Goal: Information Seeking & Learning: Check status

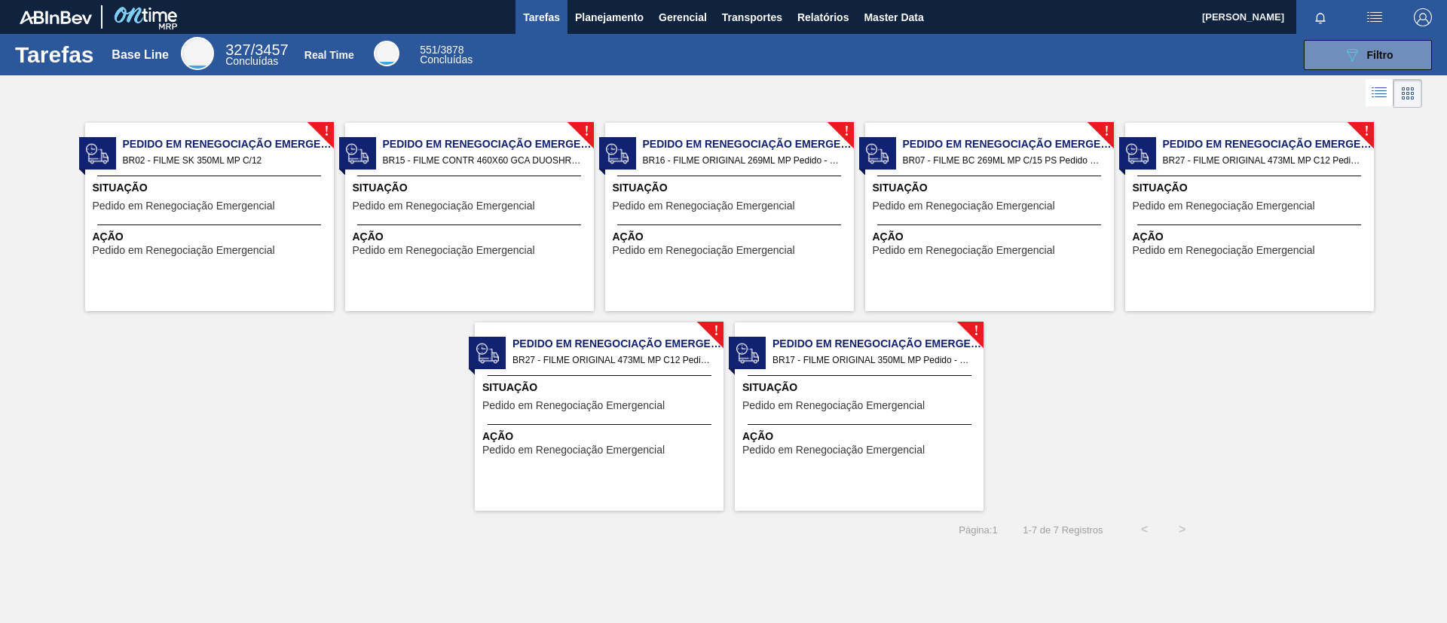
click at [236, 176] on div at bounding box center [209, 176] width 224 height 1
click at [617, 11] on span "Planejamento" at bounding box center [609, 17] width 69 height 18
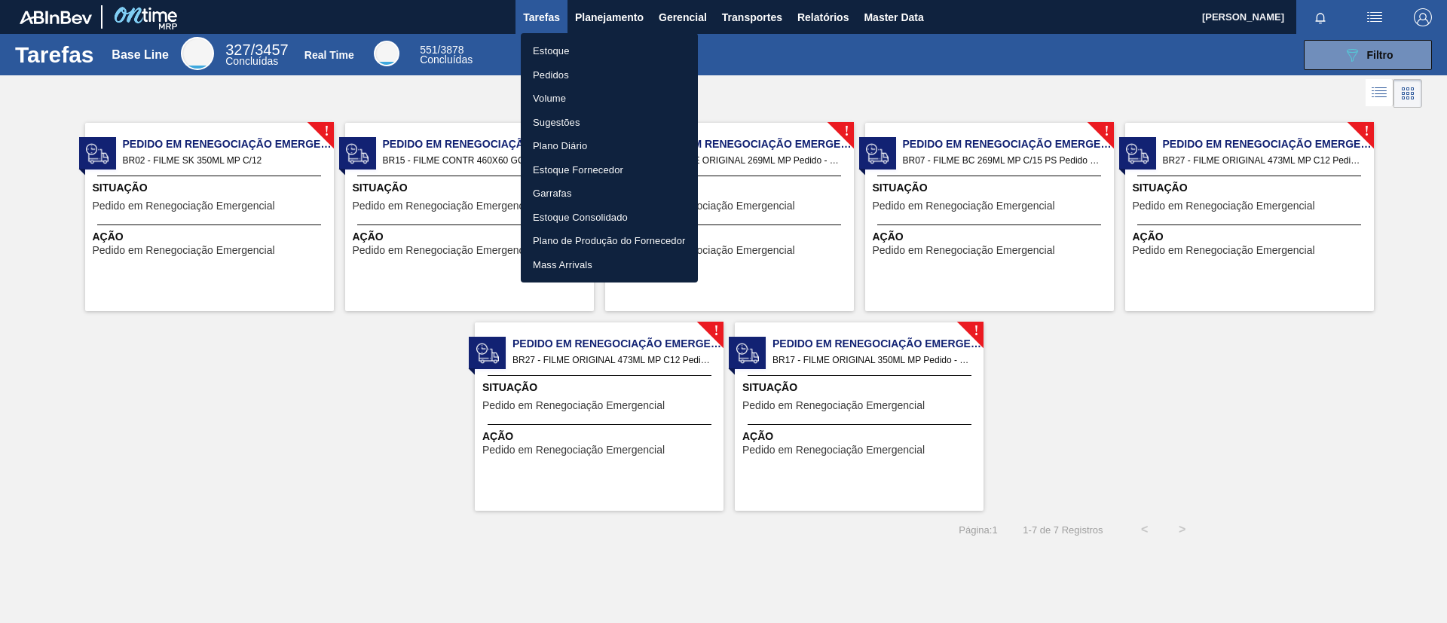
drag, startPoint x: 565, startPoint y: 64, endPoint x: 544, endPoint y: 58, distance: 22.7
click at [545, 75] on li "Pedidos" at bounding box center [609, 75] width 177 height 24
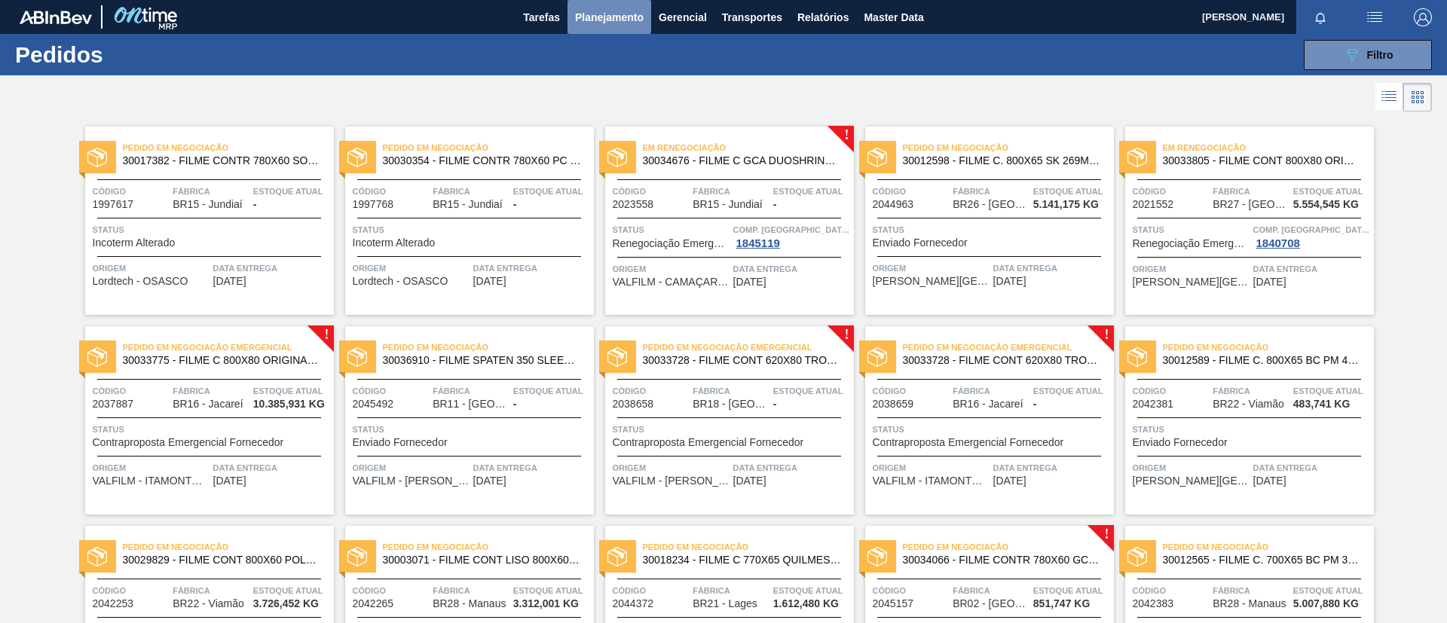
click at [614, 32] on button "Planejamento" at bounding box center [610, 17] width 84 height 34
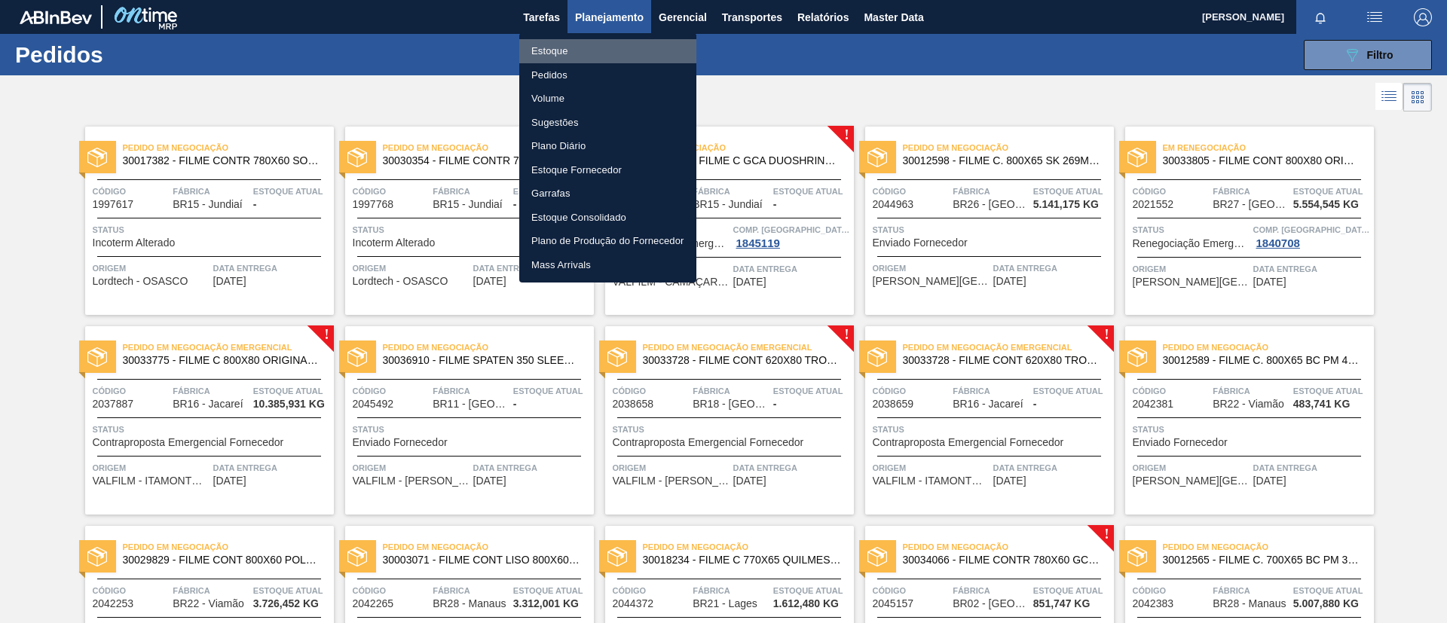
click at [600, 50] on li "Estoque" at bounding box center [607, 51] width 177 height 24
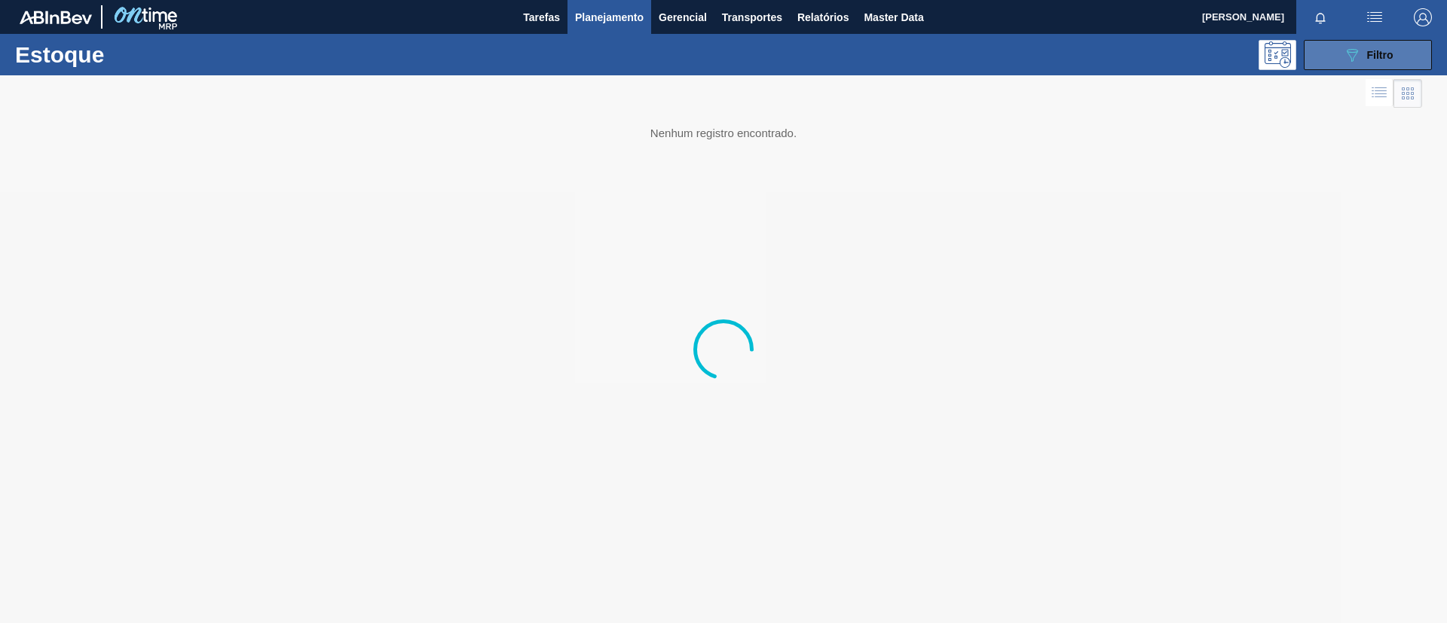
click at [1350, 51] on icon "089F7B8B-B2A5-4AFE-B5C0-19BA573D28AC" at bounding box center [1352, 55] width 18 height 18
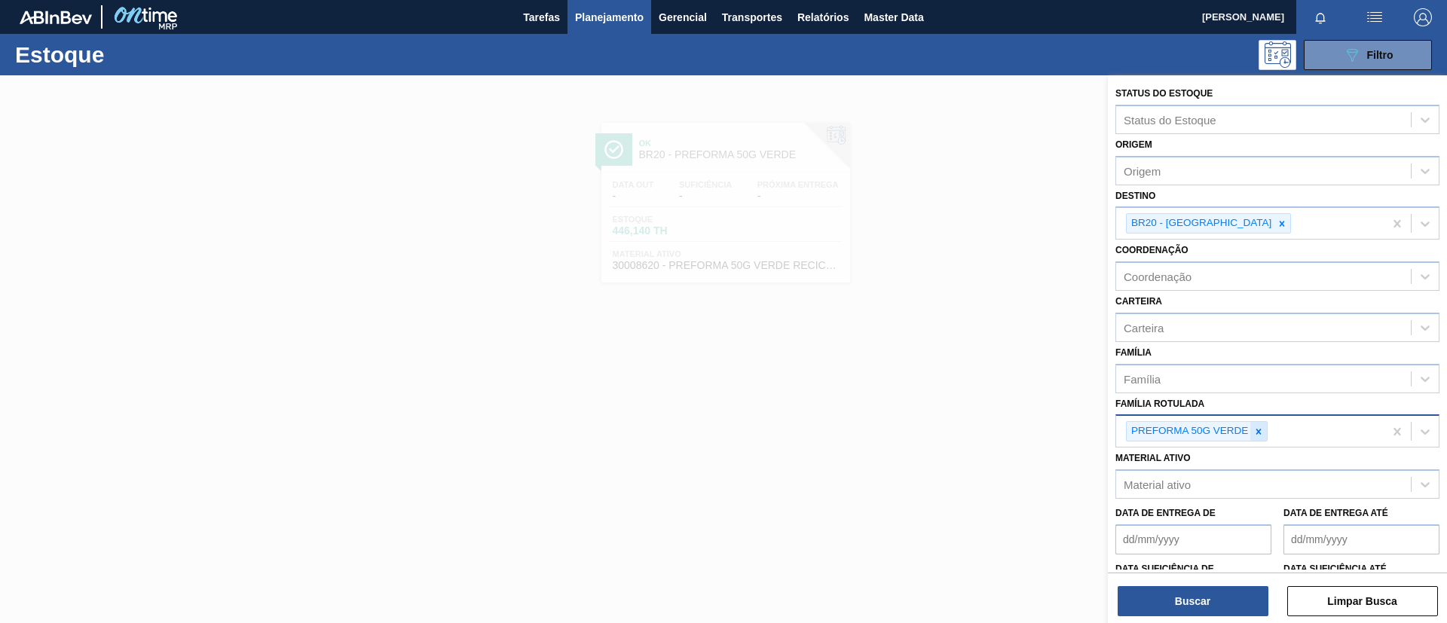
click at [1260, 430] on icon at bounding box center [1259, 431] width 5 height 5
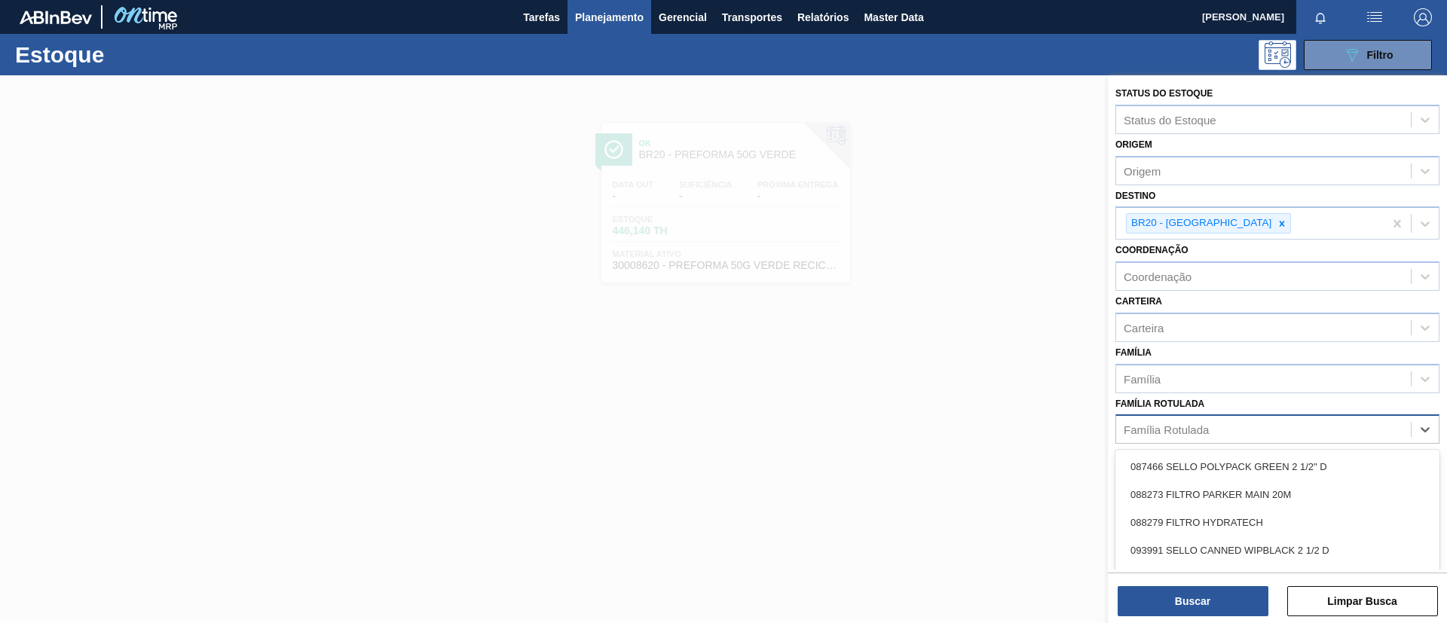
click at [1260, 430] on div "Família Rotulada" at bounding box center [1263, 430] width 295 height 22
type Rotulada "SK 350ML MP"
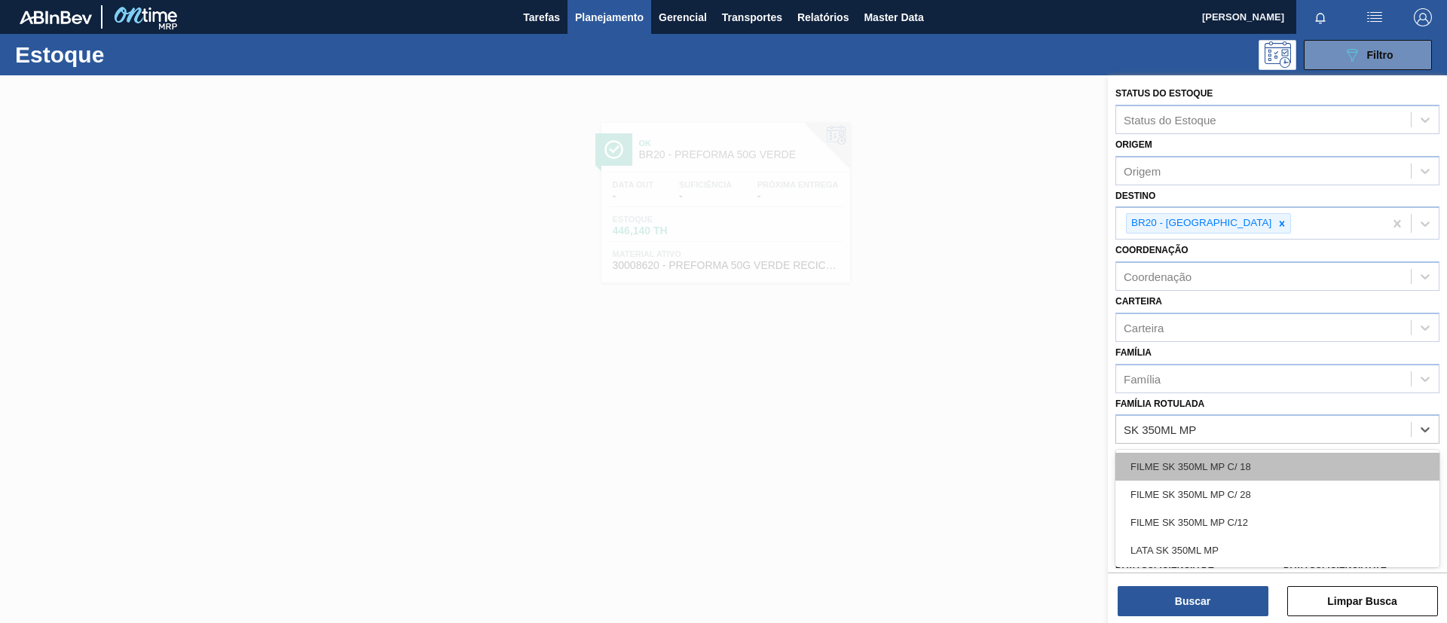
click at [1245, 476] on div "FILME SK 350ML MP C/ 18" at bounding box center [1278, 467] width 324 height 28
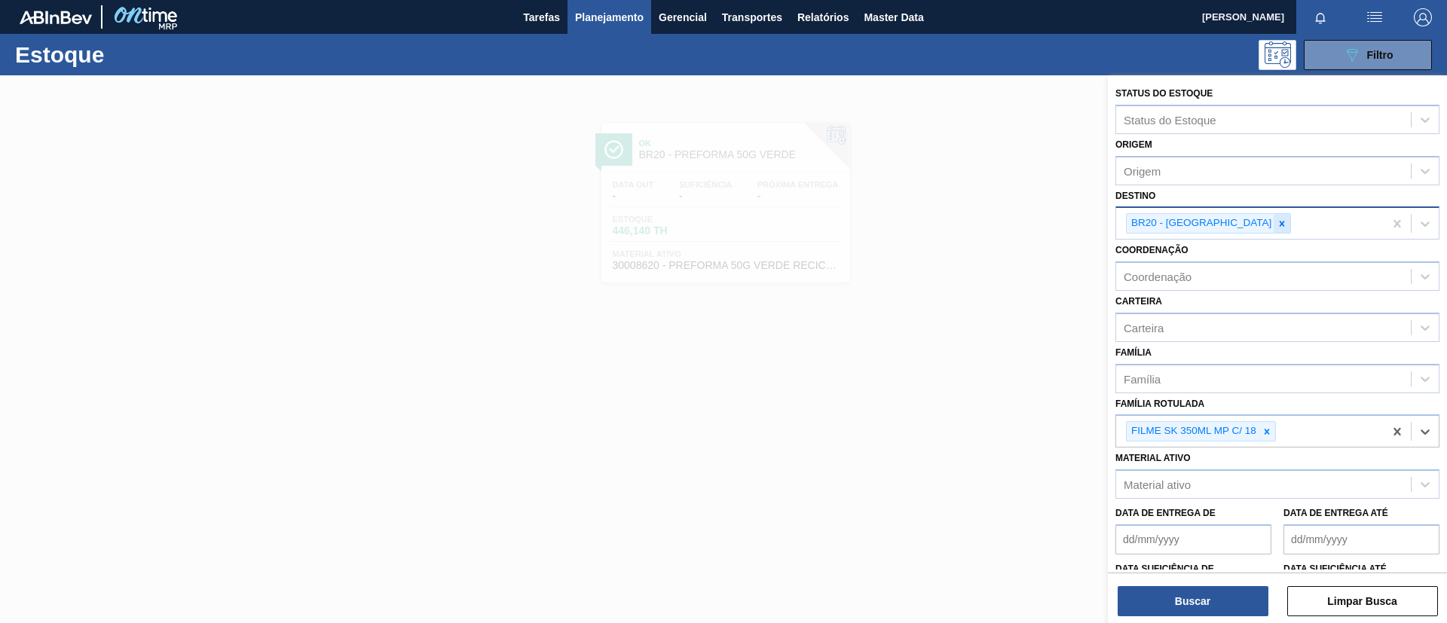
click at [1277, 225] on icon at bounding box center [1282, 224] width 11 height 11
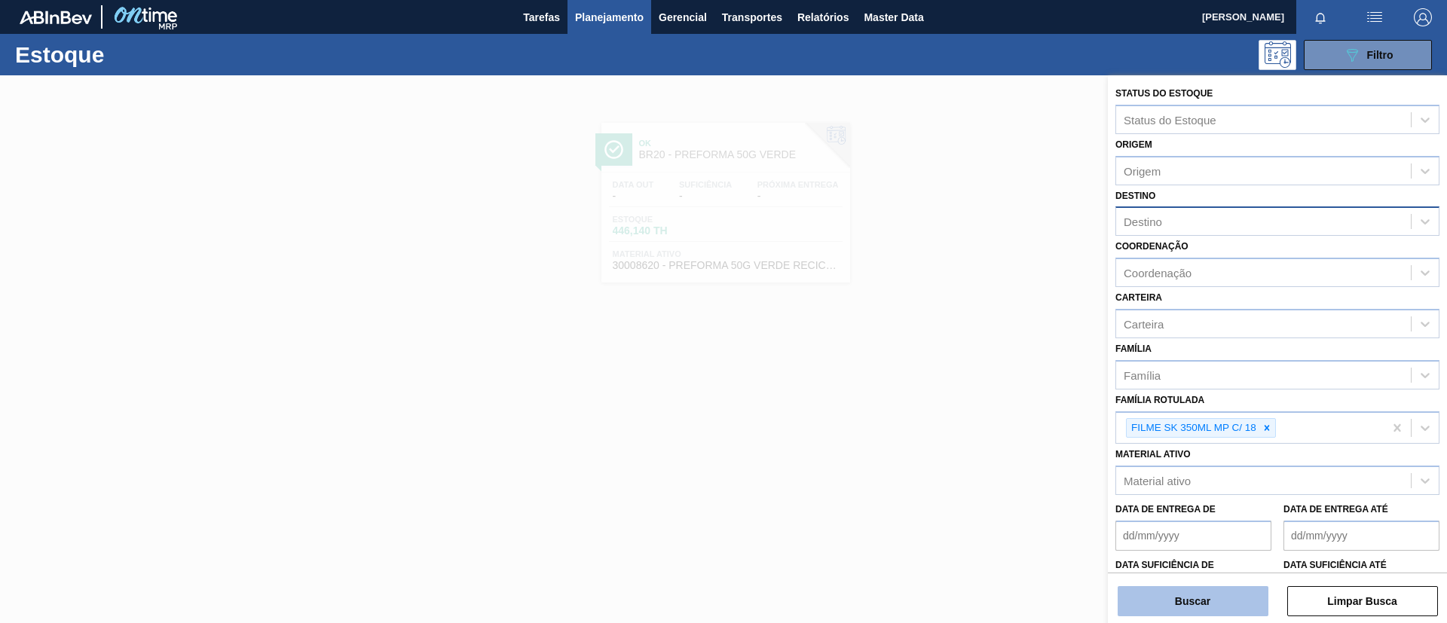
click at [1206, 607] on button "Buscar" at bounding box center [1193, 601] width 151 height 30
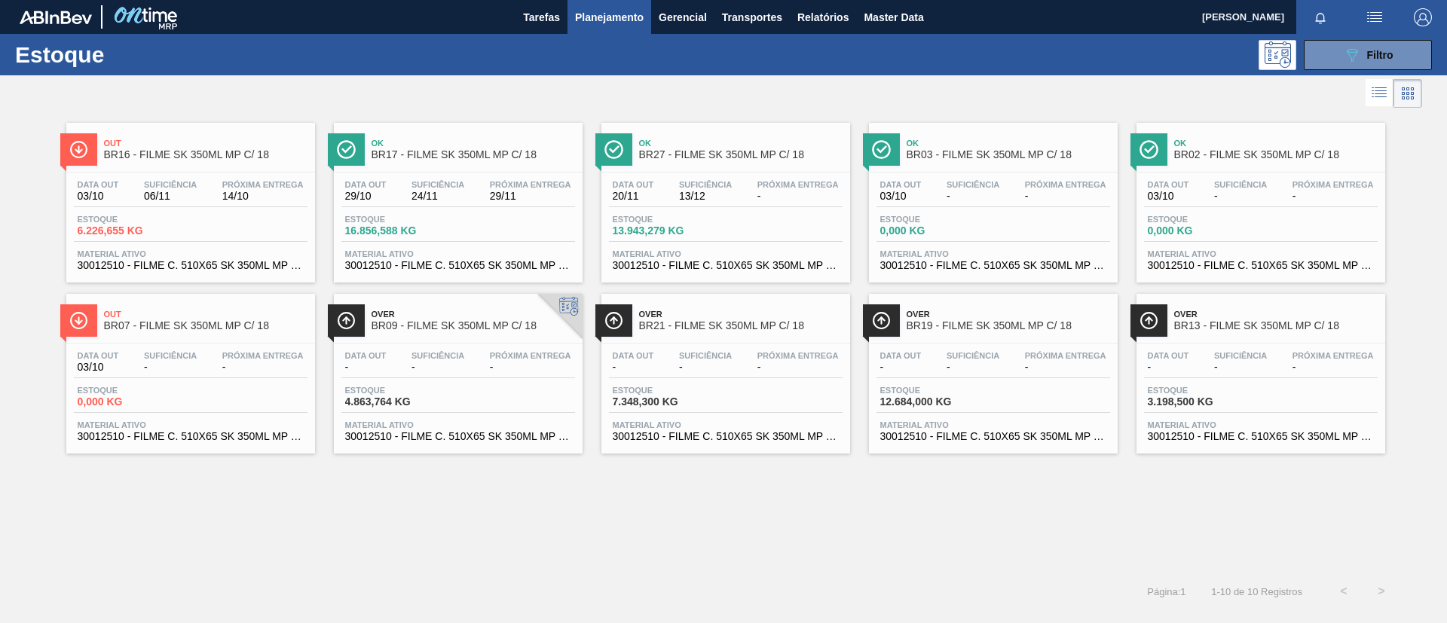
click at [1021, 337] on div "Over BR19 - FILME SK 350ML MP C/ 18" at bounding box center [1009, 321] width 204 height 34
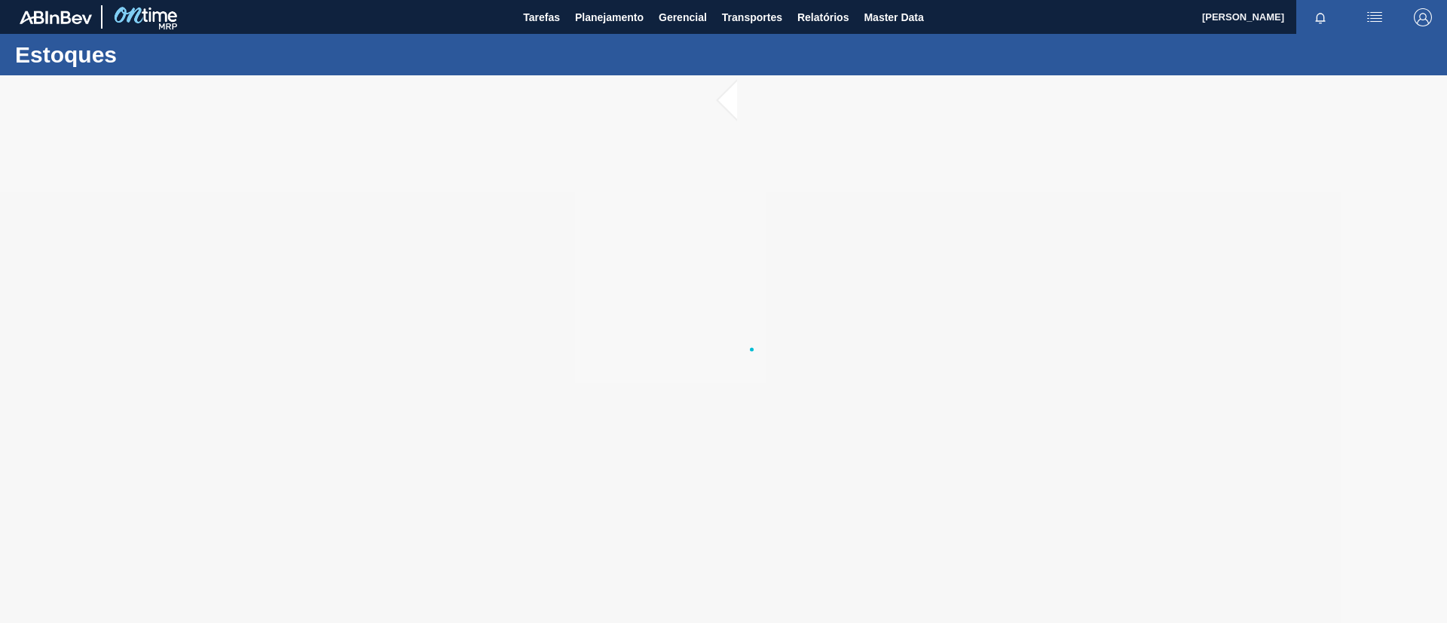
drag, startPoint x: 1021, startPoint y: 337, endPoint x: 829, endPoint y: 373, distance: 194.9
click at [829, 373] on div at bounding box center [723, 349] width 1447 height 548
drag, startPoint x: 829, startPoint y: 374, endPoint x: 458, endPoint y: 175, distance: 421.6
click at [458, 175] on div at bounding box center [723, 349] width 1447 height 548
drag, startPoint x: 458, startPoint y: 175, endPoint x: 286, endPoint y: 185, distance: 171.4
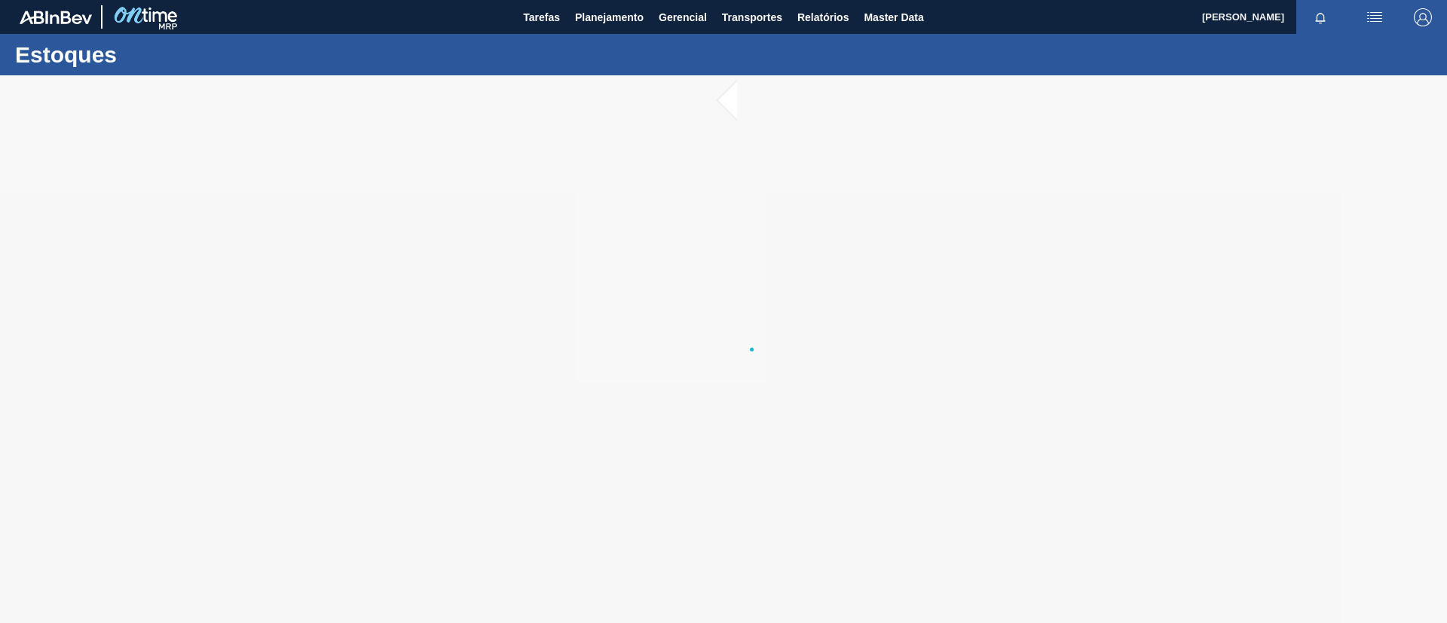
click at [265, 186] on div at bounding box center [723, 349] width 1447 height 548
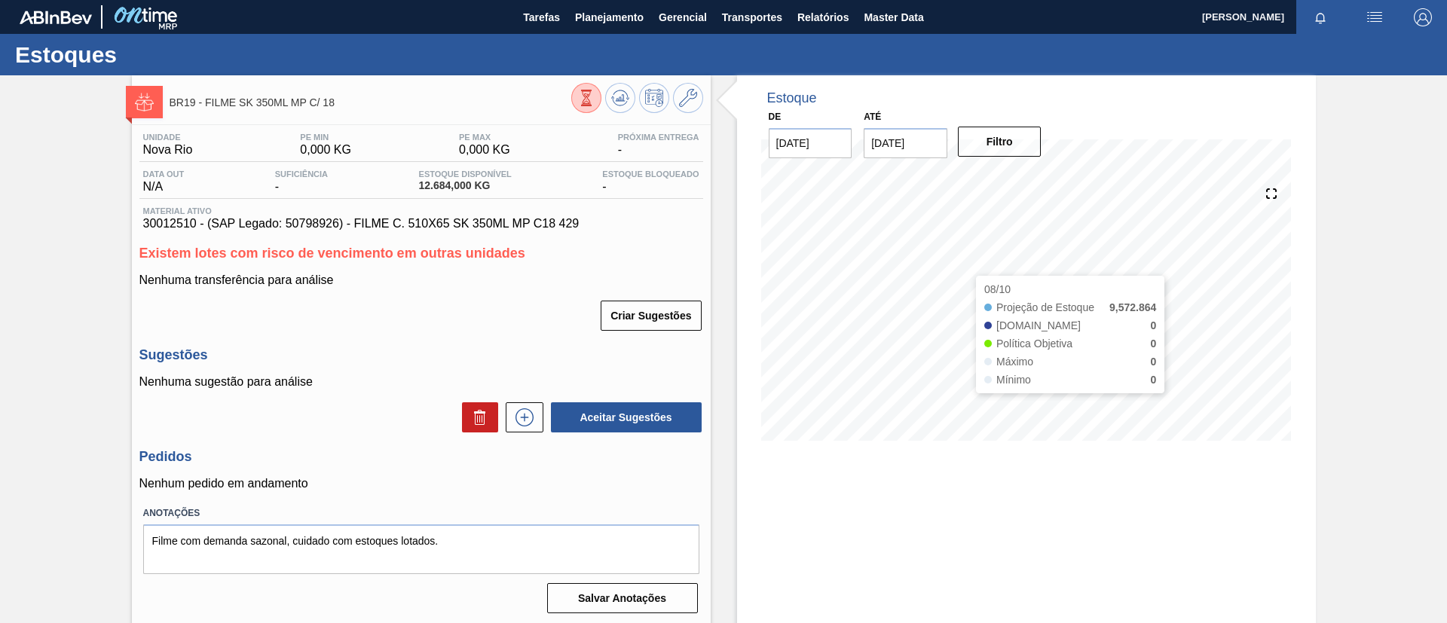
click at [935, 146] on input "[DATE]" at bounding box center [906, 143] width 84 height 30
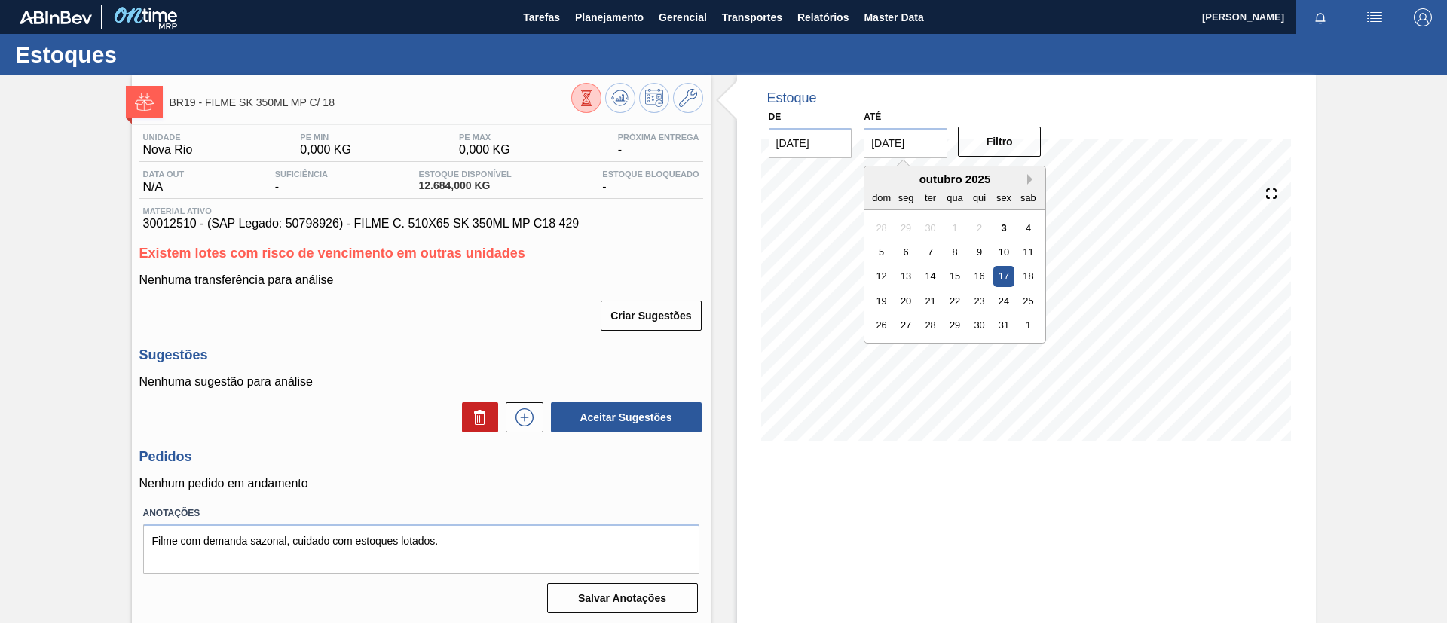
click at [1031, 176] on button "Next Month" at bounding box center [1032, 179] width 11 height 11
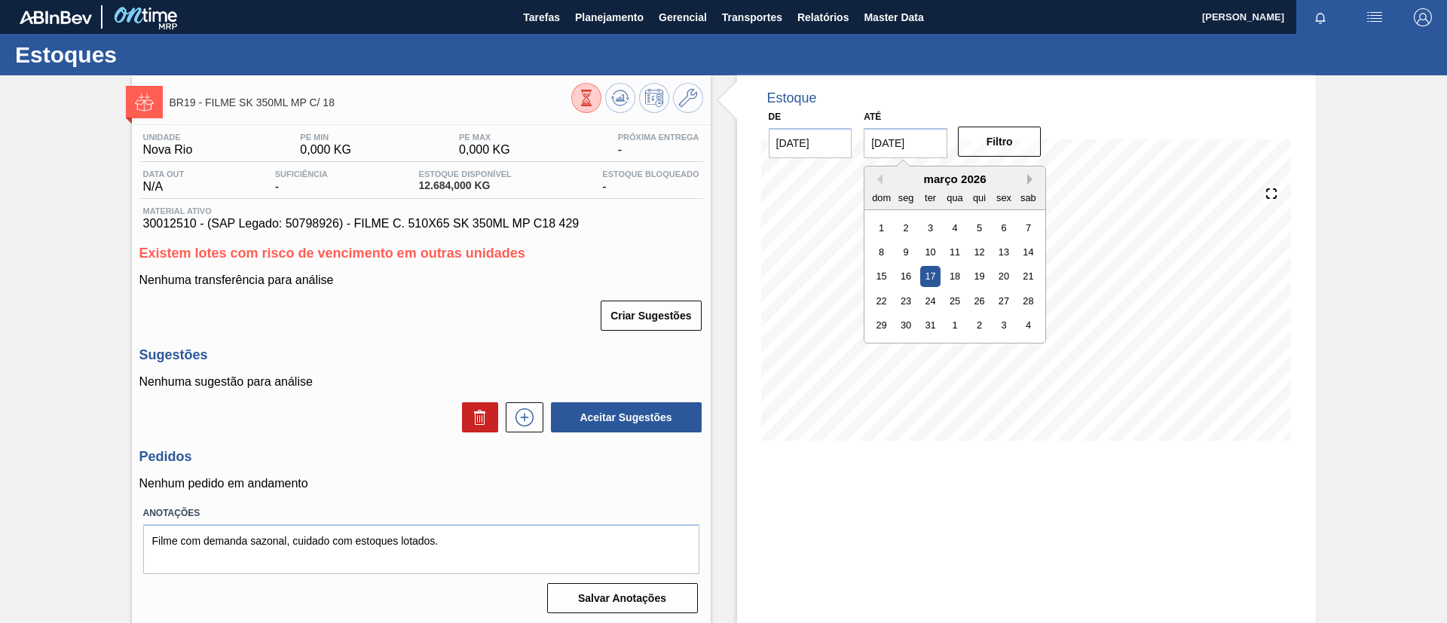
click at [1031, 176] on button "Next Month" at bounding box center [1032, 179] width 11 height 11
click at [978, 317] on div "30" at bounding box center [979, 325] width 20 height 20
type input "[DATE]"
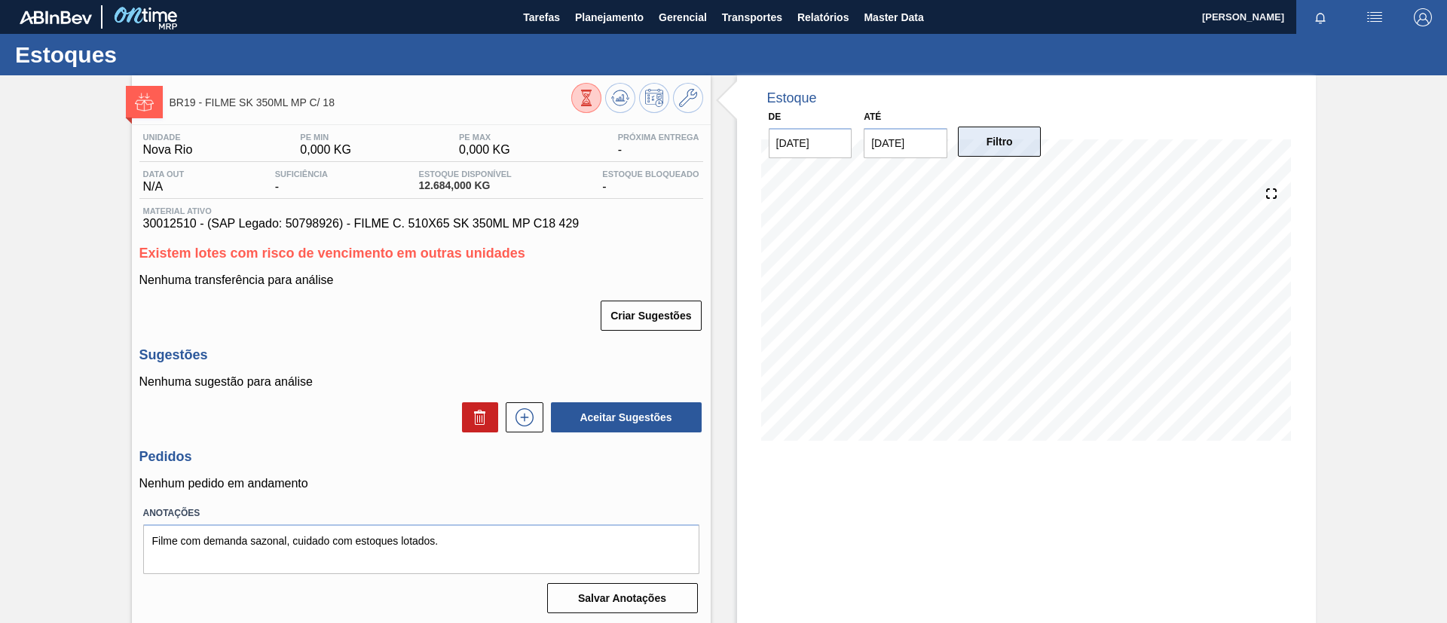
click at [1017, 141] on button "Filtro" at bounding box center [1000, 142] width 84 height 30
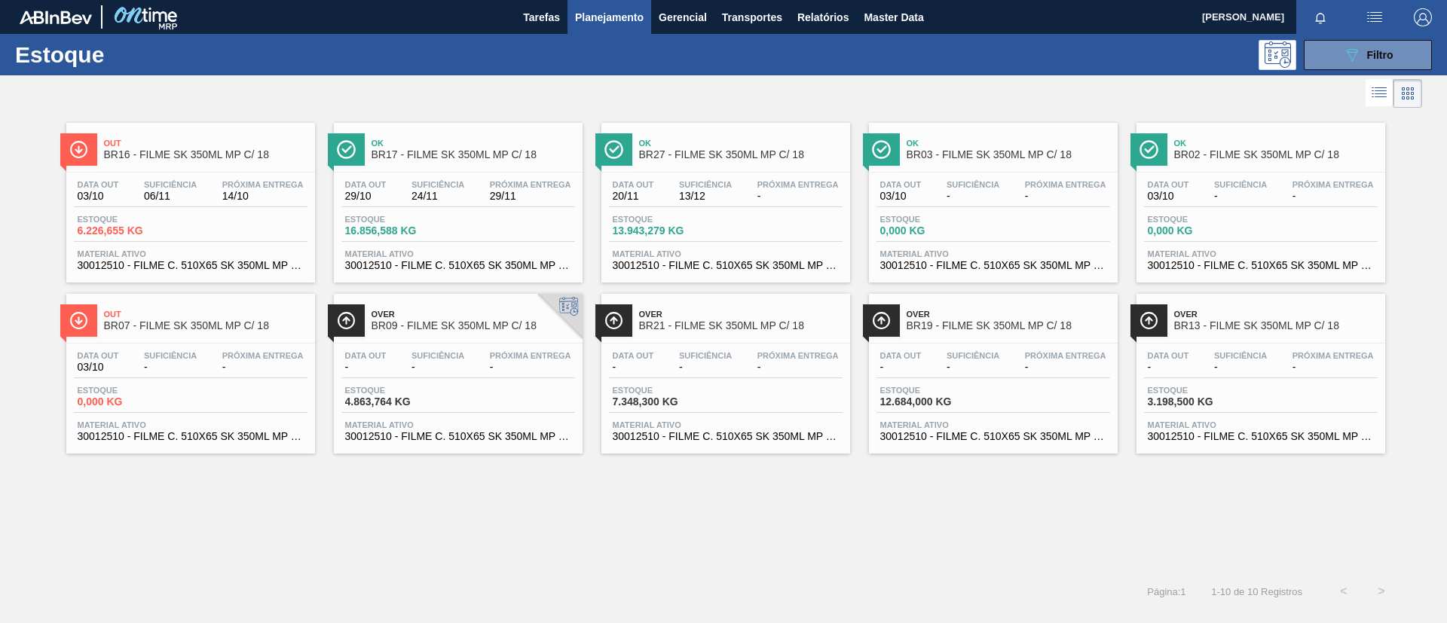
drag, startPoint x: 1171, startPoint y: 308, endPoint x: 836, endPoint y: 587, distance: 436.7
click at [836, 587] on div "Página : 1 1 - 10 de 10 Registros < >" at bounding box center [700, 592] width 1401 height 38
click at [1235, 336] on div "Over BR13 - FILME SK 350ML MP C/ 18" at bounding box center [1276, 321] width 204 height 34
click at [1426, 54] on button "089F7B8B-B2A5-4AFE-B5C0-19BA573D28AC Filtro" at bounding box center [1368, 55] width 128 height 30
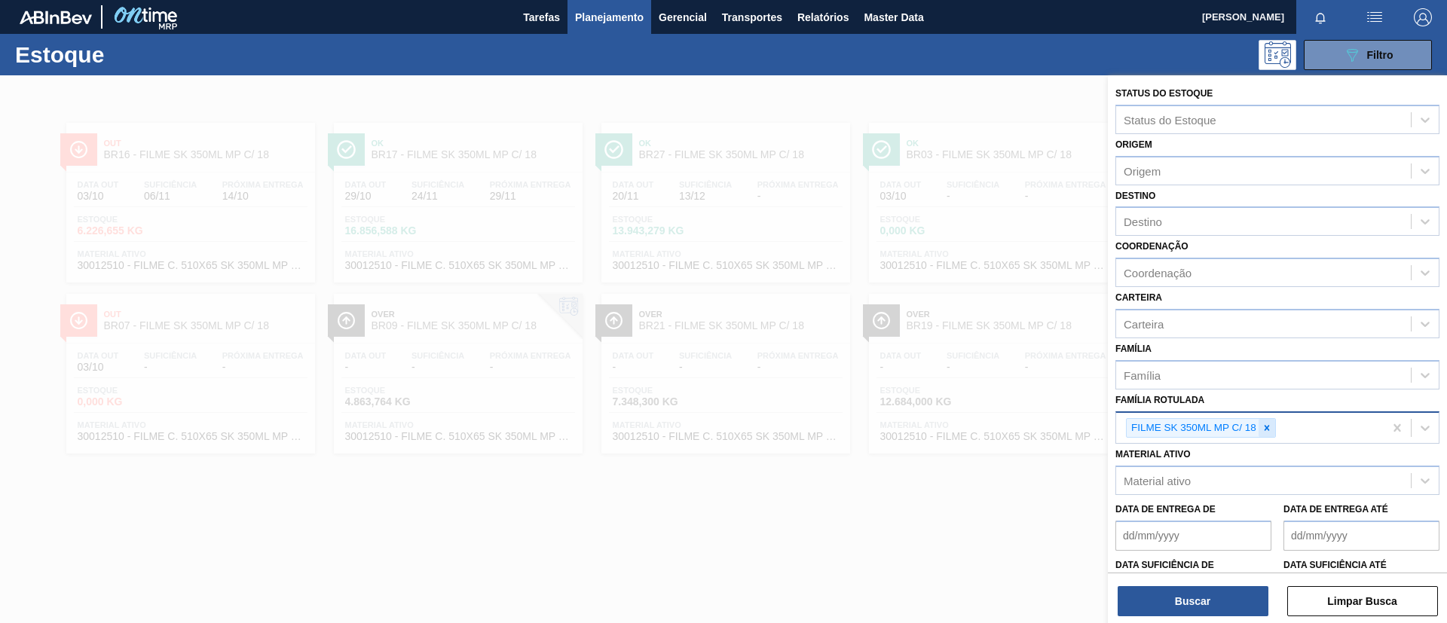
click at [1266, 425] on icon at bounding box center [1267, 428] width 11 height 11
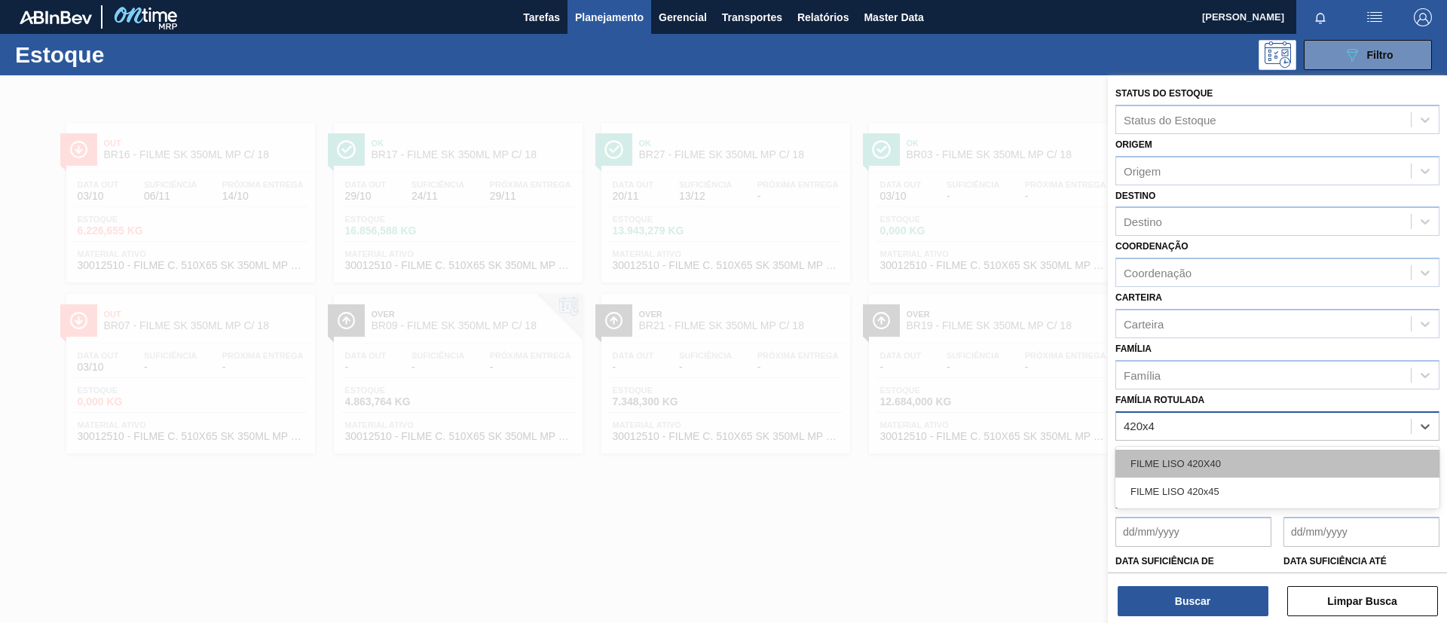
type Rotulada "420x45"
click at [1228, 451] on div "FILME LISO 420x45" at bounding box center [1278, 464] width 324 height 28
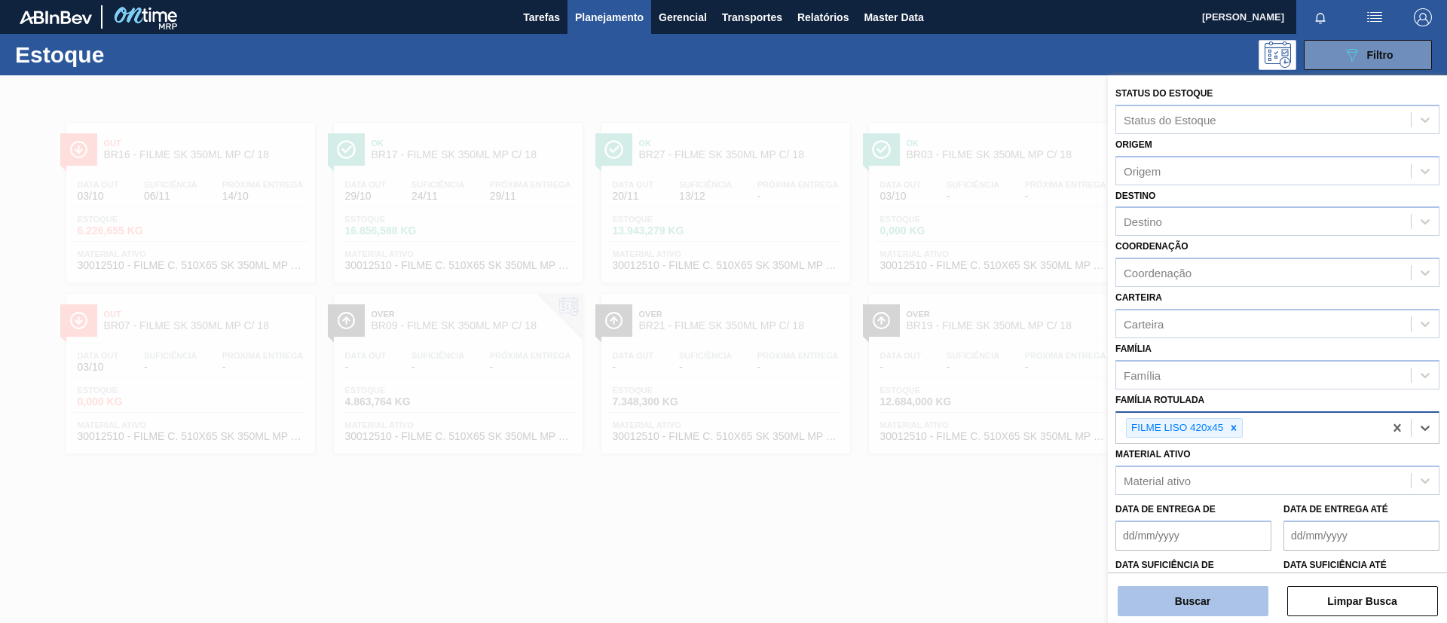
click at [1236, 607] on button "Buscar" at bounding box center [1193, 601] width 151 height 30
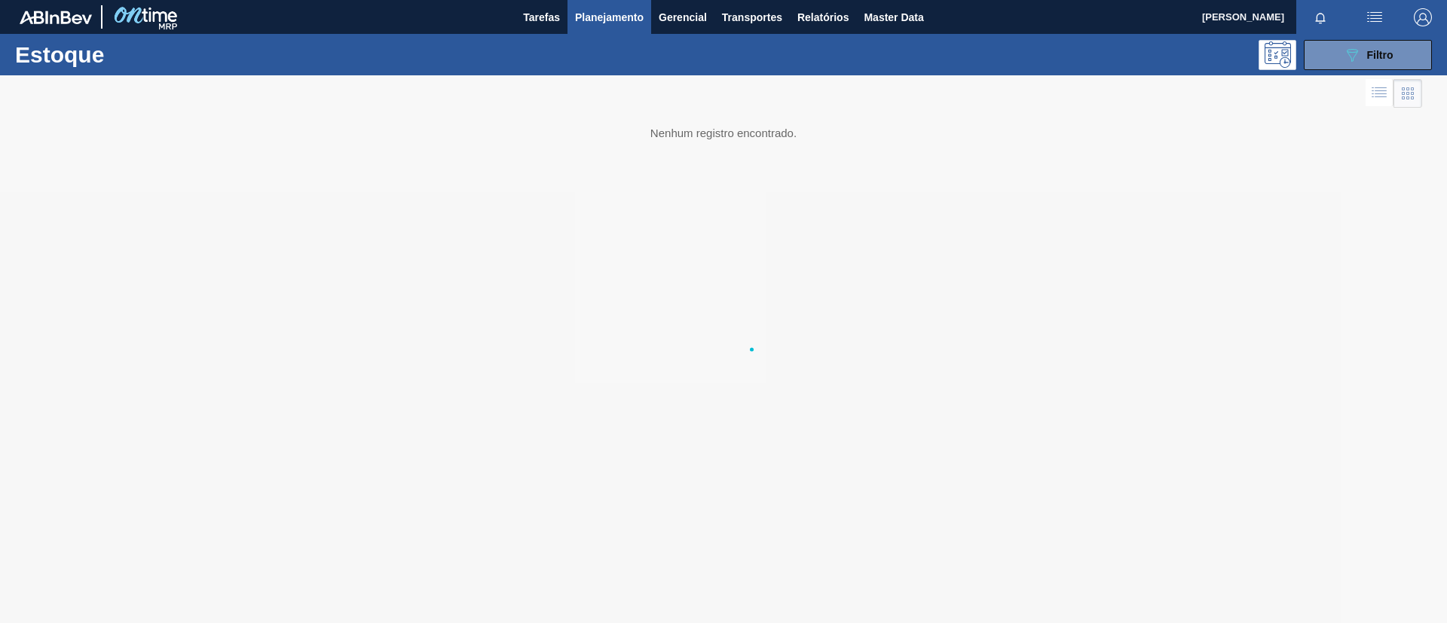
drag, startPoint x: 0, startPoint y: 551, endPoint x: 631, endPoint y: 240, distance: 703.3
click at [631, 240] on div at bounding box center [723, 349] width 1447 height 548
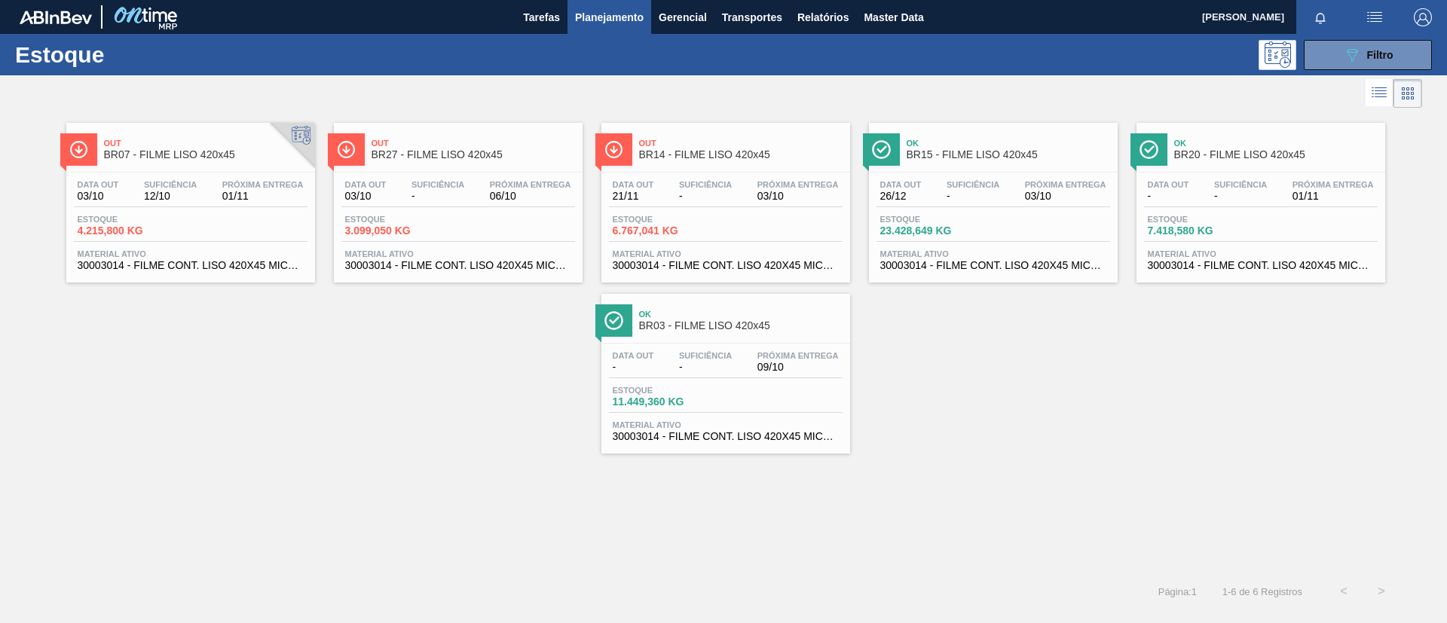
drag, startPoint x: 1175, startPoint y: 508, endPoint x: 1158, endPoint y: 508, distance: 17.3
click at [1174, 508] on div "Out BR07 - FILME LISO 420x45 Data out 03/10 Suficiência 12/10 Próxima Entrega 0…" at bounding box center [723, 342] width 1447 height 461
click at [1047, 139] on span "Ok" at bounding box center [1009, 143] width 204 height 9
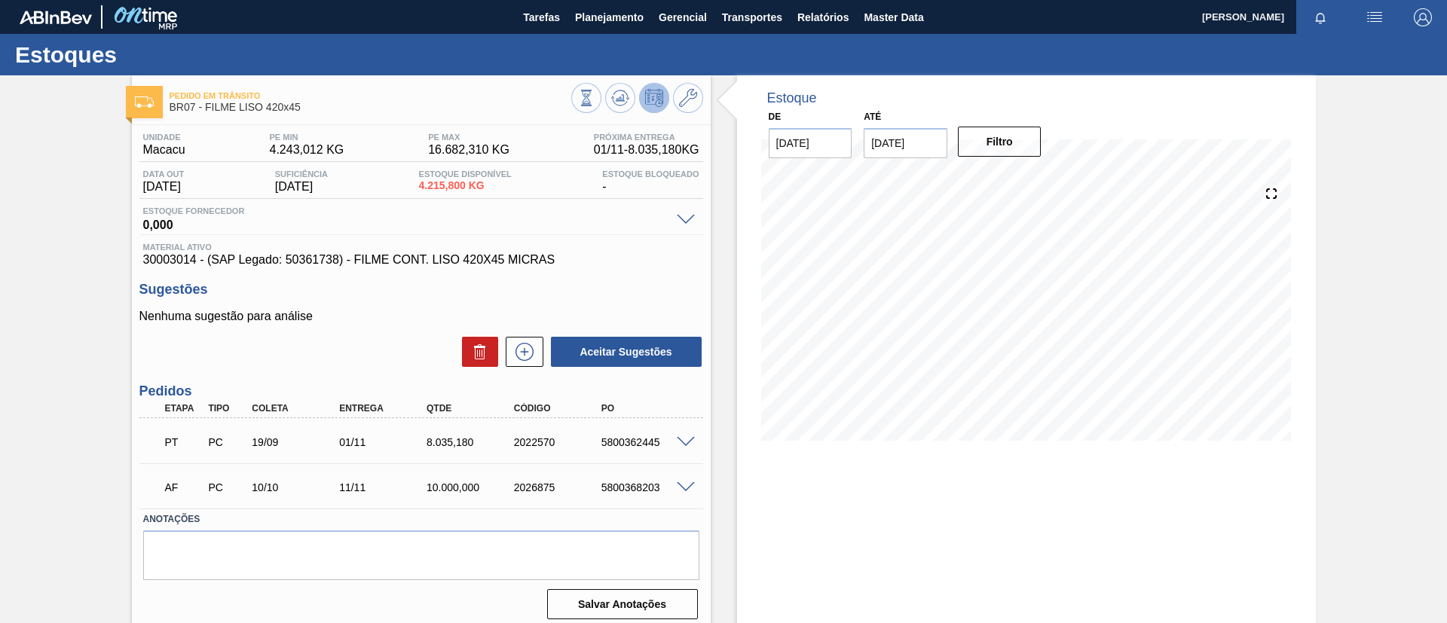
drag, startPoint x: 705, startPoint y: 9, endPoint x: 2, endPoint y: 166, distance: 719.9
click at [0, 166] on div "Pedido em Trânsito BR07 - FILME LISO 420x45 Unidade Macacu PE MIN 4.243,012 KG …" at bounding box center [723, 361] width 1447 height 573
drag, startPoint x: 143, startPoint y: 256, endPoint x: 195, endPoint y: 263, distance: 52.5
click at [195, 263] on span "30003014 - (SAP Legado: 50361738) - FILME CONT. LISO 420X45 MICRAS" at bounding box center [421, 260] width 556 height 14
copy span "30003014"
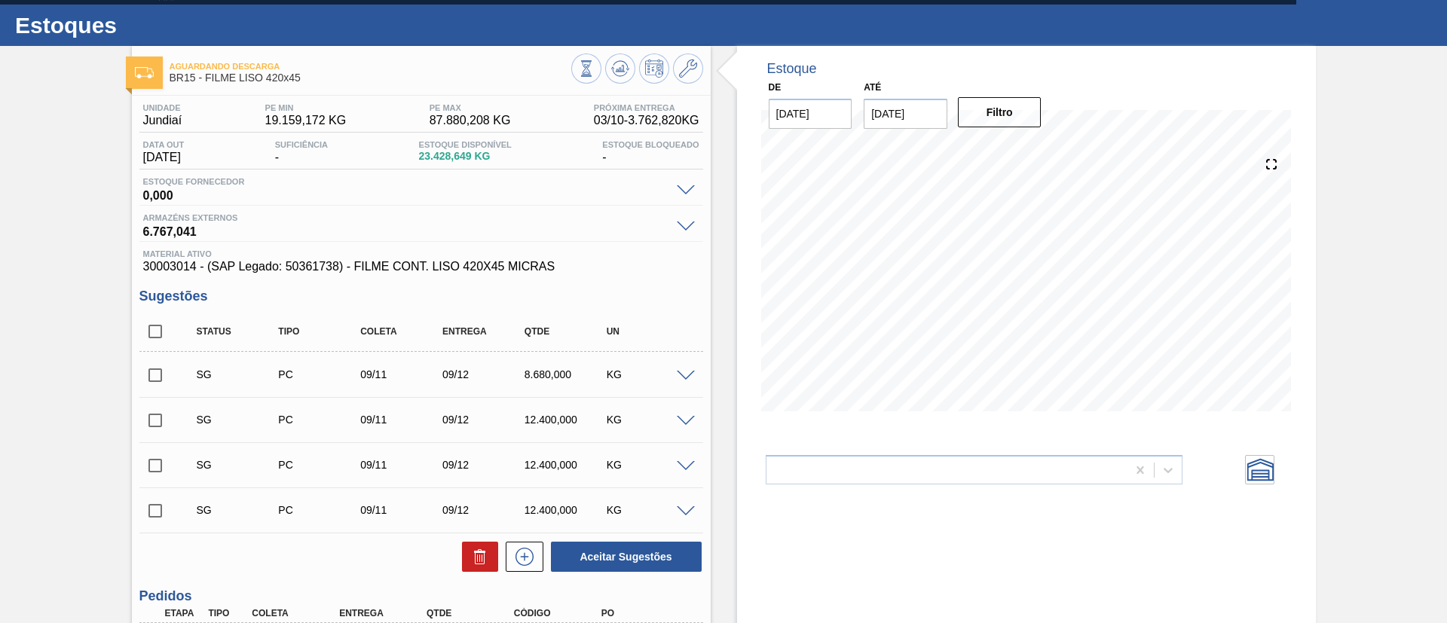
scroll to position [113, 0]
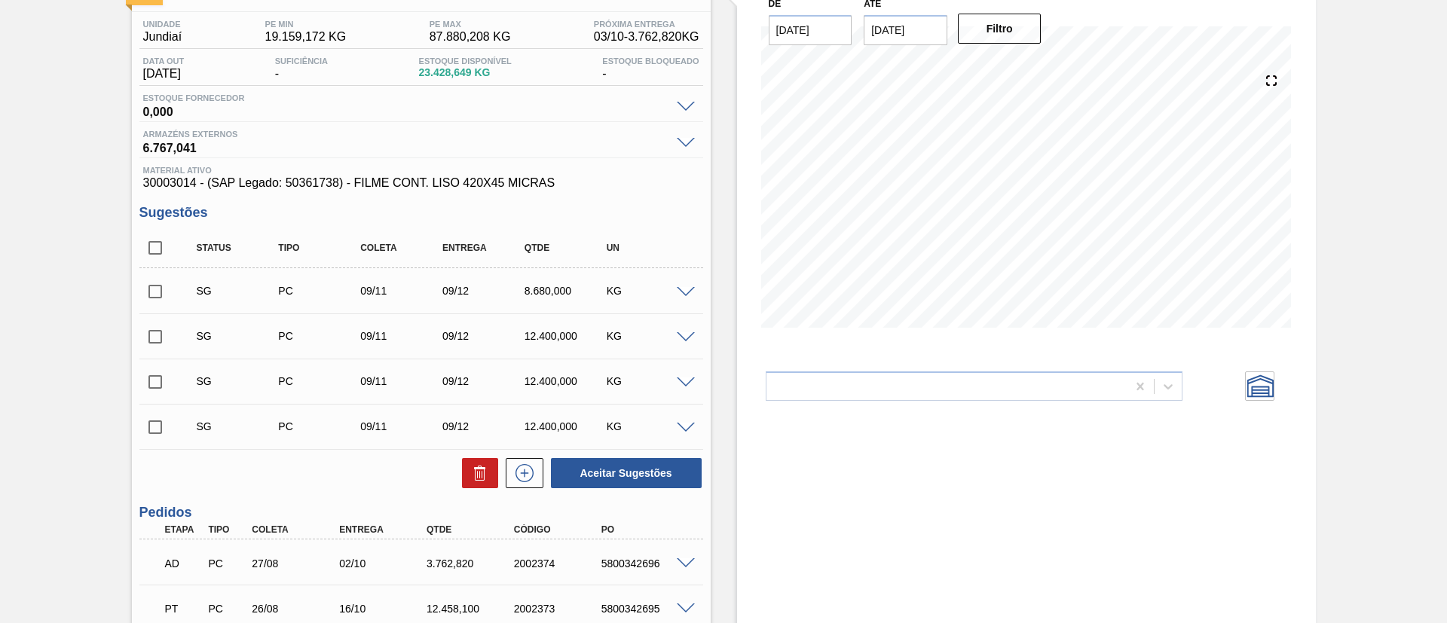
click at [152, 377] on input "checkbox" at bounding box center [155, 382] width 32 height 32
checkbox input "true"
click at [155, 326] on input "checkbox" at bounding box center [155, 337] width 32 height 32
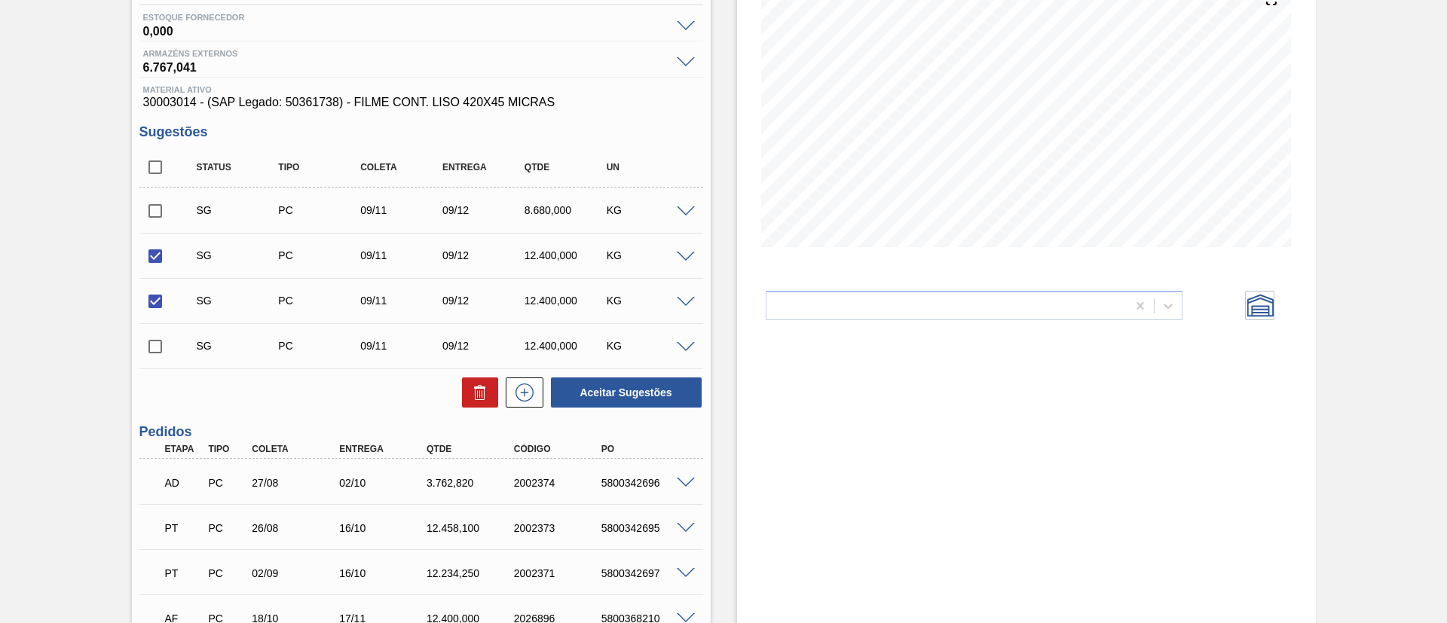
scroll to position [226, 0]
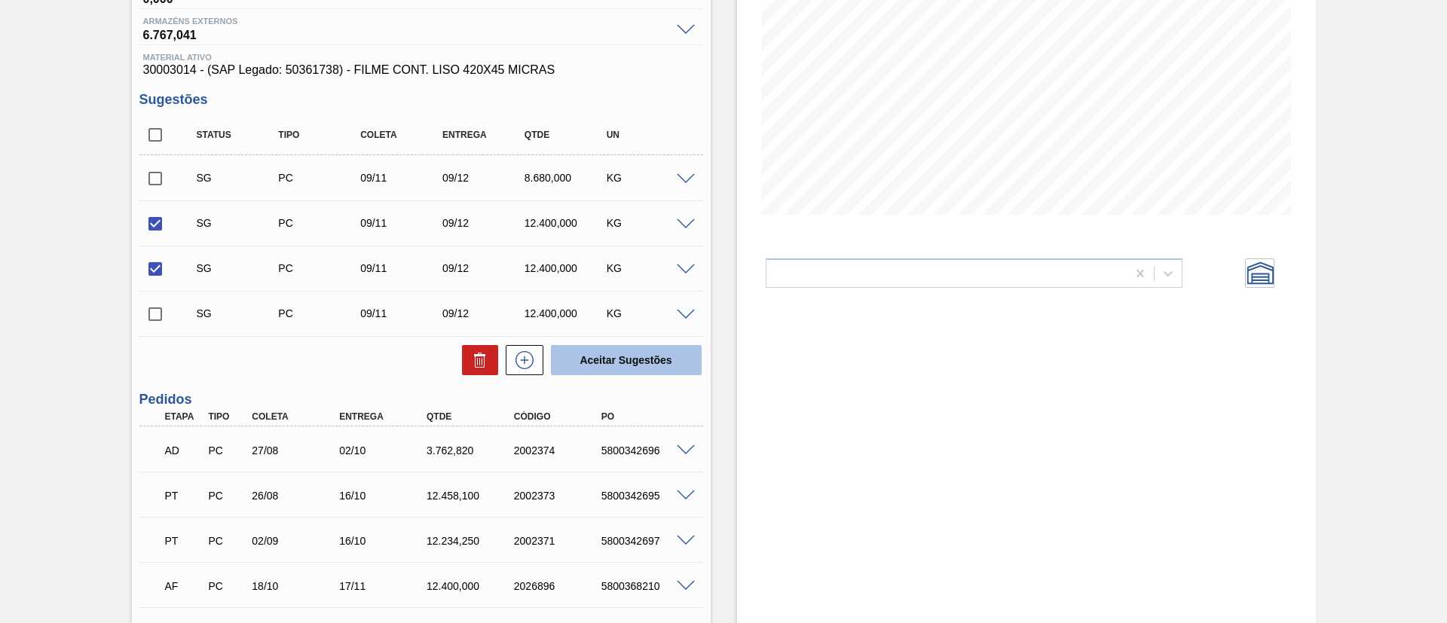
click at [629, 354] on button "Aceitar Sugestões" at bounding box center [626, 360] width 151 height 30
checkbox input "false"
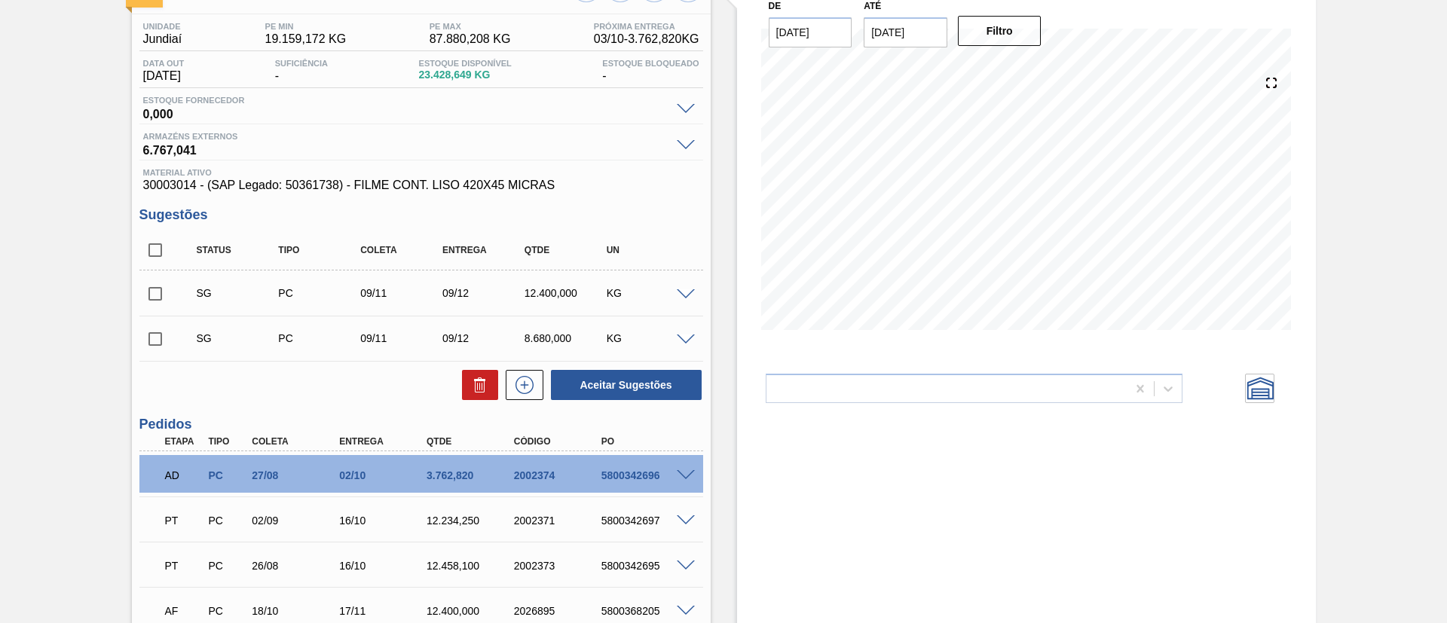
scroll to position [0, 0]
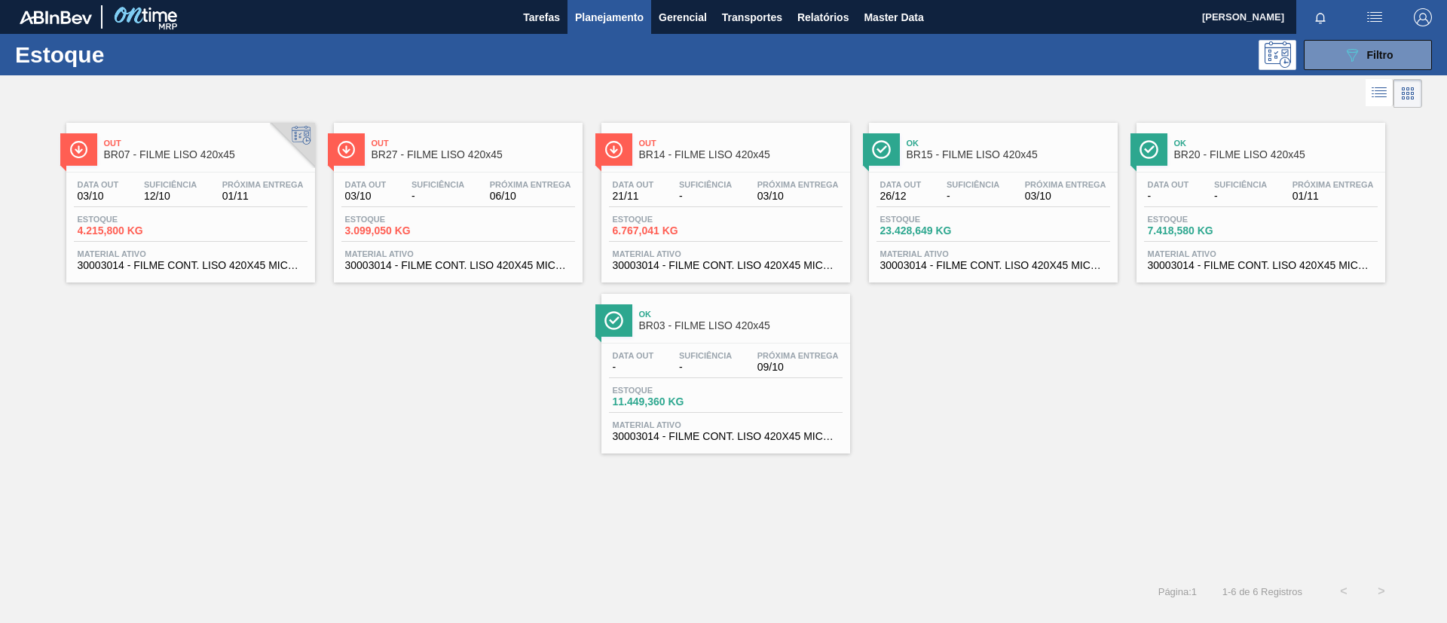
drag, startPoint x: 142, startPoint y: 152, endPoint x: 29, endPoint y: 361, distance: 238.1
click at [26, 366] on div "Out BR07 - FILME LISO 420x45 Data out 03/10 Suficiência 12/10 Próxima Entrega 0…" at bounding box center [723, 283] width 1447 height 342
click at [1395, 60] on button "089F7B8B-B2A5-4AFE-B5C0-19BA573D28AC Filtro" at bounding box center [1368, 55] width 128 height 30
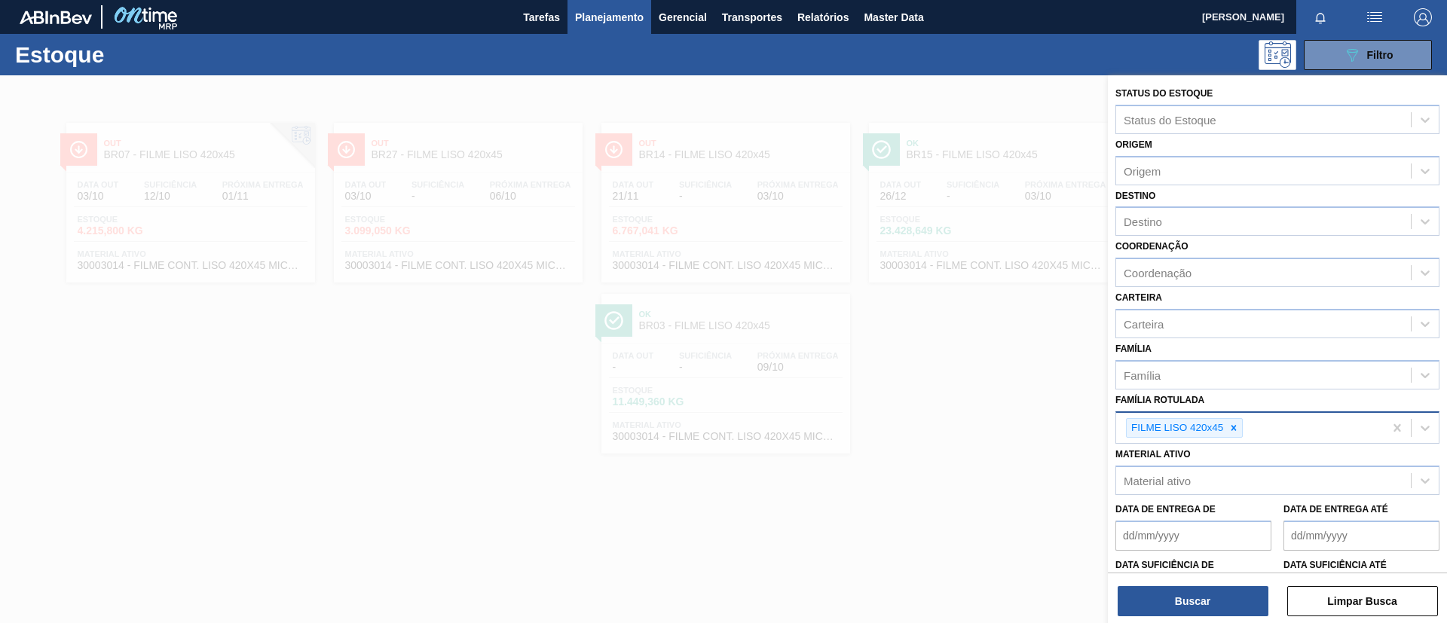
click at [1295, 428] on div "FILME LISO 420x45" at bounding box center [1250, 428] width 268 height 31
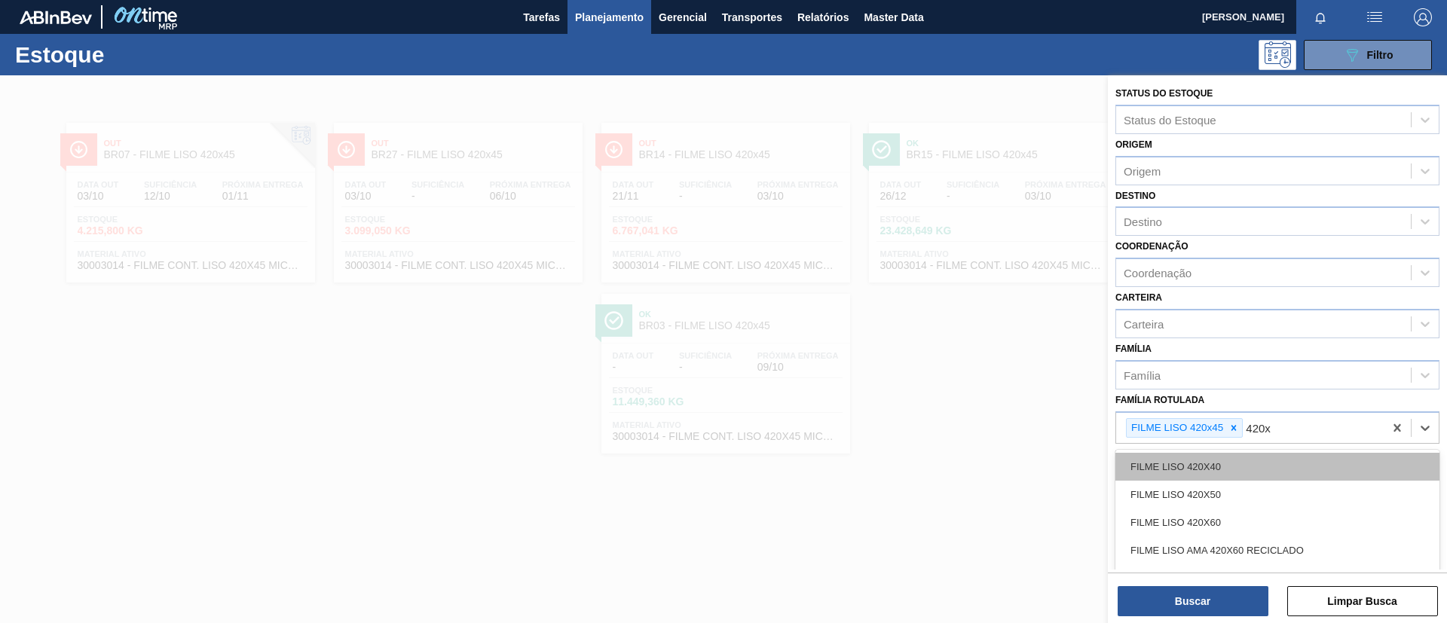
type Rotulada "420x5"
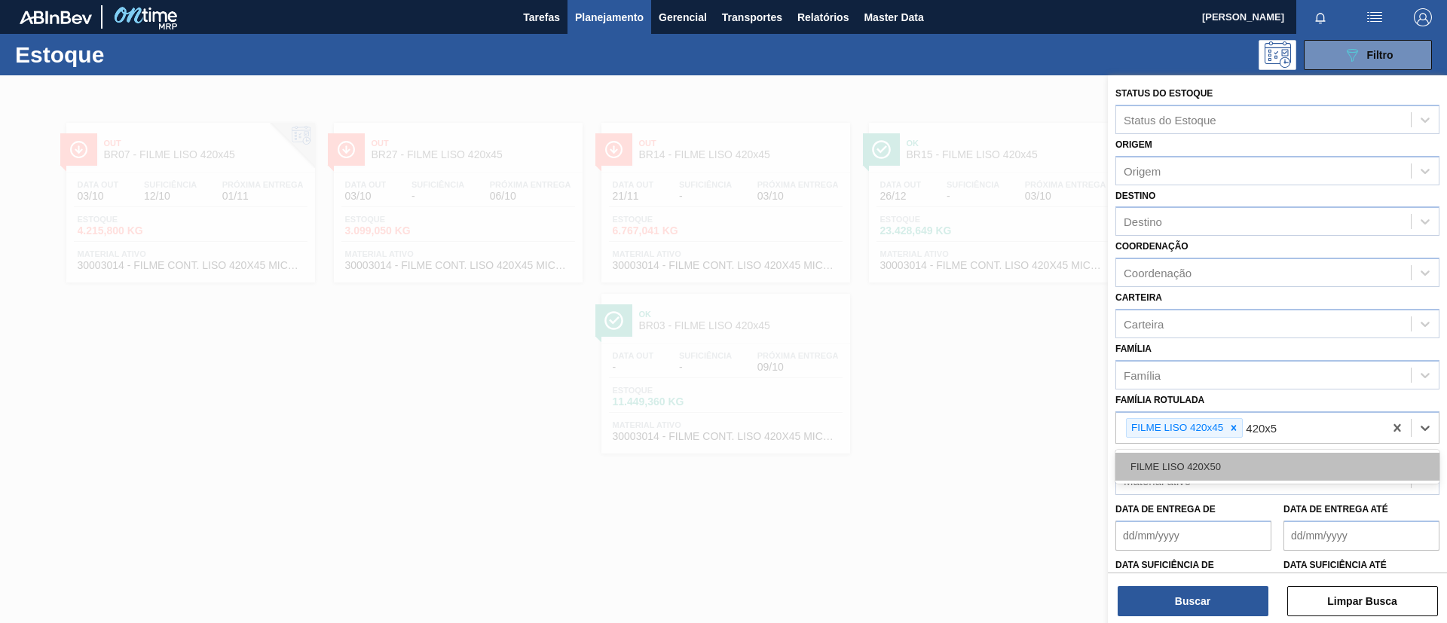
click at [1254, 471] on div "FILME LISO 420X50" at bounding box center [1278, 467] width 324 height 28
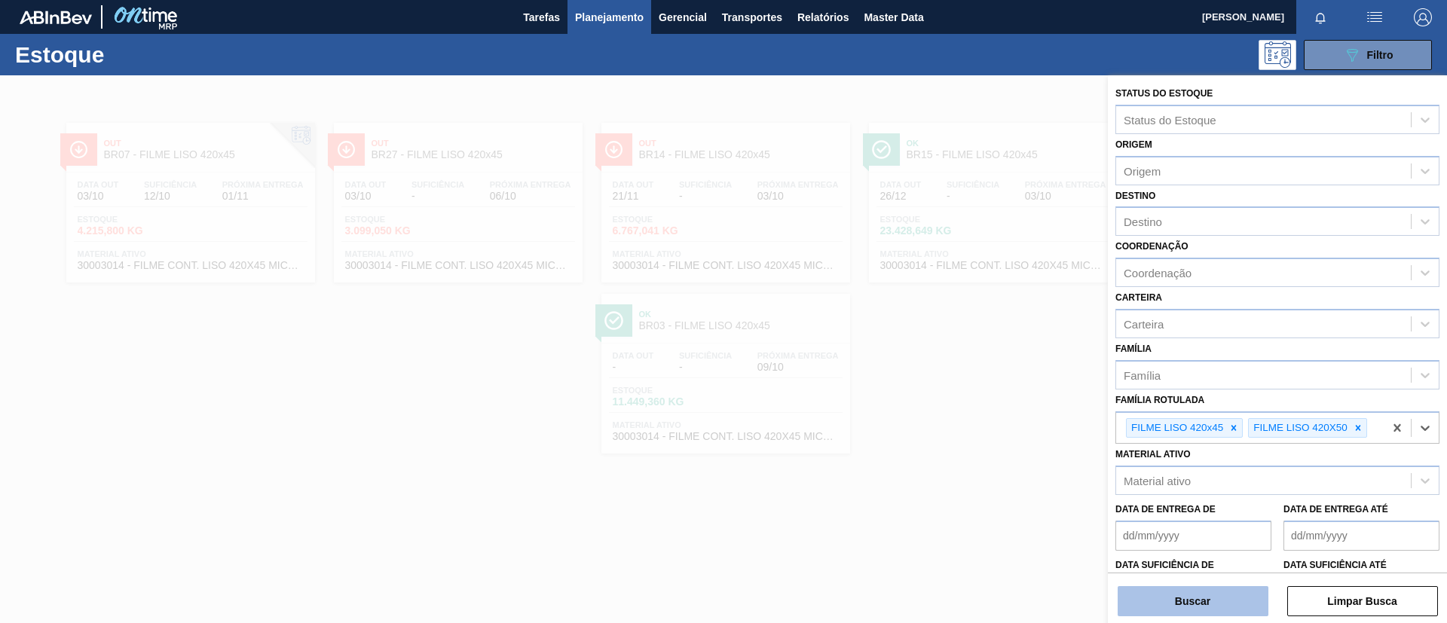
click at [1226, 615] on button "Buscar" at bounding box center [1193, 601] width 151 height 30
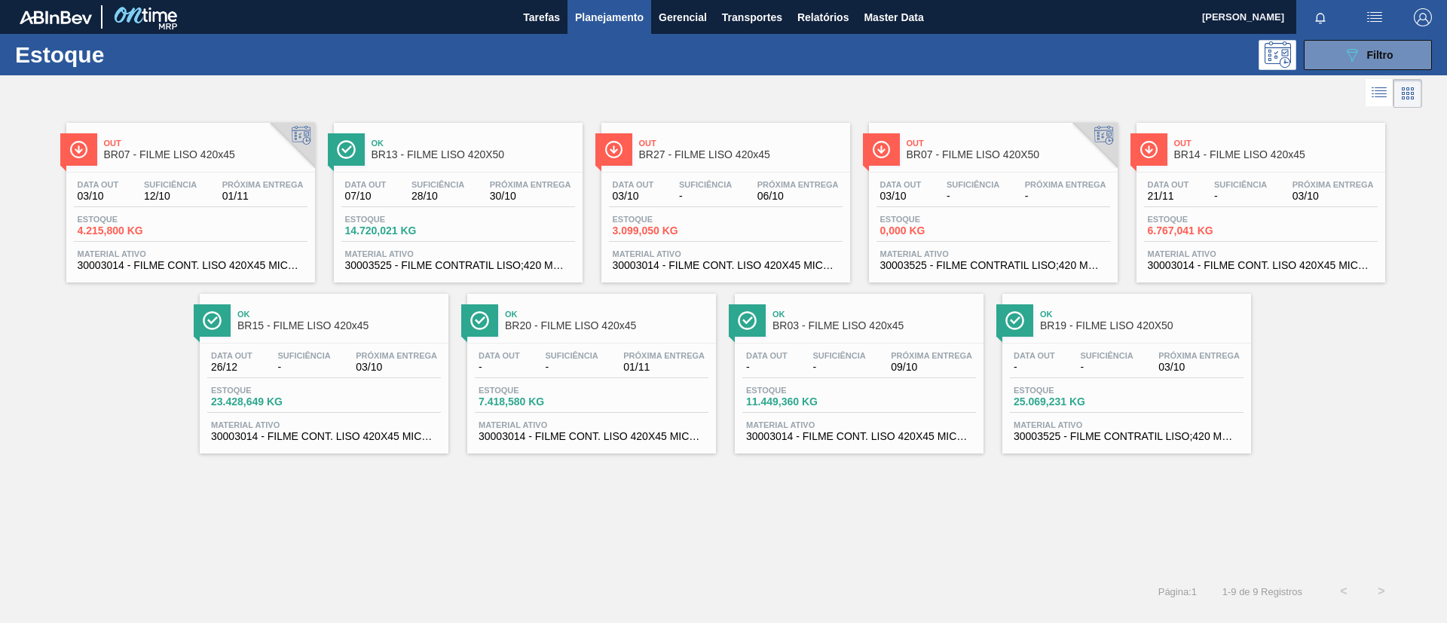
drag, startPoint x: 475, startPoint y: 164, endPoint x: 516, endPoint y: 74, distance: 99.2
click at [516, 74] on div "Estoque 089F7B8B-B2A5-4AFE-B5C0-19BA573D28AC Filtro" at bounding box center [723, 54] width 1447 height 41
click at [287, 335] on div "Ok BR15 - FILME LISO 420x45" at bounding box center [339, 321] width 204 height 34
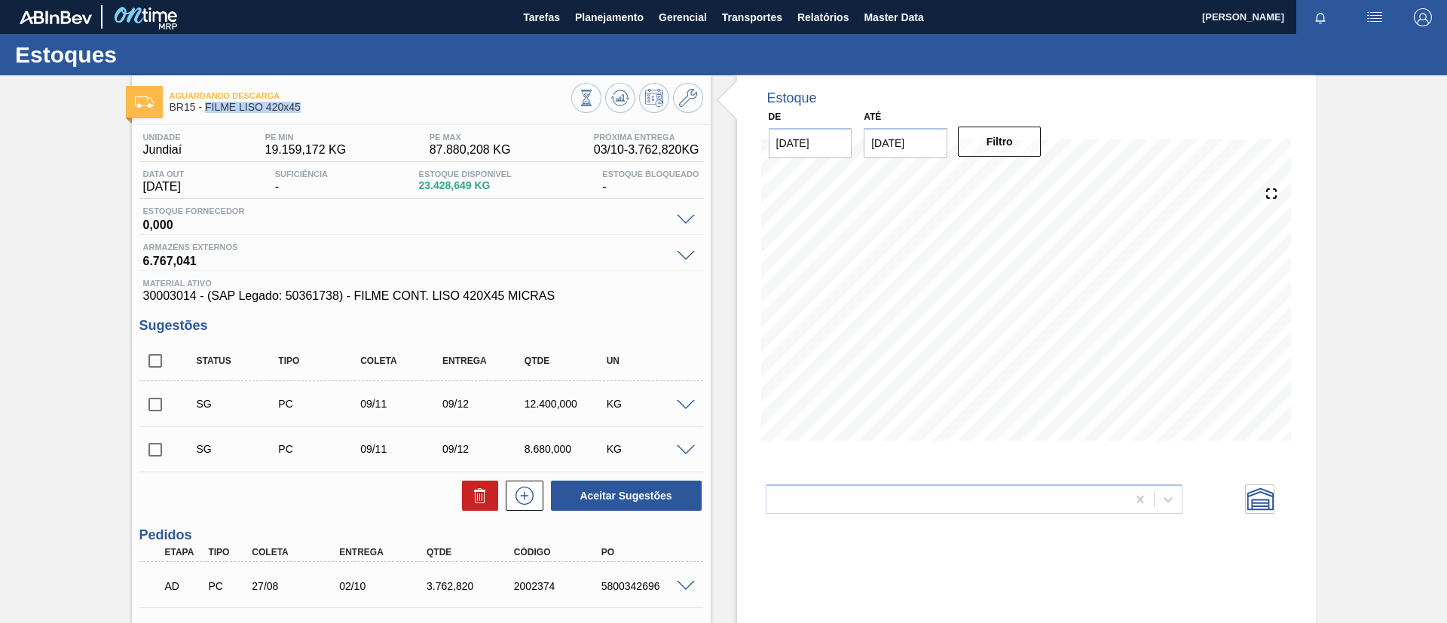
drag, startPoint x: 305, startPoint y: 107, endPoint x: 204, endPoint y: 108, distance: 101.8
click at [204, 108] on span "BR15 - FILME LISO 420x45" at bounding box center [371, 107] width 402 height 11
copy span "FILME LISO 420x45"
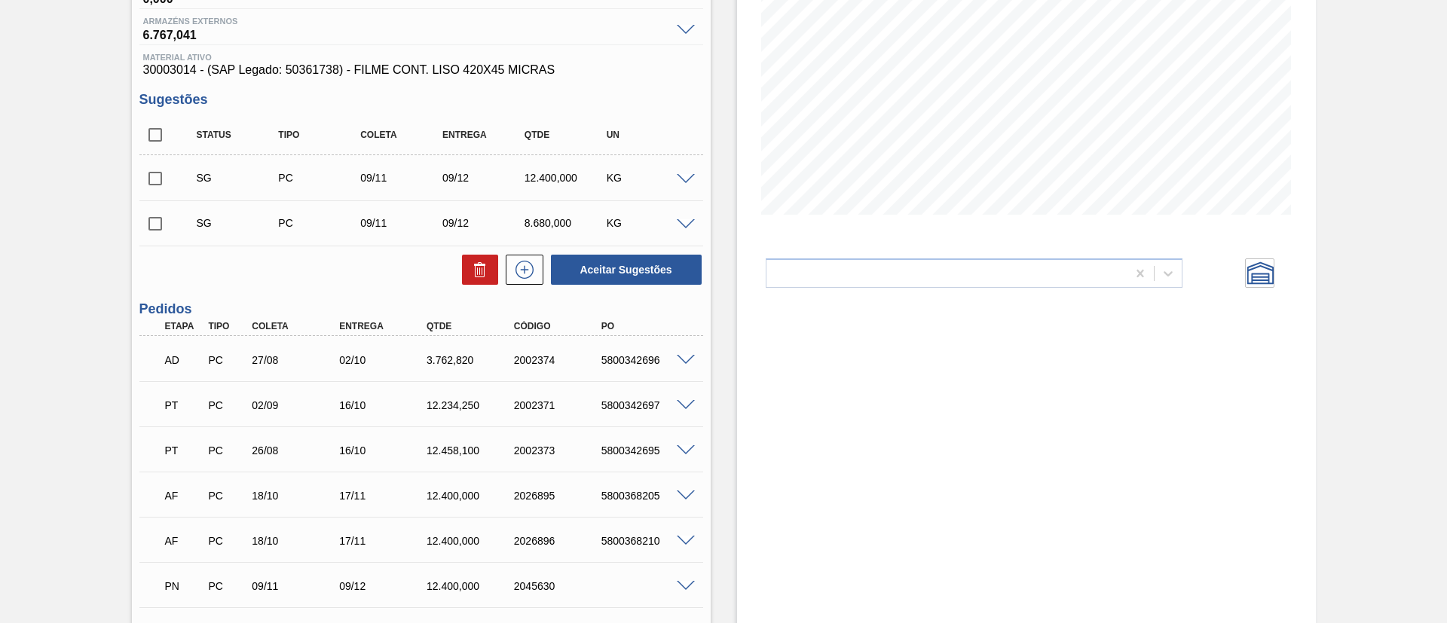
click at [17, 244] on div "Aguardando Descarga BR15 - FILME LISO 420x45 Unidade Jundiaí PE MIN 19.159,172 …" at bounding box center [723, 312] width 1447 height 927
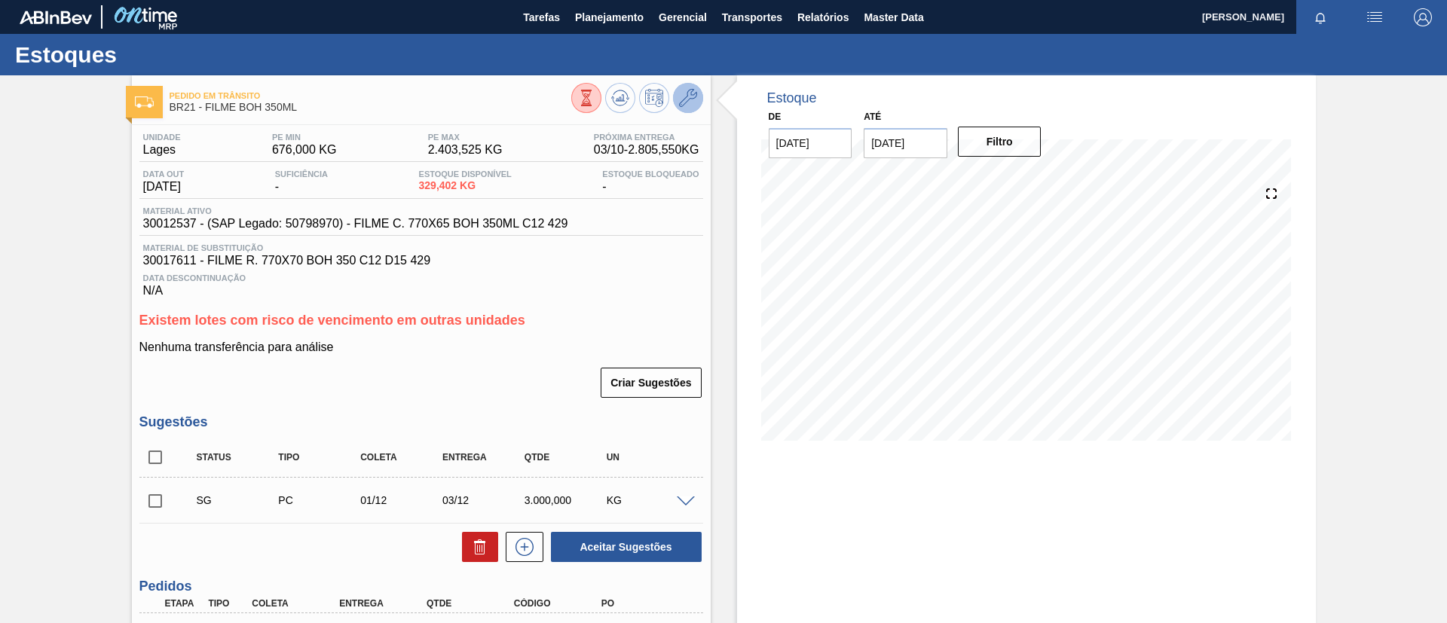
click at [695, 99] on button at bounding box center [688, 98] width 30 height 30
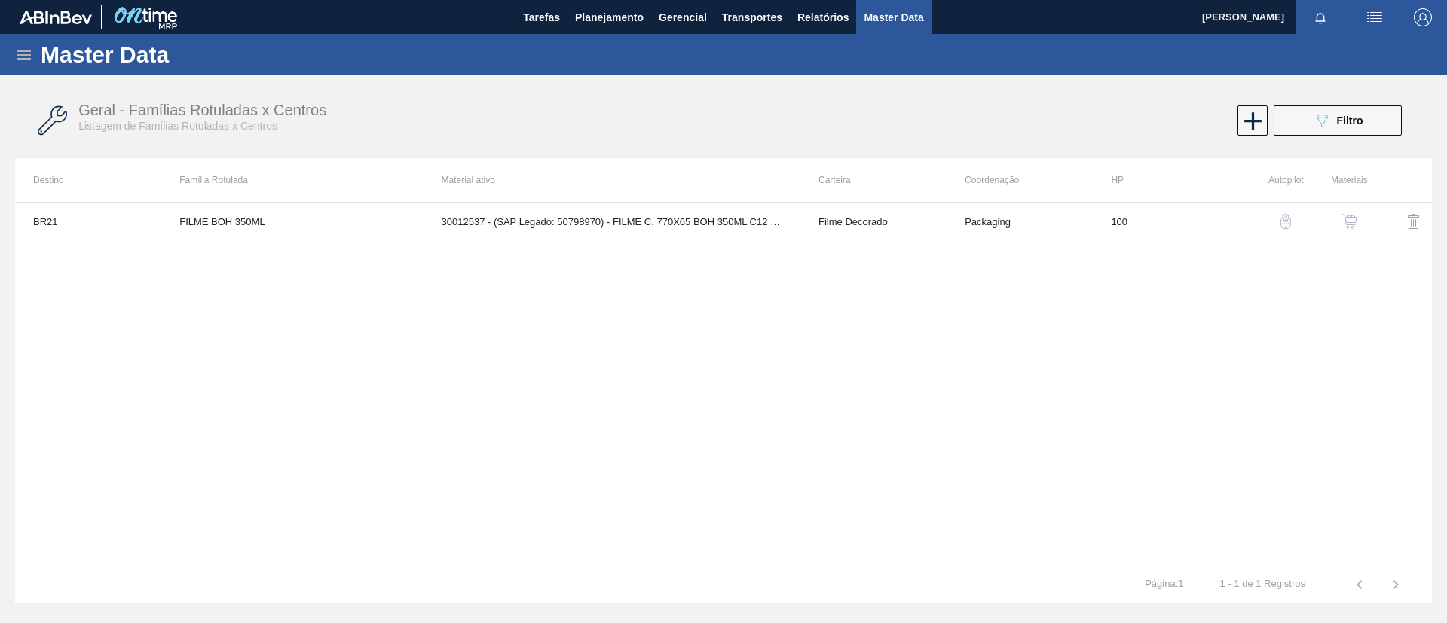
click at [1340, 222] on button "button" at bounding box center [1350, 222] width 36 height 36
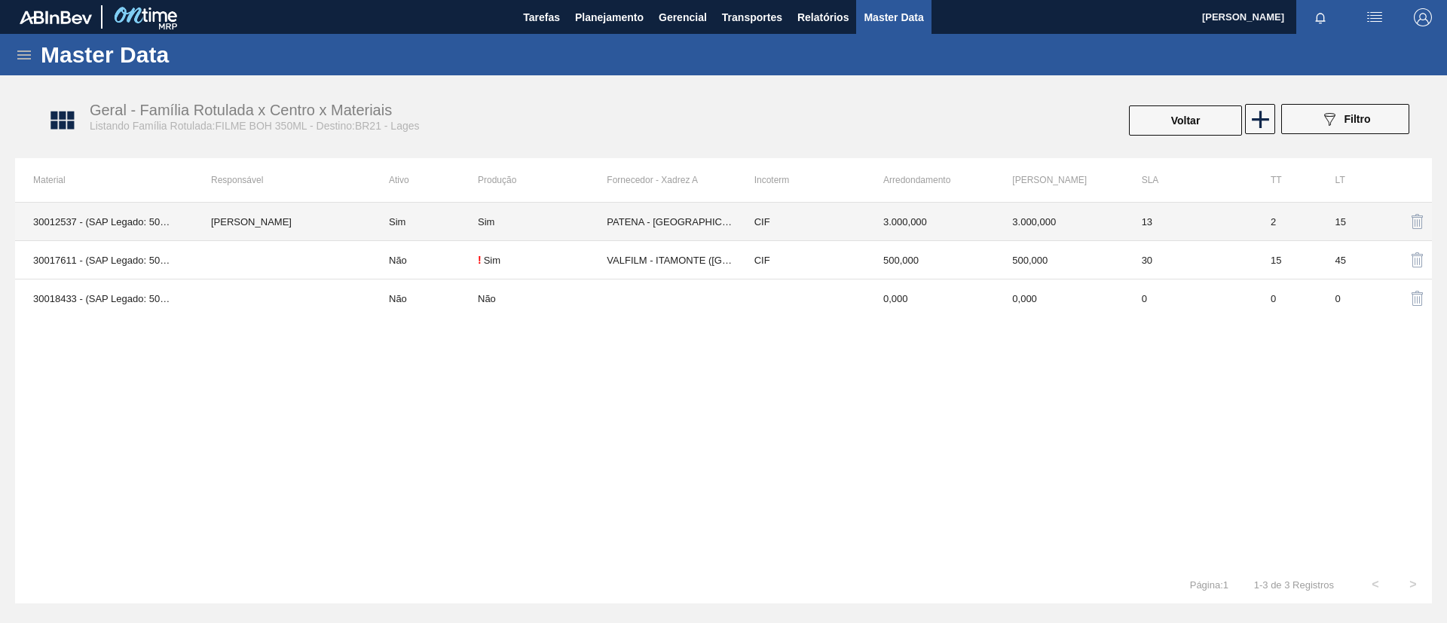
click at [435, 213] on td "Sim" at bounding box center [424, 222] width 107 height 38
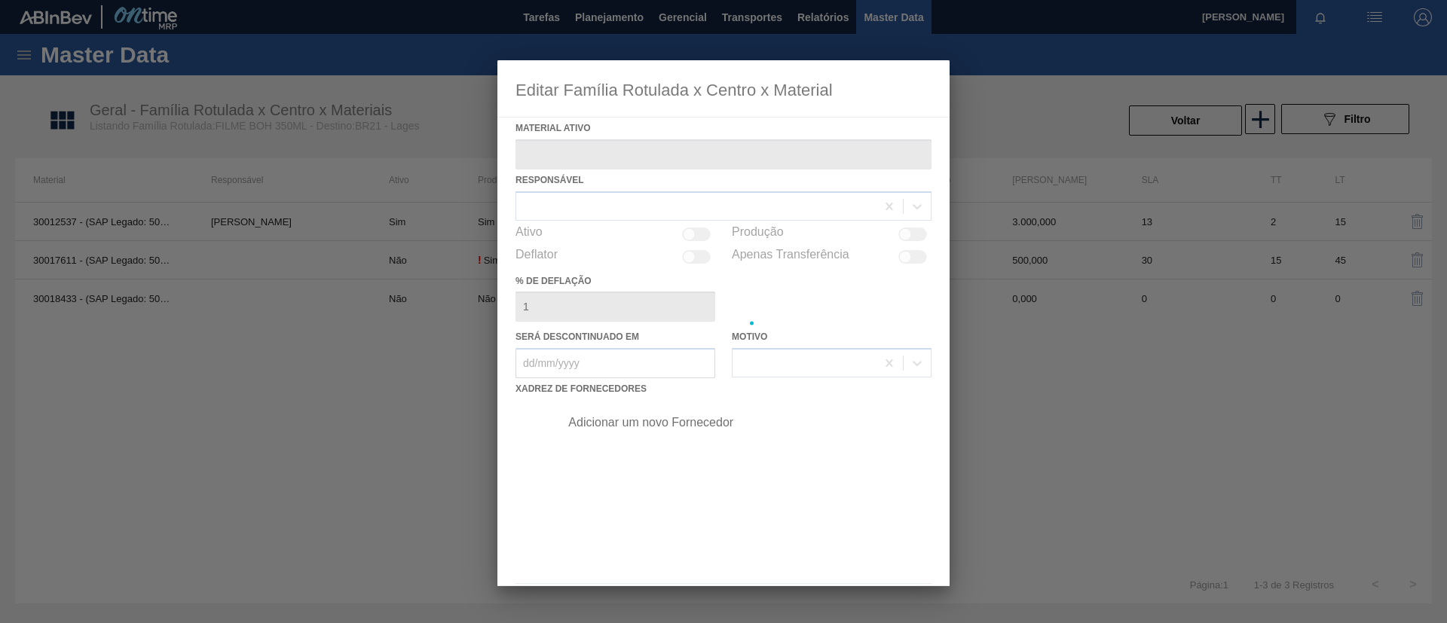
type ativo "30012537 - (SAP Legado: 50798970) - FILME C. 770X65 BOH 350ML C12 429"
checkbox input "true"
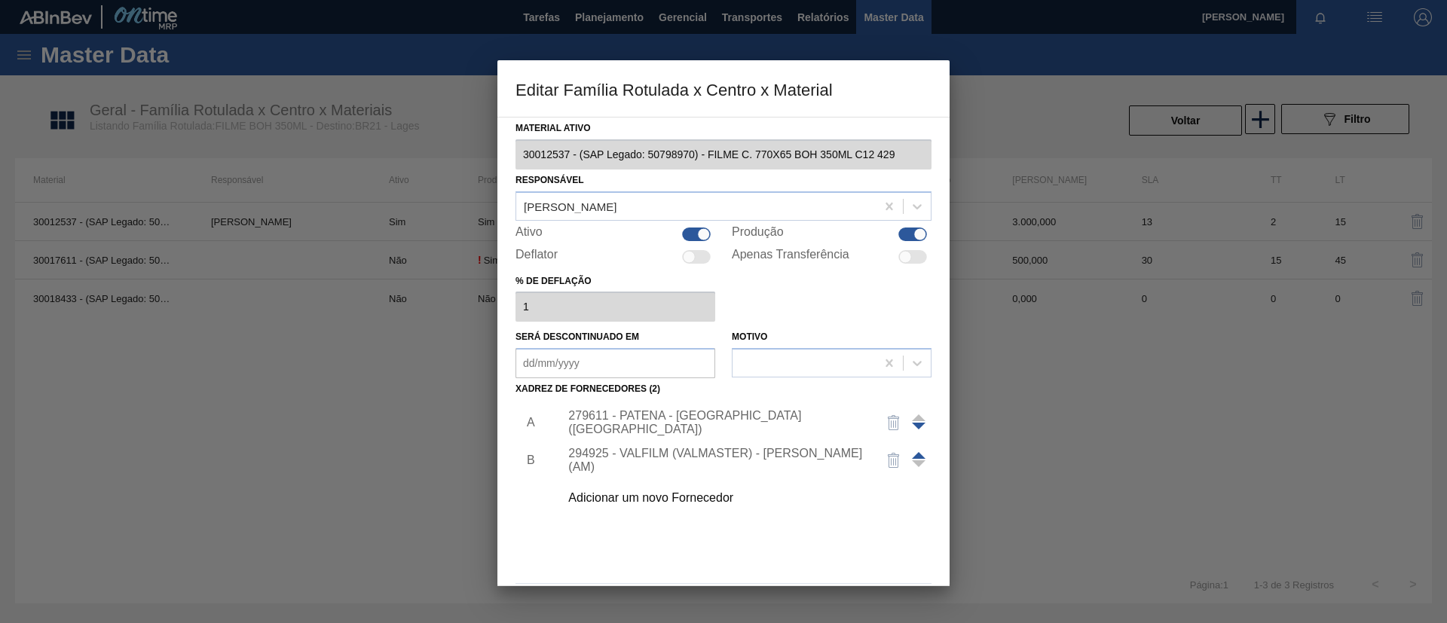
click at [697, 414] on div "279611 - PATENA - CAMPO GRANDE (MS)" at bounding box center [741, 423] width 381 height 38
click at [633, 409] on div "279611 - PATENA - CAMPO GRANDE (MS)" at bounding box center [741, 423] width 381 height 38
click at [634, 411] on div "279611 - PATENA - CAMPO GRANDE (MS)" at bounding box center [741, 423] width 381 height 38
click at [639, 424] on div "279611 - PATENA - CAMPO GRANDE (MS)" at bounding box center [716, 422] width 296 height 27
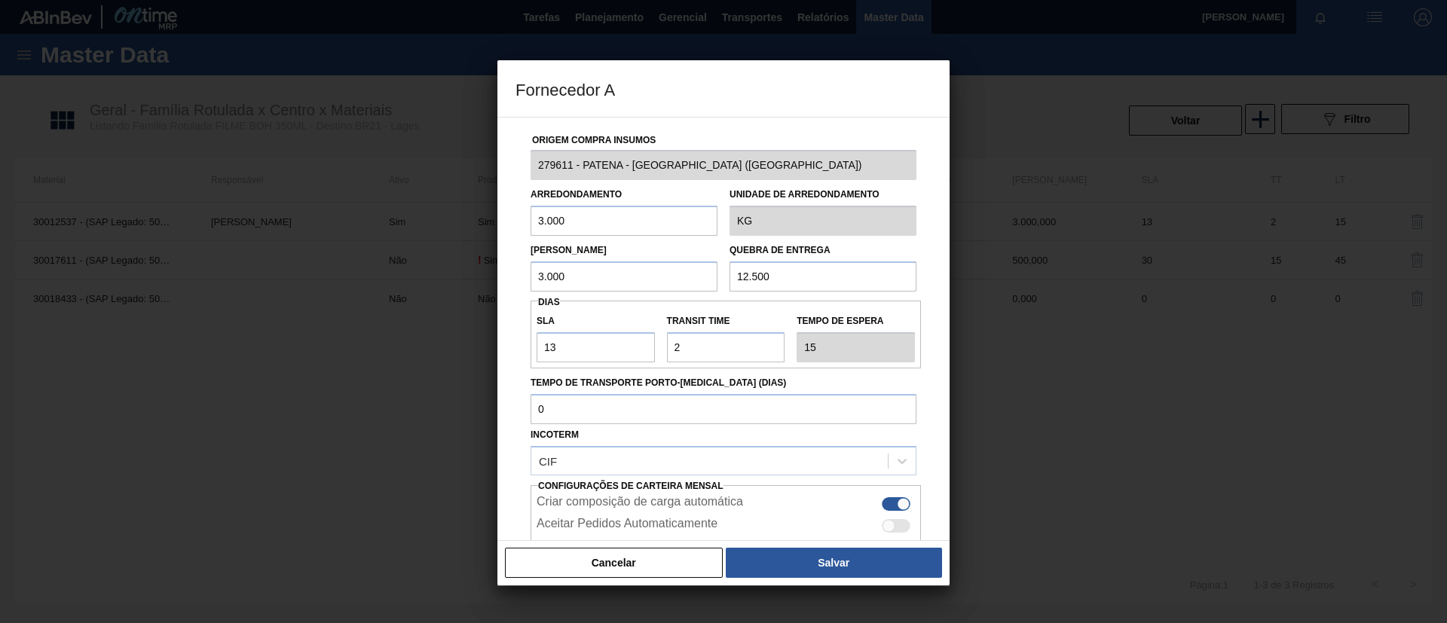
click at [536, 278] on input "3.000" at bounding box center [624, 277] width 187 height 30
type input "2.000"
drag, startPoint x: 576, startPoint y: 344, endPoint x: 523, endPoint y: 340, distance: 53.0
click at [523, 340] on div "Origem Compra Insumos 279611 - PATENA - CAMPO GRANDE (MS) Arredondamento 3.000 …" at bounding box center [724, 367] width 416 height 499
type input "3"
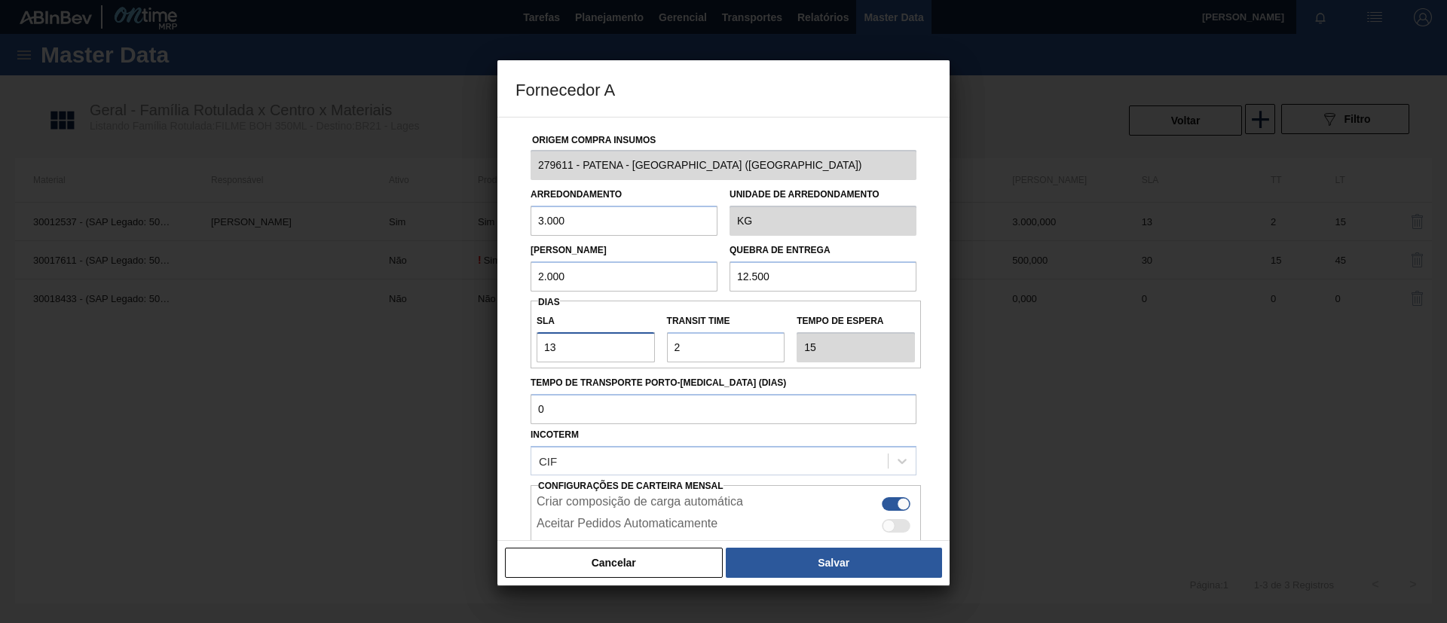
type input "5"
type input "30"
type input "32"
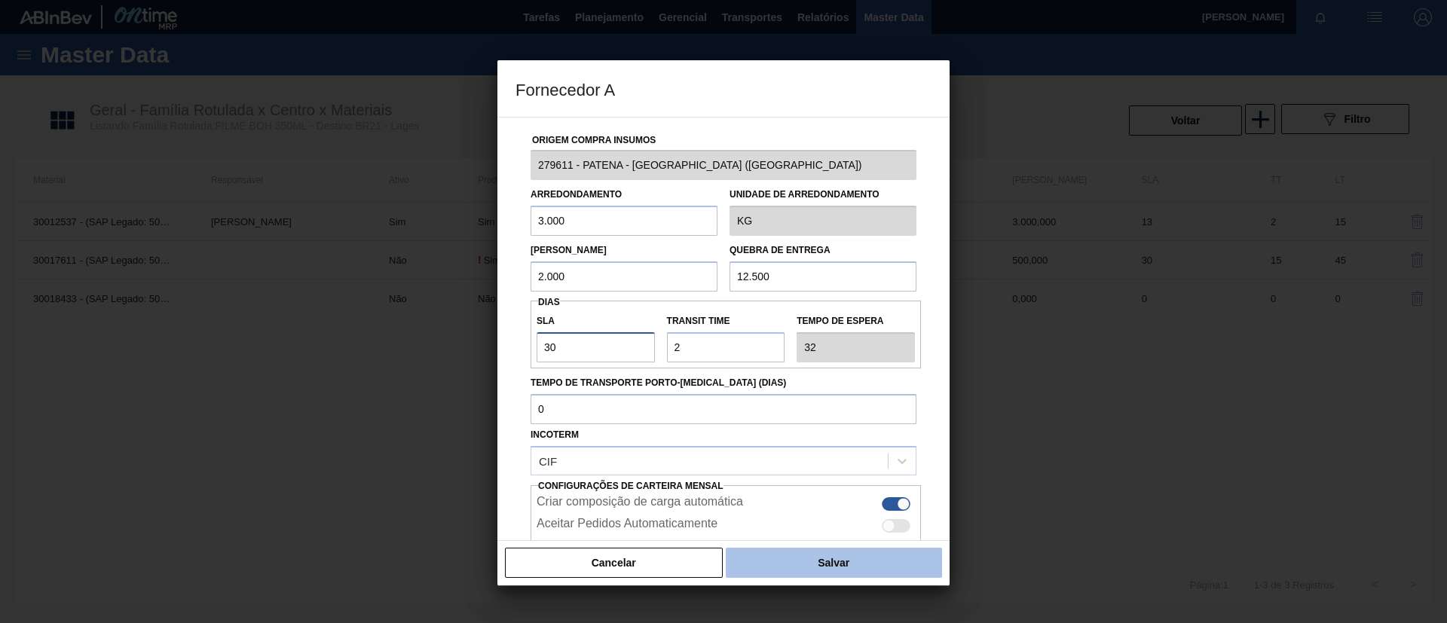
type input "30"
drag, startPoint x: 834, startPoint y: 566, endPoint x: 834, endPoint y: 556, distance: 10.6
click at [835, 563] on button "Salvar" at bounding box center [834, 563] width 216 height 30
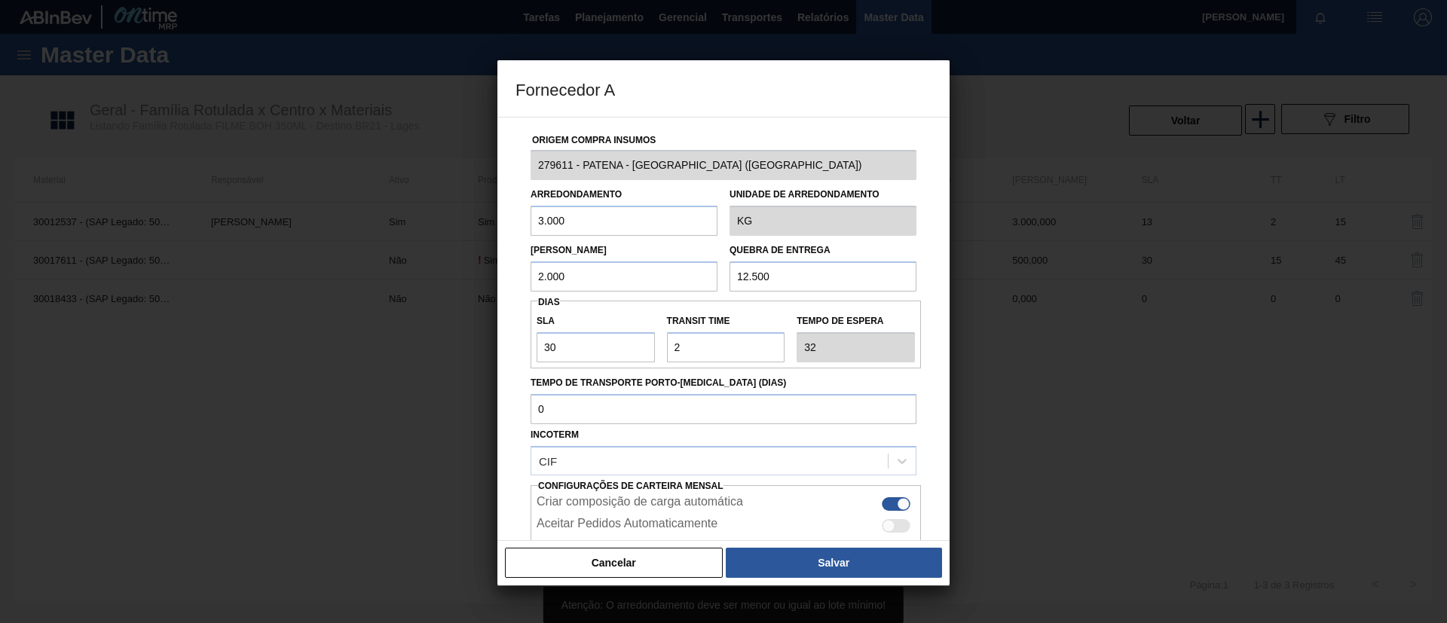
click at [542, 222] on input "3.000" at bounding box center [624, 221] width 187 height 30
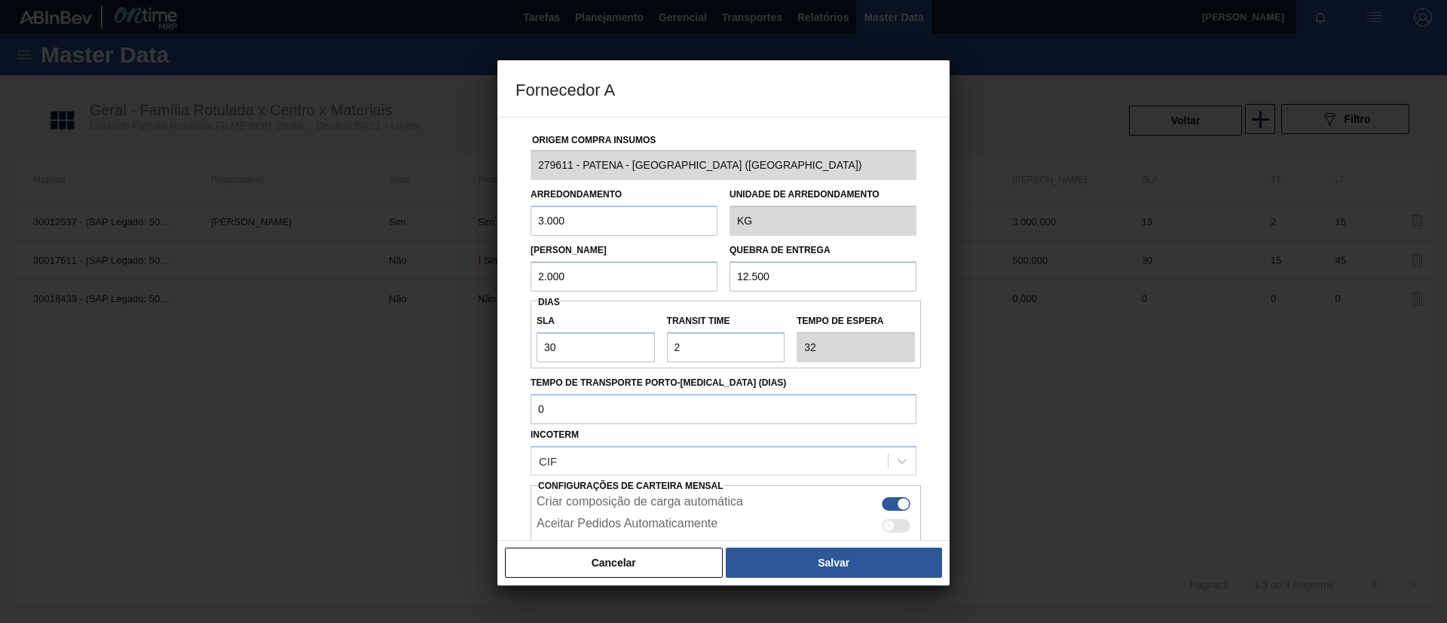
drag, startPoint x: 579, startPoint y: 222, endPoint x: 503, endPoint y: 226, distance: 76.3
click at [504, 226] on div "Origem Compra Insumos 279611 - PATENA - CAMPO GRANDE (MS) Arredondamento 3.000 …" at bounding box center [724, 329] width 452 height 424
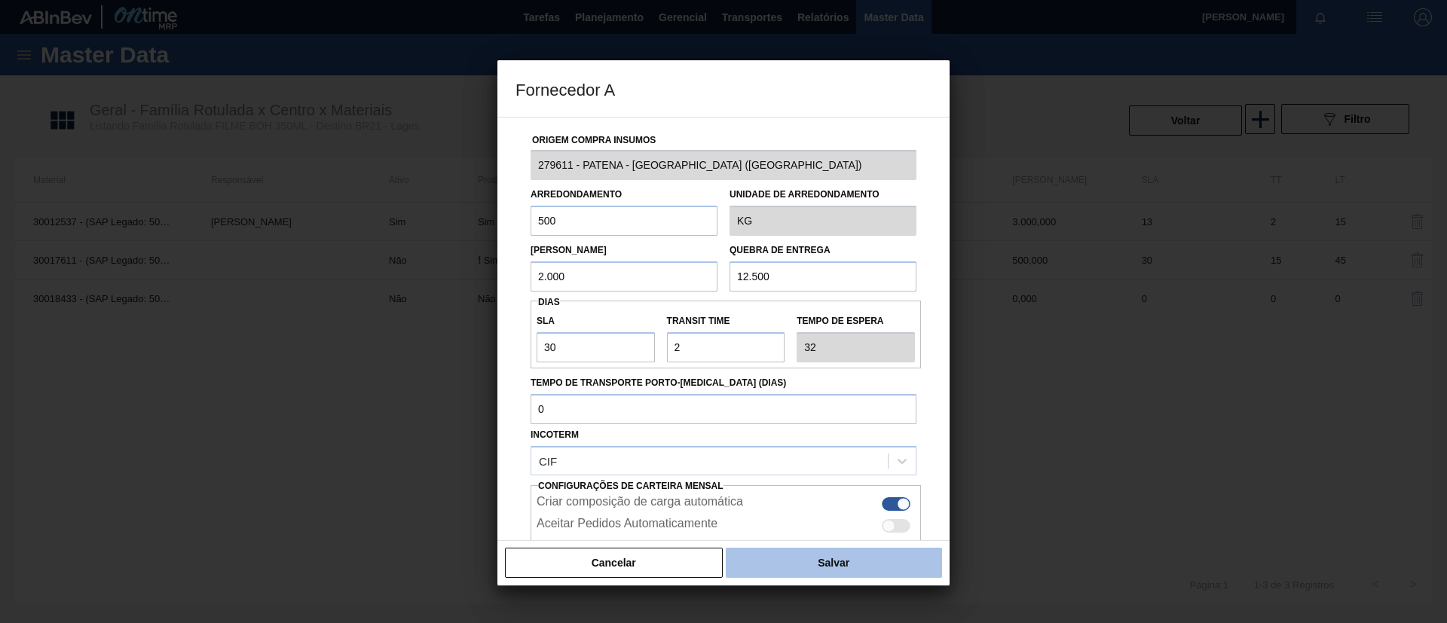
type input "500"
click at [809, 565] on button "Salvar" at bounding box center [834, 563] width 216 height 30
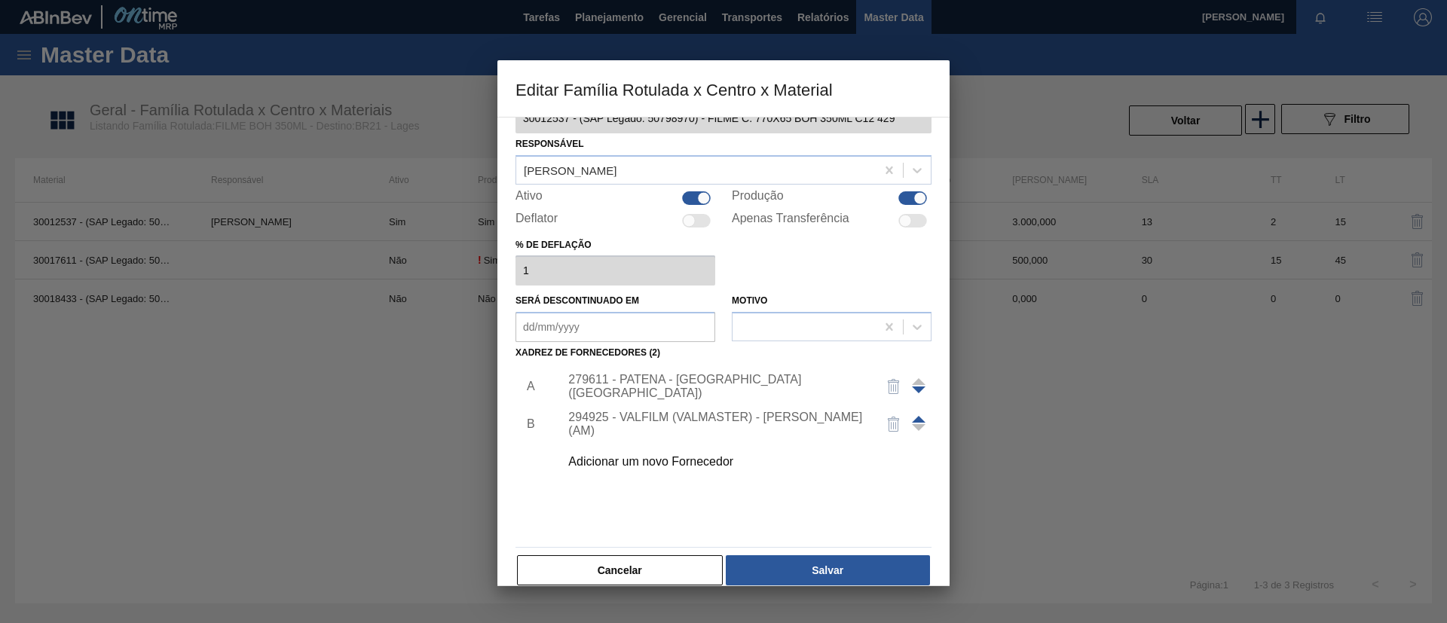
scroll to position [56, 0]
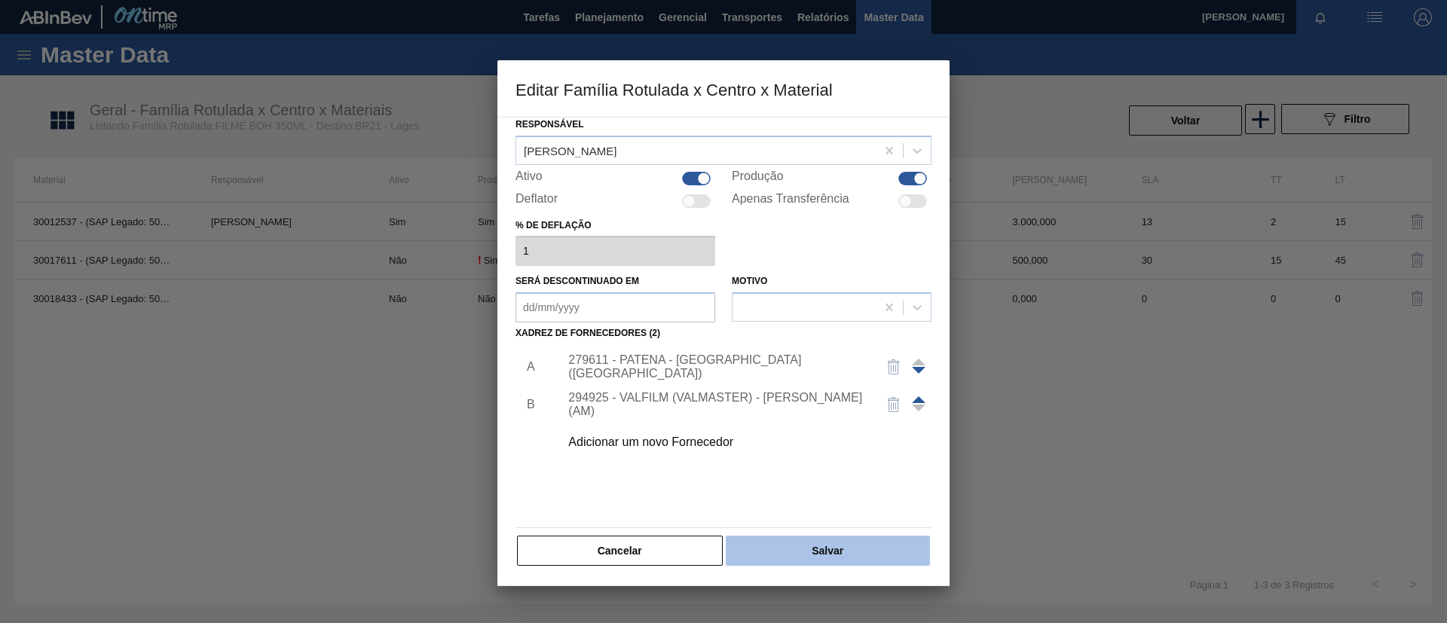
click at [816, 550] on button "Salvar" at bounding box center [828, 551] width 204 height 30
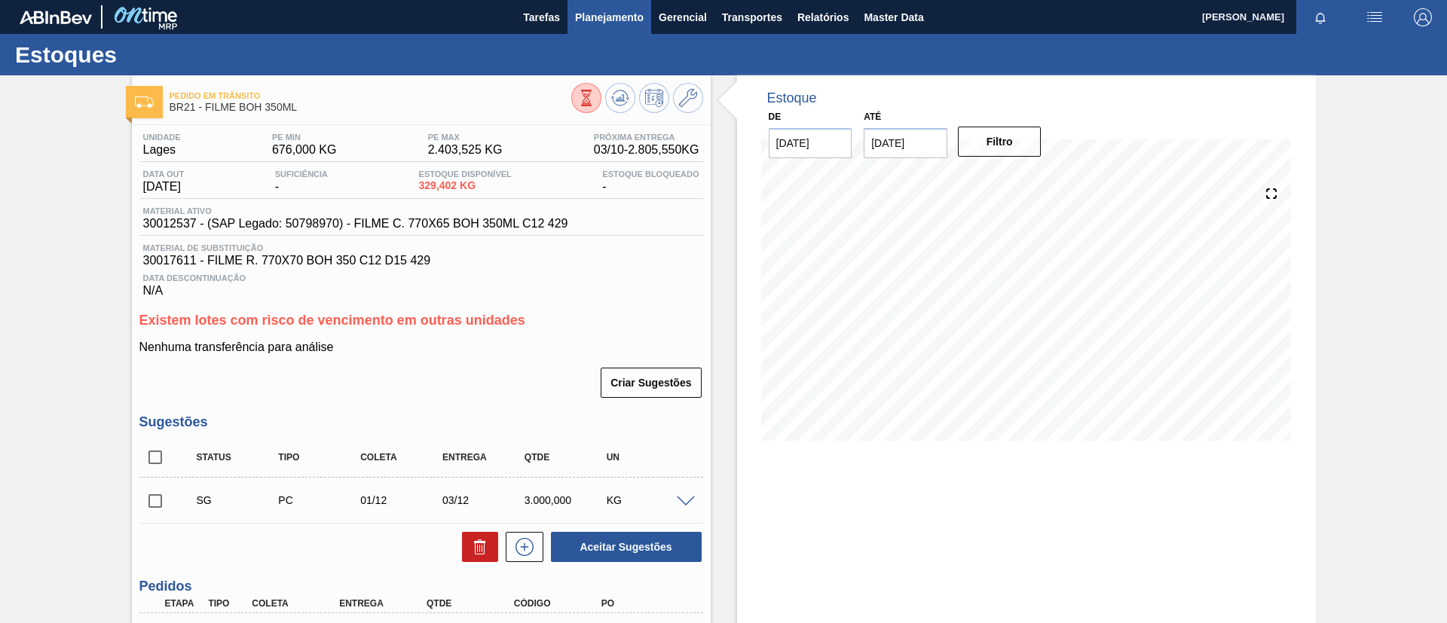
click at [586, 21] on span "Planejamento" at bounding box center [609, 17] width 69 height 18
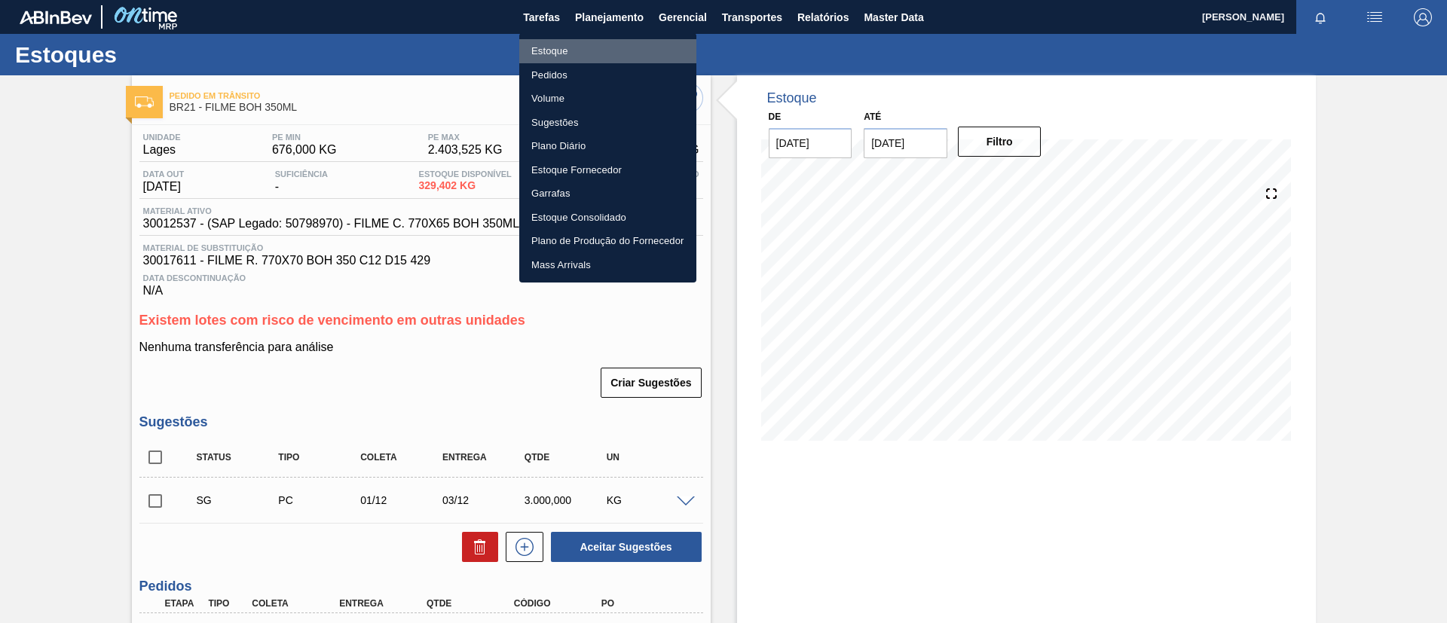
click at [586, 44] on li "Estoque" at bounding box center [607, 51] width 177 height 24
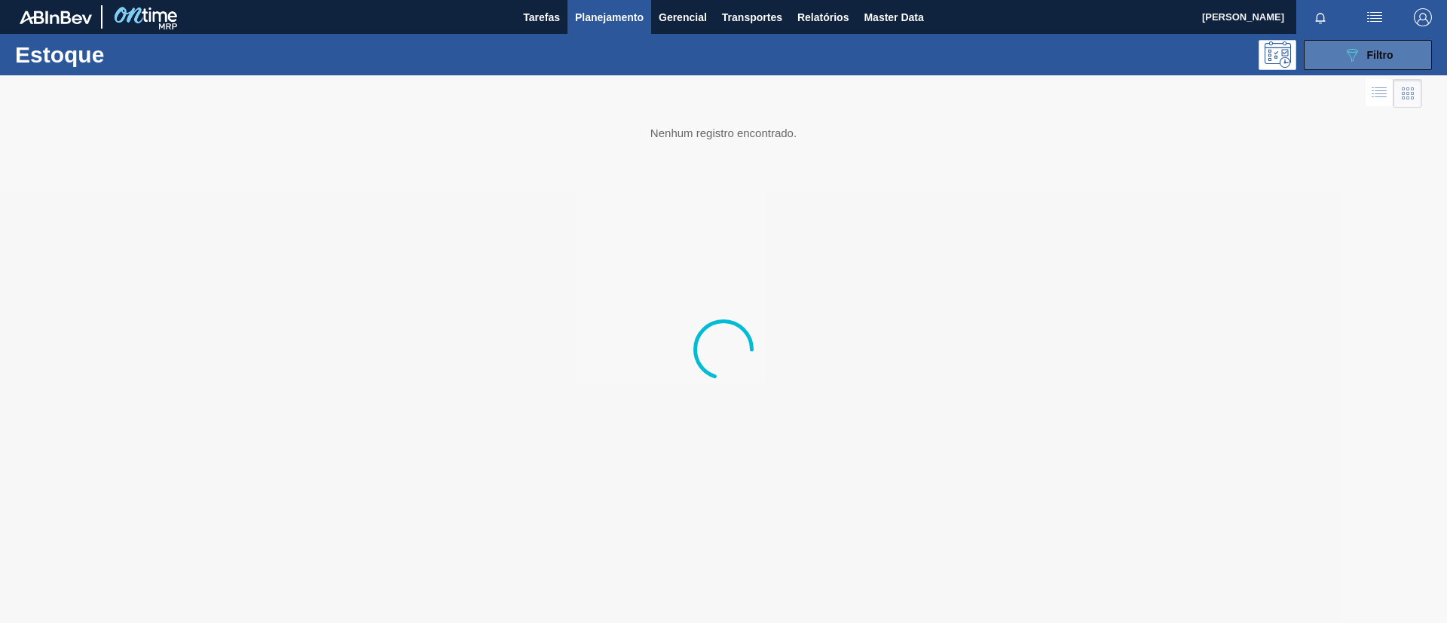
click at [1368, 44] on button "089F7B8B-B2A5-4AFE-B5C0-19BA573D28AC Filtro" at bounding box center [1368, 55] width 128 height 30
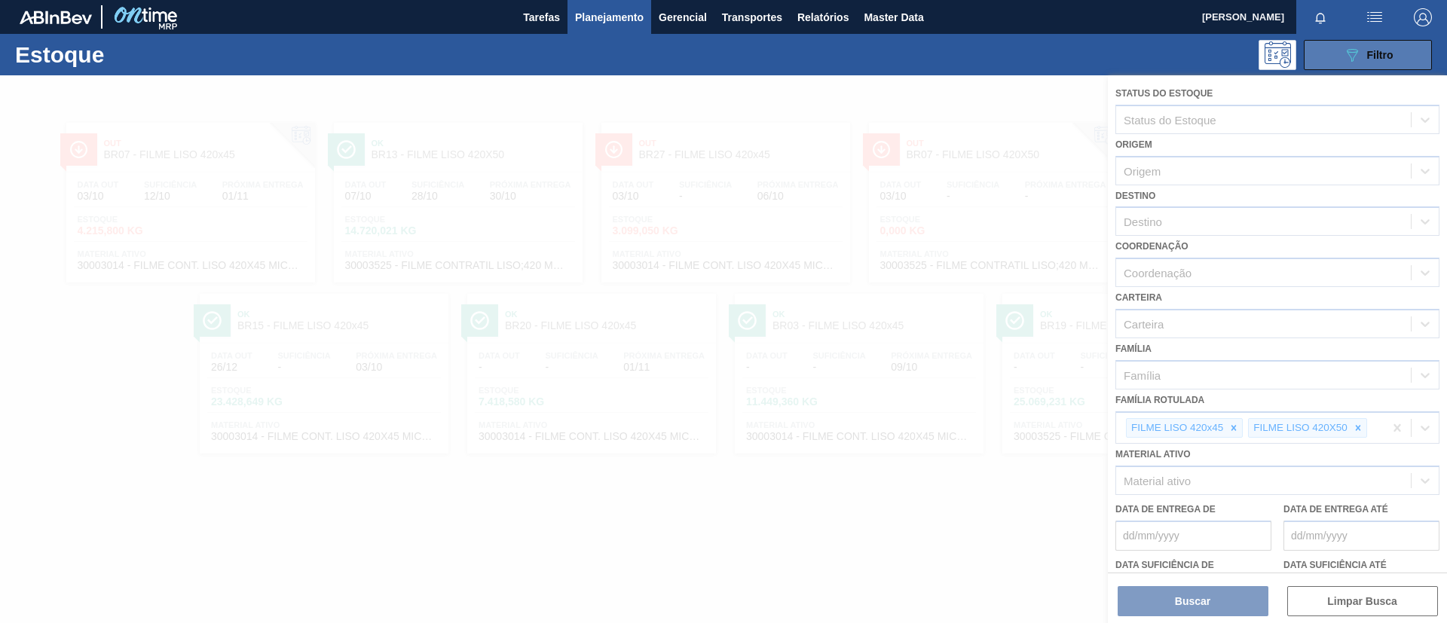
click at [1368, 44] on button "089F7B8B-B2A5-4AFE-B5C0-19BA573D28AC Filtro" at bounding box center [1368, 55] width 128 height 30
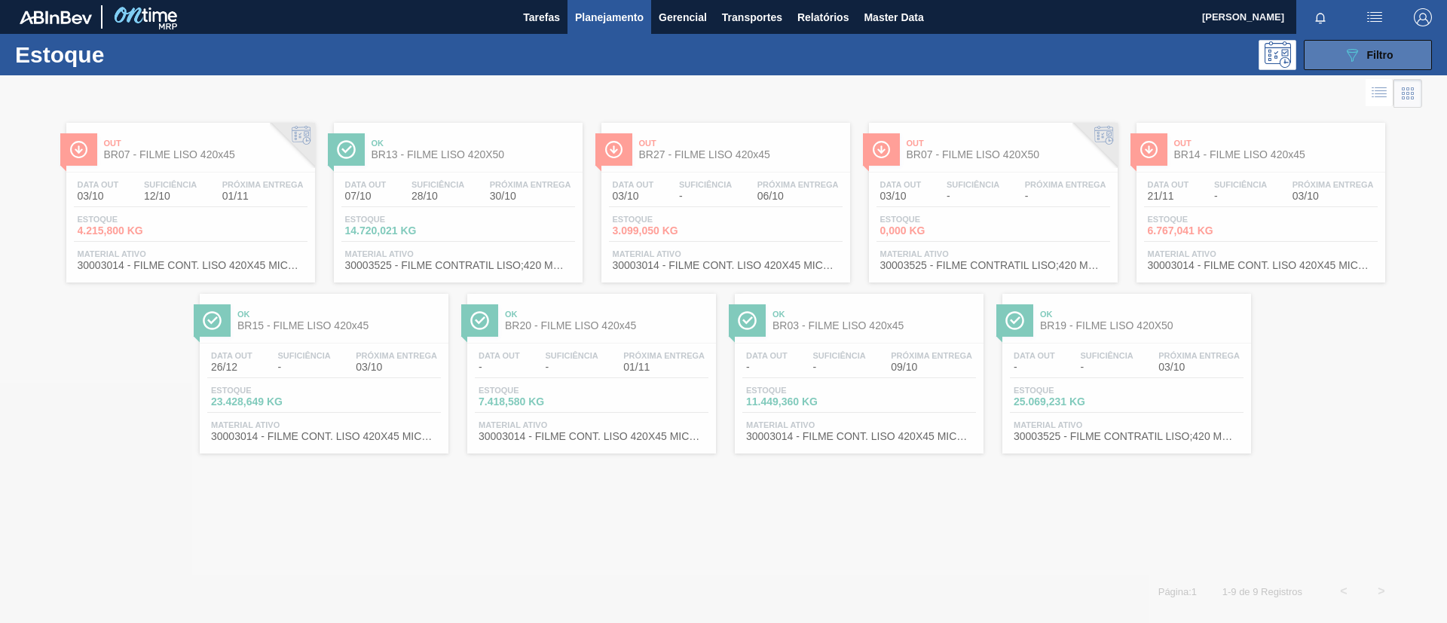
click at [1368, 46] on div "089F7B8B-B2A5-4AFE-B5C0-19BA573D28AC Filtro" at bounding box center [1368, 55] width 51 height 18
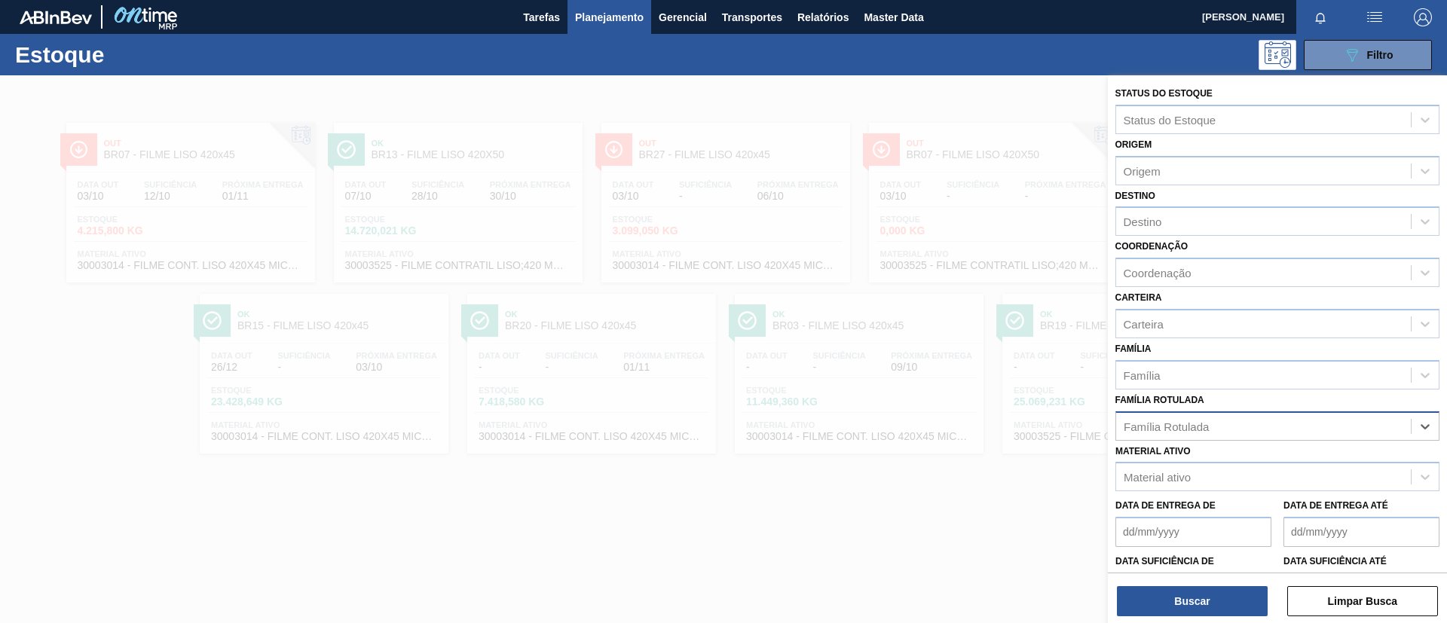
paste Rotulada "FILME BC PM SLEEK 350ML"
type Rotulada "FILME BC PM SLEEK 350ML"
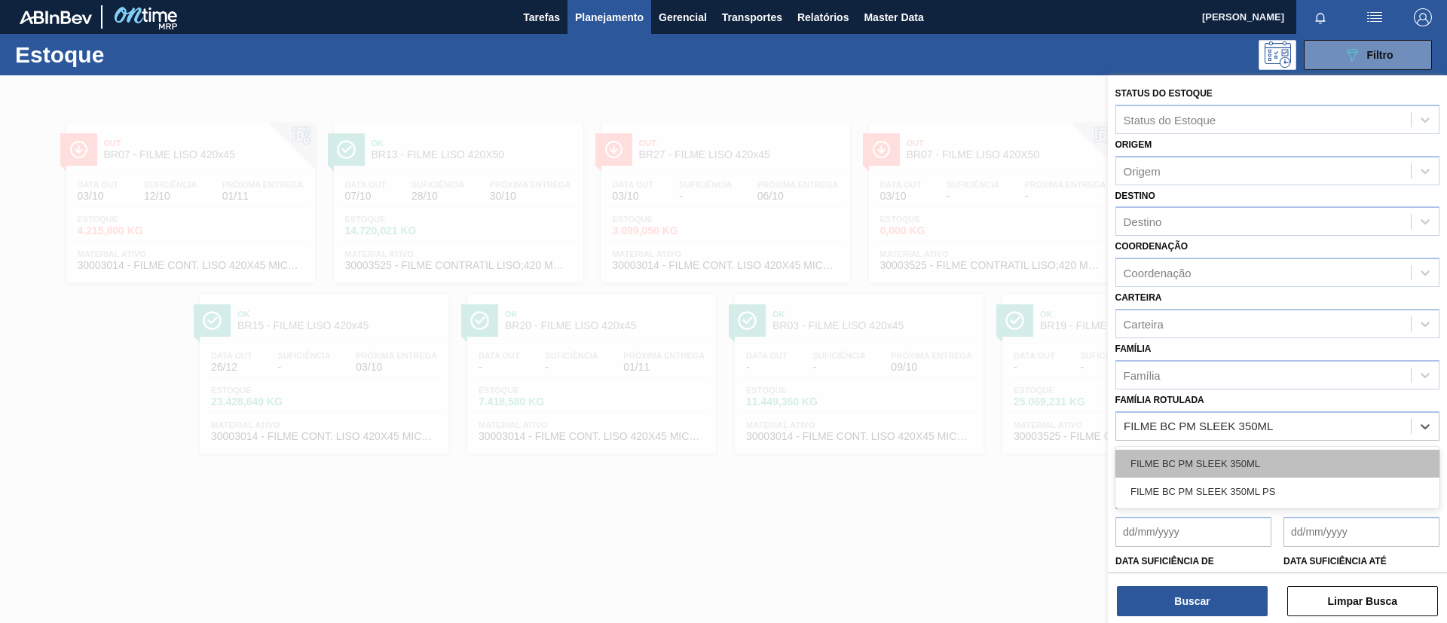
click at [1225, 452] on div "FILME BC PM SLEEK 350ML" at bounding box center [1278, 464] width 324 height 28
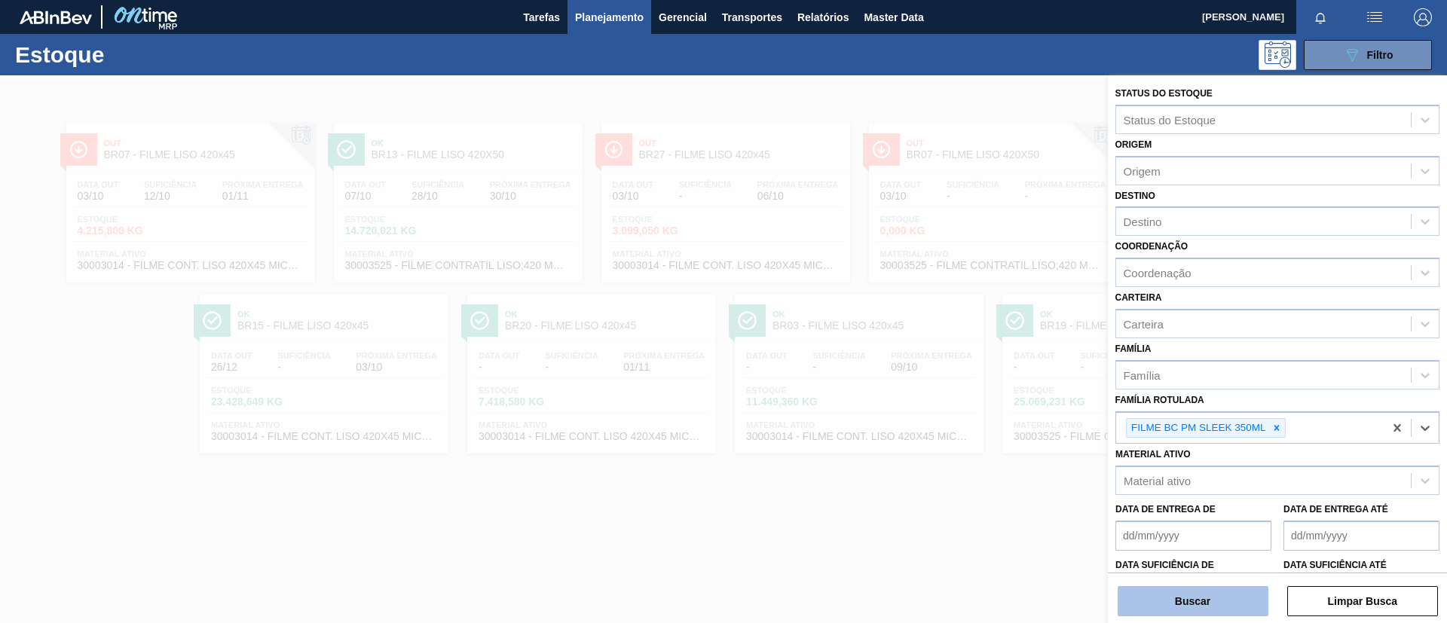
click at [1187, 612] on button "Buscar" at bounding box center [1193, 601] width 151 height 30
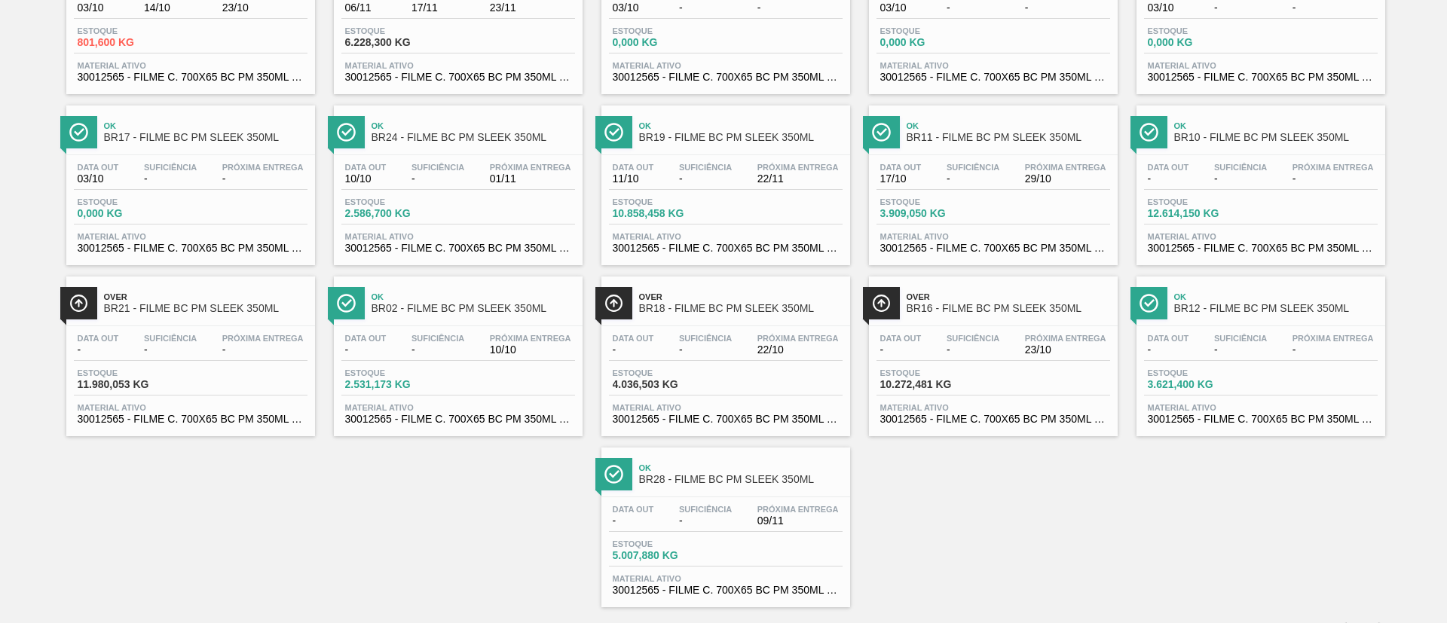
scroll to position [210, 0]
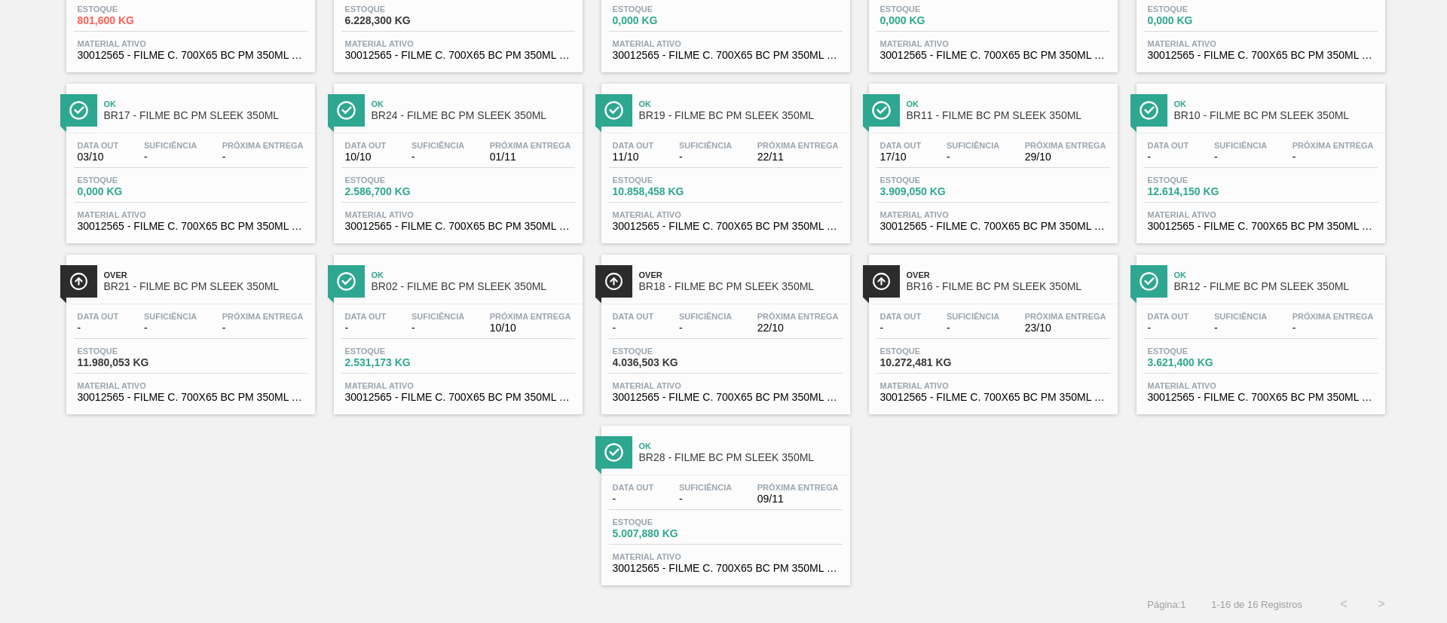
click at [501, 138] on div "Data out 10/10 Suficiência - Próxima Entrega 01/11 Estoque 2.586,700 KG Materia…" at bounding box center [458, 184] width 249 height 103
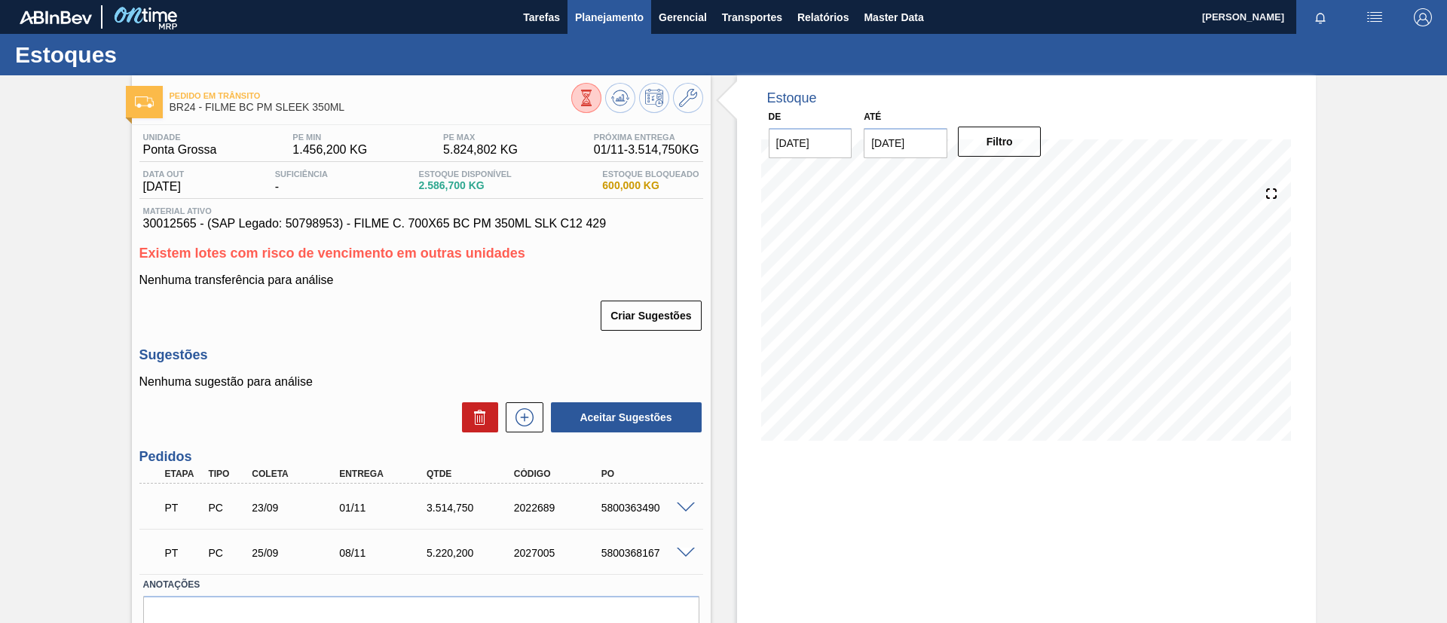
click at [588, 23] on span "Planejamento" at bounding box center [609, 17] width 69 height 18
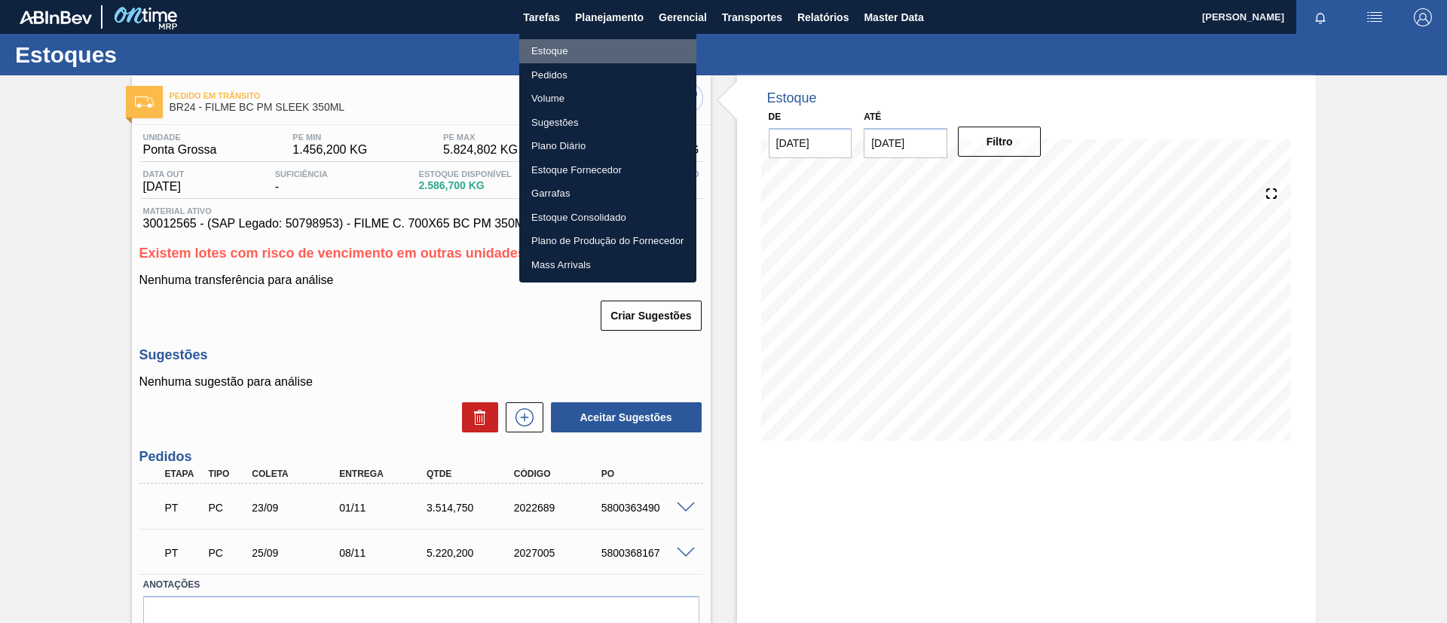
click at [577, 47] on li "Estoque" at bounding box center [607, 51] width 177 height 24
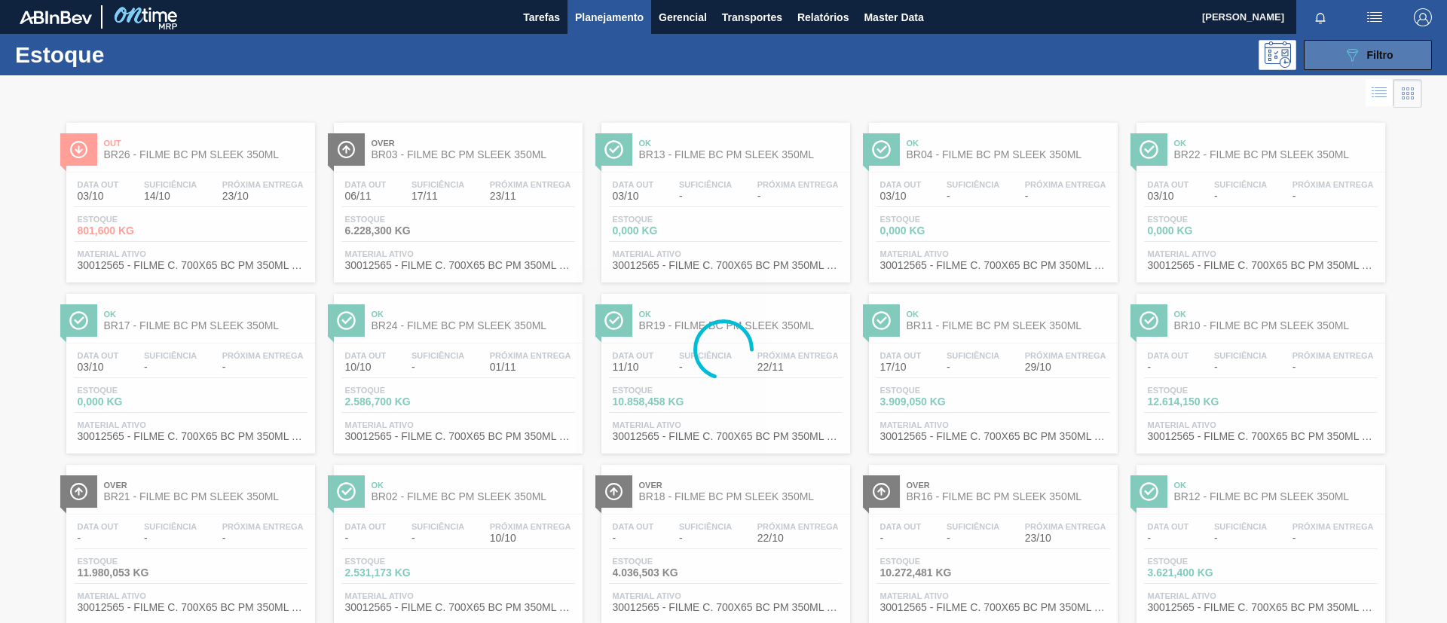
drag, startPoint x: 1387, startPoint y: 51, endPoint x: 1373, endPoint y: 63, distance: 18.2
click at [1386, 51] on span "Filtro" at bounding box center [1380, 55] width 26 height 12
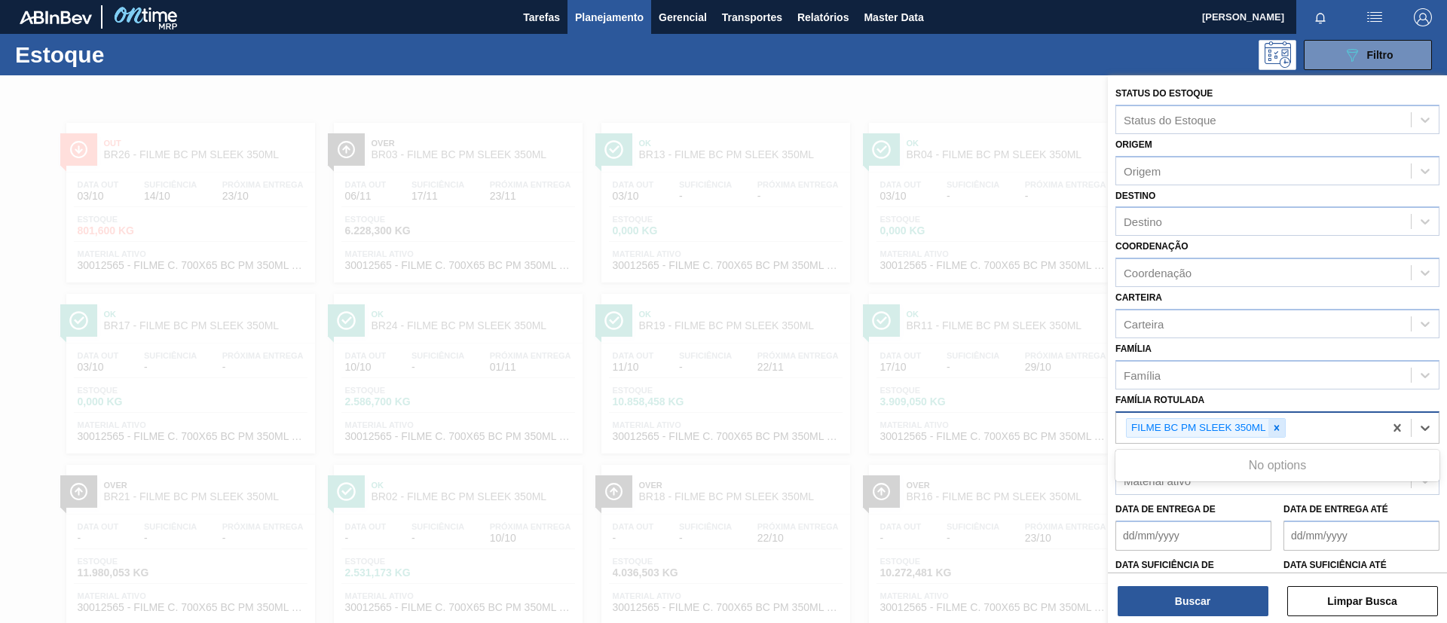
drag, startPoint x: 1282, startPoint y: 438, endPoint x: 1275, endPoint y: 431, distance: 9.6
click at [1282, 438] on div "FILME BC PM SLEEK 350ML" at bounding box center [1250, 428] width 268 height 31
click at [1275, 431] on icon at bounding box center [1277, 428] width 11 height 11
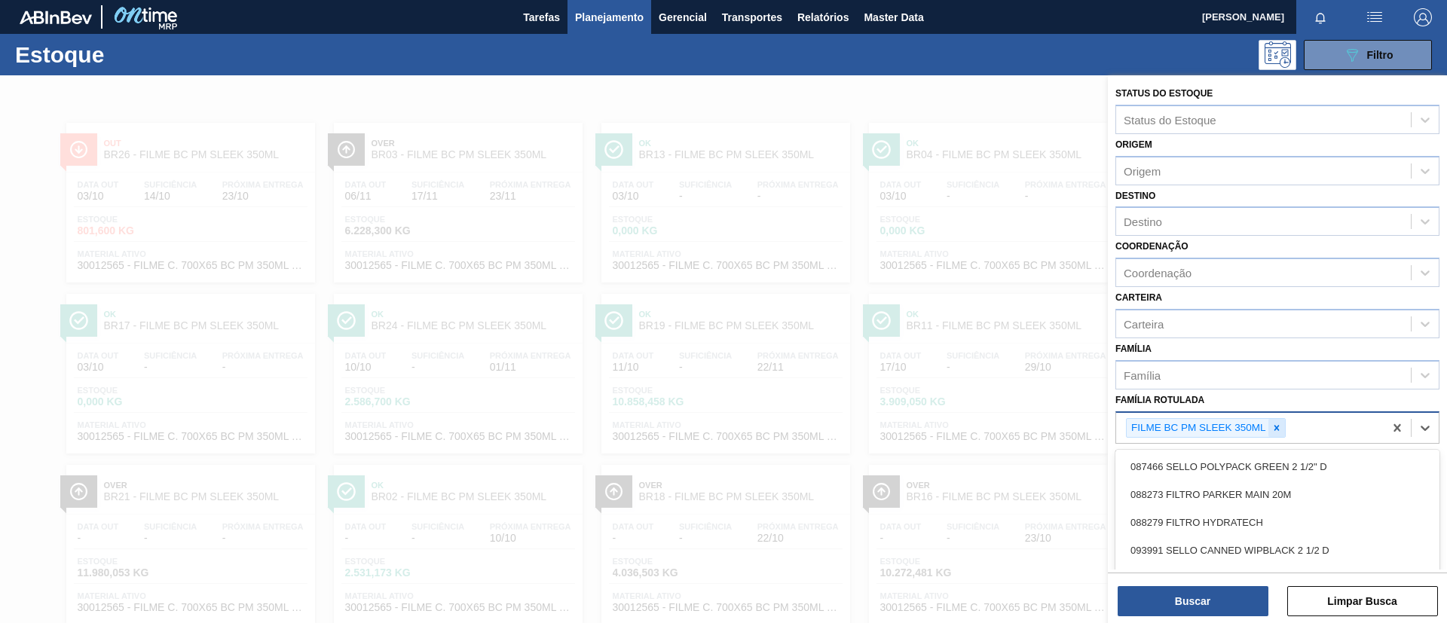
click at [1274, 432] on icon at bounding box center [1277, 428] width 11 height 11
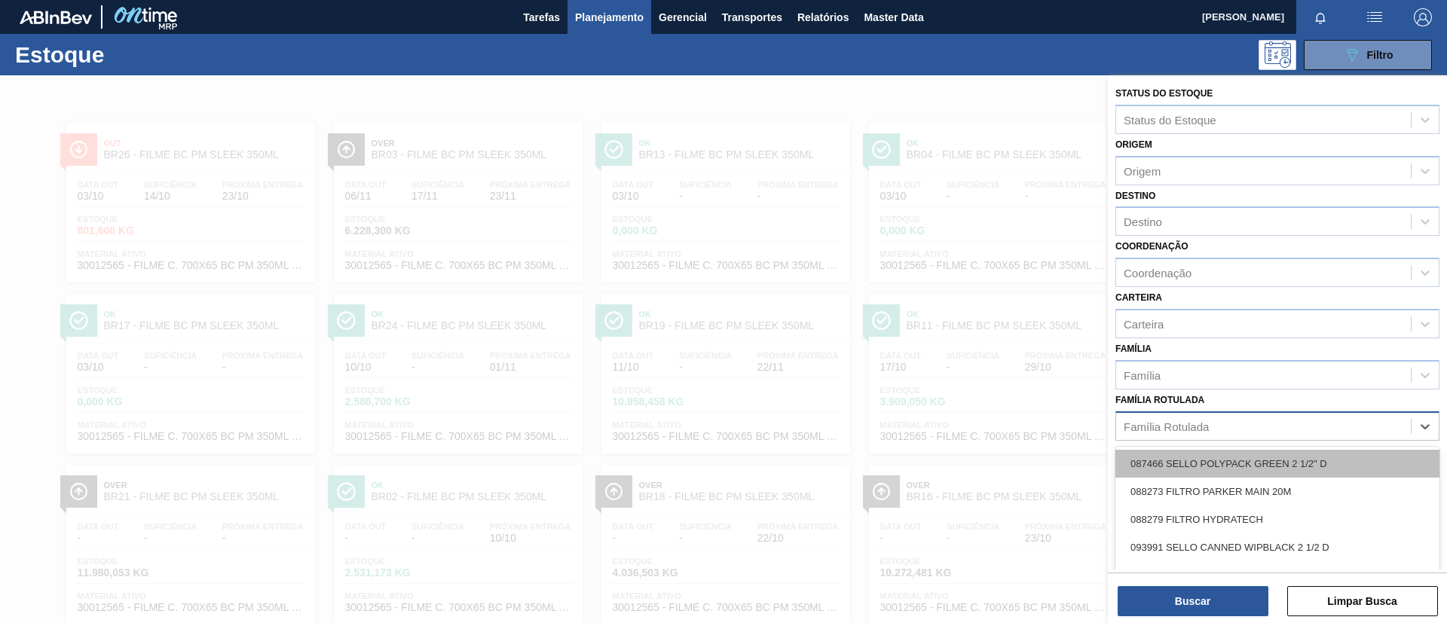
paste Rotulada "FILME ORIGINAL 473ML MP C12"
type Rotulada "FILME ORIGINAL 473ML MP C12"
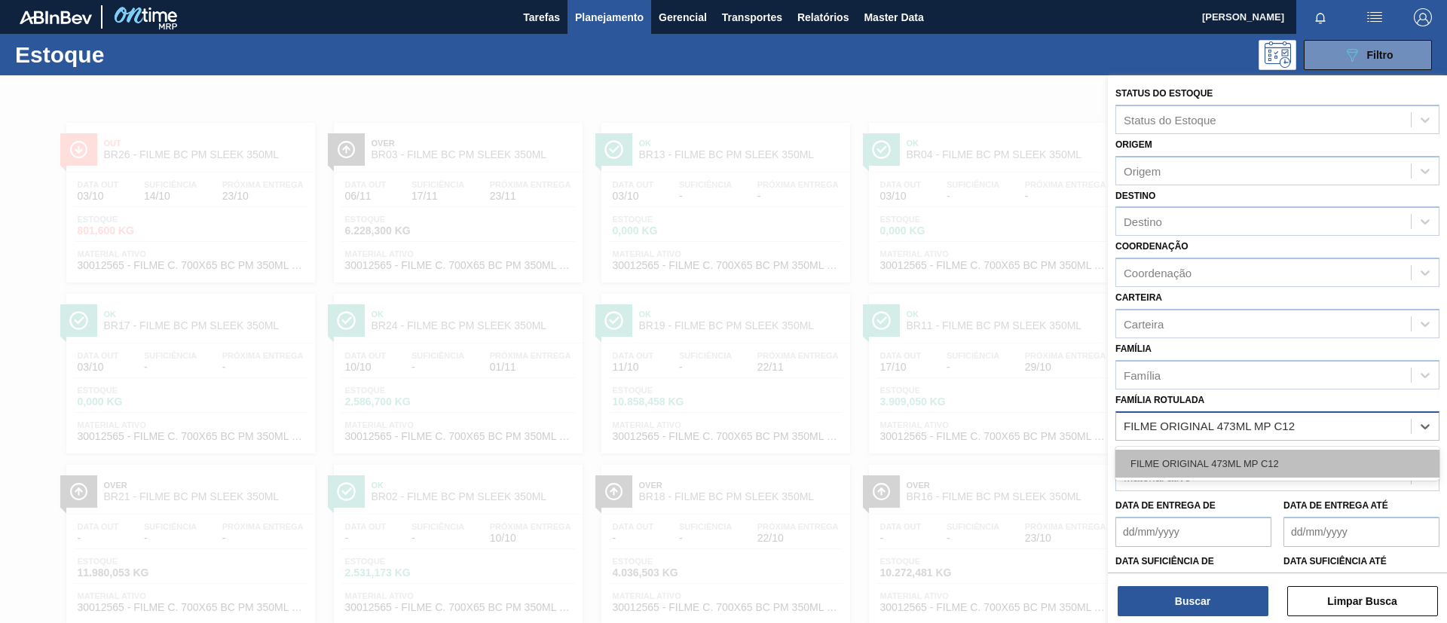
click at [1265, 456] on div "FILME ORIGINAL 473ML MP C12" at bounding box center [1278, 464] width 324 height 28
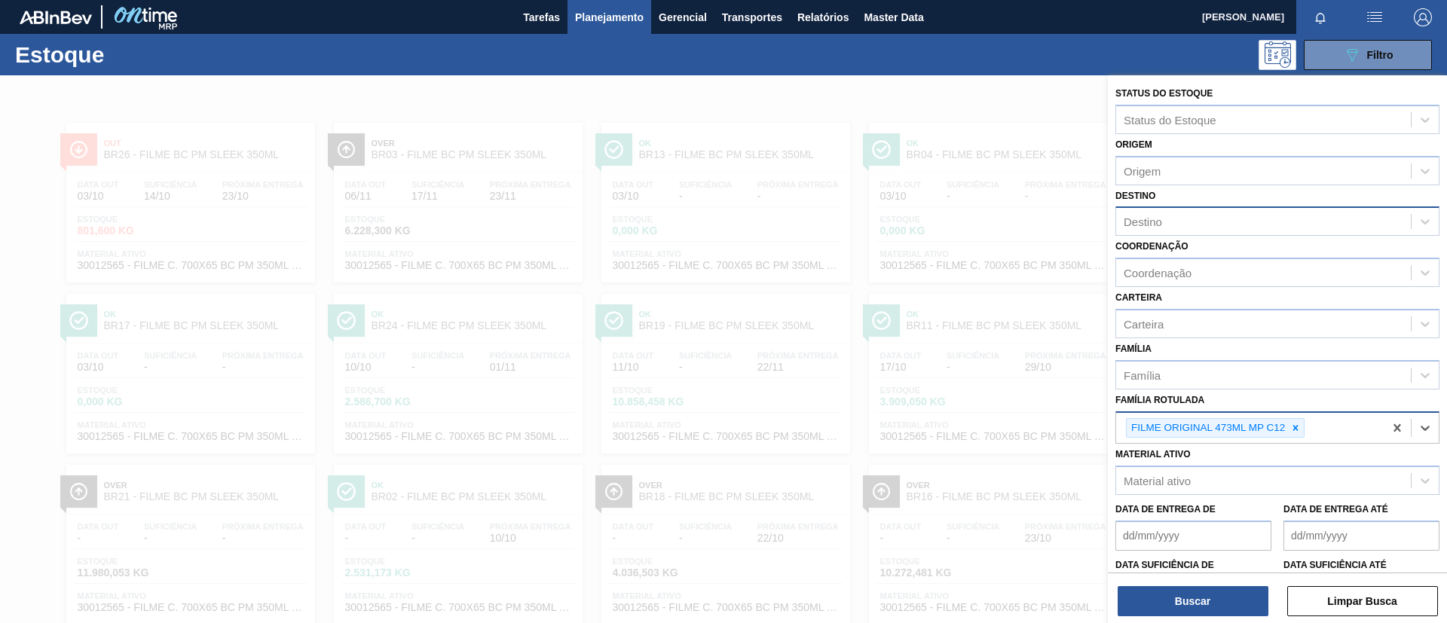
click at [1177, 212] on div "Destino" at bounding box center [1263, 222] width 295 height 22
type input "NOVA M"
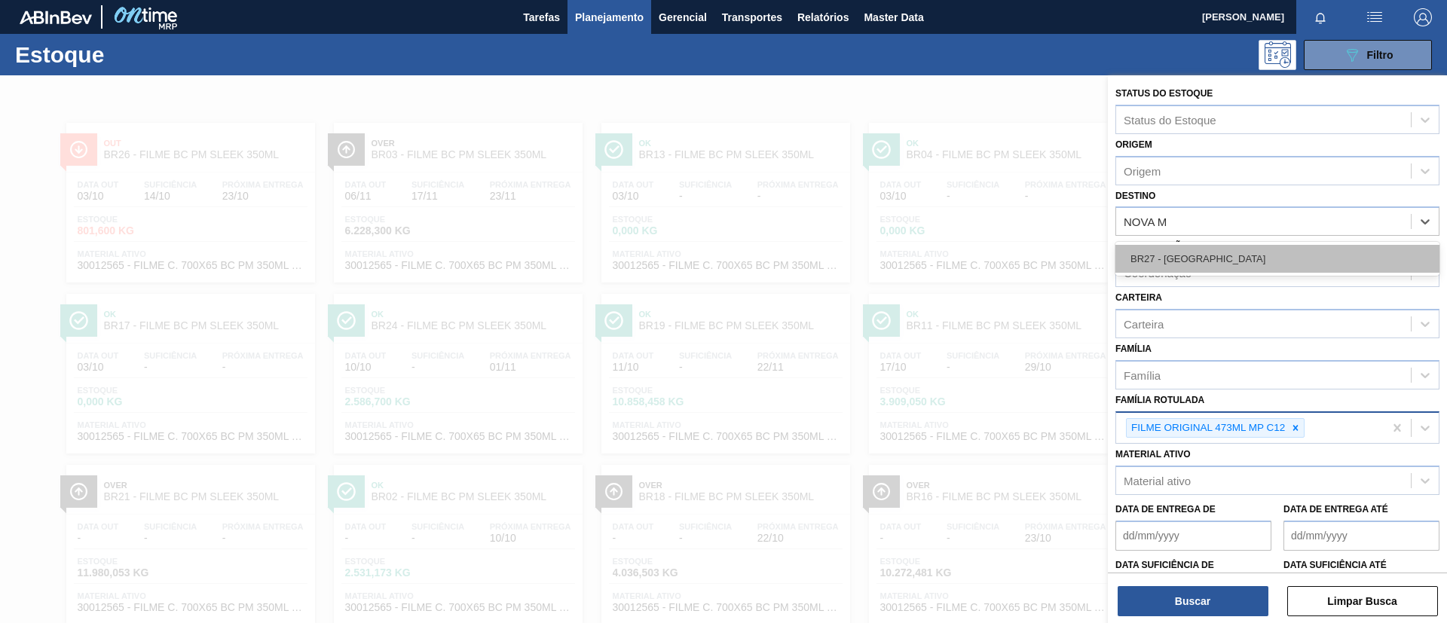
click at [1199, 253] on div "BR27 - [GEOGRAPHIC_DATA]" at bounding box center [1278, 259] width 324 height 28
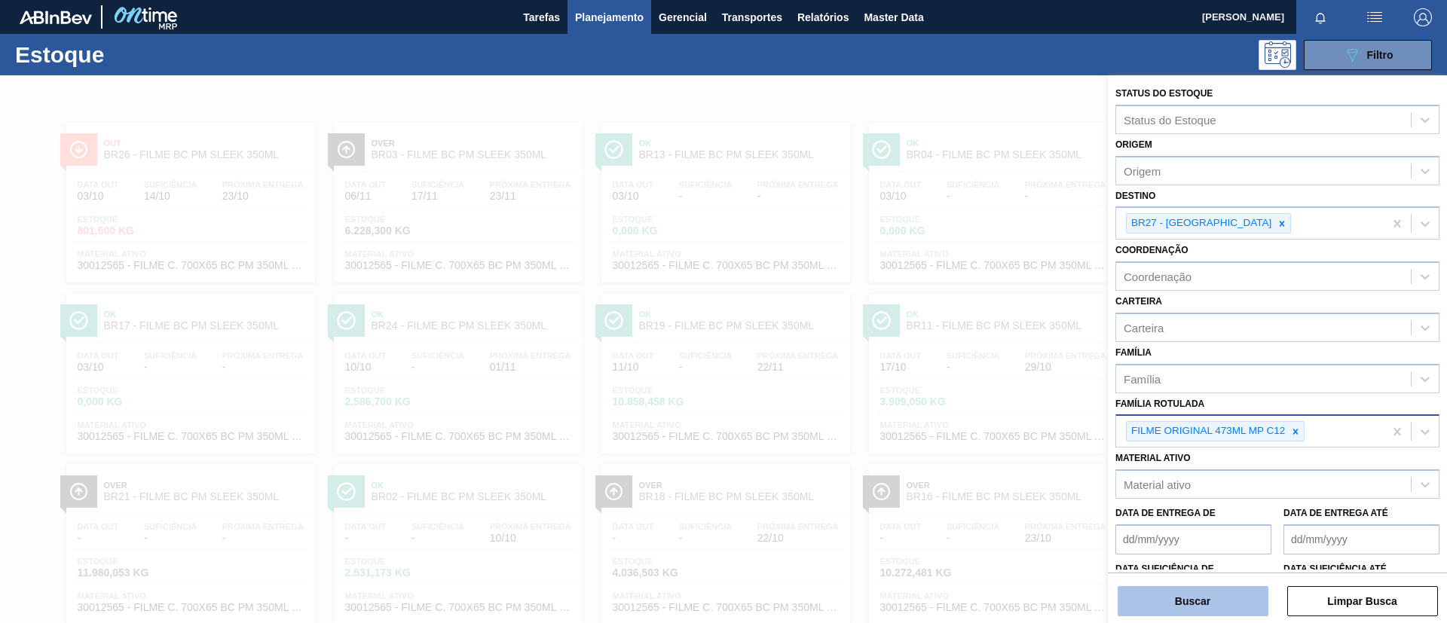
click at [1200, 599] on button "Buscar" at bounding box center [1193, 601] width 151 height 30
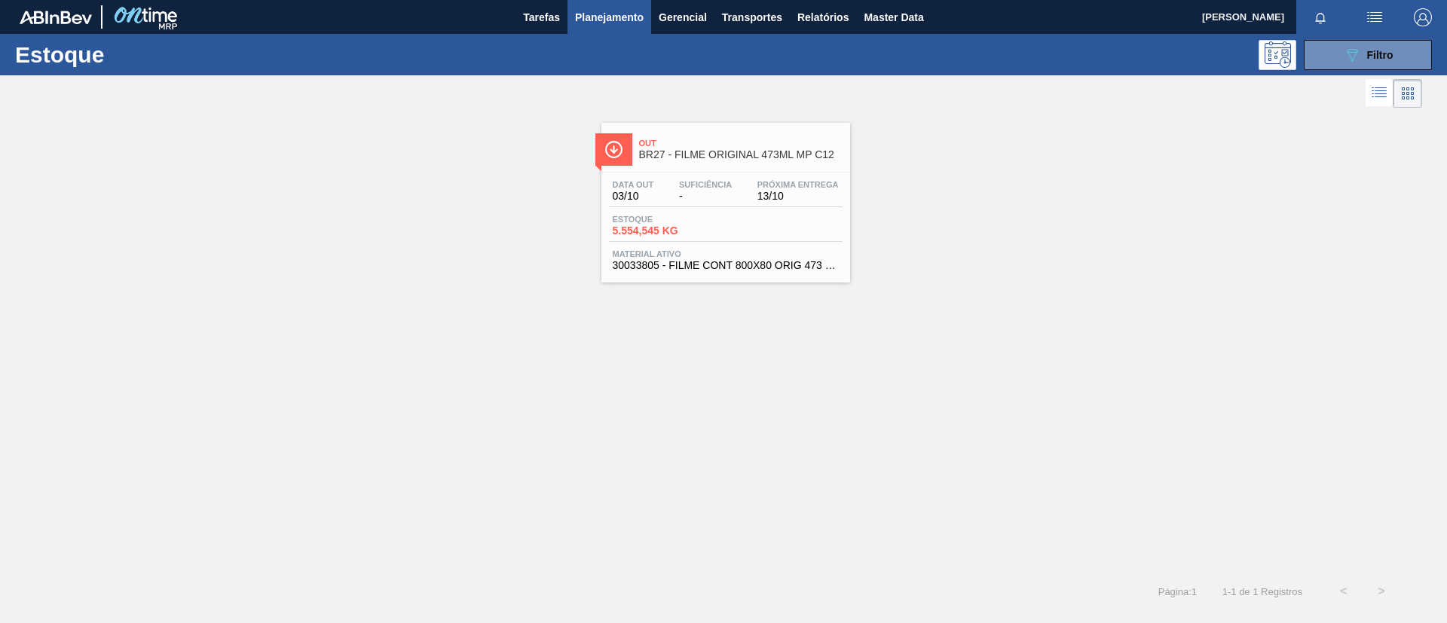
click at [1022, 250] on div "Out BR27 - FILME ORIGINAL 473ML MP C12 Data out 03/10 Suficiência - Próxima Ent…" at bounding box center [723, 197] width 1447 height 171
click at [803, 184] on span "Próxima Entrega" at bounding box center [798, 184] width 81 height 9
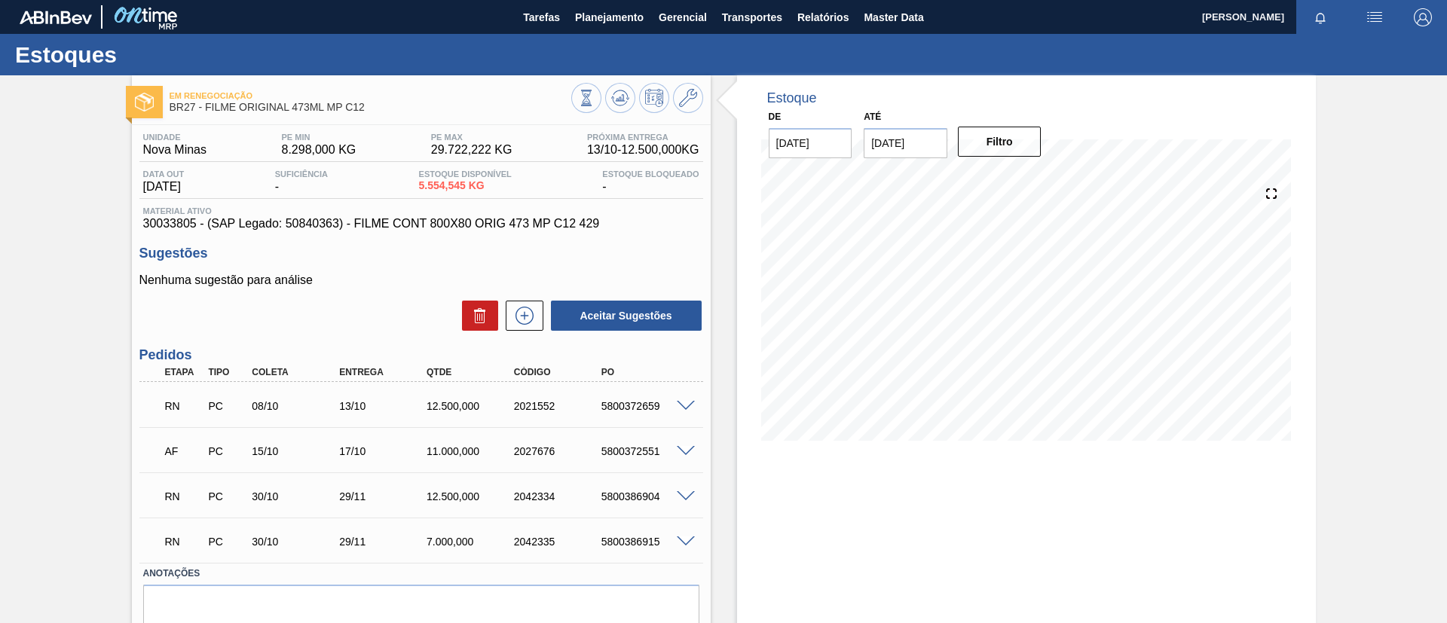
click at [682, 402] on span at bounding box center [686, 406] width 18 height 11
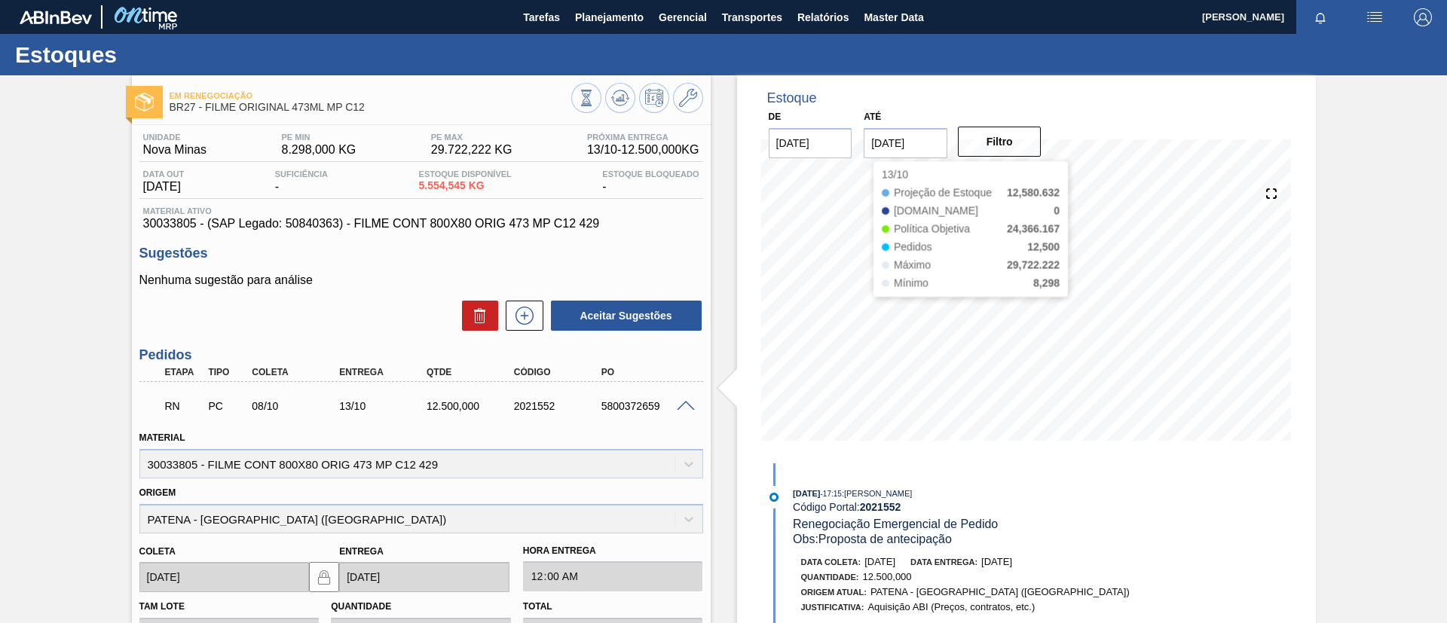
drag, startPoint x: 747, startPoint y: 391, endPoint x: 666, endPoint y: 207, distance: 201.8
click at [691, 228] on span "30033805 - (SAP Legado: 50840363) - FILME CONT 800X80 ORIG 473 MP C12 429" at bounding box center [421, 224] width 556 height 14
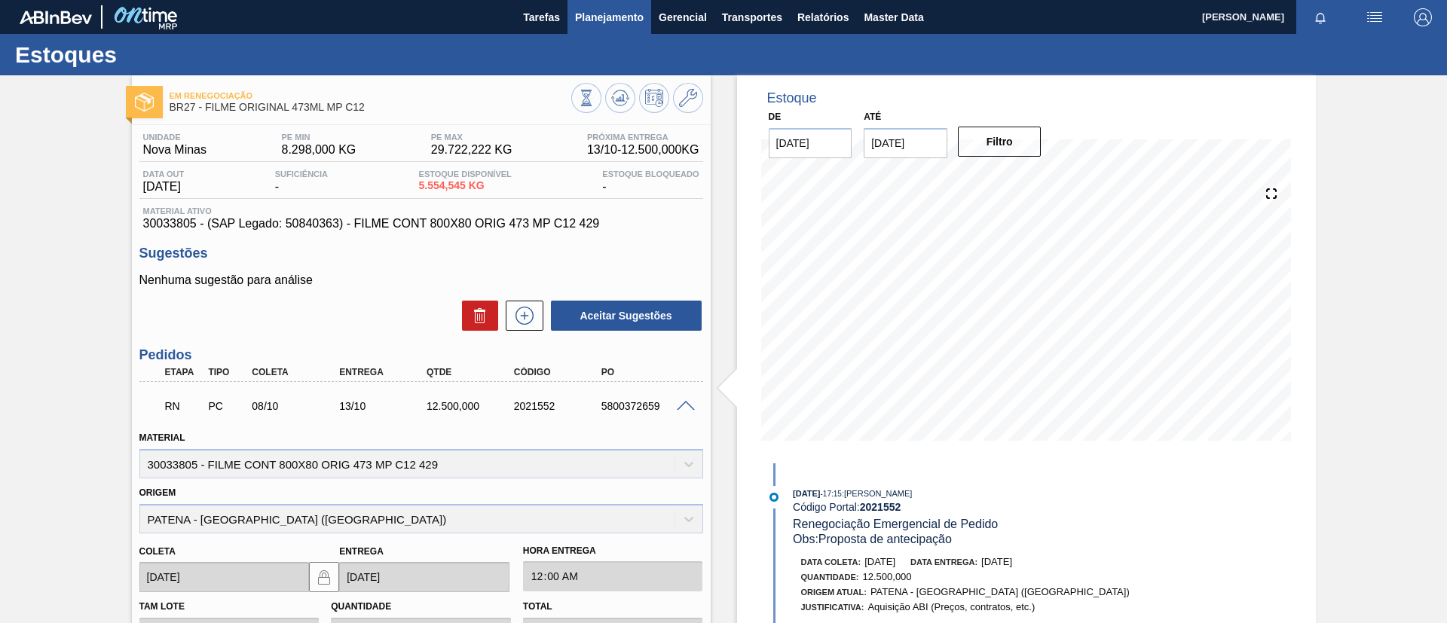
click at [582, 17] on span "Planejamento" at bounding box center [609, 17] width 69 height 18
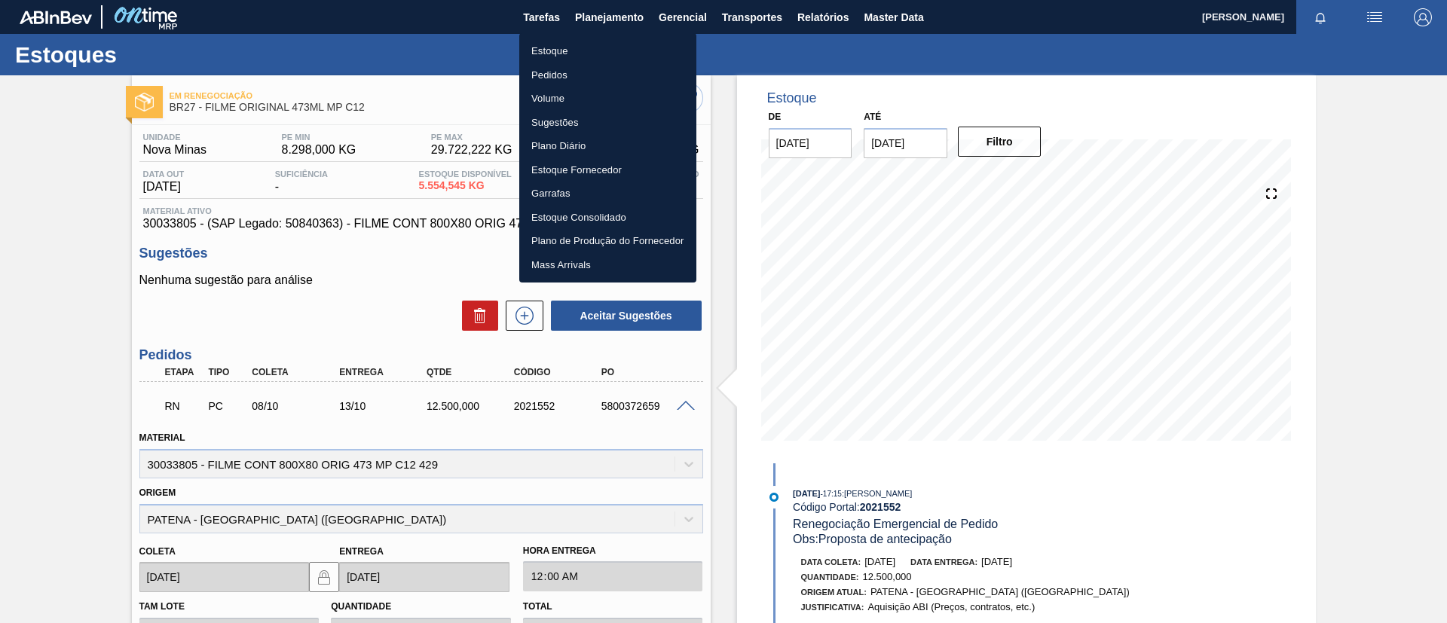
click at [590, 39] on li "Estoque" at bounding box center [607, 51] width 177 height 24
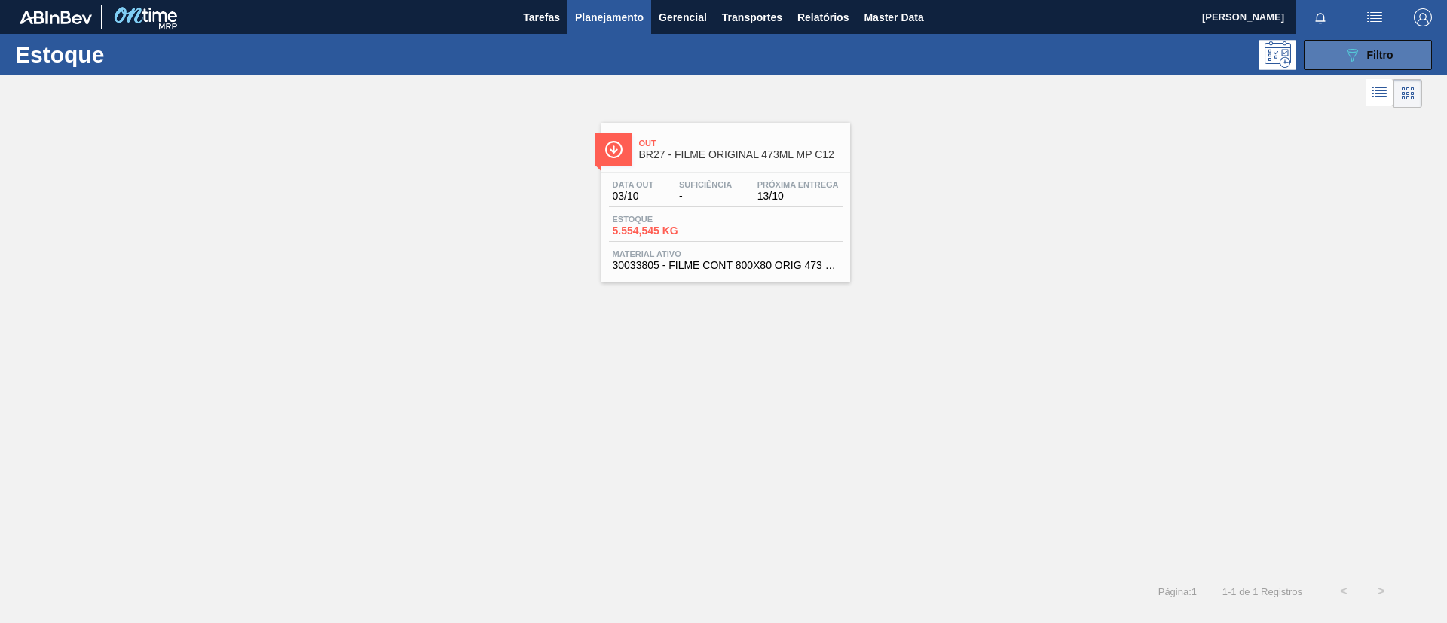
click at [1355, 40] on button "089F7B8B-B2A5-4AFE-B5C0-19BA573D28AC Filtro" at bounding box center [1368, 55] width 128 height 30
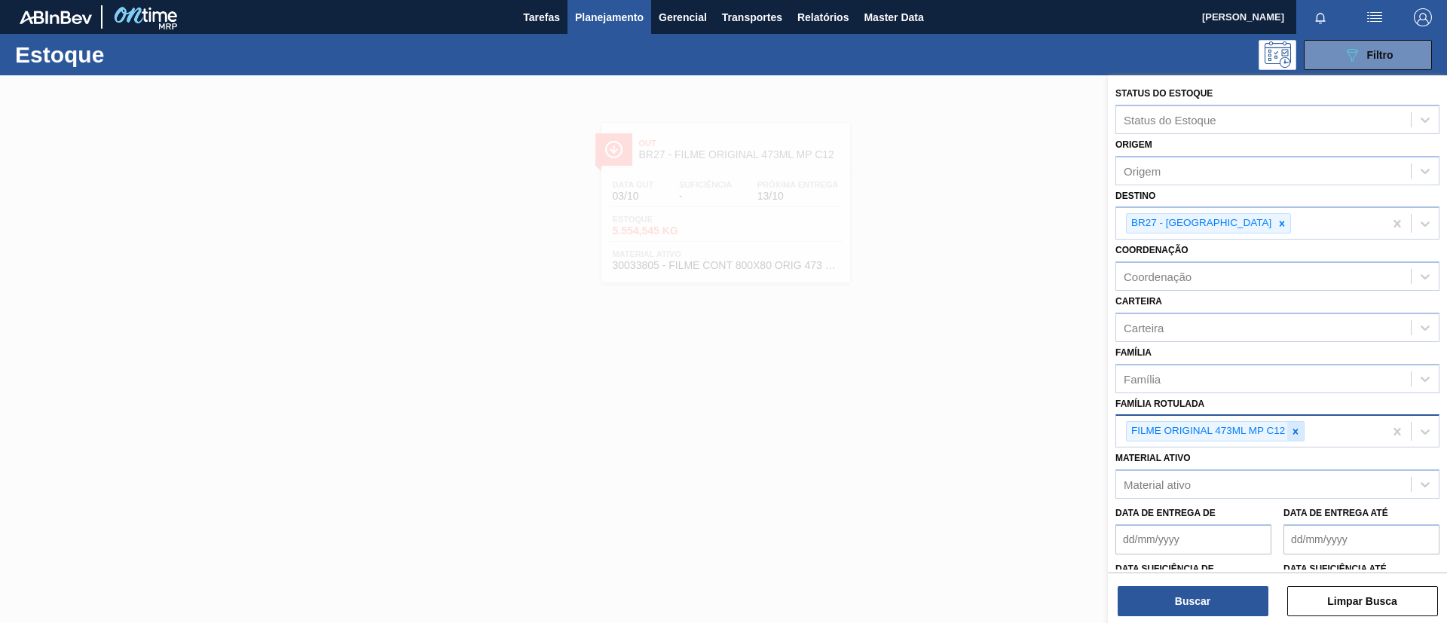
click at [1292, 428] on icon at bounding box center [1296, 432] width 11 height 11
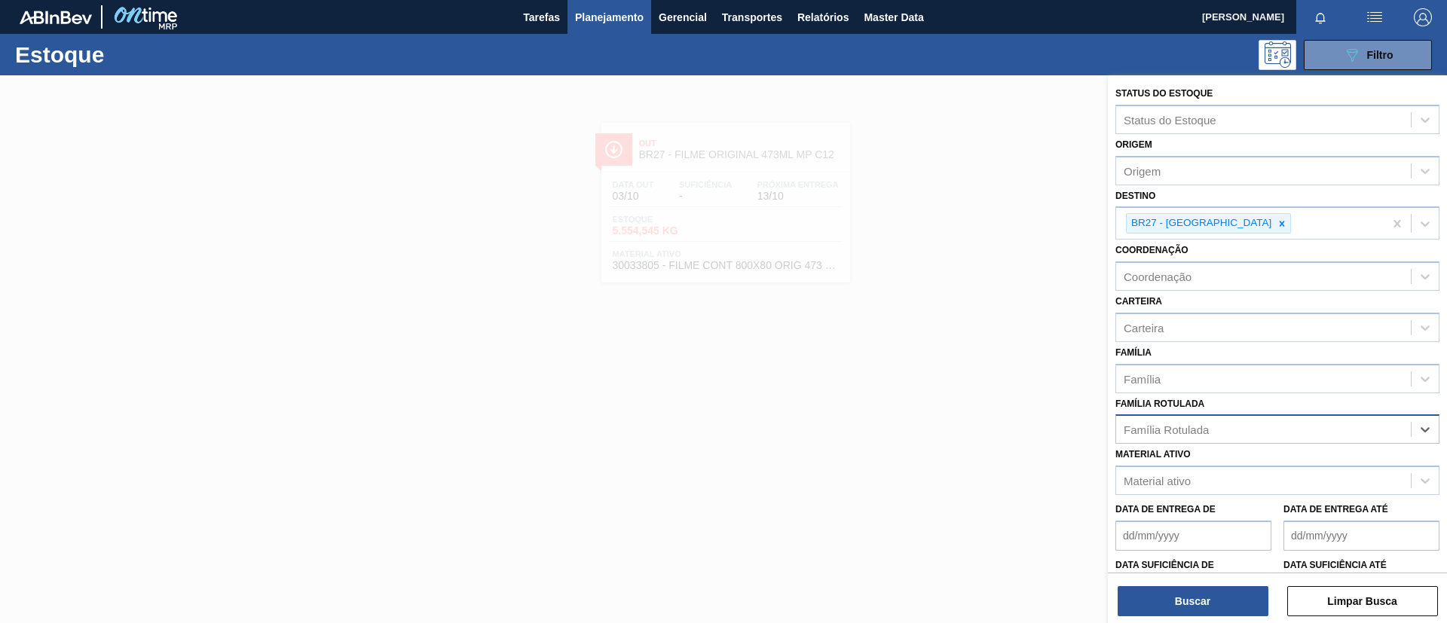
paste Rotulada "FILME SK 269ML MP C/15"
type Rotulada "FILME SK 269ML MP C/15"
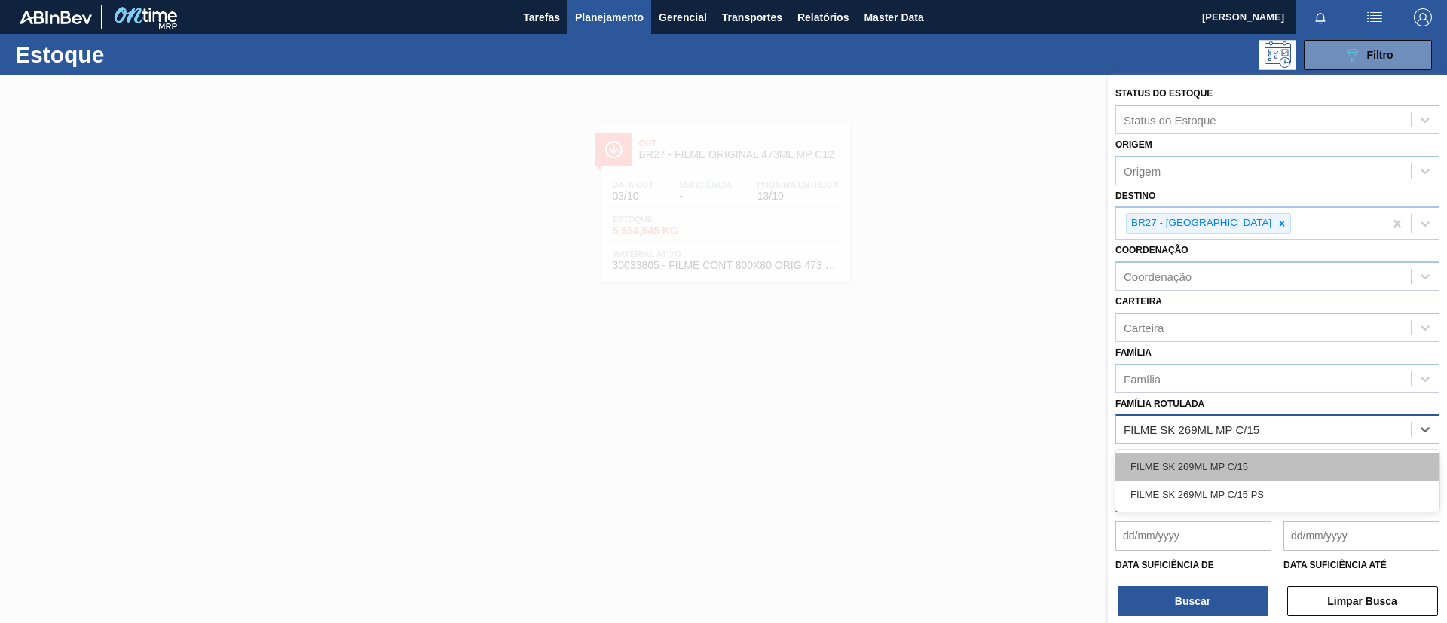
click at [1202, 459] on div "FILME SK 269ML MP C/15" at bounding box center [1278, 467] width 324 height 28
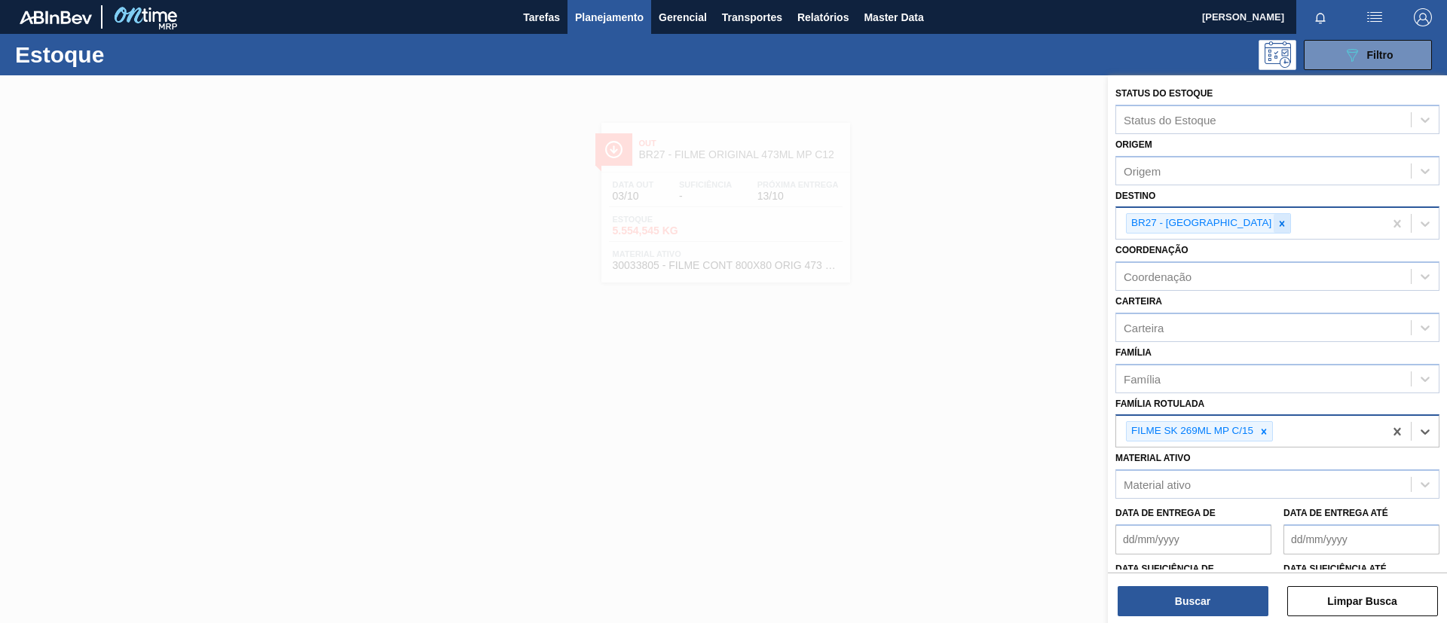
click at [1277, 220] on icon at bounding box center [1282, 224] width 11 height 11
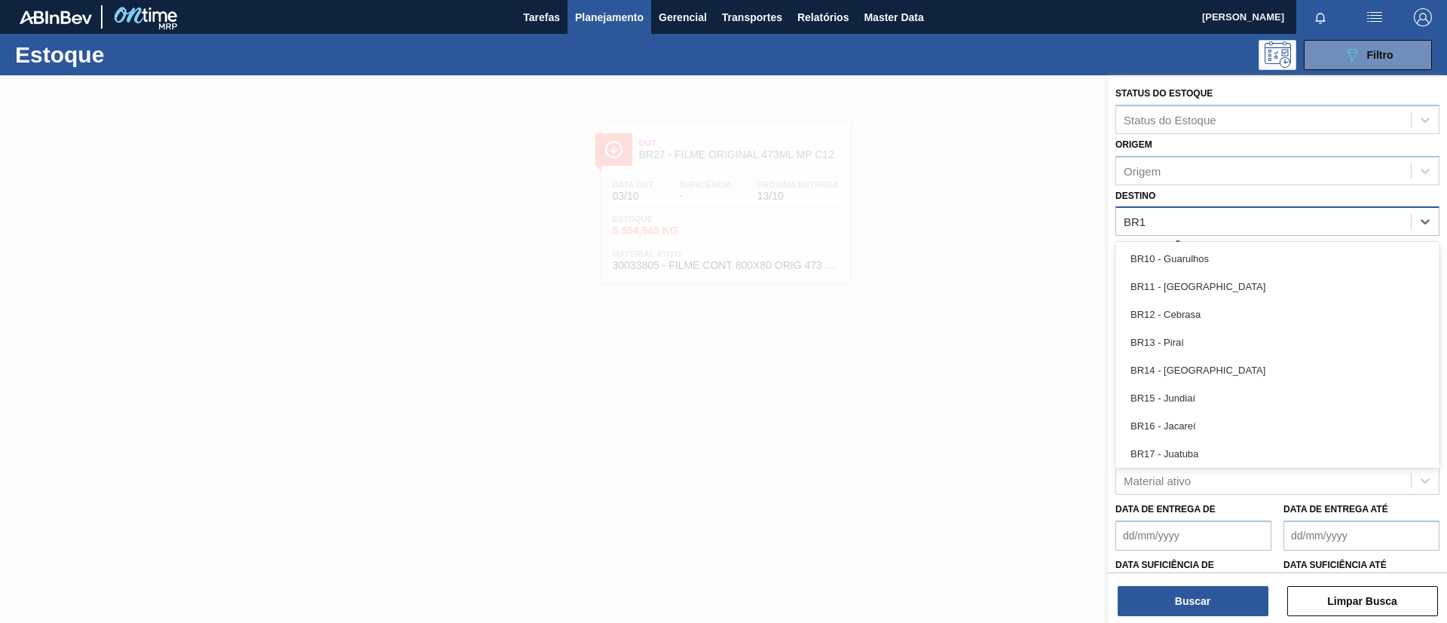
type input "BR17"
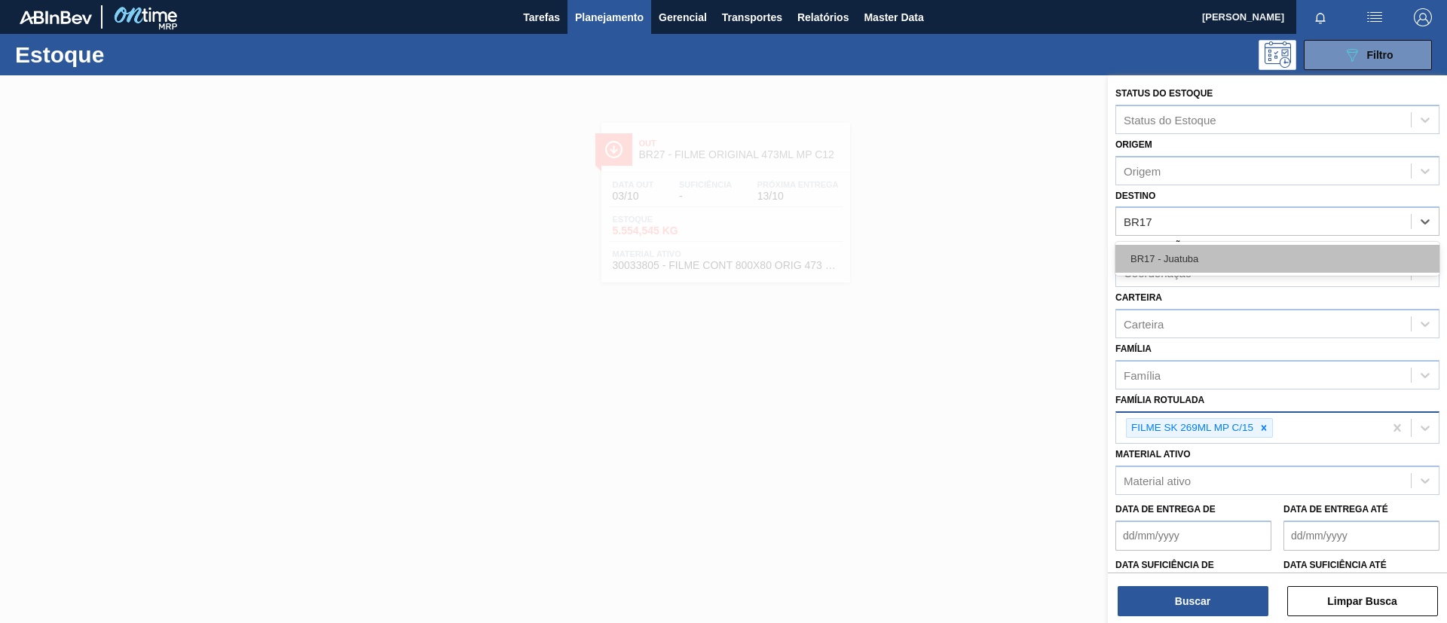
click at [1236, 254] on div "BR17 - Juatuba" at bounding box center [1278, 259] width 324 height 28
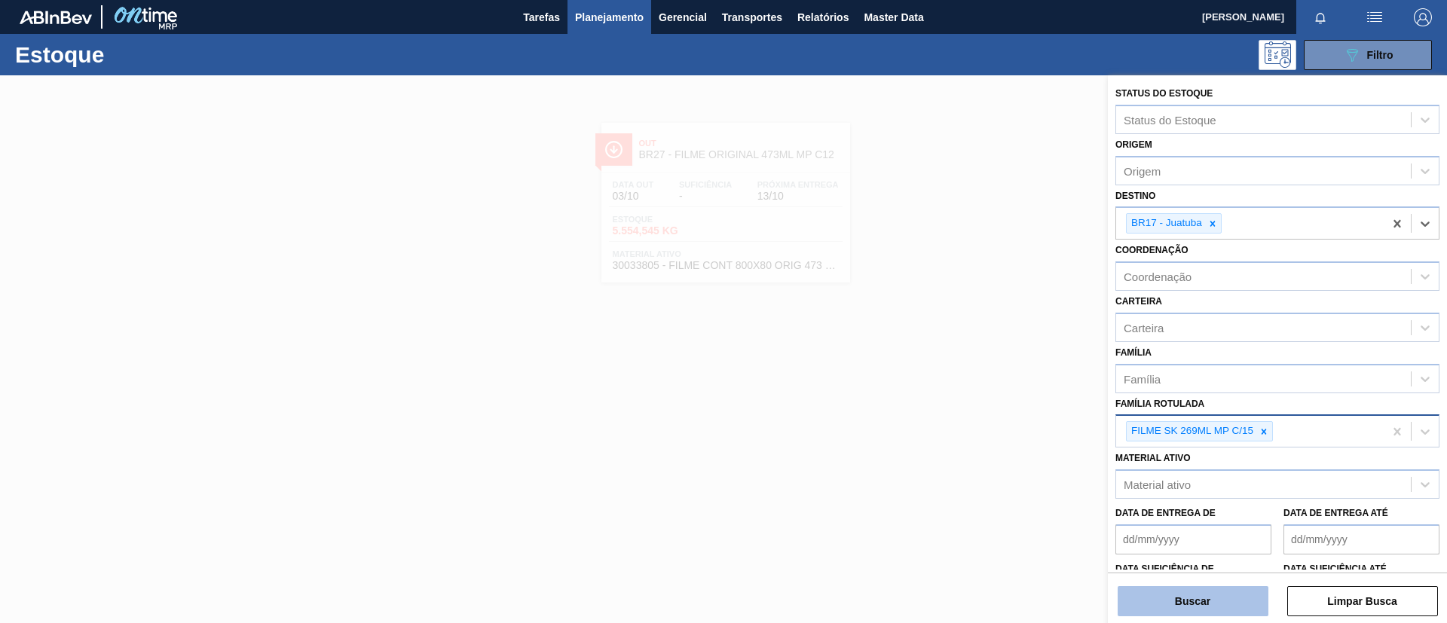
click at [1202, 586] on button "Buscar" at bounding box center [1193, 601] width 151 height 30
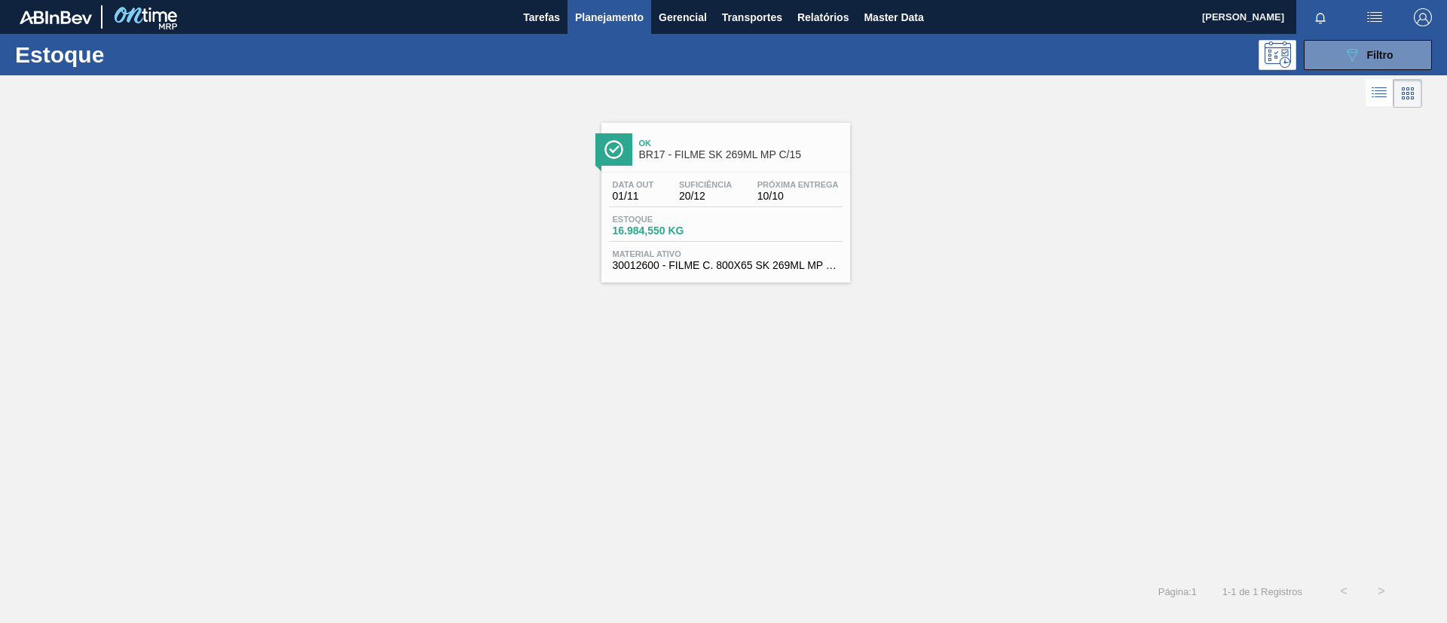
click at [729, 142] on span "Ok" at bounding box center [741, 143] width 204 height 9
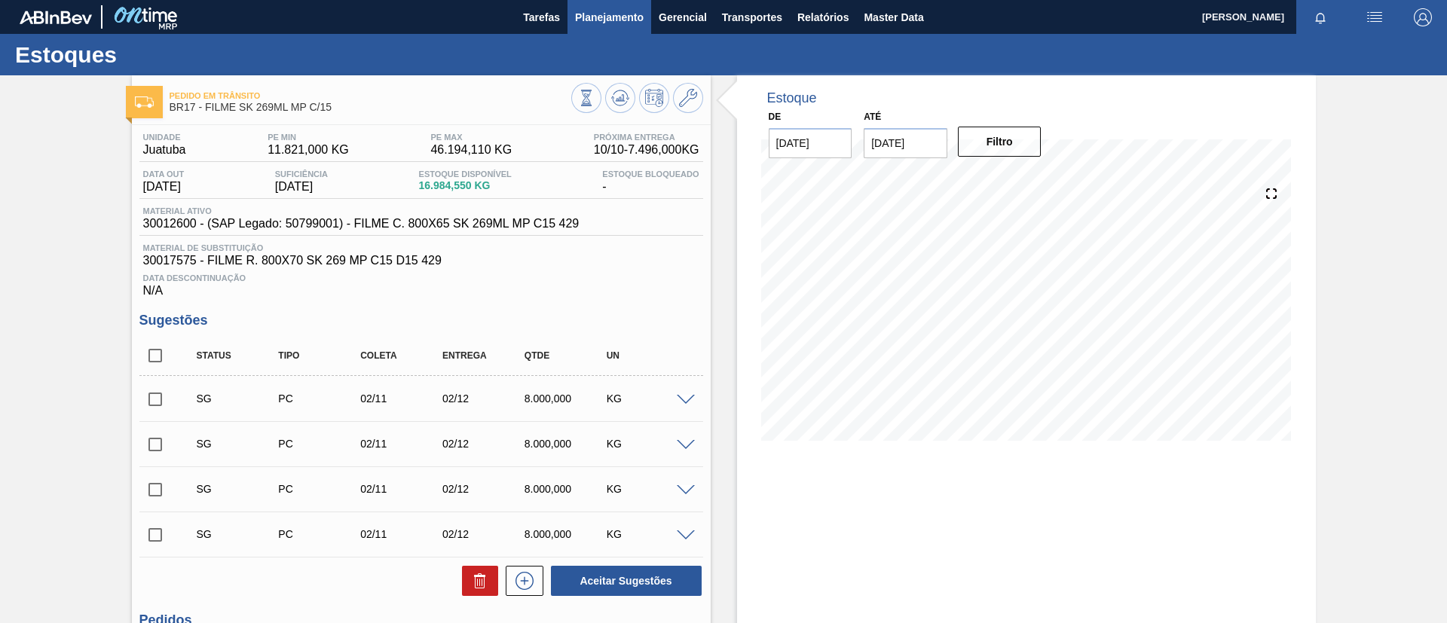
click at [586, 15] on span "Planejamento" at bounding box center [609, 17] width 69 height 18
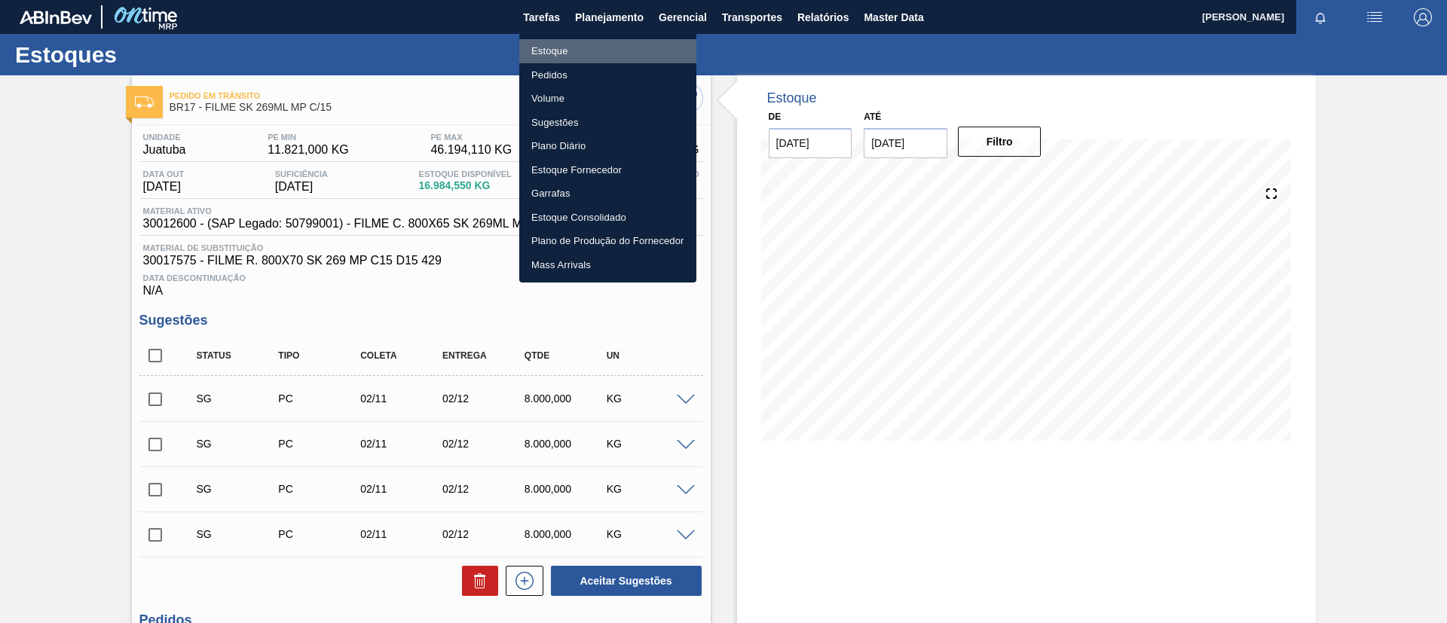
click at [570, 43] on li "Estoque" at bounding box center [607, 51] width 177 height 24
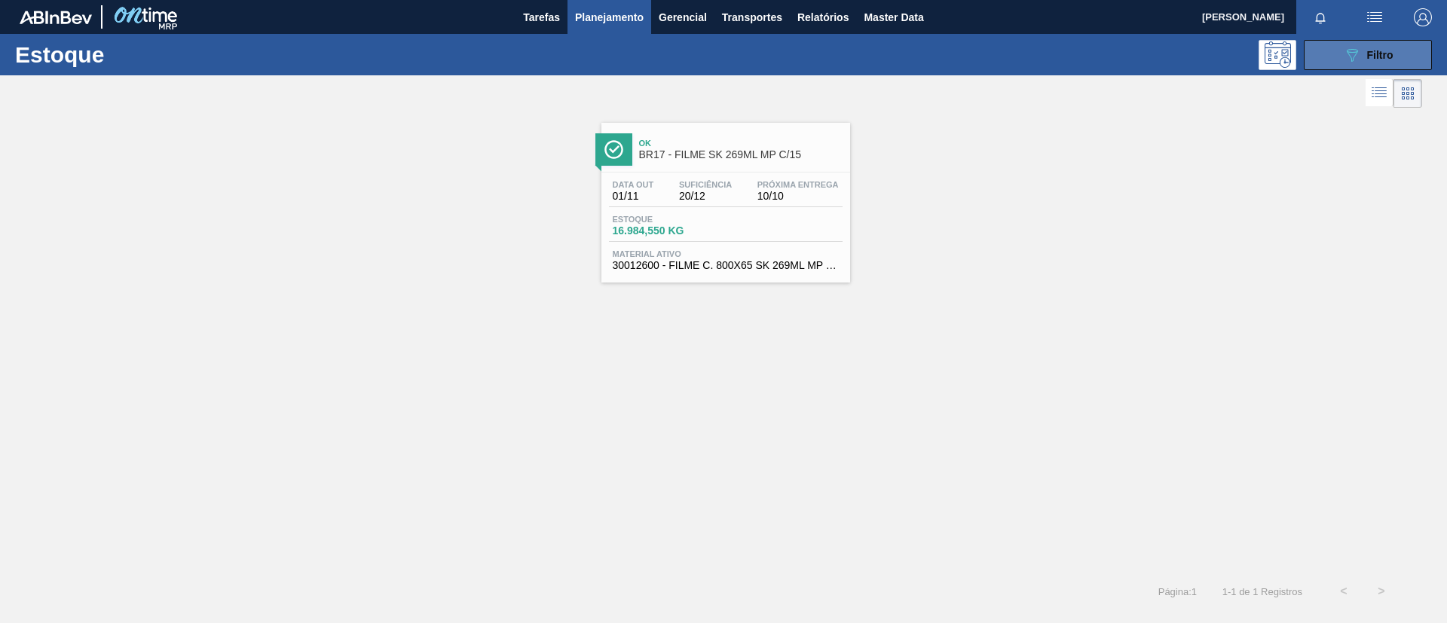
click at [1372, 58] on span "Filtro" at bounding box center [1380, 55] width 26 height 12
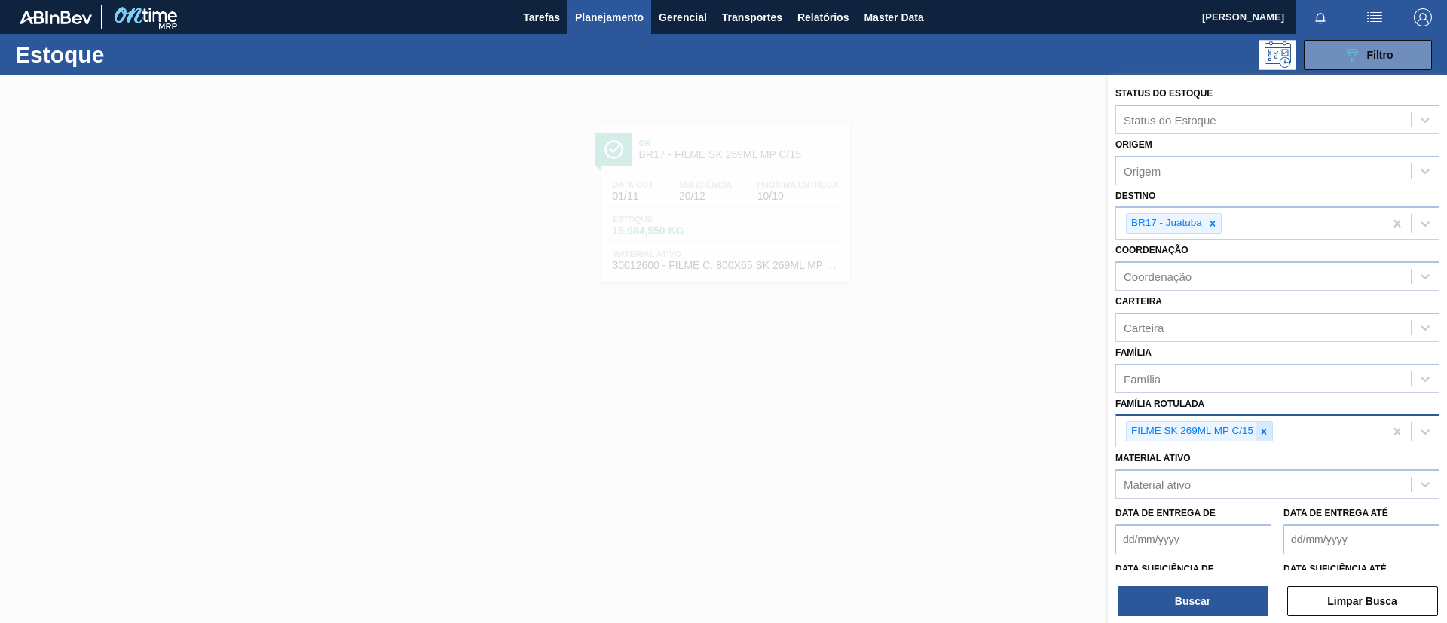
click at [1271, 426] on div at bounding box center [1264, 431] width 17 height 19
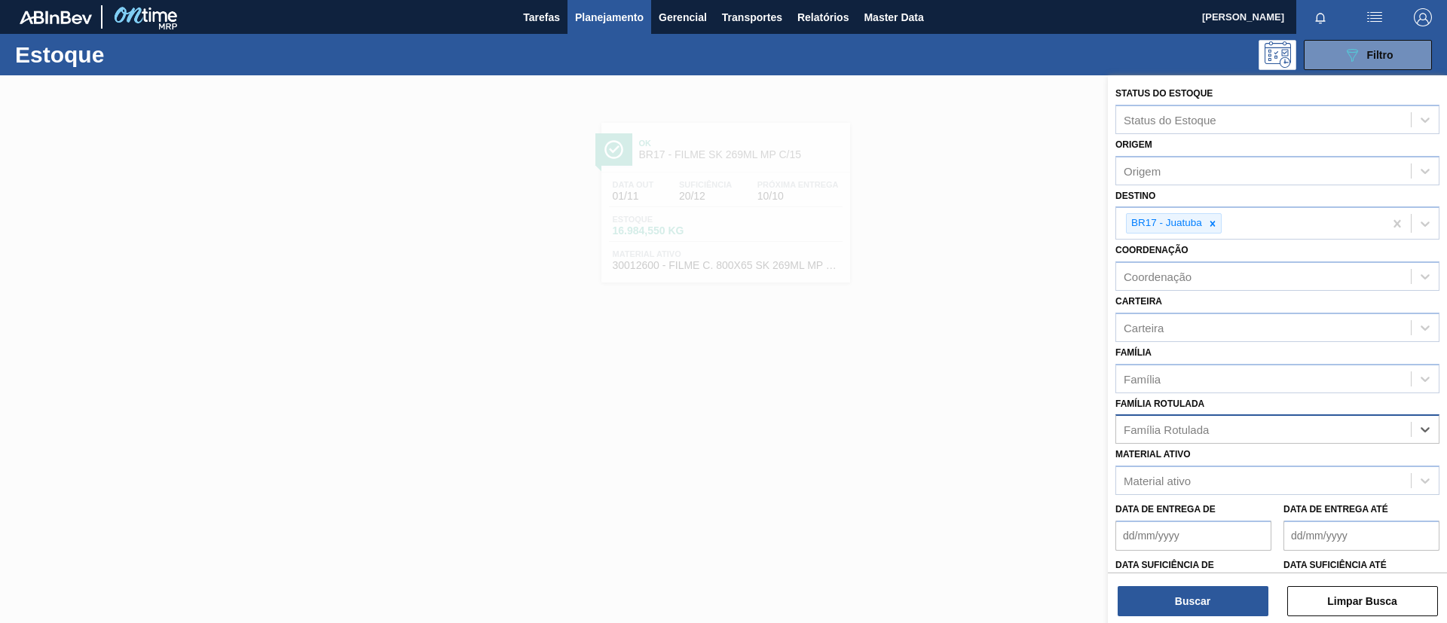
paste Rotulada "FILME BC PM SLEEK 350ML"
type Rotulada "FILME BC PM SLEEK 350ML"
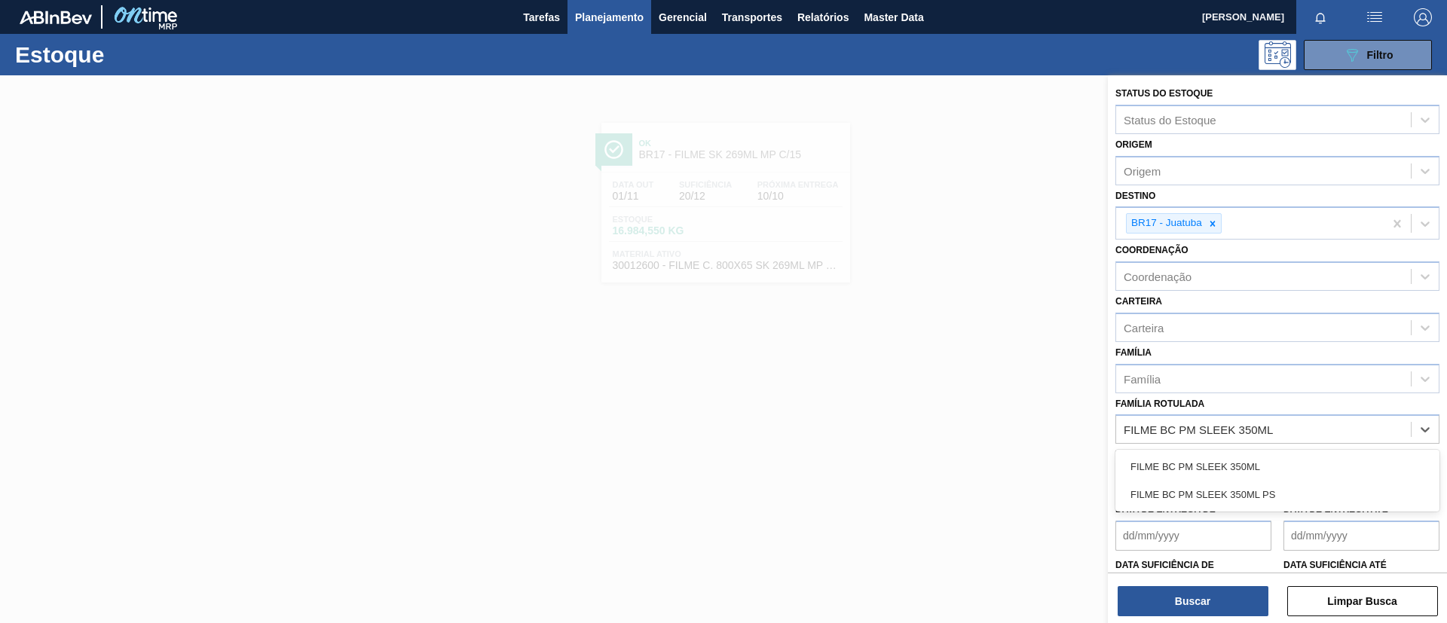
click at [1242, 456] on div "FILME BC PM SLEEK 350ML" at bounding box center [1278, 467] width 324 height 28
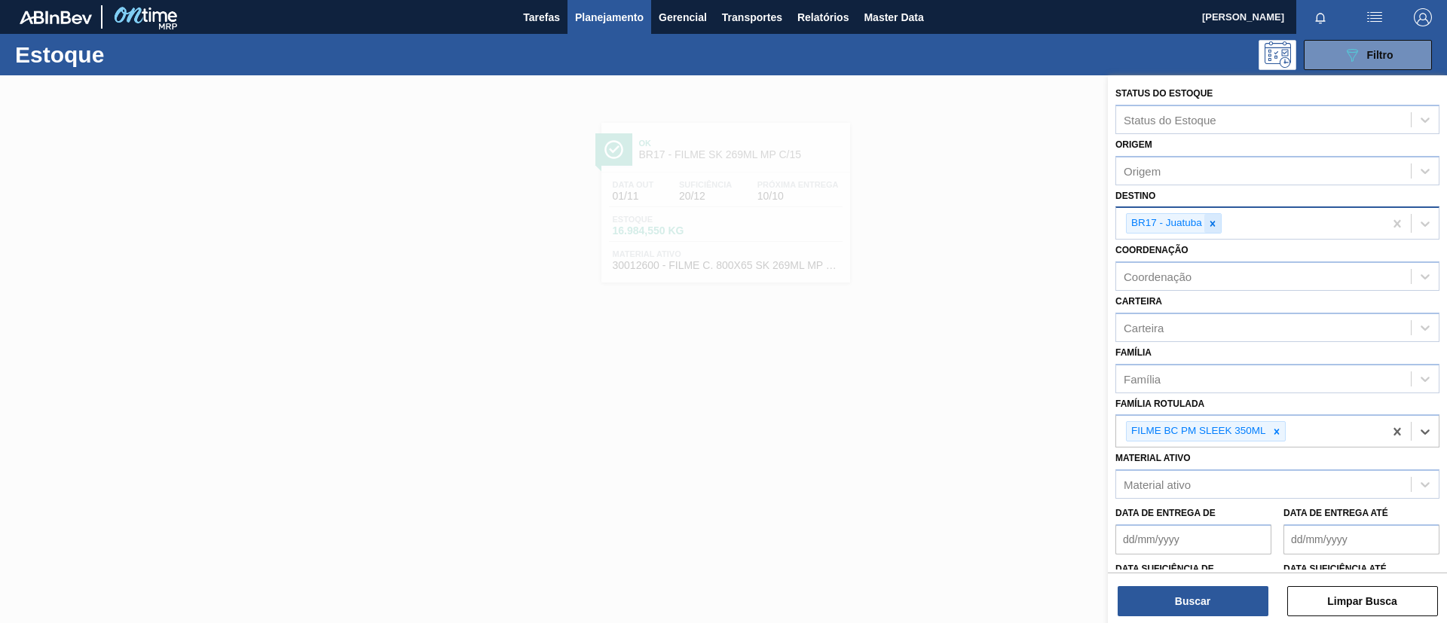
click at [1208, 222] on icon at bounding box center [1213, 224] width 11 height 11
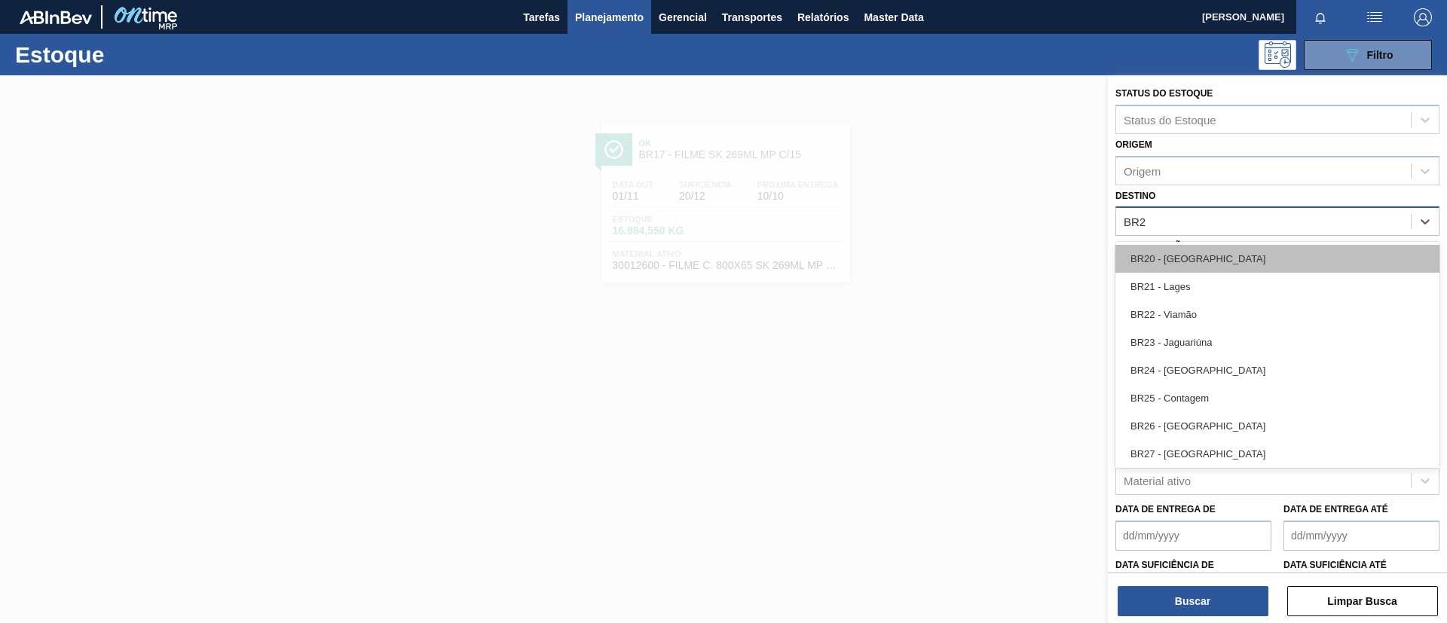
type input "BR26"
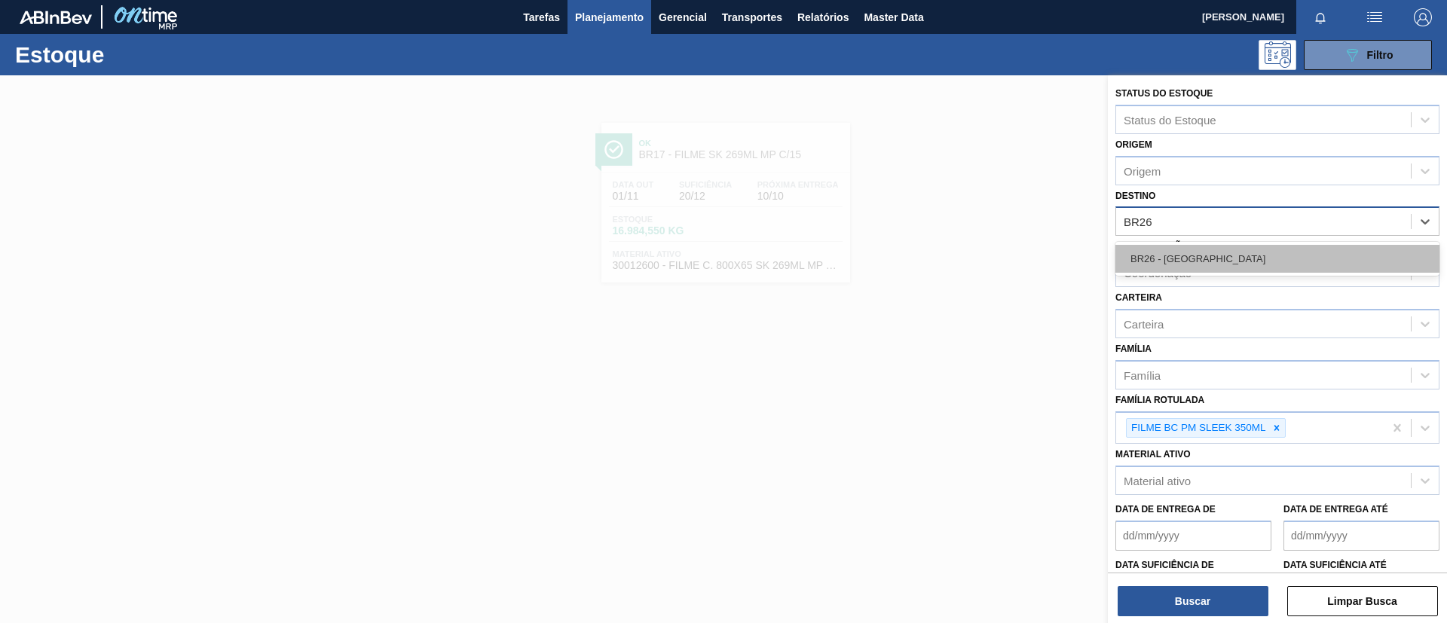
click at [1190, 257] on div "BR26 - Uberlândia" at bounding box center [1278, 259] width 324 height 28
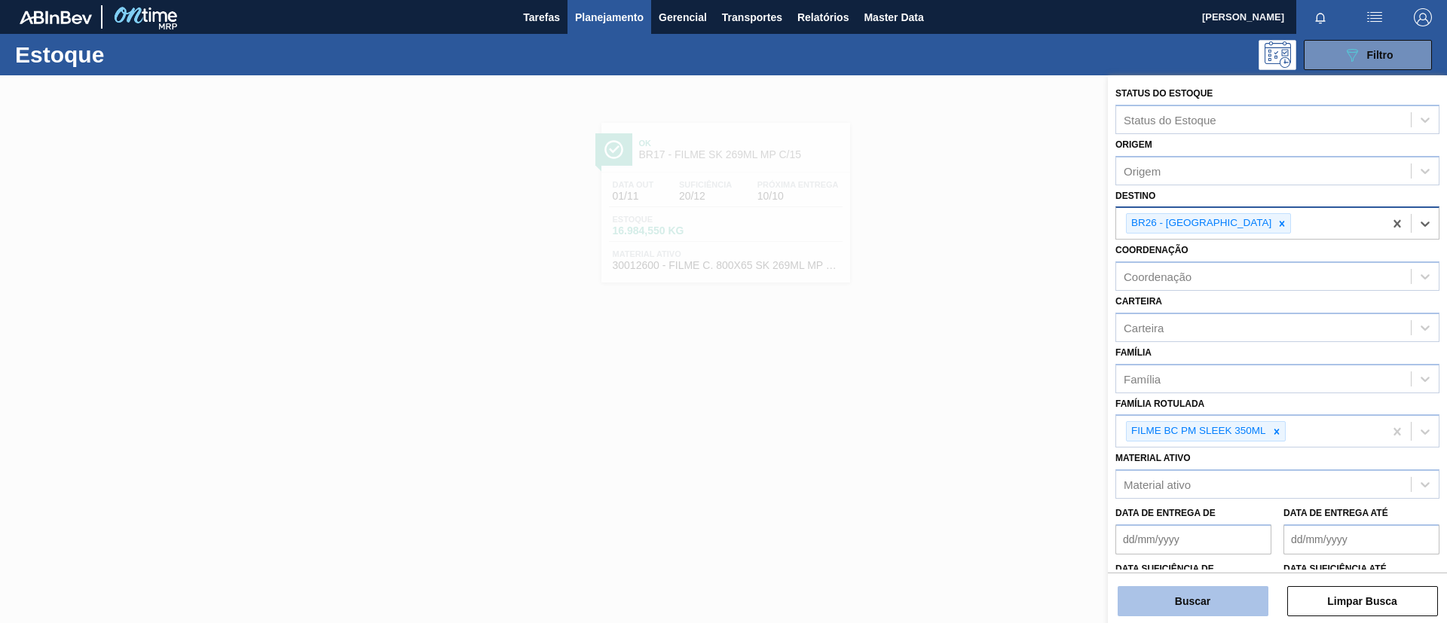
click at [1177, 605] on button "Buscar" at bounding box center [1193, 601] width 151 height 30
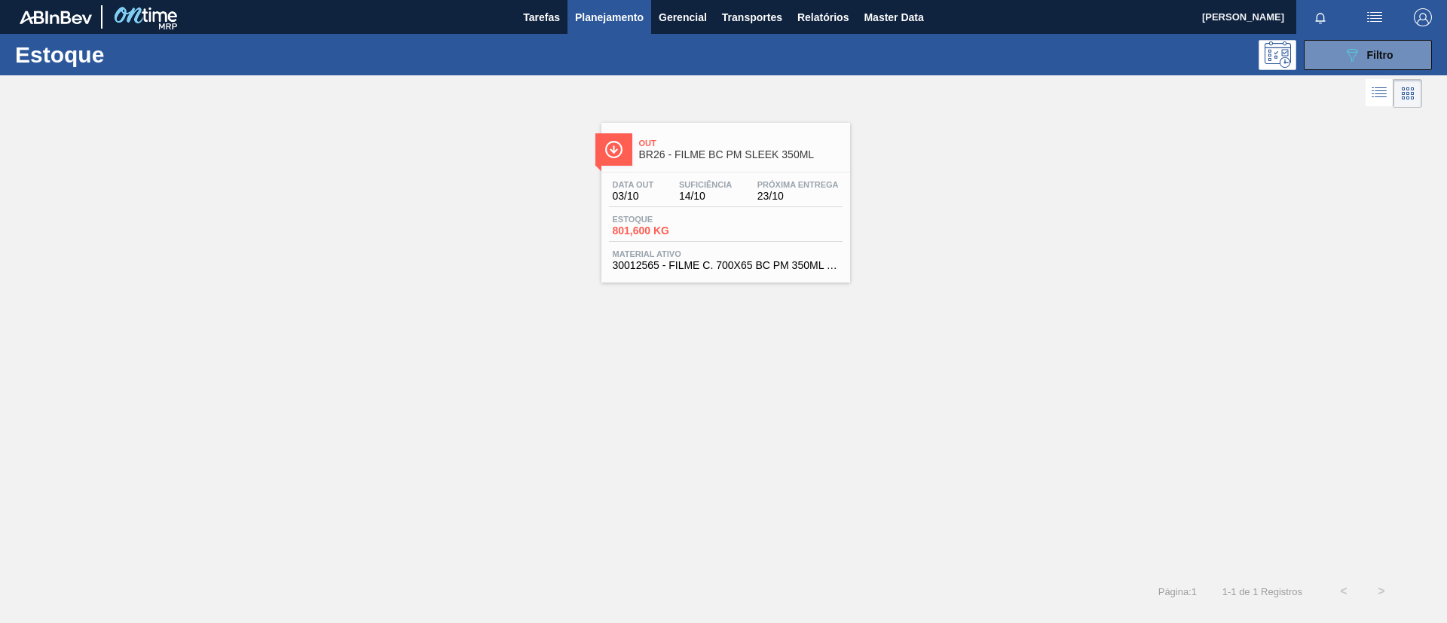
click at [740, 169] on div "Out BR26 - FILME BC PM SLEEK 350ML Data out 03/10 Suficiência 14/10 Próxima Ent…" at bounding box center [726, 203] width 249 height 160
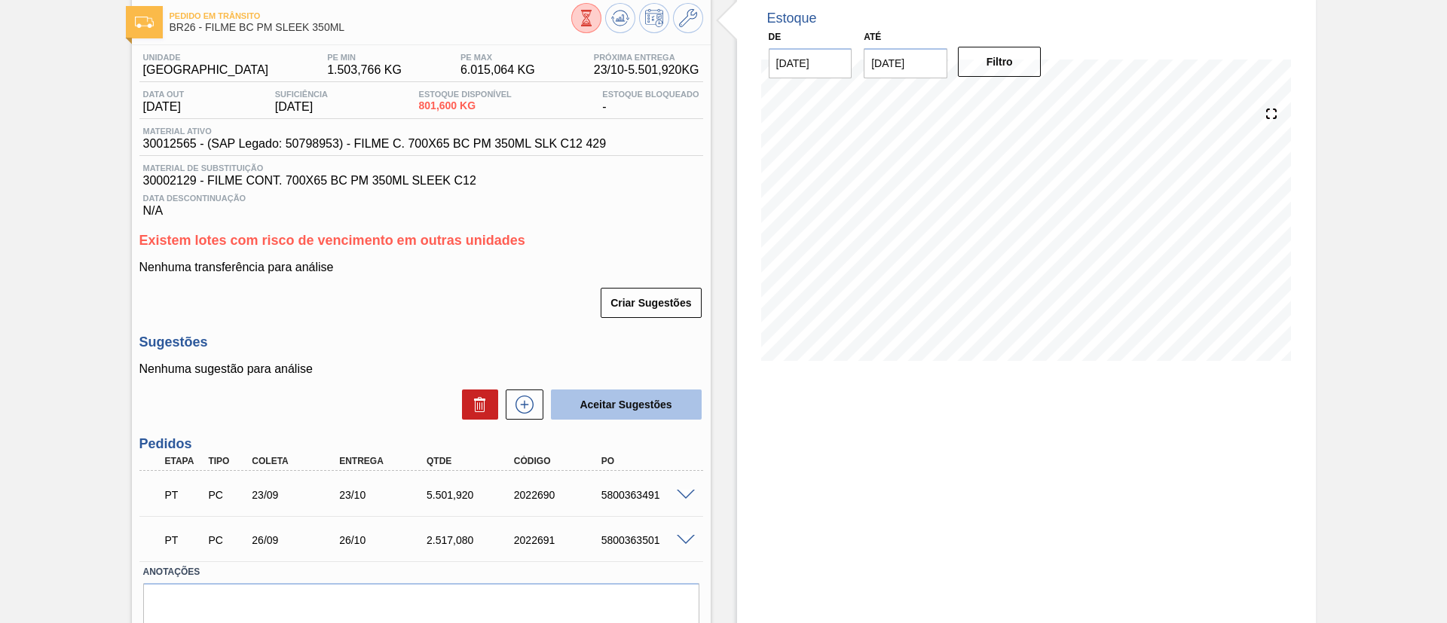
scroll to position [142, 0]
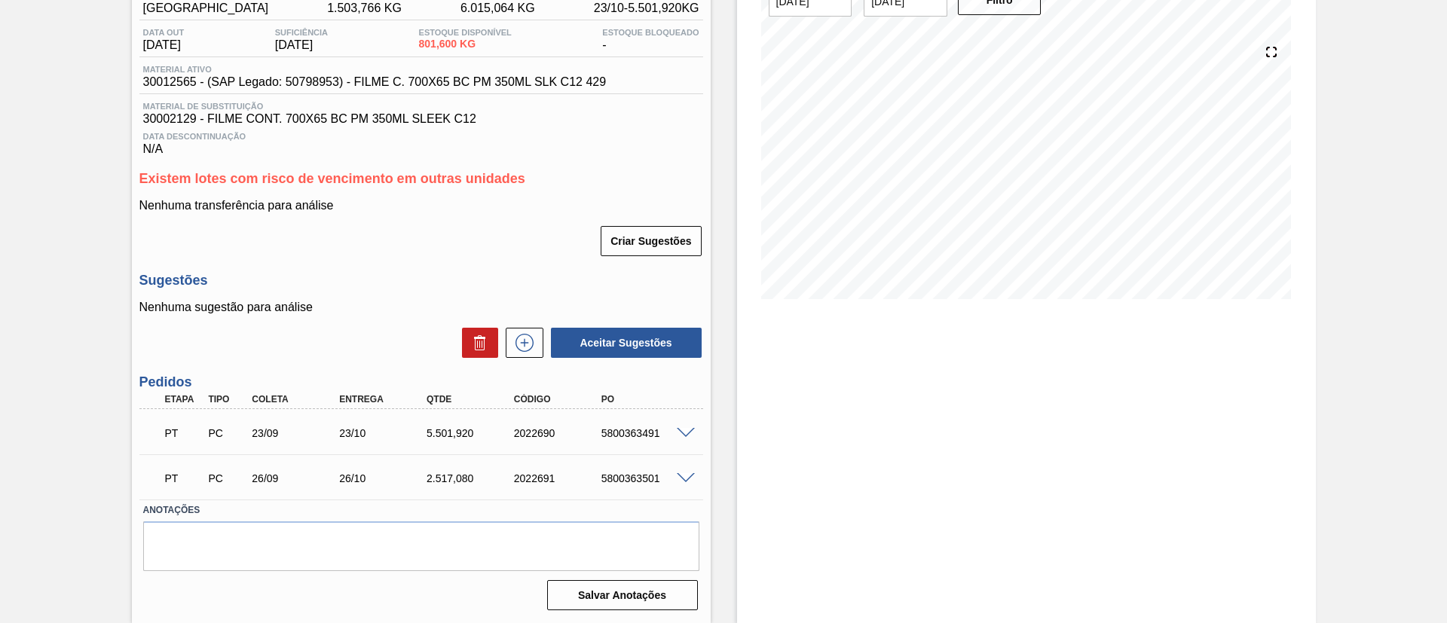
click at [686, 432] on span at bounding box center [686, 433] width 18 height 11
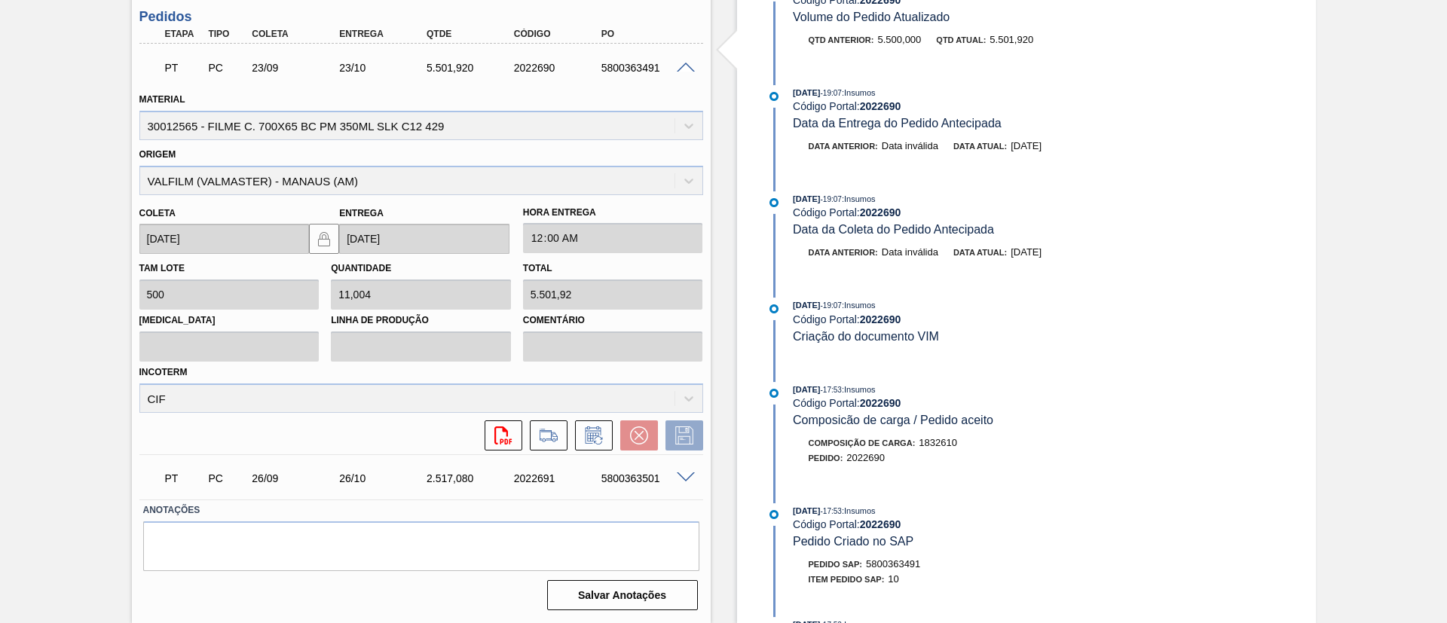
scroll to position [779, 0]
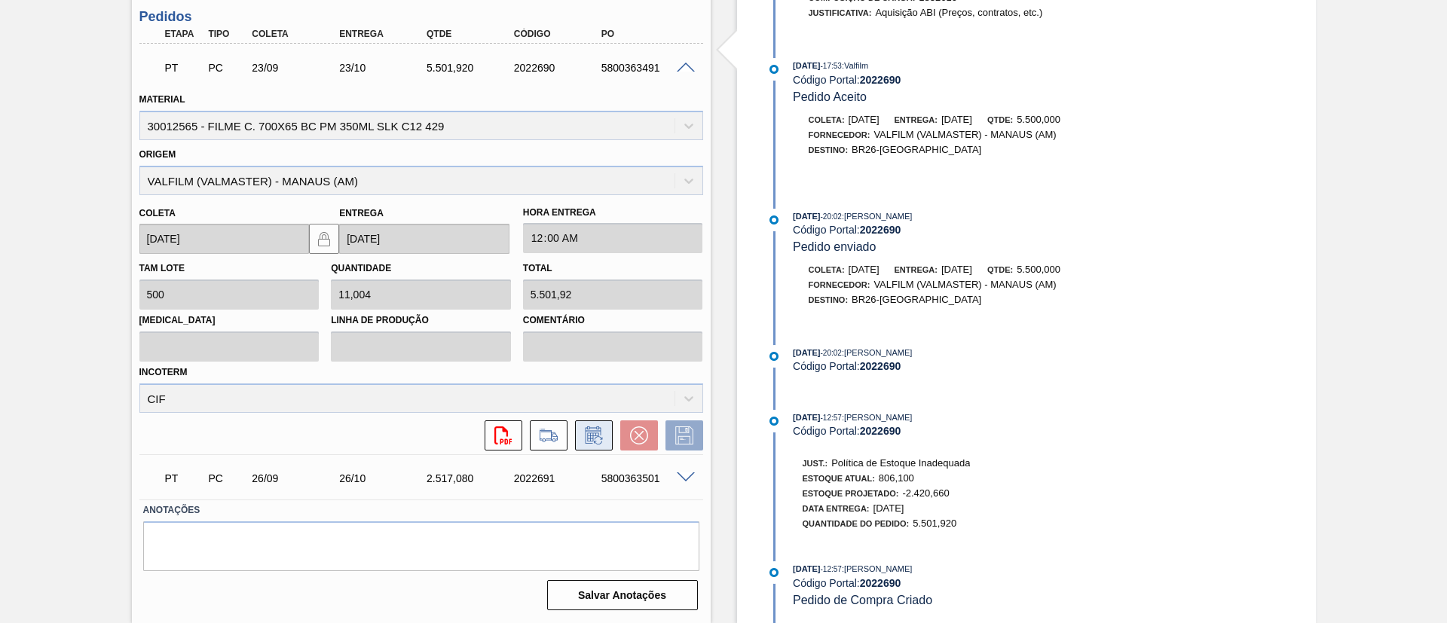
click at [602, 437] on icon at bounding box center [594, 436] width 24 height 18
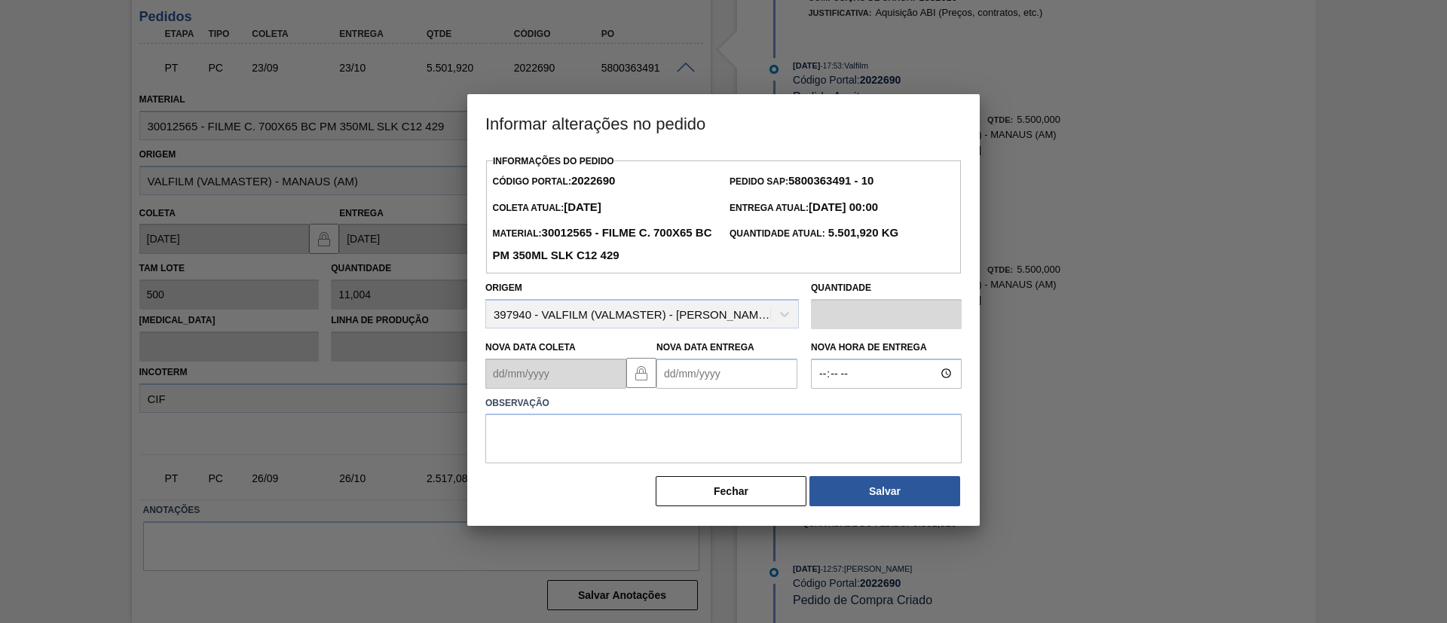
click at [758, 372] on Entrega2022690 "Nova Data Entrega" at bounding box center [727, 374] width 141 height 30
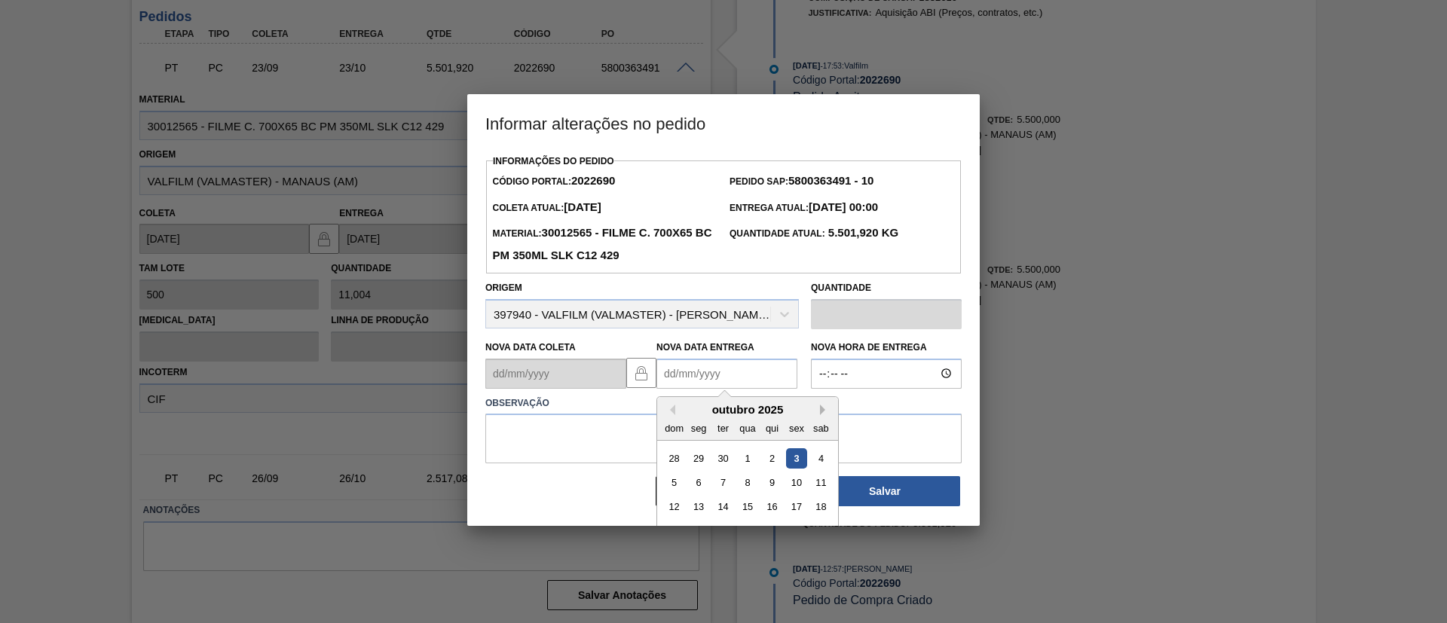
click at [822, 411] on button "Next Month" at bounding box center [825, 410] width 11 height 11
click at [822, 452] on div "1" at bounding box center [821, 458] width 20 height 20
type Entrega2022690 "01/11/2025"
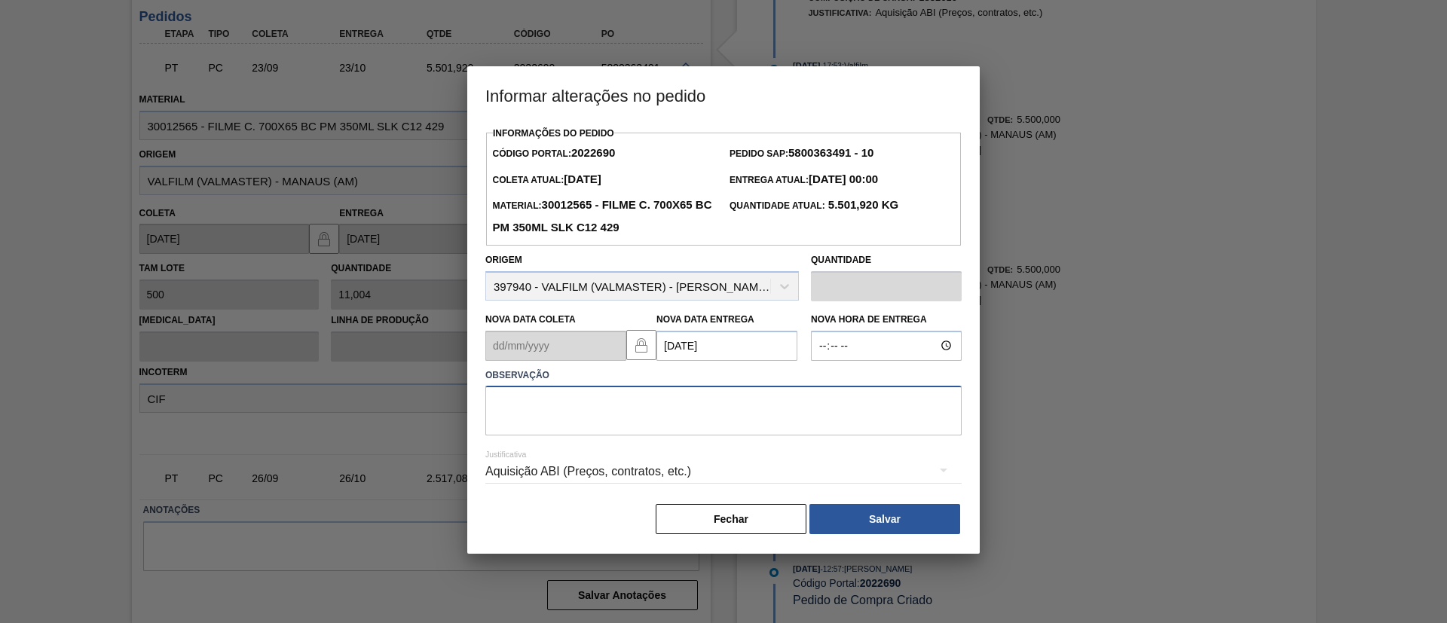
click at [755, 406] on textarea at bounding box center [723, 411] width 476 height 50
drag, startPoint x: 494, startPoint y: 411, endPoint x: 574, endPoint y: 469, distance: 99.4
click at [289, 412] on div "Informar alterações no pedido Informações do Pedido Código Portal: 2022690 Pedi…" at bounding box center [723, 311] width 1447 height 623
type textarea "Data Original"
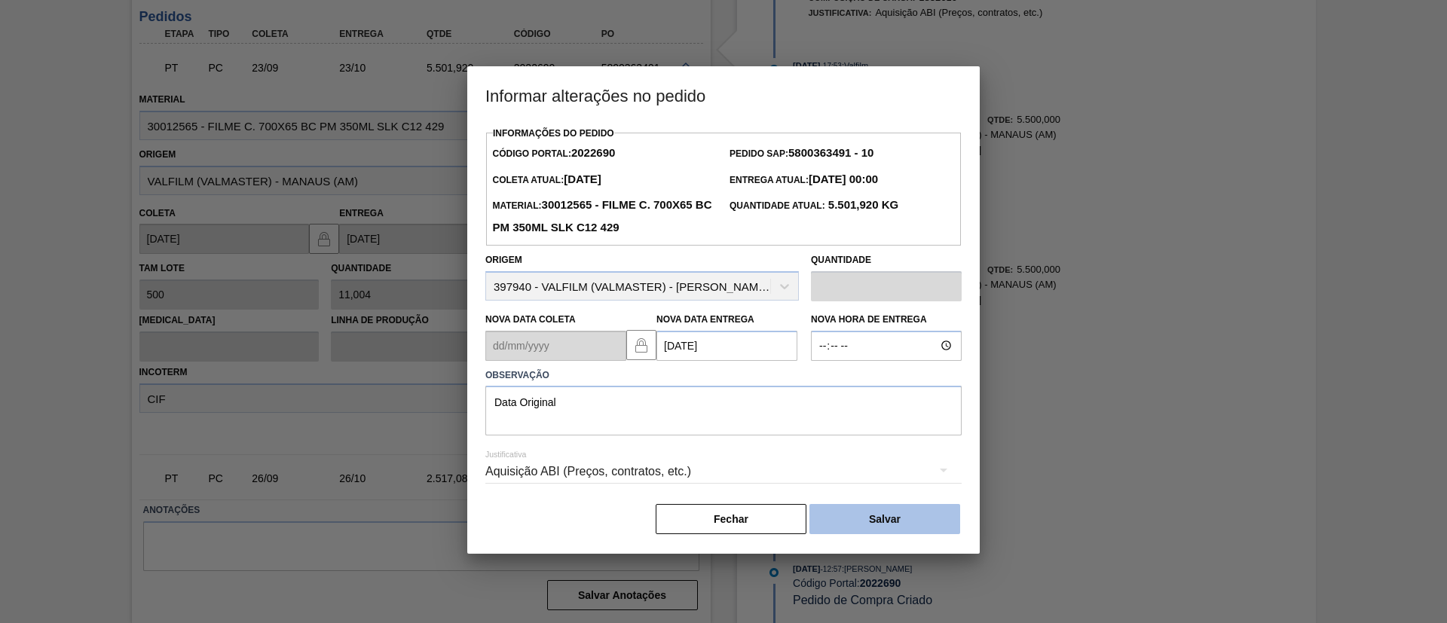
click at [921, 526] on button "Salvar" at bounding box center [885, 519] width 151 height 30
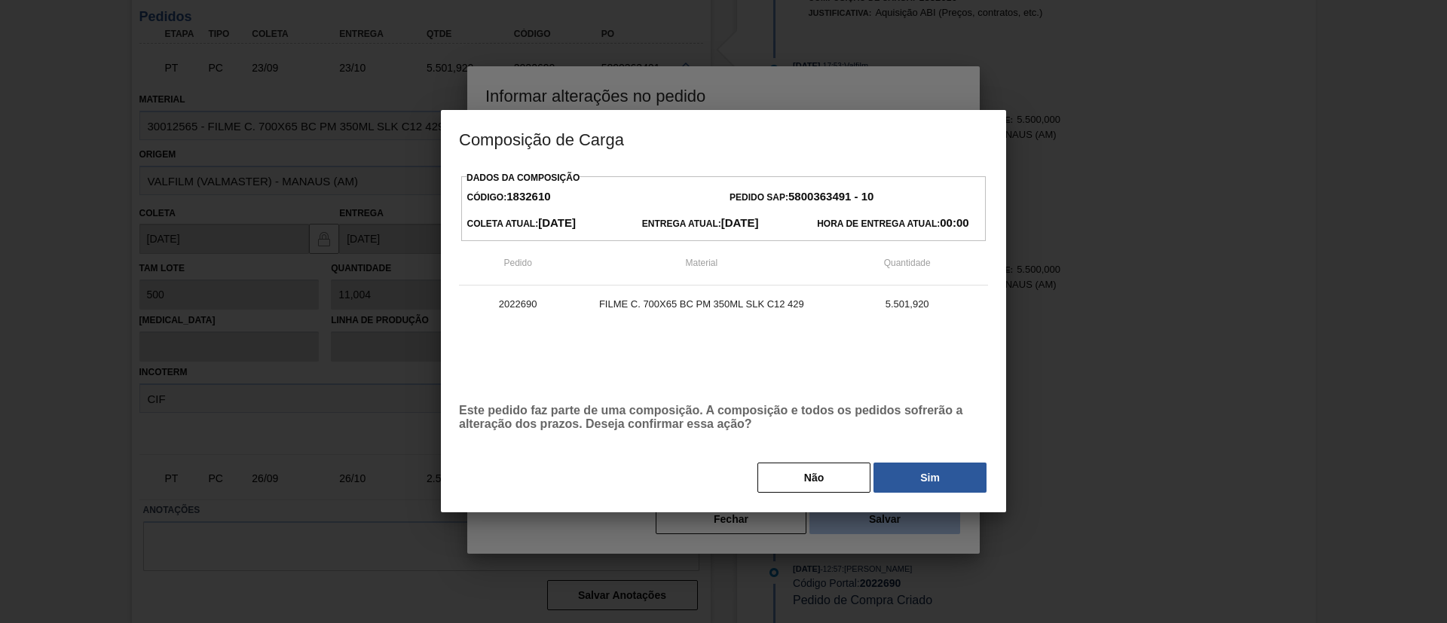
click at [917, 458] on div "Dados da Composição Código: 1832610 Pedido SAP: 5800363491 - 10 Coleta Atual: 0…" at bounding box center [723, 330] width 529 height 327
click at [917, 470] on button "Sim" at bounding box center [930, 478] width 113 height 30
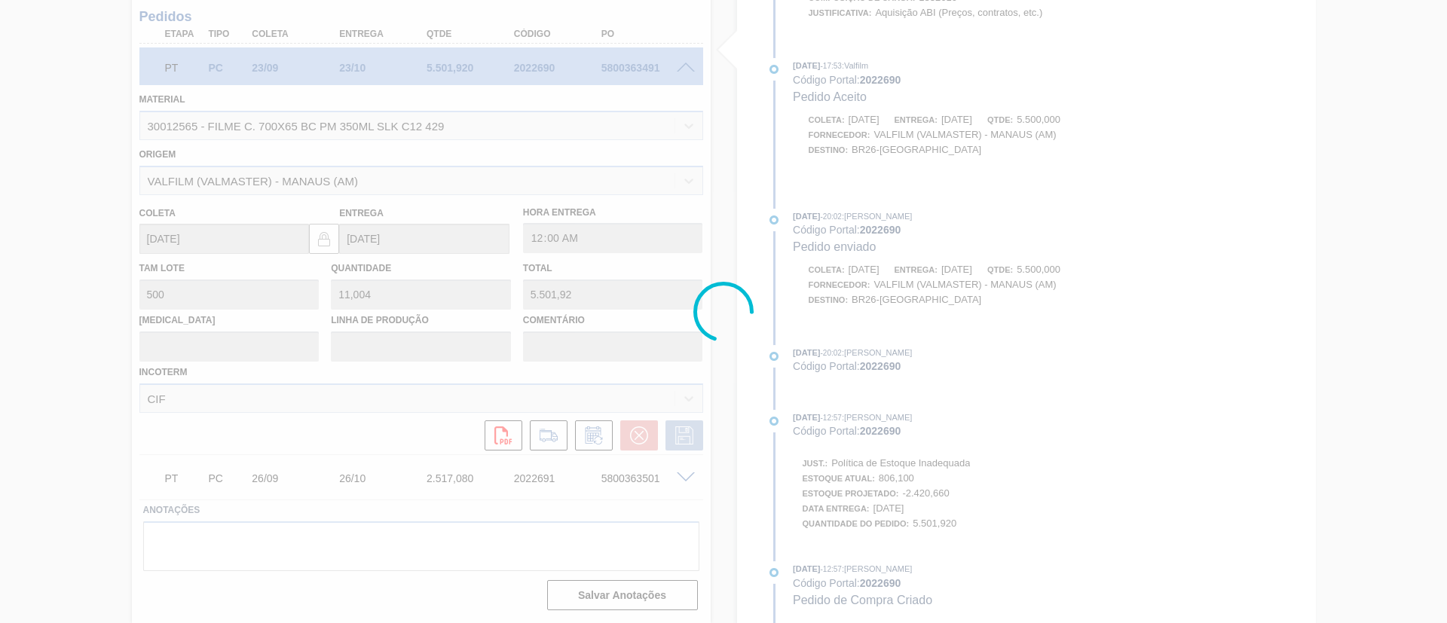
scroll to position [916, 0]
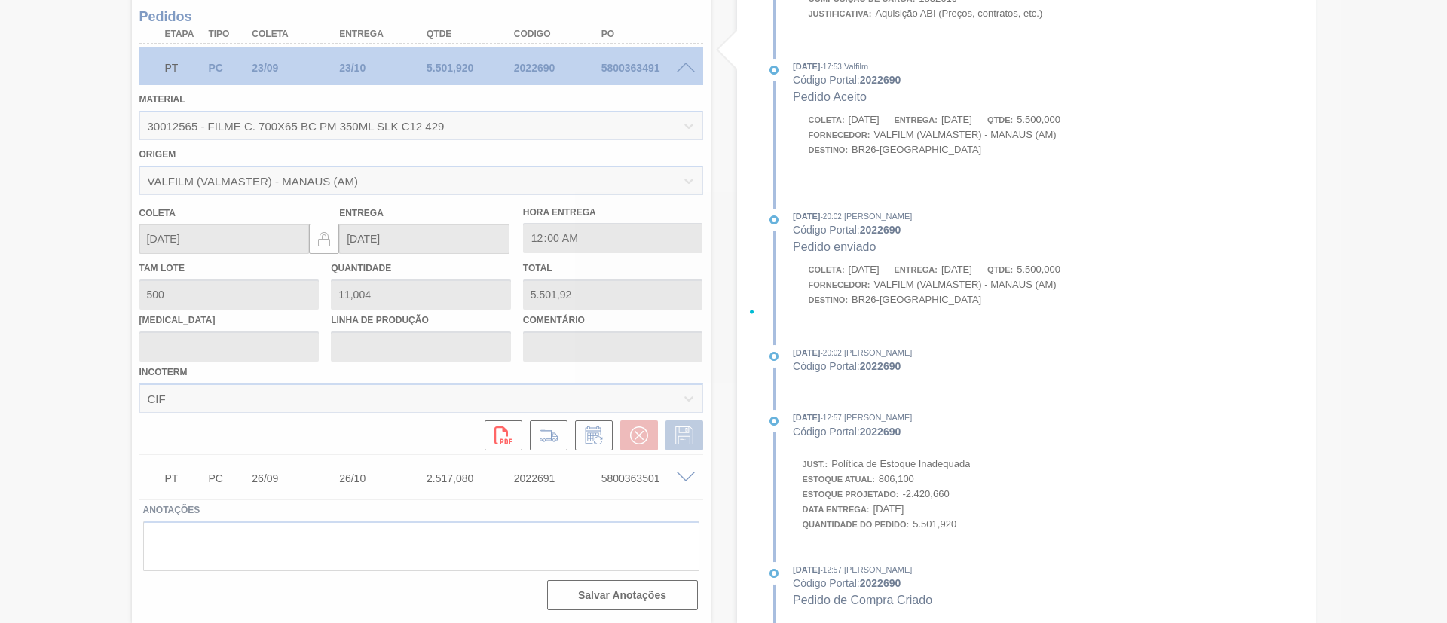
type input "Data Original"
type input "01/11/2025"
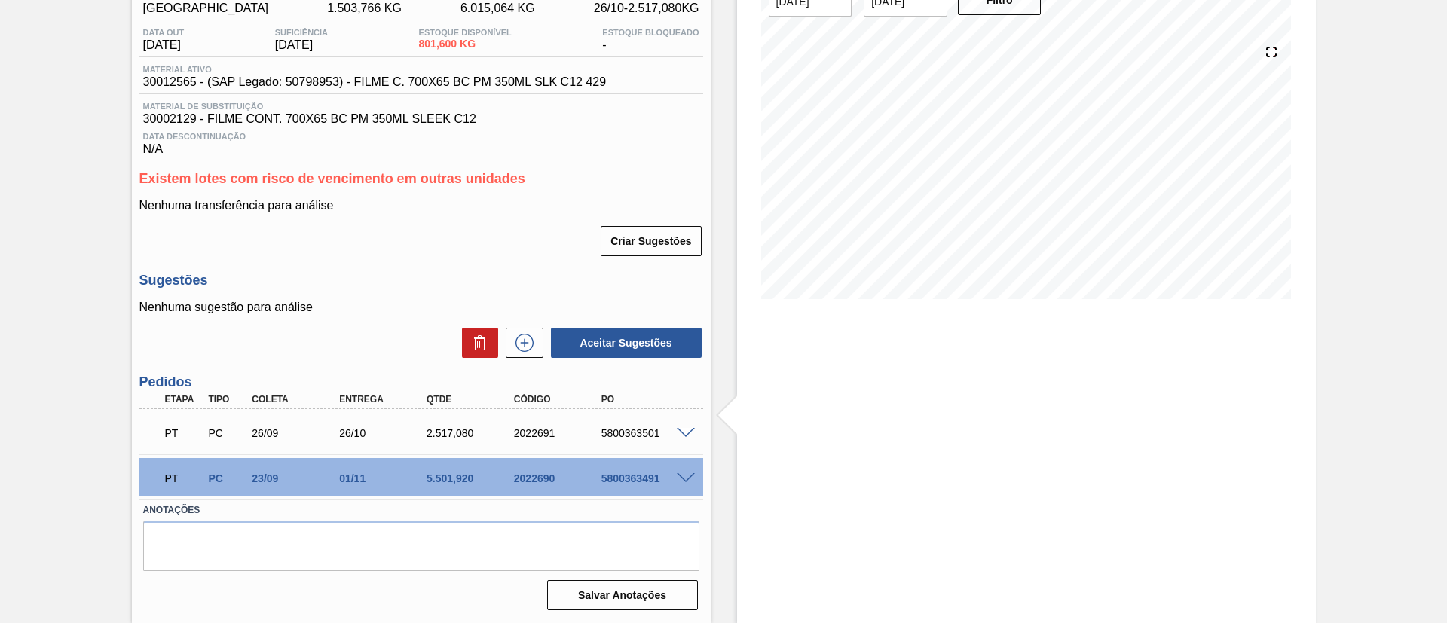
click at [677, 430] on span at bounding box center [686, 433] width 18 height 11
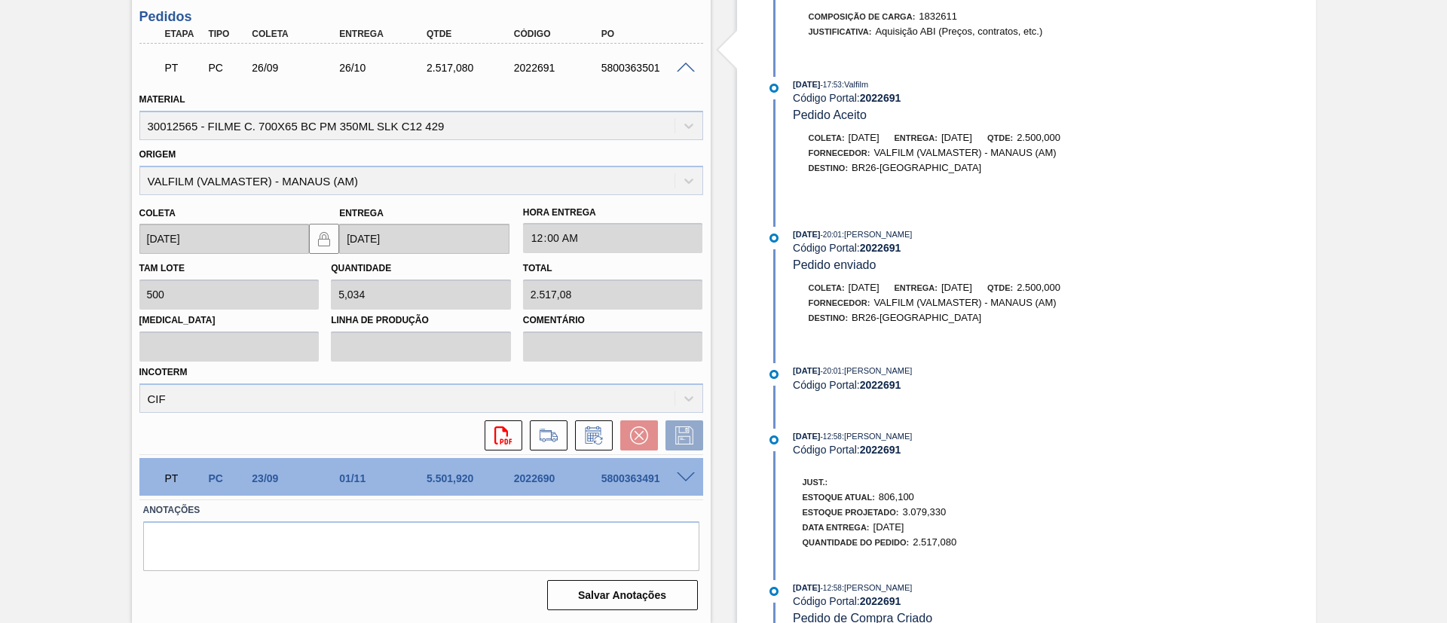
scroll to position [1076, 0]
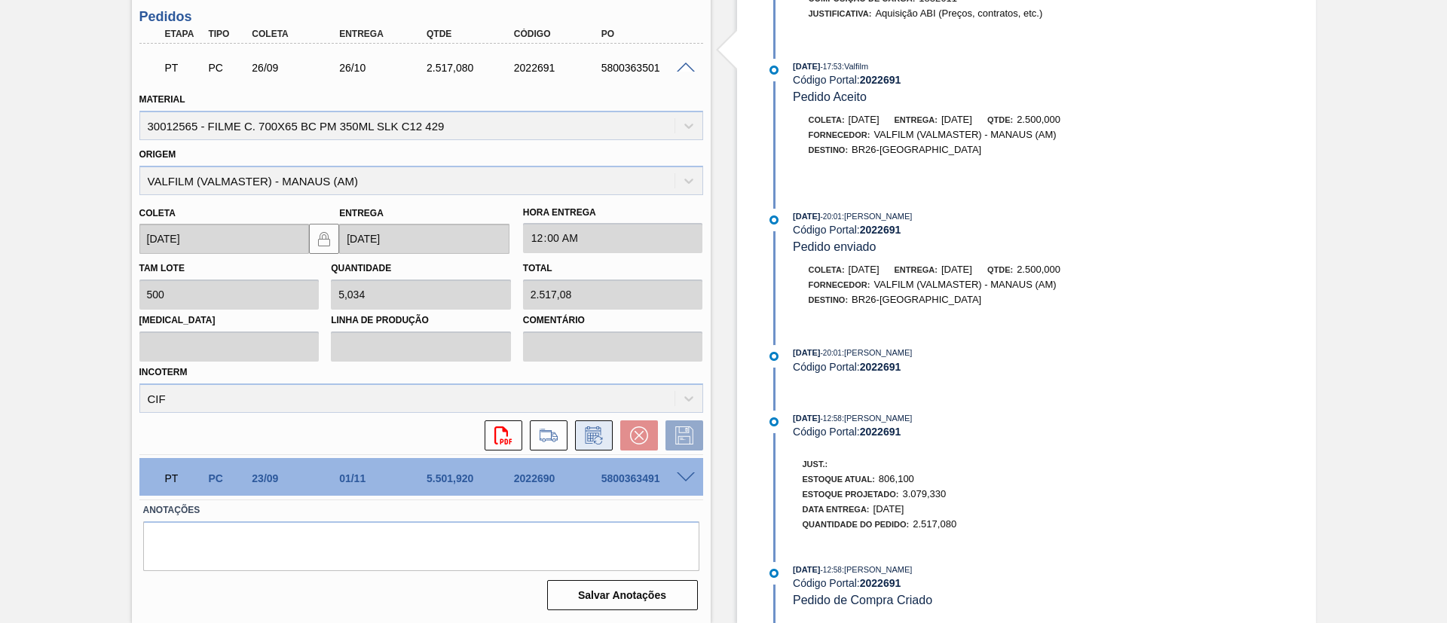
click at [598, 430] on icon at bounding box center [594, 436] width 24 height 18
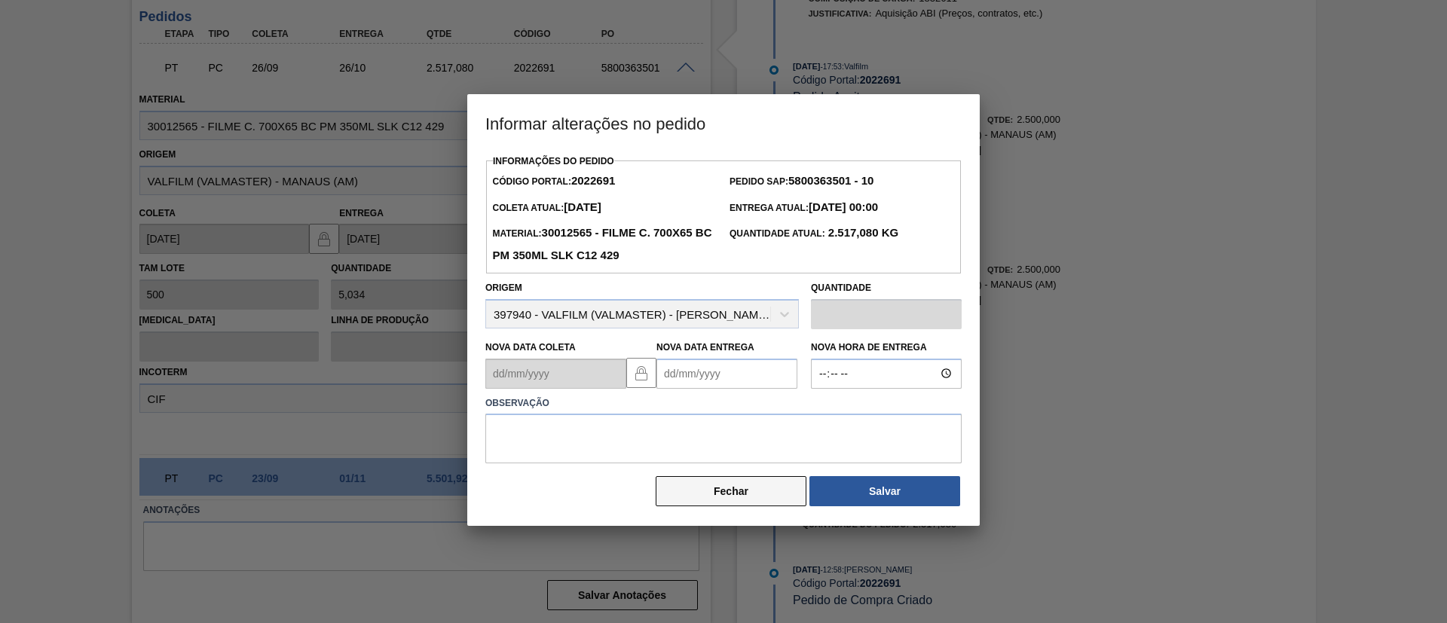
click at [730, 494] on button "Fechar" at bounding box center [731, 491] width 151 height 30
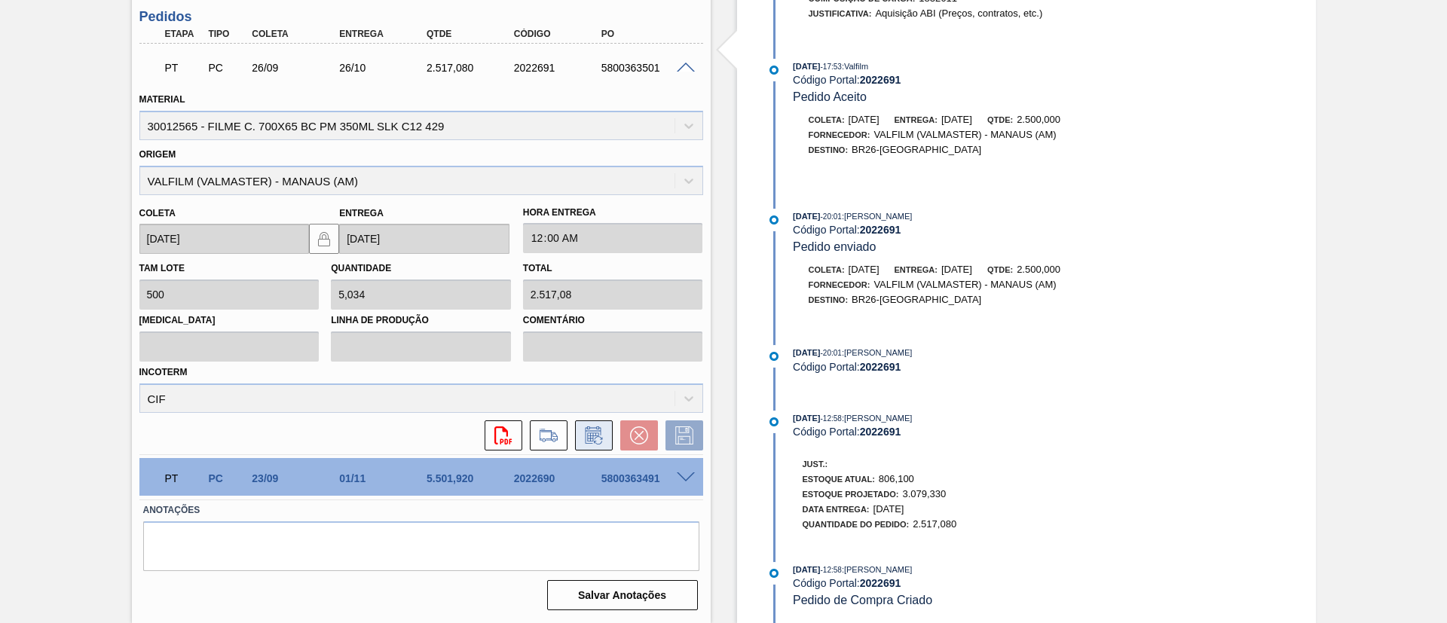
click at [596, 433] on icon at bounding box center [592, 437] width 11 height 9
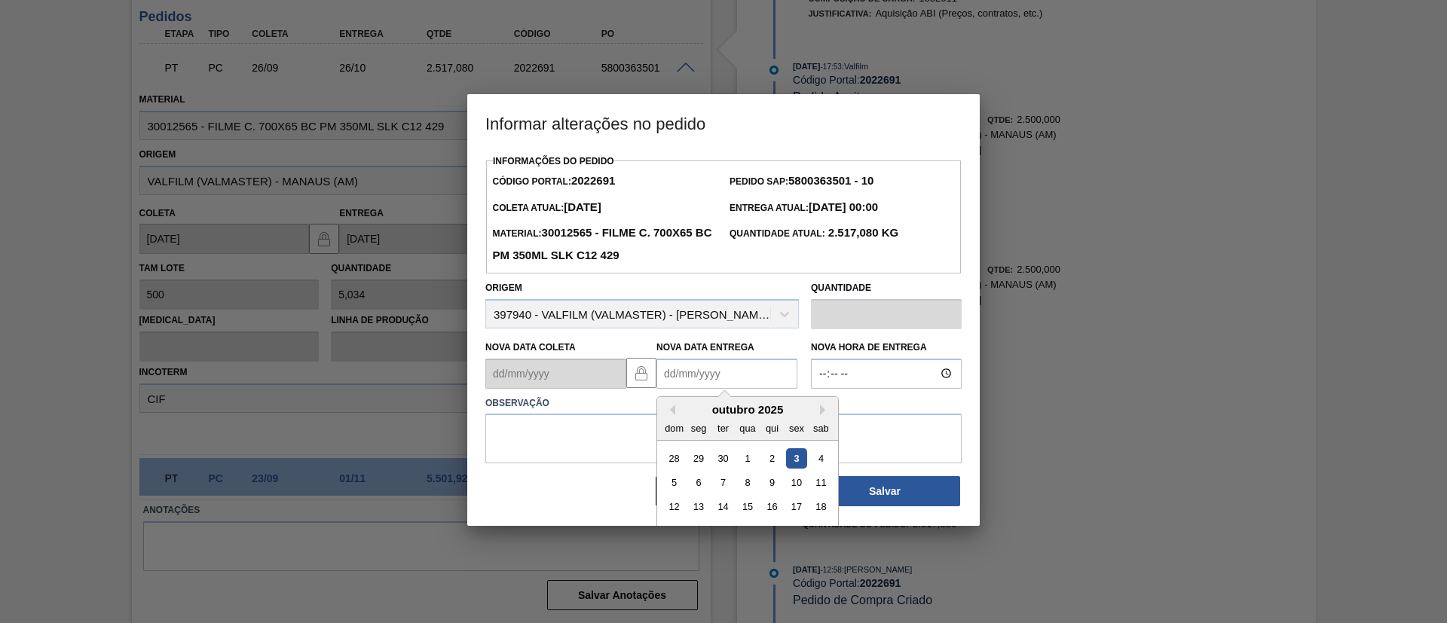
click at [777, 380] on Entrega2022691 "Nova Data Entrega" at bounding box center [727, 374] width 141 height 30
click at [823, 415] on button "Next Month" at bounding box center [825, 410] width 11 height 11
click at [710, 489] on div "2 3 4 5 6 7 8" at bounding box center [747, 482] width 171 height 24
click at [720, 479] on div "4" at bounding box center [723, 483] width 20 height 20
type Entrega2022691 "[DATE]"
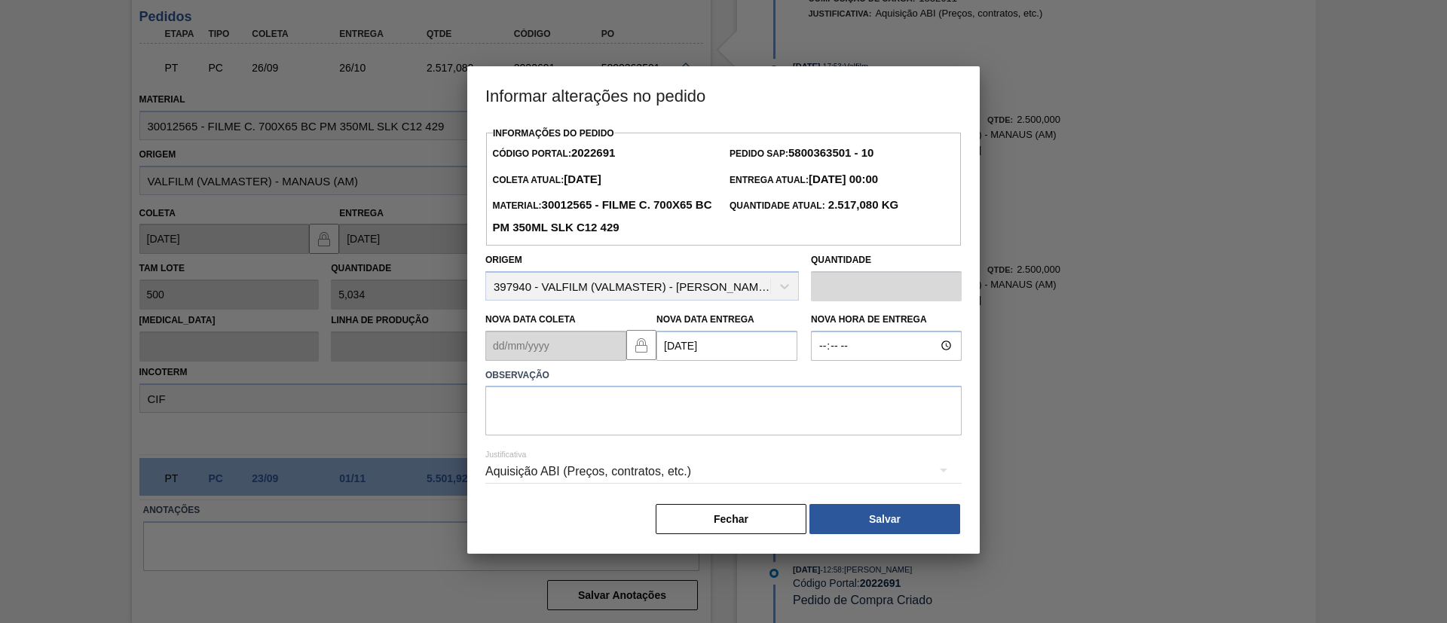
click at [705, 455] on div "Aquisição ABI (Preços, contratos, etc.)" at bounding box center [723, 472] width 476 height 42
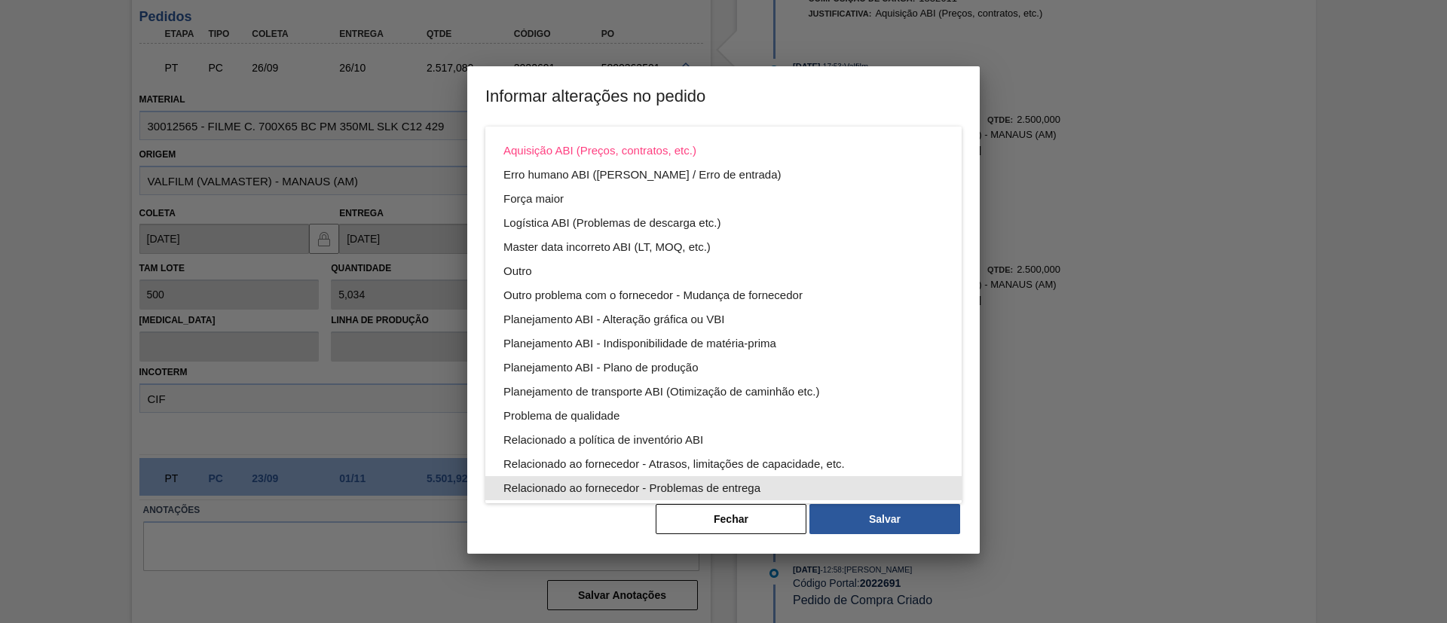
drag, startPoint x: 567, startPoint y: 535, endPoint x: 564, endPoint y: 526, distance: 9.5
click at [565, 531] on div "Aquisição ABI (Preços, contratos, etc.) Erro humano ABI (Cálculo / Erro de entr…" at bounding box center [723, 311] width 1447 height 623
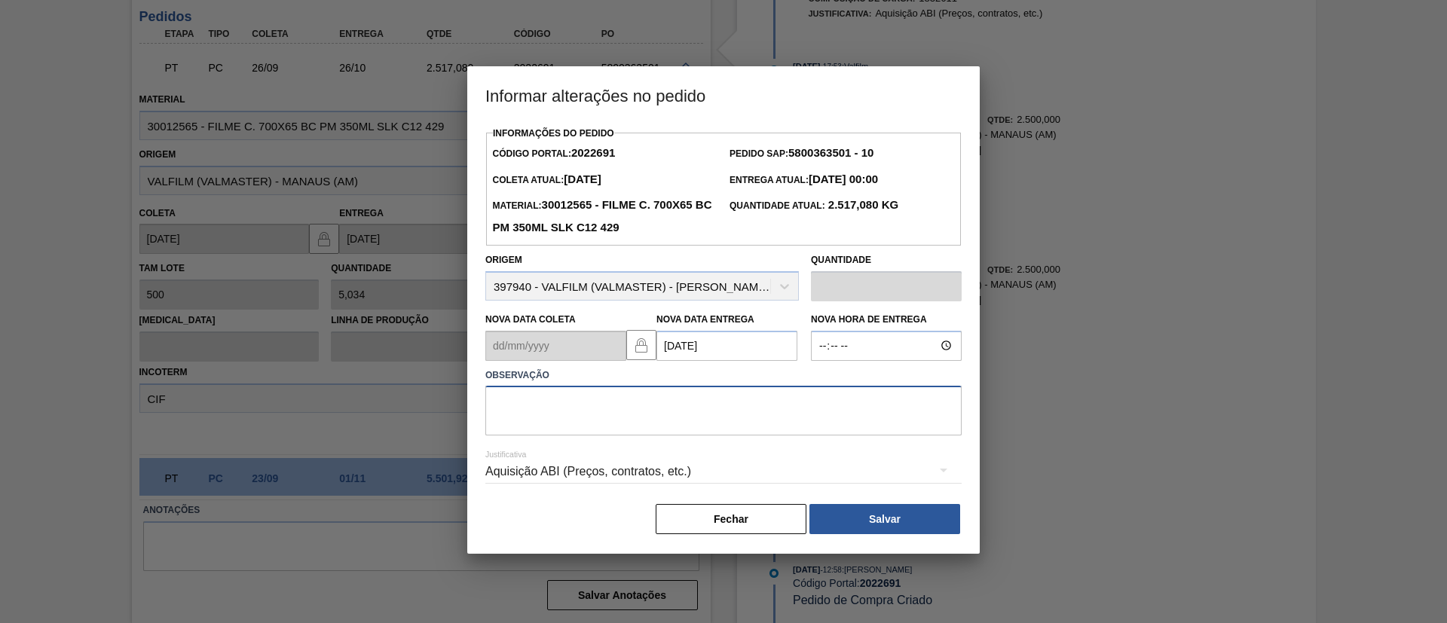
click at [537, 406] on textarea at bounding box center [723, 411] width 476 height 50
paste textarea "Data Original"
type textarea "Data Original"
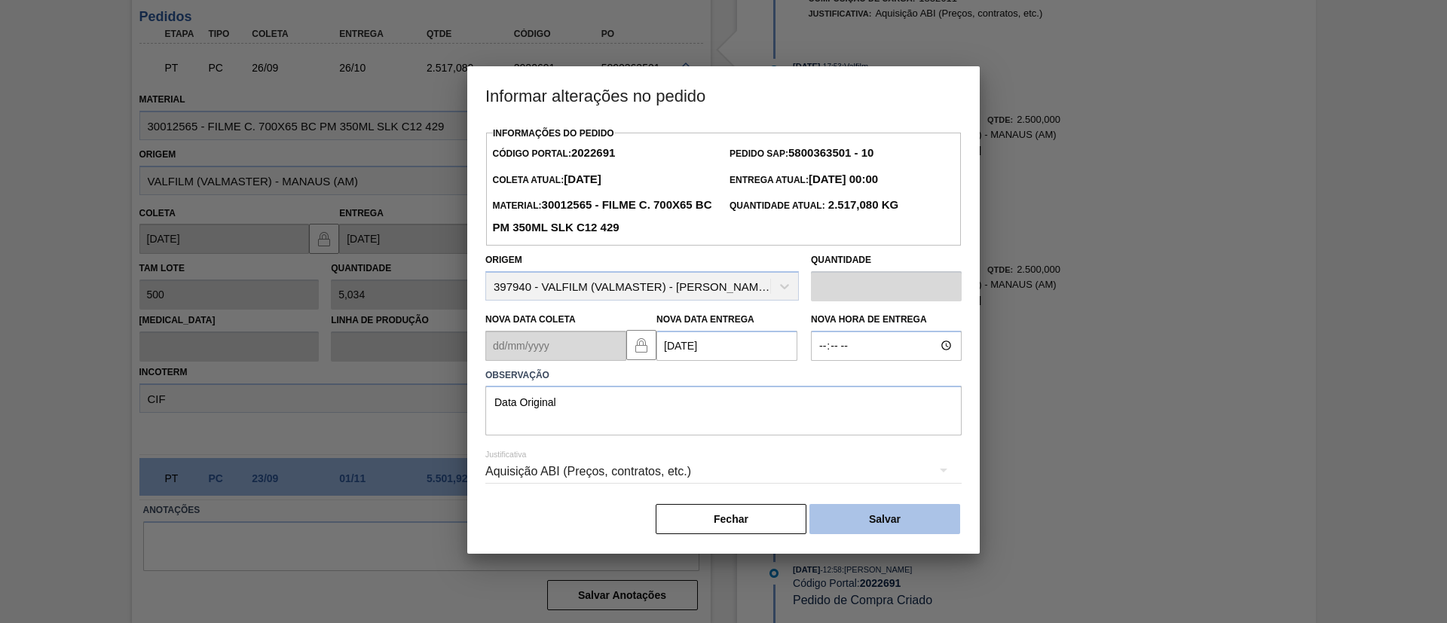
click at [851, 513] on button "Salvar" at bounding box center [885, 519] width 151 height 30
click at [914, 522] on button "Salvar" at bounding box center [885, 519] width 151 height 30
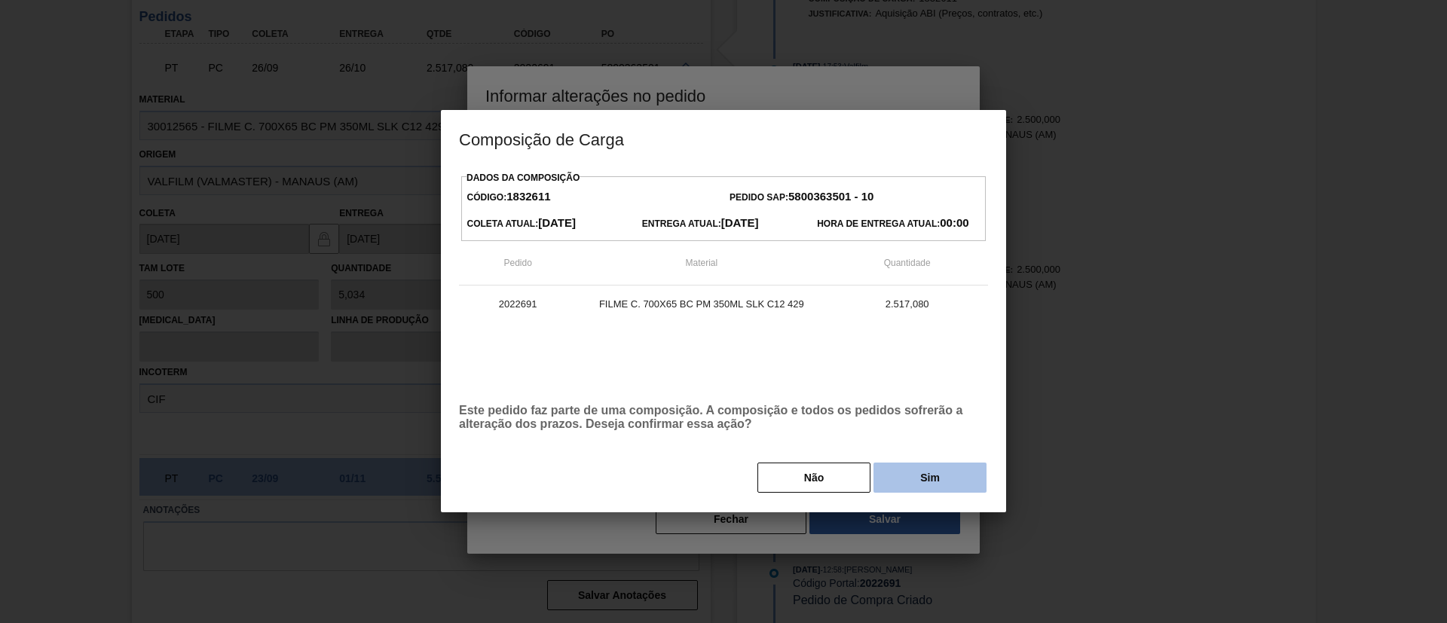
click at [936, 477] on button "Sim" at bounding box center [930, 478] width 113 height 30
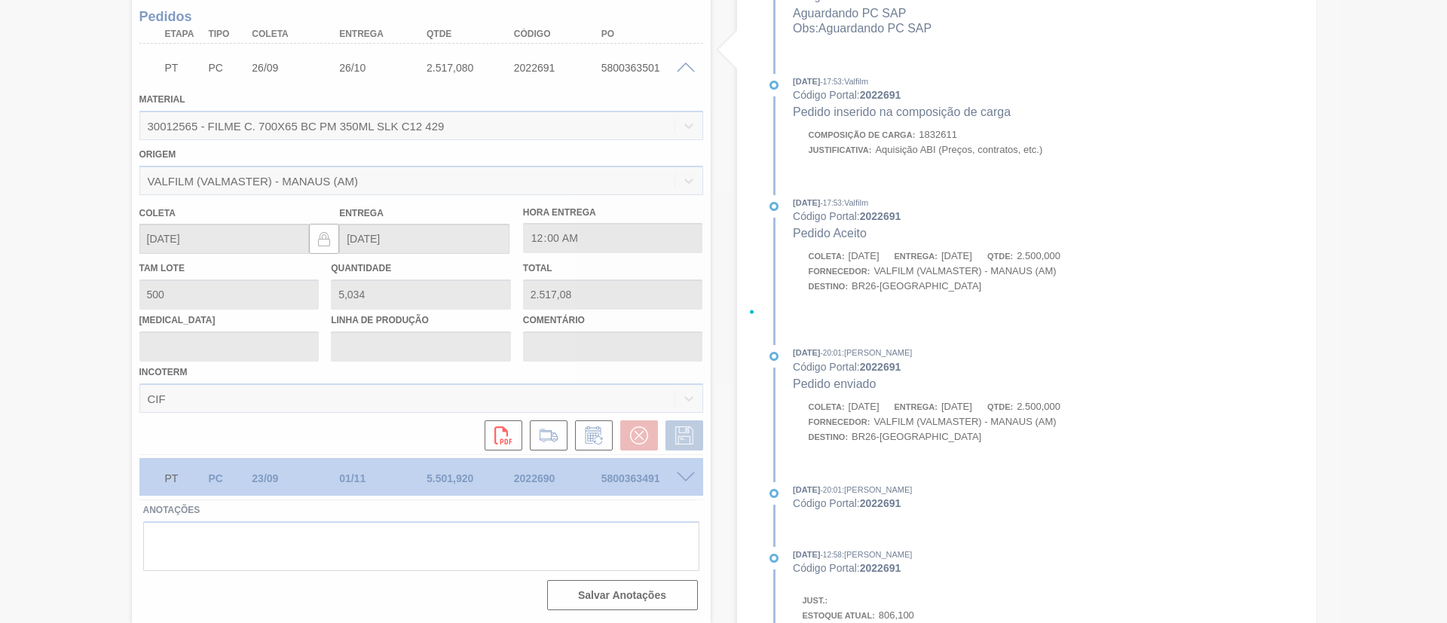
scroll to position [1212, 0]
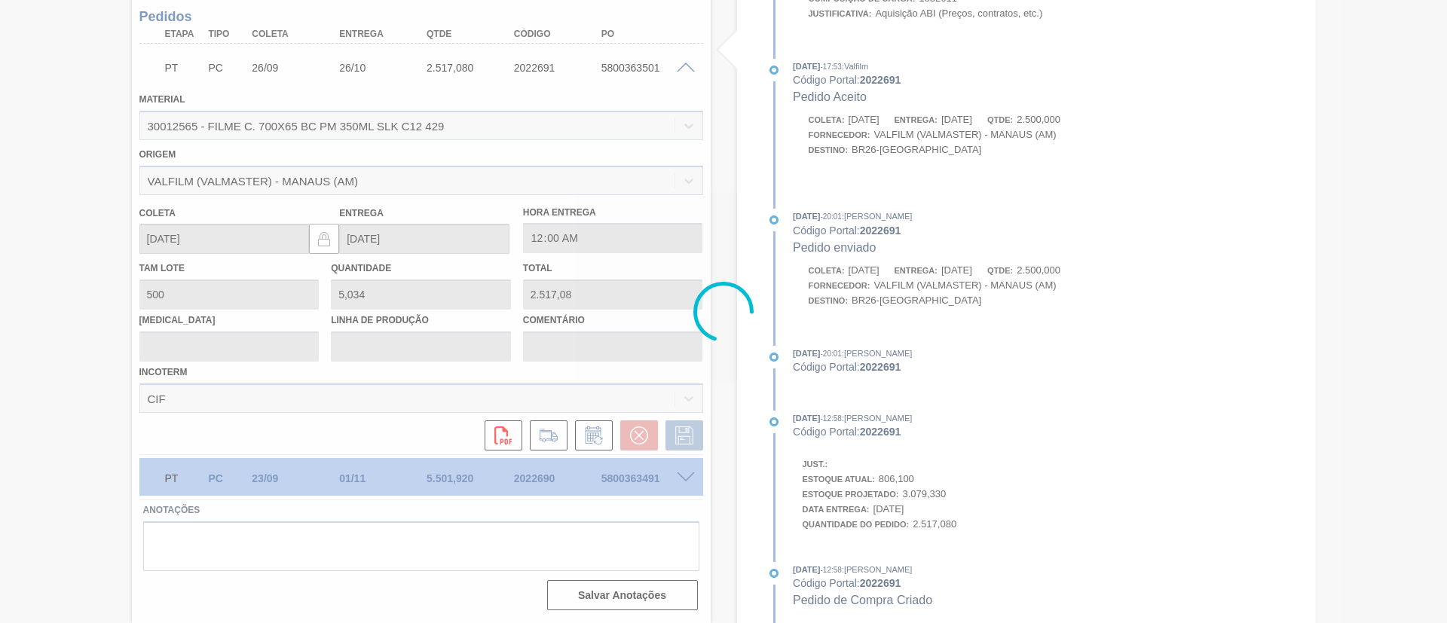
type input "Data Original"
type input "[DATE]"
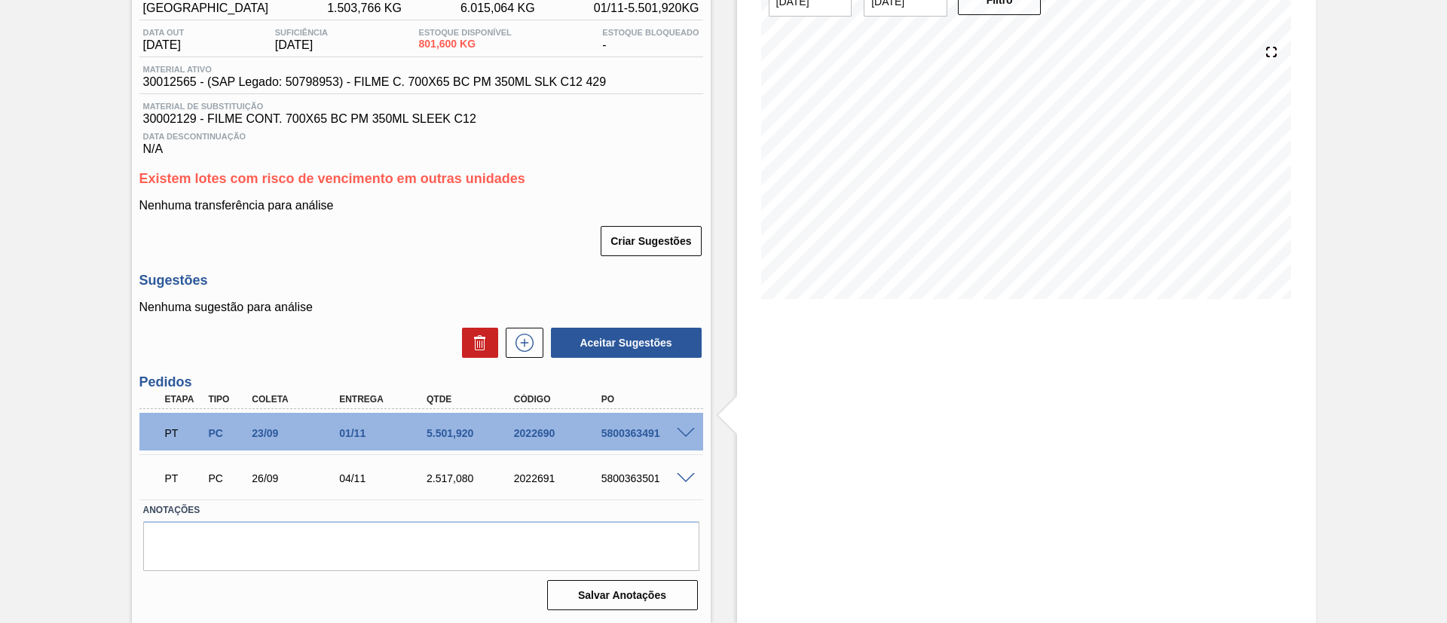
scroll to position [0, 0]
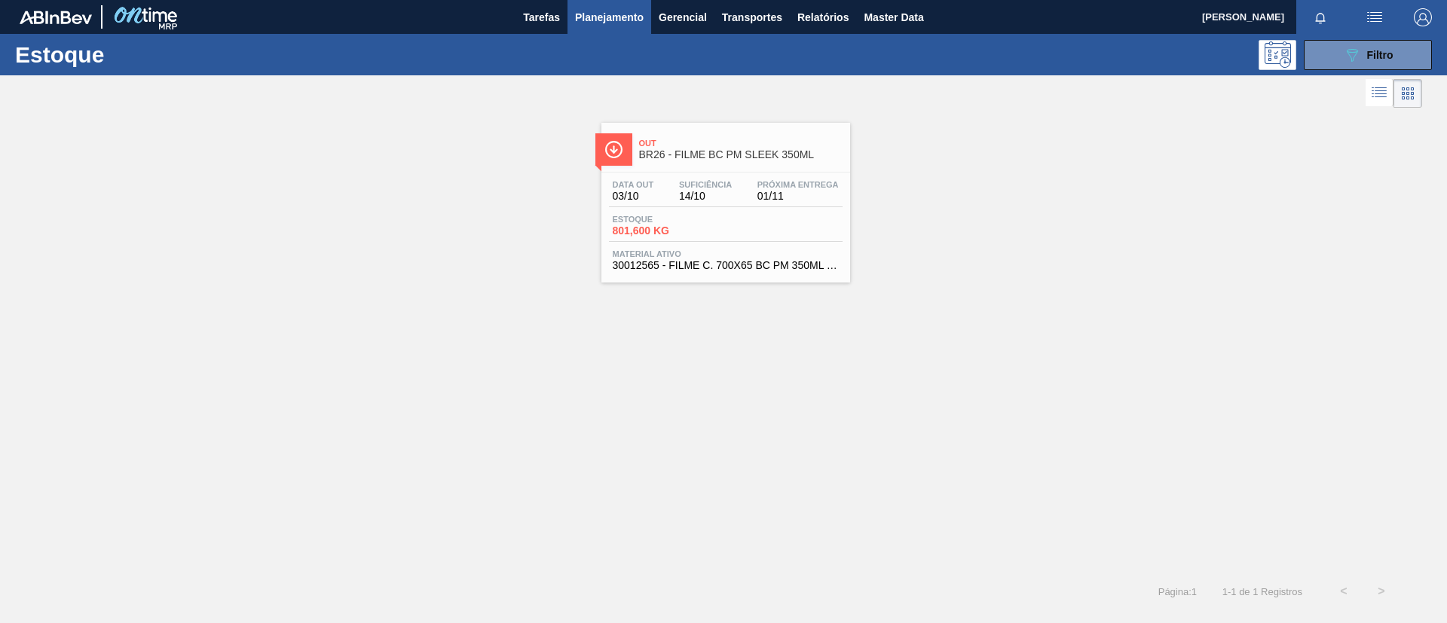
click at [648, 124] on div "Out BR26 - FILME BC PM SLEEK 350ML" at bounding box center [726, 143] width 249 height 41
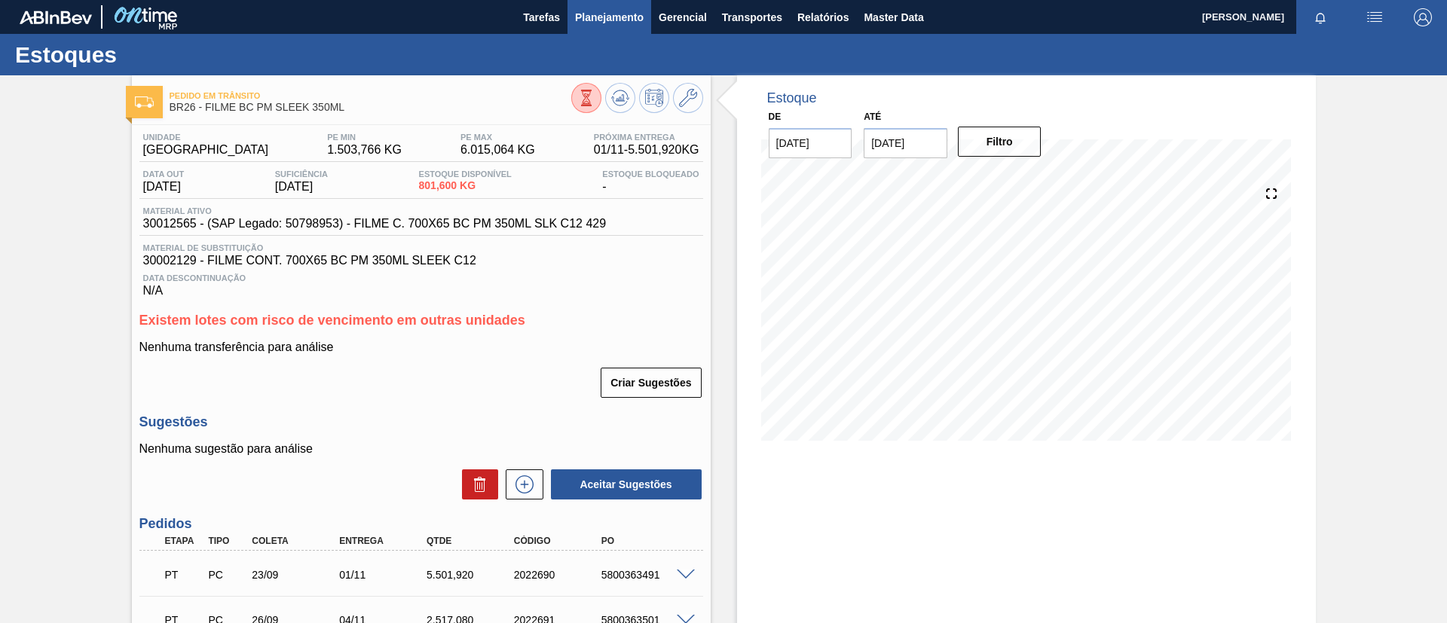
click at [608, 19] on span "Planejamento" at bounding box center [609, 17] width 69 height 18
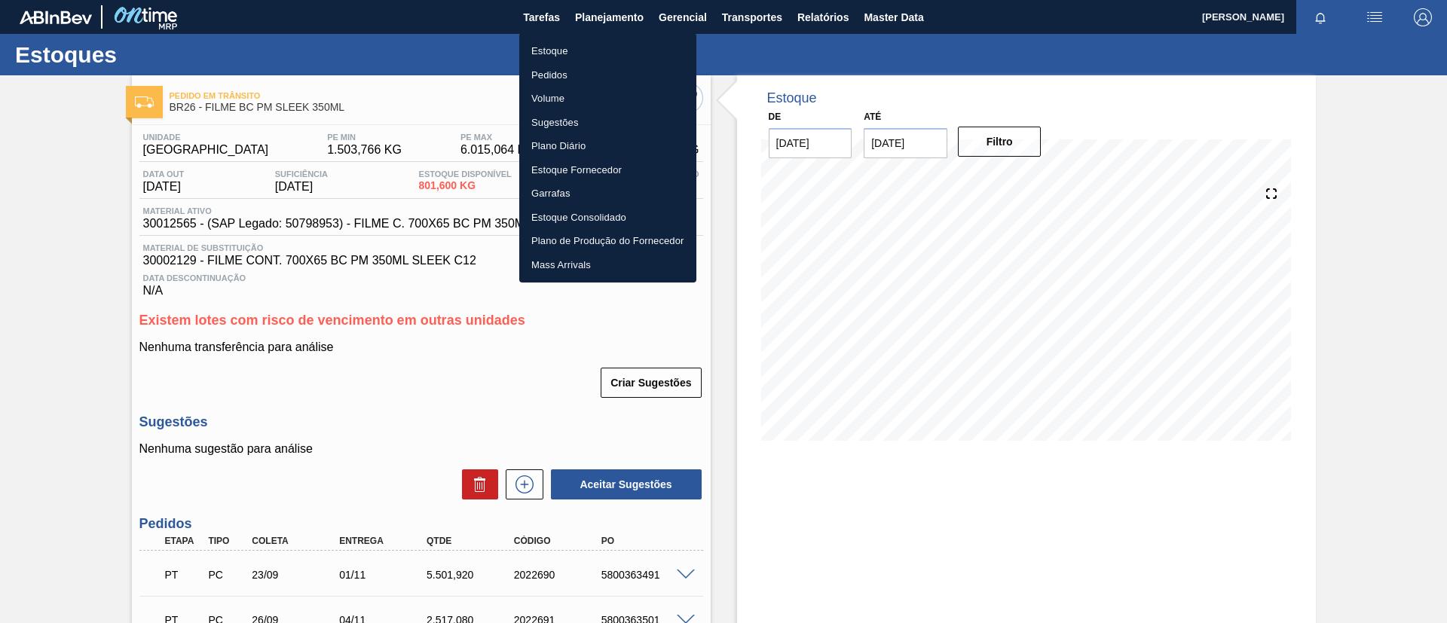
click at [603, 43] on li "Estoque" at bounding box center [607, 51] width 177 height 24
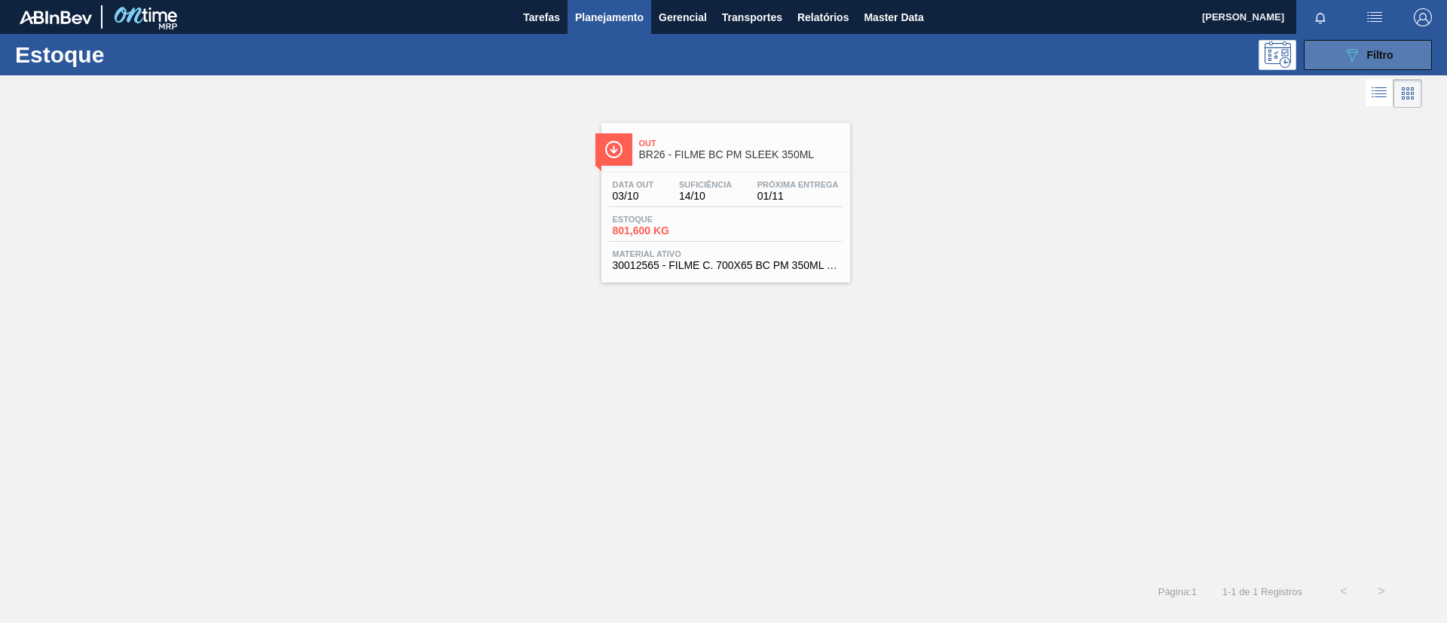
click at [1312, 48] on button "089F7B8B-B2A5-4AFE-B5C0-19BA573D28AC Filtro" at bounding box center [1368, 55] width 128 height 30
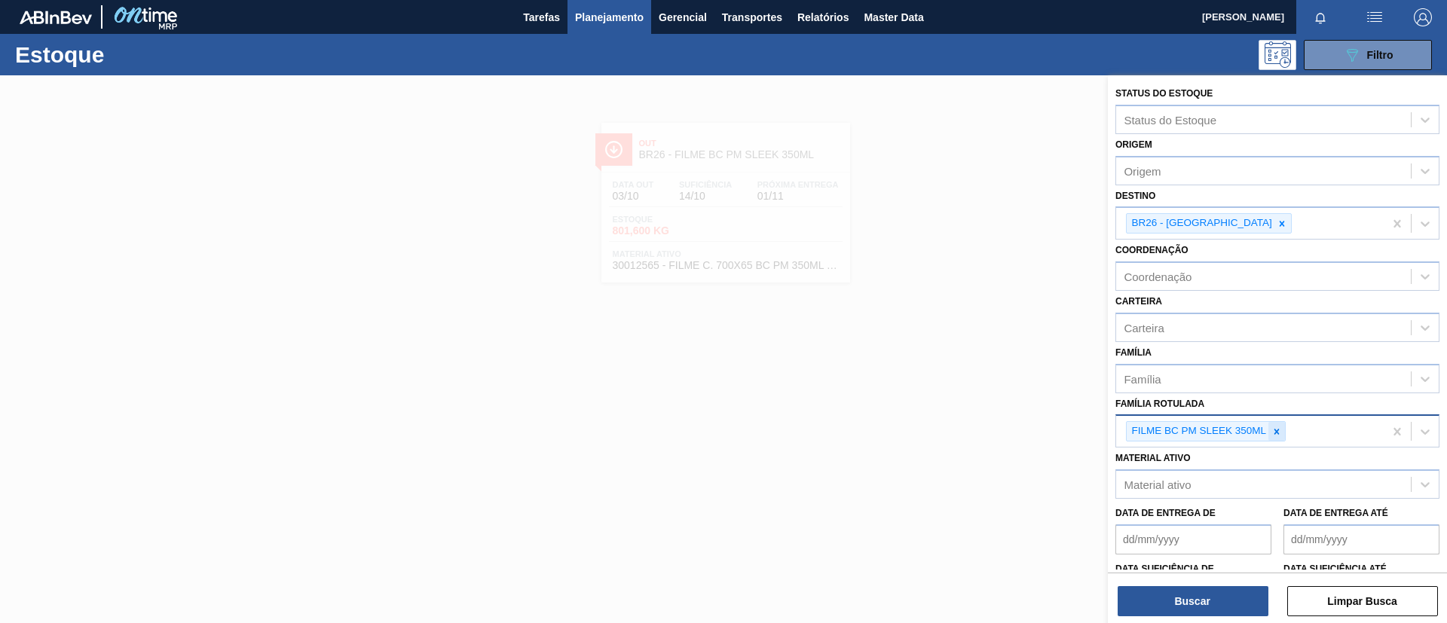
click at [1275, 433] on icon at bounding box center [1276, 431] width 5 height 5
paste Rotulada "FILME LISO 530X50"
type Rotulada "FILME LISO 530X50"
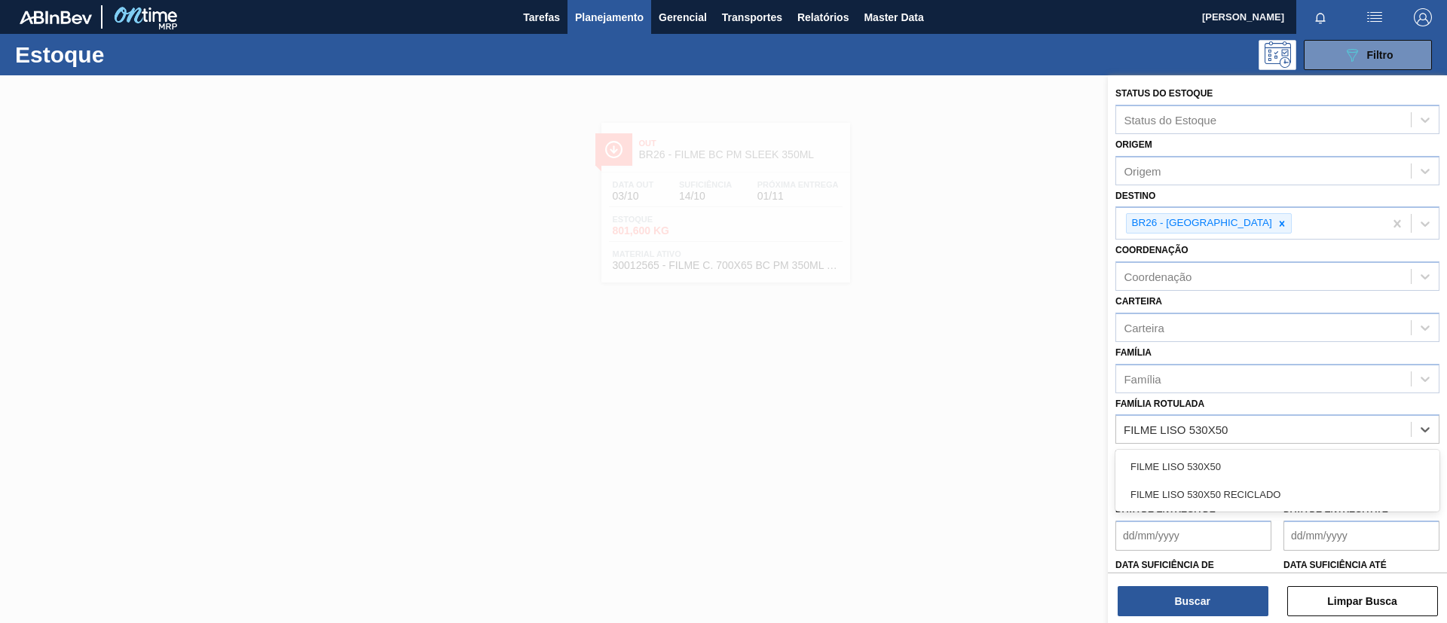
drag, startPoint x: 1261, startPoint y: 457, endPoint x: 1260, endPoint y: 409, distance: 47.5
click at [1263, 458] on div "FILME LISO 530X50" at bounding box center [1278, 467] width 324 height 28
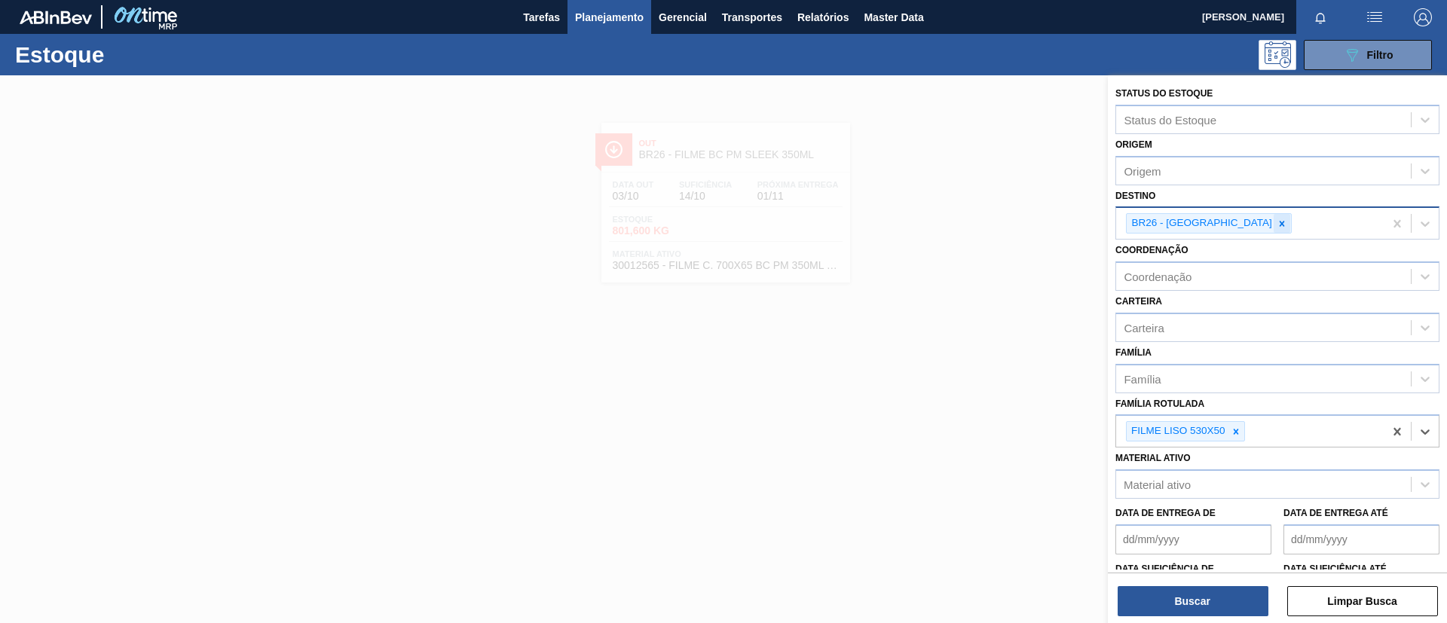
click at [1277, 225] on icon at bounding box center [1282, 224] width 11 height 11
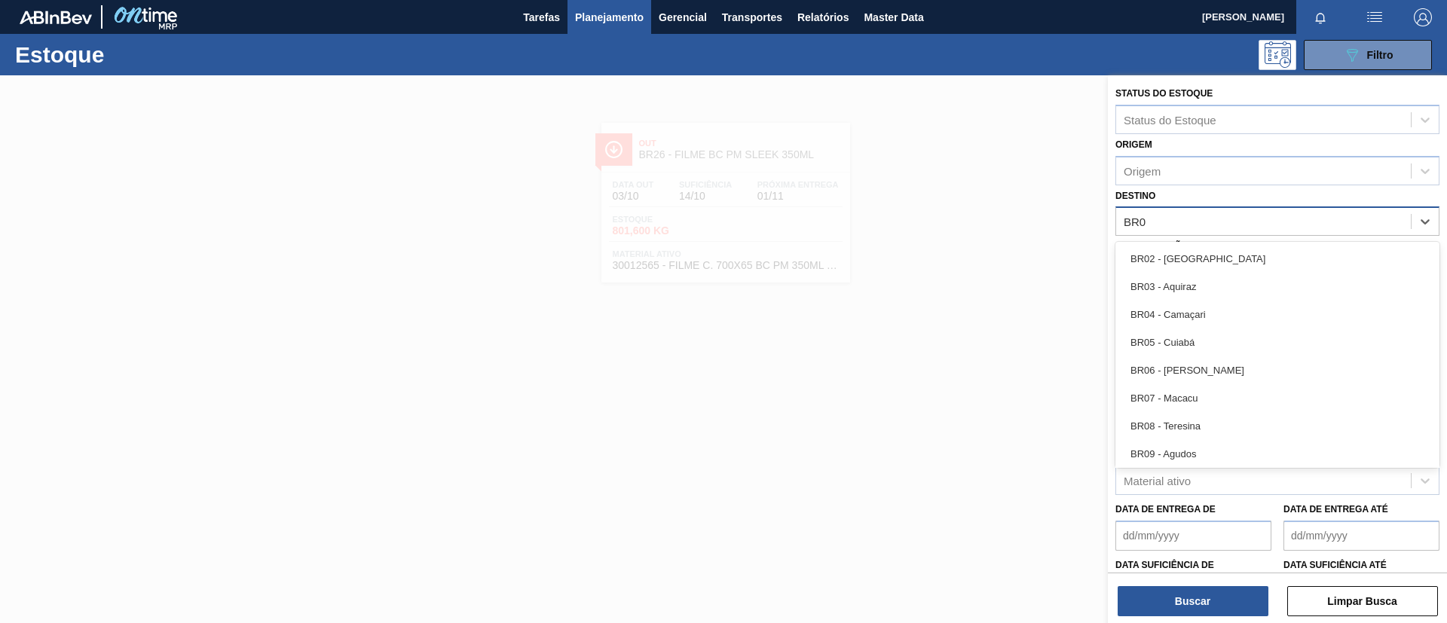
type input "BR08"
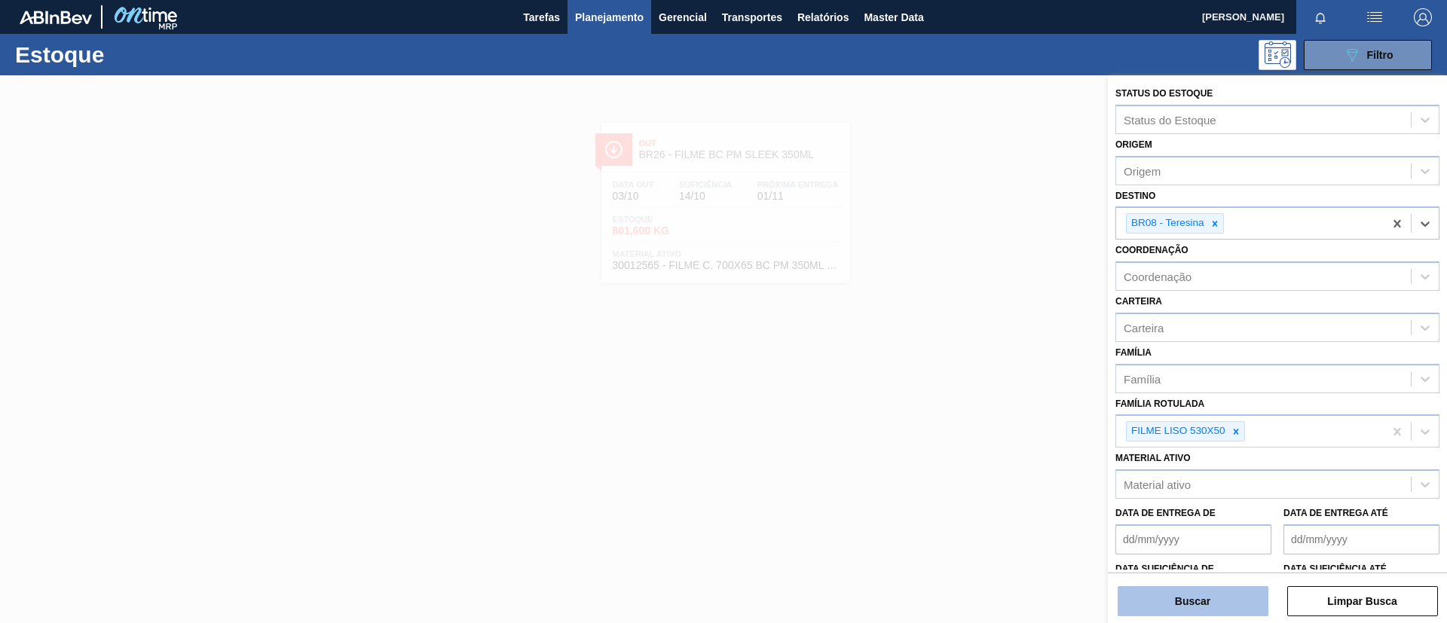
click at [1233, 596] on button "Buscar" at bounding box center [1193, 601] width 151 height 30
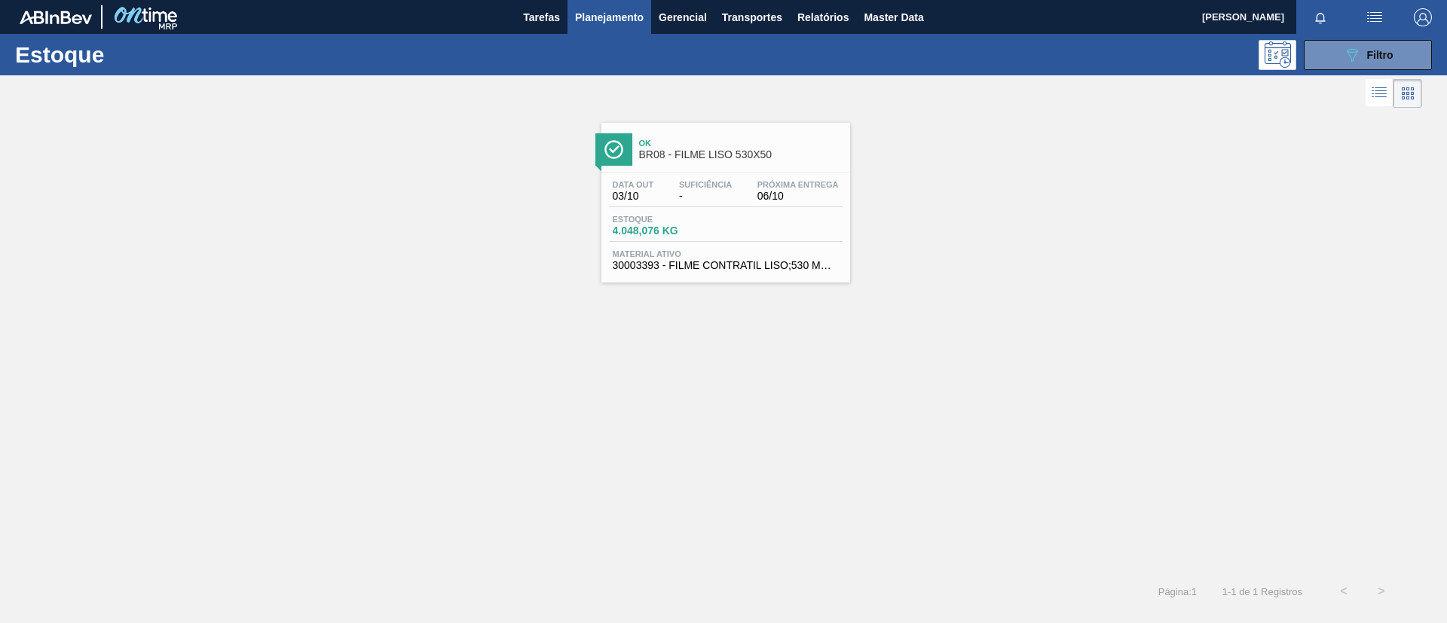
click at [766, 241] on div "Estoque 4.048,076 KG" at bounding box center [726, 228] width 234 height 27
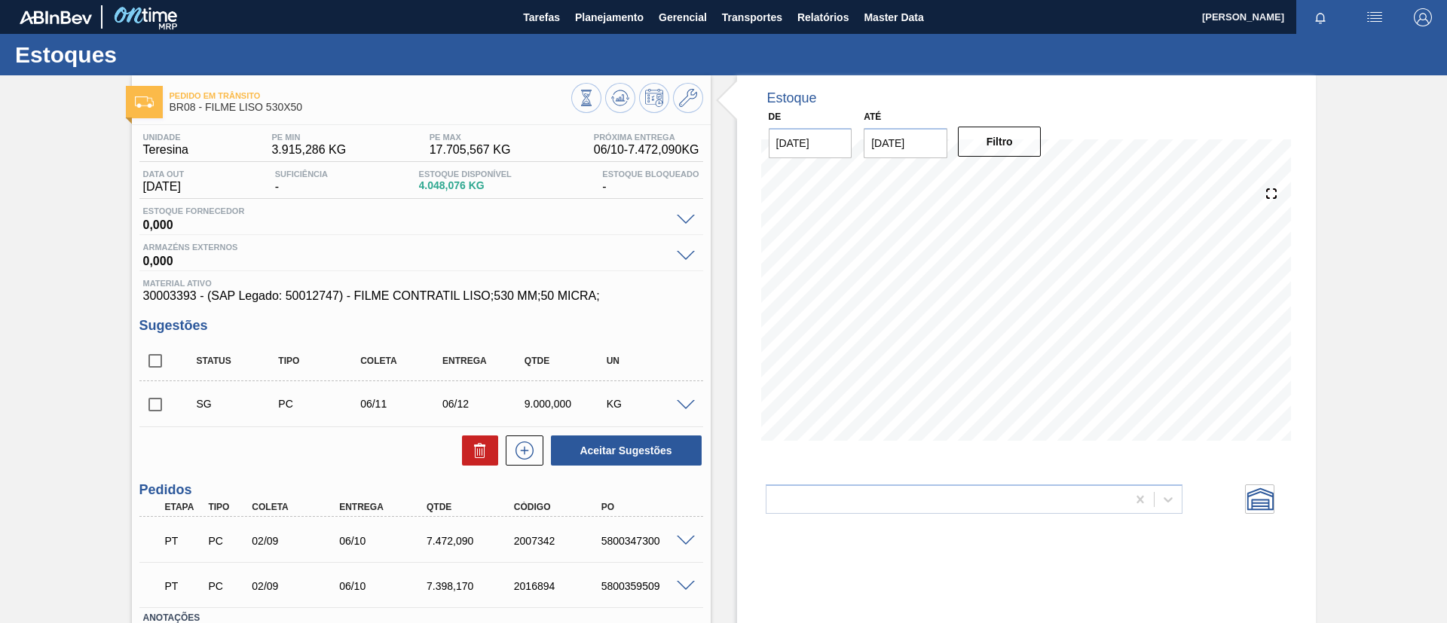
click at [164, 398] on input "checkbox" at bounding box center [155, 405] width 32 height 32
click at [686, 408] on div "SG PC 06/11 06/12 9.000,000 KG" at bounding box center [421, 404] width 564 height 38
click at [686, 407] on span at bounding box center [686, 405] width 18 height 11
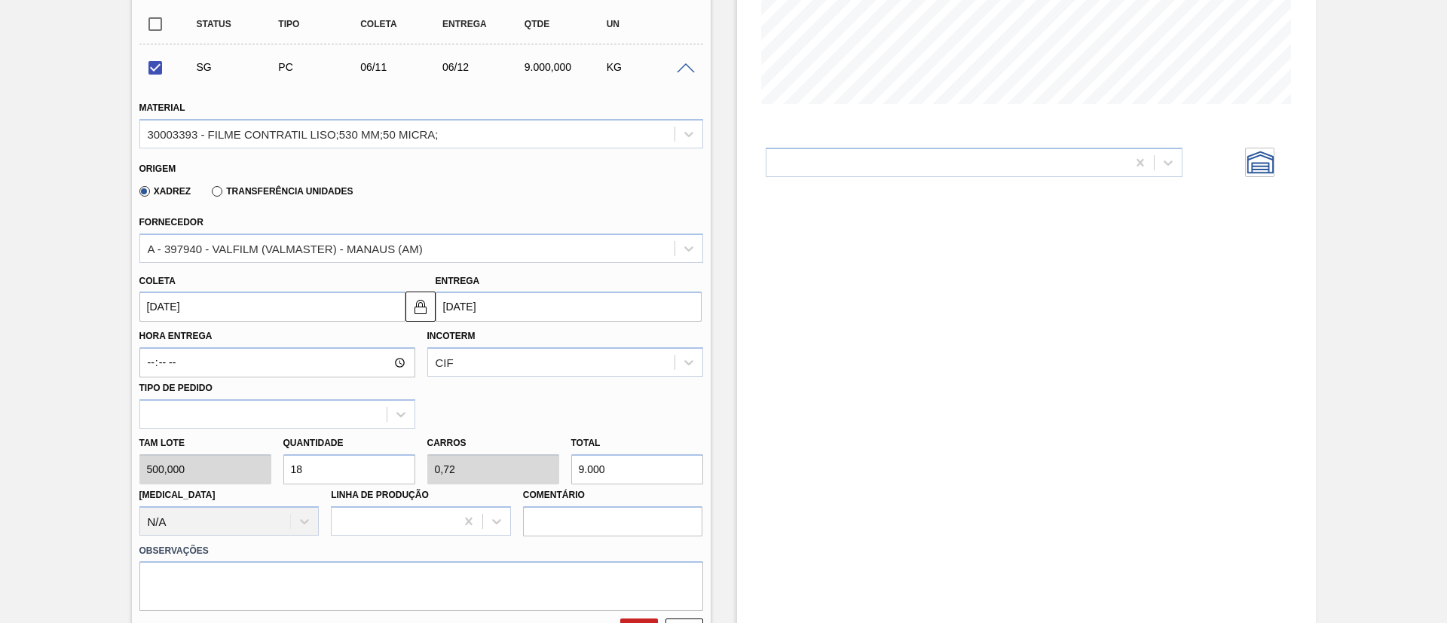
scroll to position [339, 0]
click at [686, 60] on div at bounding box center [688, 65] width 30 height 11
click at [685, 67] on span at bounding box center [686, 66] width 18 height 11
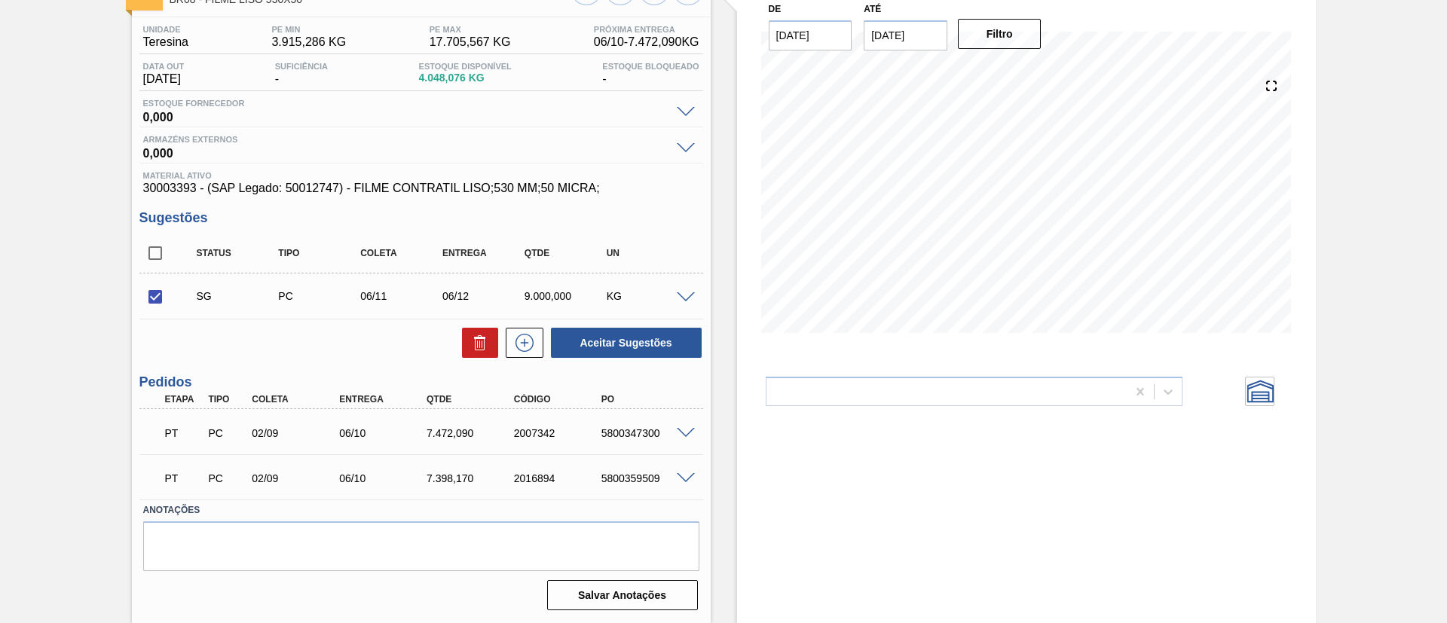
click at [658, 360] on div "Unidade Teresina PE MIN 3.915,286 KG PE MAX 17.705,567 KG Próxima Entrega 06/10…" at bounding box center [421, 316] width 579 height 599
click at [654, 338] on button "Aceitar Sugestões" at bounding box center [626, 343] width 151 height 30
checkbox input "false"
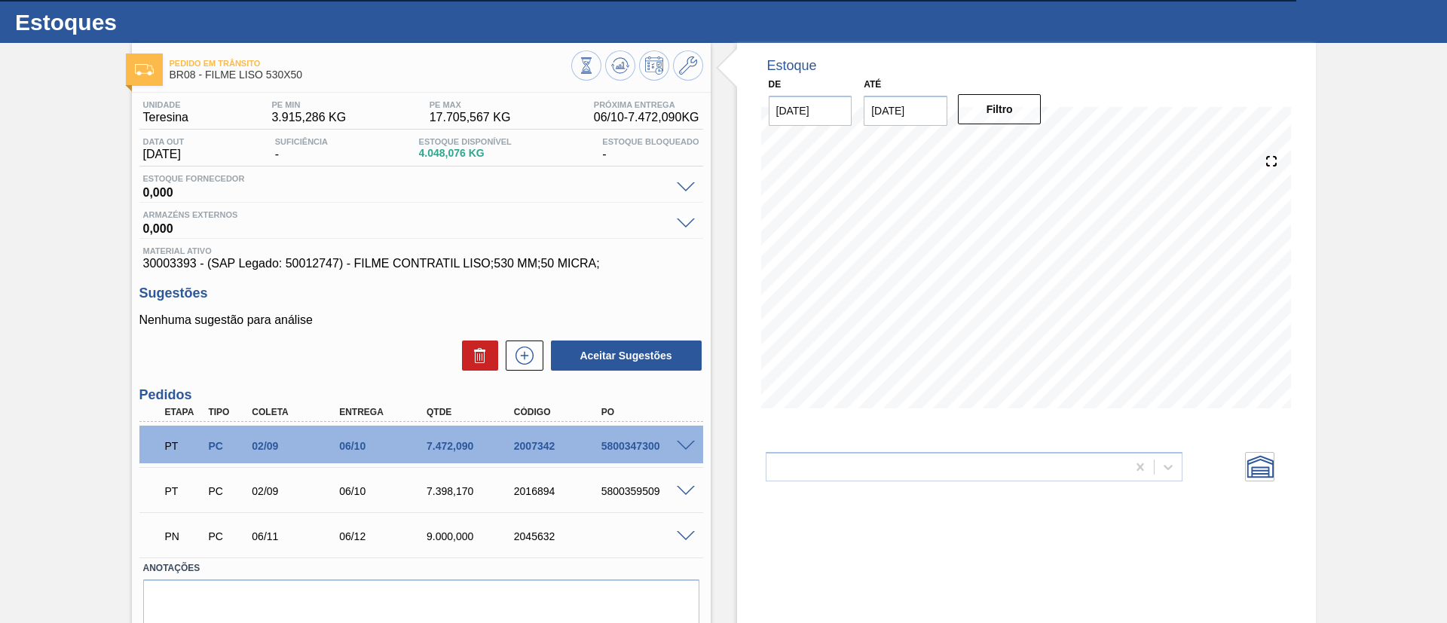
scroll to position [0, 0]
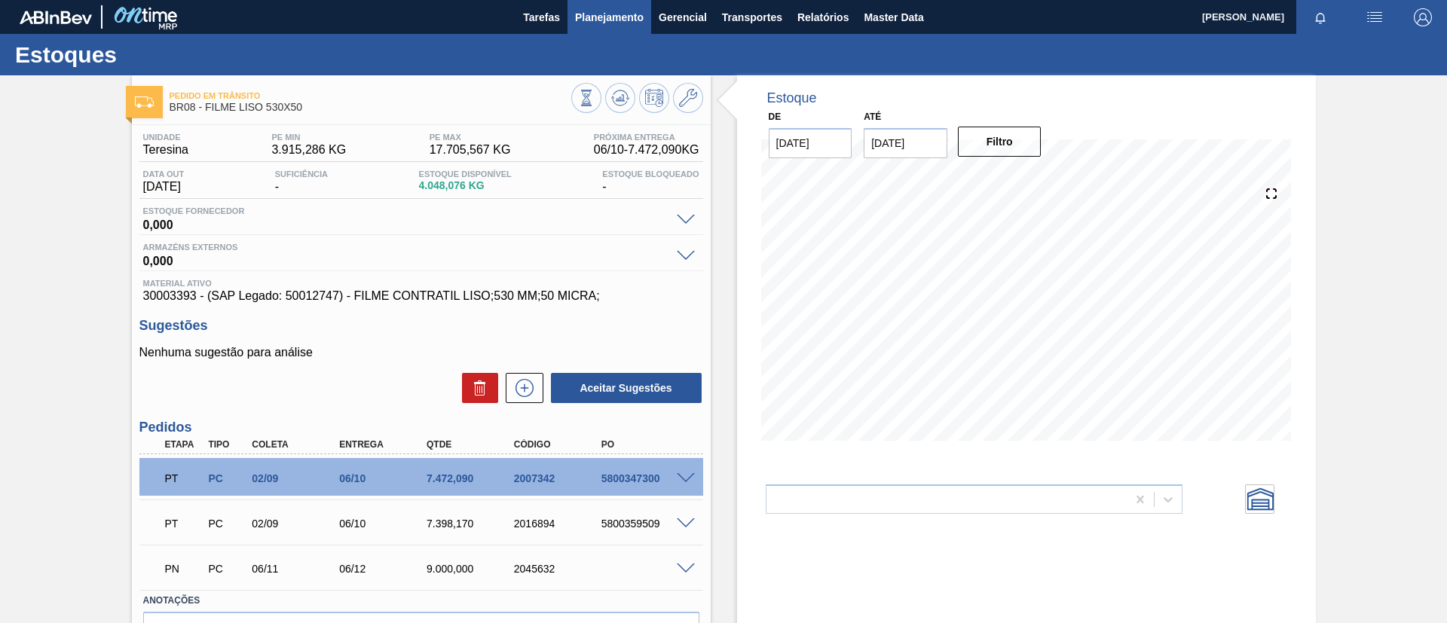
click at [602, 18] on span "Planejamento" at bounding box center [609, 17] width 69 height 18
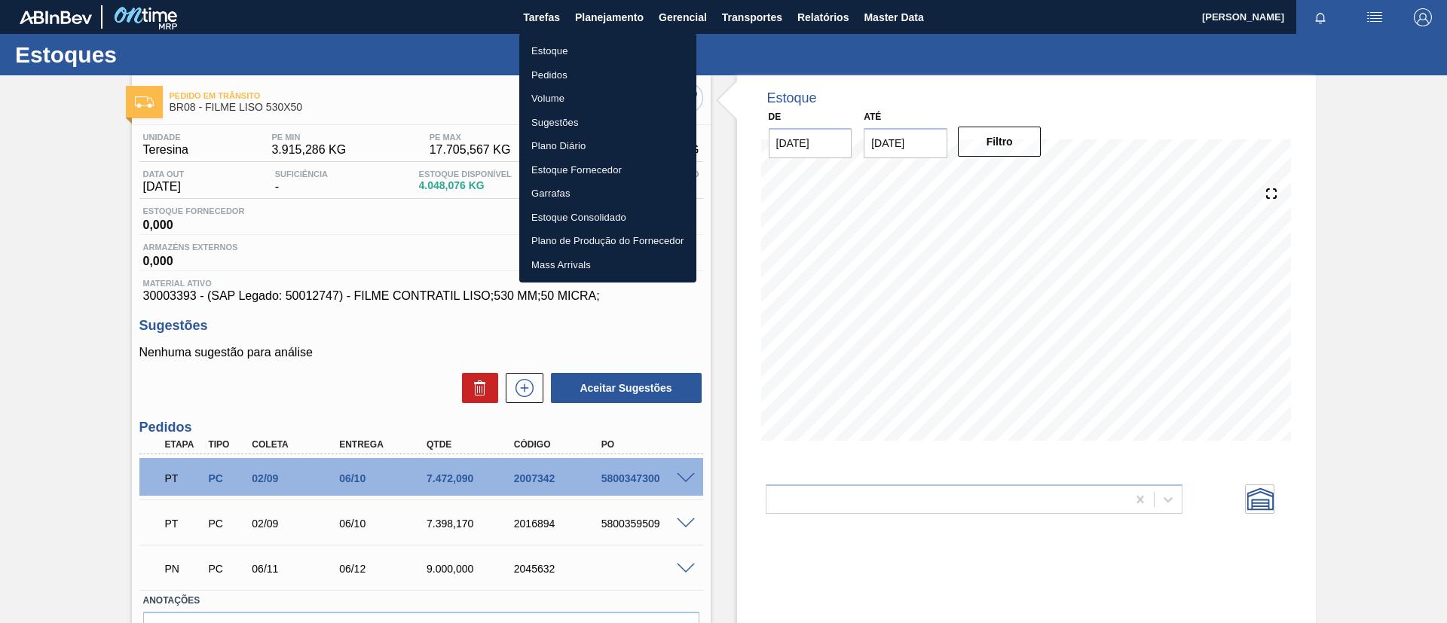
drag, startPoint x: 603, startPoint y: 51, endPoint x: 631, endPoint y: 39, distance: 30.1
click at [604, 51] on li "Estoque" at bounding box center [607, 51] width 177 height 24
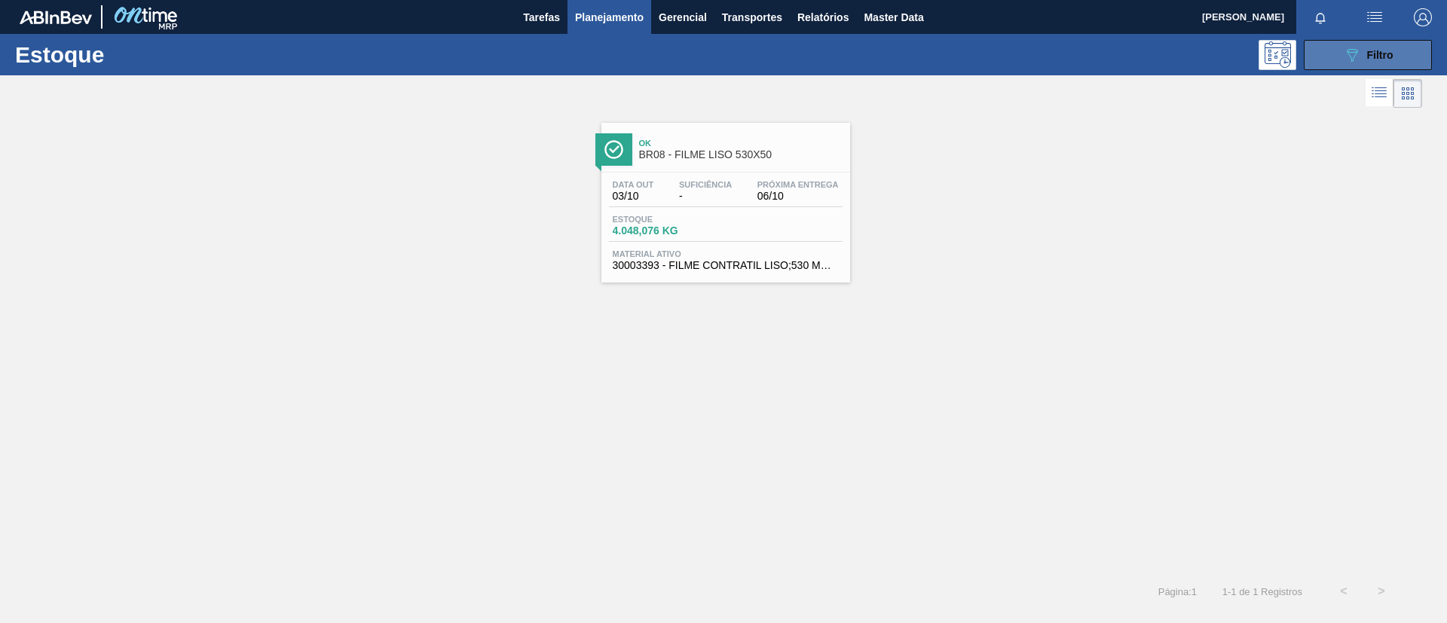
click at [1325, 58] on button "089F7B8B-B2A5-4AFE-B5C0-19BA573D28AC Filtro" at bounding box center [1368, 55] width 128 height 30
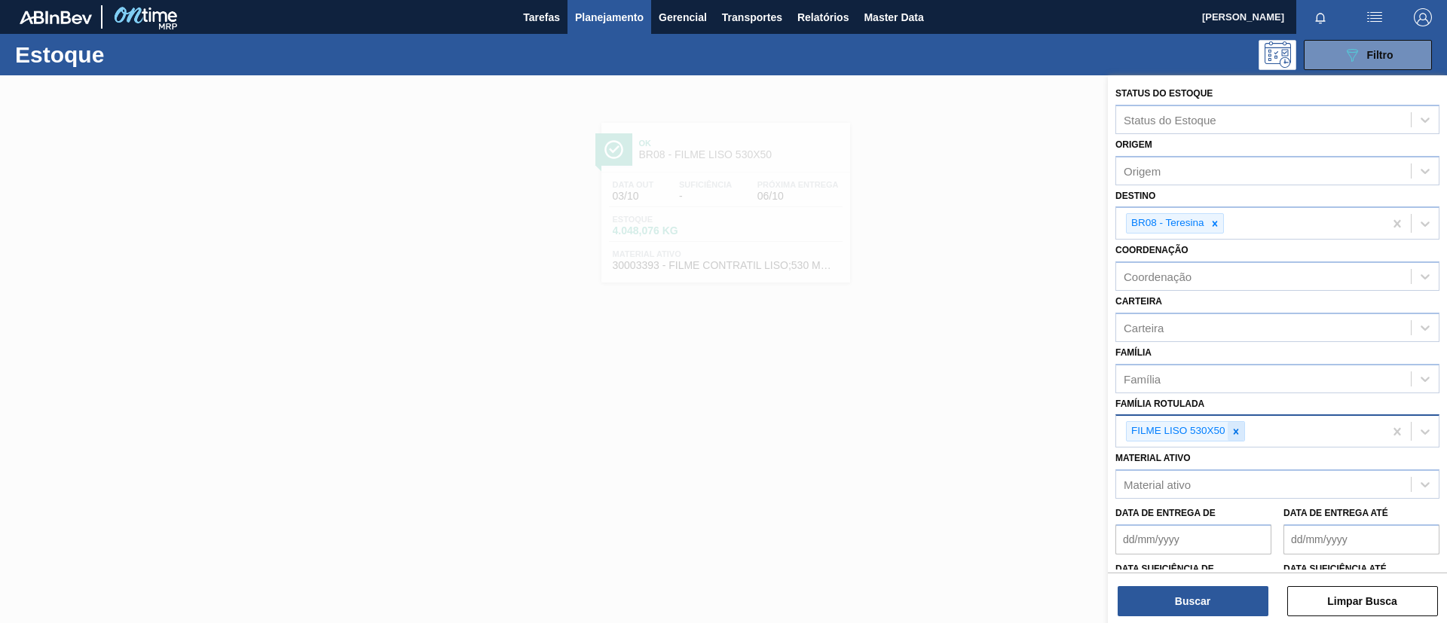
click at [1241, 425] on div at bounding box center [1236, 431] width 17 height 19
paste Rotulada "FILME AP 269ML MP C/15"
type Rotulada "FILME AP 269ML MP C/15"
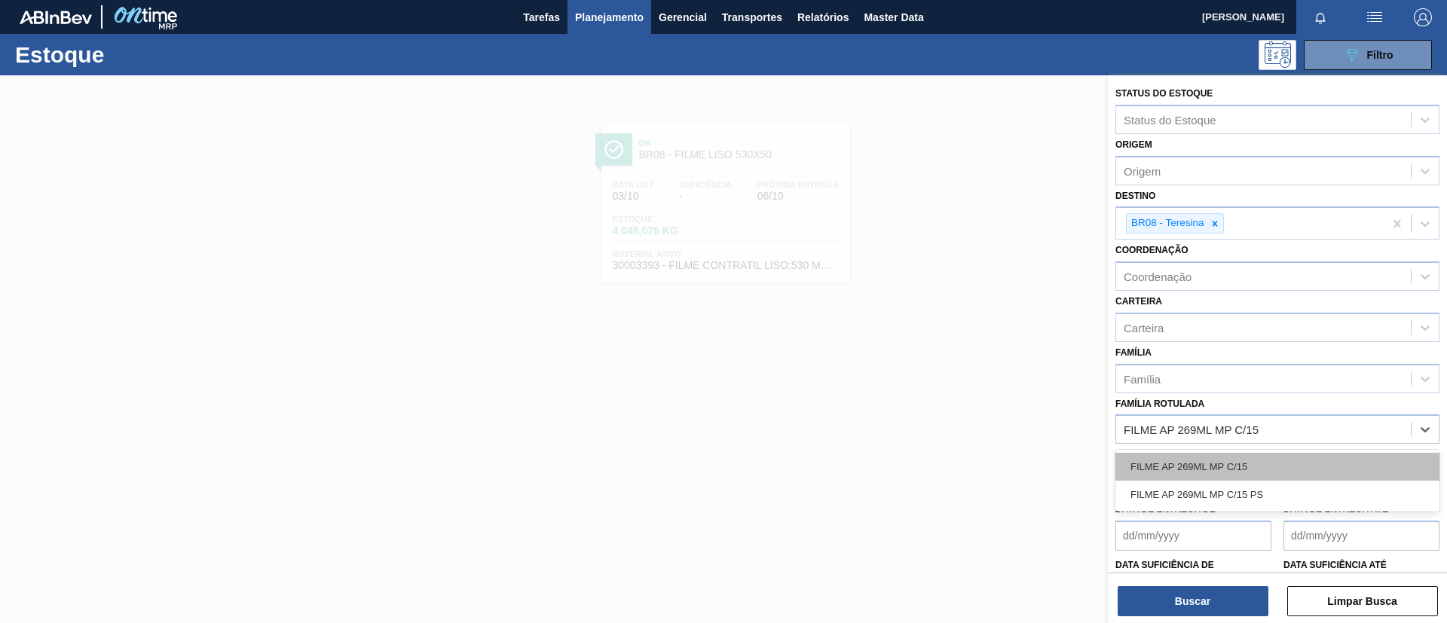
click at [1235, 455] on div "FILME AP 269ML MP C/15" at bounding box center [1278, 467] width 324 height 28
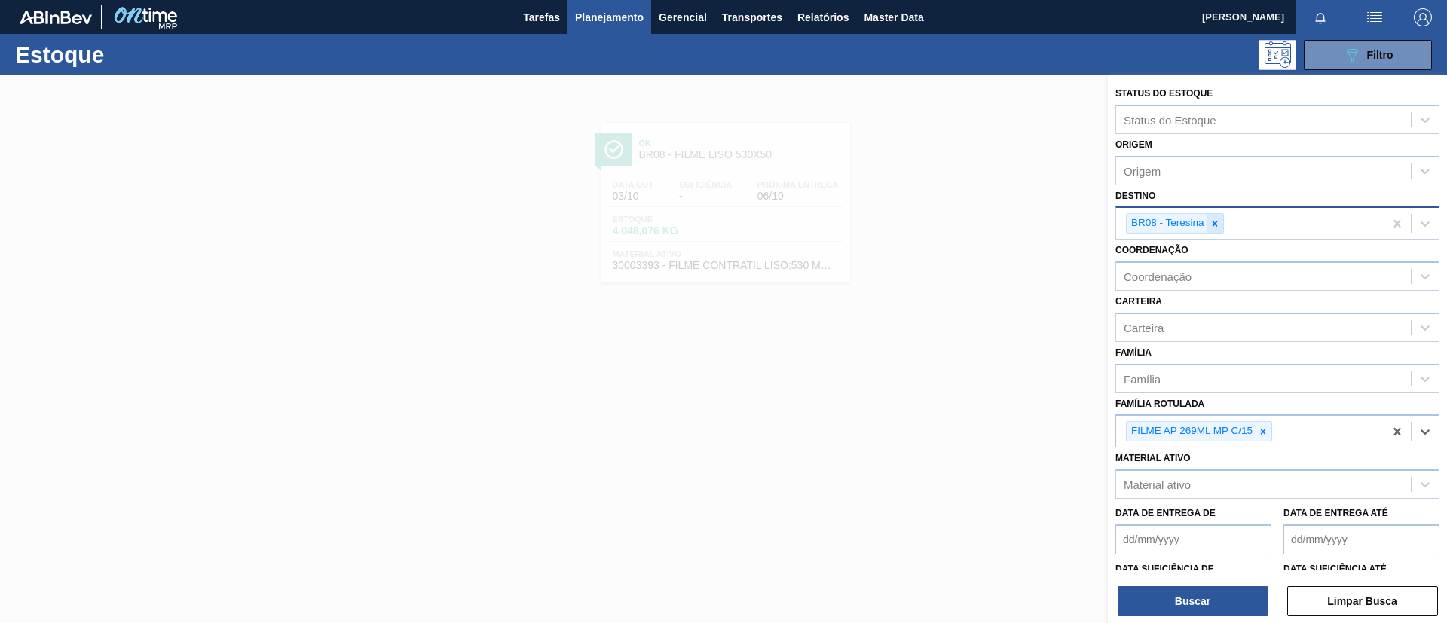
click at [1216, 219] on icon at bounding box center [1215, 224] width 11 height 11
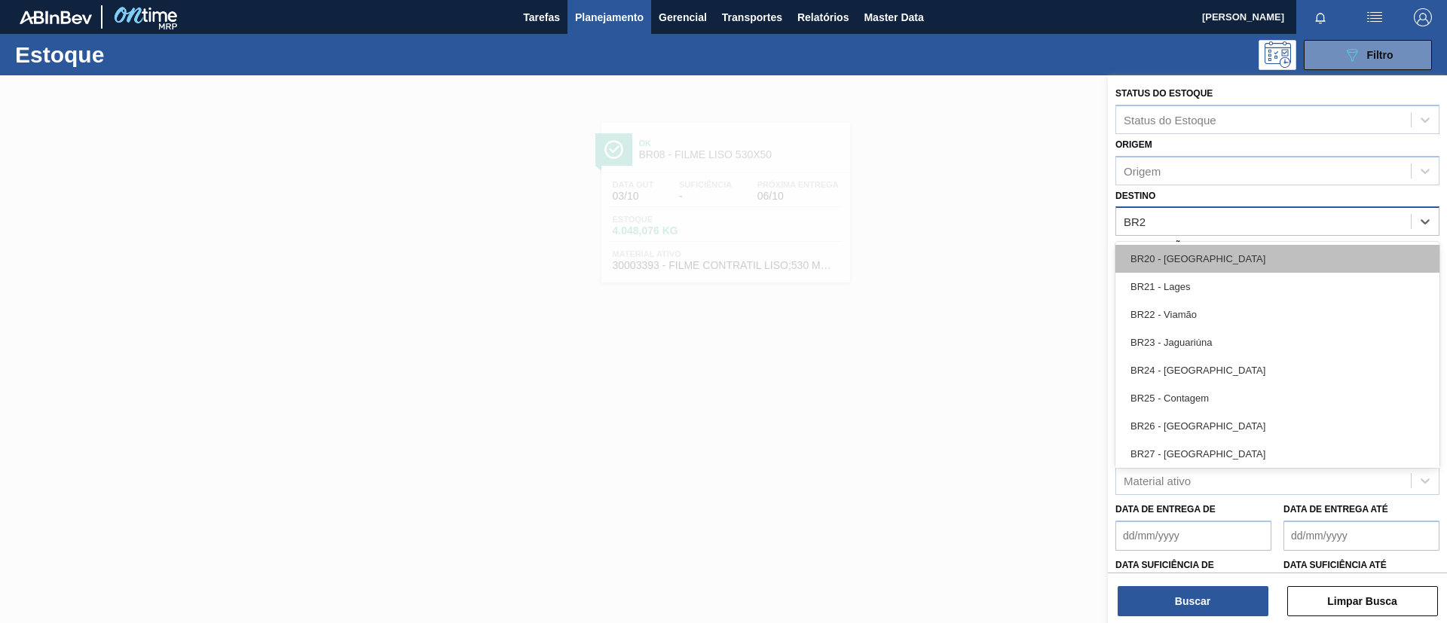
type input "BR26"
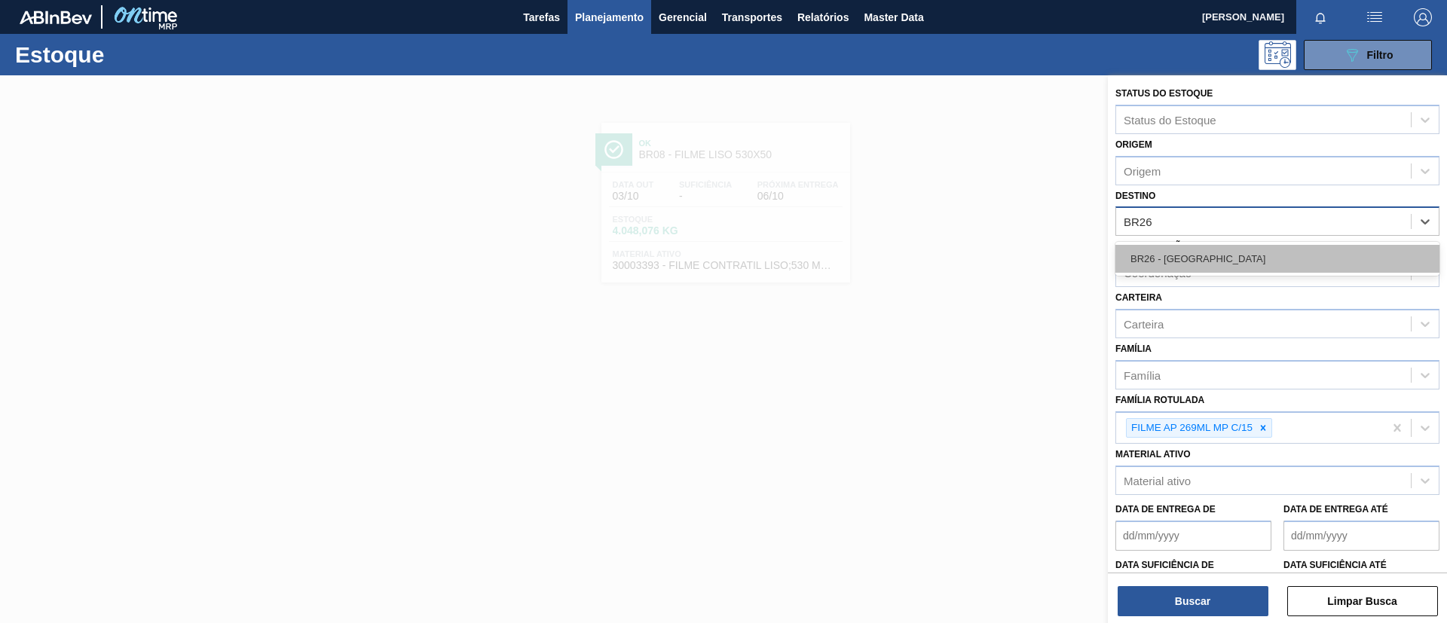
click at [1240, 273] on div "BR26 - Uberlândia" at bounding box center [1278, 259] width 324 height 34
click at [1236, 265] on div "BR26 - Uberlândia" at bounding box center [1278, 259] width 324 height 28
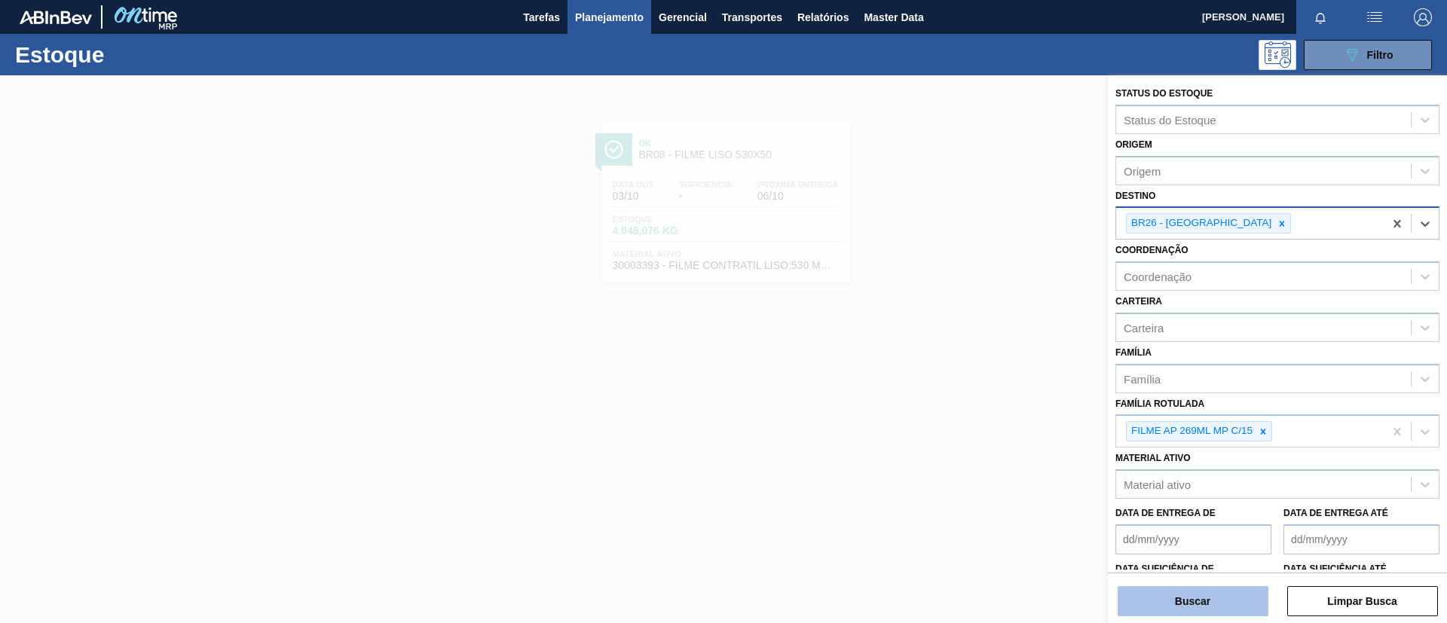
click at [1227, 599] on button "Buscar" at bounding box center [1193, 601] width 151 height 30
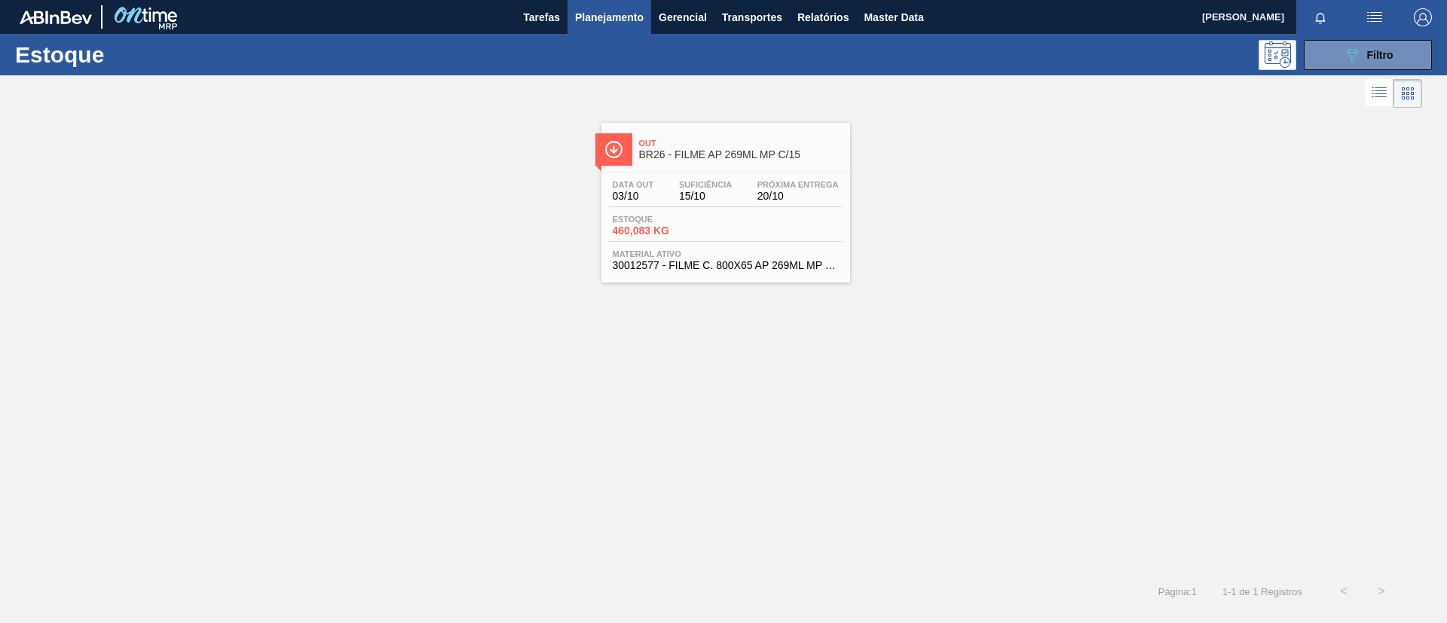
click at [687, 200] on span "15/10" at bounding box center [705, 196] width 53 height 11
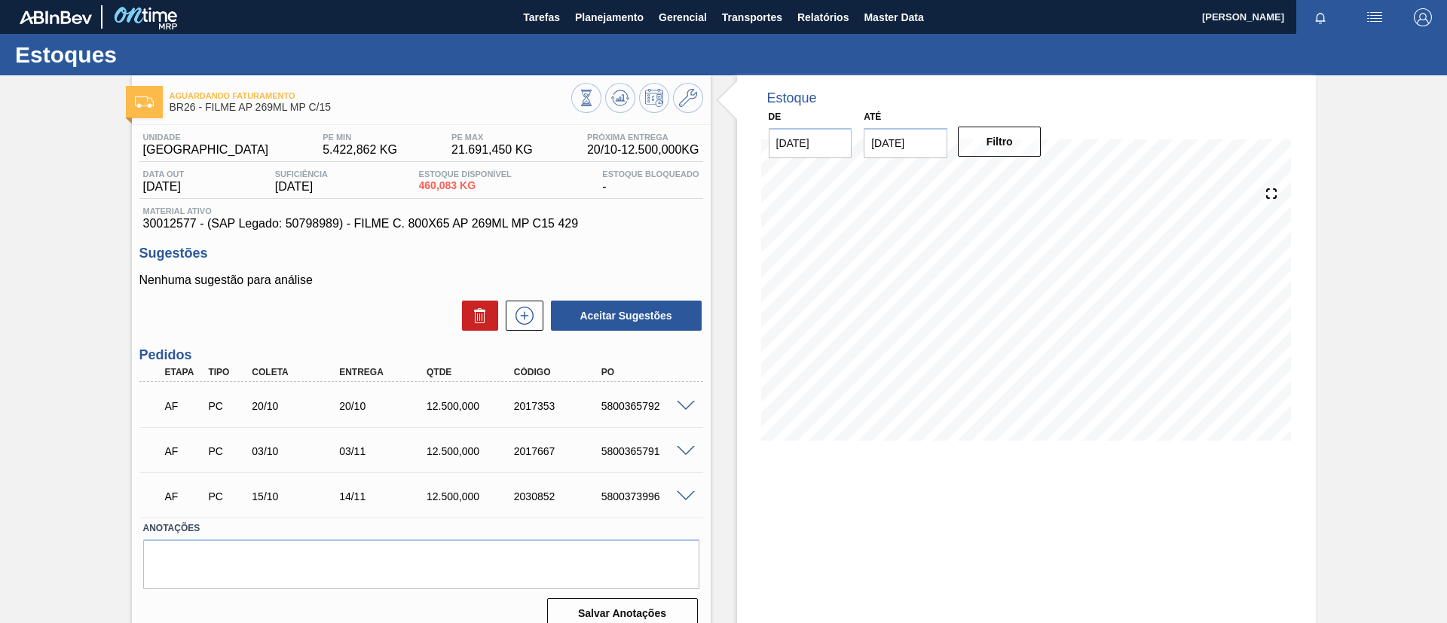
click at [687, 408] on span at bounding box center [686, 406] width 18 height 11
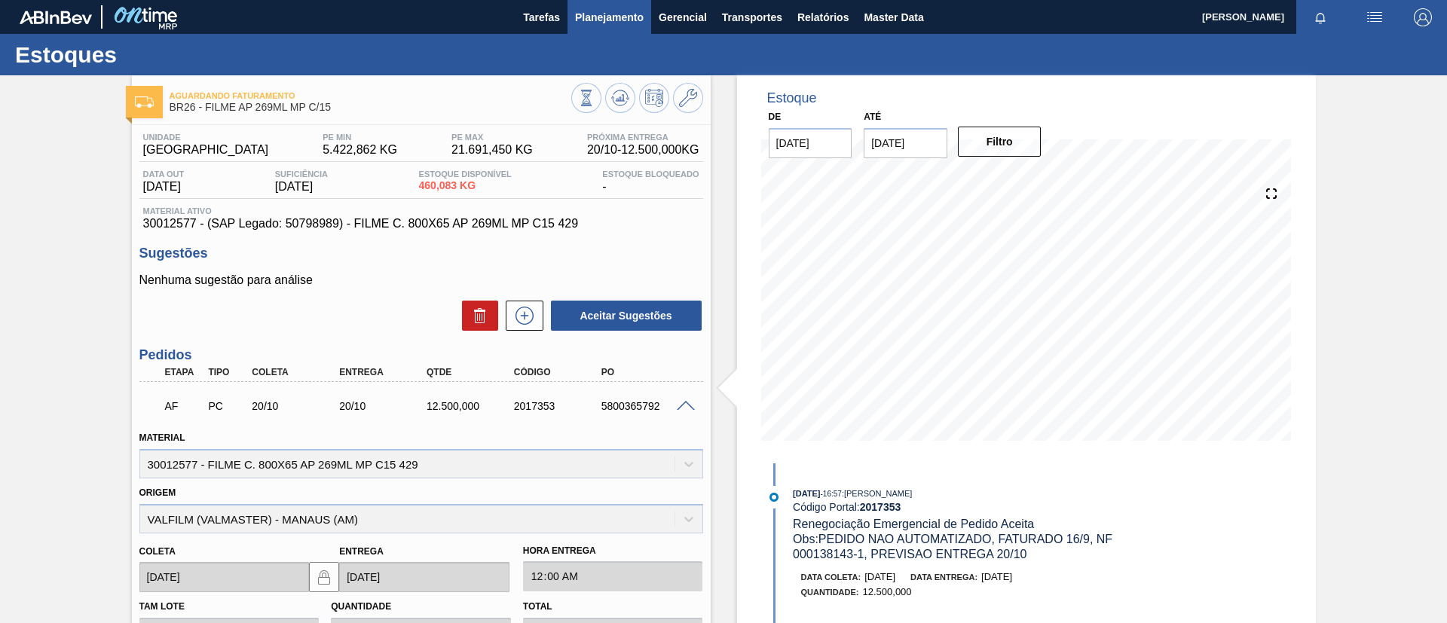
click at [579, 8] on span "Planejamento" at bounding box center [609, 17] width 69 height 18
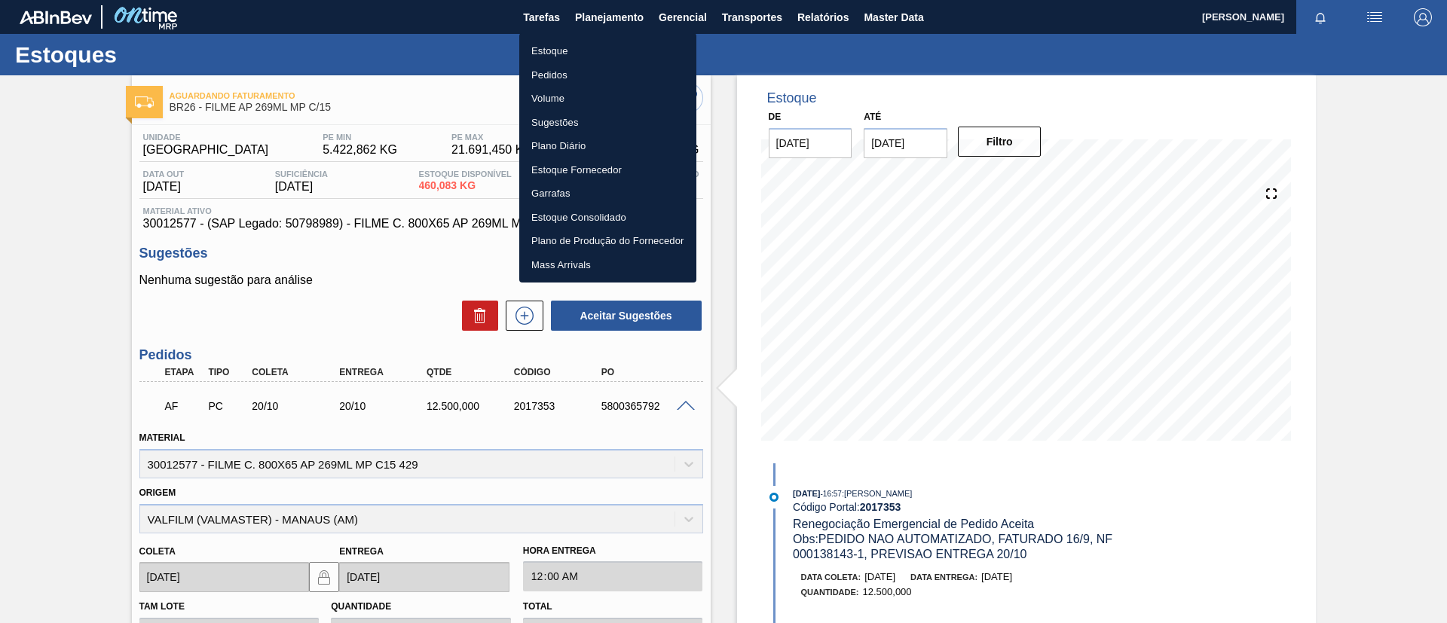
click at [579, 34] on ul "Estoque Pedidos Volume Sugestões Plano Diário Estoque Fornecedor Garrafas Estoq…" at bounding box center [607, 158] width 177 height 250
click at [733, 60] on div at bounding box center [723, 311] width 1447 height 623
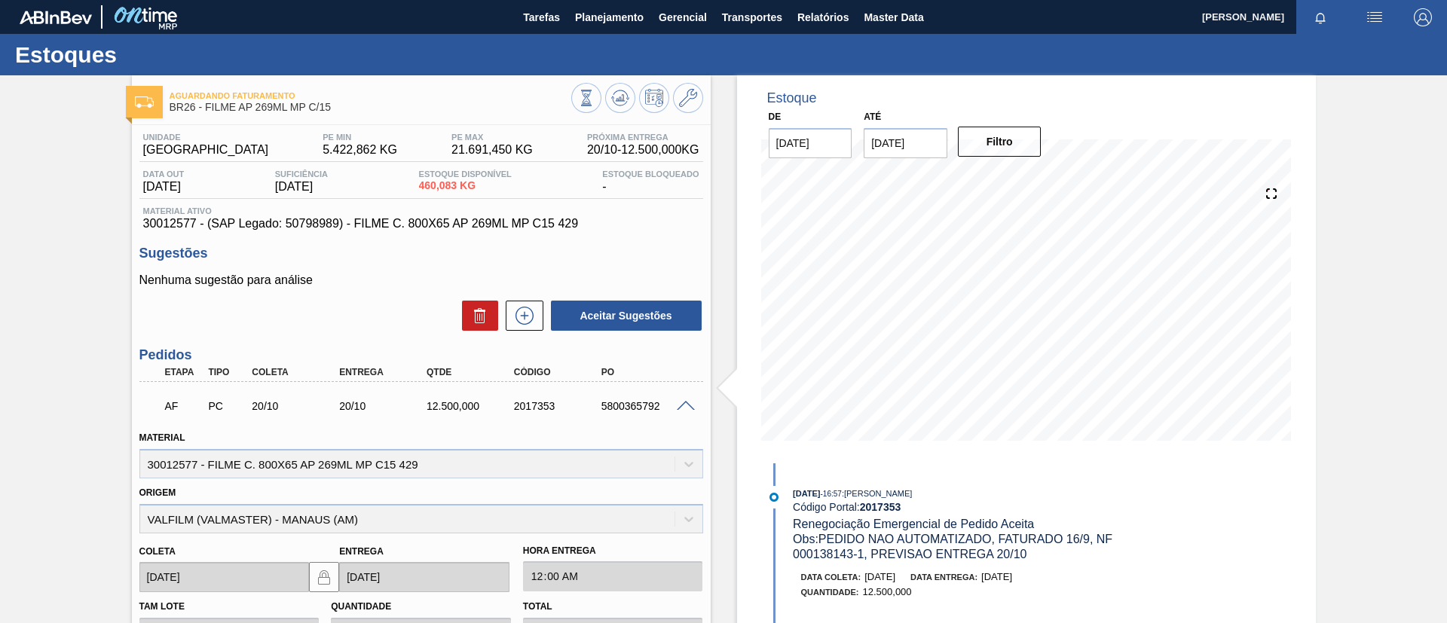
click at [643, 50] on li "Estoque" at bounding box center [607, 53] width 133 height 14
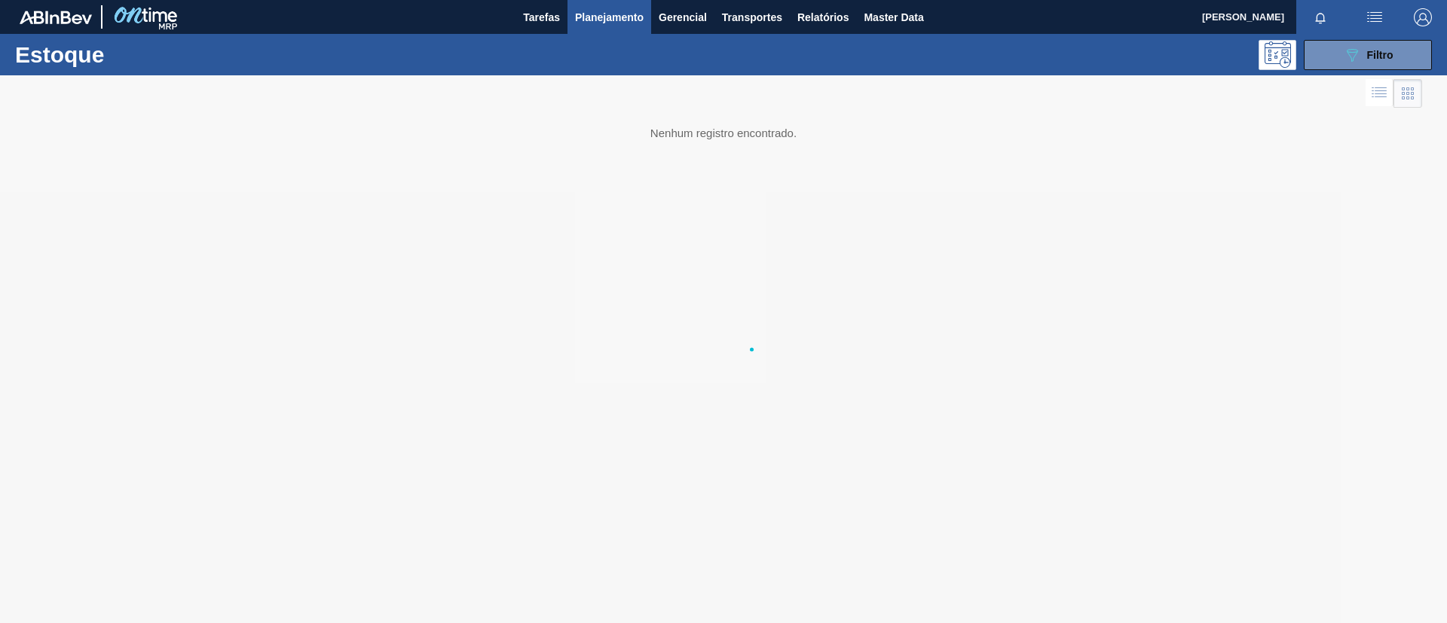
click at [634, 29] on button "Planejamento" at bounding box center [610, 17] width 84 height 34
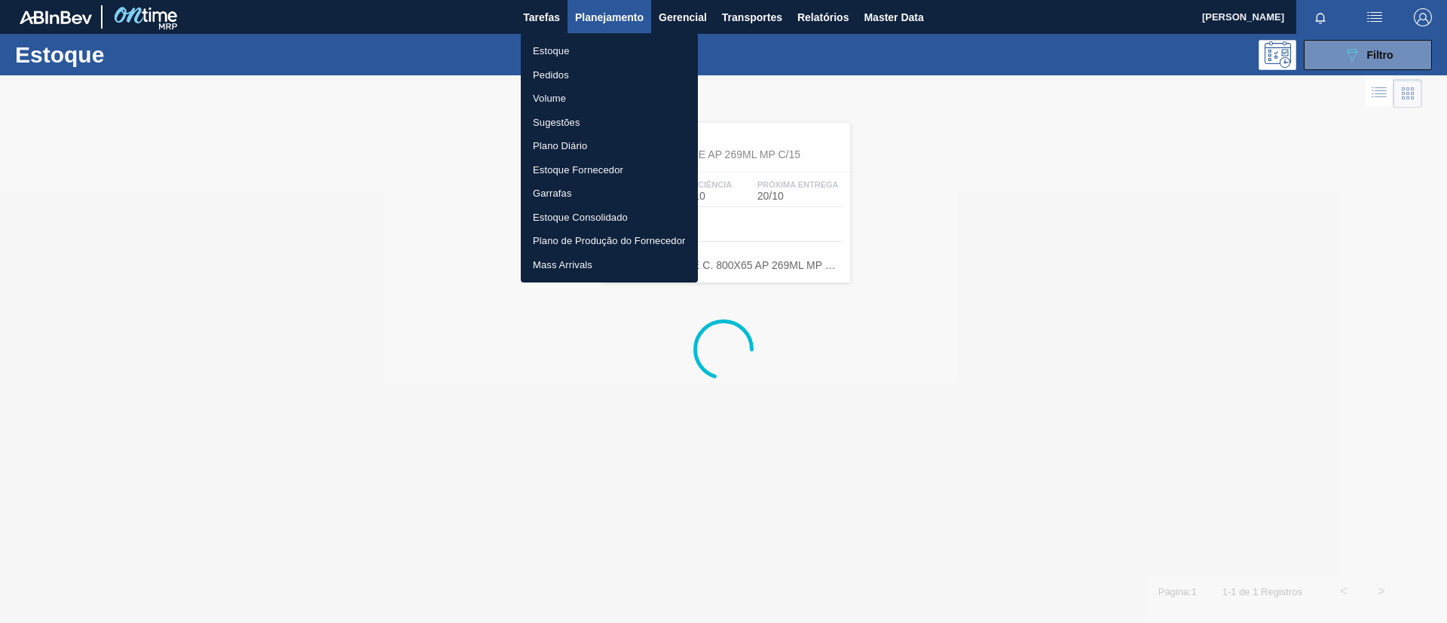
click at [594, 52] on li "Estoque" at bounding box center [609, 51] width 177 height 24
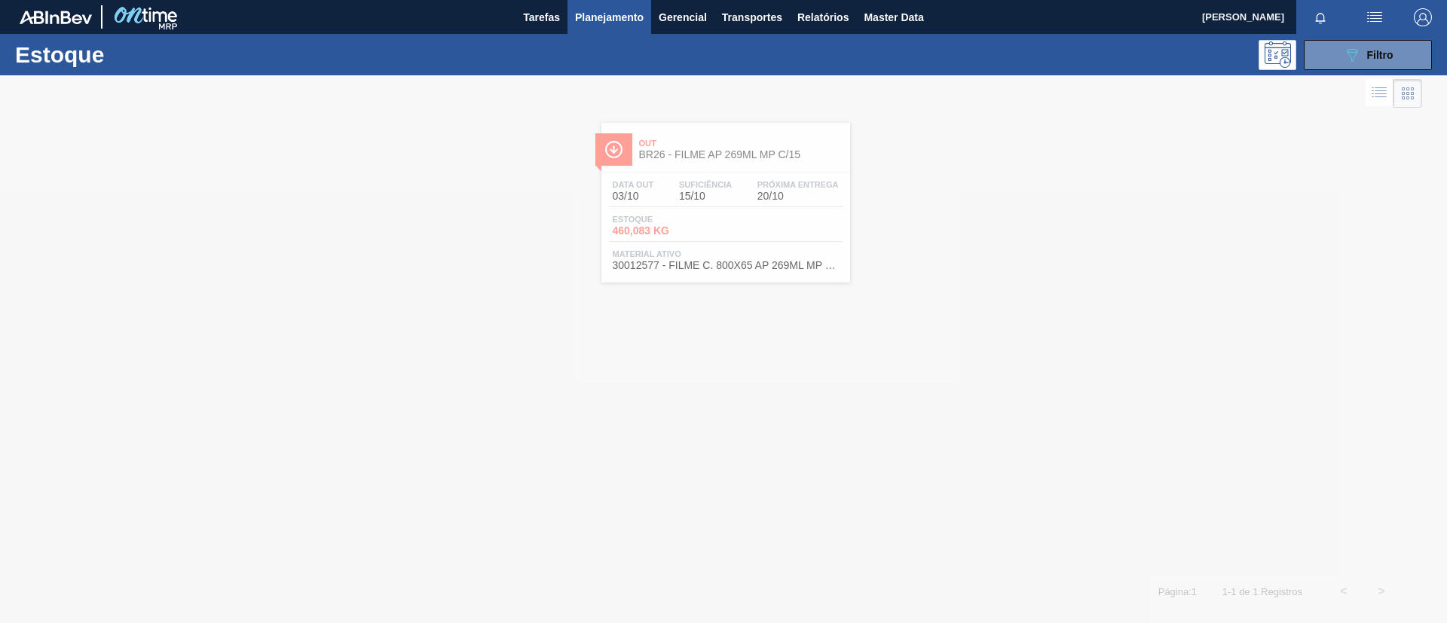
click at [1358, 70] on div "Estoque 089F7B8B-B2A5-4AFE-B5C0-19BA573D28AC Filtro" at bounding box center [723, 54] width 1447 height 41
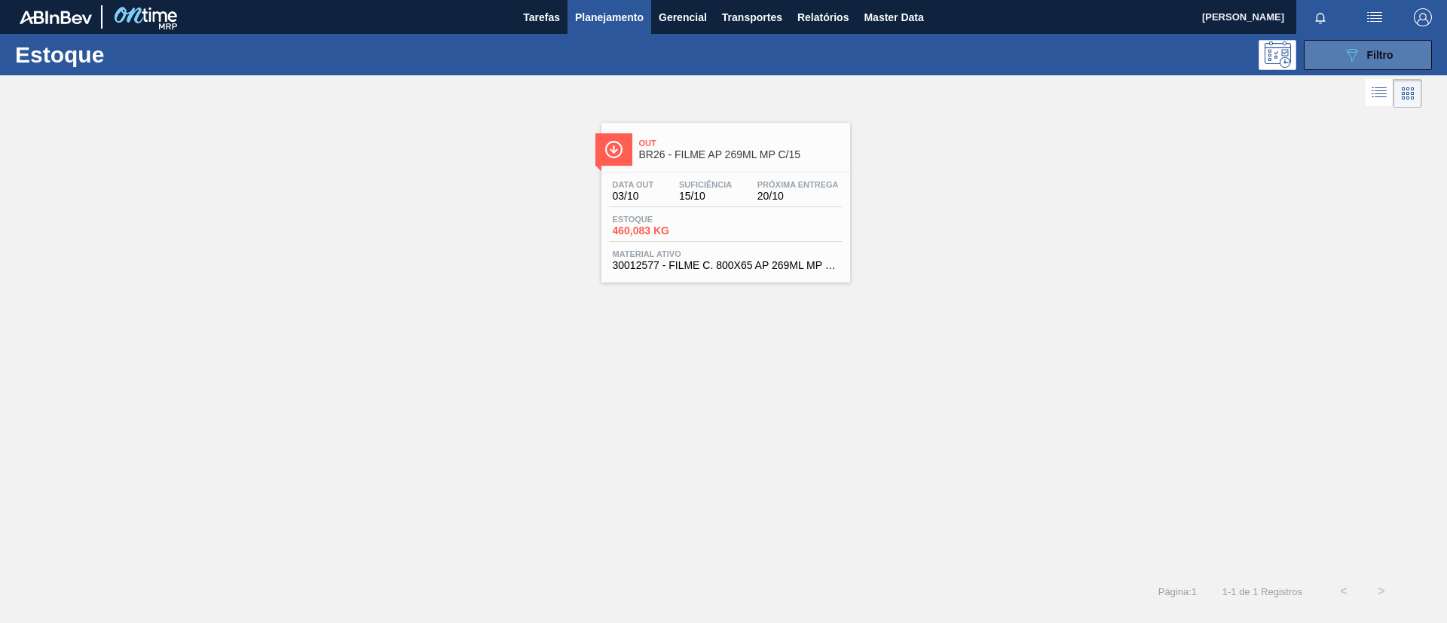
click at [1360, 52] on icon "089F7B8B-B2A5-4AFE-B5C0-19BA573D28AC" at bounding box center [1352, 55] width 18 height 18
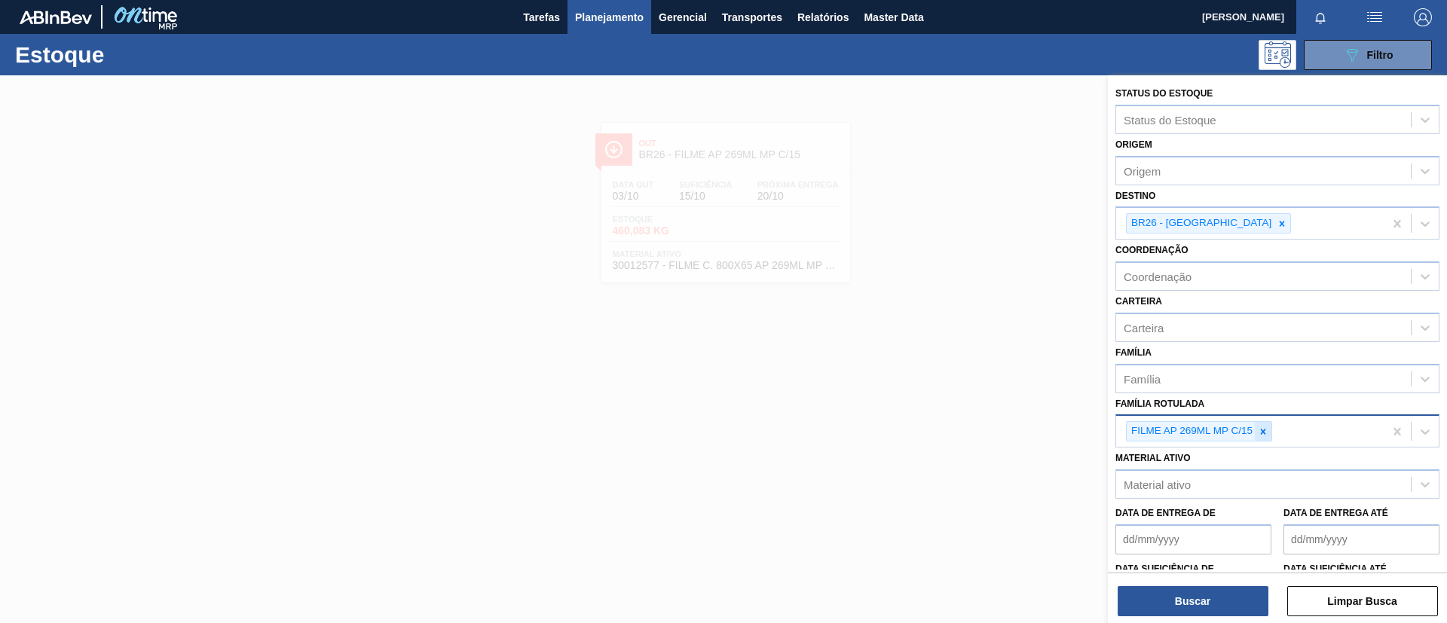
click at [1270, 430] on div at bounding box center [1263, 431] width 17 height 19
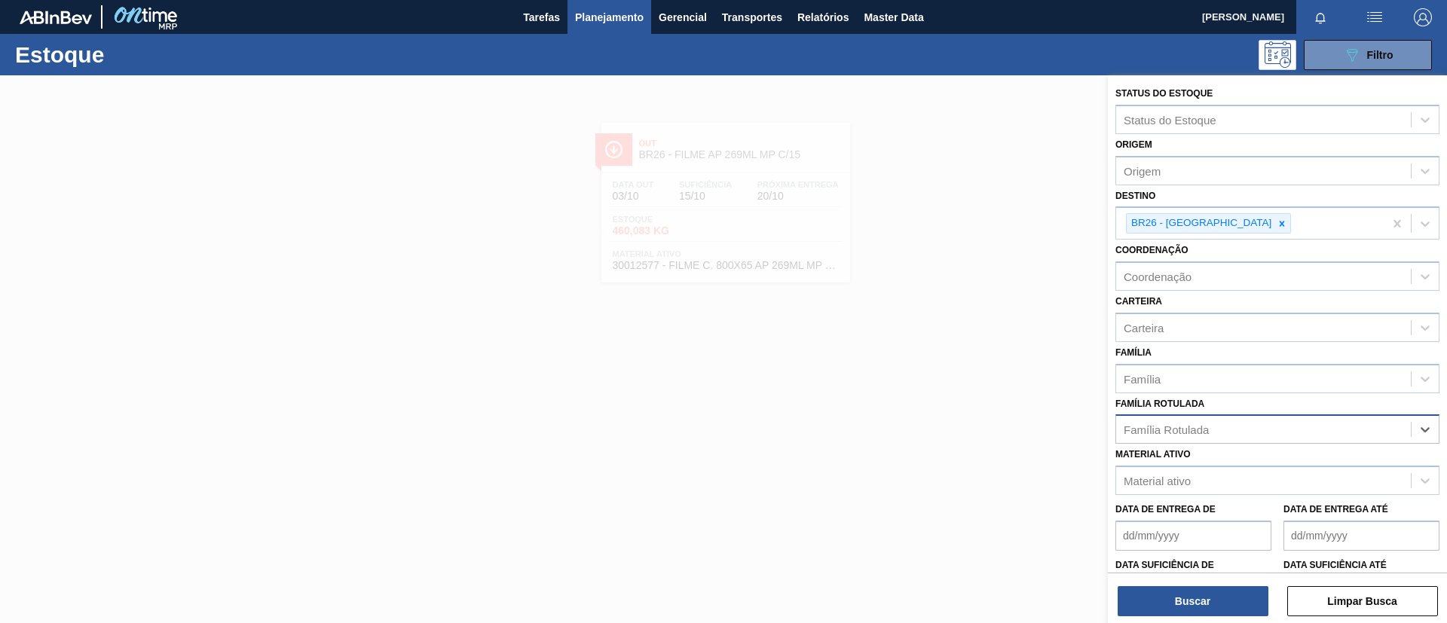
paste Rotulada "FILME BUD 350ML"
type Rotulada "FILME BUD 350ML"
drag, startPoint x: 1249, startPoint y: 458, endPoint x: 1233, endPoint y: 370, distance: 89.0
click at [1247, 458] on div "FILME BUD 350ML" at bounding box center [1278, 467] width 324 height 28
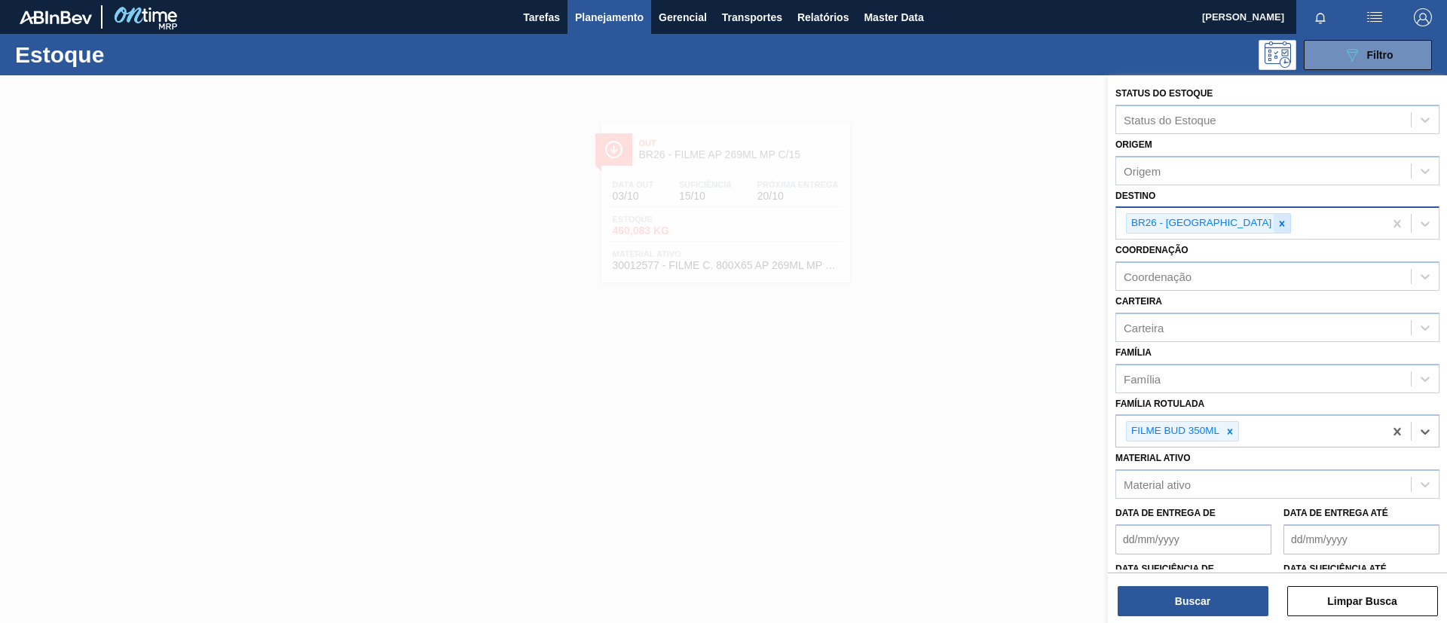
click at [1280, 223] on icon at bounding box center [1282, 223] width 5 height 5
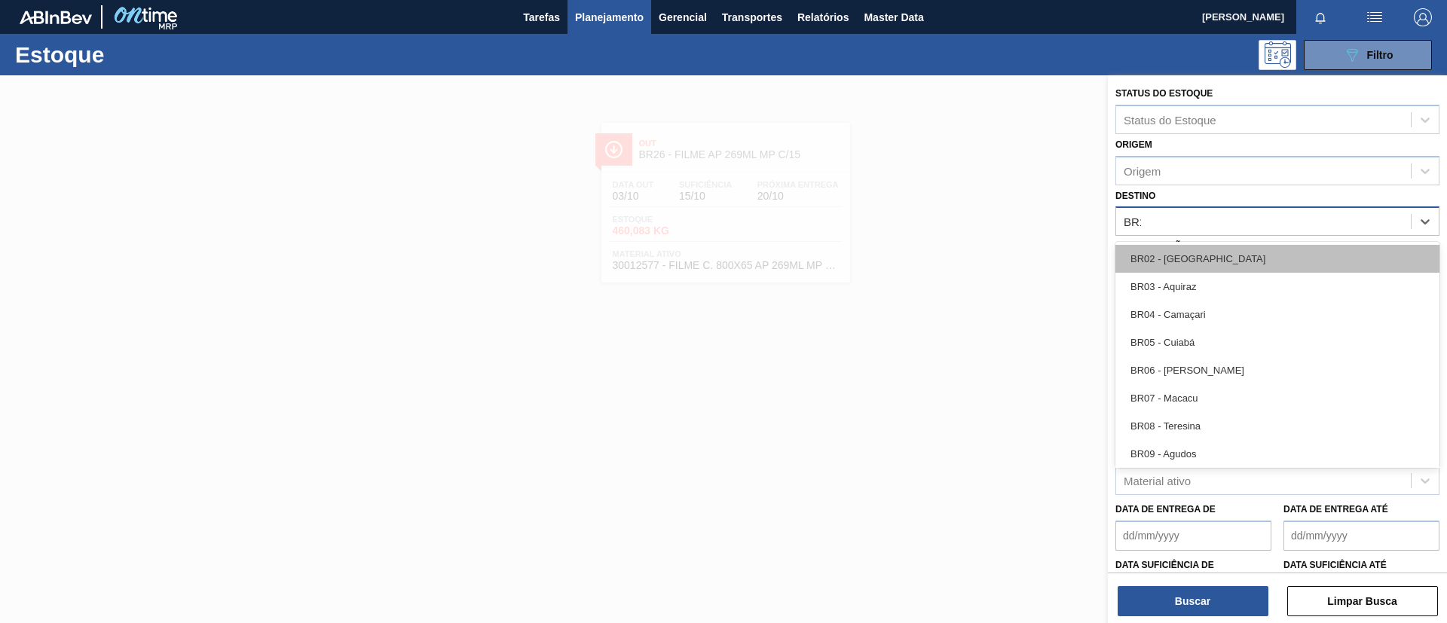
type input "BR13"
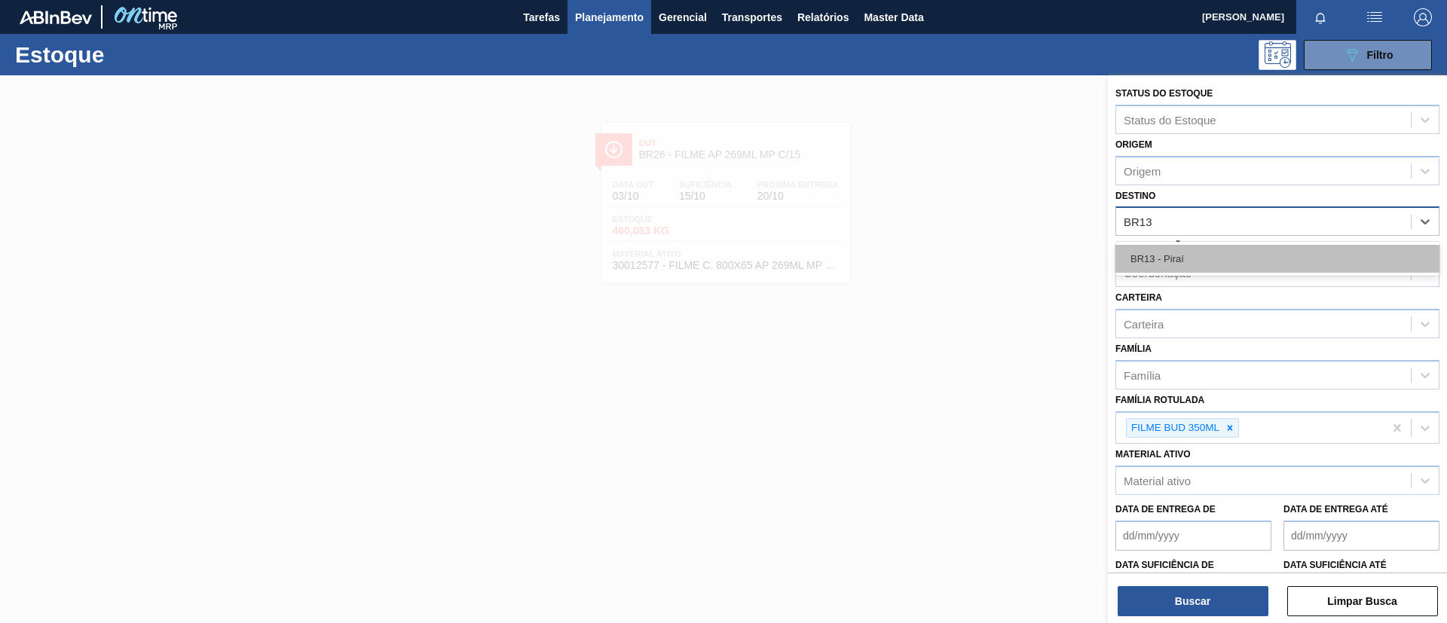
click at [1228, 246] on div "BR13 - Piraí" at bounding box center [1278, 259] width 324 height 28
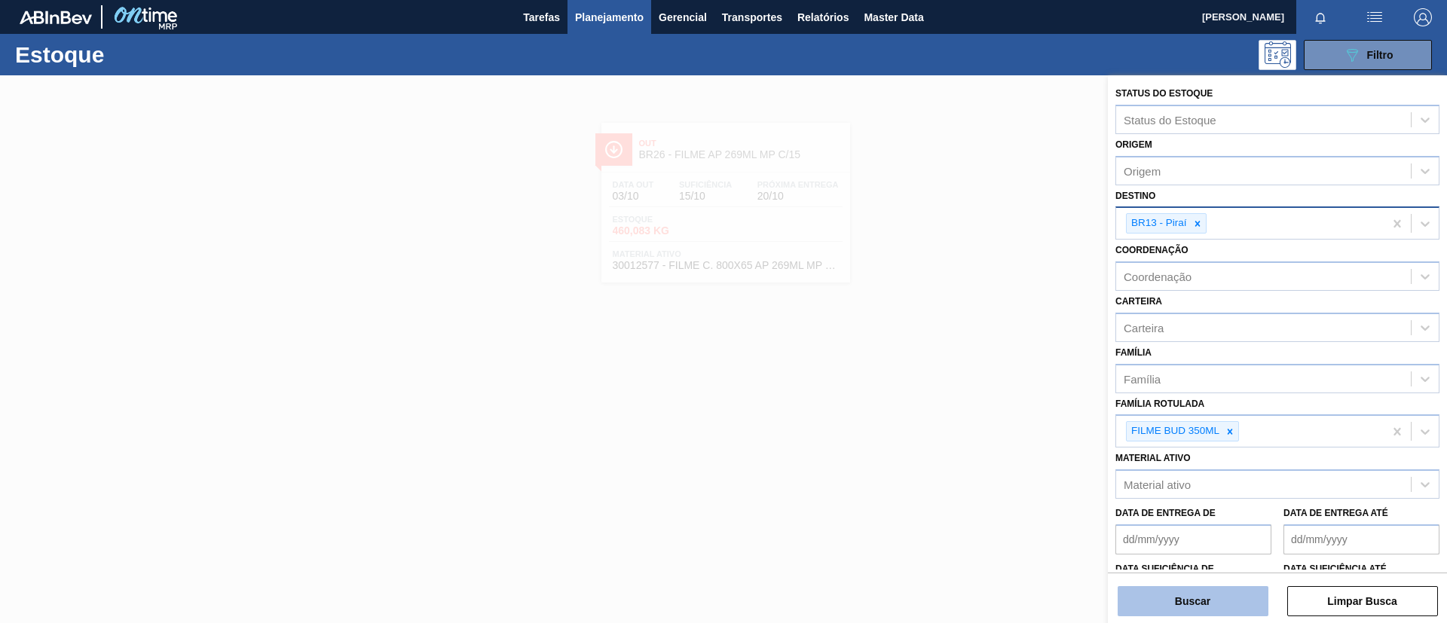
click at [1197, 599] on button "Buscar" at bounding box center [1193, 601] width 151 height 30
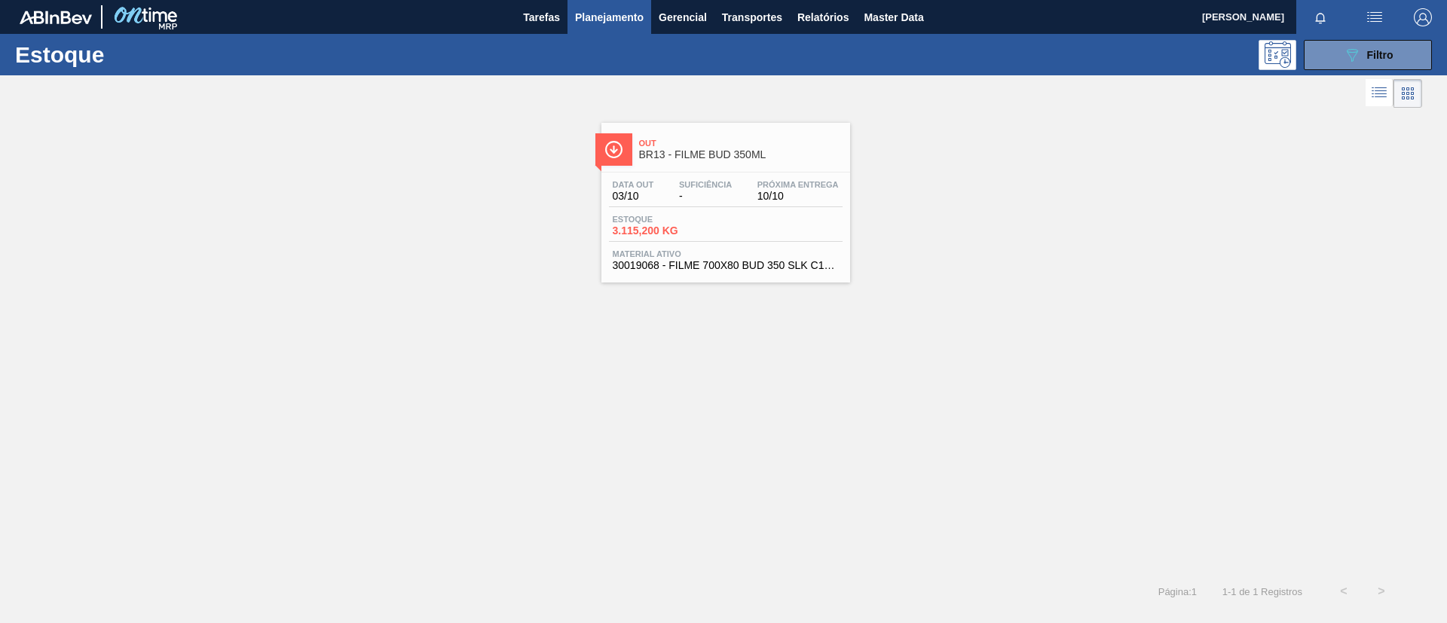
click at [639, 223] on span "Estoque" at bounding box center [666, 219] width 106 height 9
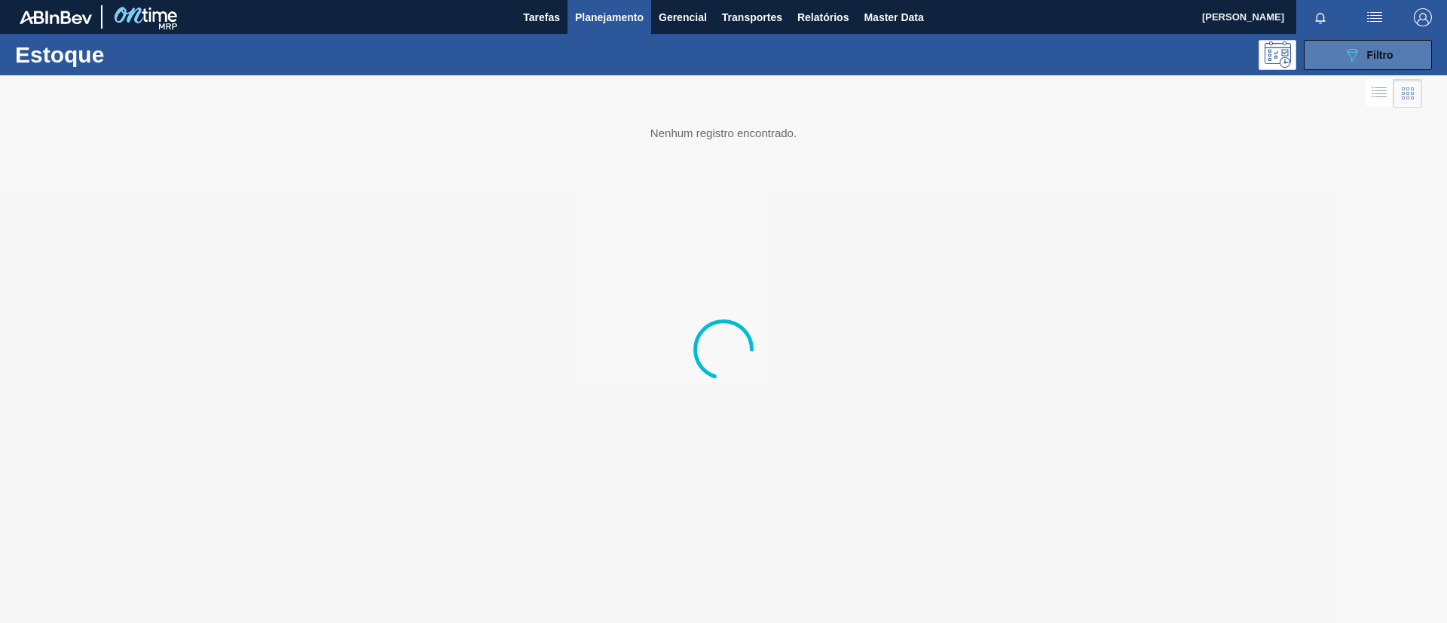
click at [1352, 65] on button "089F7B8B-B2A5-4AFE-B5C0-19BA573D28AC Filtro" at bounding box center [1368, 55] width 128 height 30
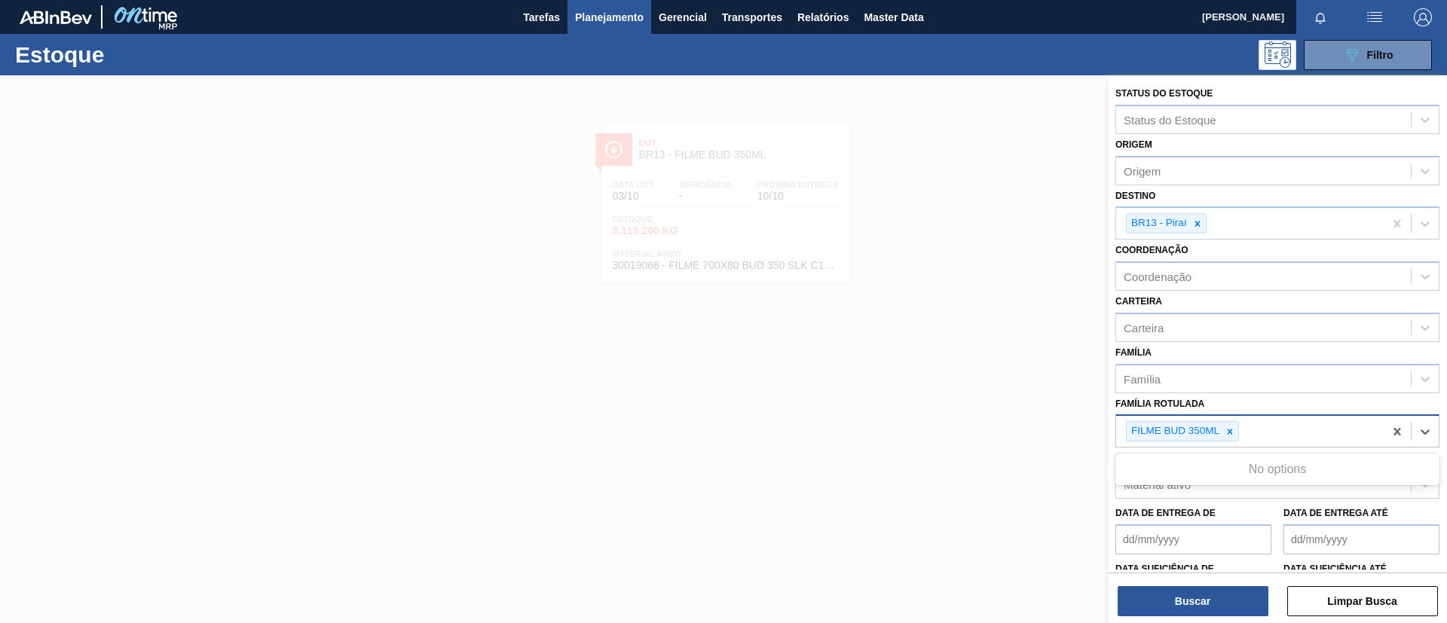
click at [1220, 419] on div "FILME BUD 350ML" at bounding box center [1250, 431] width 268 height 31
click at [1228, 434] on icon at bounding box center [1230, 432] width 11 height 11
click at [1228, 434] on div "Família Rotulada" at bounding box center [1263, 430] width 295 height 22
click at [1228, 434] on icon at bounding box center [1230, 432] width 11 height 11
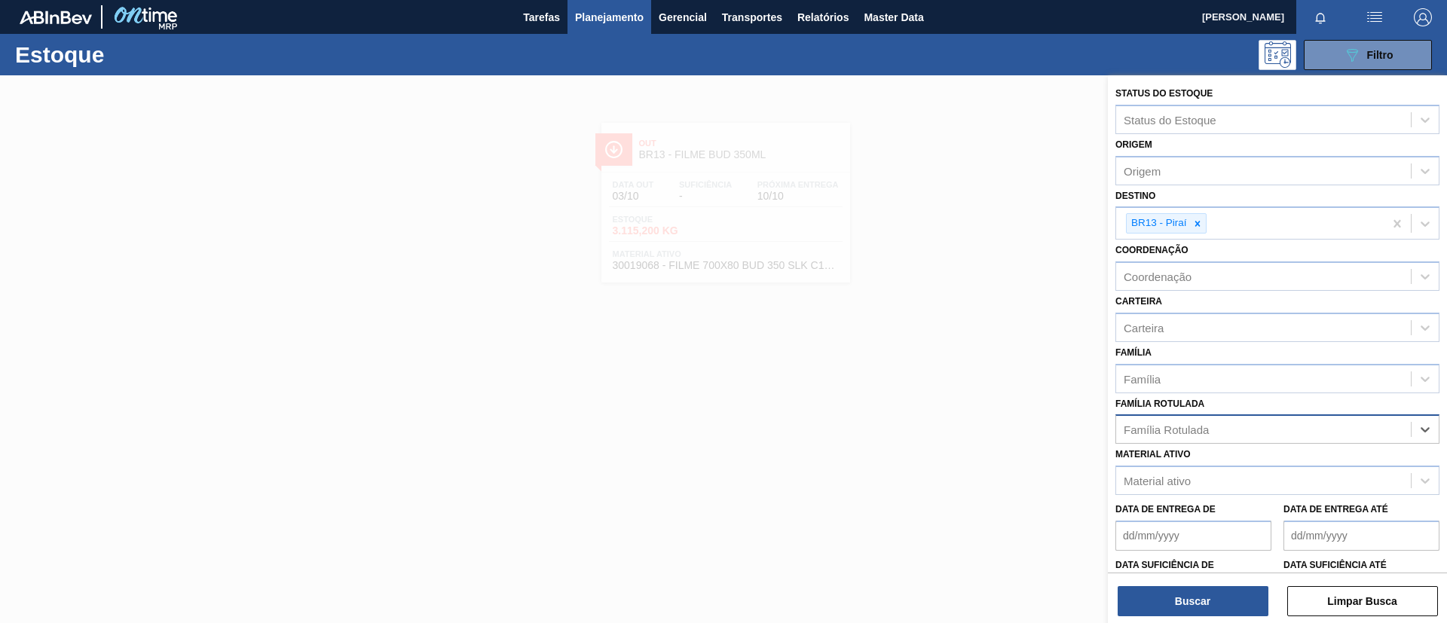
click at [1228, 436] on div "Família Rotulada" at bounding box center [1263, 430] width 295 height 22
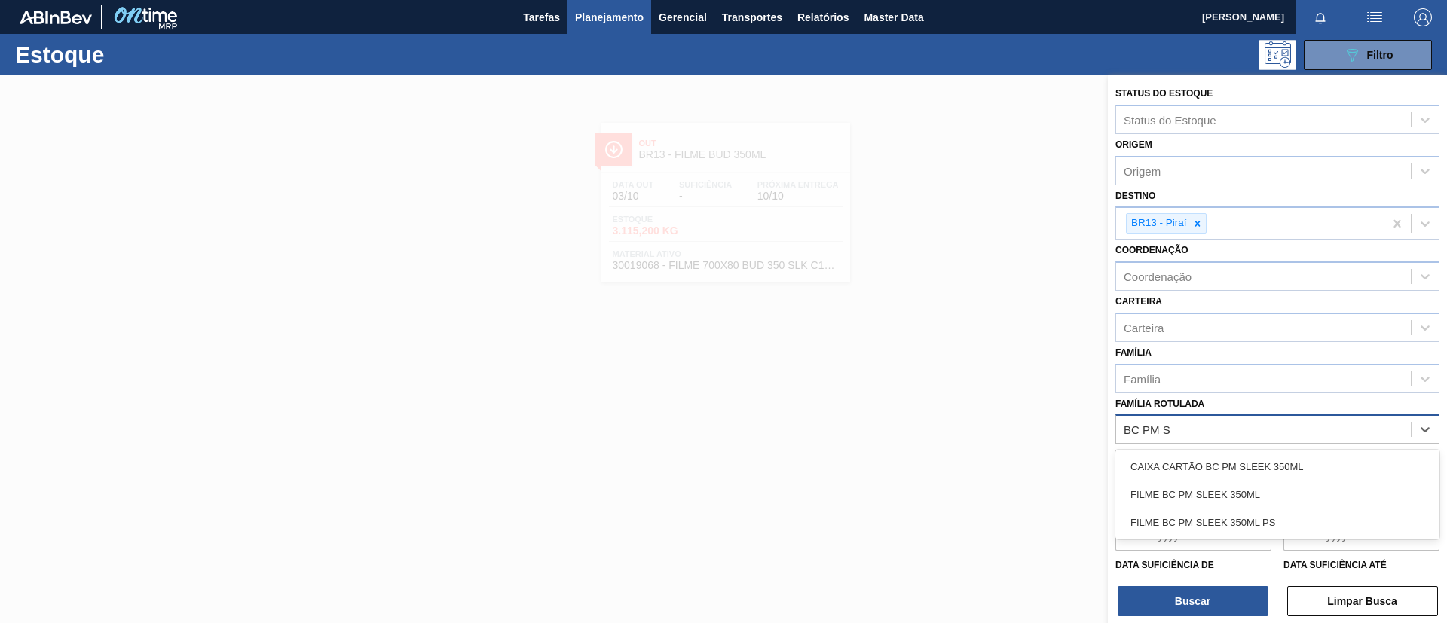
type Rotulada "BC PM SL"
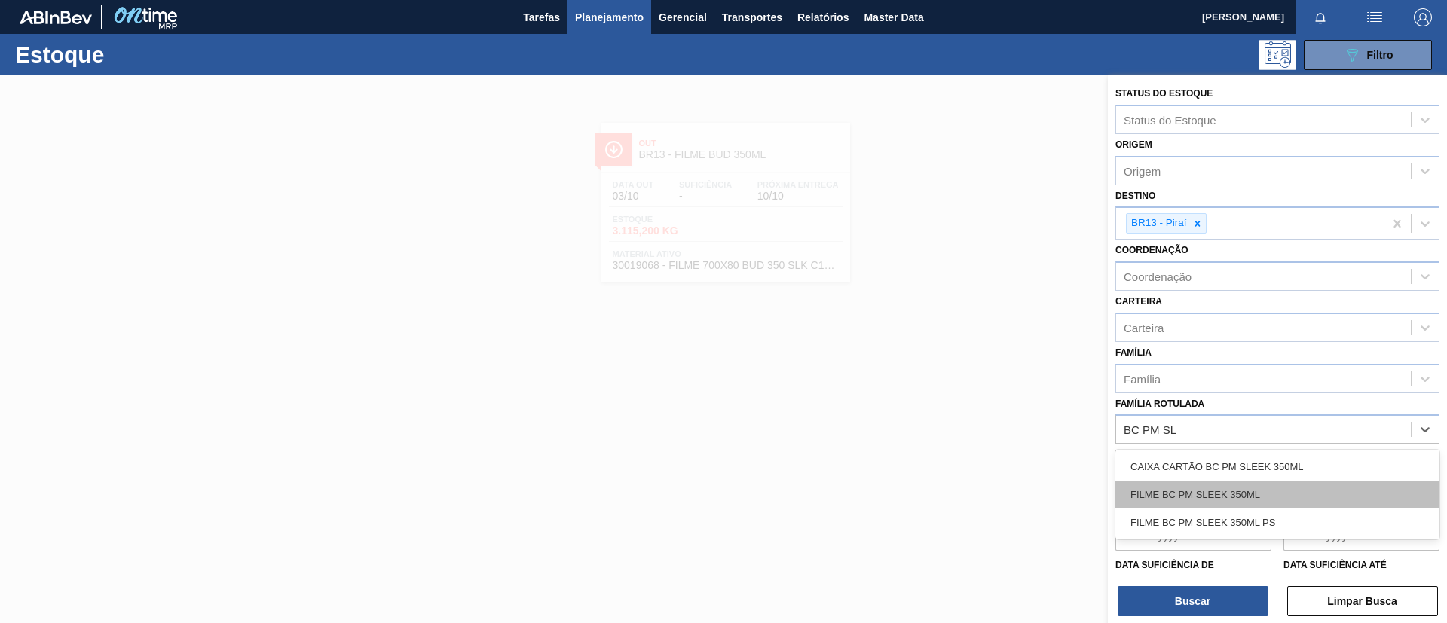
click at [1254, 499] on div "FILME BC PM SLEEK 350ML" at bounding box center [1278, 495] width 324 height 28
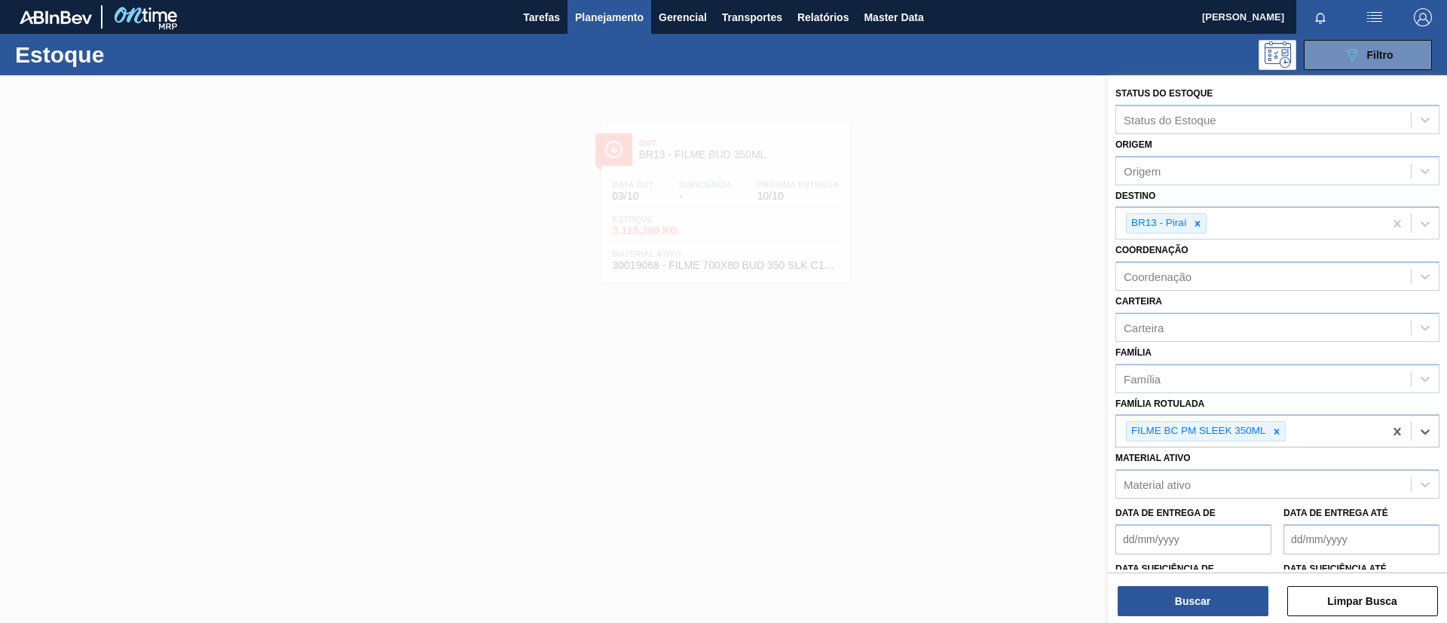
drag, startPoint x: 1202, startPoint y: 219, endPoint x: 1185, endPoint y: 250, distance: 34.4
click at [1202, 220] on icon at bounding box center [1198, 224] width 11 height 11
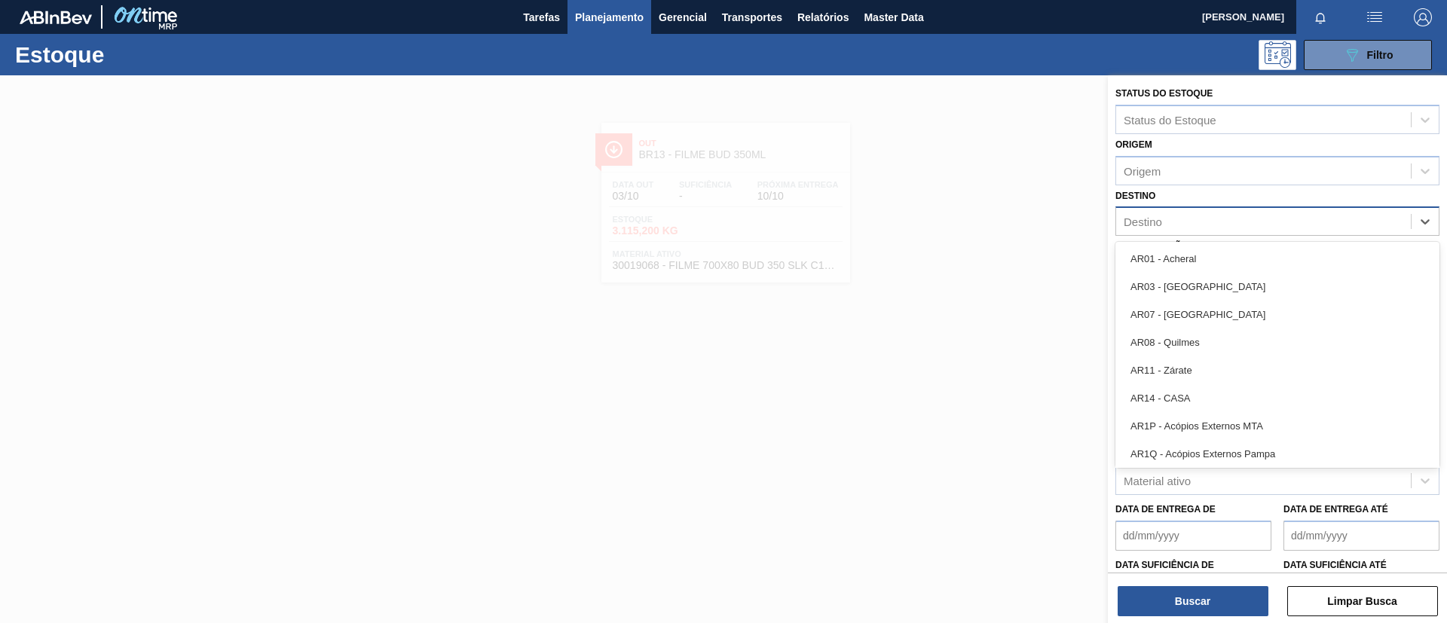
click at [1194, 215] on div "Destino" at bounding box center [1263, 222] width 295 height 22
click at [1205, 191] on div "Destino option BR13 - Piraí, deselected. option AR01 - Acheral focused, 1 of 93…" at bounding box center [1278, 210] width 324 height 51
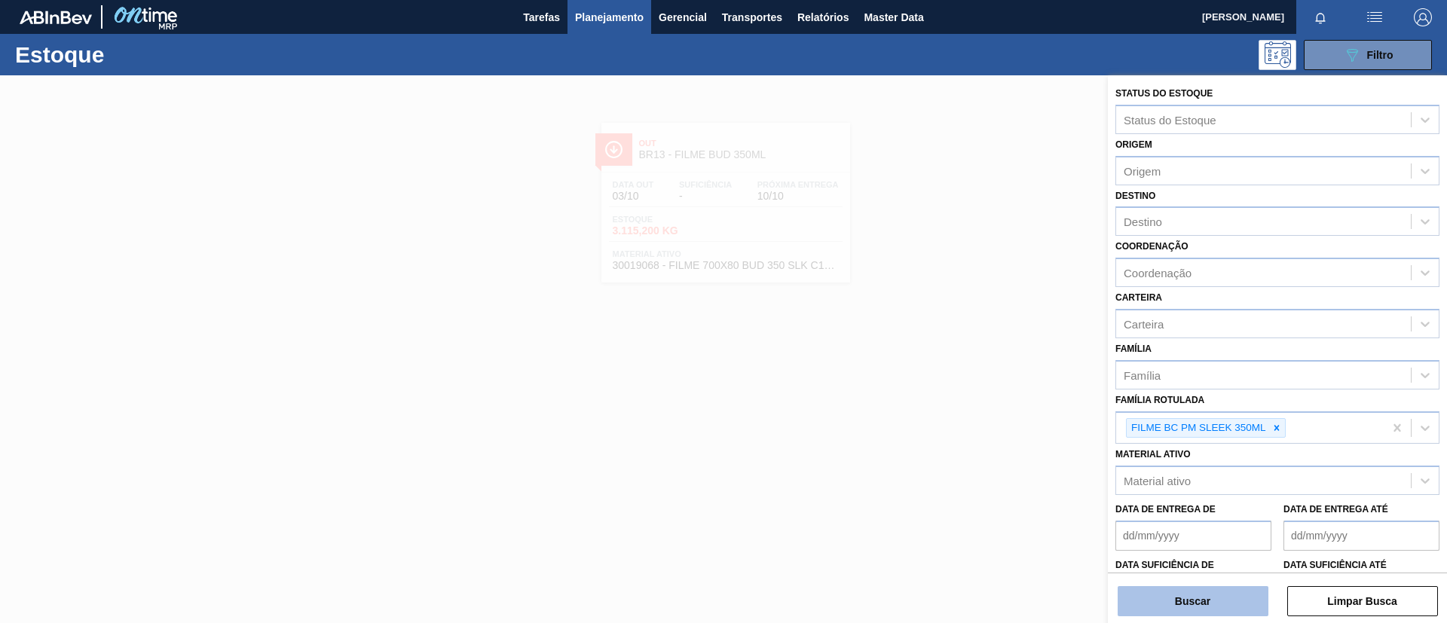
click at [1187, 589] on button "Buscar" at bounding box center [1193, 601] width 151 height 30
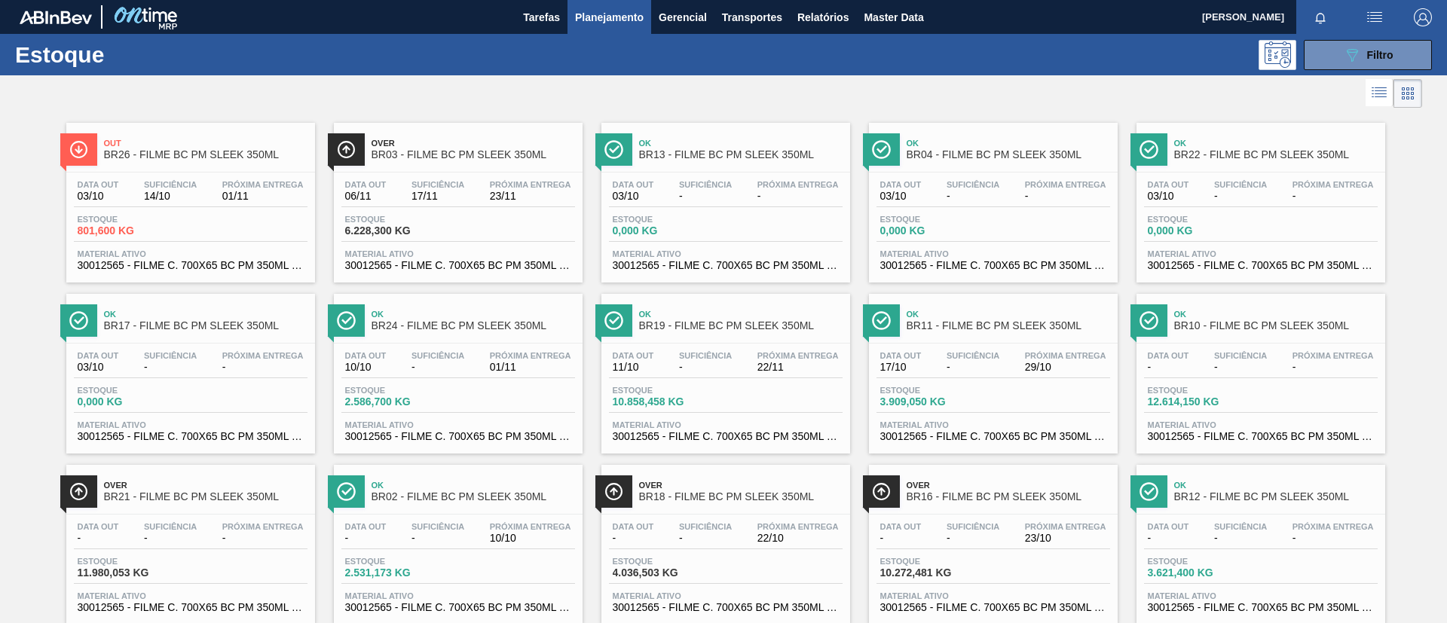
scroll to position [113, 0]
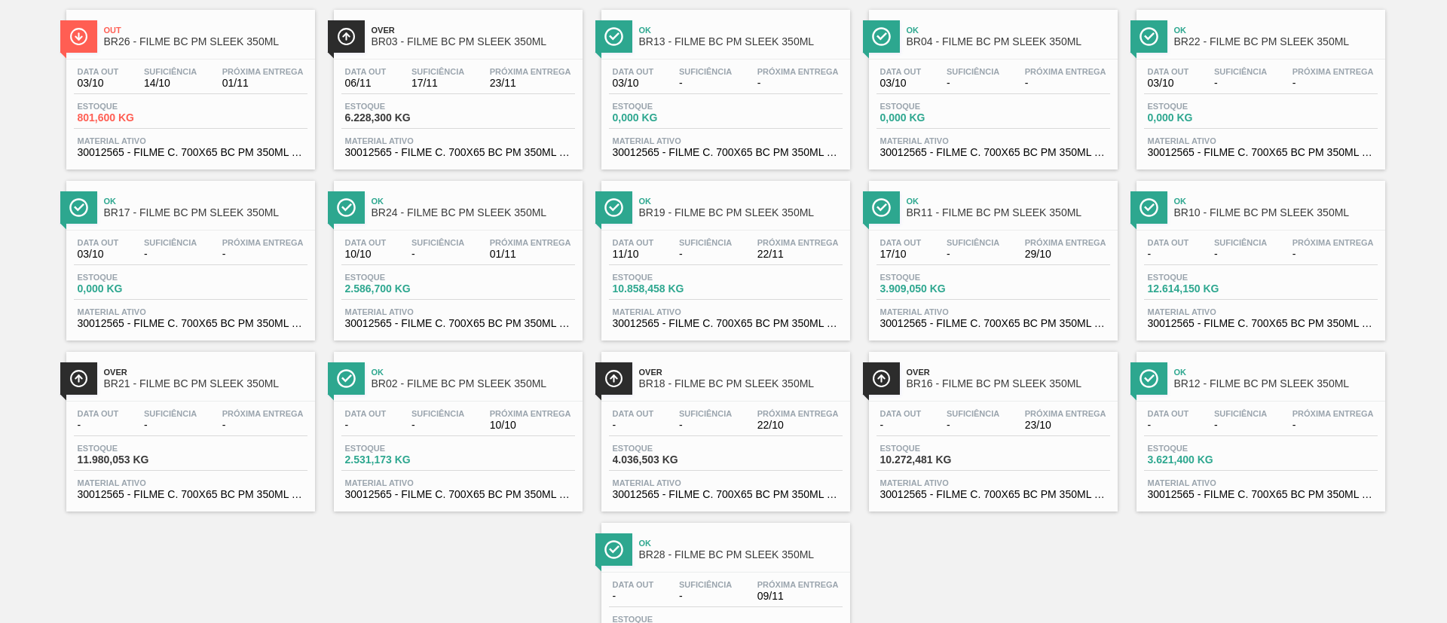
click at [1352, 439] on div "Data out - Suficiência - Próxima Entrega - Estoque 3.621,400 KG Material ativo …" at bounding box center [1261, 453] width 249 height 103
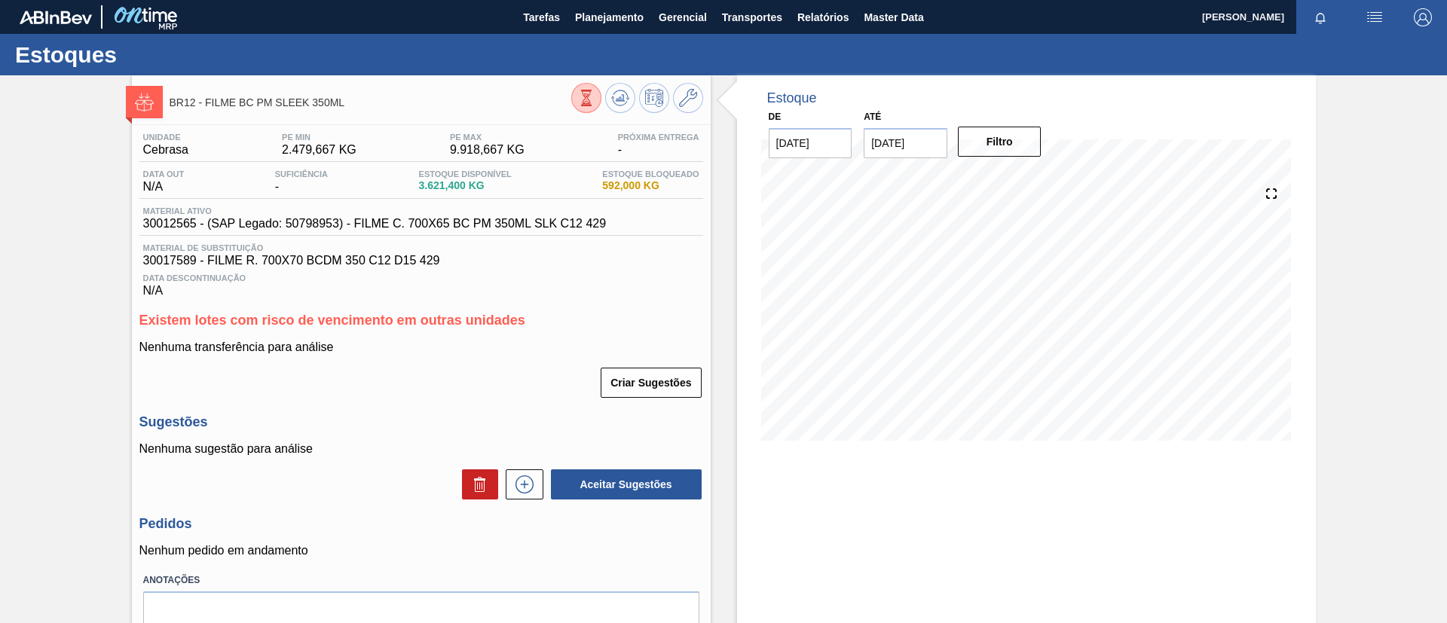
drag, startPoint x: 215, startPoint y: 105, endPoint x: 273, endPoint y: 105, distance: 58.0
click at [218, 106] on span "BR12 - FILME BC PM SLEEK 350ML" at bounding box center [371, 102] width 402 height 11
drag, startPoint x: 348, startPoint y: 105, endPoint x: 206, endPoint y: 114, distance: 142.8
click at [206, 114] on div "BR12 - FILME BC PM SLEEK 350ML" at bounding box center [371, 102] width 402 height 34
copy span "FILME BC PM SLEEK 350ML"
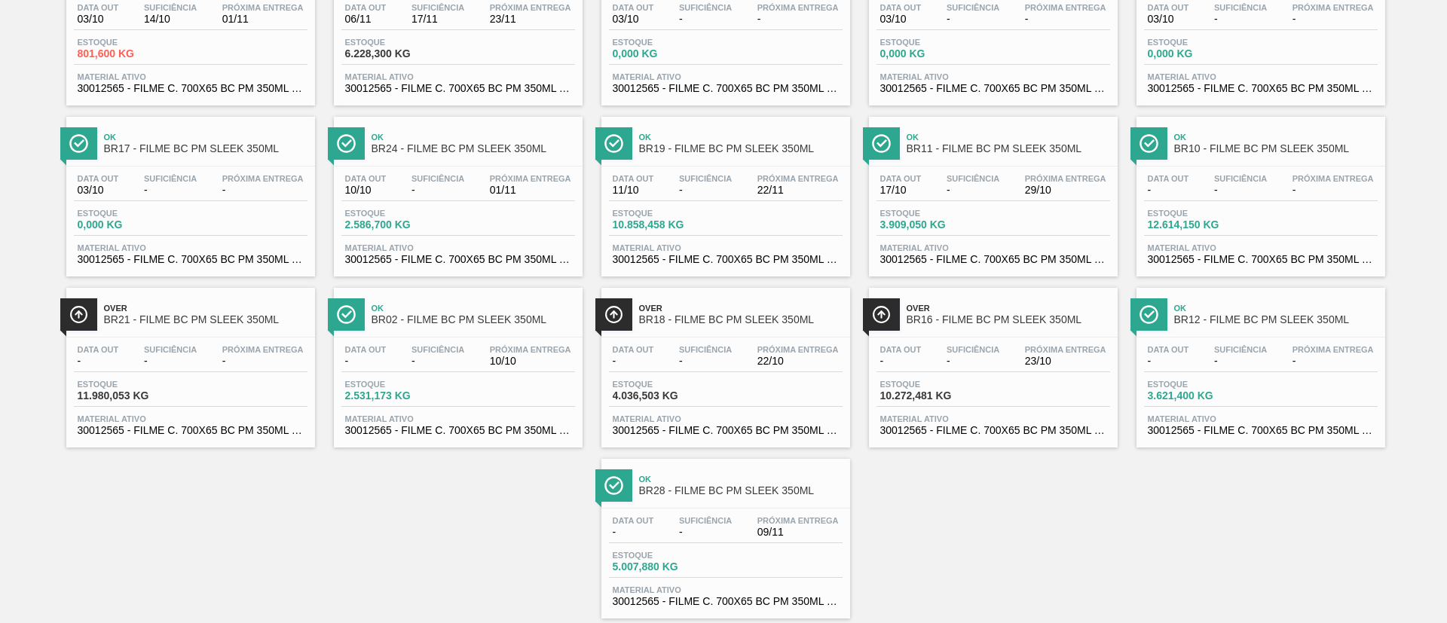
scroll to position [210, 0]
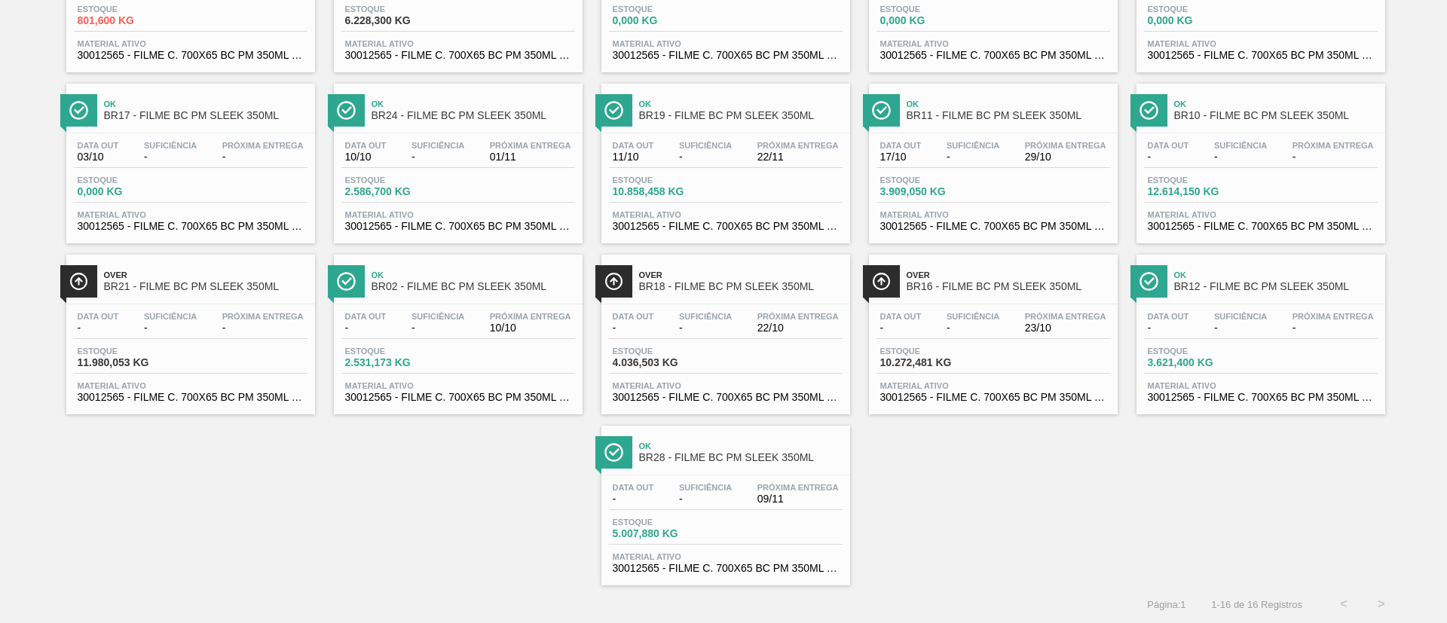
click at [960, 305] on div "Data out - Suficiência - Próxima Entrega 23/10 Estoque 10.272,481 KG Material a…" at bounding box center [993, 356] width 249 height 103
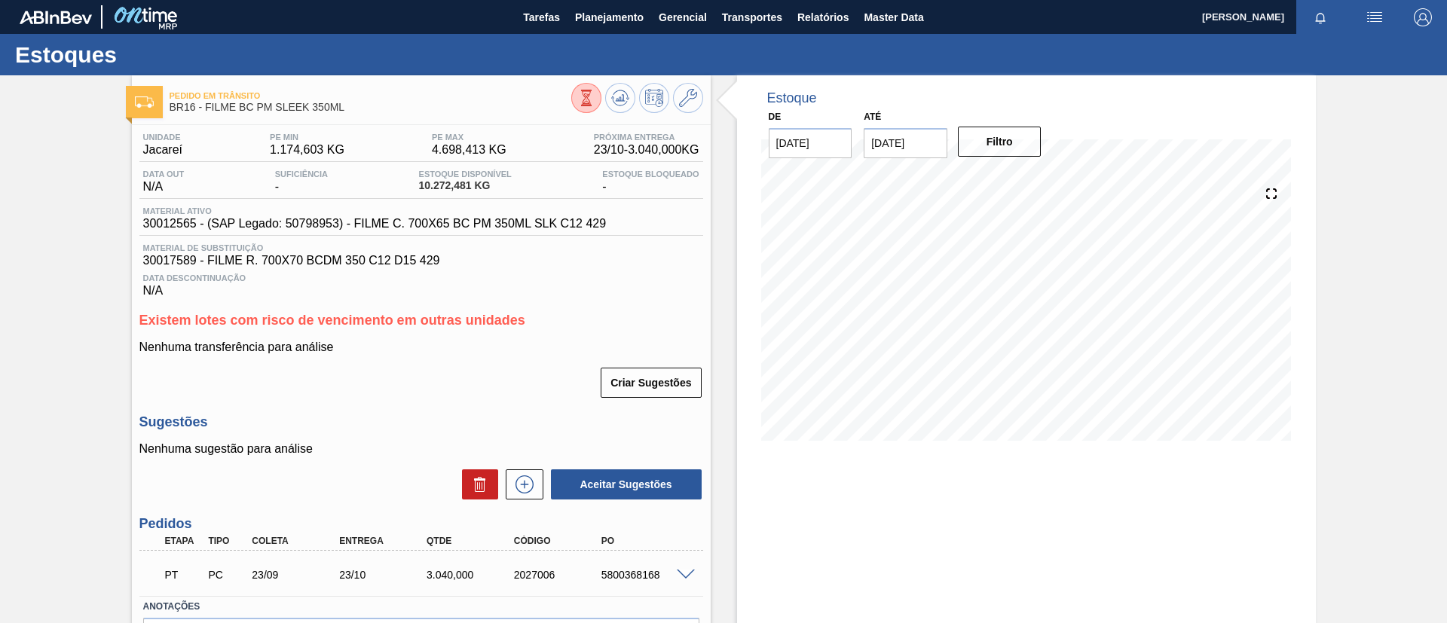
drag, startPoint x: 0, startPoint y: 319, endPoint x: 738, endPoint y: 350, distance: 738.6
click at [1, 319] on div "Pedido em Trânsito BR16 - FILME BC PM SLEEK 350ML Unidade Jacareí PE MIN 1.174,…" at bounding box center [723, 397] width 1447 height 645
drag, startPoint x: 628, startPoint y: 15, endPoint x: 611, endPoint y: 39, distance: 29.3
click at [627, 15] on span "Planejamento" at bounding box center [609, 17] width 69 height 18
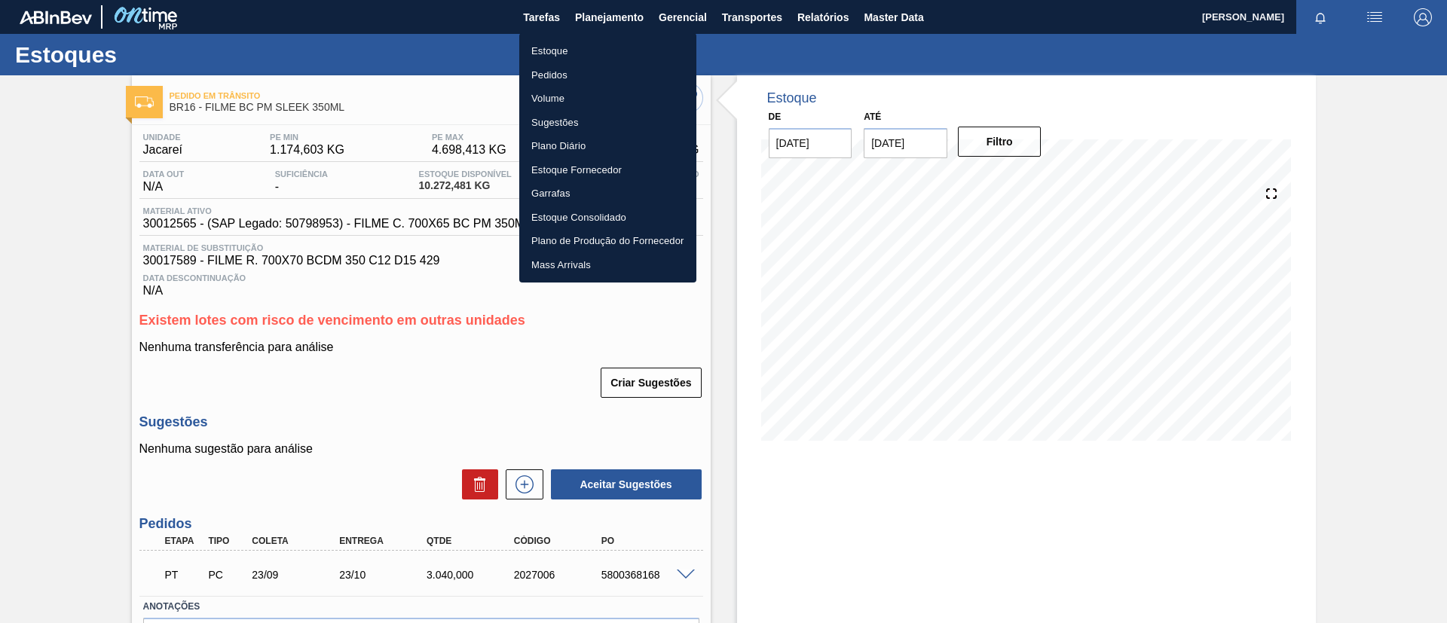
click at [608, 44] on li "Estoque" at bounding box center [607, 51] width 177 height 24
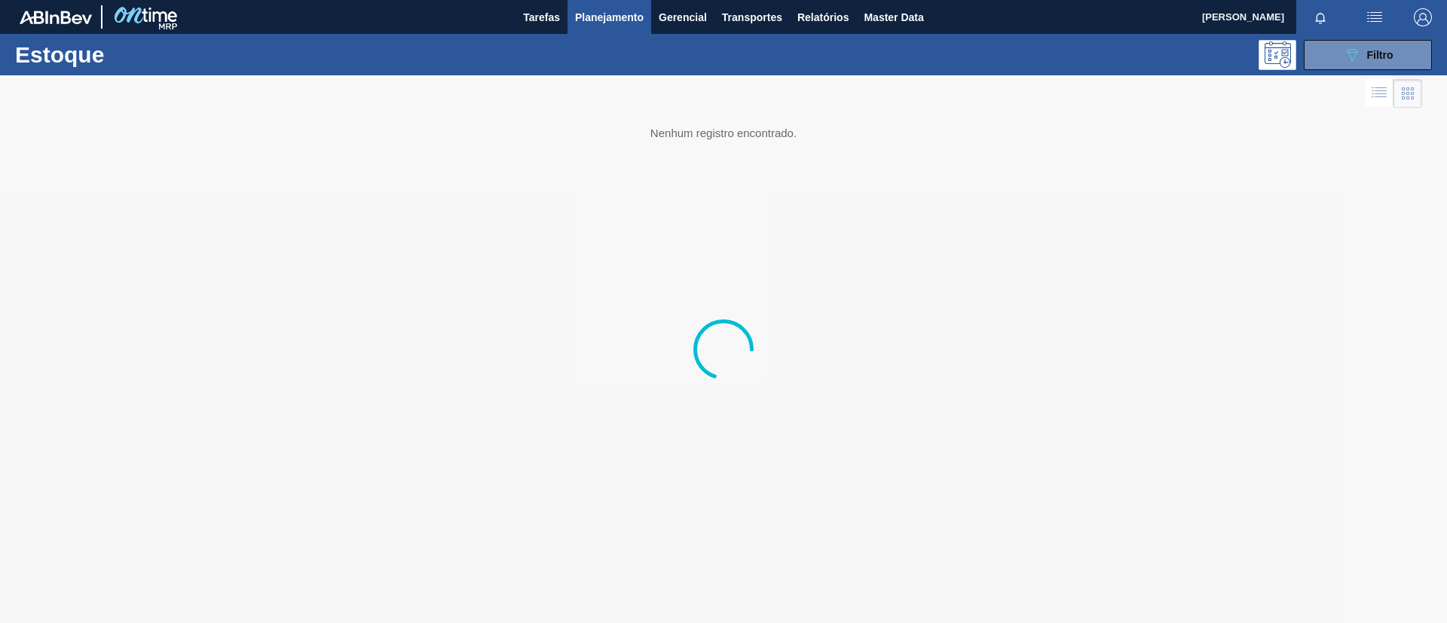
drag, startPoint x: 1366, startPoint y: 56, endPoint x: 1288, endPoint y: 125, distance: 104.1
click at [1366, 56] on div "089F7B8B-B2A5-4AFE-B5C0-19BA573D28AC Filtro" at bounding box center [1368, 55] width 51 height 18
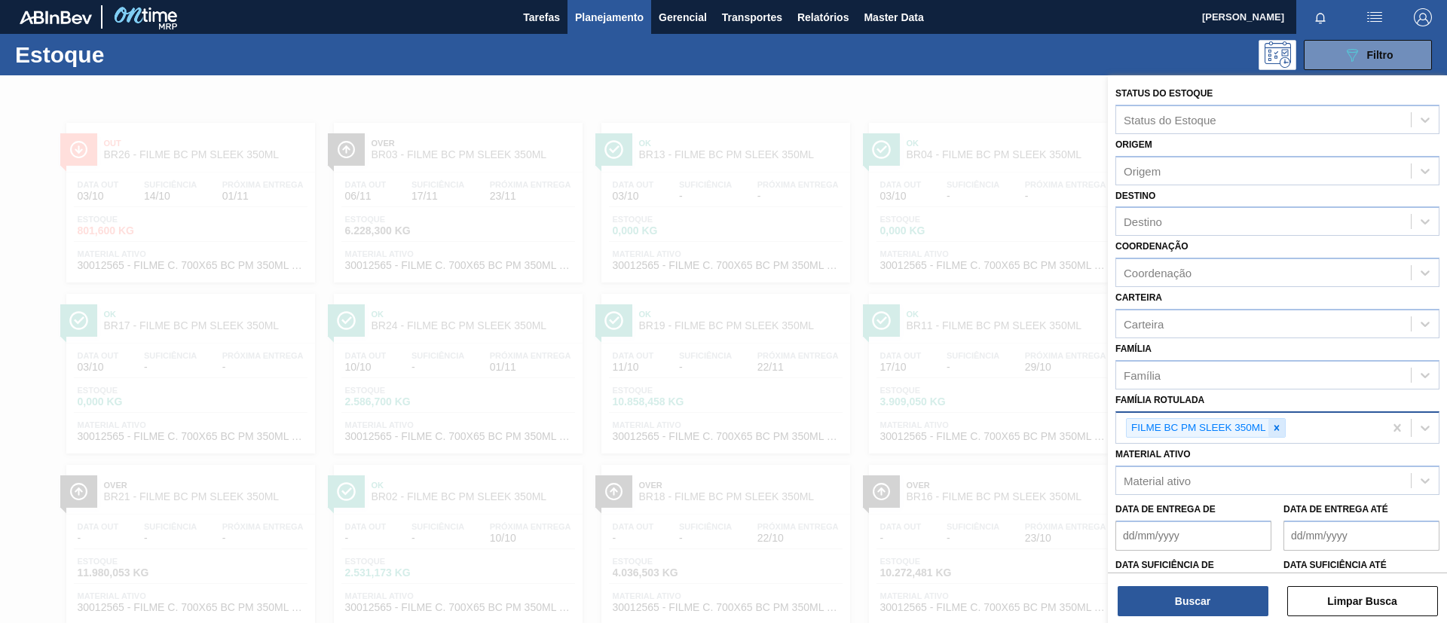
click at [1282, 425] on div at bounding box center [1277, 428] width 17 height 19
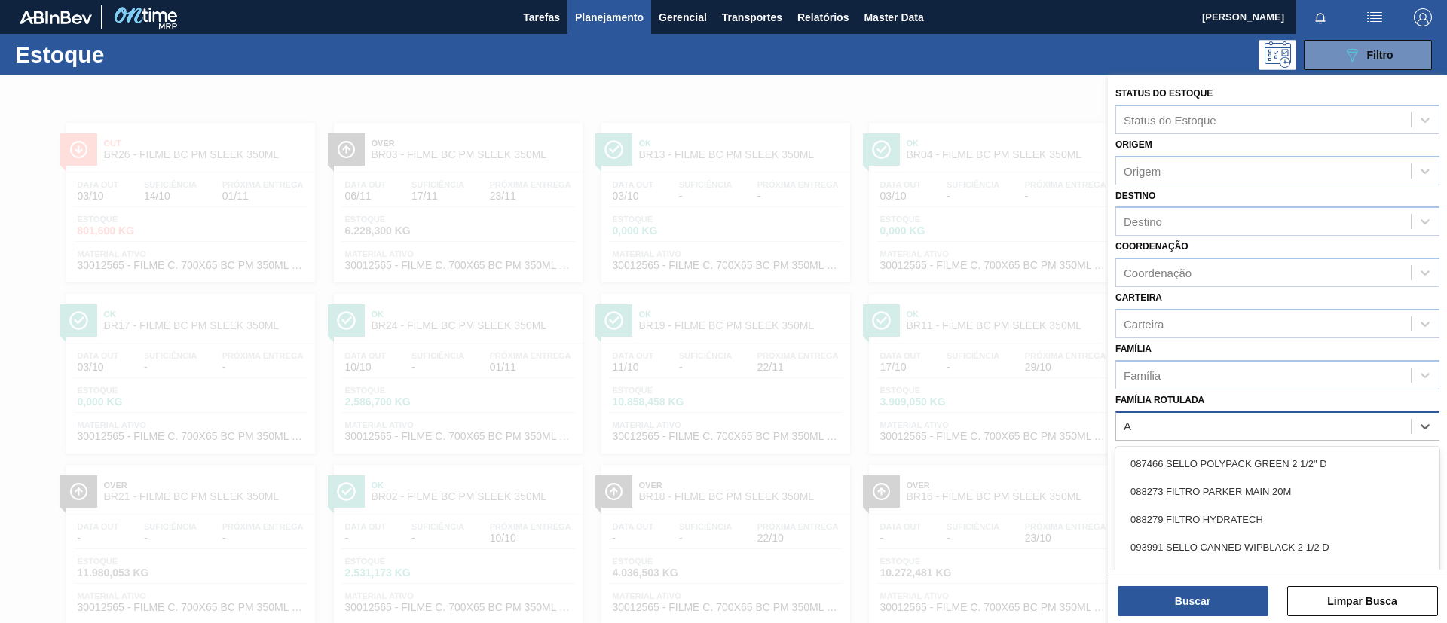
scroll to position [56, 0]
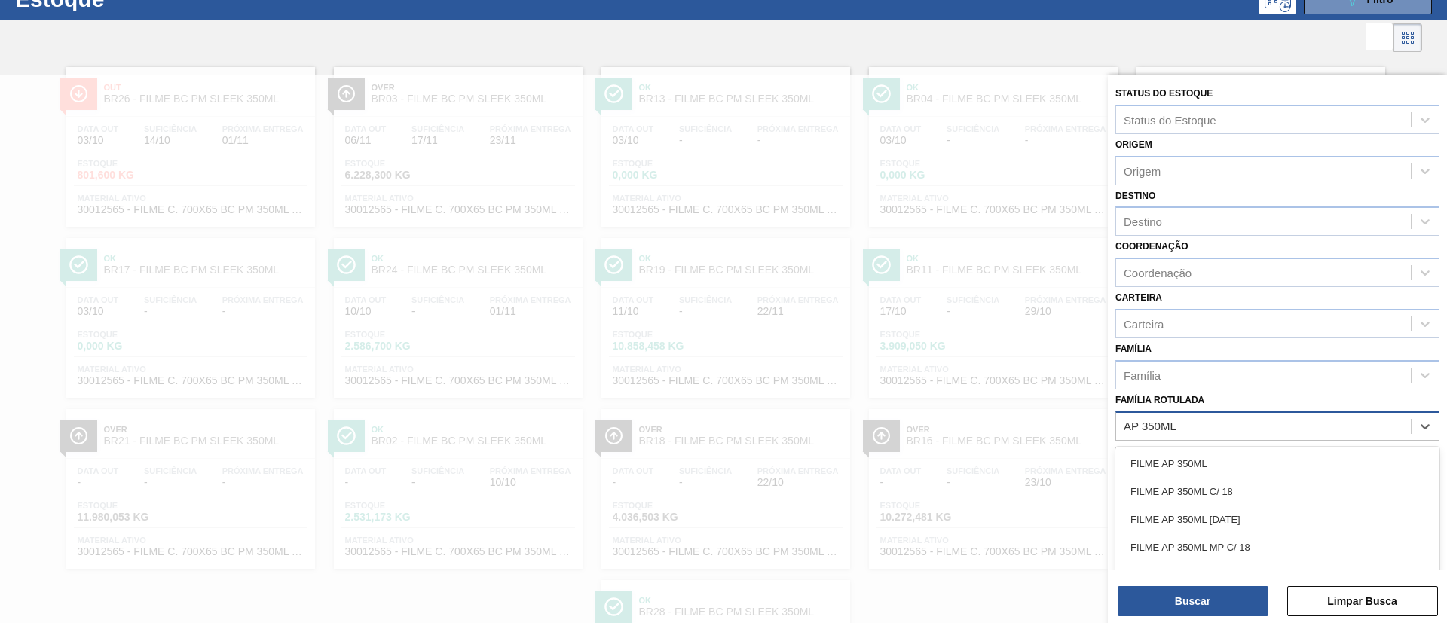
type Rotulada "AP 350ML MP"
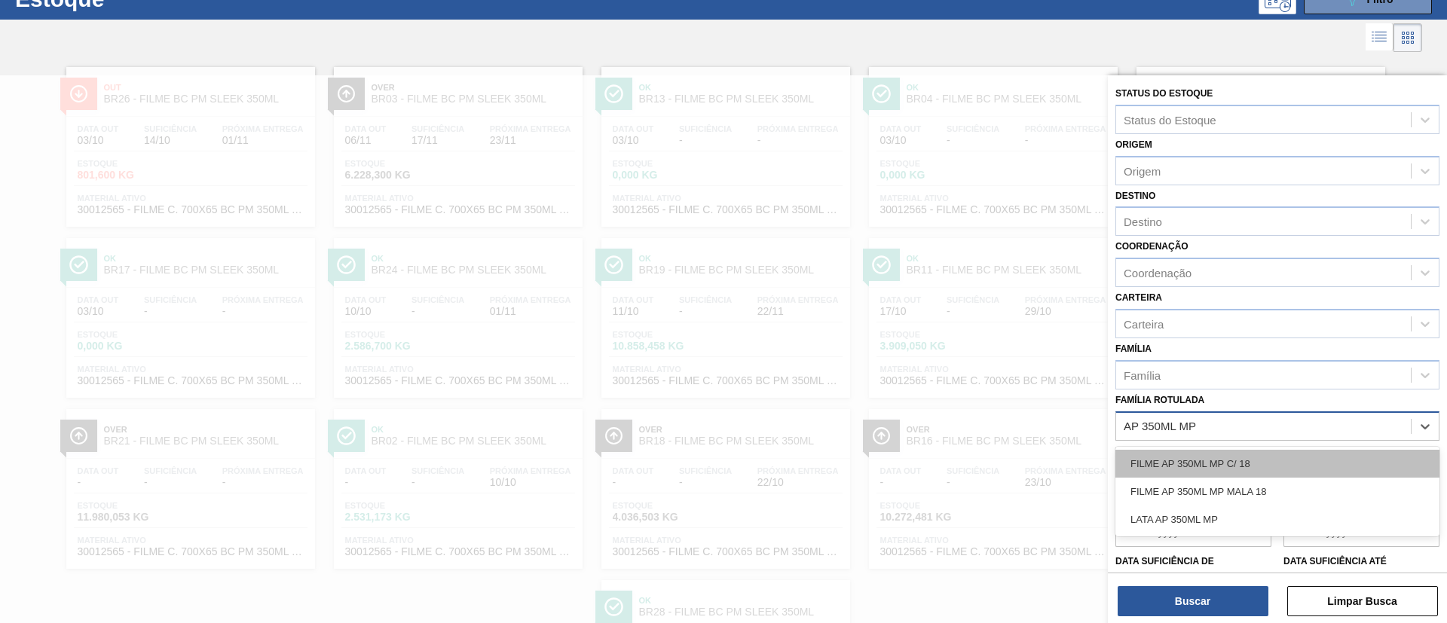
click at [1251, 452] on div "FILME AP 350ML MP C/ 18" at bounding box center [1278, 464] width 324 height 28
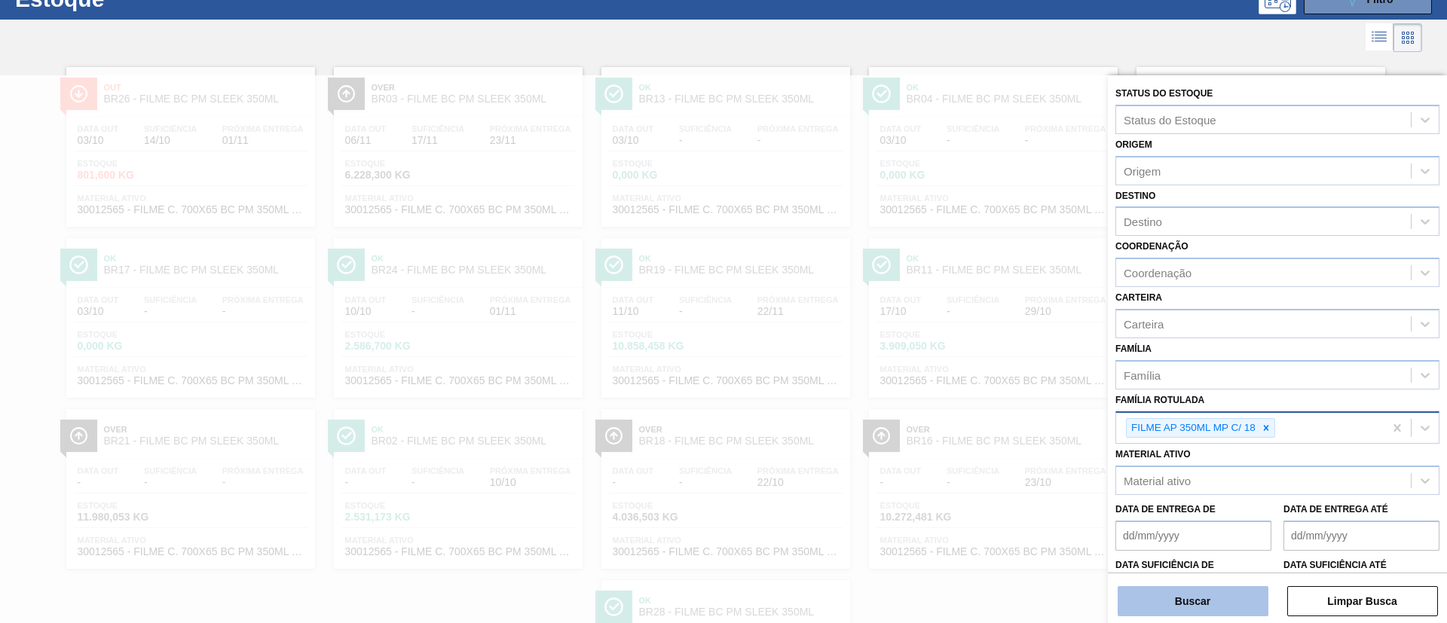
click at [1222, 599] on button "Buscar" at bounding box center [1193, 601] width 151 height 30
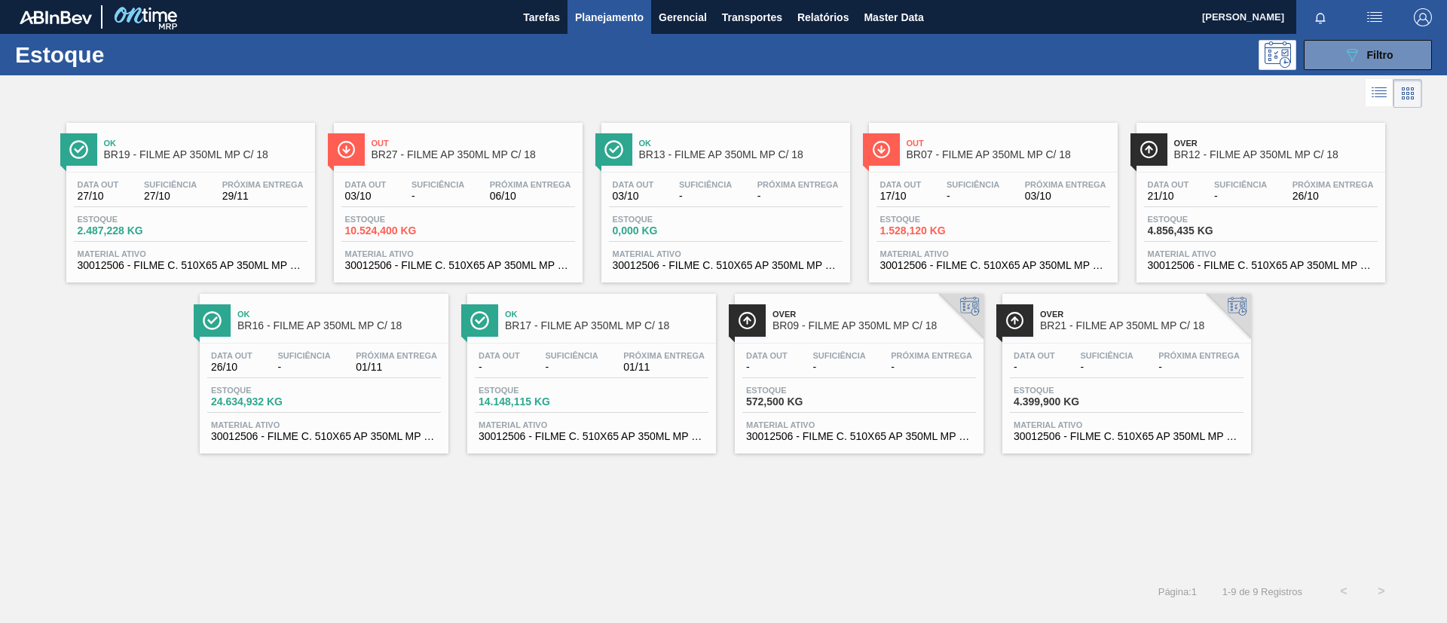
click at [216, 231] on div "Estoque 2.487,228 KG" at bounding box center [191, 228] width 234 height 27
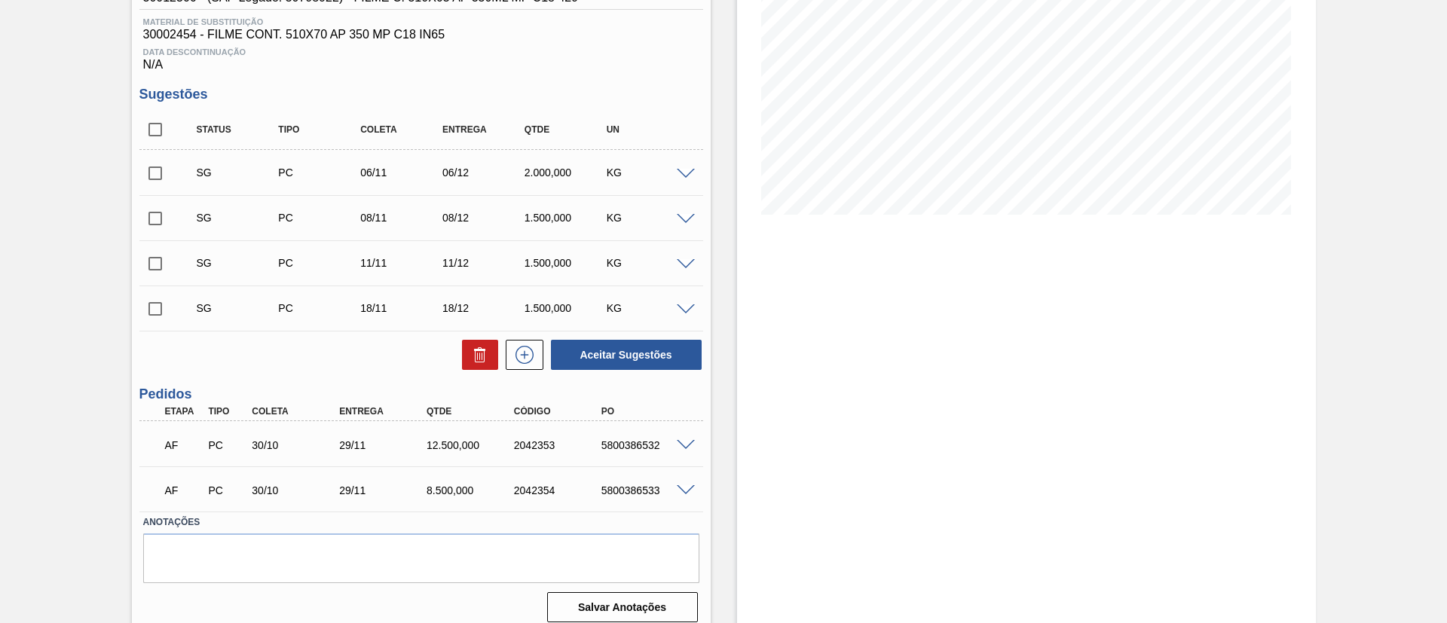
scroll to position [113, 0]
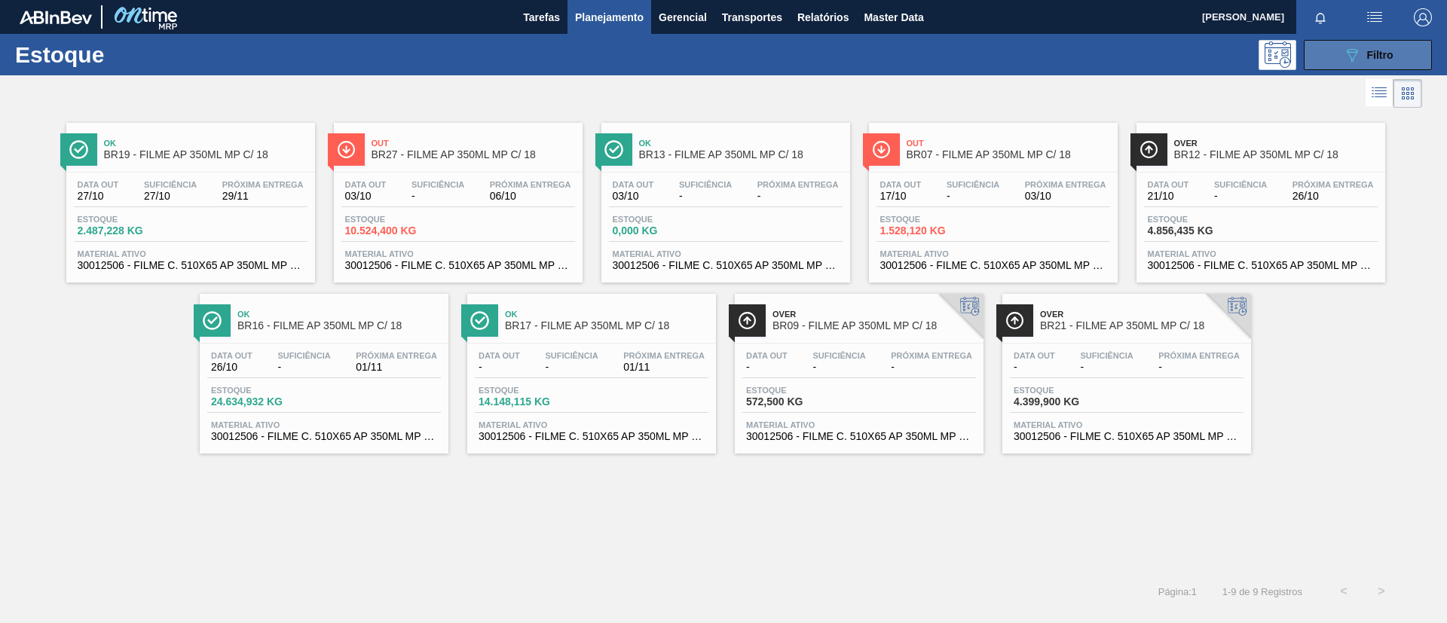
drag, startPoint x: 1344, startPoint y: 72, endPoint x: 1351, endPoint y: 60, distance: 13.2
click at [1345, 72] on div "Estoque 089F7B8B-B2A5-4AFE-B5C0-19BA573D28AC Filtro" at bounding box center [723, 54] width 1447 height 41
click at [1356, 52] on icon "089F7B8B-B2A5-4AFE-B5C0-19BA573D28AC" at bounding box center [1352, 55] width 18 height 18
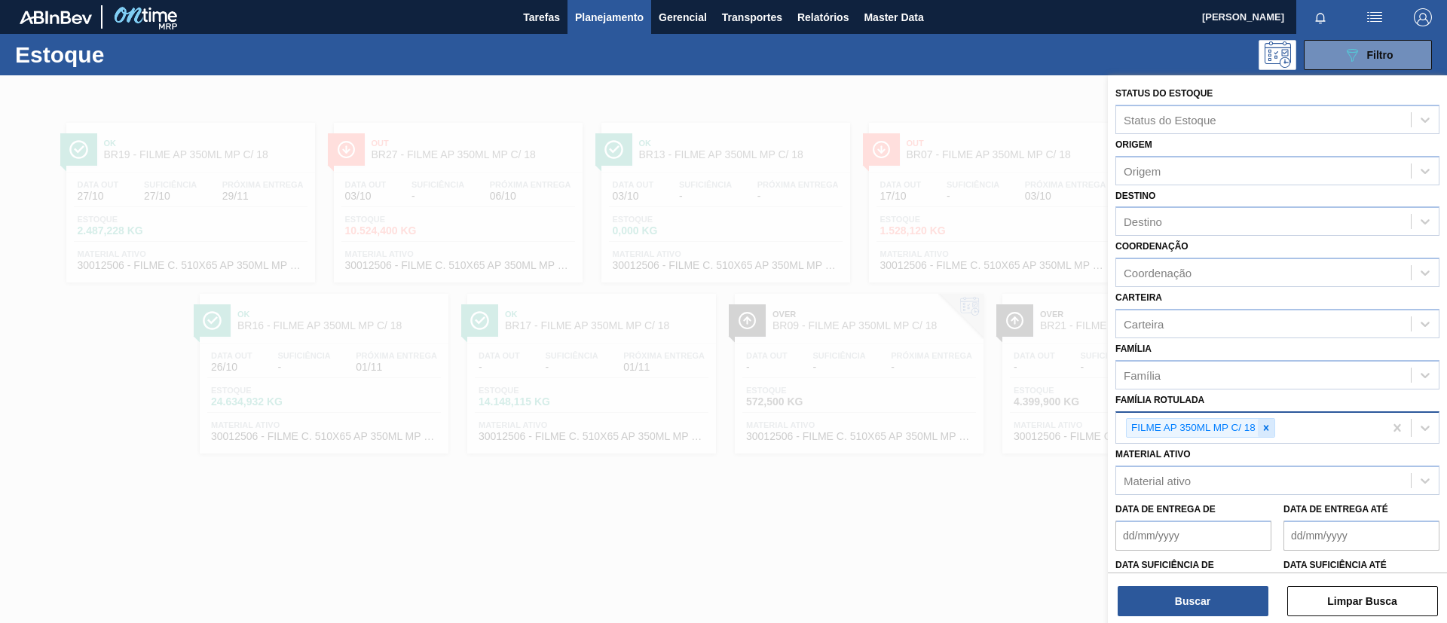
click at [1271, 427] on icon at bounding box center [1266, 428] width 11 height 11
paste Rotulada "FILME BC 473ML"
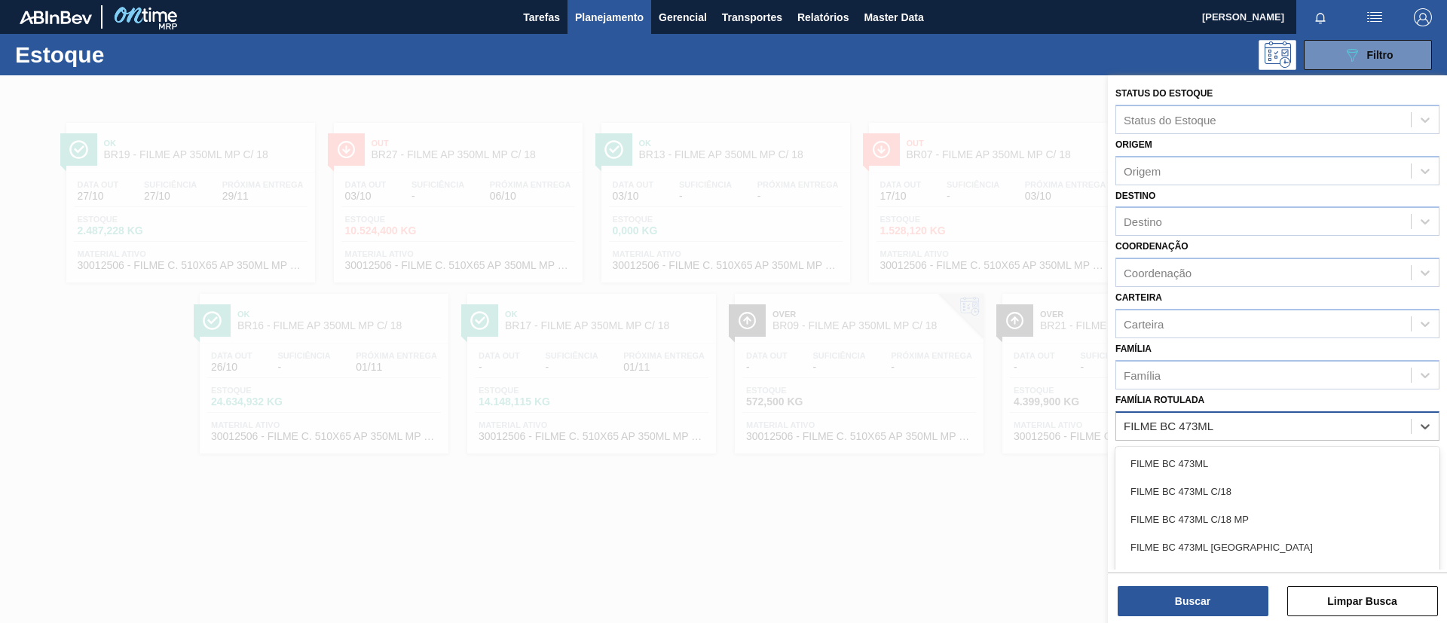
type Rotulada "FILME BC 473ML"
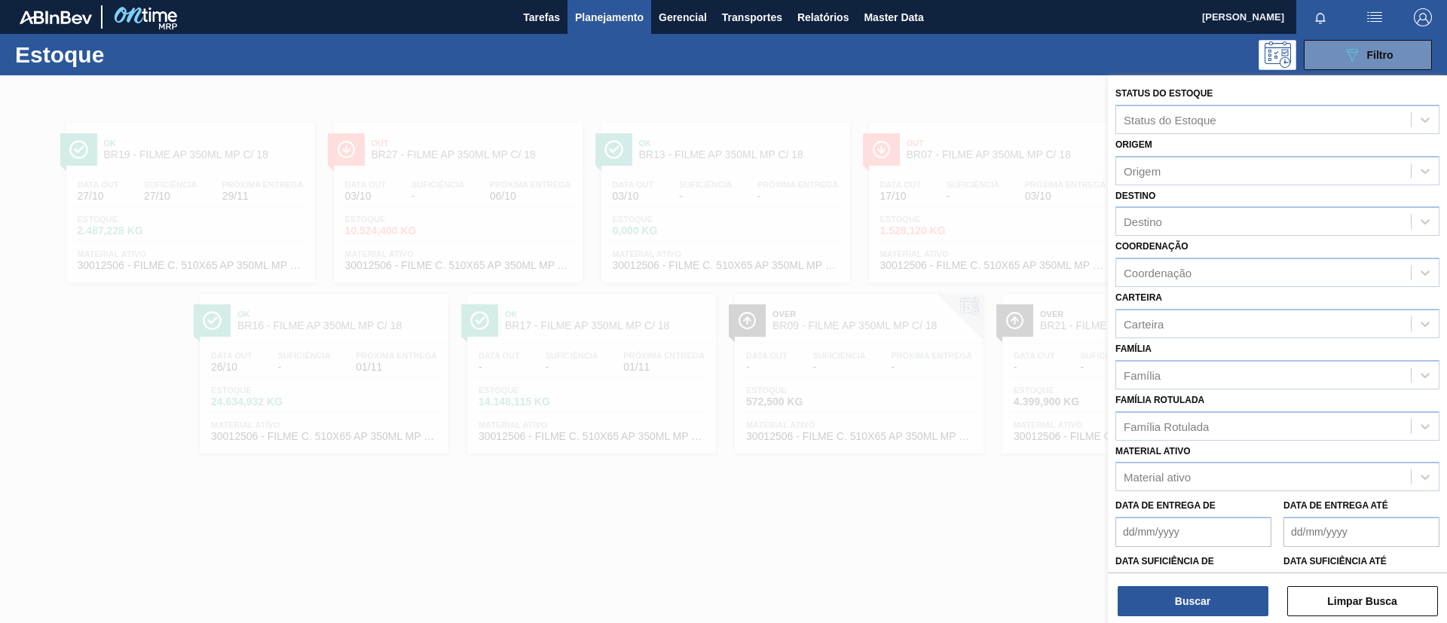
drag, startPoint x: 1261, startPoint y: 439, endPoint x: 1292, endPoint y: 449, distance: 32.2
click at [1292, 449] on div "Material ativo Material ativo" at bounding box center [1278, 466] width 324 height 51
click at [1296, 423] on div "Família Rotulada" at bounding box center [1263, 426] width 295 height 22
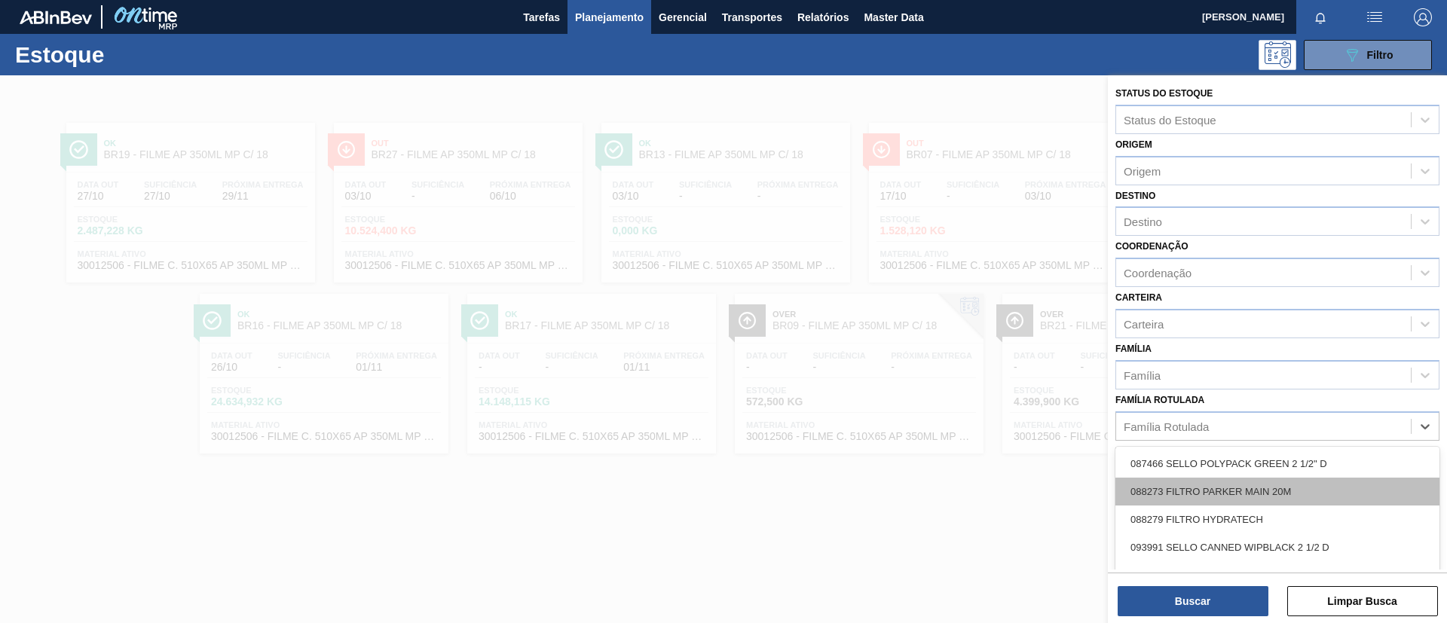
paste Rotulada "FILME BC 473ML"
type Rotulada "FILME BC 473ML"
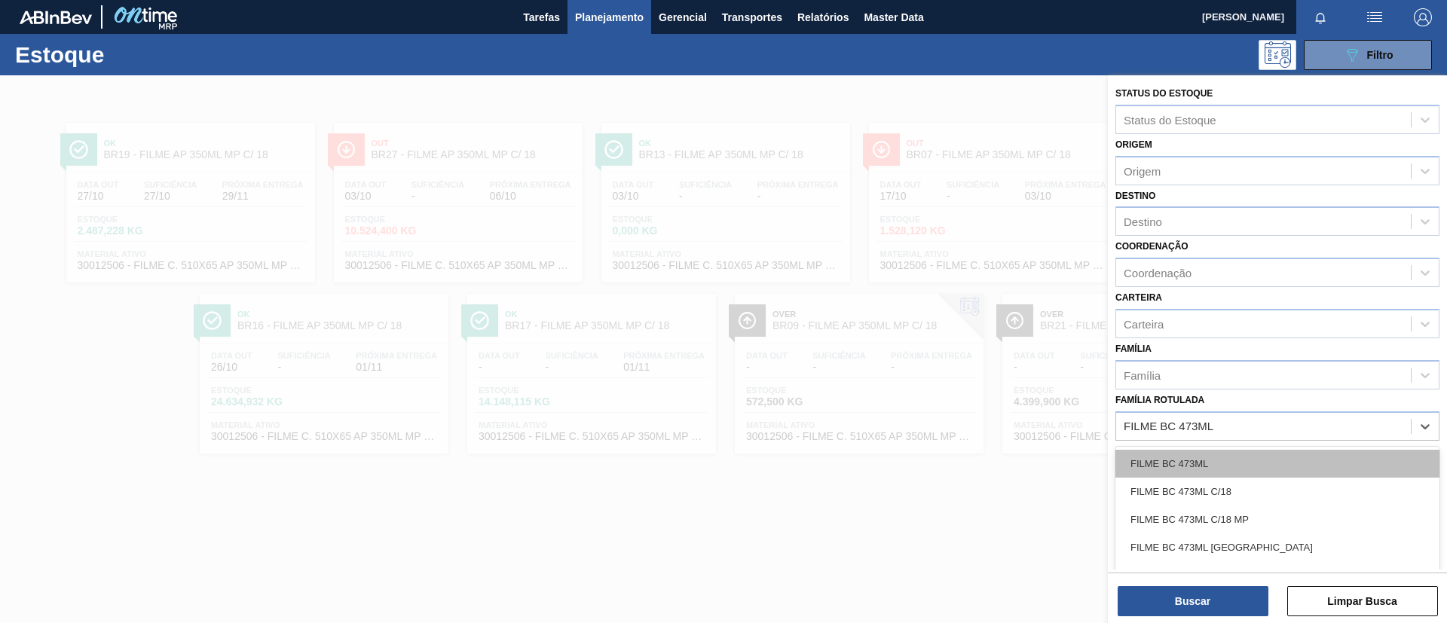
click at [1296, 459] on div "FILME BC 473ML" at bounding box center [1278, 464] width 324 height 28
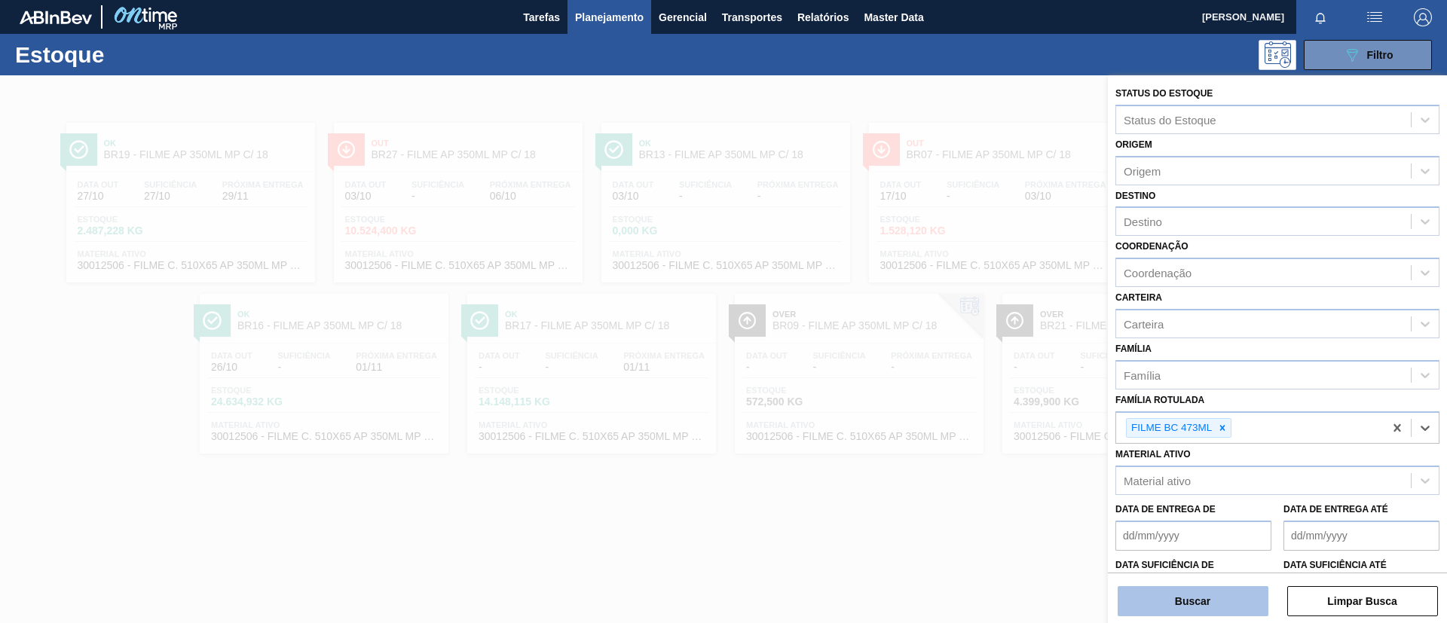
click at [1235, 590] on button "Buscar" at bounding box center [1193, 601] width 151 height 30
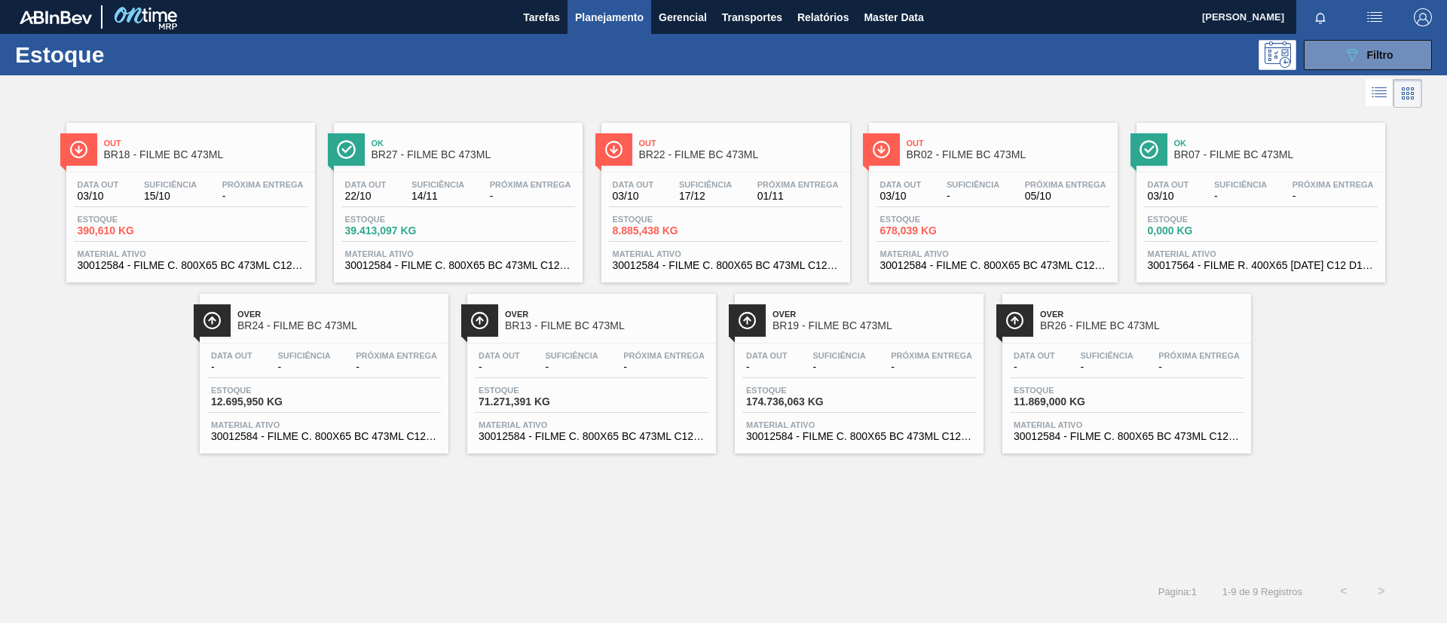
click at [198, 196] on div "Suficiência 15/10" at bounding box center [170, 191] width 60 height 22
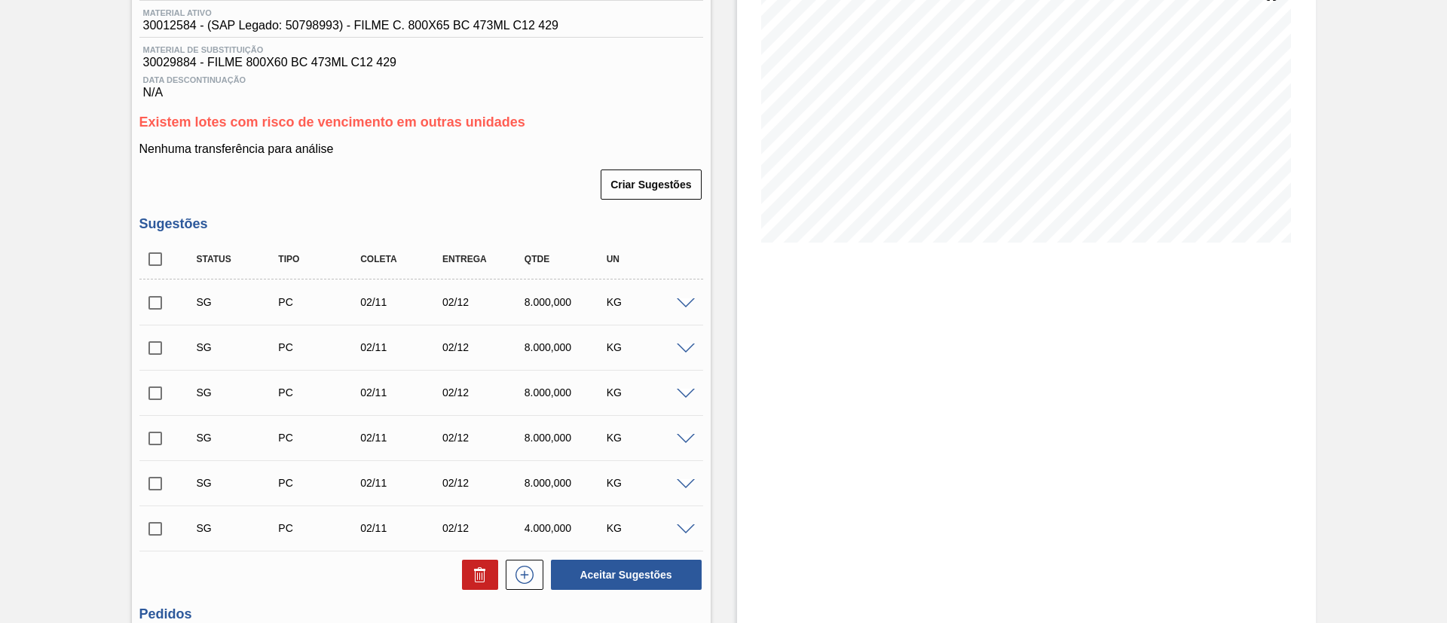
scroll to position [339, 0]
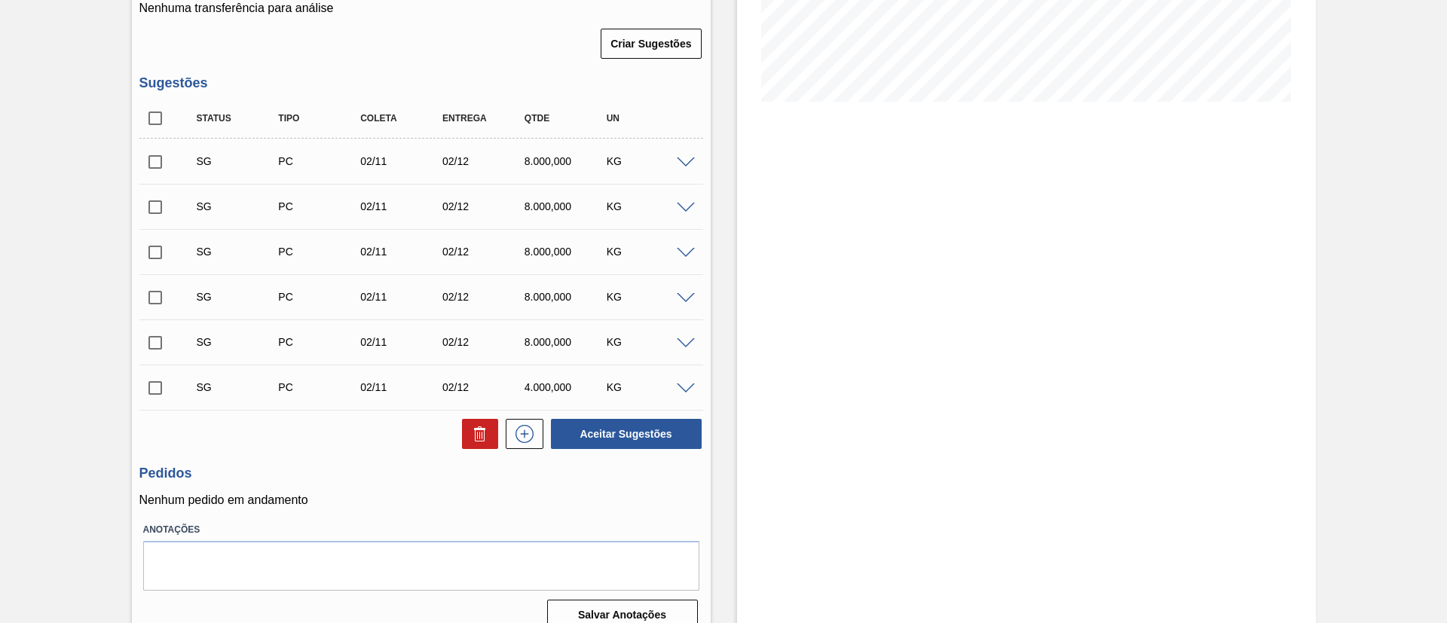
click at [141, 115] on input "checkbox" at bounding box center [155, 119] width 32 height 32
checkbox input "true"
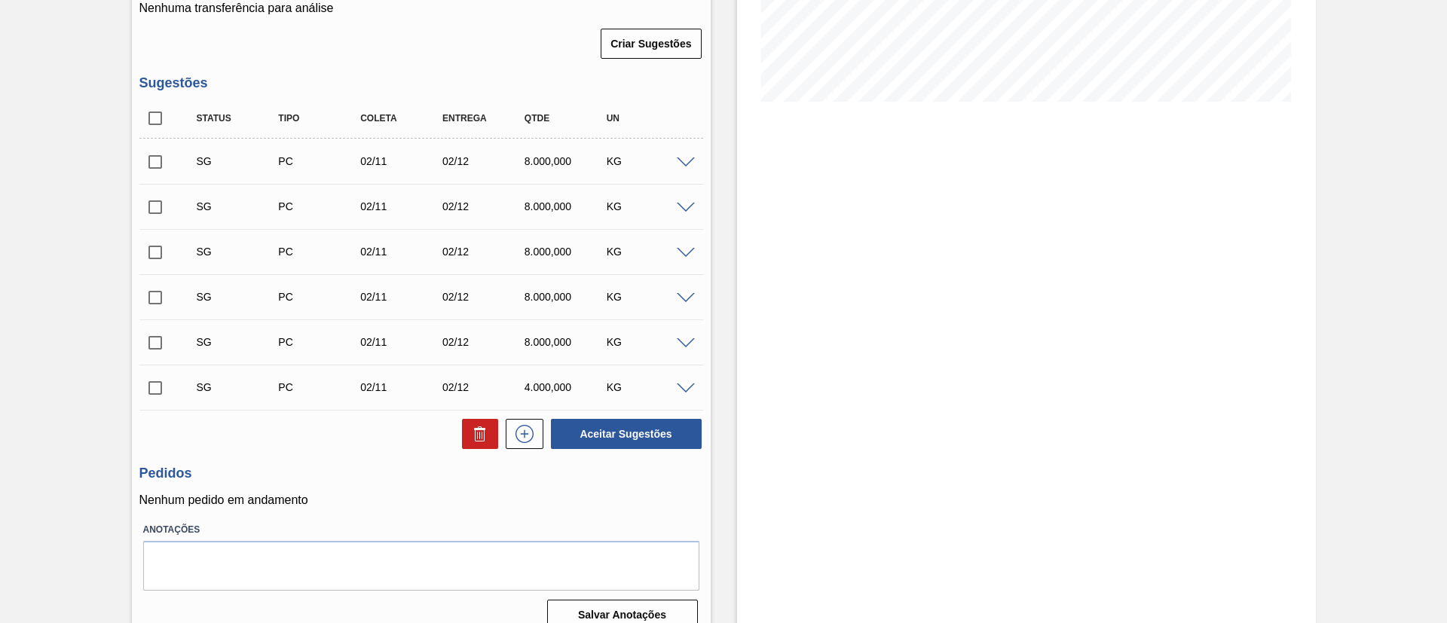
checkbox input "true"
click at [459, 421] on div at bounding box center [477, 434] width 44 height 30
click at [462, 421] on button at bounding box center [480, 434] width 36 height 30
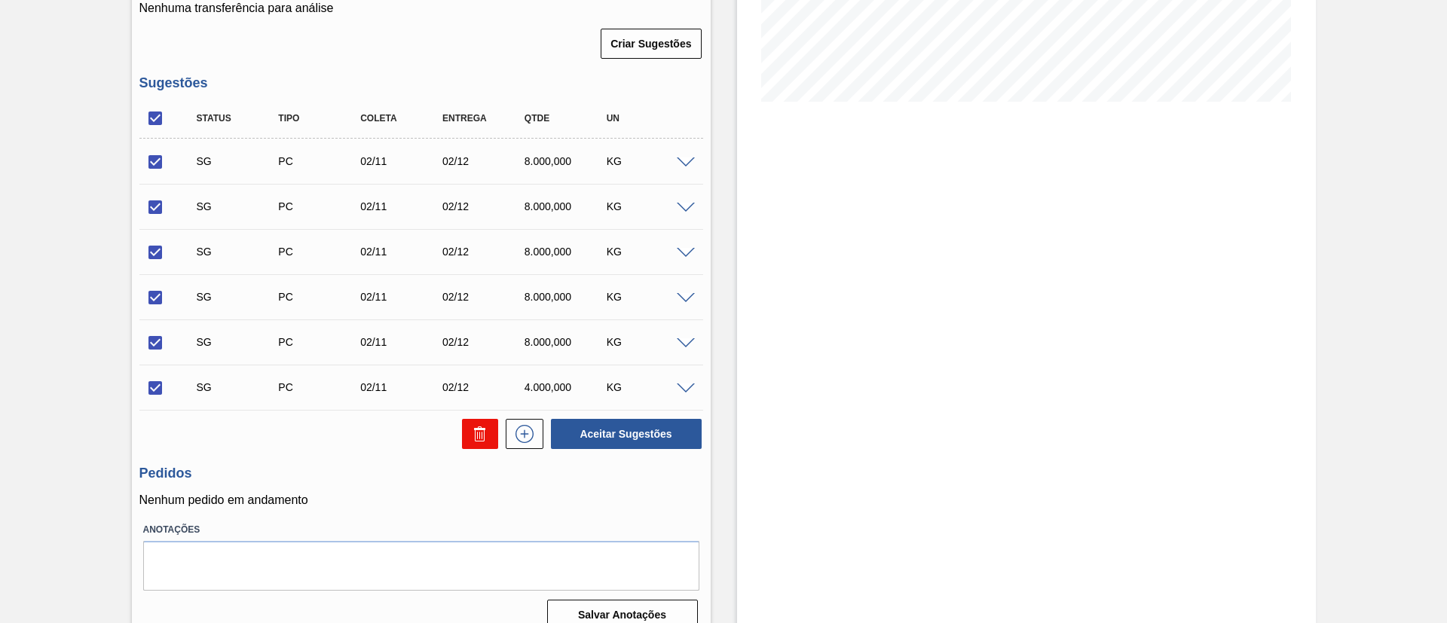
checkbox input "false"
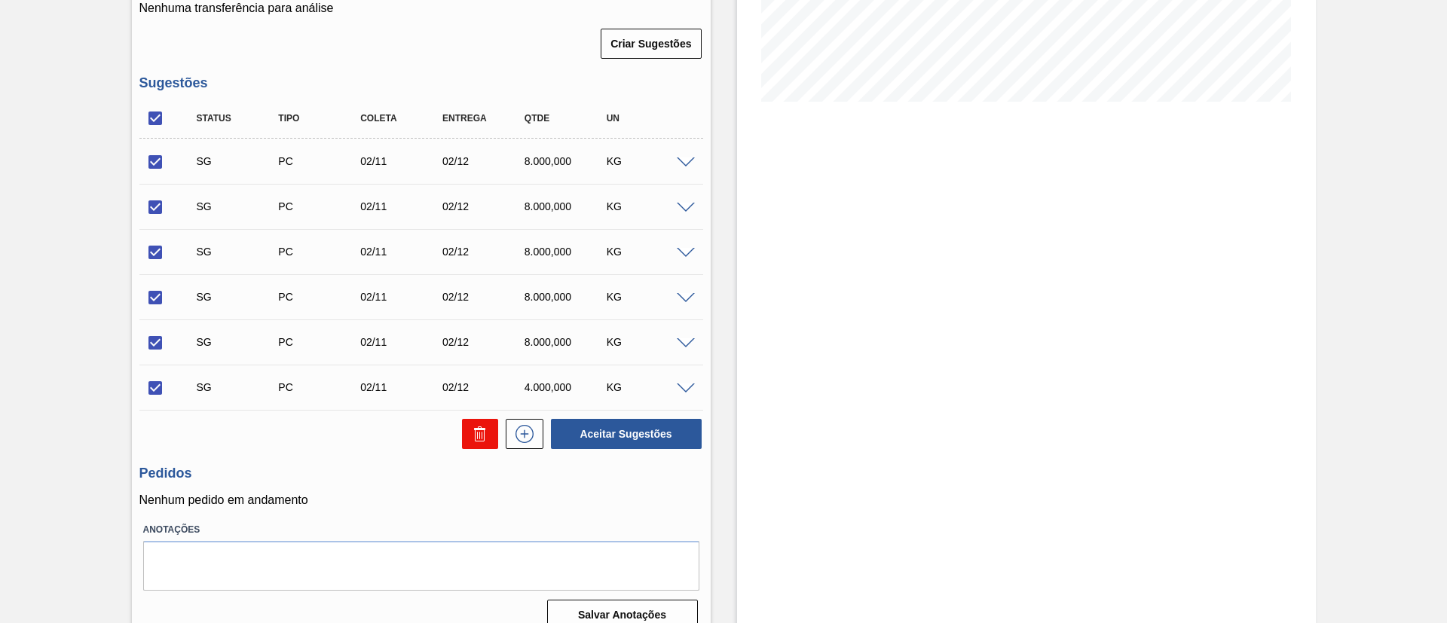
checkbox input "false"
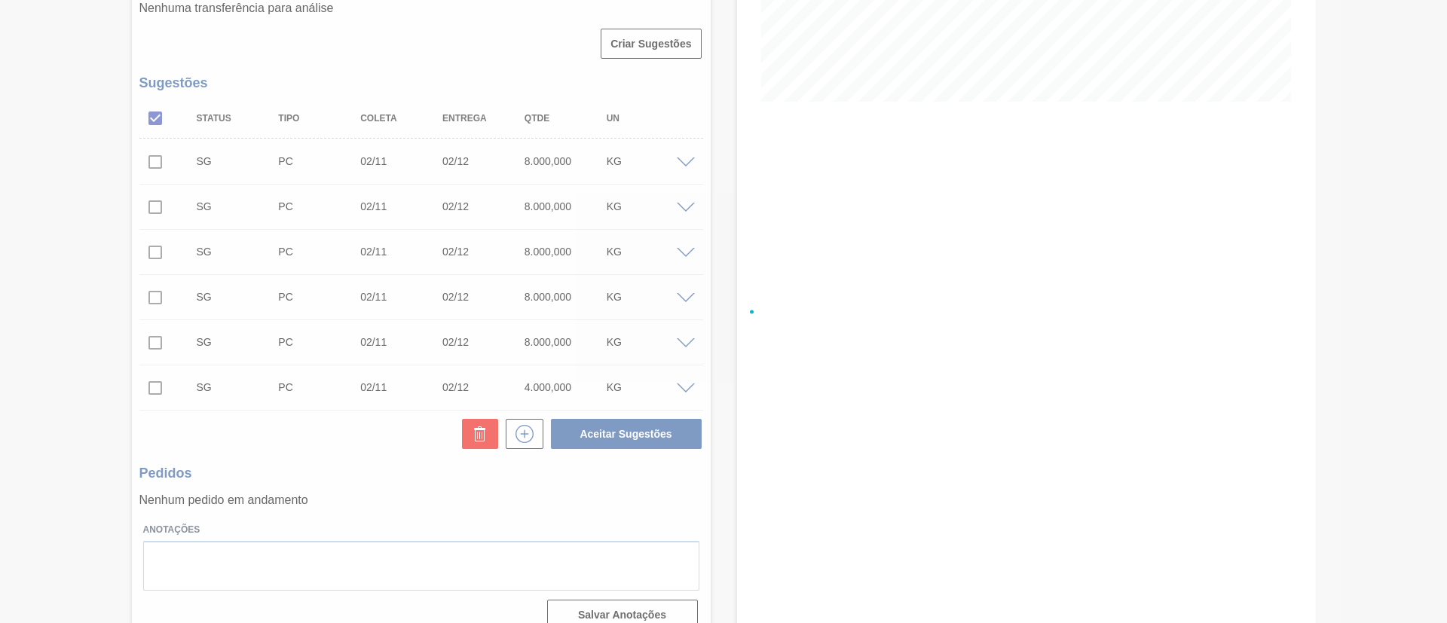
scroll to position [70, 0]
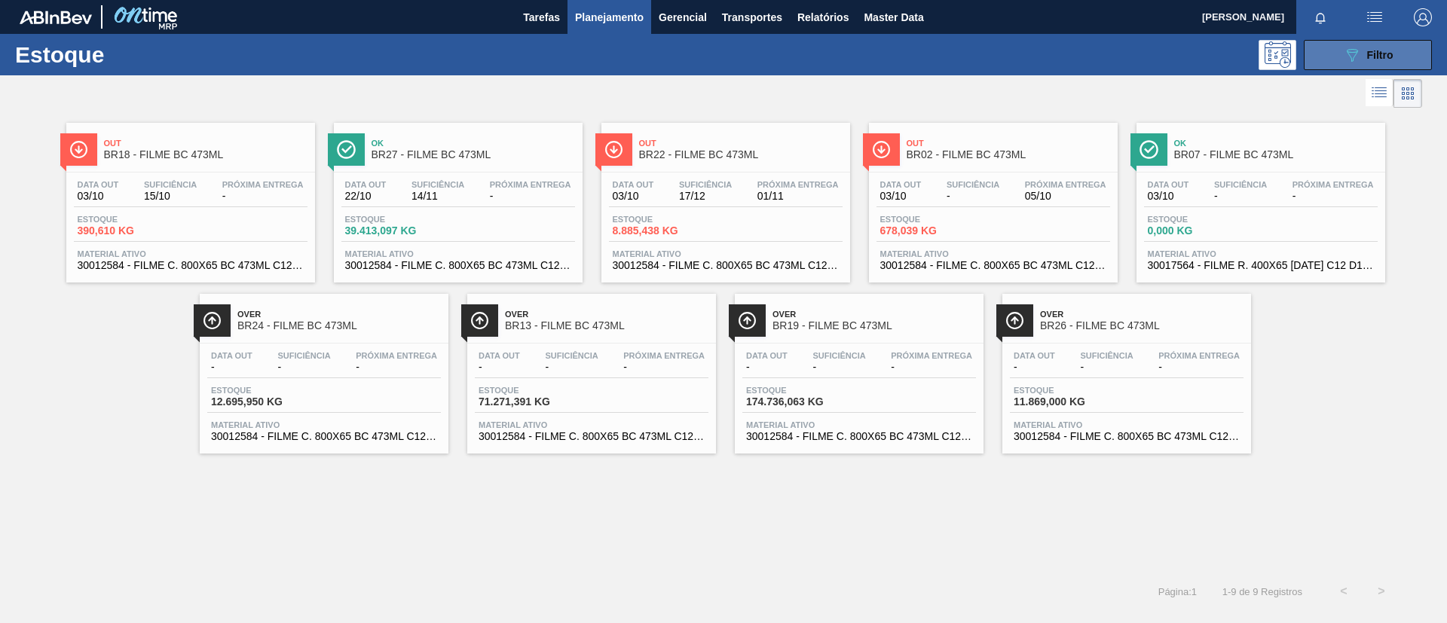
click at [1364, 65] on button "089F7B8B-B2A5-4AFE-B5C0-19BA573D28AC Filtro" at bounding box center [1368, 55] width 128 height 30
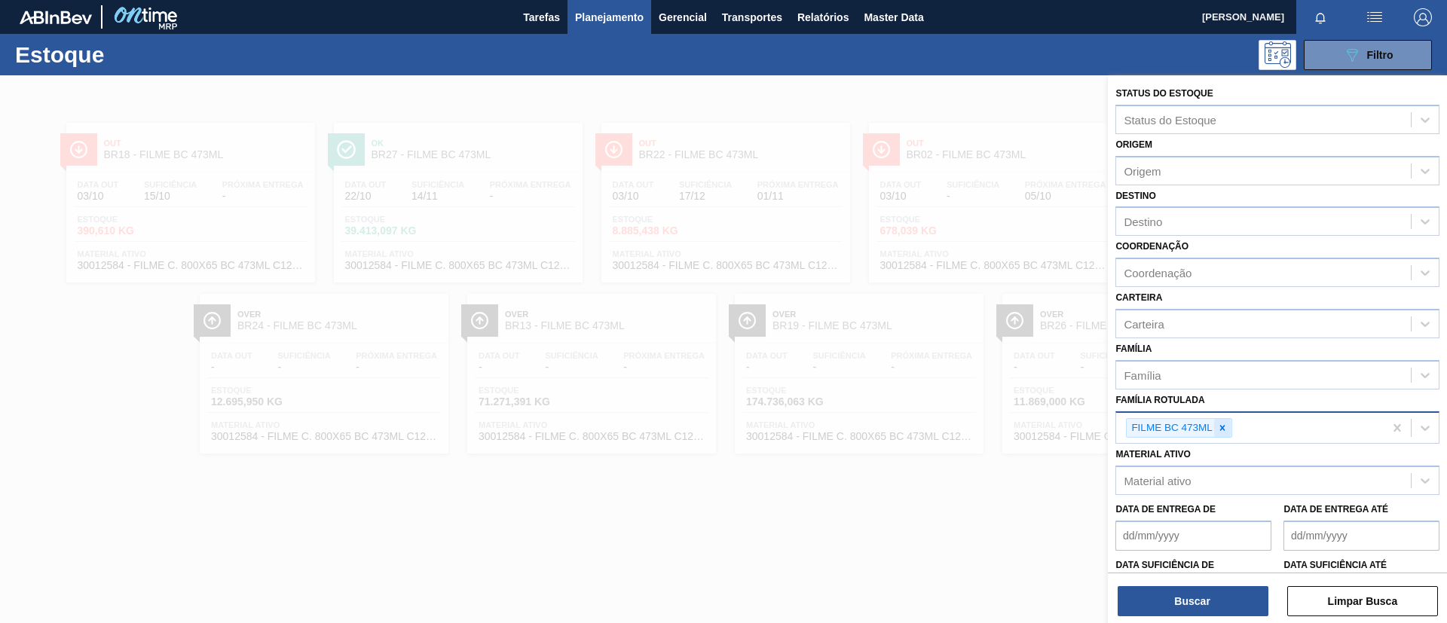
click at [1225, 427] on icon at bounding box center [1222, 428] width 11 height 11
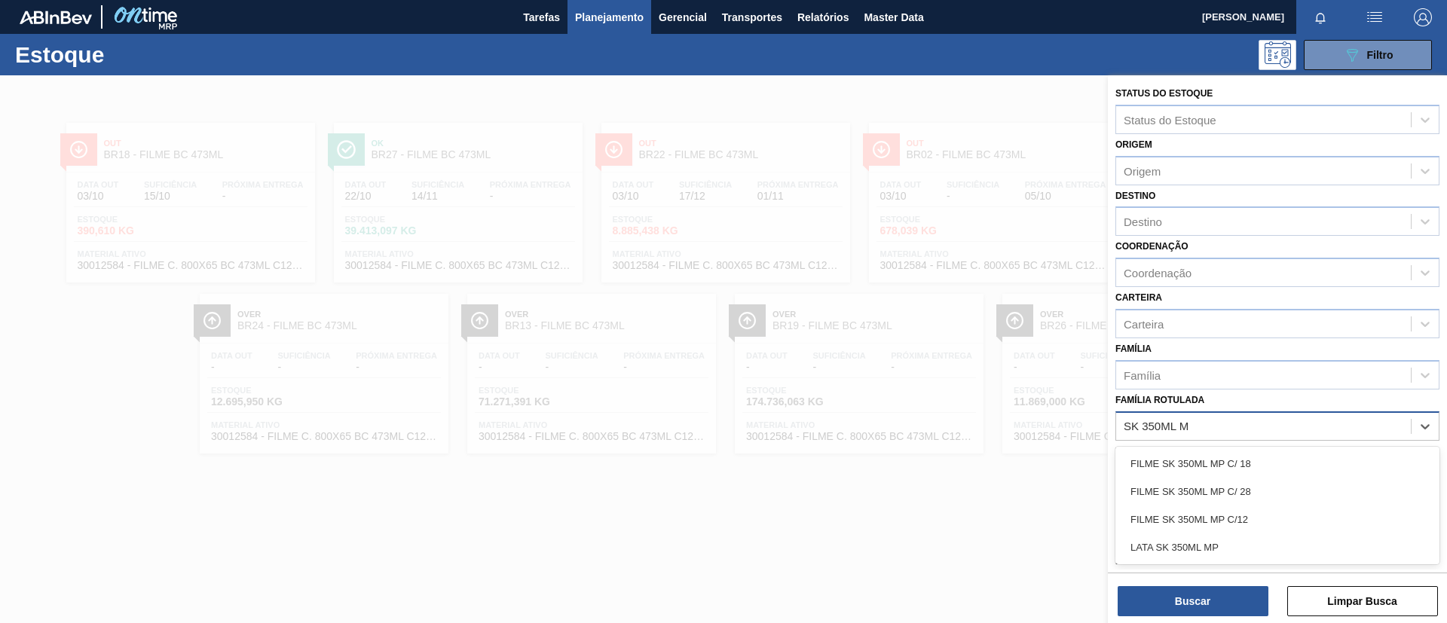
type Rotulada "SK 350ML MP"
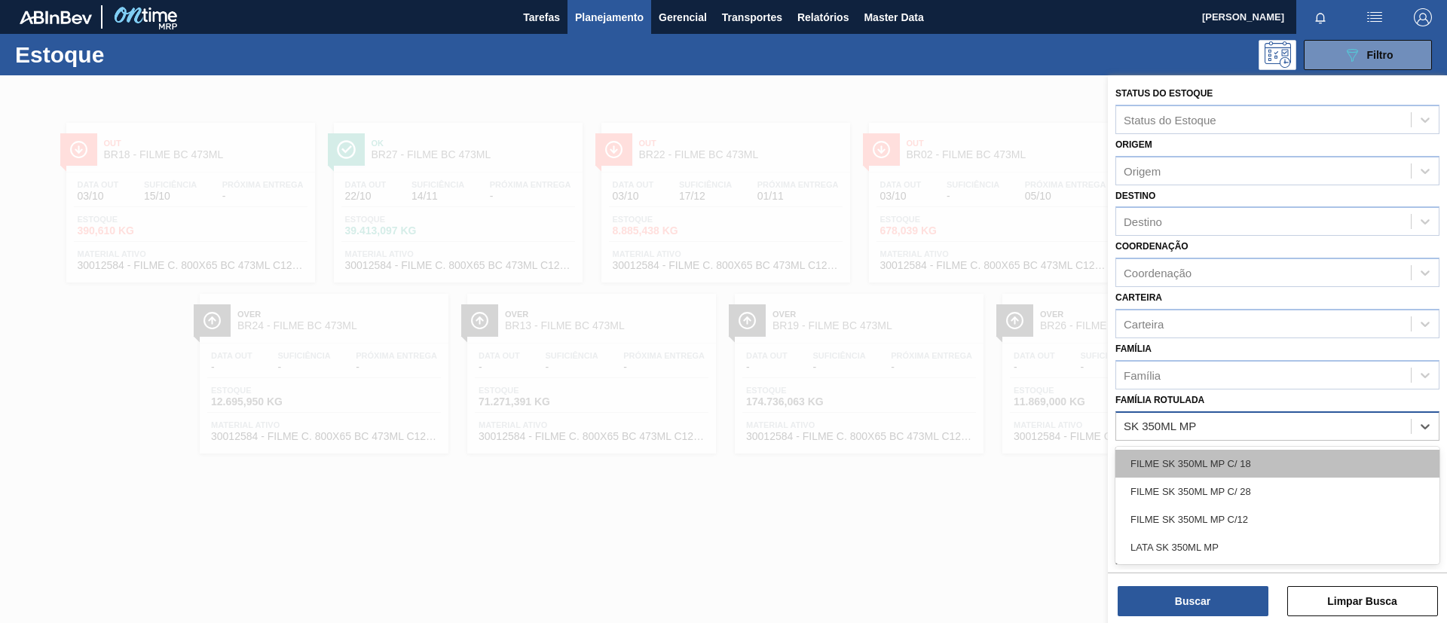
click at [1257, 470] on div "FILME SK 350ML MP C/ 18" at bounding box center [1278, 464] width 324 height 28
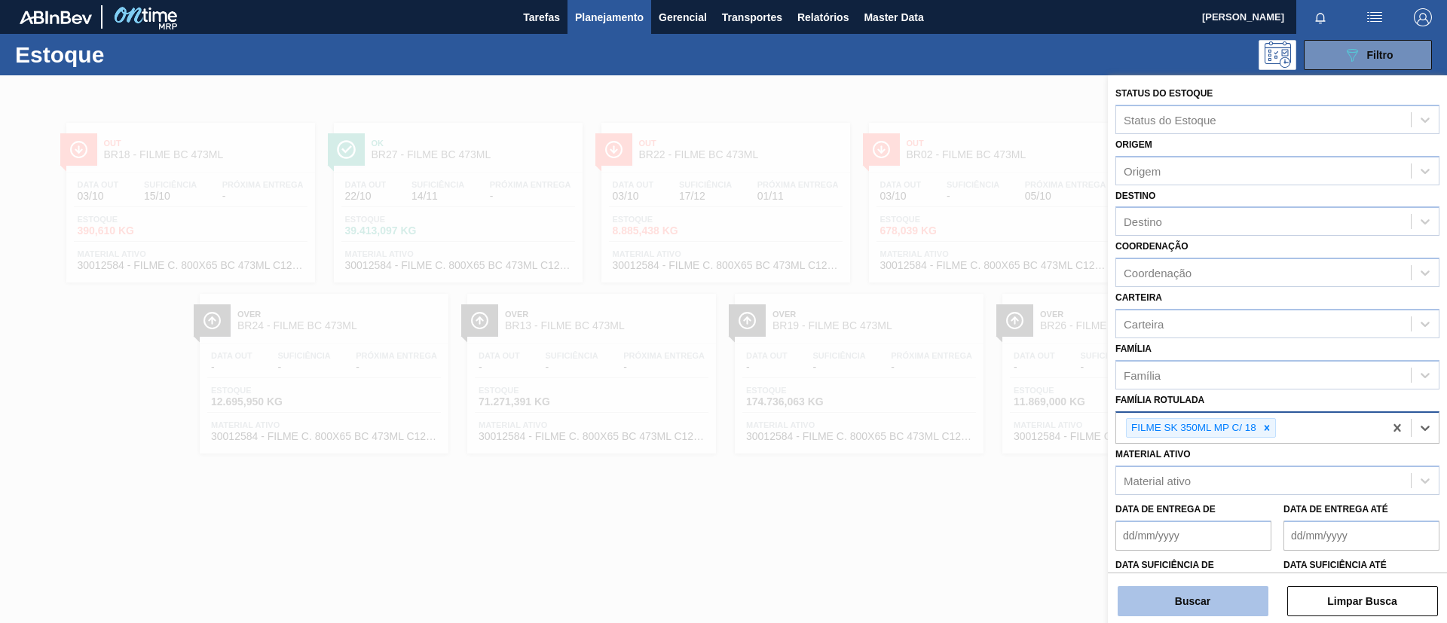
click at [1240, 594] on button "Buscar" at bounding box center [1193, 601] width 151 height 30
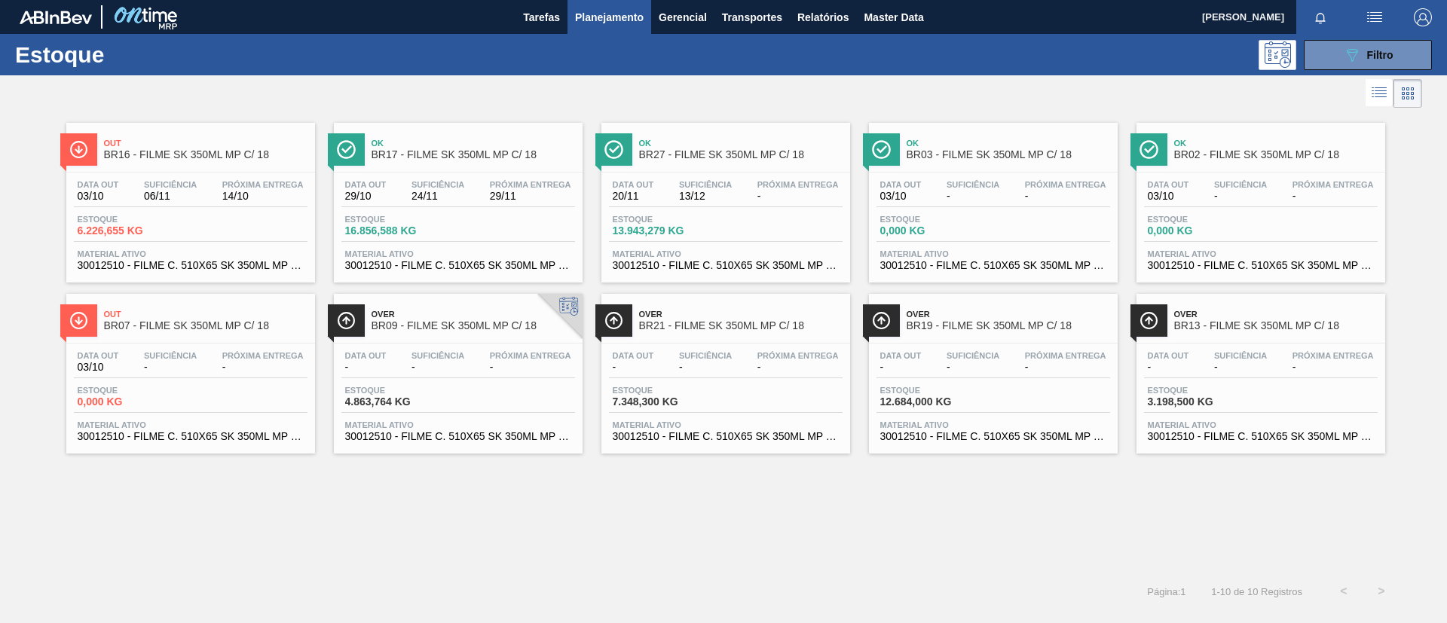
drag, startPoint x: 189, startPoint y: 134, endPoint x: 220, endPoint y: 123, distance: 32.9
click at [220, 123] on div "Out BR16 - FILME SK 350ML MP C/ 18" at bounding box center [190, 143] width 249 height 41
click at [440, 388] on span "Estoque" at bounding box center [398, 390] width 106 height 9
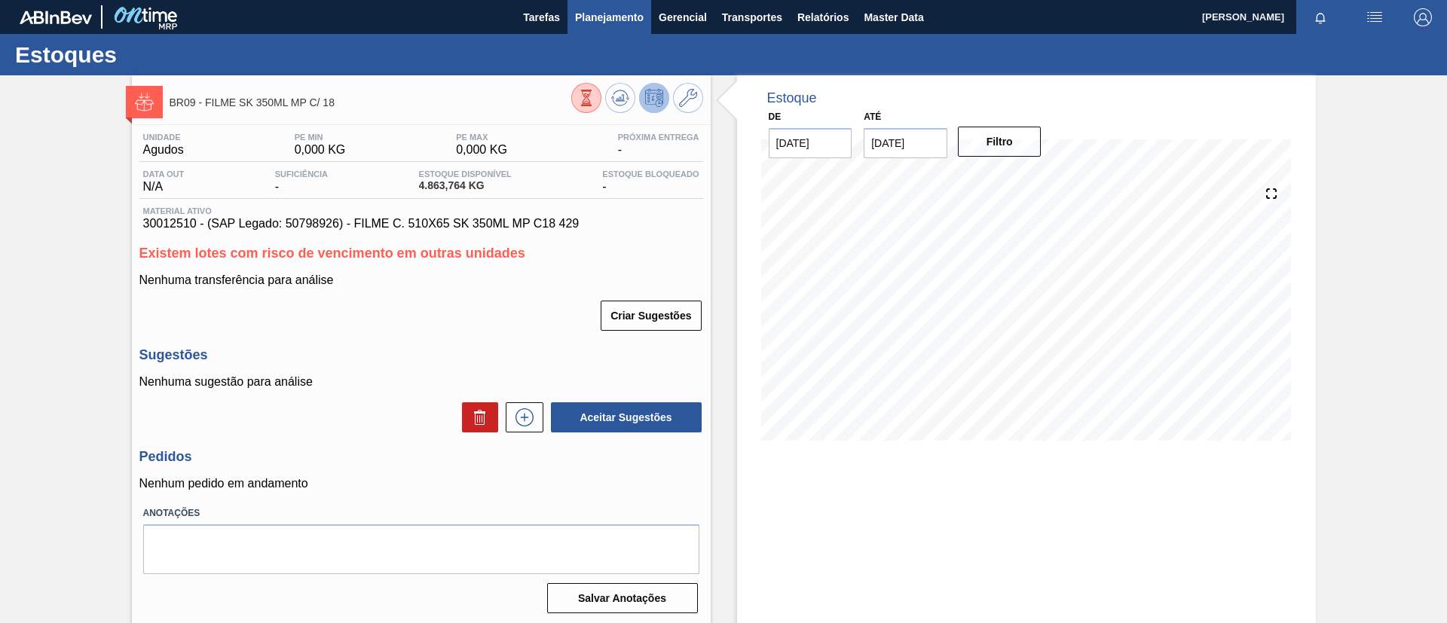
click at [608, 4] on button "Planejamento" at bounding box center [610, 17] width 84 height 34
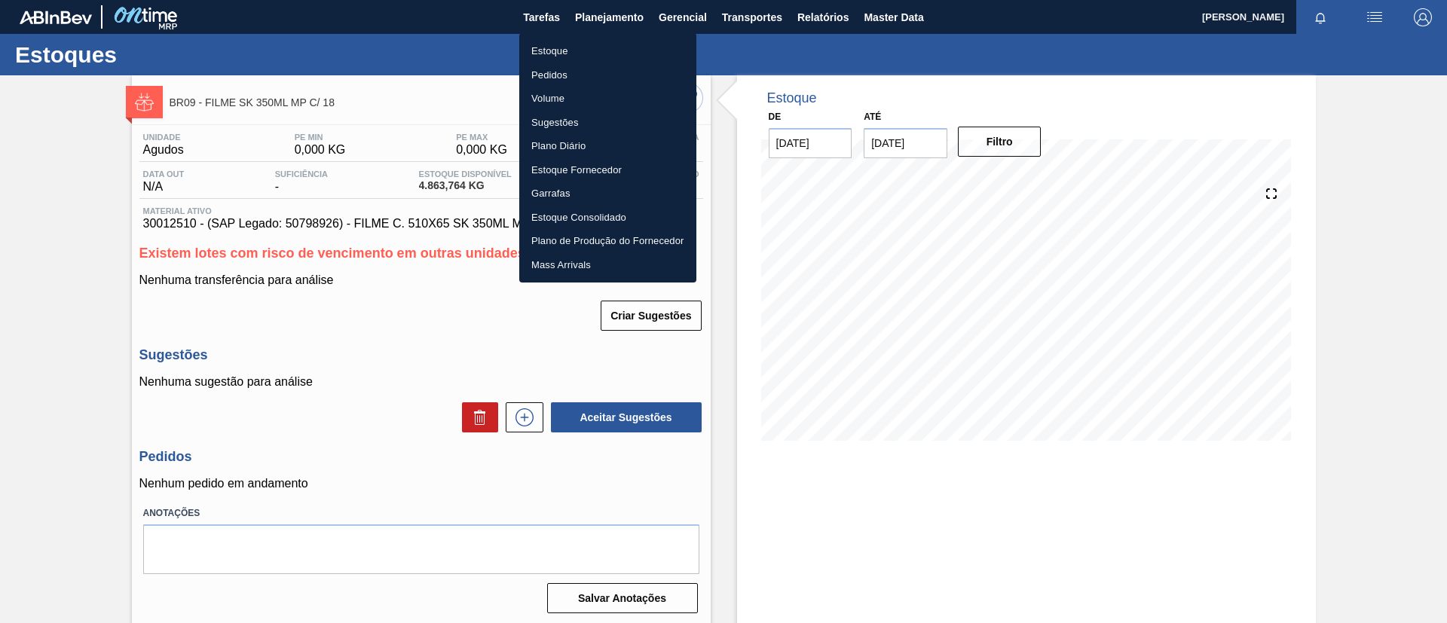
click at [606, 40] on li "Estoque" at bounding box center [607, 51] width 177 height 24
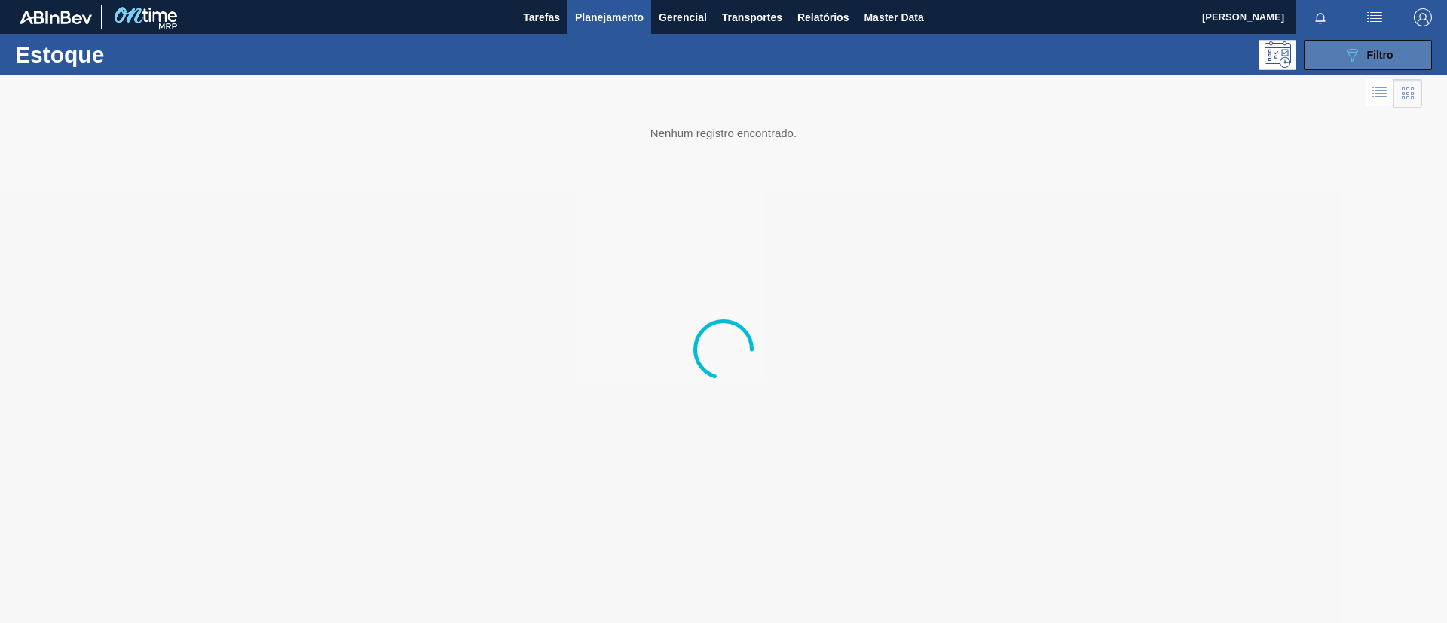
click at [1386, 51] on span "Filtro" at bounding box center [1380, 55] width 26 height 12
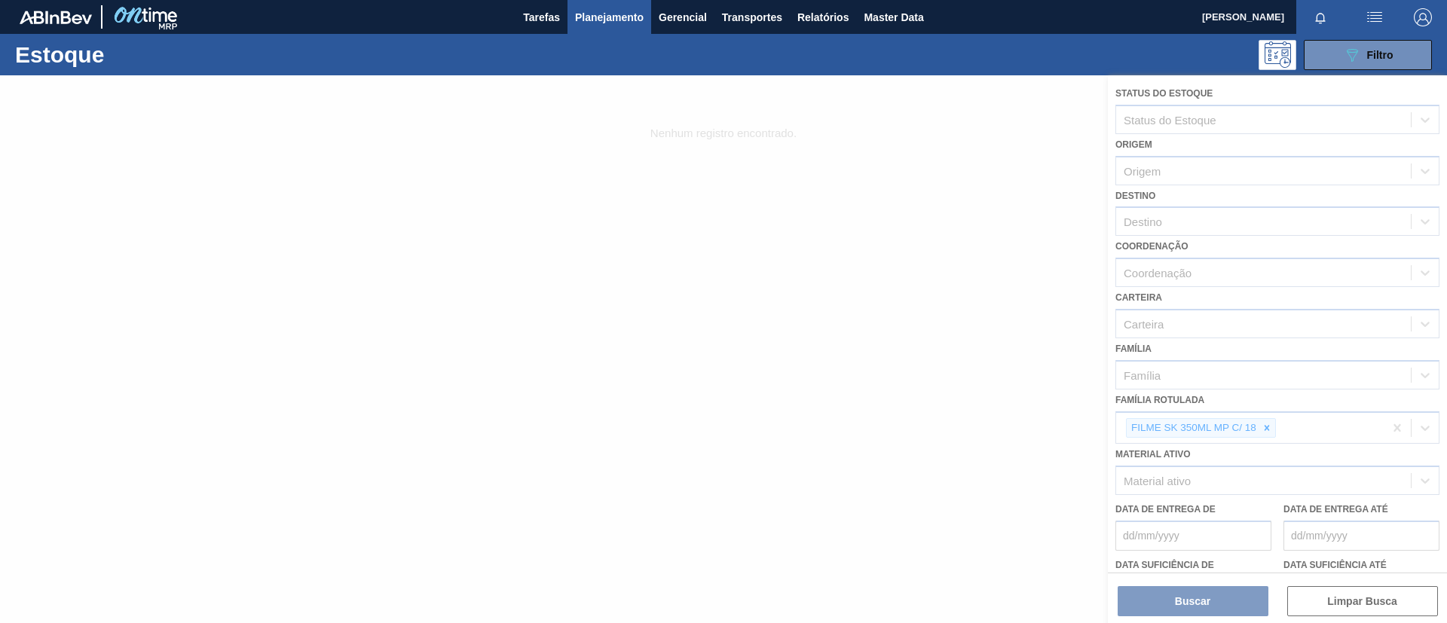
click at [1260, 444] on div at bounding box center [723, 349] width 1447 height 548
click at [1269, 428] on div at bounding box center [723, 349] width 1447 height 548
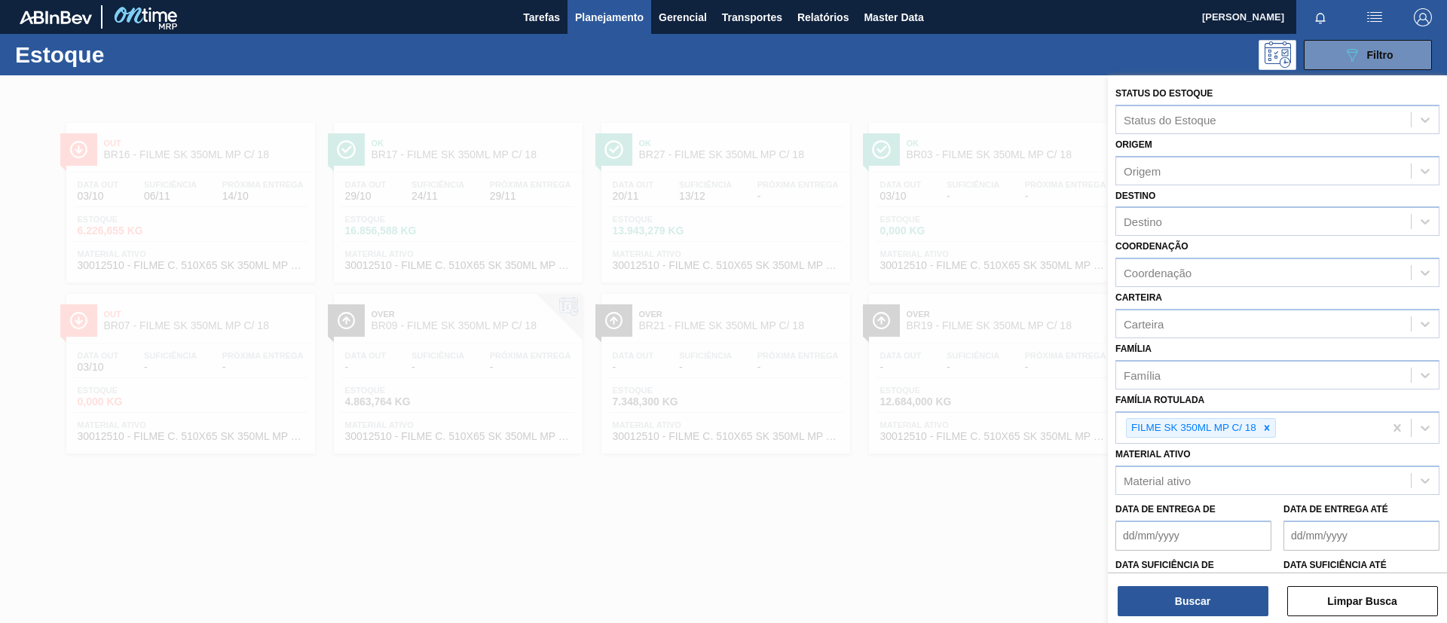
click at [1269, 428] on icon at bounding box center [1267, 428] width 11 height 11
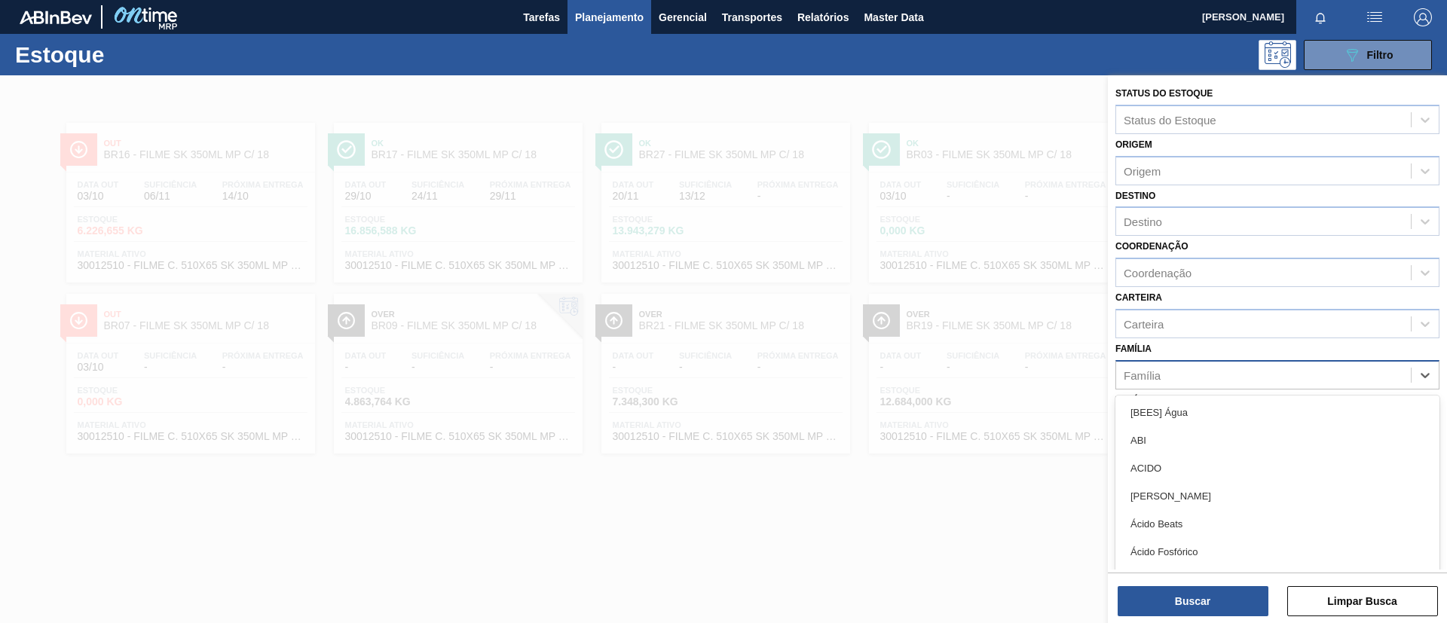
click at [1200, 375] on div "Família" at bounding box center [1263, 375] width 295 height 22
type input "dec"
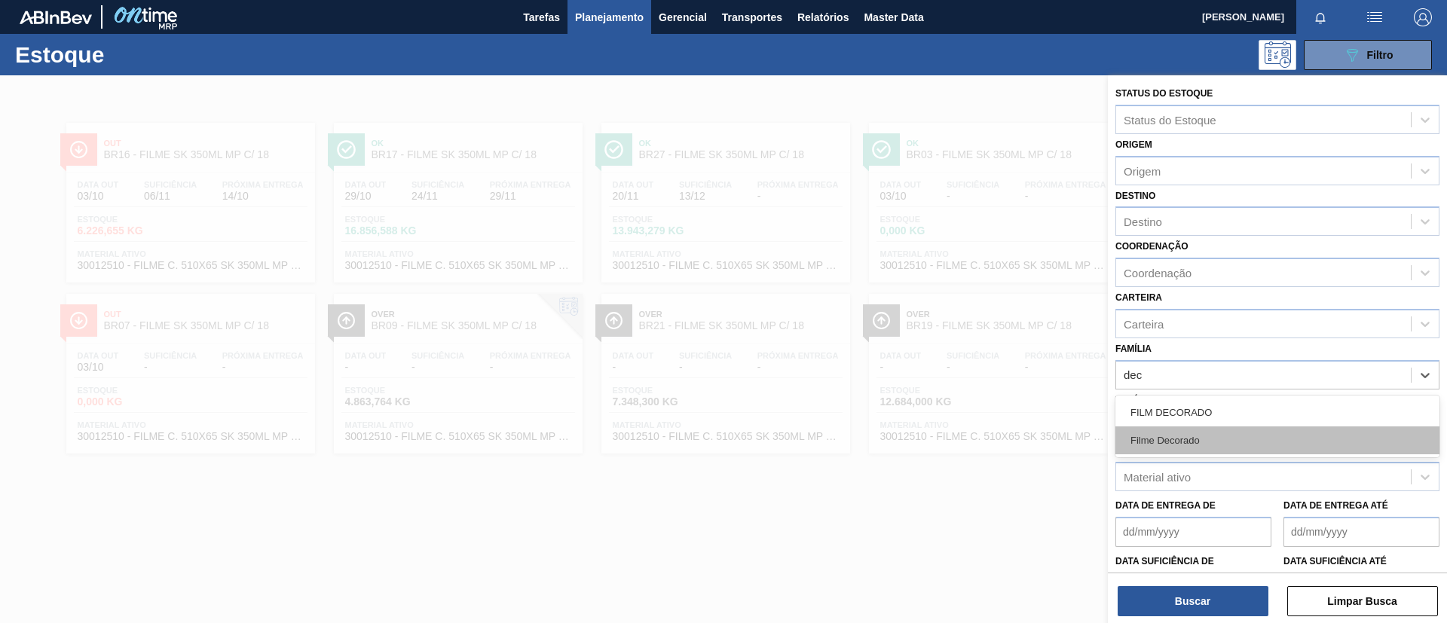
click at [1199, 443] on div "Filme Decorado" at bounding box center [1278, 441] width 324 height 28
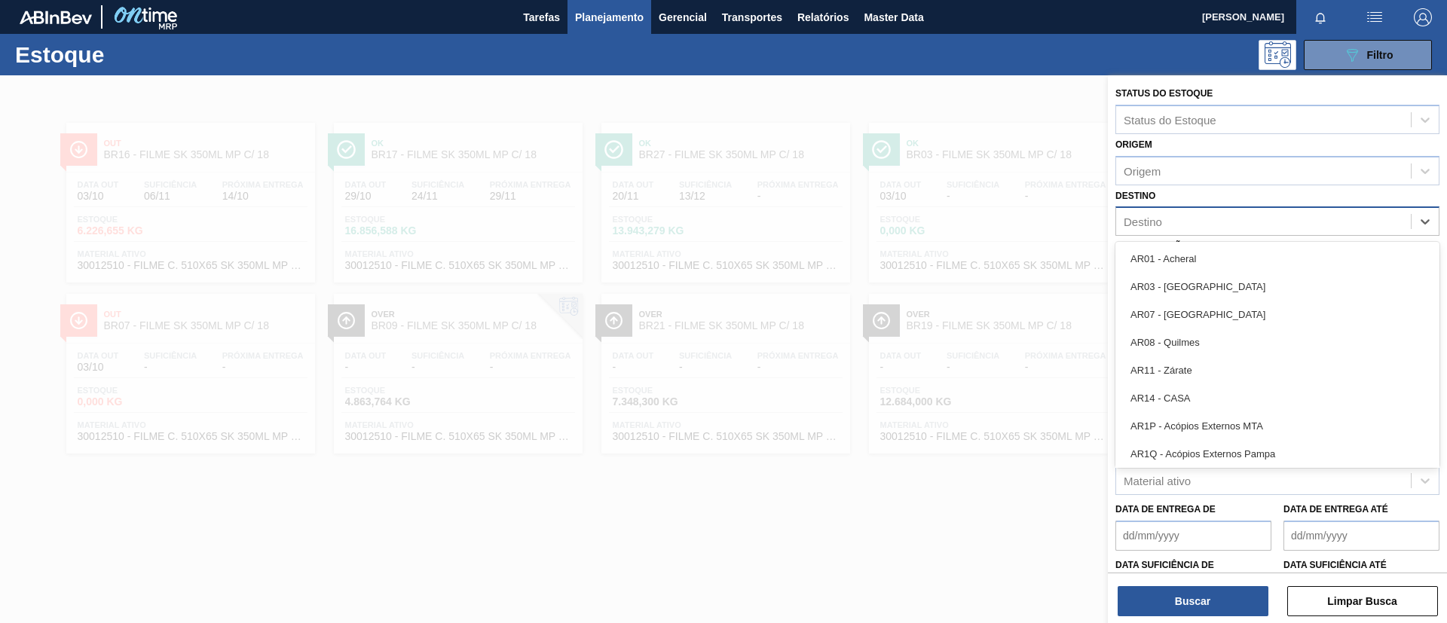
click at [1174, 219] on div "Destino" at bounding box center [1263, 222] width 295 height 22
type input "br15"
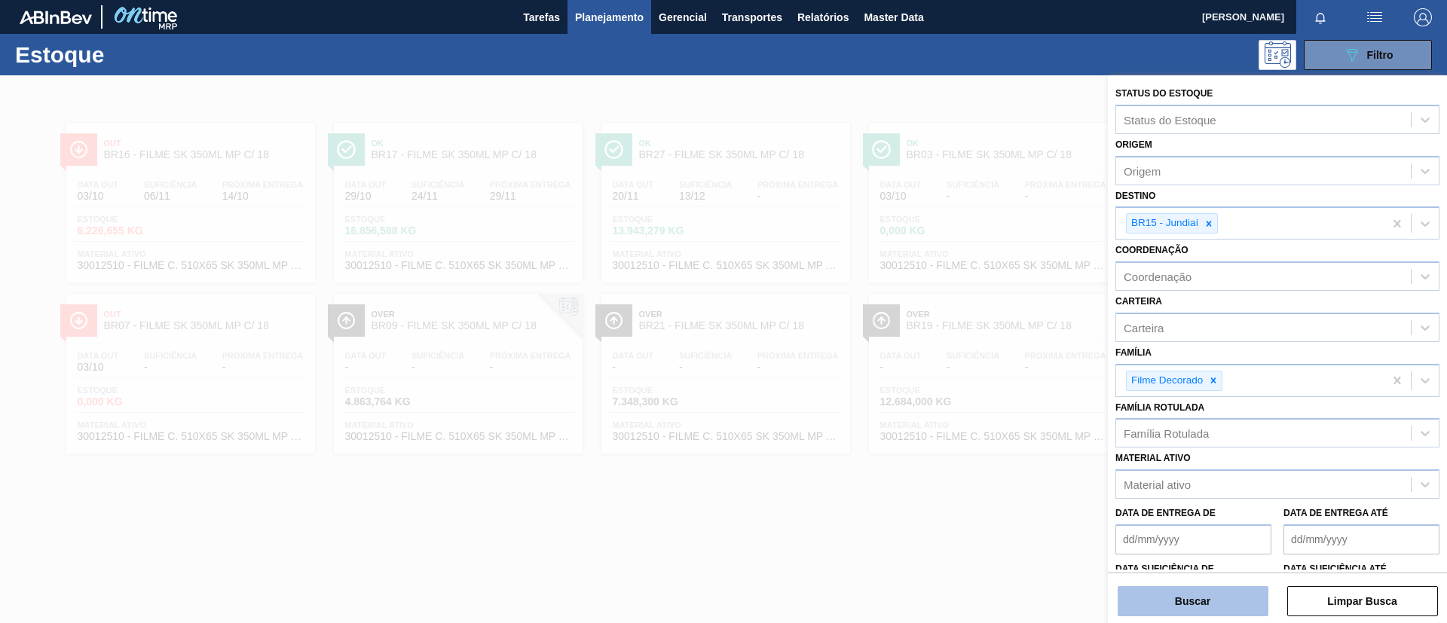
click at [1239, 597] on button "Buscar" at bounding box center [1193, 601] width 151 height 30
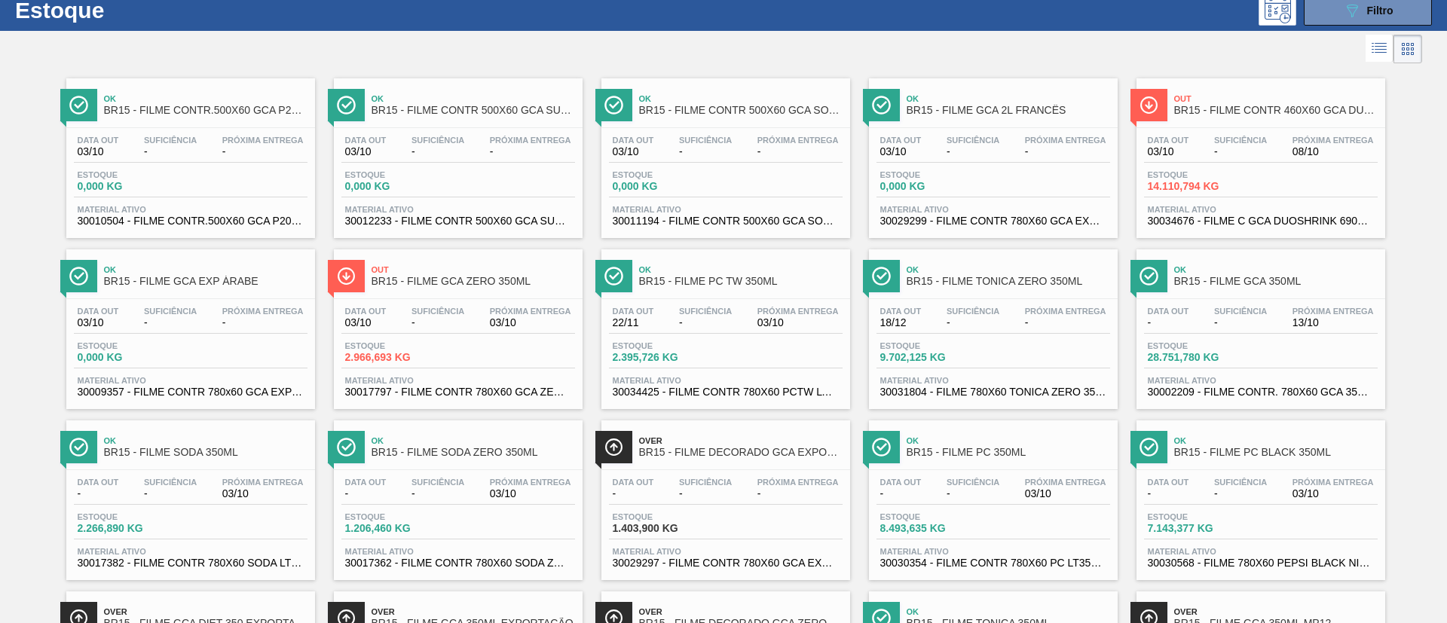
scroll to position [113, 0]
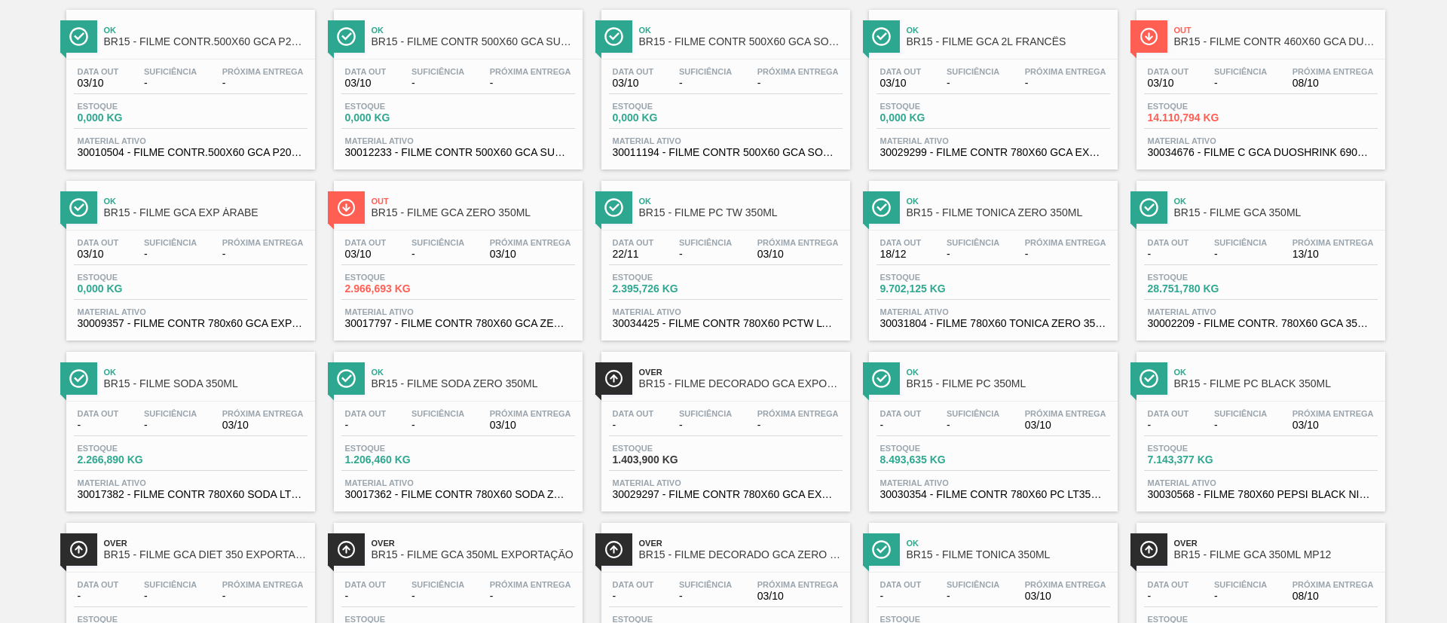
click at [230, 399] on div "Ok BR15 - FILME SODA 350ML Data out - Suficiência - Próxima Entrega 03/10 Estoq…" at bounding box center [190, 432] width 249 height 160
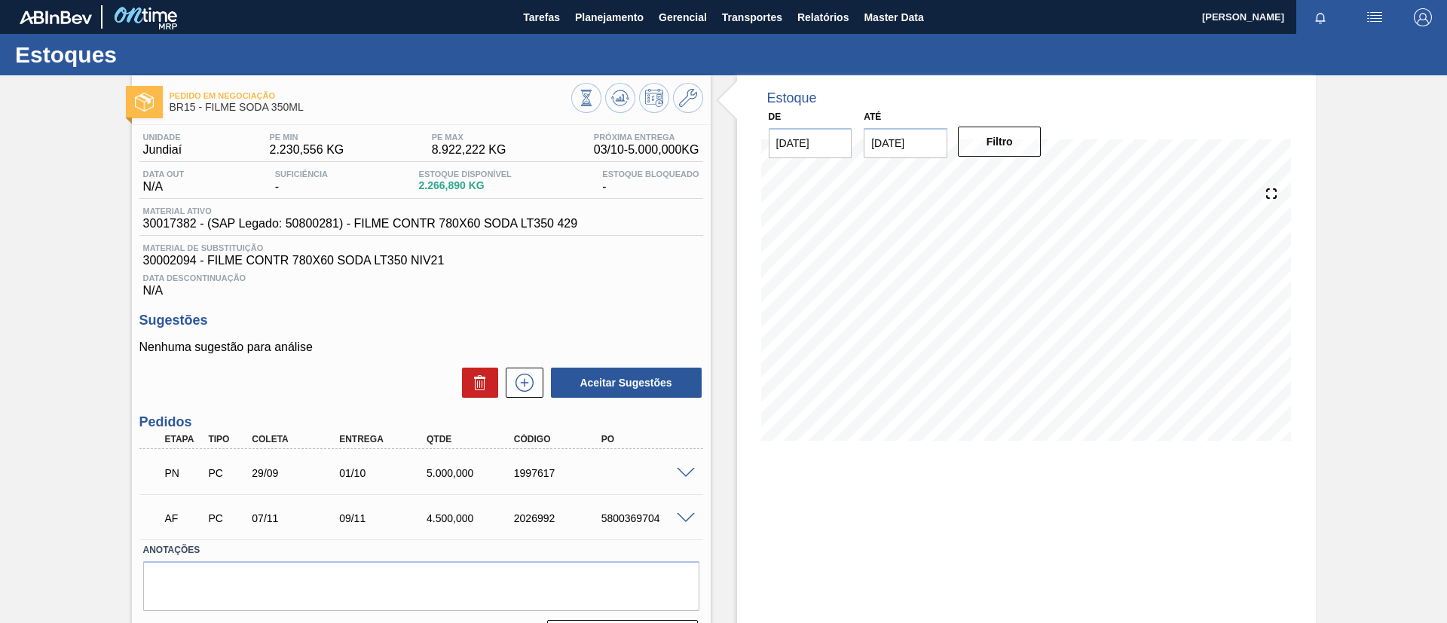
click at [682, 472] on span at bounding box center [686, 473] width 18 height 11
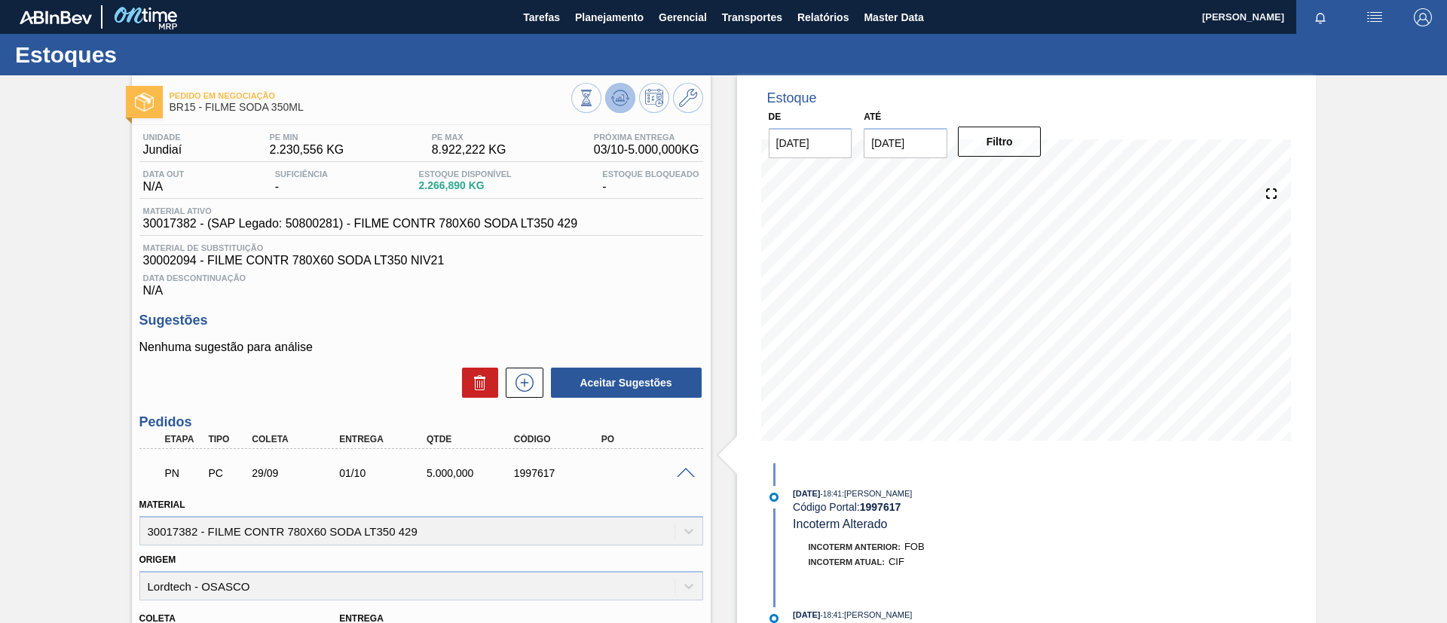
click at [625, 103] on icon at bounding box center [620, 98] width 18 height 18
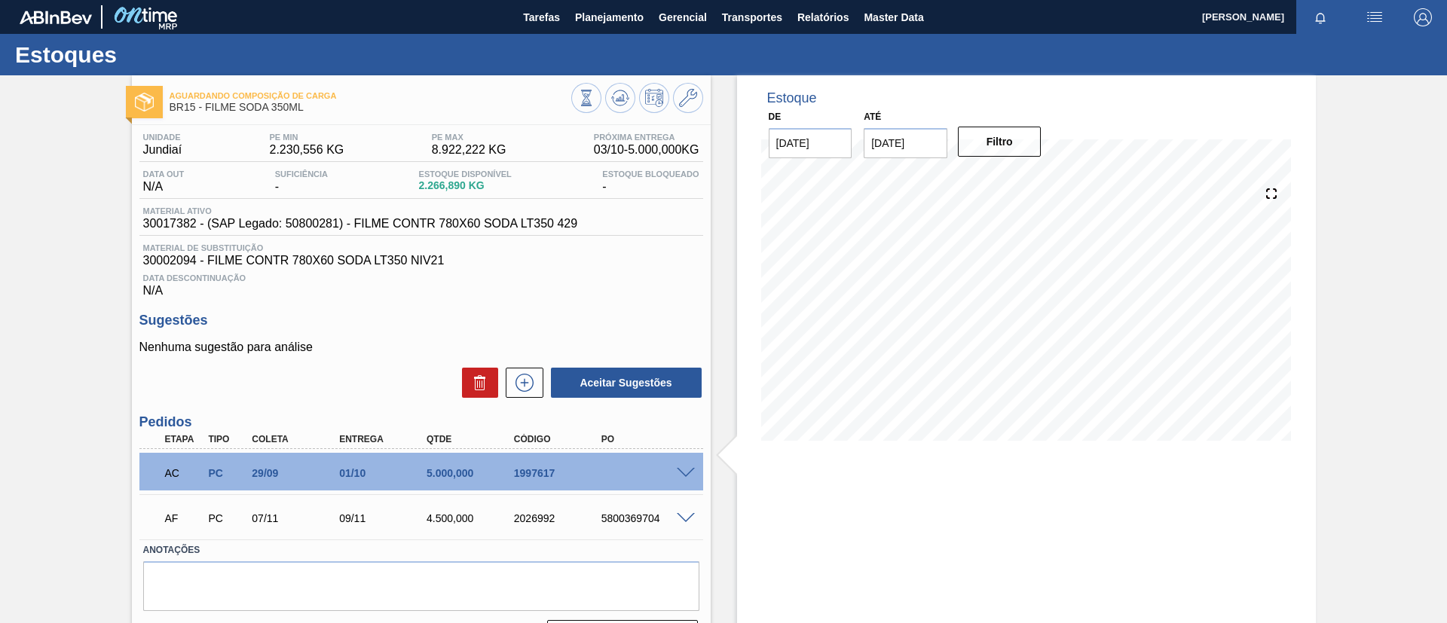
click at [686, 467] on div at bounding box center [688, 472] width 30 height 11
click at [687, 482] on div "AC PC 29/09 01/10 5.000,000 1997617" at bounding box center [421, 472] width 564 height 38
click at [683, 468] on span at bounding box center [686, 473] width 18 height 11
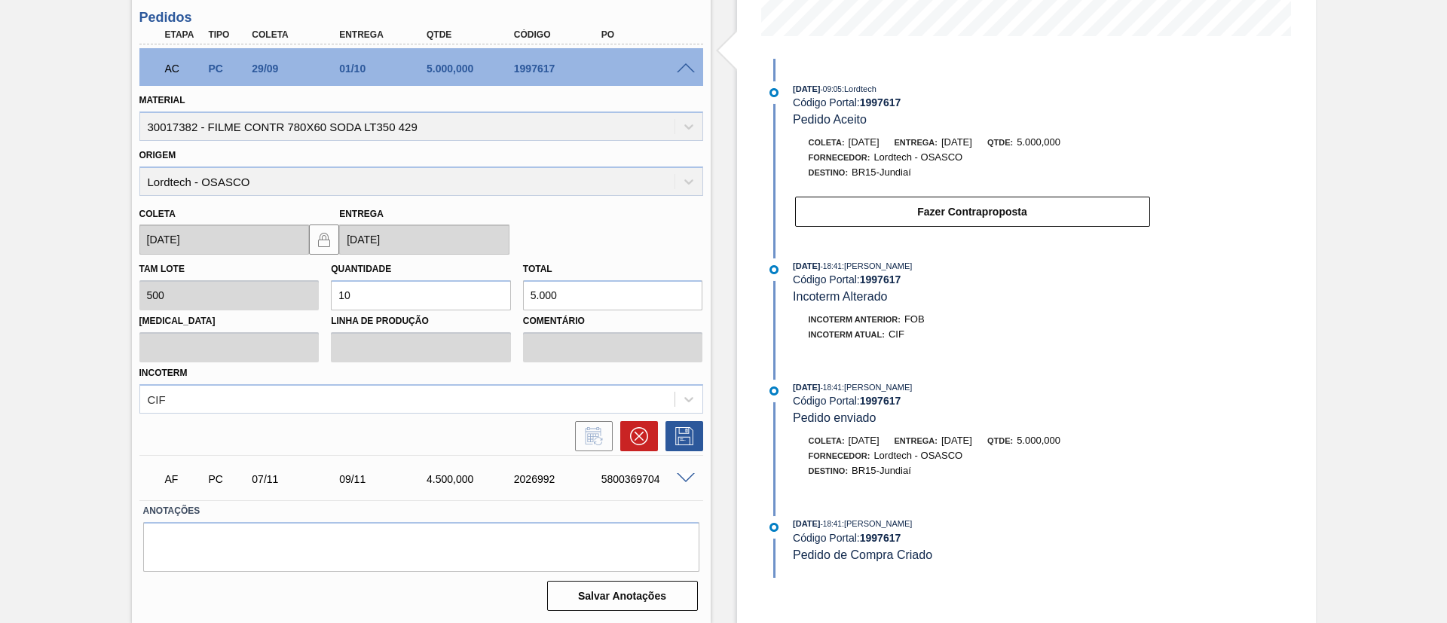
scroll to position [406, 0]
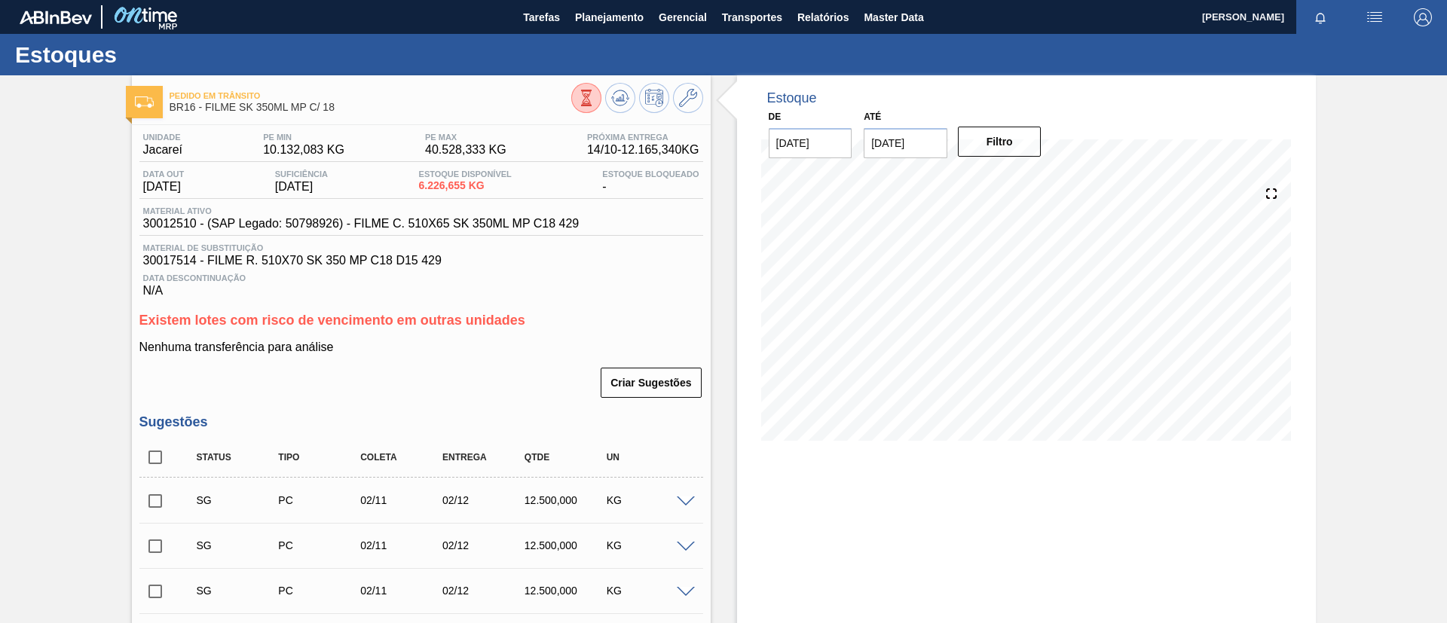
click at [883, 466] on div "Estoque De [DATE] Até [DATE] Filtro 21/10 Projeção de Estoque 13,225.932 [DOMAI…" at bounding box center [1026, 496] width 579 height 843
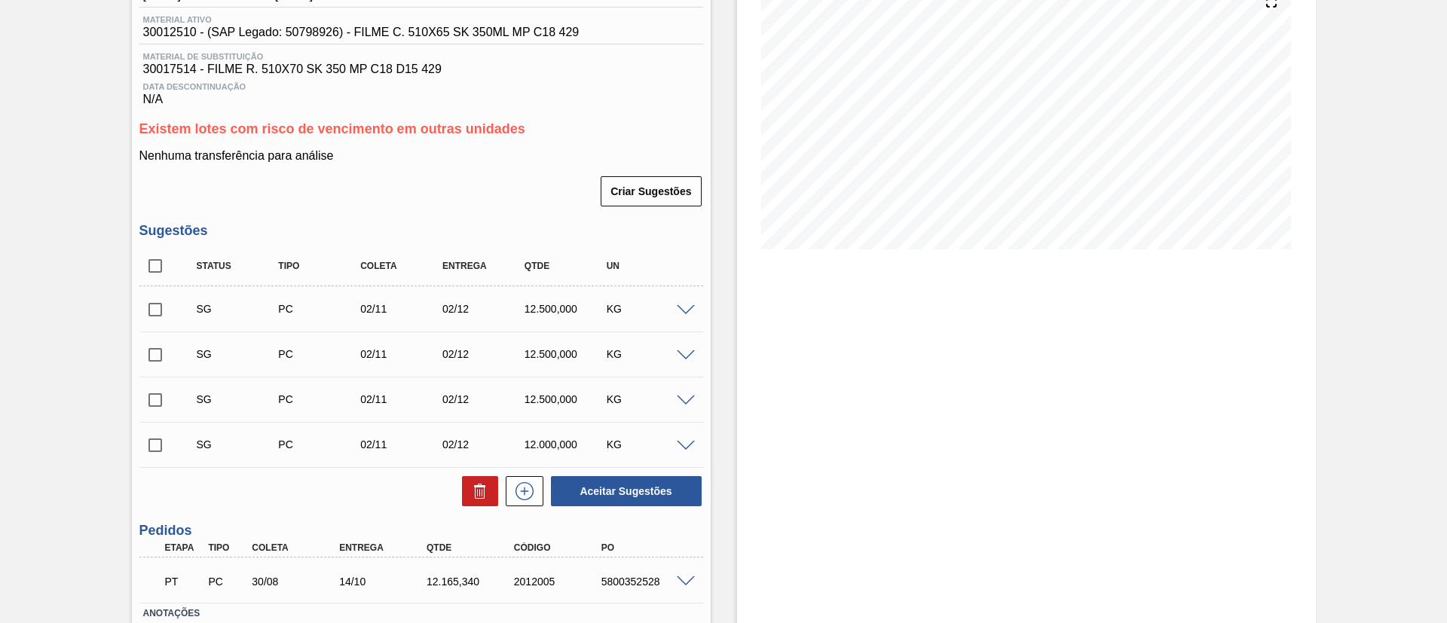
scroll to position [295, 0]
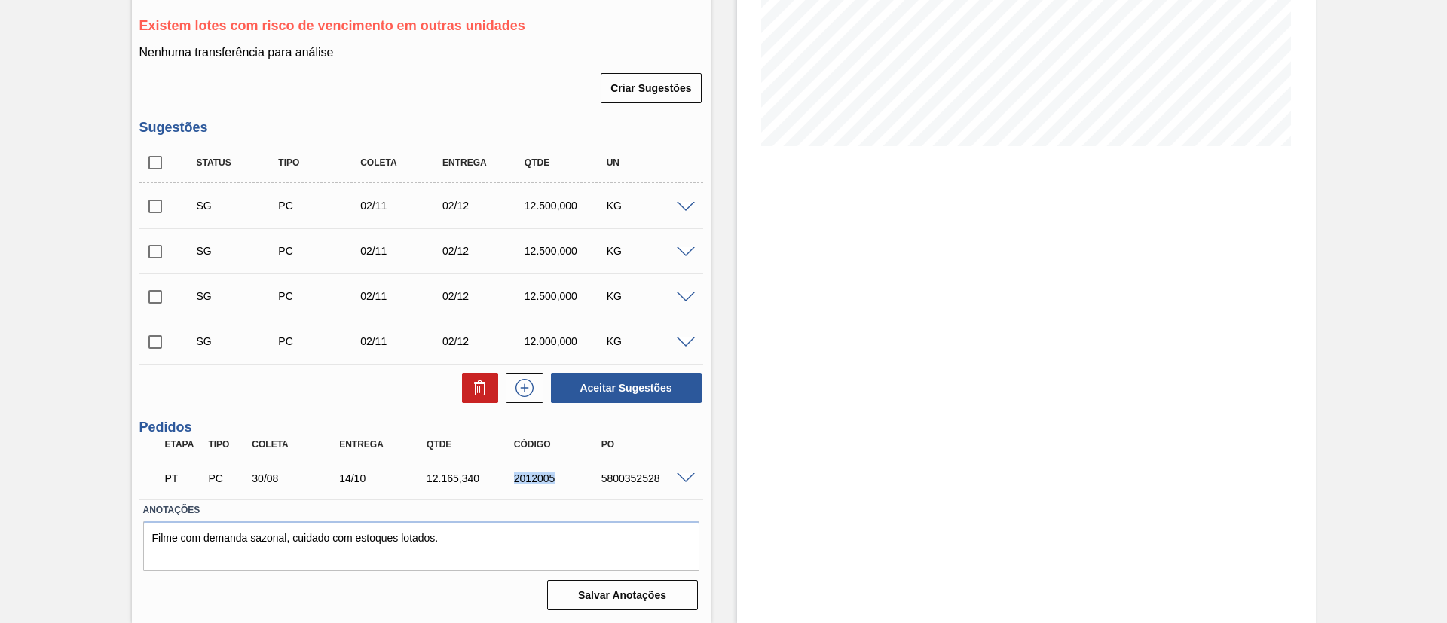
drag, startPoint x: 508, startPoint y: 482, endPoint x: 559, endPoint y: 481, distance: 50.5
click at [559, 481] on div "2012005" at bounding box center [547, 479] width 87 height 12
copy div "2012005"
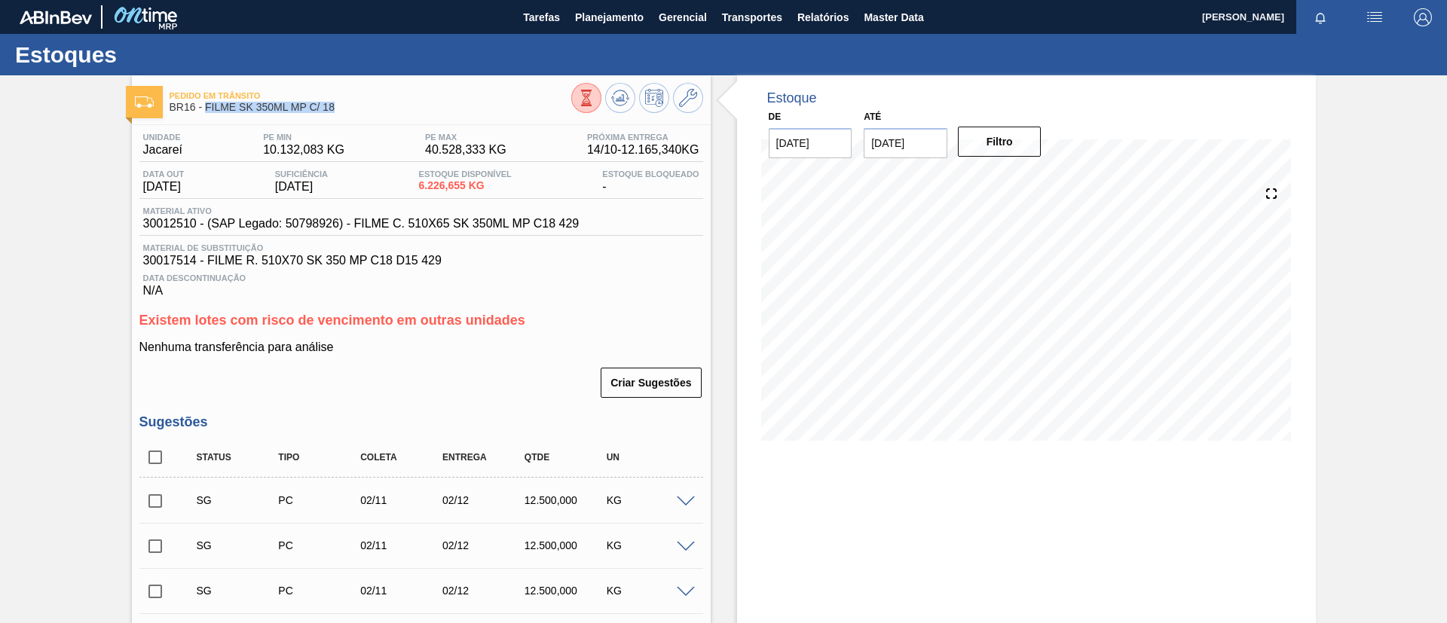
drag, startPoint x: 355, startPoint y: 106, endPoint x: 204, endPoint y: 106, distance: 150.8
click at [204, 106] on span "BR16 - FILME SK 350ML MP C/ 18" at bounding box center [371, 107] width 402 height 11
copy span "FILME SK 350ML MP C/ 18"
click at [640, 6] on button "Planejamento" at bounding box center [610, 17] width 84 height 34
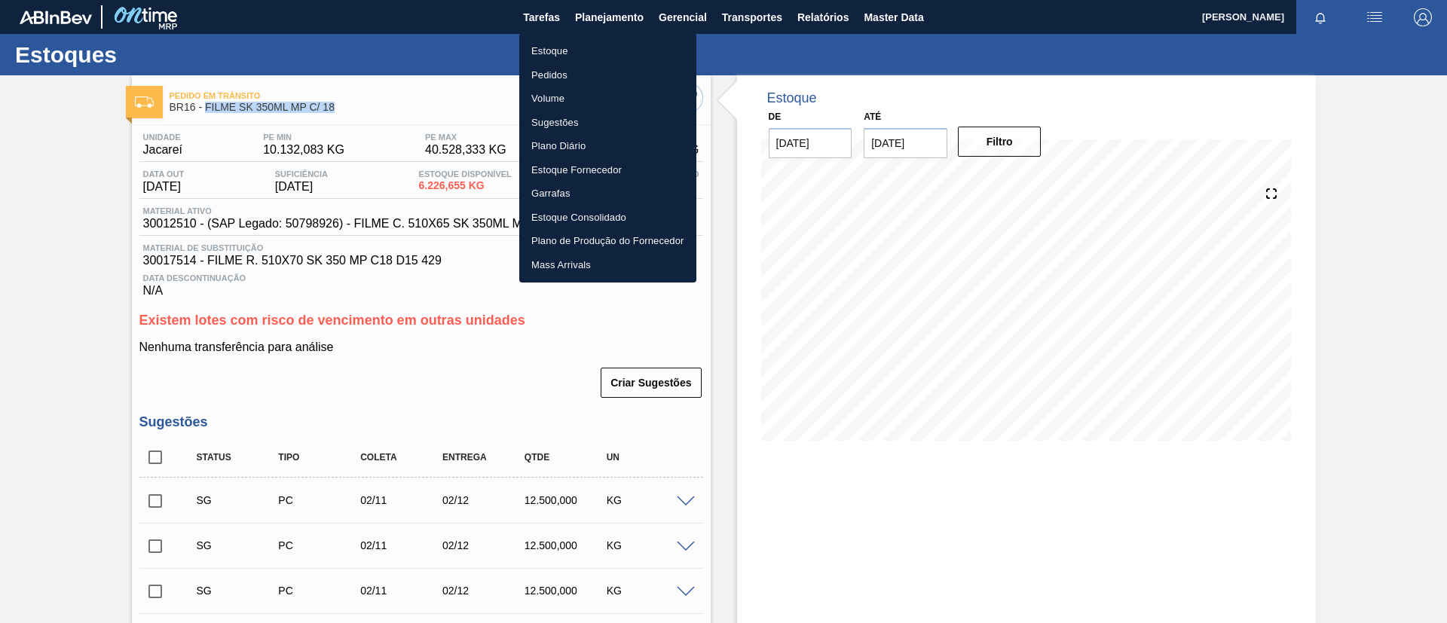
click at [597, 41] on li "Estoque" at bounding box center [607, 51] width 177 height 24
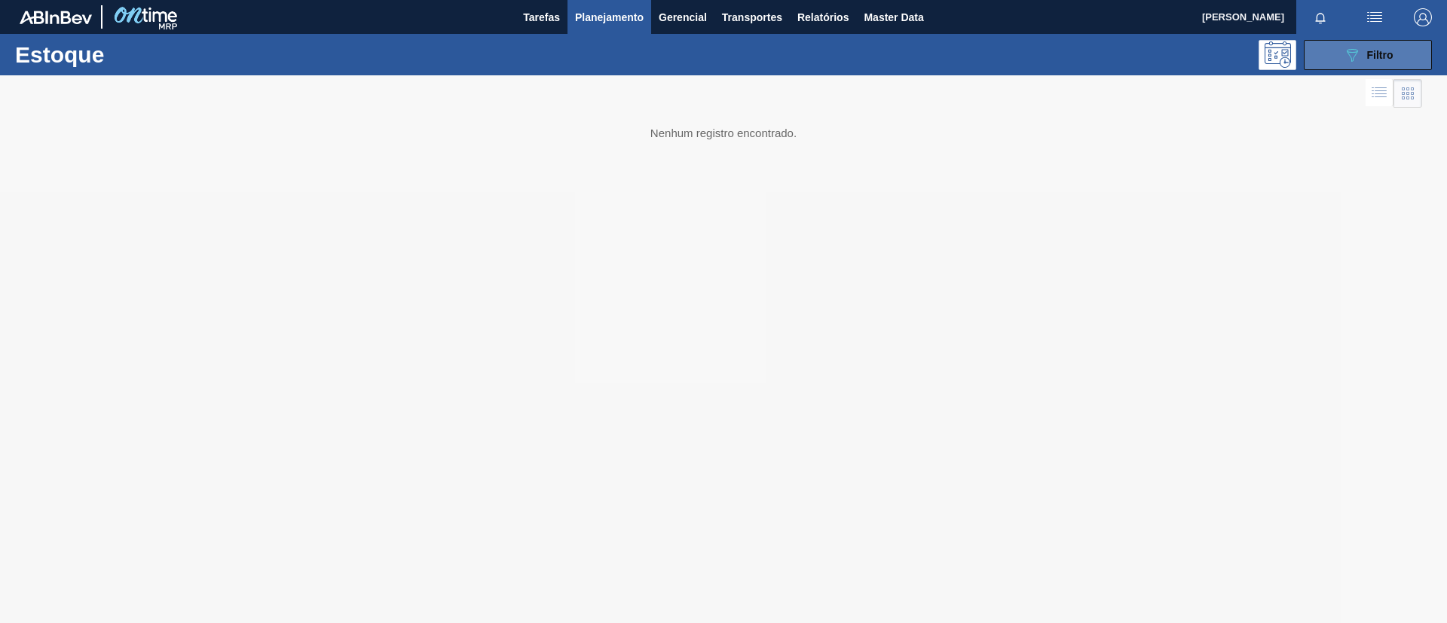
click at [1360, 50] on icon "089F7B8B-B2A5-4AFE-B5C0-19BA573D28AC" at bounding box center [1352, 55] width 18 height 18
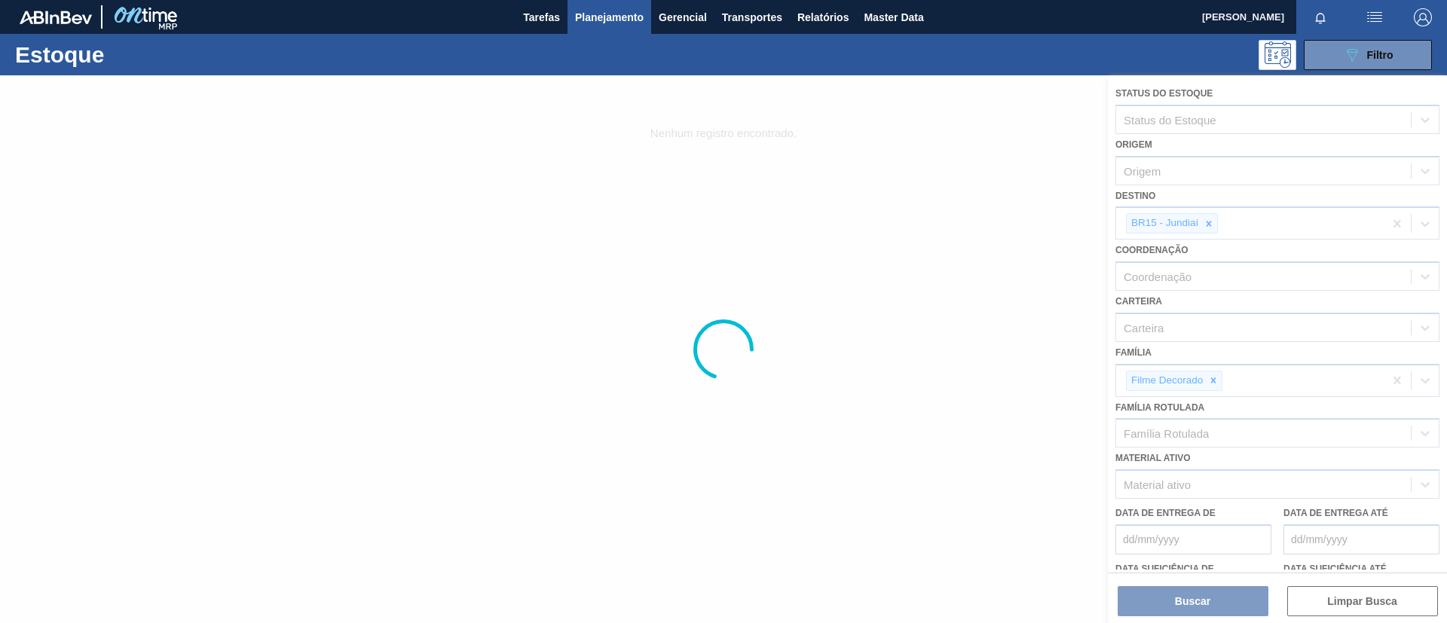
click at [1218, 381] on div at bounding box center [723, 349] width 1447 height 548
click at [1214, 381] on div at bounding box center [723, 349] width 1447 height 548
click at [1211, 386] on div at bounding box center [723, 349] width 1447 height 548
click at [1214, 379] on div at bounding box center [723, 349] width 1447 height 548
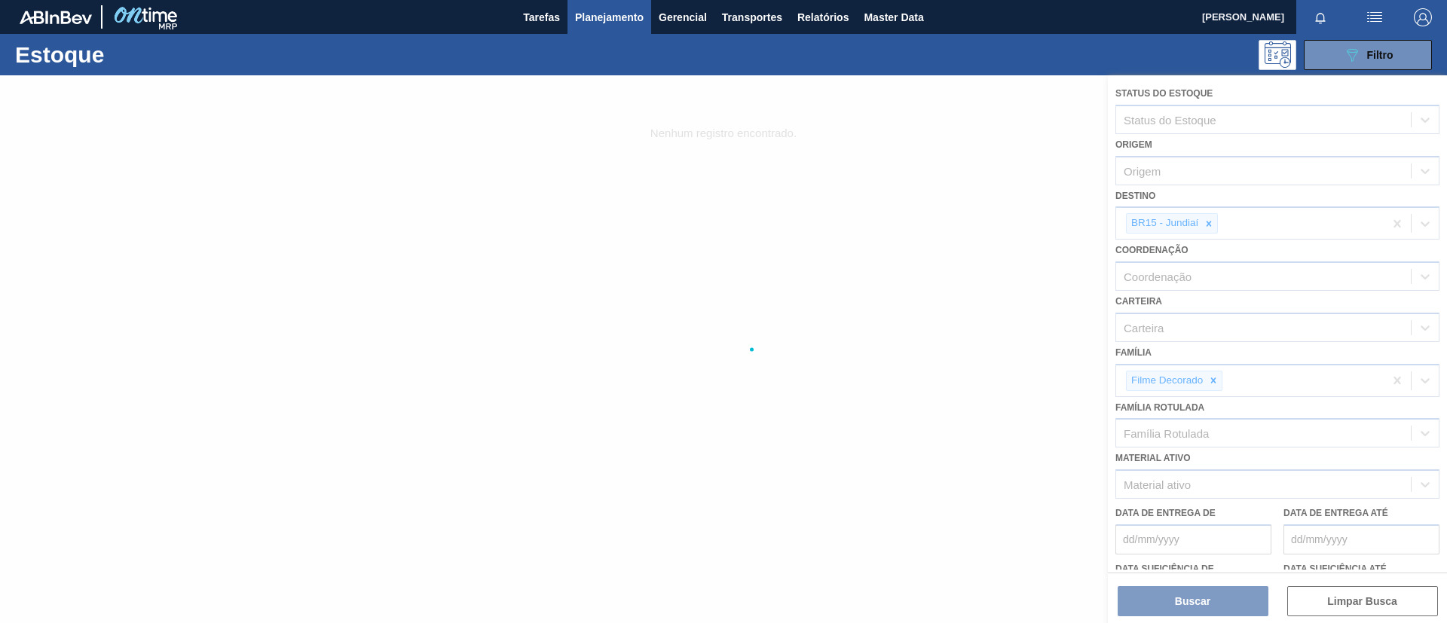
click at [1213, 381] on div at bounding box center [723, 349] width 1447 height 548
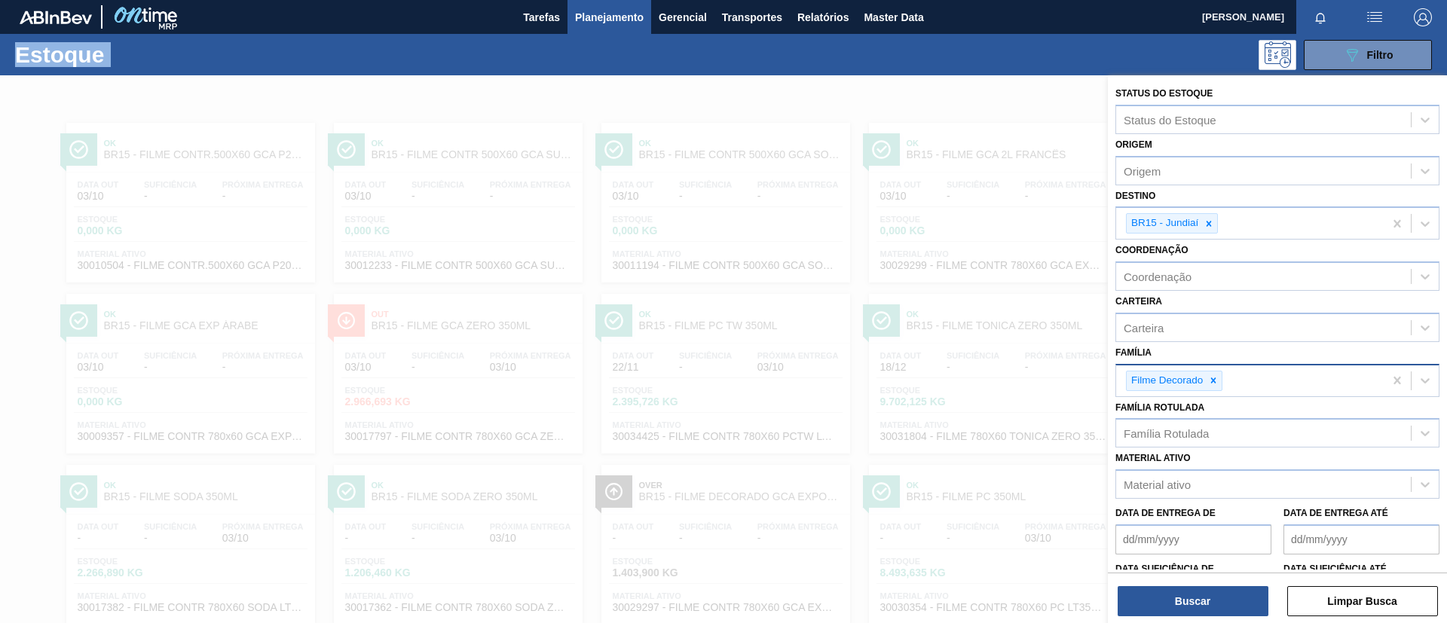
click at [1217, 373] on div at bounding box center [1213, 381] width 17 height 19
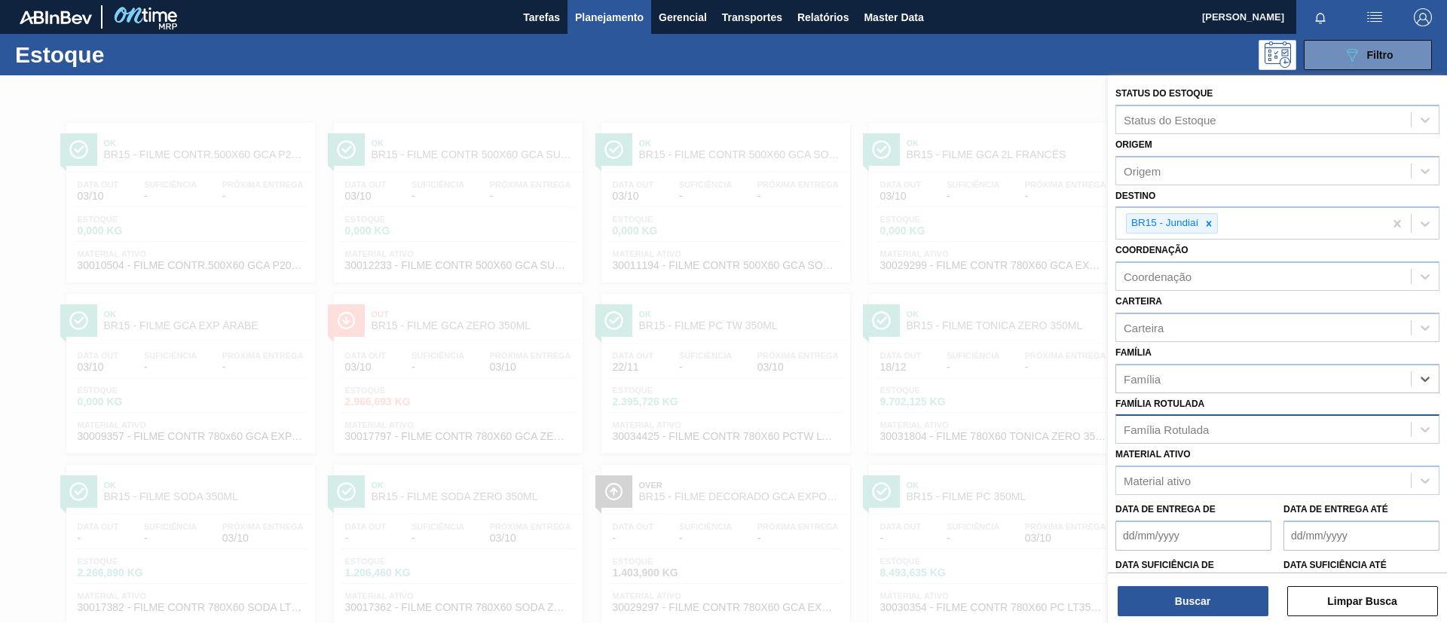
click at [1224, 441] on div "Família Rotulada" at bounding box center [1278, 429] width 324 height 29
click at [1225, 431] on div "Família Rotulada" at bounding box center [1263, 430] width 295 height 22
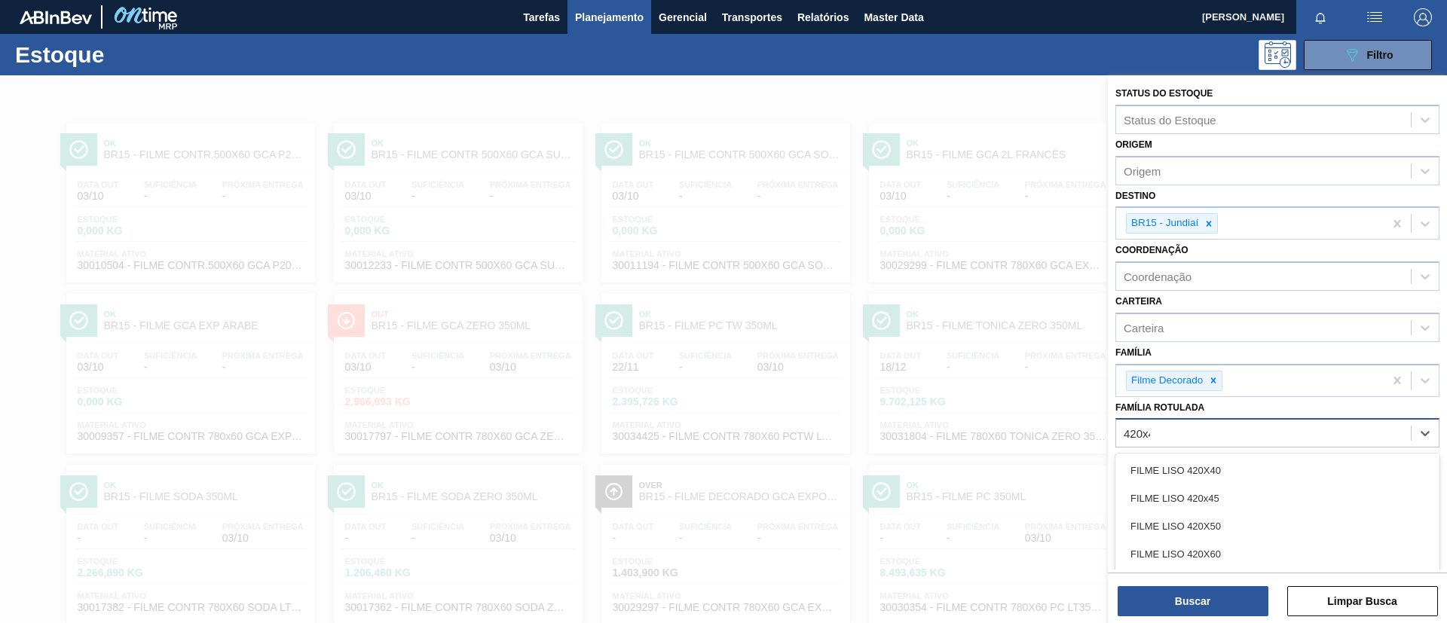
type Rotulada "420x45"
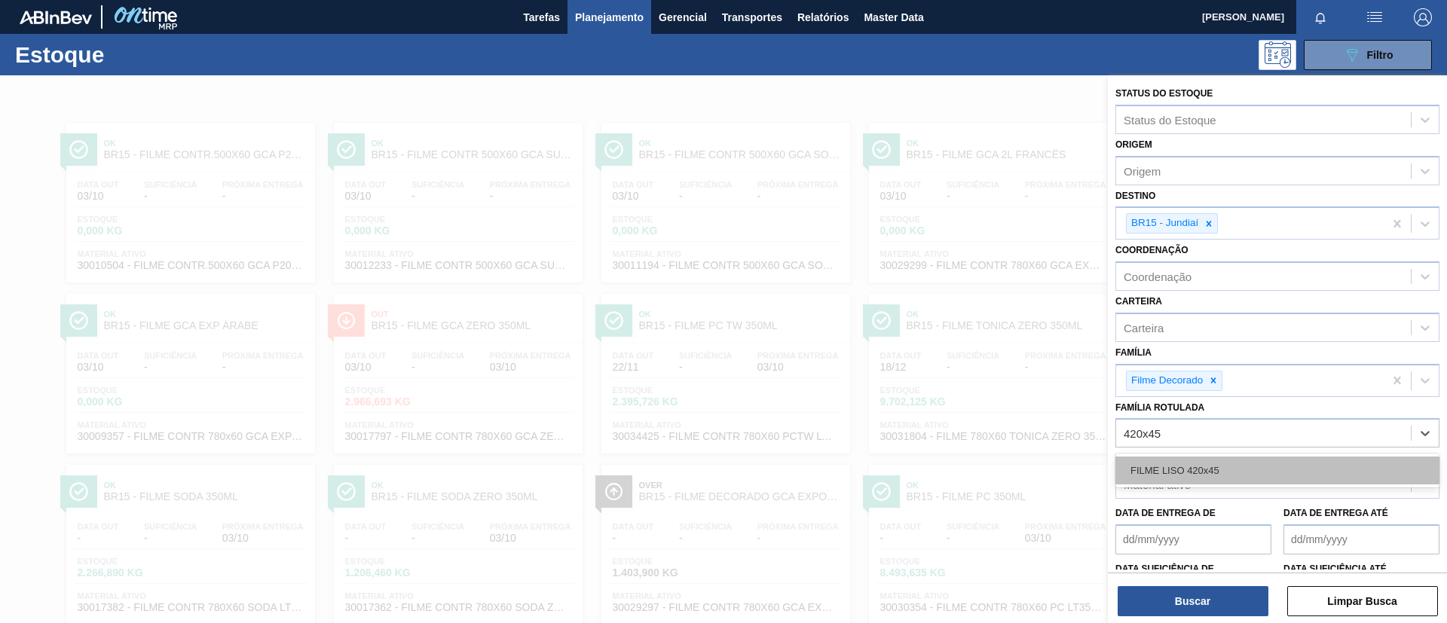
click at [1217, 457] on div "FILME LISO 420x45" at bounding box center [1278, 471] width 324 height 28
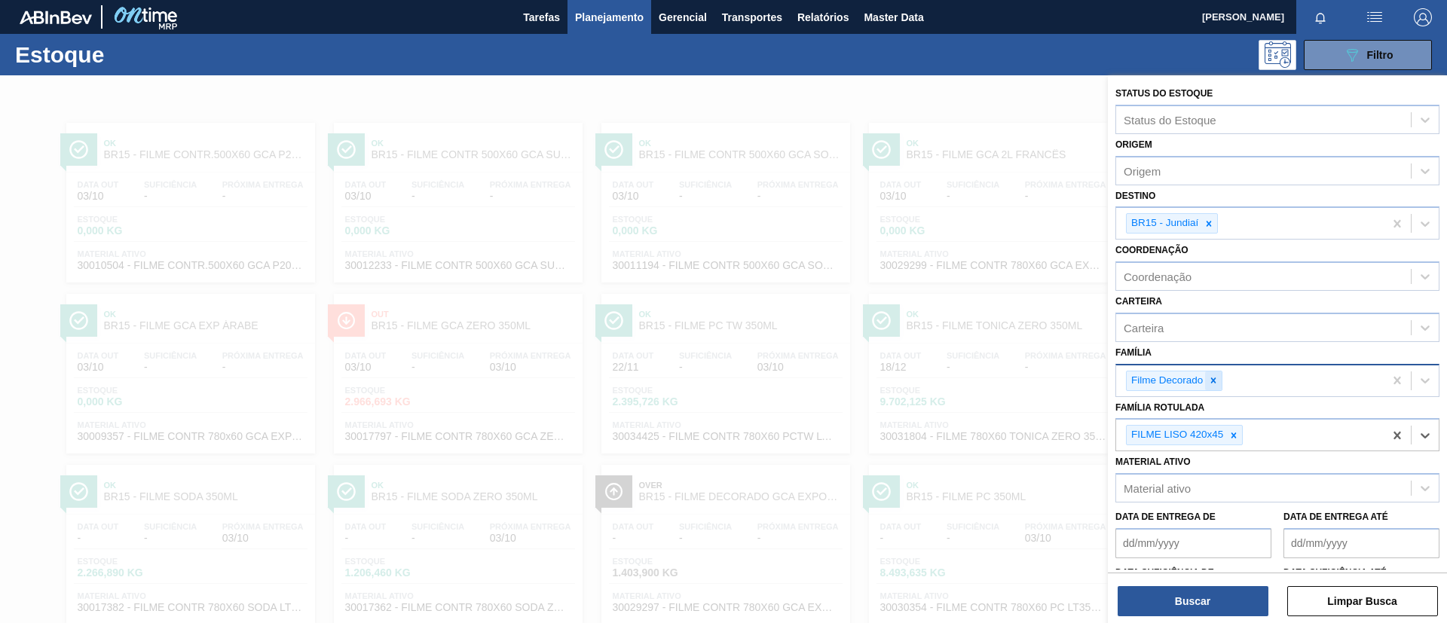
click at [1215, 384] on icon at bounding box center [1213, 380] width 11 height 11
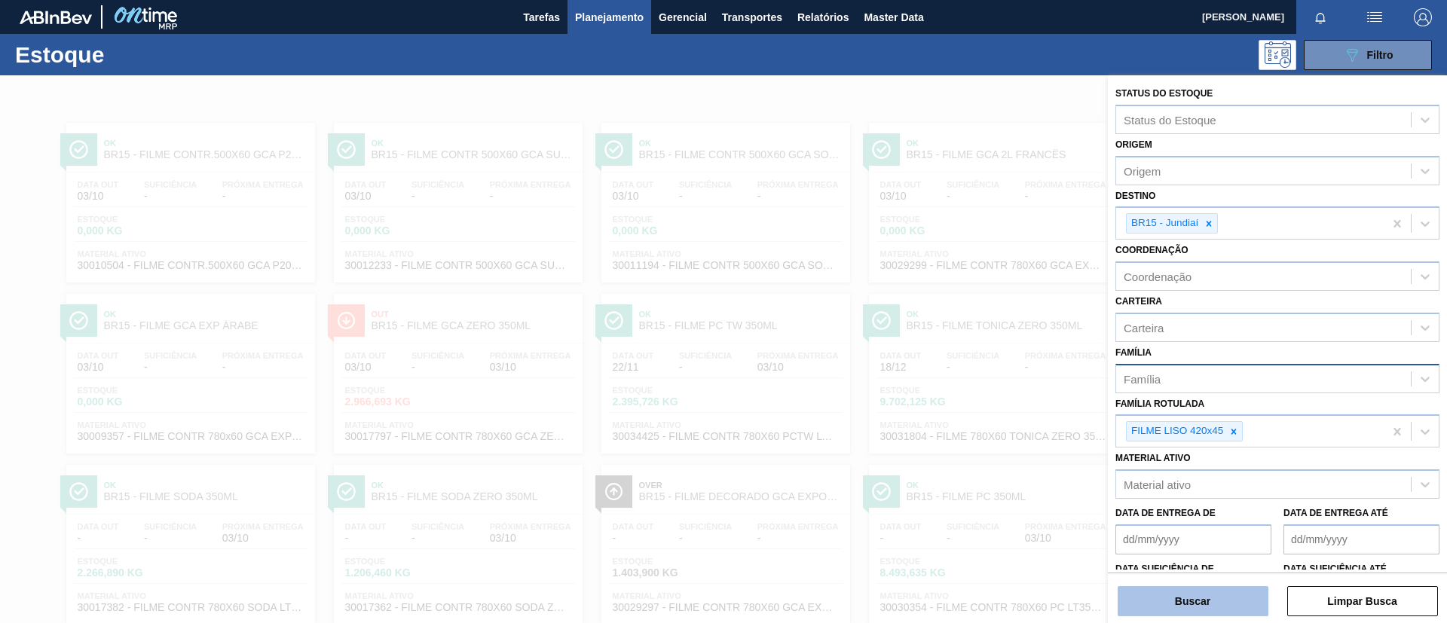
click at [1209, 593] on button "Buscar" at bounding box center [1193, 601] width 151 height 30
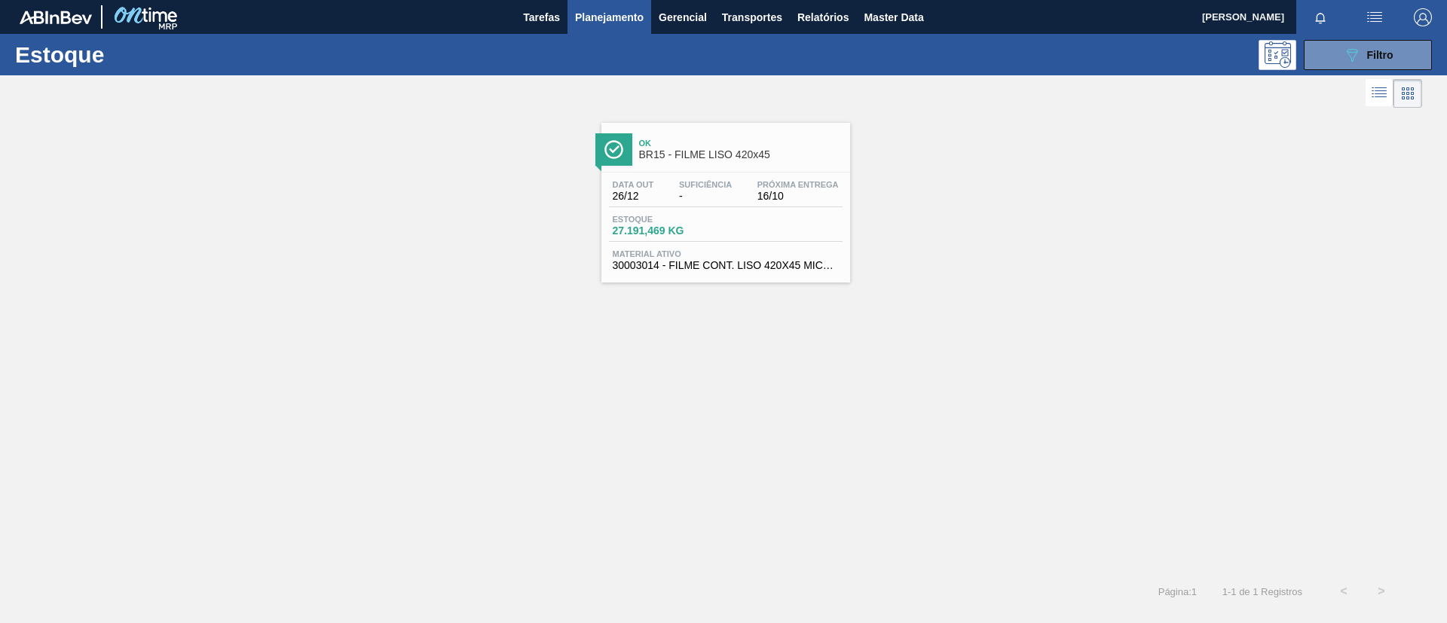
click at [625, 137] on div at bounding box center [614, 149] width 37 height 32
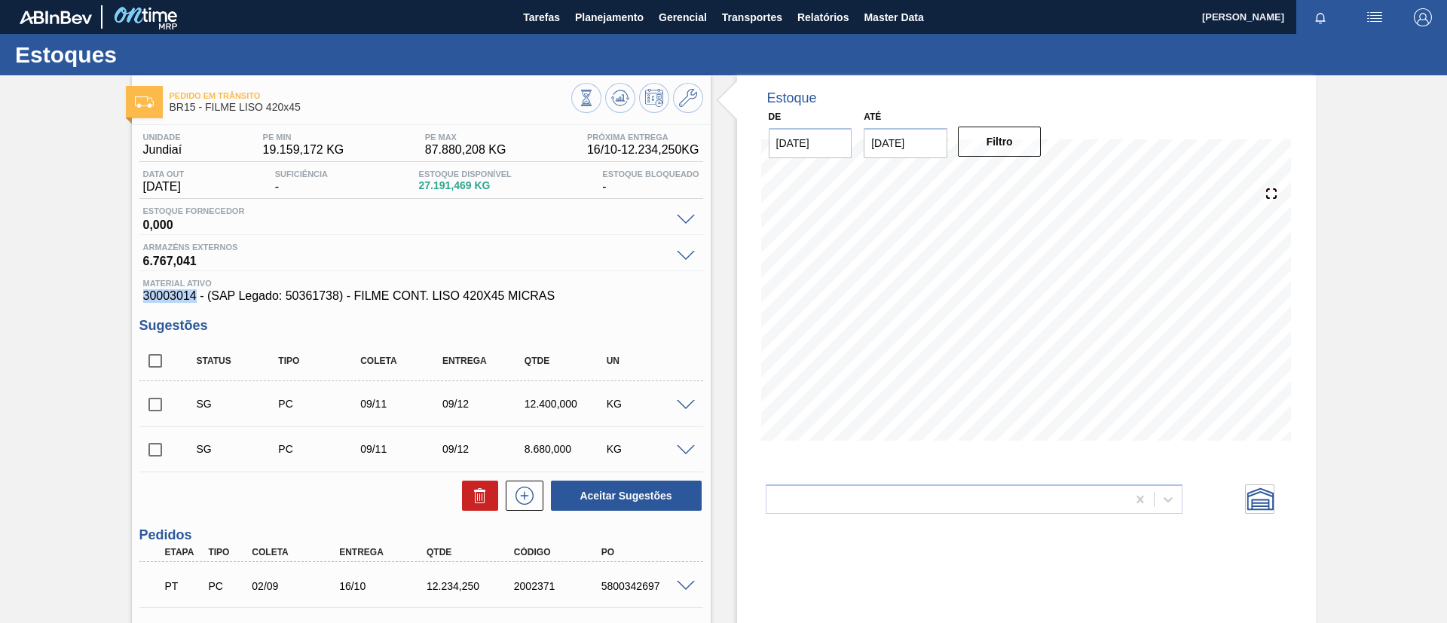
drag, startPoint x: 142, startPoint y: 296, endPoint x: 195, endPoint y: 299, distance: 53.6
click at [195, 299] on div "Material ativo 30003014 - (SAP Legado: 50361738) - FILME CONT. LISO 420X45 MICR…" at bounding box center [421, 291] width 564 height 24
copy span "30003014"
click at [149, 389] on input "checkbox" at bounding box center [155, 405] width 32 height 32
click at [155, 419] on input "checkbox" at bounding box center [155, 405] width 32 height 32
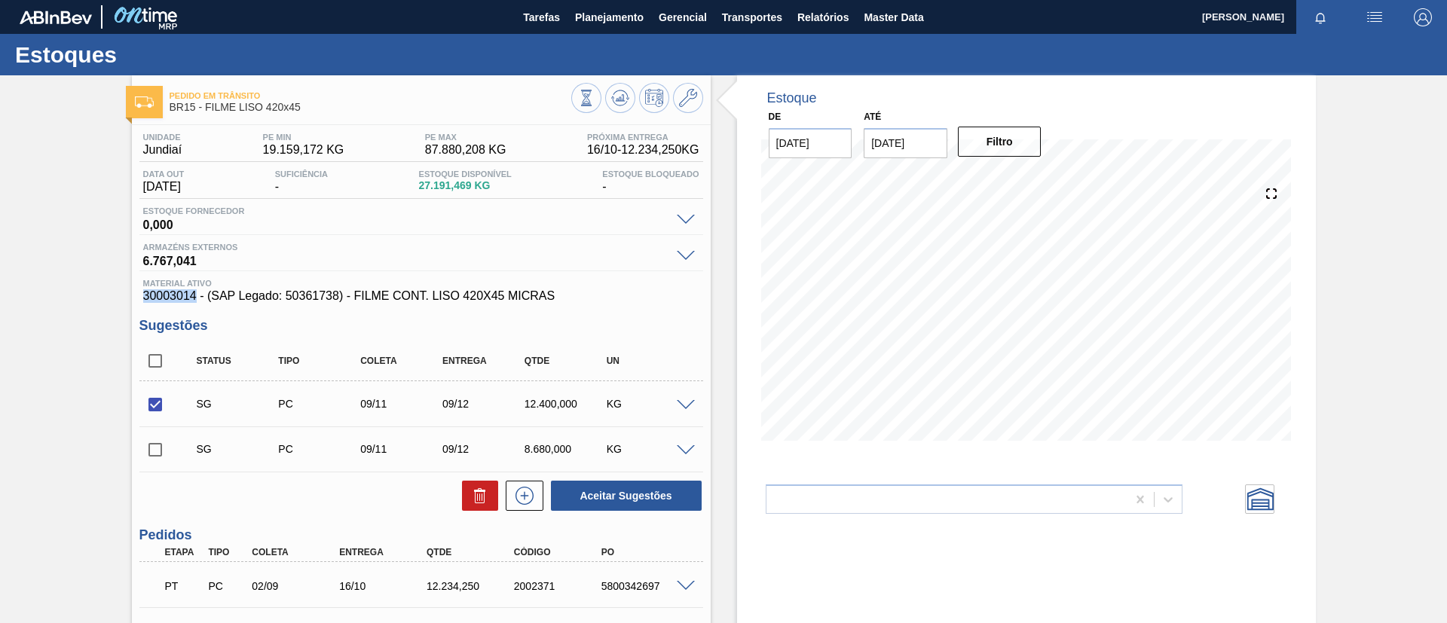
checkbox input "false"
click at [17, 442] on div "Pedido em Trânsito BR15 - FILME LISO 420x45 Unidade Jundiaí PE MIN 19.159,172 K…" at bounding box center [723, 516] width 1447 height 882
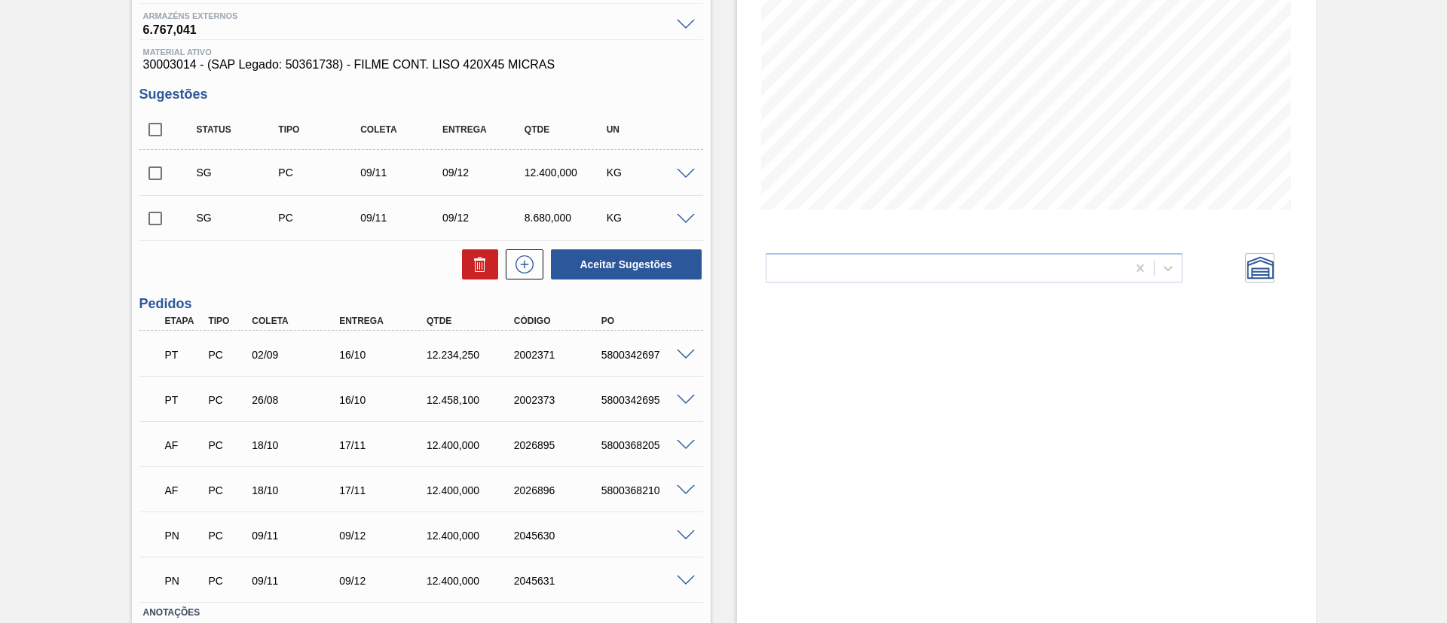
scroll to position [334, 0]
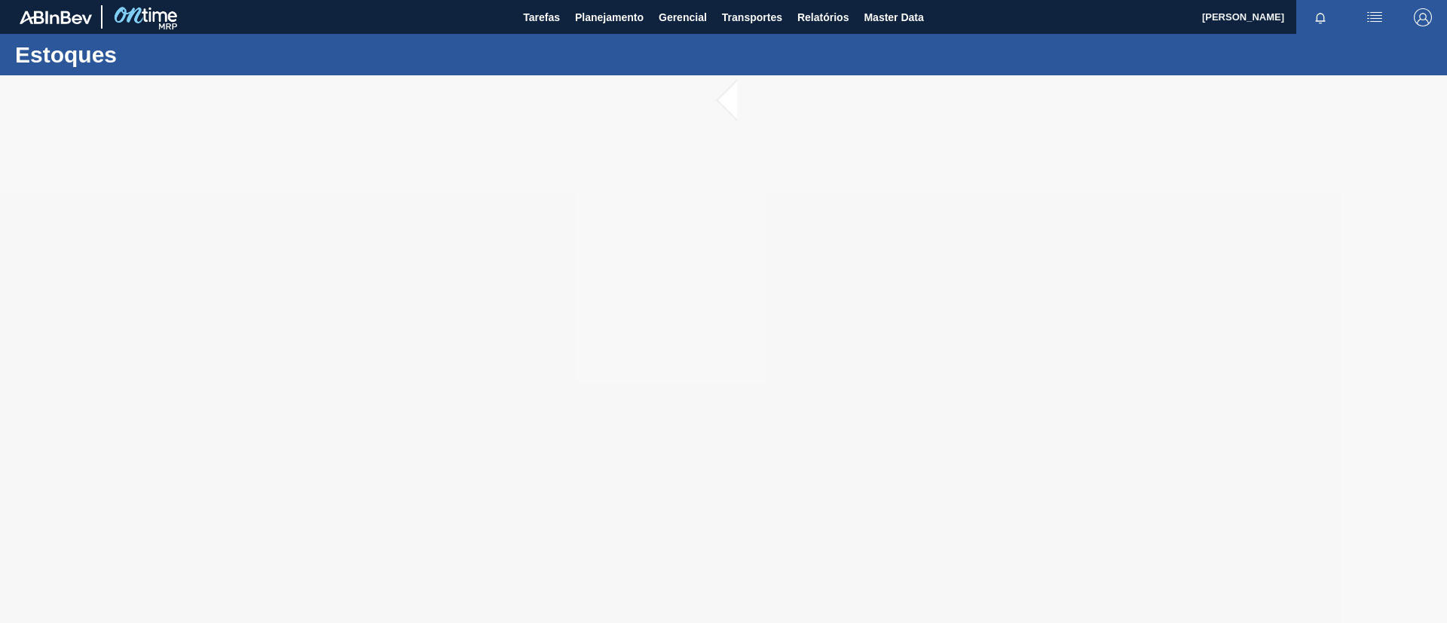
drag, startPoint x: 485, startPoint y: 91, endPoint x: 495, endPoint y: 70, distance: 23.0
click at [491, 72] on div "Estoques" at bounding box center [723, 54] width 1447 height 41
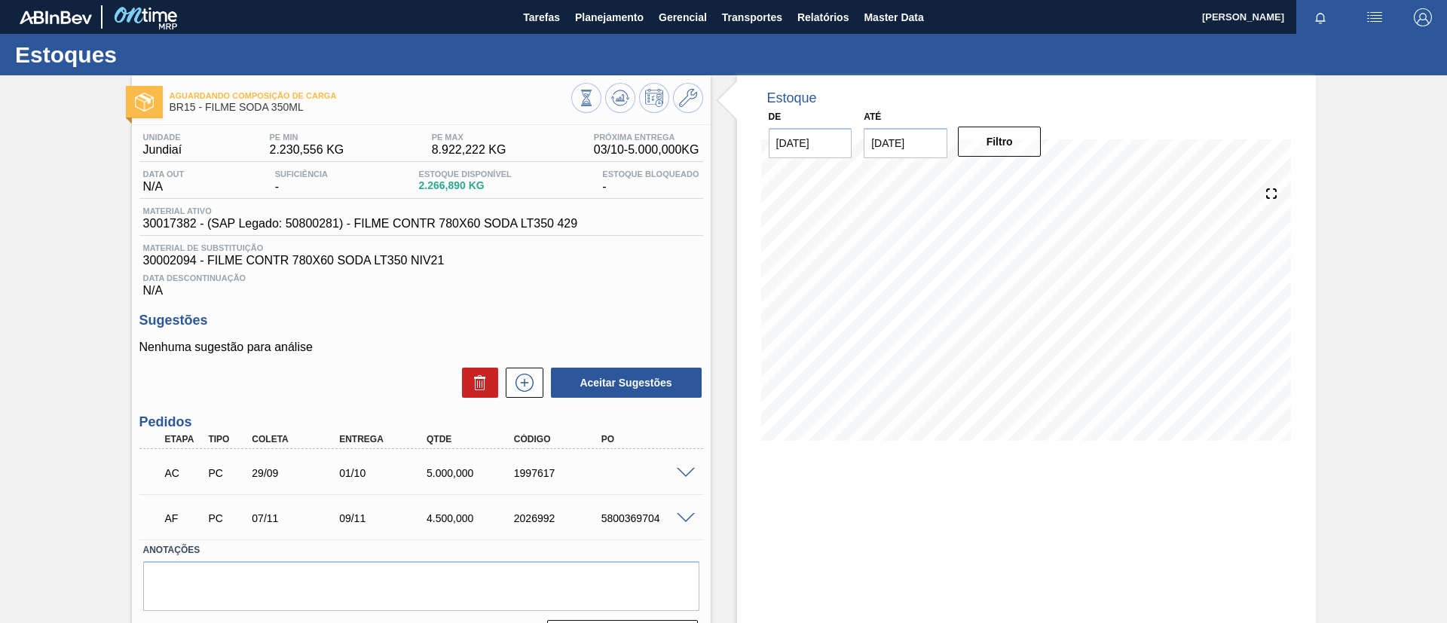
click at [668, 476] on div "AC PC 29/09 01/10 5.000,000 1997617" at bounding box center [417, 472] width 524 height 30
click at [694, 476] on div at bounding box center [688, 472] width 30 height 11
click at [690, 472] on span at bounding box center [686, 473] width 18 height 11
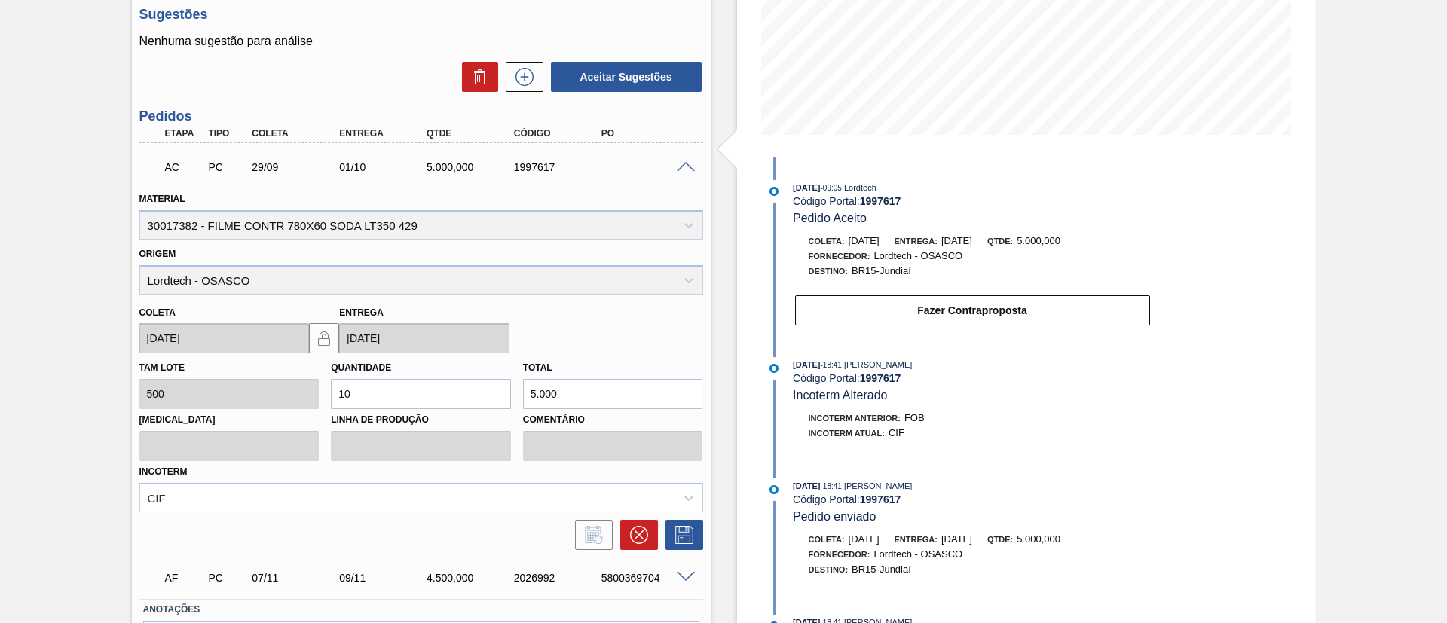
scroll to position [339, 0]
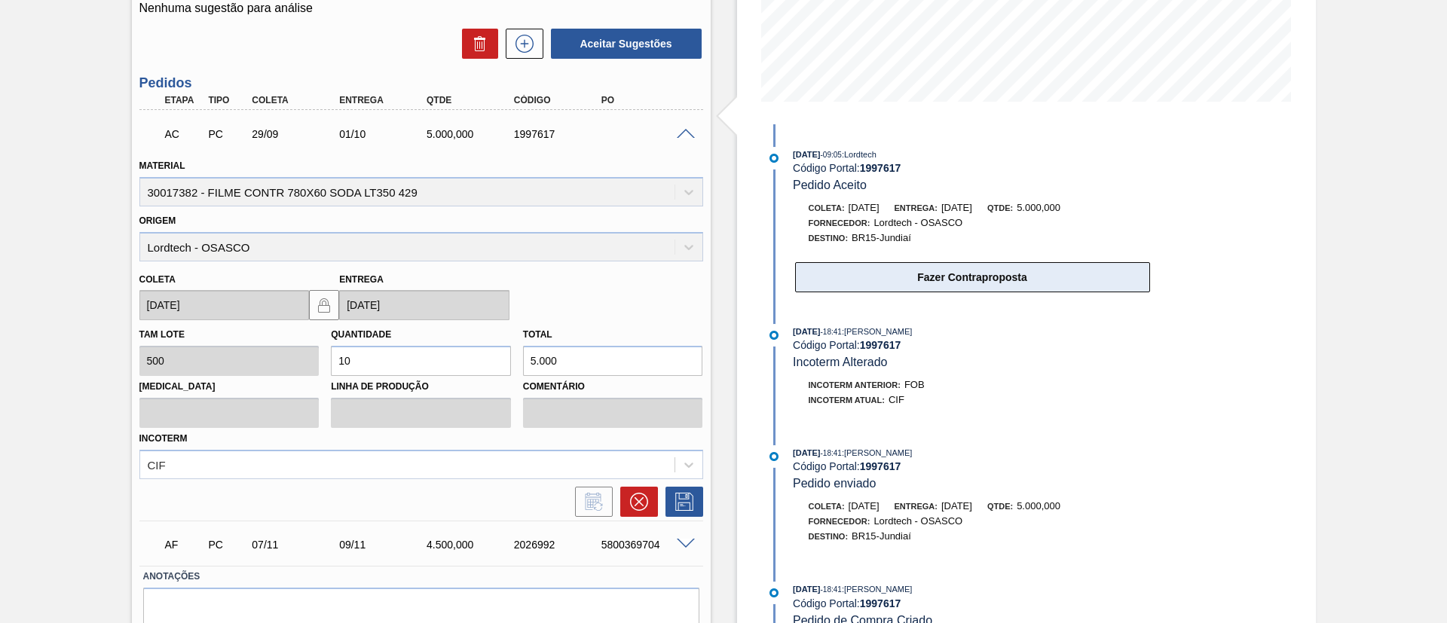
click at [1089, 277] on button "Fazer Contraproposta" at bounding box center [972, 277] width 355 height 30
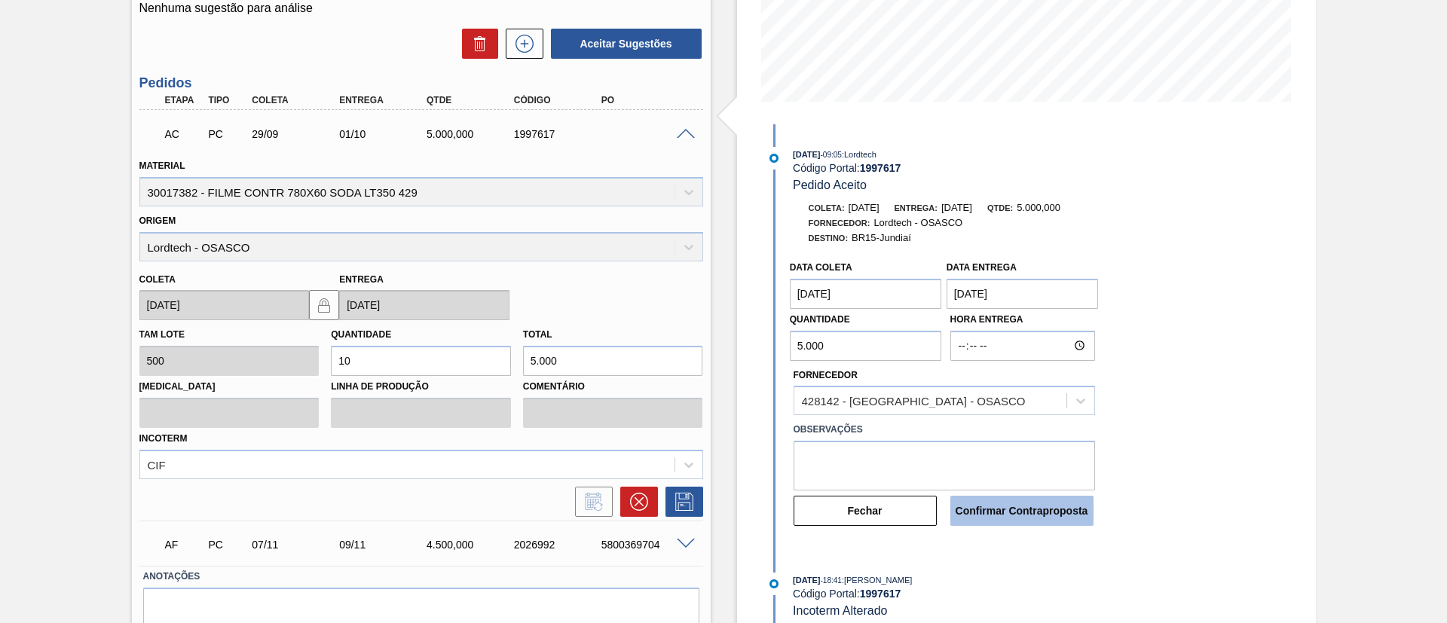
click at [1001, 520] on button "Confirmar Contraproposta" at bounding box center [1022, 511] width 143 height 30
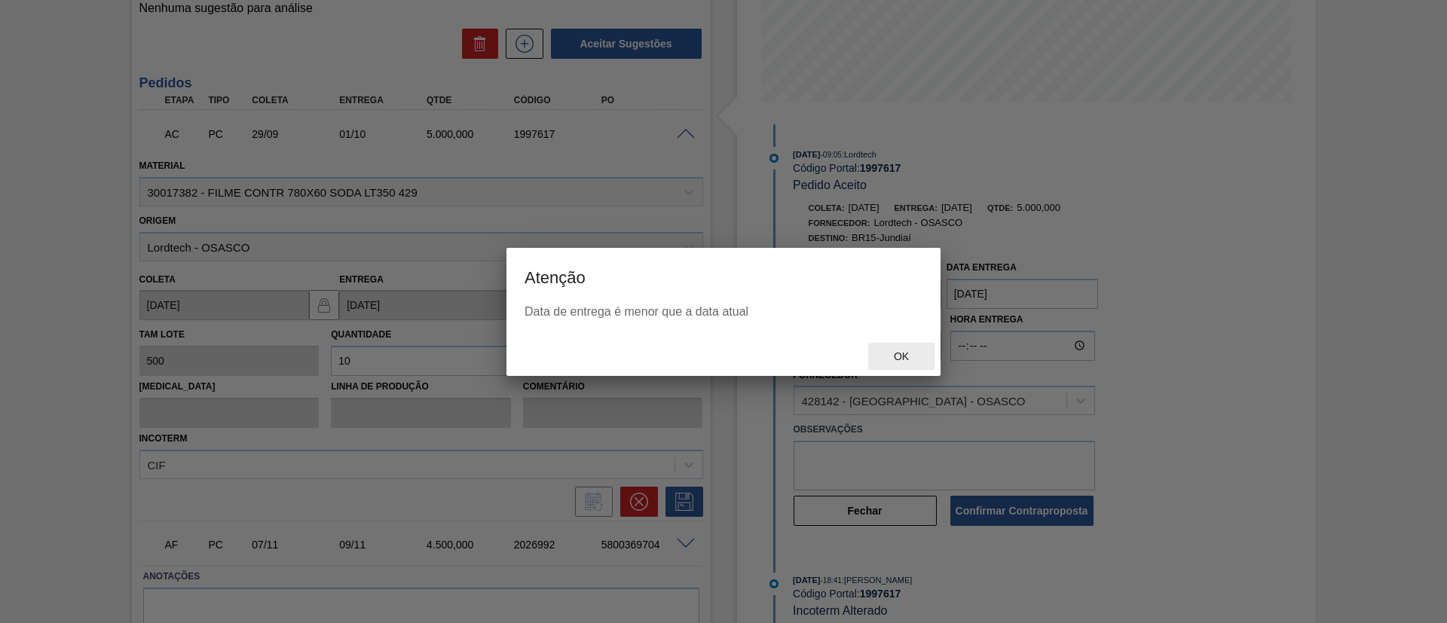
click at [905, 351] on span "Ok" at bounding box center [901, 357] width 39 height 12
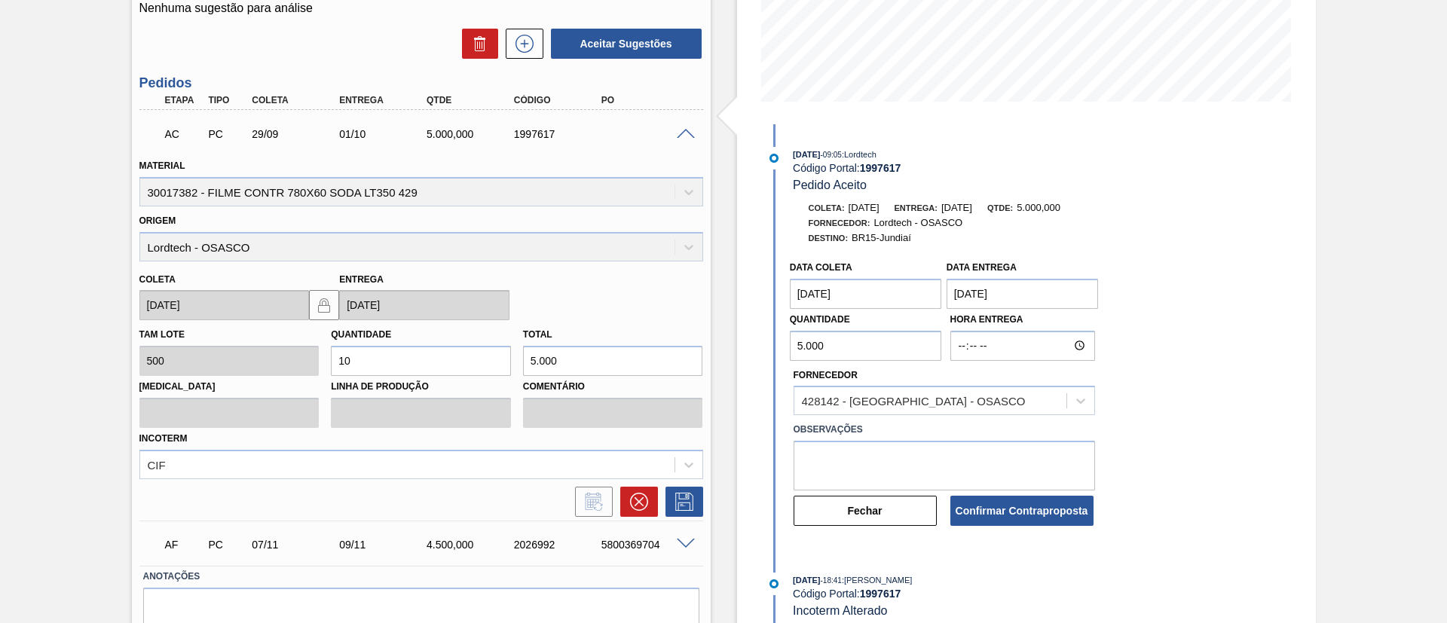
click at [1055, 0] on body "Tarefas Planejamento Gerencial Transportes Relatórios Master Data TOMAS SIMOES …" at bounding box center [723, 0] width 1447 height 0
click at [1058, 292] on Entrega "01/10/2025" at bounding box center [1023, 294] width 152 height 30
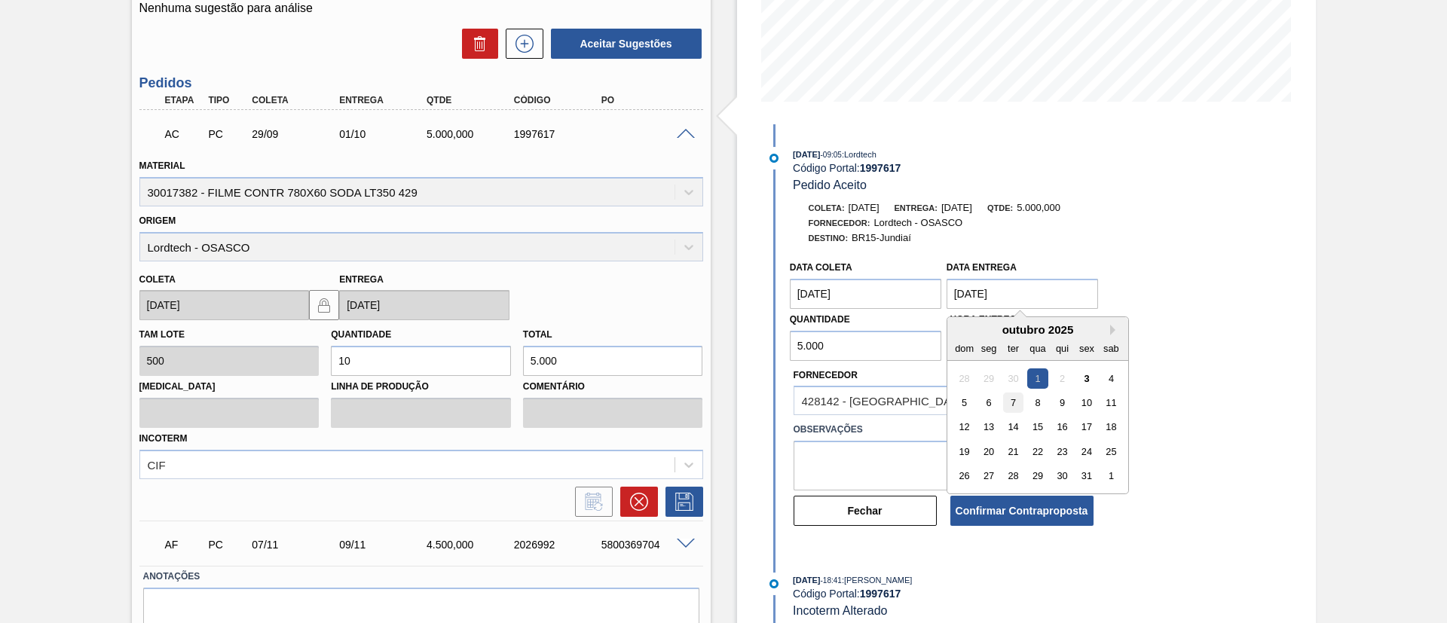
click at [1018, 397] on div "7" at bounding box center [1013, 403] width 20 height 20
type Entrega "[DATE]"
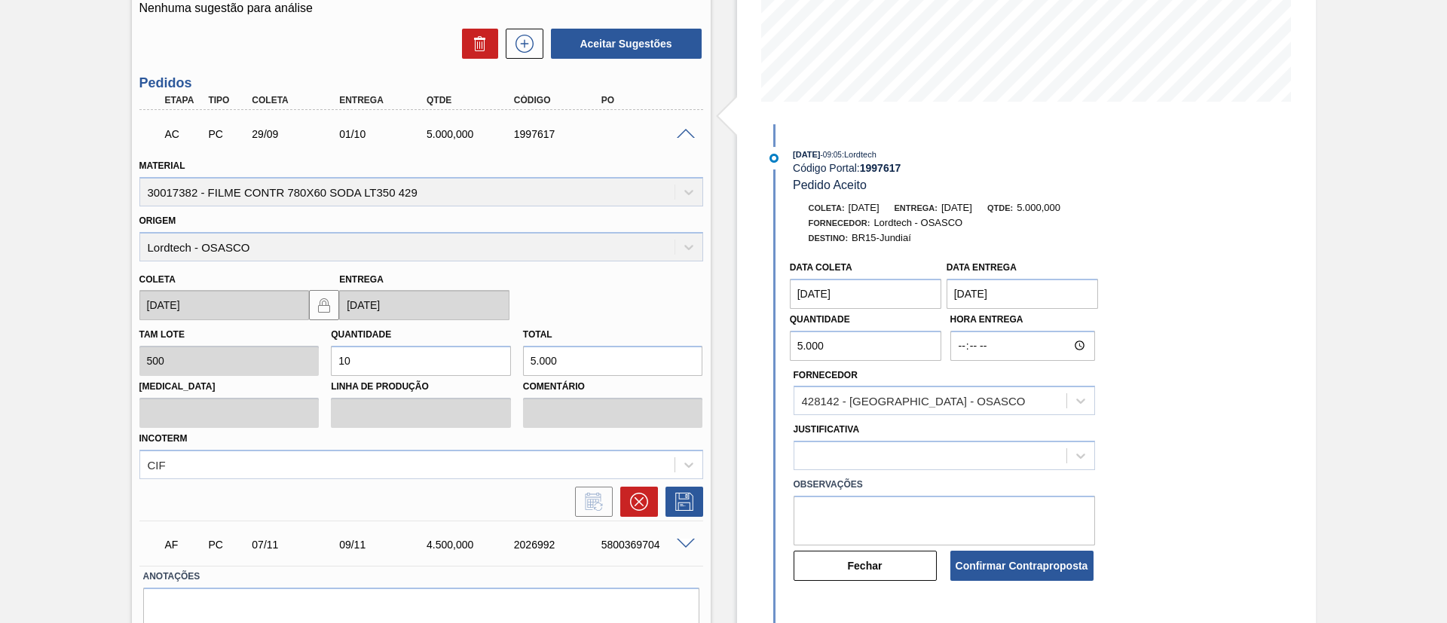
click at [896, 297] on coleta "29/09/2025" at bounding box center [866, 294] width 152 height 30
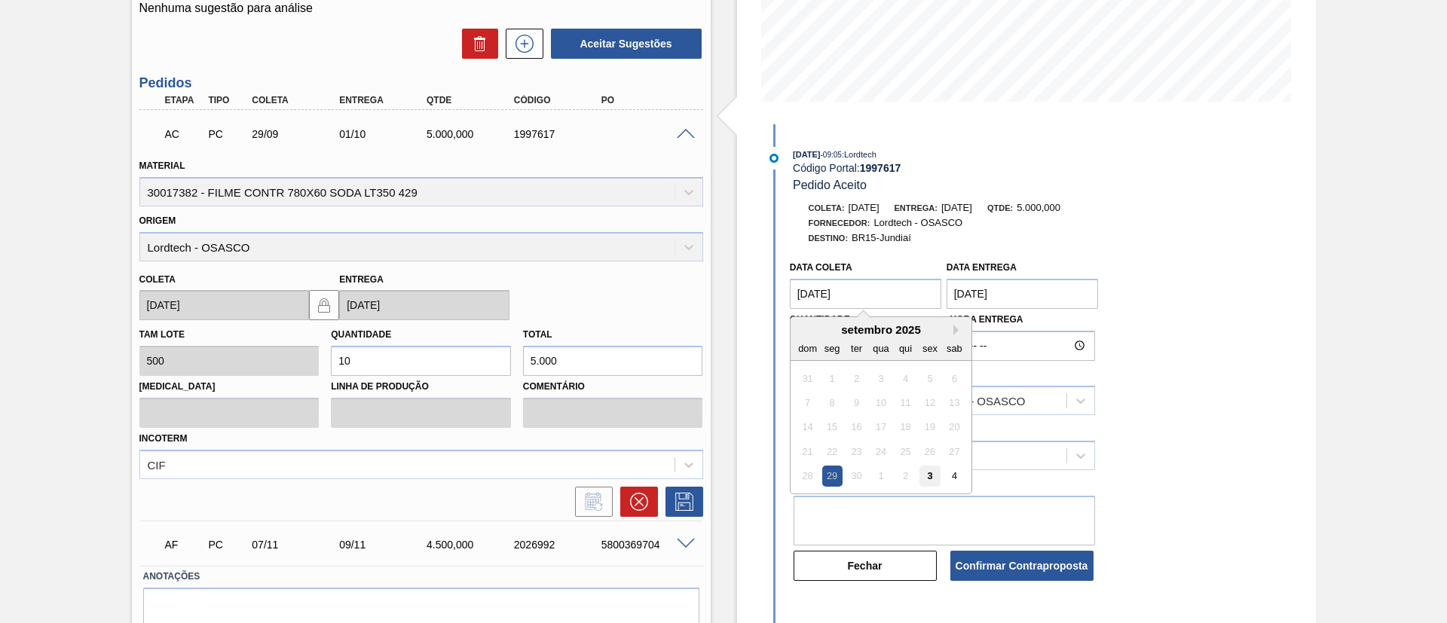
click at [939, 476] on div "28 29 30 1 2 3 4" at bounding box center [880, 476] width 171 height 24
click at [937, 474] on div "3" at bounding box center [930, 476] width 20 height 20
type coleta "[DATE]"
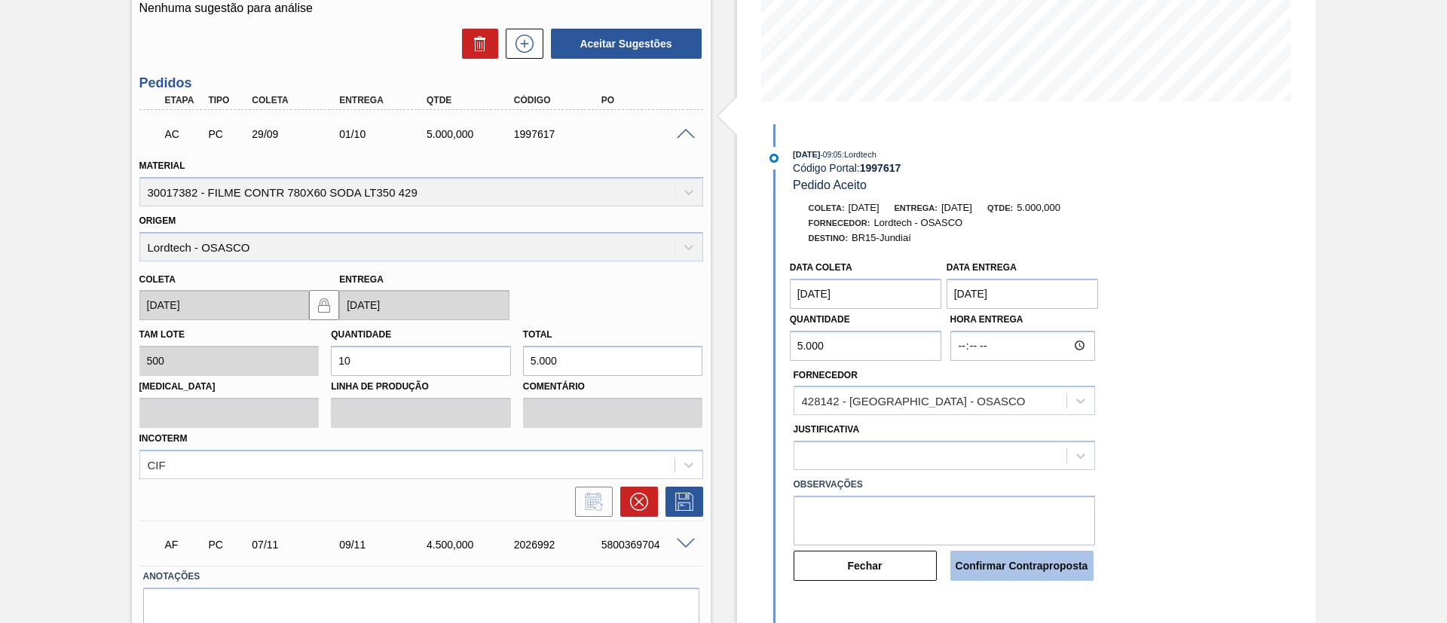
click at [1070, 578] on button "Confirmar Contraproposta" at bounding box center [1022, 566] width 143 height 30
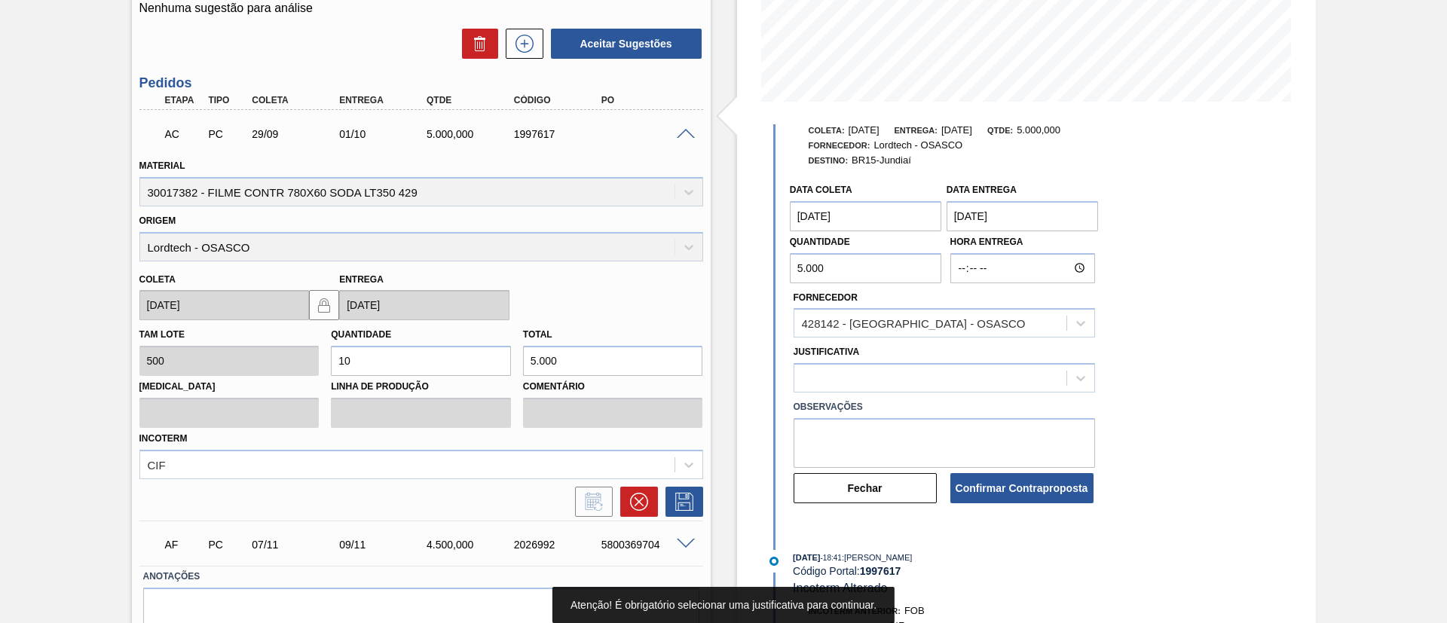
scroll to position [113, 0]
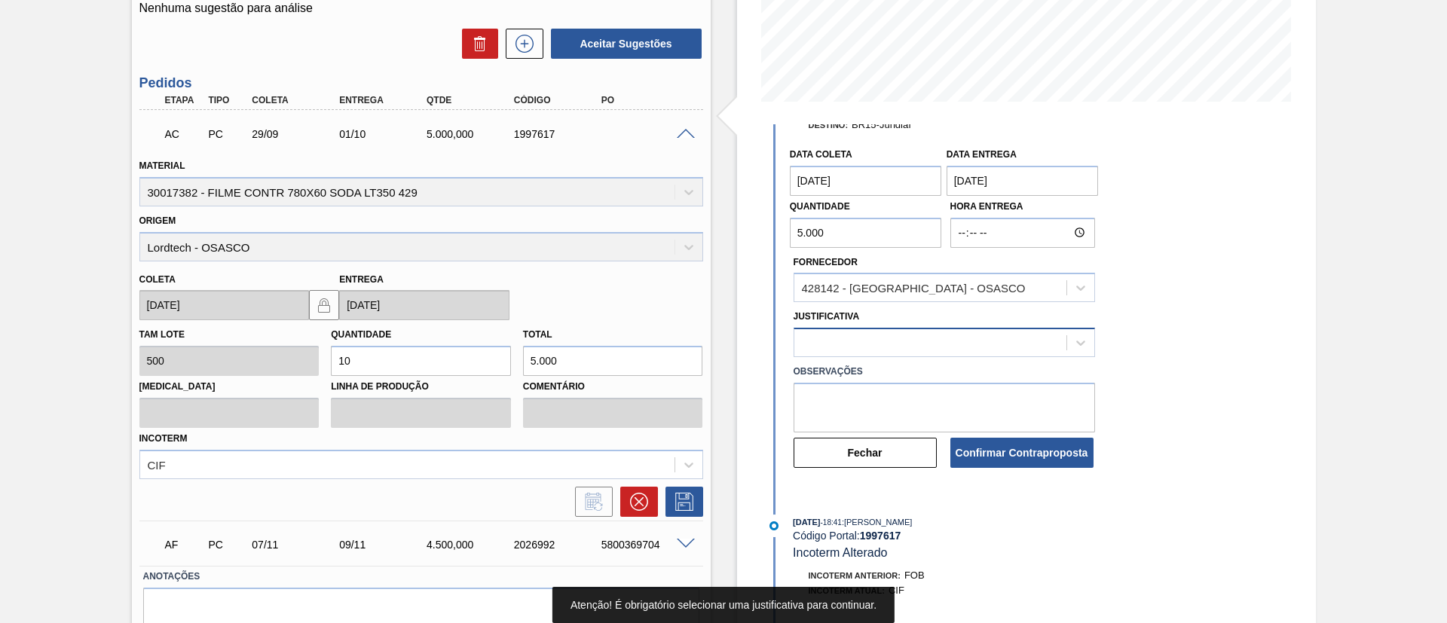
click at [892, 343] on div at bounding box center [931, 343] width 272 height 22
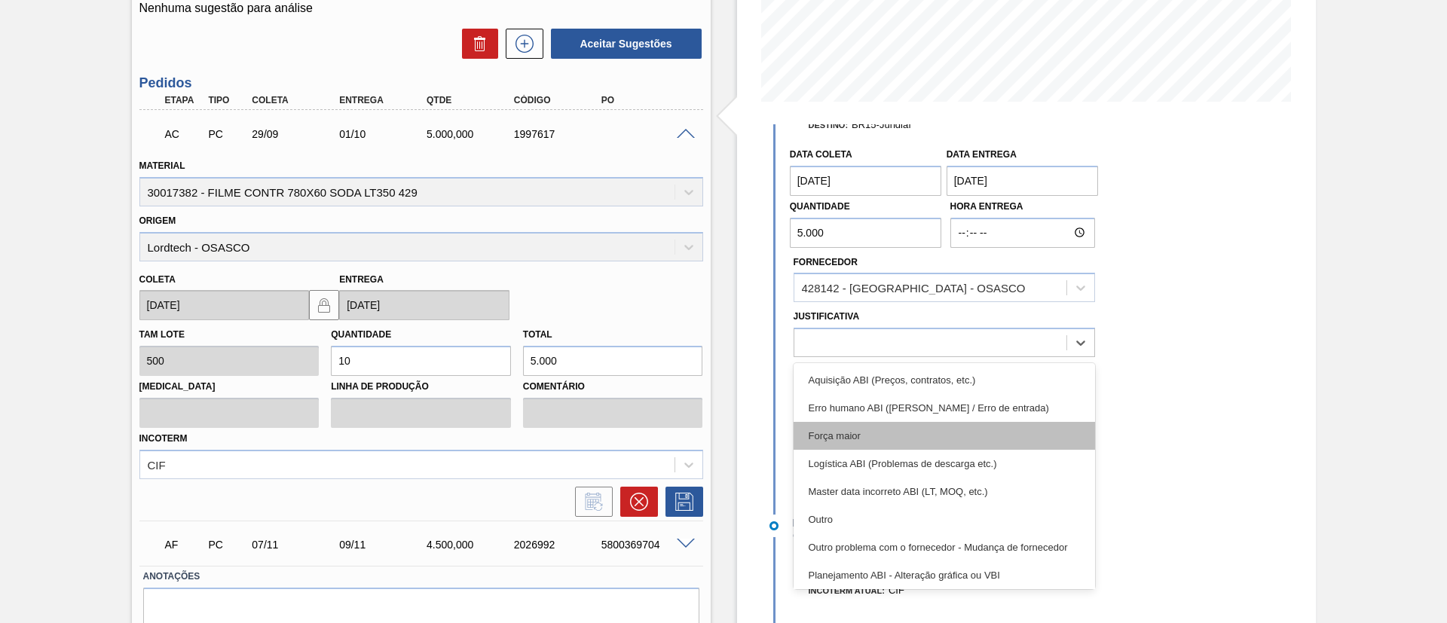
click at [906, 442] on div "Força maior" at bounding box center [945, 436] width 302 height 28
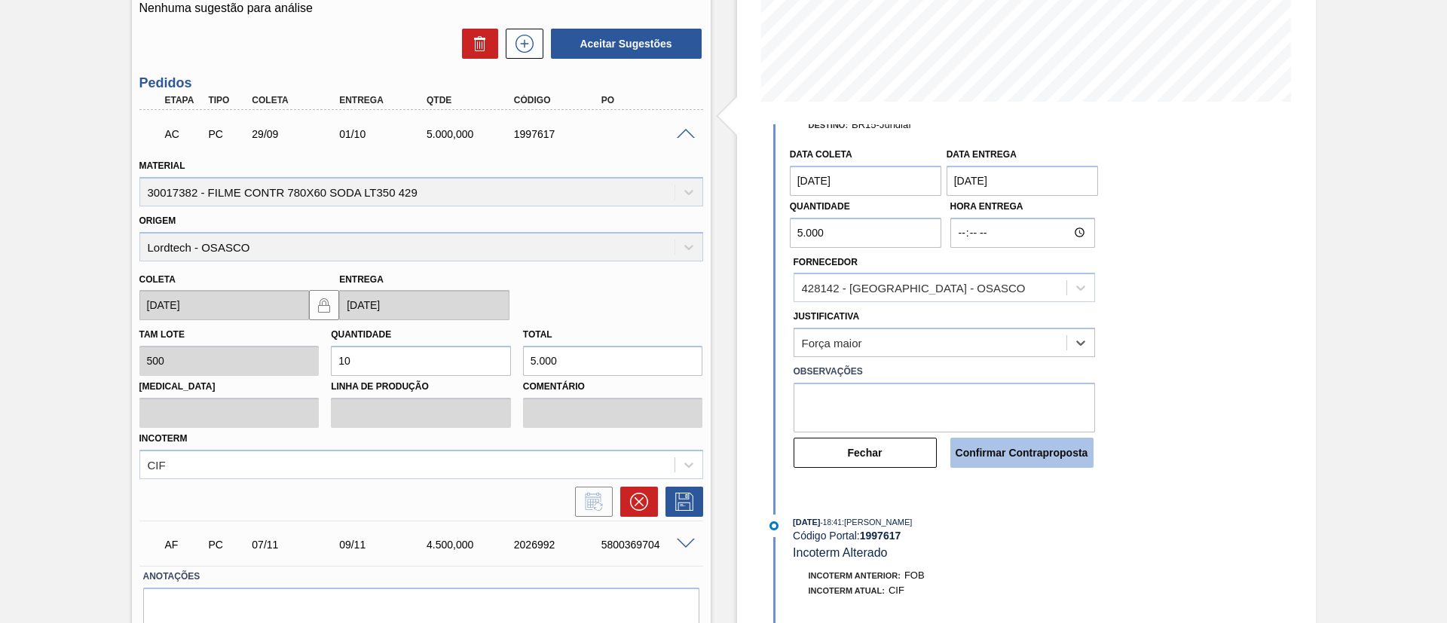
click at [1024, 455] on button "Confirmar Contraproposta" at bounding box center [1022, 453] width 143 height 30
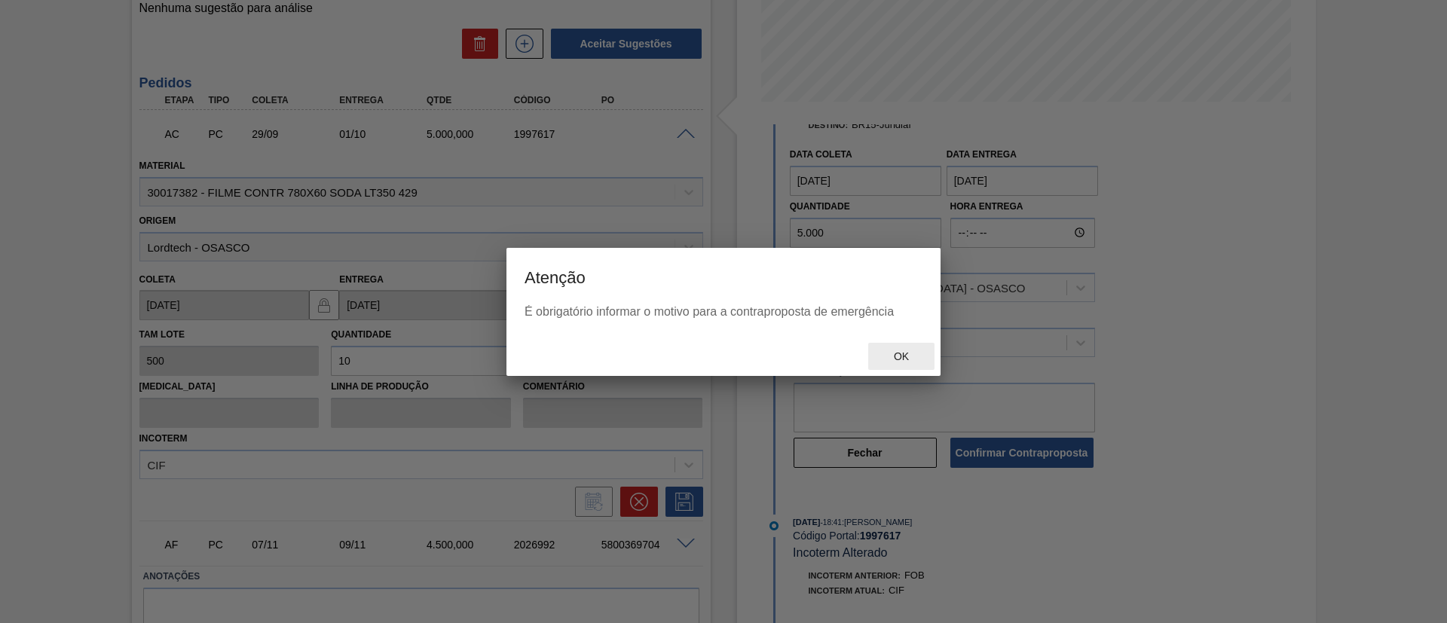
click at [913, 369] on div "Ok" at bounding box center [724, 356] width 434 height 39
click at [917, 350] on div "Ok" at bounding box center [901, 357] width 66 height 28
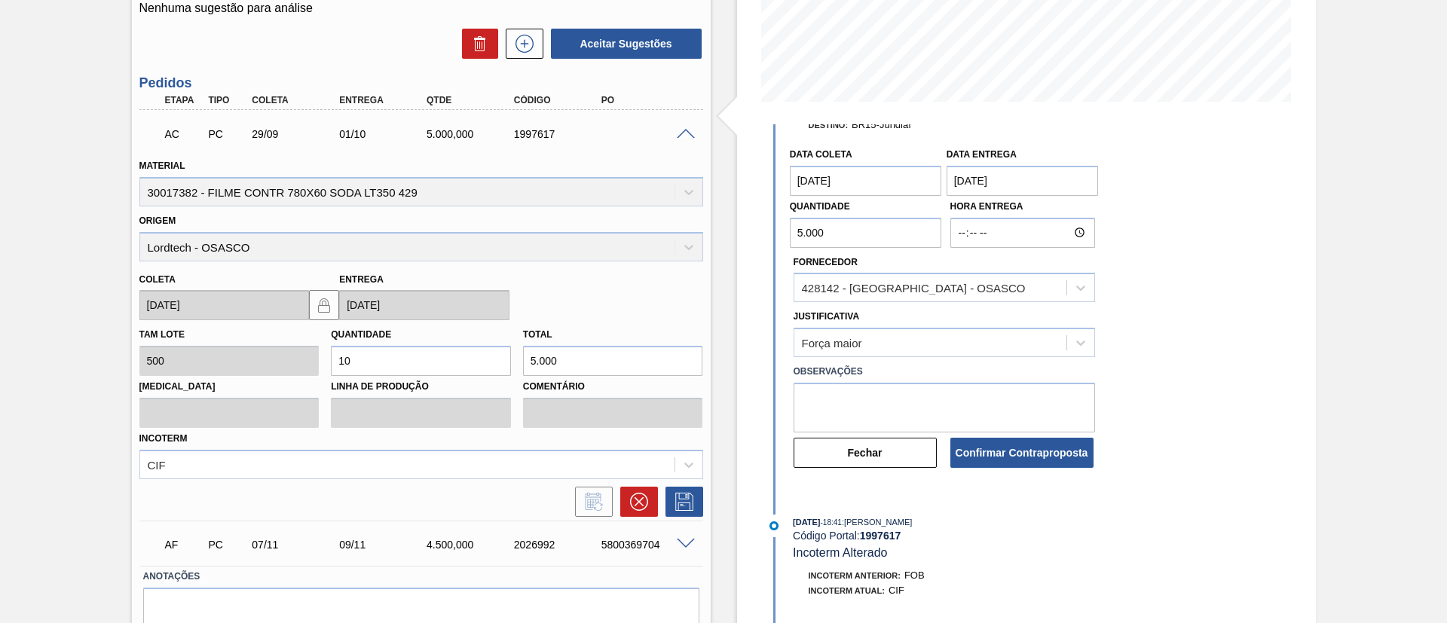
click at [915, 0] on body "Tarefas Planejamento Gerencial Transportes Relatórios Master Data TOMAS SIMOES …" at bounding box center [723, 0] width 1447 height 0
click at [914, 390] on textarea at bounding box center [945, 408] width 302 height 50
type textarea "Gerar pedido"
click at [1048, 461] on button "Confirmar Contraproposta" at bounding box center [1022, 453] width 143 height 30
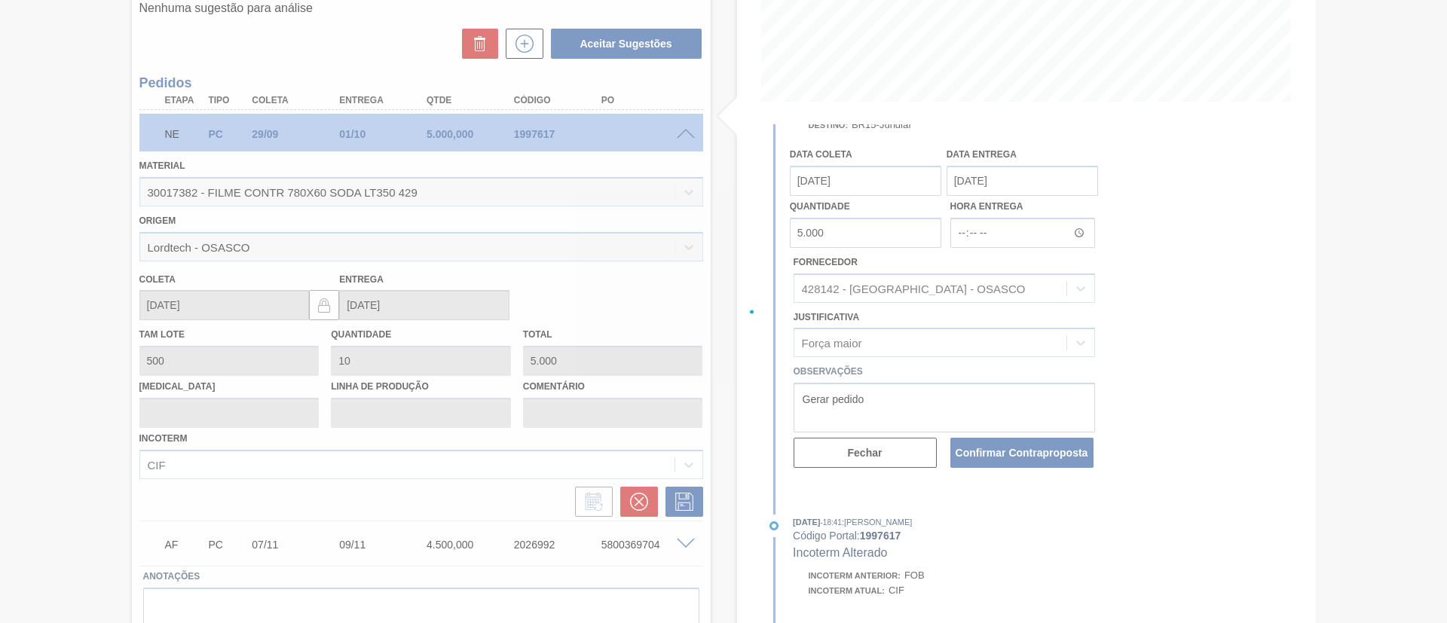
scroll to position [40, 0]
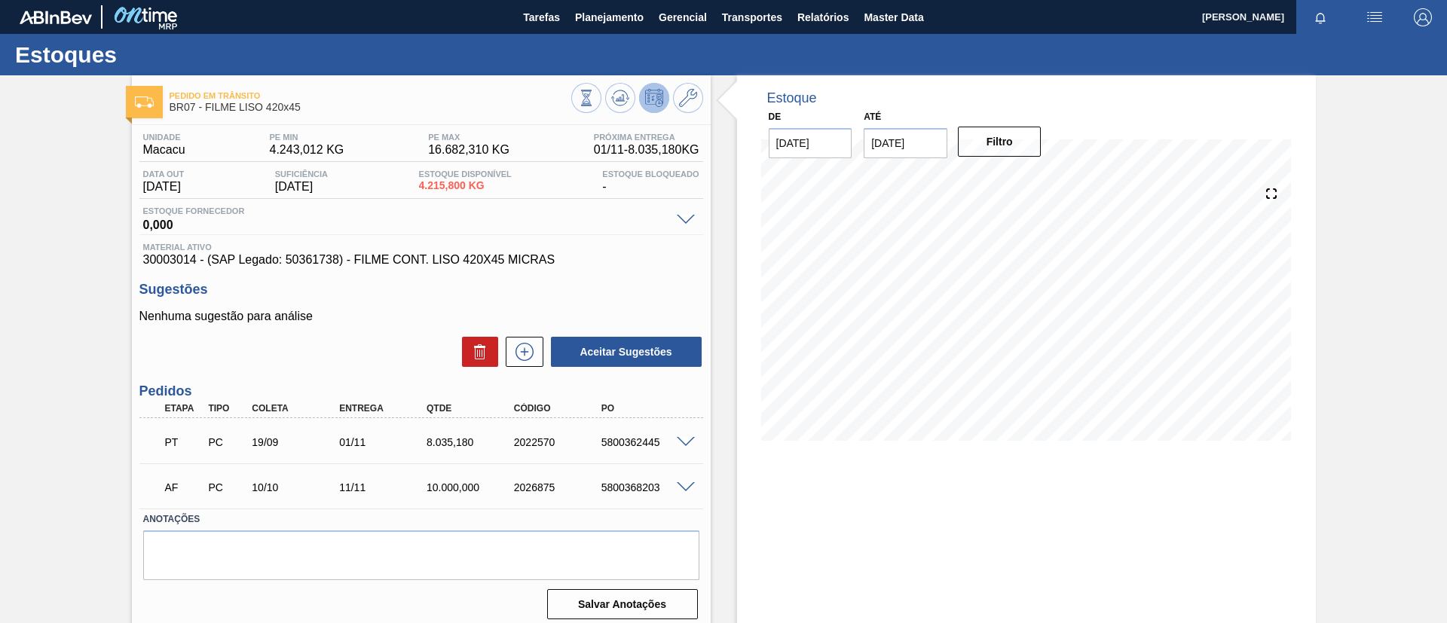
drag, startPoint x: 1376, startPoint y: 620, endPoint x: 1399, endPoint y: 598, distance: 32.0
click at [1378, 619] on div "Pedido em Trânsito BR07 - FILME LISO 420x45 Unidade Macacu PE MIN 4.243,012 KG …" at bounding box center [723, 361] width 1447 height 573
click at [0, 291] on div "Pedido em Trânsito BR07 - FILME LISO 420x45 Unidade Macacu PE MIN 4.243,012 KG …" at bounding box center [723, 361] width 1447 height 573
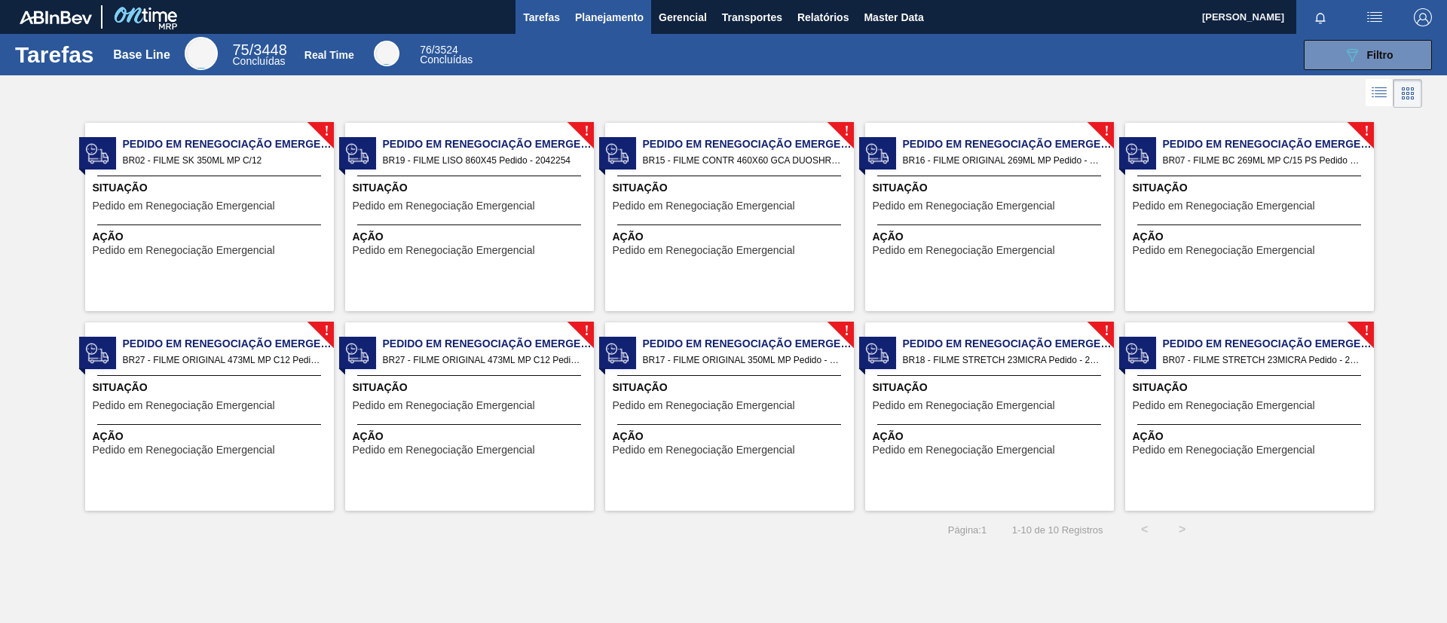
drag, startPoint x: 581, startPoint y: 41, endPoint x: 590, endPoint y: 32, distance: 13.3
click at [587, 29] on main "Tarefas Planejamento Gerencial Transportes Relatórios Master Data [PERSON_NAME]…" at bounding box center [723, 311] width 1447 height 623
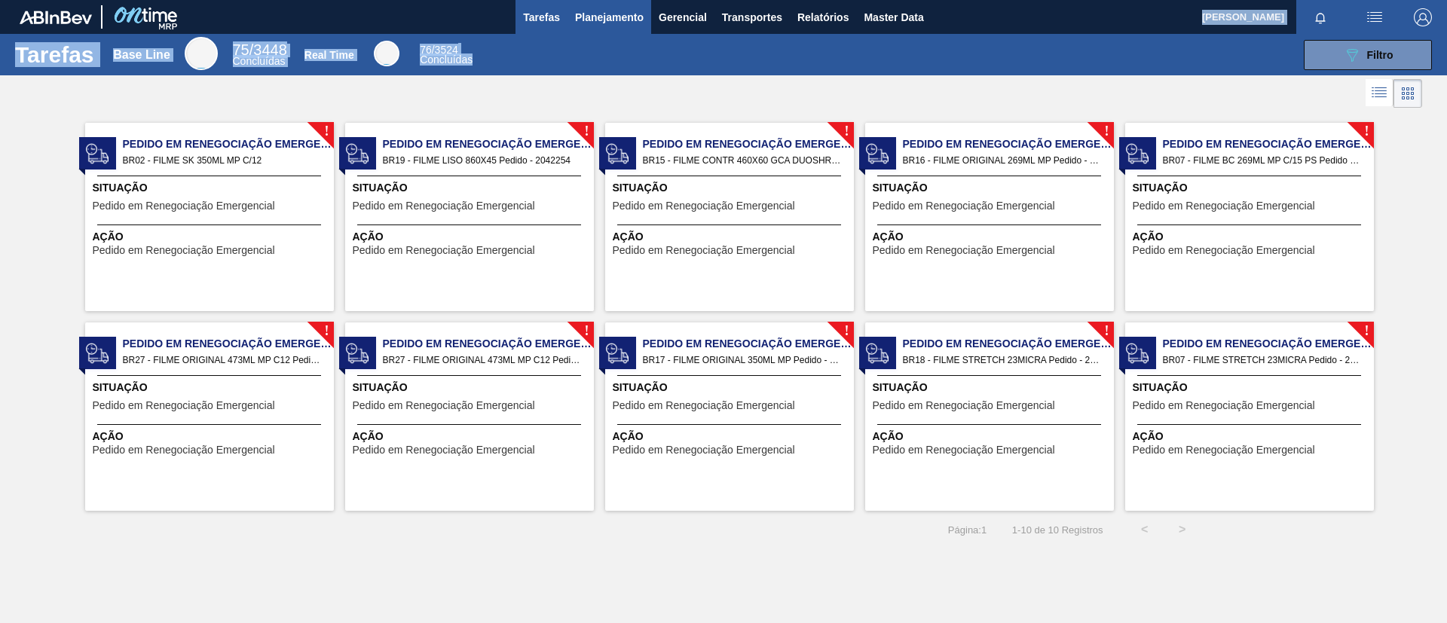
click at [591, 32] on button "Planejamento" at bounding box center [610, 17] width 84 height 34
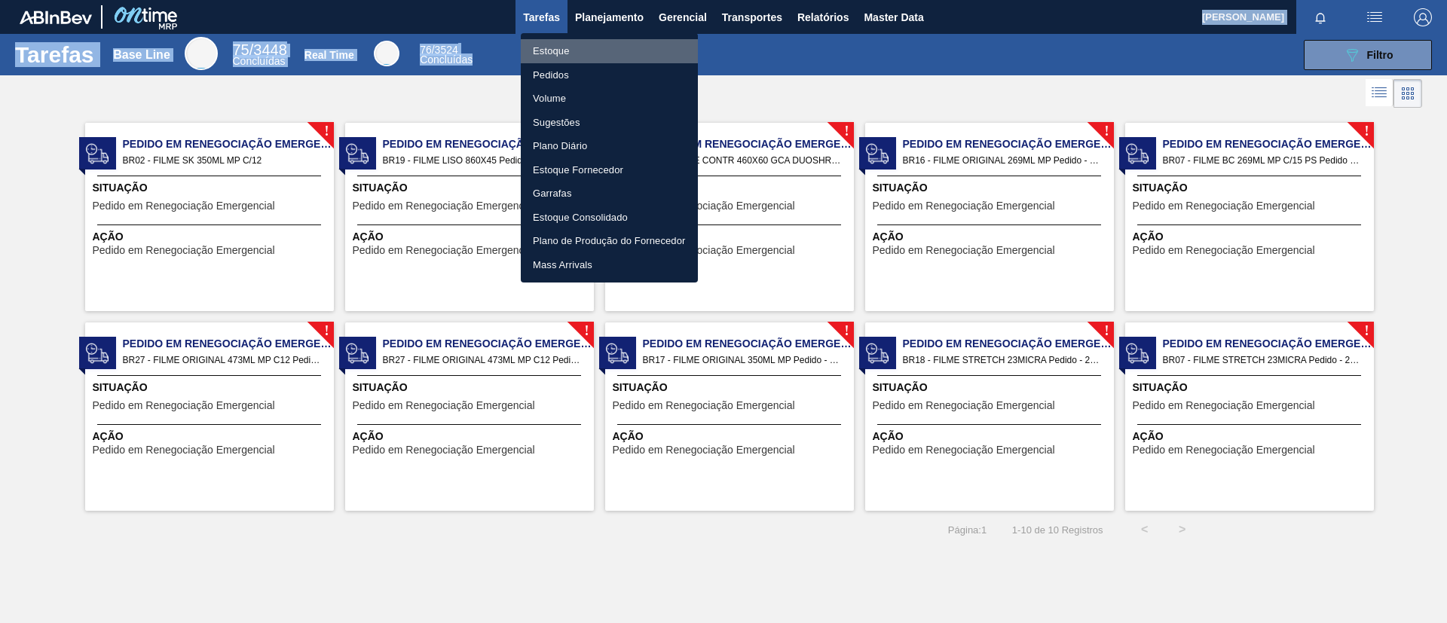
click at [594, 41] on li "Estoque" at bounding box center [609, 51] width 177 height 24
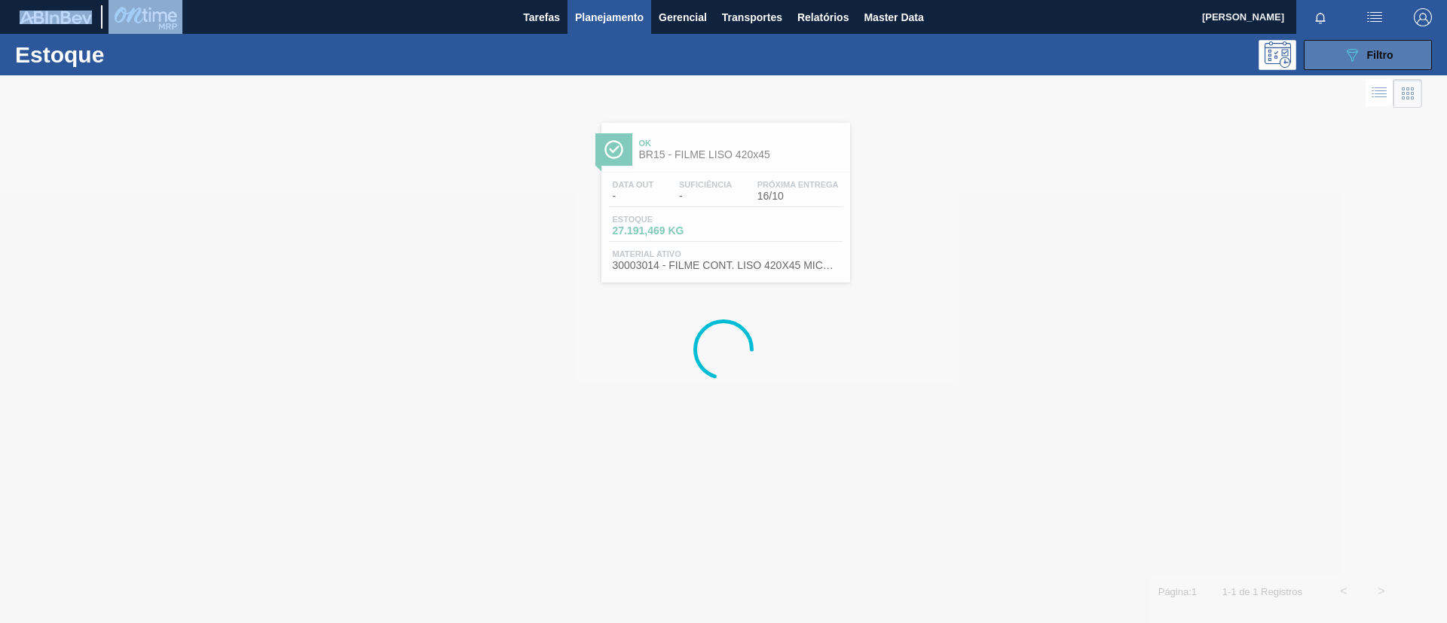
click at [1366, 58] on div "089F7B8B-B2A5-4AFE-B5C0-19BA573D28AC Filtro" at bounding box center [1368, 55] width 51 height 18
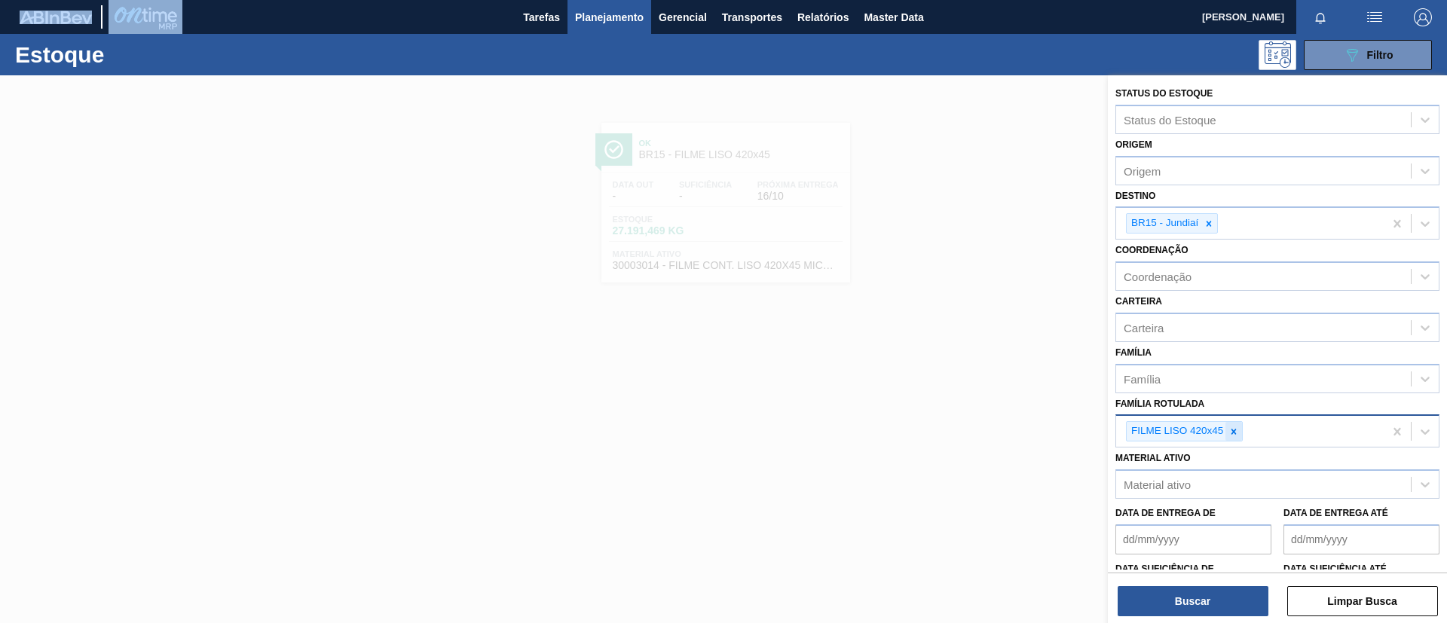
click at [1226, 428] on div at bounding box center [1234, 431] width 17 height 19
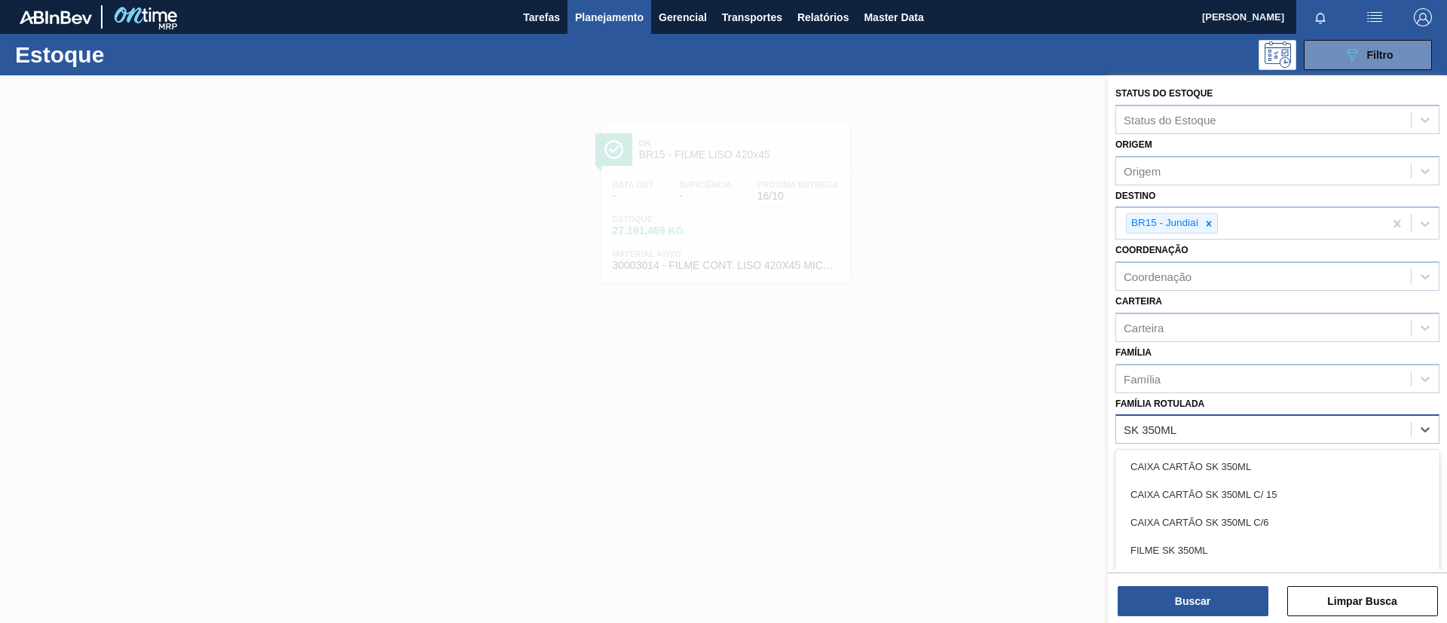
type Rotulada "SK 350ML MP"
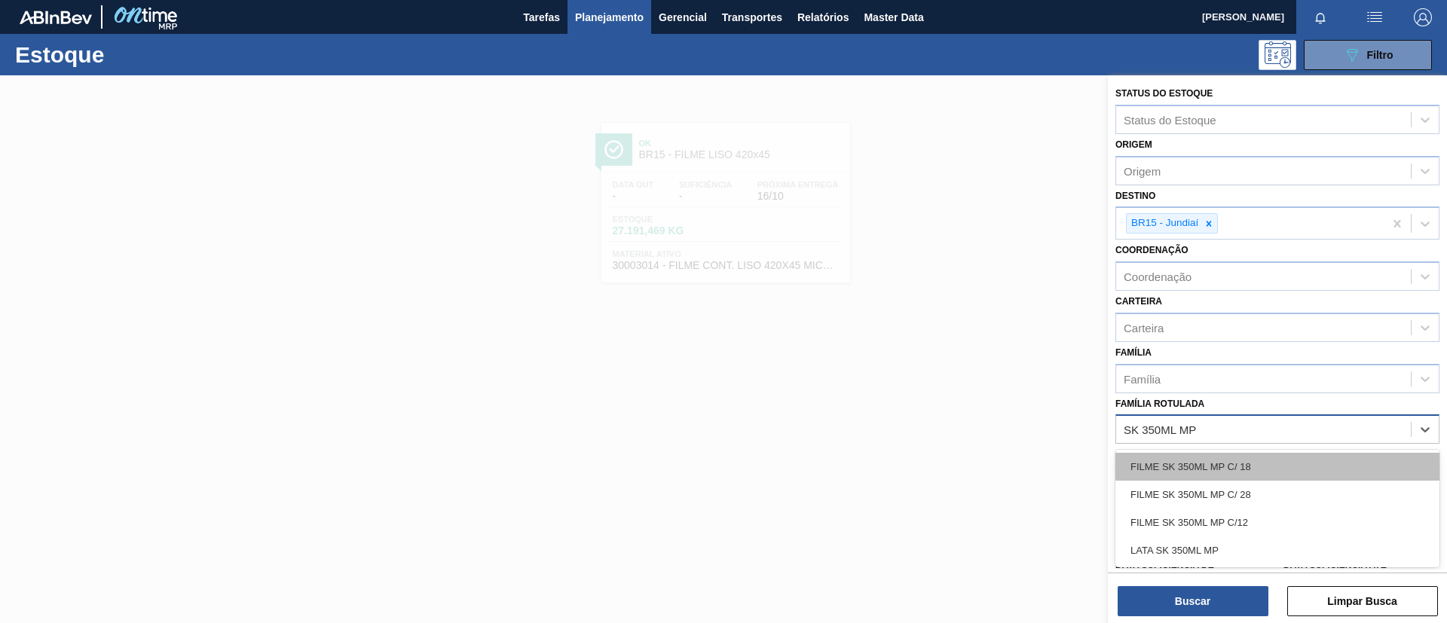
click at [1239, 467] on div "FILME SK 350ML MP C/ 18" at bounding box center [1278, 467] width 324 height 28
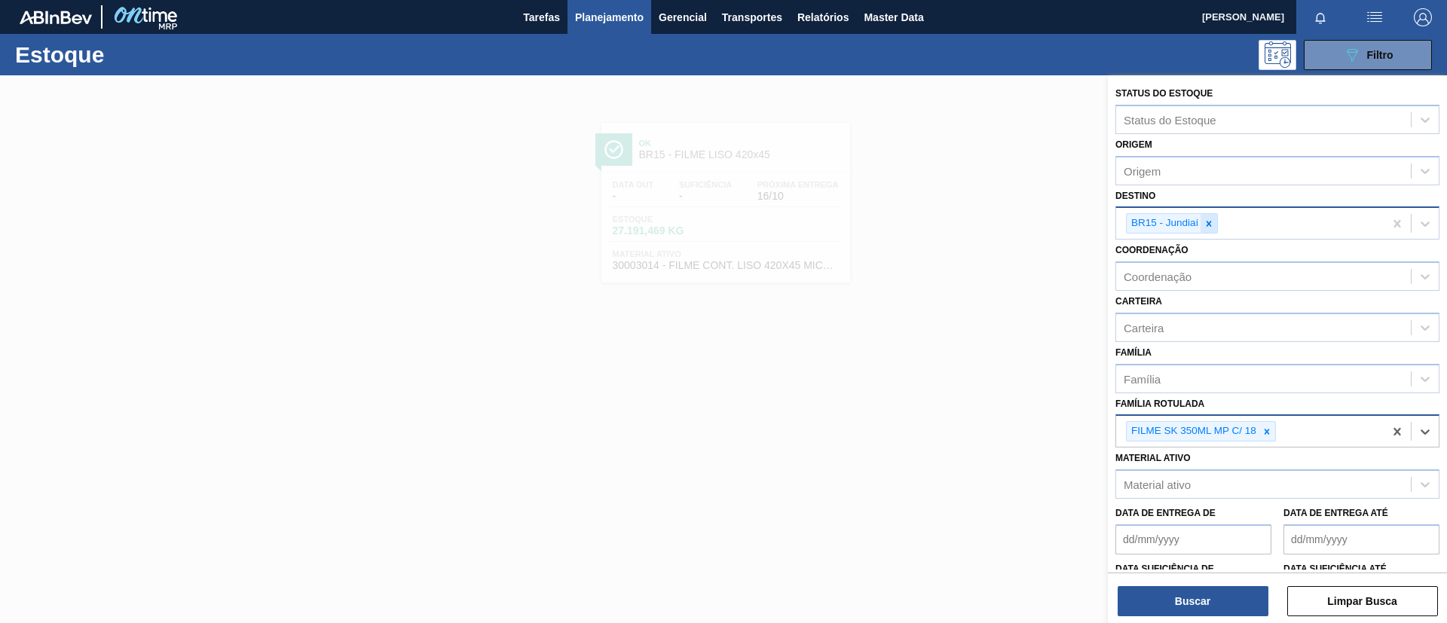
click at [1202, 216] on div at bounding box center [1209, 223] width 17 height 19
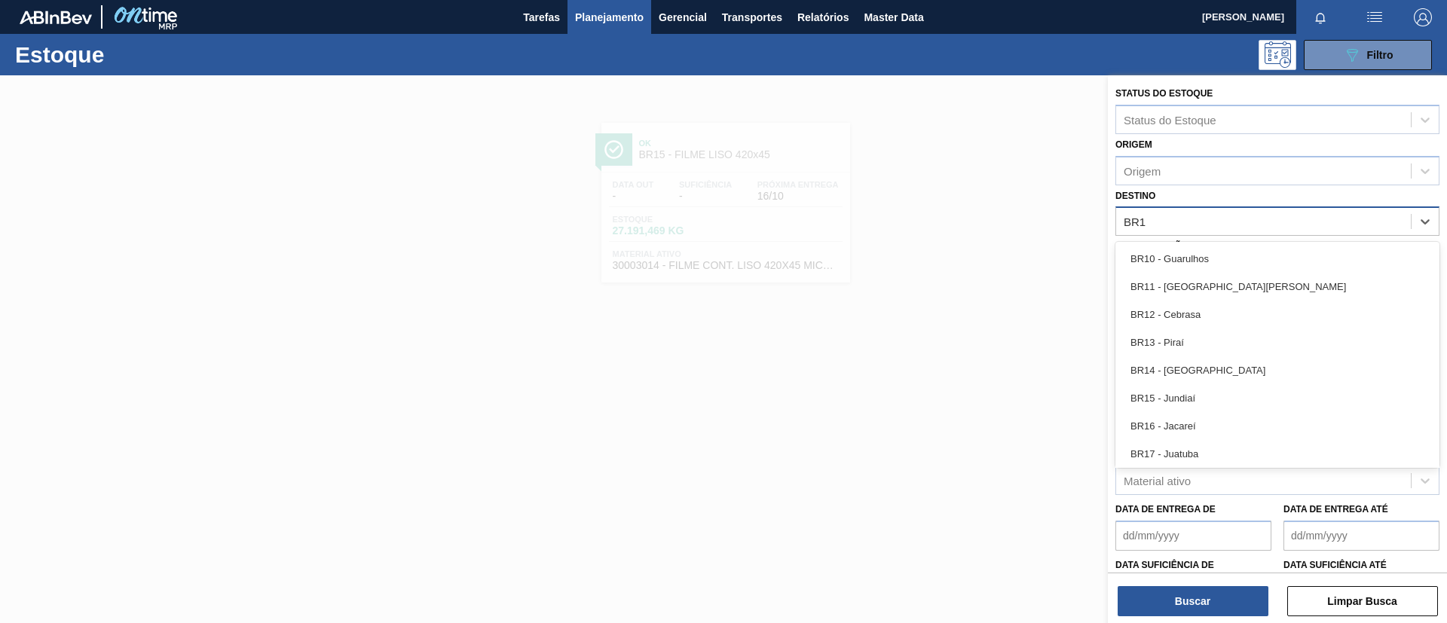
type input "BR16"
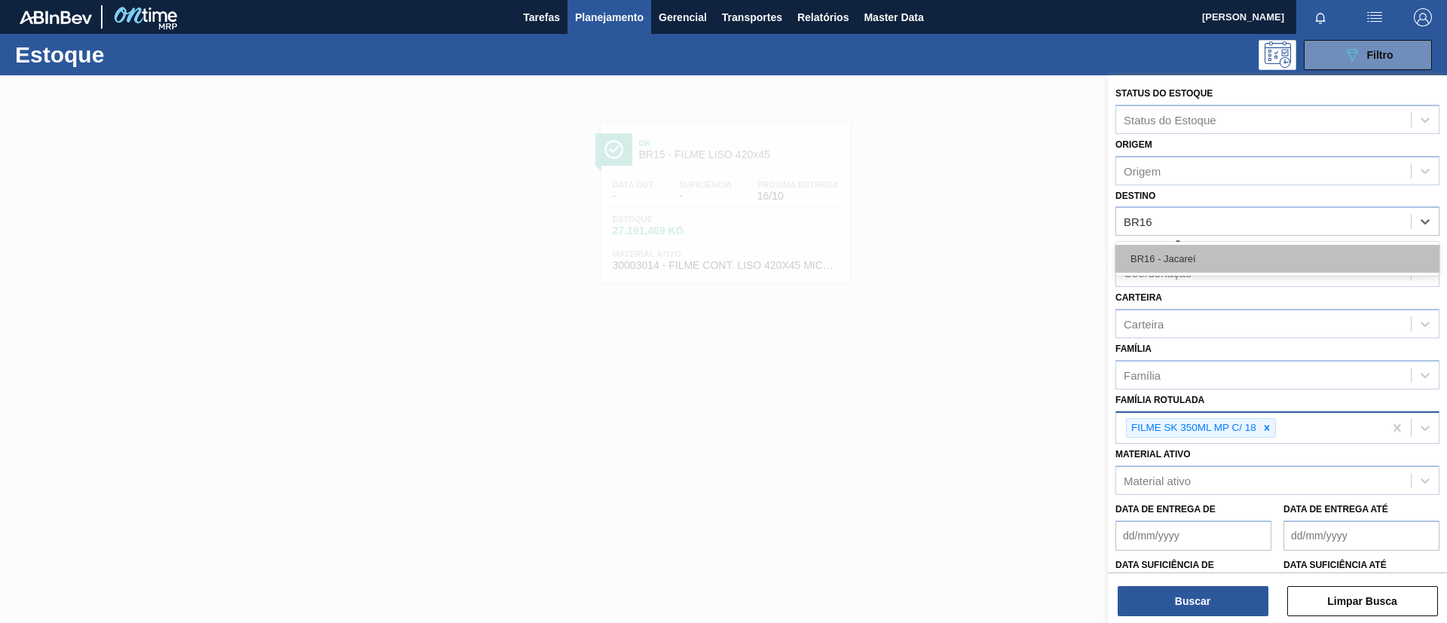
click at [1223, 259] on div "BR16 - Jacareí" at bounding box center [1278, 259] width 324 height 28
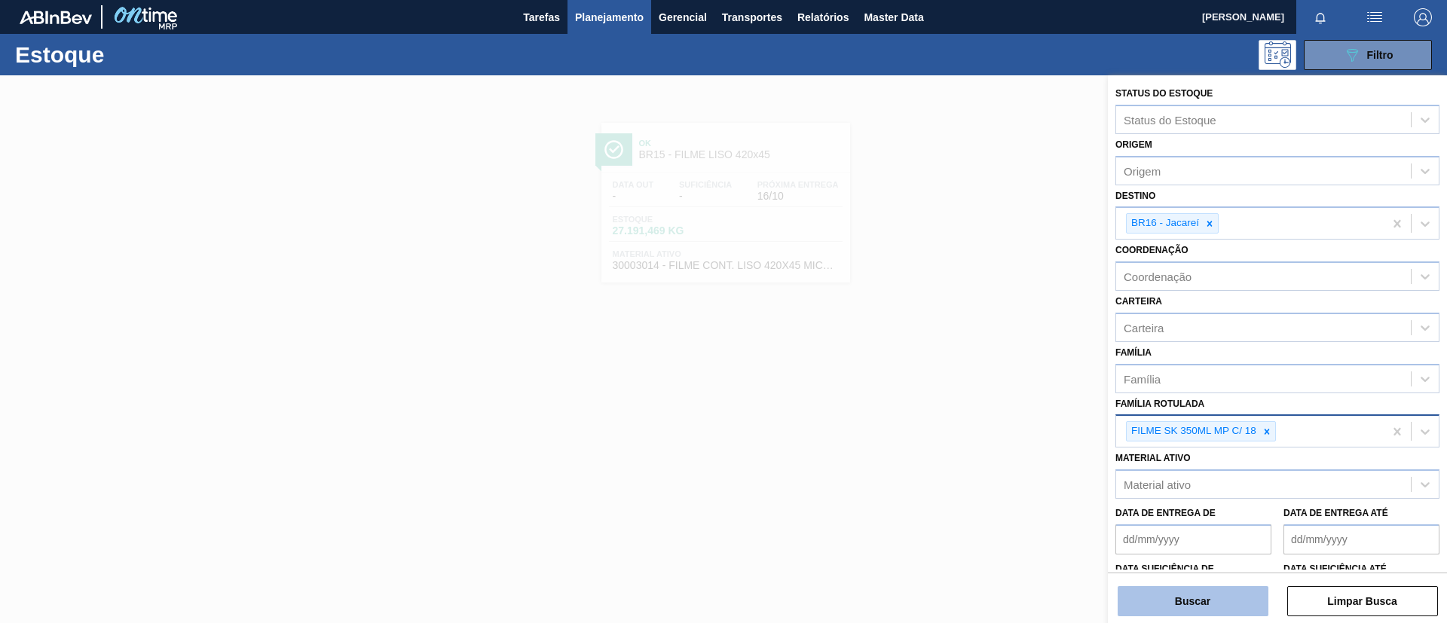
click at [1210, 604] on button "Buscar" at bounding box center [1193, 601] width 151 height 30
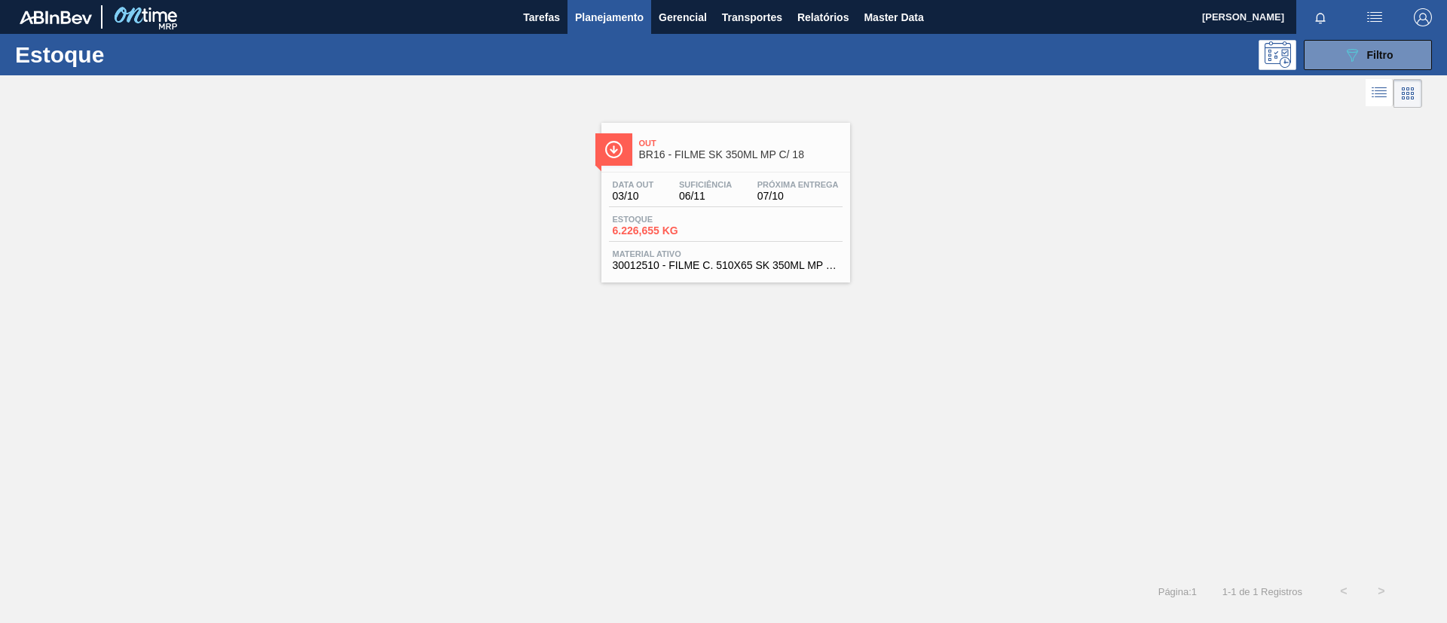
click at [776, 196] on span "07/10" at bounding box center [798, 196] width 81 height 11
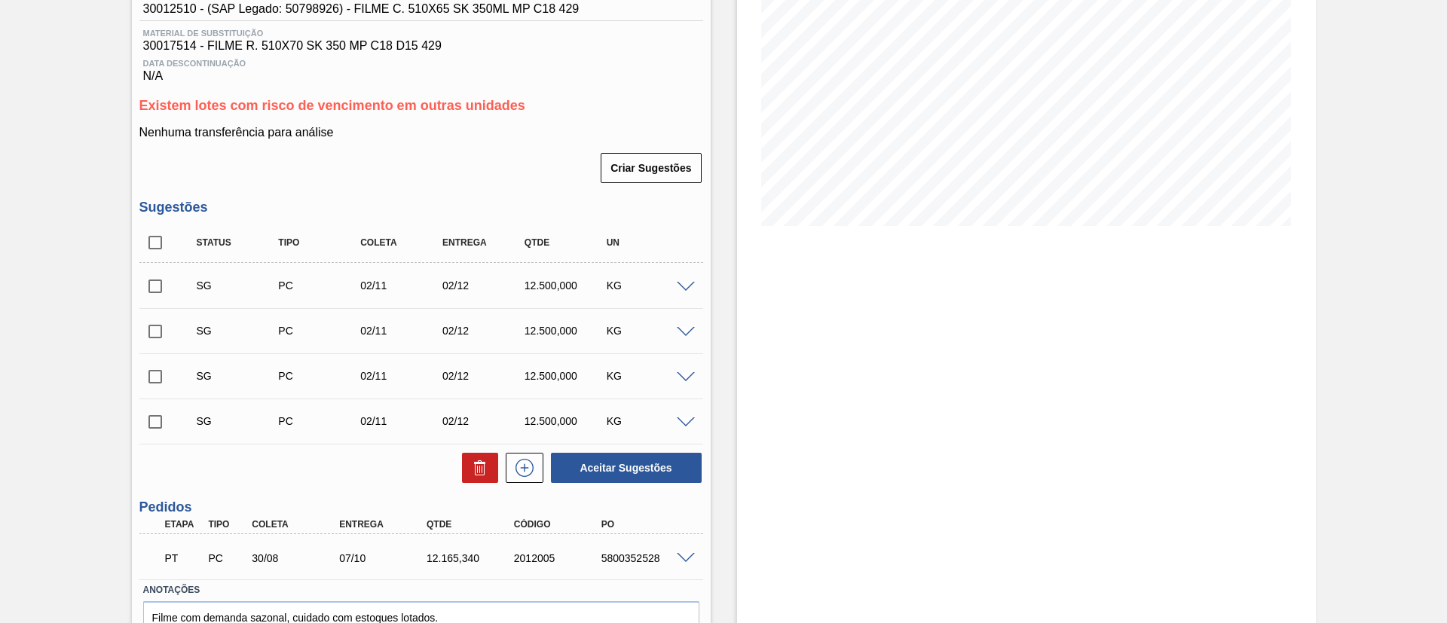
scroll to position [295, 0]
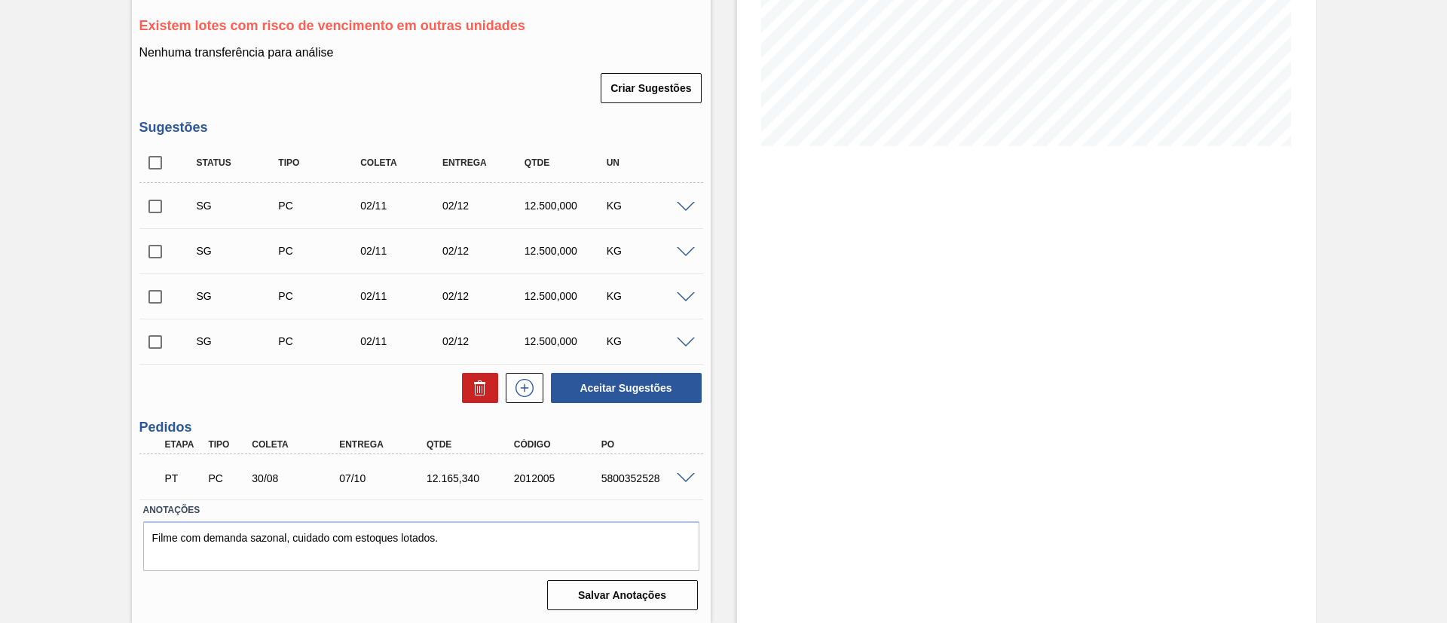
click at [677, 478] on span at bounding box center [686, 478] width 18 height 11
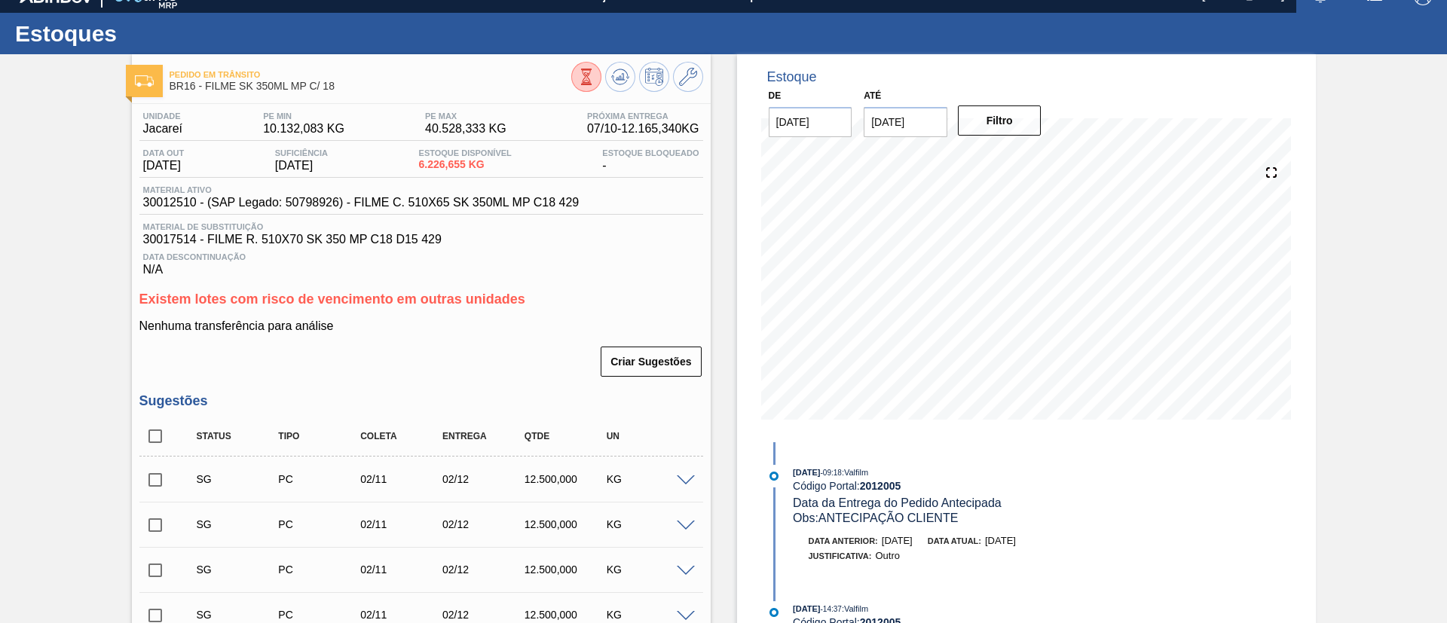
scroll to position [0, 0]
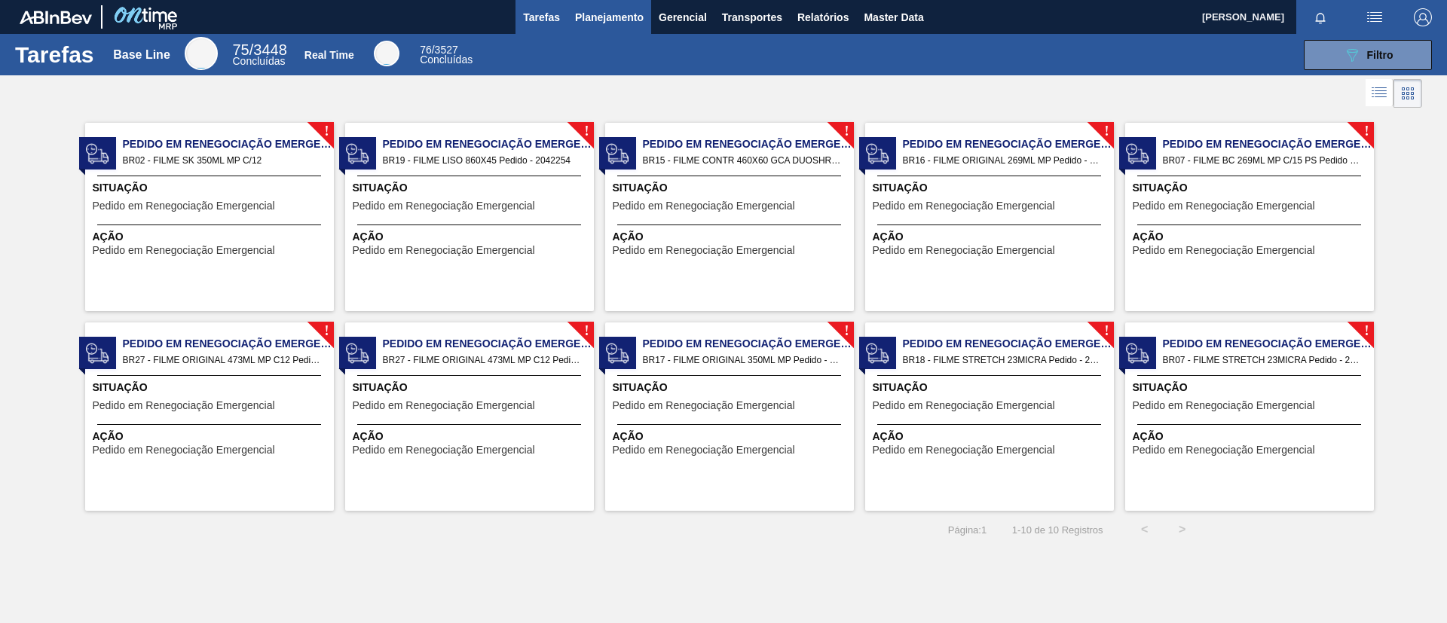
click at [623, 26] on button "Planejamento" at bounding box center [610, 17] width 84 height 34
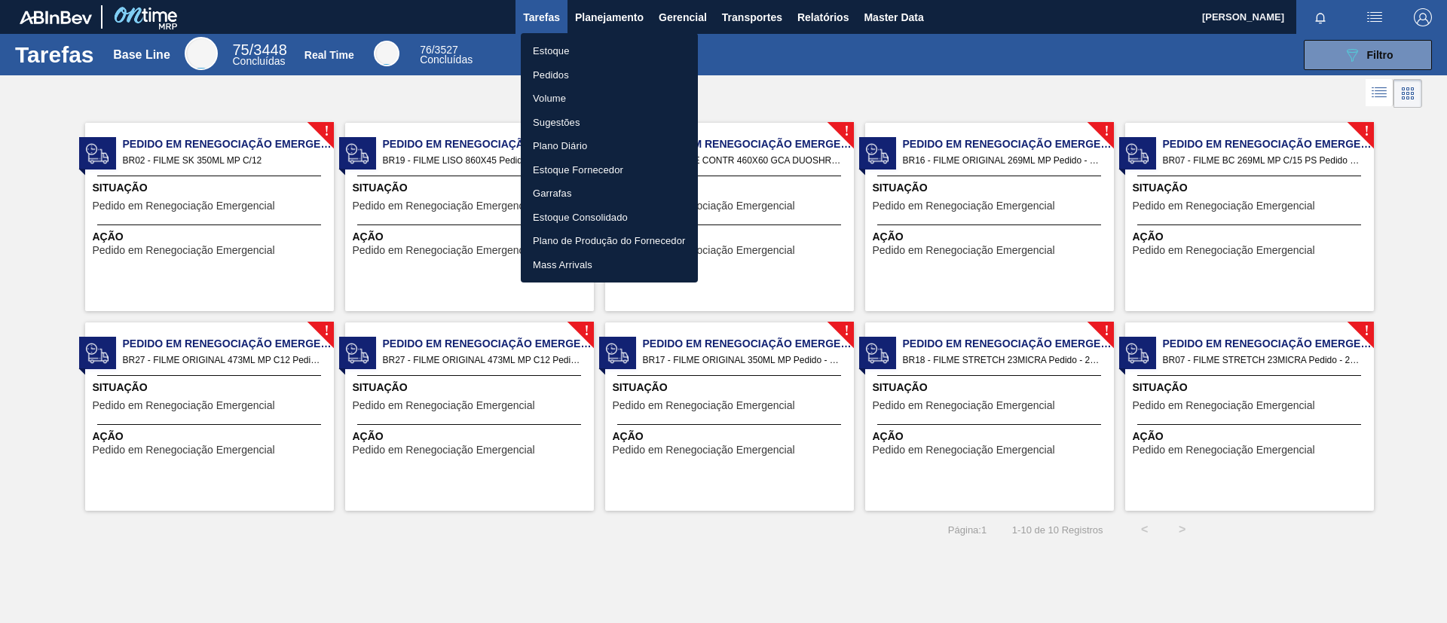
click at [565, 79] on li "Pedidos" at bounding box center [609, 75] width 177 height 24
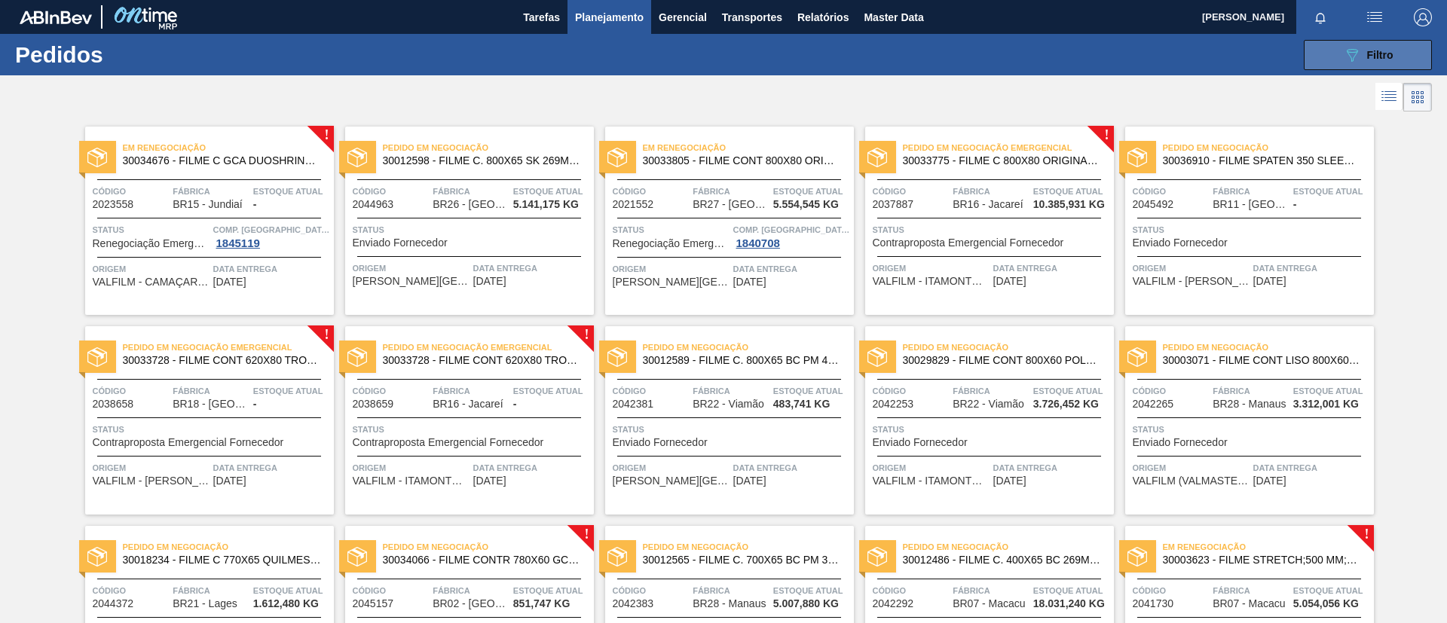
click at [1343, 51] on icon "089F7B8B-B2A5-4AFE-B5C0-19BA573D28AC" at bounding box center [1352, 55] width 18 height 18
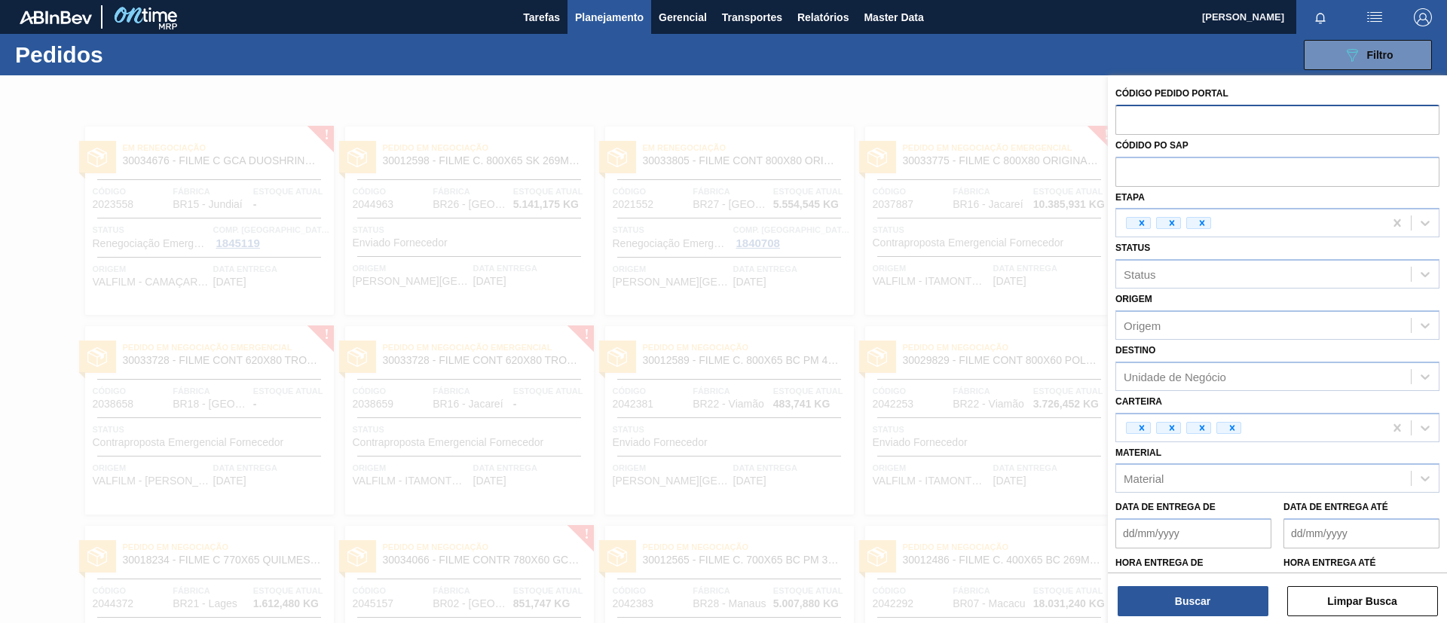
click at [1185, 128] on input "text" at bounding box center [1278, 119] width 324 height 29
paste input "text"
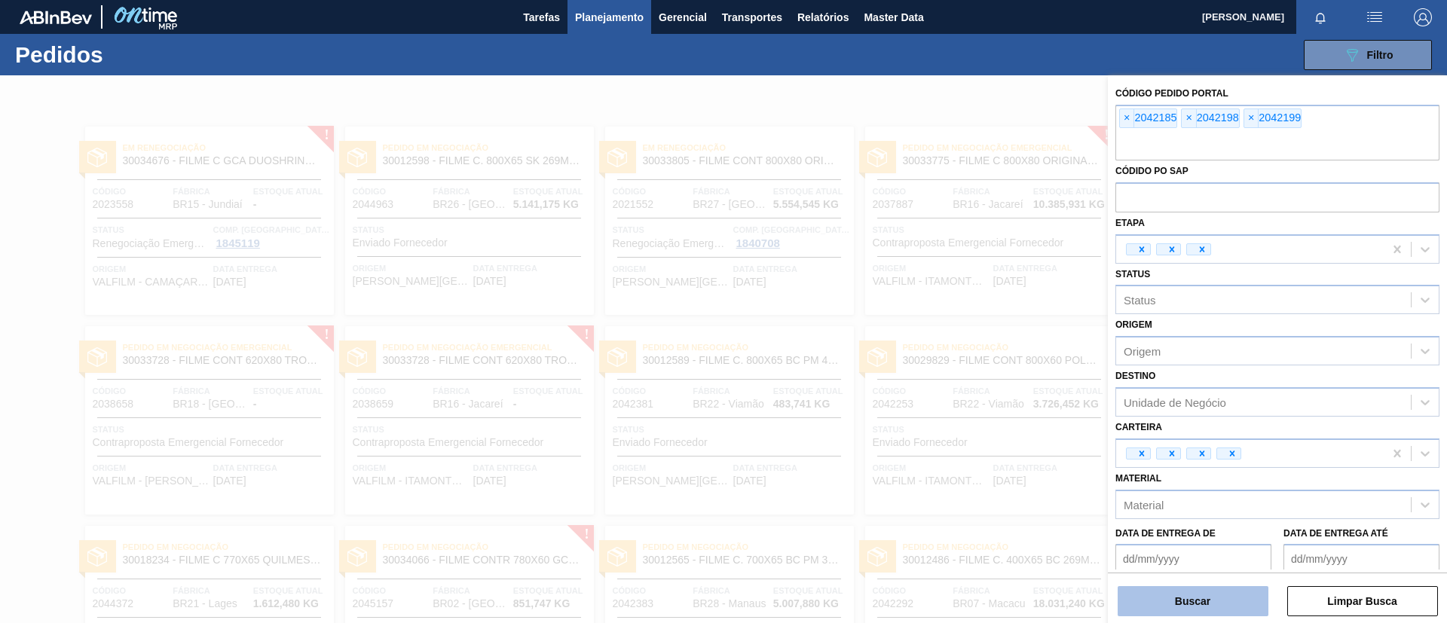
click at [1224, 605] on button "Buscar" at bounding box center [1193, 601] width 151 height 30
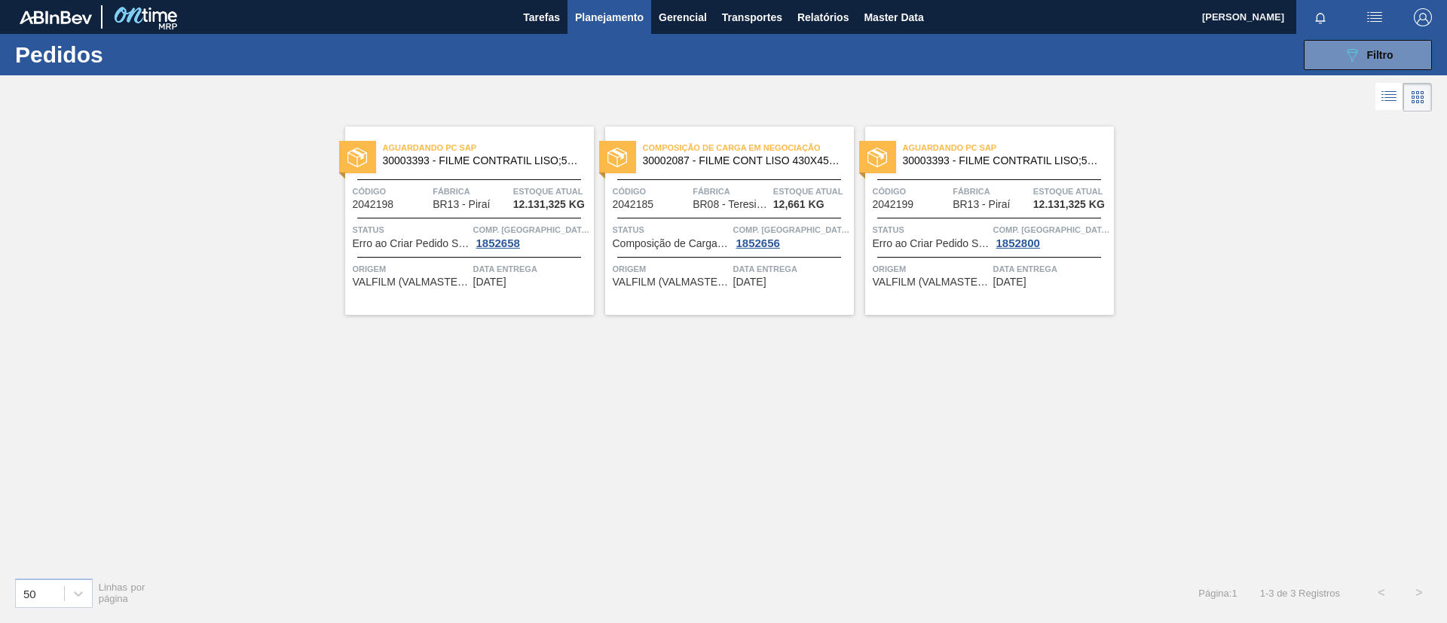
click at [99, 262] on div "Aguardando PC SAP 30003393 - FILME CONTRATIL LISO;530 MM;50 MICRA; Código 20421…" at bounding box center [723, 340] width 1447 height 450
click at [513, 157] on span "30003393 - FILME CONTRATIL LISO;530 MM;50 MICRA;" at bounding box center [482, 160] width 199 height 11
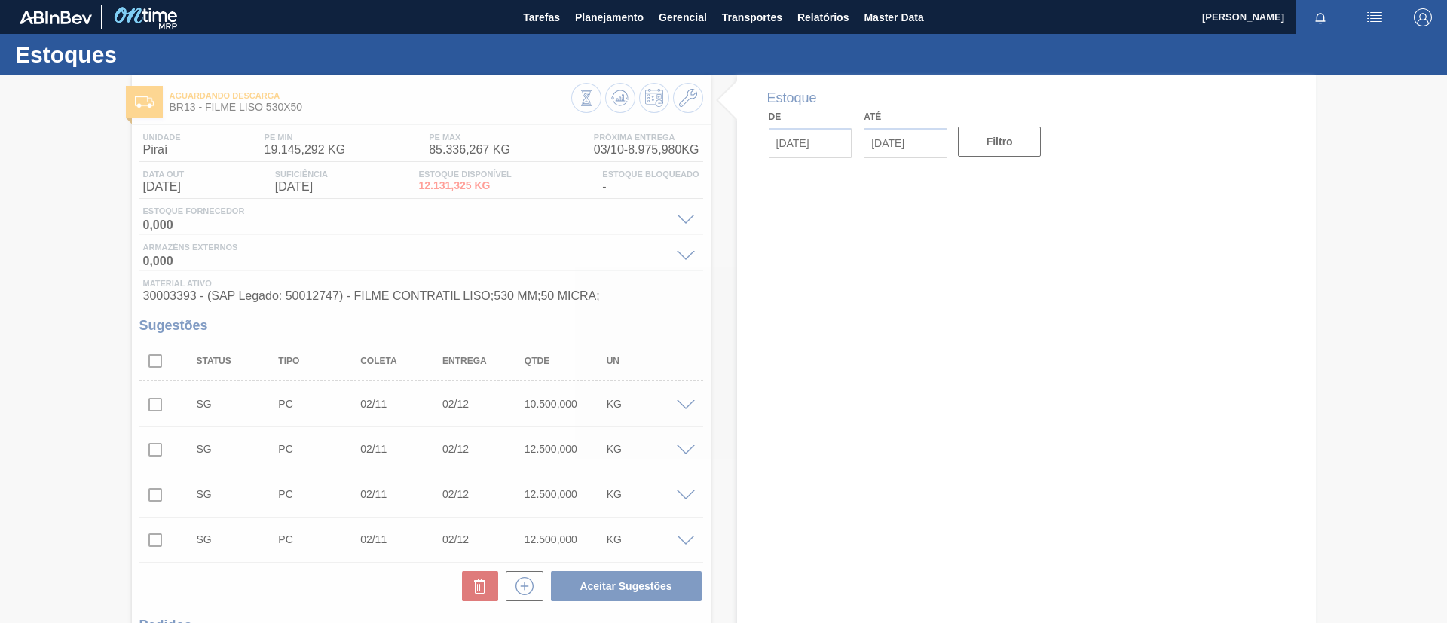
type input "[DATE]"
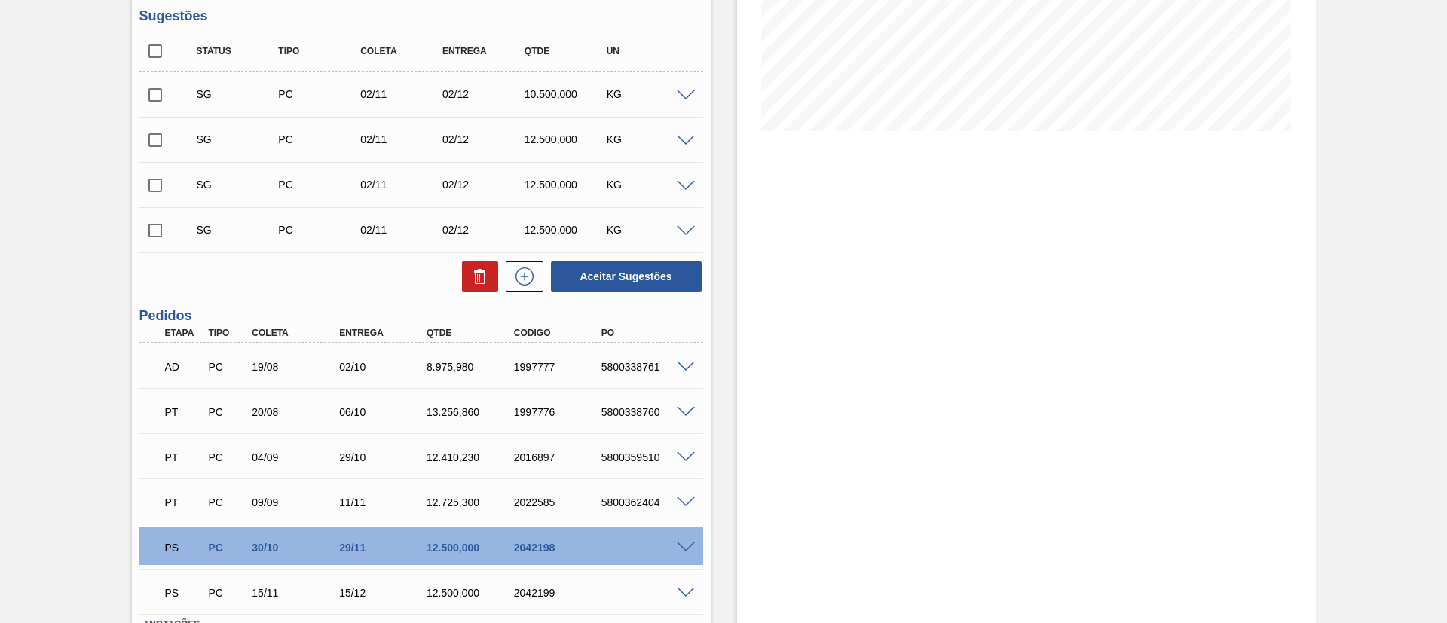
scroll to position [424, 0]
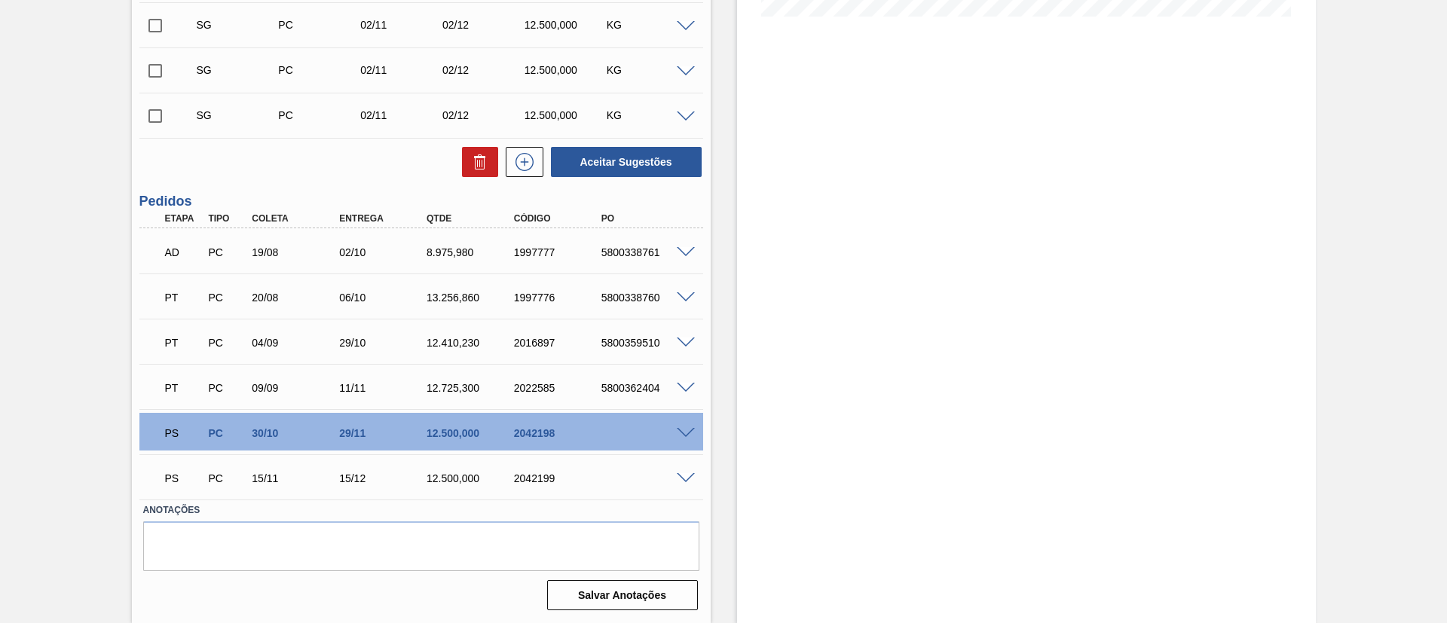
click at [684, 428] on span at bounding box center [686, 433] width 18 height 11
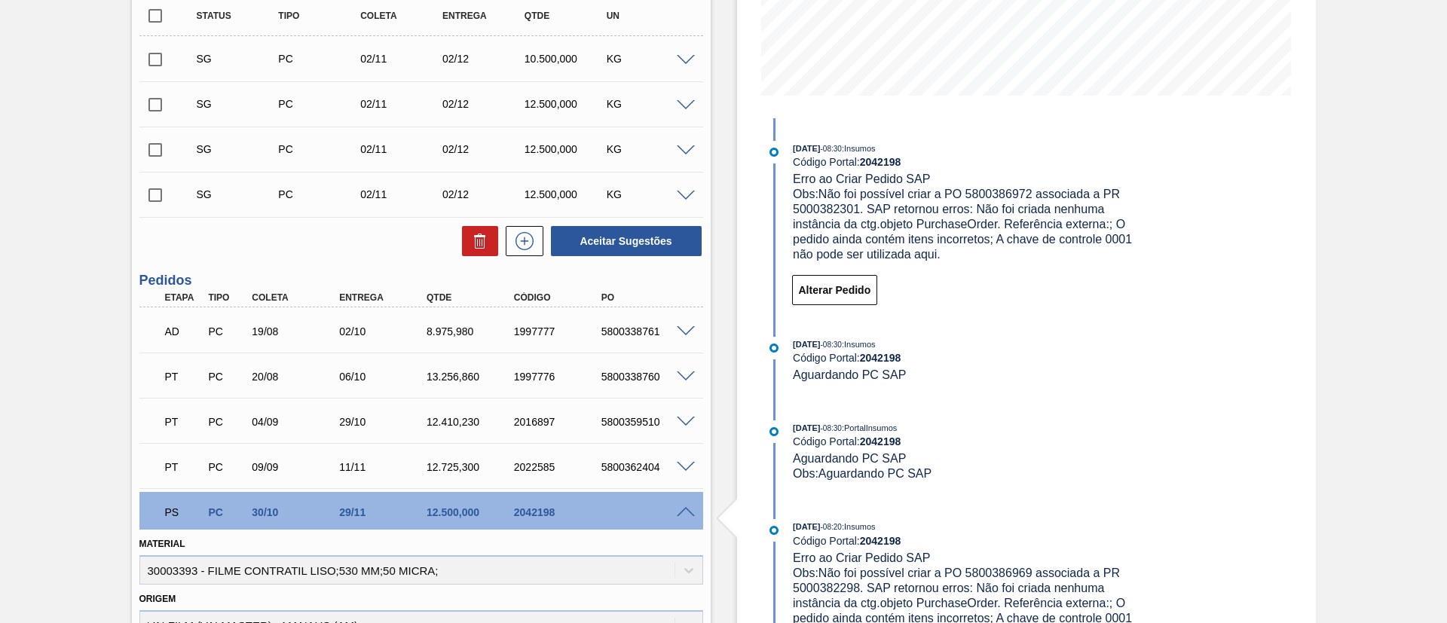
scroll to position [339, 0]
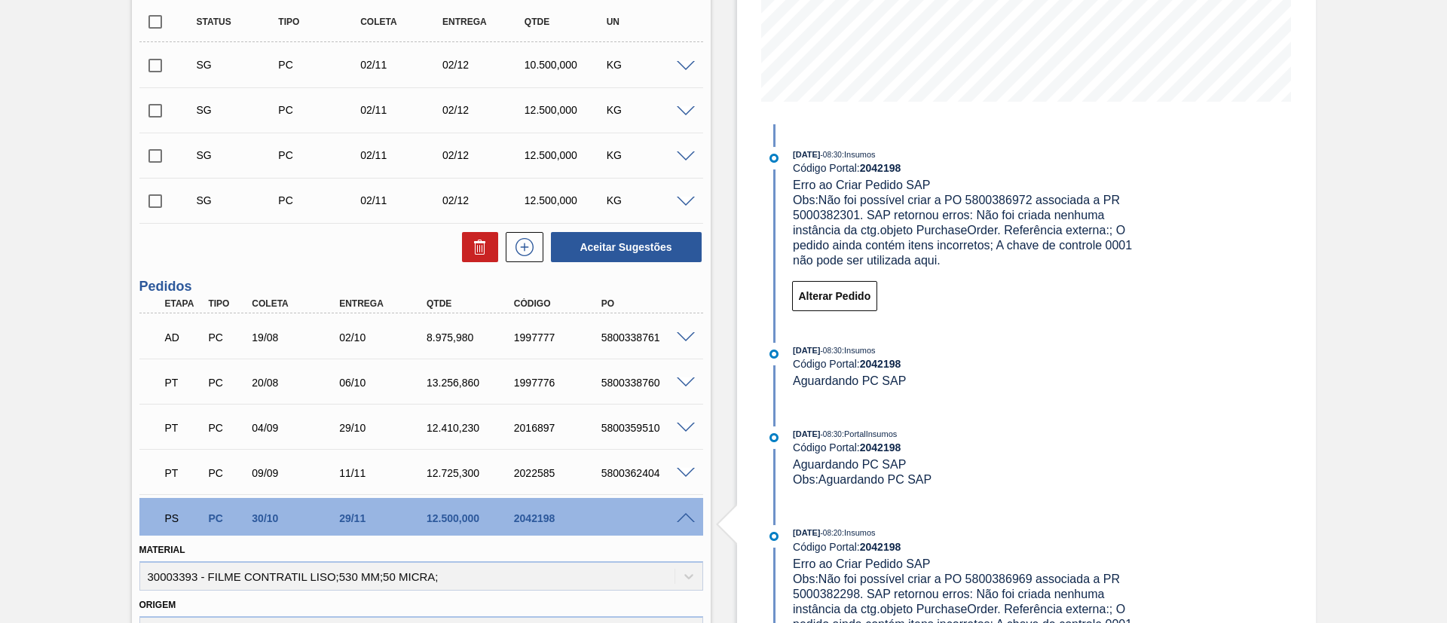
click at [982, 364] on div "Código Portal: 2042198" at bounding box center [972, 364] width 358 height 12
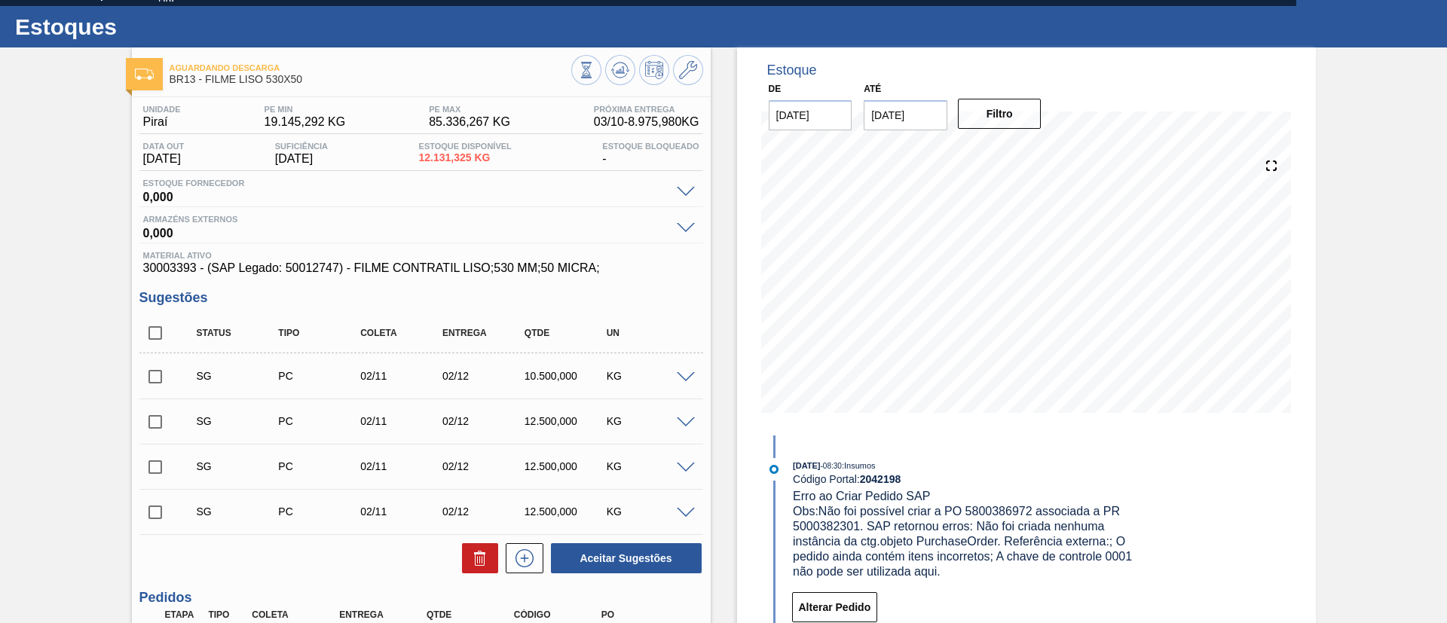
scroll to position [0, 0]
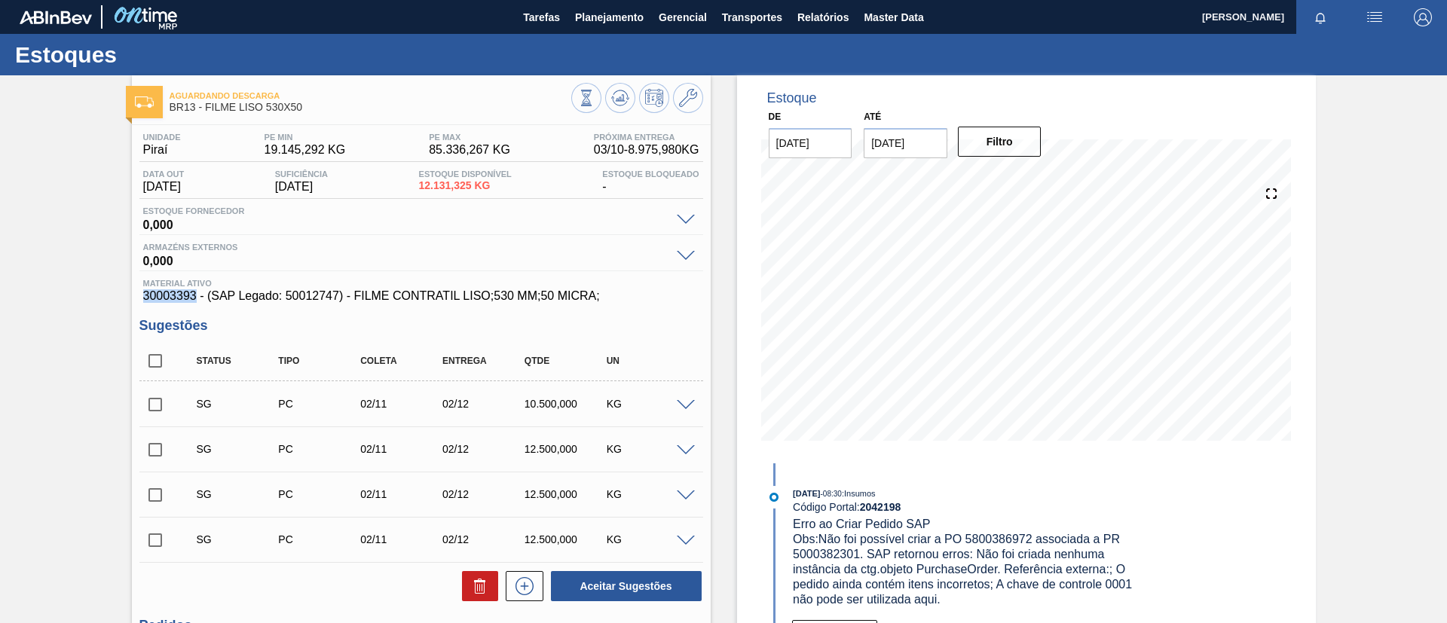
drag, startPoint x: 133, startPoint y: 293, endPoint x: 193, endPoint y: 292, distance: 59.6
copy span "30003393"
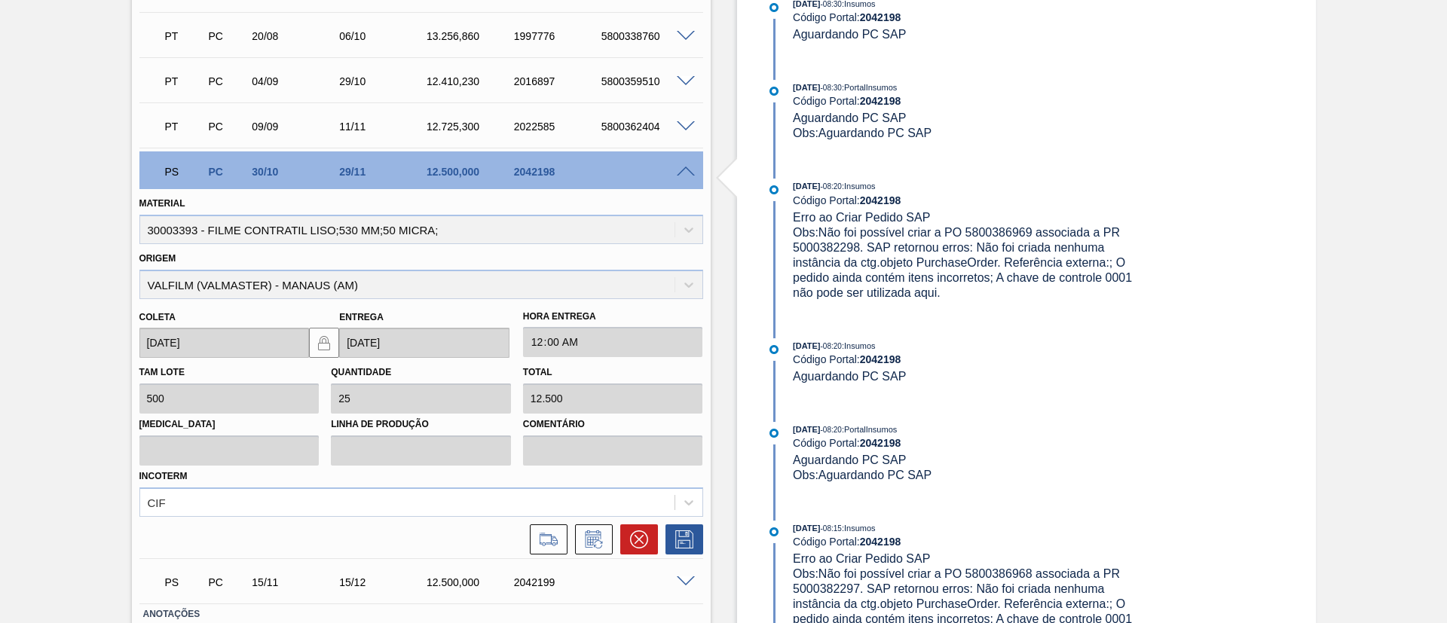
scroll to position [790, 0]
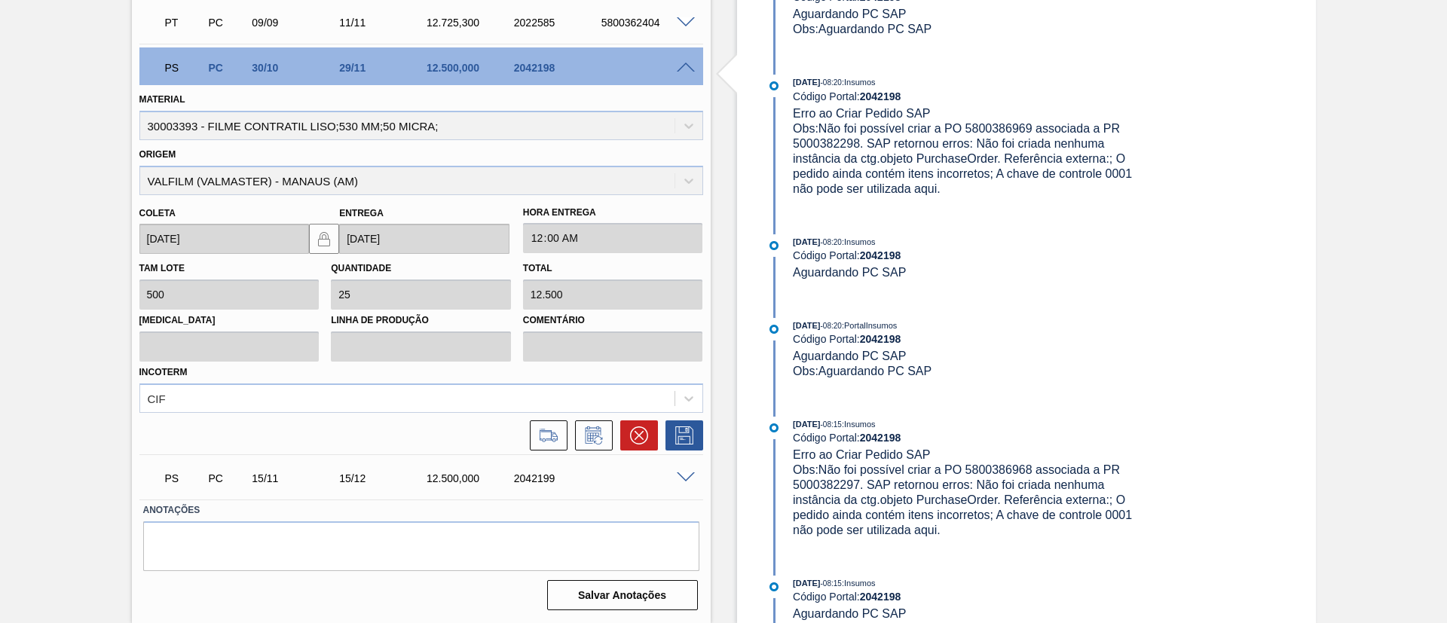
click at [688, 474] on span at bounding box center [686, 478] width 18 height 11
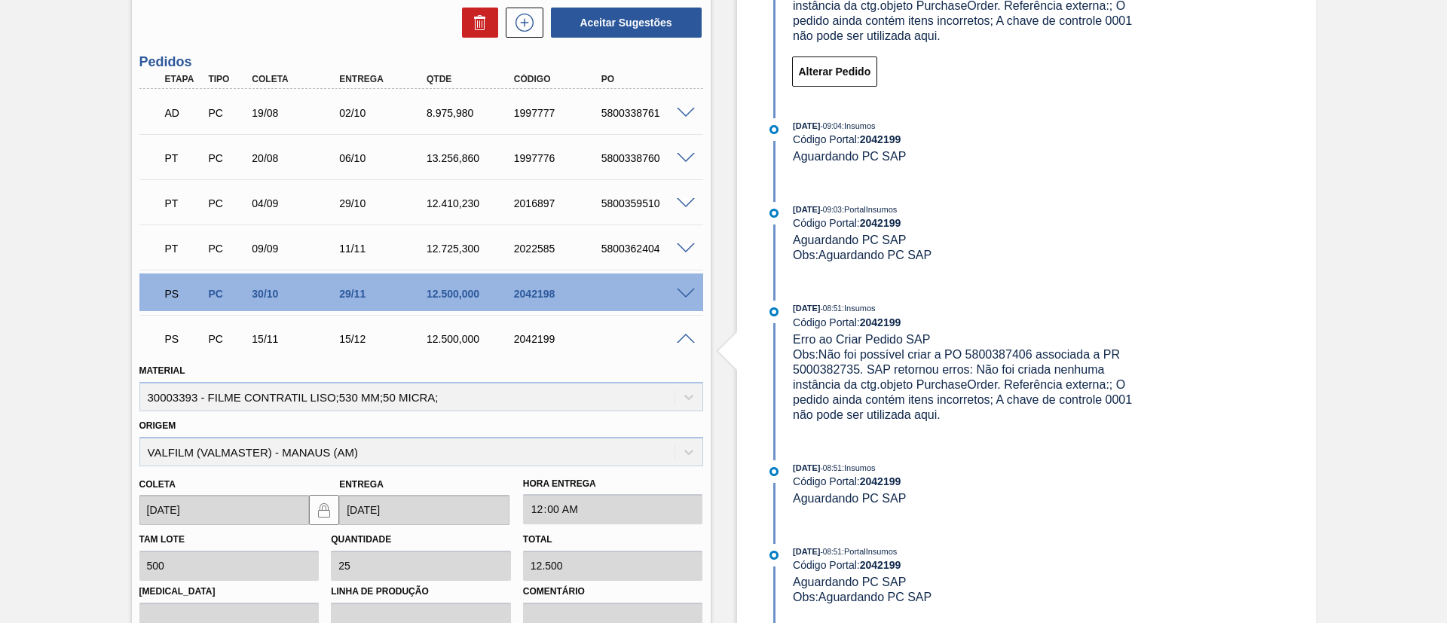
scroll to position [451, 0]
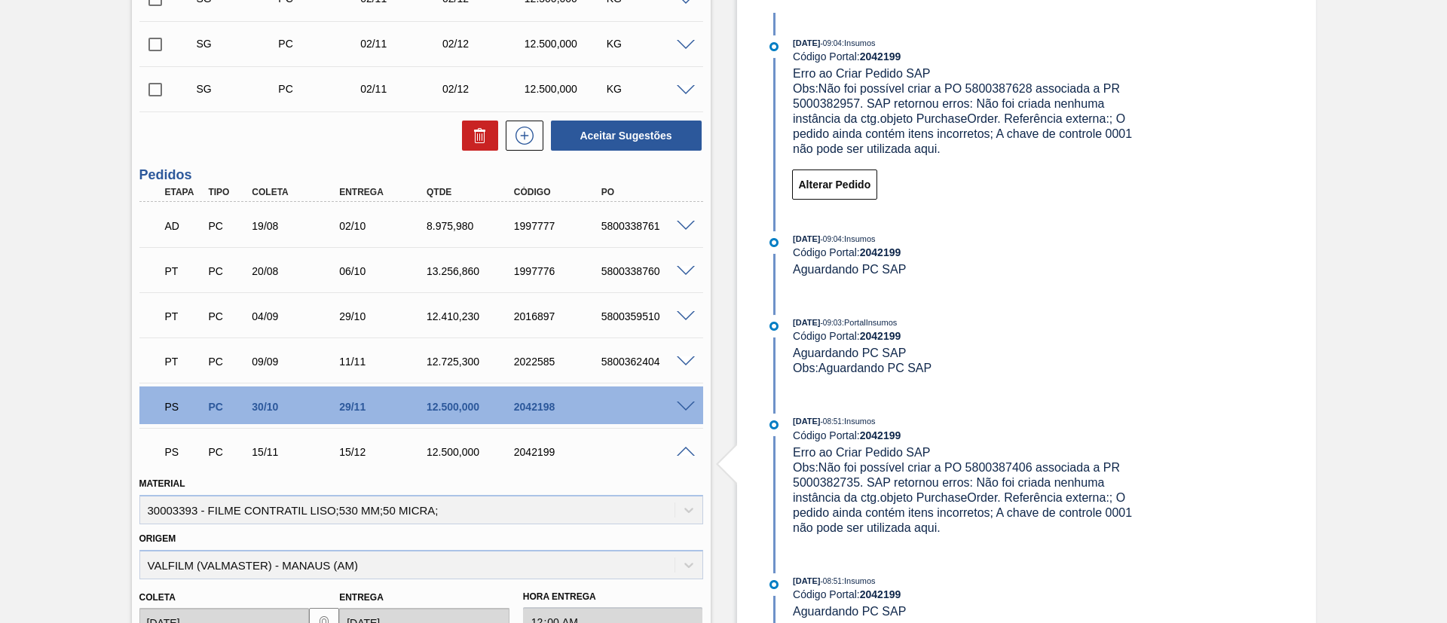
click at [677, 406] on span at bounding box center [686, 407] width 18 height 11
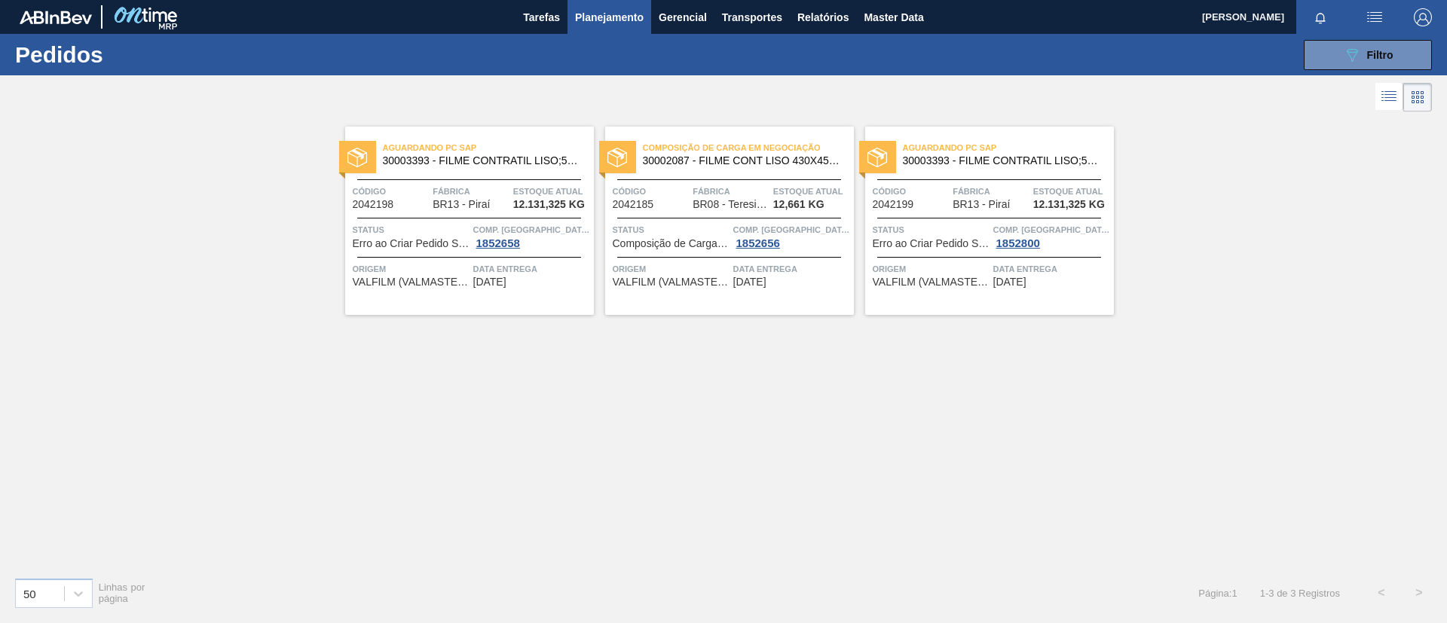
click at [790, 163] on span "30002087 - FILME CONT LISO 430X45 MICRAS" at bounding box center [742, 160] width 199 height 11
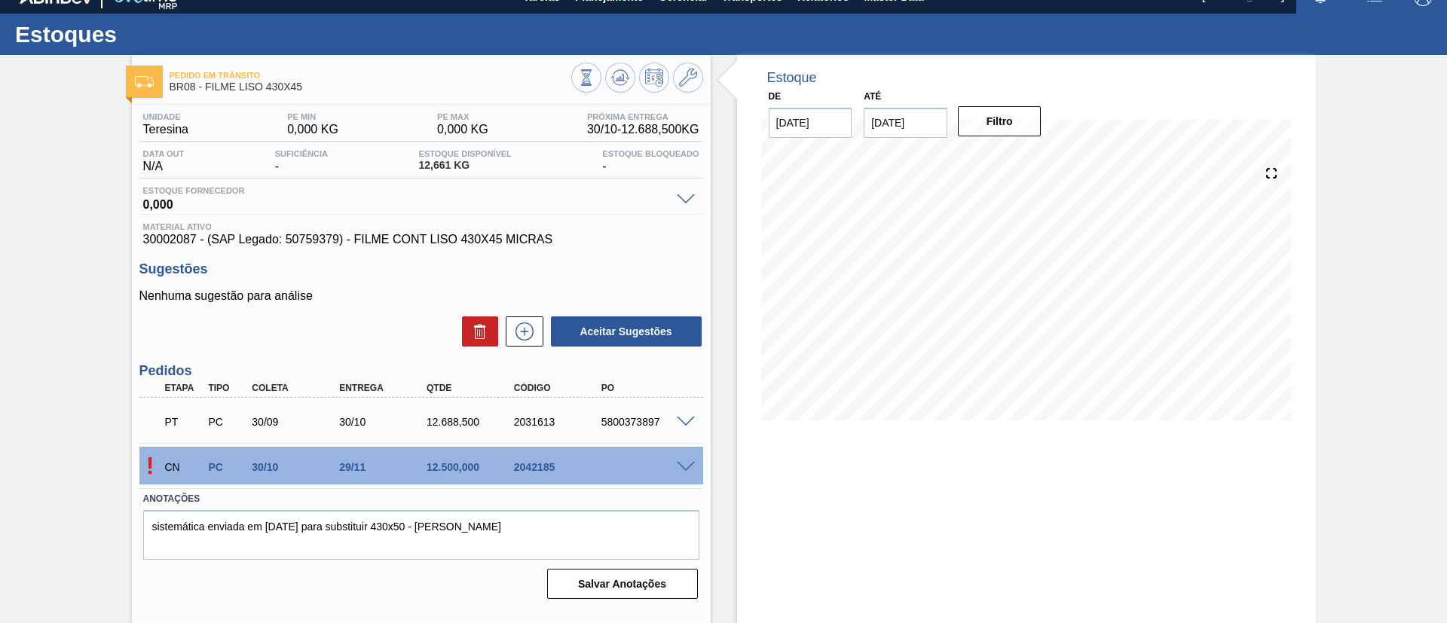
scroll to position [25, 0]
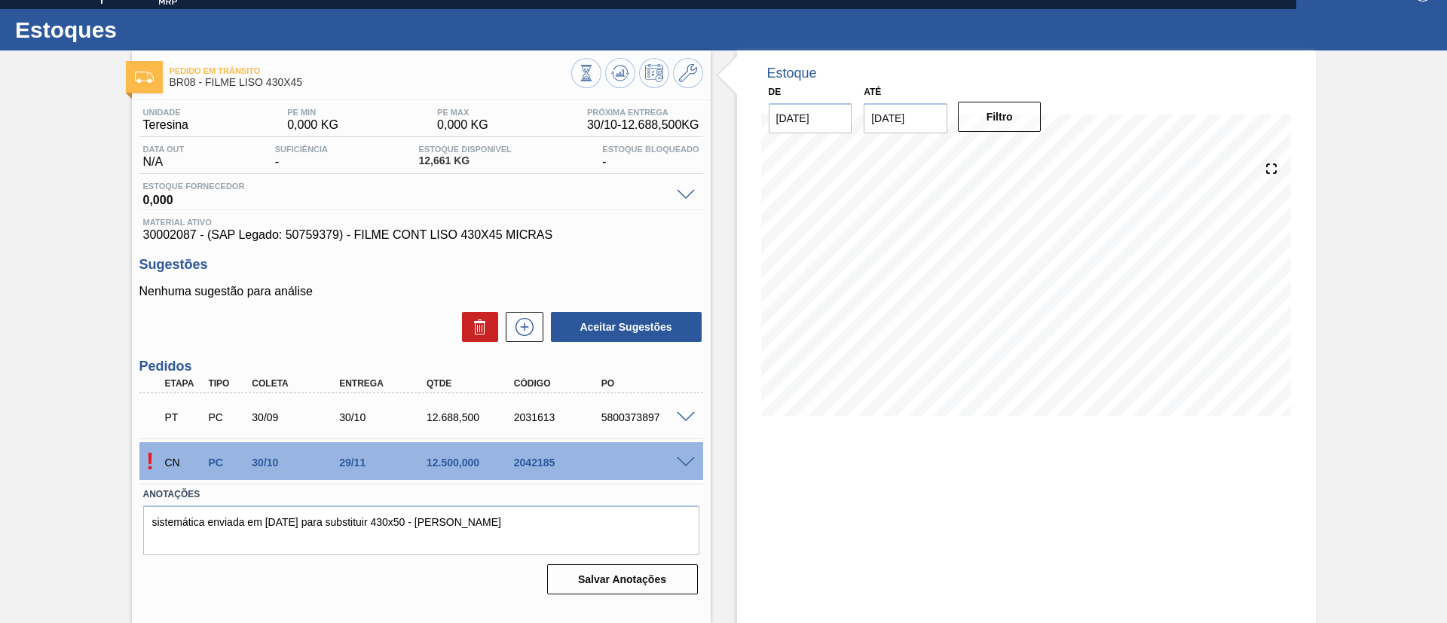
click at [691, 473] on div "! CN PC 30/10 29/11 12.500,000 2042185" at bounding box center [421, 461] width 564 height 38
click at [684, 466] on span at bounding box center [686, 463] width 18 height 11
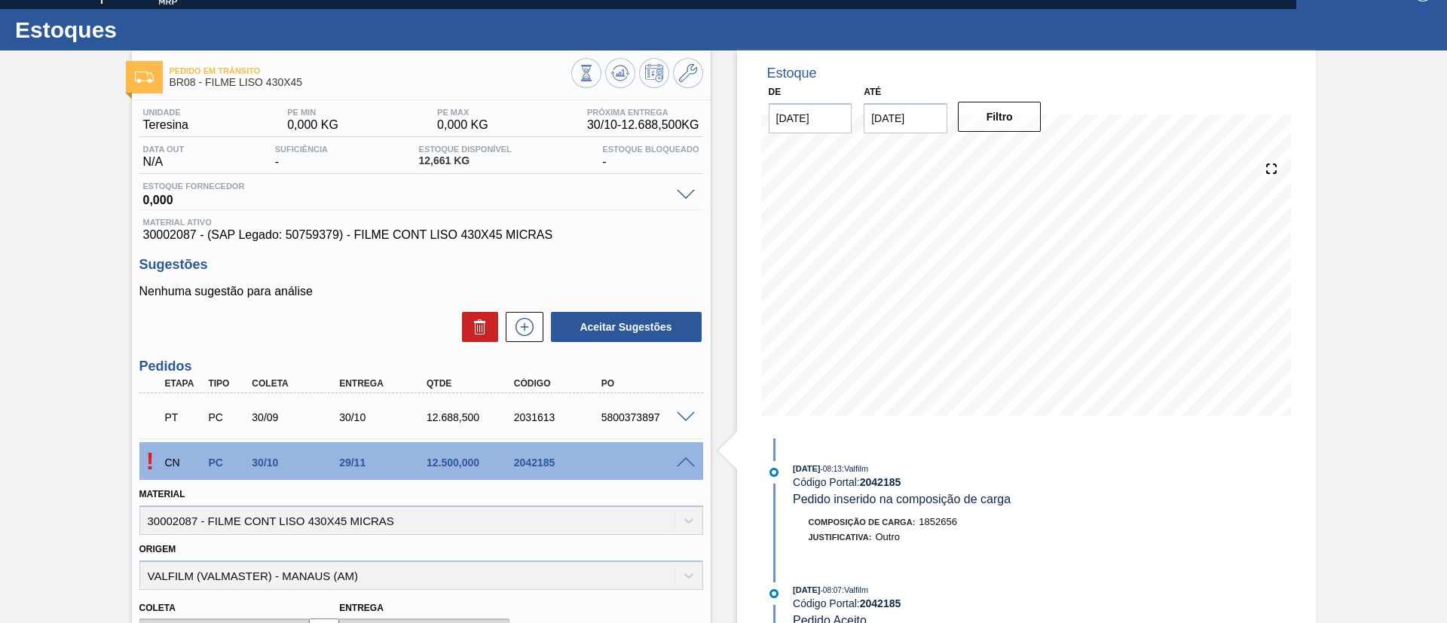
drag, startPoint x: 683, startPoint y: 461, endPoint x: 532, endPoint y: 464, distance: 150.8
click at [532, 464] on div "2042185" at bounding box center [559, 463] width 98 height 12
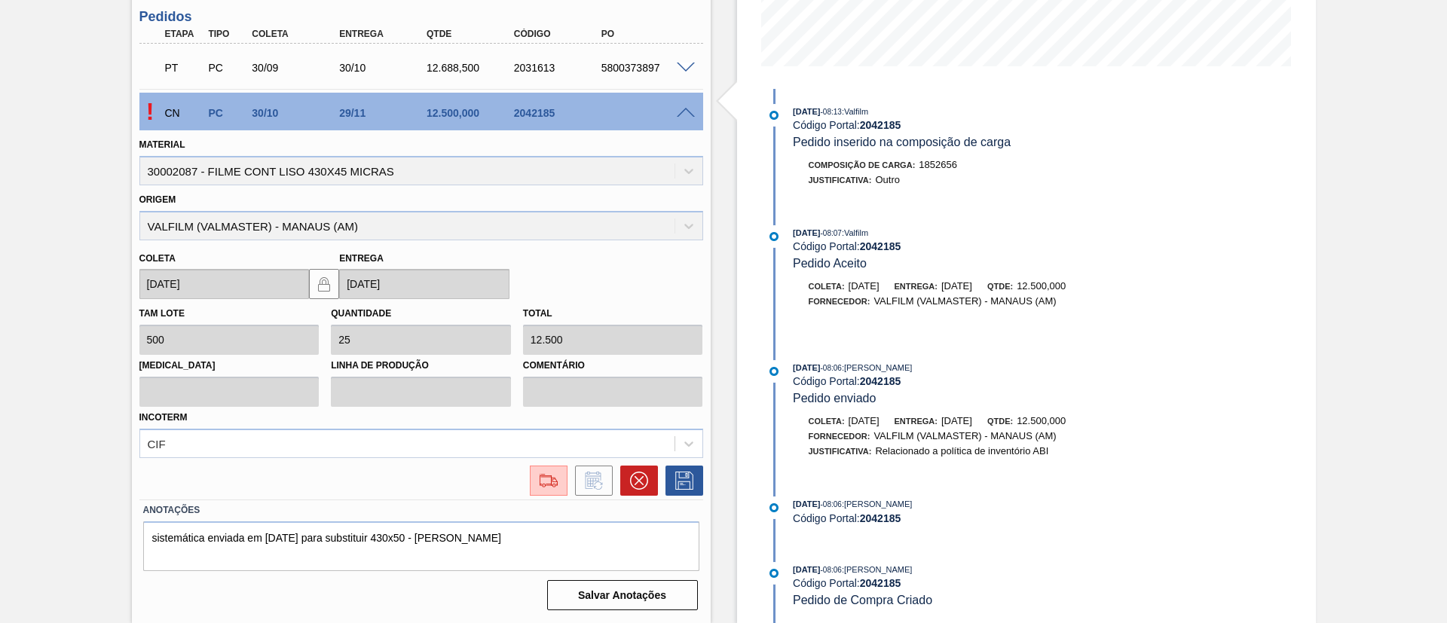
scroll to position [0, 0]
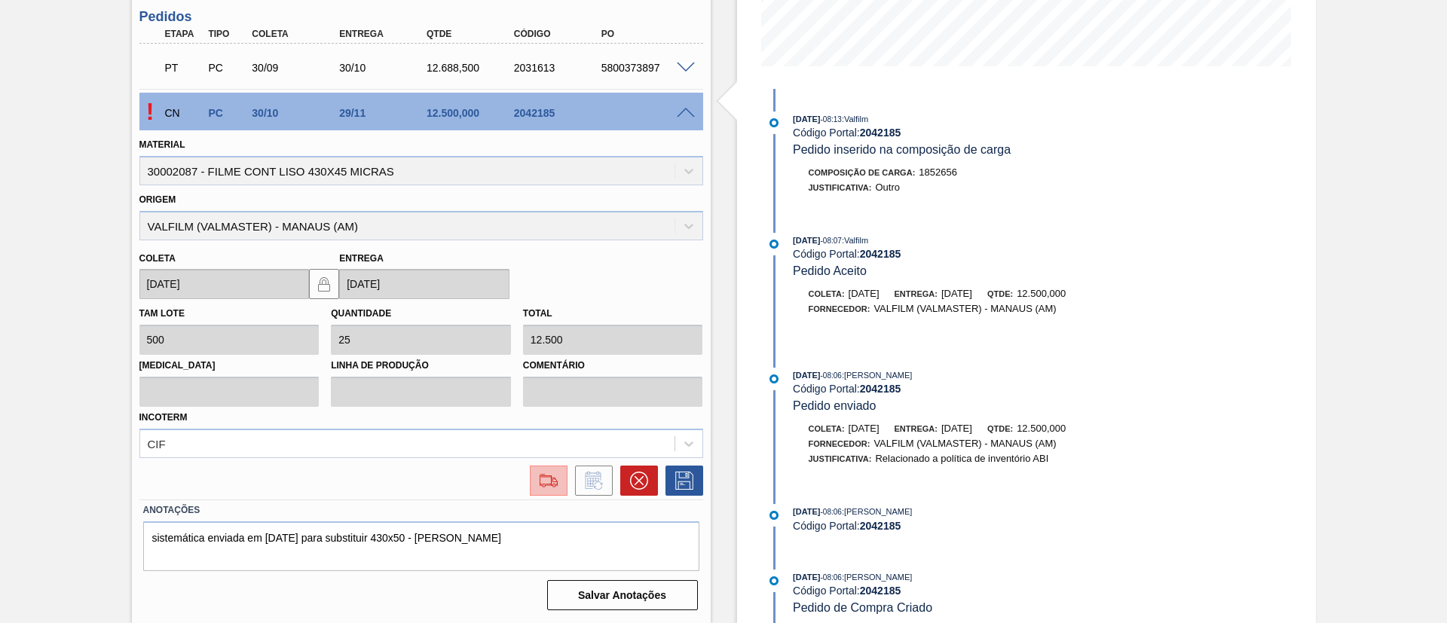
click at [543, 476] on img at bounding box center [549, 481] width 24 height 18
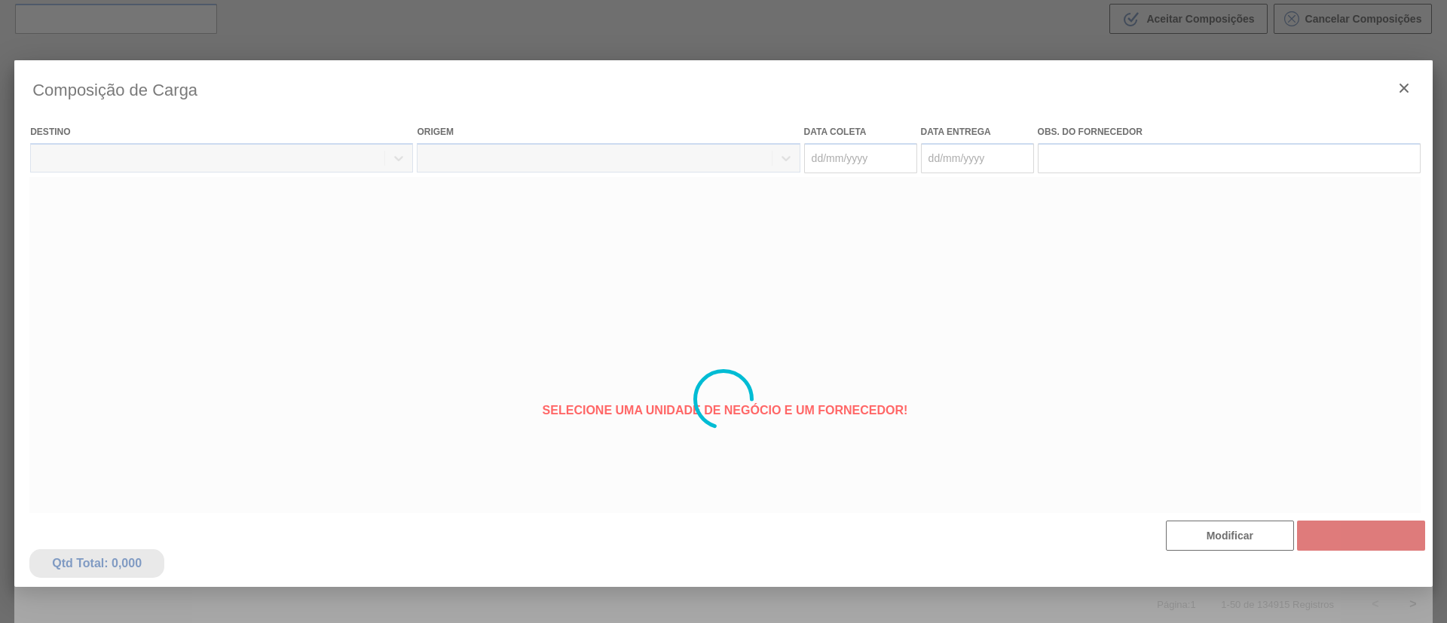
type coleta "30/10/2025"
type Entrega "[DATE]"
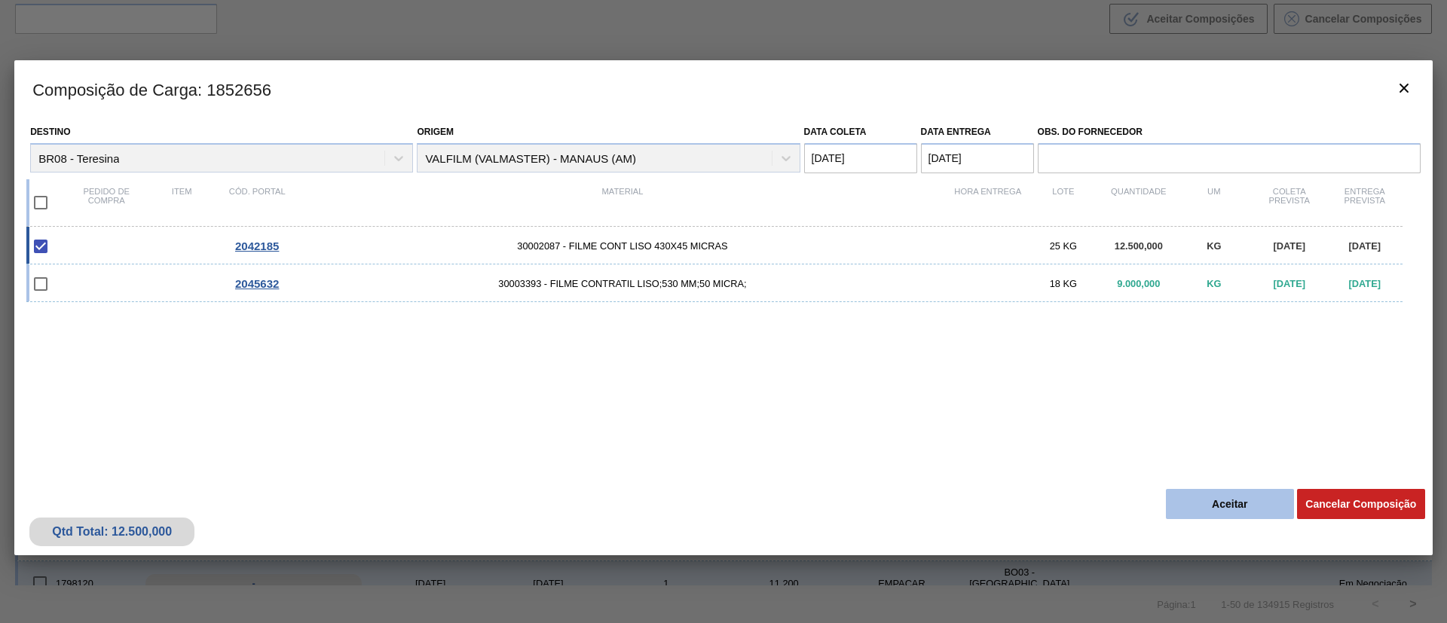
click at [1230, 497] on button "Aceitar" at bounding box center [1230, 504] width 128 height 30
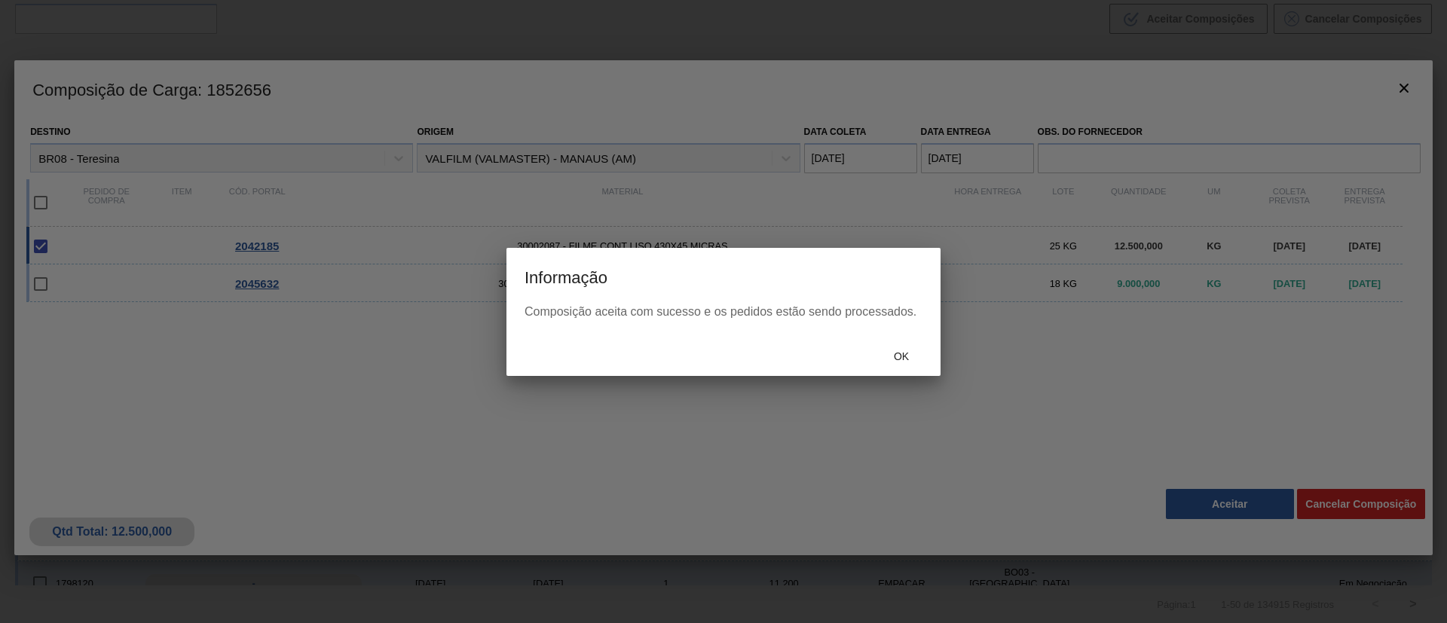
click at [1215, 539] on div at bounding box center [723, 311] width 1447 height 623
drag, startPoint x: 1215, startPoint y: 539, endPoint x: 548, endPoint y: 299, distance: 709.2
click at [533, 296] on h3 "Informação" at bounding box center [724, 276] width 434 height 57
click at [914, 350] on div "Ok" at bounding box center [901, 357] width 66 height 28
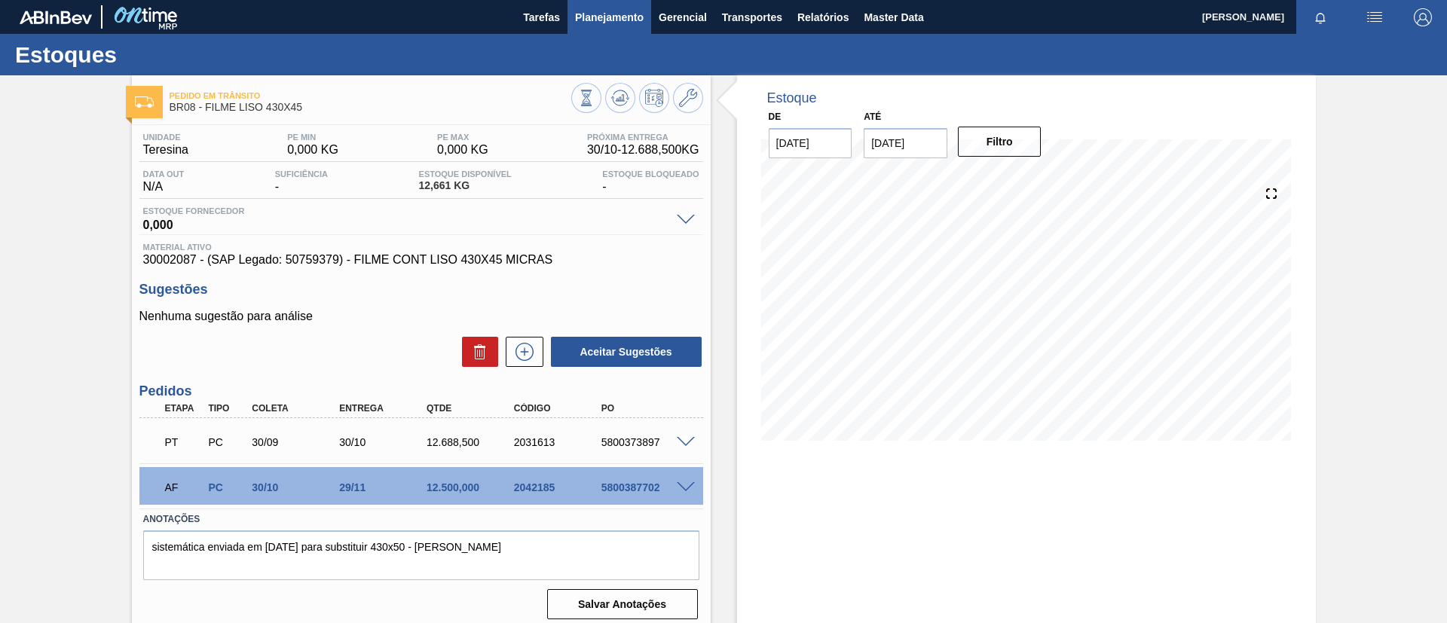
click at [614, 14] on span "Planejamento" at bounding box center [609, 17] width 69 height 18
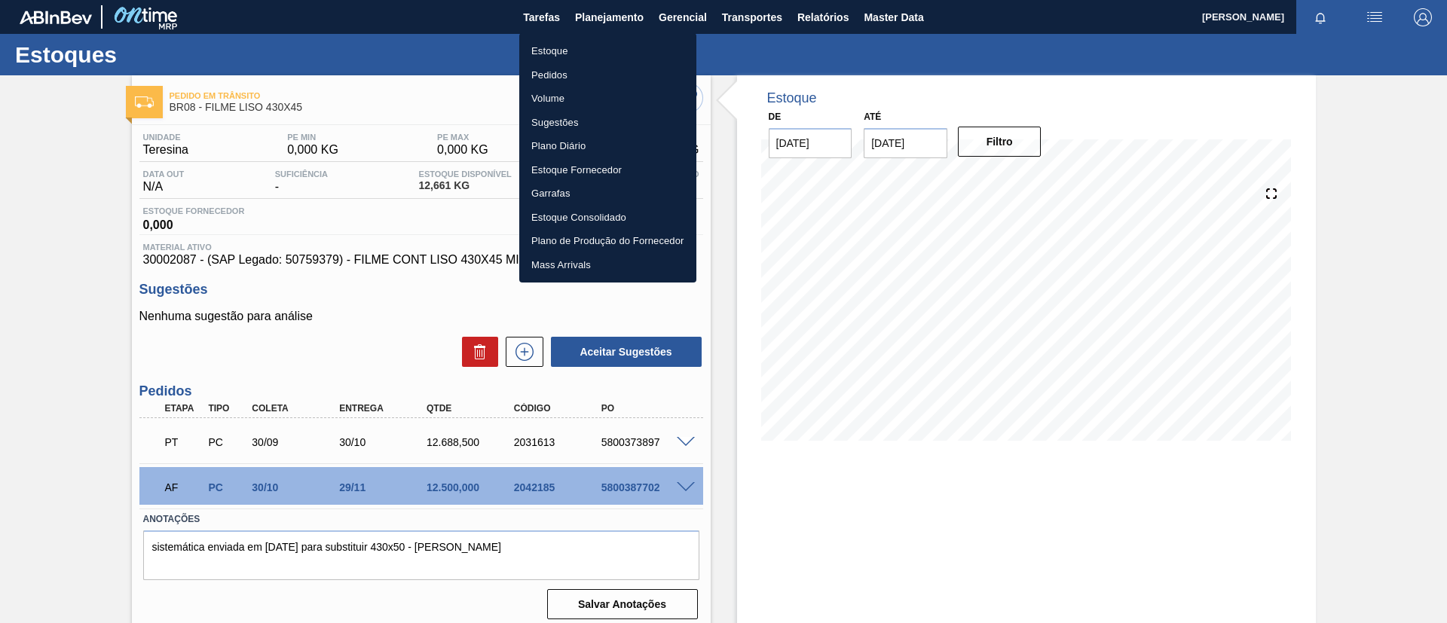
click at [565, 48] on li "Estoque" at bounding box center [607, 51] width 177 height 24
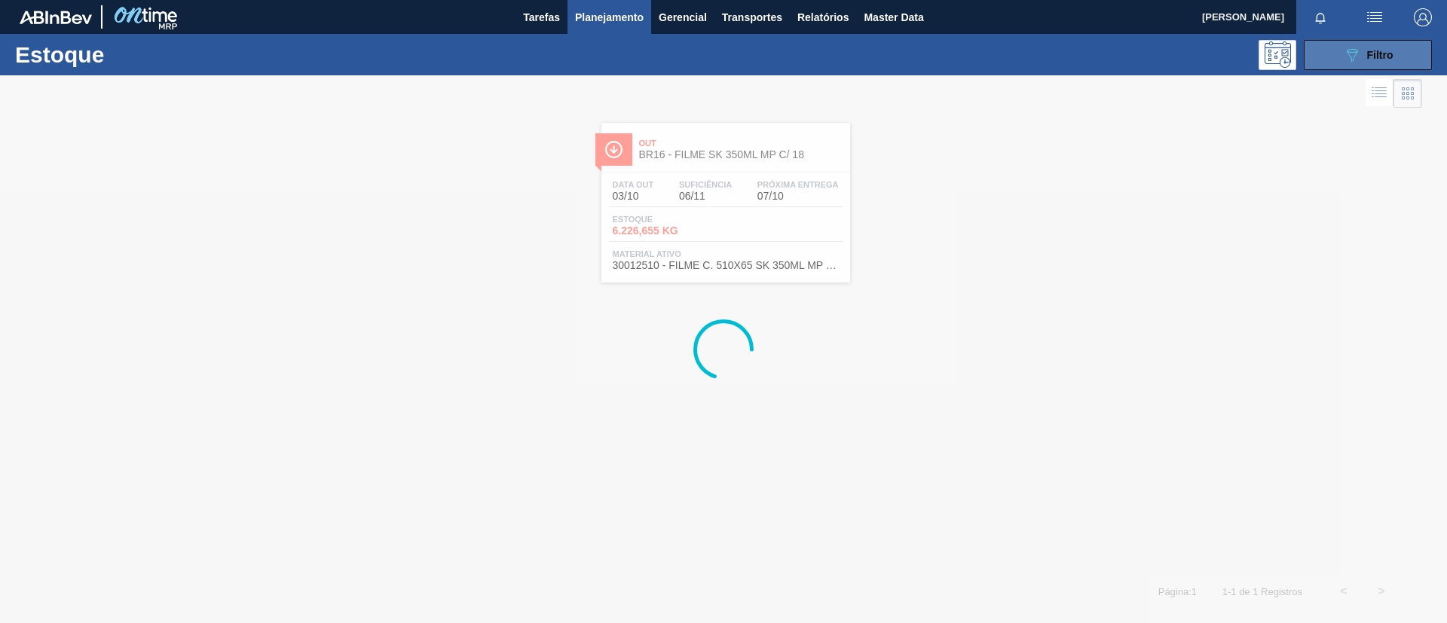
click at [1370, 49] on span "Filtro" at bounding box center [1380, 55] width 26 height 12
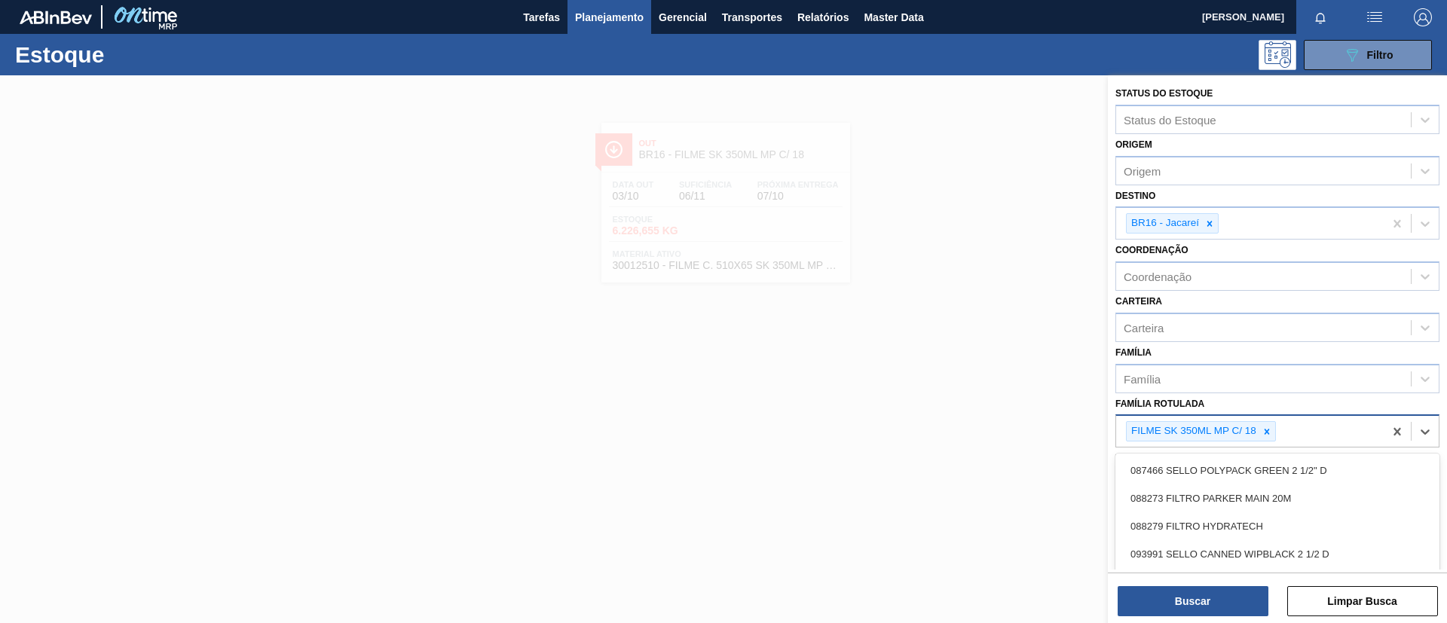
click at [1282, 436] on div "FILME SK 350ML MP C/ 18" at bounding box center [1250, 431] width 268 height 31
click at [38, 265] on div at bounding box center [723, 386] width 1447 height 623
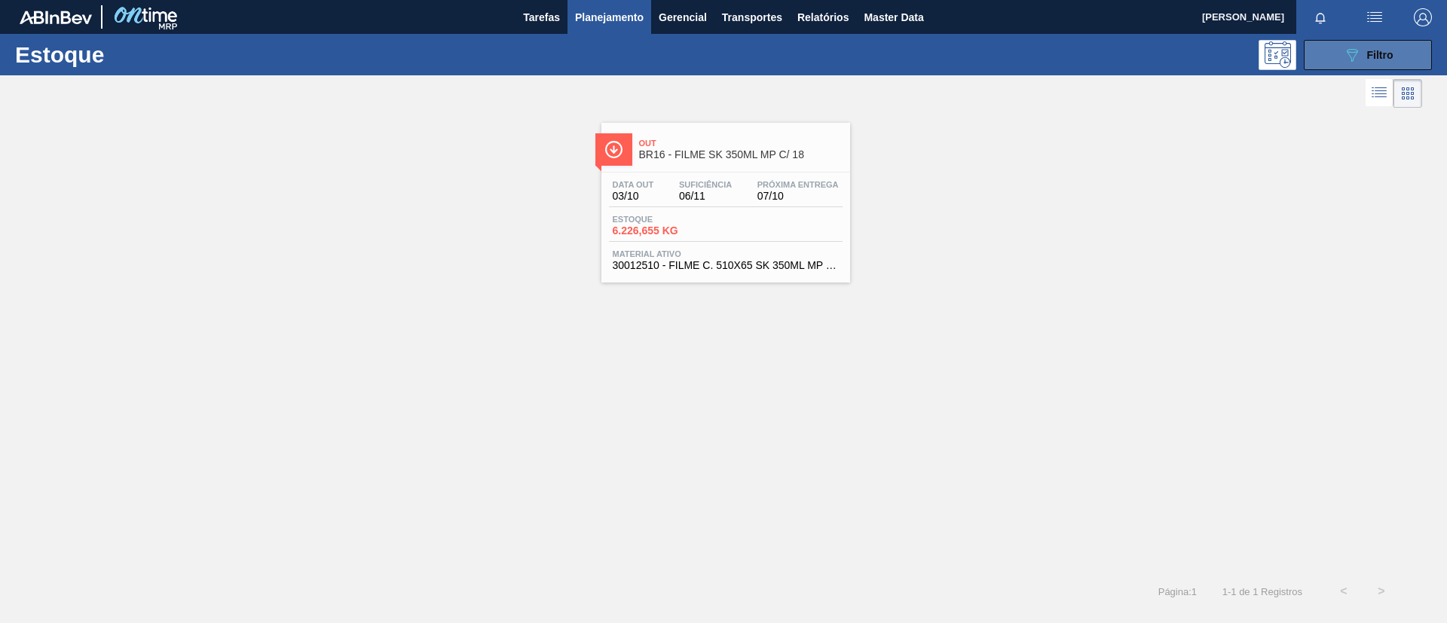
drag, startPoint x: 1420, startPoint y: 70, endPoint x: 1403, endPoint y: 58, distance: 21.1
click at [1420, 69] on div "Estoque 089F7B8B-B2A5-4AFE-B5C0-19BA573D28AC Filtro" at bounding box center [723, 54] width 1447 height 41
click at [1398, 55] on button "089F7B8B-B2A5-4AFE-B5C0-19BA573D28AC Filtro" at bounding box center [1368, 55] width 128 height 30
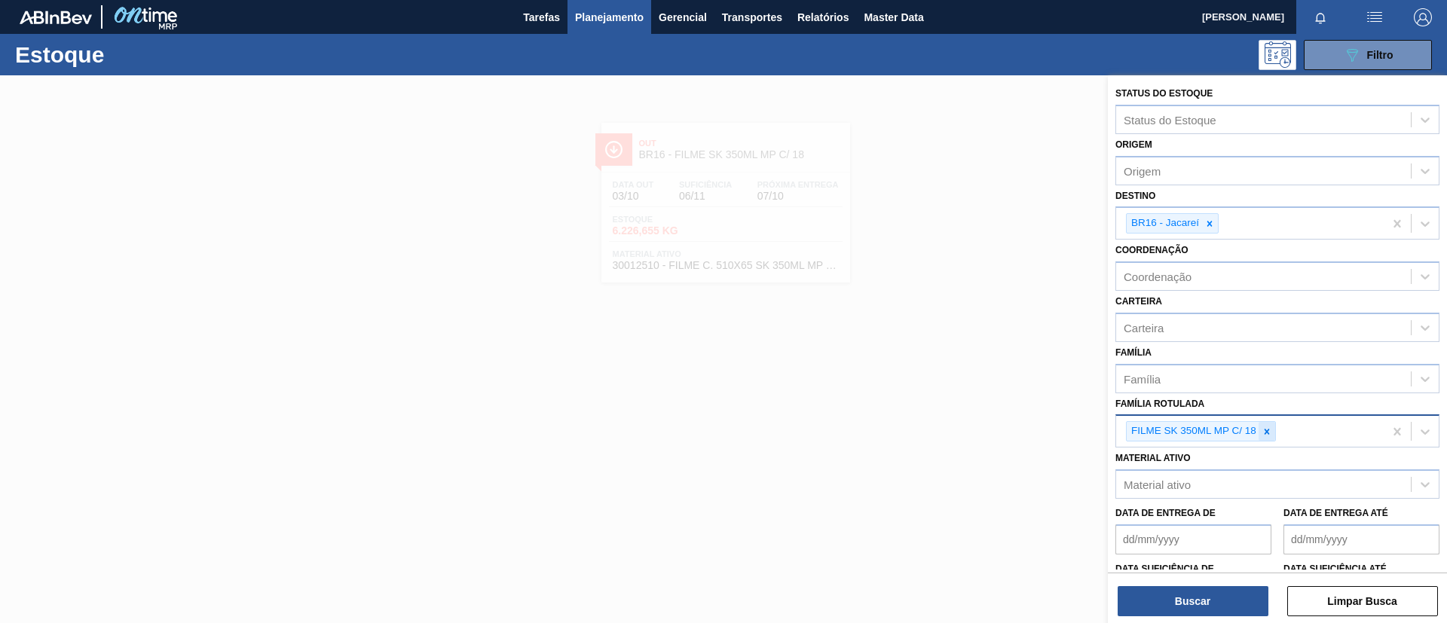
click at [1269, 433] on icon at bounding box center [1267, 431] width 5 height 5
drag, startPoint x: 525, startPoint y: 237, endPoint x: 526, endPoint y: 224, distance: 12.8
click at [525, 236] on div at bounding box center [723, 386] width 1447 height 623
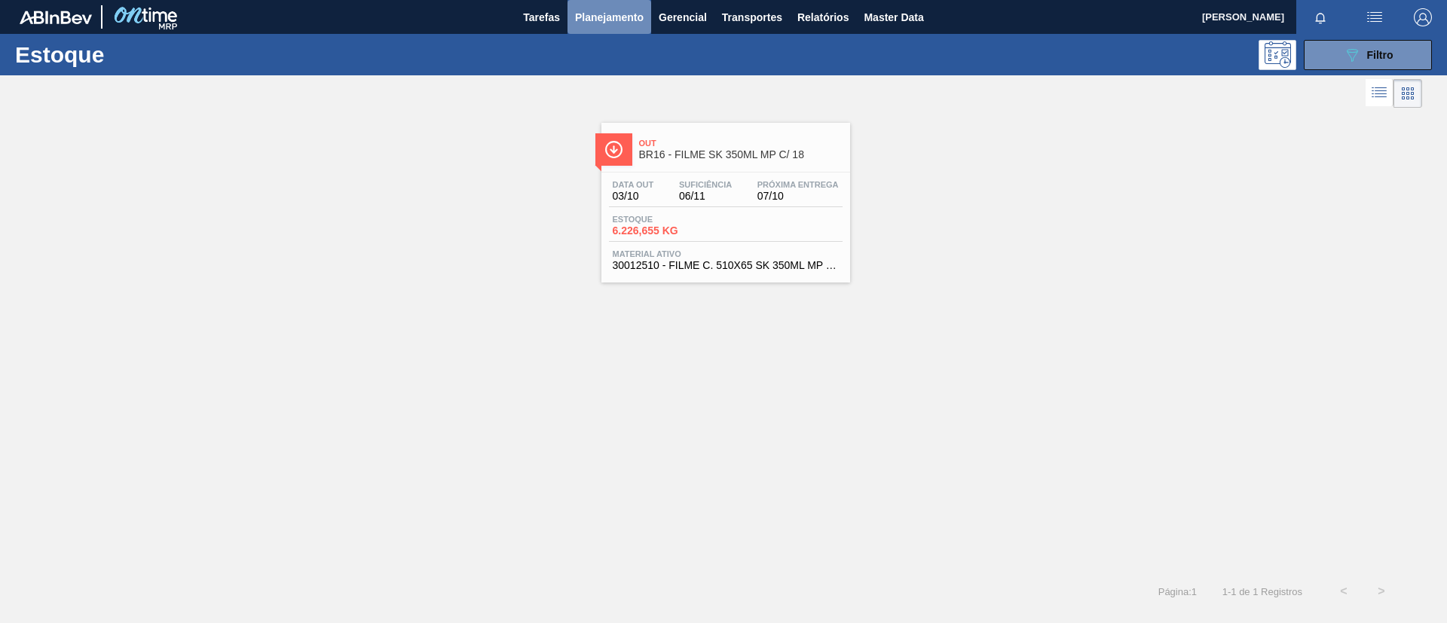
click at [605, 21] on span "Planejamento" at bounding box center [609, 17] width 69 height 18
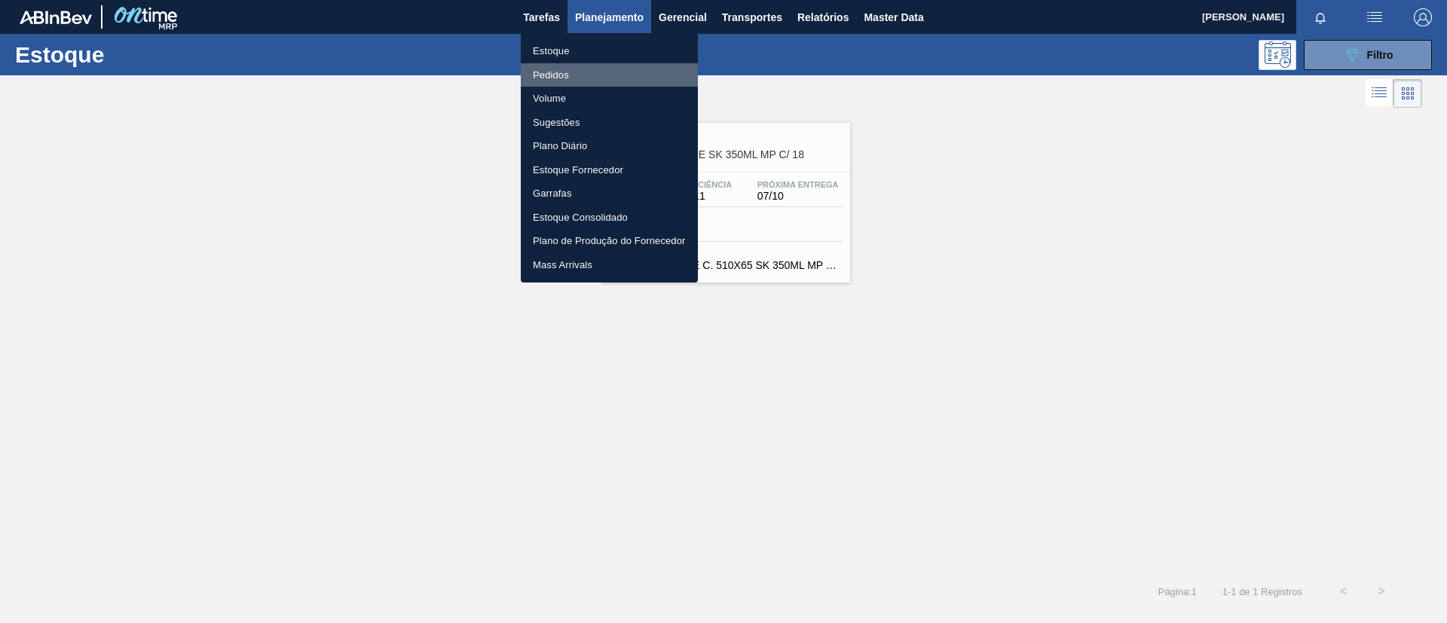
click at [570, 78] on li "Pedidos" at bounding box center [609, 75] width 177 height 24
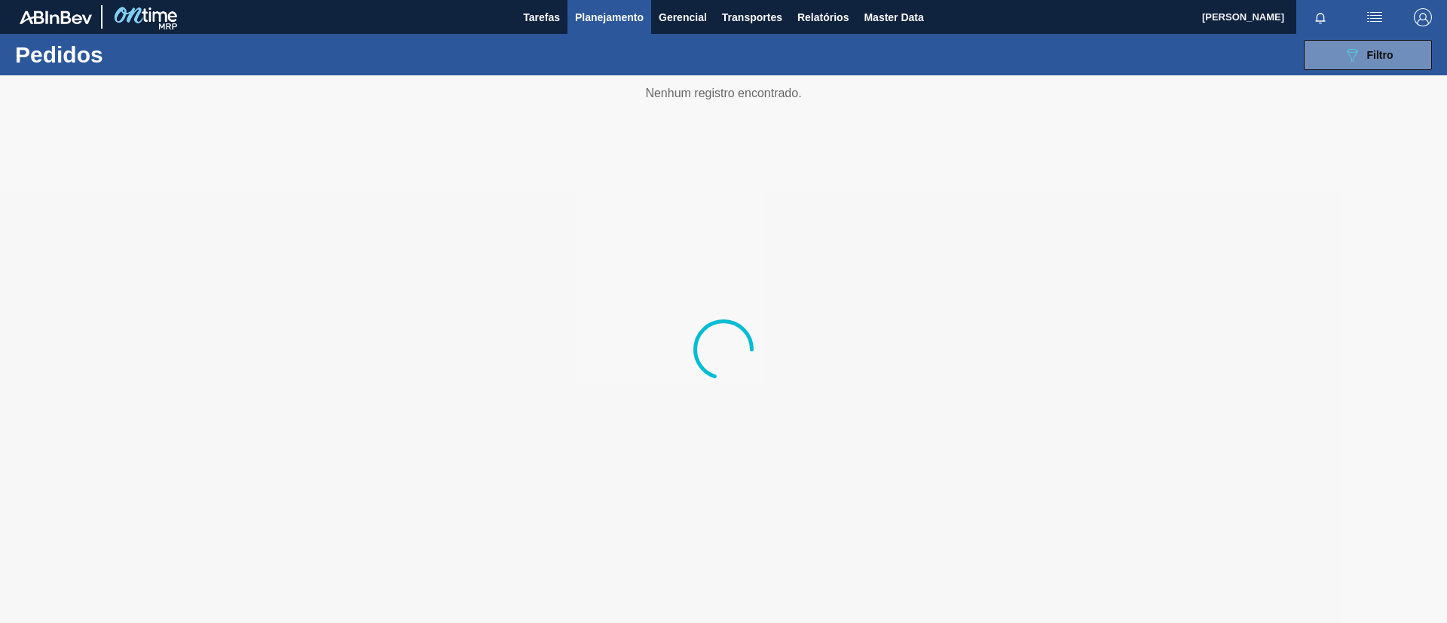
click at [1381, 74] on div "089F7B8B-B2A5-4AFE-B5C0-19BA573D28AC Filtro Código Pedido Portal × 2042185 × 20…" at bounding box center [839, 54] width 1199 height 45
click at [1369, 62] on div "089F7B8B-B2A5-4AFE-B5C0-19BA573D28AC Filtro" at bounding box center [1368, 55] width 51 height 18
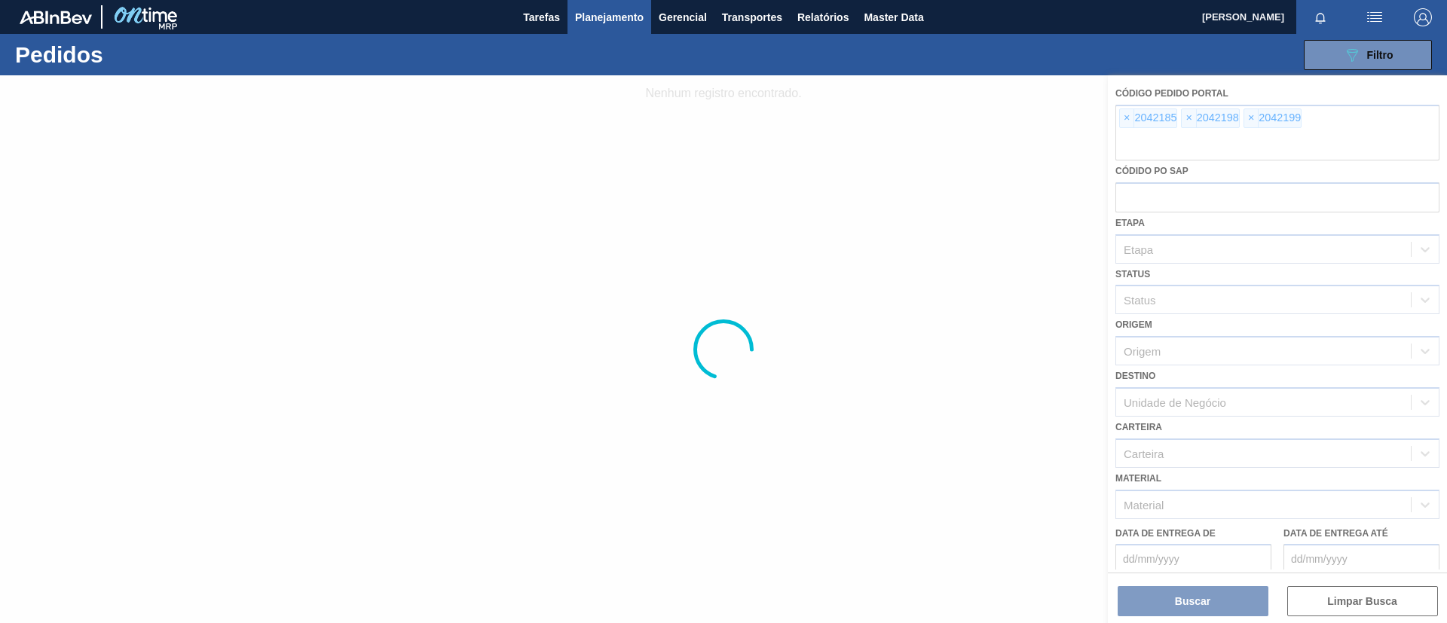
click at [1131, 115] on div at bounding box center [723, 349] width 1447 height 548
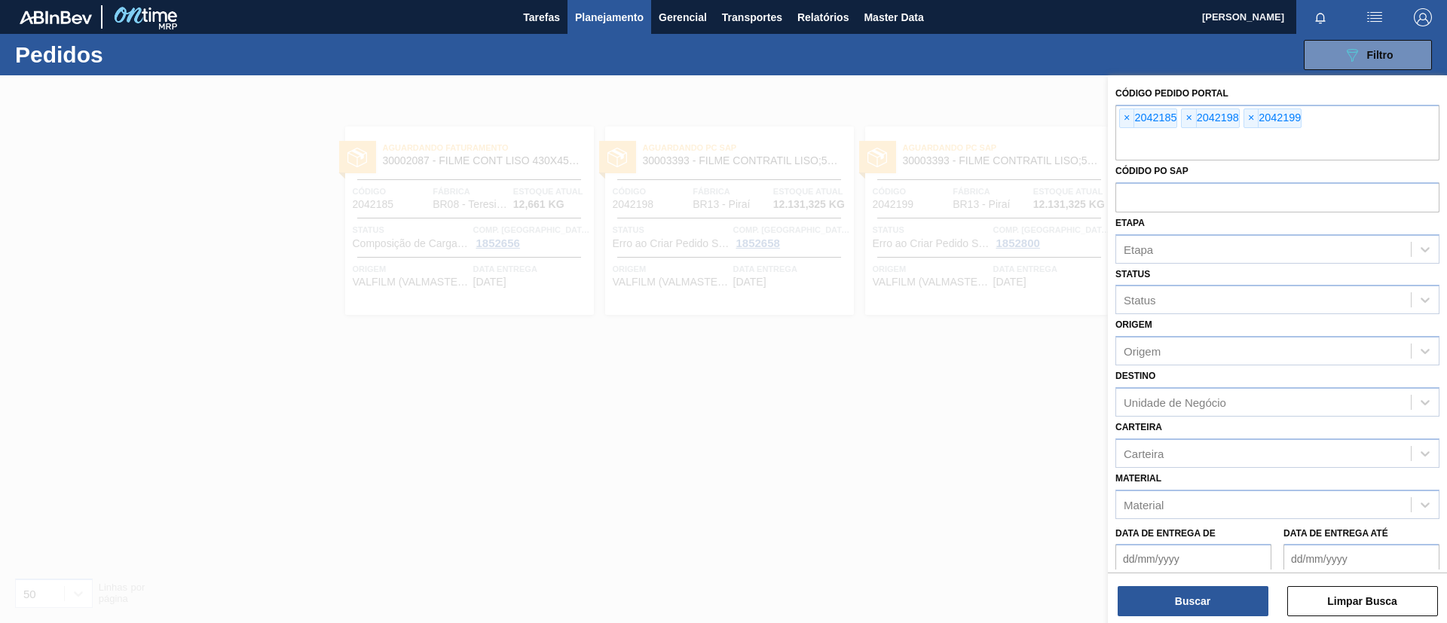
click at [1358, 132] on input "text" at bounding box center [1278, 146] width 324 height 29
paste input "text"
click at [1188, 591] on button "Buscar" at bounding box center [1193, 601] width 151 height 30
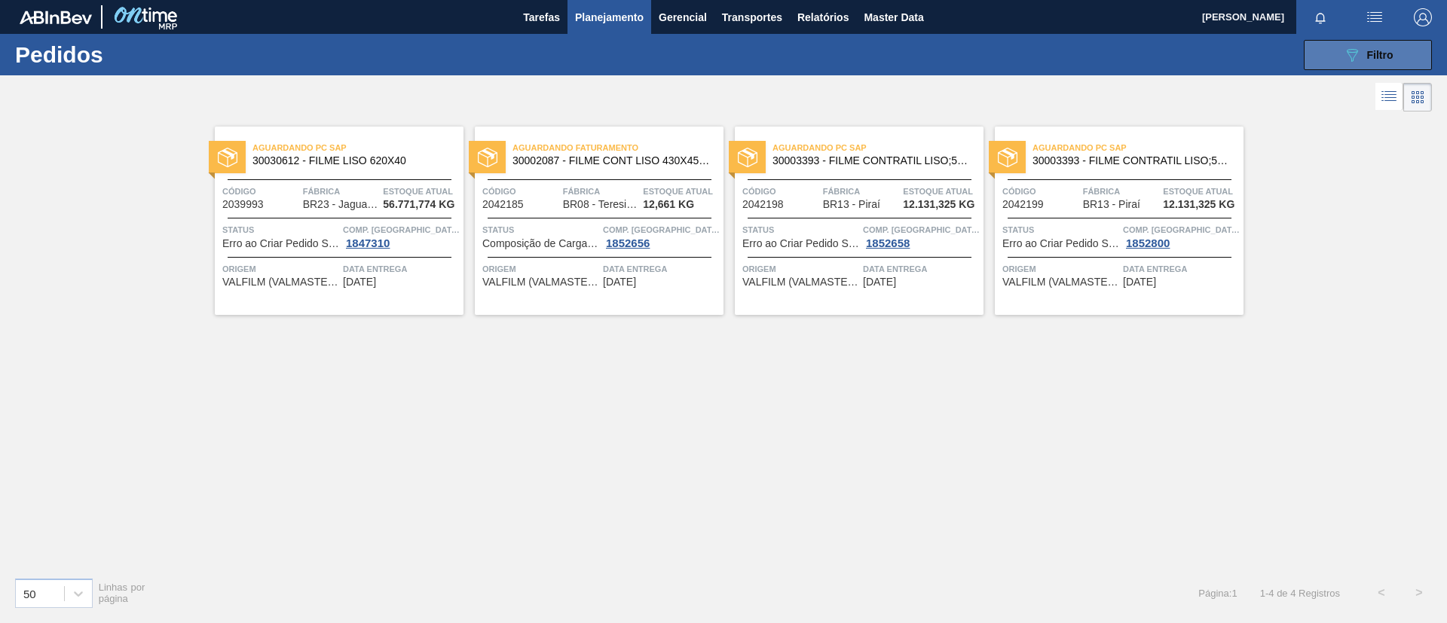
click at [1339, 51] on button "089F7B8B-B2A5-4AFE-B5C0-19BA573D28AC Filtro" at bounding box center [1368, 55] width 128 height 30
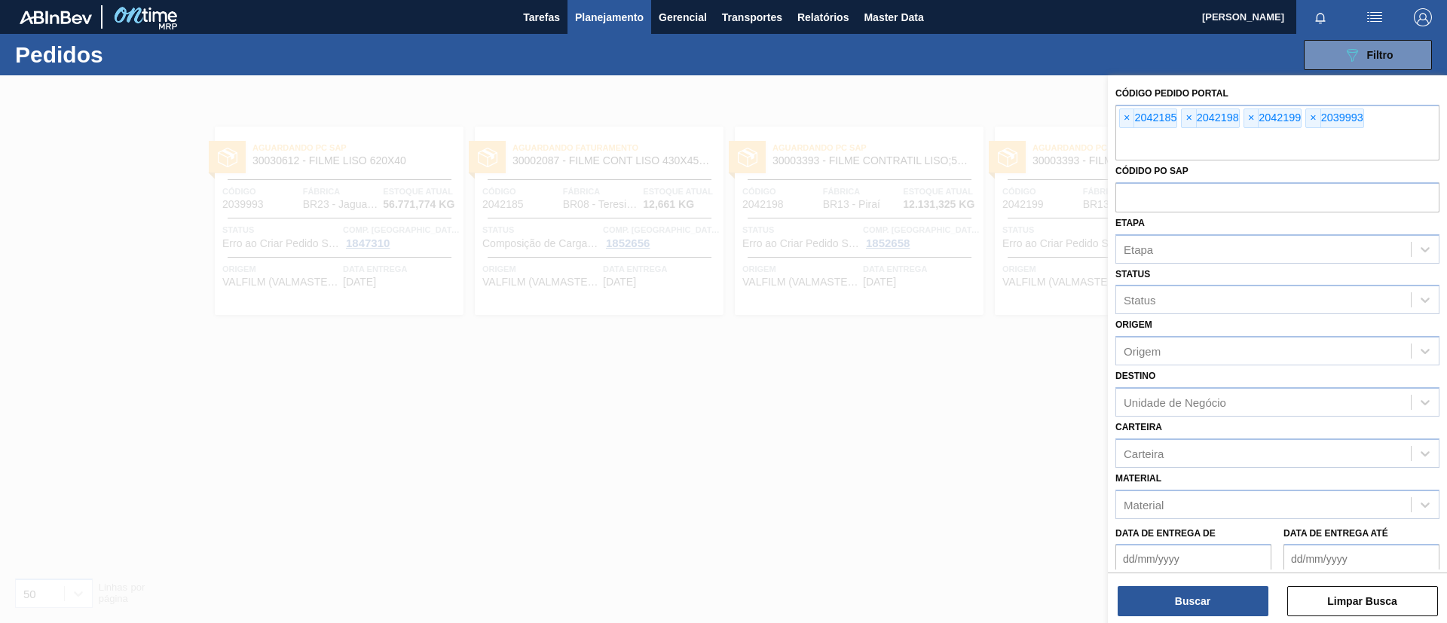
click at [1008, 182] on div at bounding box center [723, 386] width 1447 height 623
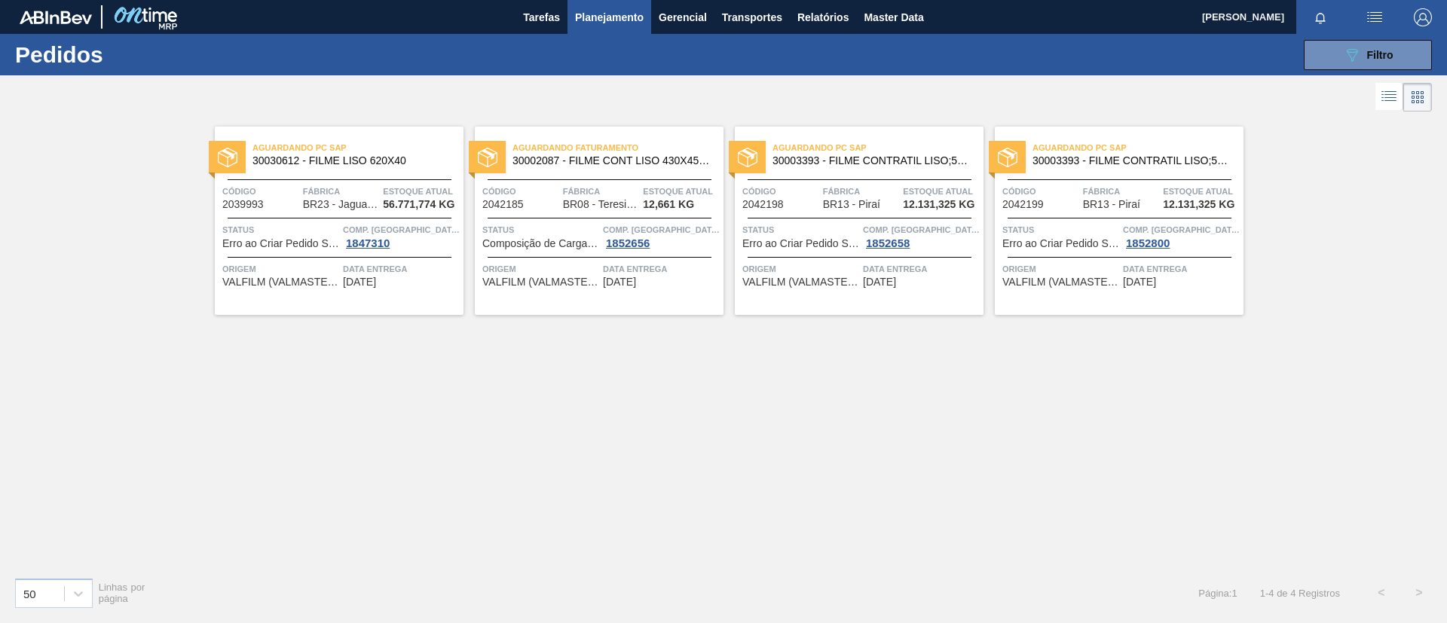
click at [382, 167] on div "Aguardando PC SAP 30030612 - FILME LISO 620X40" at bounding box center [339, 155] width 249 height 34
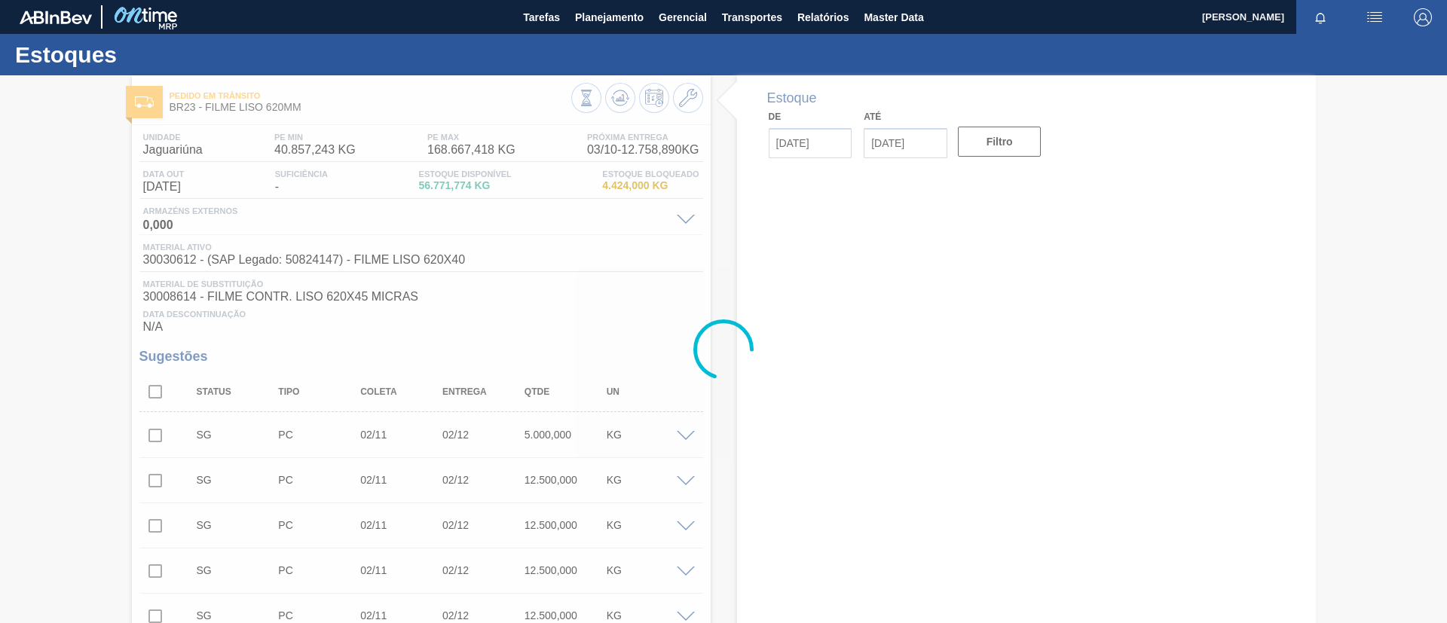
type input "[DATE]"
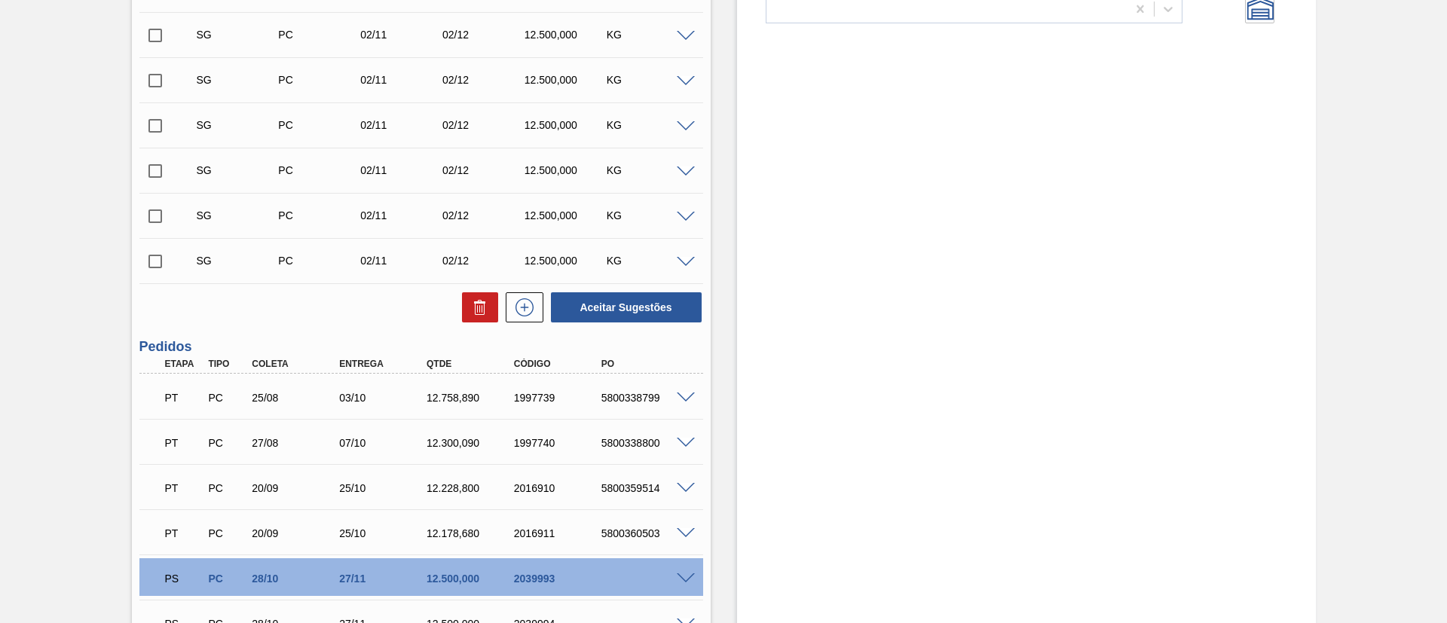
scroll to position [681, 0]
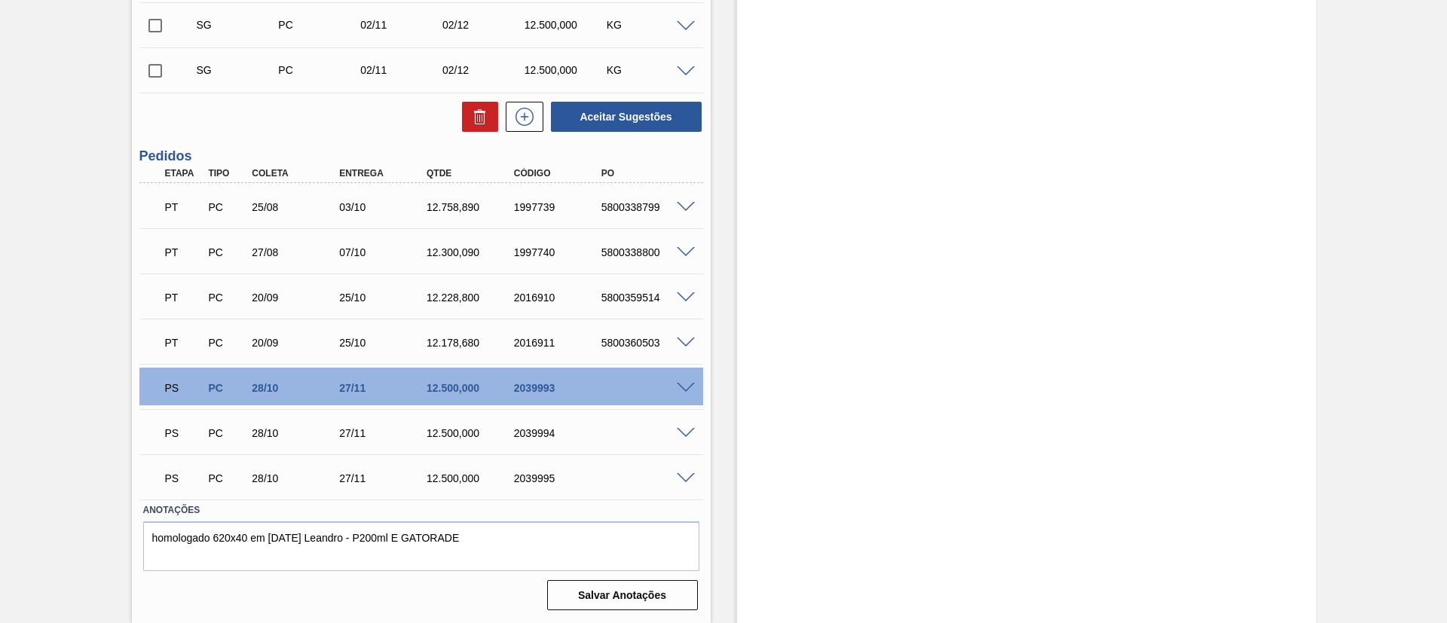
click at [687, 385] on span at bounding box center [686, 388] width 18 height 11
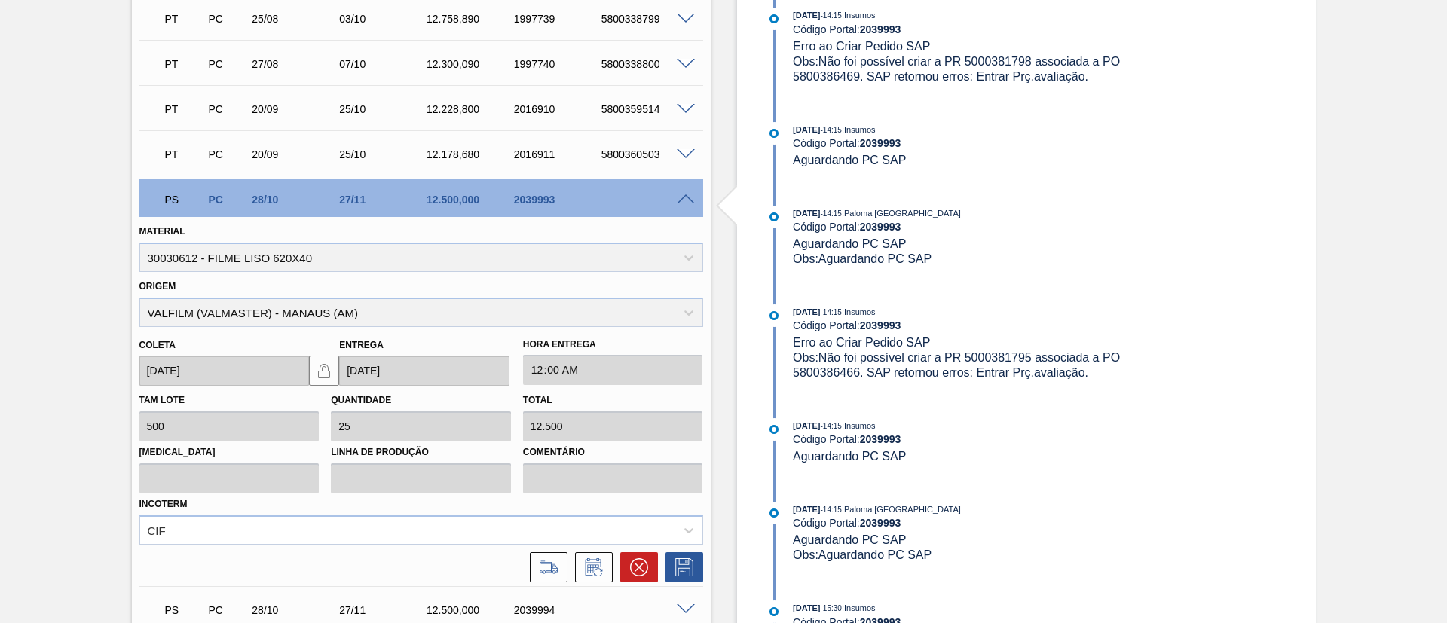
scroll to position [942, 0]
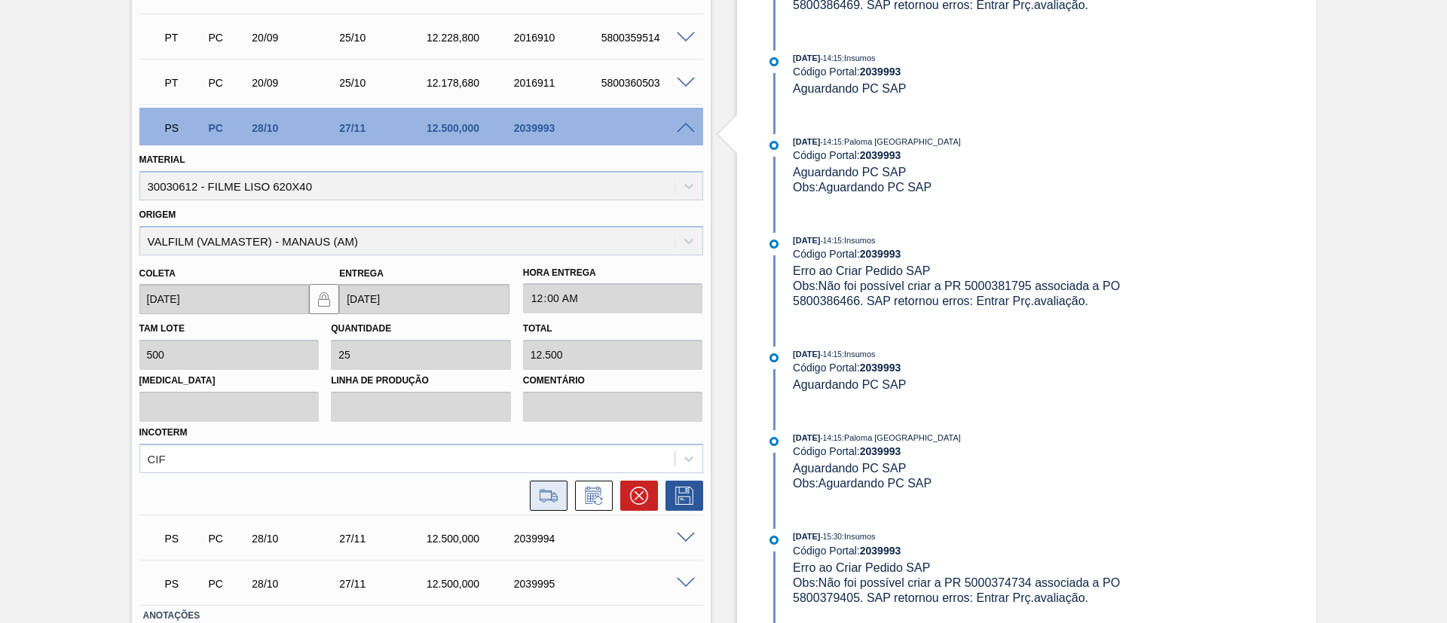
click at [547, 500] on icon at bounding box center [549, 496] width 24 height 18
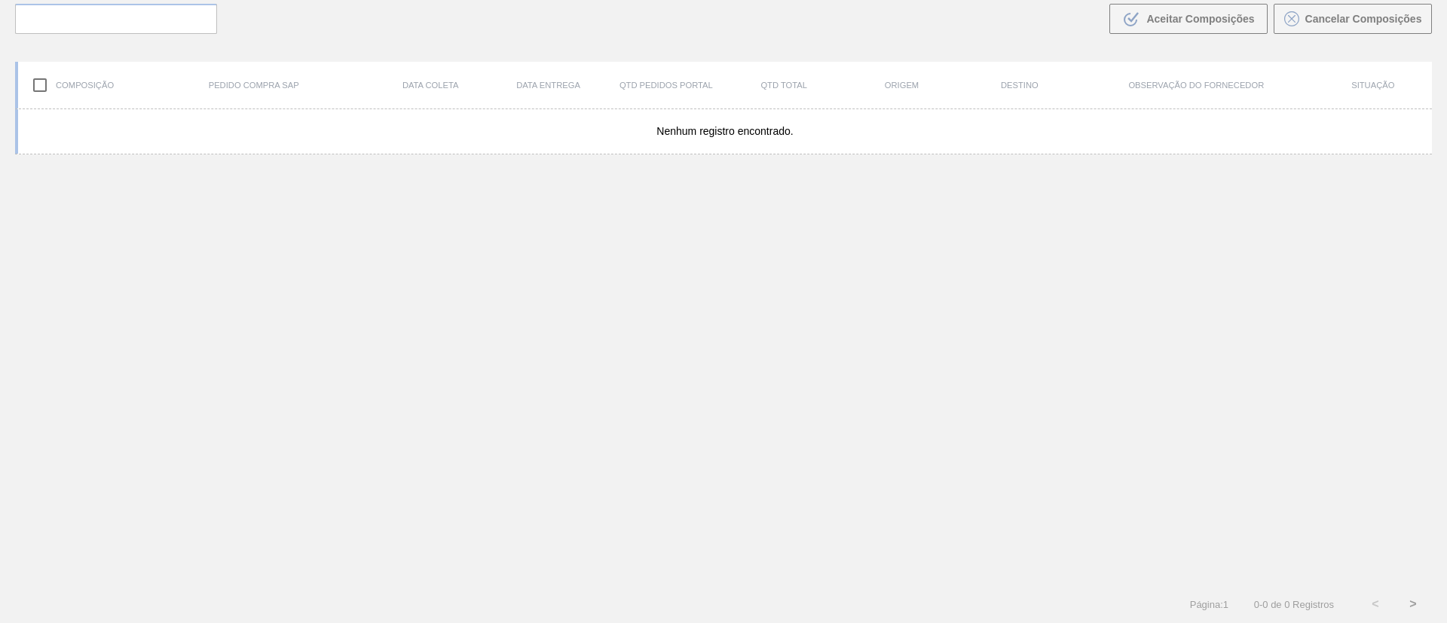
scroll to position [109, 0]
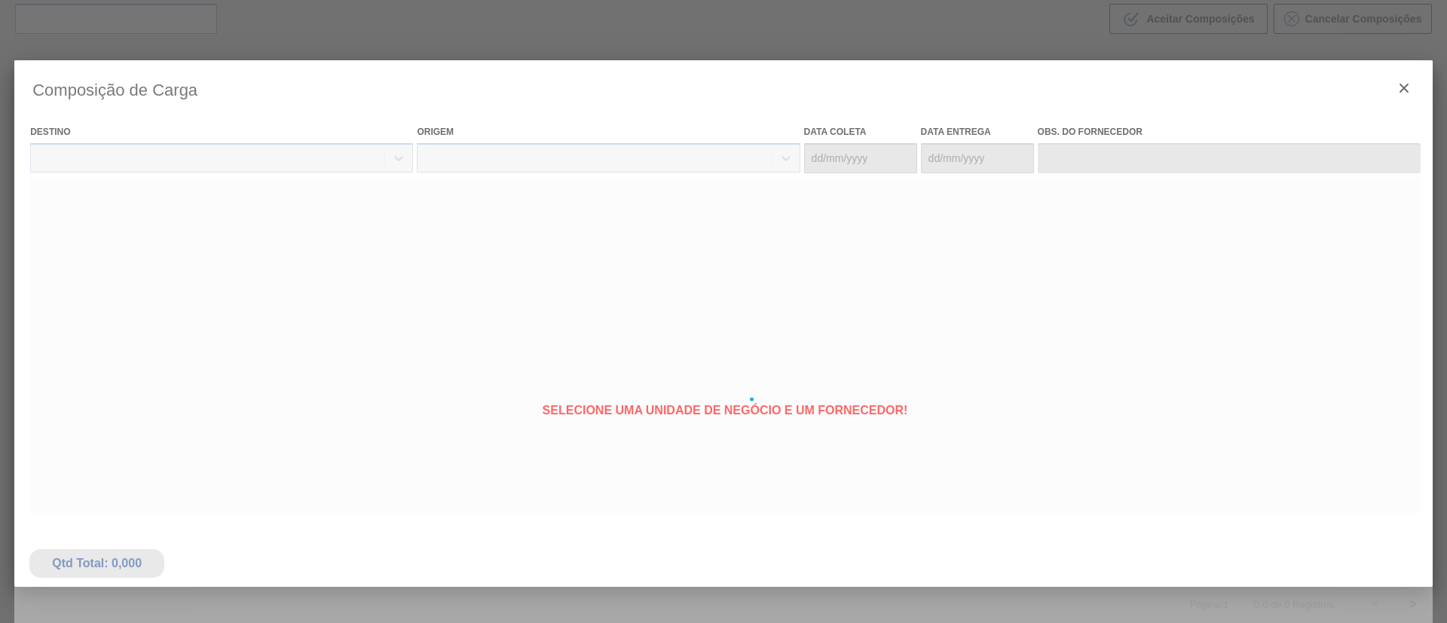
type coleta "28/10/2025"
type Entrega "27/11/2025"
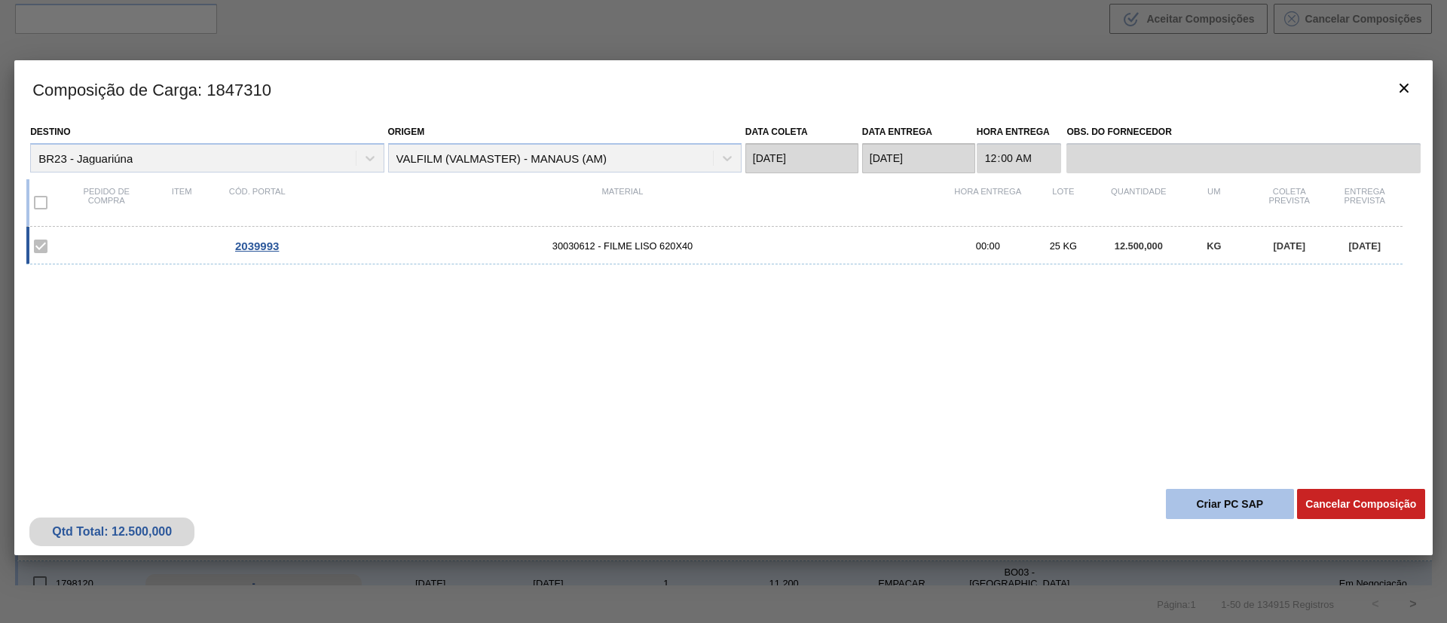
click at [1245, 501] on button "Criar PC SAP" at bounding box center [1230, 504] width 128 height 30
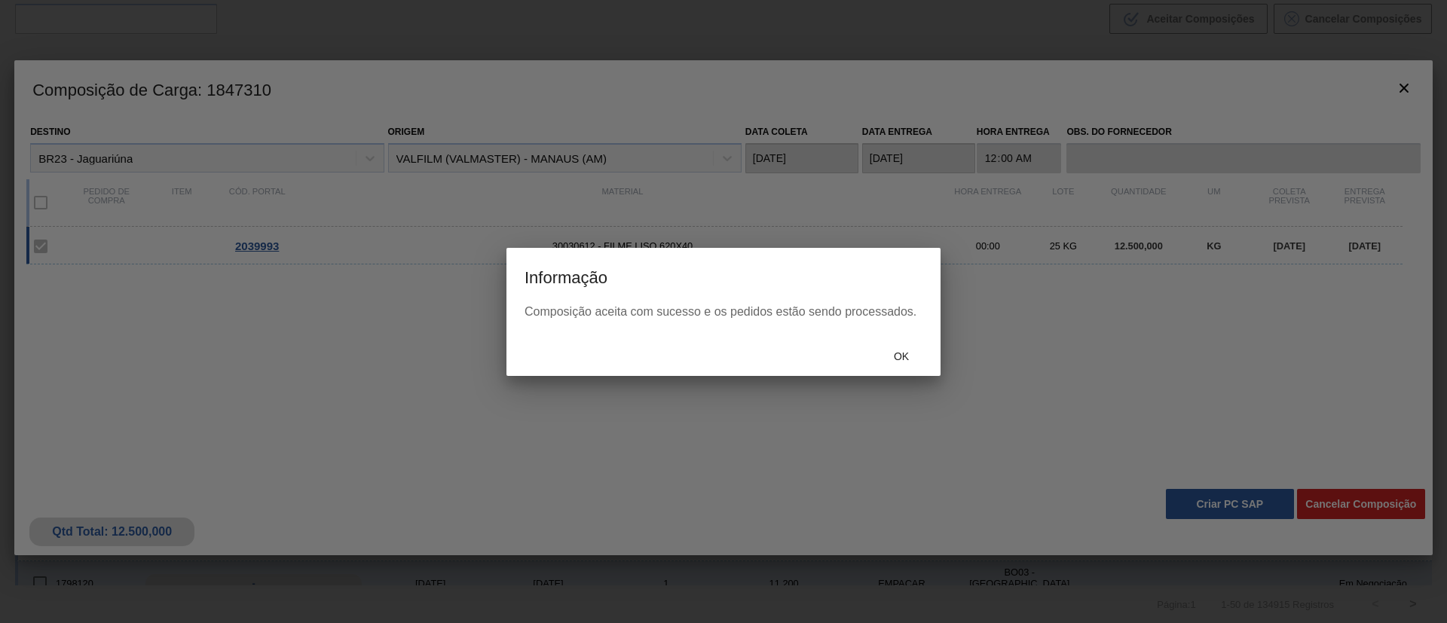
click at [887, 323] on div "Composição aceita com sucesso e os pedidos estão sendo processados." at bounding box center [724, 321] width 434 height 32
click at [895, 333] on div "Composição aceita com sucesso e os pedidos estão sendo processados." at bounding box center [724, 321] width 434 height 32
click at [900, 346] on div "Ok" at bounding box center [901, 357] width 66 height 28
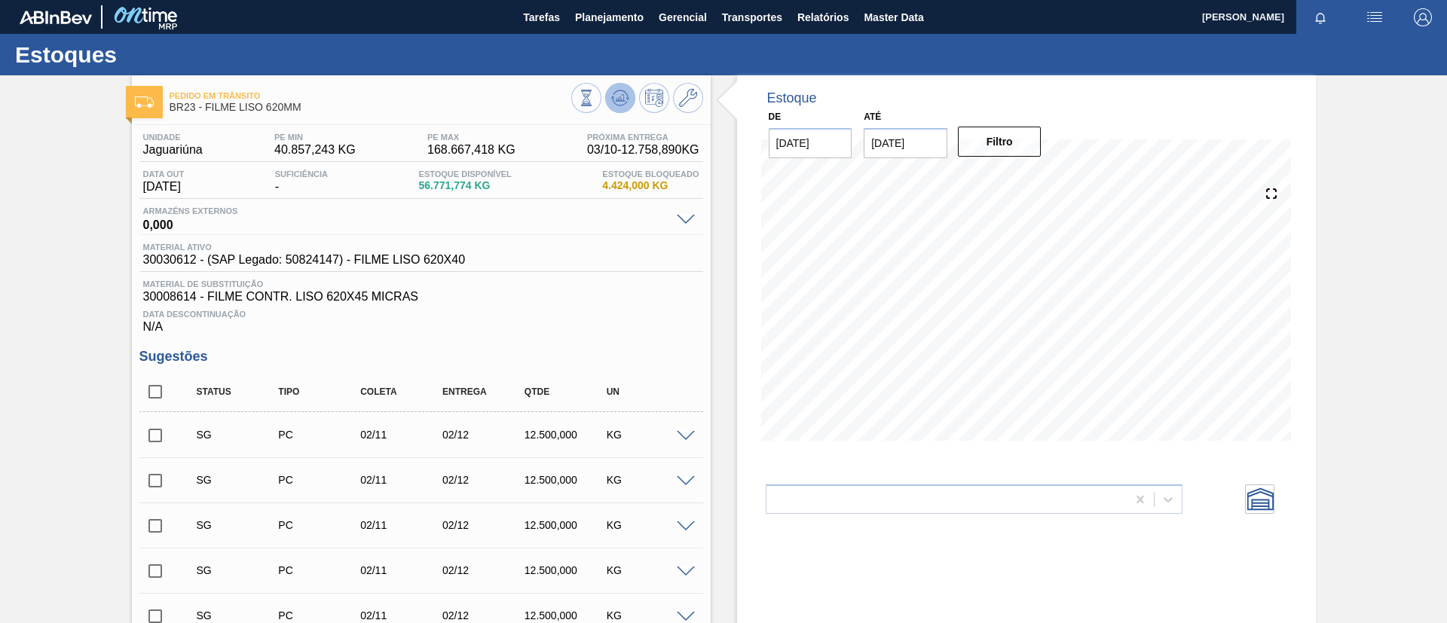
click at [615, 100] on icon at bounding box center [620, 97] width 10 height 7
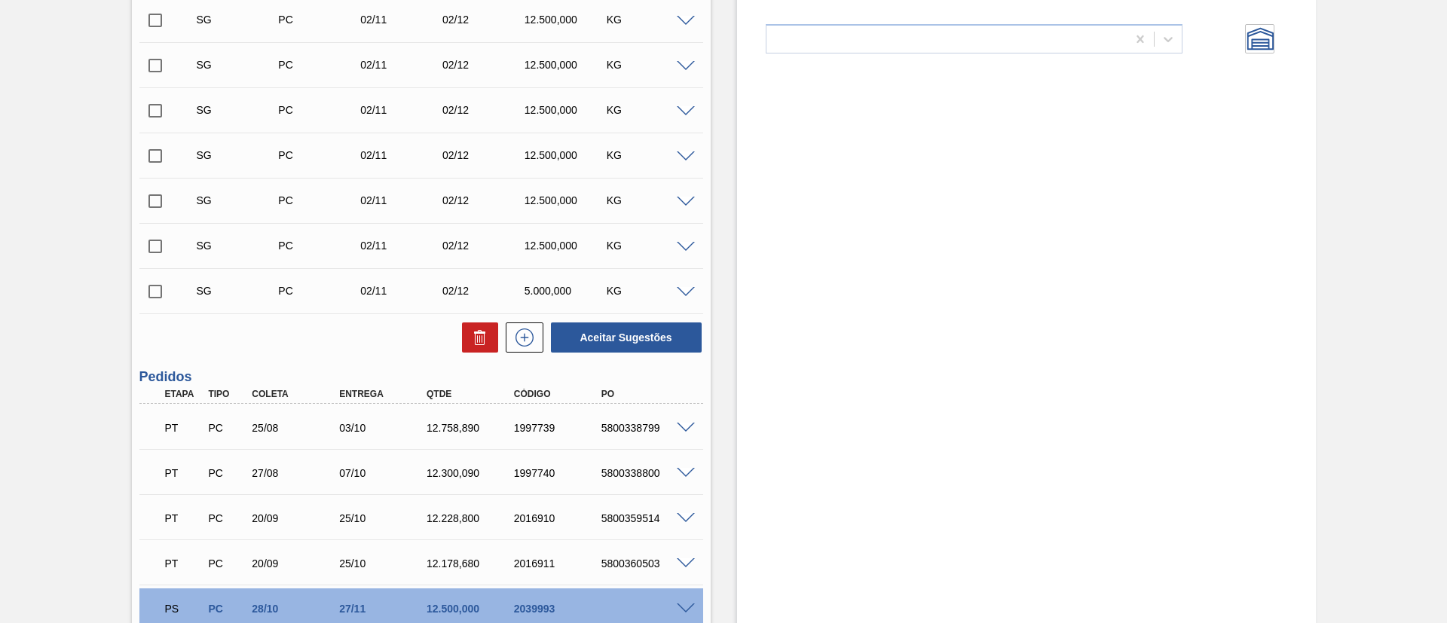
scroll to position [681, 0]
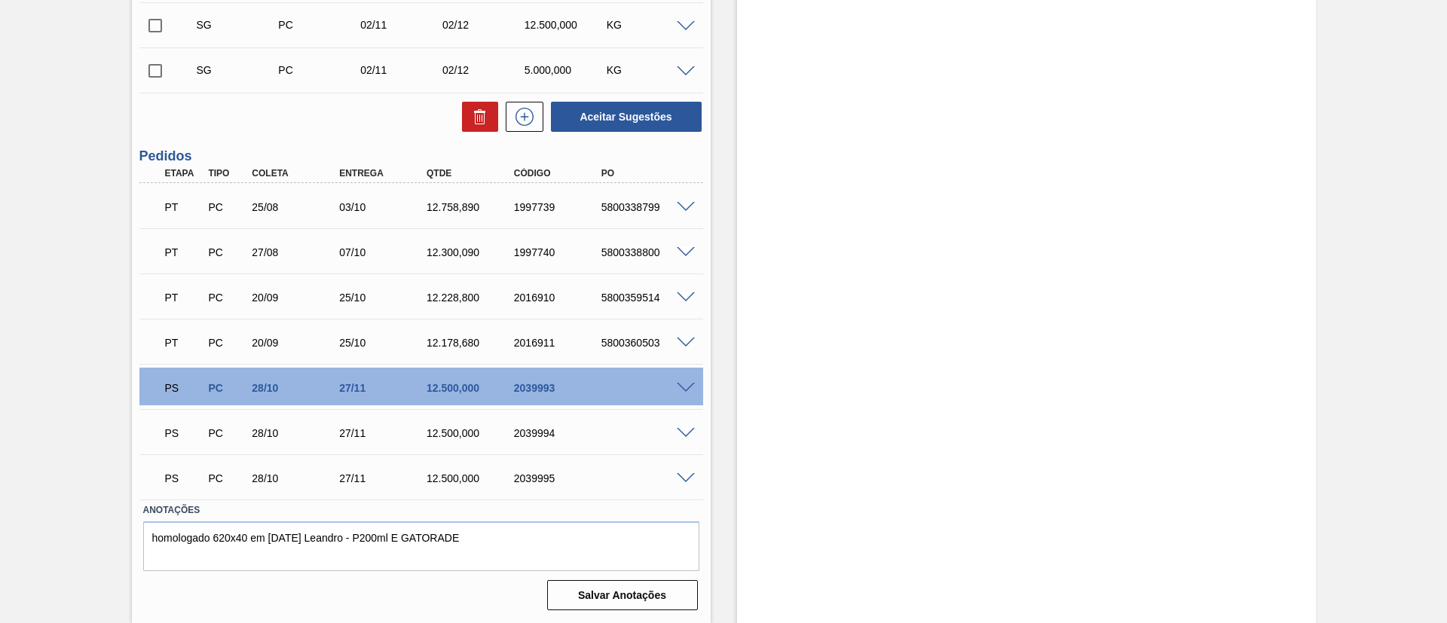
click at [677, 384] on span at bounding box center [686, 388] width 18 height 11
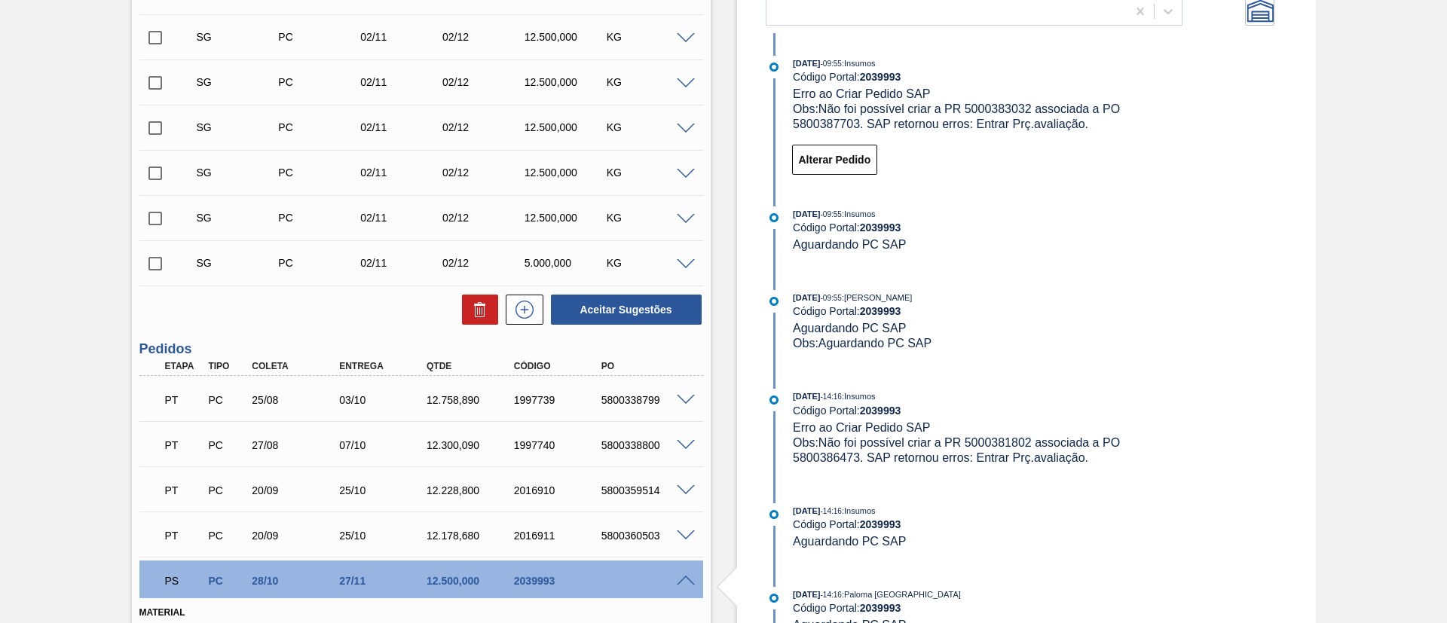
scroll to position [455, 0]
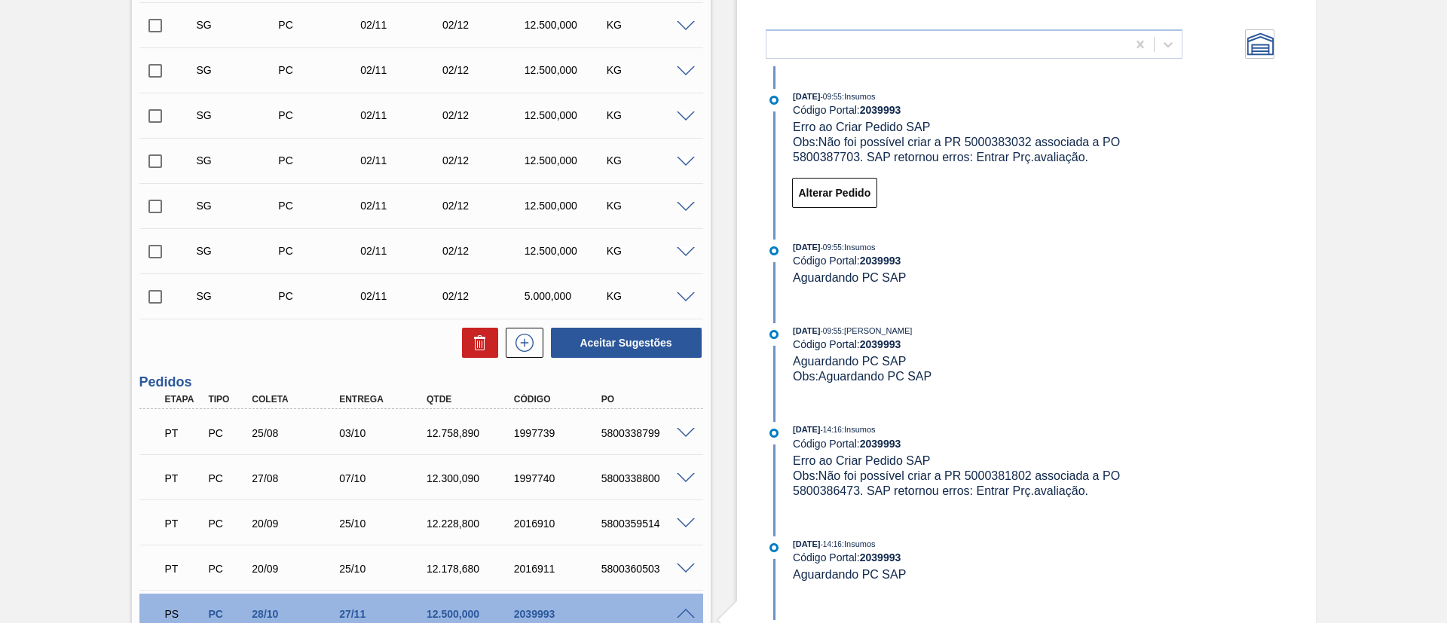
click at [689, 605] on div "PS PC 28/10 27/11 12.500,000 2039993" at bounding box center [421, 613] width 564 height 38
click at [683, 609] on span at bounding box center [686, 614] width 18 height 11
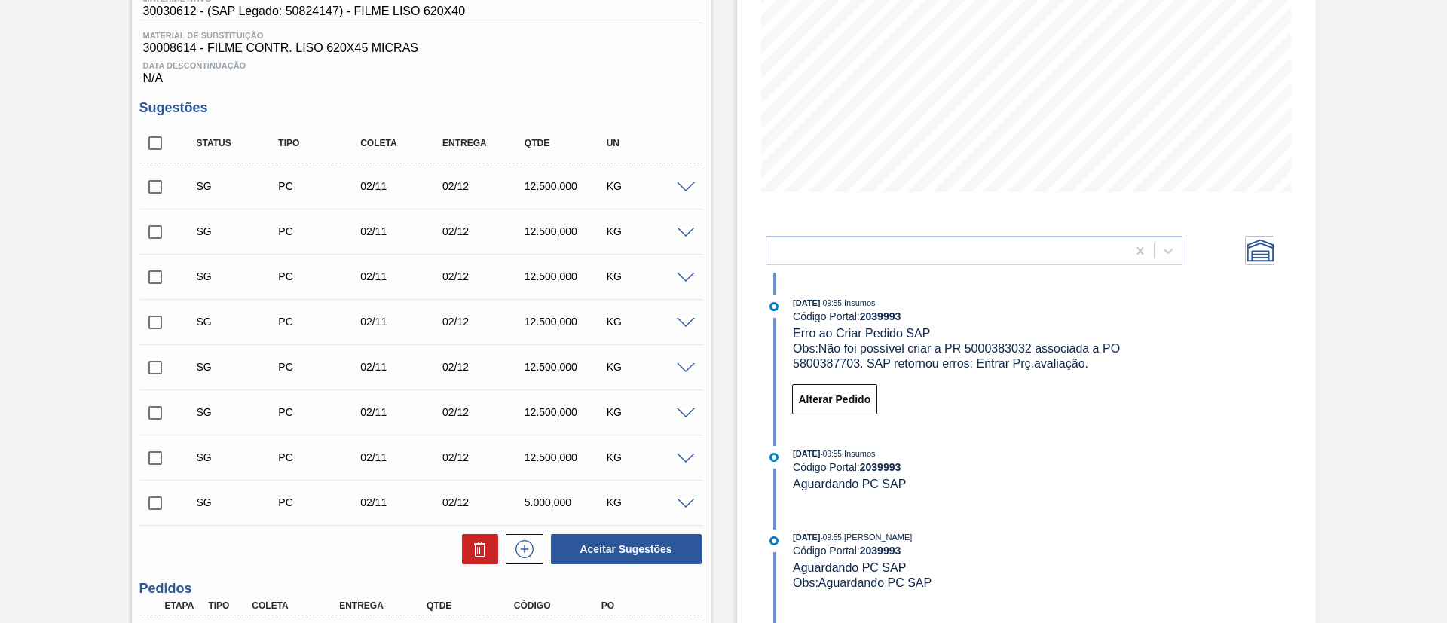
scroll to position [3, 0]
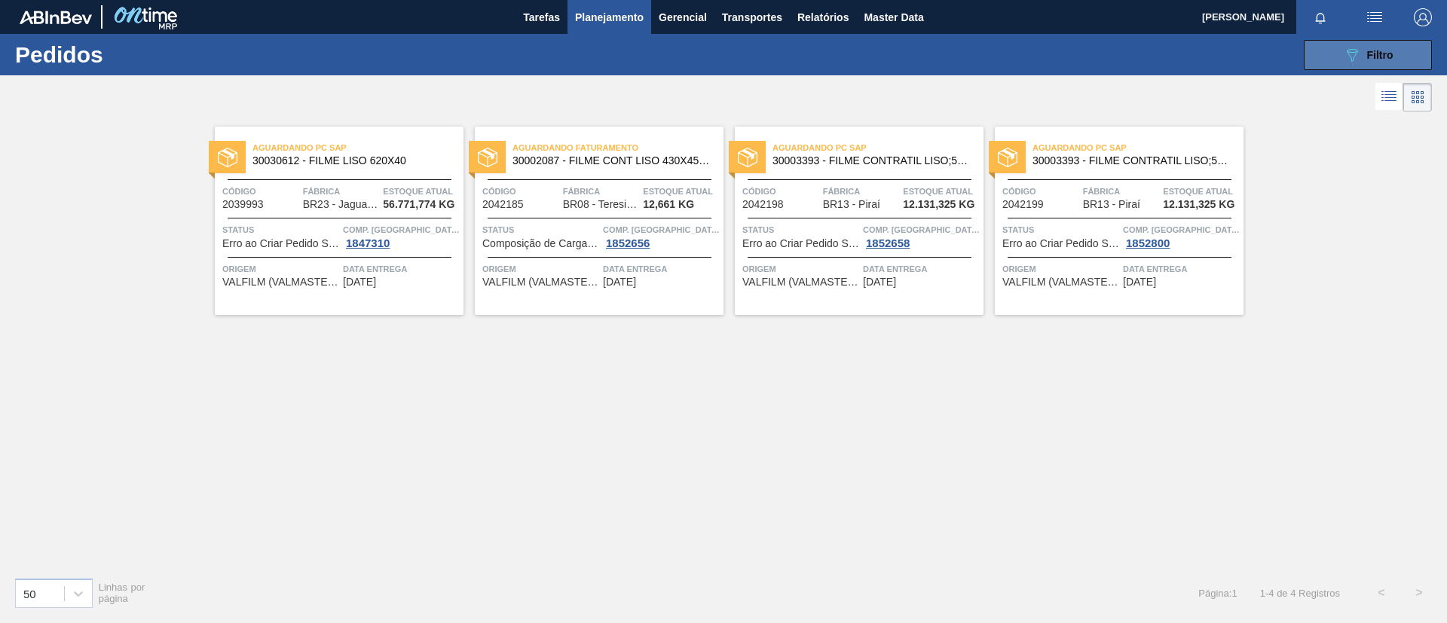
click at [1370, 66] on button "089F7B8B-B2A5-4AFE-B5C0-19BA573D28AC Filtro" at bounding box center [1368, 55] width 128 height 30
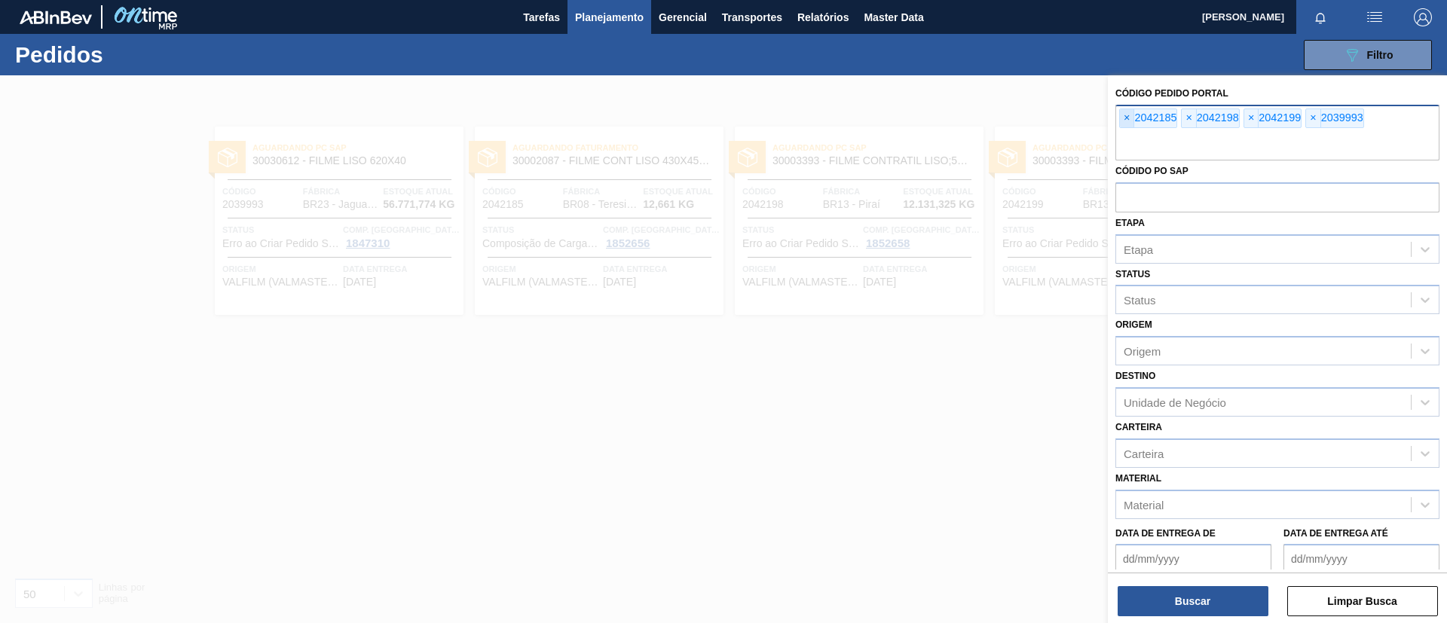
click at [1125, 122] on span "×" at bounding box center [1127, 118] width 14 height 18
click at [1180, 593] on button "Buscar" at bounding box center [1193, 601] width 151 height 30
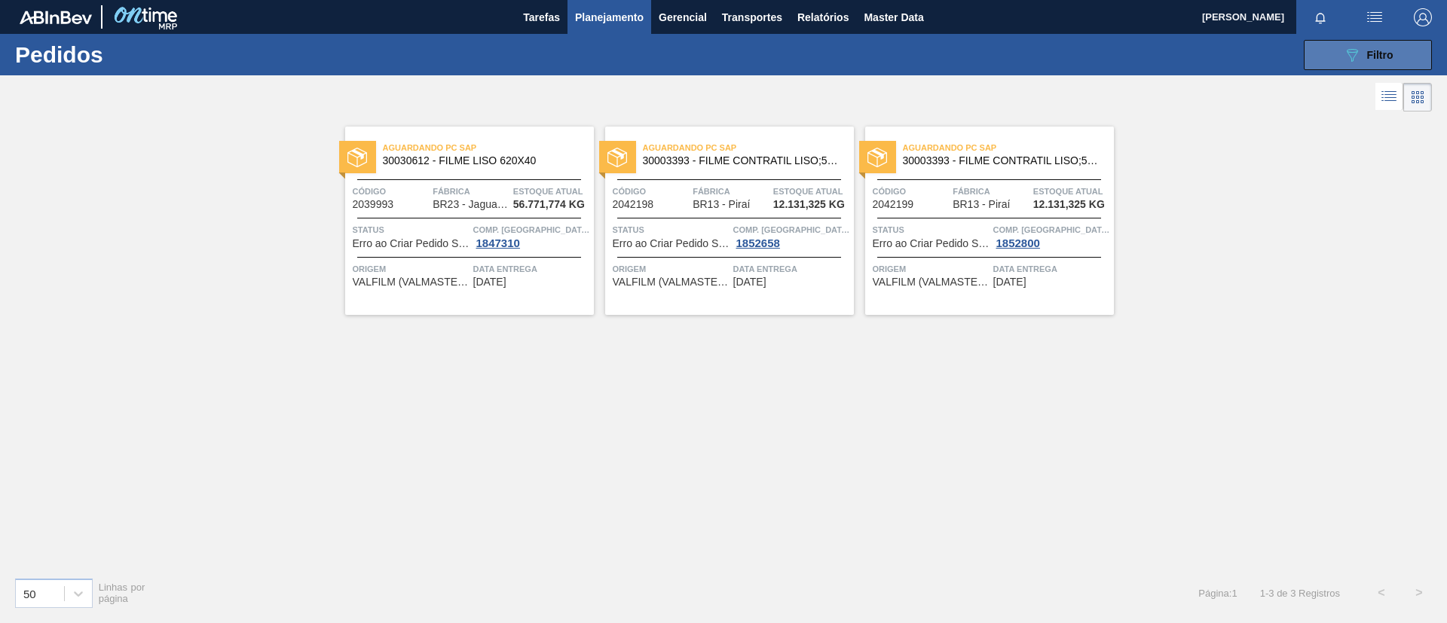
click at [1337, 60] on button "089F7B8B-B2A5-4AFE-B5C0-19BA573D28AC Filtro" at bounding box center [1368, 55] width 128 height 30
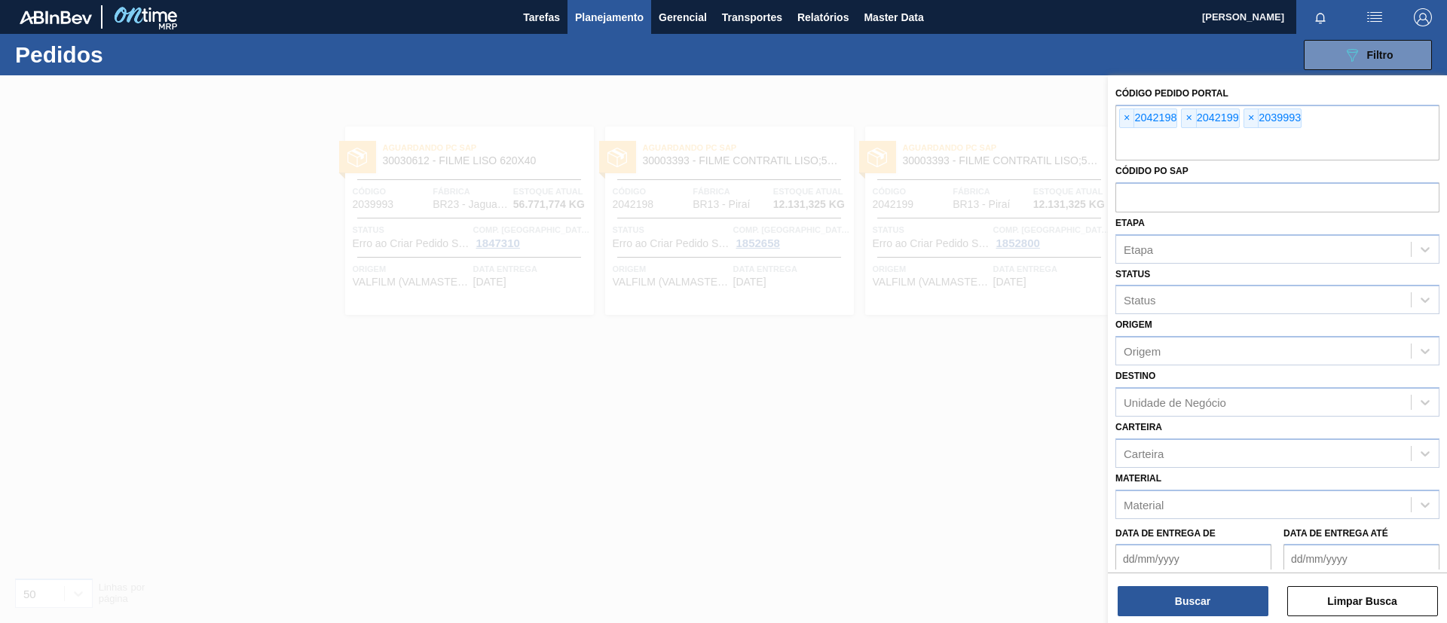
click at [350, 142] on div at bounding box center [723, 386] width 1447 height 623
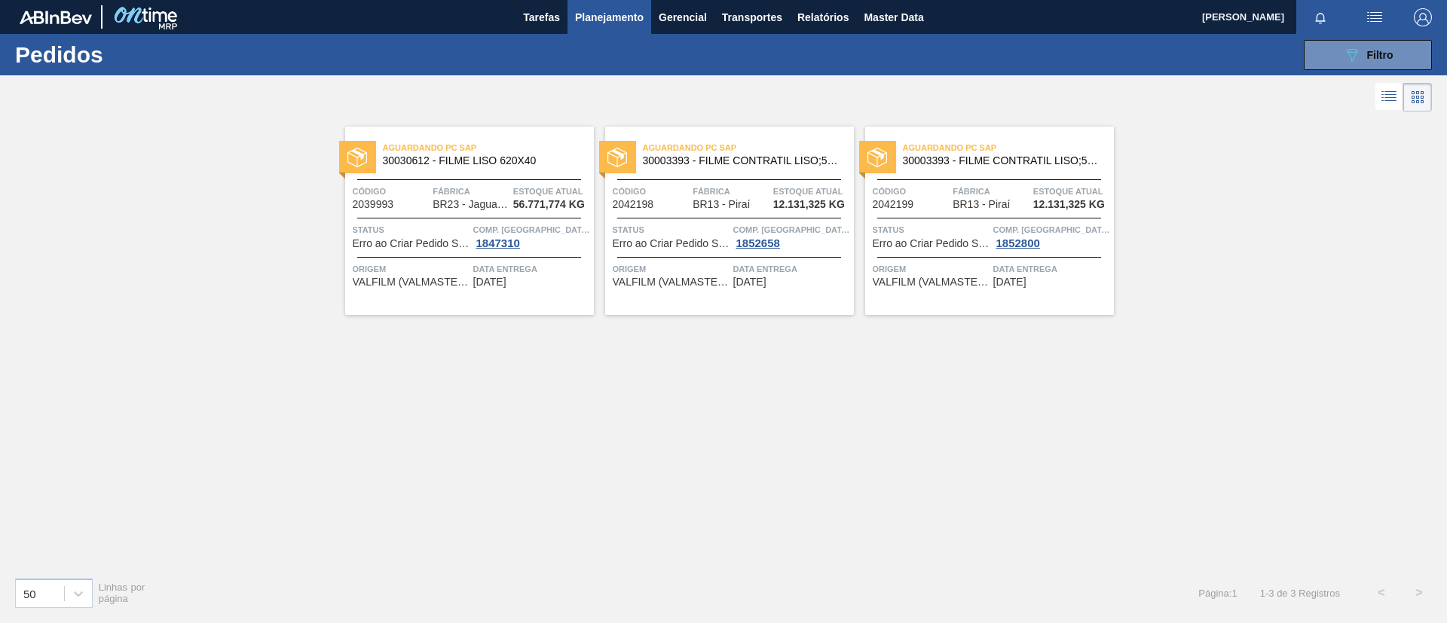
click at [304, 104] on div at bounding box center [723, 97] width 1447 height 36
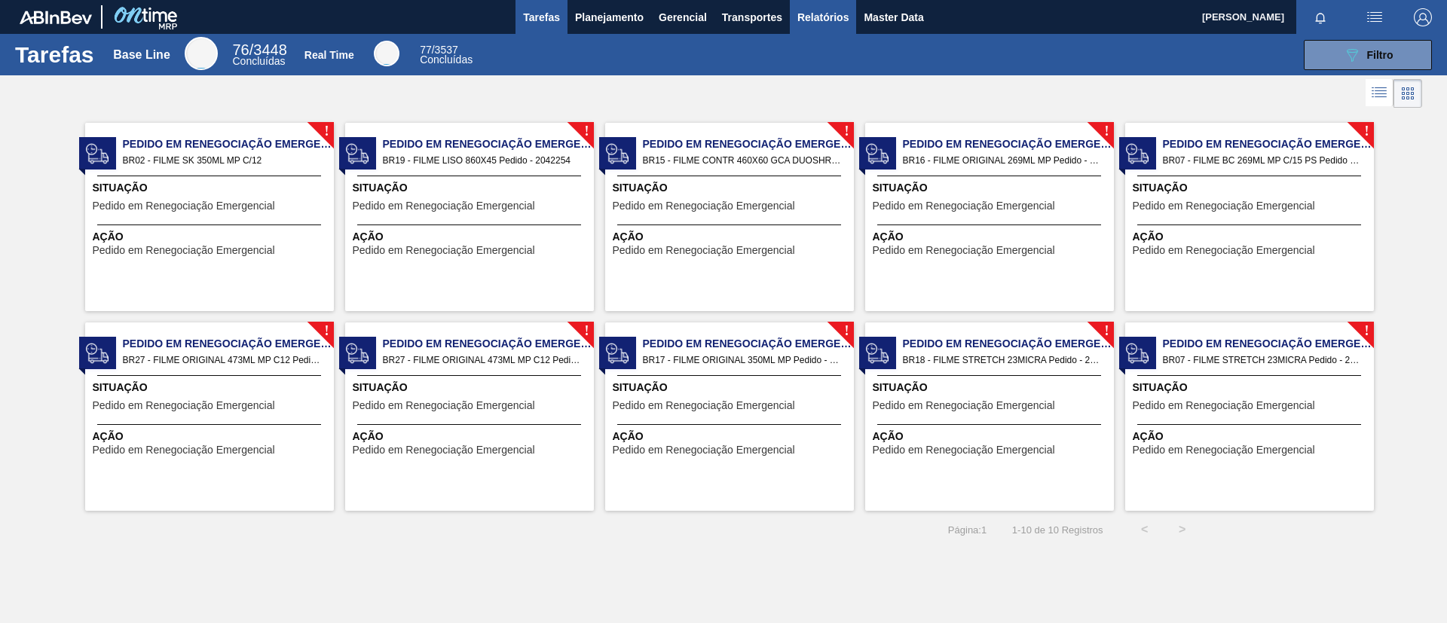
click at [804, 24] on span "Relatórios" at bounding box center [823, 17] width 51 height 18
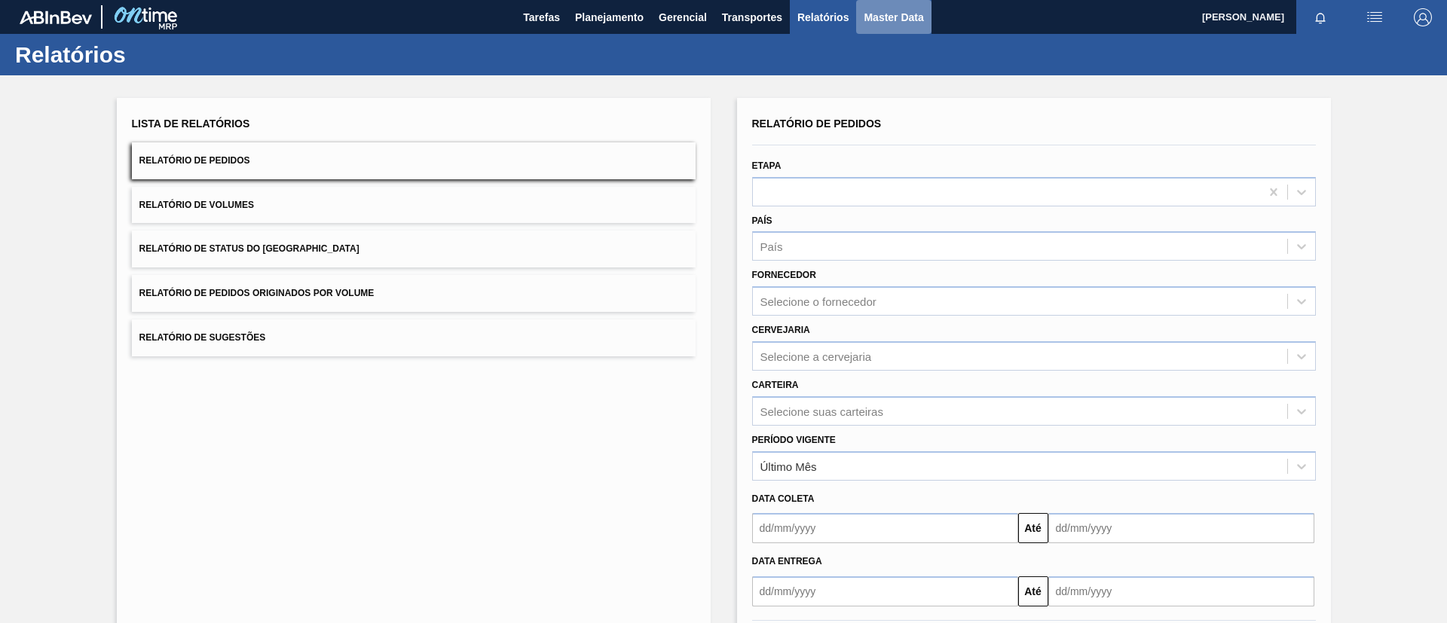
click at [898, 23] on span "Master Data" at bounding box center [894, 17] width 60 height 18
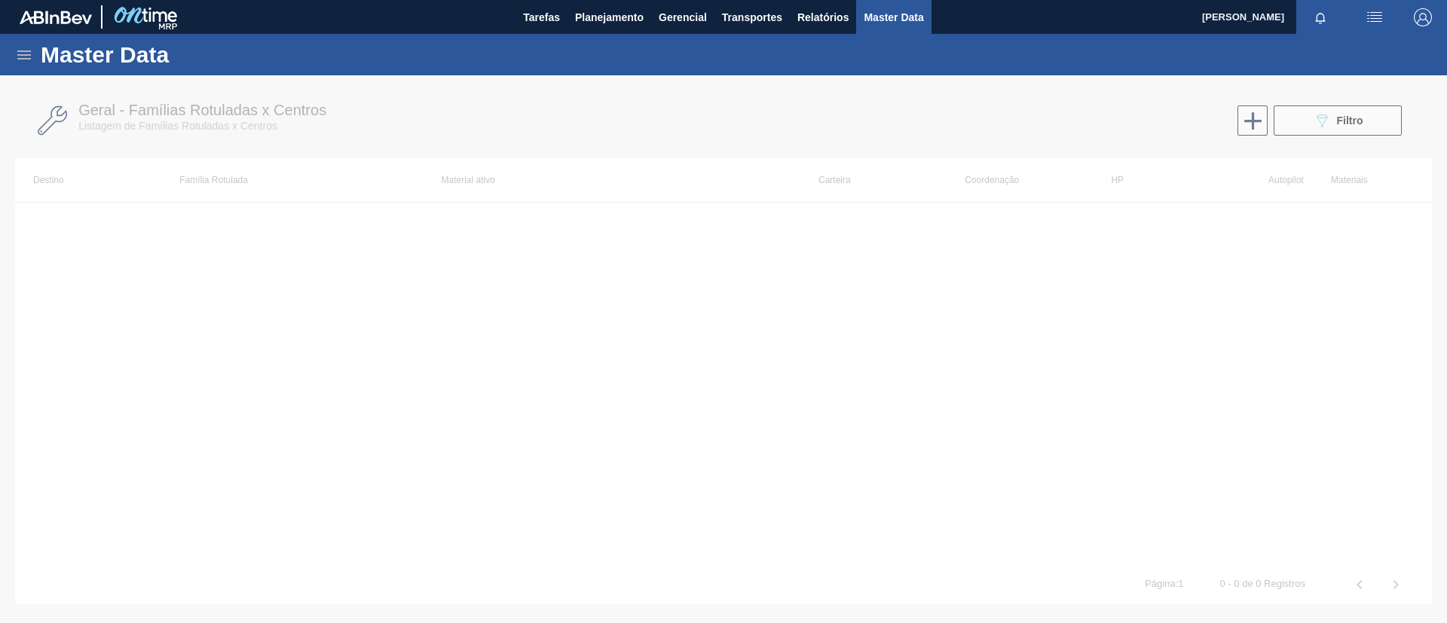
click at [20, 55] on icon at bounding box center [24, 55] width 14 height 9
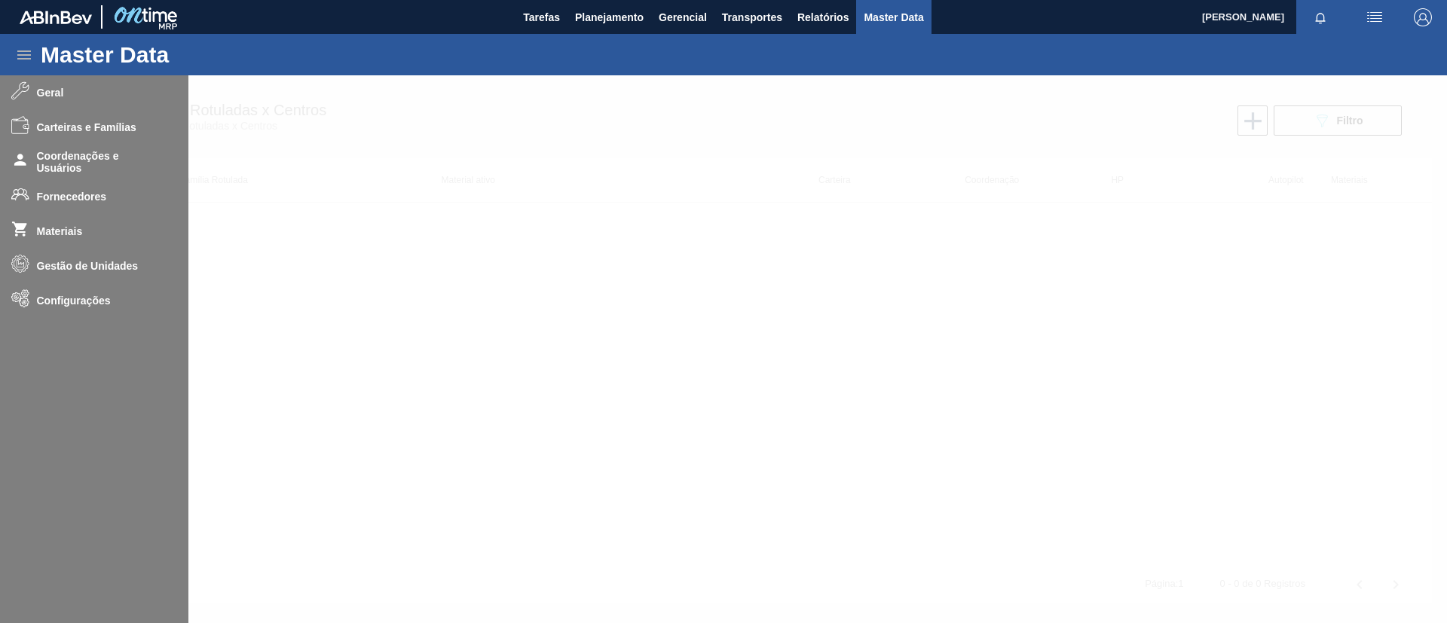
click at [109, 189] on div at bounding box center [723, 349] width 1447 height 548
click at [109, 198] on div at bounding box center [723, 349] width 1447 height 548
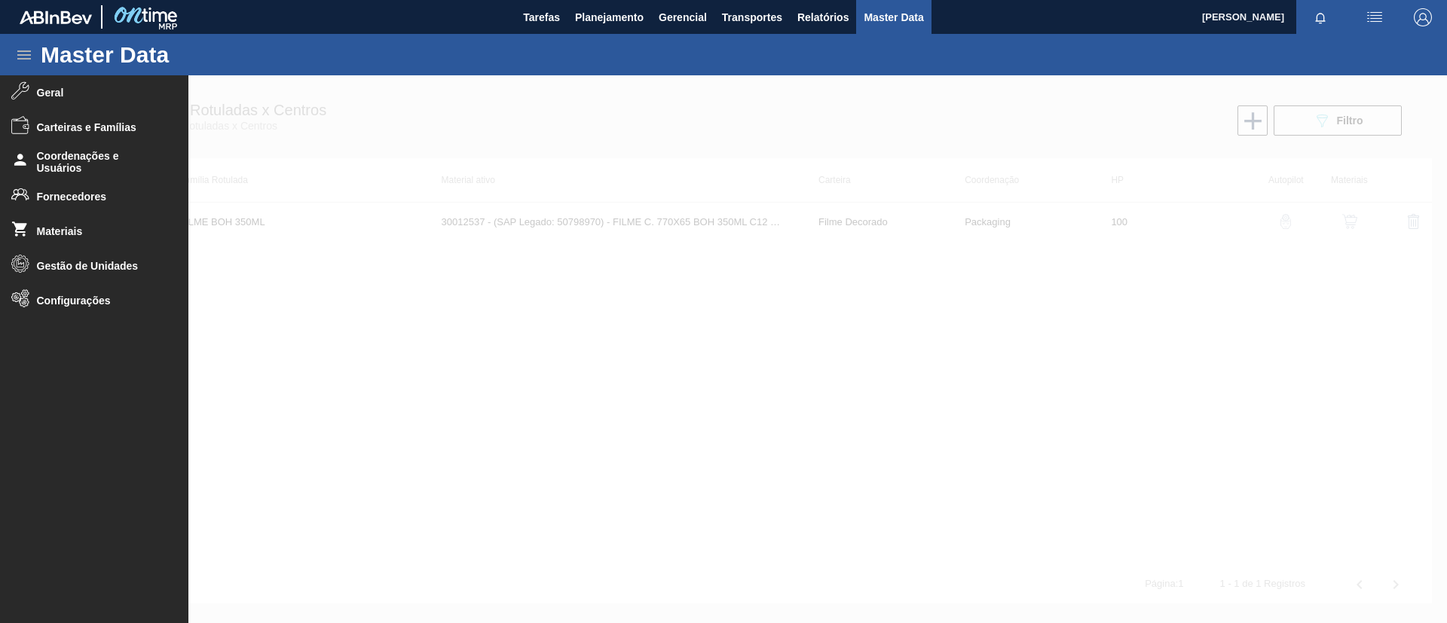
click at [109, 198] on span "Fornecedores" at bounding box center [99, 197] width 124 height 12
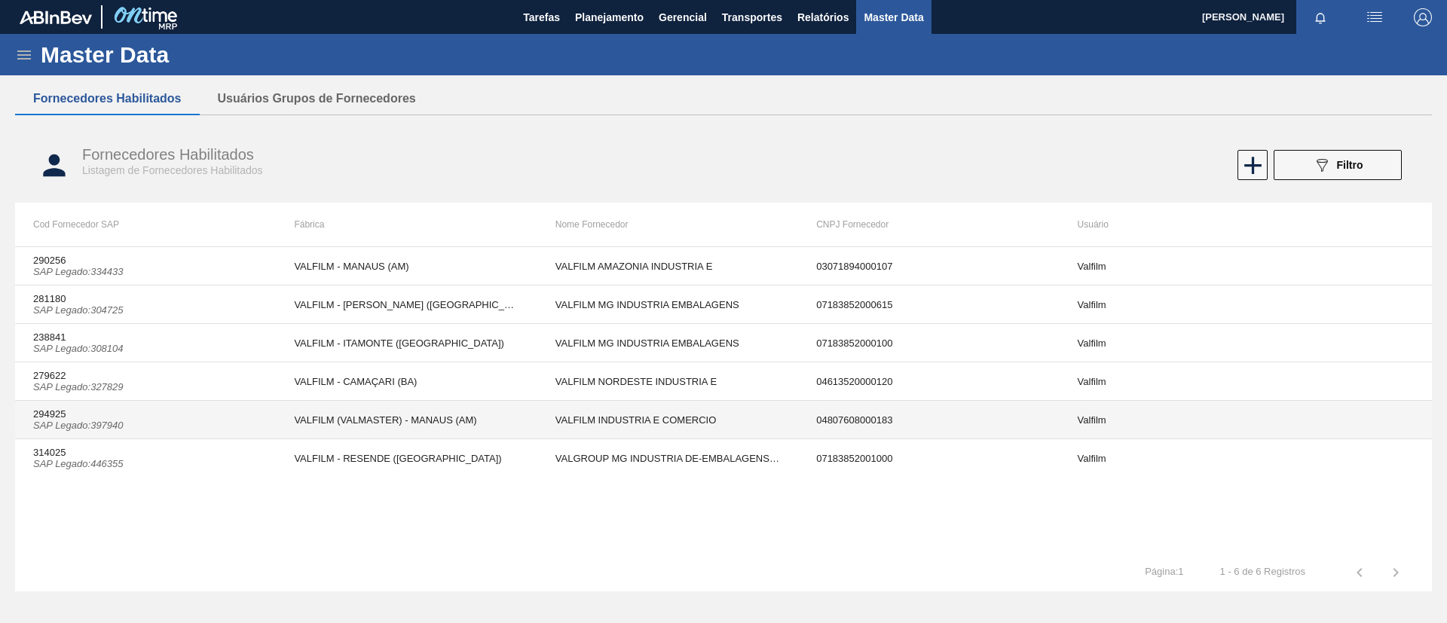
click at [203, 411] on td "294925 SAP Legado : 397940" at bounding box center [145, 420] width 261 height 38
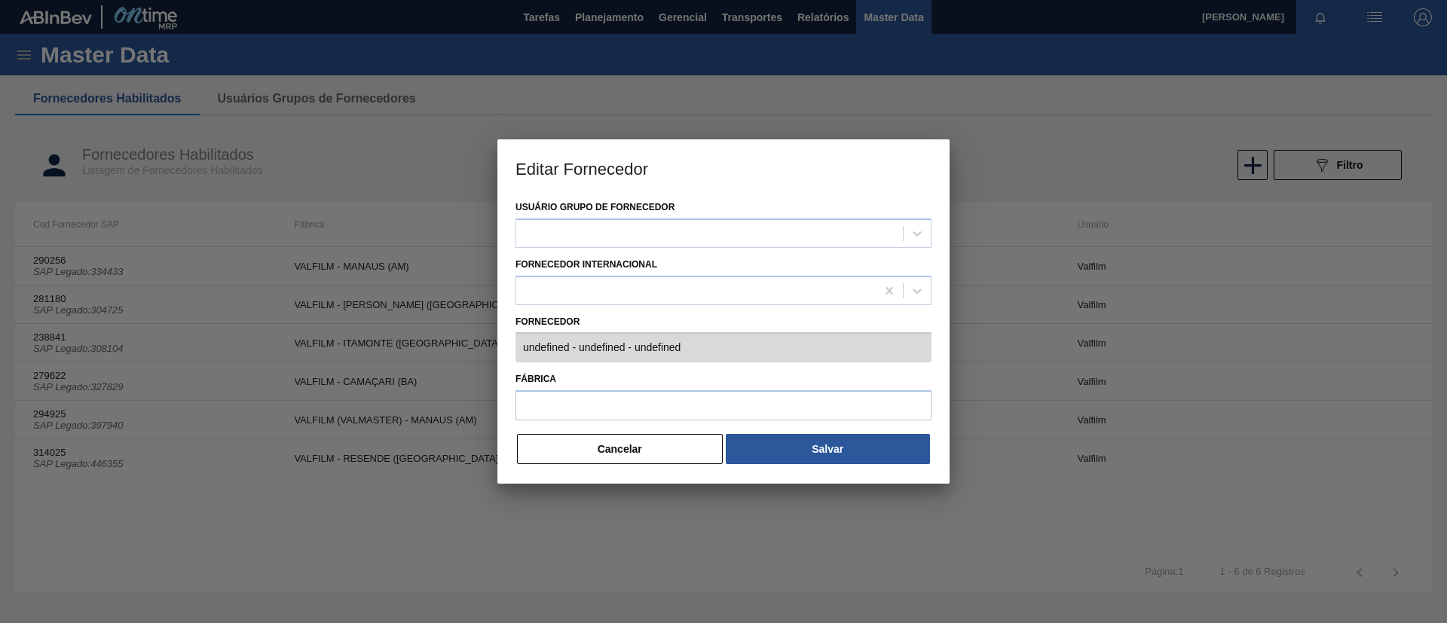
type input "294925 (SAP Legado: 397940) - VALFILM INDUSTRIA E COMERCIO - 04807608000183"
type input "VALFILM (VALMASTER) - MANAUS (AM)"
click at [615, 453] on button "Cancelar" at bounding box center [620, 449] width 206 height 30
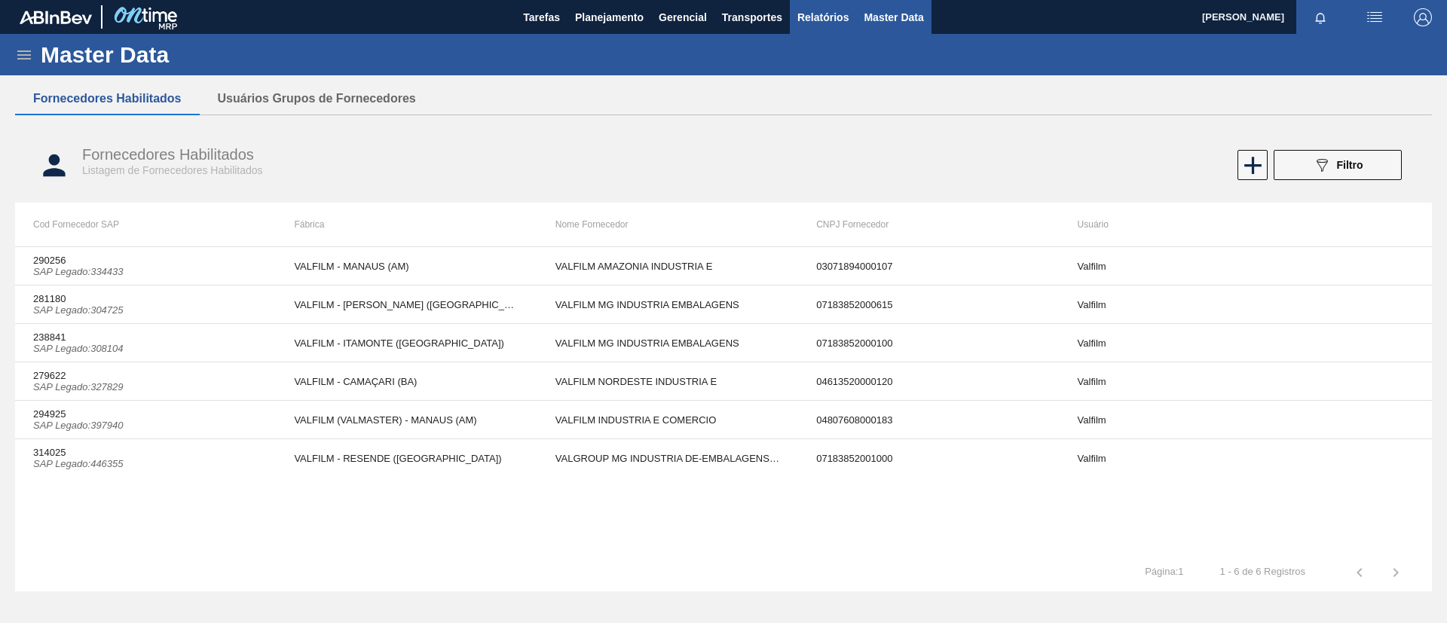
click at [825, 22] on span "Relatórios" at bounding box center [823, 17] width 51 height 18
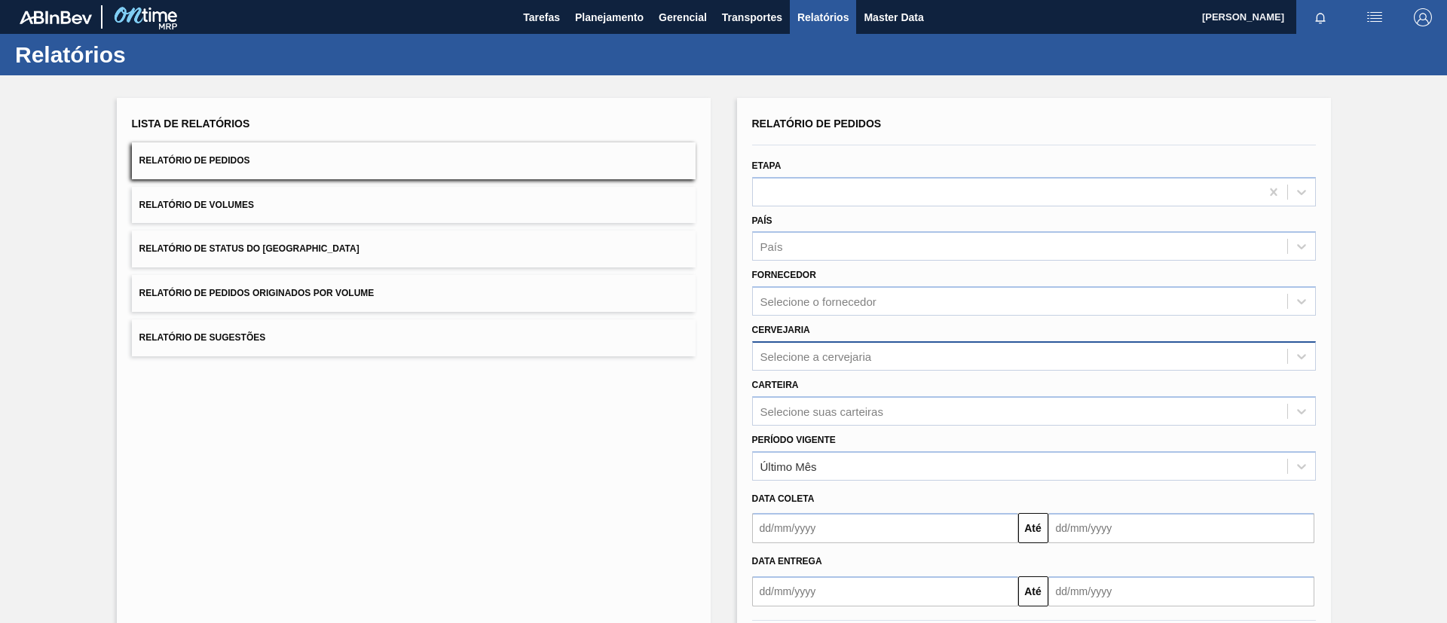
click at [879, 363] on div "Selecione a cervejaria" at bounding box center [1020, 356] width 534 height 22
type input "p"
click at [847, 353] on icon at bounding box center [846, 358] width 11 height 11
click at [833, 410] on div "Selecione suas carteiras" at bounding box center [1034, 411] width 564 height 29
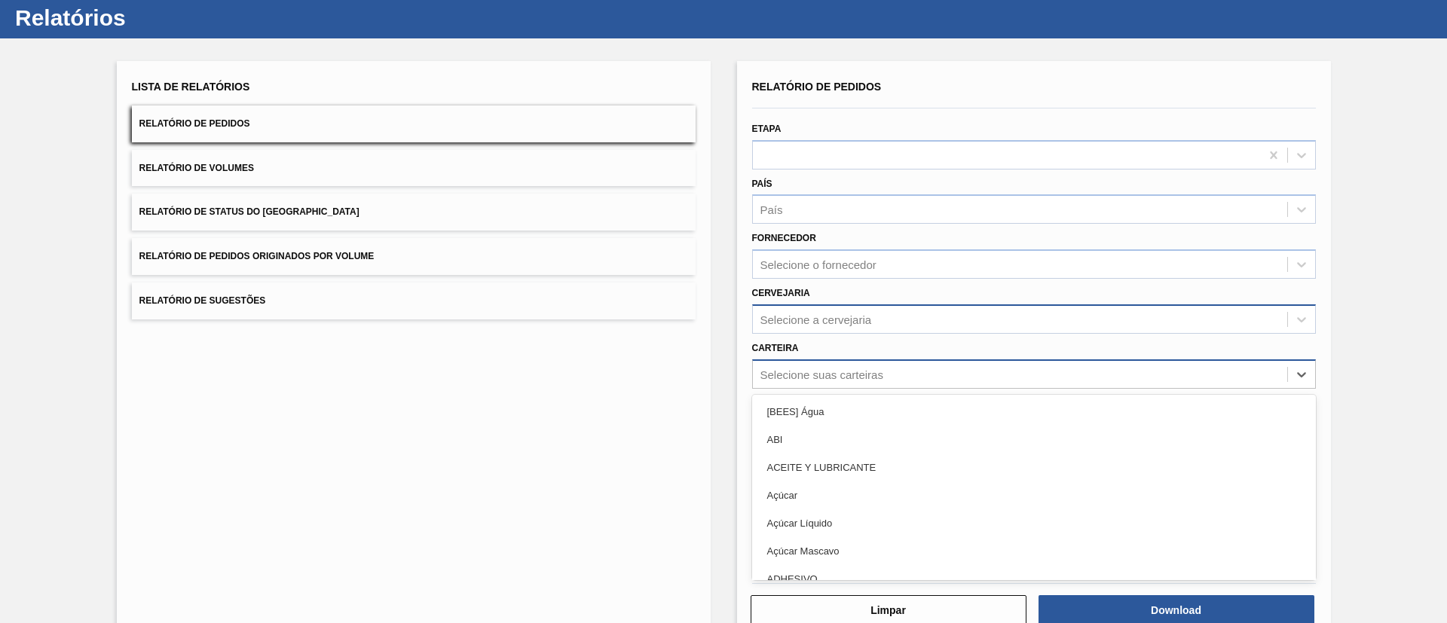
scroll to position [41, 0]
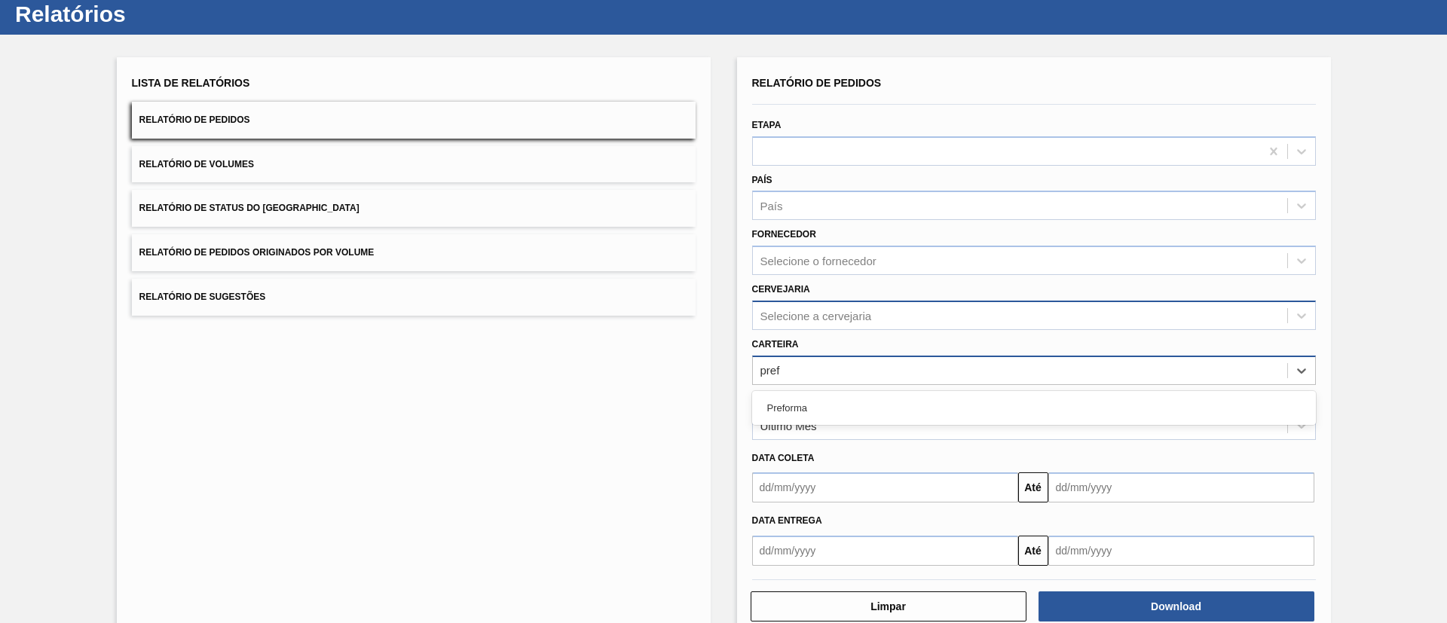
type input "prefo"
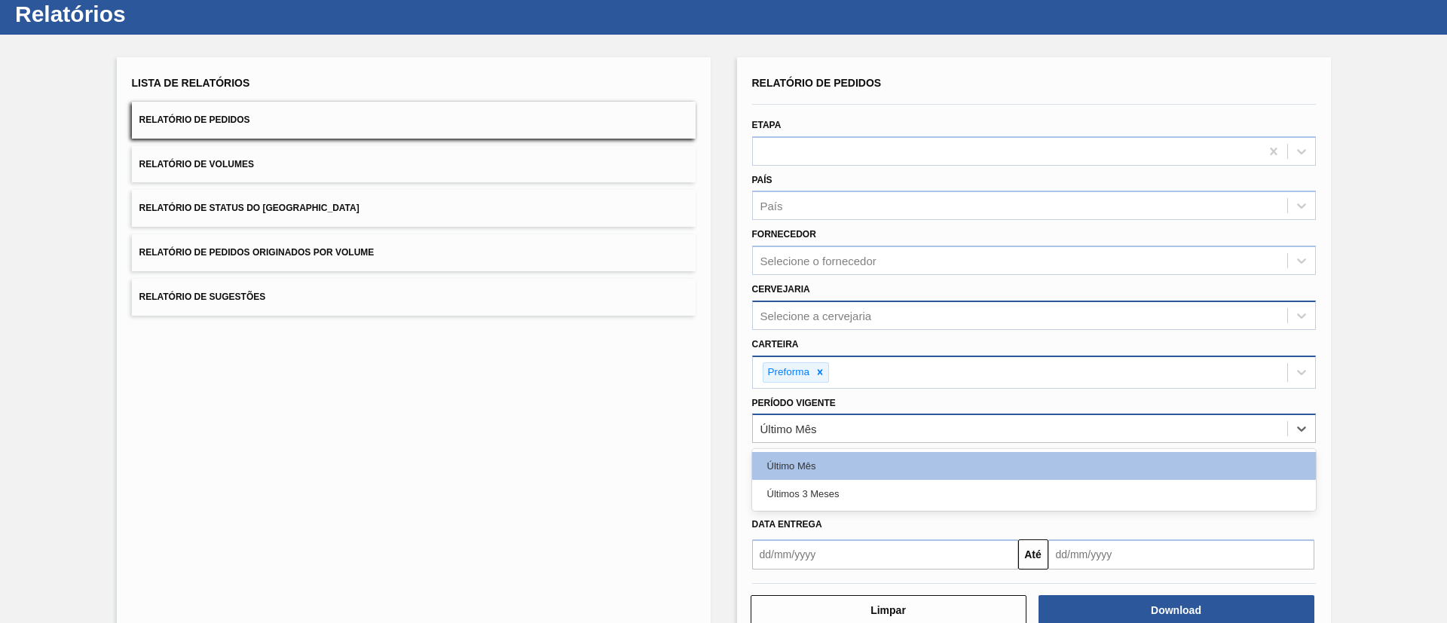
click at [837, 427] on div "Último Mês" at bounding box center [1020, 429] width 534 height 22
drag, startPoint x: 824, startPoint y: 482, endPoint x: 859, endPoint y: 486, distance: 34.9
click at [823, 483] on div "Últimos 3 Meses" at bounding box center [1034, 494] width 564 height 28
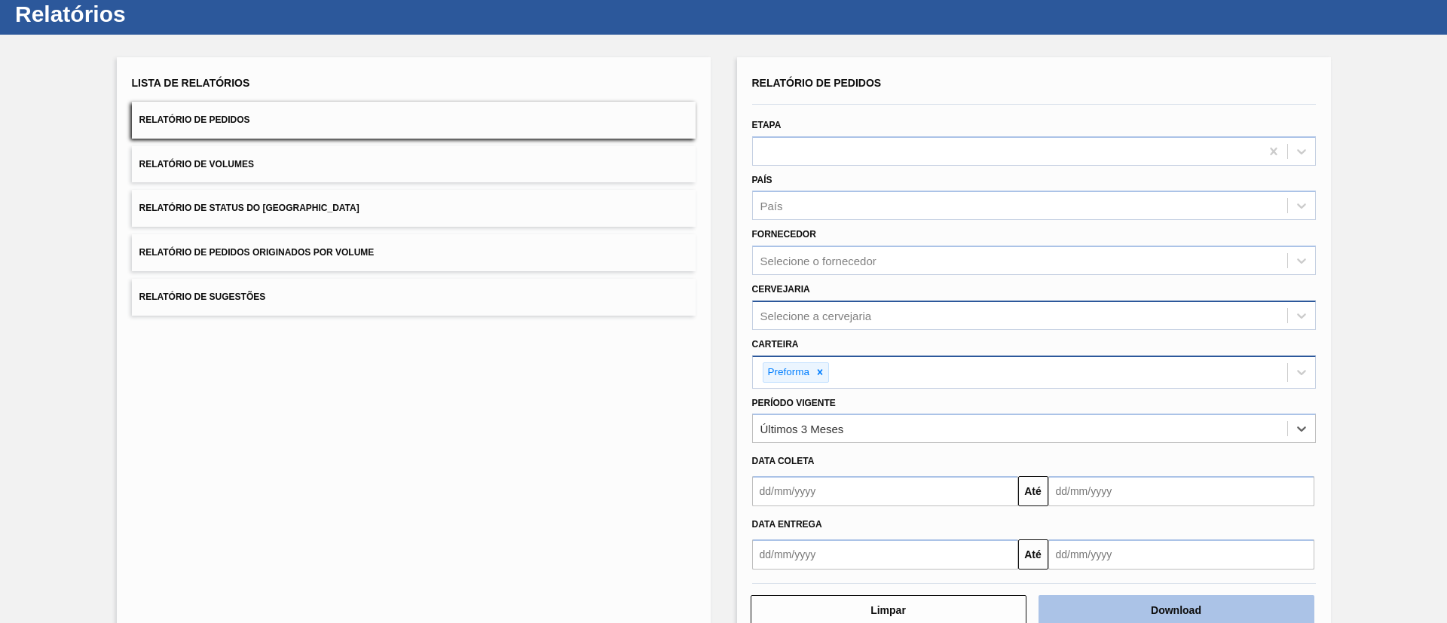
click at [1147, 599] on button "Download" at bounding box center [1177, 611] width 276 height 30
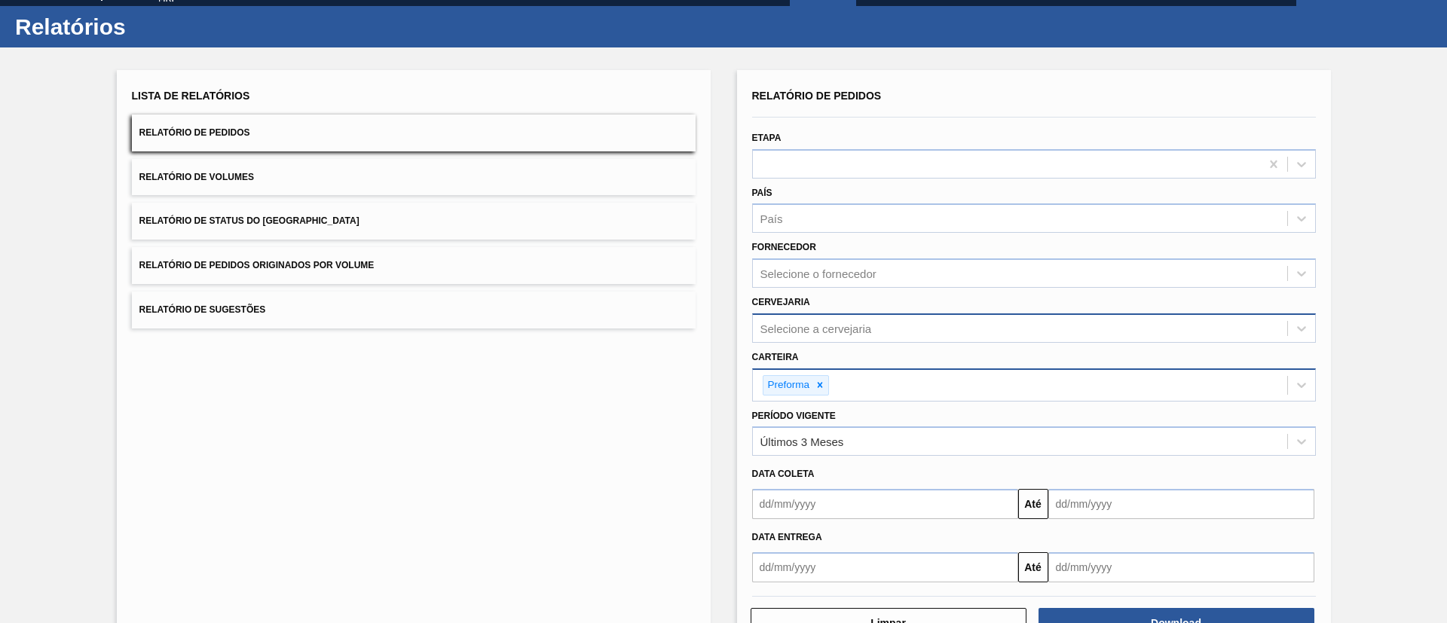
scroll to position [0, 0]
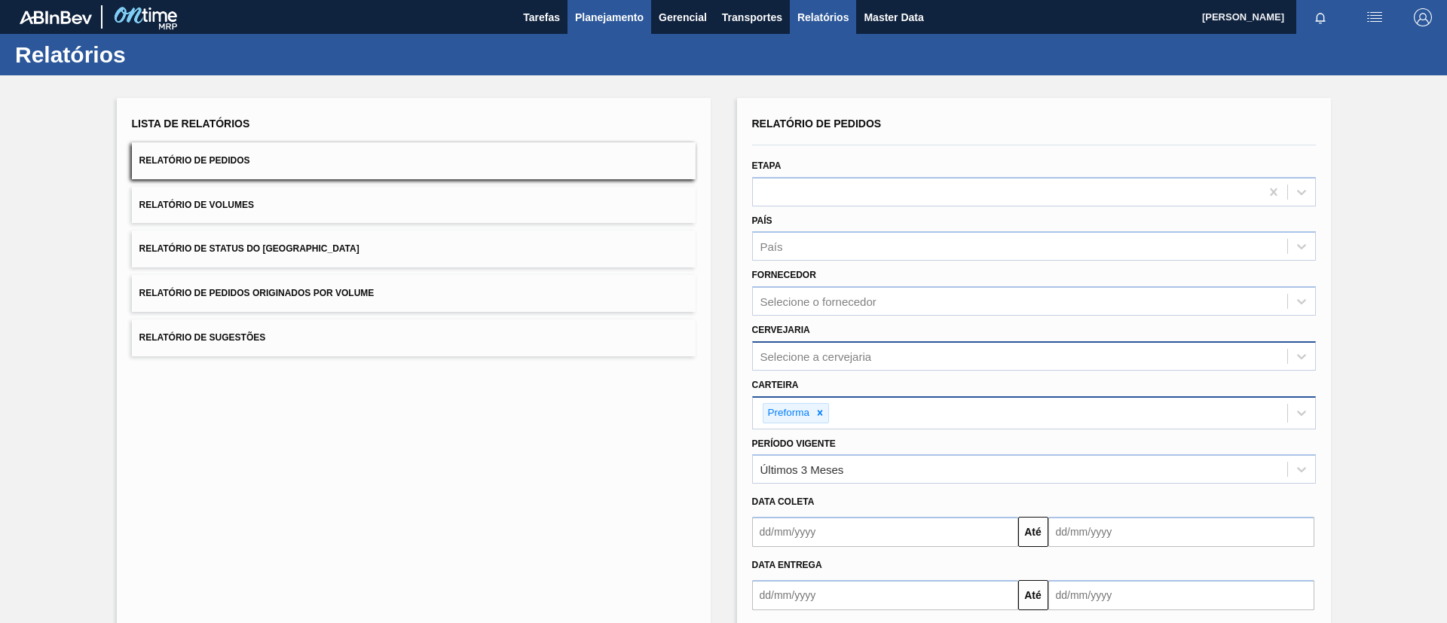
click at [623, 16] on span "Planejamento" at bounding box center [609, 17] width 69 height 18
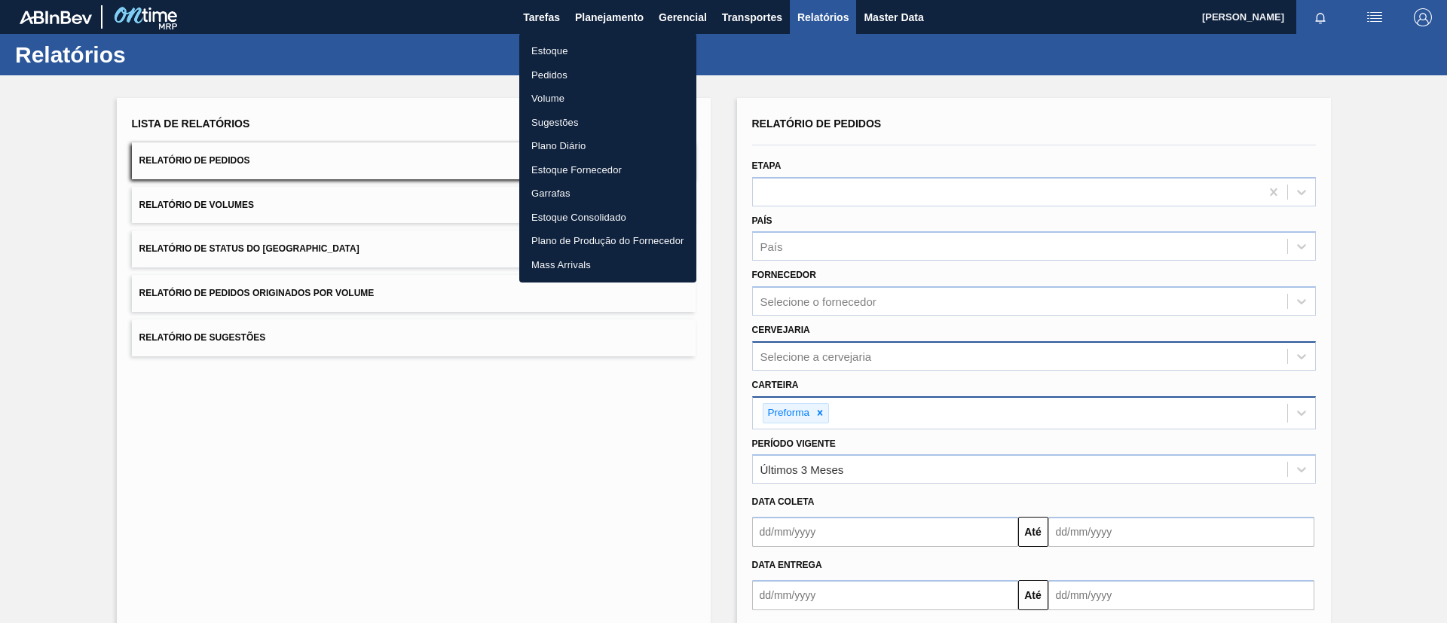
click at [613, 46] on li "Estoque" at bounding box center [607, 51] width 177 height 24
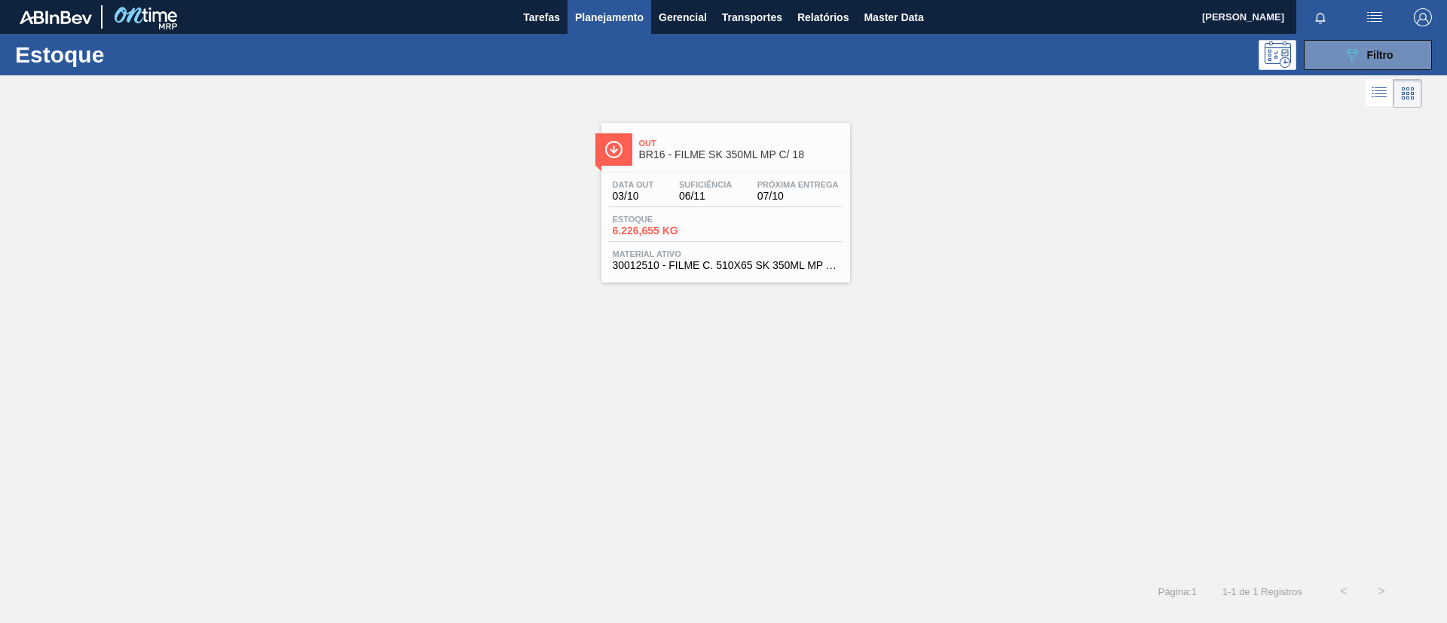
drag, startPoint x: 1366, startPoint y: 49, endPoint x: 1337, endPoint y: 90, distance: 50.4
click at [1366, 48] on div "089F7B8B-B2A5-4AFE-B5C0-19BA573D28AC Filtro" at bounding box center [1368, 55] width 51 height 18
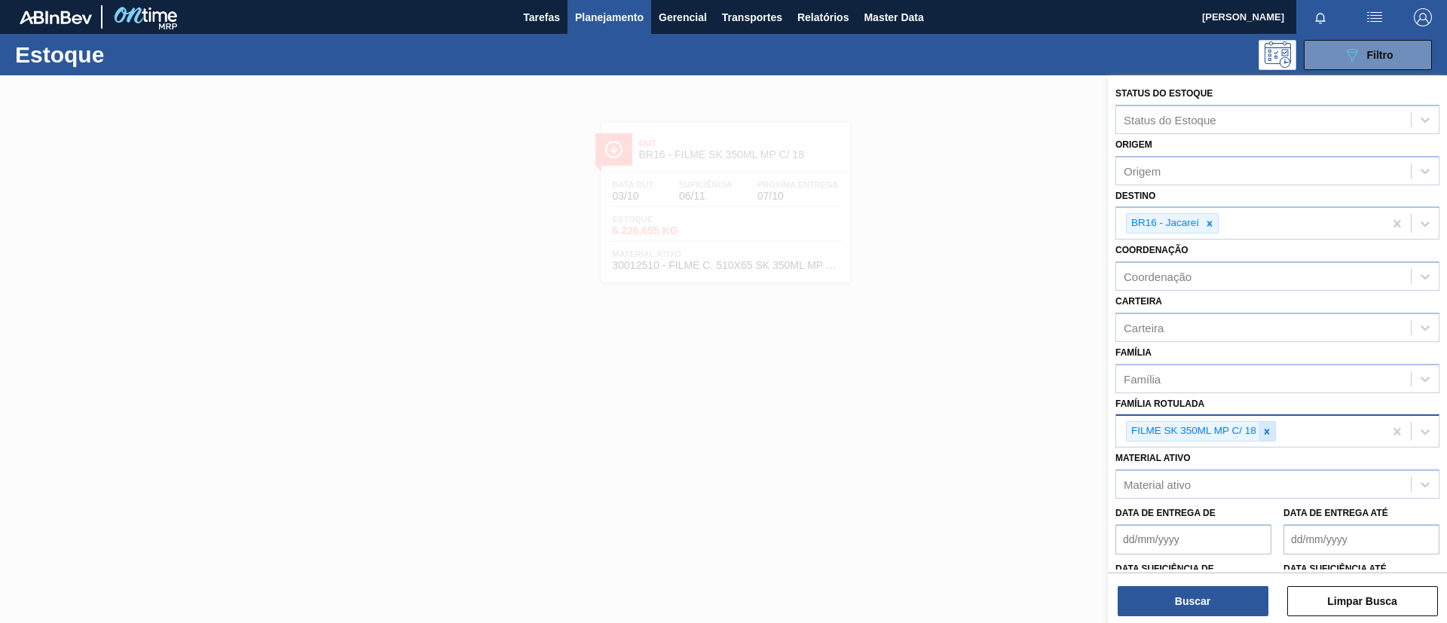
click at [1270, 433] on icon at bounding box center [1267, 432] width 11 height 11
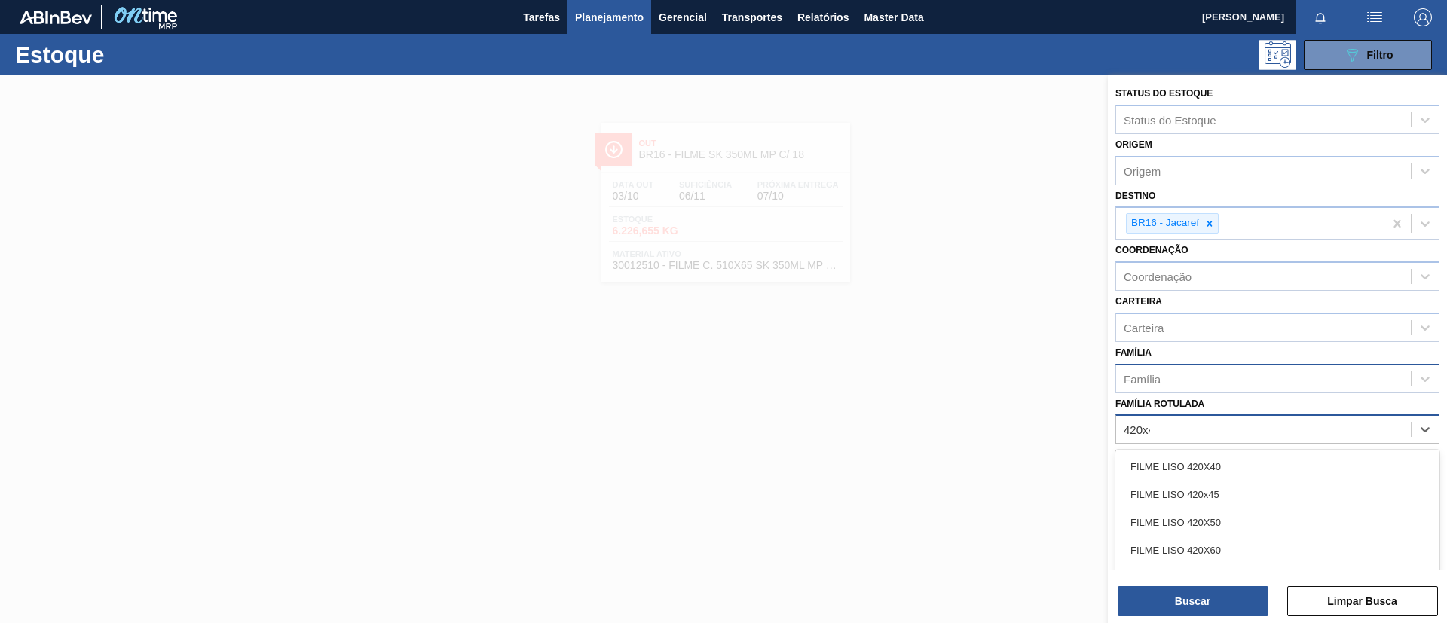
type Rotulada "420x45"
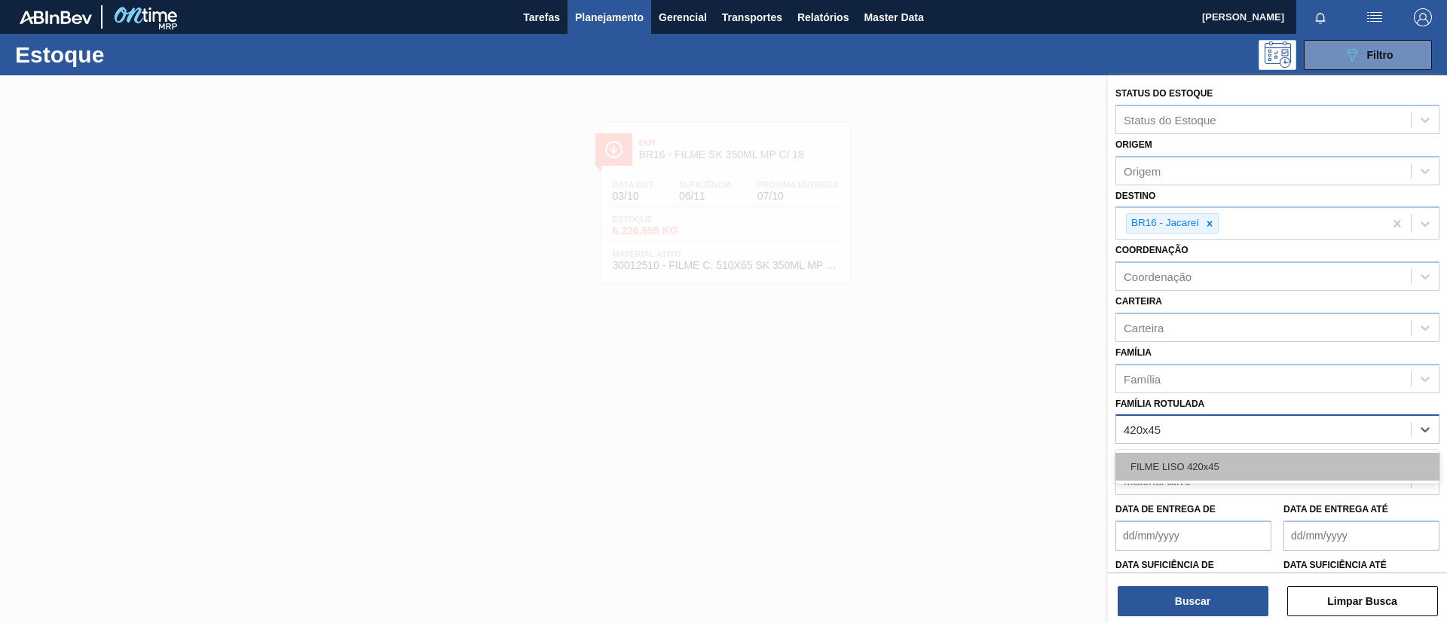
click at [1189, 470] on div "FILME LISO 420x45" at bounding box center [1278, 467] width 324 height 28
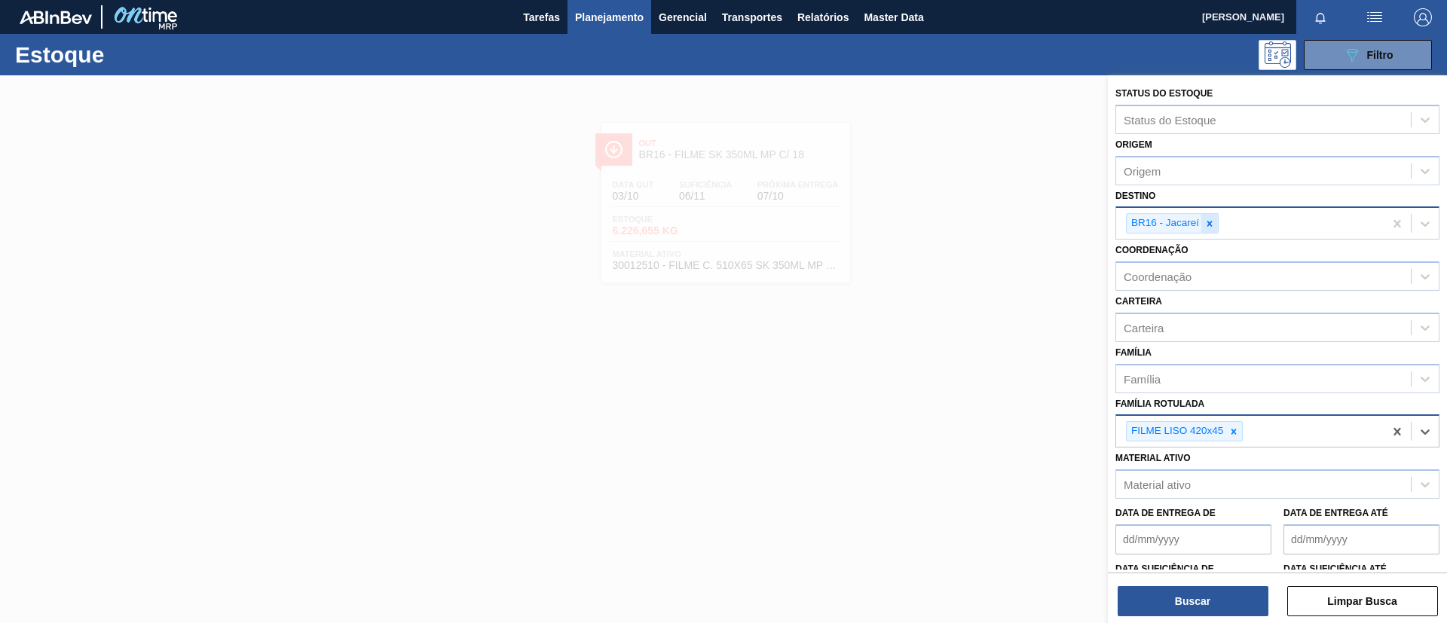
click at [1219, 216] on div "BR16 - Jacareí" at bounding box center [1250, 223] width 268 height 31
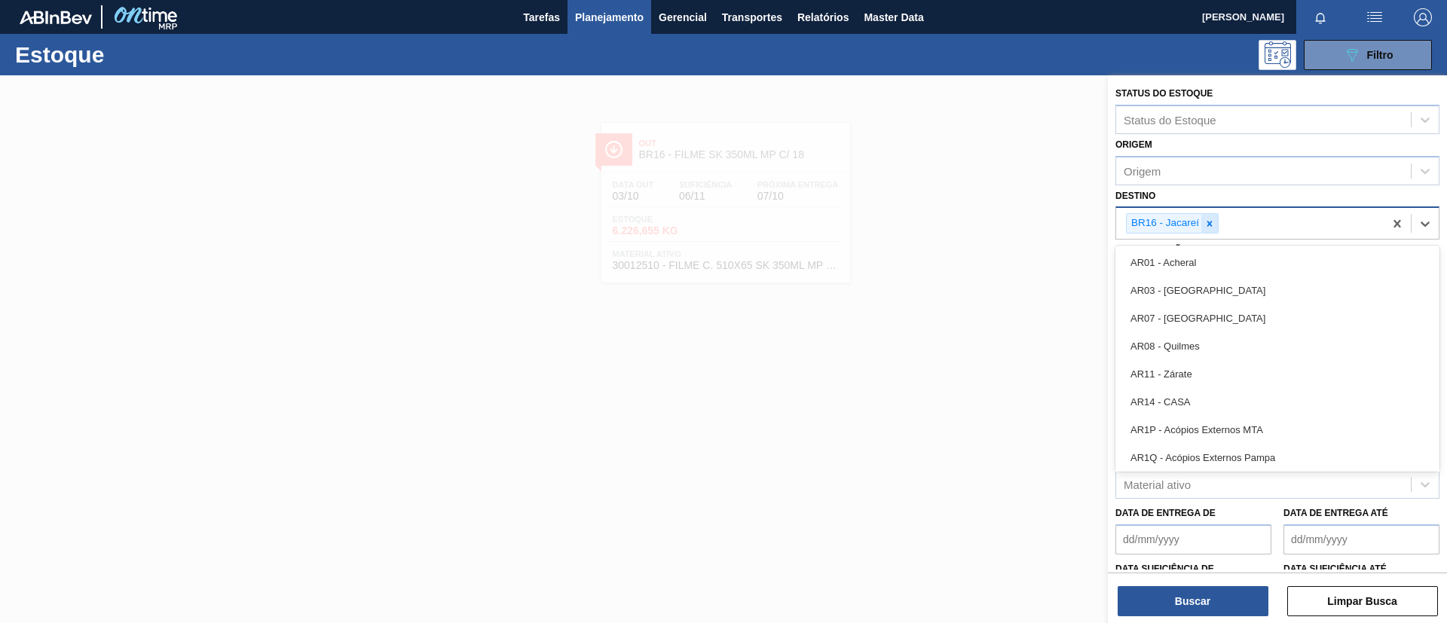
click at [1217, 220] on div at bounding box center [1210, 223] width 17 height 19
click at [1226, 213] on div "Destino" at bounding box center [1263, 222] width 295 height 22
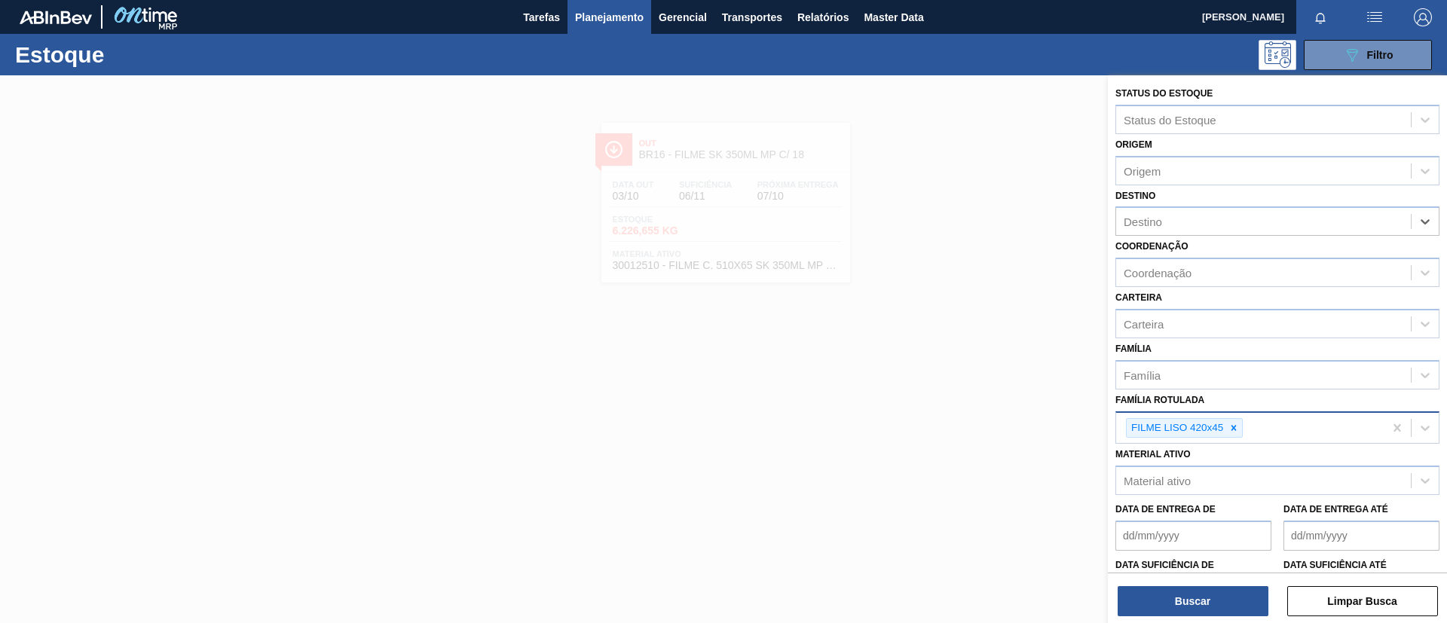
click at [1208, 583] on div "Buscar Limpar Busca" at bounding box center [1277, 594] width 339 height 42
click at [1208, 592] on button "Buscar" at bounding box center [1193, 601] width 151 height 30
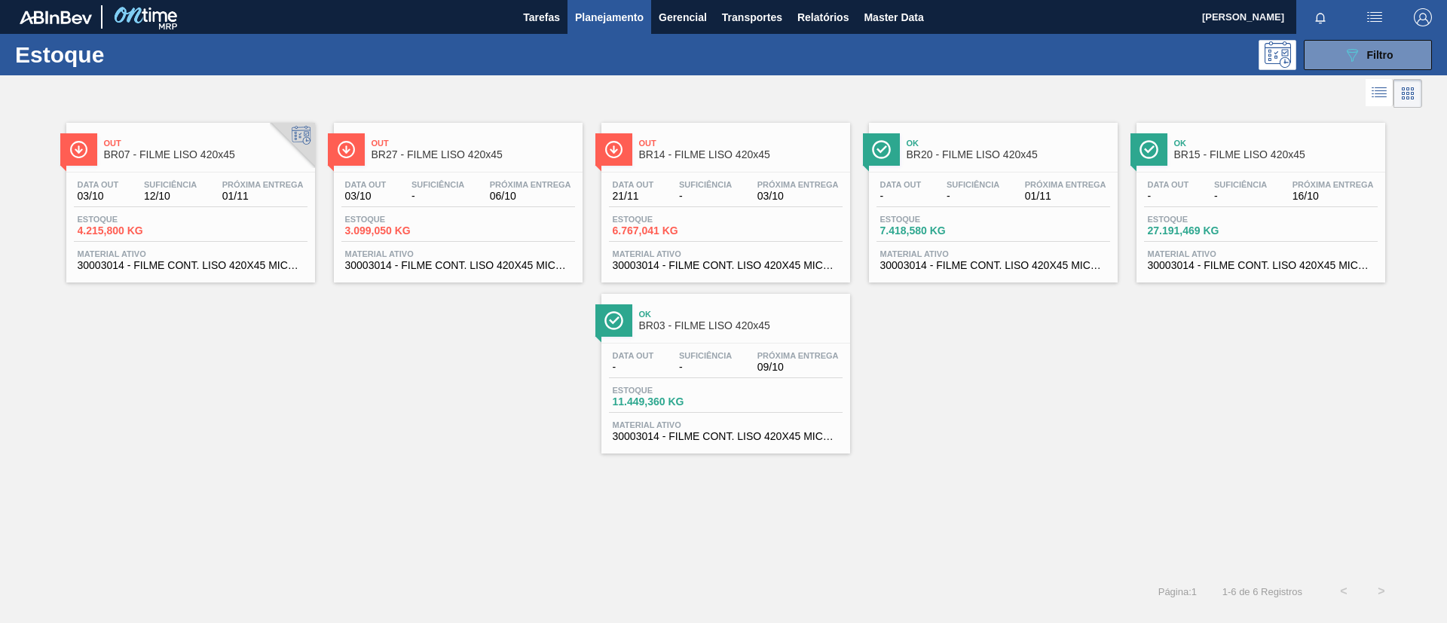
click at [171, 153] on span "BR07 - FILME LISO 420x45" at bounding box center [206, 154] width 204 height 11
click at [1310, 168] on div "Ok BR15 - FILME LISO 420x45 Data out - Suficiência - Próxima Entrega 16/10 Esto…" at bounding box center [1261, 203] width 249 height 160
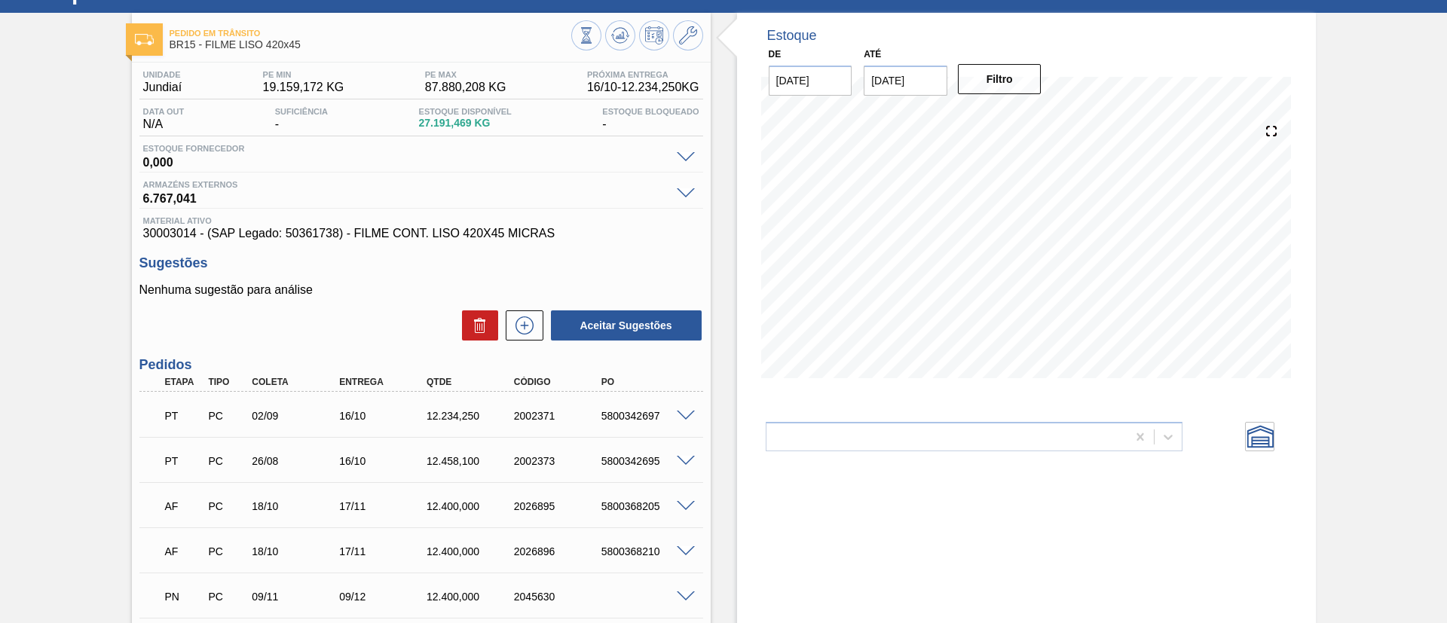
scroll to position [113, 0]
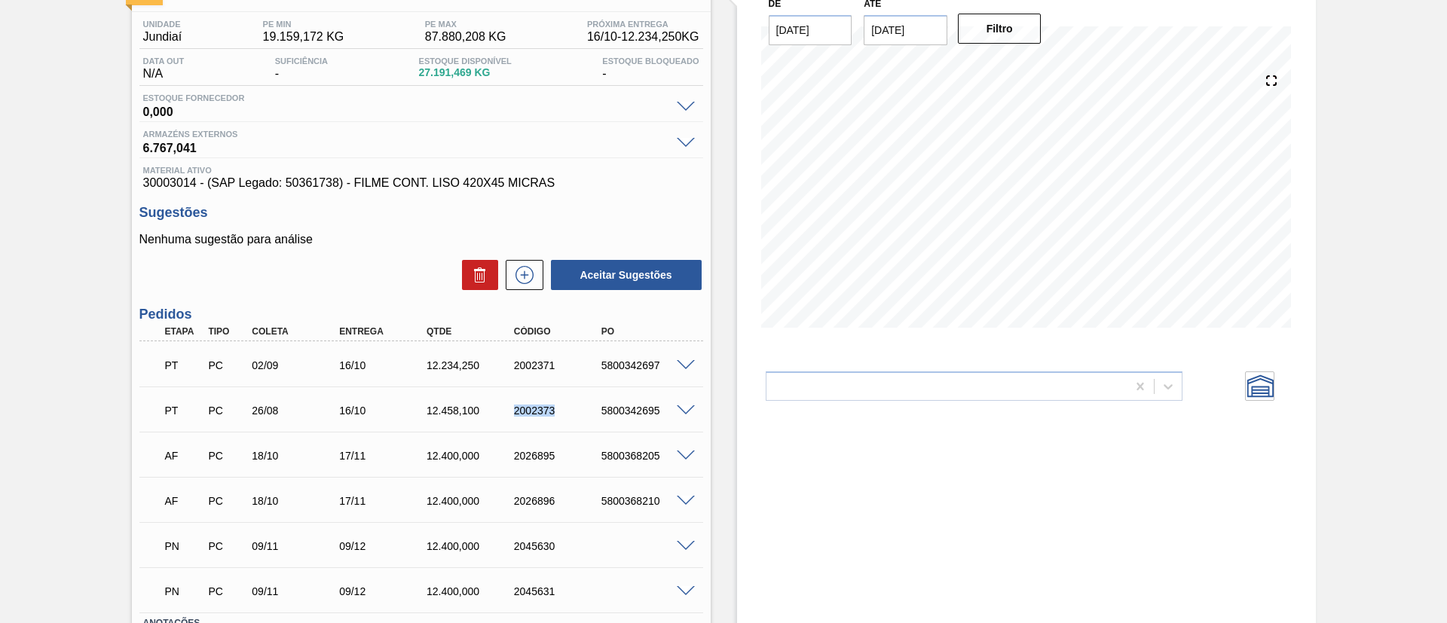
drag, startPoint x: 503, startPoint y: 406, endPoint x: 578, endPoint y: 397, distance: 75.9
click at [578, 394] on div "PT PC 26/08 16/10 12.458,100 2002373 5800342695" at bounding box center [417, 409] width 524 height 30
copy div "2002373"
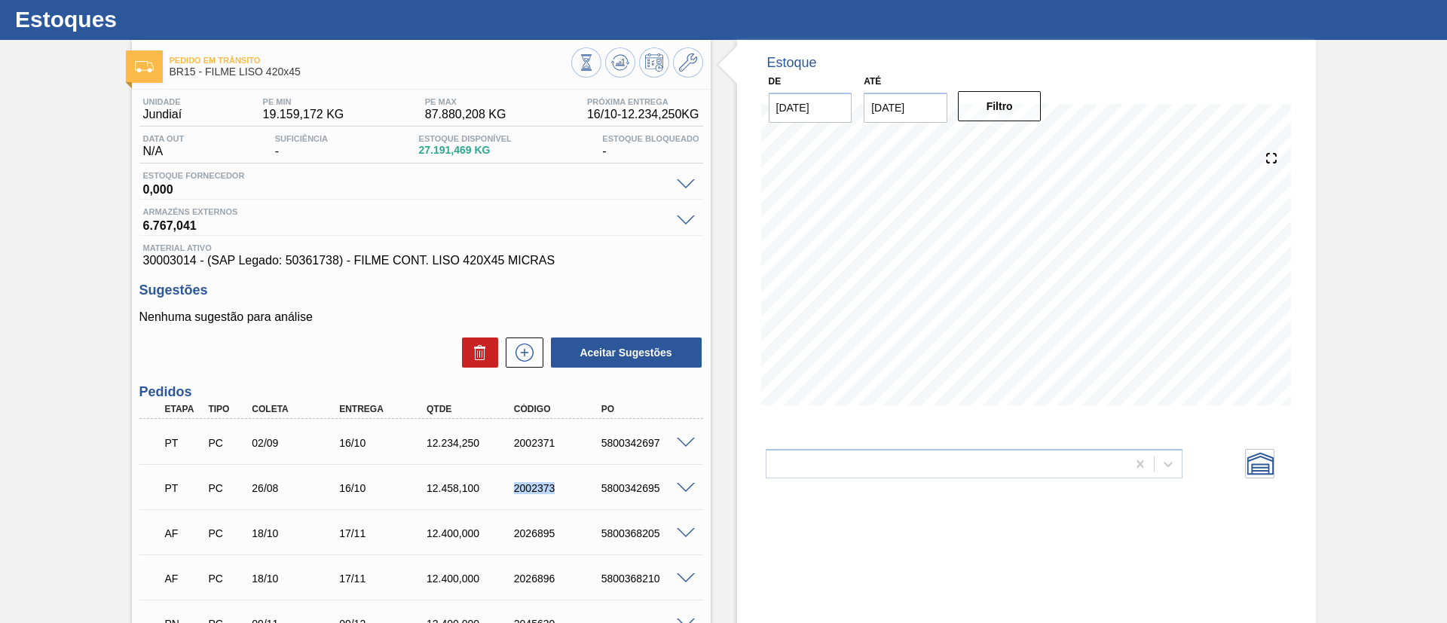
scroll to position [0, 0]
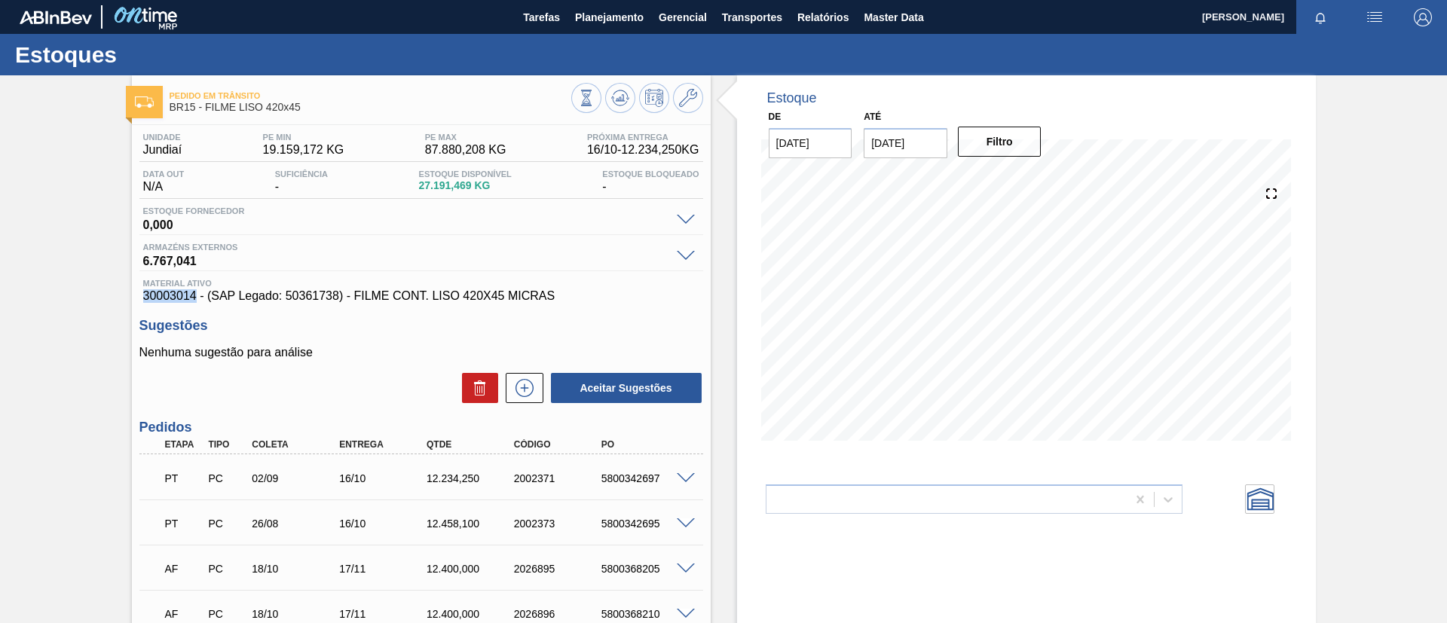
drag, startPoint x: 140, startPoint y: 292, endPoint x: 194, endPoint y: 289, distance: 53.7
click at [194, 289] on div "Material ativo 30003014 - (SAP Legado: 50361738) - FILME CONT. LISO 420X45 MICR…" at bounding box center [421, 291] width 564 height 24
copy span "30003014"
drag, startPoint x: 568, startPoint y: 297, endPoint x: 355, endPoint y: 298, distance: 212.6
click at [355, 298] on span "30003014 - (SAP Legado: 50361738) - FILME CONT. LISO 420X45 MICRAS" at bounding box center [421, 296] width 556 height 14
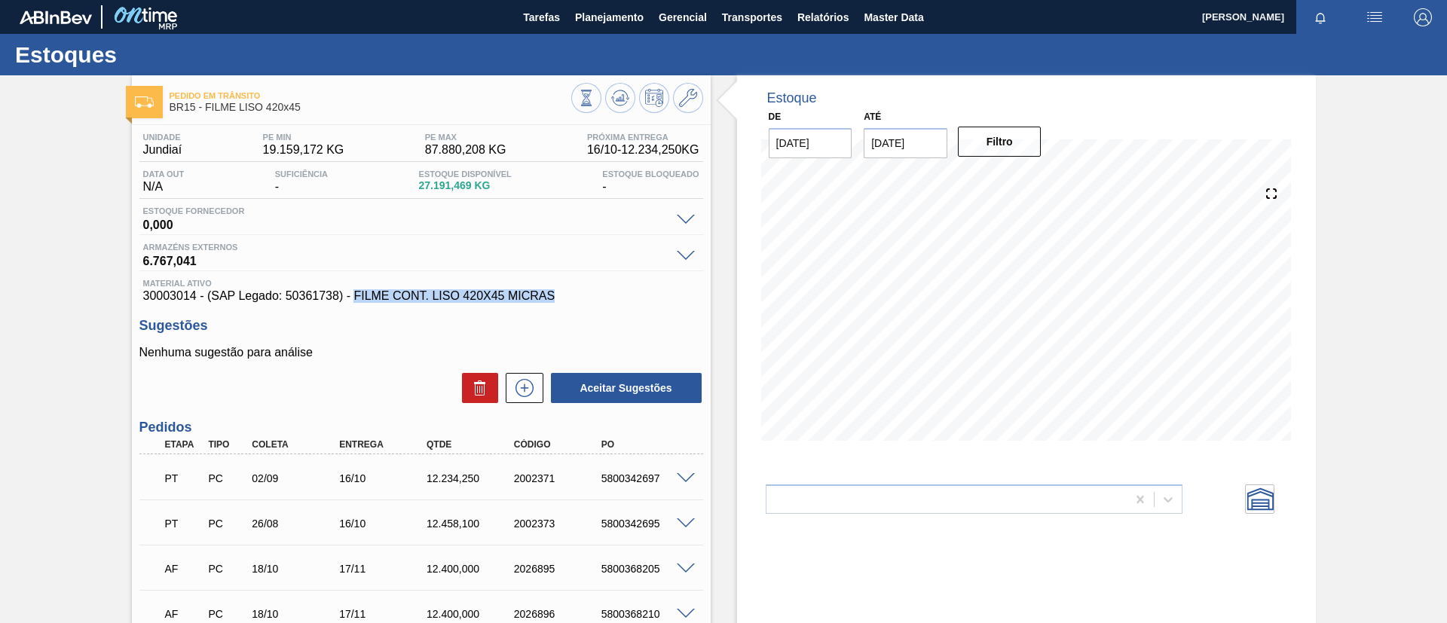
copy span "FILME CONT. LISO 420X45 MICRAS"
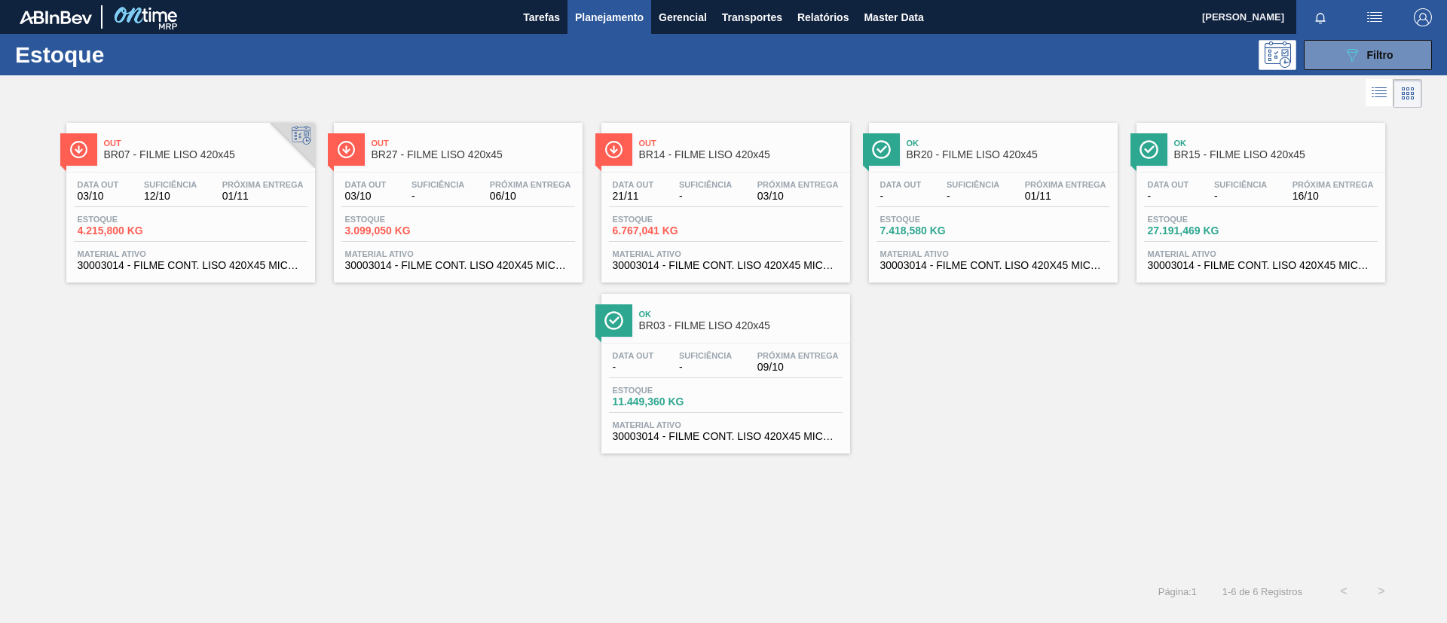
click at [221, 164] on div "Out BR07 - FILME LISO 420x45" at bounding box center [206, 150] width 204 height 34
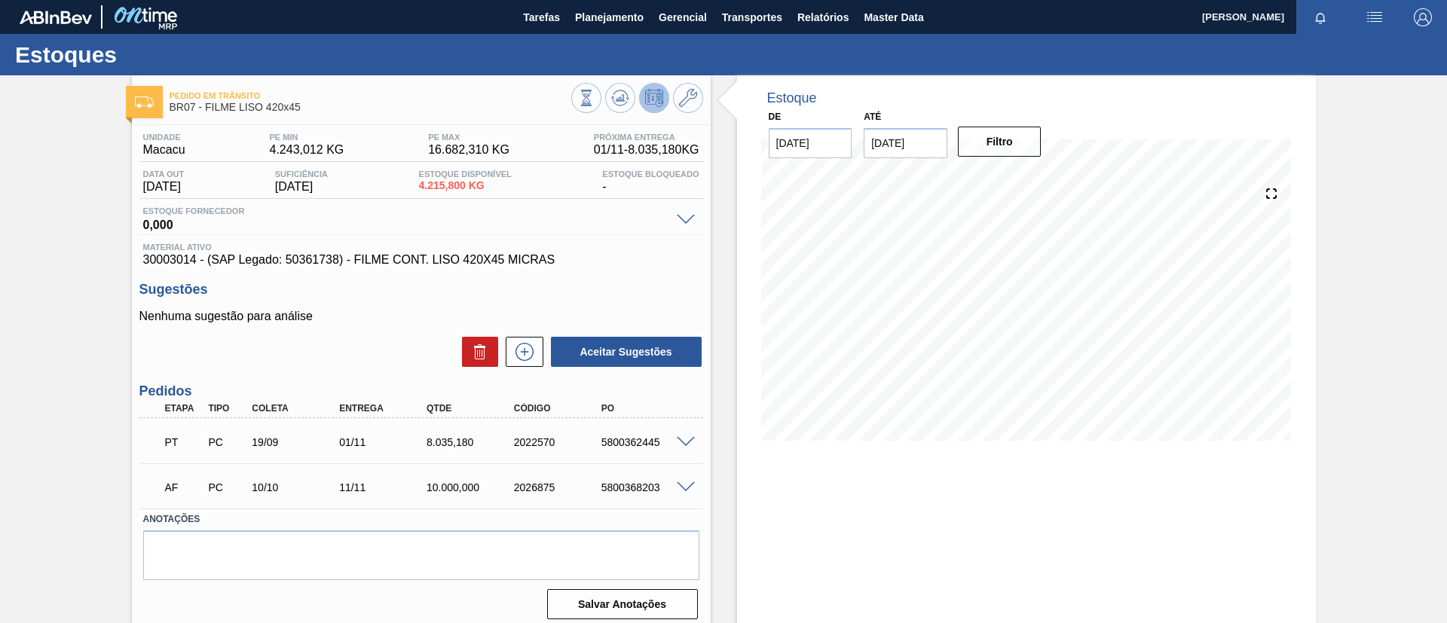
click at [537, 337] on button at bounding box center [525, 352] width 38 height 30
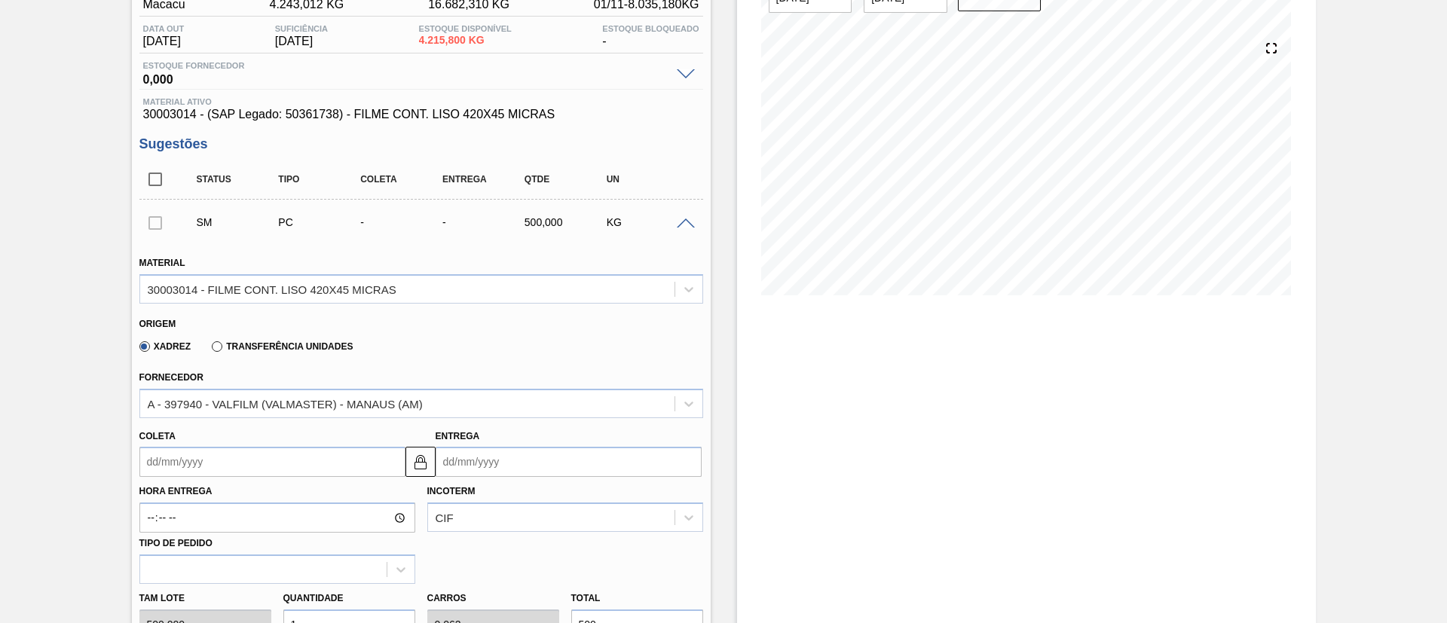
scroll to position [226, 0]
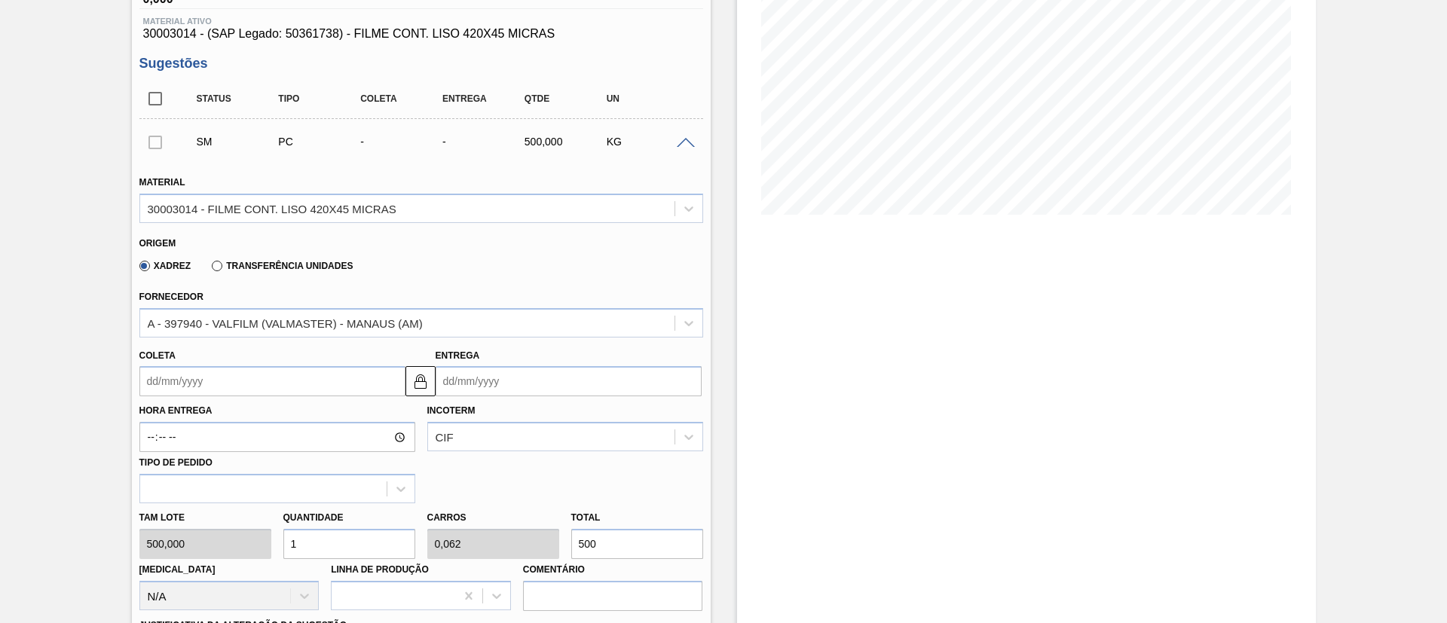
click at [304, 260] on div "Transferência Unidades" at bounding box center [279, 266] width 147 height 14
click at [303, 271] on div "Xadrez Transferência Unidades" at bounding box center [243, 266] width 220 height 26
click at [300, 268] on label "Transferência Unidades" at bounding box center [282, 266] width 141 height 11
click at [210, 269] on input "Transferência Unidades" at bounding box center [210, 269] width 0 height 0
type input "0,063"
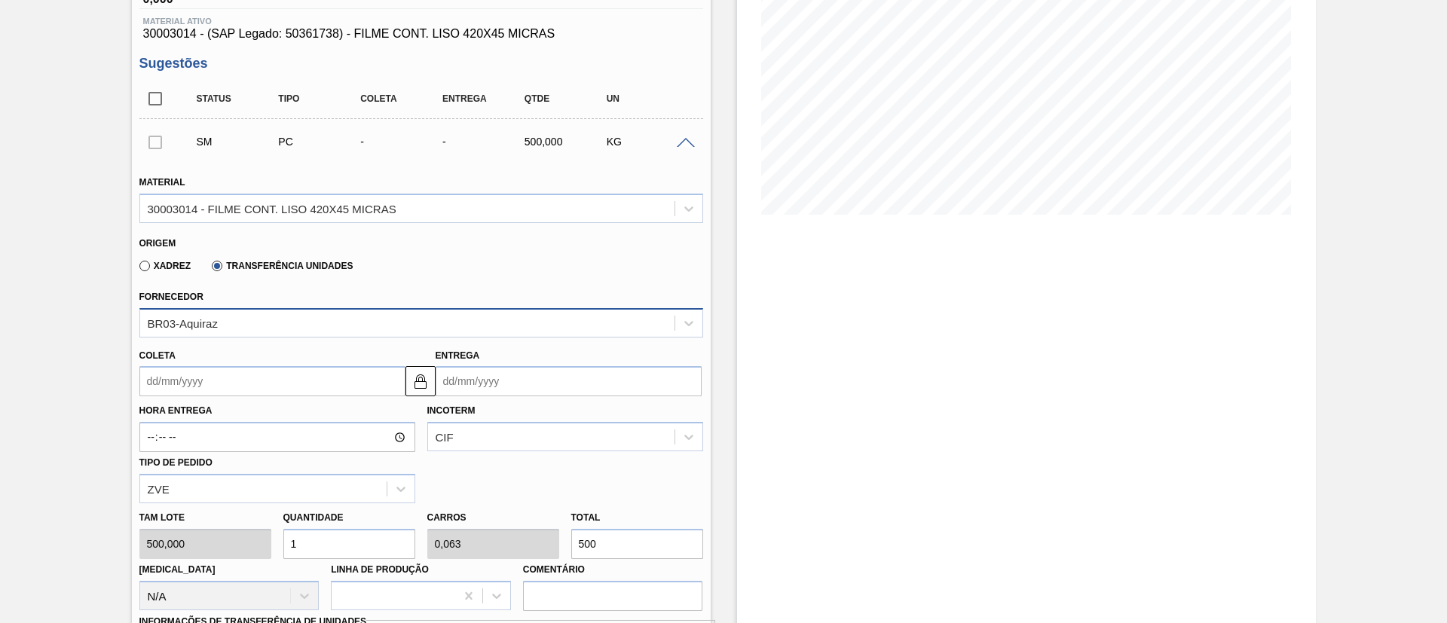
click at [293, 323] on div "BR03-Aquiraz" at bounding box center [407, 323] width 534 height 22
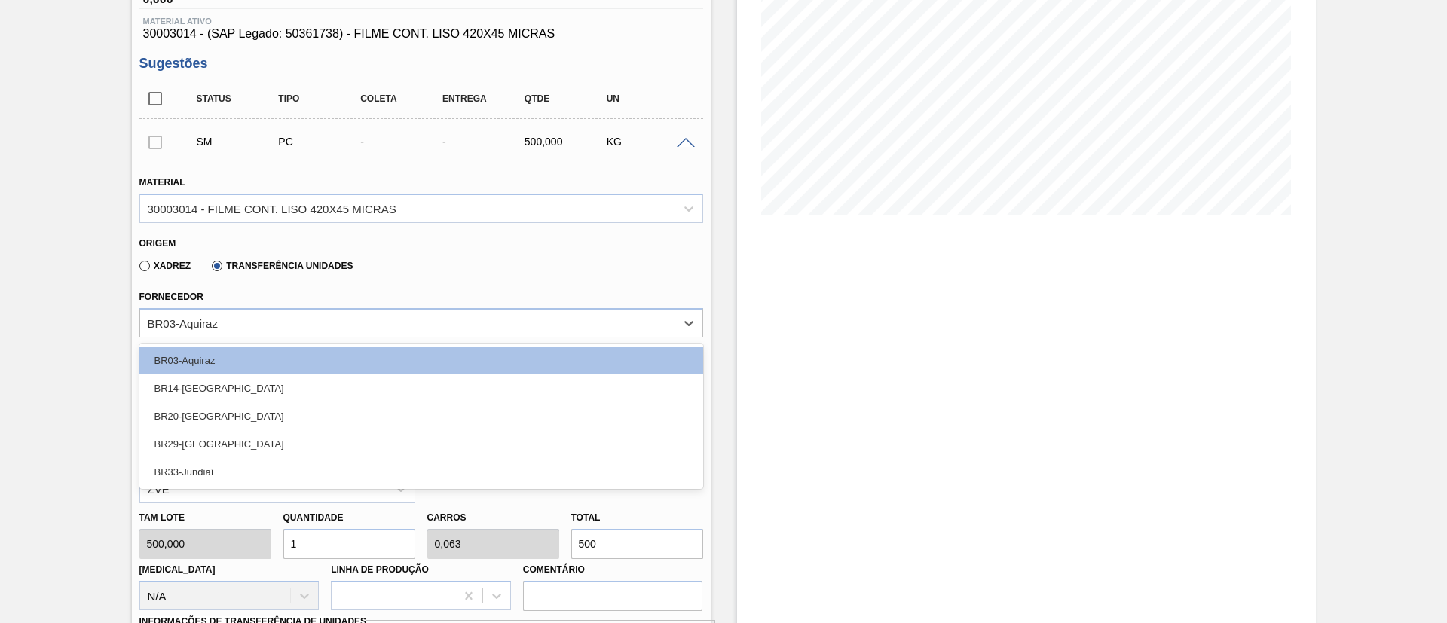
click at [245, 467] on div "BR33-Jundiaí" at bounding box center [421, 472] width 564 height 28
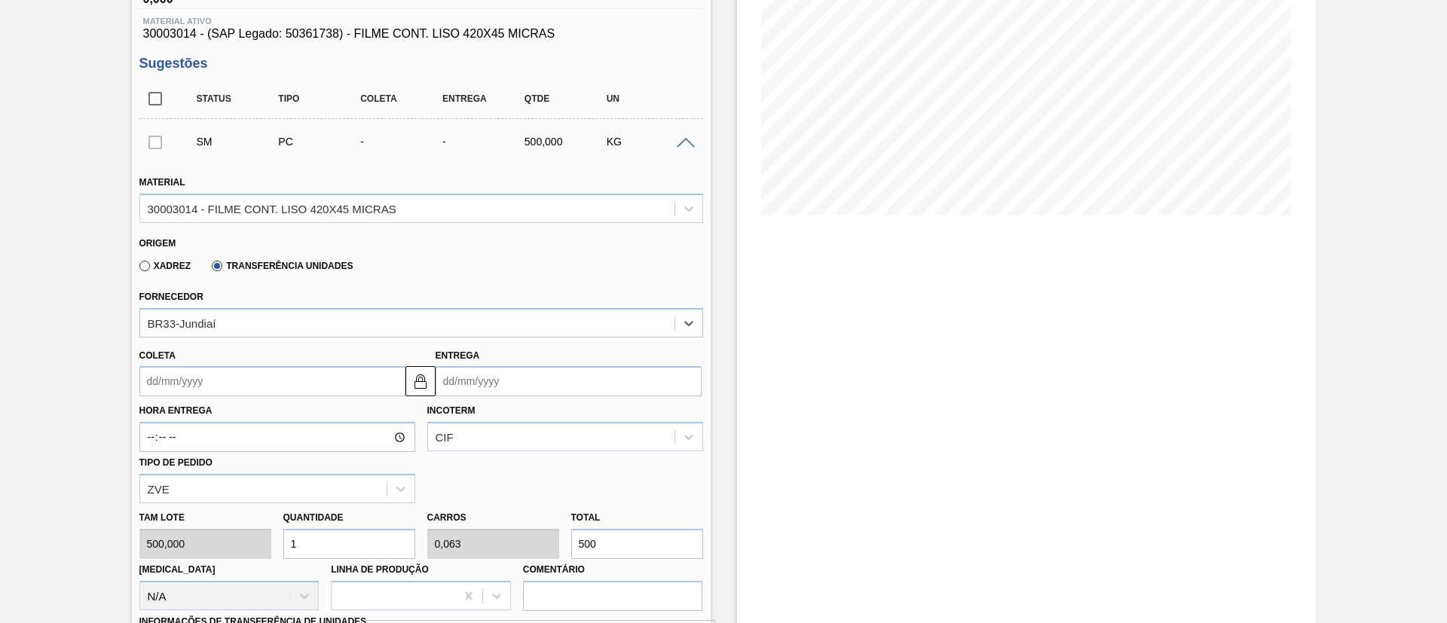
click at [237, 387] on input "Coleta" at bounding box center [272, 381] width 266 height 30
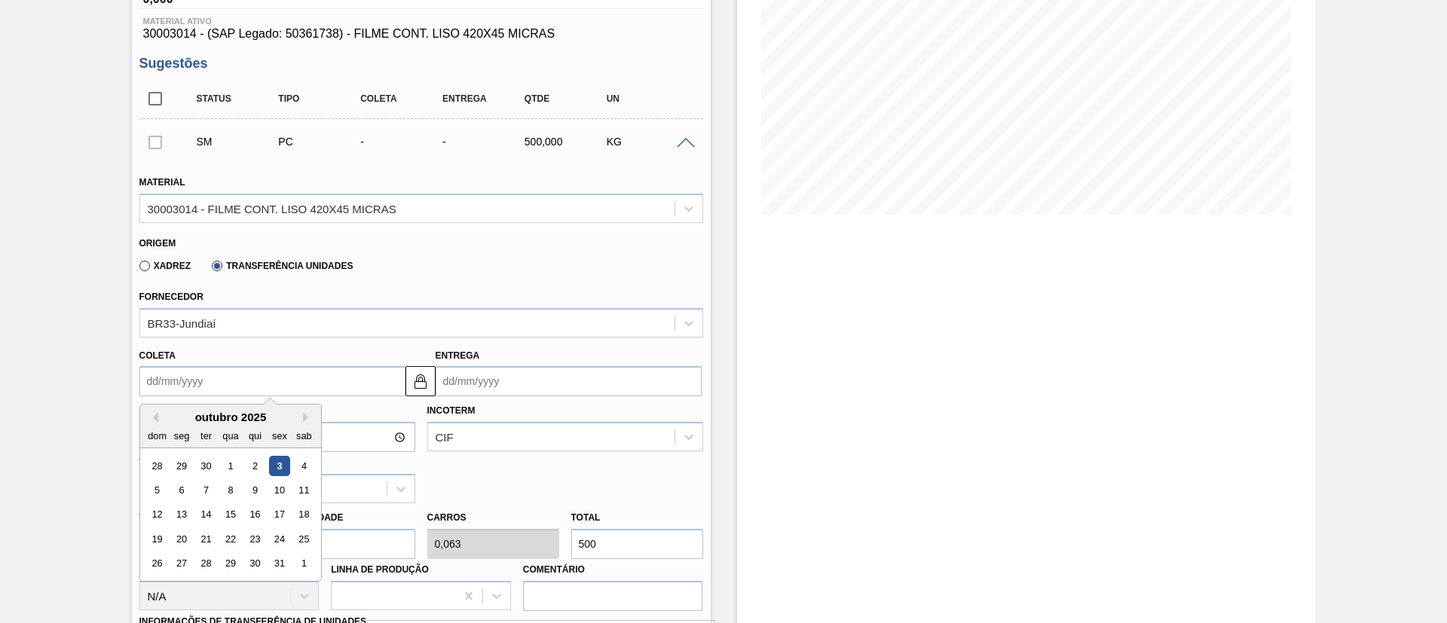
click at [280, 467] on div "3" at bounding box center [279, 466] width 20 height 20
type input "[DATE]"
type input "02/11/2025"
click at [322, 390] on input "[DATE]" at bounding box center [272, 381] width 266 height 30
click at [179, 486] on div "6" at bounding box center [181, 490] width 20 height 20
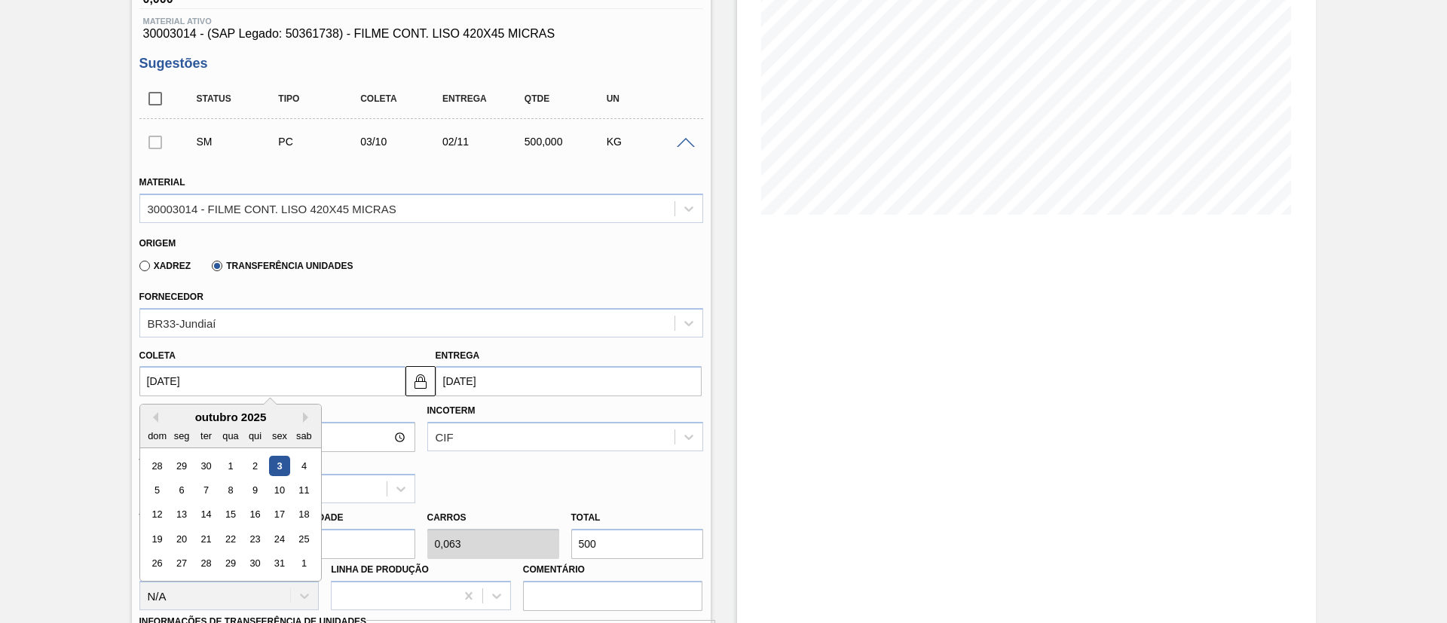
type input "06/10/2025"
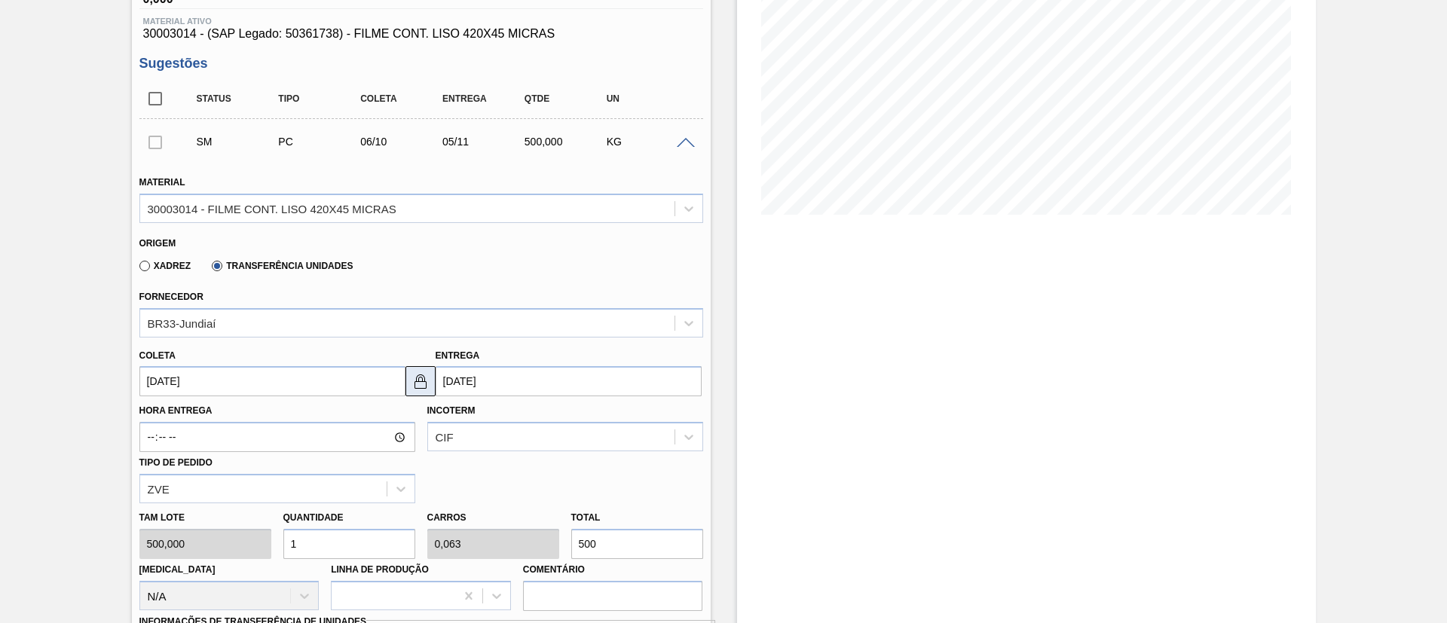
click at [412, 386] on img at bounding box center [421, 381] width 18 height 18
click at [477, 387] on input "05/11/2025" at bounding box center [569, 381] width 266 height 30
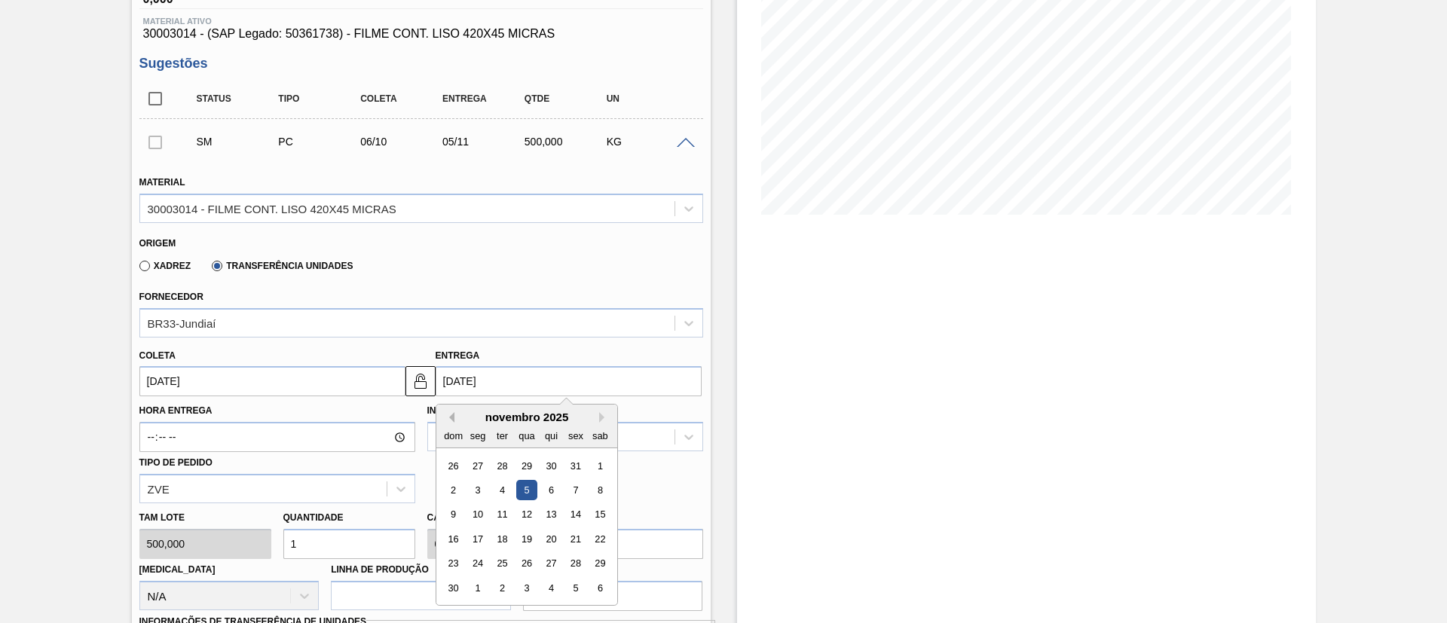
click at [449, 416] on button "Previous Month" at bounding box center [449, 417] width 11 height 11
click at [534, 488] on div "8" at bounding box center [526, 490] width 20 height 20
type input "08/10/2025"
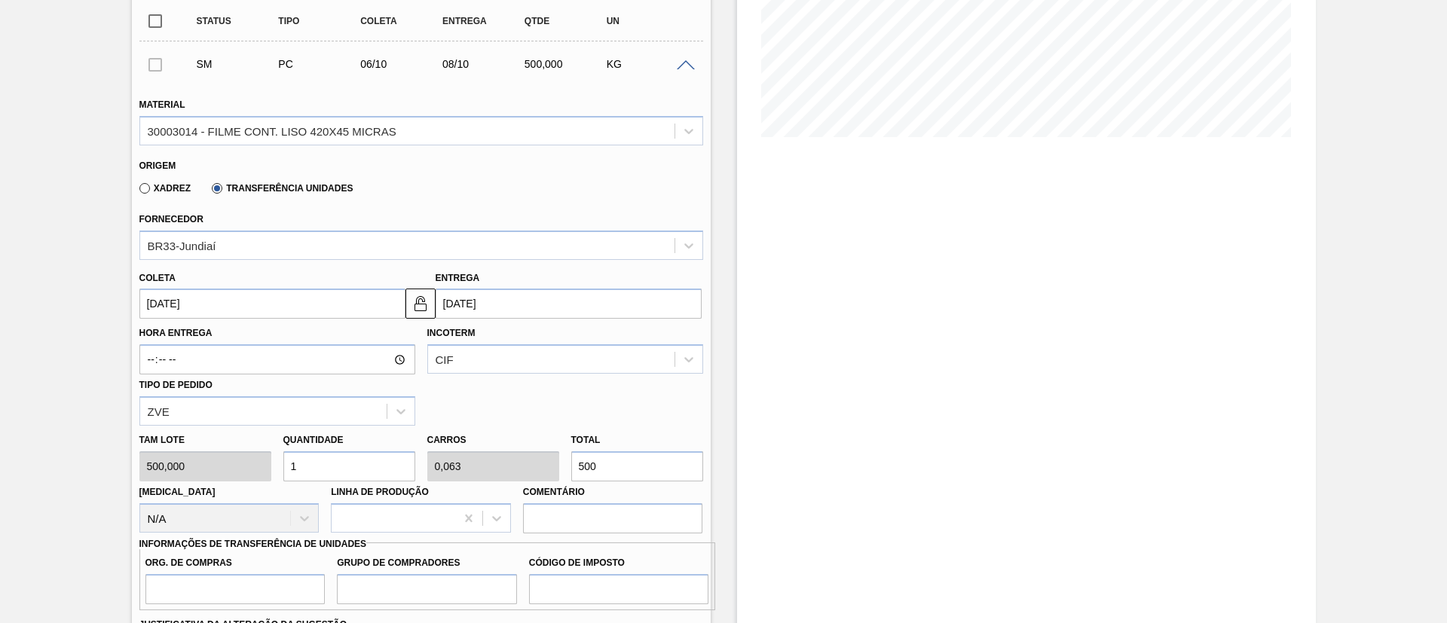
scroll to position [339, 0]
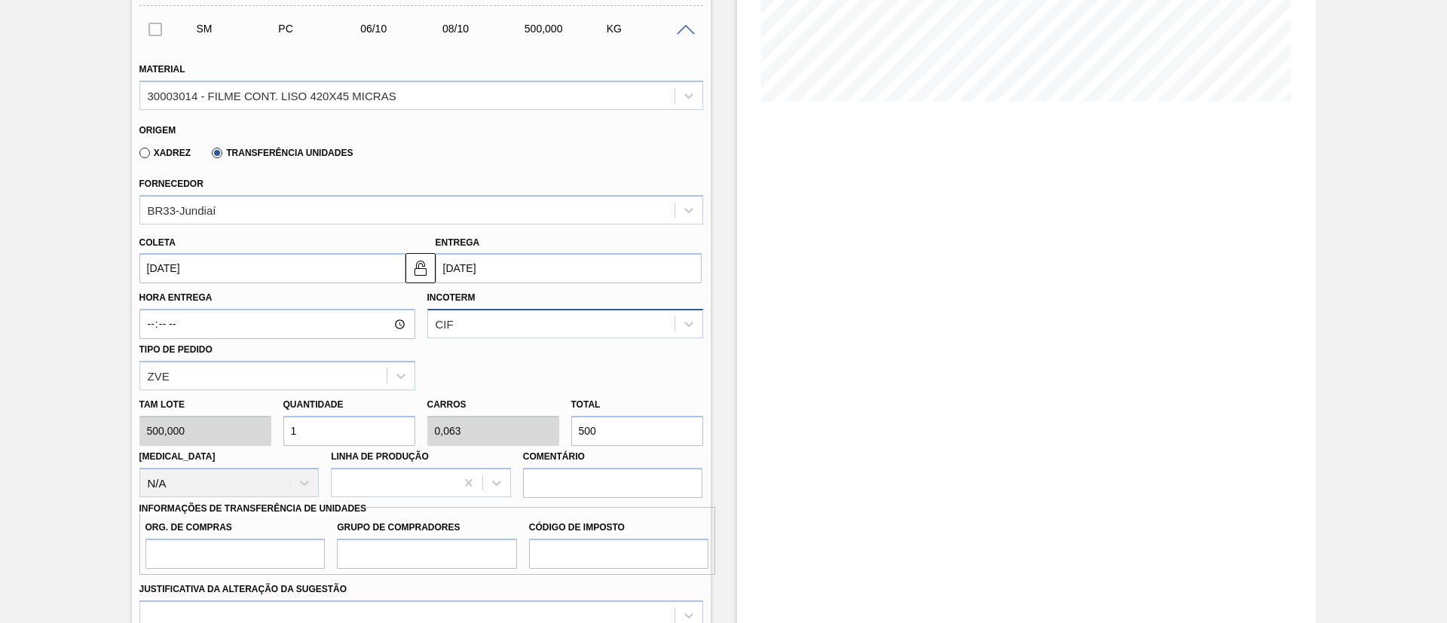
click at [488, 323] on div "CIF" at bounding box center [551, 325] width 247 height 22
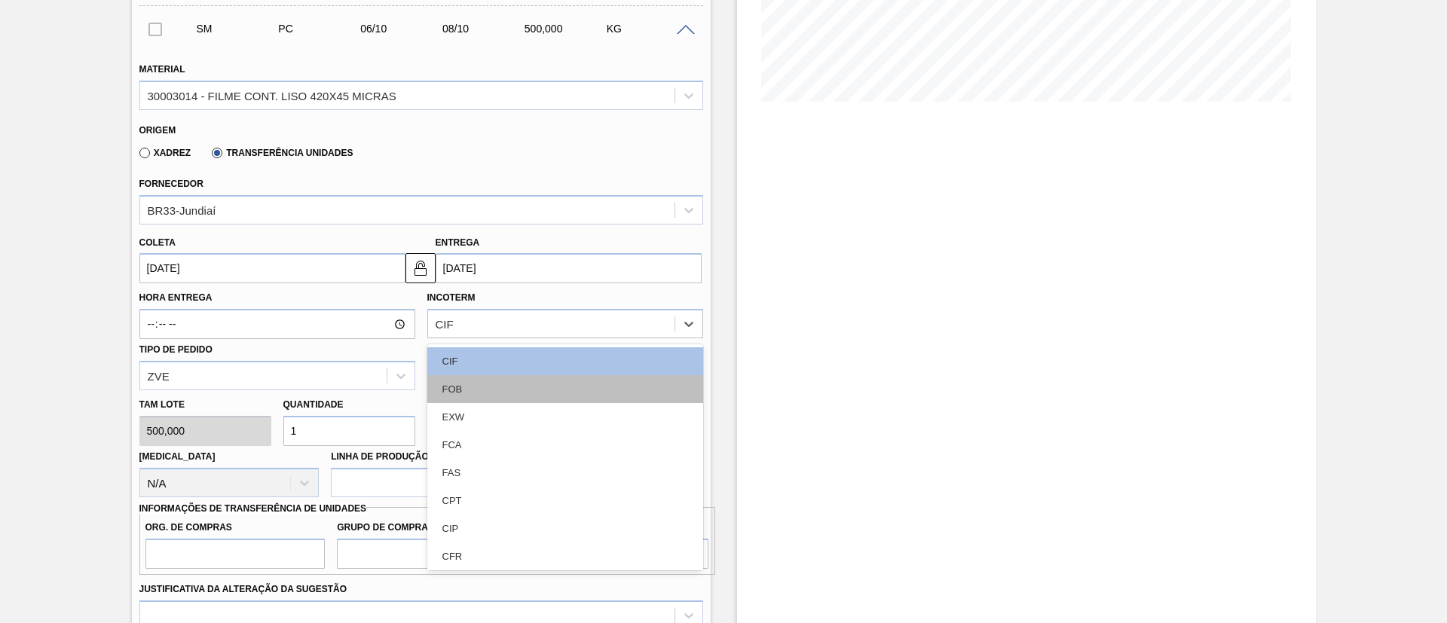
click at [482, 384] on div "FOB" at bounding box center [565, 389] width 276 height 28
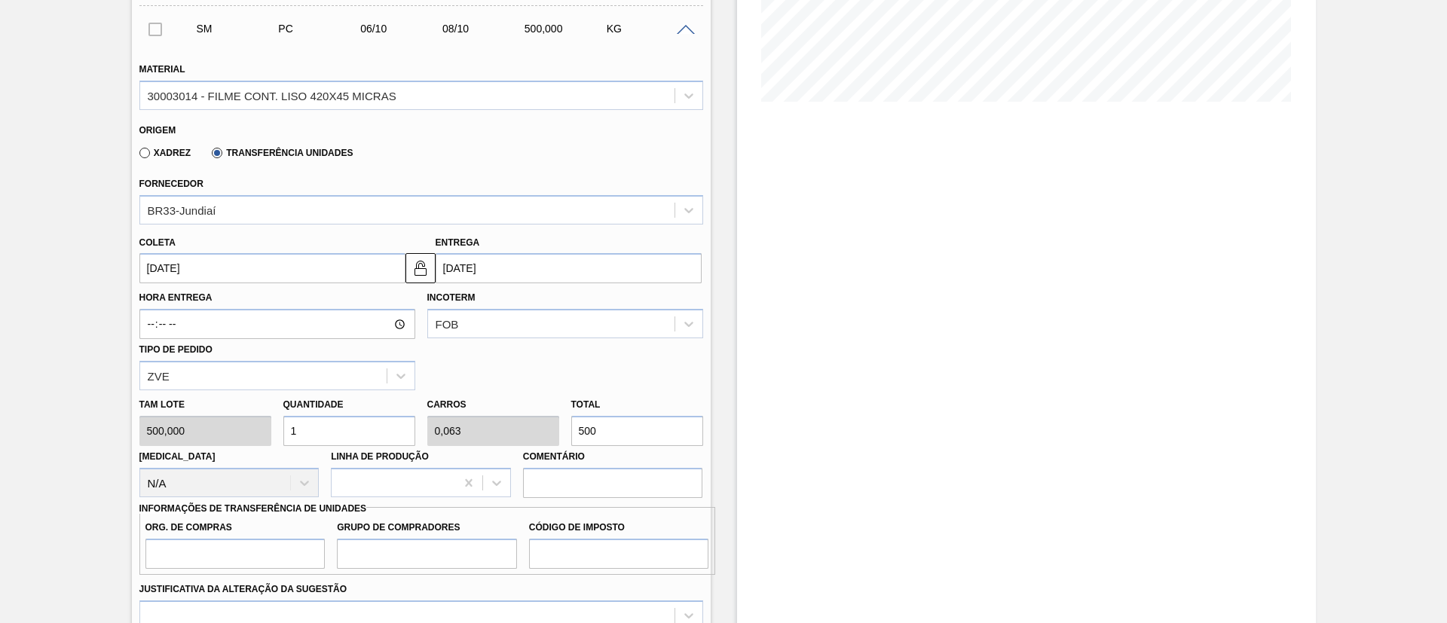
click at [491, 421] on div "Tam lote 500,000 Quantidade 1 Carros 0,063 Total 500 Doca N/A Linha de Produção…" at bounding box center [421, 444] width 576 height 108
type input "0,012"
type input "0,001"
type input "6"
type input "0,12"
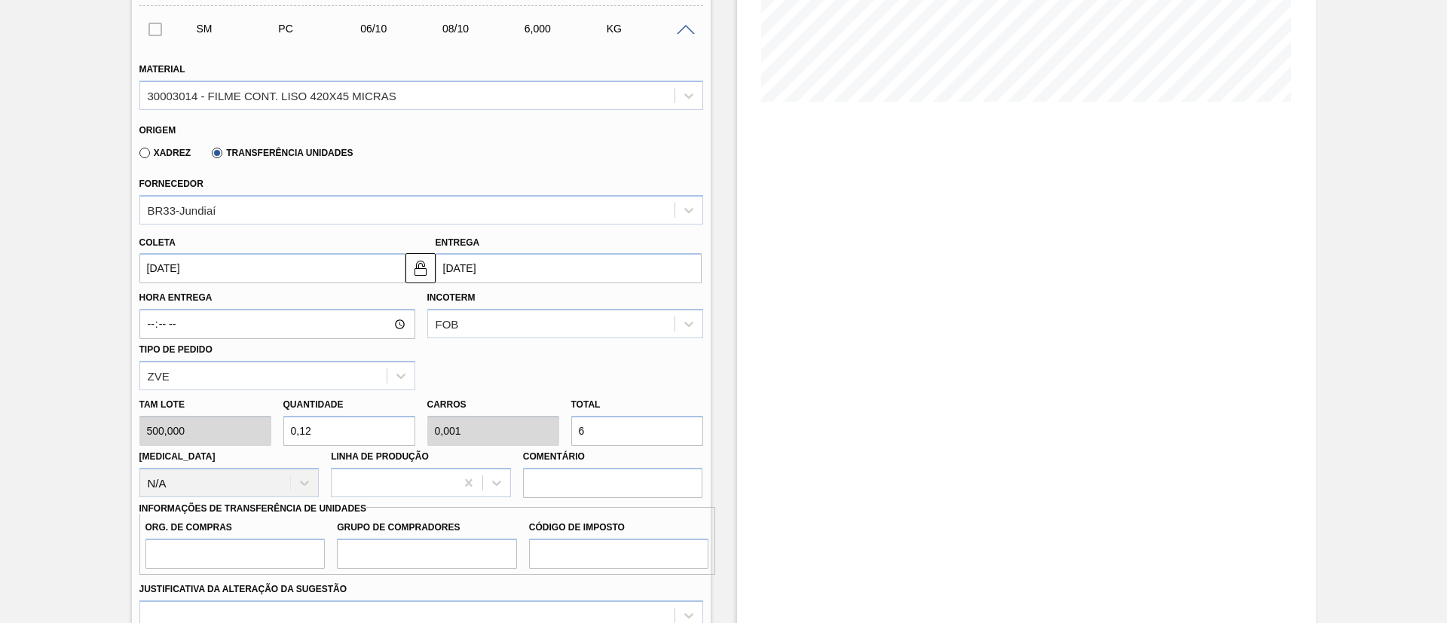
type input "0,007"
type input "60"
type input "1,2"
type input "0,075"
type input "600"
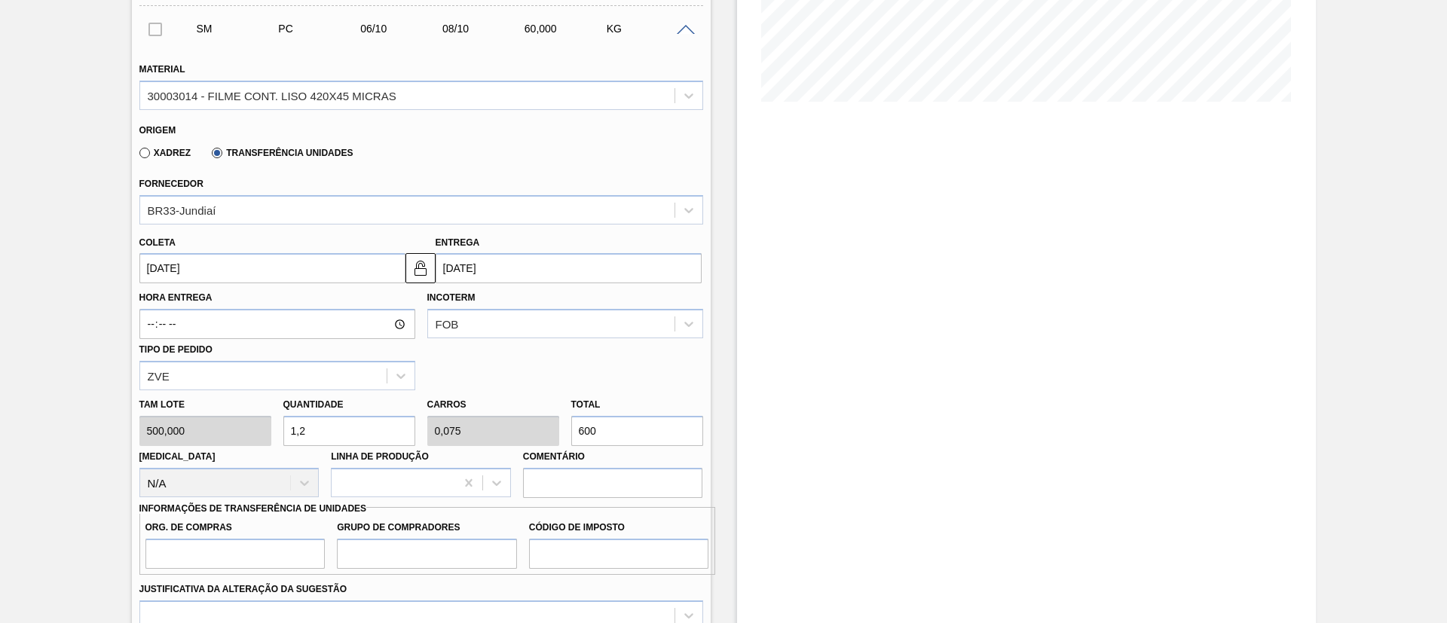
type input "12"
type input "0,75"
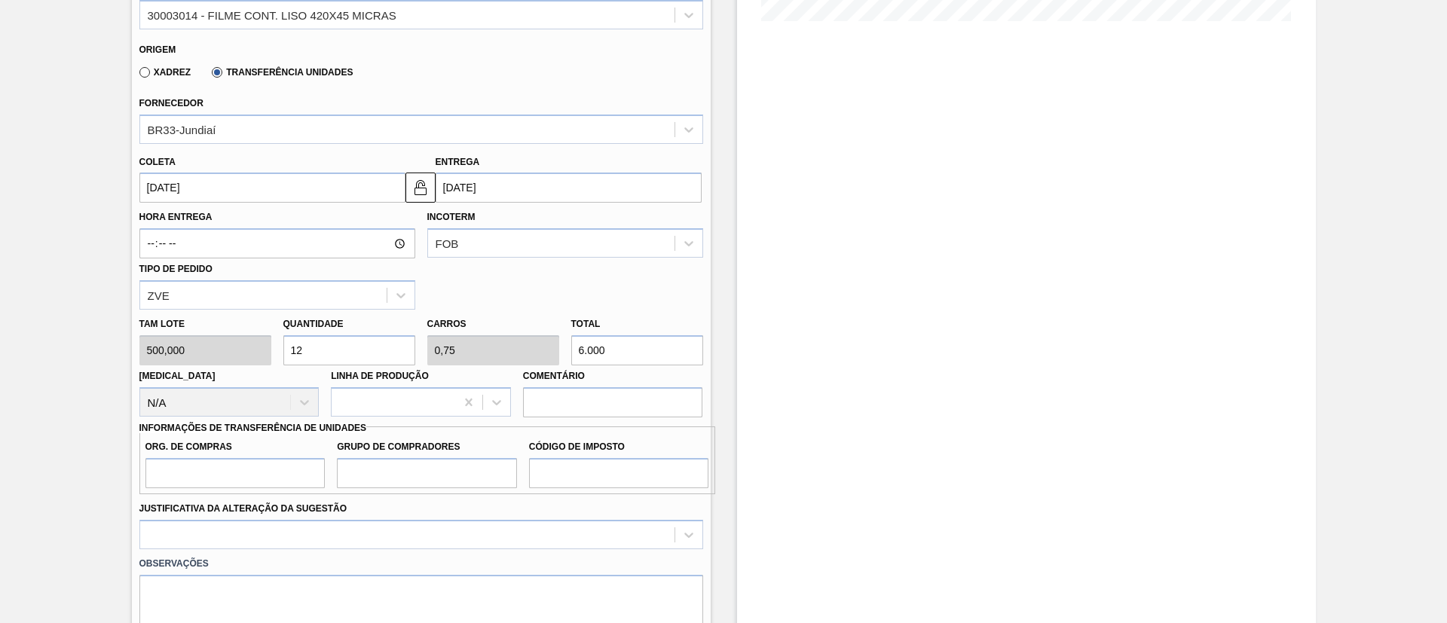
scroll to position [452, 0]
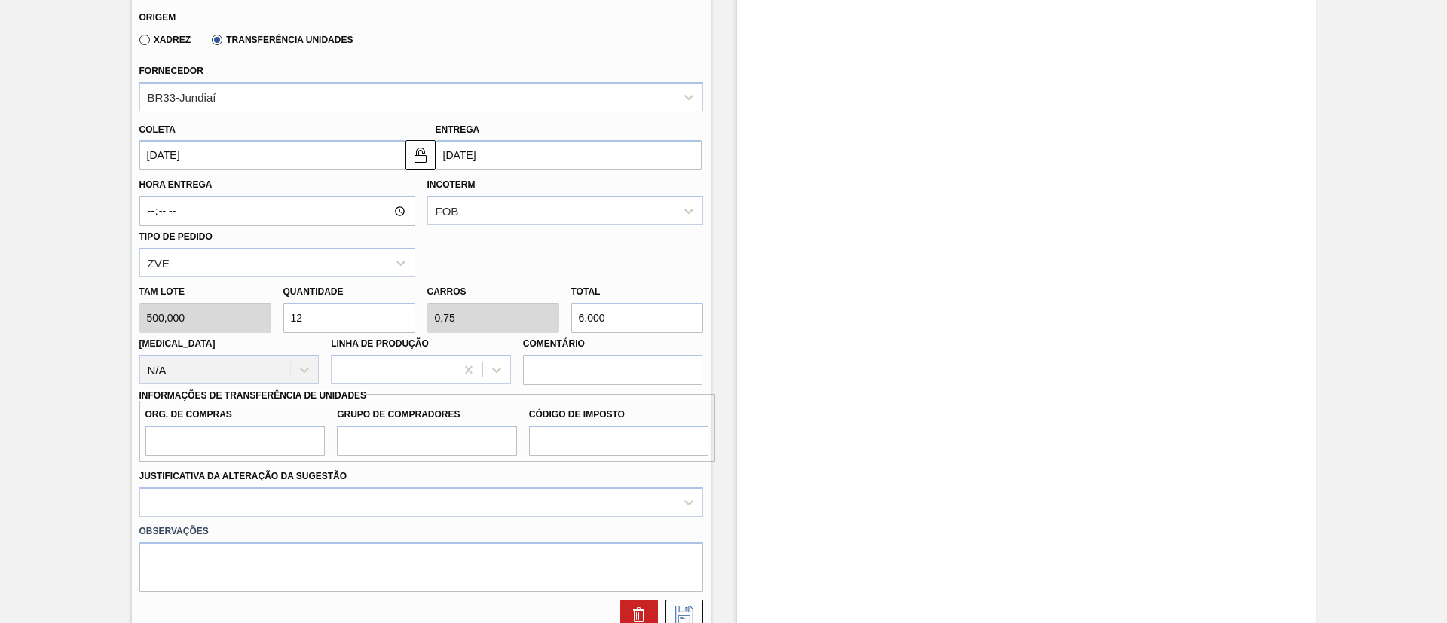
type input "6.000"
click at [266, 446] on input "Org. de Compras" at bounding box center [235, 441] width 180 height 30
type input "BR00"
click at [393, 452] on input "Grupo de Compradores" at bounding box center [427, 441] width 180 height 30
type input "A01"
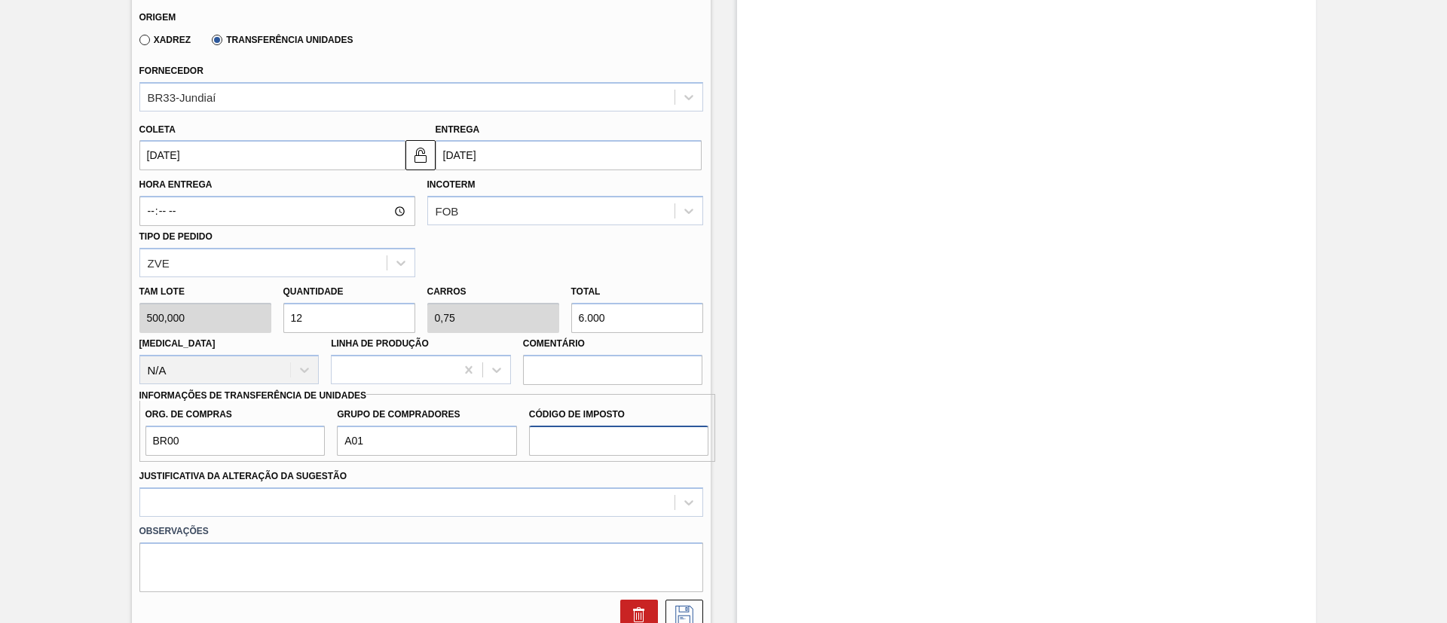
click at [589, 445] on input "Código de Imposto" at bounding box center [619, 441] width 180 height 30
type input "I1"
click at [483, 496] on div at bounding box center [421, 502] width 564 height 29
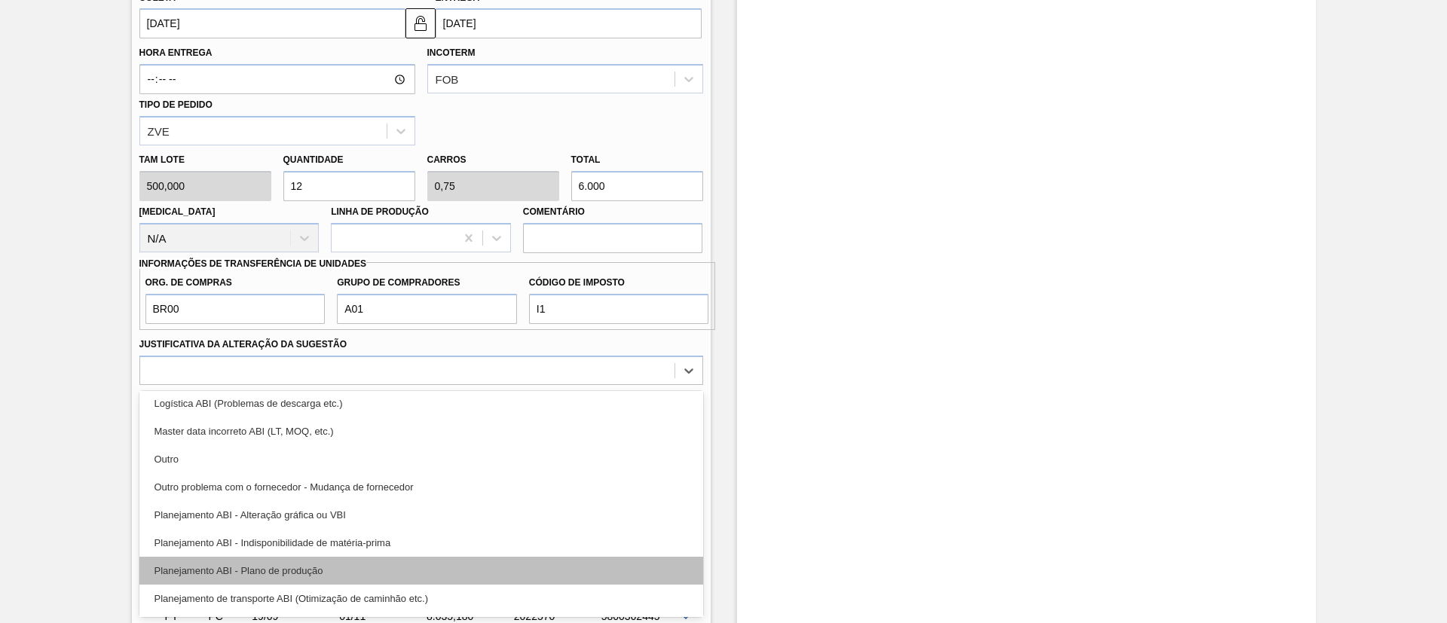
scroll to position [113, 0]
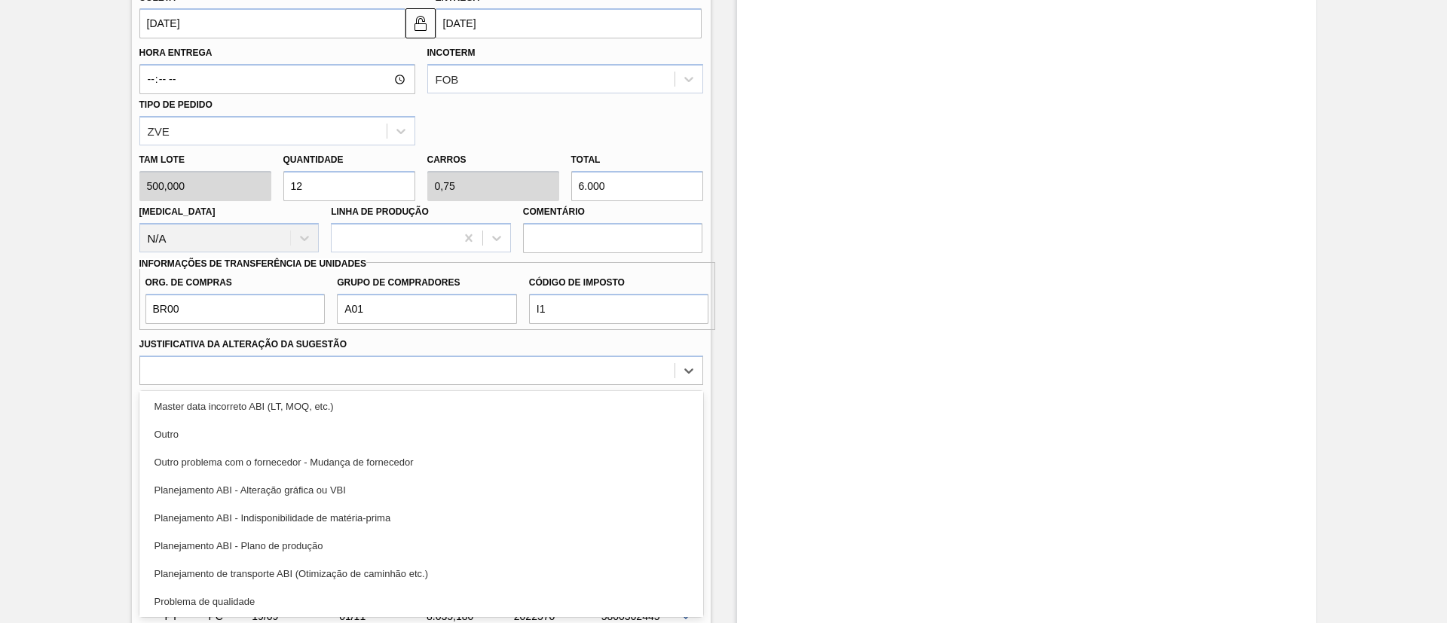
drag, startPoint x: 348, startPoint y: 539, endPoint x: 608, endPoint y: 536, distance: 259.3
click at [350, 539] on div "Planejamento ABI - Plano de produção" at bounding box center [421, 546] width 564 height 28
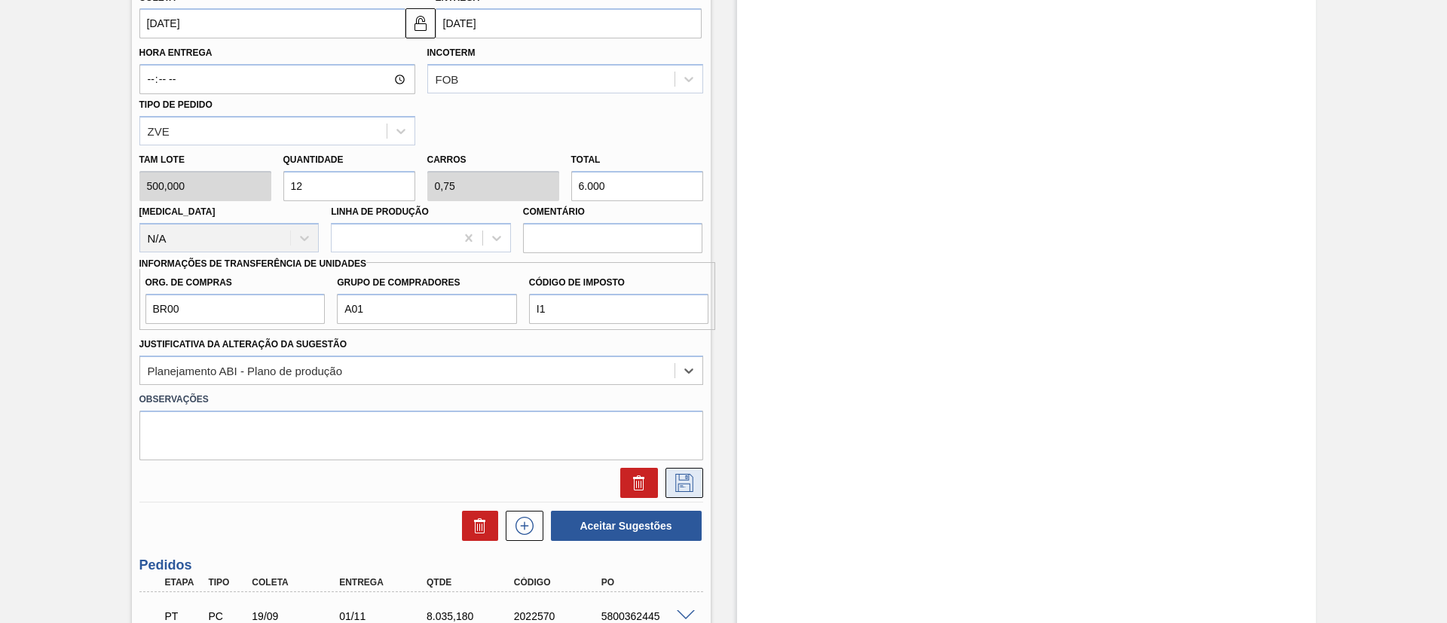
click at [689, 483] on icon at bounding box center [684, 483] width 24 height 18
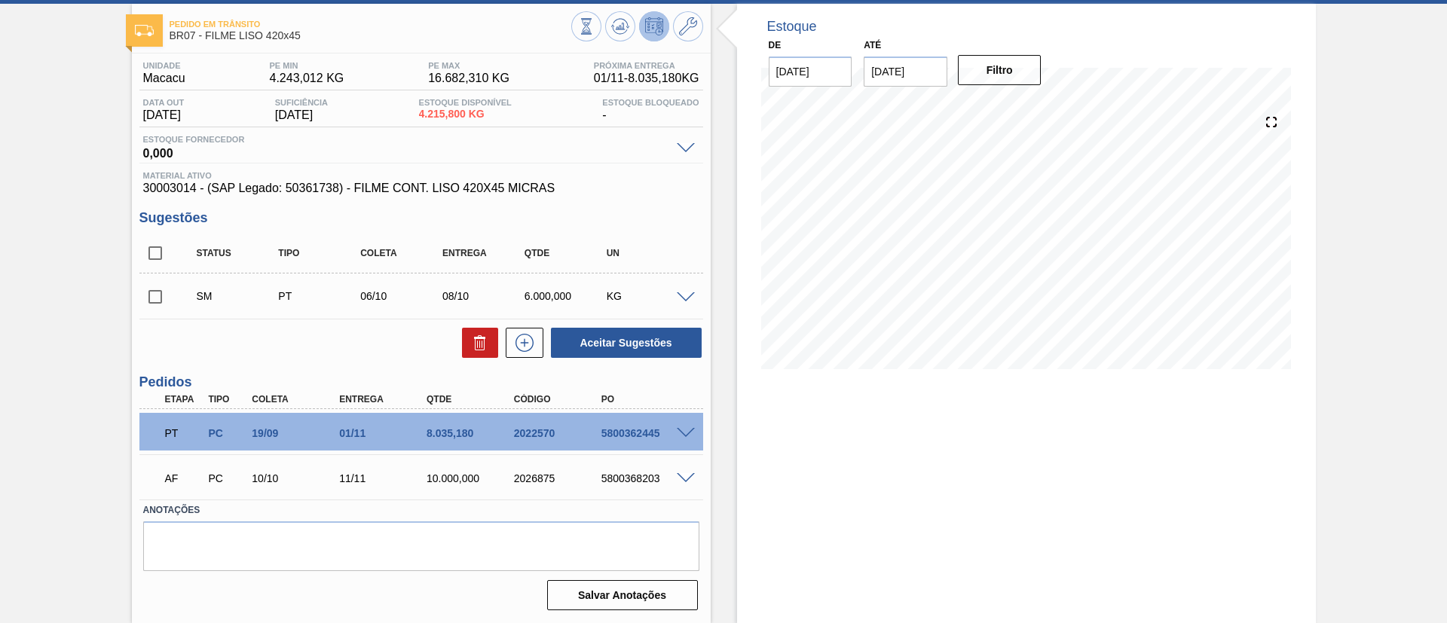
scroll to position [72, 0]
click at [141, 305] on input "checkbox" at bounding box center [155, 297] width 32 height 32
click at [596, 339] on button "Aceitar Sugestões" at bounding box center [626, 343] width 151 height 30
checkbox input "false"
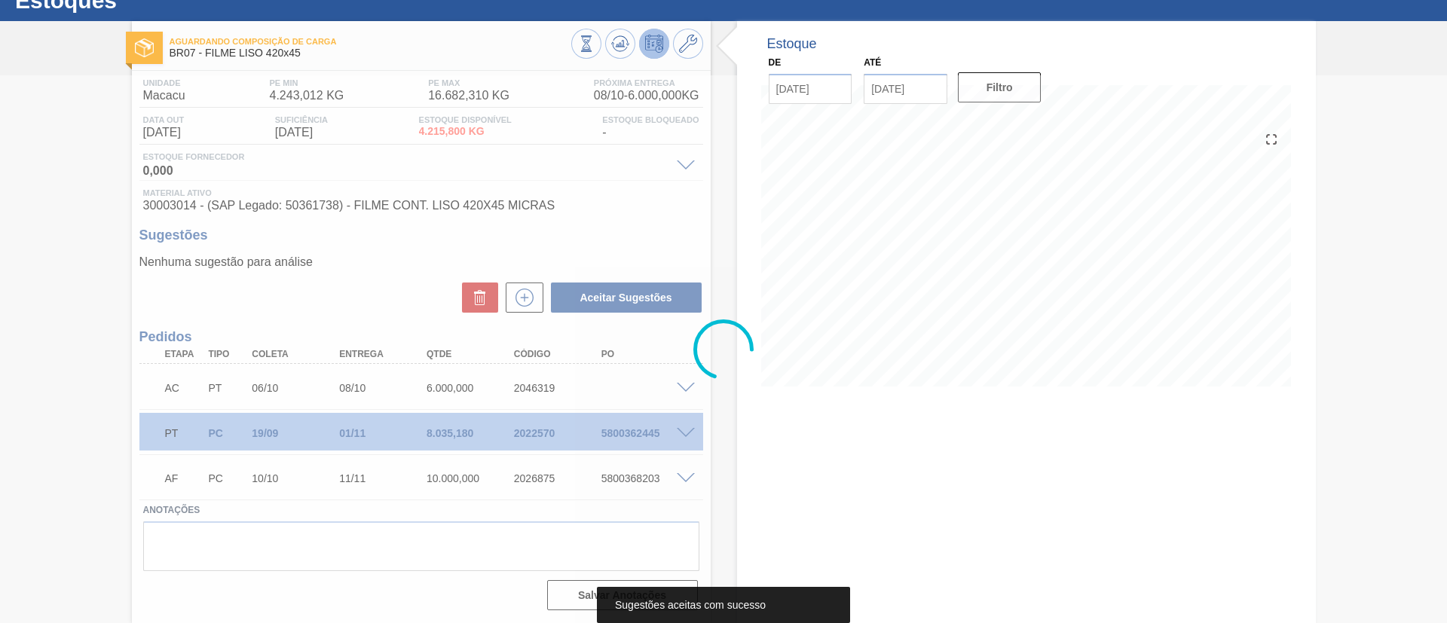
scroll to position [54, 0]
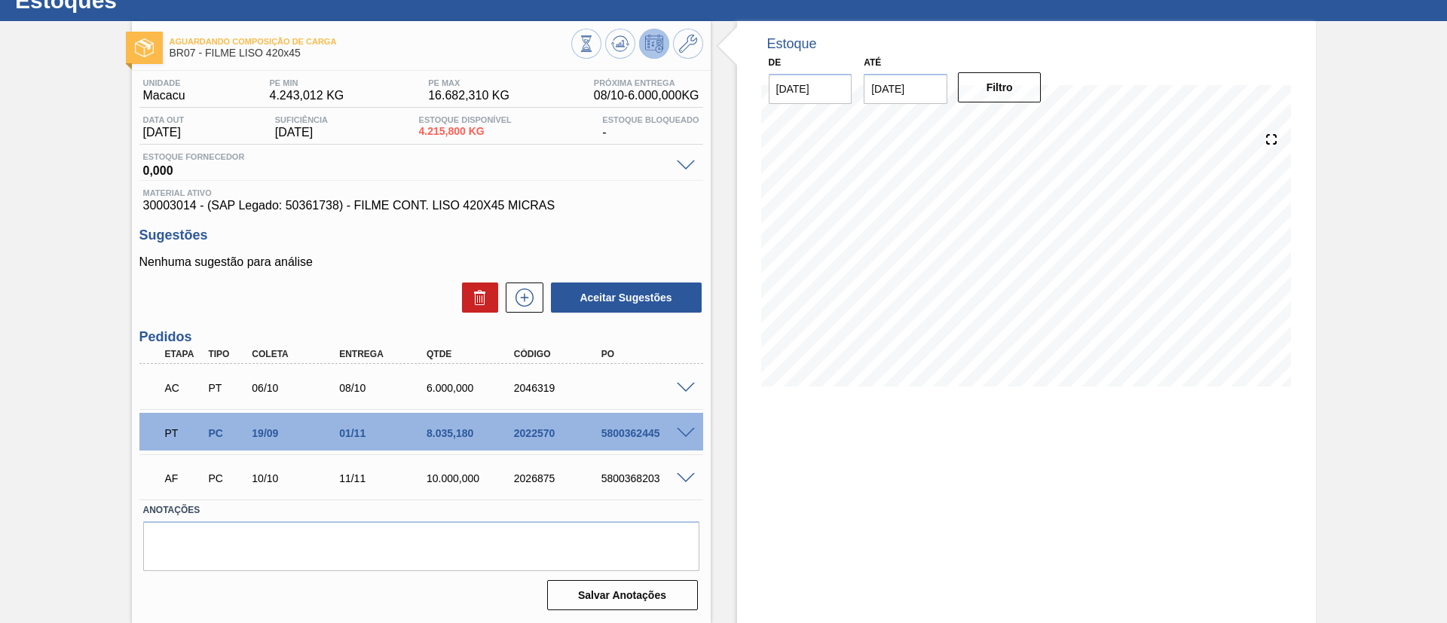
click at [688, 378] on div "AC PT 06/10 08/10 6.000,000 2046319" at bounding box center [421, 387] width 564 height 38
click at [687, 378] on div "AC PT 06/10 08/10 6.000,000 2046319" at bounding box center [421, 387] width 564 height 38
click at [689, 389] on span at bounding box center [686, 388] width 18 height 11
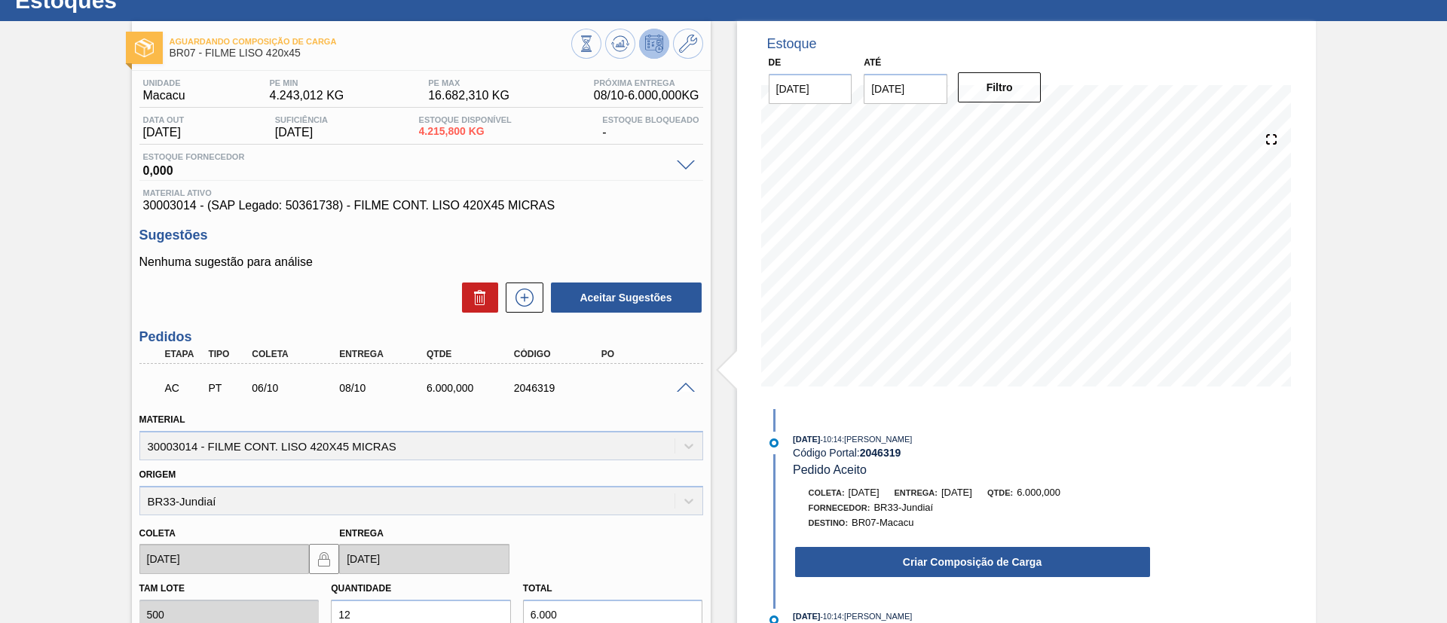
click at [898, 579] on div "03/10/2025 - 10:14 : TOMAS SIMOES SILVA Código Portal: 2046319 Pedido Aceito Co…" at bounding box center [958, 509] width 388 height 155
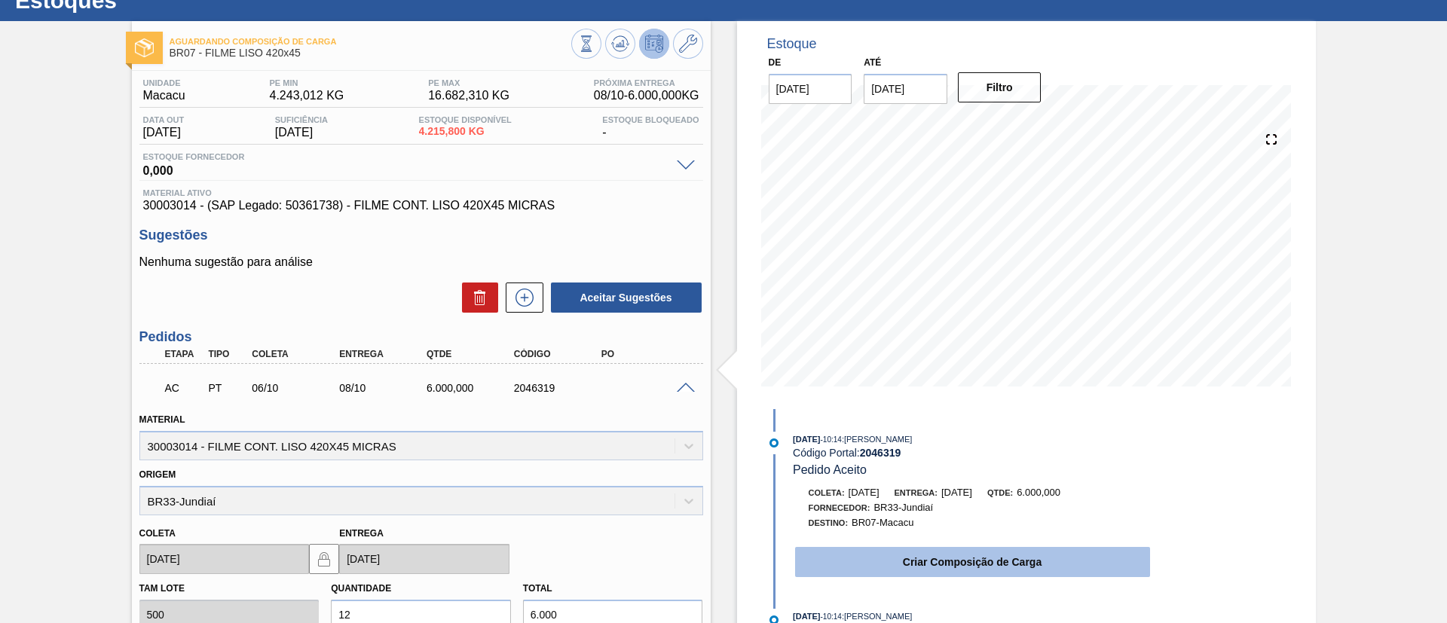
click at [898, 568] on button "Criar Composição de Carga" at bounding box center [972, 562] width 355 height 30
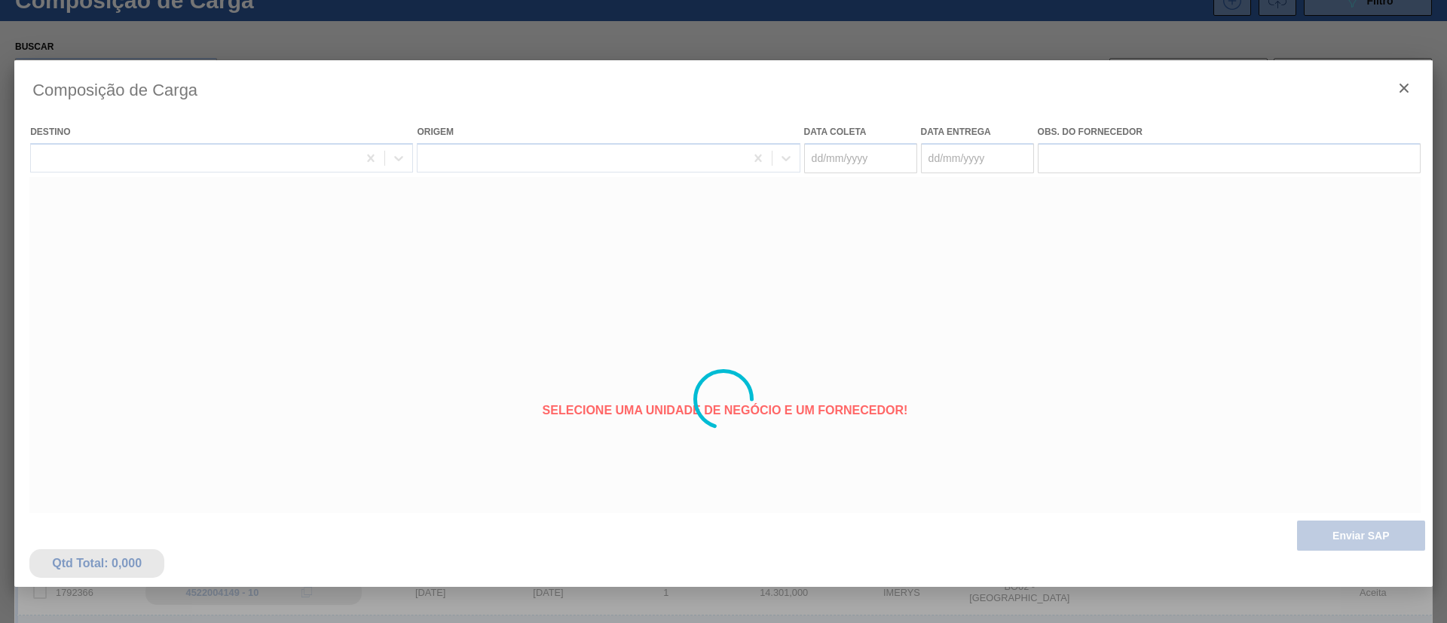
type coleta "06/10/2025"
type Entrega "08/10/2025"
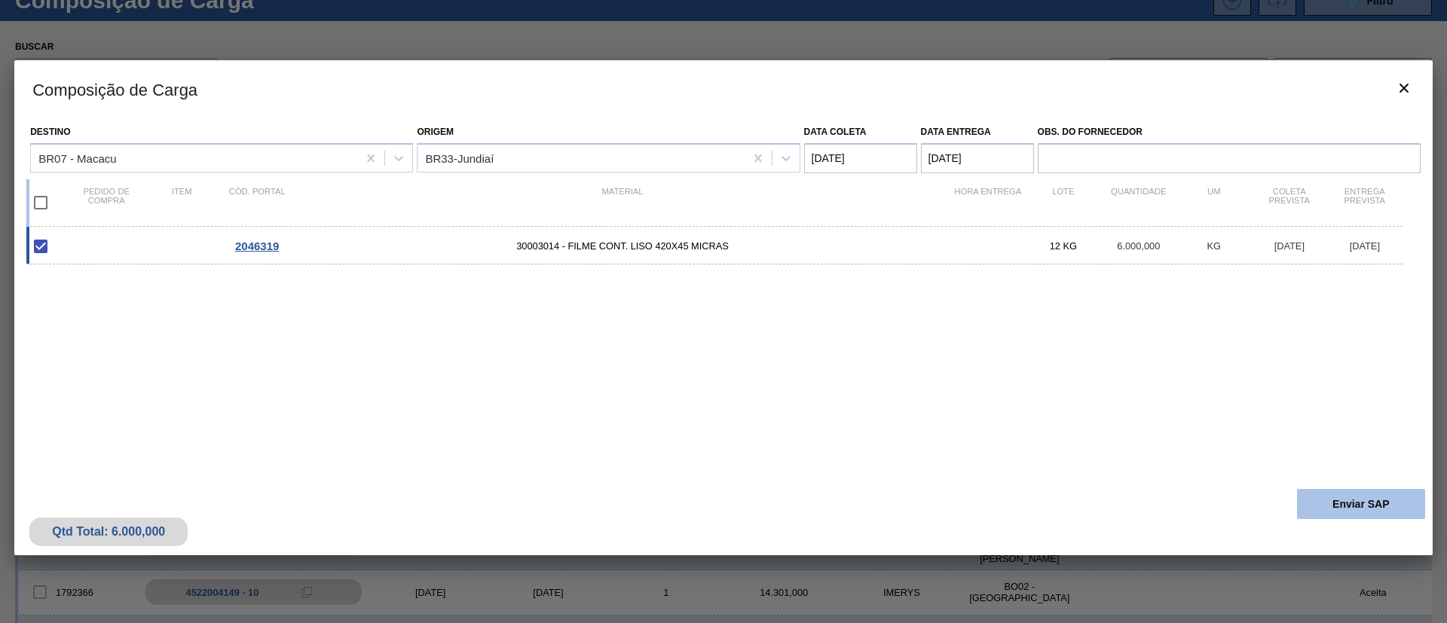
click at [1378, 507] on button "Enviar SAP" at bounding box center [1361, 504] width 128 height 30
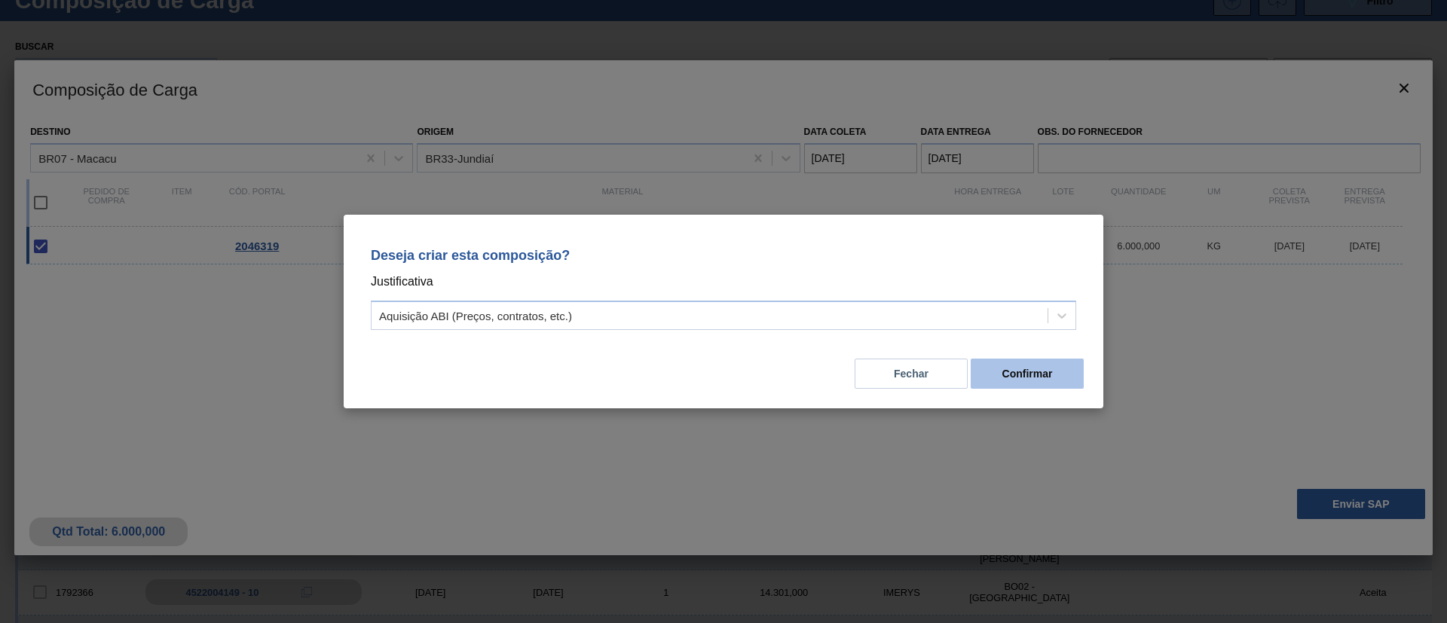
click at [1039, 378] on button "Confirmar" at bounding box center [1027, 374] width 113 height 30
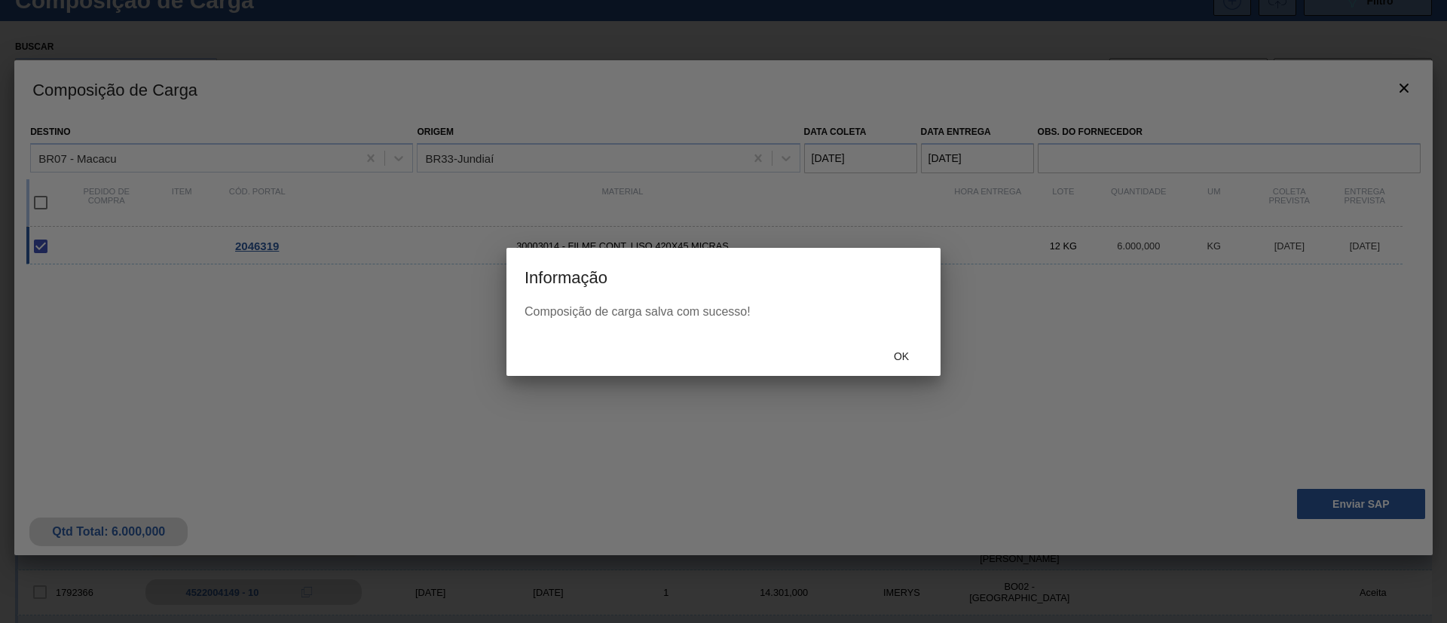
click at [925, 341] on div "Ok" at bounding box center [724, 356] width 434 height 39
click at [898, 356] on span "Ok" at bounding box center [901, 357] width 39 height 12
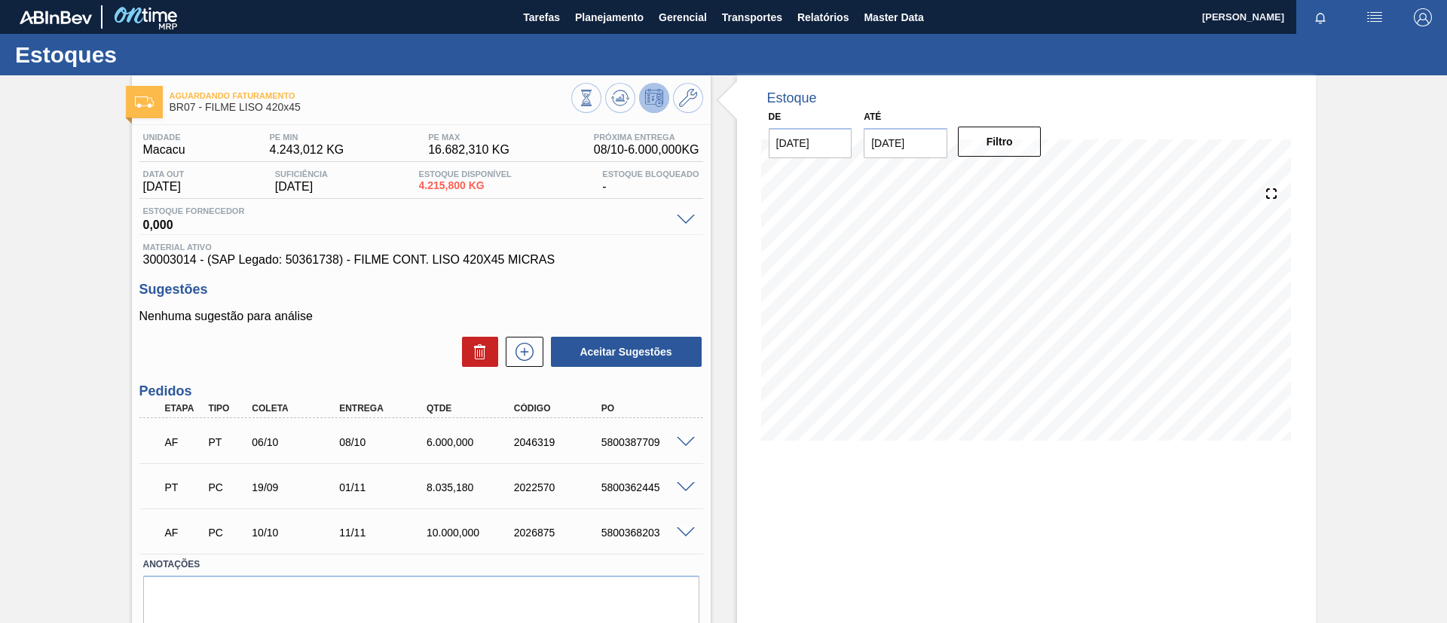
drag, startPoint x: 0, startPoint y: 173, endPoint x: 90, endPoint y: 201, distance: 94.9
click at [8, 161] on div "Aguardando Faturamento BR07 - FILME LISO 420x45 Unidade Macacu PE MIN 4.243,012…" at bounding box center [723, 376] width 1447 height 602
click at [623, 404] on div "PO" at bounding box center [647, 408] width 98 height 11
drag, startPoint x: 577, startPoint y: 462, endPoint x: 691, endPoint y: 453, distance: 114.9
click at [691, 453] on div "AF PT 06/10 08/10 6.000,000 2046319 5800387709 Material 30003014 - FILME CONT. …" at bounding box center [421, 440] width 564 height 45
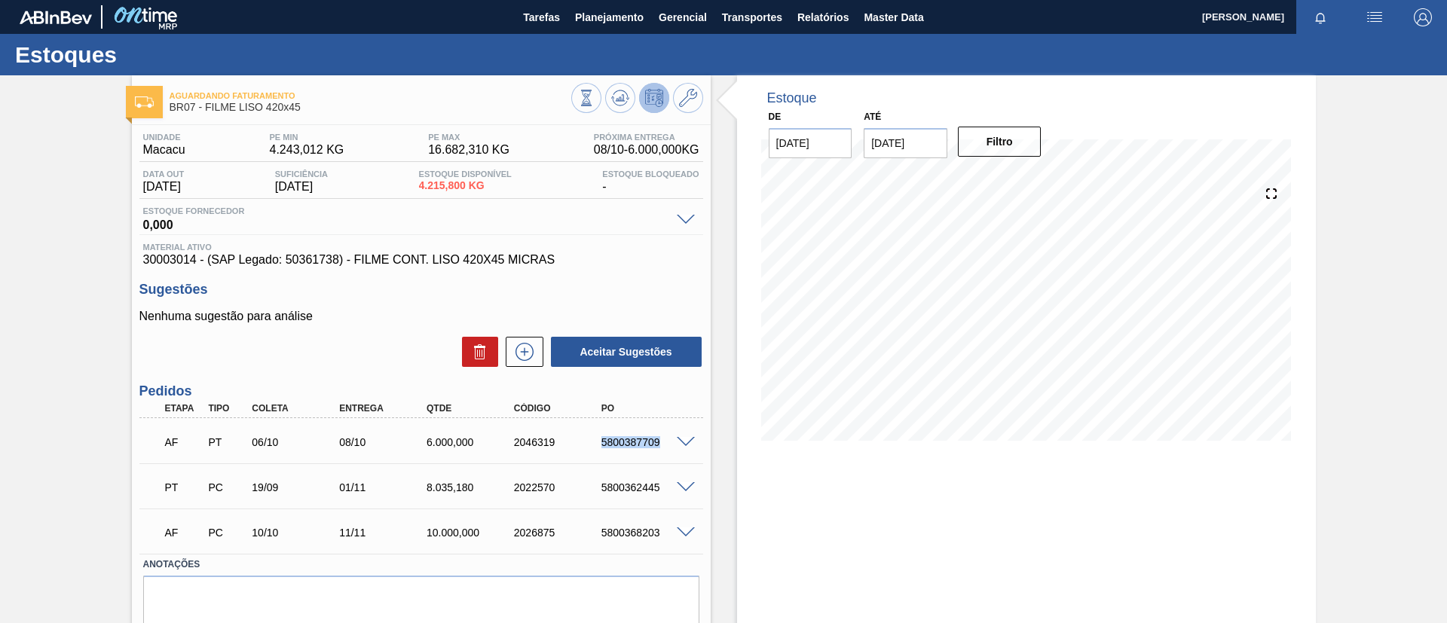
copy div "5800387709"
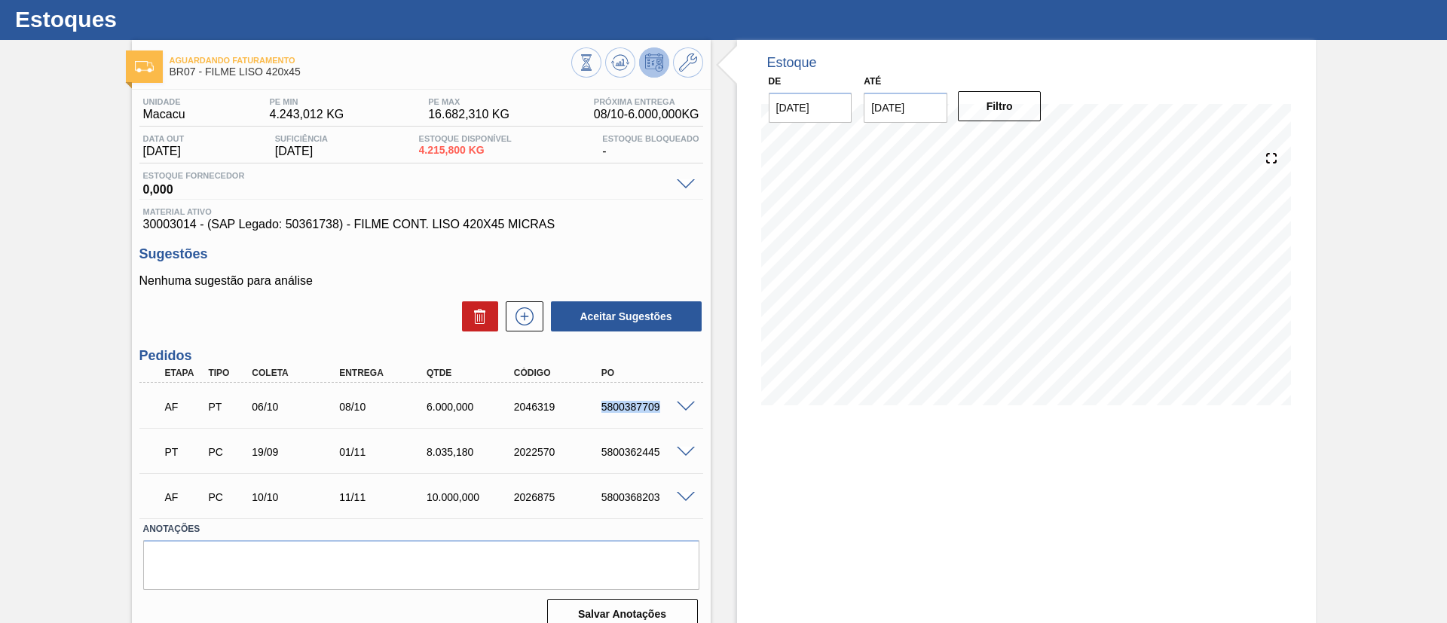
scroll to position [54, 0]
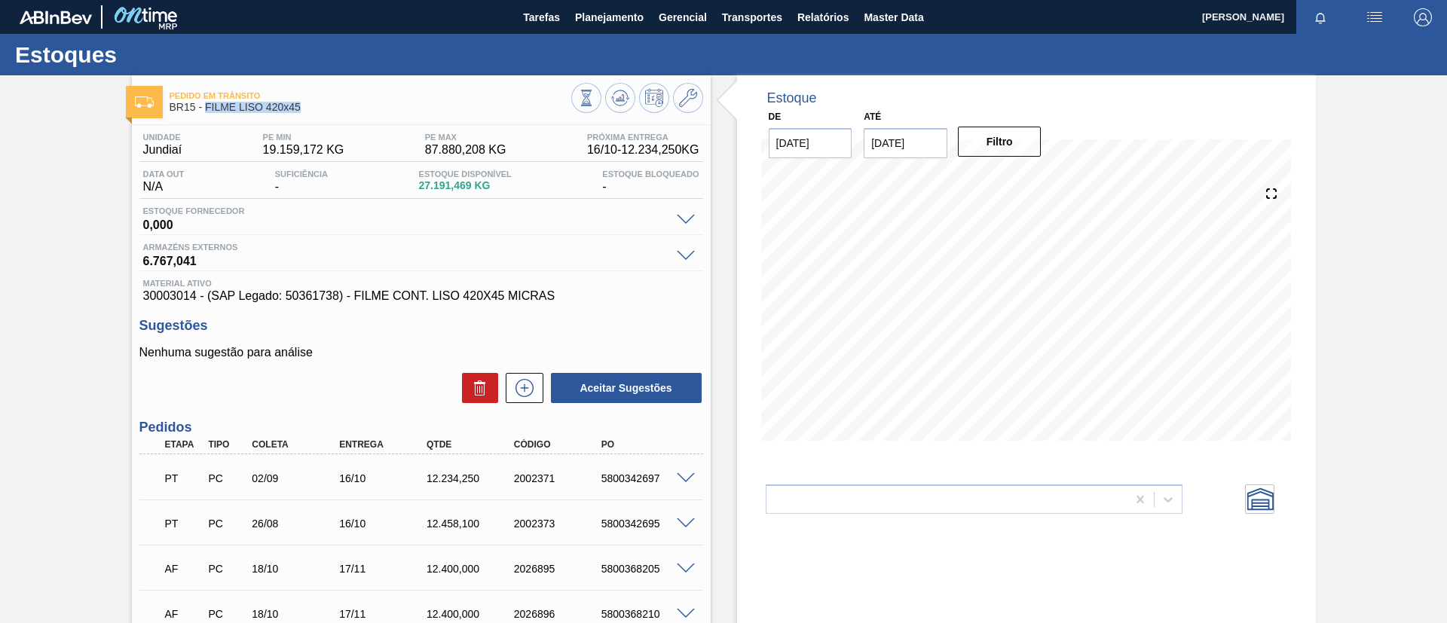
drag, startPoint x: 316, startPoint y: 109, endPoint x: 204, endPoint y: 120, distance: 112.1
click at [204, 120] on div "Pedido em Trânsito BR15 - FILME LISO 420x45 Unidade Jundiaí PE MIN 19.159,172 K…" at bounding box center [421, 462] width 579 height 774
copy span "FILME LISO 420x45"
drag, startPoint x: 622, startPoint y: 480, endPoint x: 668, endPoint y: 479, distance: 46.0
click at [668, 479] on div "5800342697" at bounding box center [635, 479] width 87 height 12
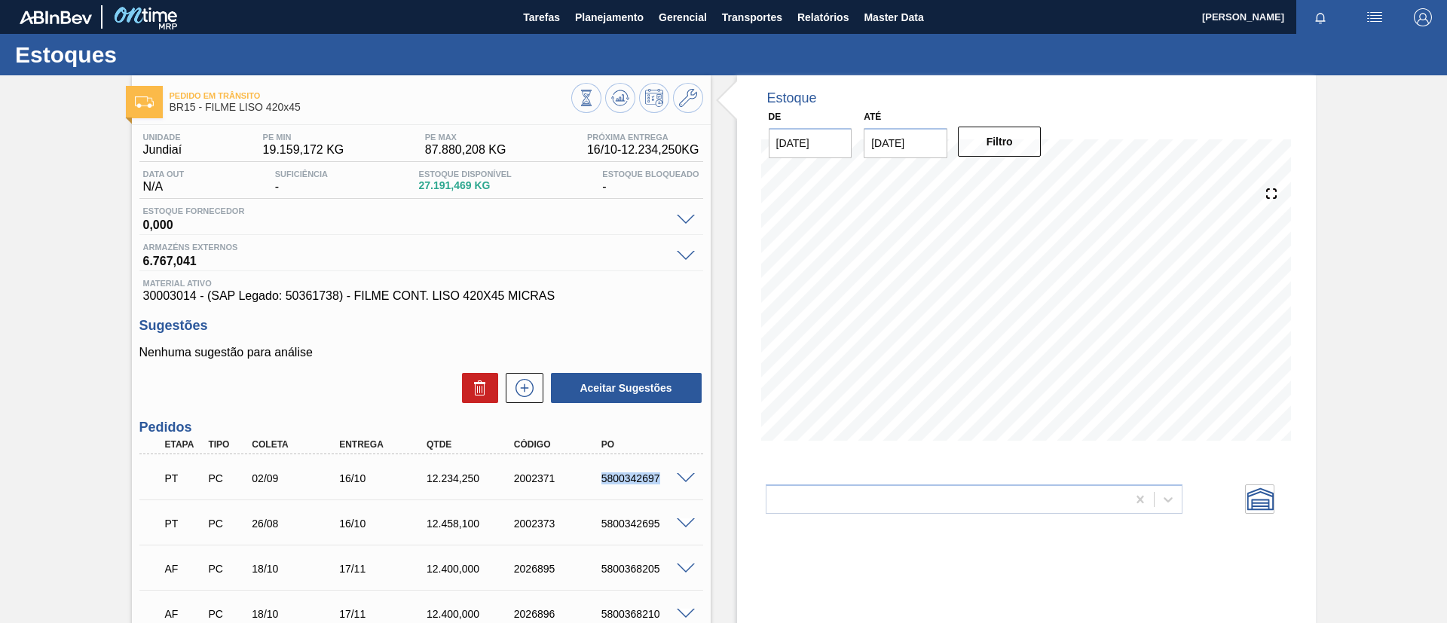
copy div "5800342697"
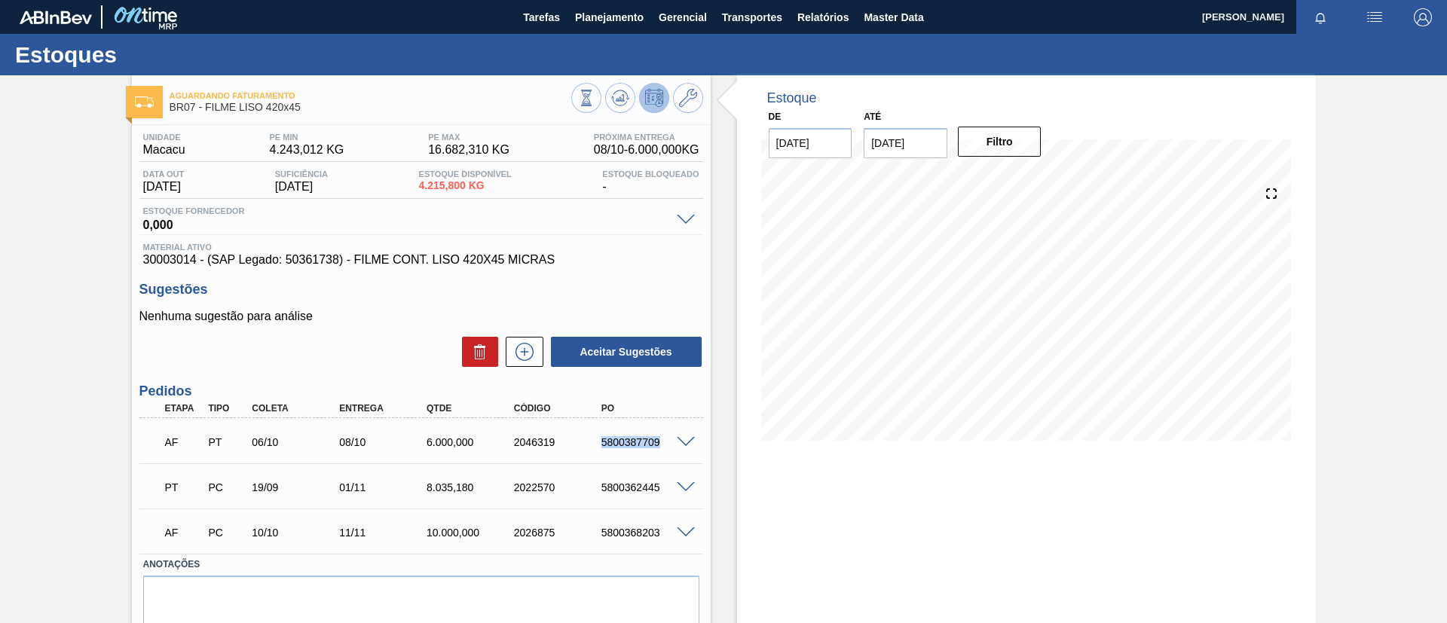
drag, startPoint x: 609, startPoint y: 430, endPoint x: 666, endPoint y: 419, distance: 57.5
click at [676, 428] on div "AF PT 06/10 08/10 6.000,000 2046319 5800387709" at bounding box center [417, 441] width 524 height 30
copy div "5800387709"
click at [635, 14] on span "Planejamento" at bounding box center [609, 17] width 69 height 18
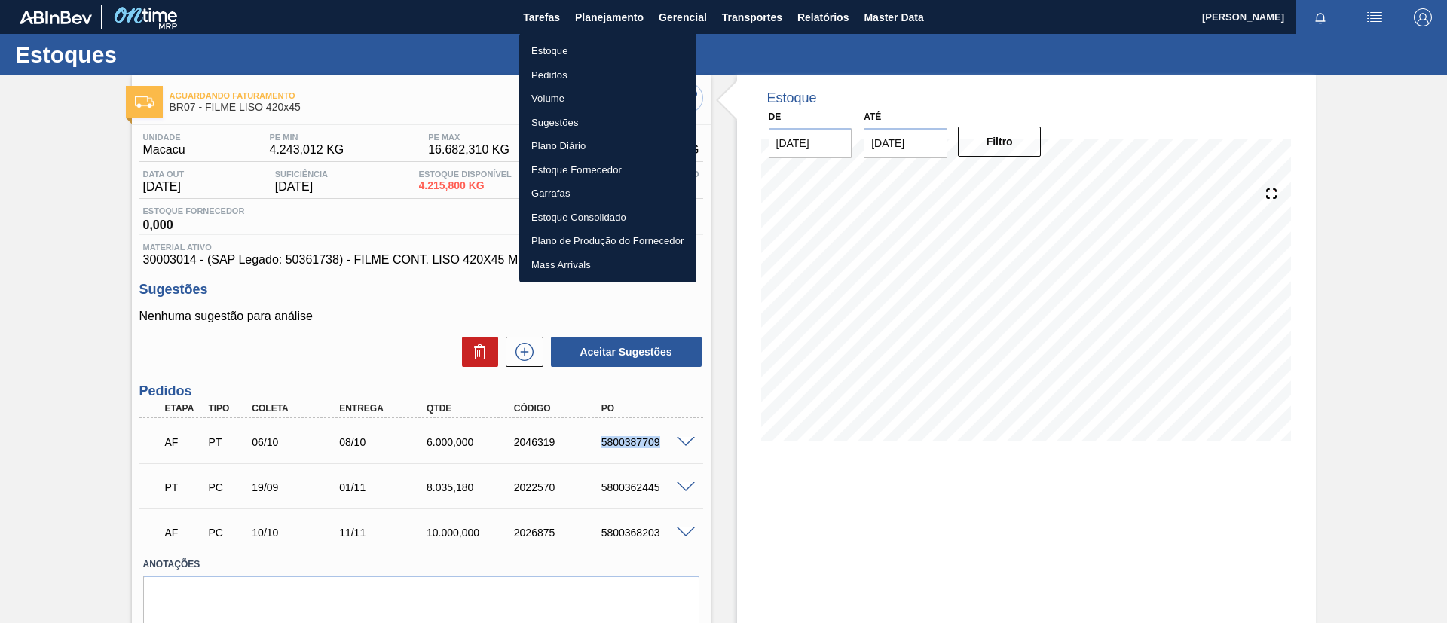
click at [555, 74] on li "Pedidos" at bounding box center [607, 75] width 177 height 24
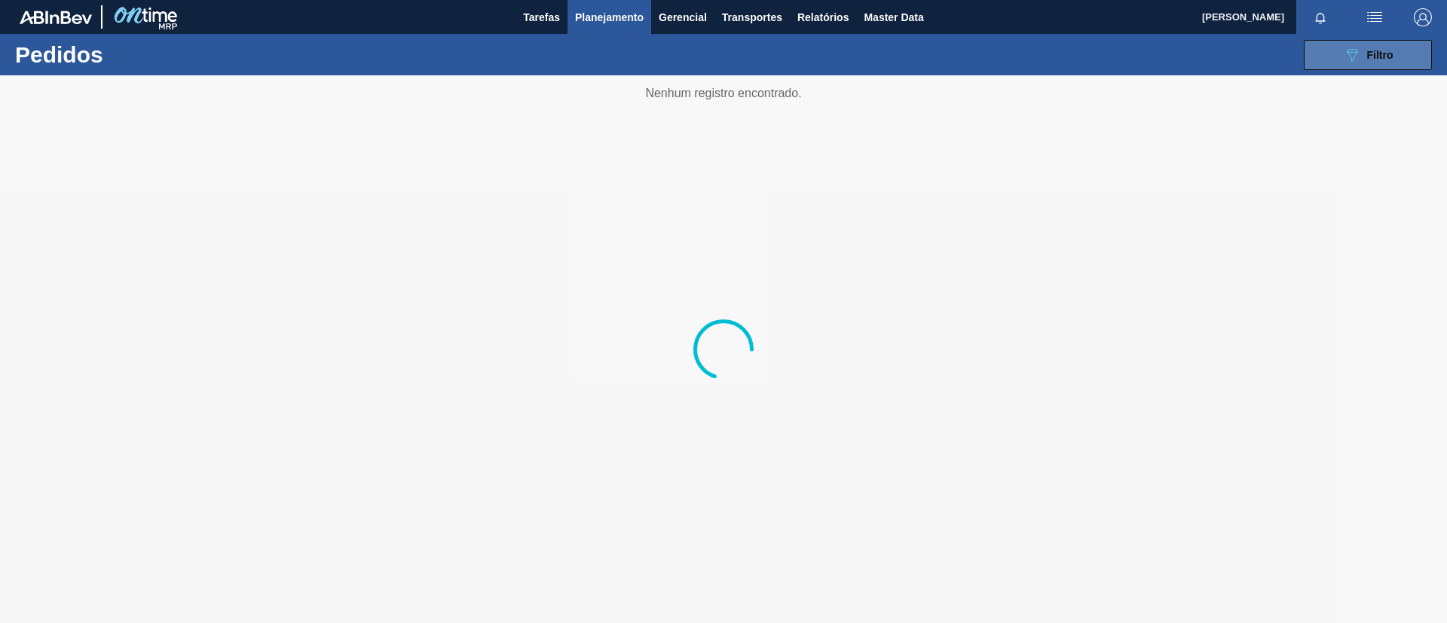
click at [1205, 46] on div "089F7B8B-B2A5-4AFE-B5C0-19BA573D28AC Filtro" at bounding box center [1368, 55] width 51 height 18
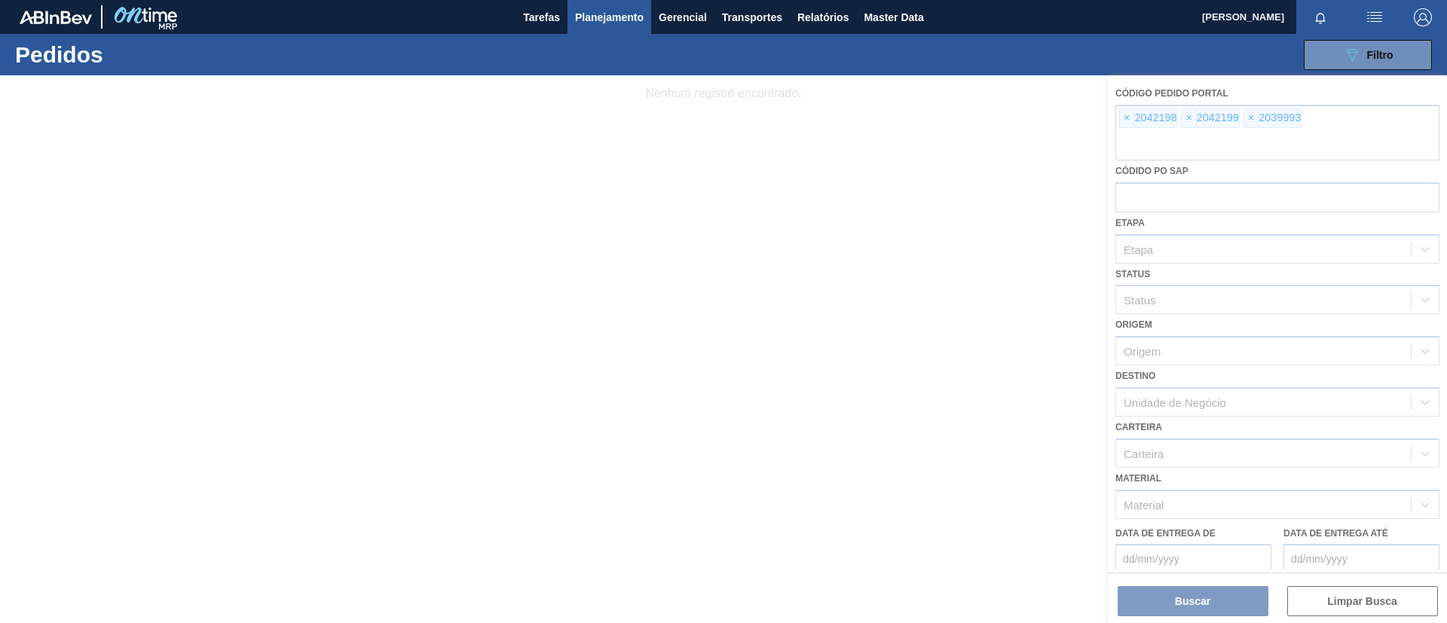
click at [1135, 115] on div at bounding box center [723, 349] width 1447 height 548
click at [1131, 118] on div at bounding box center [723, 349] width 1447 height 548
click at [1129, 118] on div at bounding box center [723, 349] width 1447 height 548
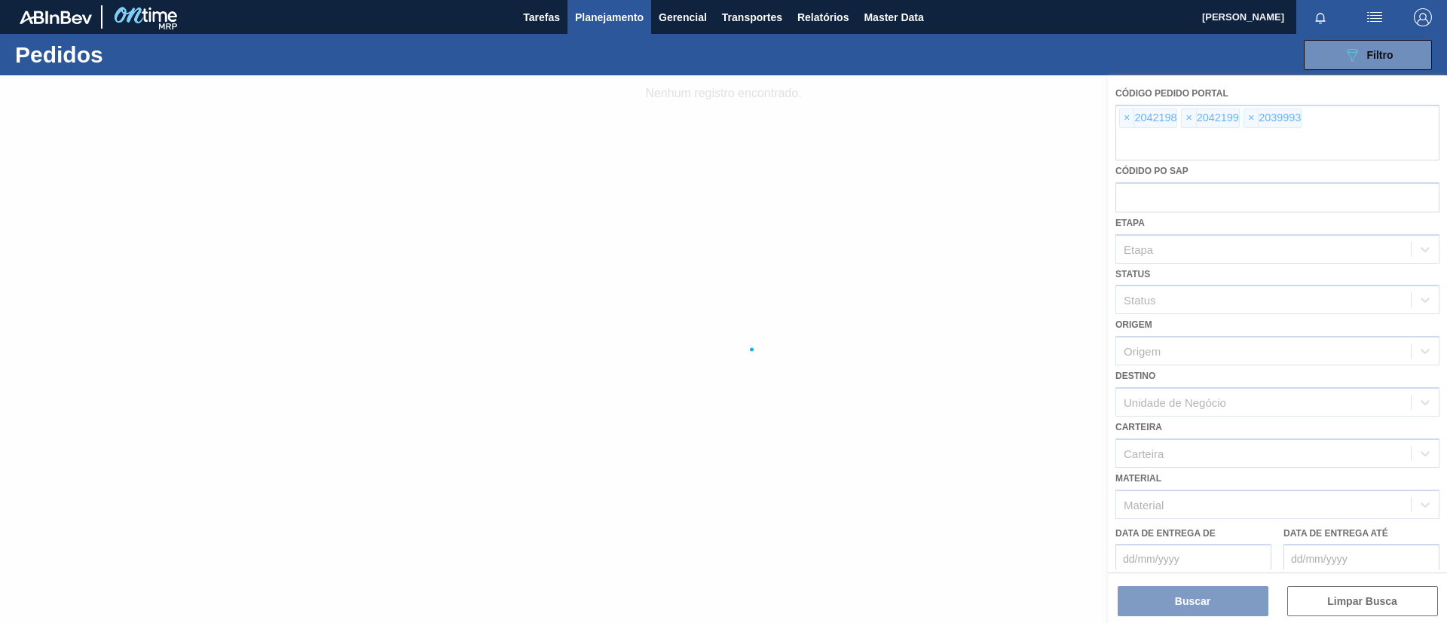
click at [1126, 115] on div at bounding box center [723, 349] width 1447 height 548
click at [1127, 115] on div at bounding box center [723, 349] width 1447 height 548
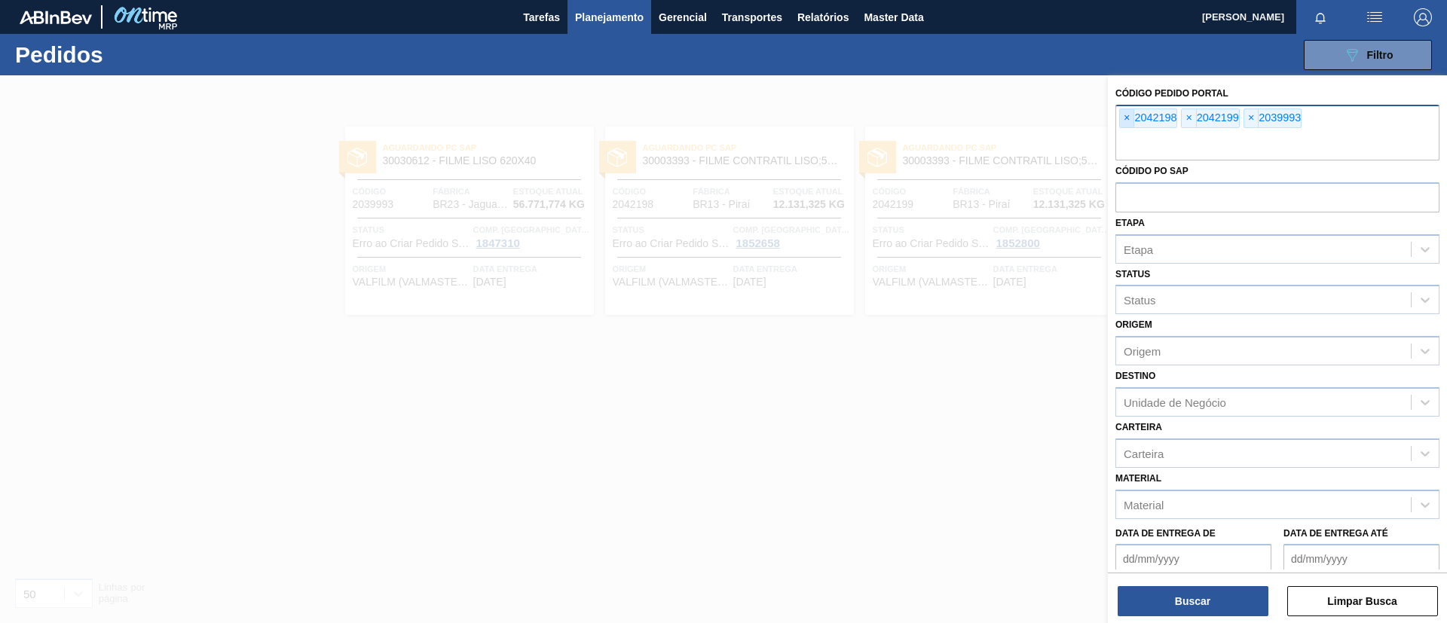
click at [1131, 123] on div "× 2042198" at bounding box center [1148, 119] width 58 height 20
click at [1131, 121] on span "×" at bounding box center [1127, 118] width 14 height 18
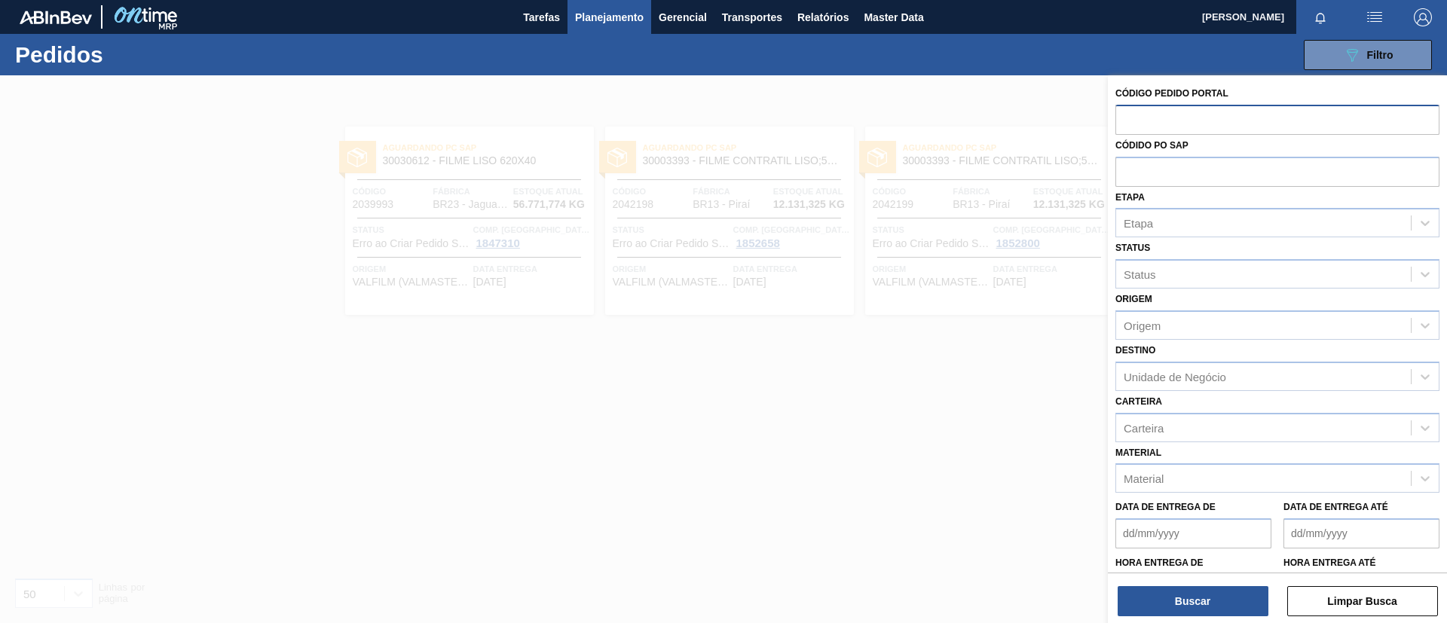
paste input "text"
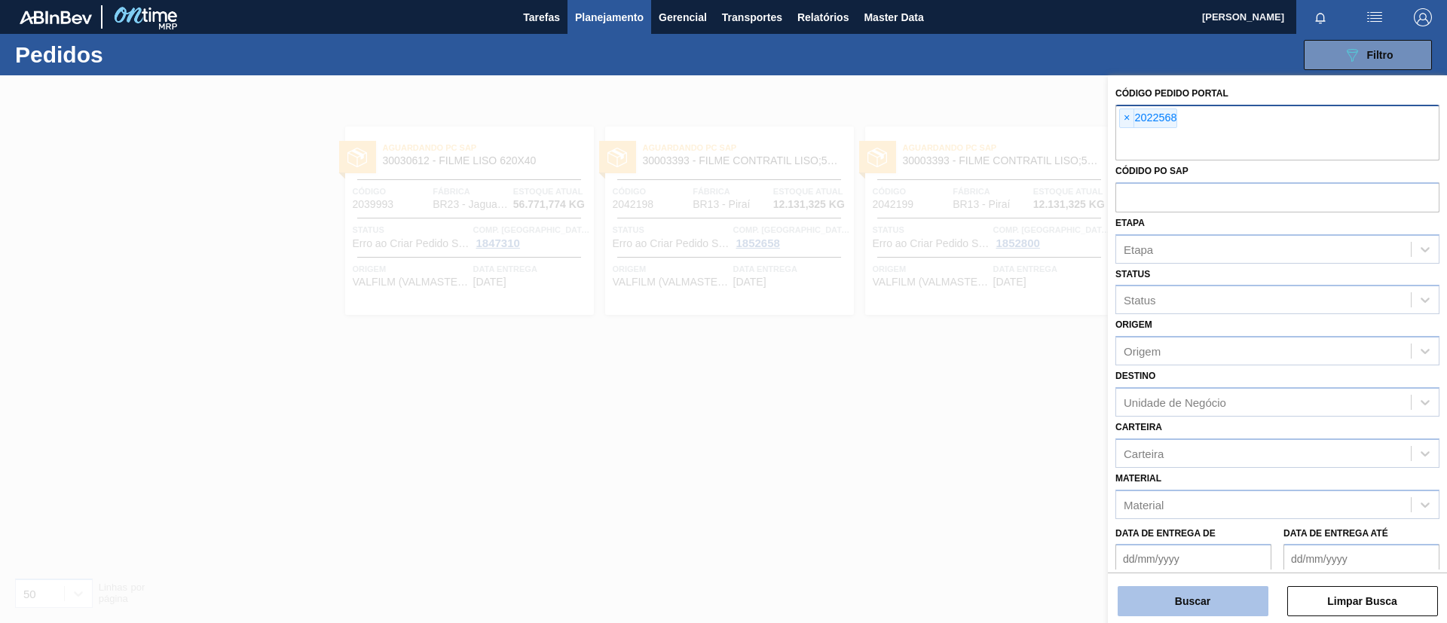
click at [1187, 519] on button "Buscar" at bounding box center [1193, 601] width 151 height 30
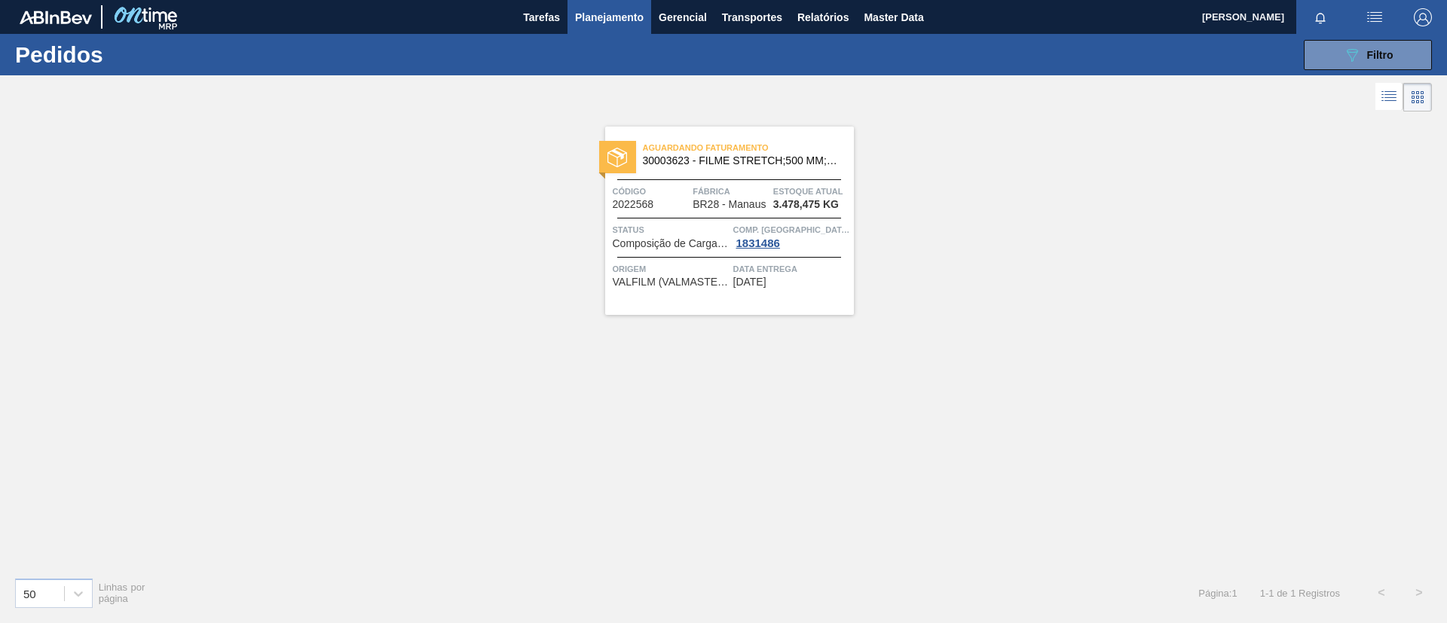
click at [691, 164] on span "30003623 - FILME STRETCH;500 MM;23 MICRA;;HISTRETCH" at bounding box center [742, 160] width 199 height 11
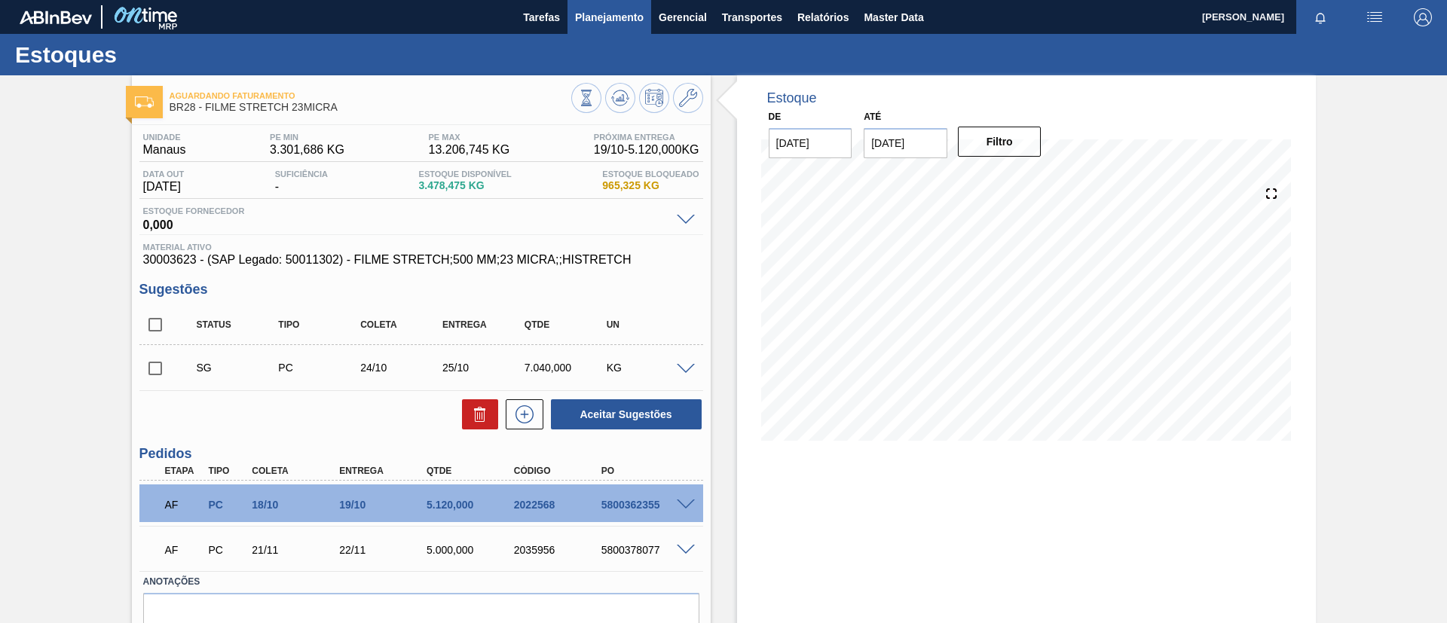
click at [615, 21] on span "Planejamento" at bounding box center [609, 17] width 69 height 18
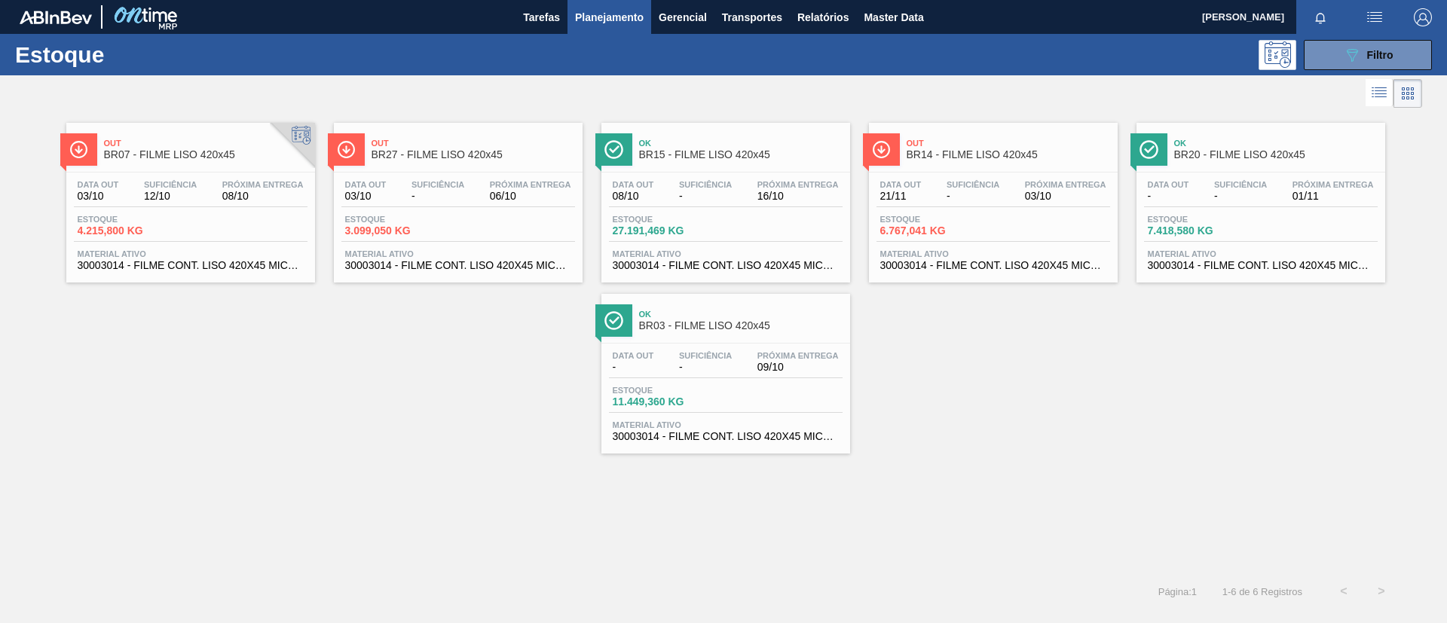
click at [788, 149] on span "BR15 - FILME LISO 420x45" at bounding box center [741, 154] width 204 height 11
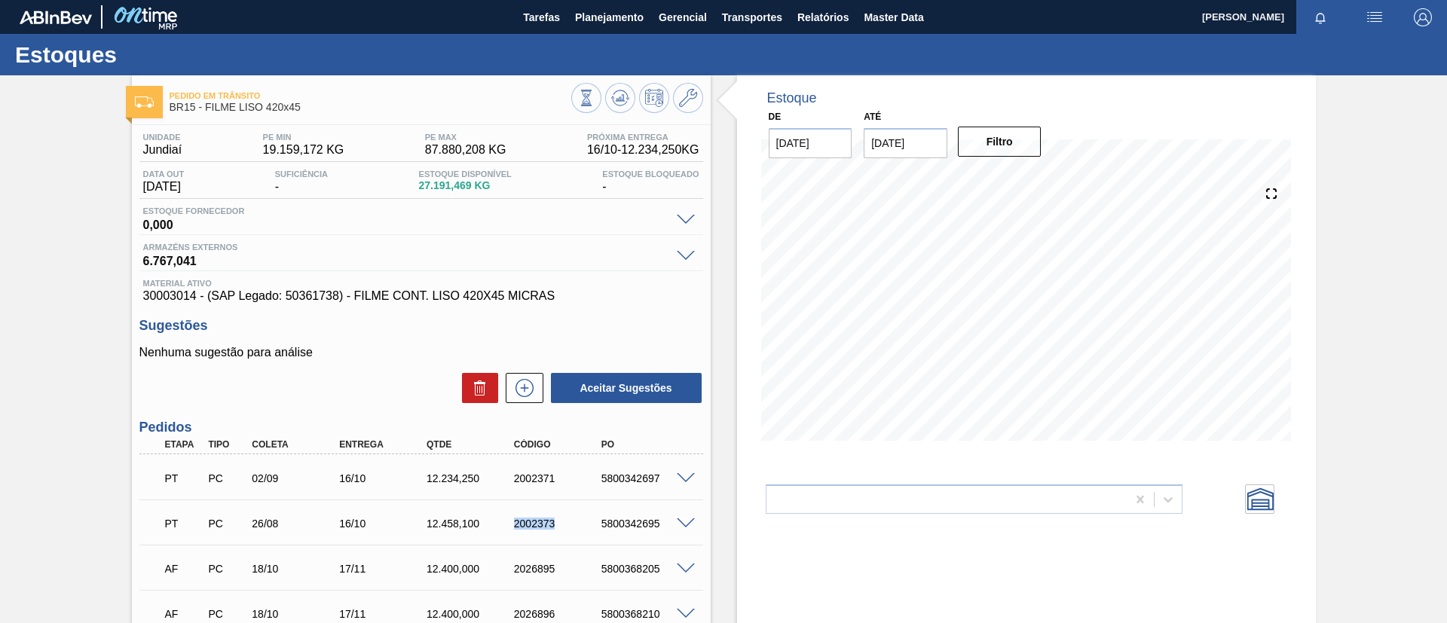
drag, startPoint x: 534, startPoint y: 528, endPoint x: 558, endPoint y: 527, distance: 23.4
click at [558, 528] on div "2002373" at bounding box center [559, 524] width 98 height 12
click at [981, 621] on div "Estoque De [DATE] Até [DATE] Filtro 27/10 Projeção de Estoque 30,930.467 [DOMAI…" at bounding box center [1026, 524] width 579 height 899
click at [612, 29] on button "Planejamento" at bounding box center [610, 17] width 84 height 34
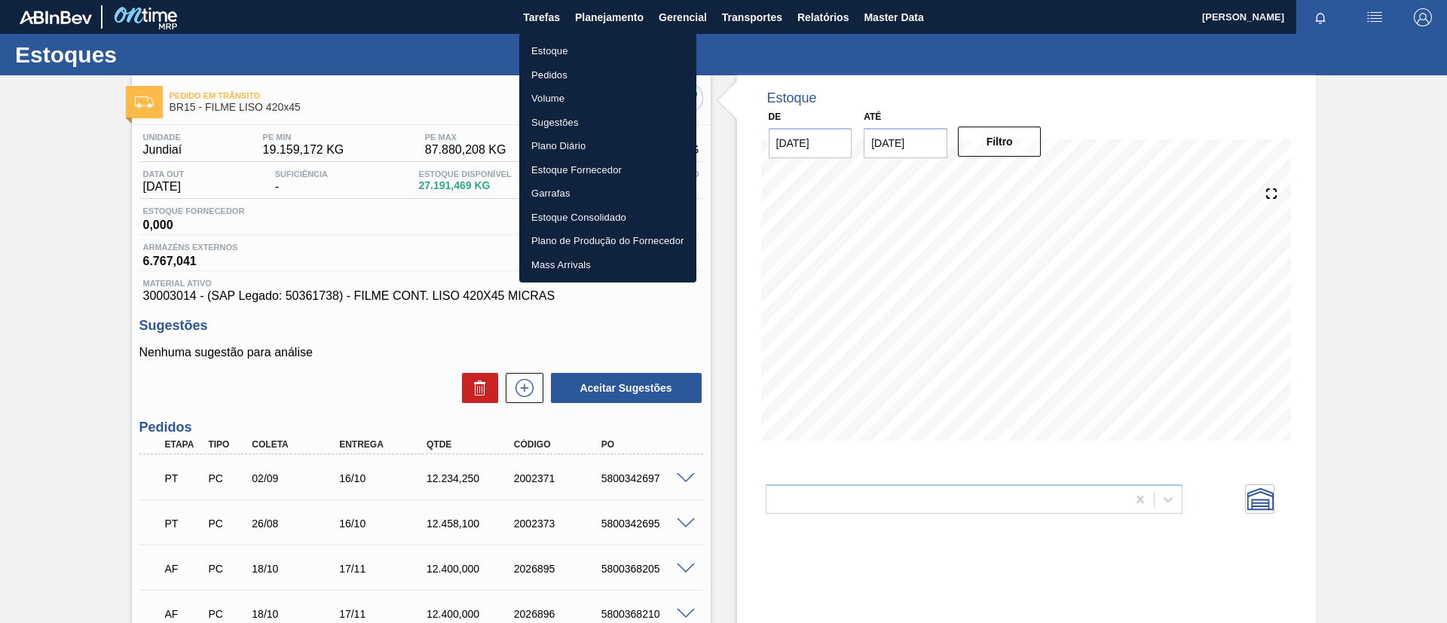
click at [593, 68] on li "Pedidos" at bounding box center [607, 75] width 177 height 24
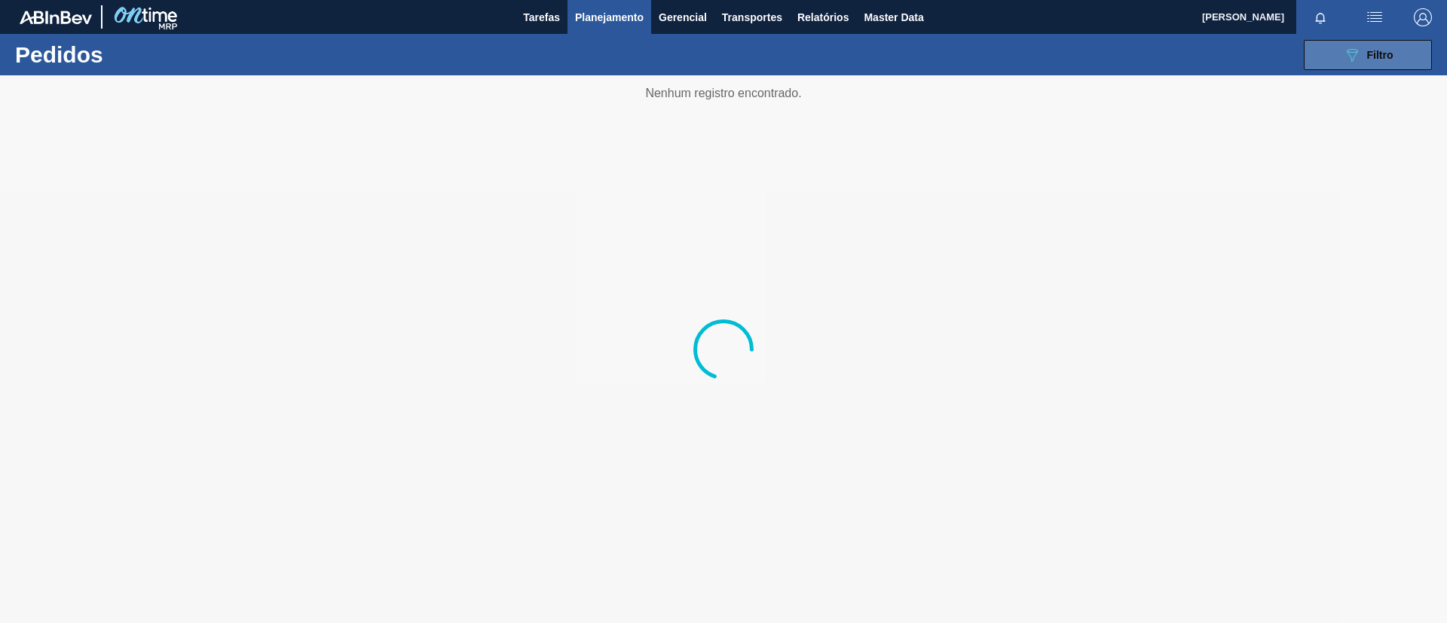
click at [1344, 62] on icon "089F7B8B-B2A5-4AFE-B5C0-19BA573D28AC" at bounding box center [1352, 55] width 18 height 18
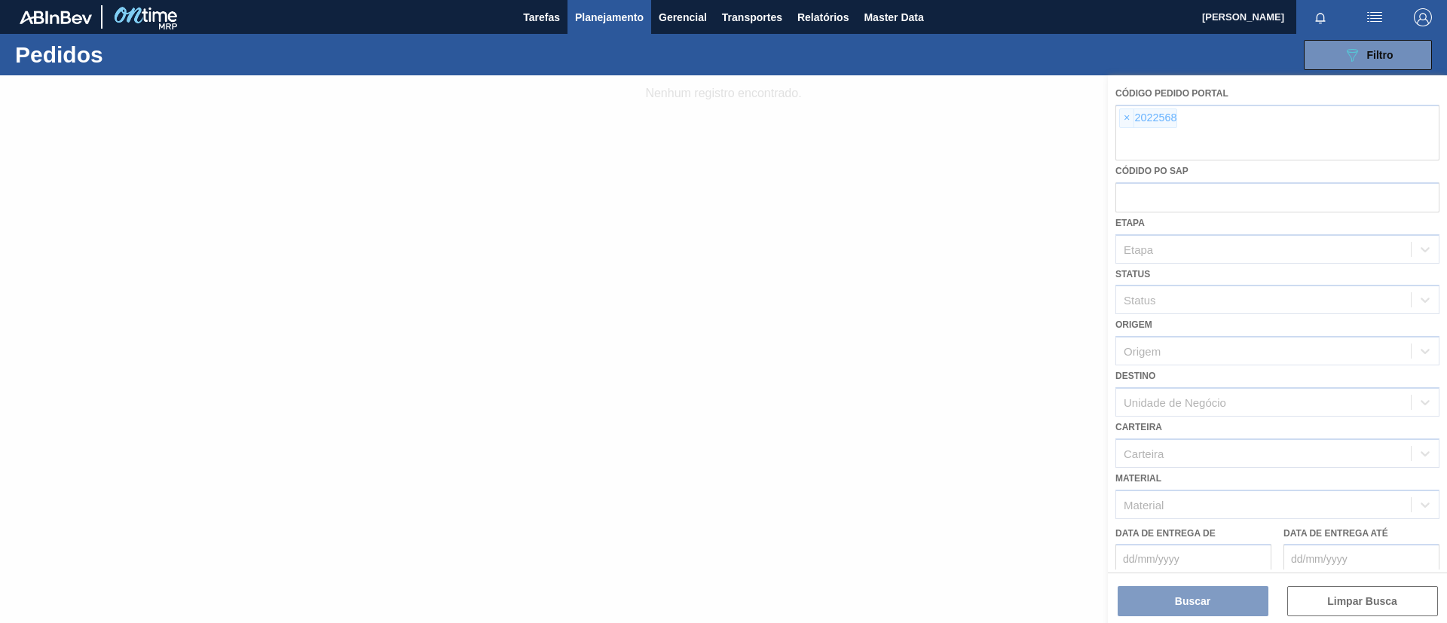
click at [1138, 118] on div at bounding box center [723, 349] width 1447 height 548
click at [1128, 117] on div at bounding box center [723, 349] width 1447 height 548
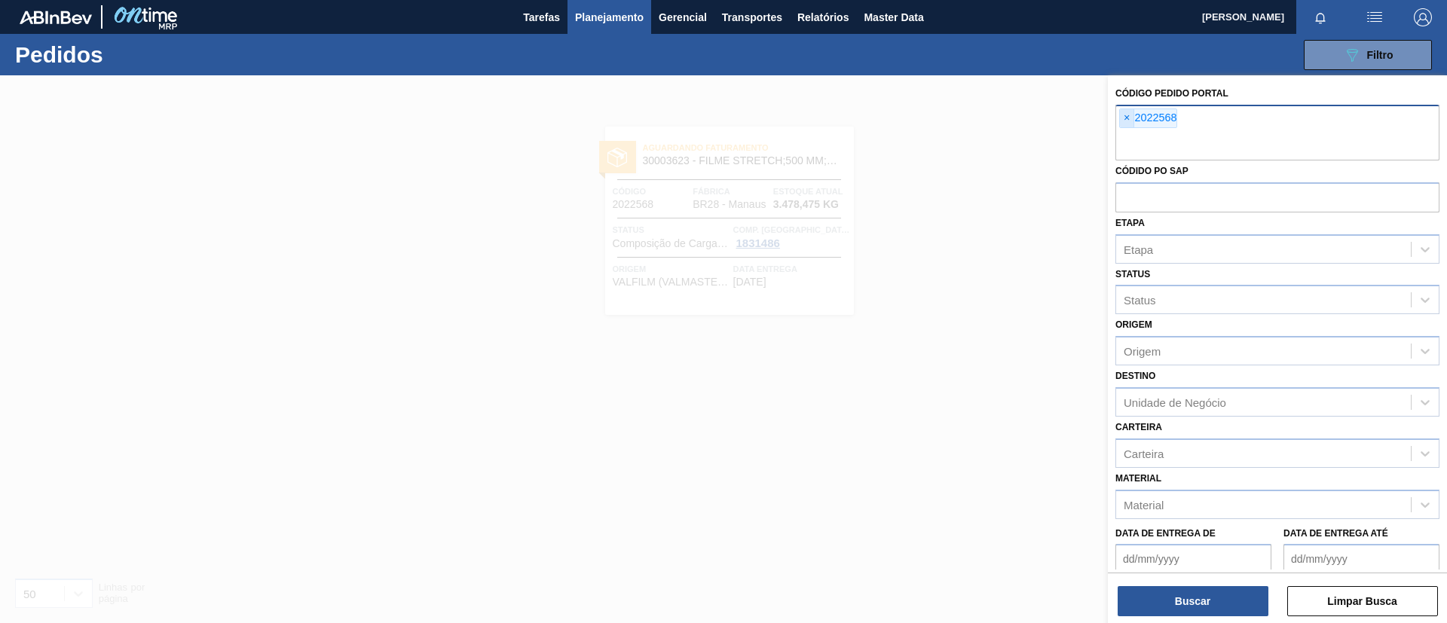
click at [1130, 121] on span "×" at bounding box center [1127, 118] width 14 height 18
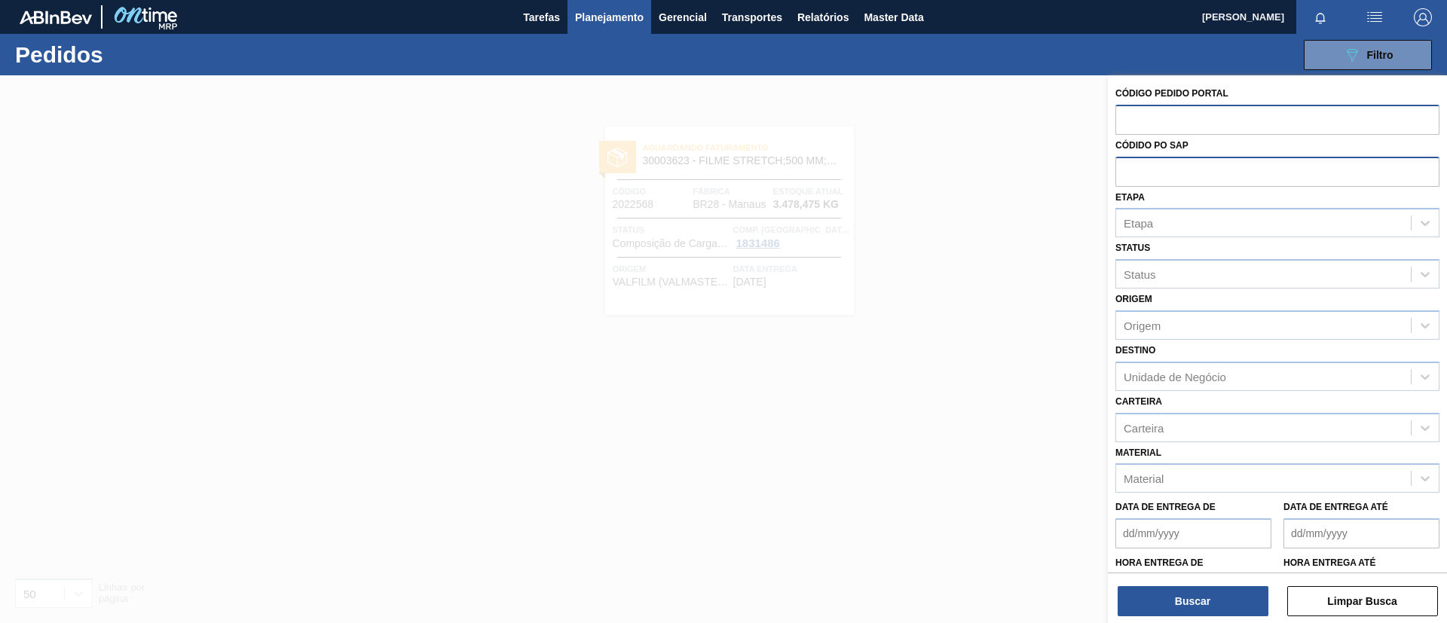
paste input "text"
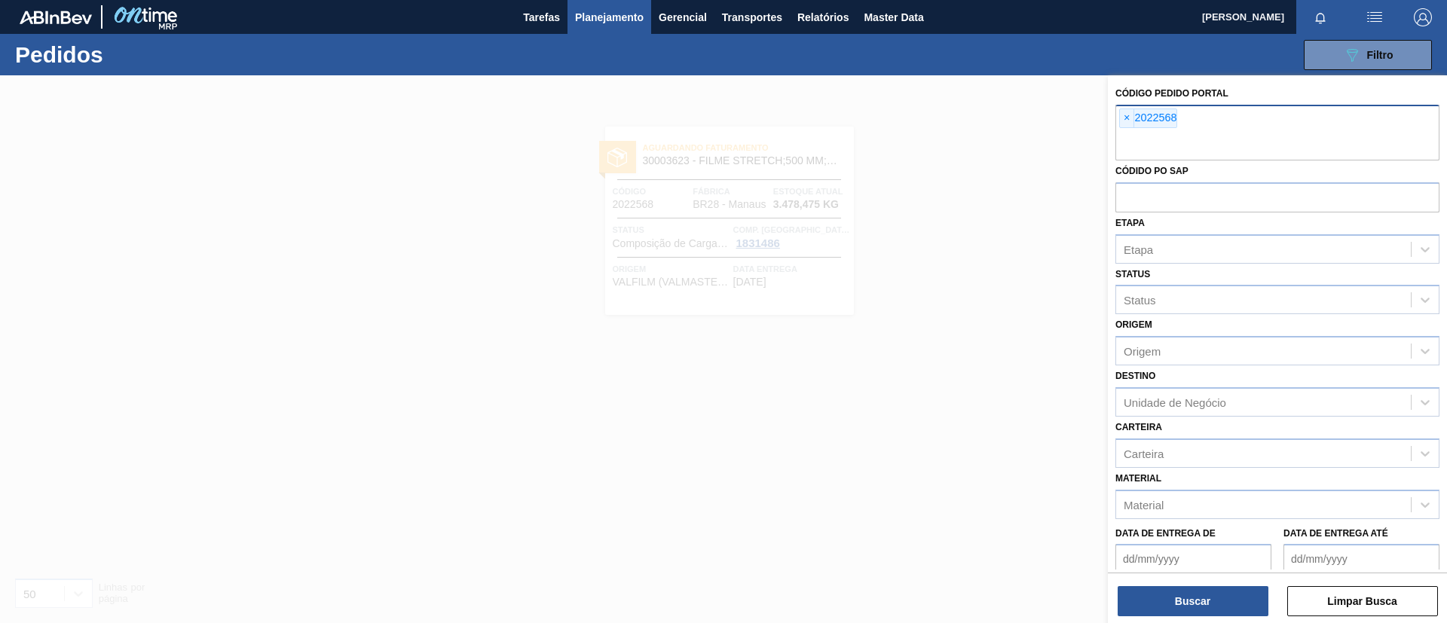
paste input "2042292"
type input "2042292"
click at [1202, 605] on button "Buscar" at bounding box center [1193, 601] width 151 height 30
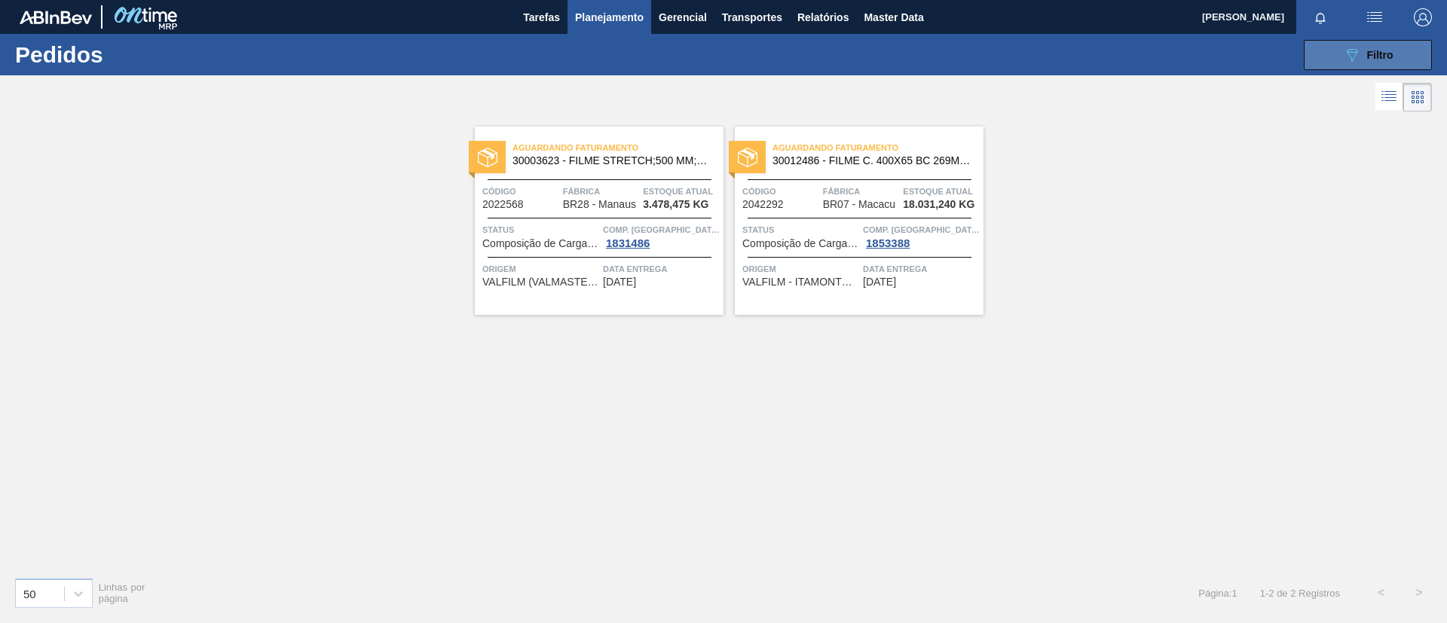
click at [1359, 51] on icon "089F7B8B-B2A5-4AFE-B5C0-19BA573D28AC" at bounding box center [1352, 55] width 18 height 18
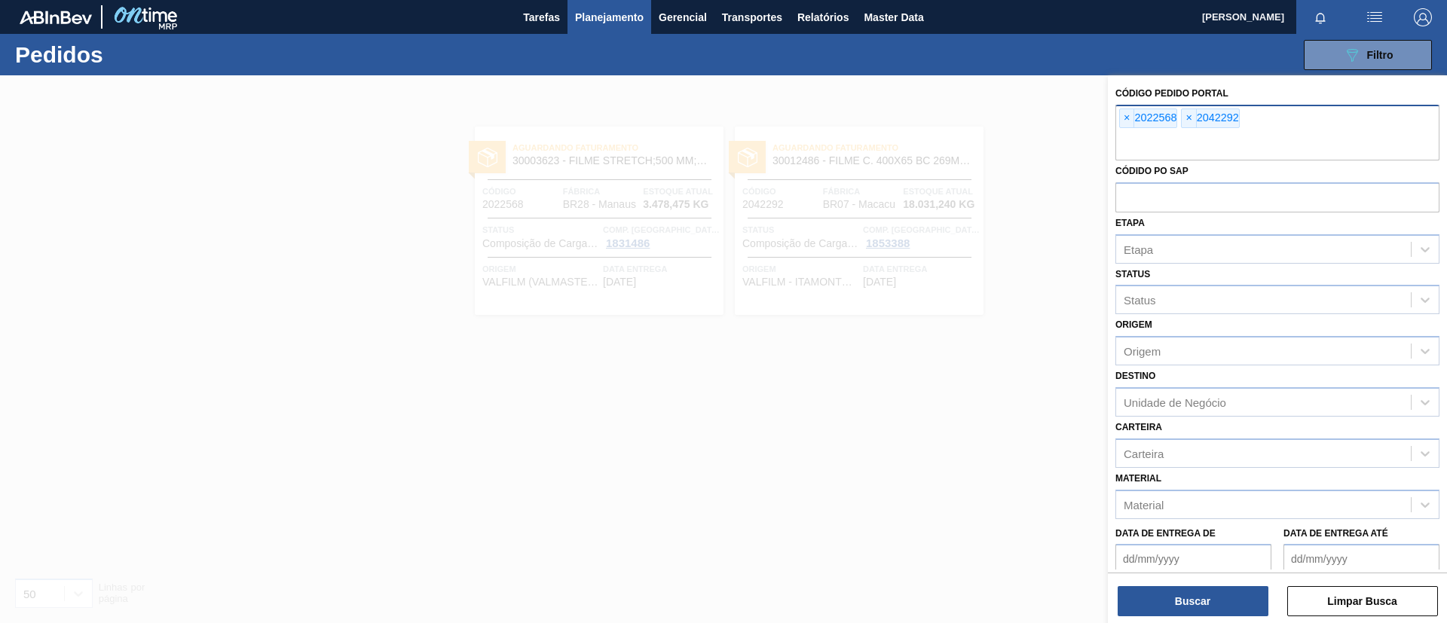
click at [972, 219] on div at bounding box center [723, 386] width 1447 height 623
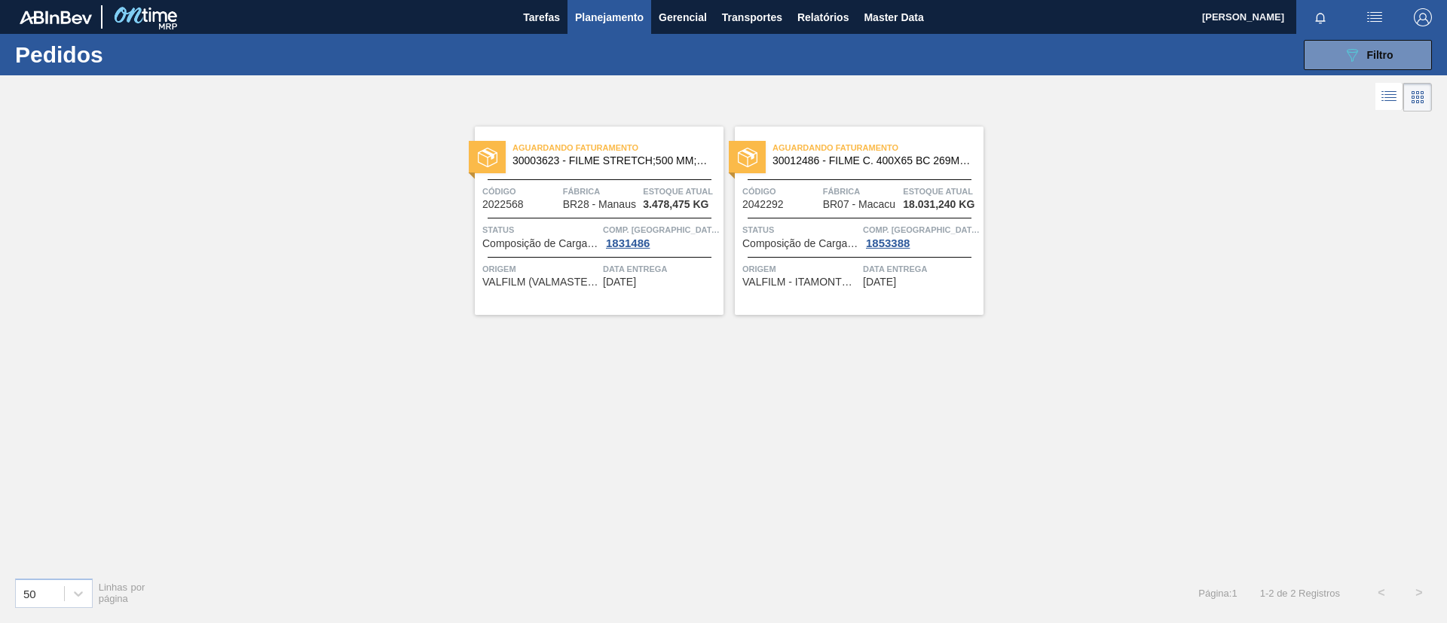
click at [945, 161] on span "30012486 - FILME C. 400X65 BC 269ML MP C15 429" at bounding box center [872, 160] width 199 height 11
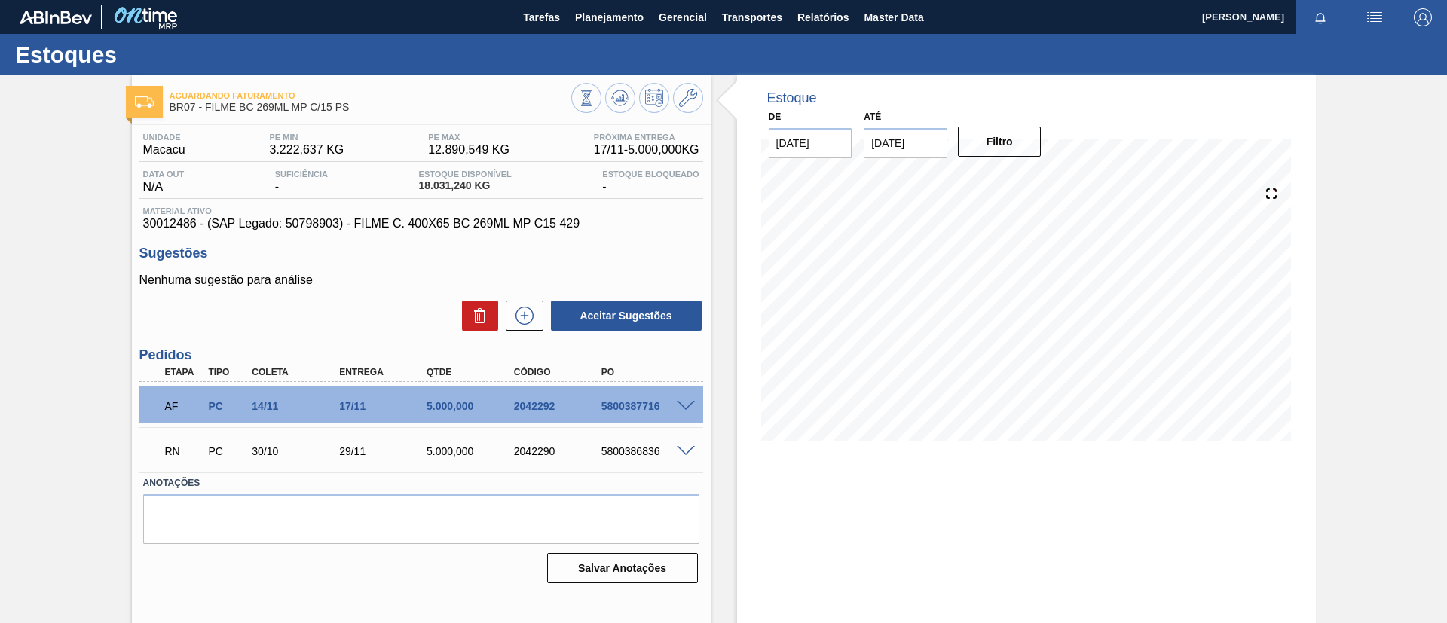
click at [682, 400] on div at bounding box center [688, 405] width 30 height 11
click at [682, 448] on span at bounding box center [686, 451] width 18 height 11
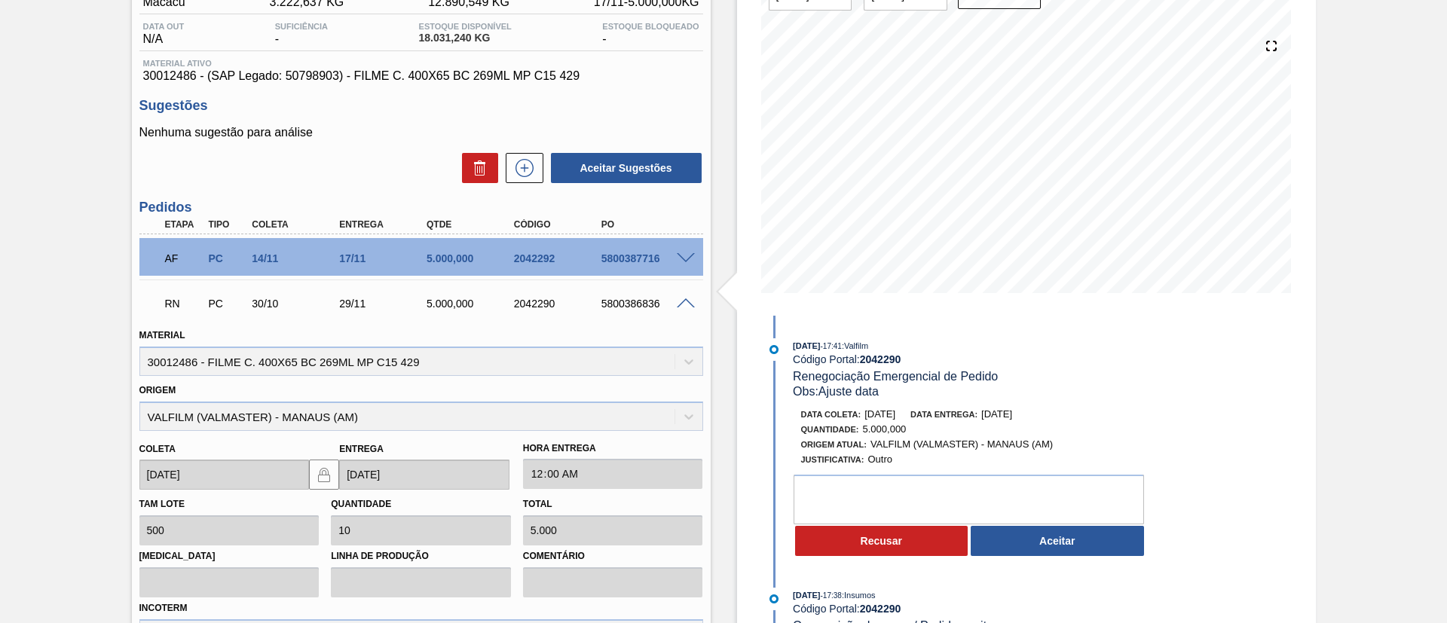
scroll to position [112, 0]
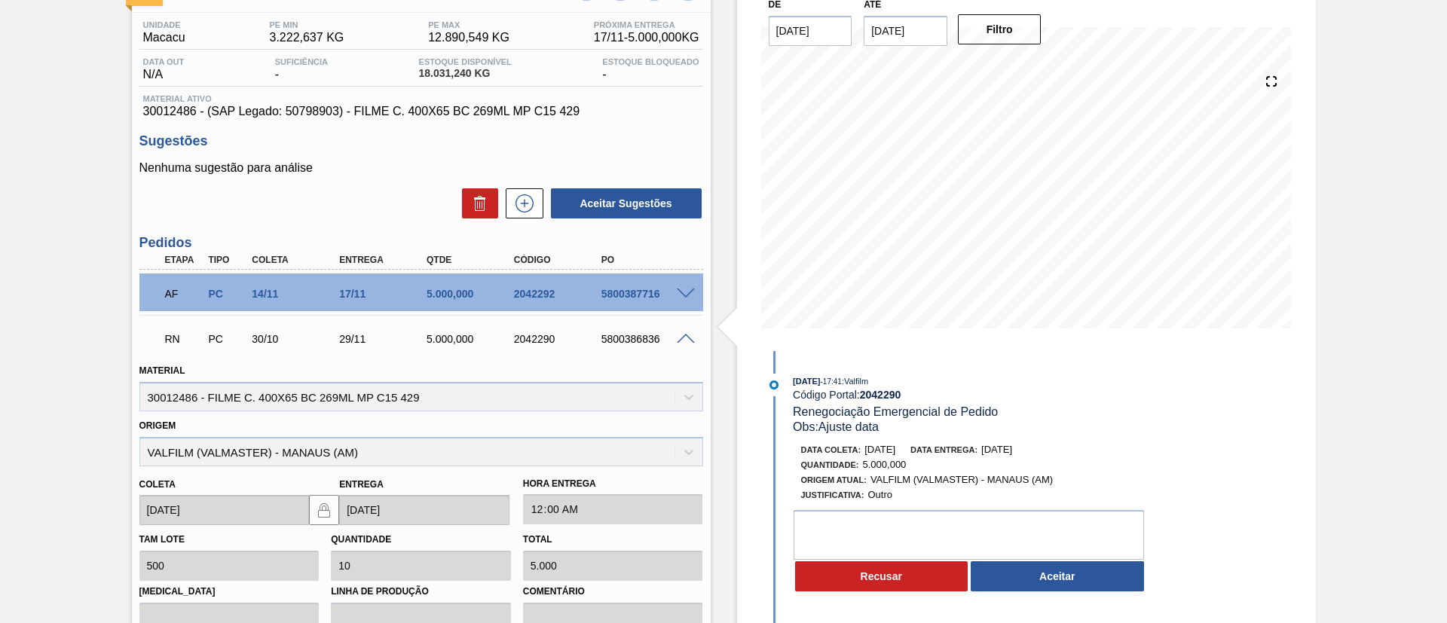
click at [1082, 597] on div "02/10/2025 - 17:41 : Valfilm Código Portal: 2042290 Renegociação Emergencial de…" at bounding box center [958, 487] width 388 height 227
click at [1081, 585] on button "Aceitar" at bounding box center [1057, 577] width 173 height 30
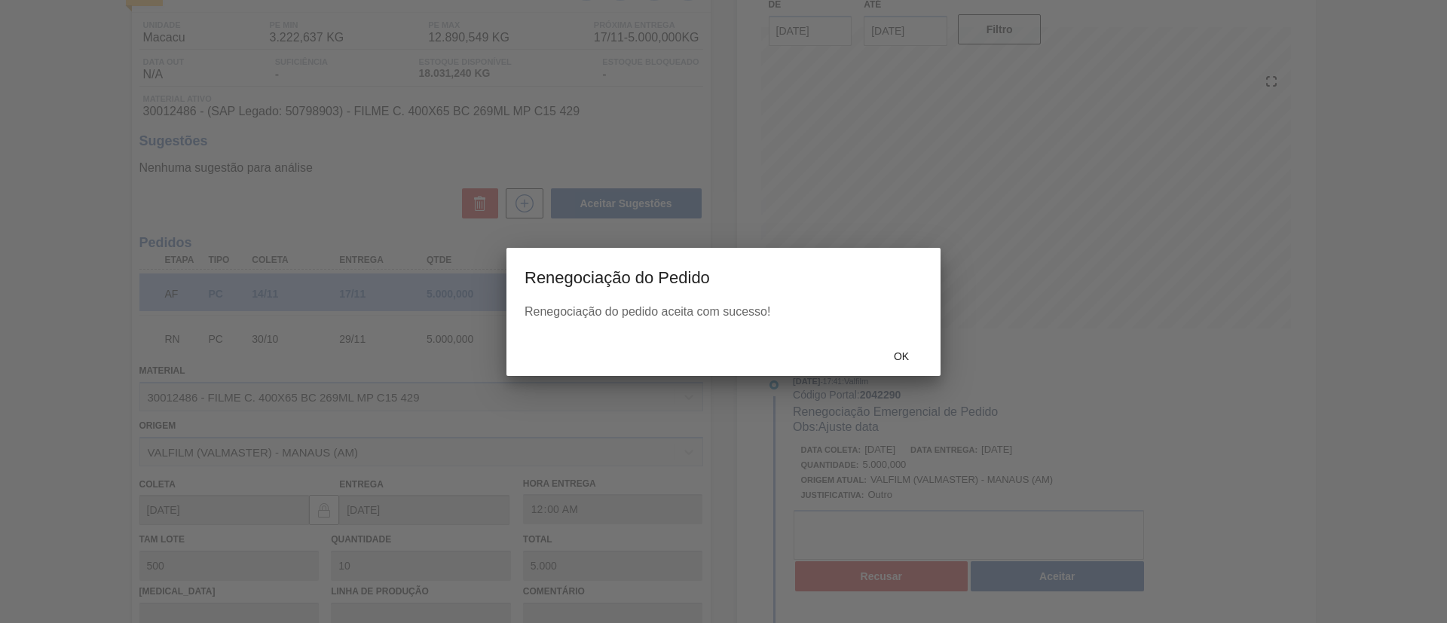
type input "Ajuste data"
type input "03/11/2025"
type input "04/12/2025"
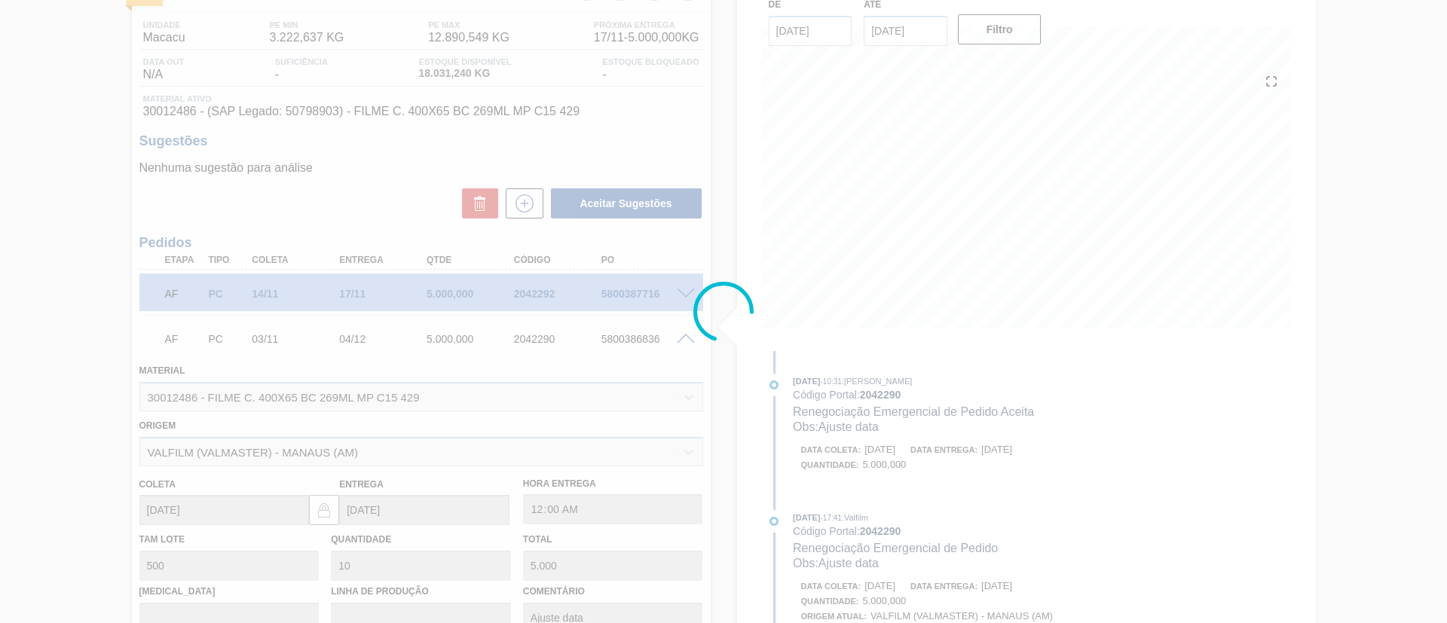
scroll to position [25, 0]
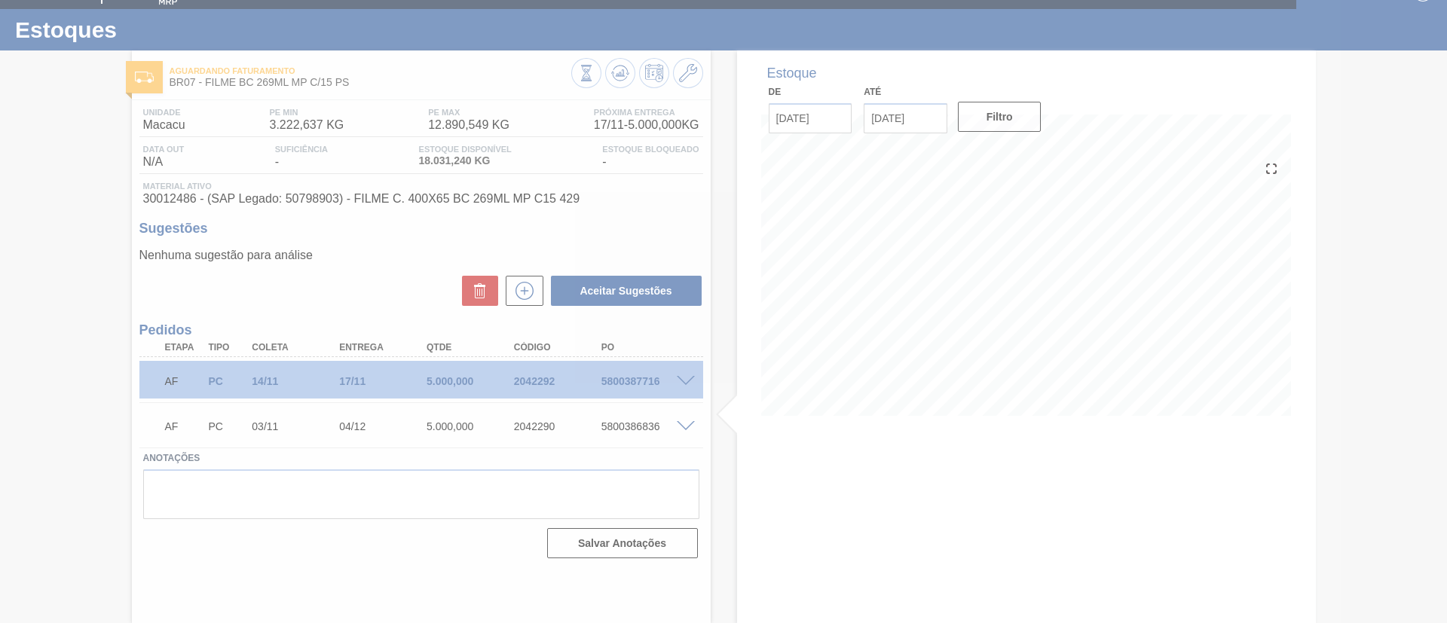
click at [690, 385] on div at bounding box center [723, 311] width 1447 height 623
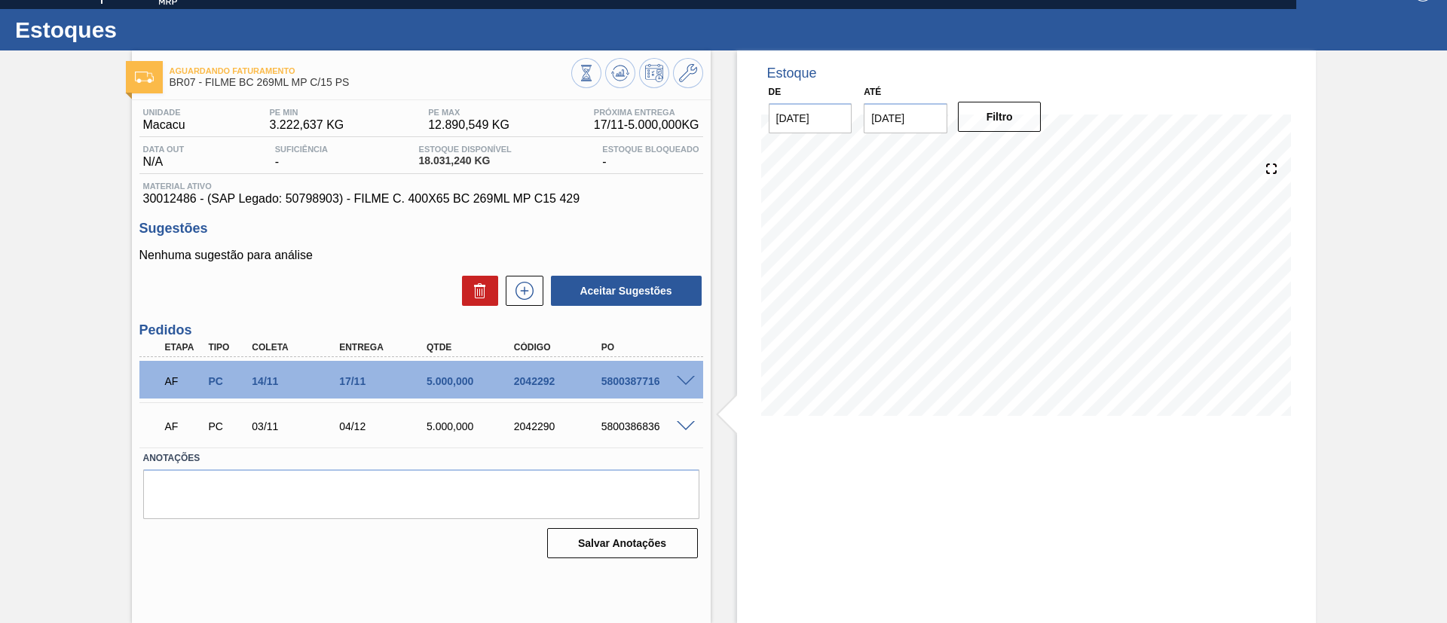
click at [688, 381] on span at bounding box center [686, 381] width 18 height 11
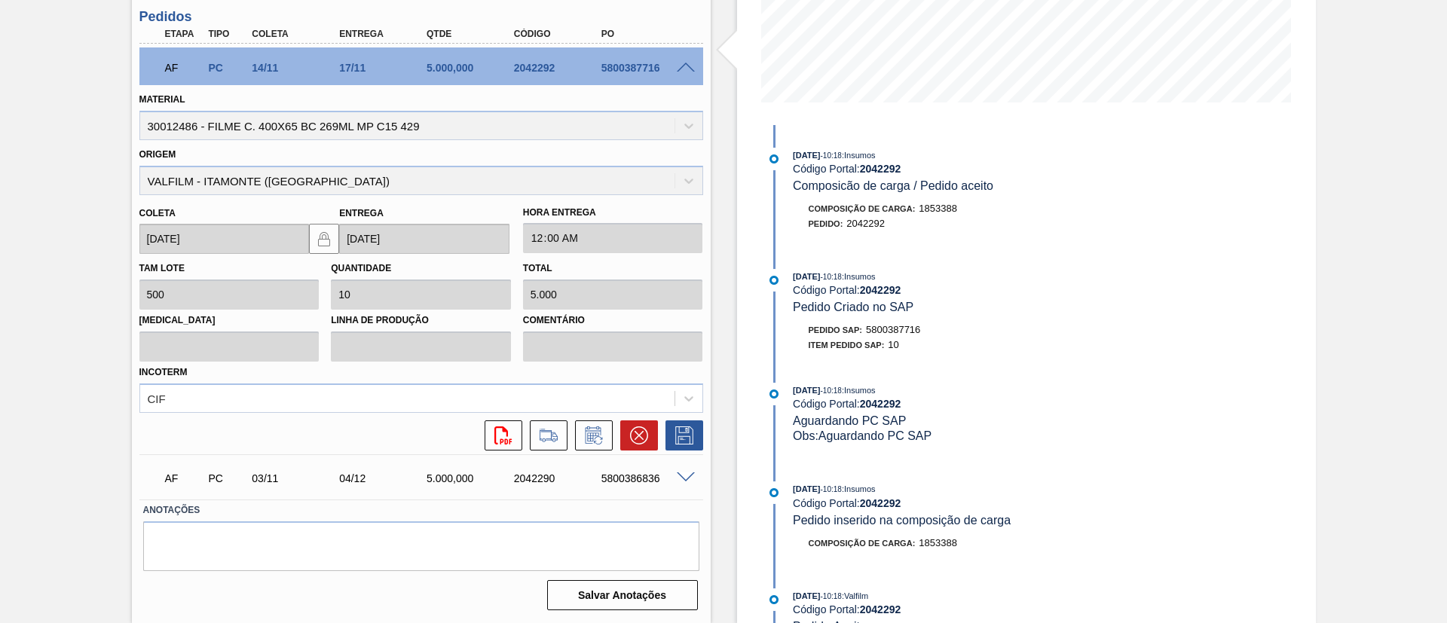
scroll to position [0, 0]
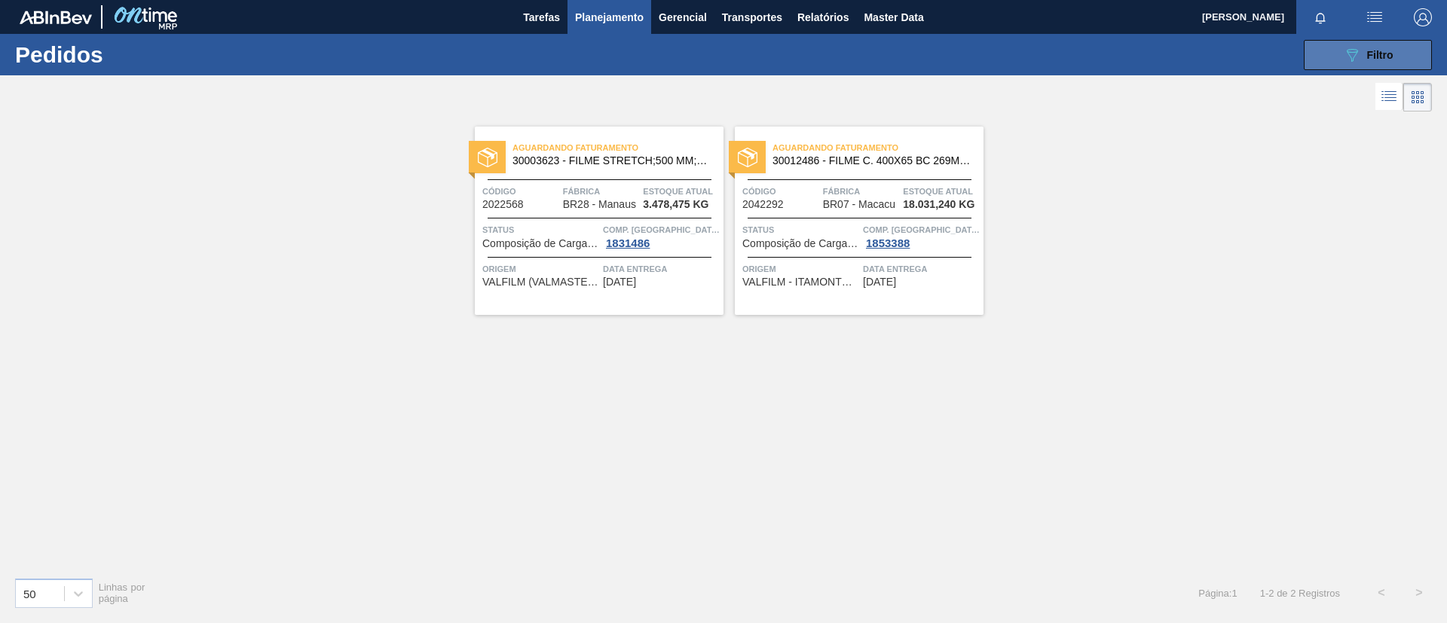
click at [1311, 51] on button "089F7B8B-B2A5-4AFE-B5C0-19BA573D28AC Filtro" at bounding box center [1368, 55] width 128 height 30
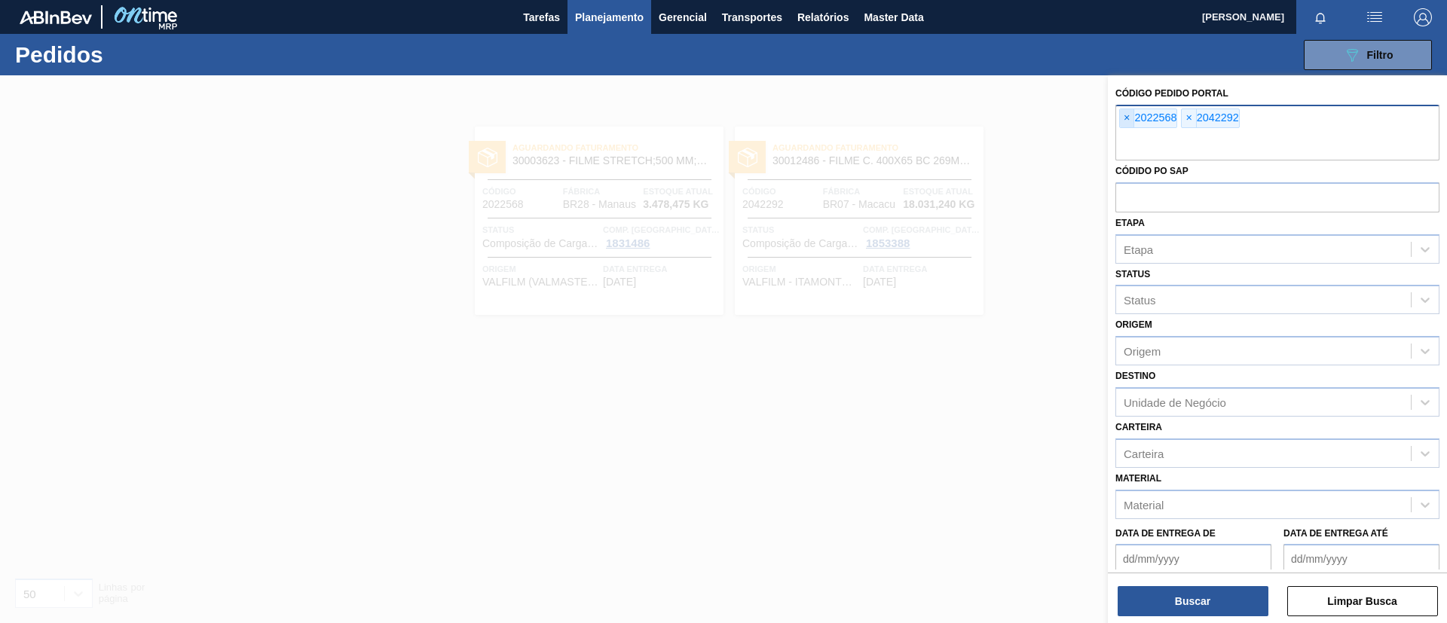
click at [1125, 122] on span "×" at bounding box center [1127, 118] width 14 height 18
click at [1124, 132] on input "text" at bounding box center [1278, 146] width 324 height 29
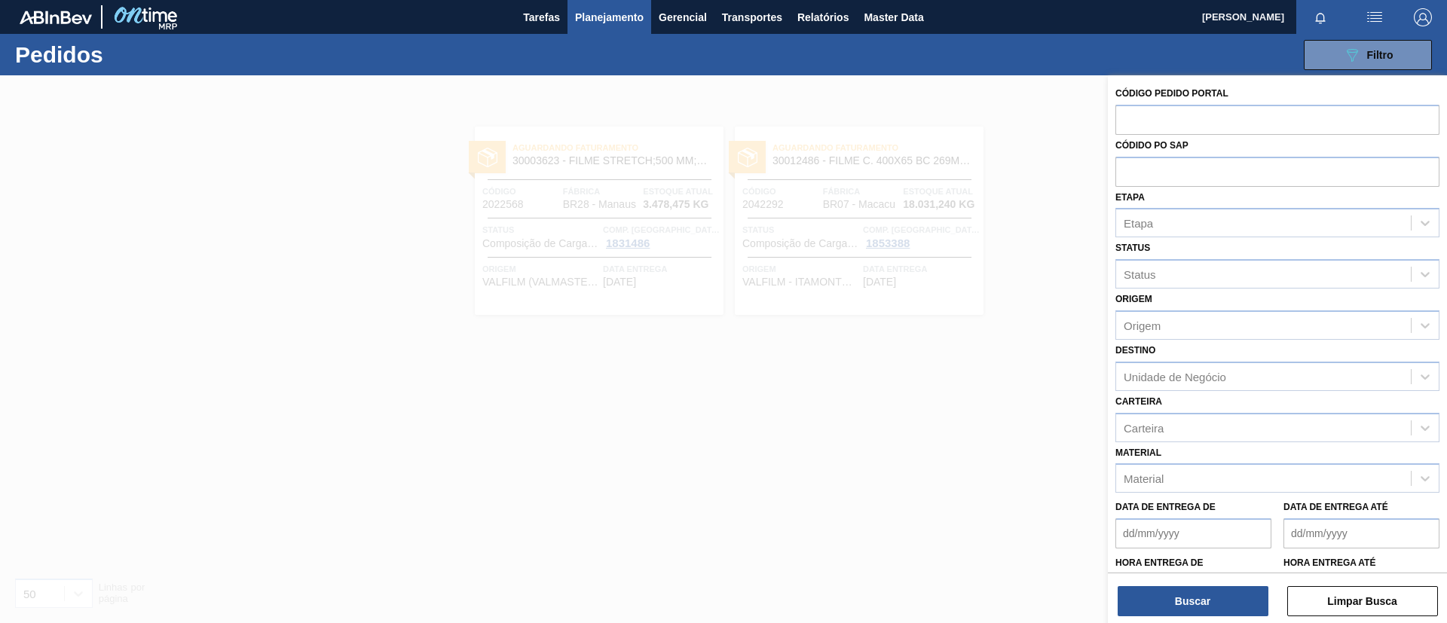
paste input "2026927"
type input "2026927"
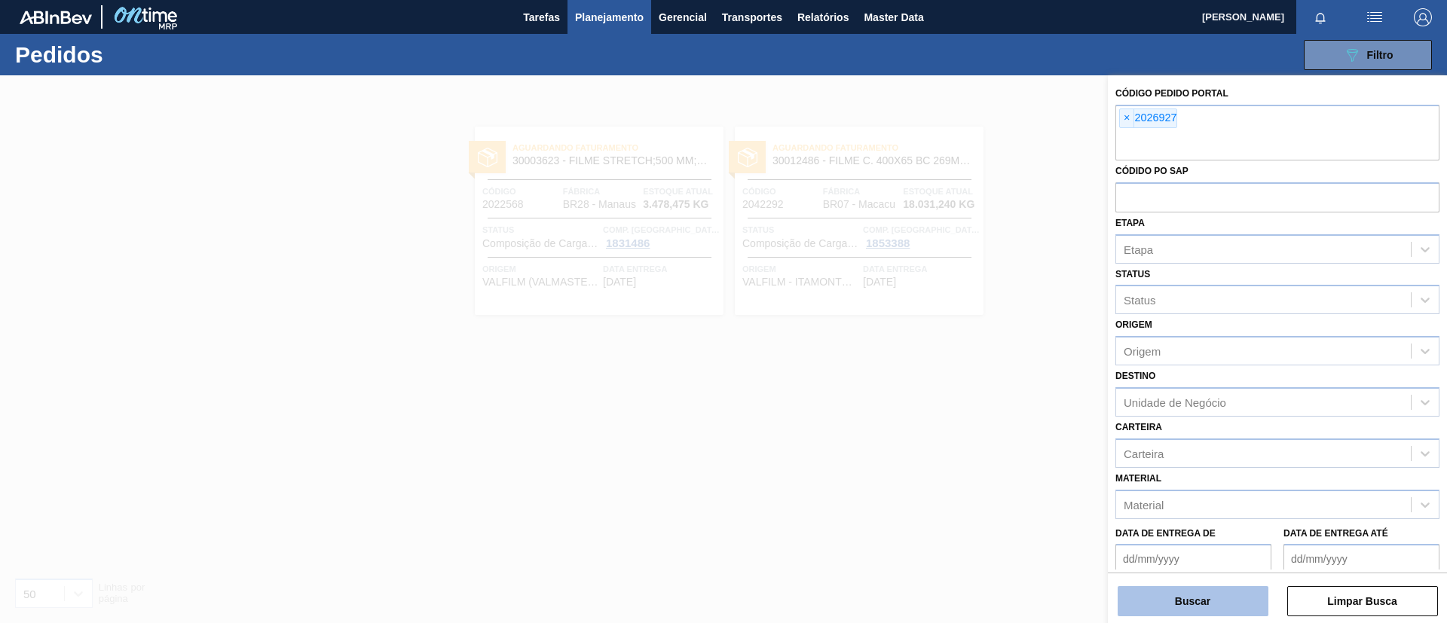
click at [1177, 609] on button "Buscar" at bounding box center [1193, 601] width 151 height 30
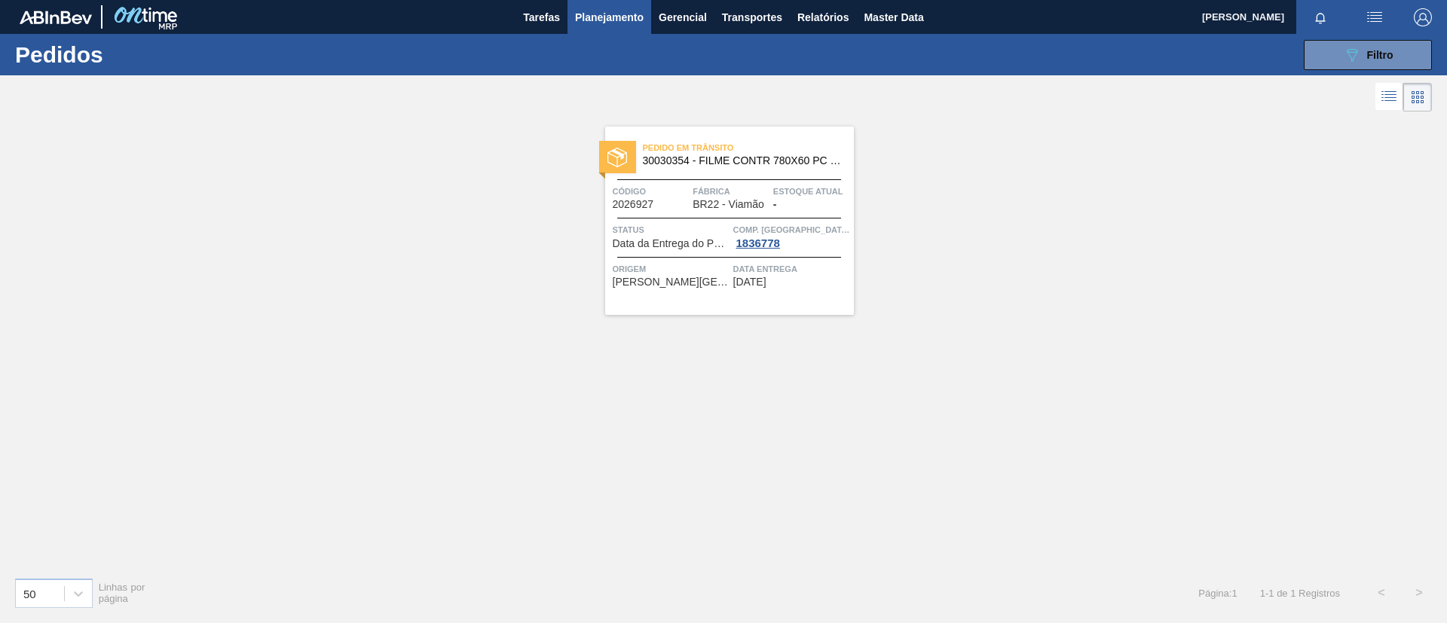
click at [749, 168] on div "Pedido em Trânsito 30030354 - FILME CONTR 780X60 PC LT350 NIV24" at bounding box center [729, 155] width 249 height 34
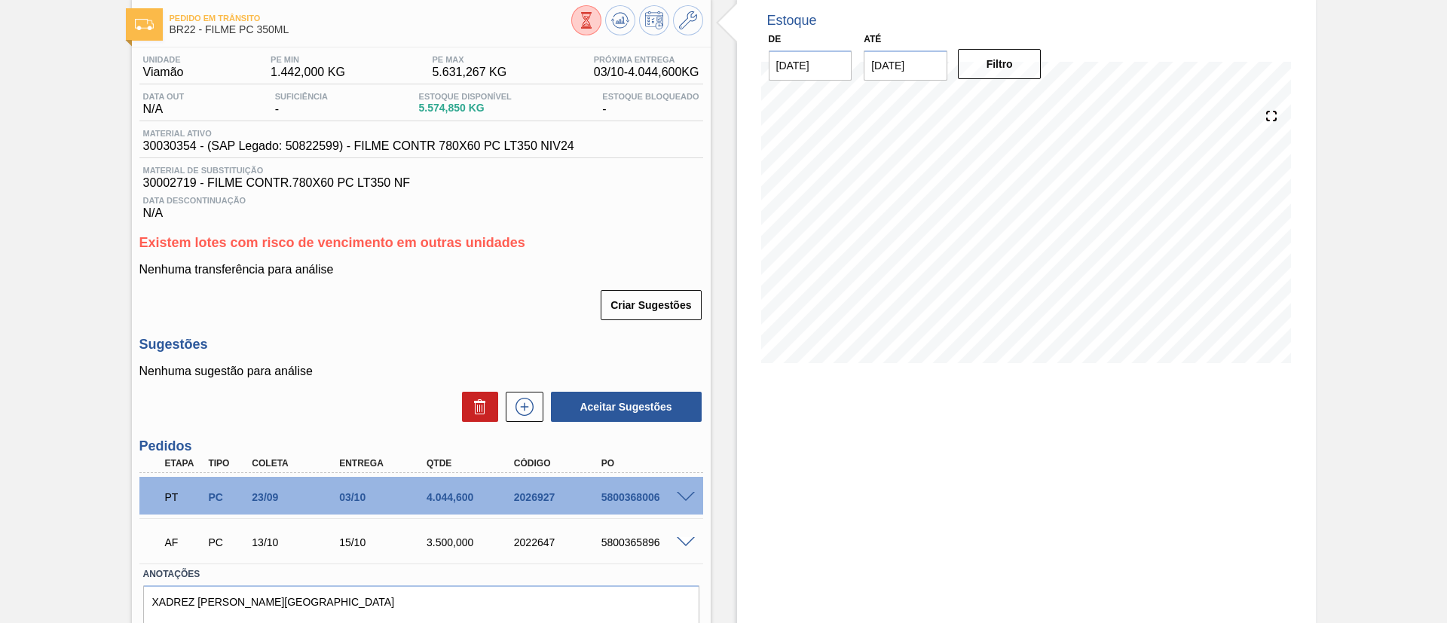
scroll to position [113, 0]
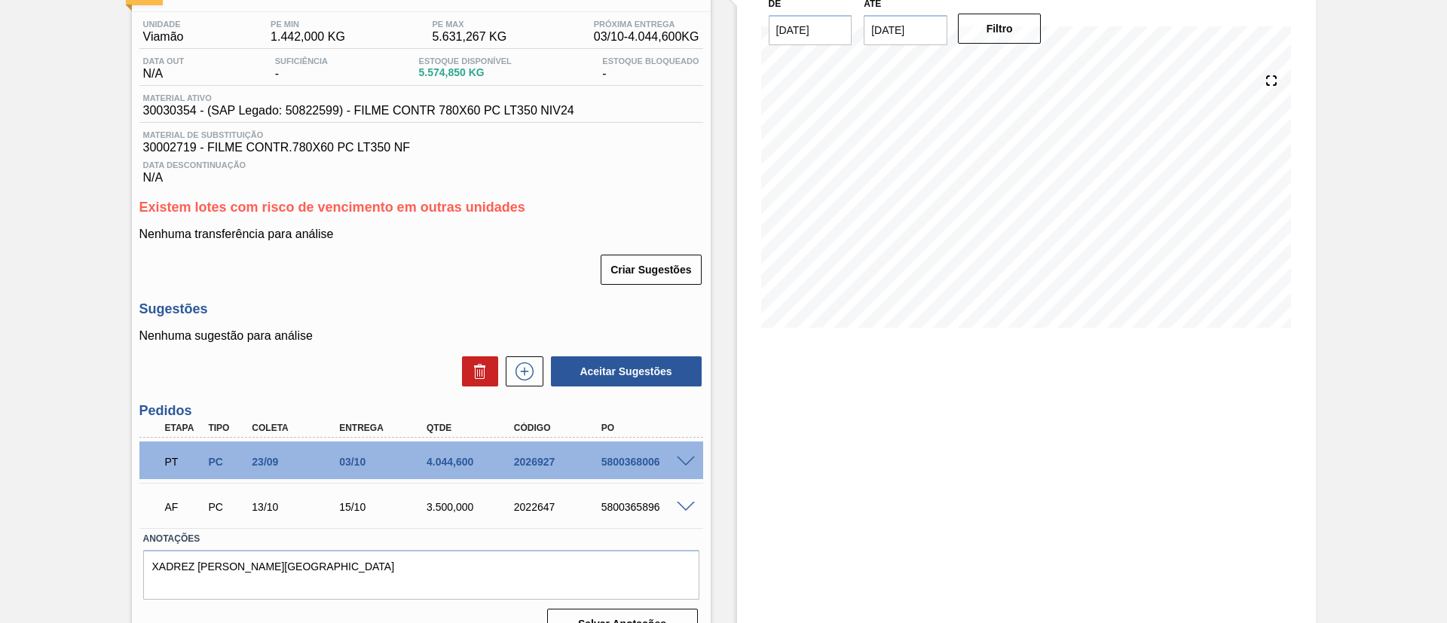
click at [685, 454] on div "PT PC 23/09 03/10 4.044,600 2026927 5800368006" at bounding box center [421, 461] width 564 height 38
click at [683, 458] on span at bounding box center [686, 462] width 18 height 11
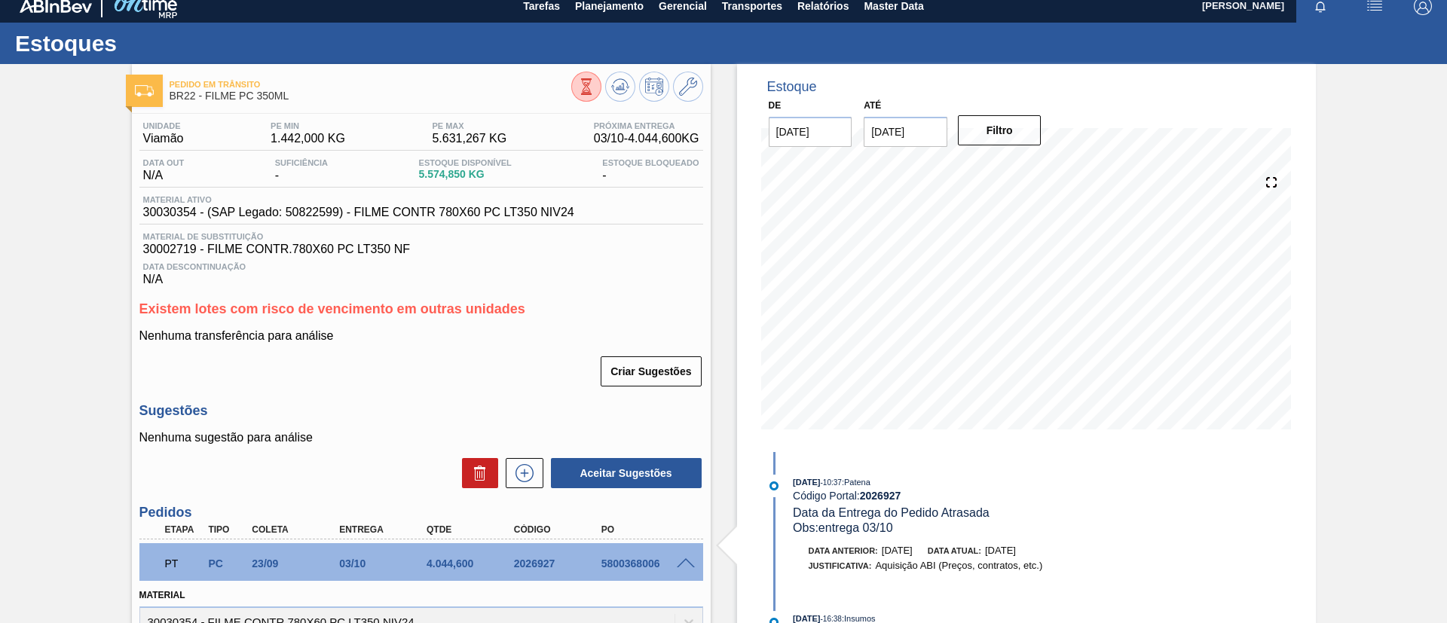
scroll to position [0, 0]
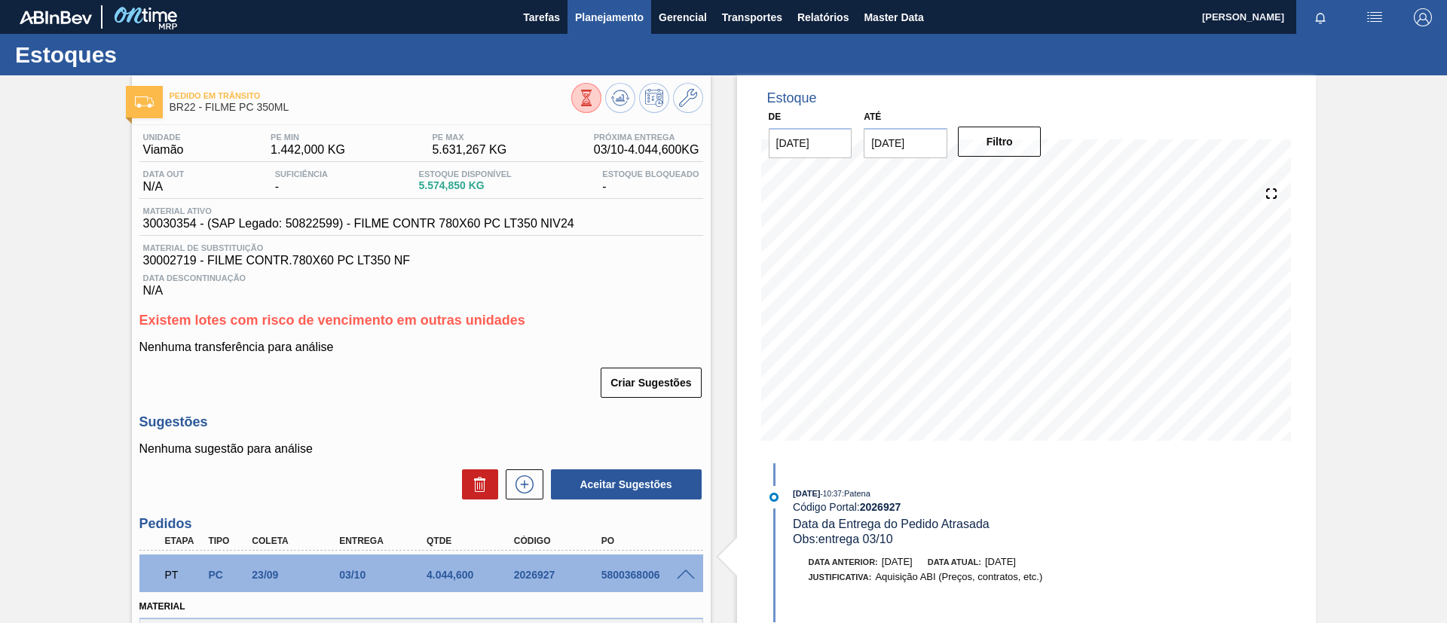
click at [615, 22] on span "Planejamento" at bounding box center [609, 17] width 69 height 18
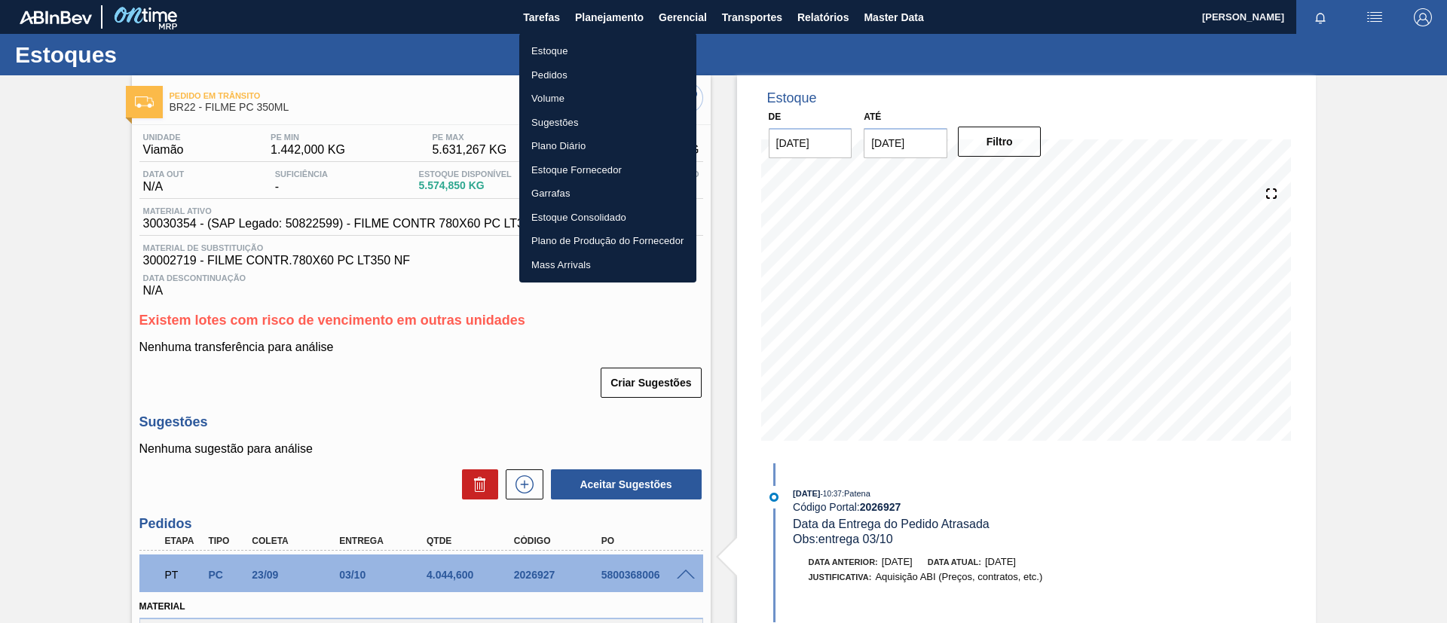
click at [608, 38] on ul "Estoque Pedidos Volume Sugestões Plano Diário Estoque Fornecedor Garrafas Estoq…" at bounding box center [607, 158] width 177 height 250
click at [607, 43] on li "Estoque" at bounding box center [607, 51] width 177 height 24
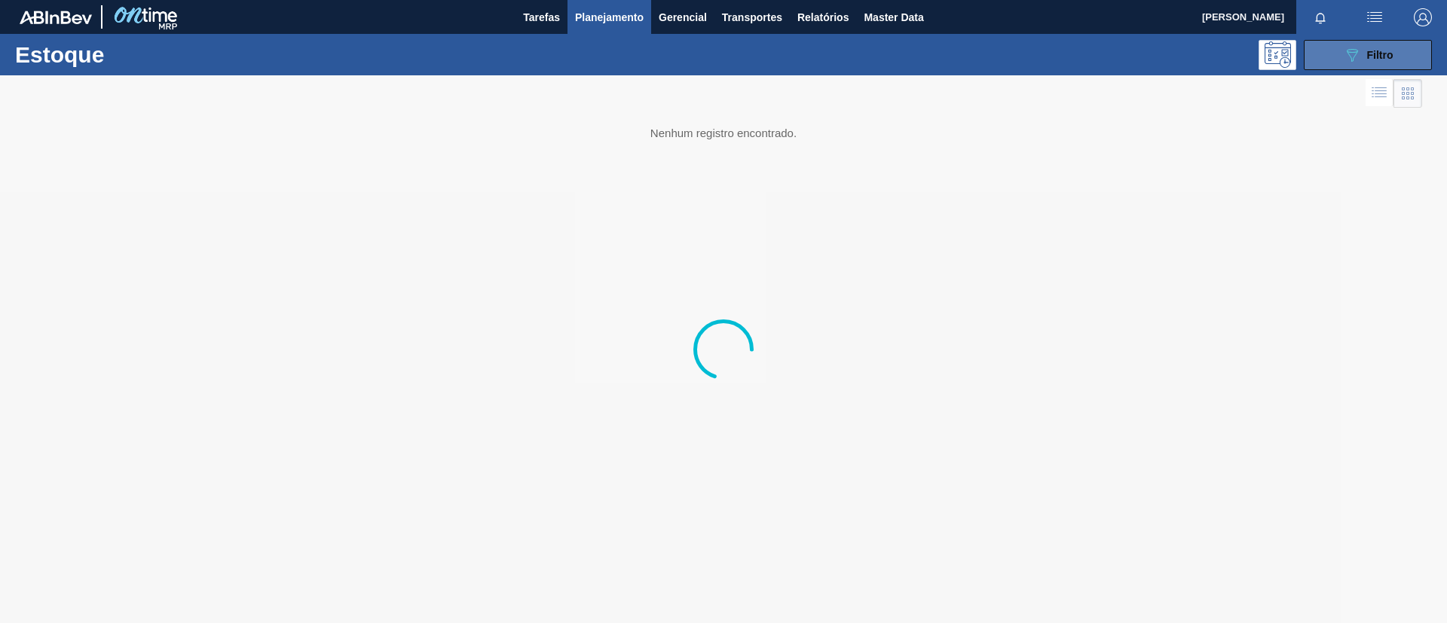
click at [1358, 64] on button "089F7B8B-B2A5-4AFE-B5C0-19BA573D28AC Filtro" at bounding box center [1368, 55] width 128 height 30
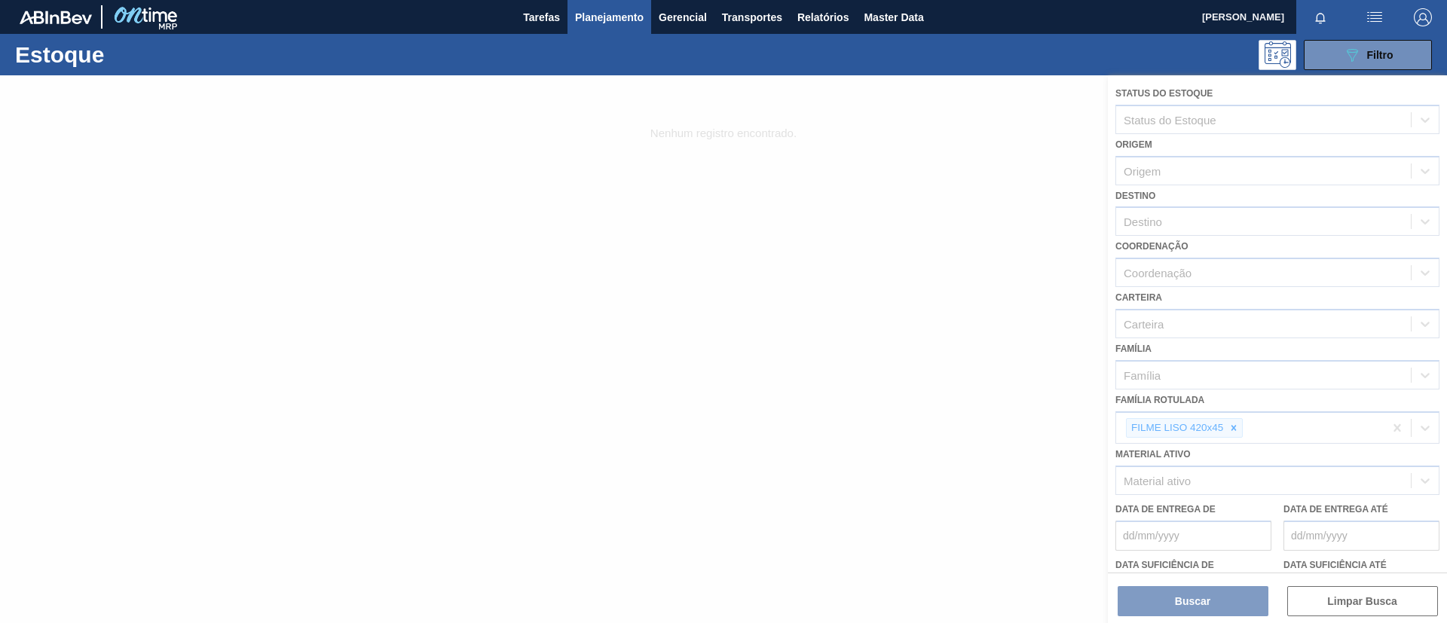
click at [1236, 434] on div at bounding box center [723, 349] width 1447 height 548
click at [1239, 430] on div at bounding box center [723, 349] width 1447 height 548
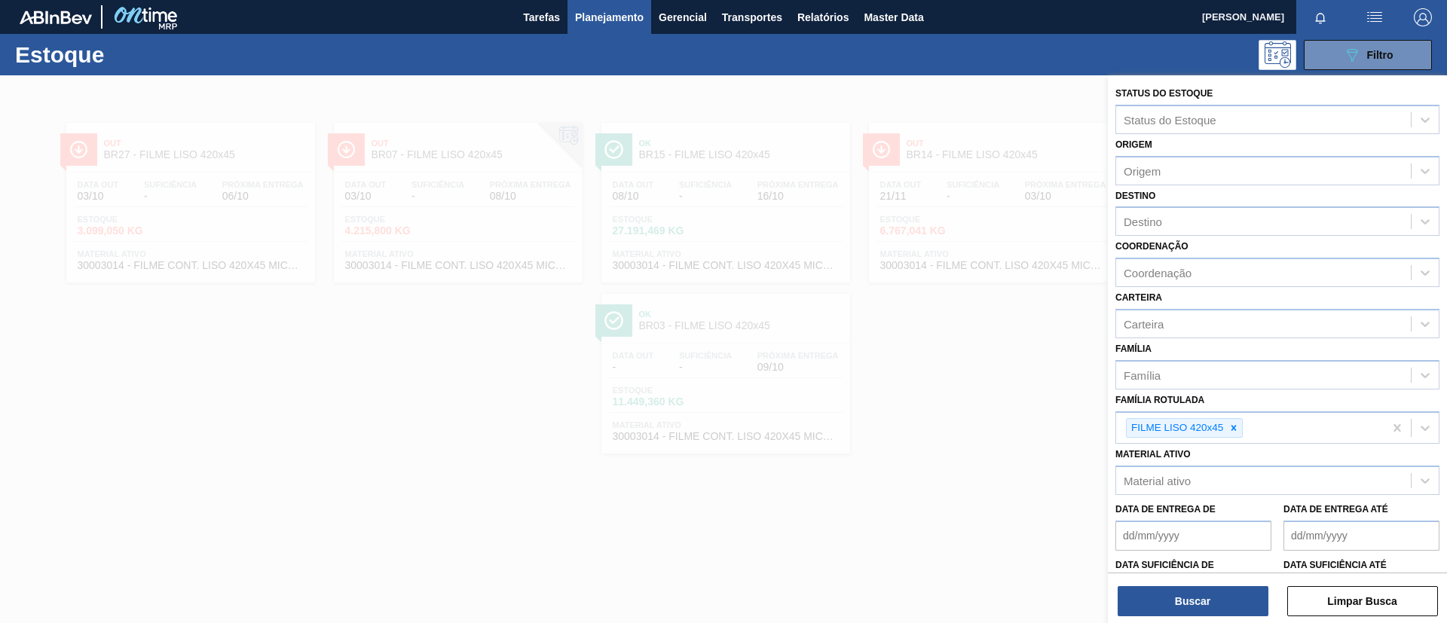
click at [1239, 430] on icon at bounding box center [1234, 428] width 11 height 11
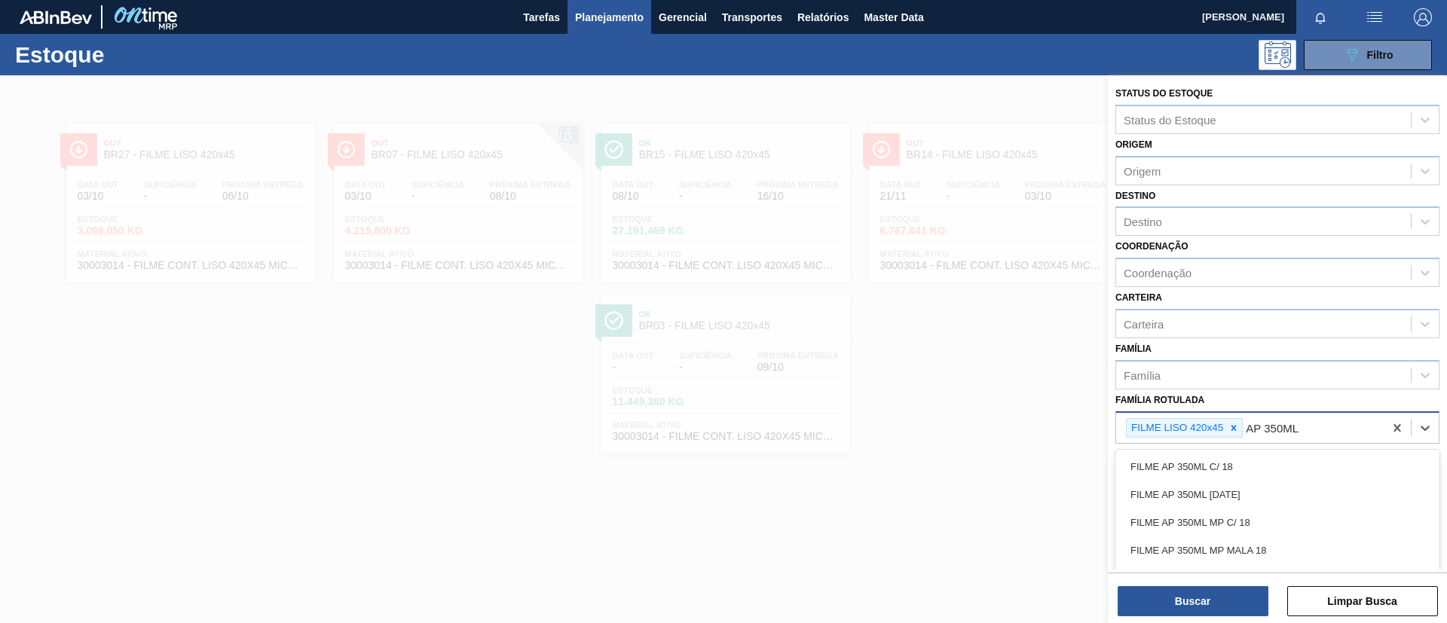
type Rotulada "AP 350ML MP"
click at [1254, 467] on div "FILME AP 350ML MP C/ 18" at bounding box center [1278, 467] width 324 height 28
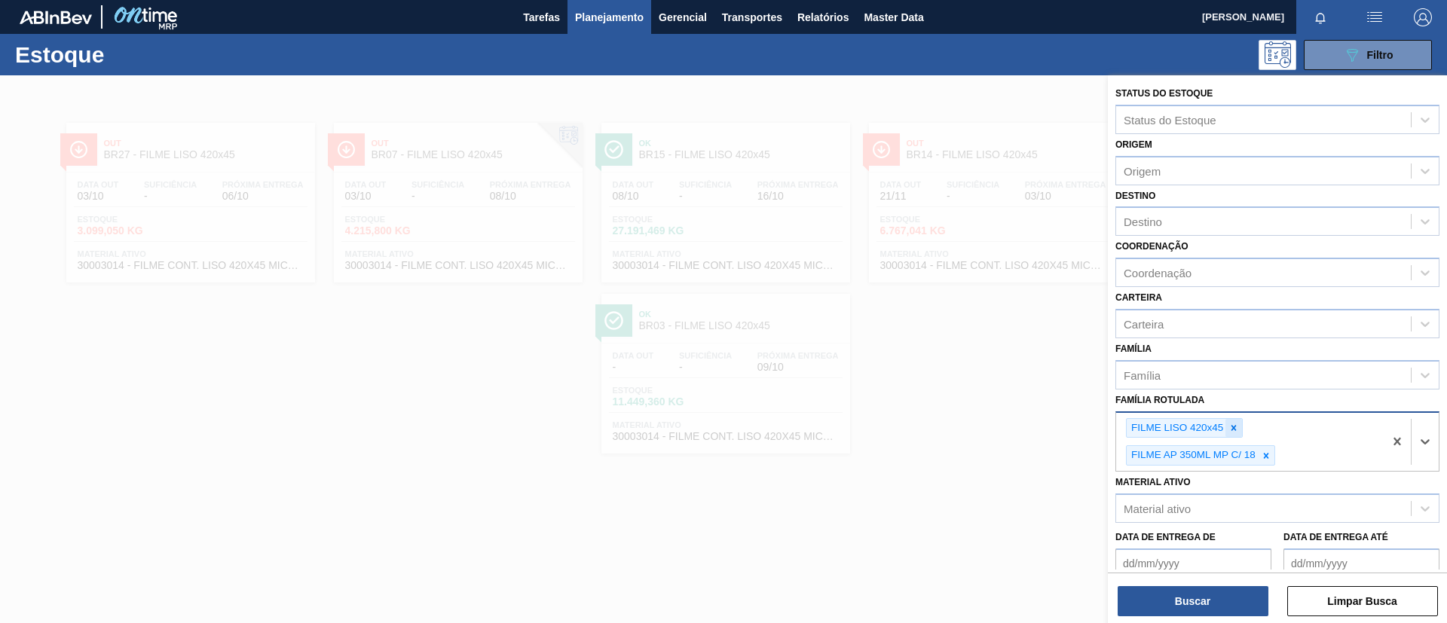
click at [1226, 433] on div at bounding box center [1234, 428] width 17 height 19
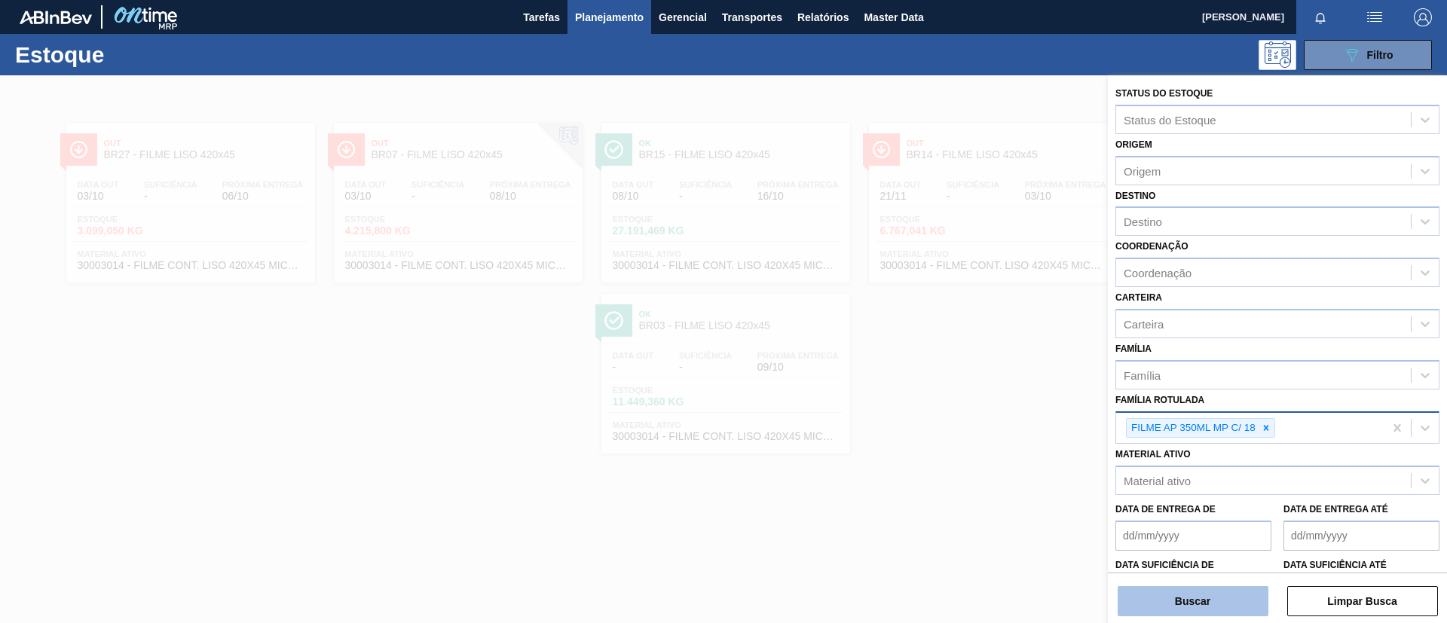
click at [1220, 596] on button "Buscar" at bounding box center [1193, 601] width 151 height 30
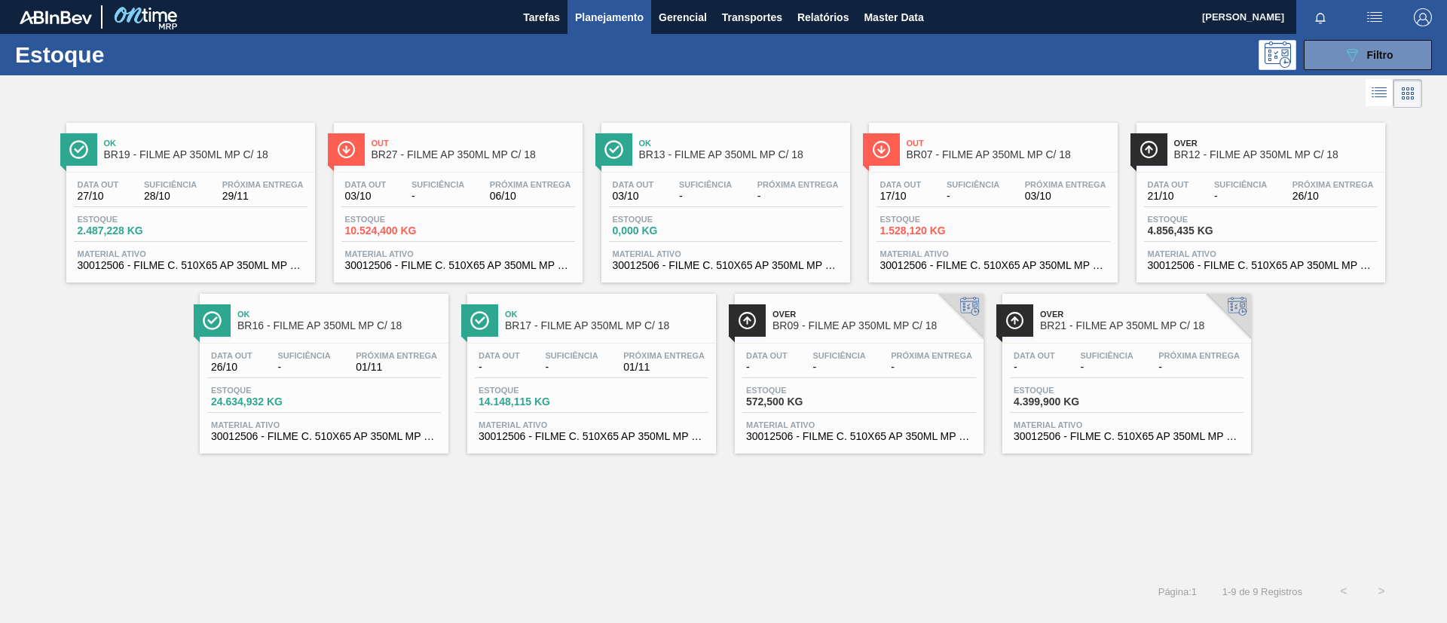
click at [1020, 170] on div "Out BR07 - FILME AP 350ML MP C/ 18 Data out 17/10 Suficiência - Próxima Entrega…" at bounding box center [993, 203] width 249 height 160
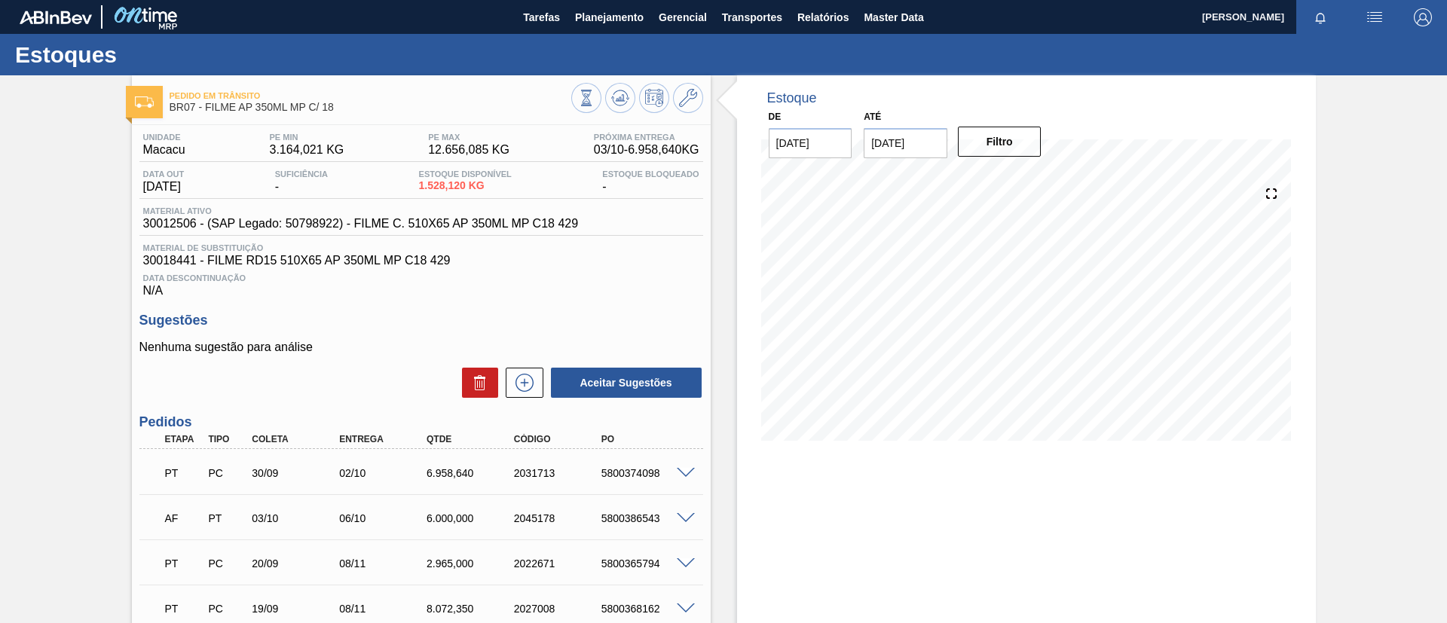
click at [680, 519] on span at bounding box center [686, 518] width 18 height 11
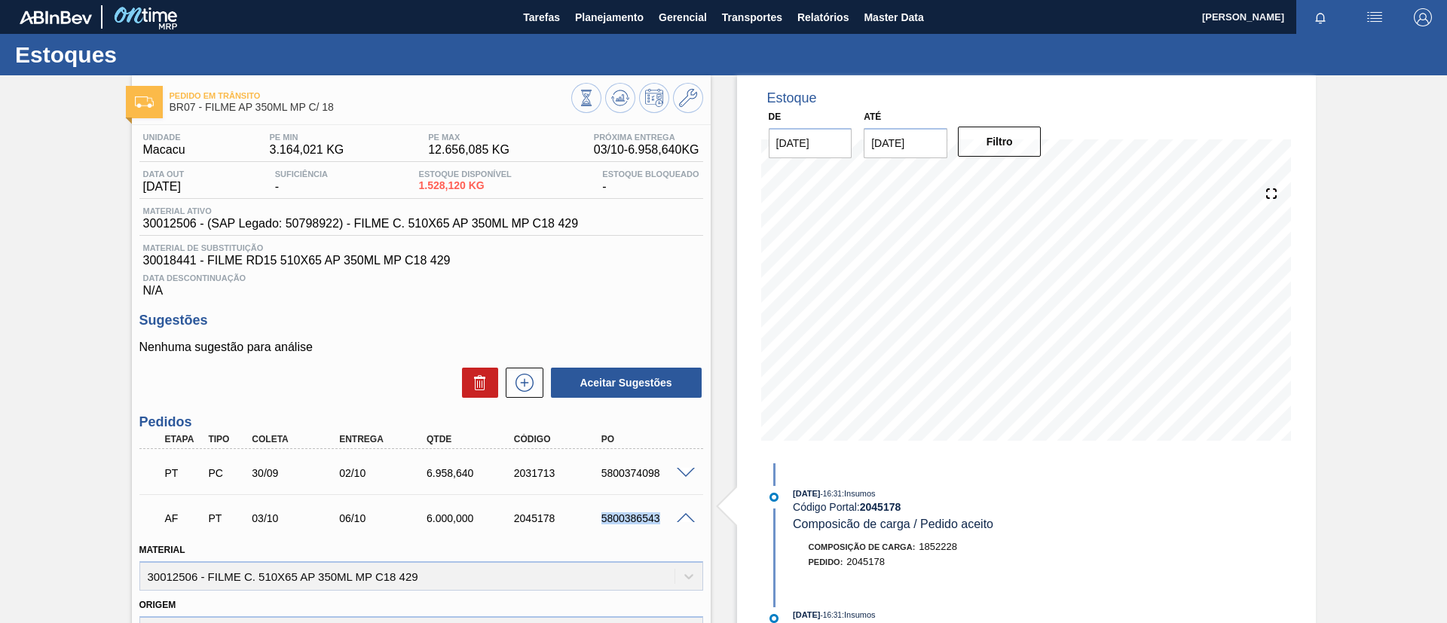
drag, startPoint x: 617, startPoint y: 505, endPoint x: 692, endPoint y: 531, distance: 79.6
click at [692, 531] on div "AF PT 03/10 06/10 6.000,000 2045178 5800386543" at bounding box center [421, 517] width 564 height 38
copy div "5800386543"
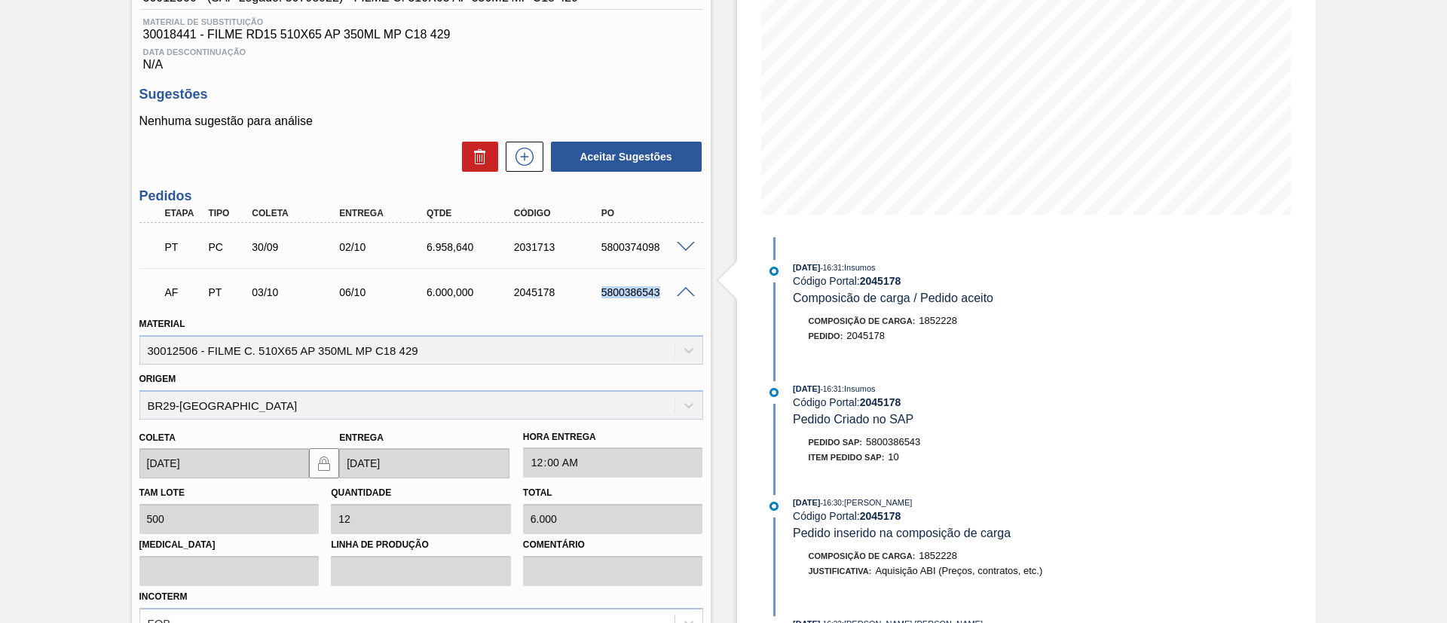
scroll to position [113, 0]
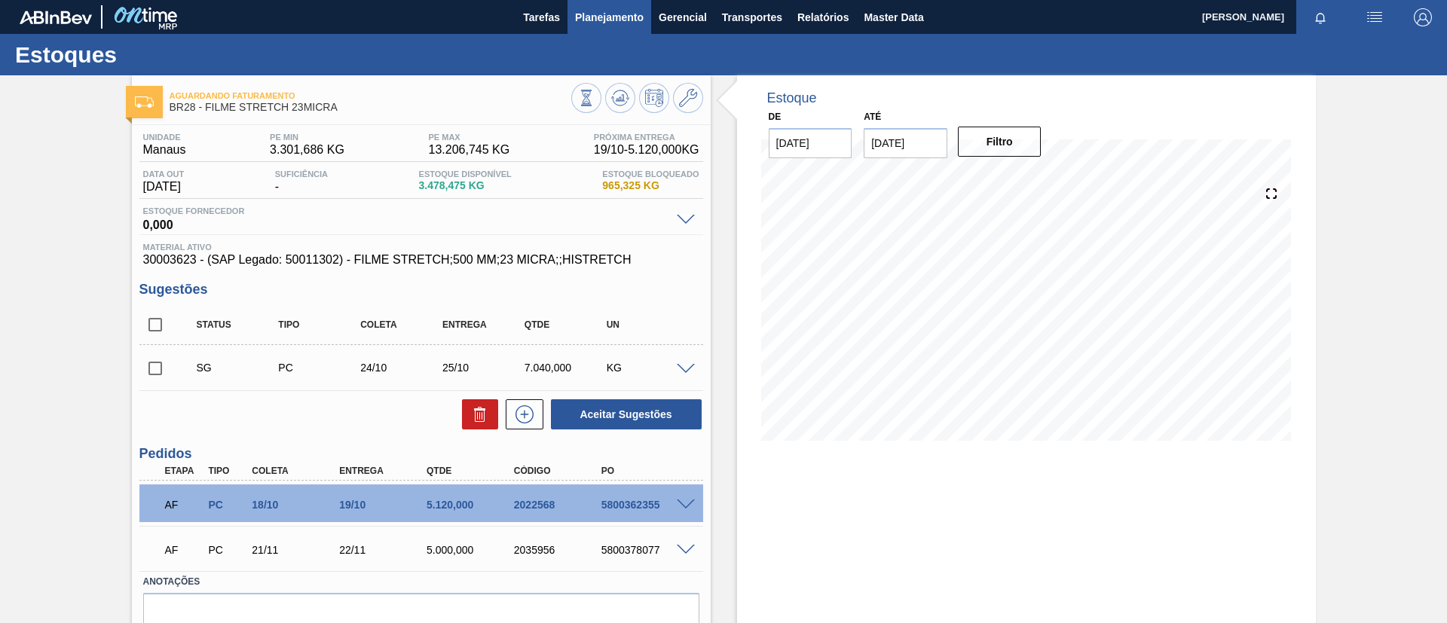
click at [612, 9] on span "Planejamento" at bounding box center [609, 17] width 69 height 18
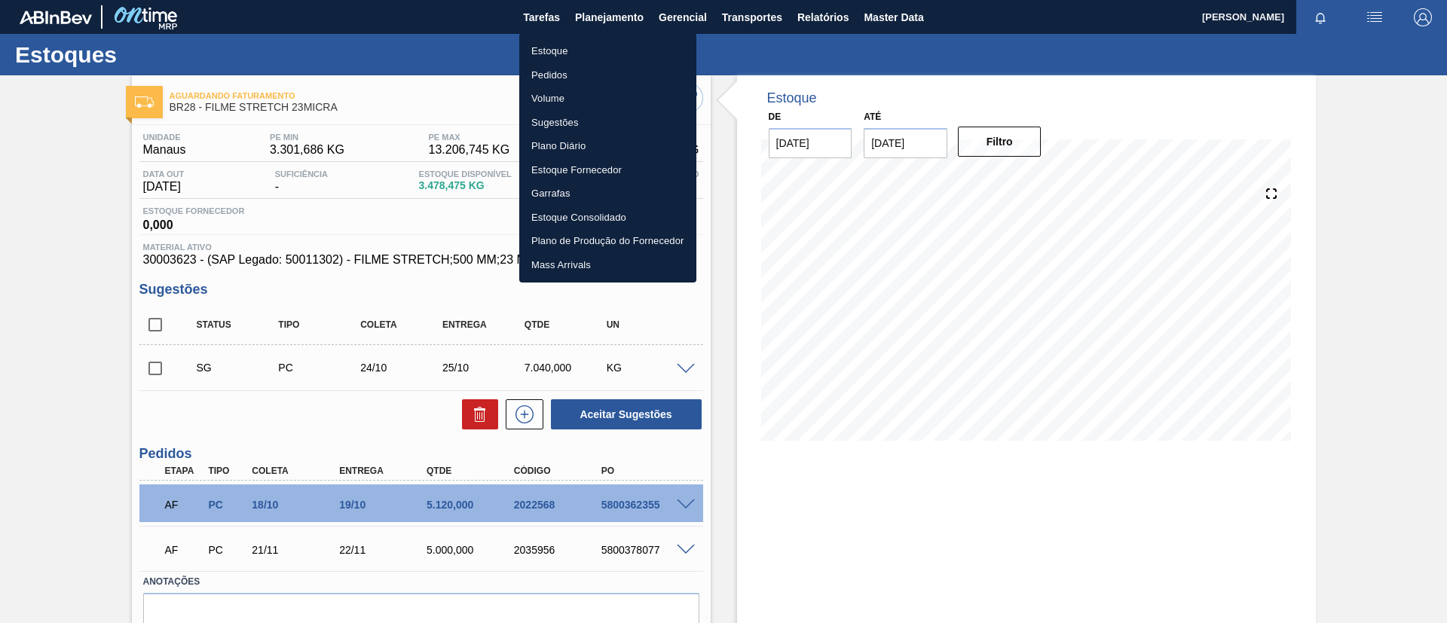
click at [609, 39] on li "Estoque" at bounding box center [607, 51] width 177 height 24
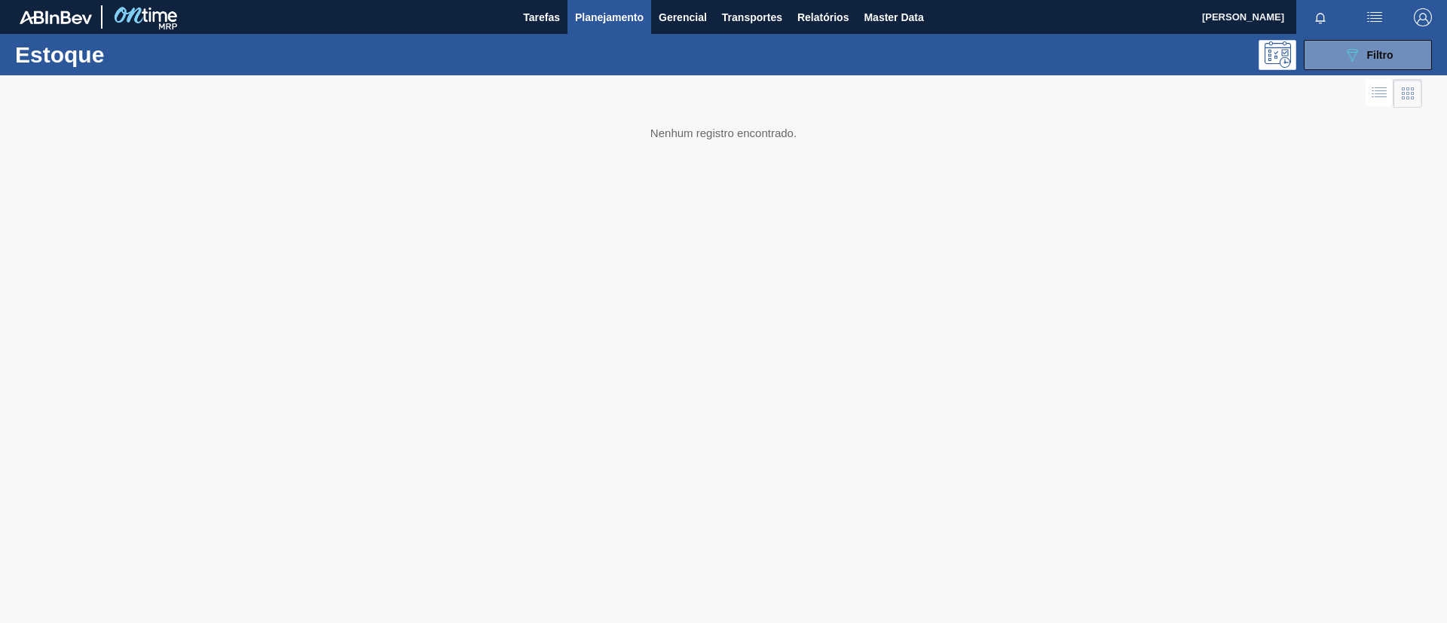
click at [1343, 72] on div "Estoque 089F7B8B-B2A5-4AFE-B5C0-19BA573D28AC Filtro" at bounding box center [723, 54] width 1447 height 41
click at [1339, 63] on button "089F7B8B-B2A5-4AFE-B5C0-19BA573D28AC Filtro" at bounding box center [1368, 55] width 128 height 30
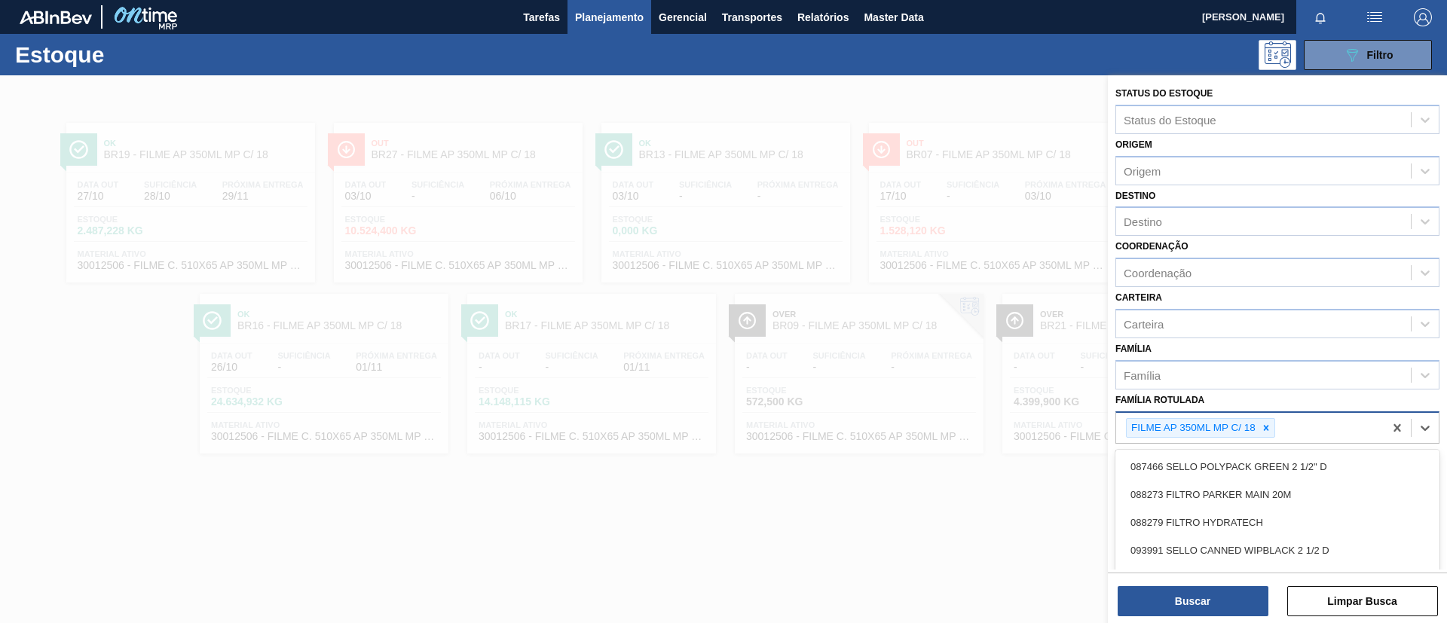
click at [1270, 437] on div "FILME AP 350ML MP C/ 18" at bounding box center [1250, 428] width 268 height 31
click at [1263, 432] on icon at bounding box center [1266, 428] width 11 height 11
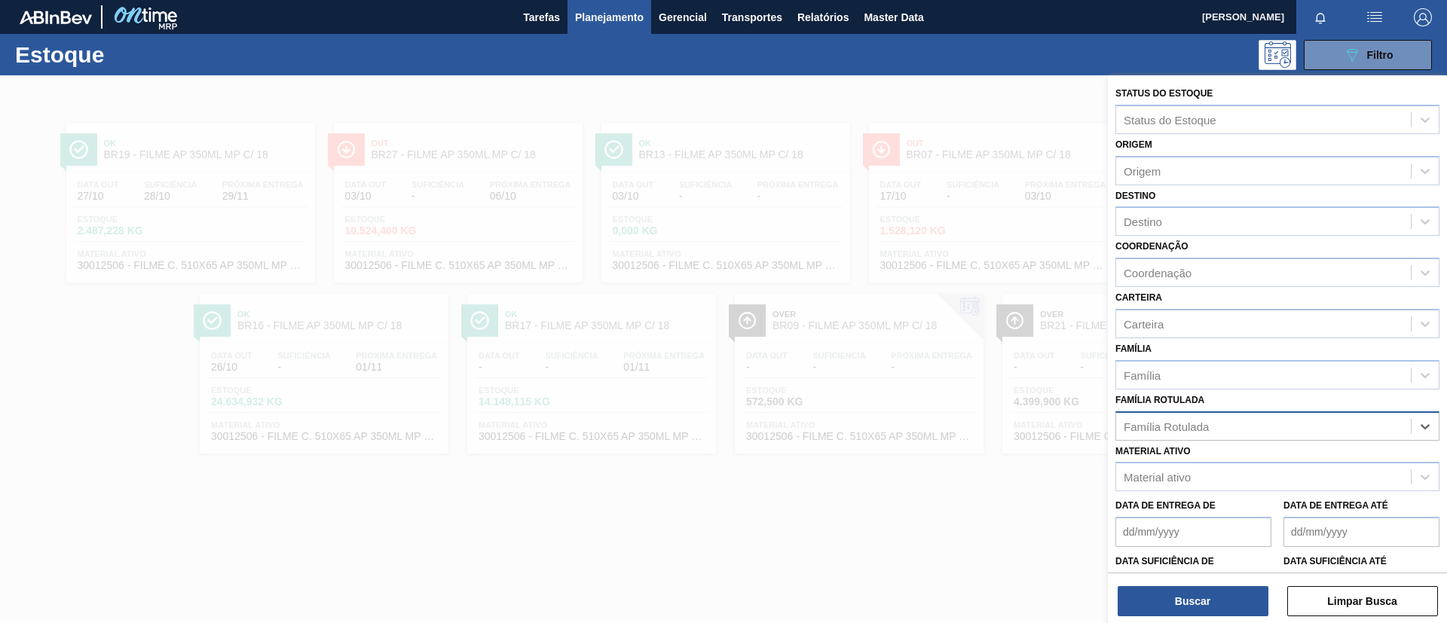
click at [1243, 412] on div "Família Rotulada" at bounding box center [1278, 426] width 324 height 29
click at [1209, 467] on div "Material ativo" at bounding box center [1263, 478] width 295 height 22
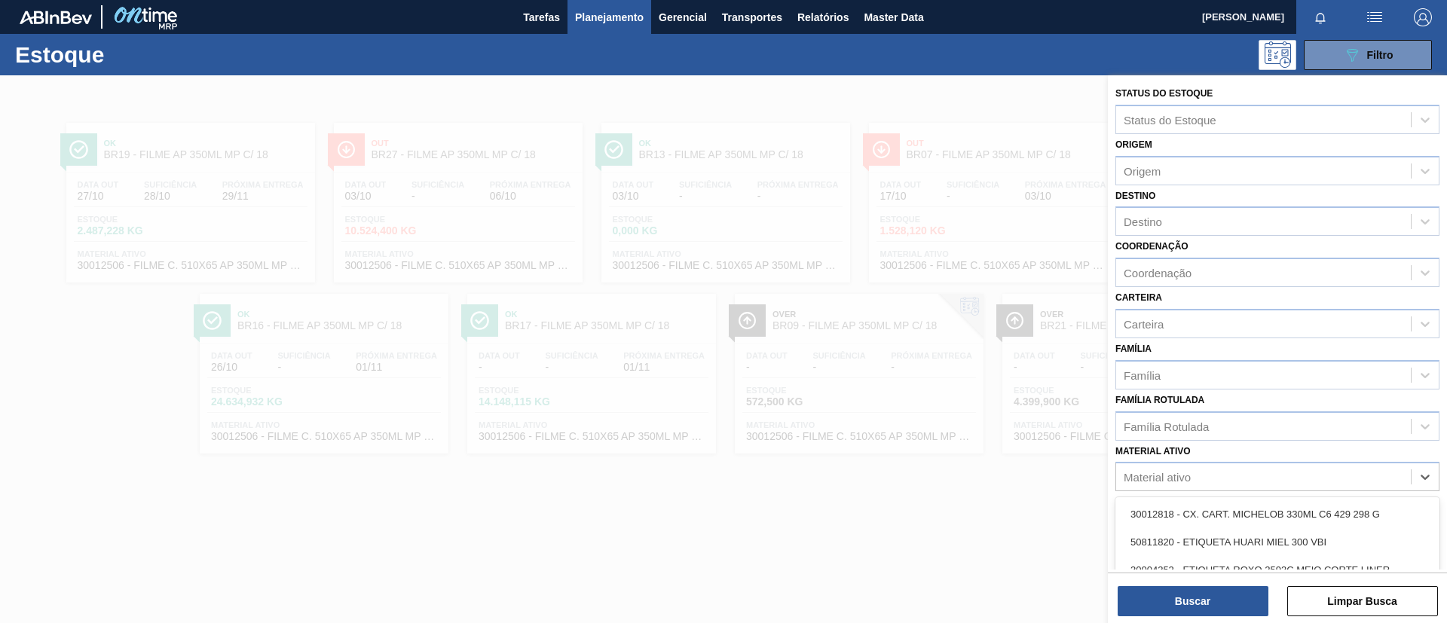
paste ativo "30030354"
type ativo "30030354"
click at [1210, 506] on div "30030354 - FILME CONTR 780X60 PC LT350 NIV24" at bounding box center [1278, 515] width 324 height 28
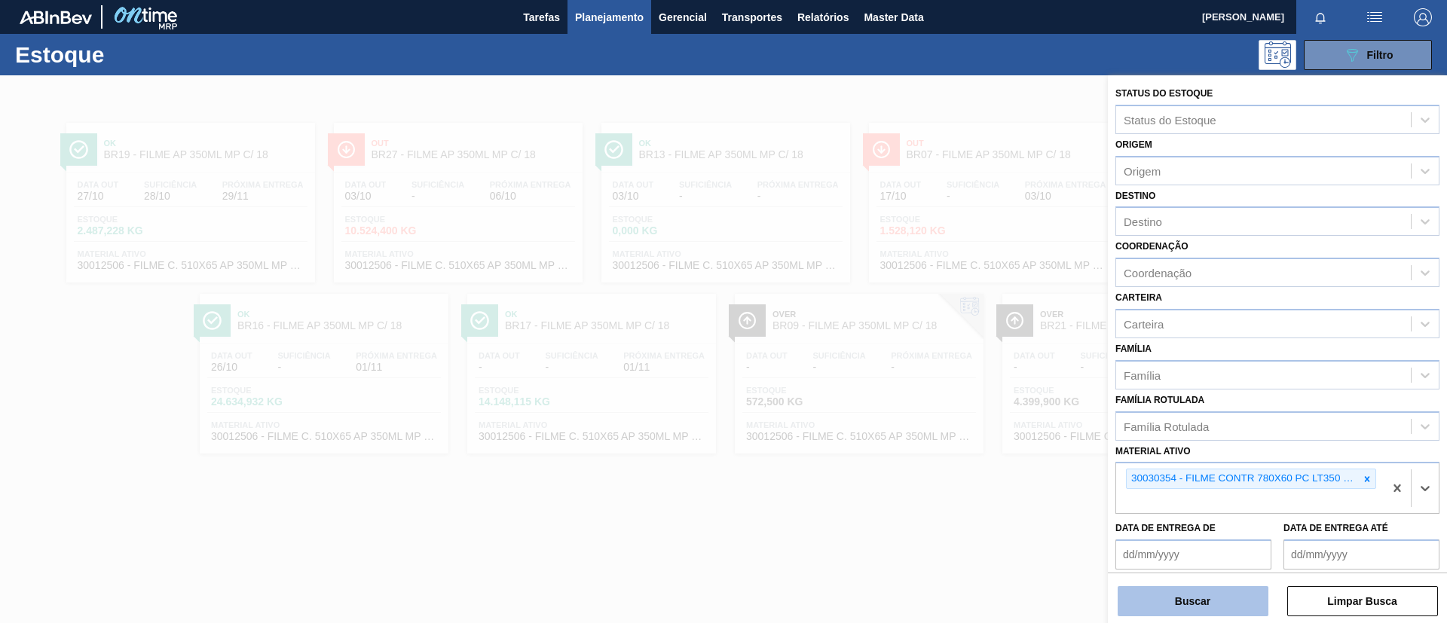
click at [1184, 604] on button "Buscar" at bounding box center [1193, 601] width 151 height 30
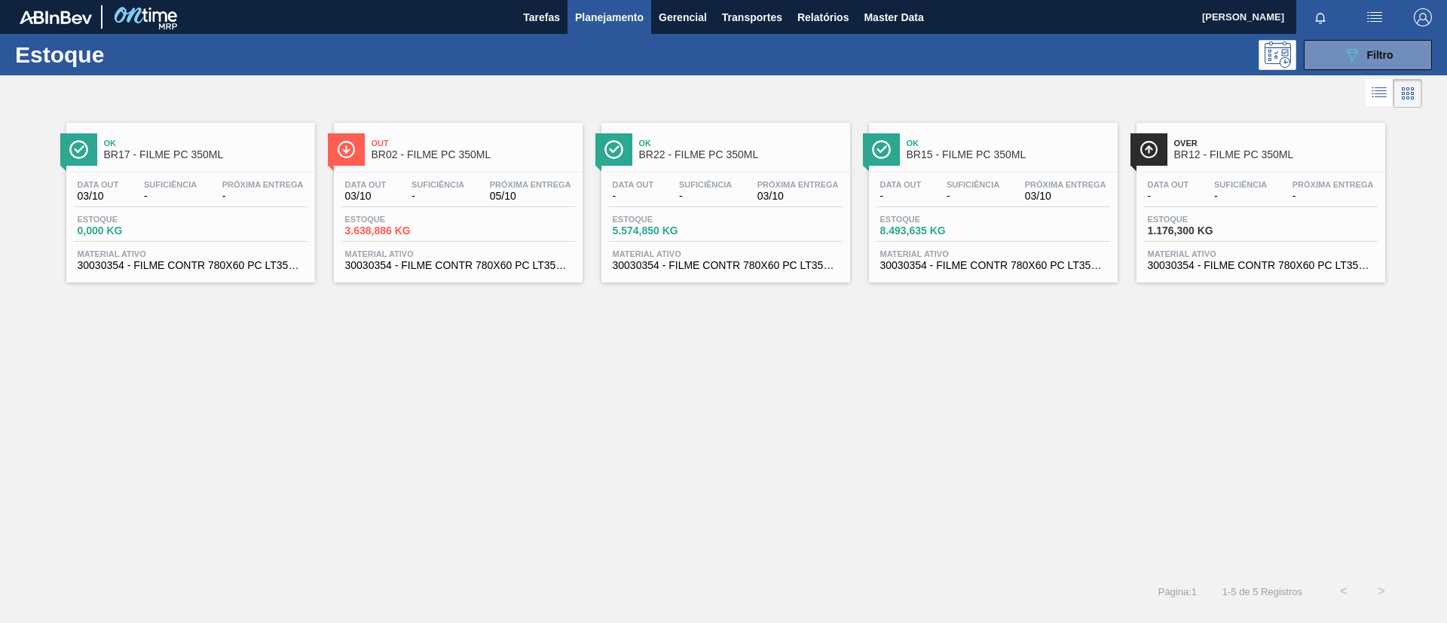
click at [1002, 169] on div "Ok BR15 - FILME PC 350ML Data out - Suficiência - Próxima Entrega 03/10 Estoque…" at bounding box center [993, 203] width 249 height 160
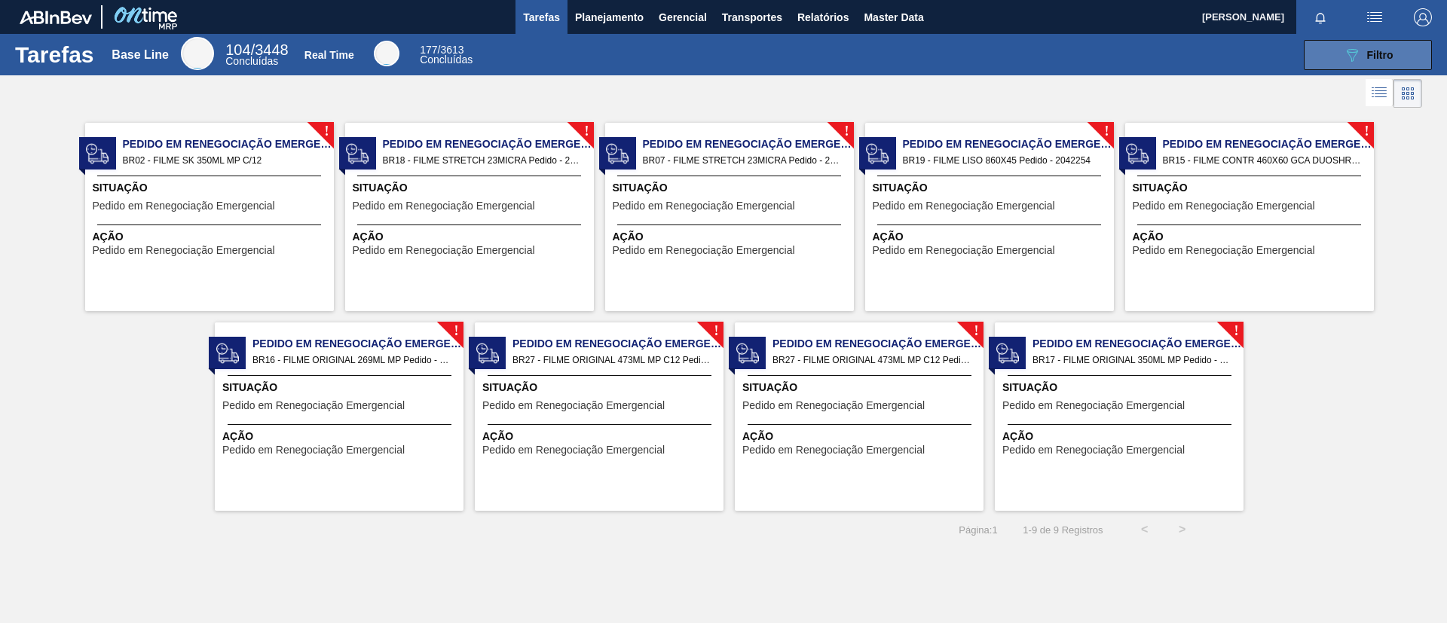
click at [1205, 45] on button "089F7B8B-B2A5-4AFE-B5C0-19BA573D28AC Filtro" at bounding box center [1368, 55] width 128 height 30
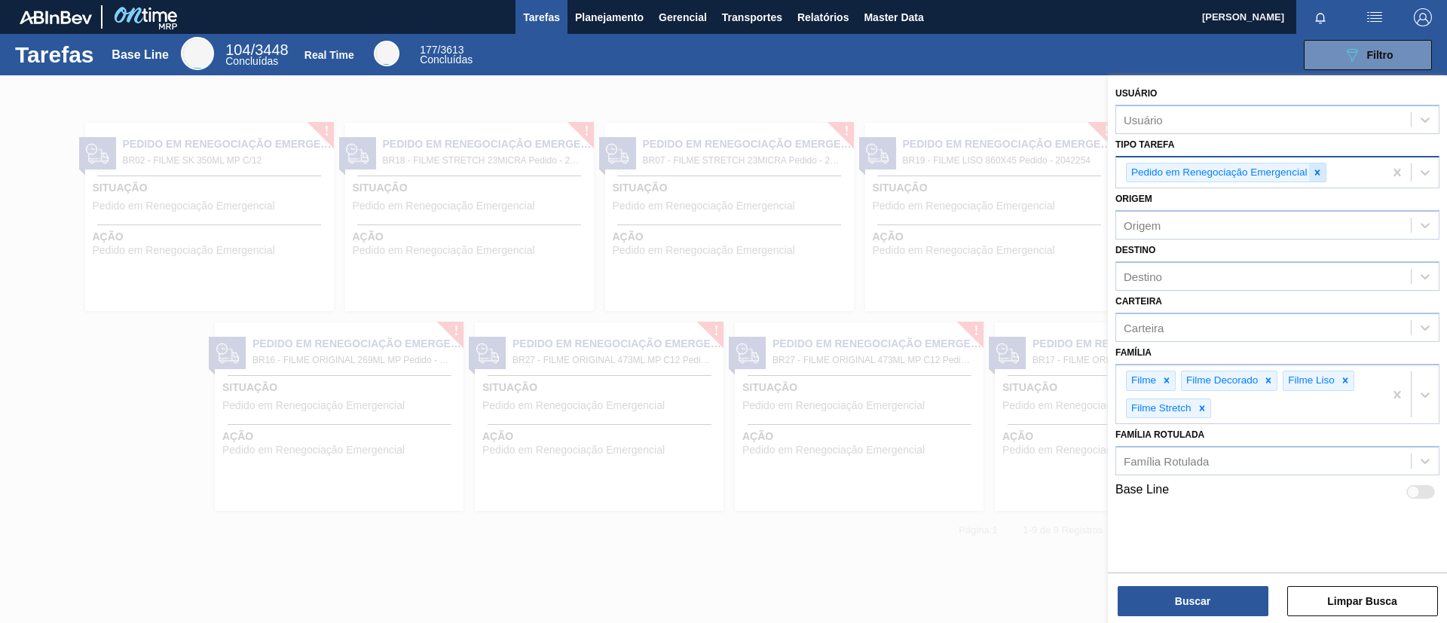
click at [1205, 169] on icon at bounding box center [1317, 172] width 11 height 11
click at [1205, 166] on div "Tipo Tarefa" at bounding box center [1263, 171] width 295 height 22
click at [1205, 161] on div "Tipo Tarefa" at bounding box center [1263, 171] width 295 height 22
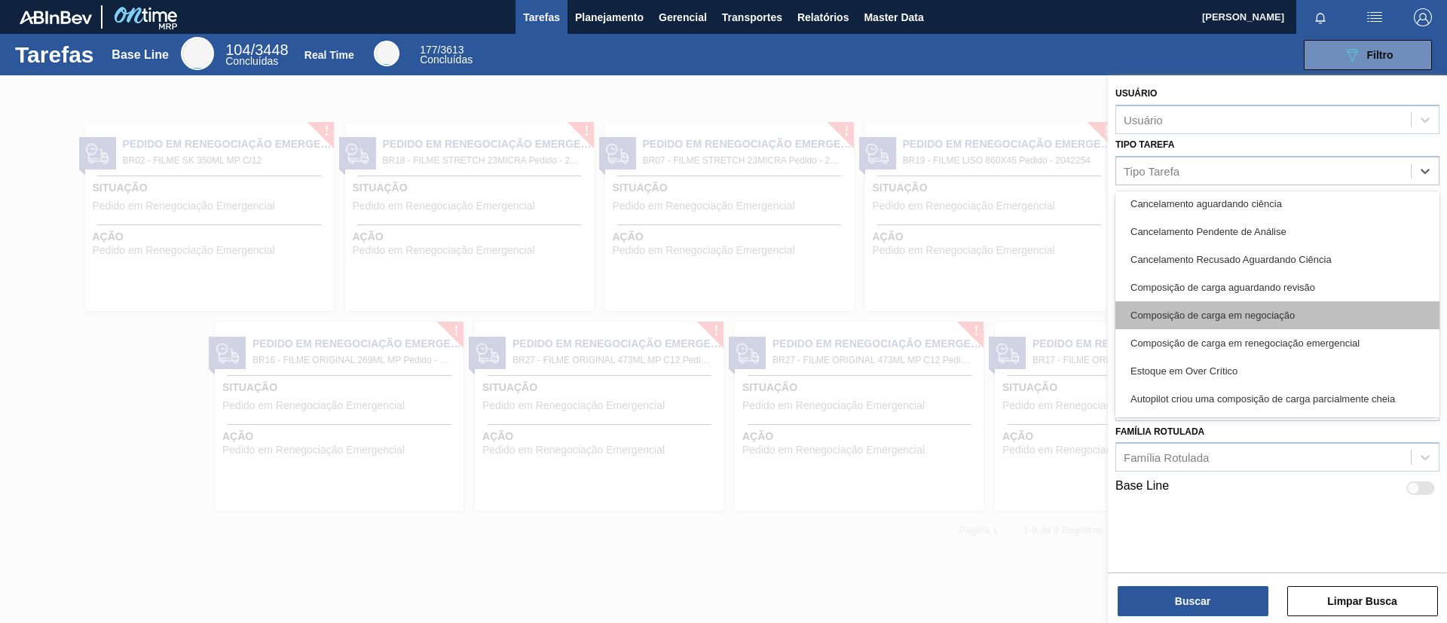
scroll to position [421, 0]
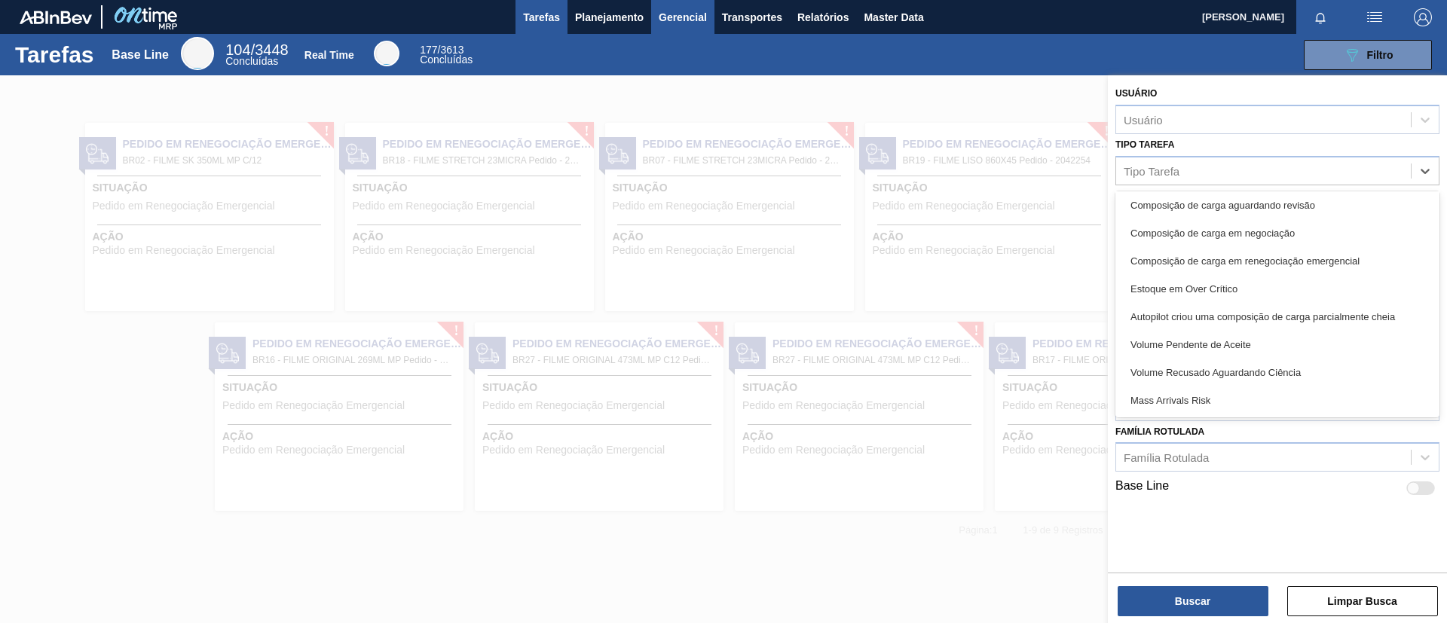
click at [706, 27] on button "Gerencial" at bounding box center [682, 17] width 63 height 34
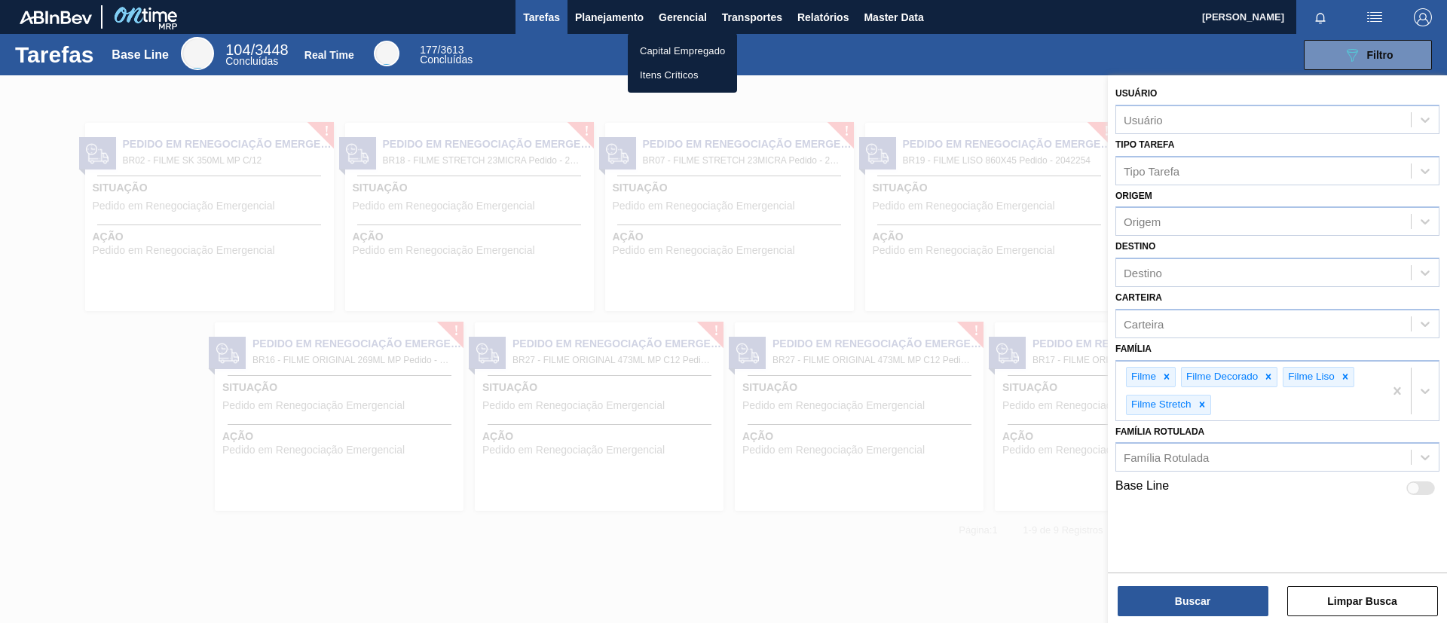
click at [697, 75] on li "Itens Críticos" at bounding box center [682, 75] width 109 height 24
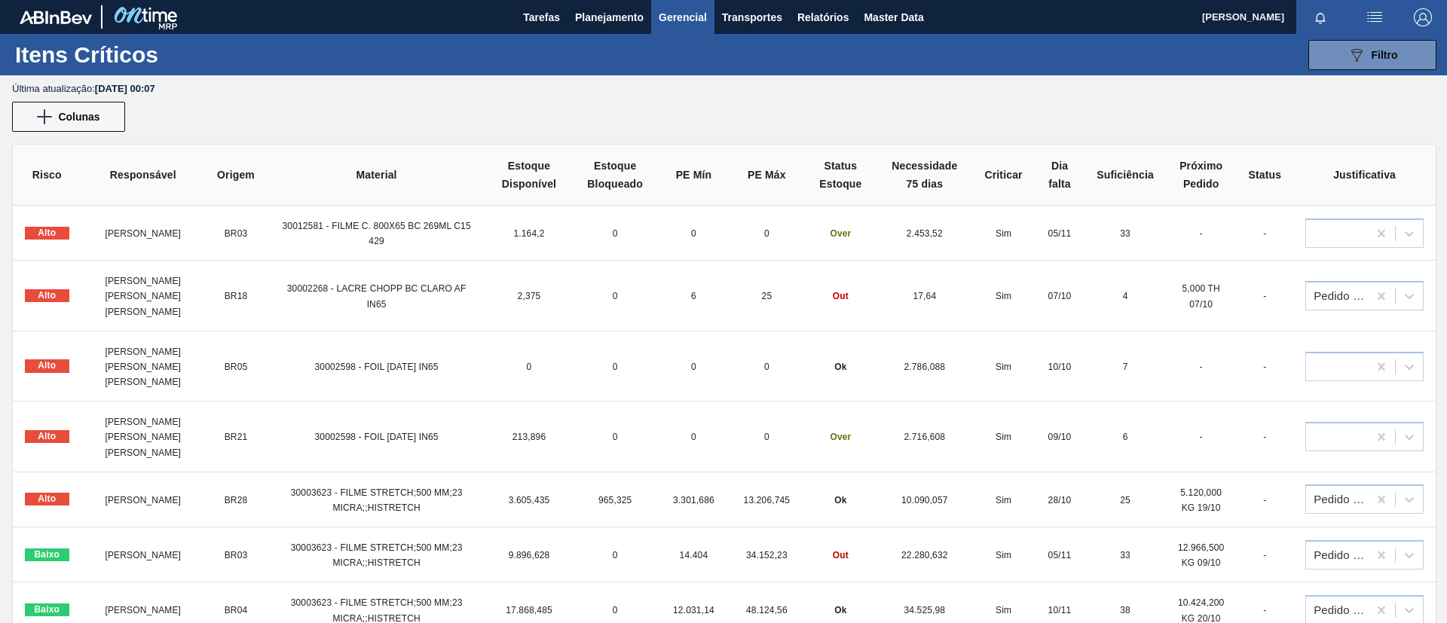
click at [378, 222] on span "30012581 - FILME C. 800X65 BC 269ML C15 429" at bounding box center [377, 234] width 188 height 26
click at [377, 229] on span "30012581 - FILME C. 800X65 BC 269ML C15 429" at bounding box center [377, 234] width 188 height 26
click at [378, 222] on span "30012581 - FILME C. 800X65 BC 269ML C15 429" at bounding box center [377, 234] width 188 height 26
click at [63, 228] on span "Alto" at bounding box center [47, 233] width 44 height 13
click at [139, 228] on span "[PERSON_NAME]" at bounding box center [143, 233] width 76 height 11
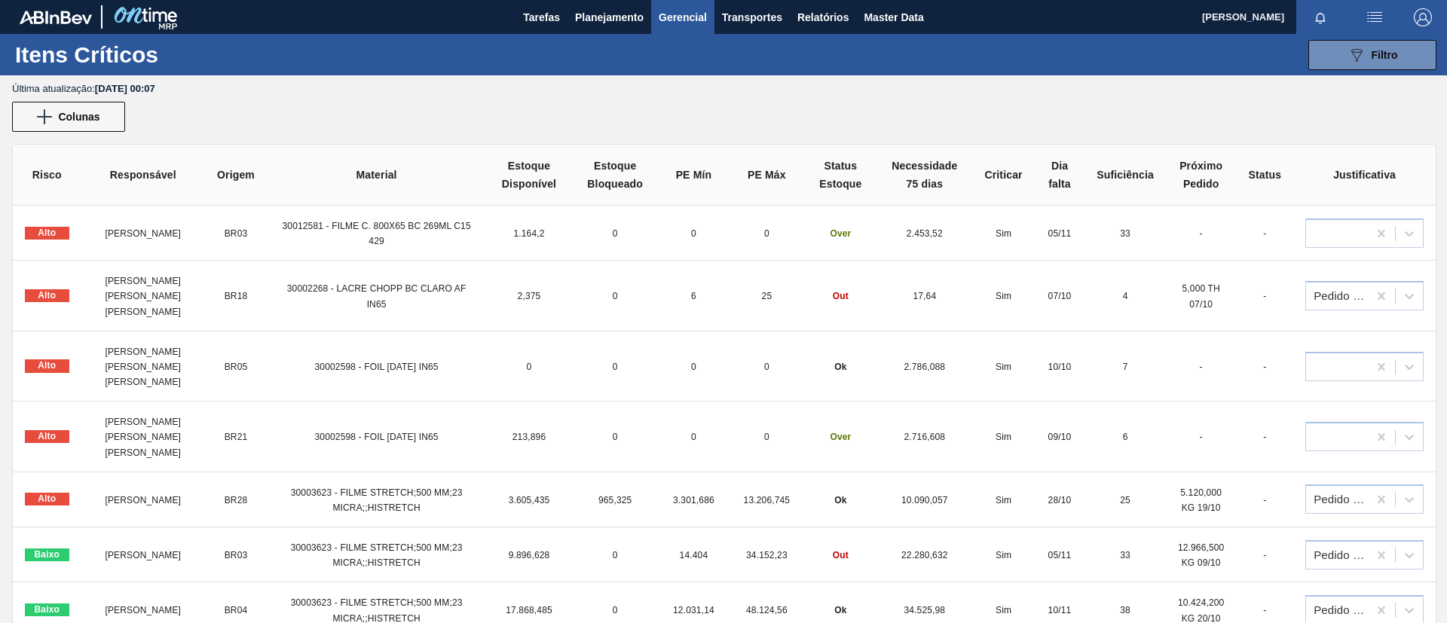
click at [253, 237] on td "BR03" at bounding box center [236, 233] width 62 height 55
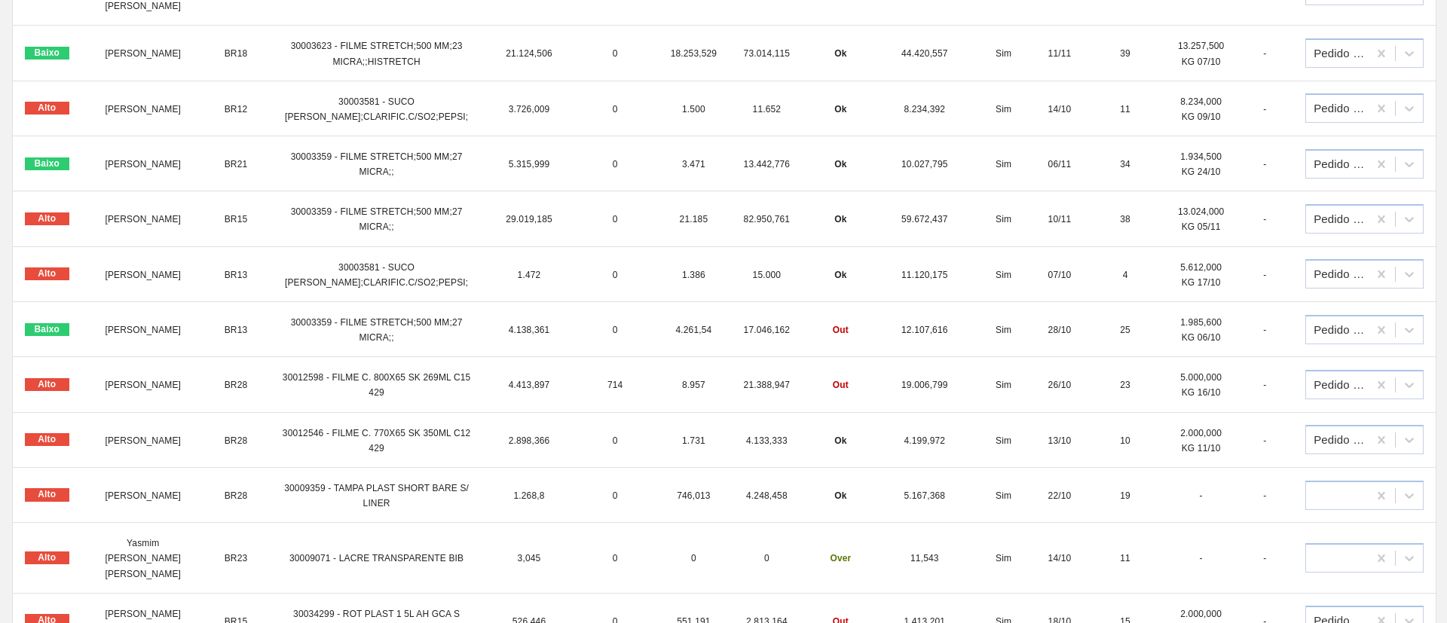
scroll to position [905, 0]
drag, startPoint x: 281, startPoint y: 378, endPoint x: 316, endPoint y: 378, distance: 34.7
click at [316, 378] on td "30012598 - FILME C. 800X65 SK 269ML C15 429" at bounding box center [376, 384] width 219 height 55
copy span "30012598"
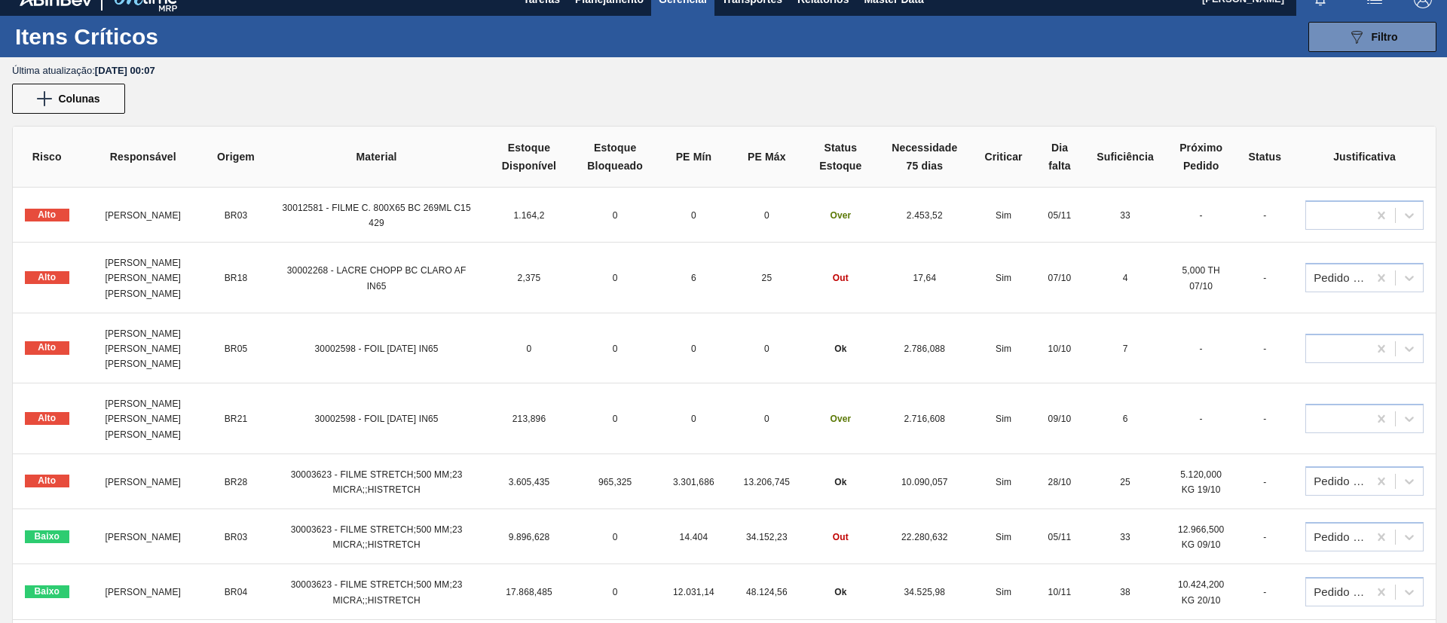
scroll to position [0, 0]
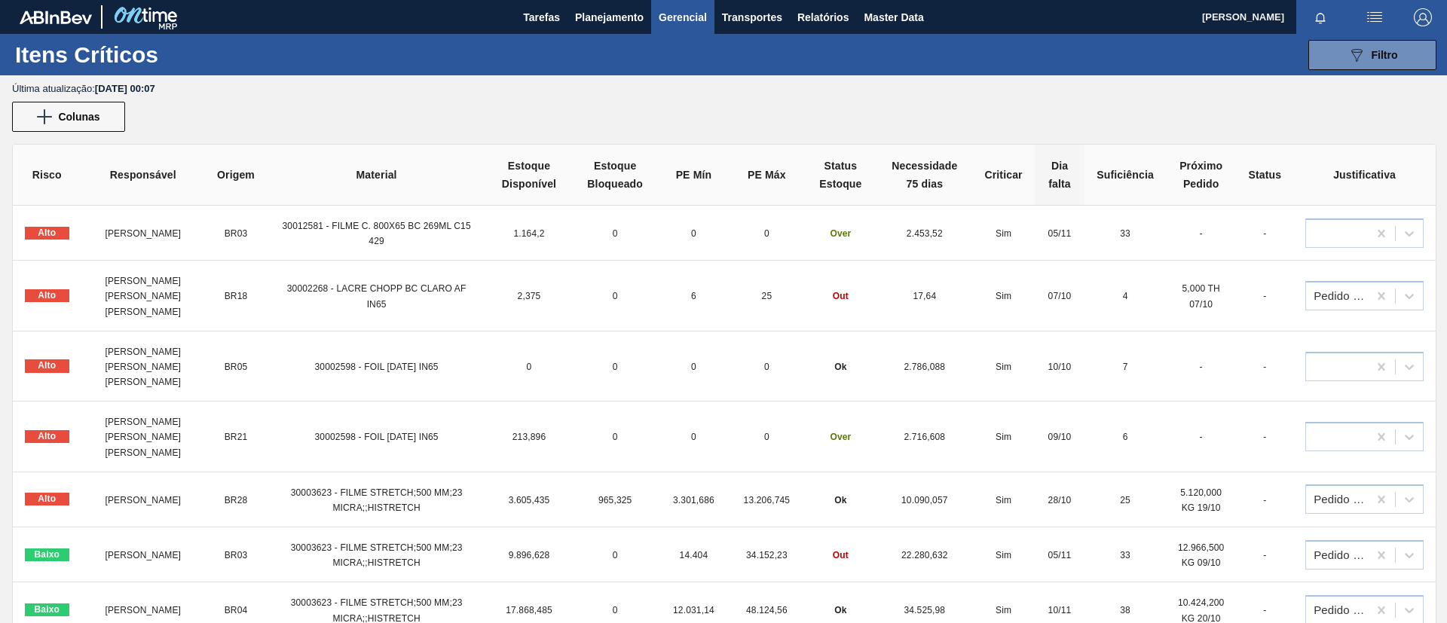
click at [1047, 170] on div "Dia falta" at bounding box center [1060, 175] width 26 height 36
click at [1060, 188] on div "Dia falta" at bounding box center [1060, 175] width 26 height 36
click at [1205, 51] on icon at bounding box center [1357, 55] width 11 height 13
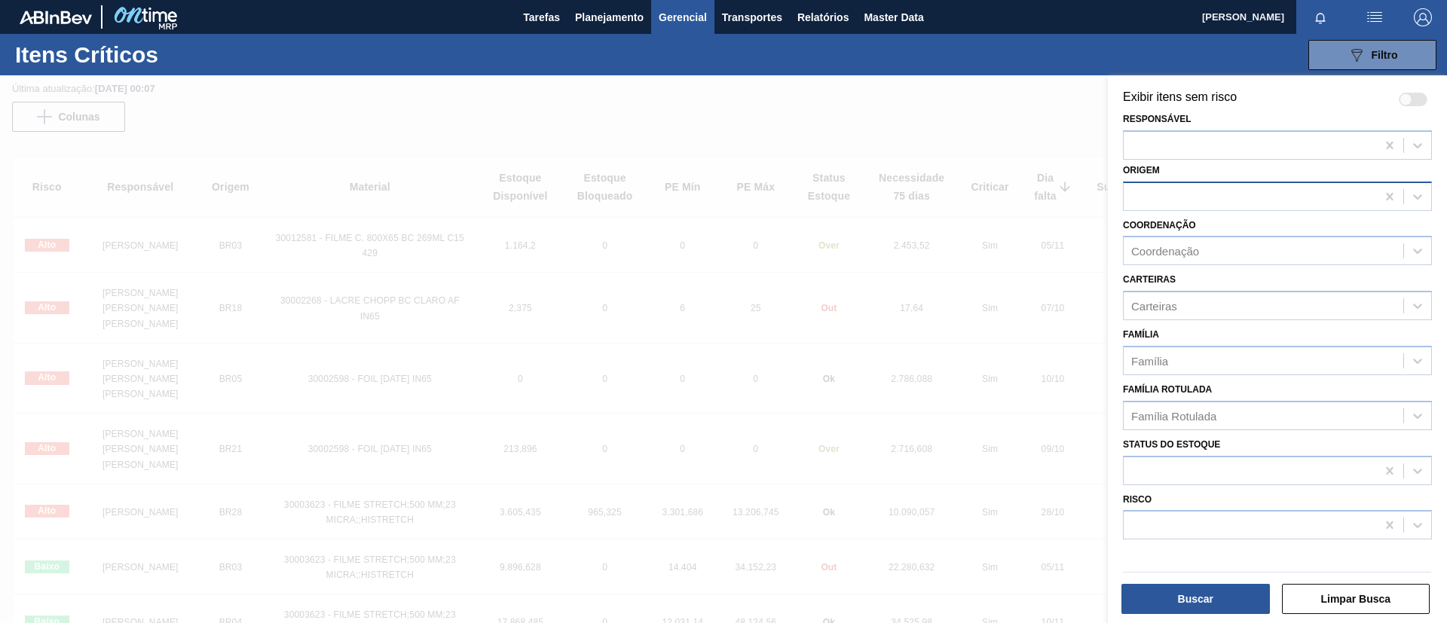
click at [1205, 183] on div at bounding box center [1277, 196] width 309 height 29
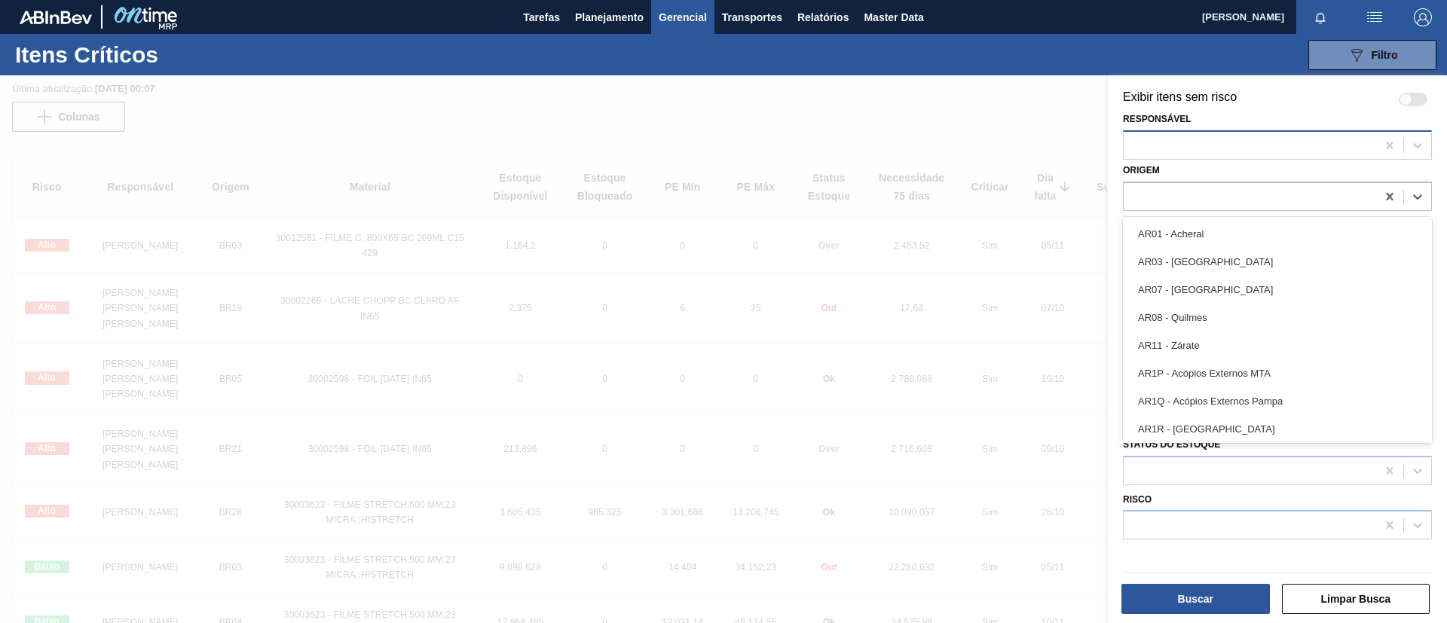
click at [1205, 154] on div at bounding box center [1250, 145] width 253 height 22
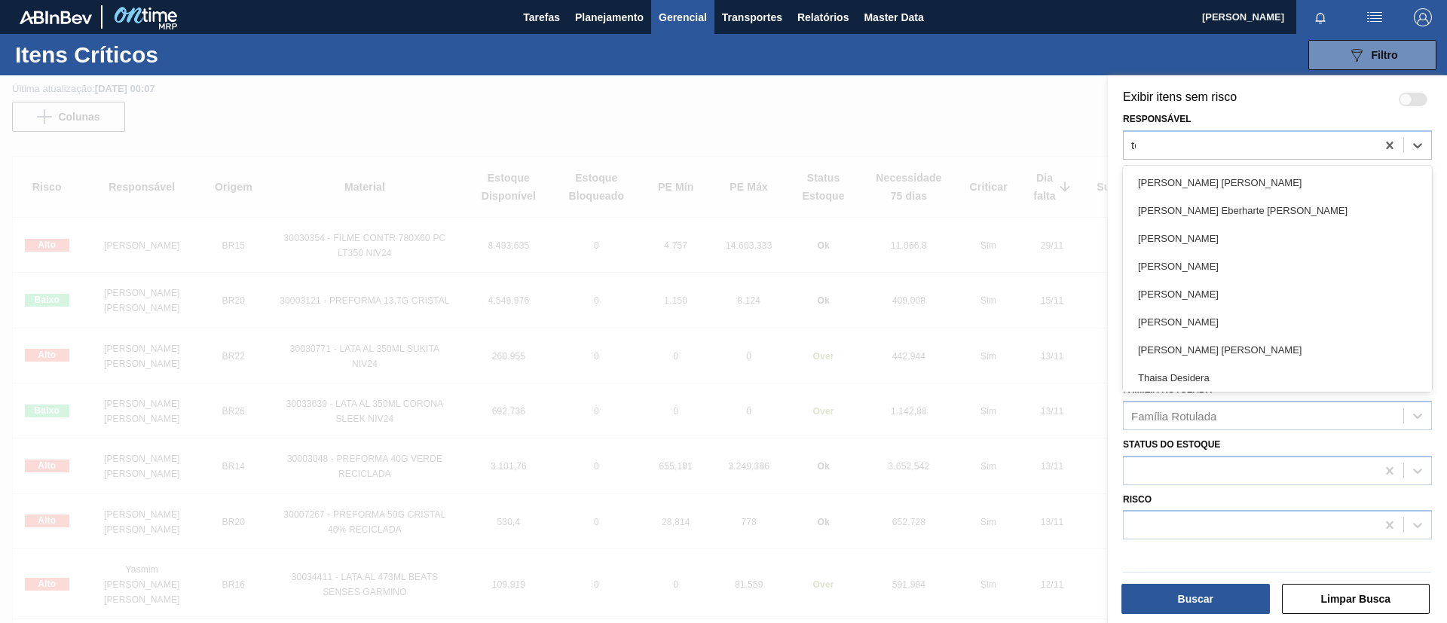
type input "tom"
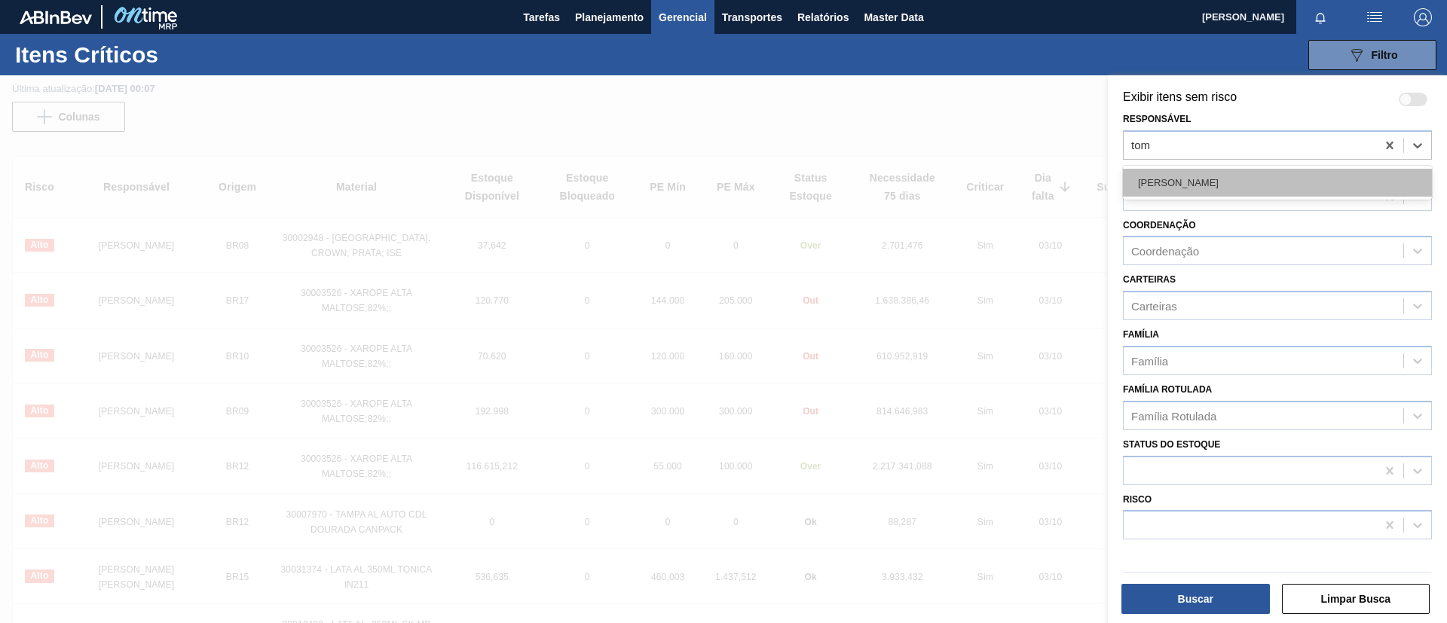
click at [1205, 181] on div "[PERSON_NAME]" at bounding box center [1277, 183] width 309 height 28
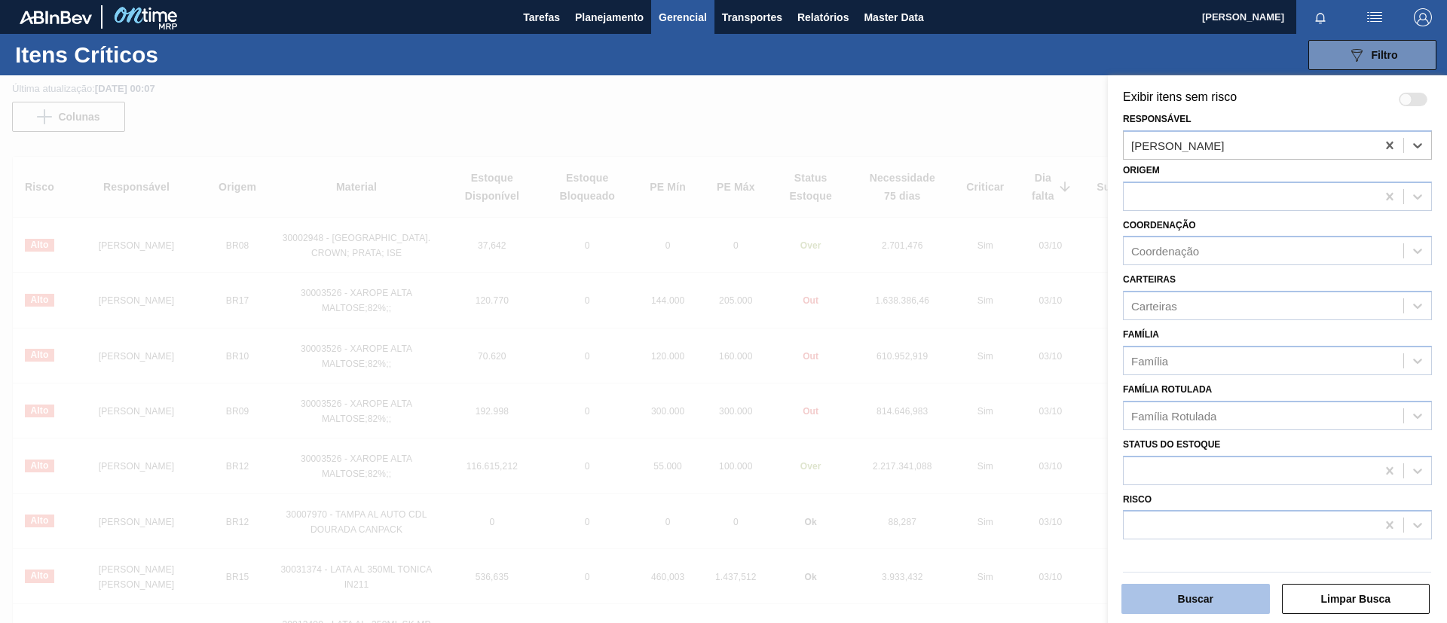
click at [1205, 519] on button "Buscar" at bounding box center [1196, 599] width 149 height 30
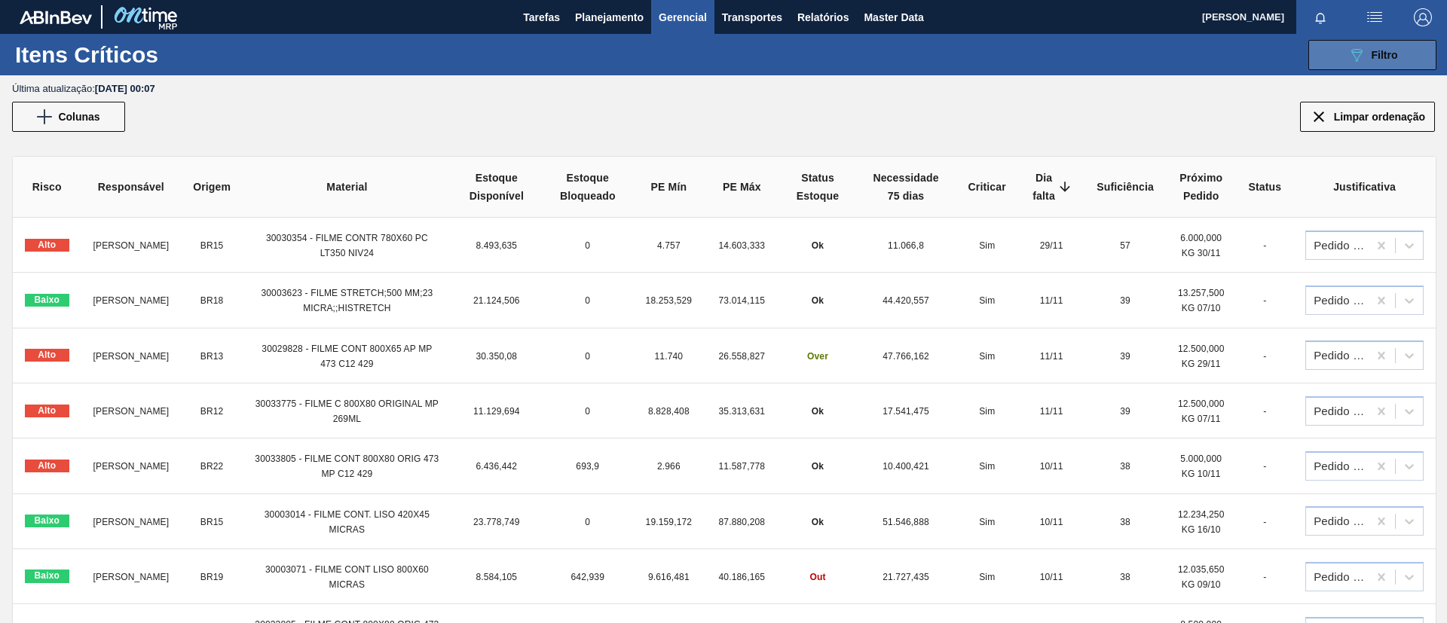
click at [1205, 57] on icon "089F7B8B-B2A5-4AFE-B5C0-19BA573D28AC" at bounding box center [1357, 55] width 18 height 18
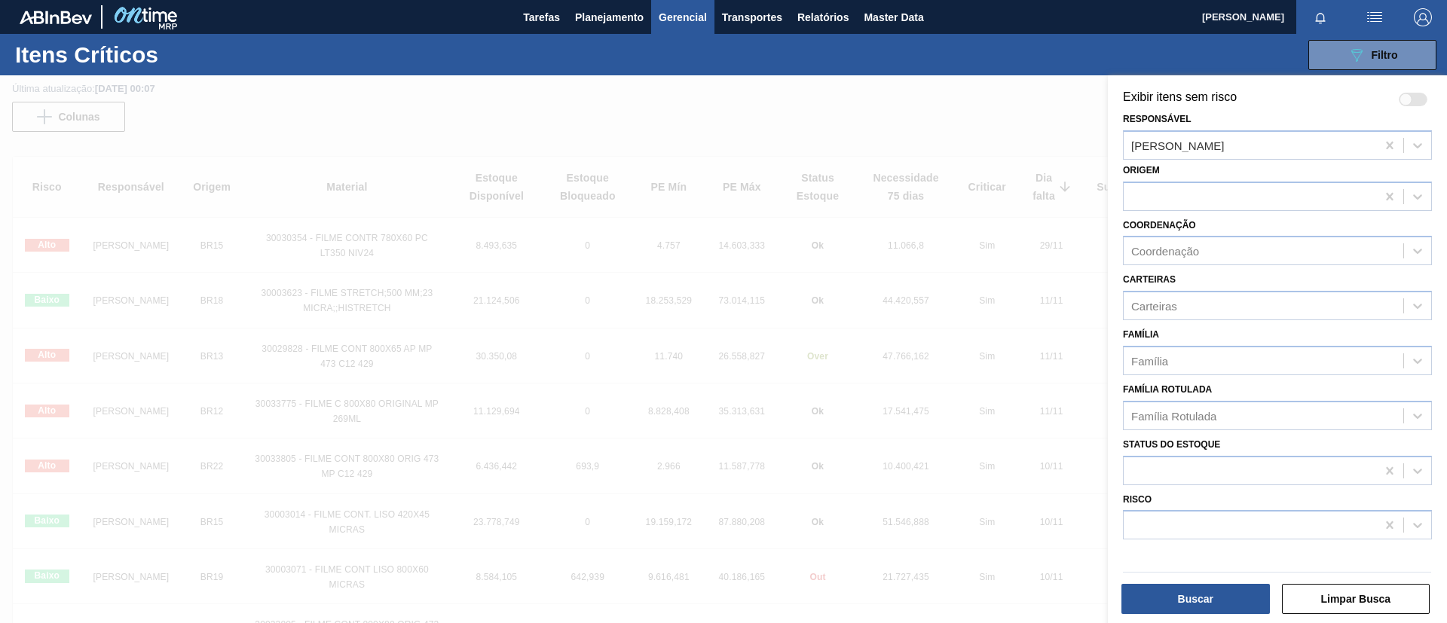
click at [1205, 170] on div "Origem" at bounding box center [1277, 185] width 309 height 51
click at [1205, 189] on div at bounding box center [1250, 196] width 253 height 22
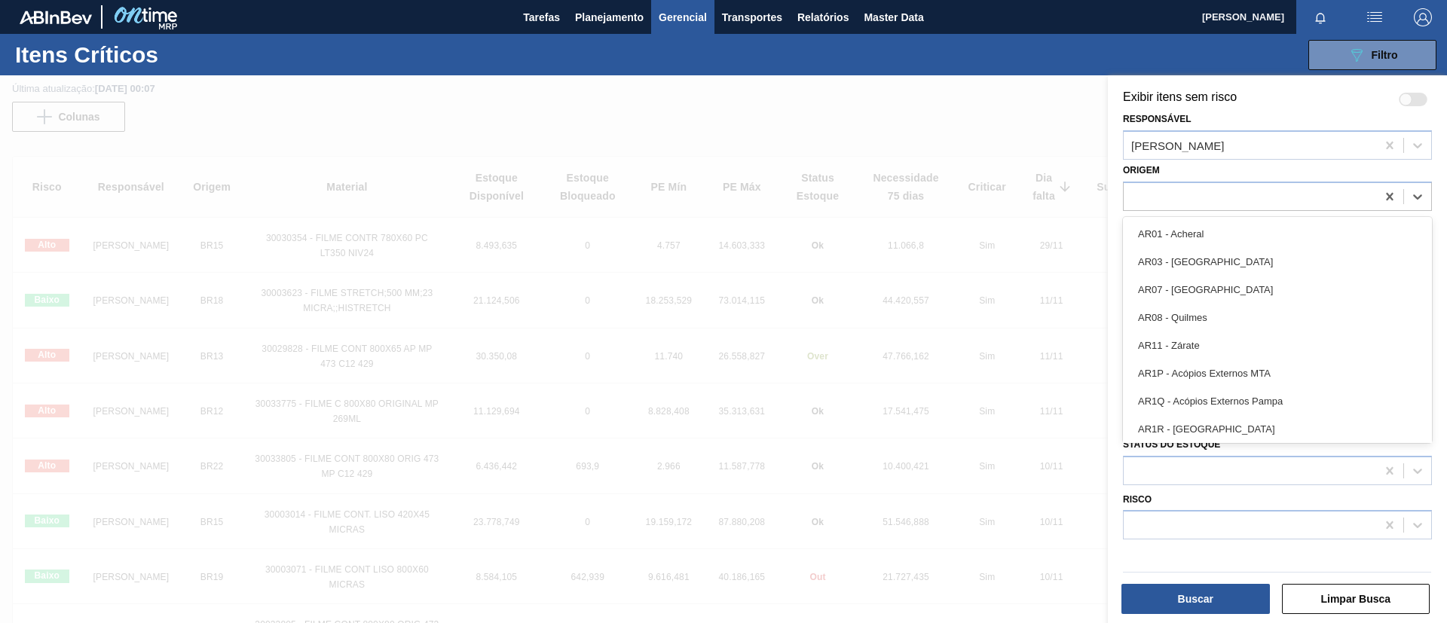
click at [1070, 155] on div at bounding box center [723, 386] width 1447 height 623
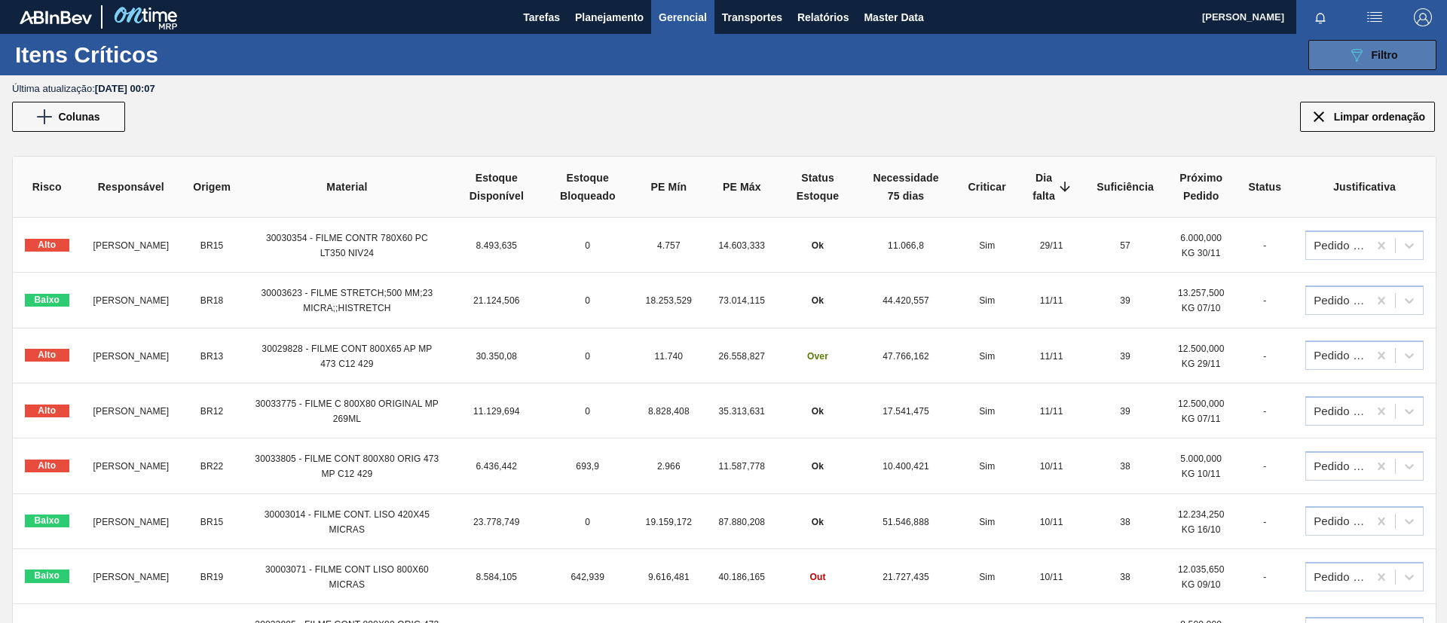
click at [1205, 67] on button "089F7B8B-B2A5-4AFE-B5C0-19BA573D28AC Filtro" at bounding box center [1373, 55] width 128 height 30
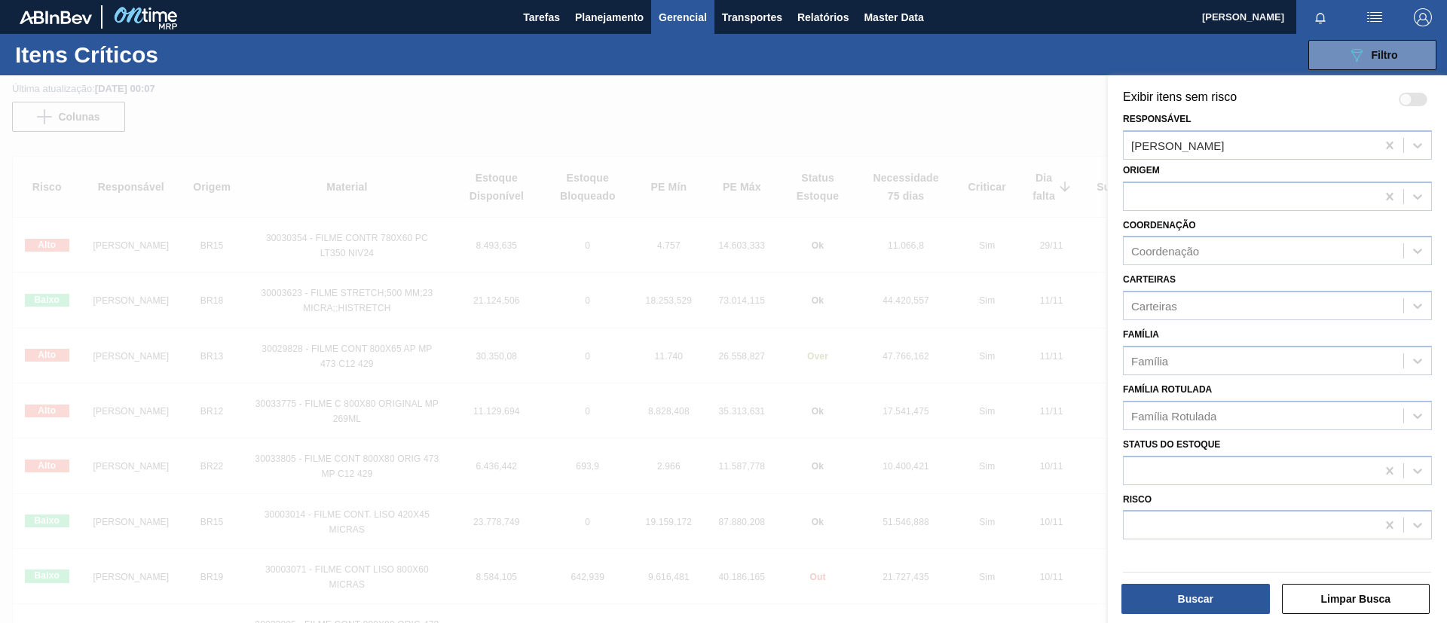
click at [1205, 320] on div "Carteiras" at bounding box center [1277, 305] width 309 height 29
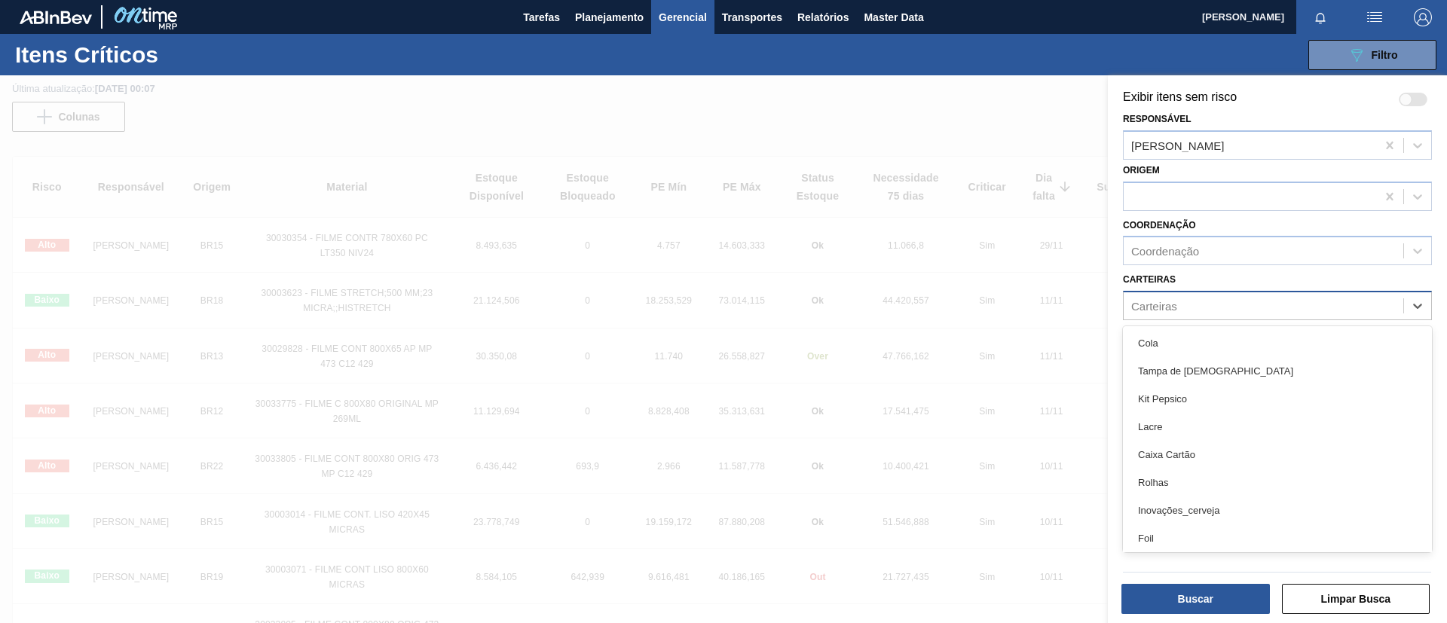
click at [1205, 291] on div "Carteiras" at bounding box center [1277, 305] width 309 height 29
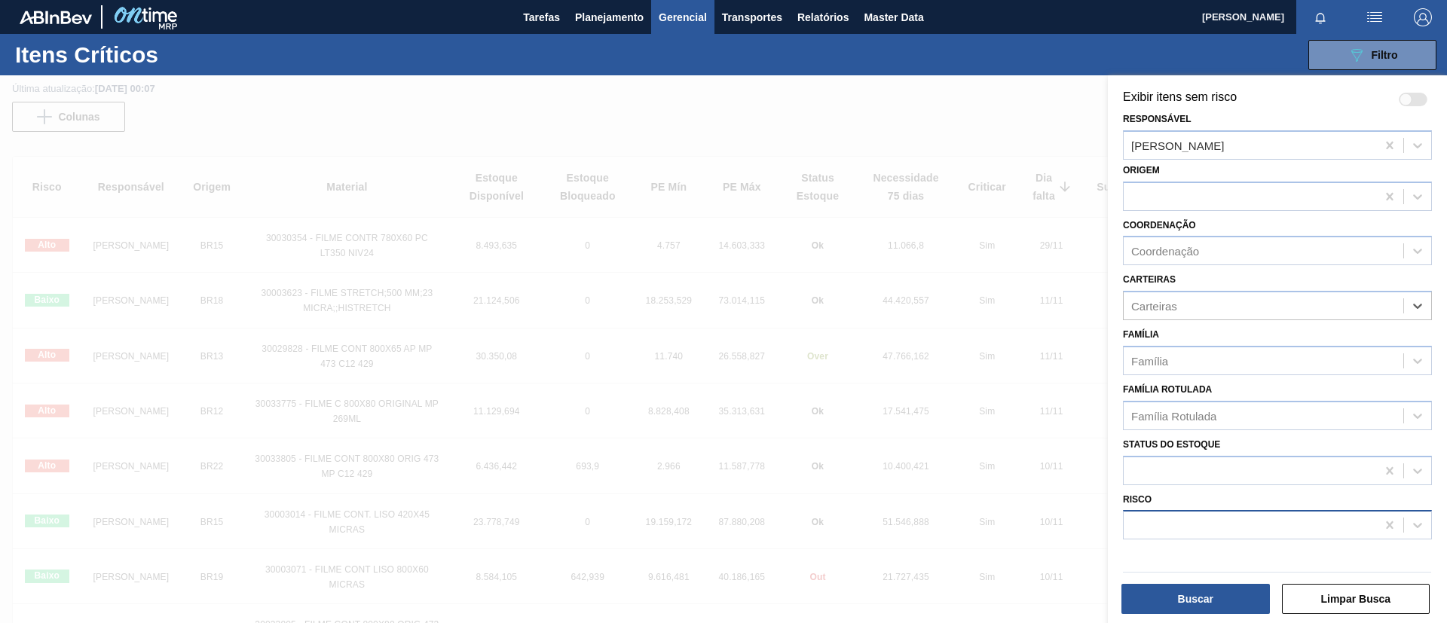
click at [1205, 519] on div at bounding box center [1250, 526] width 253 height 22
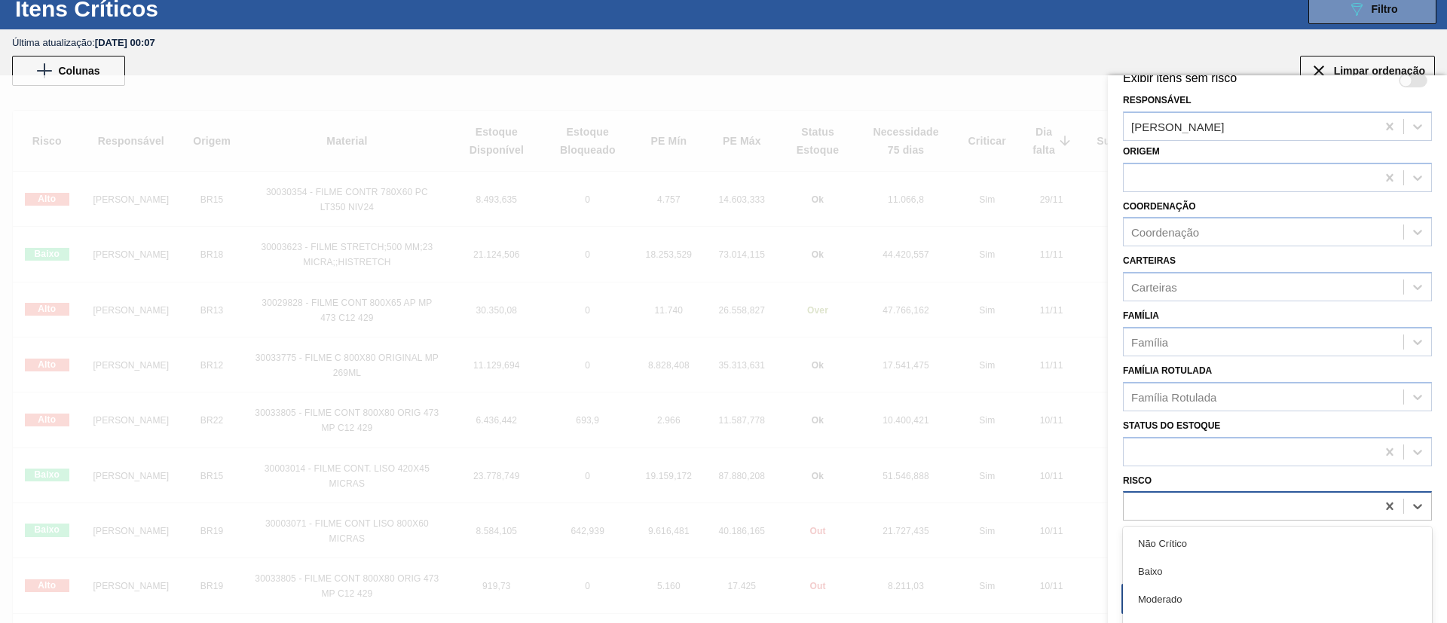
scroll to position [36, 0]
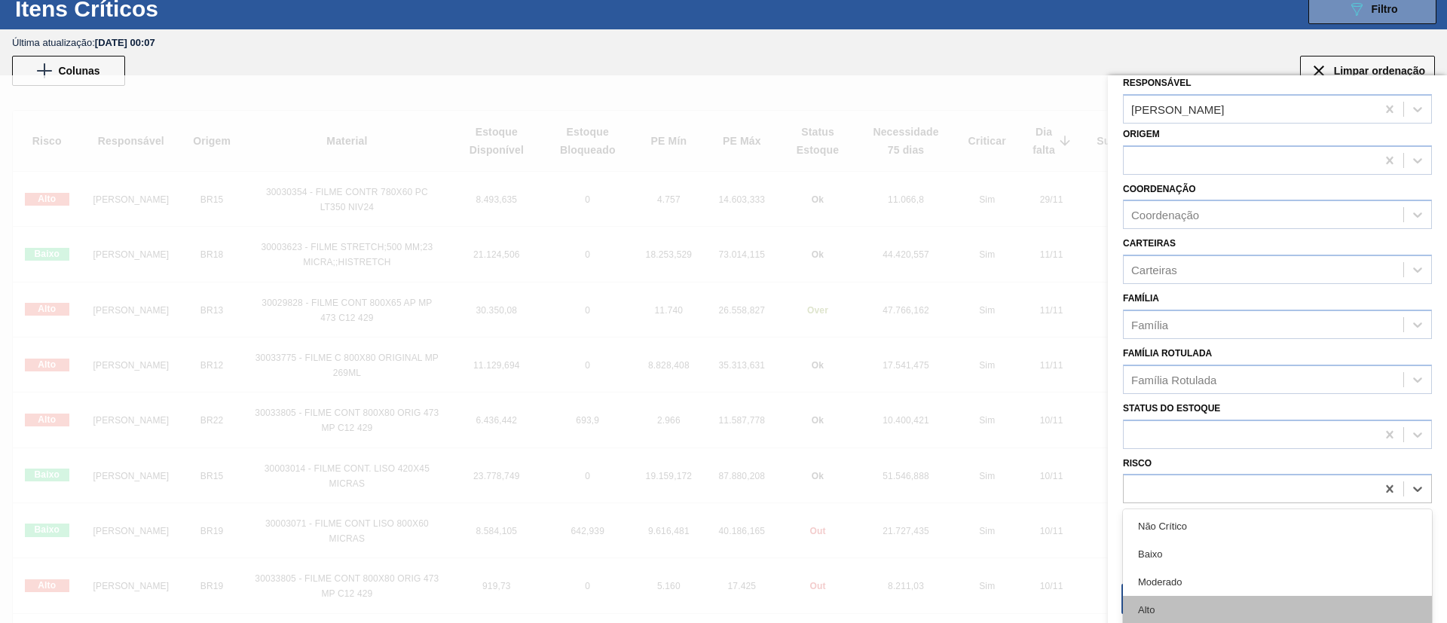
click at [1189, 519] on div "Alto" at bounding box center [1277, 610] width 309 height 28
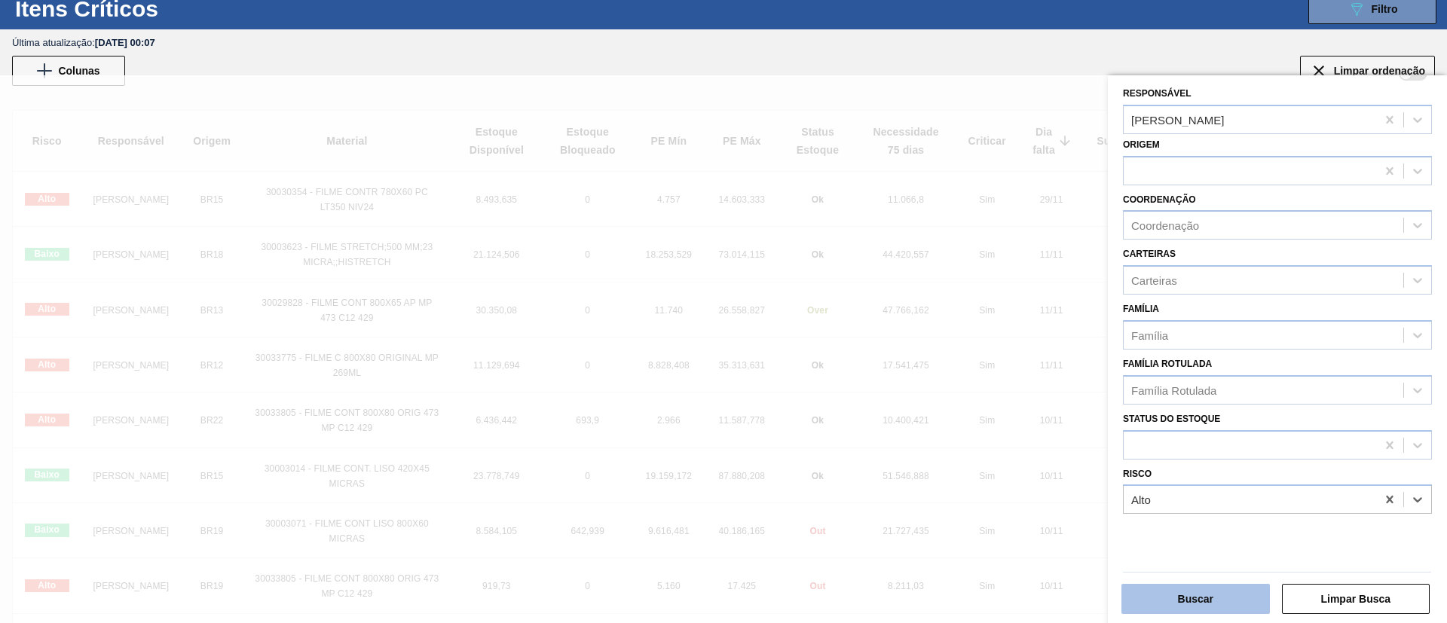
click at [1189, 519] on button "Buscar" at bounding box center [1196, 599] width 149 height 30
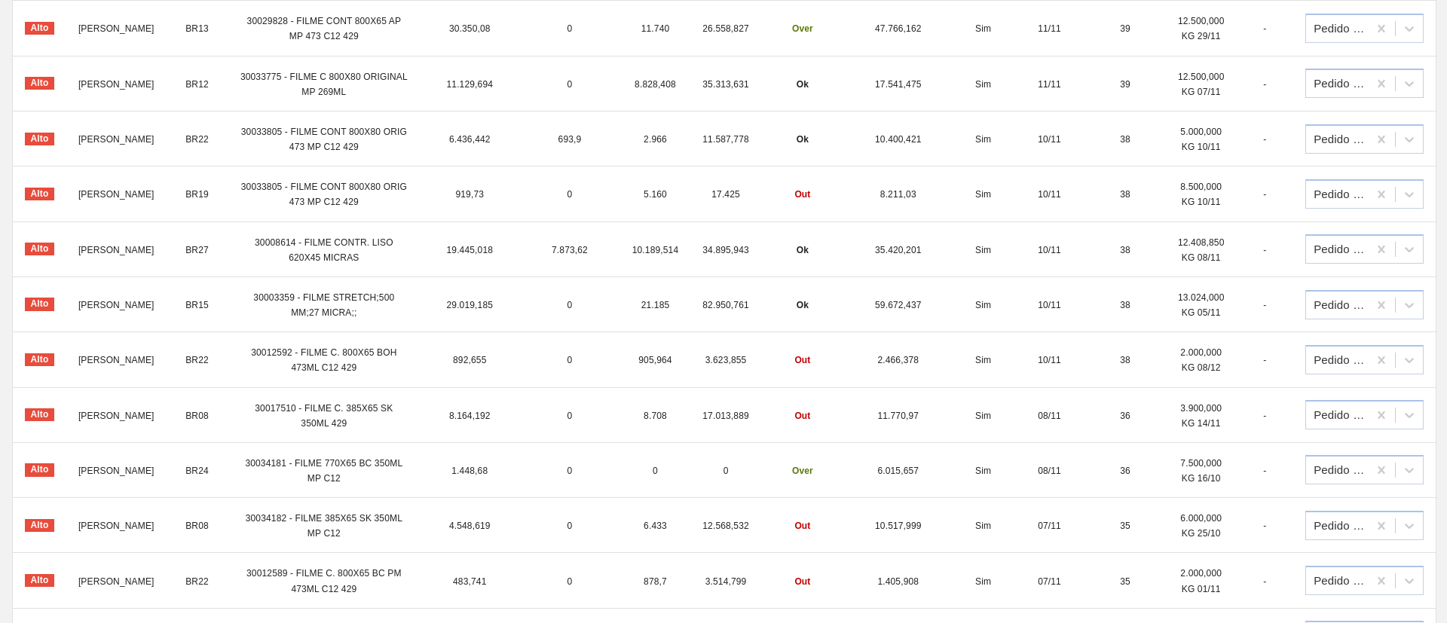
scroll to position [46, 0]
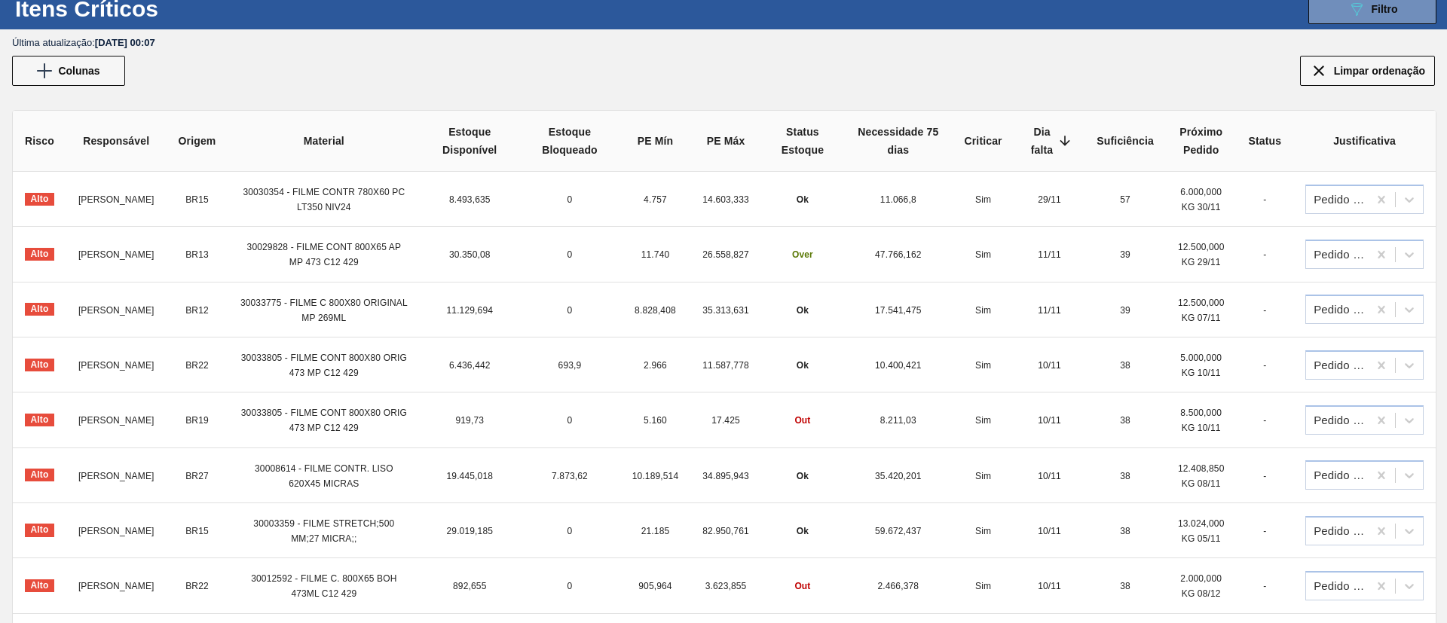
click at [44, 209] on td "Alto" at bounding box center [40, 199] width 54 height 55
click at [112, 196] on span "[PERSON_NAME]" at bounding box center [116, 199] width 76 height 11
click at [258, 199] on td "30030354 - FILME CONTR 780X60 PC LT350 NIV24" at bounding box center [324, 199] width 192 height 55
click at [205, 207] on td "BR15" at bounding box center [198, 199] width 62 height 55
click at [205, 194] on span "BR15" at bounding box center [196, 199] width 23 height 11
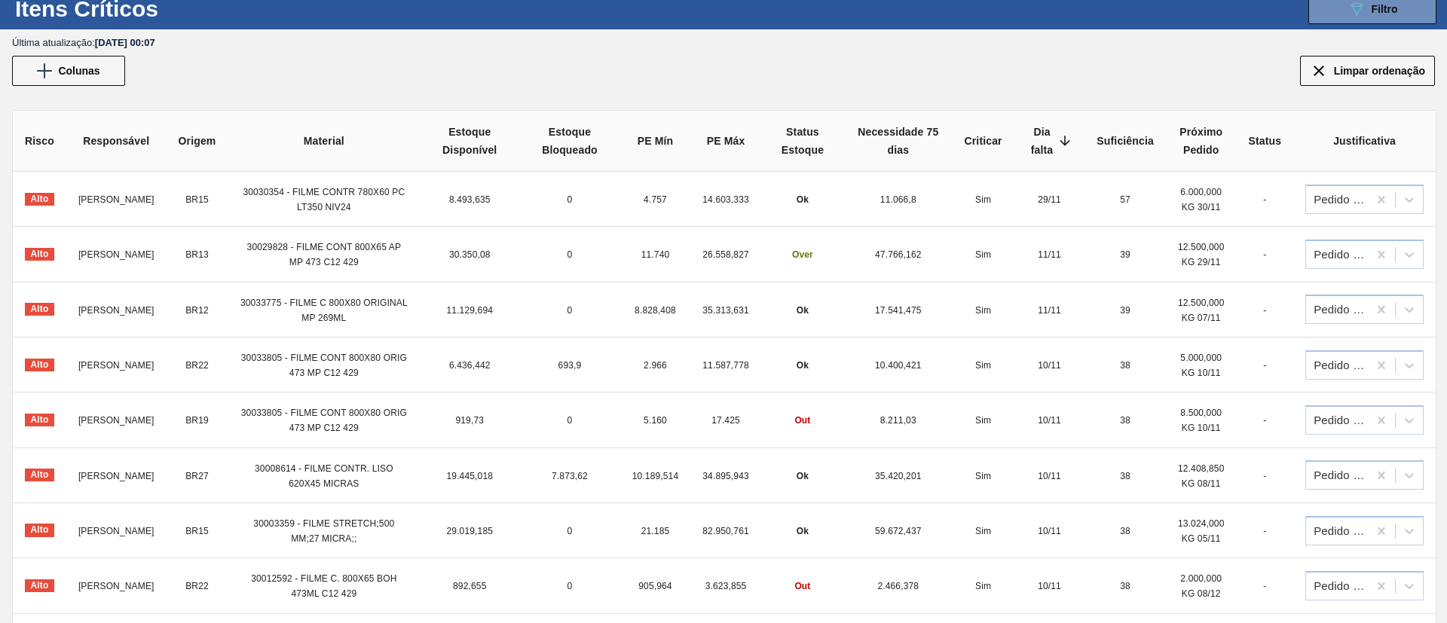
drag, startPoint x: 316, startPoint y: 192, endPoint x: 333, endPoint y: 191, distance: 17.4
click at [317, 192] on span "30030354 - FILME CONTR 780X60 PC LT350 NIV24" at bounding box center [324, 200] width 162 height 26
click at [1193, 193] on span "6.000,000 KG 30/11" at bounding box center [1200, 200] width 41 height 26
click at [1196, 194] on span "6.000,000 KG 30/11" at bounding box center [1200, 200] width 41 height 26
drag, startPoint x: 245, startPoint y: 191, endPoint x: 289, endPoint y: 193, distance: 44.5
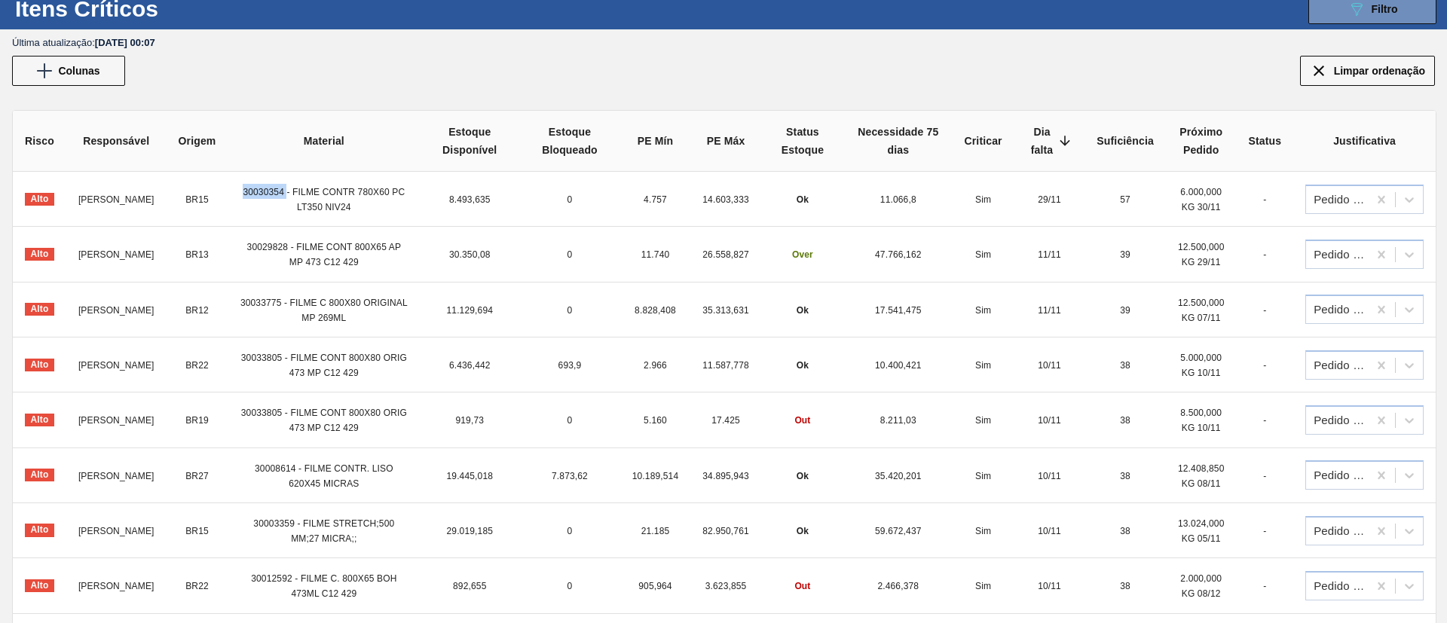
click at [289, 193] on td "30030354 - FILME CONTR 780X60 PC LT350 NIV24" at bounding box center [324, 199] width 192 height 55
click at [287, 193] on span "30030354 - FILME CONTR 780X60 PC LT350 NIV24" at bounding box center [324, 200] width 162 height 26
click at [252, 194] on span "30030354 - FILME CONTR 780X60 PC LT350 NIV24" at bounding box center [324, 200] width 162 height 26
drag, startPoint x: 245, startPoint y: 194, endPoint x: 287, endPoint y: 192, distance: 42.3
click at [287, 192] on td "30030354 - FILME CONTR 780X60 PC LT350 NIV24" at bounding box center [324, 199] width 192 height 55
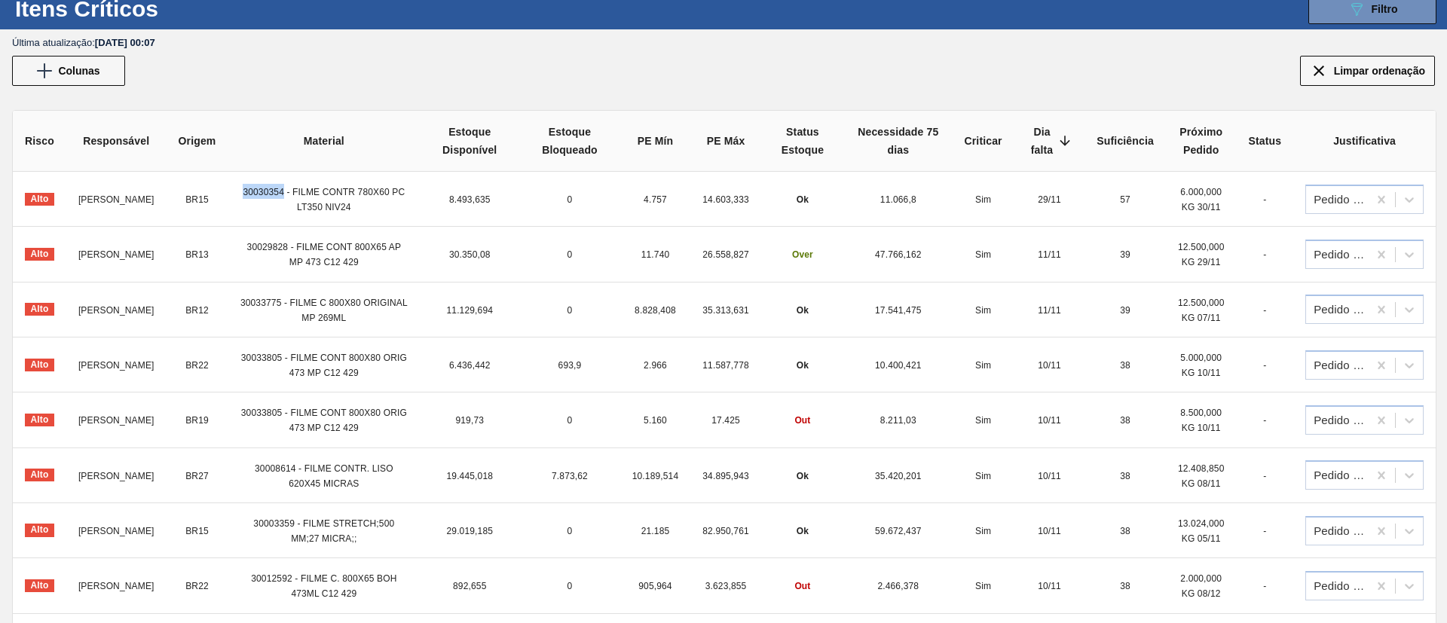
copy span "30030354"
click at [1062, 150] on div "Dia falta" at bounding box center [1050, 141] width 47 height 36
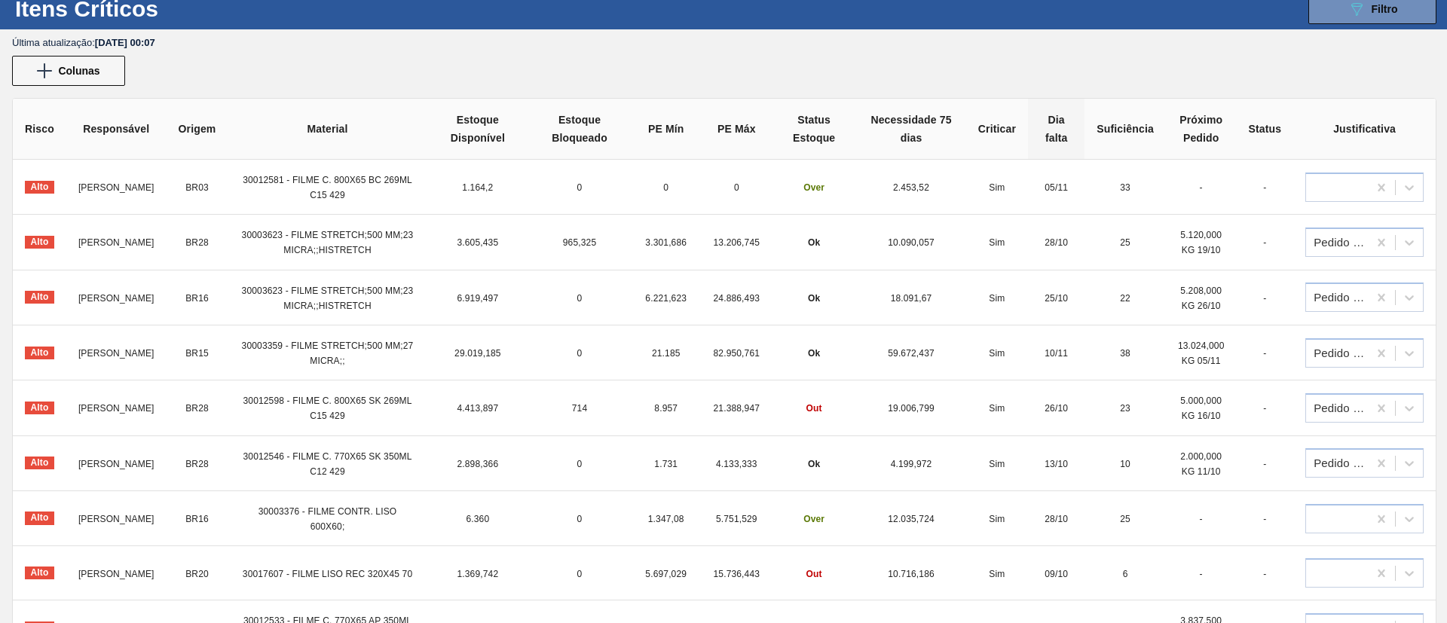
click at [1063, 135] on div "Dia falta" at bounding box center [1056, 129] width 32 height 36
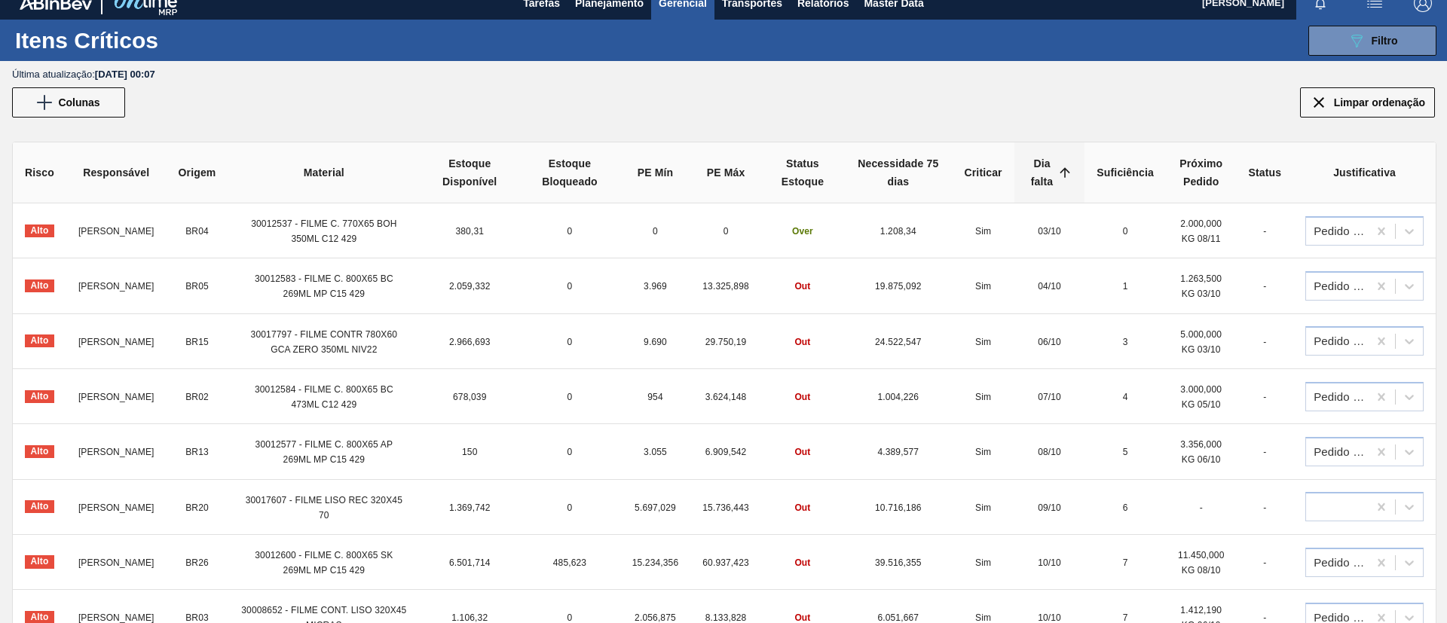
scroll to position [0, 0]
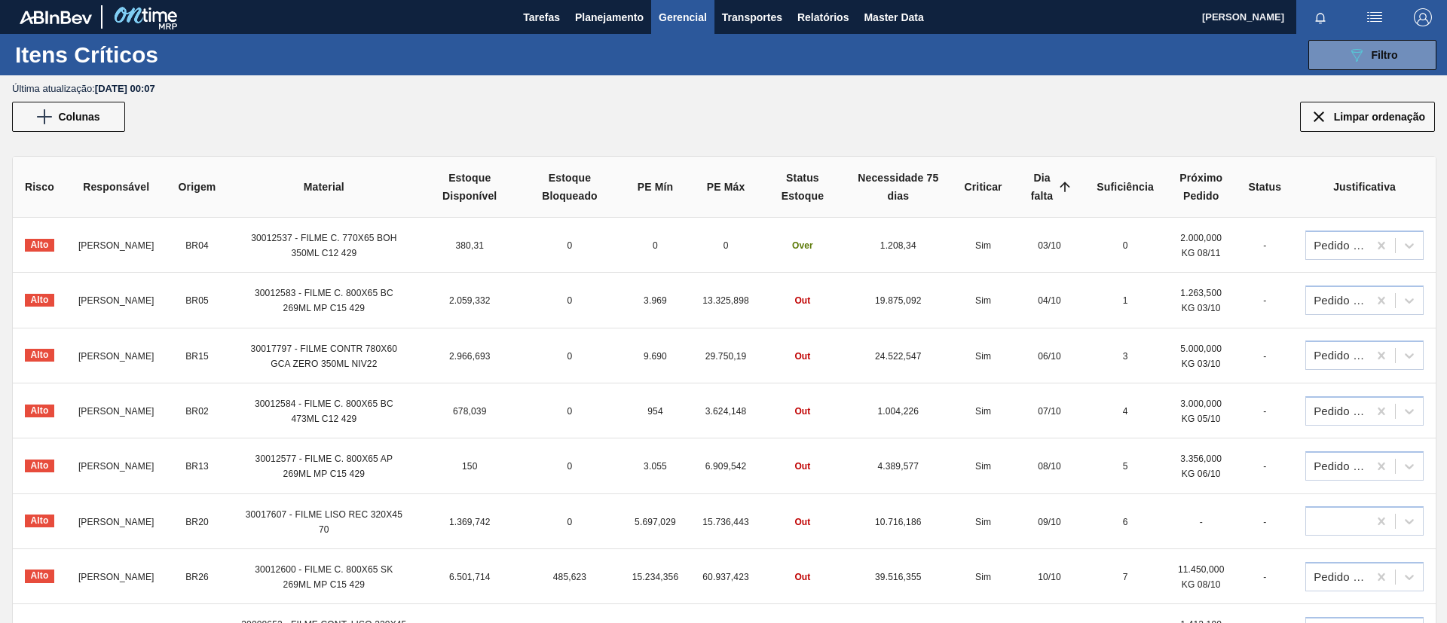
click at [287, 256] on td "30012537 - FILME C. 770X65 BOH 350ML C12 429" at bounding box center [324, 245] width 192 height 55
click at [293, 243] on span "30012537 - FILME C. 770X65 BOH 350ML C12 429" at bounding box center [323, 246] width 145 height 26
click at [306, 233] on span "30012537 - FILME C. 770X65 BOH 350ML C12 429" at bounding box center [323, 246] width 145 height 26
click at [200, 238] on td "BR04" at bounding box center [198, 245] width 62 height 55
click at [205, 244] on span "BR04" at bounding box center [196, 245] width 23 height 11
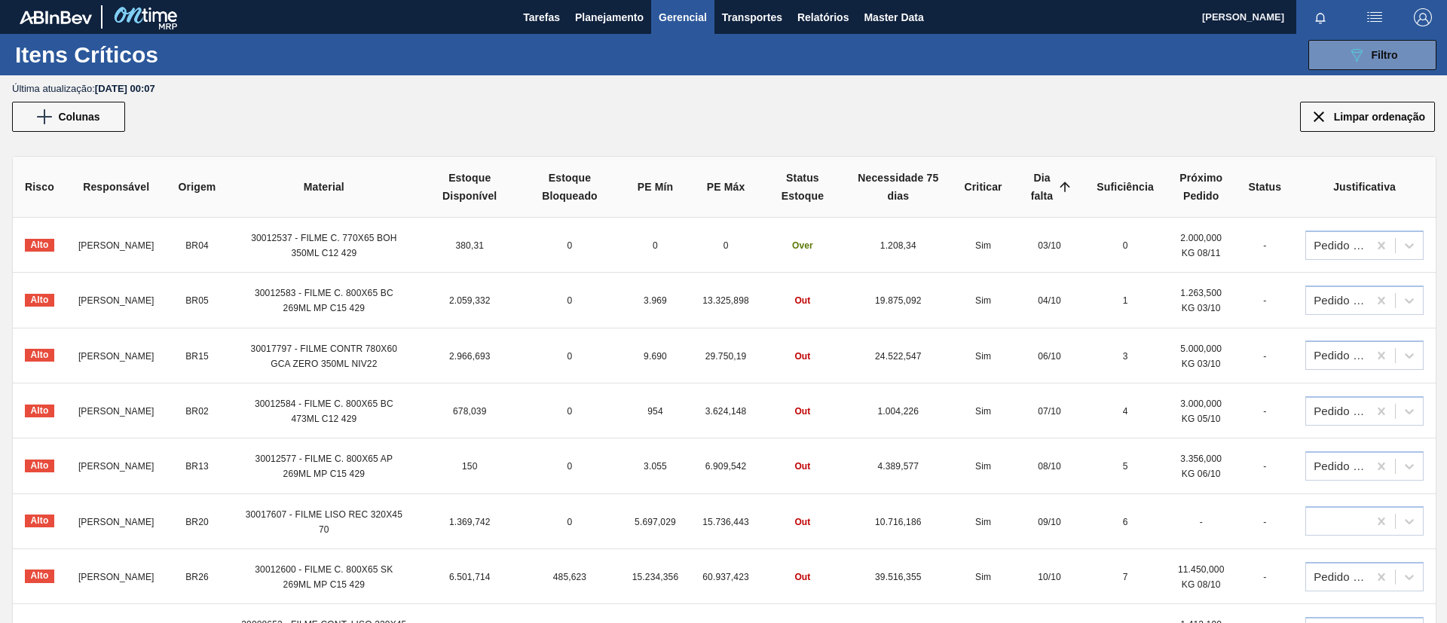
click at [139, 240] on span "[PERSON_NAME]" at bounding box center [116, 245] width 76 height 11
click at [49, 245] on span "Alto" at bounding box center [39, 245] width 29 height 13
click at [98, 115] on span "Colunas" at bounding box center [78, 117] width 41 height 12
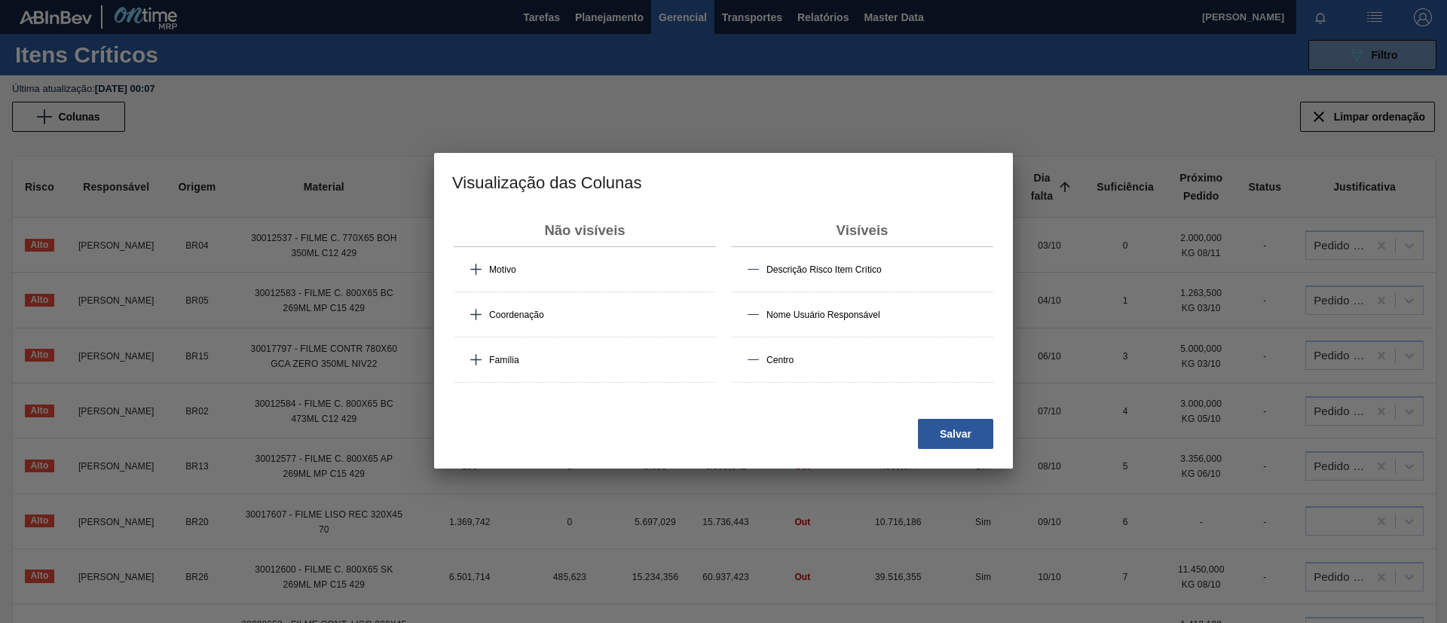
drag, startPoint x: 1051, startPoint y: 345, endPoint x: 1010, endPoint y: 376, distance: 51.1
click at [1032, 357] on div at bounding box center [723, 311] width 1447 height 623
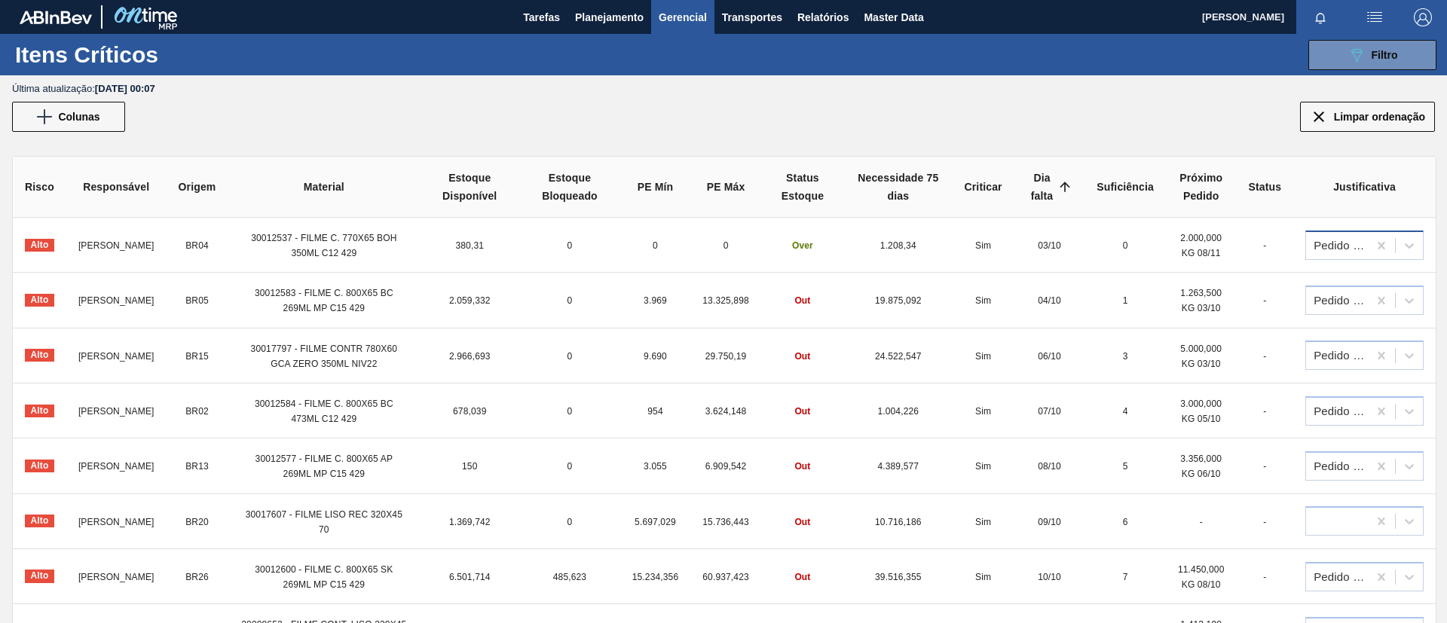
click at [1205, 252] on div "Pedido de Compra" at bounding box center [1342, 245] width 56 height 16
click at [1098, 120] on div "Colunas" at bounding box center [723, 117] width 1447 height 30
click at [517, 18] on button "Tarefas" at bounding box center [542, 17] width 52 height 34
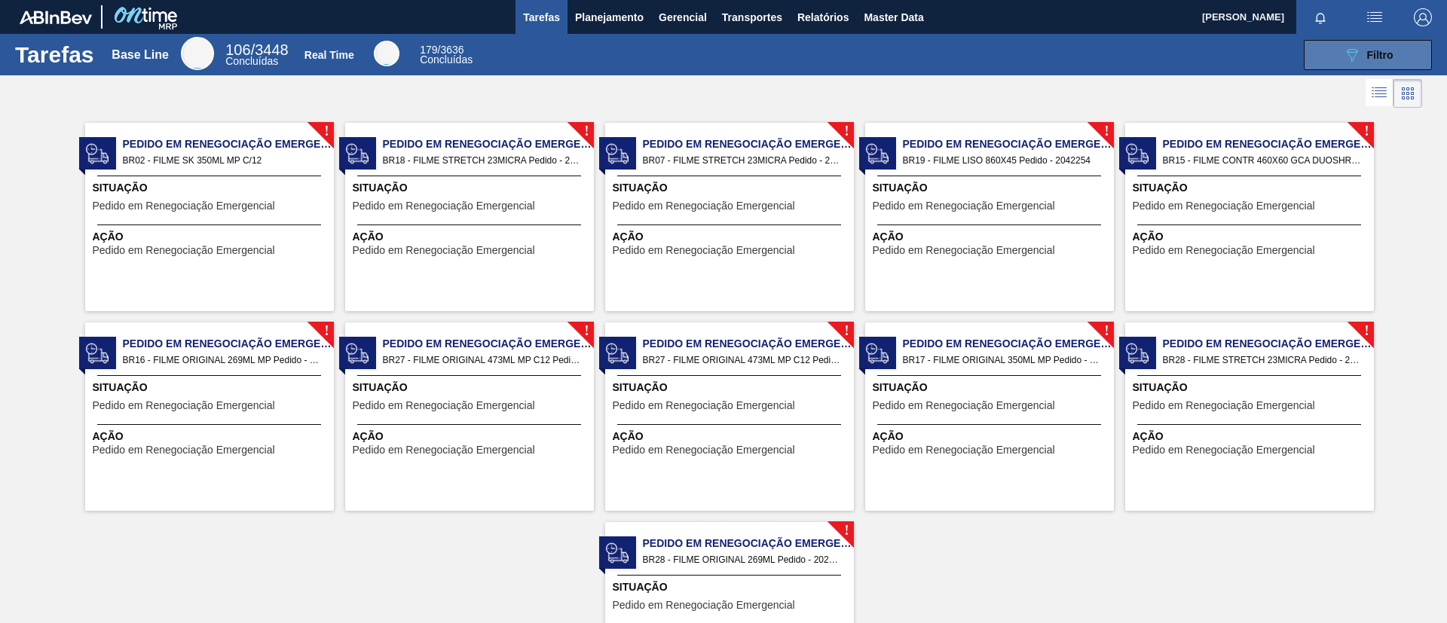
click at [1205, 54] on button "089F7B8B-B2A5-4AFE-B5C0-19BA573D28AC Filtro" at bounding box center [1368, 55] width 128 height 30
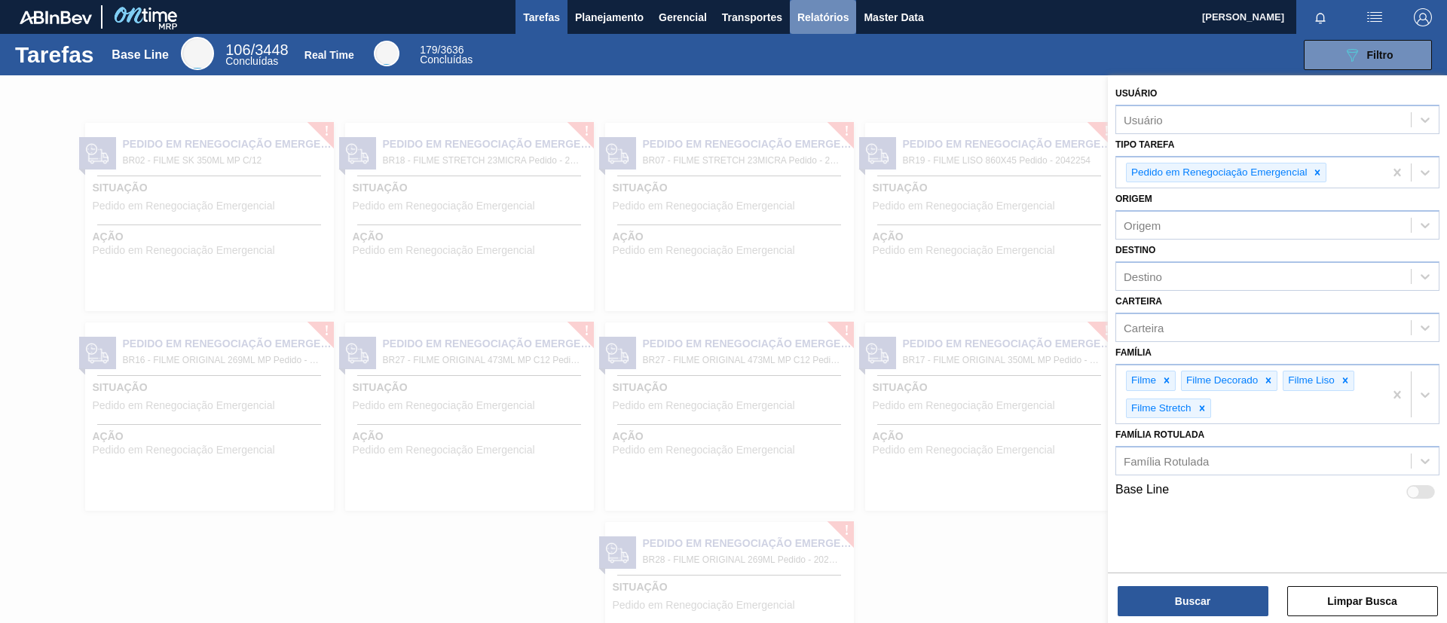
click at [790, 24] on button "Relatórios" at bounding box center [823, 17] width 66 height 34
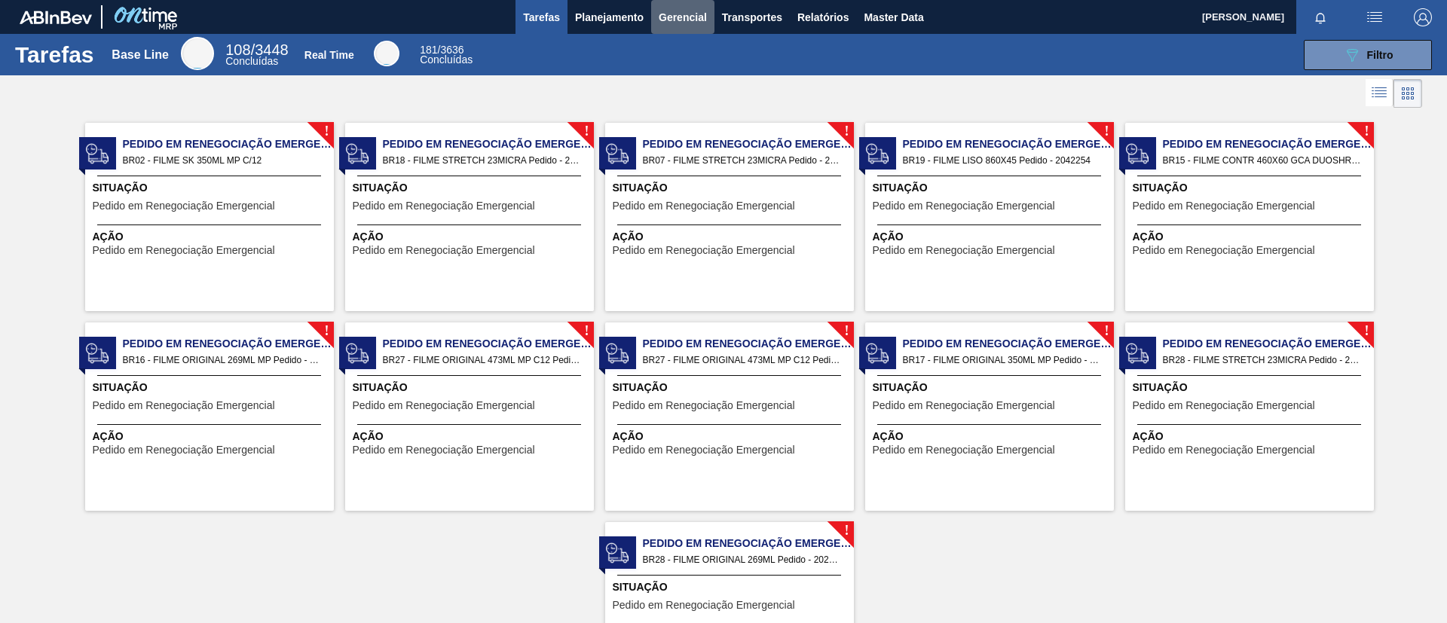
drag, startPoint x: 684, startPoint y: 9, endPoint x: 672, endPoint y: 69, distance: 60.6
click at [684, 10] on span "Gerencial" at bounding box center [683, 17] width 48 height 18
click at [672, 72] on li "Itens Críticos" at bounding box center [681, 75] width 109 height 24
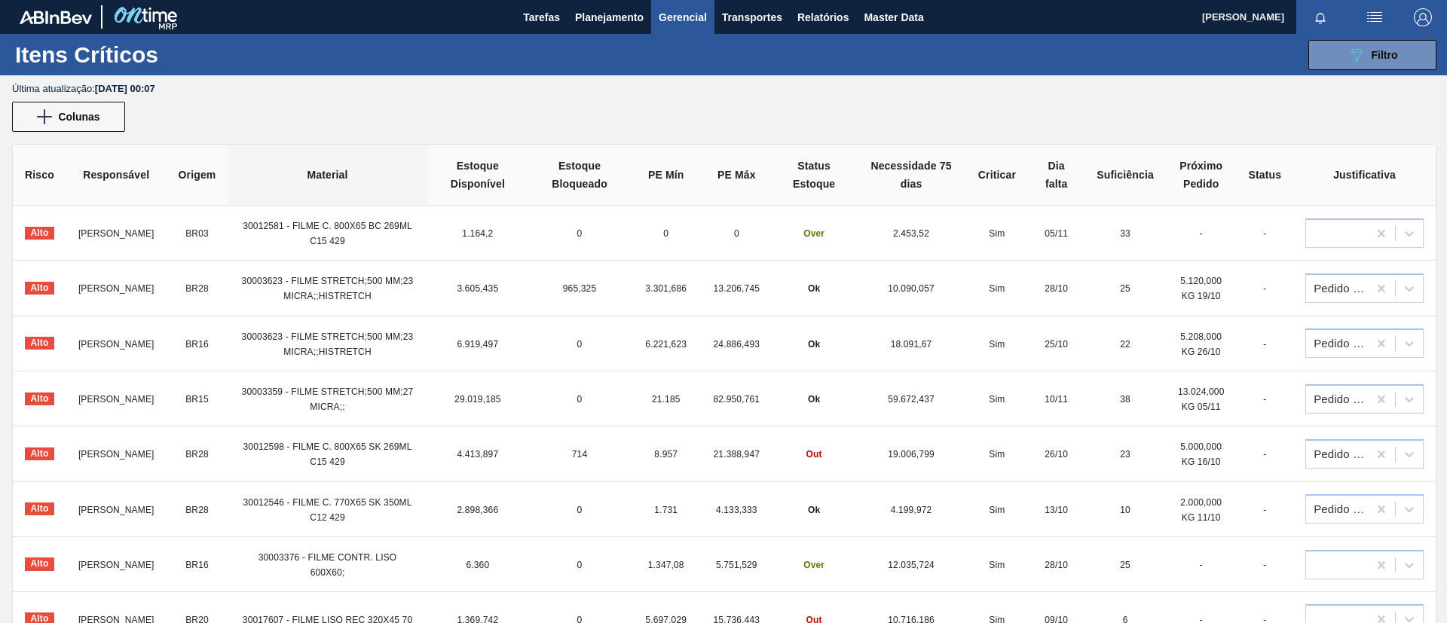
drag, startPoint x: 416, startPoint y: 138, endPoint x: 327, endPoint y: 155, distance: 90.6
drag, startPoint x: 327, startPoint y: 155, endPoint x: 294, endPoint y: 114, distance: 53.1
click at [294, 114] on div "Colunas" at bounding box center [723, 117] width 1447 height 30
click at [610, 32] on button "Planejamento" at bounding box center [610, 17] width 84 height 34
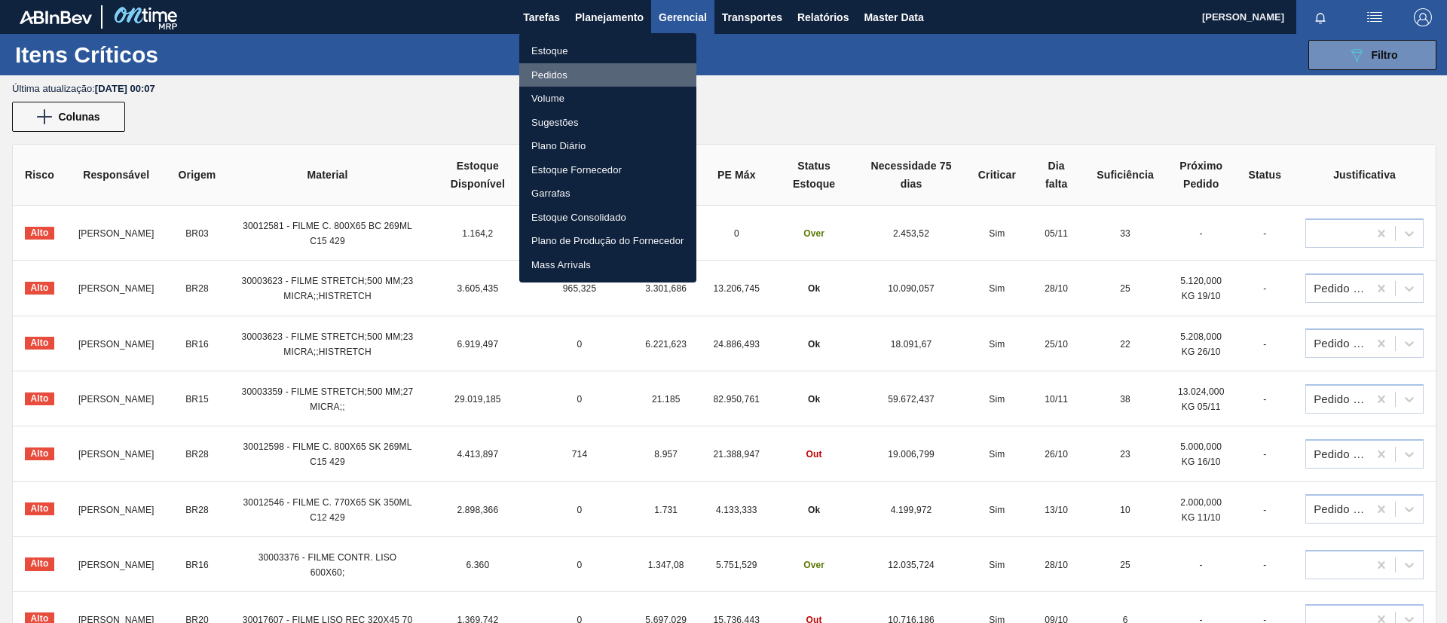
click at [631, 72] on li "Pedidos" at bounding box center [607, 75] width 177 height 24
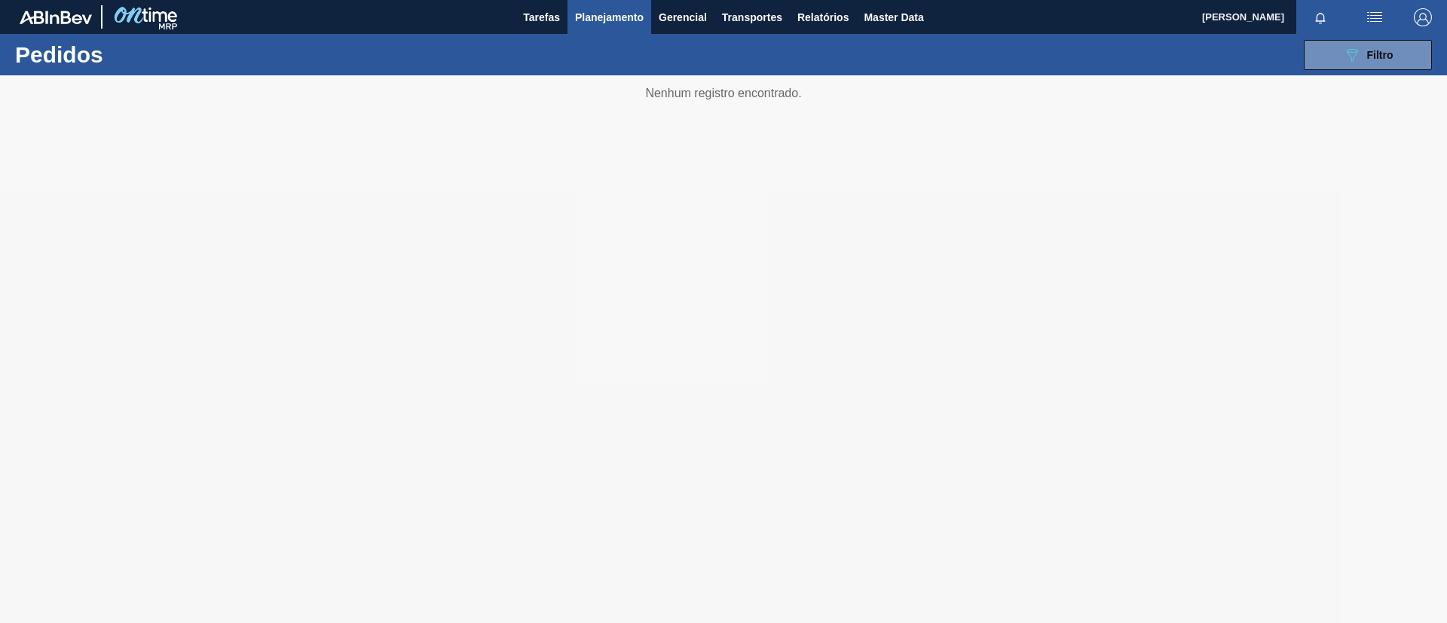
drag, startPoint x: 1383, startPoint y: 41, endPoint x: 1343, endPoint y: 97, distance: 68.6
click at [1205, 42] on button "089F7B8B-B2A5-4AFE-B5C0-19BA573D28AC Filtro" at bounding box center [1368, 55] width 128 height 30
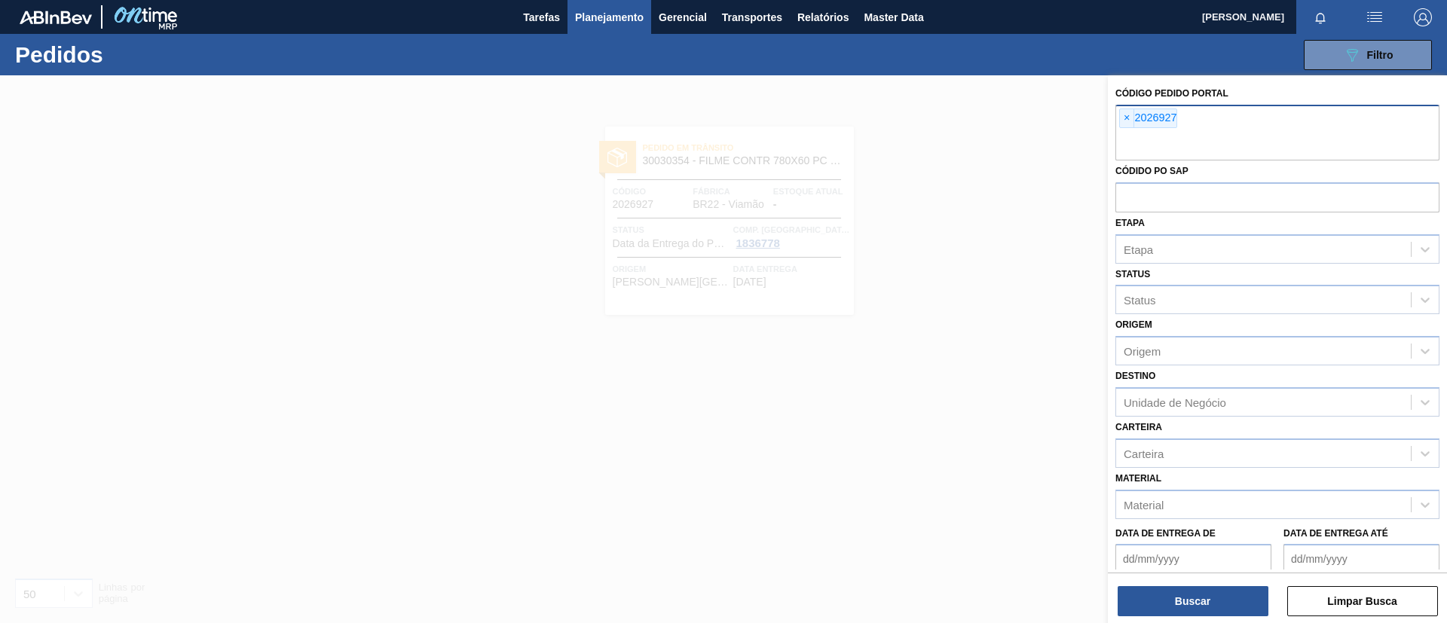
click at [1116, 120] on div "× 2026927" at bounding box center [1278, 133] width 324 height 56
click at [1130, 109] on div "× 2026927" at bounding box center [1148, 119] width 58 height 20
click at [1122, 111] on span "×" at bounding box center [1127, 118] width 14 height 18
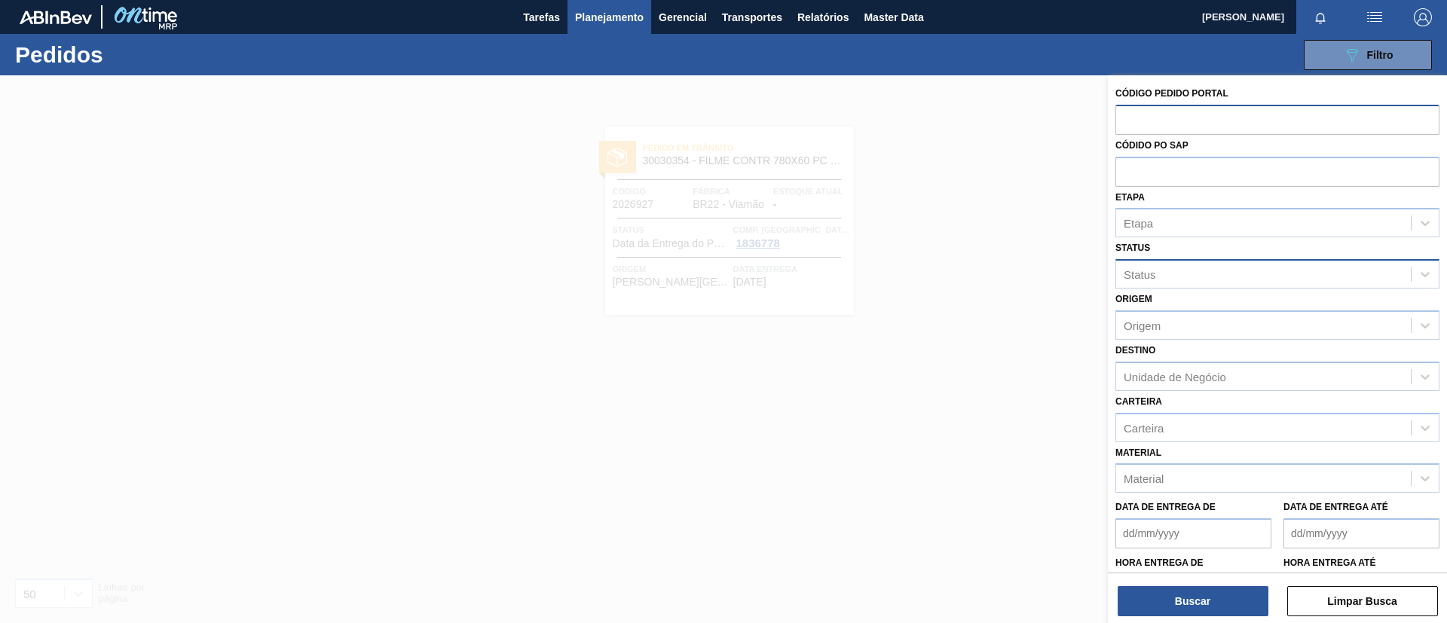
click at [1189, 273] on div "Status" at bounding box center [1263, 275] width 295 height 22
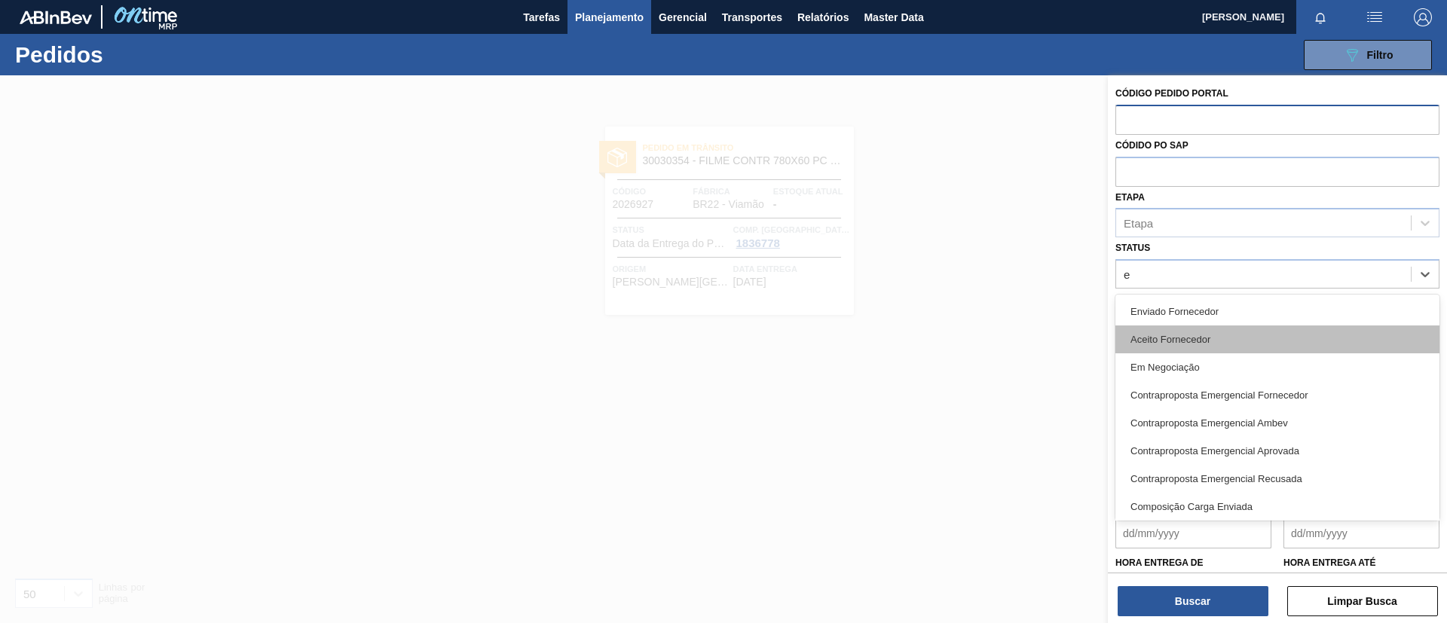
type input "em"
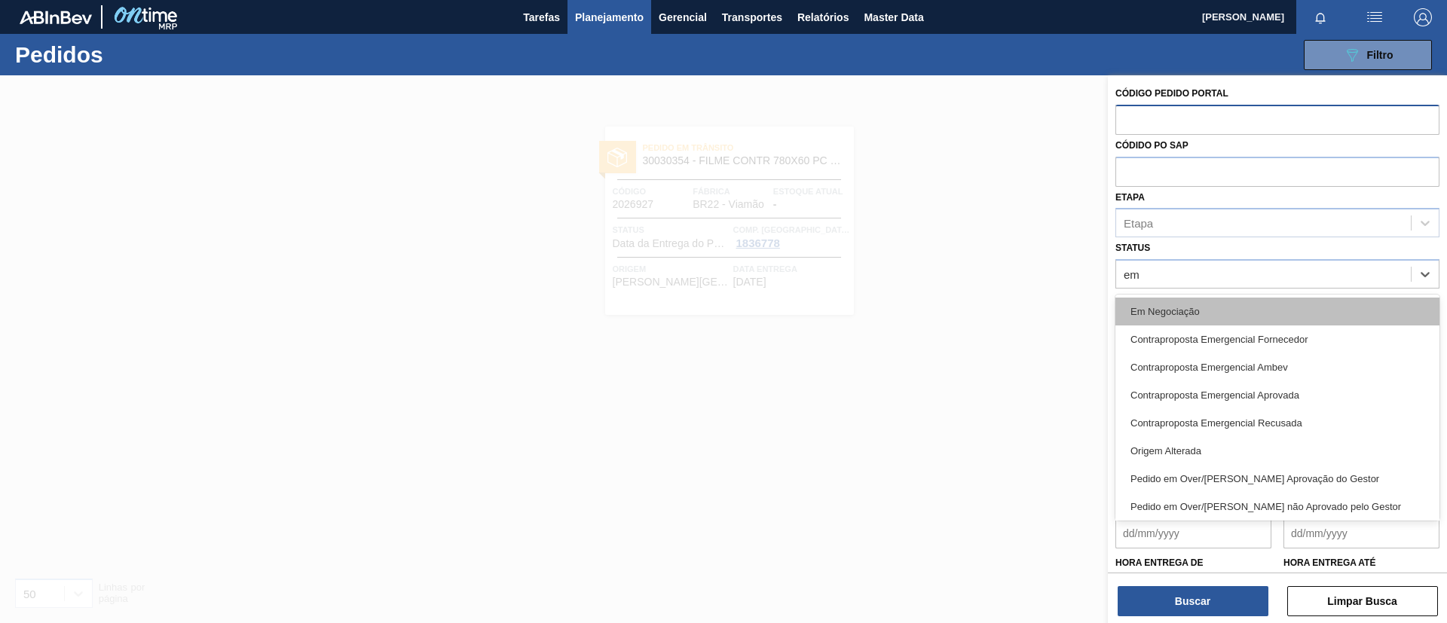
click at [1205, 304] on div "Em Negociação" at bounding box center [1278, 312] width 324 height 28
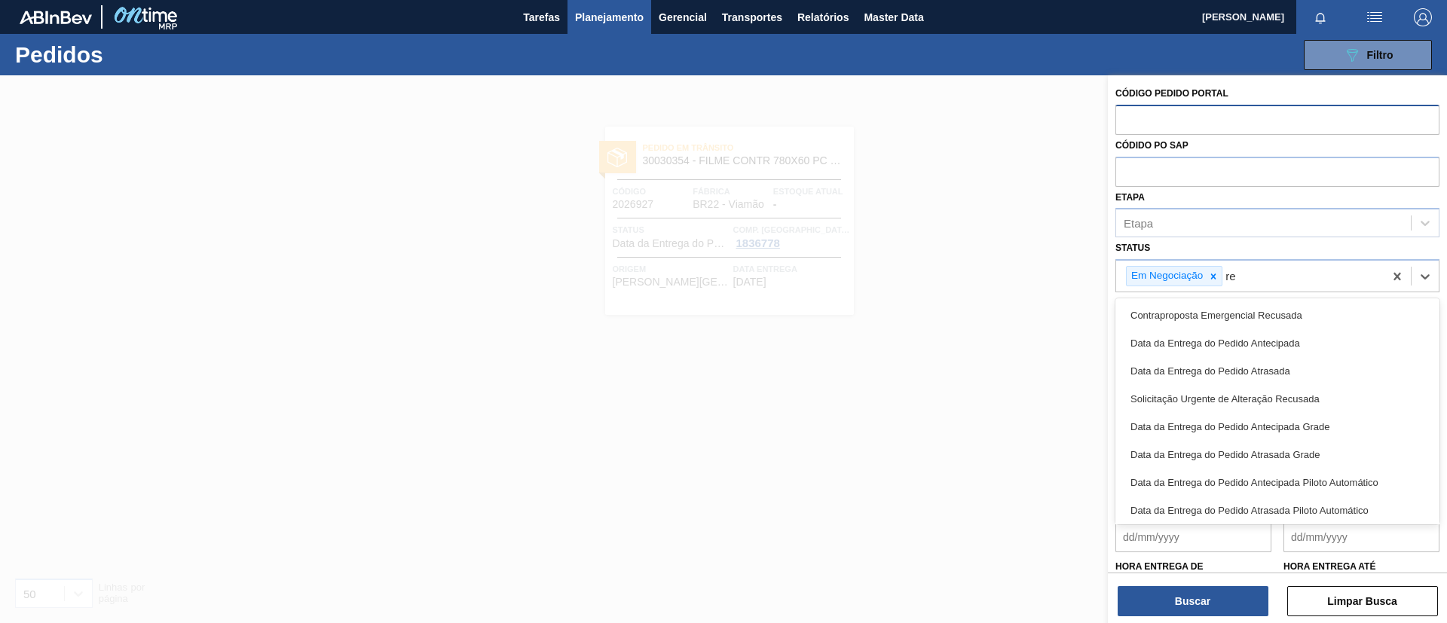
type input "ren"
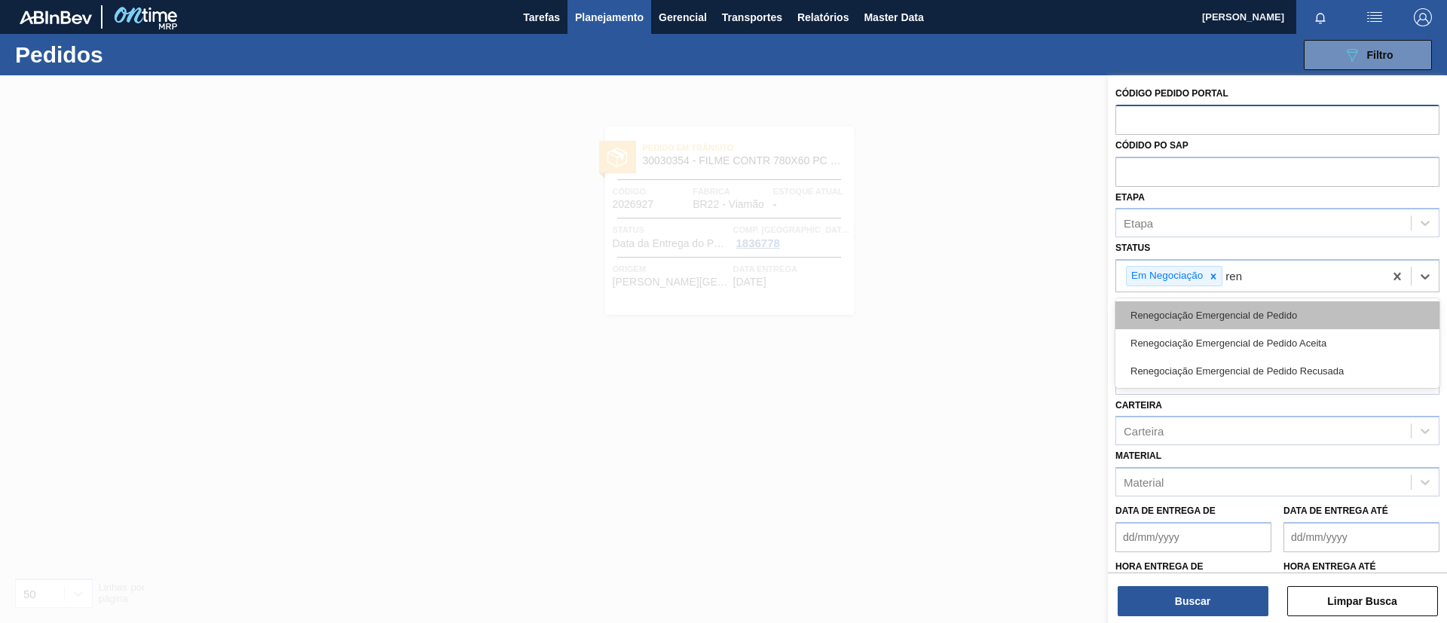
click at [1205, 316] on div "Renegociação Emergencial de Pedido" at bounding box center [1278, 316] width 324 height 28
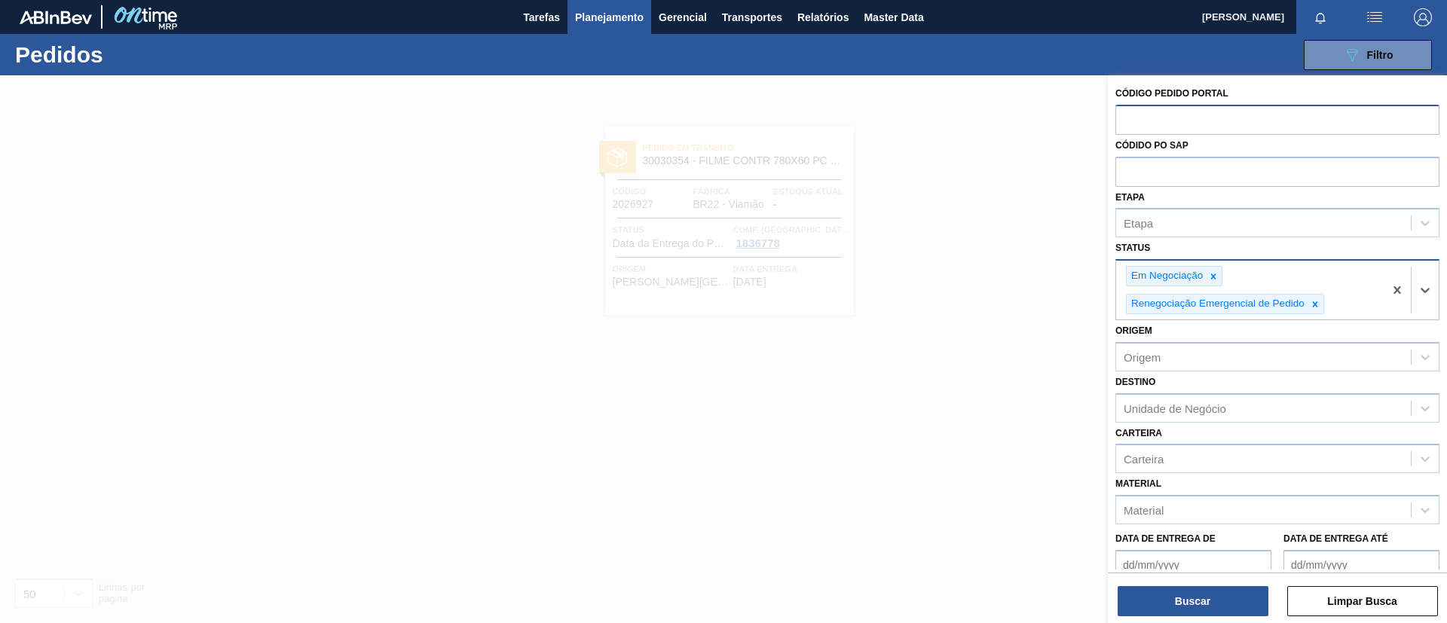
type input "e"
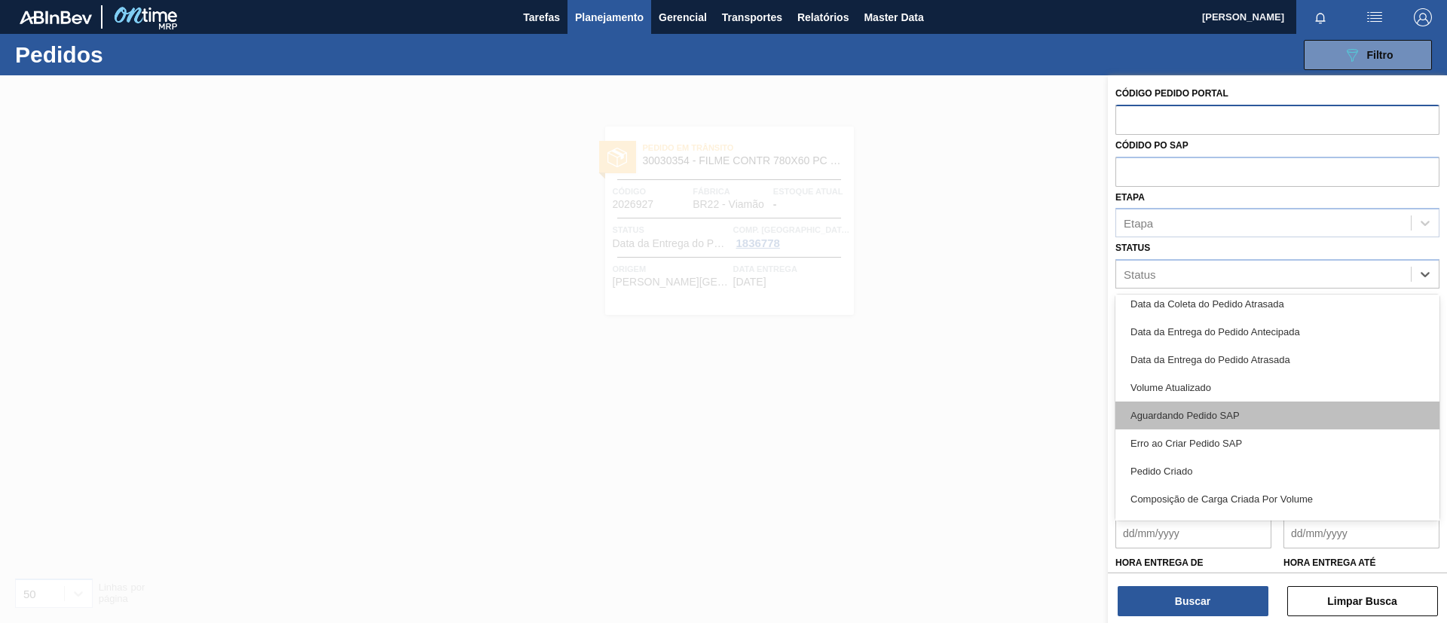
scroll to position [391, 0]
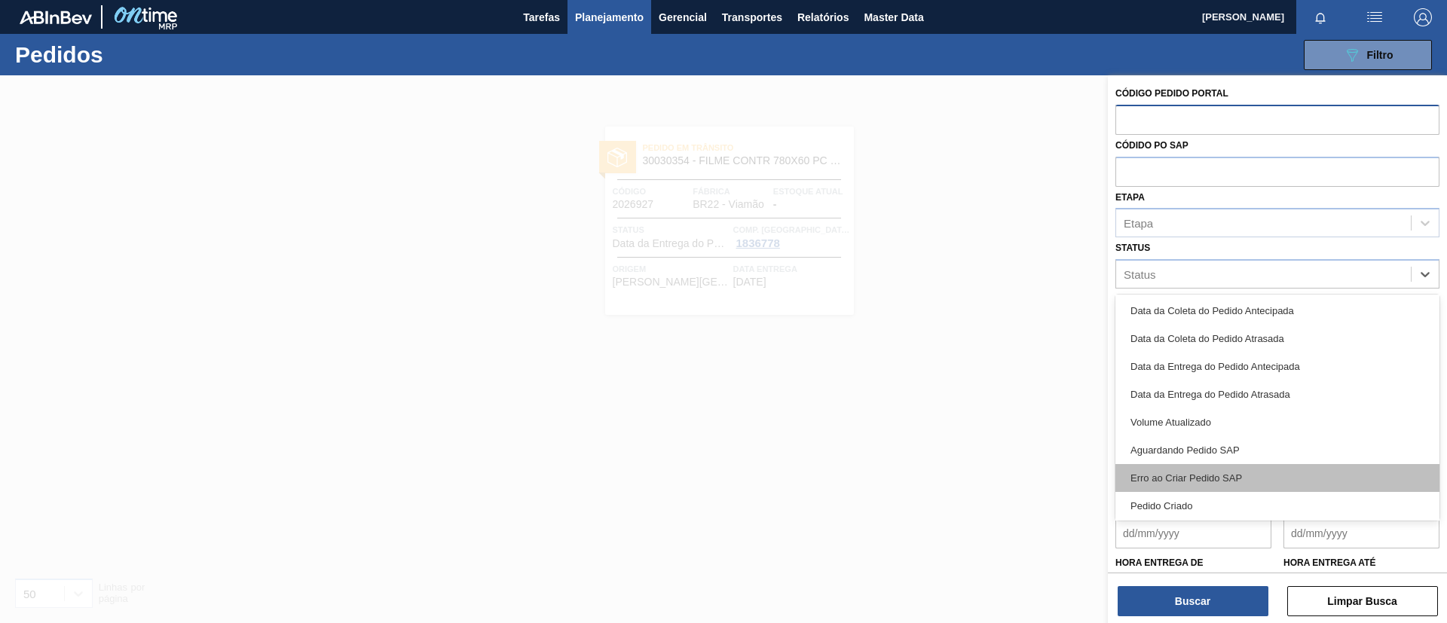
click at [1205, 473] on div "Erro ao Criar Pedido SAP" at bounding box center [1278, 478] width 324 height 28
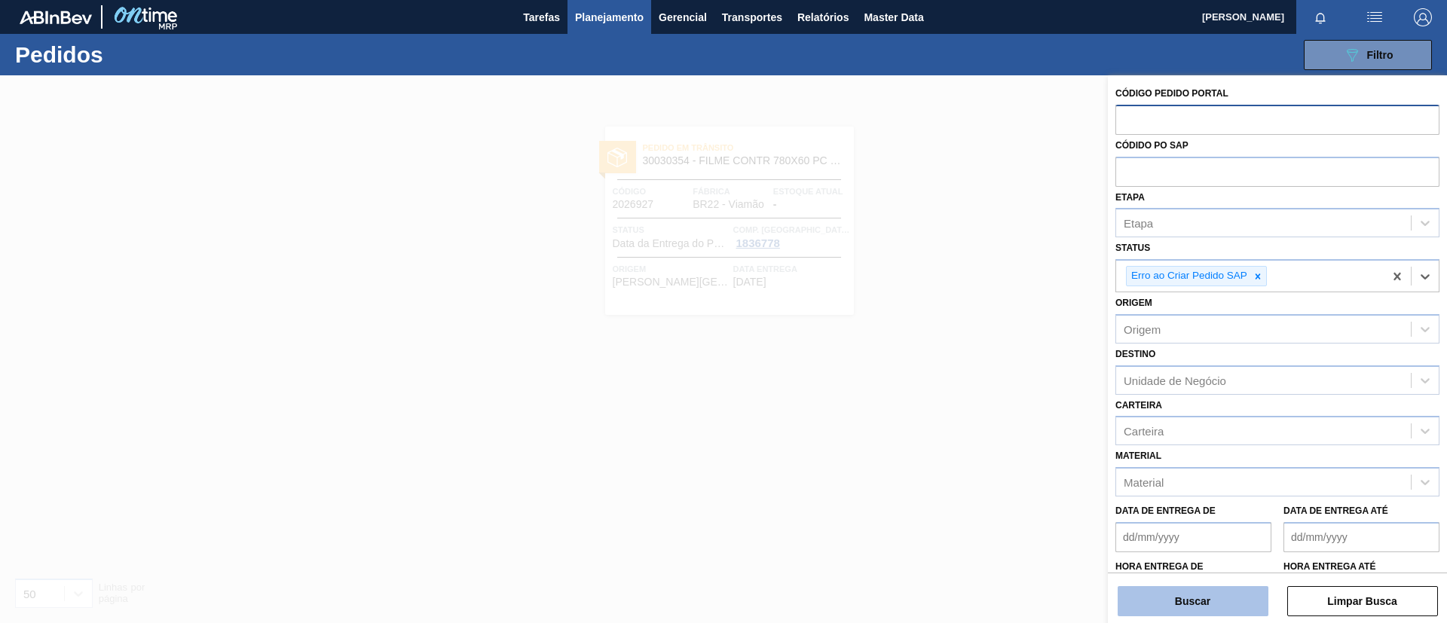
click at [1205, 519] on button "Buscar" at bounding box center [1193, 601] width 151 height 30
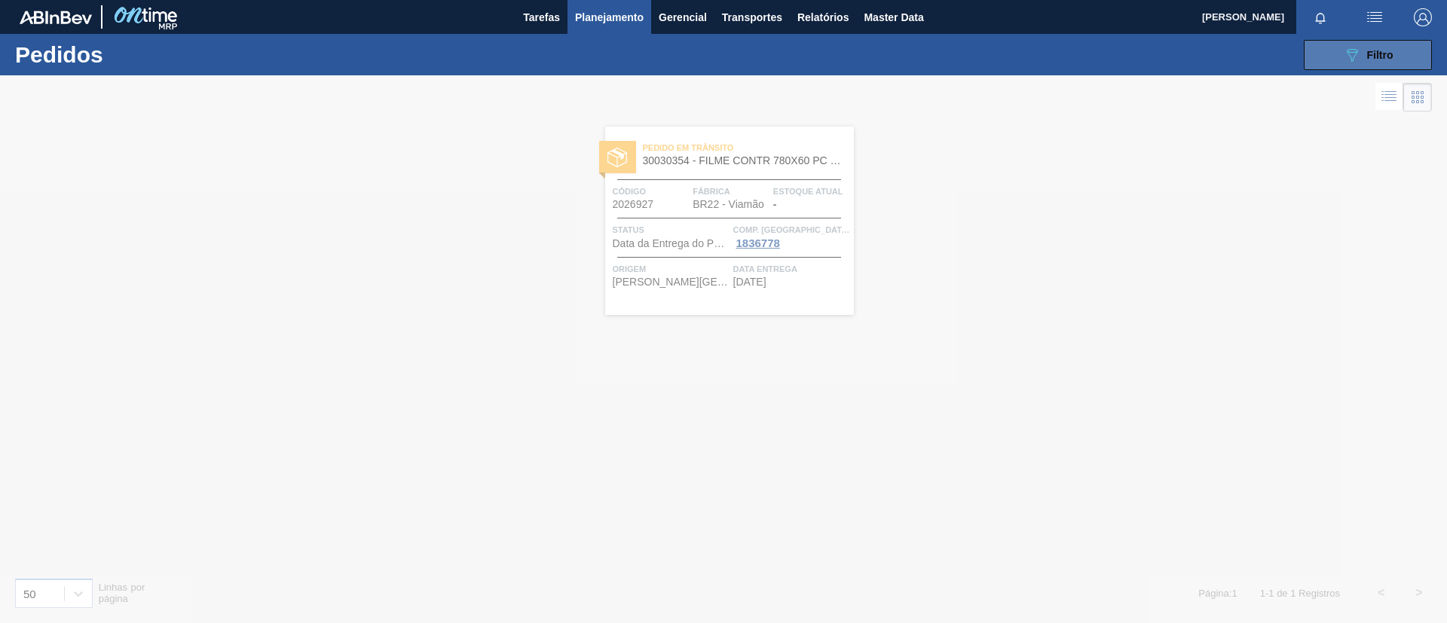
click at [1205, 58] on span "Filtro" at bounding box center [1380, 55] width 26 height 12
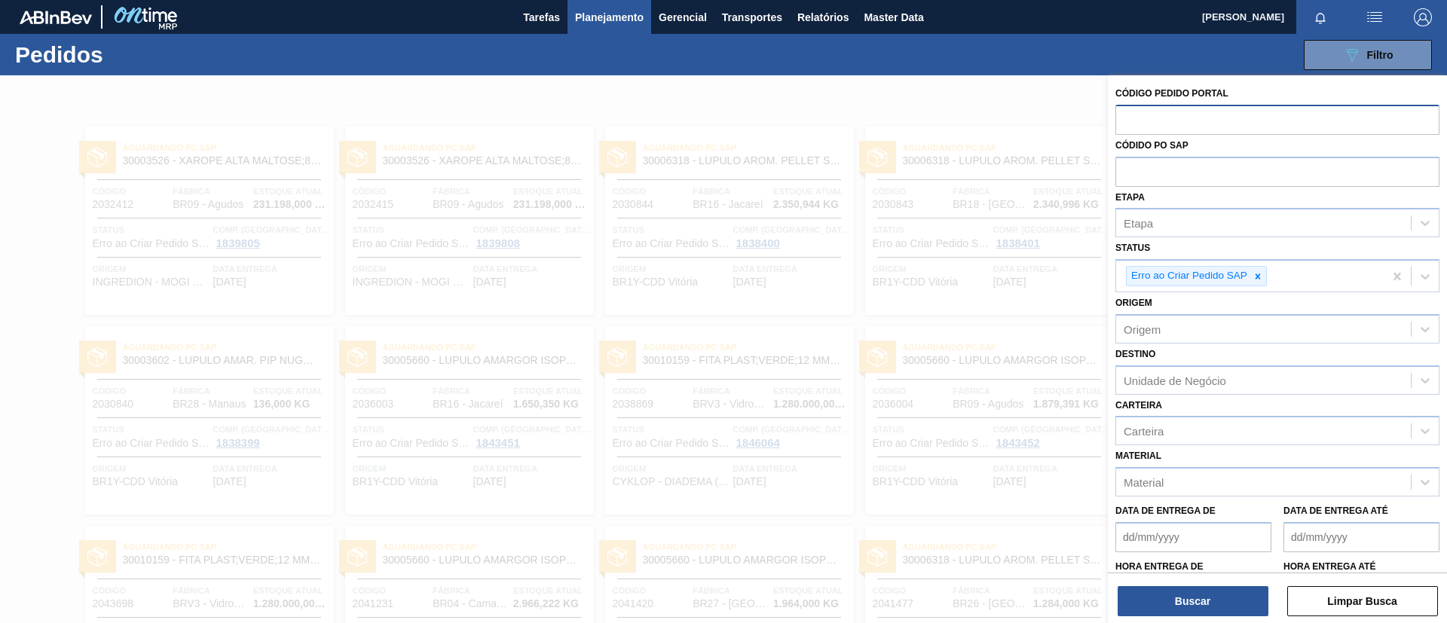
click at [987, 402] on div at bounding box center [723, 386] width 1447 height 623
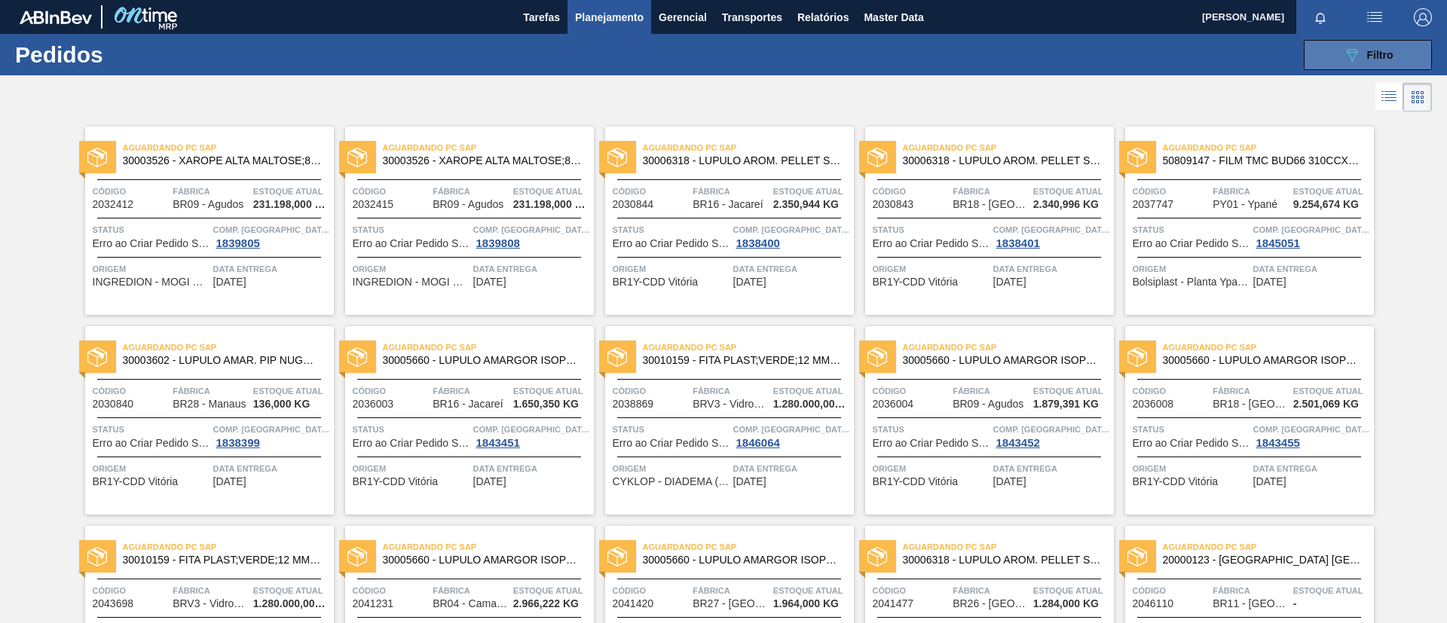
click at [1205, 56] on icon "089F7B8B-B2A5-4AFE-B5C0-19BA573D28AC" at bounding box center [1352, 55] width 18 height 18
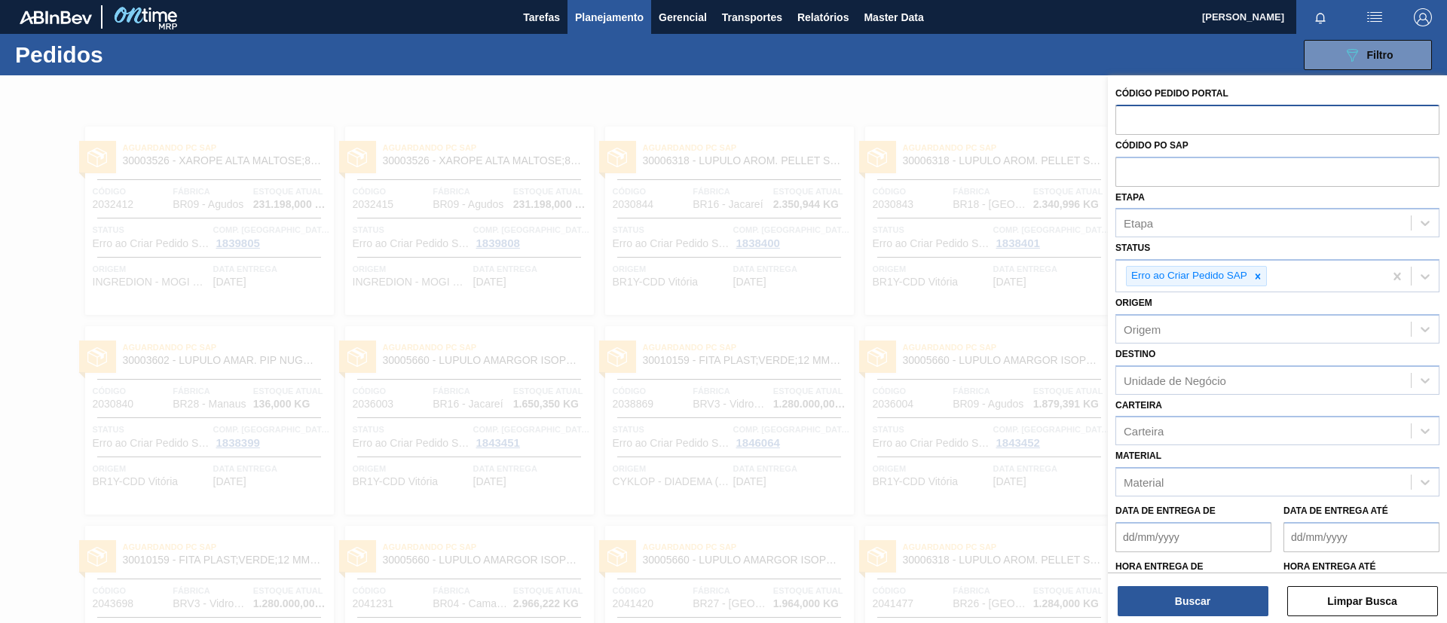
click at [819, 202] on div at bounding box center [723, 386] width 1447 height 623
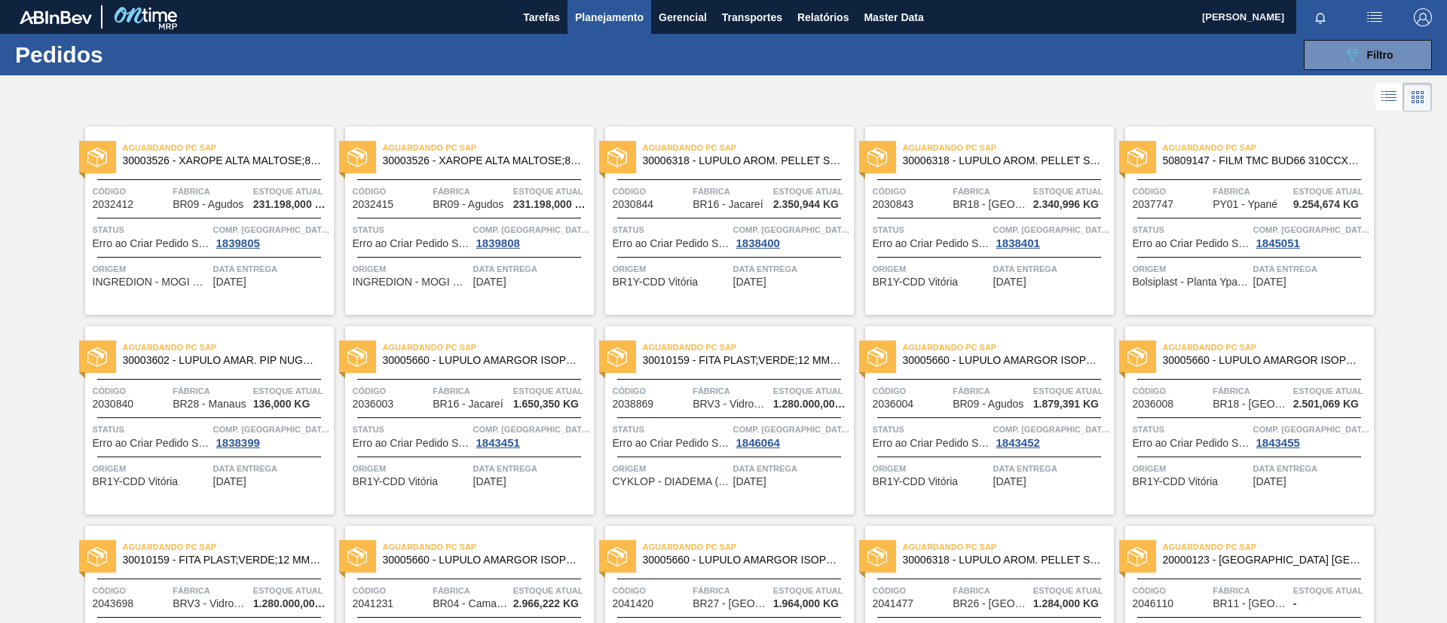
click at [621, 34] on div "089F7B8B-B2A5-4AFE-B5C0-19BA573D28AC Filtro Código Pedido Portal Códido PO SAP …" at bounding box center [839, 54] width 1199 height 45
click at [611, 26] on button "Planejamento" at bounding box center [610, 17] width 84 height 34
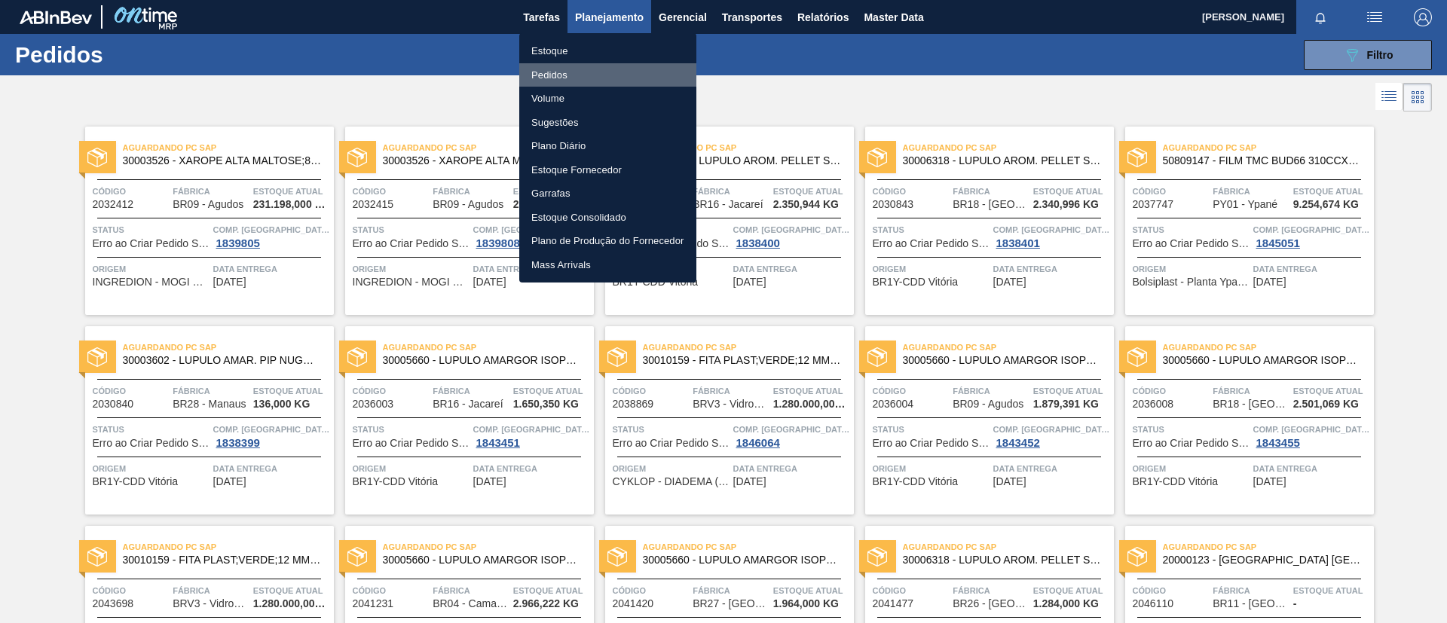
click at [605, 75] on li "Pedidos" at bounding box center [607, 75] width 177 height 24
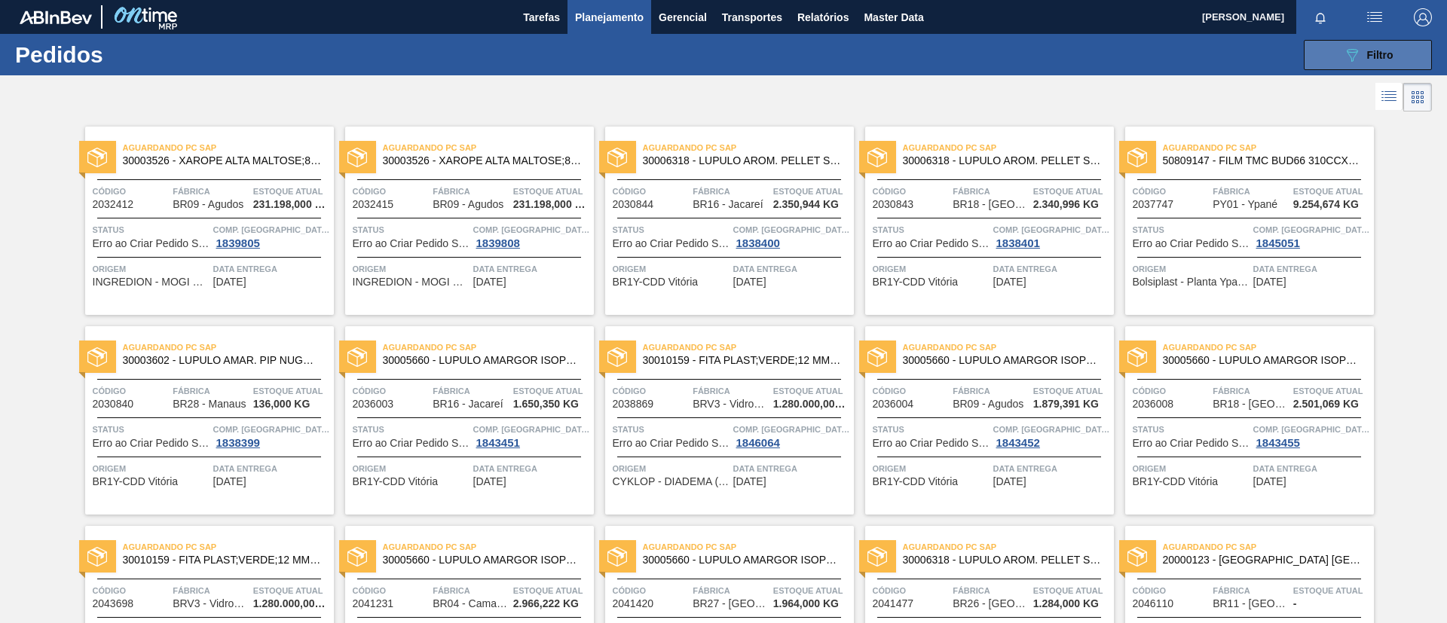
click at [1205, 51] on button "089F7B8B-B2A5-4AFE-B5C0-19BA573D28AC Filtro" at bounding box center [1368, 55] width 128 height 30
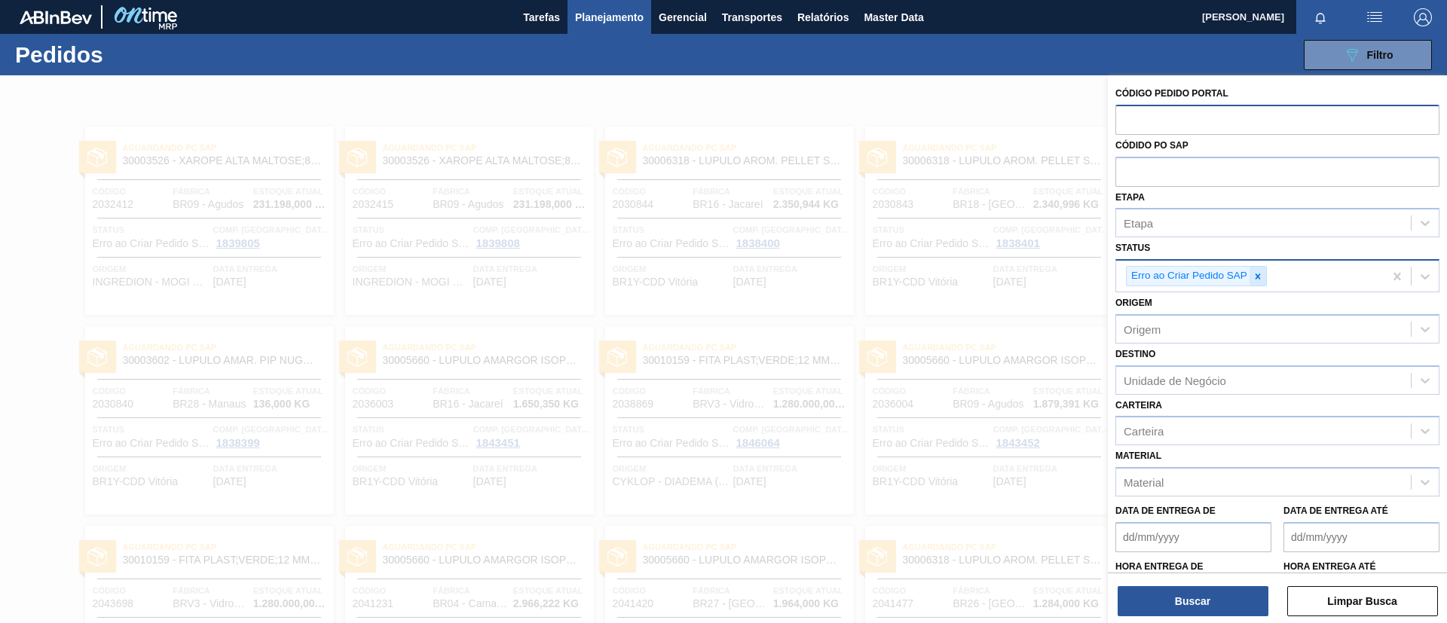
click at [1205, 275] on icon at bounding box center [1258, 276] width 11 height 11
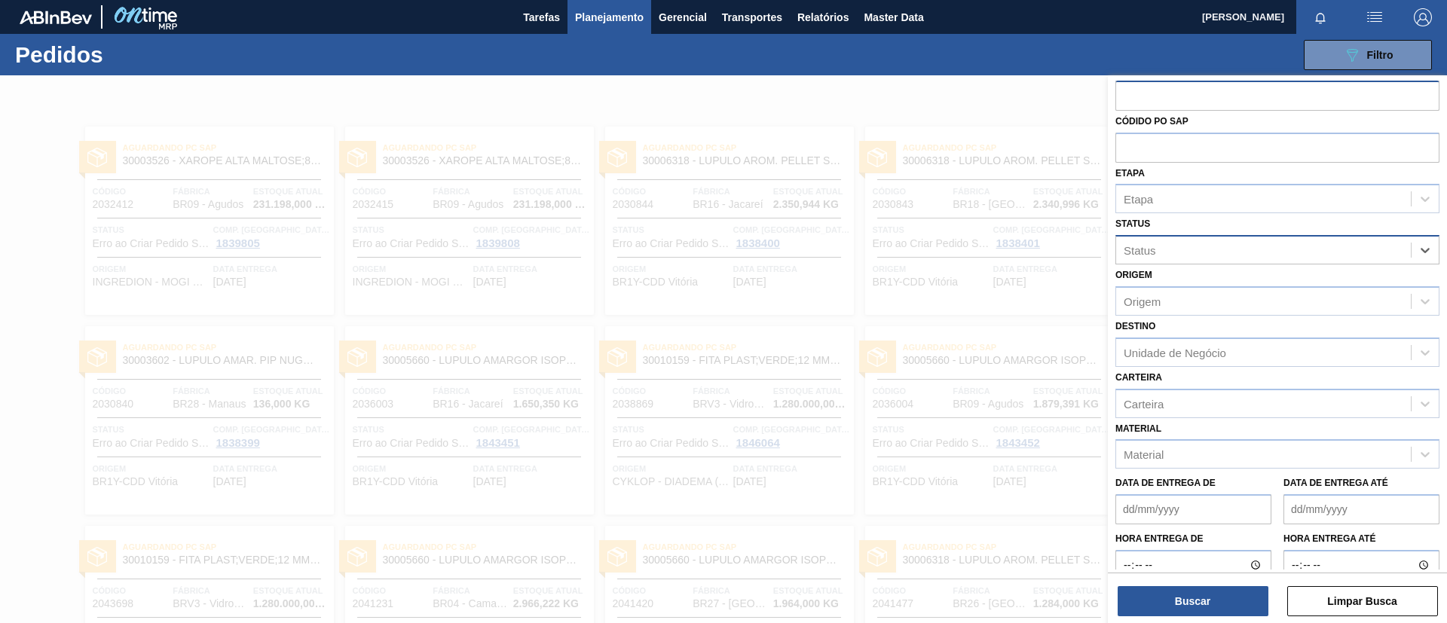
scroll to position [0, 0]
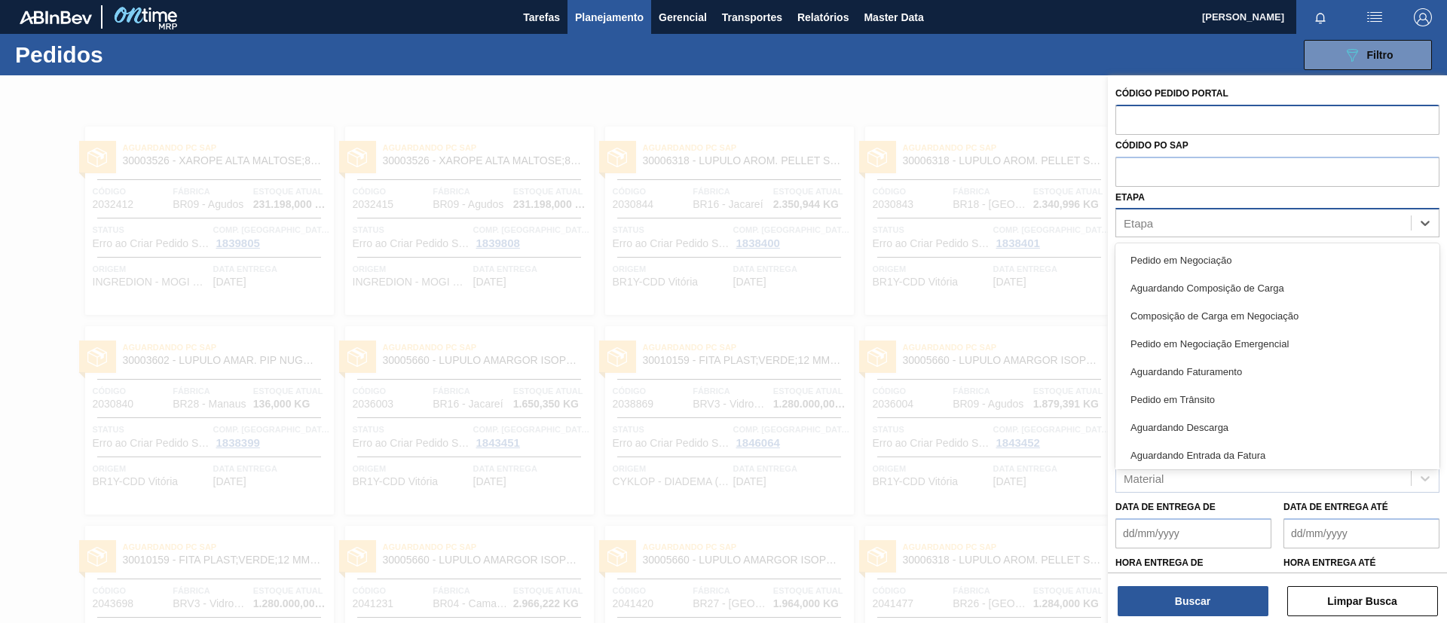
click at [1163, 229] on div "Etapa" at bounding box center [1263, 224] width 295 height 22
click at [1205, 210] on div "Etapa" at bounding box center [1278, 222] width 324 height 29
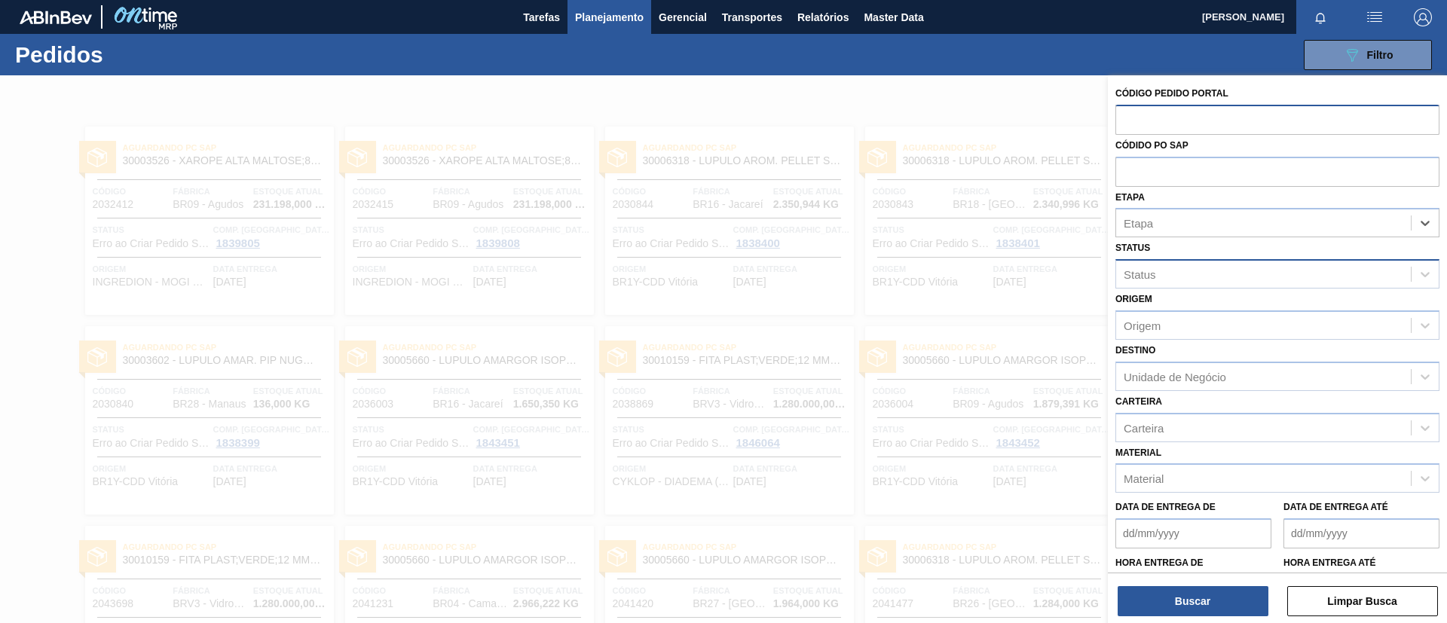
click at [1202, 267] on div "Status" at bounding box center [1263, 275] width 295 height 22
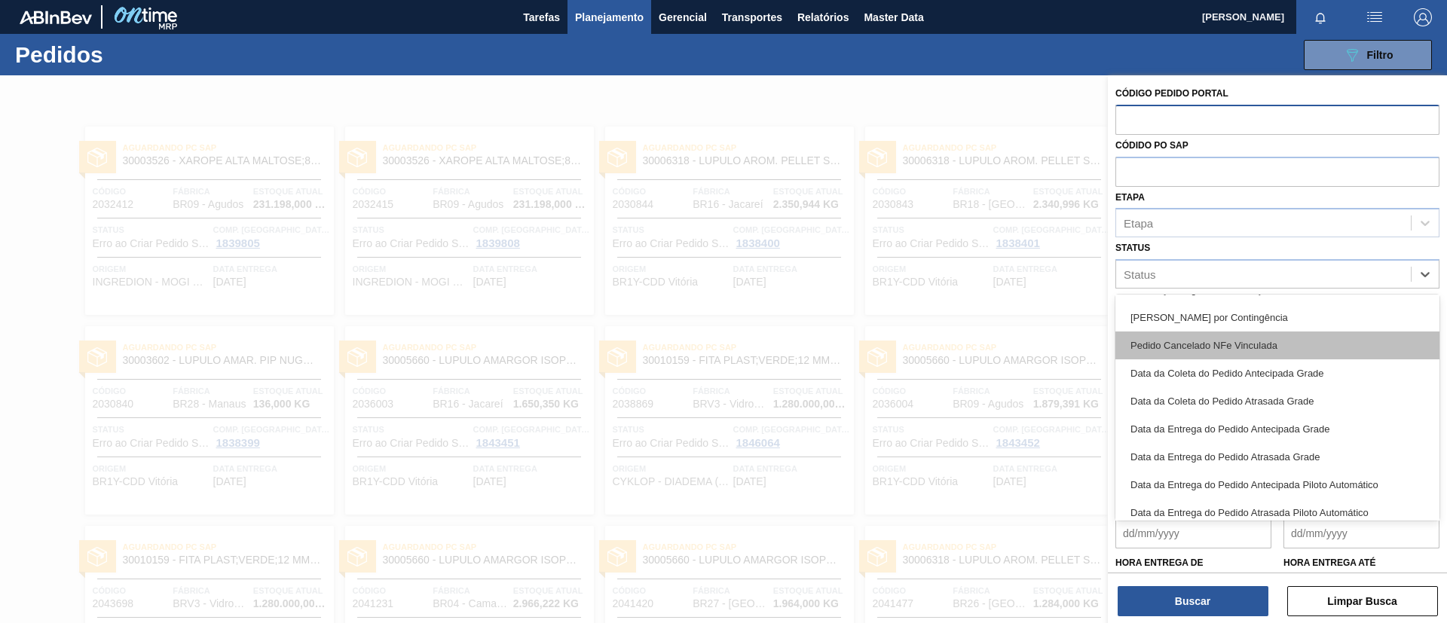
scroll to position [226, 0]
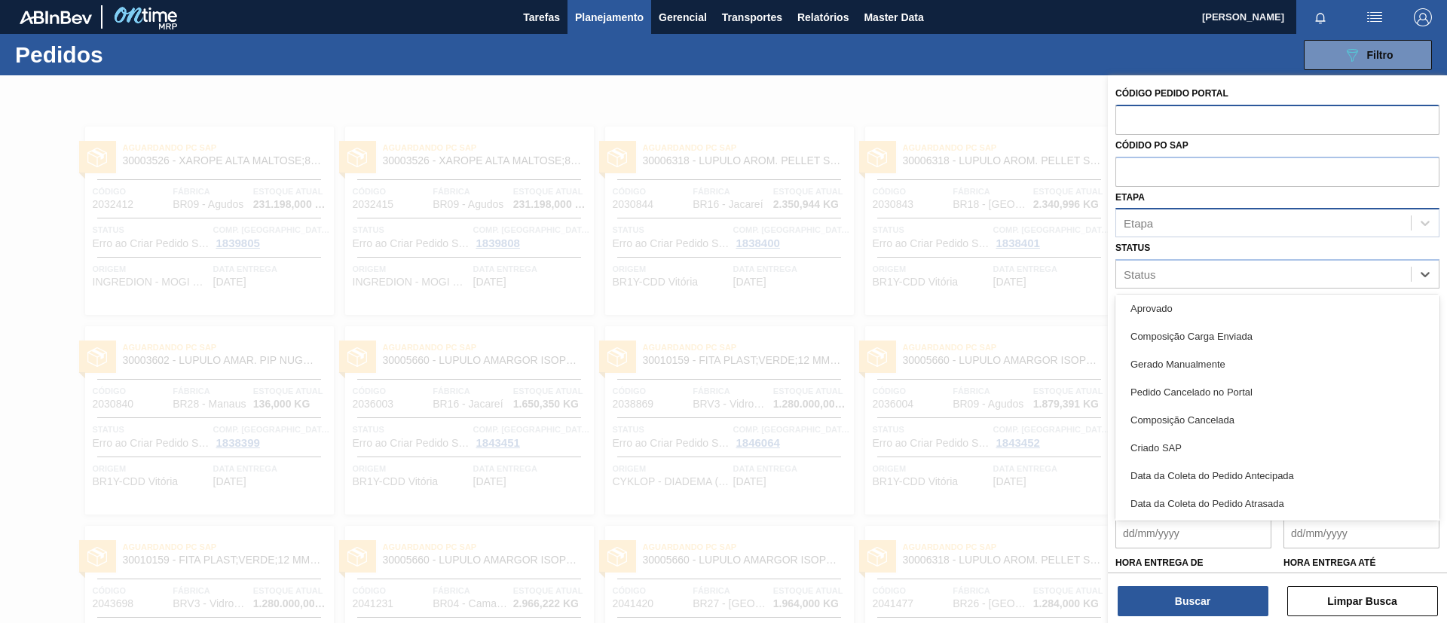
click at [1180, 219] on div "Etapa" at bounding box center [1263, 224] width 295 height 22
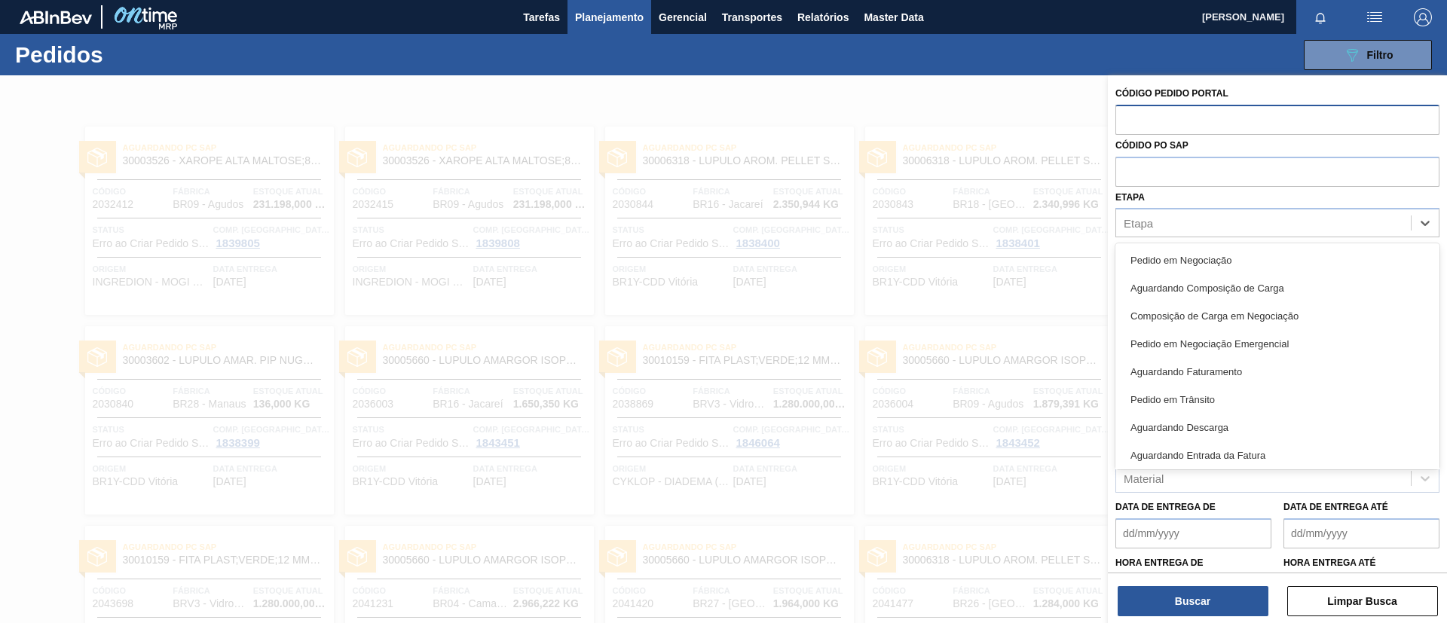
click at [1076, 198] on div at bounding box center [723, 386] width 1447 height 623
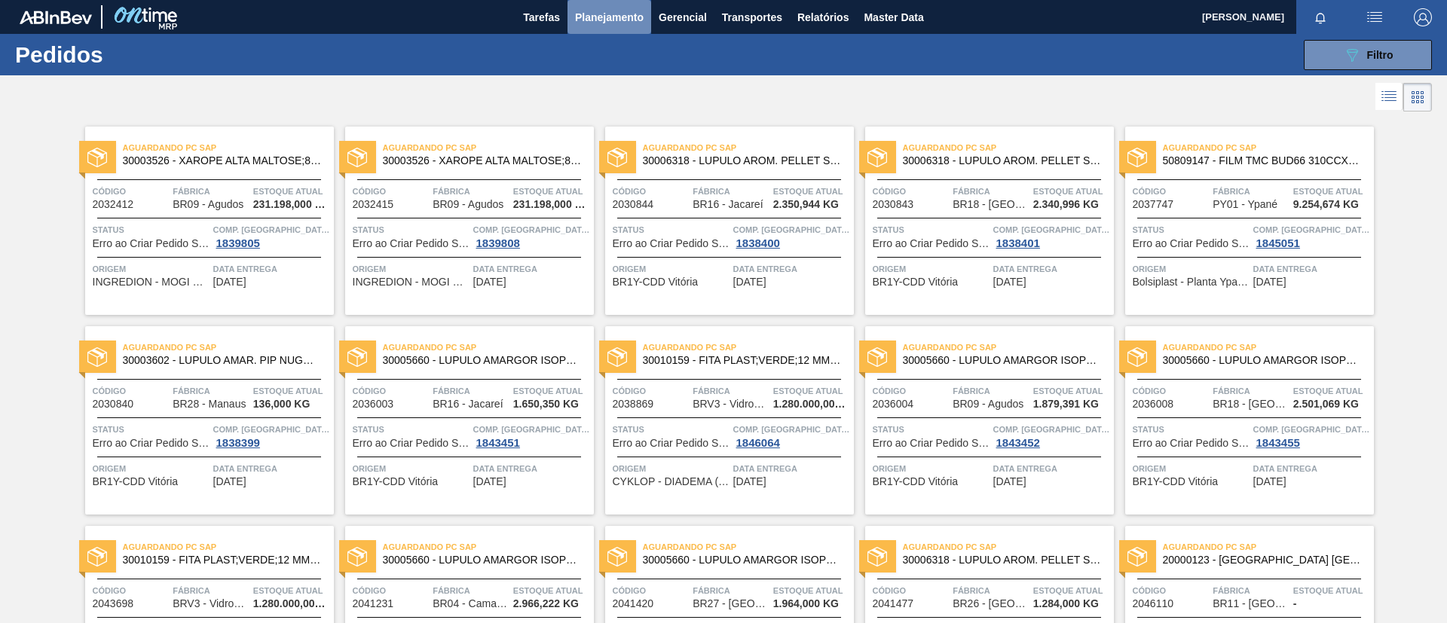
click at [607, 31] on button "Planejamento" at bounding box center [610, 17] width 84 height 34
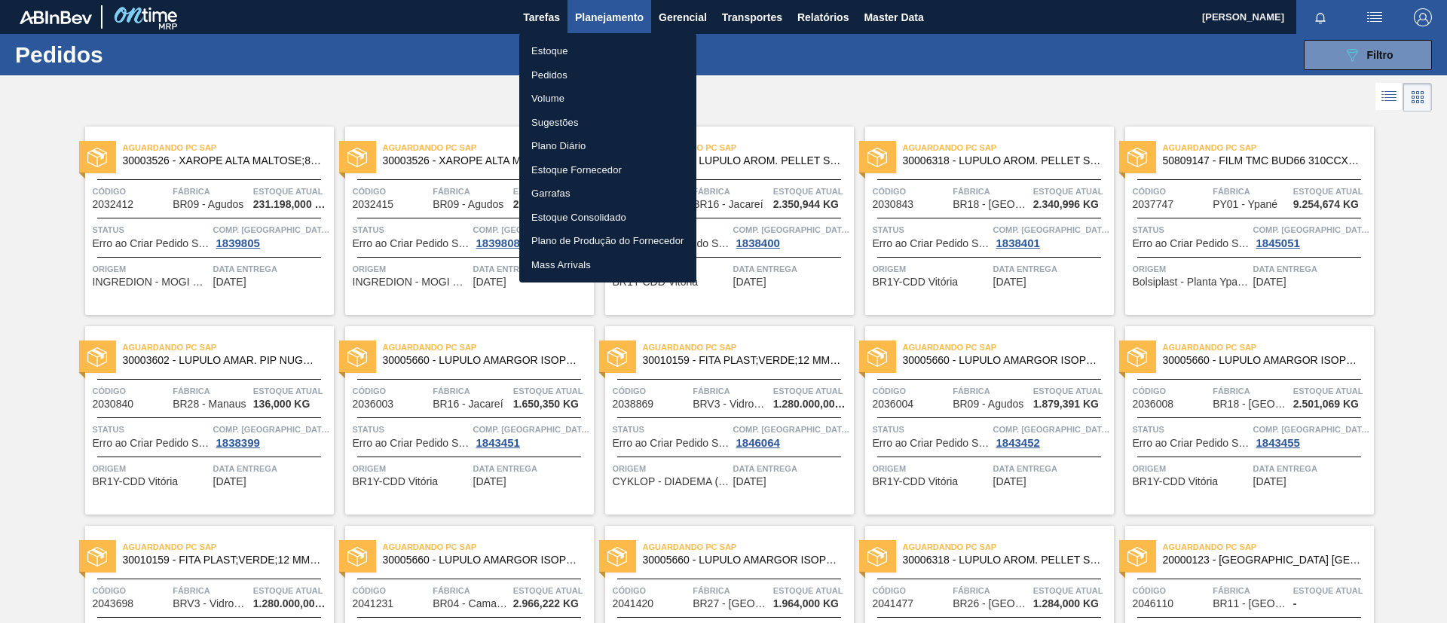
click at [582, 77] on li "Pedidos" at bounding box center [607, 75] width 177 height 24
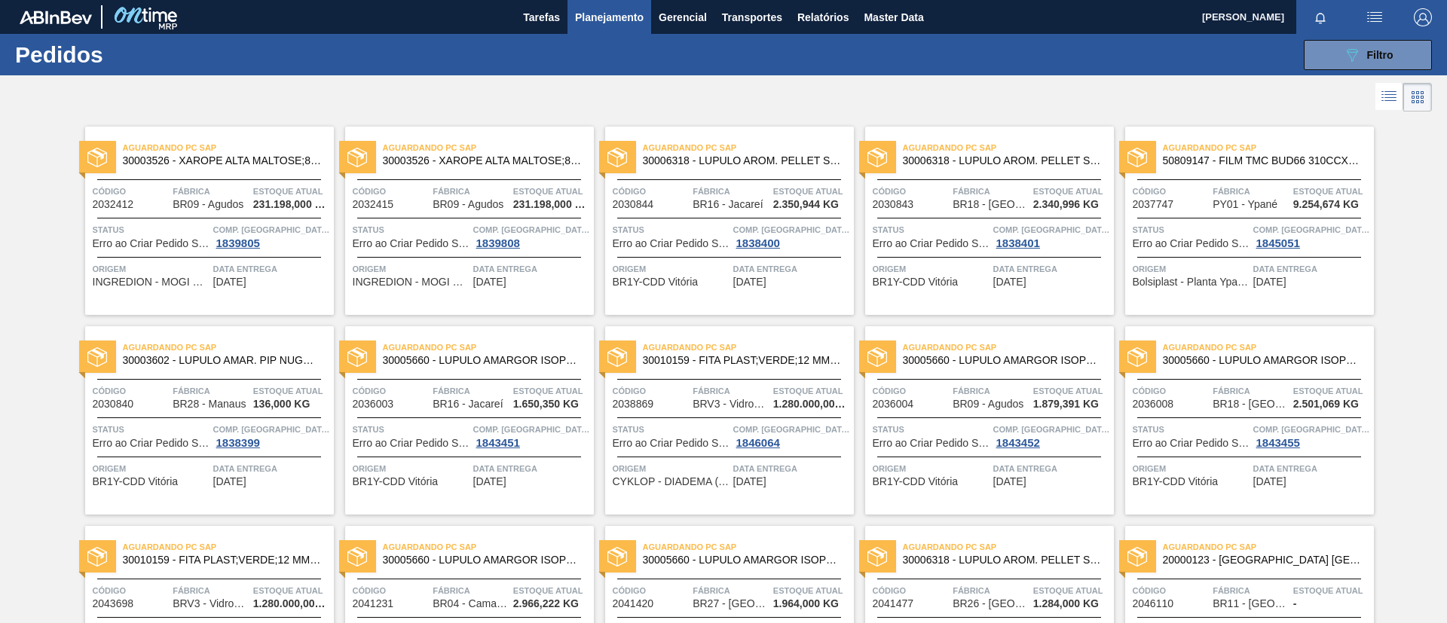
click at [626, 25] on span "Planejamento" at bounding box center [609, 17] width 69 height 18
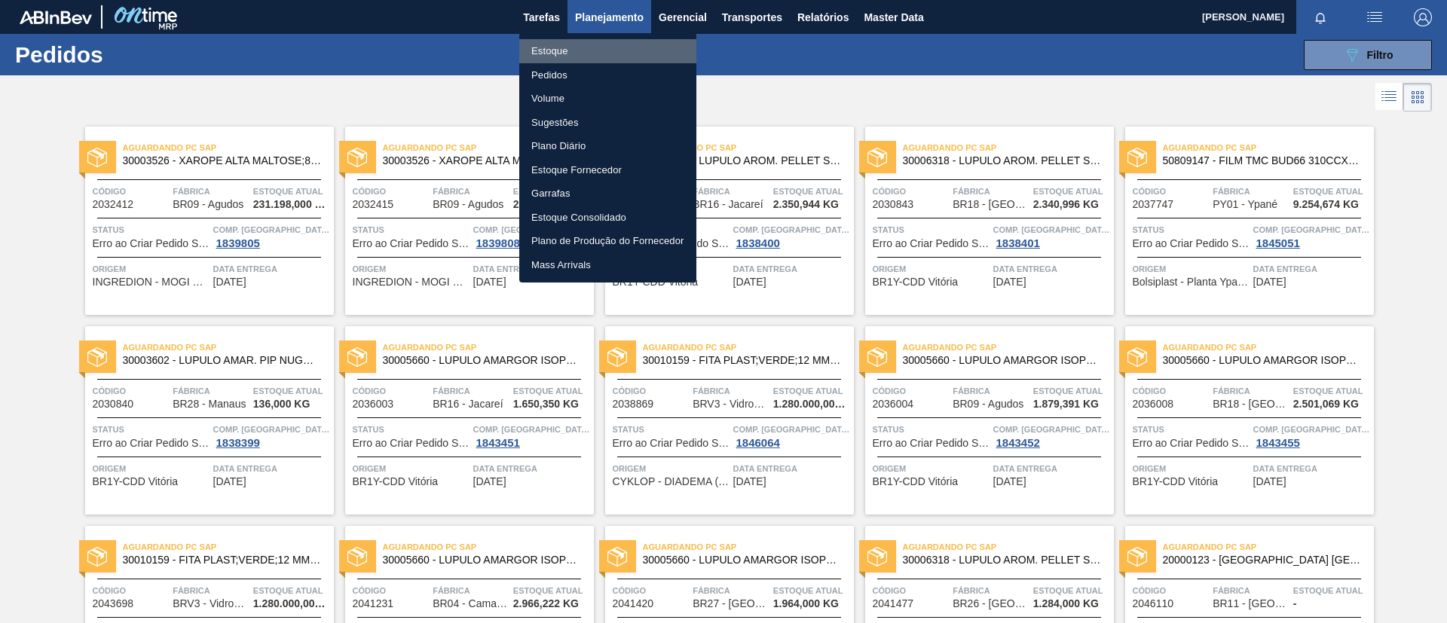
click at [618, 44] on li "Estoque" at bounding box center [607, 51] width 177 height 24
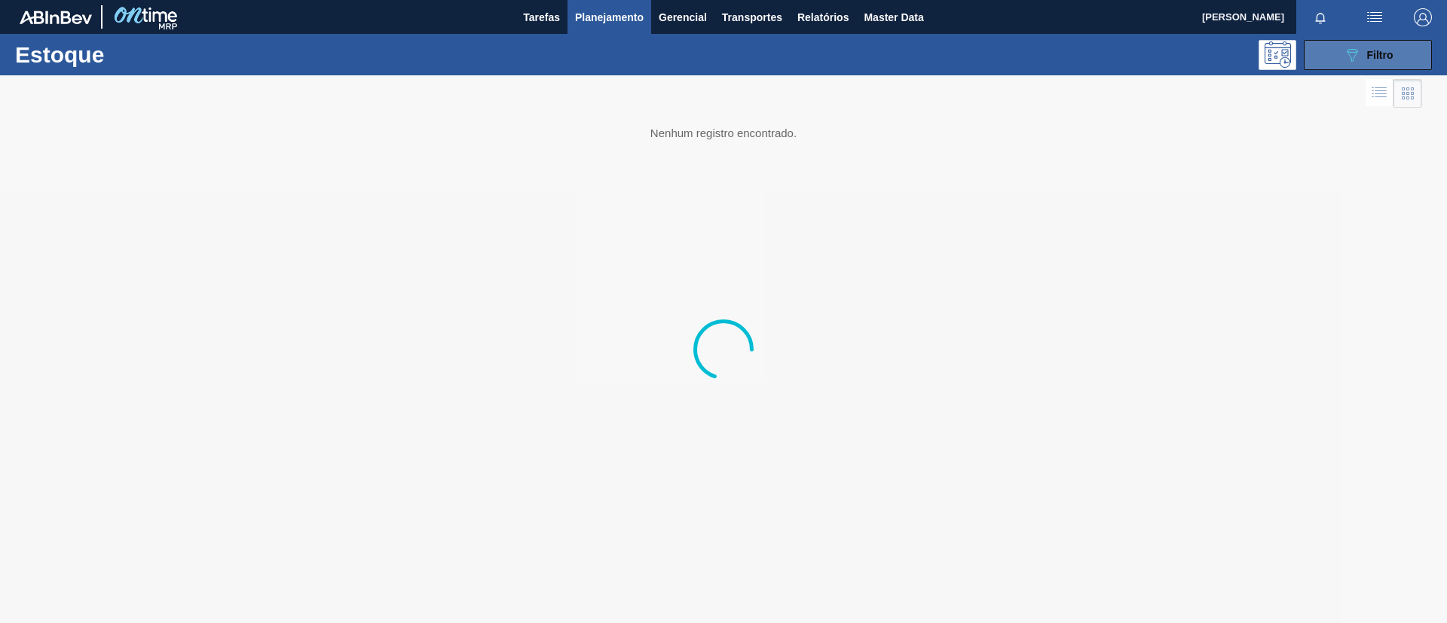
click at [1205, 47] on icon "089F7B8B-B2A5-4AFE-B5C0-19BA573D28AC" at bounding box center [1352, 55] width 18 height 18
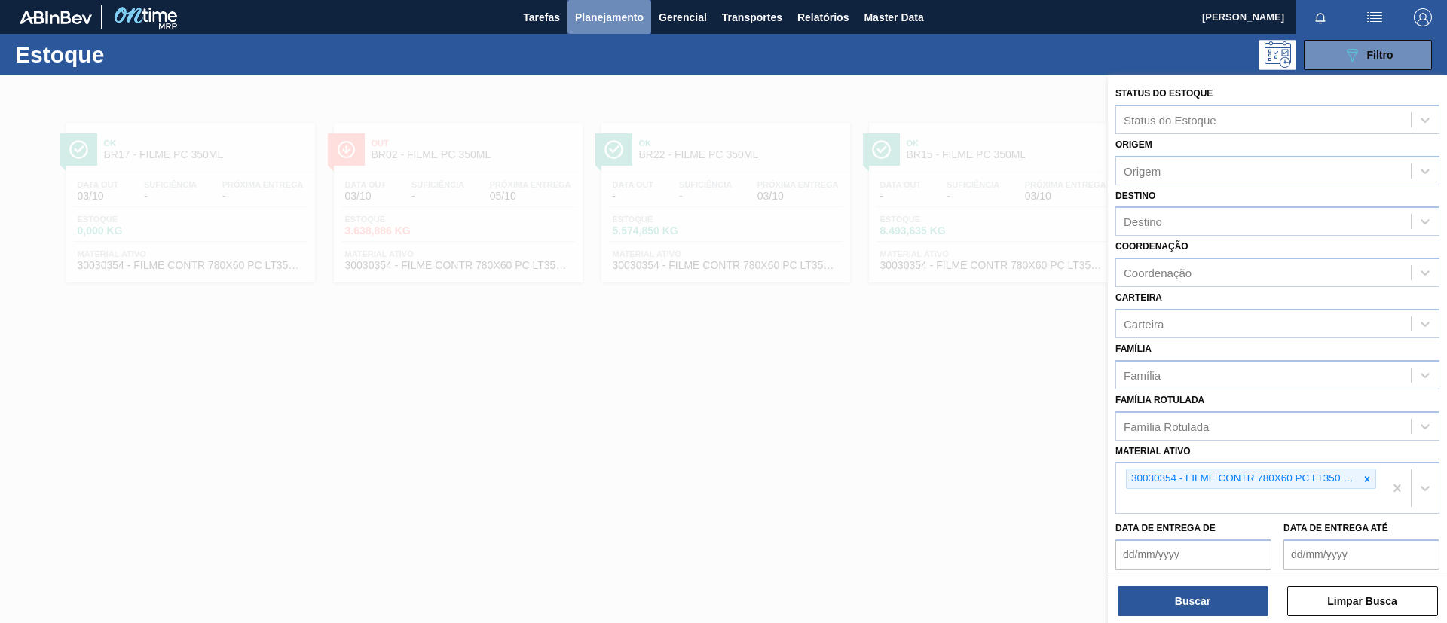
click at [594, 21] on span "Planejamento" at bounding box center [609, 17] width 69 height 18
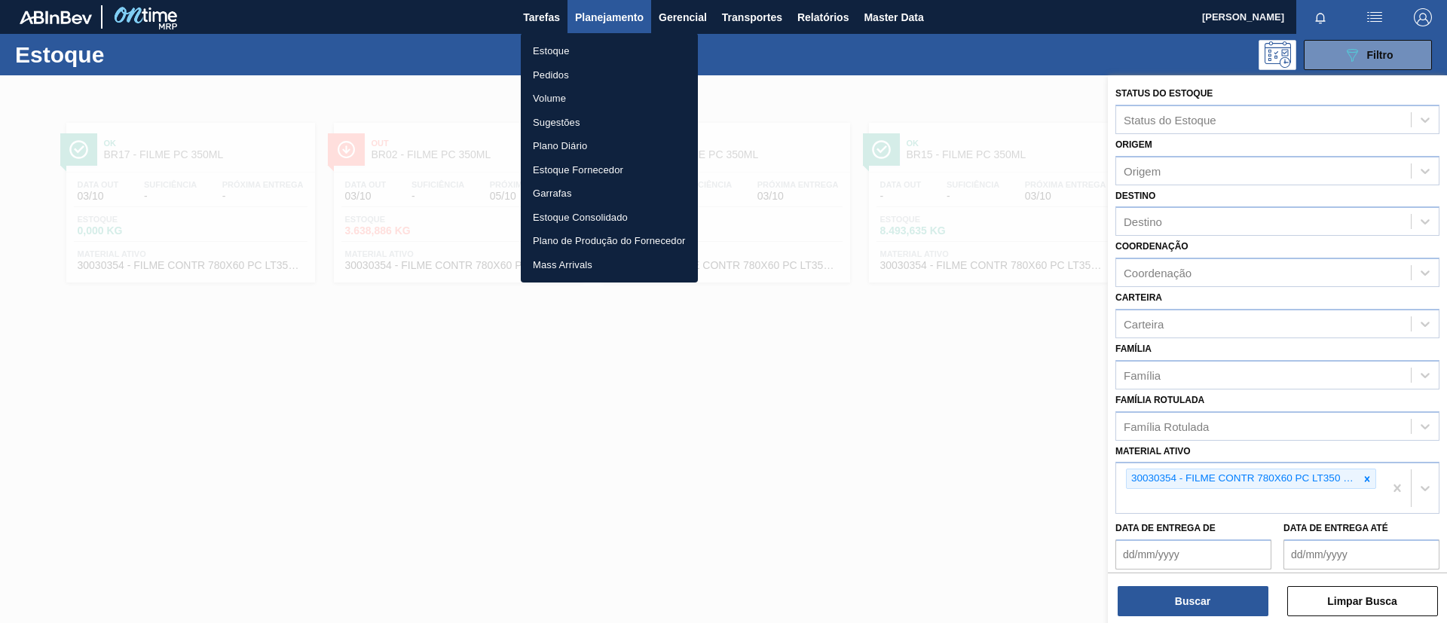
click at [599, 92] on li "Volume" at bounding box center [609, 99] width 177 height 24
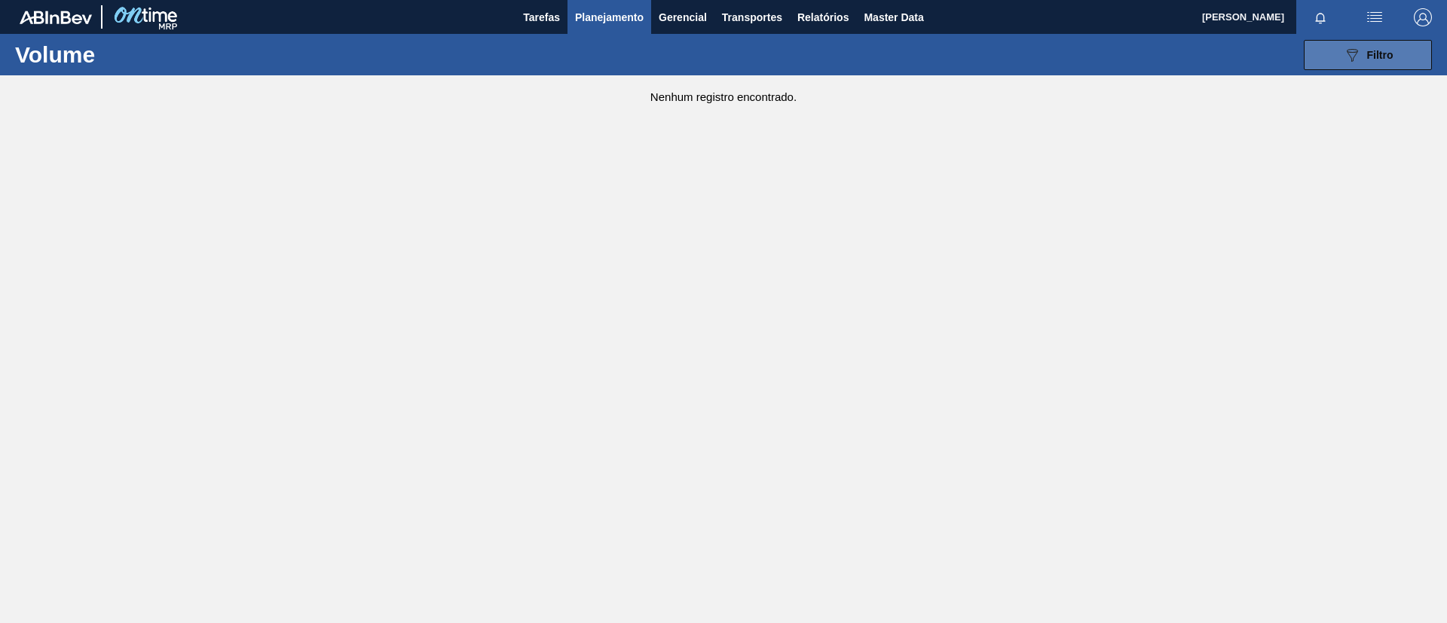
click at [1205, 48] on icon "089F7B8B-B2A5-4AFE-B5C0-19BA573D28AC" at bounding box center [1352, 55] width 18 height 18
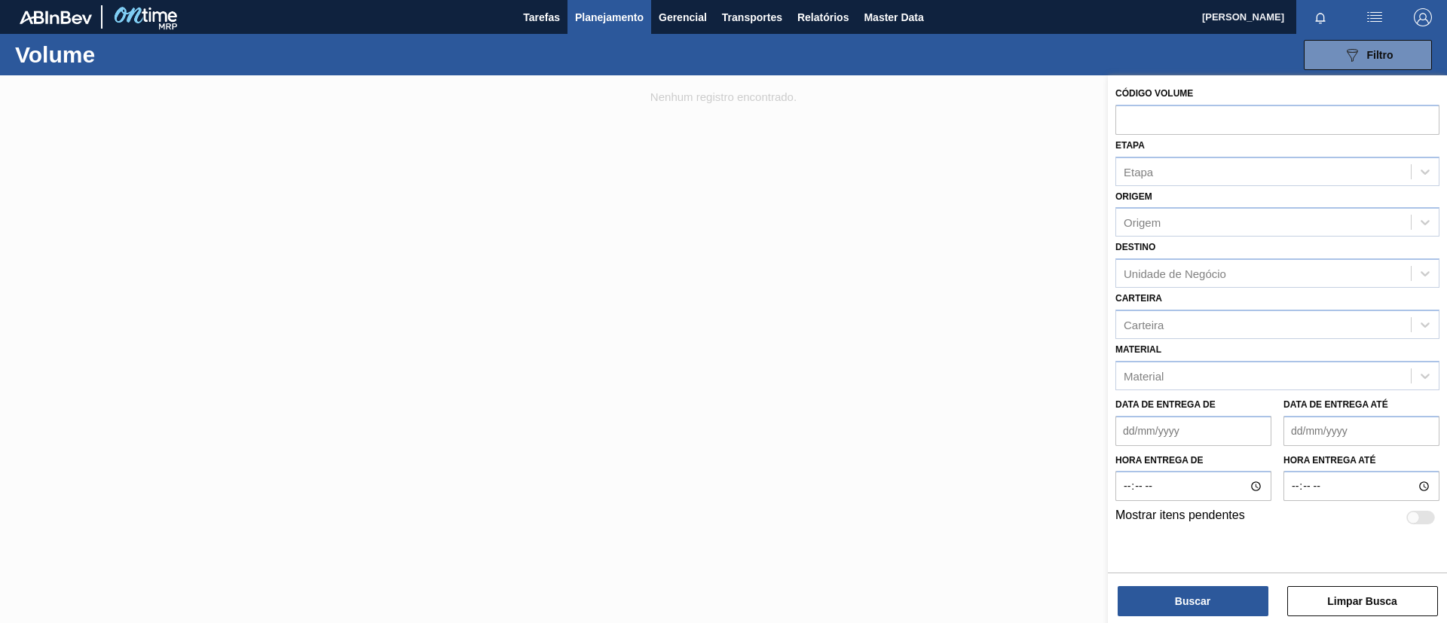
drag, startPoint x: 680, startPoint y: 194, endPoint x: 574, endPoint y: 103, distance: 140.0
click at [651, 166] on div at bounding box center [723, 386] width 1447 height 623
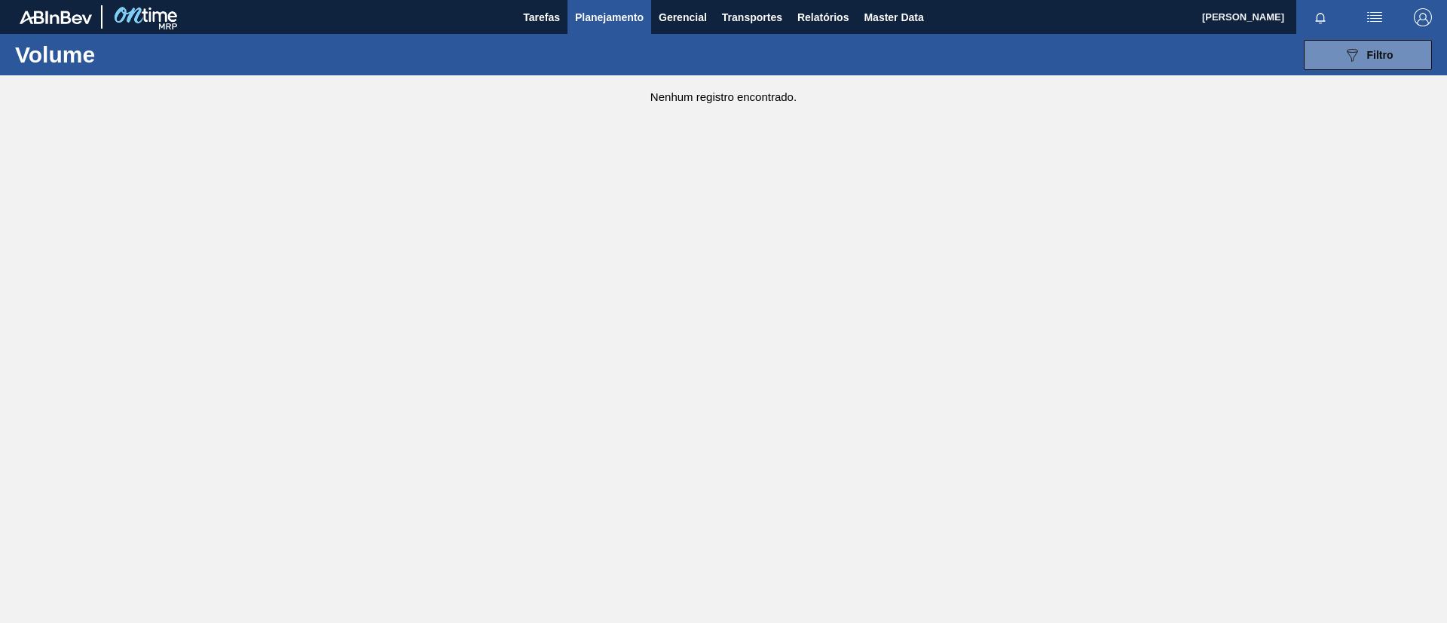
click at [593, 30] on button "Planejamento" at bounding box center [610, 17] width 84 height 34
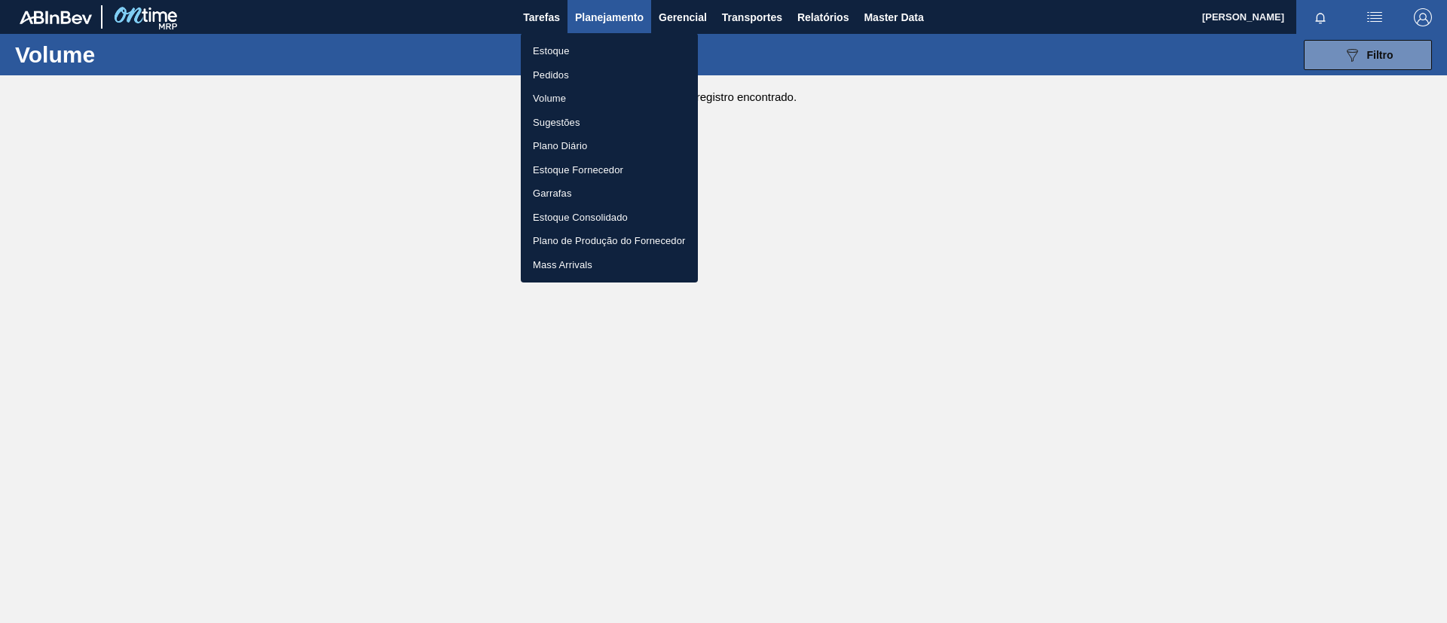
click at [579, 70] on li "Pedidos" at bounding box center [609, 75] width 177 height 24
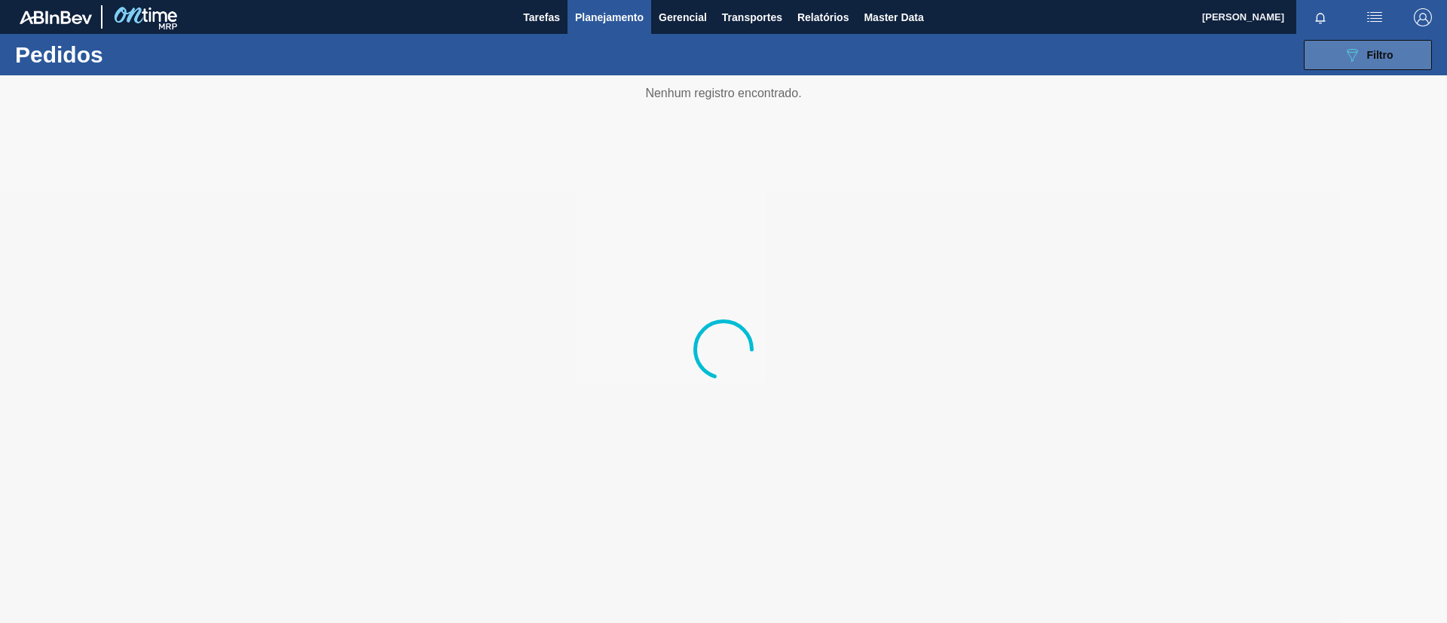
click at [1205, 53] on span "Filtro" at bounding box center [1380, 55] width 26 height 12
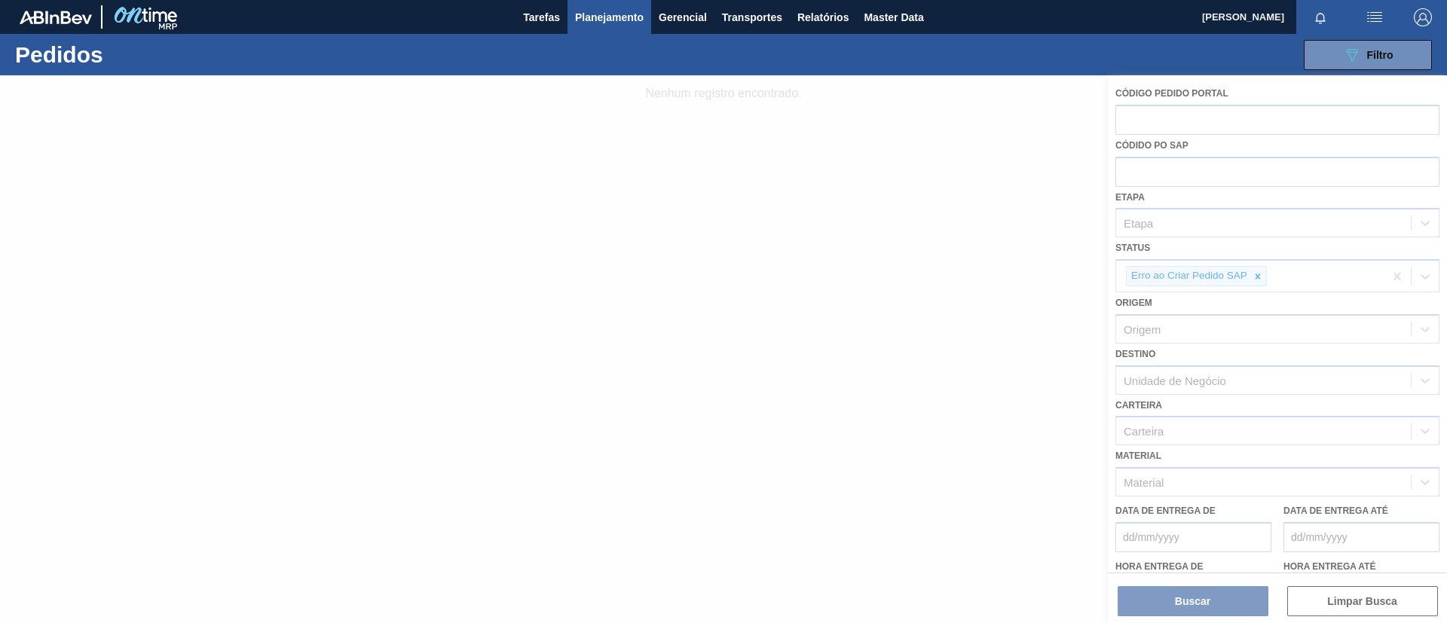
drag, startPoint x: 1163, startPoint y: 384, endPoint x: 1166, endPoint y: 372, distance: 13.2
click at [1164, 378] on div at bounding box center [723, 349] width 1447 height 548
click at [1195, 341] on div at bounding box center [723, 349] width 1447 height 548
click at [1199, 331] on div at bounding box center [723, 349] width 1447 height 548
drag, startPoint x: 1259, startPoint y: 292, endPoint x: 1258, endPoint y: 283, distance: 9.1
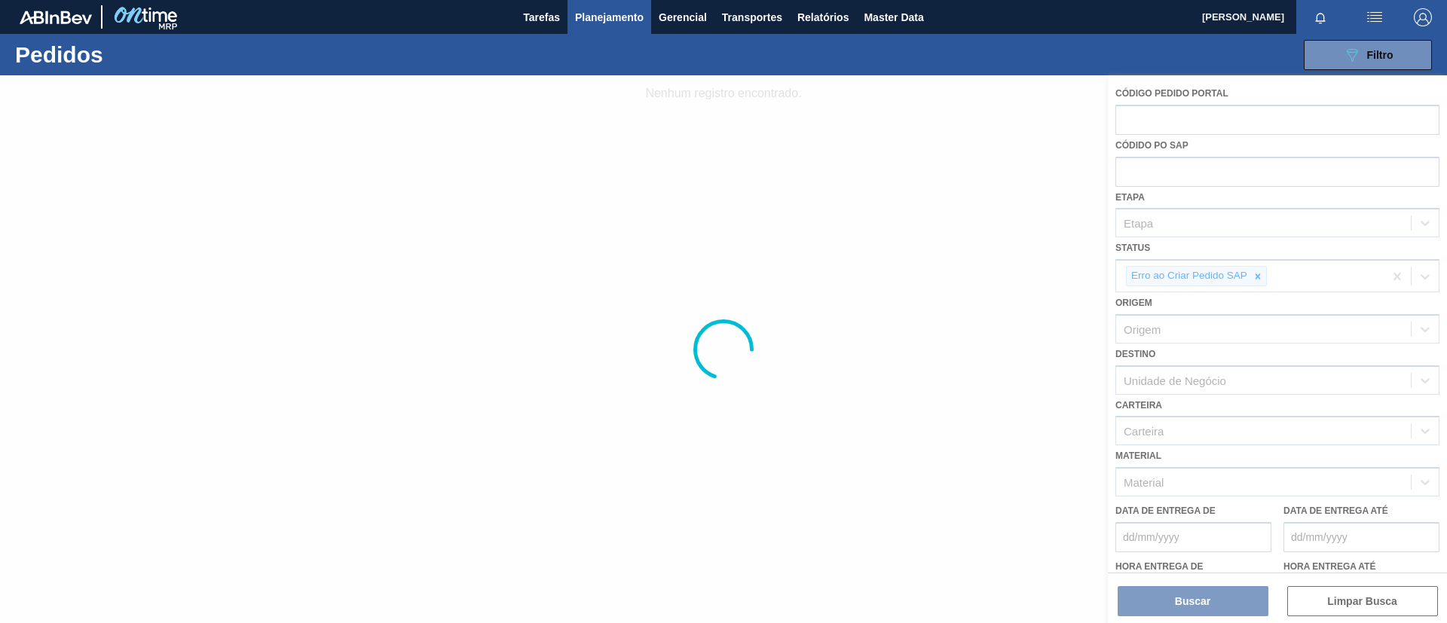
click at [1205, 292] on div at bounding box center [723, 349] width 1447 height 548
click at [1205, 283] on div at bounding box center [723, 349] width 1447 height 548
click at [1205, 276] on div at bounding box center [723, 349] width 1447 height 548
click at [1205, 277] on div at bounding box center [723, 349] width 1447 height 548
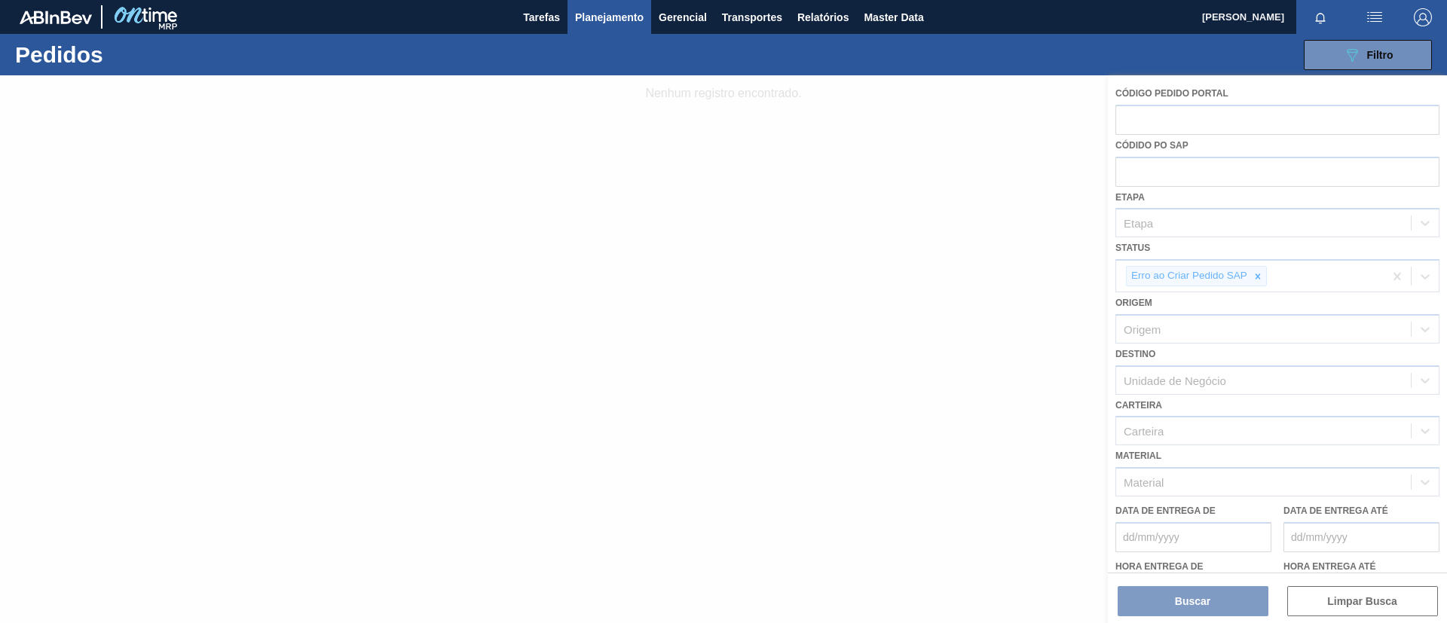
click at [1205, 277] on div at bounding box center [723, 349] width 1447 height 548
click at [939, 323] on div at bounding box center [723, 349] width 1447 height 548
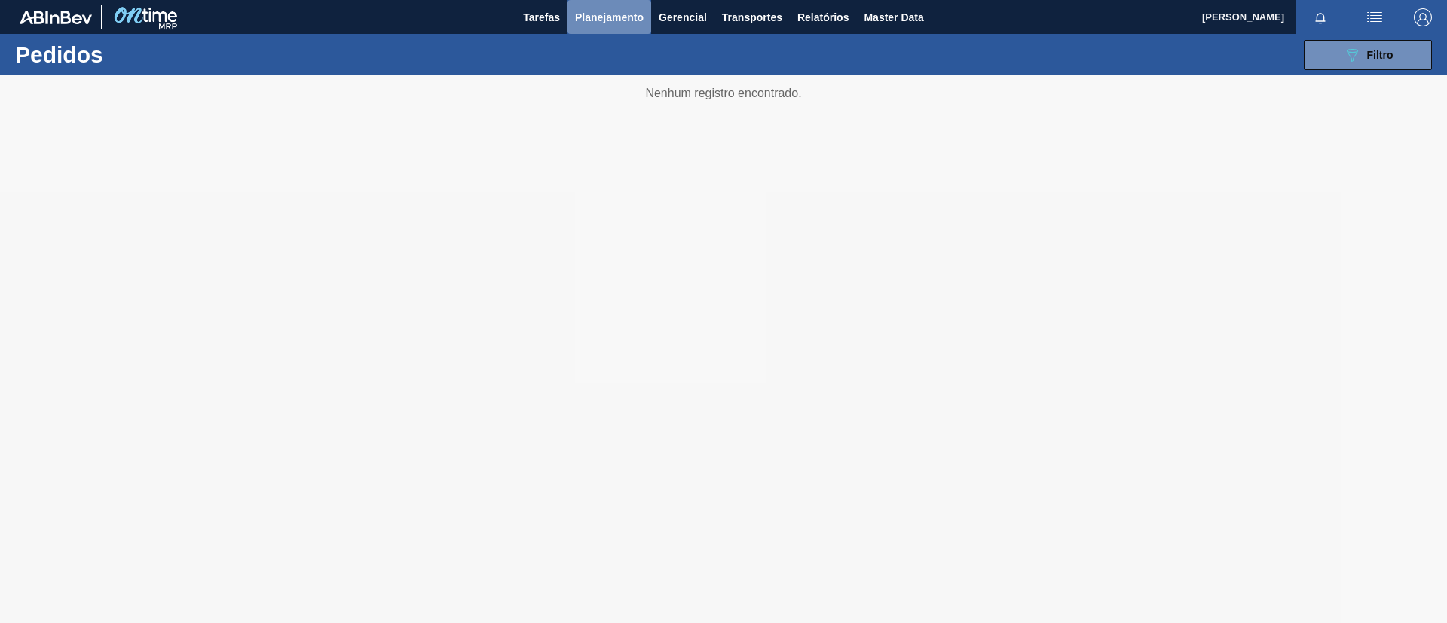
click at [623, 26] on button "Planejamento" at bounding box center [610, 17] width 84 height 34
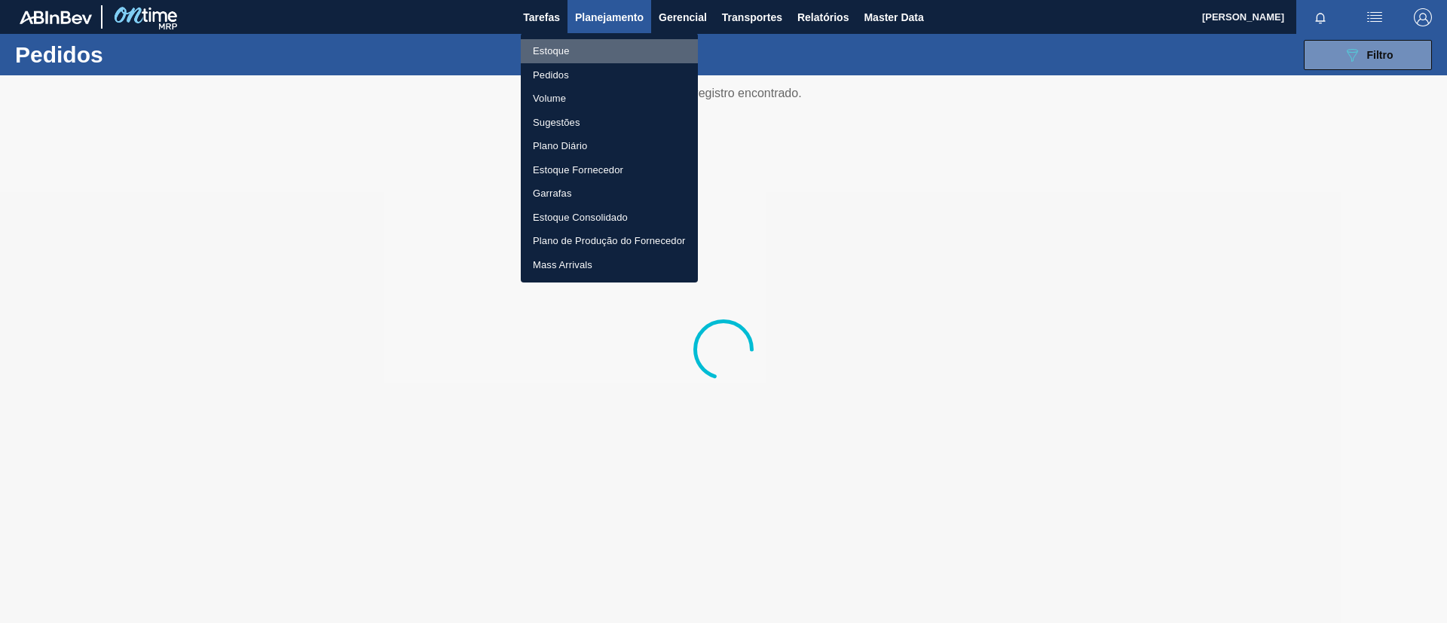
click at [615, 49] on li "Estoque" at bounding box center [609, 51] width 177 height 24
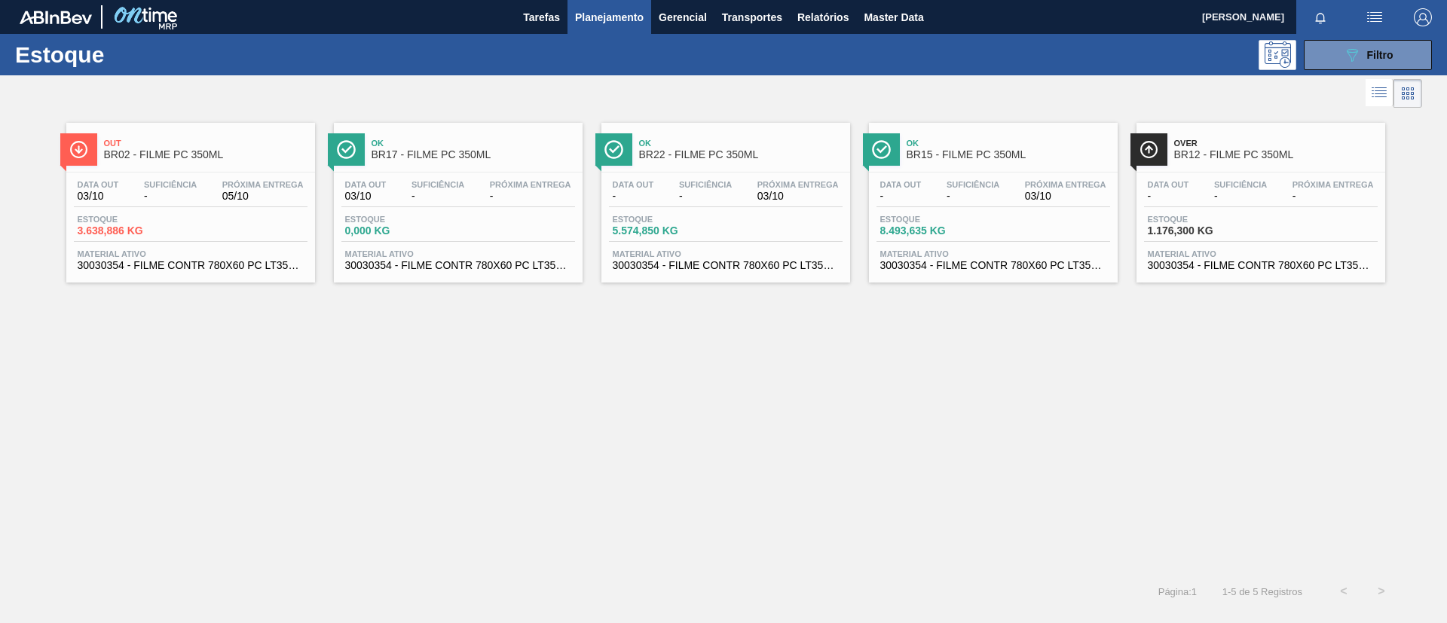
click at [588, 29] on button "Planejamento" at bounding box center [610, 17] width 84 height 34
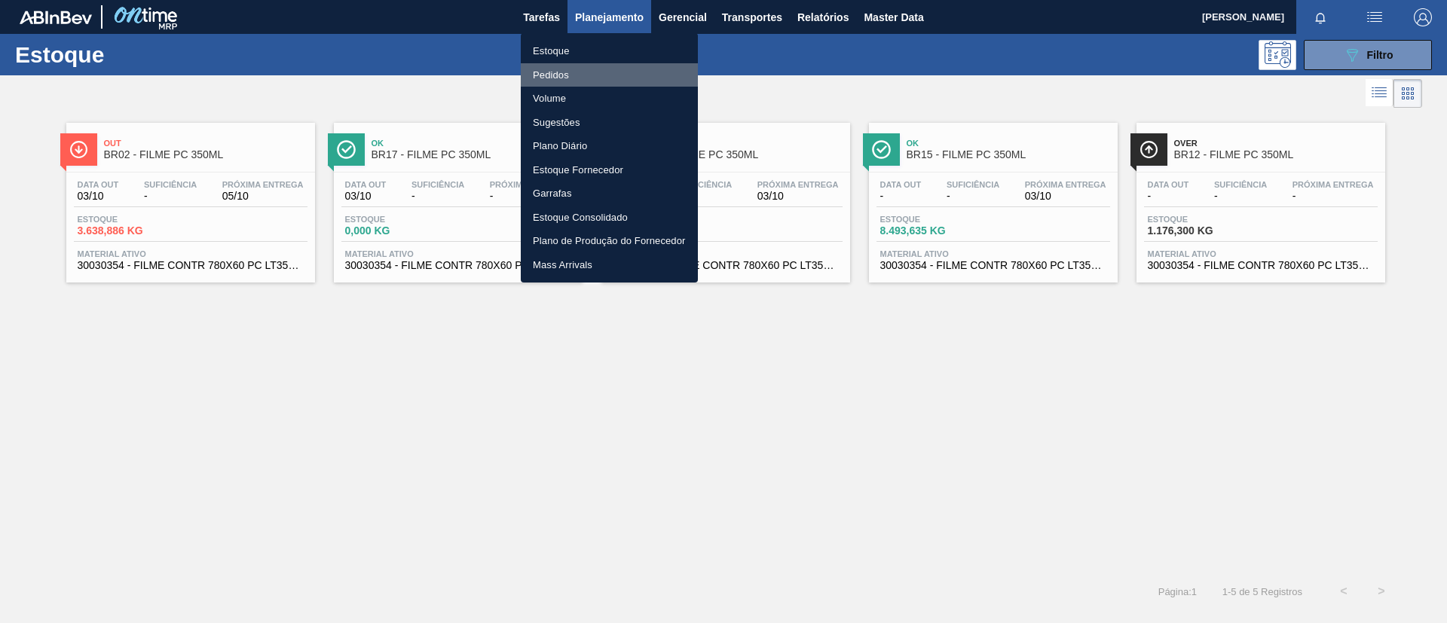
click at [582, 66] on li "Pedidos" at bounding box center [609, 75] width 177 height 24
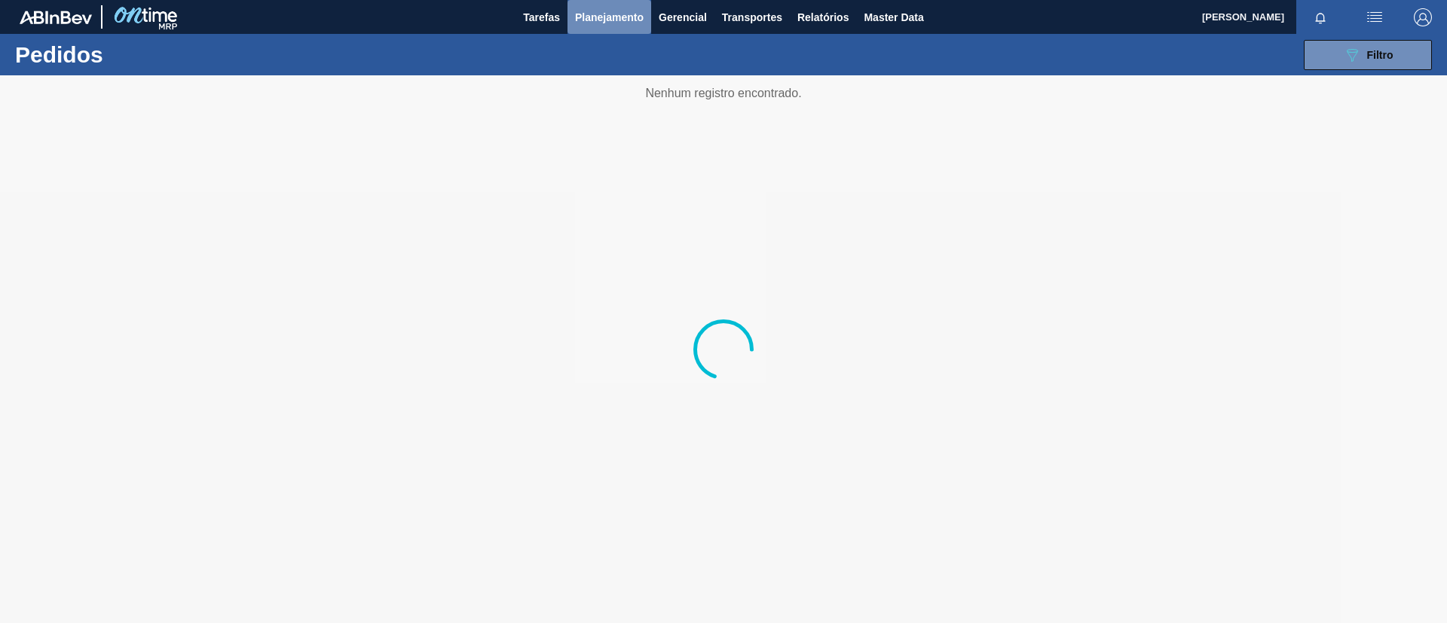
click at [585, 19] on span "Planejamento" at bounding box center [609, 17] width 69 height 18
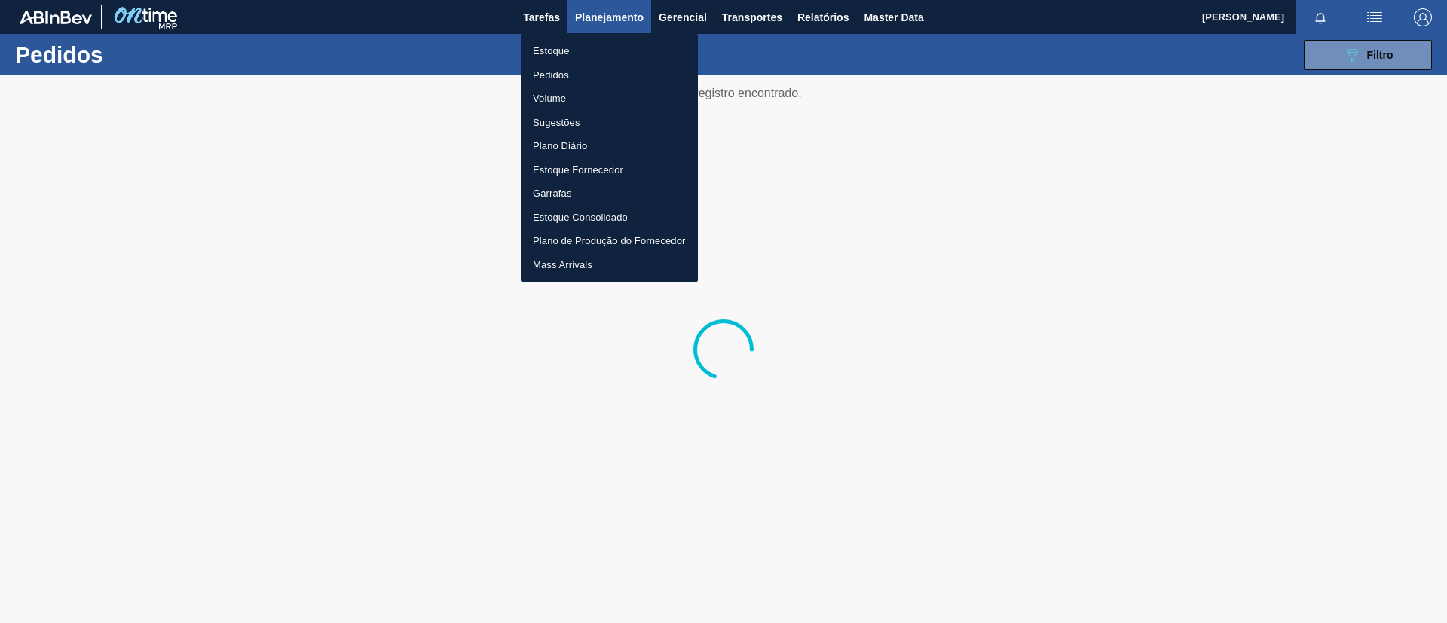
click at [581, 35] on ul "Estoque Pedidos Volume Sugestões Plano Diário Estoque Fornecedor Garrafas Estoq…" at bounding box center [609, 158] width 177 height 250
click at [580, 45] on li "Estoque" at bounding box center [609, 51] width 177 height 24
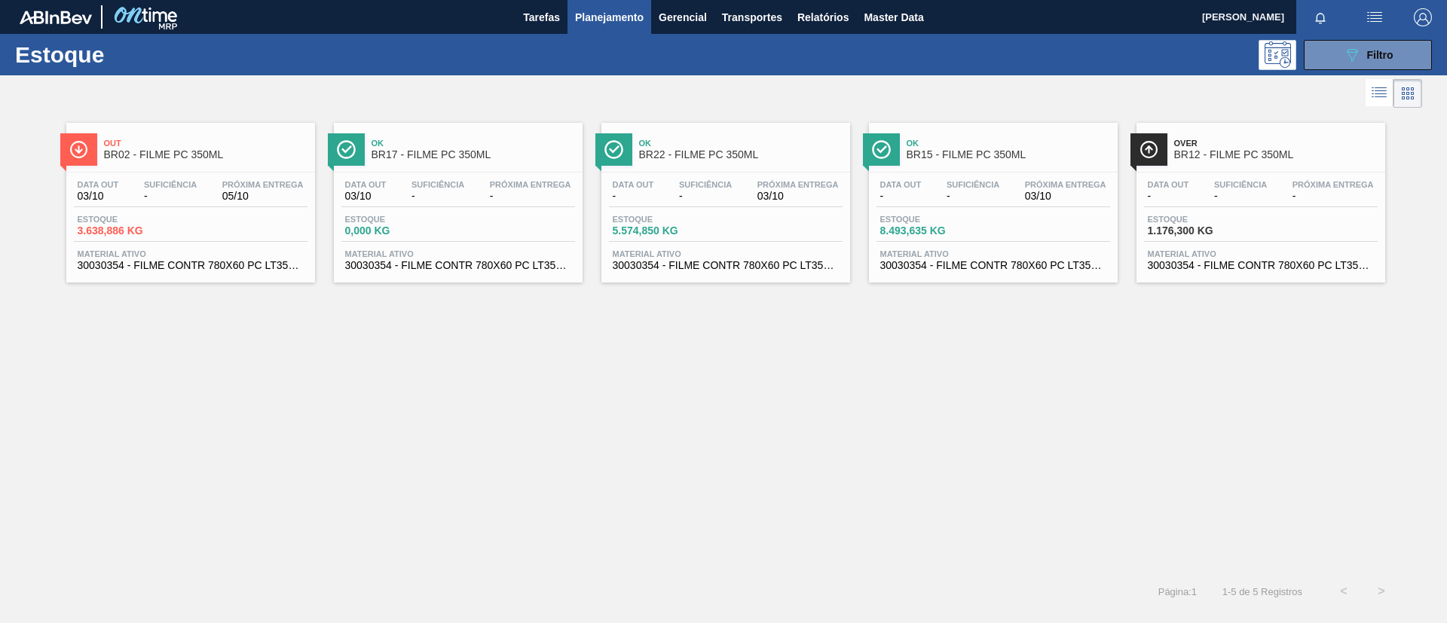
click at [981, 157] on span "BR15 - FILME PC 350ML" at bounding box center [1009, 154] width 204 height 11
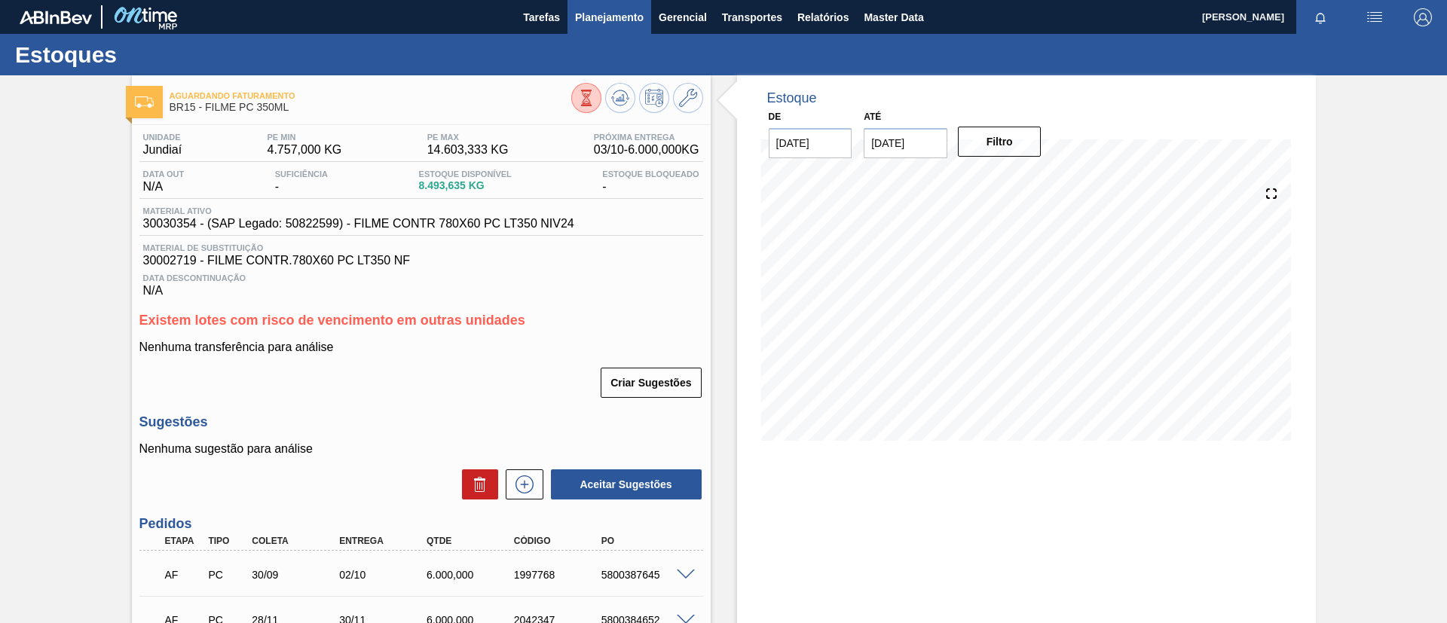
click at [626, 24] on span "Planejamento" at bounding box center [609, 17] width 69 height 18
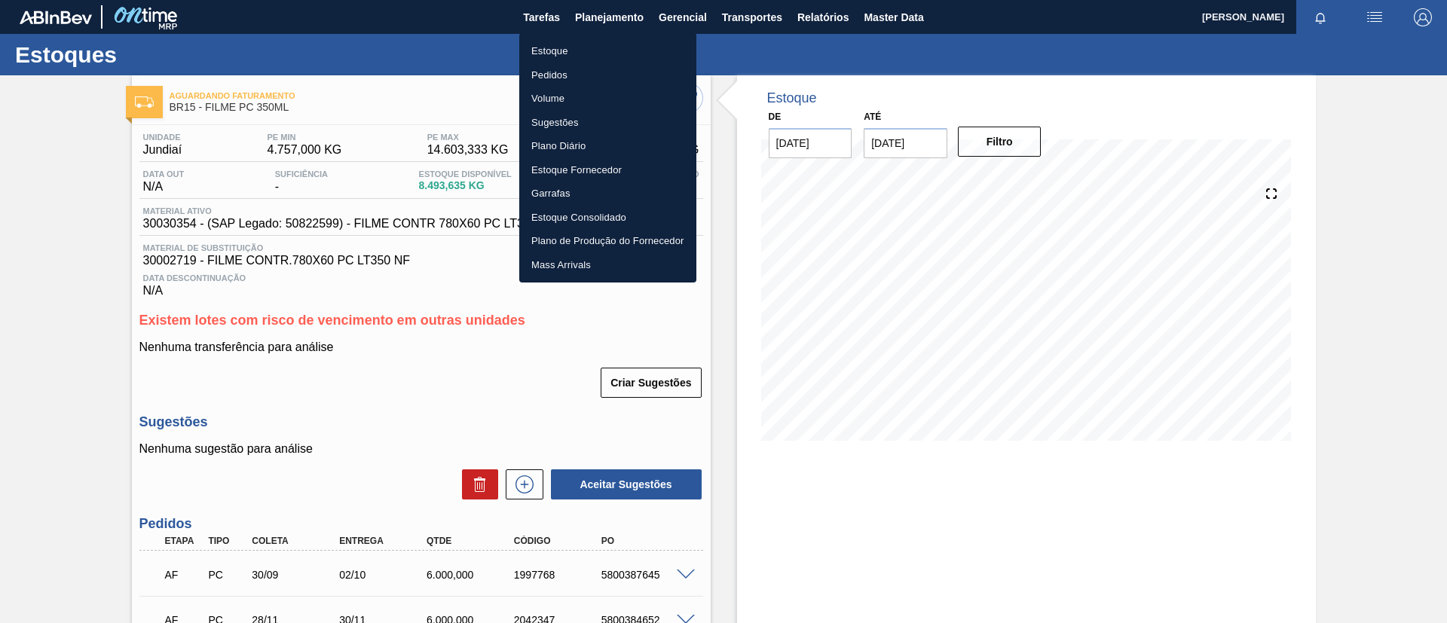
click at [584, 70] on li "Pedidos" at bounding box center [607, 75] width 177 height 24
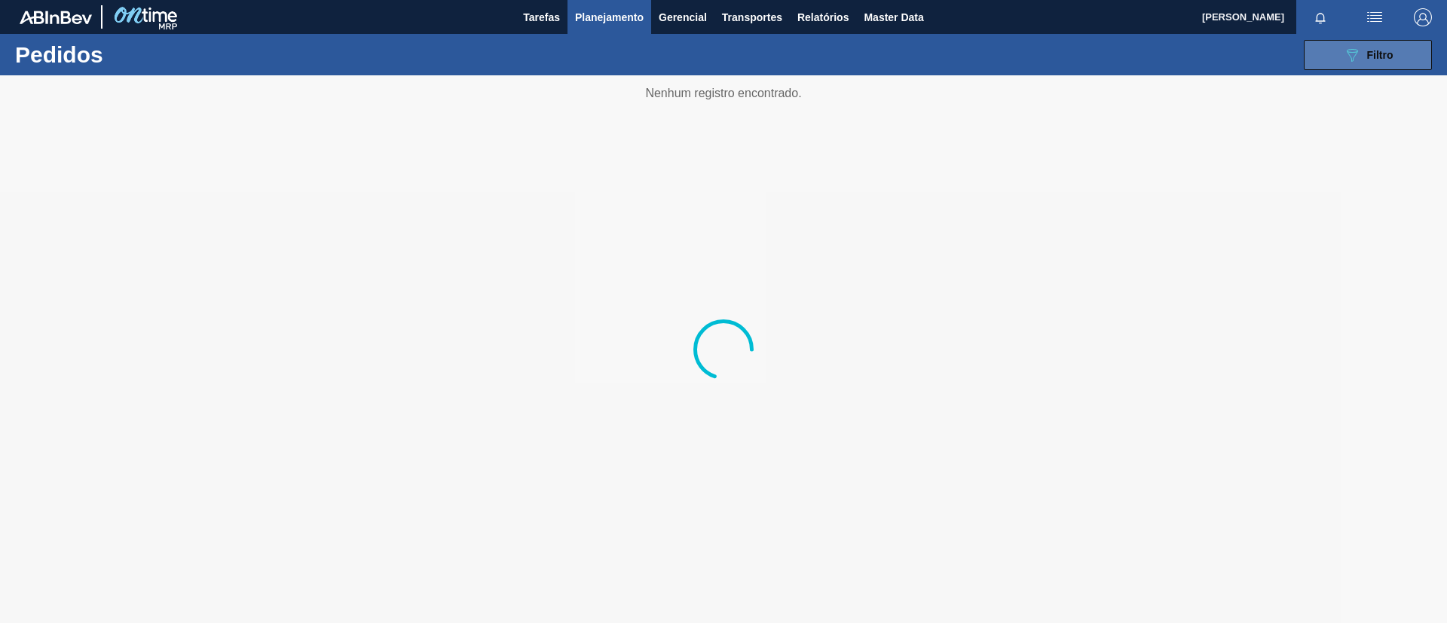
click at [1334, 46] on button "089F7B8B-B2A5-4AFE-B5C0-19BA573D28AC Filtro" at bounding box center [1368, 55] width 128 height 30
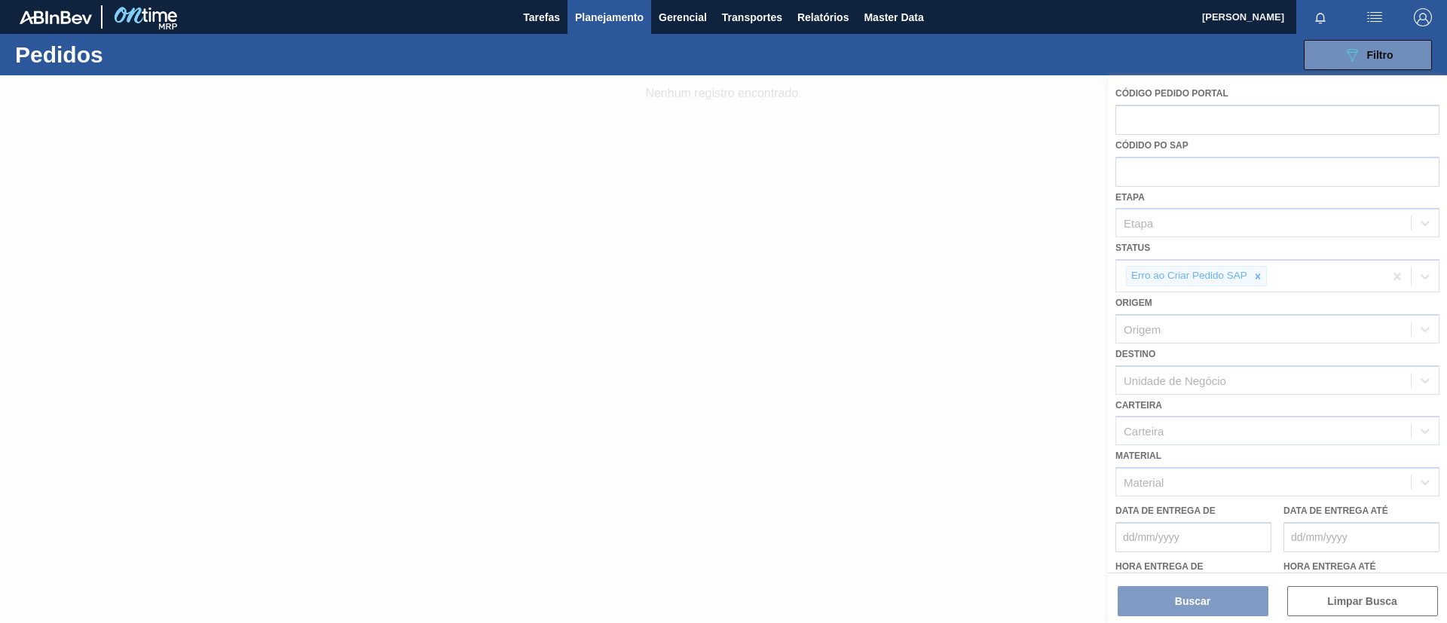
click at [1252, 281] on div at bounding box center [723, 349] width 1447 height 548
drag, startPoint x: 1252, startPoint y: 281, endPoint x: 1258, endPoint y: 269, distance: 13.5
click at [1258, 270] on div at bounding box center [723, 349] width 1447 height 548
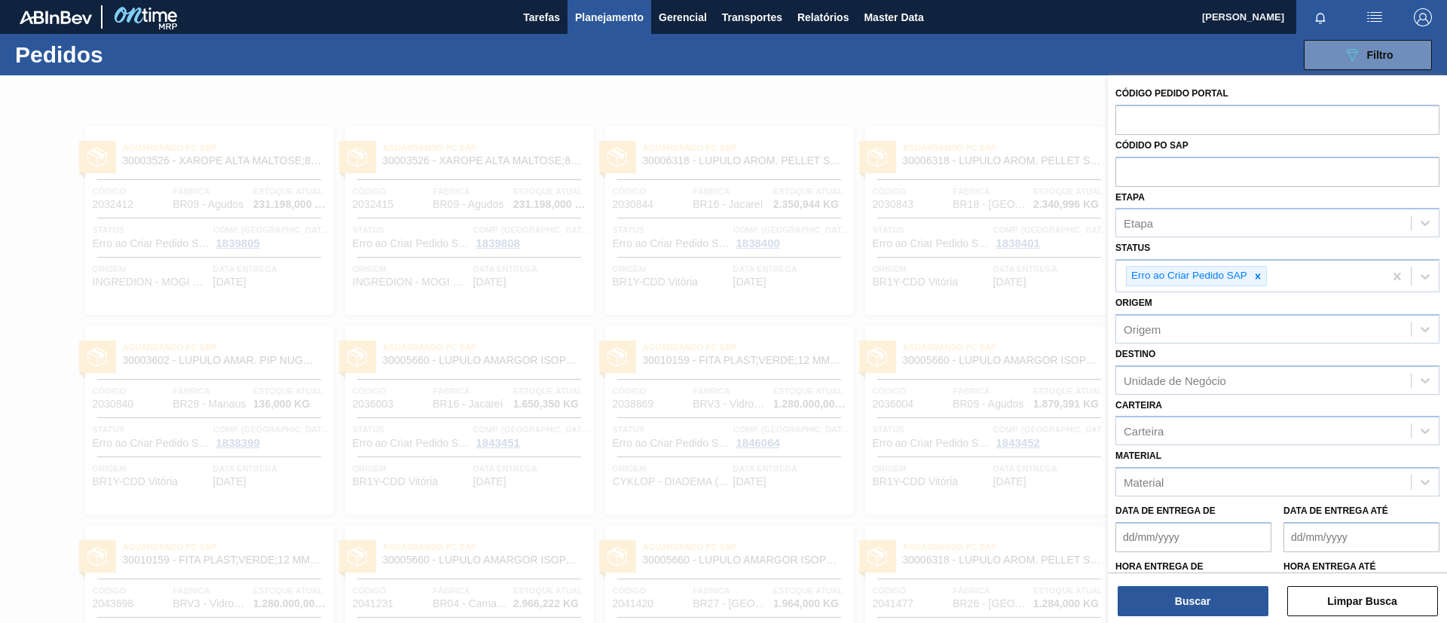
click at [592, 12] on span "Planejamento" at bounding box center [609, 17] width 69 height 18
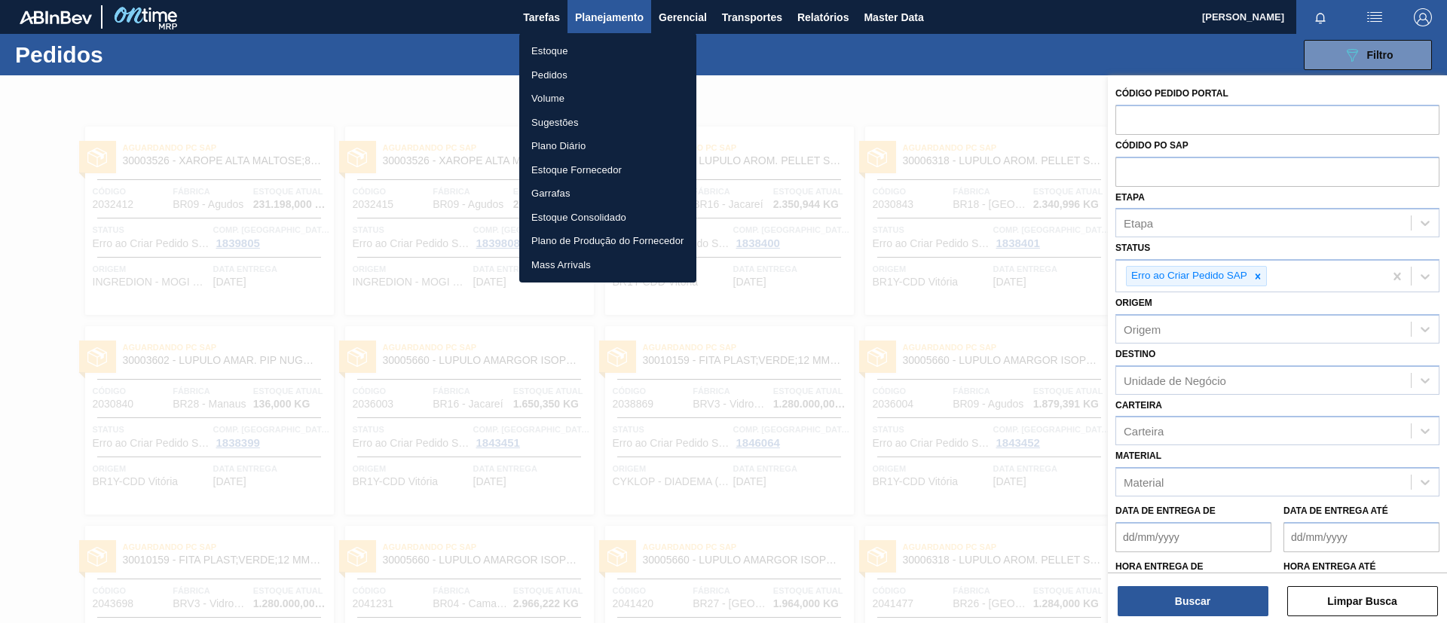
click at [612, 43] on li "Estoque" at bounding box center [607, 51] width 177 height 24
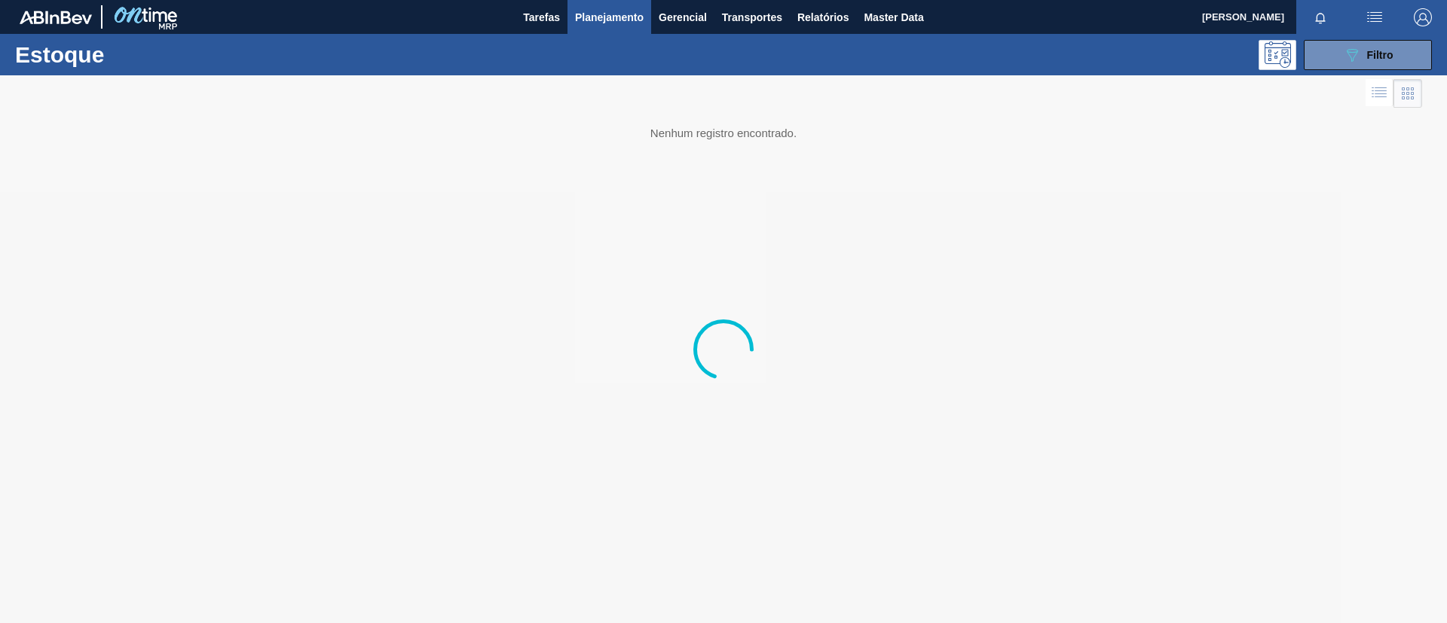
click at [1346, 34] on div "Estoque 089F7B8B-B2A5-4AFE-B5C0-19BA573D28AC Filtro" at bounding box center [723, 54] width 1447 height 41
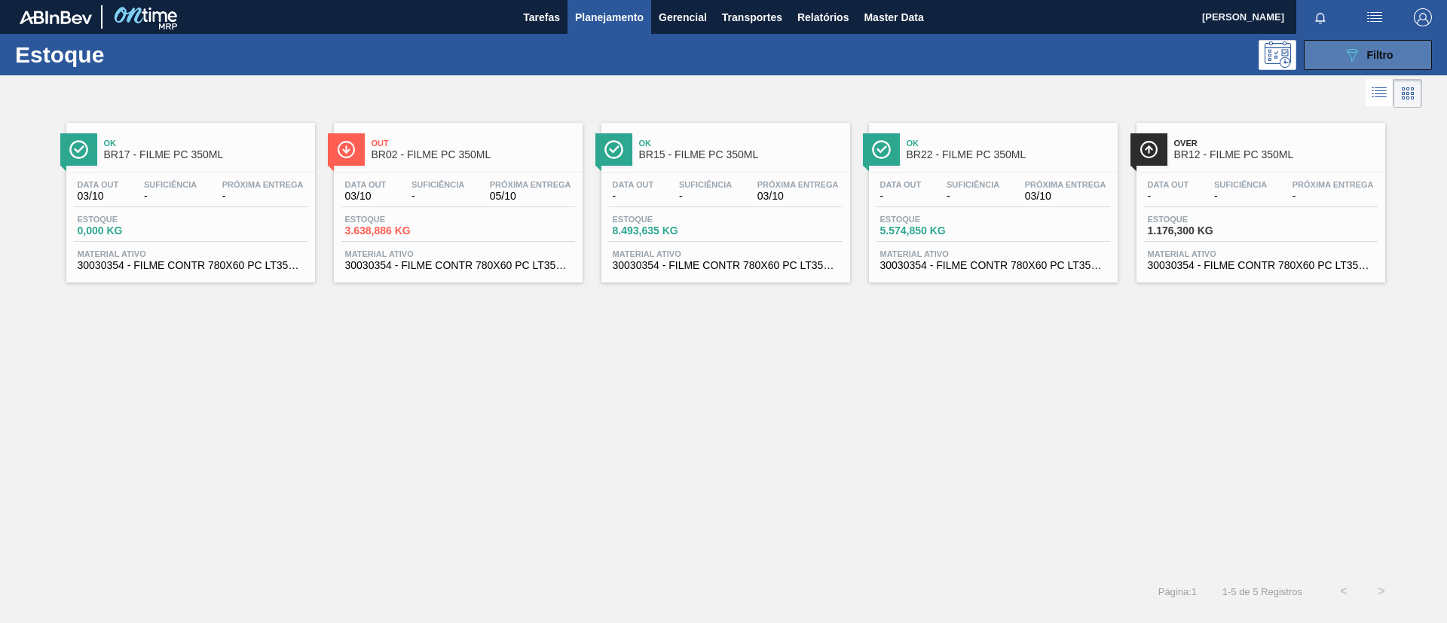
click at [1351, 47] on icon "089F7B8B-B2A5-4AFE-B5C0-19BA573D28AC" at bounding box center [1352, 55] width 18 height 18
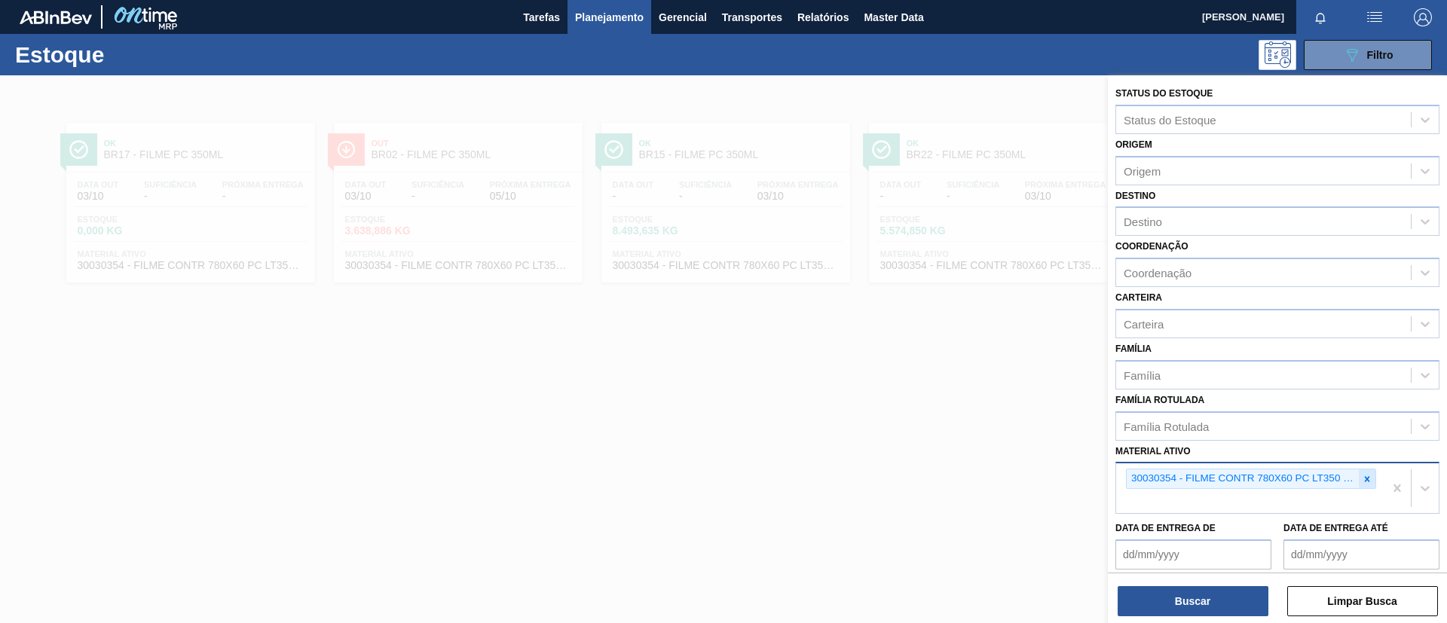
click at [1362, 482] on icon at bounding box center [1367, 479] width 11 height 11
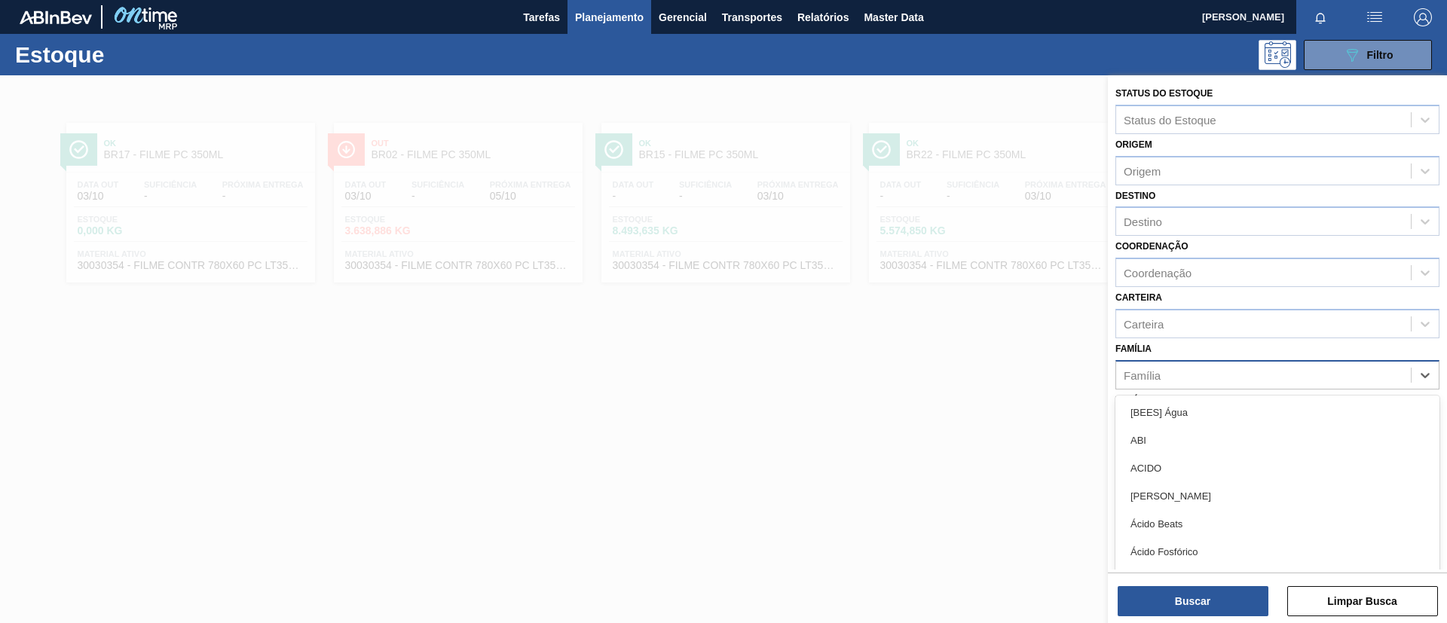
click at [1242, 378] on div "Família" at bounding box center [1263, 375] width 295 height 22
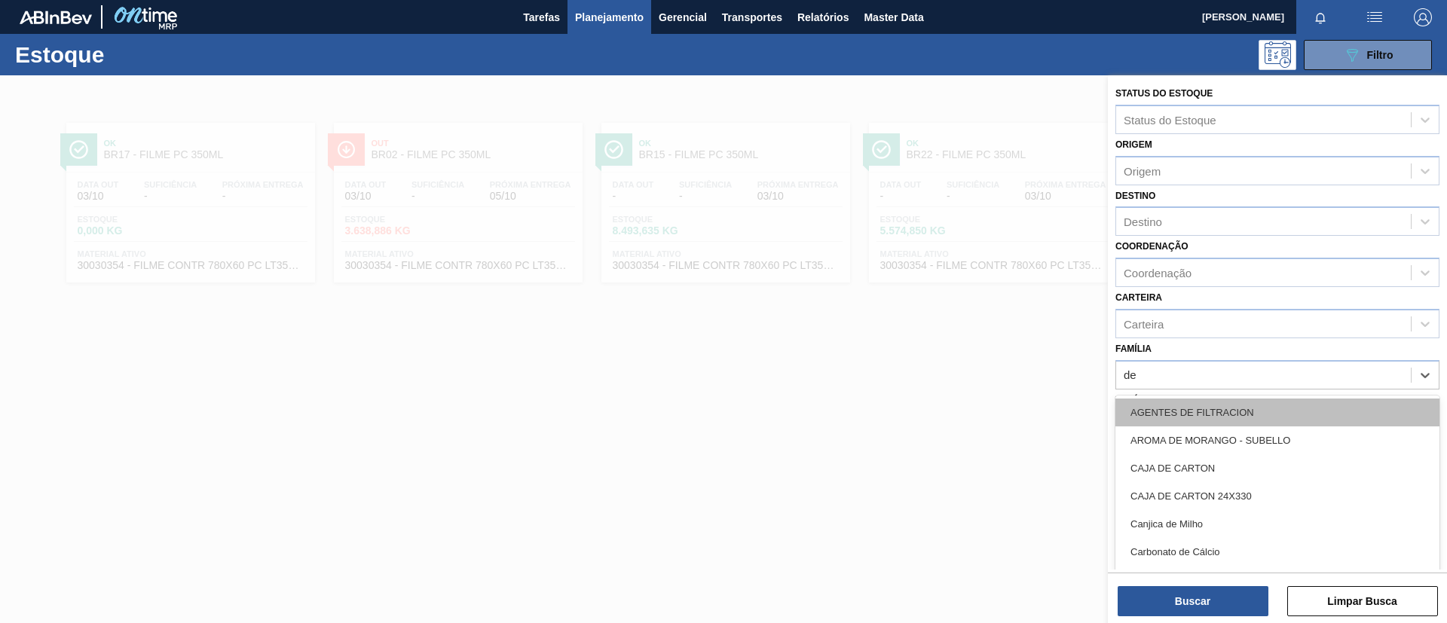
type input "dec"
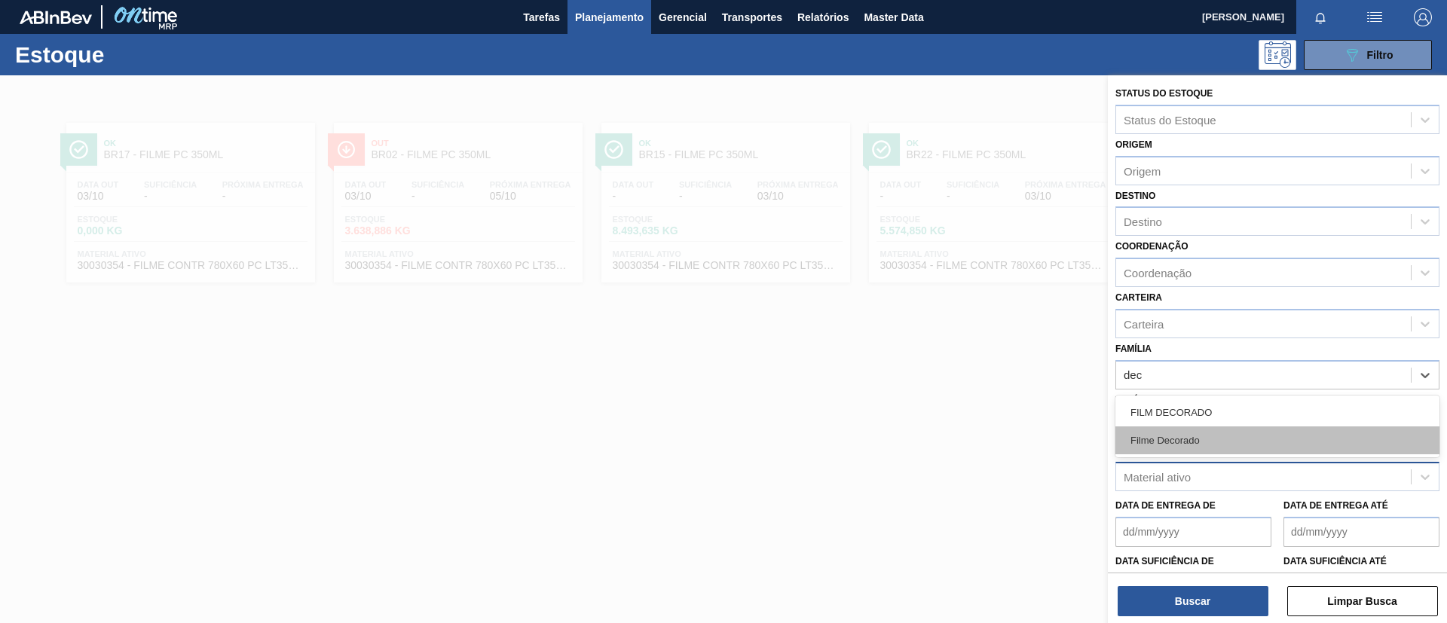
click at [1231, 448] on div "Filme Decorado" at bounding box center [1278, 441] width 324 height 28
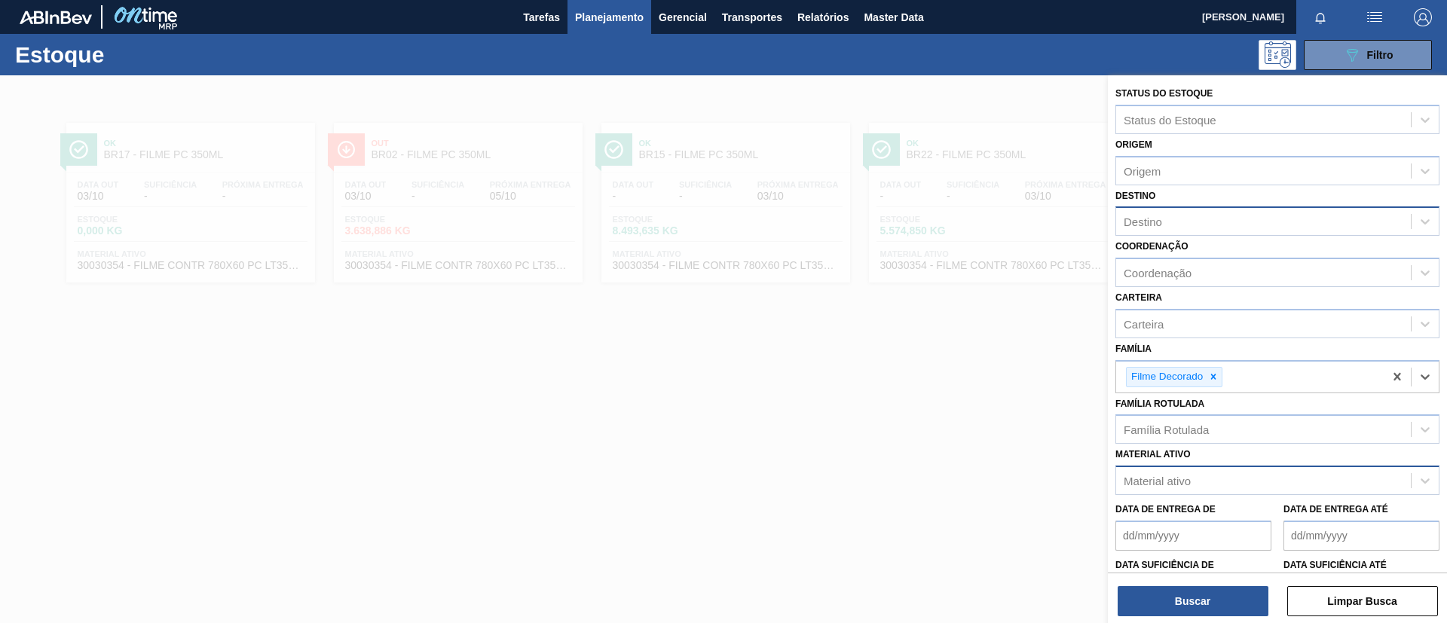
click at [1160, 209] on div "Destino" at bounding box center [1278, 221] width 324 height 29
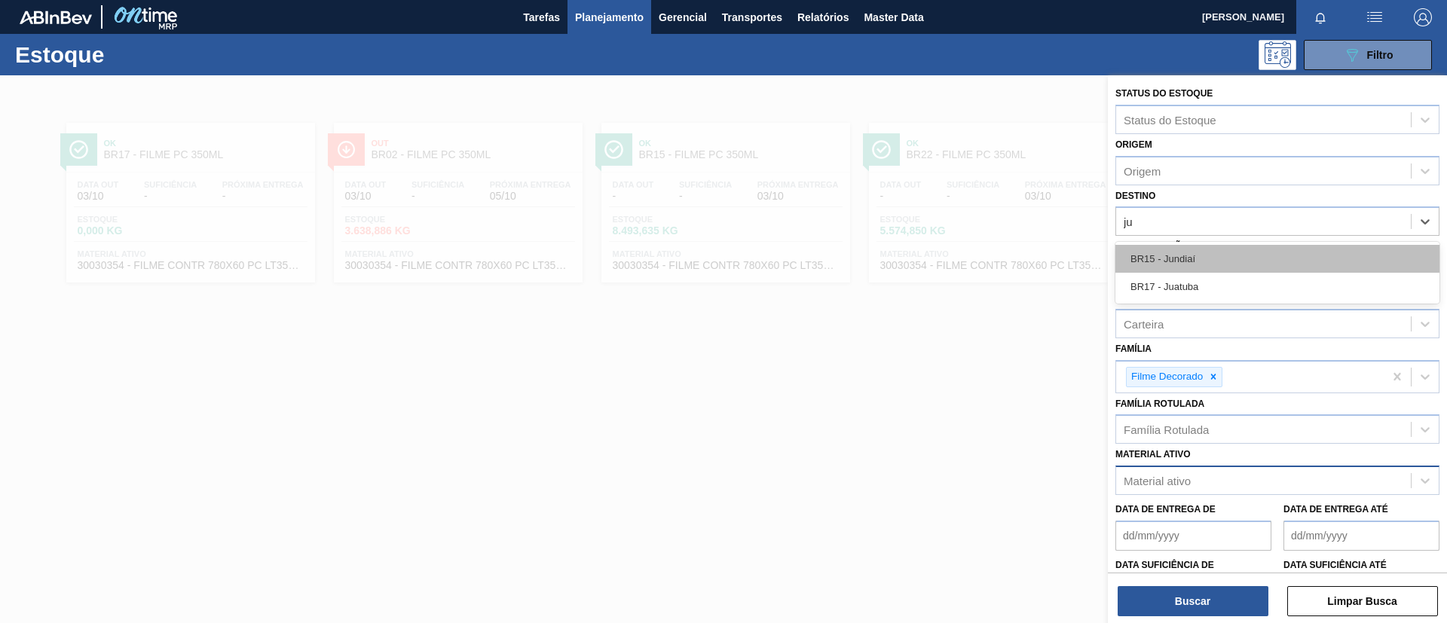
type input "jua"
click at [1158, 258] on div "BR17 - Juatuba" at bounding box center [1278, 259] width 324 height 28
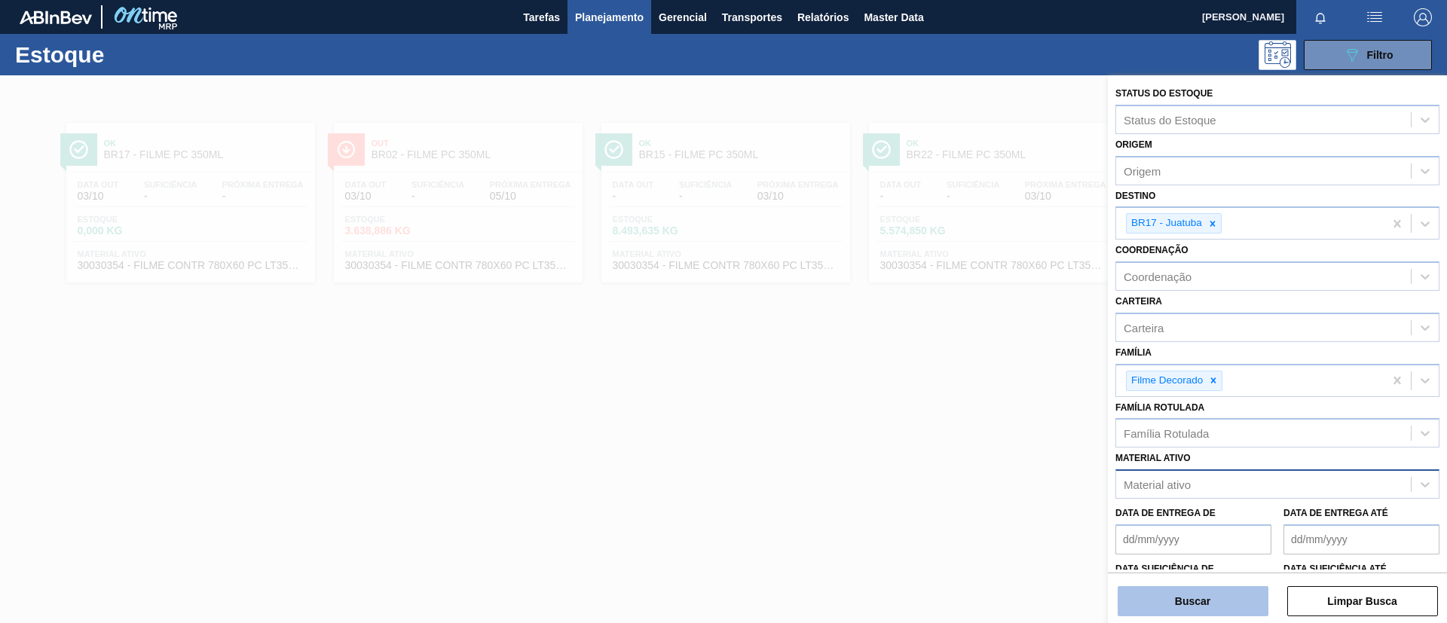
click at [1147, 599] on button "Buscar" at bounding box center [1193, 601] width 151 height 30
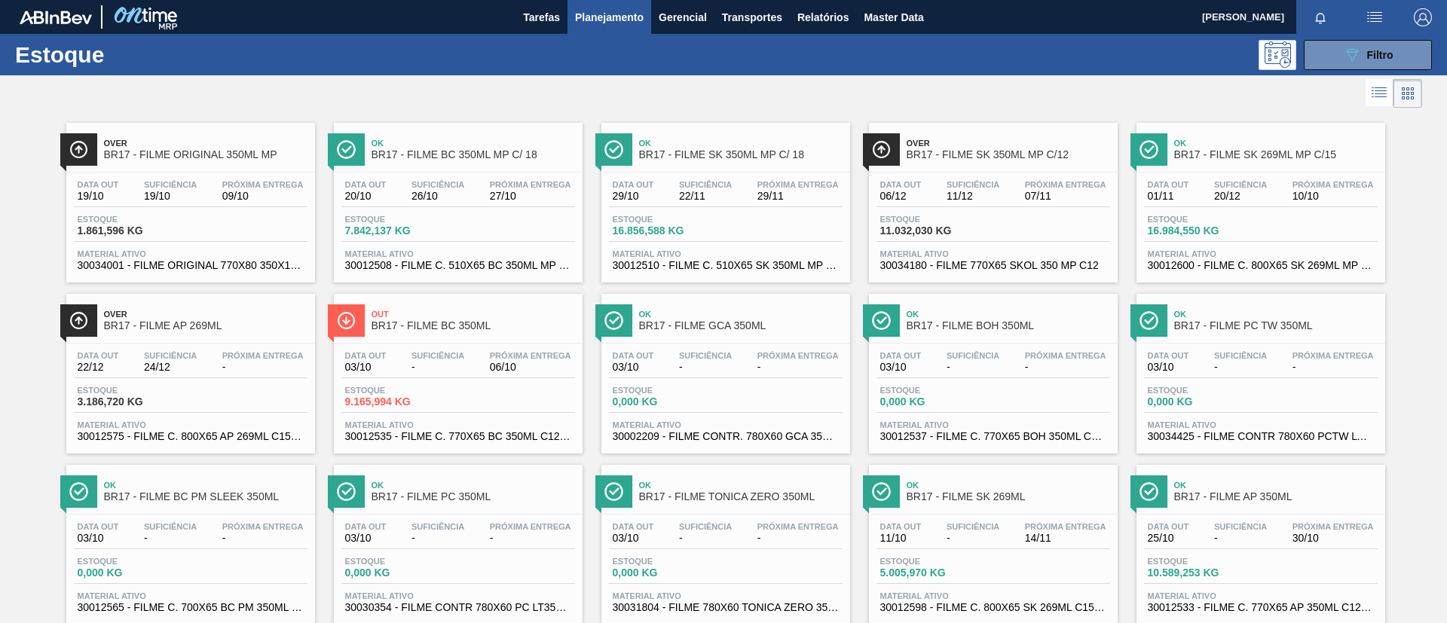
click at [507, 314] on span "Out" at bounding box center [474, 314] width 204 height 9
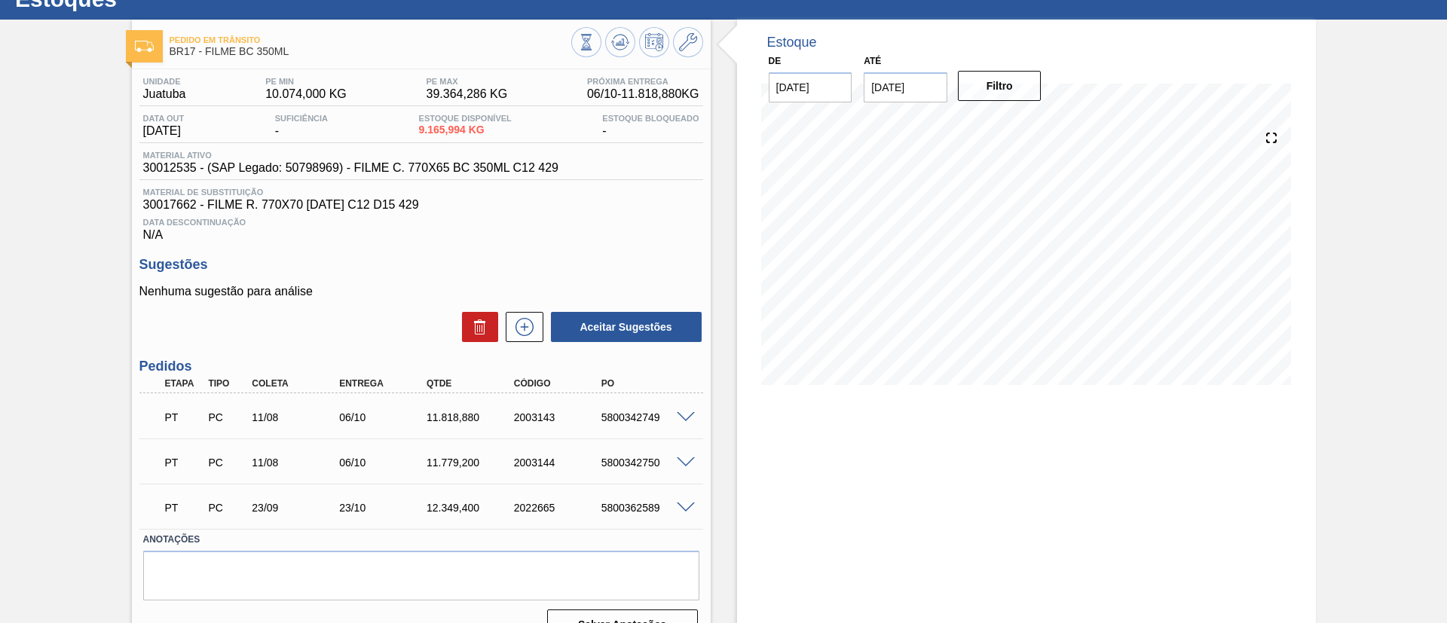
scroll to position [85, 0]
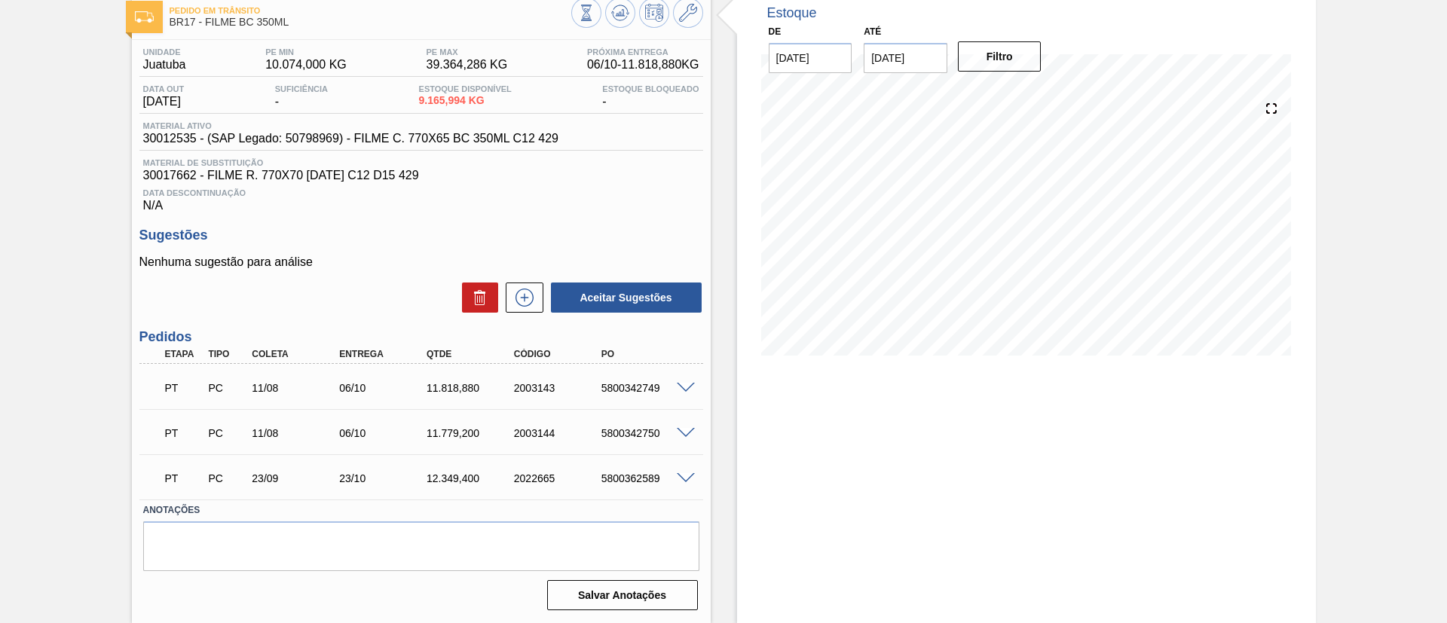
click at [681, 477] on span at bounding box center [686, 478] width 18 height 11
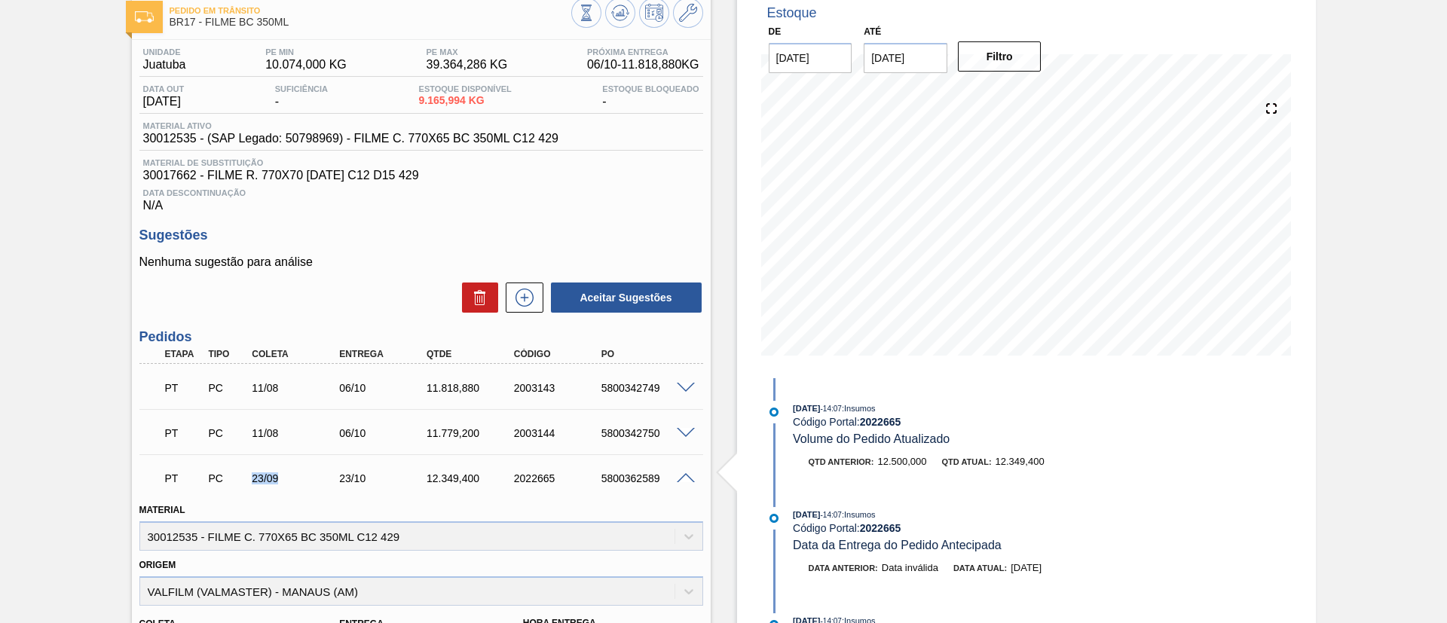
drag, startPoint x: 238, startPoint y: 482, endPoint x: 293, endPoint y: 483, distance: 55.0
click at [293, 483] on div "PT PC 23/09 23/10 12.349,400 2022665 5800362589" at bounding box center [417, 477] width 524 height 30
drag, startPoint x: 351, startPoint y: 473, endPoint x: 390, endPoint y: 474, distance: 40.0
click at [390, 474] on div "23/10" at bounding box center [384, 479] width 98 height 12
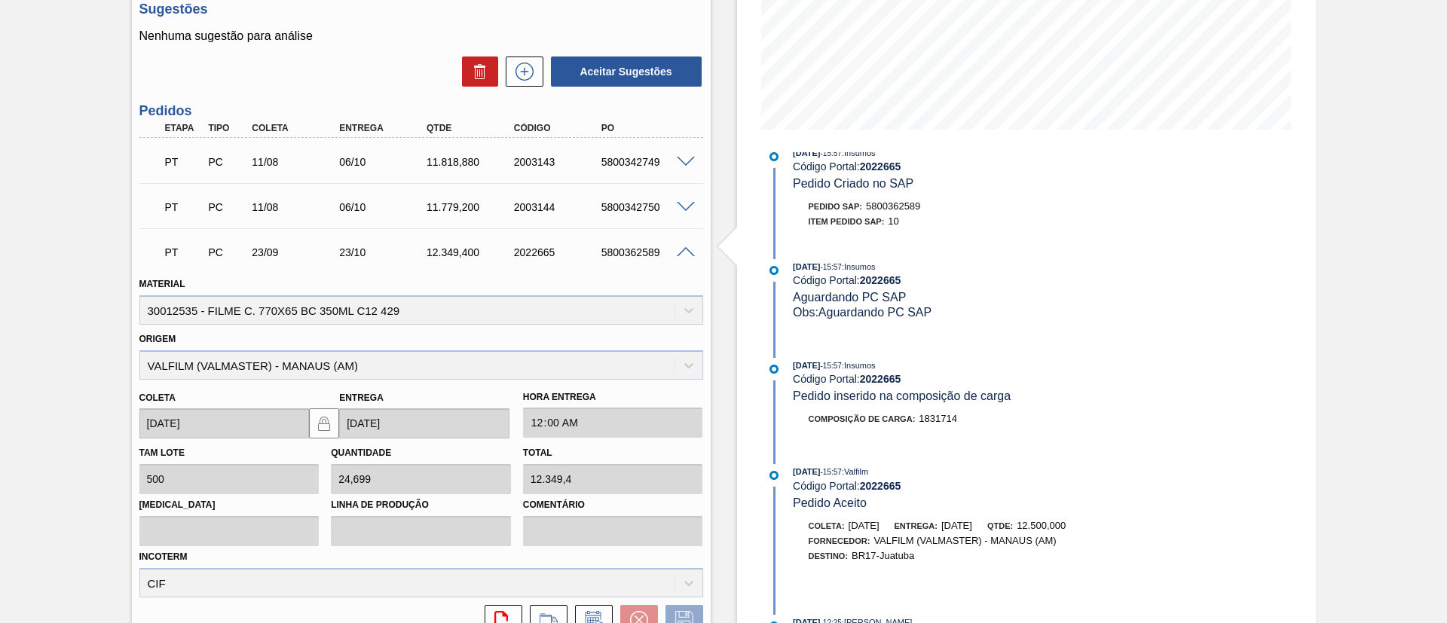
scroll to position [604, 0]
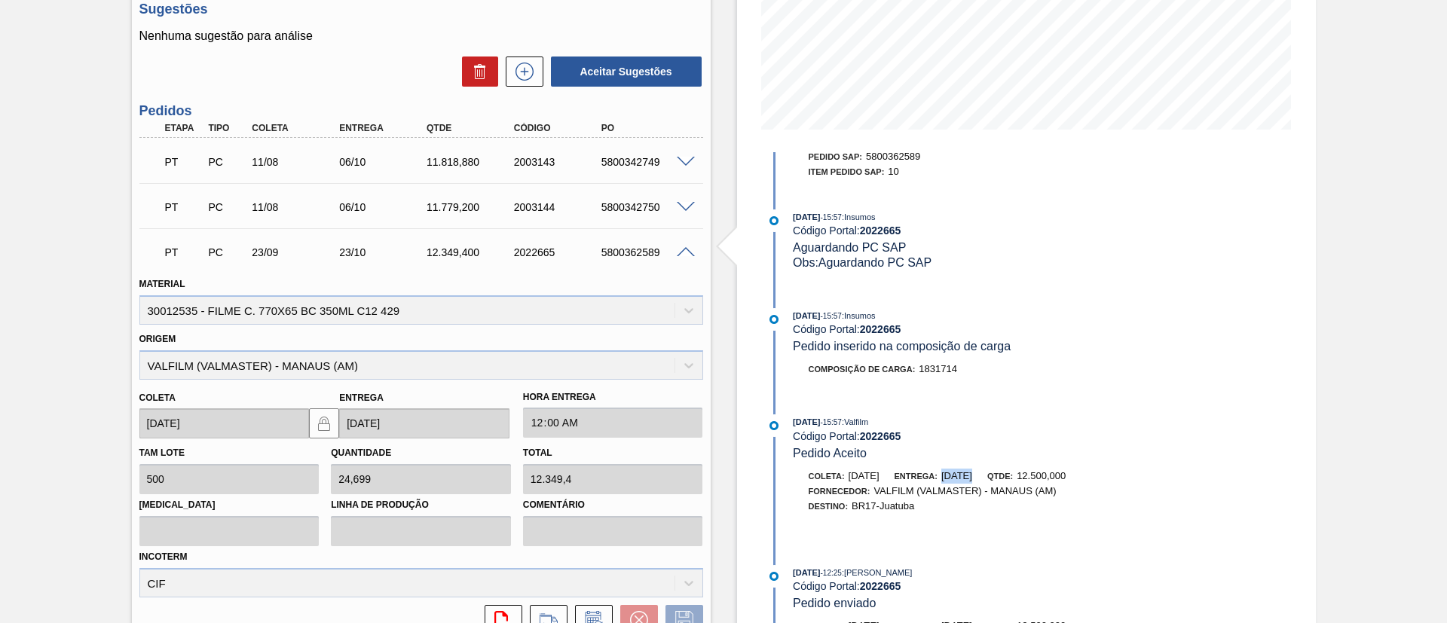
drag, startPoint x: 955, startPoint y: 471, endPoint x: 1023, endPoint y: 478, distance: 68.2
click at [1023, 478] on div "Coleta: 13/10/2025 Entrega: 12/11/2025 Qtde: 12.500,000" at bounding box center [973, 476] width 358 height 15
click at [595, 608] on button at bounding box center [594, 620] width 38 height 30
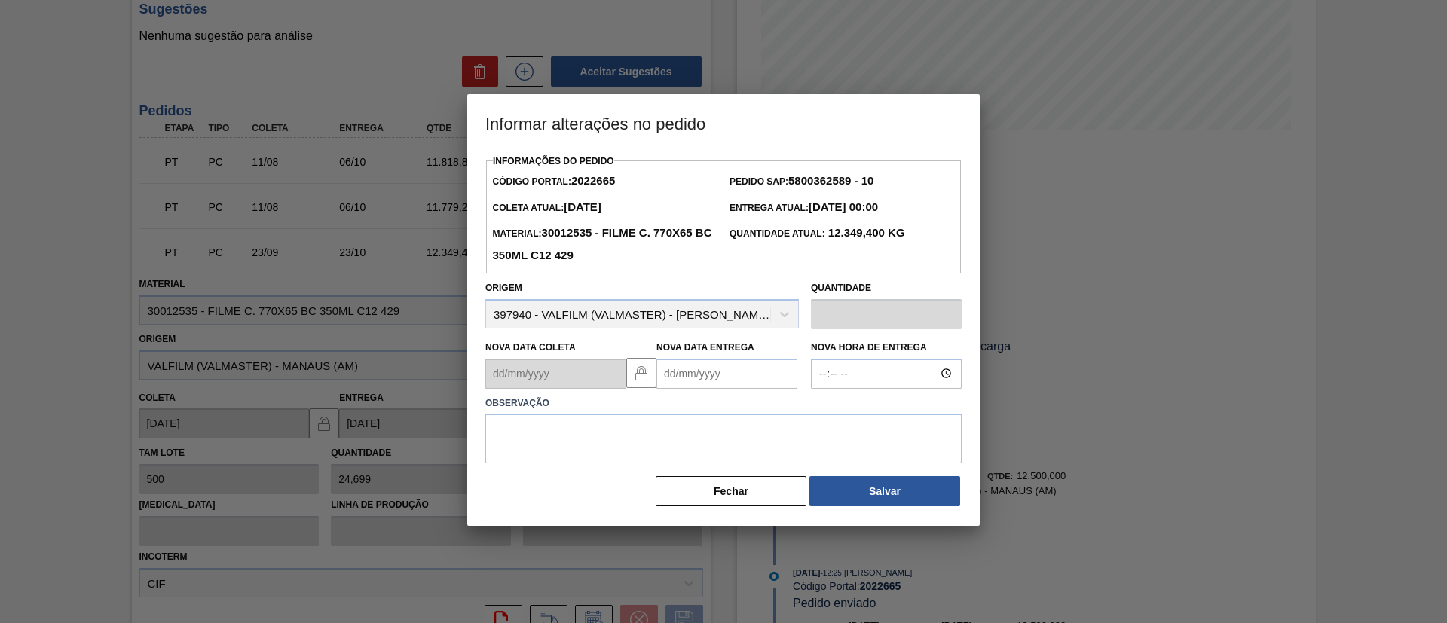
click at [708, 377] on Entrega2022665 "Nova Data Entrega" at bounding box center [727, 374] width 141 height 30
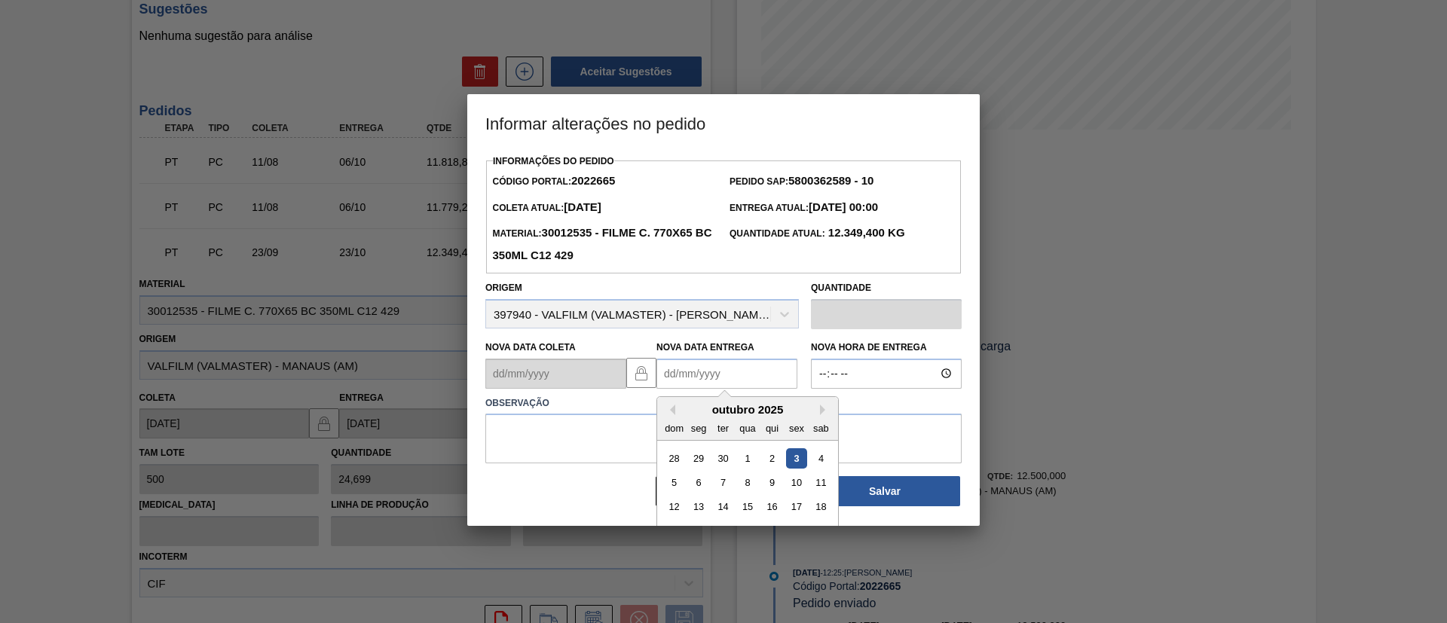
click at [819, 409] on div "outubro 2025" at bounding box center [747, 409] width 181 height 13
click at [825, 412] on button "Next Month" at bounding box center [825, 410] width 11 height 11
click at [672, 409] on button "Previous Month" at bounding box center [670, 410] width 11 height 11
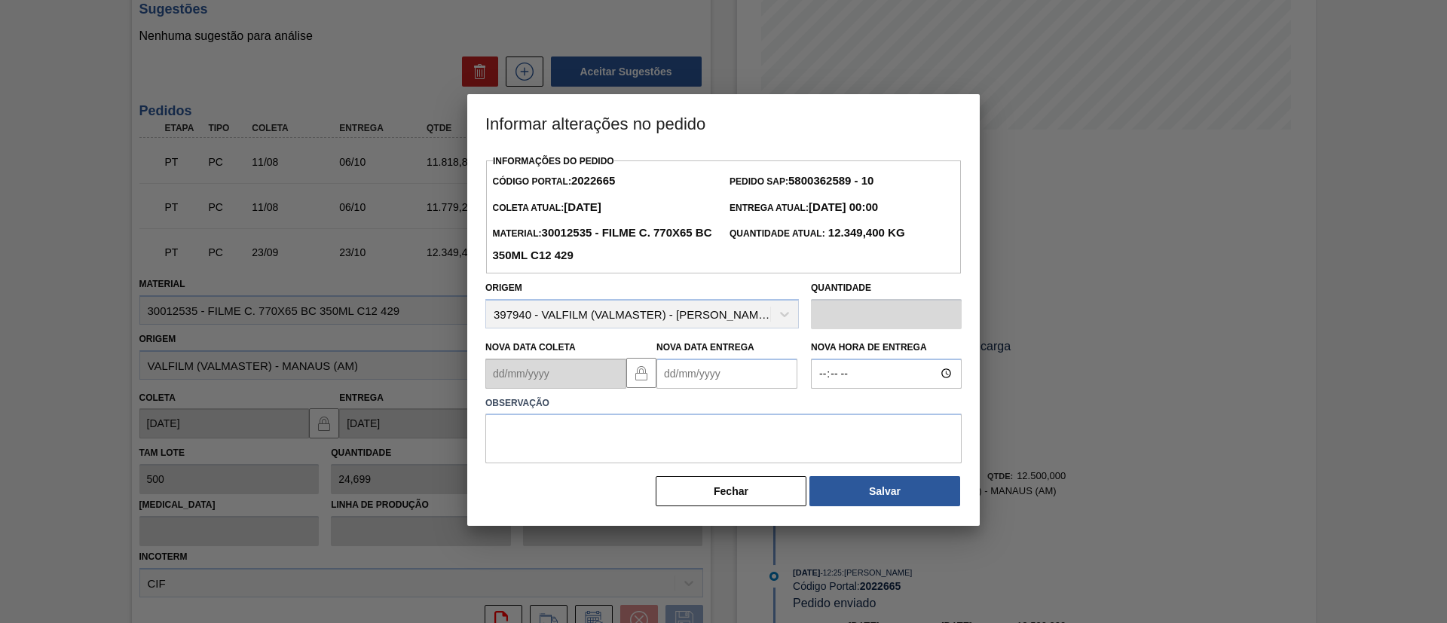
click at [550, 482] on div "Fechar Salvar" at bounding box center [723, 491] width 476 height 33
click at [678, 482] on button "Fechar" at bounding box center [731, 491] width 151 height 30
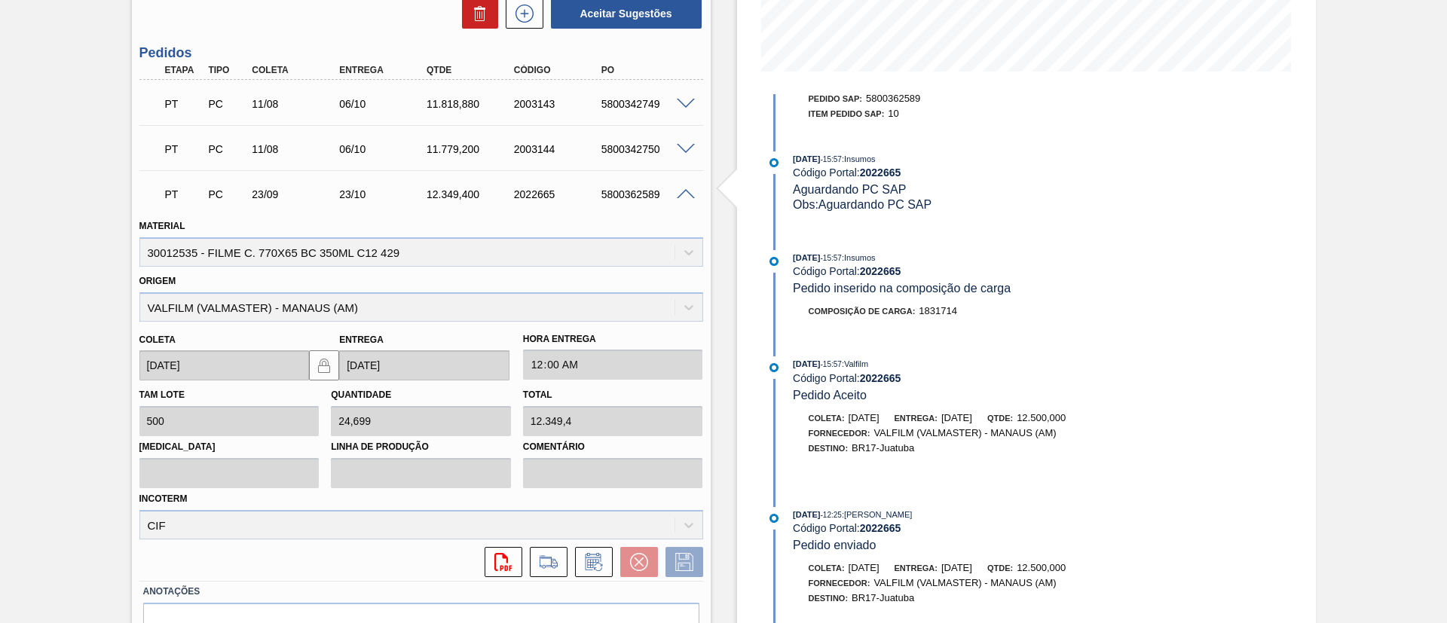
scroll to position [451, 0]
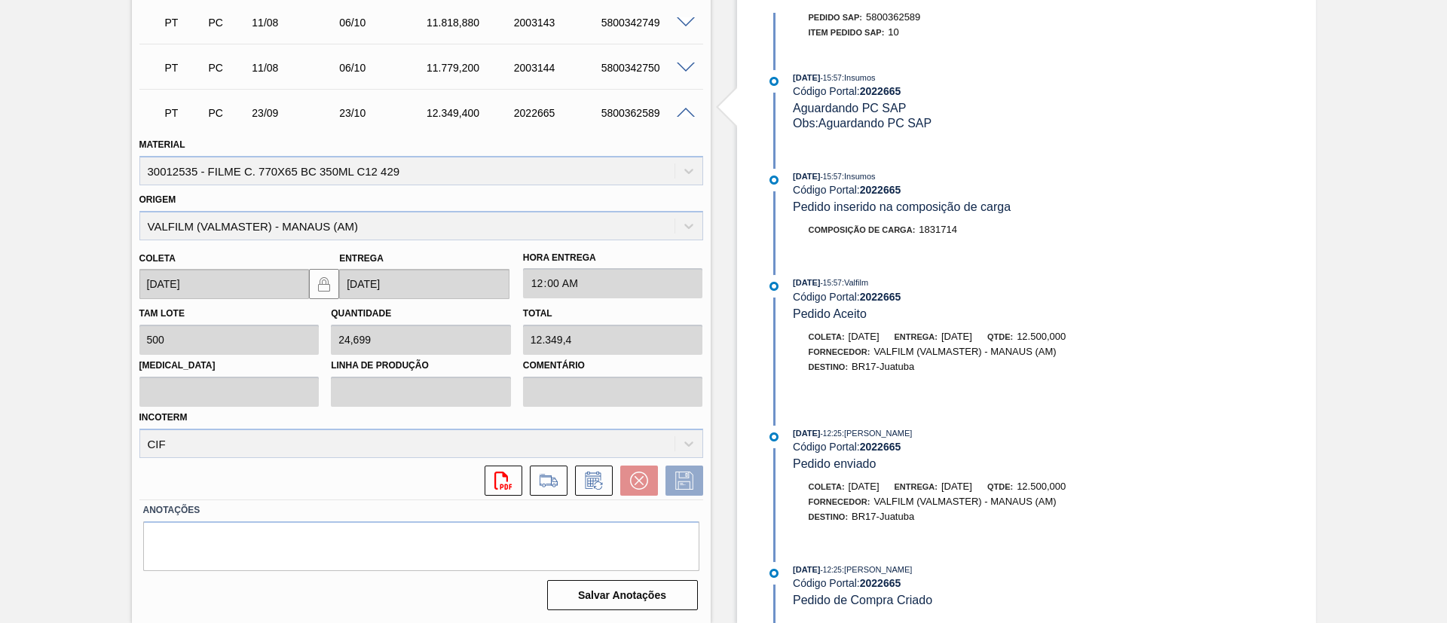
drag, startPoint x: 786, startPoint y: 431, endPoint x: 833, endPoint y: 433, distance: 46.8
click at [833, 433] on div "02/09/2025 - 12:25 : TOMAS SIMOES SILVA Código Portal: 2022665 Pedido enviado" at bounding box center [958, 449] width 388 height 46
click at [938, 467] on div "02/09/2025 - 12:25 : TOMAS SIMOES SILVA Código Portal: 2022665 Pedido enviado" at bounding box center [972, 449] width 358 height 46
drag, startPoint x: 332, startPoint y: 114, endPoint x: 384, endPoint y: 121, distance: 52.5
click at [384, 121] on div "PT PC 23/09 23/10 12.349,400 2022665 5800362589" at bounding box center [417, 111] width 524 height 30
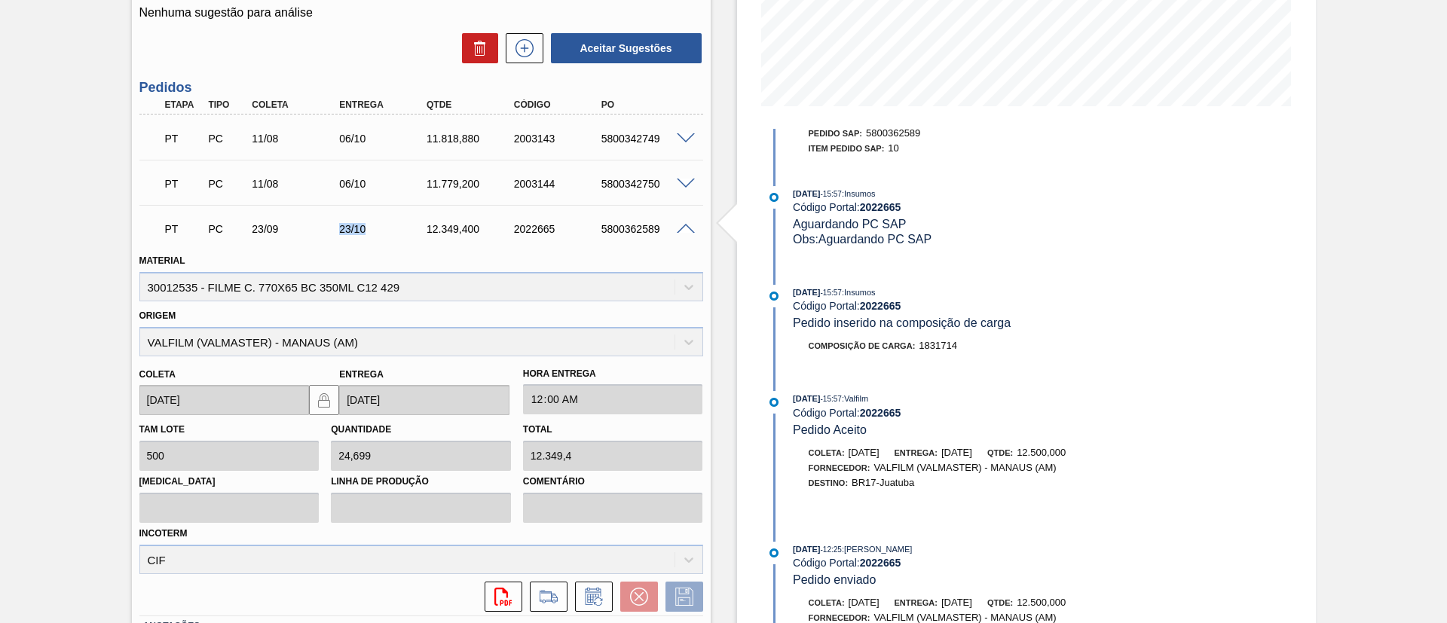
scroll to position [112, 0]
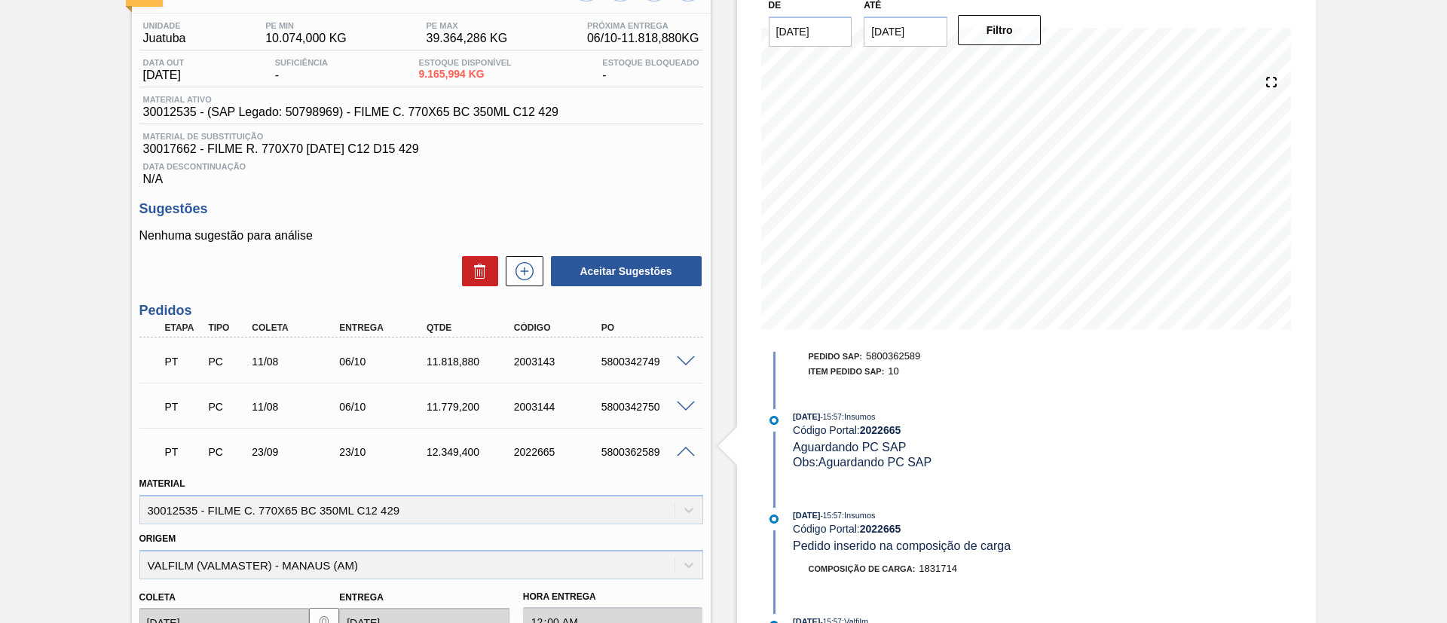
click at [0, 366] on div "Pedido em Trânsito BR17 - FILME BC 350ML Unidade Juatuba PE MIN 10.074,000 KG P…" at bounding box center [723, 463] width 1447 height 999
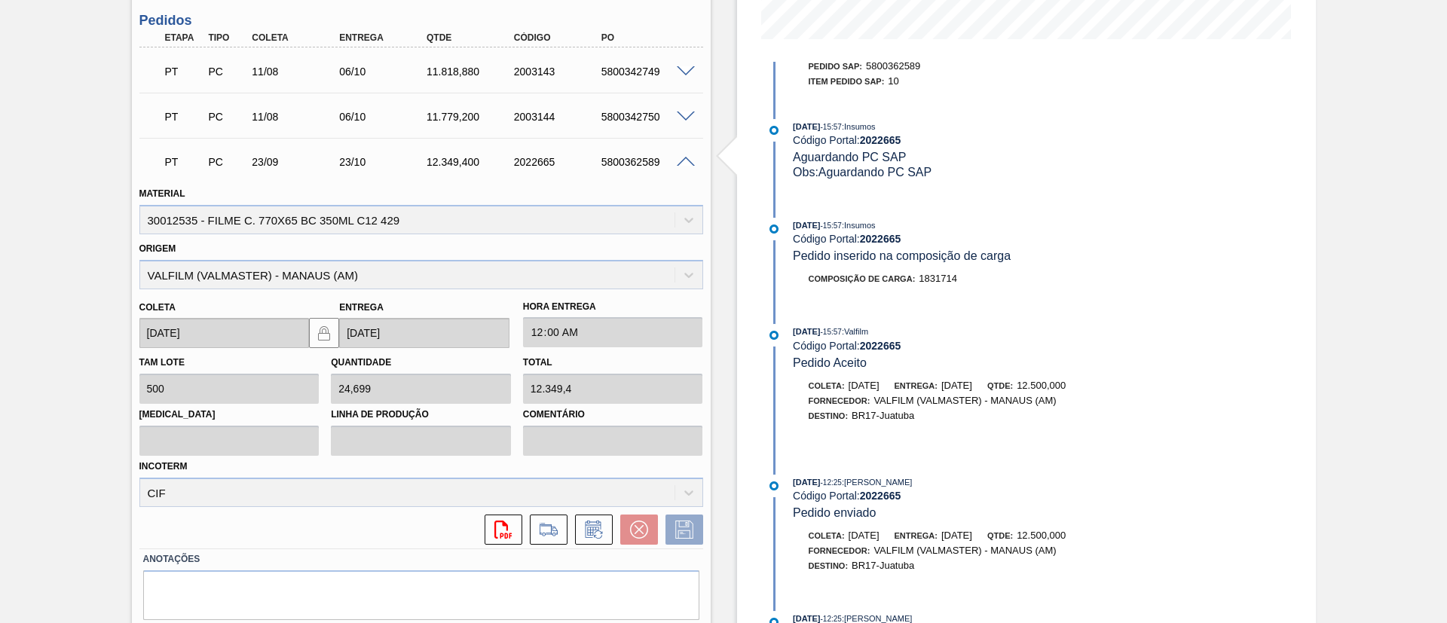
scroll to position [451, 0]
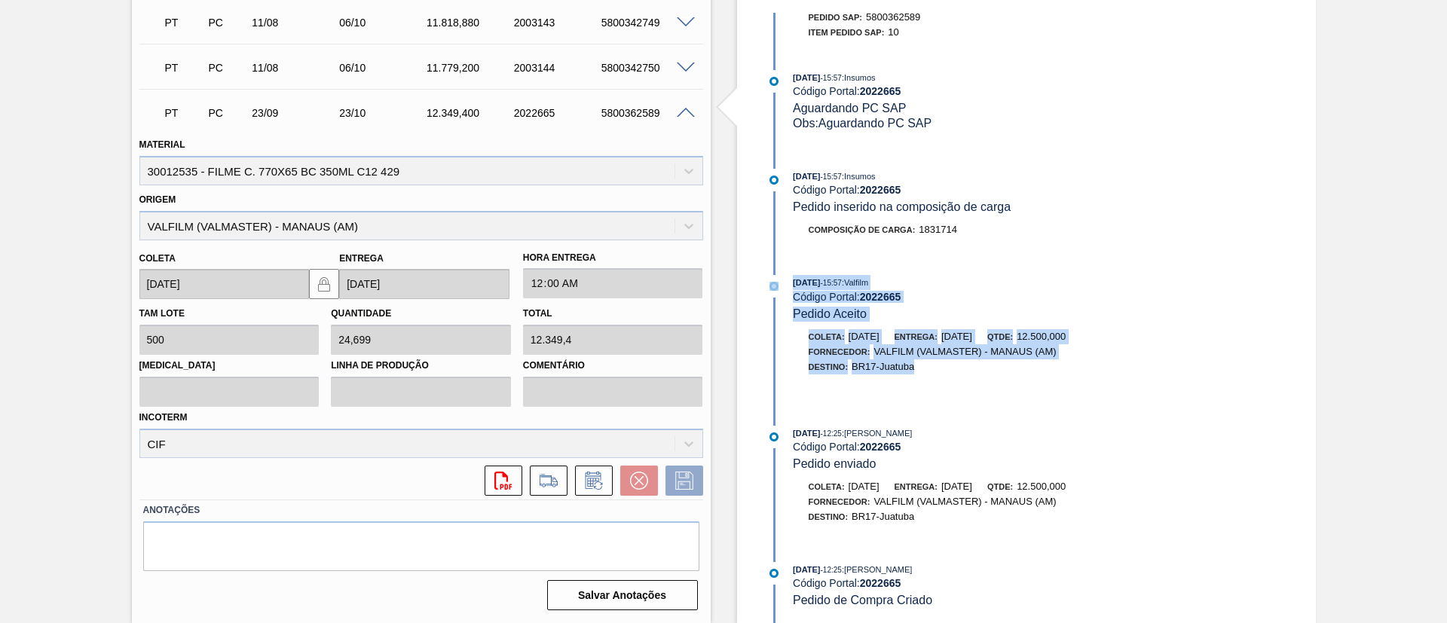
drag, startPoint x: 893, startPoint y: 363, endPoint x: 814, endPoint y: 277, distance: 116.8
click at [776, 268] on div "23/09/2025 - 14:07 : Insumos Código Portal: 2022665 Volume do Pedido Atualizado…" at bounding box center [958, 318] width 388 height 611
click at [948, 370] on div "Destino: BR17-Juatuba" at bounding box center [973, 367] width 358 height 15
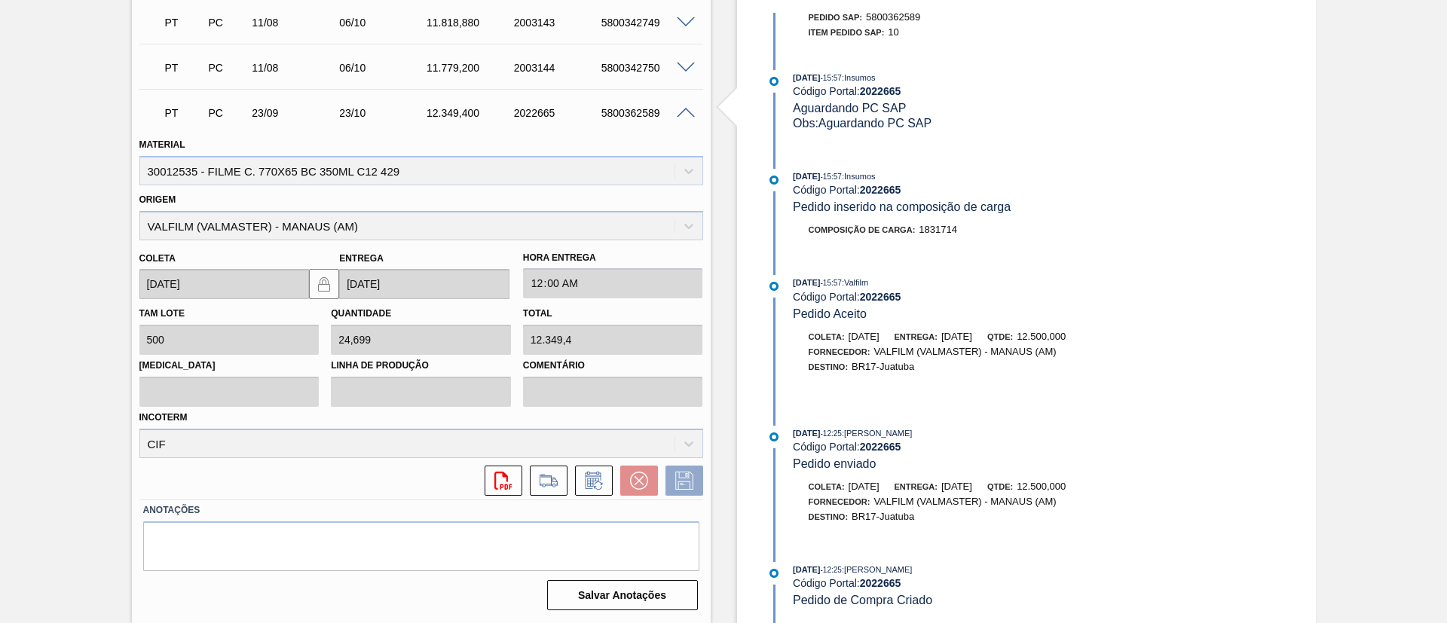
click at [930, 385] on div at bounding box center [958, 389] width 388 height 14
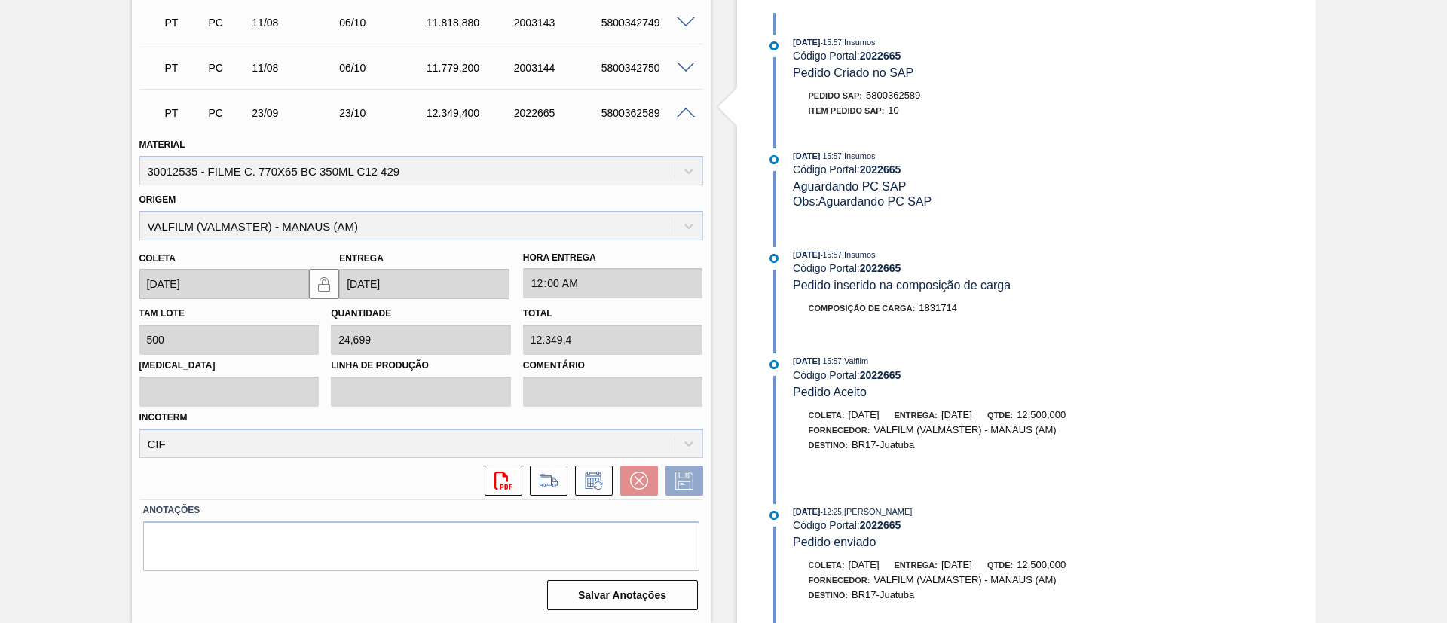
scroll to position [491, 0]
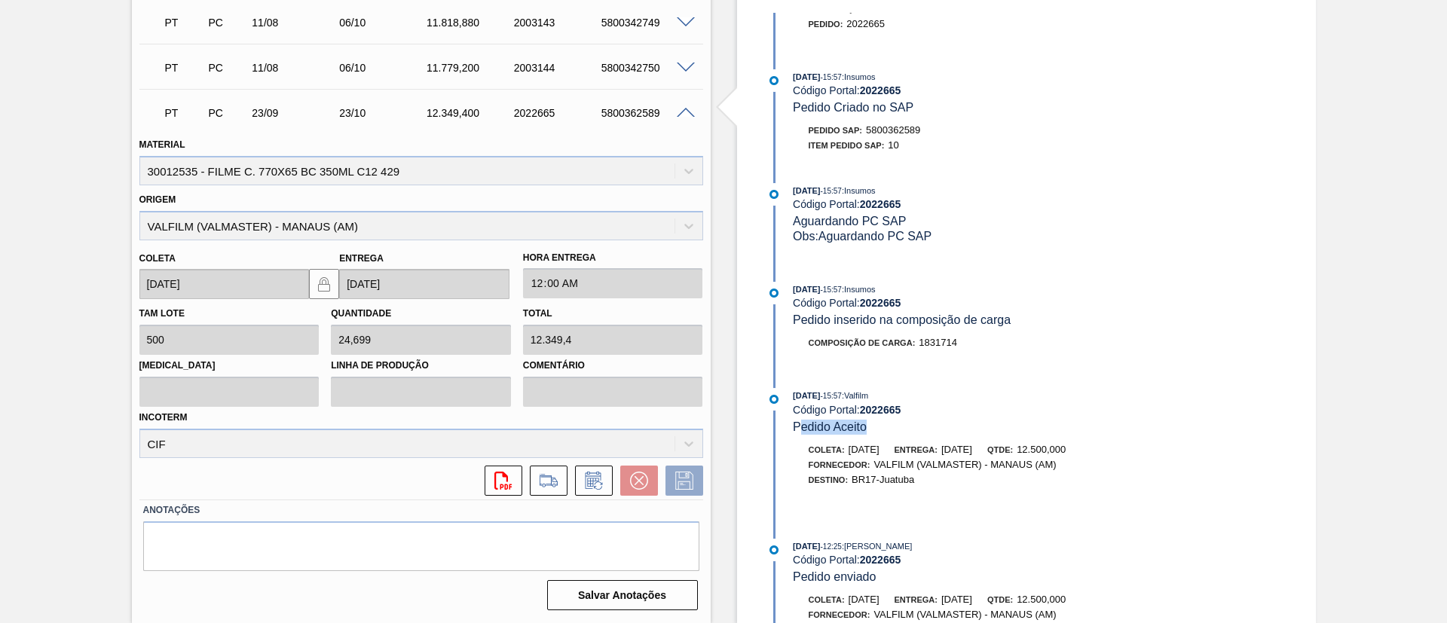
drag, startPoint x: 813, startPoint y: 433, endPoint x: 802, endPoint y: 432, distance: 11.3
click at [798, 432] on div "04/09/2025 - 15:57 : Valfilm Código Portal: 2022665 Pedido Aceito" at bounding box center [972, 411] width 358 height 46
click at [1023, 344] on div "Composição de Carga : 1831714" at bounding box center [973, 342] width 358 height 15
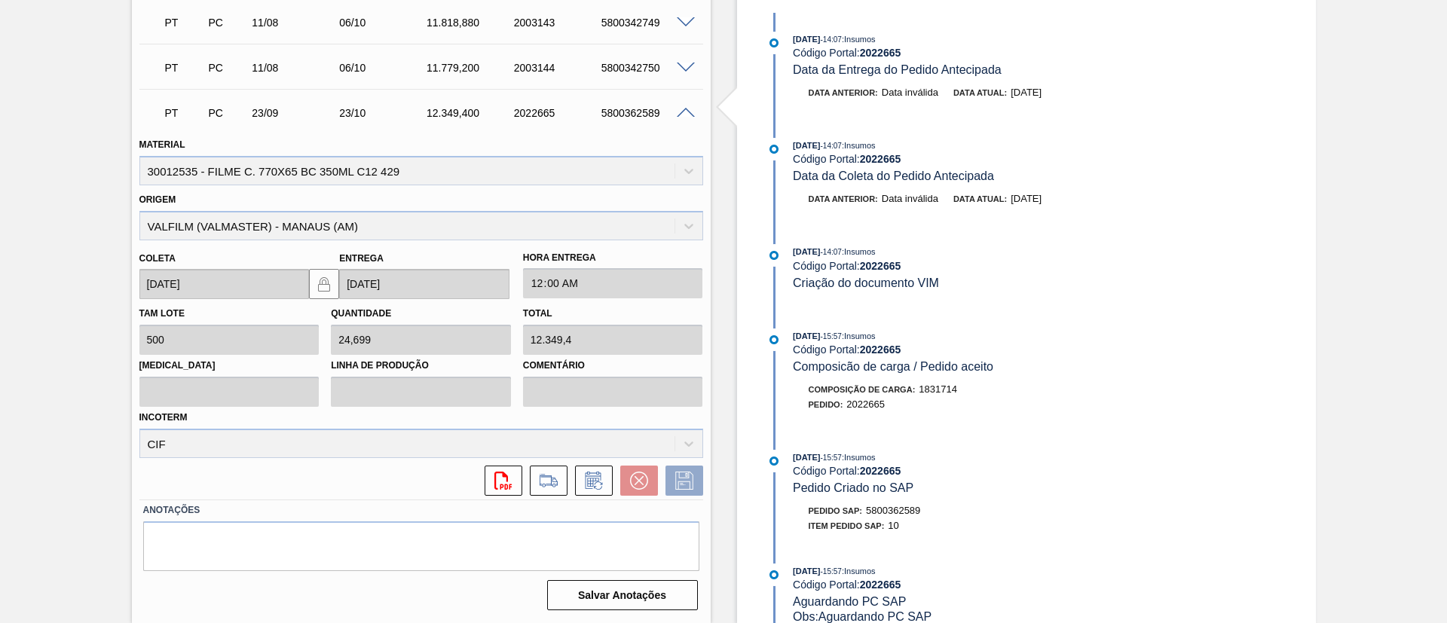
scroll to position [38, 0]
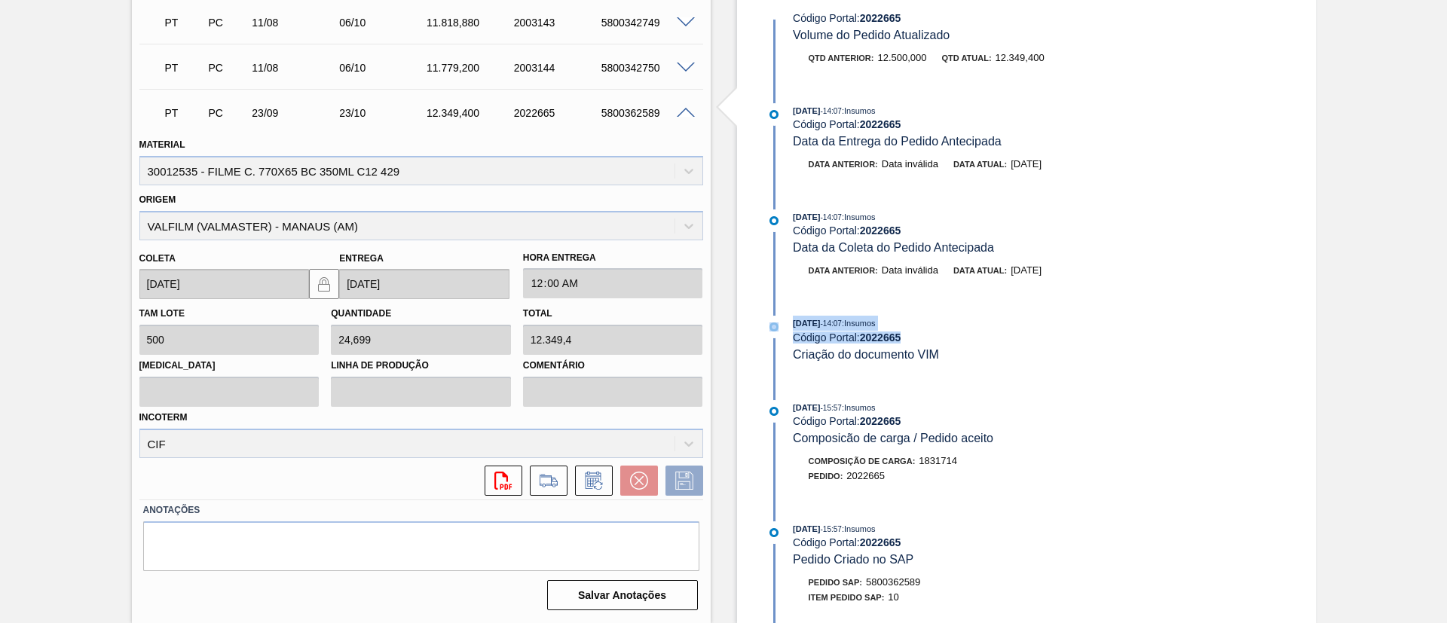
drag, startPoint x: 951, startPoint y: 354, endPoint x: 774, endPoint y: 313, distance: 181.9
click at [774, 313] on div "23/09/2025 - 14:07 : Insumos Código Portal: 2022665 Volume do Pedido Atualizado…" at bounding box center [958, 279] width 388 height 611
click at [949, 332] on div "Código Portal: 2022665" at bounding box center [972, 338] width 358 height 12
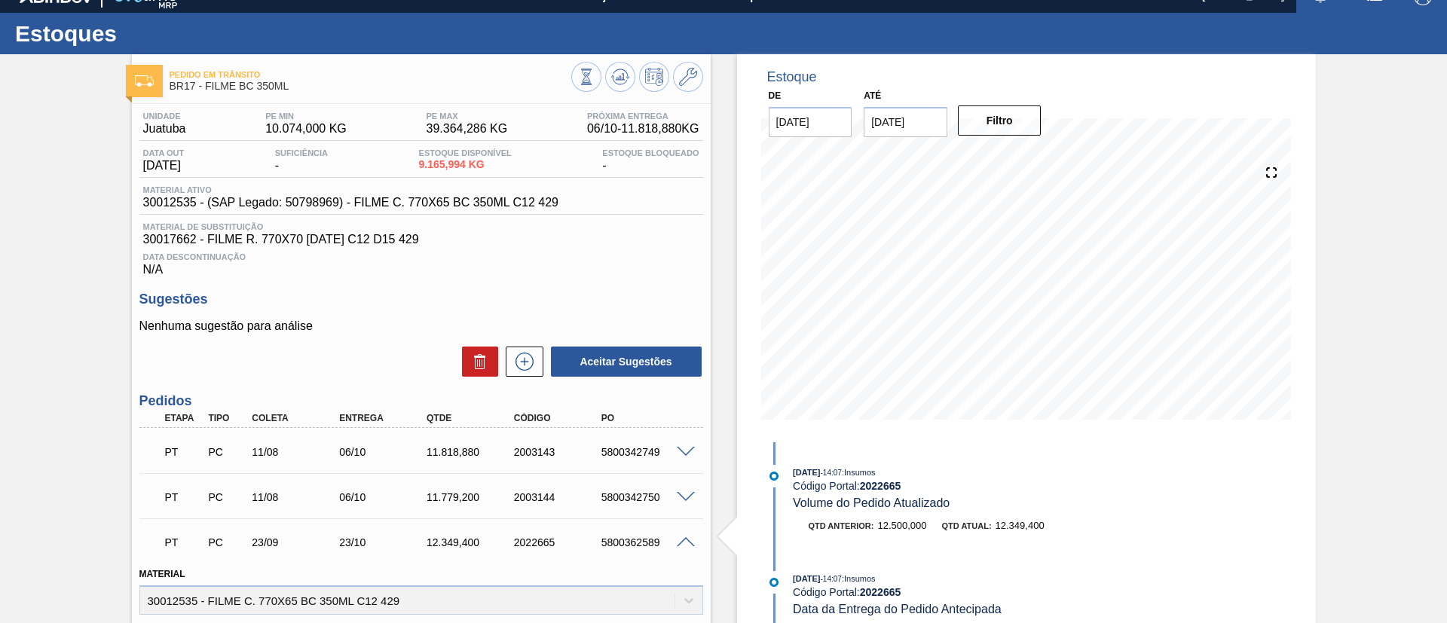
scroll to position [0, 0]
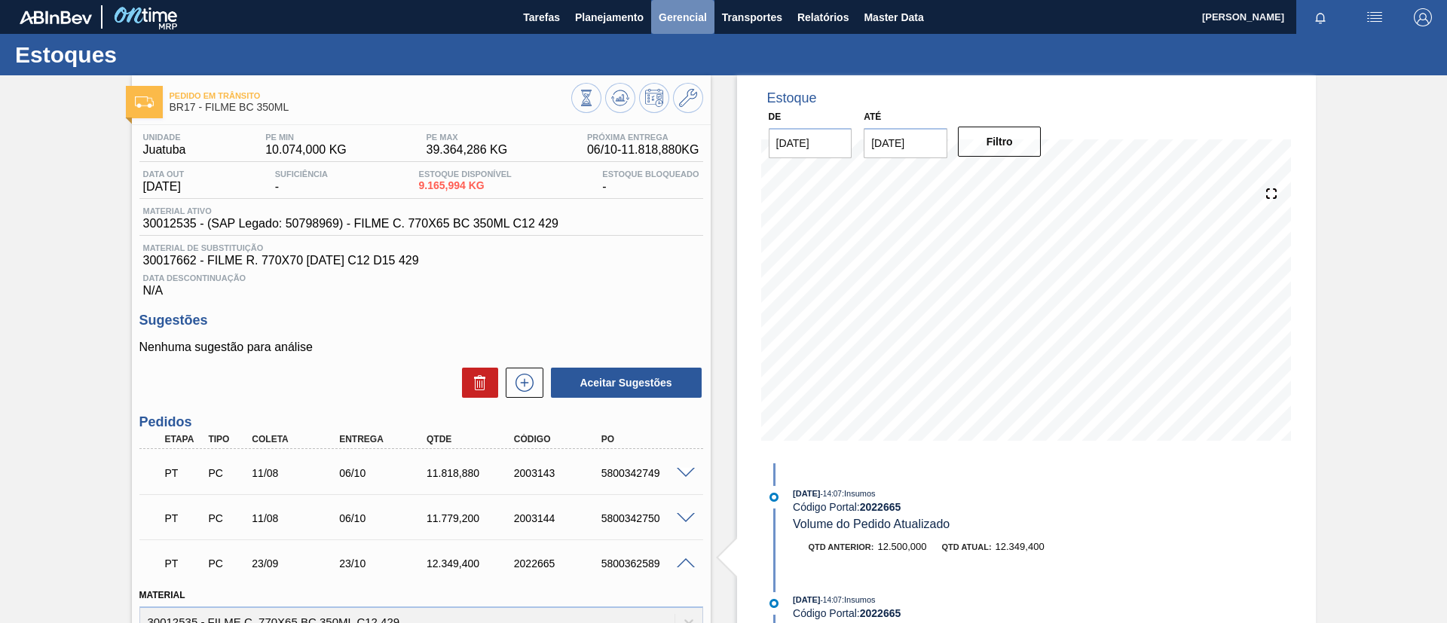
click at [703, 23] on span "Gerencial" at bounding box center [683, 17] width 48 height 18
click at [704, 56] on li "Capital Empregado" at bounding box center [681, 51] width 109 height 24
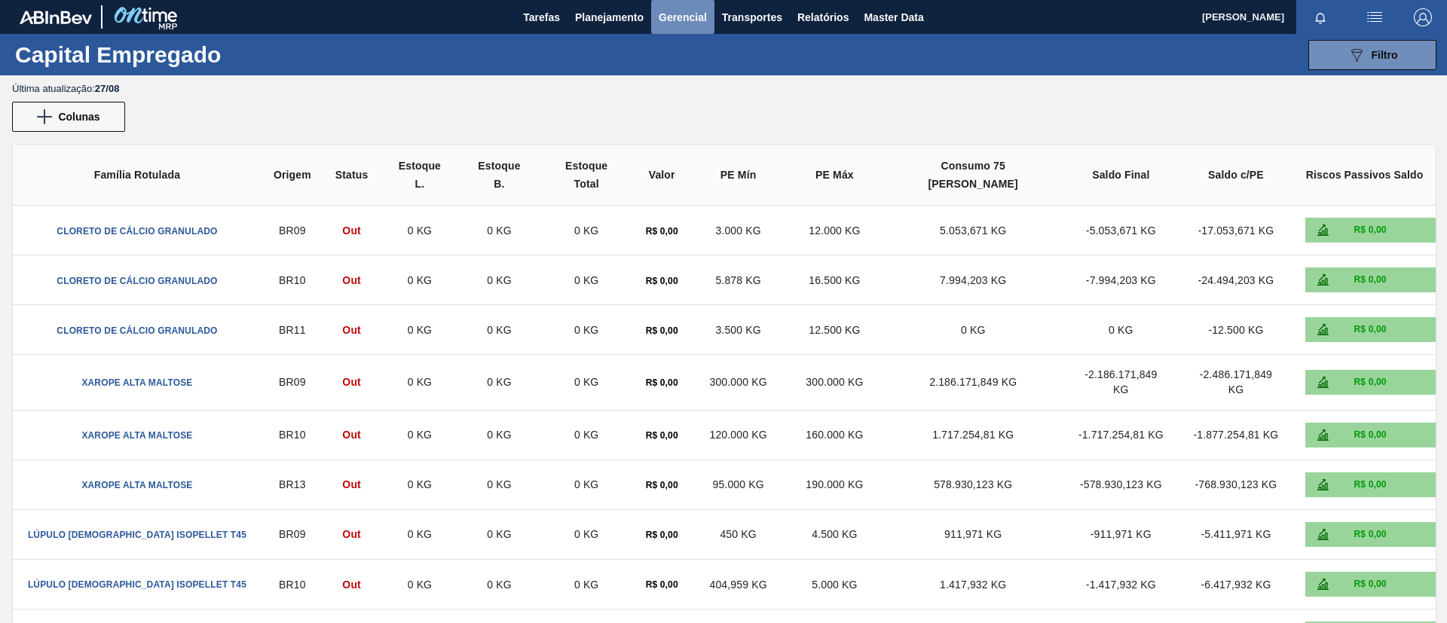
click at [665, 19] on span "Gerencial" at bounding box center [683, 17] width 48 height 18
click at [683, 79] on li "Itens Críticos" at bounding box center [681, 75] width 109 height 24
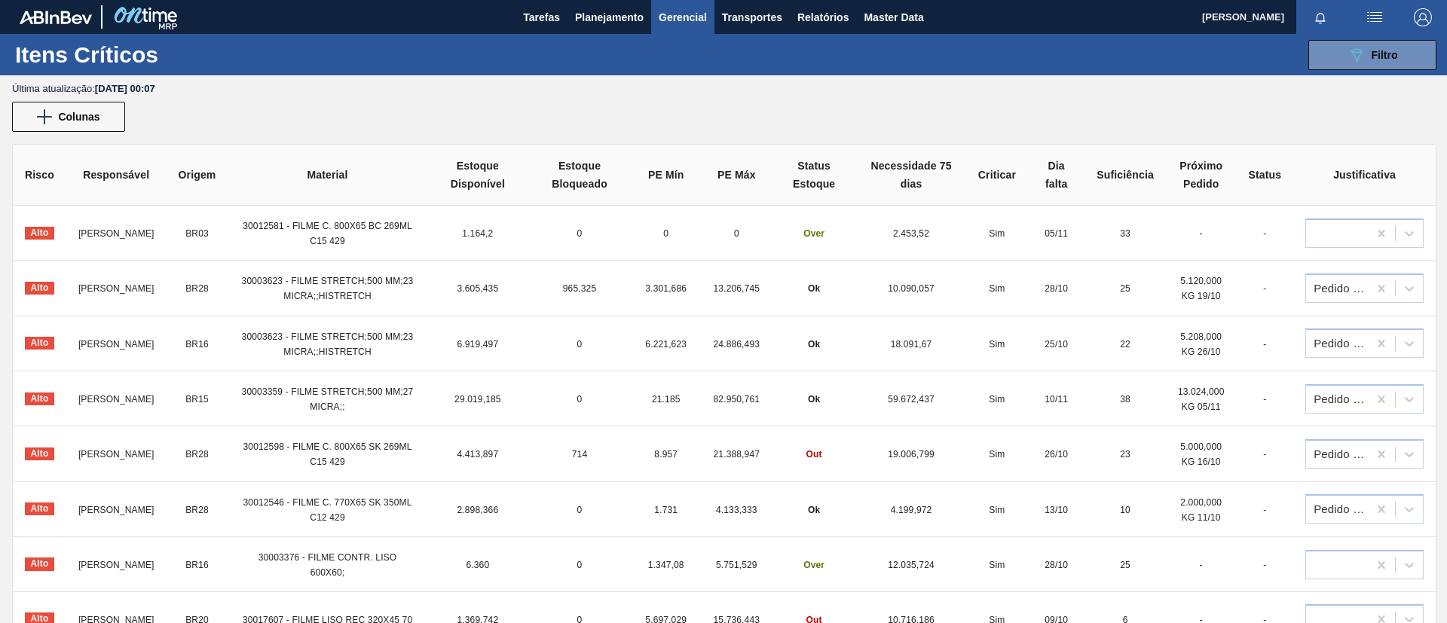
click at [653, 26] on button "Gerencial" at bounding box center [682, 17] width 63 height 34
click at [491, 96] on div at bounding box center [723, 311] width 1447 height 623
click at [283, 225] on span "30012581 - FILME C. 800X65 BC 269ML C15 429" at bounding box center [328, 234] width 170 height 26
click at [310, 230] on span "30012581 - FILME C. 800X65 BC 269ML C15 429" at bounding box center [328, 234] width 170 height 26
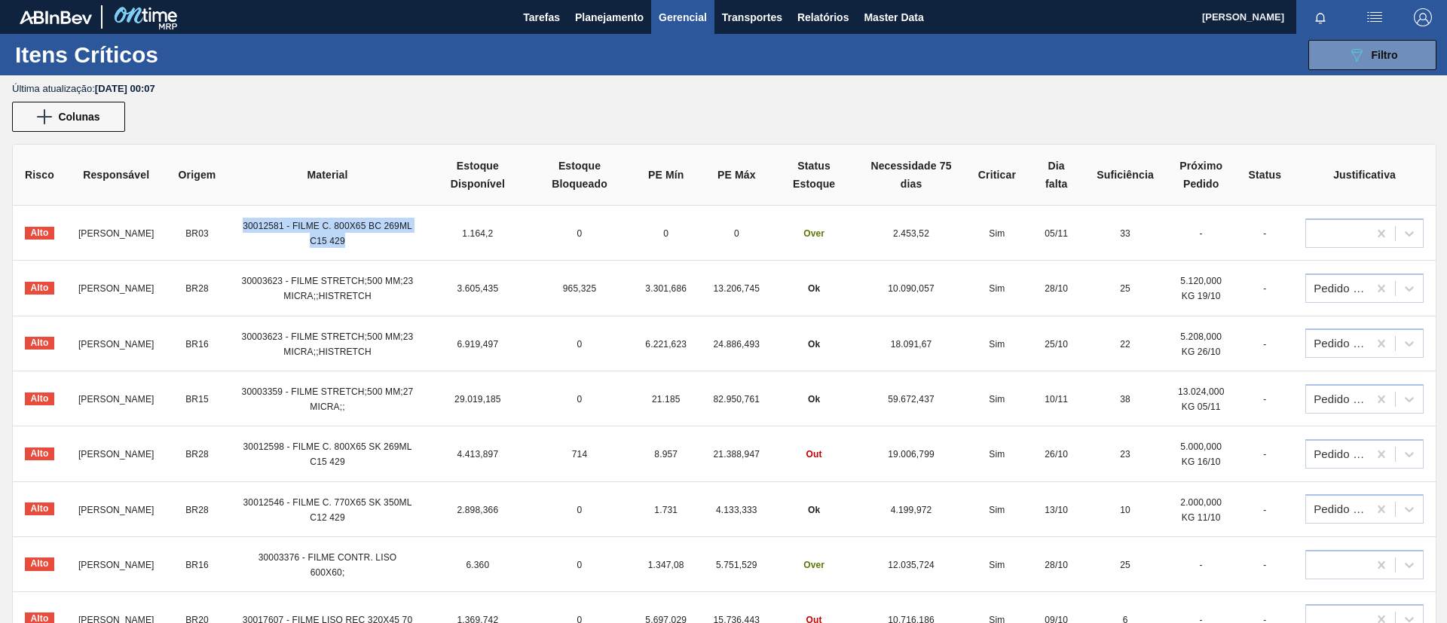
click at [310, 230] on span "30012581 - FILME C. 800X65 BC 269ML C15 429" at bounding box center [328, 234] width 170 height 26
click at [286, 230] on span "30012581 - FILME C. 800X65 BC 269ML C15 429" at bounding box center [328, 234] width 170 height 26
click at [270, 219] on td "30012581 - FILME C. 800X65 BC 269ML C15 429" at bounding box center [327, 233] width 199 height 55
click at [277, 224] on span "30012581 - FILME C. 800X65 BC 269ML C15 429" at bounding box center [328, 234] width 170 height 26
click at [267, 221] on span "30012581 - FILME C. 800X65 BC 269ML C15 429" at bounding box center [328, 234] width 170 height 26
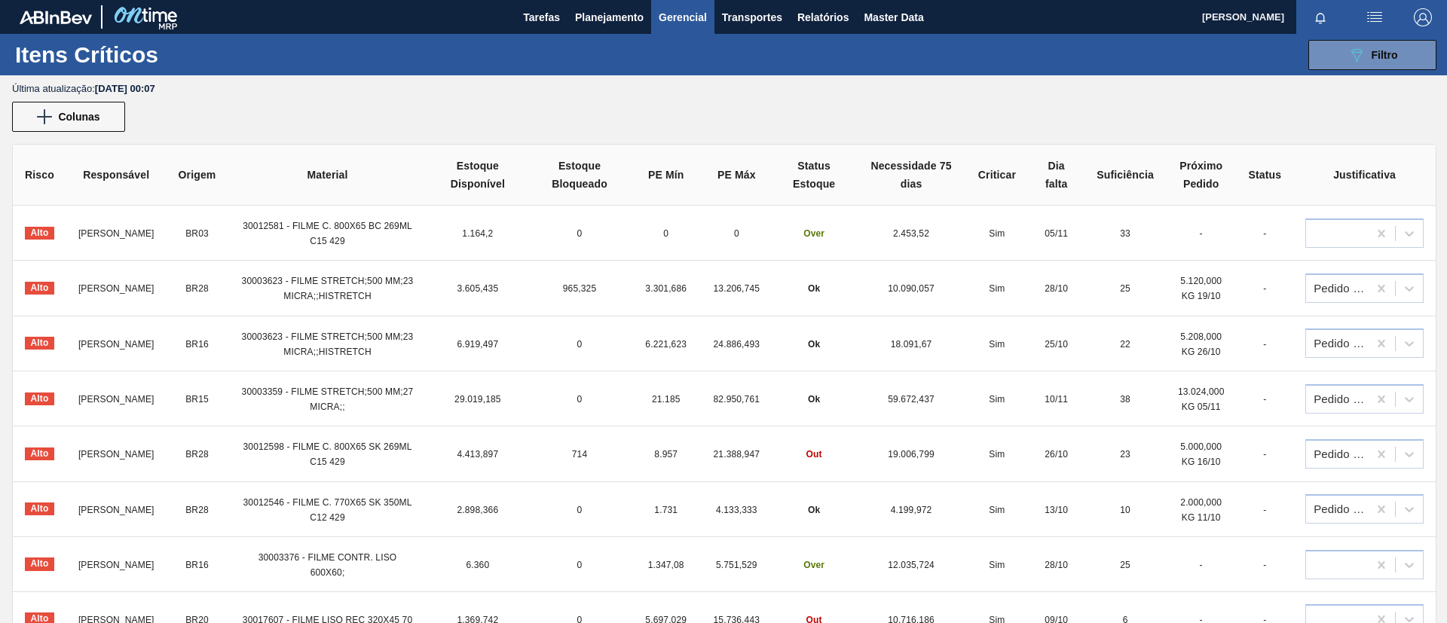
click at [328, 237] on span "30012581 - FILME C. 800X65 BC 269ML C15 429" at bounding box center [328, 234] width 170 height 26
click at [327, 211] on td "30012581 - FILME C. 800X65 BC 269ML C15 429" at bounding box center [327, 233] width 199 height 55
click at [328, 227] on span "30012581 - FILME C. 800X65 BC 269ML C15 429" at bounding box center [328, 234] width 170 height 26
click at [638, 19] on span "Planejamento" at bounding box center [609, 17] width 69 height 18
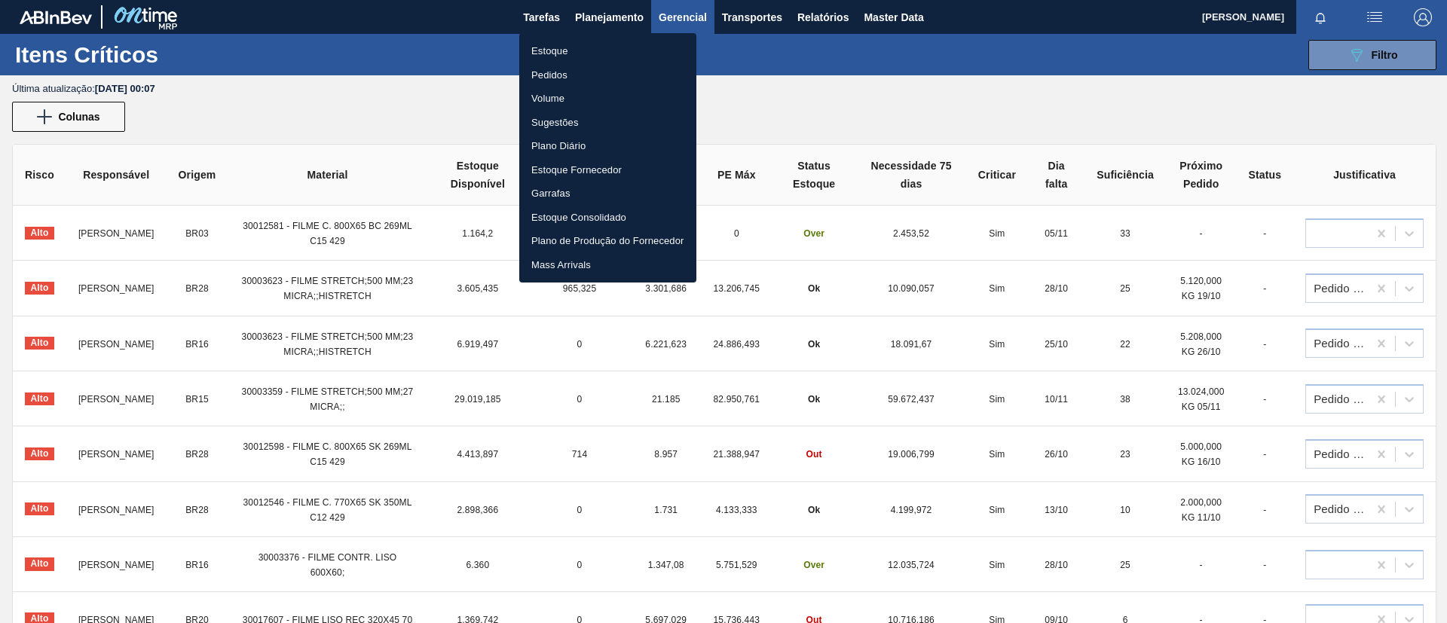
click at [676, 17] on div at bounding box center [723, 311] width 1447 height 623
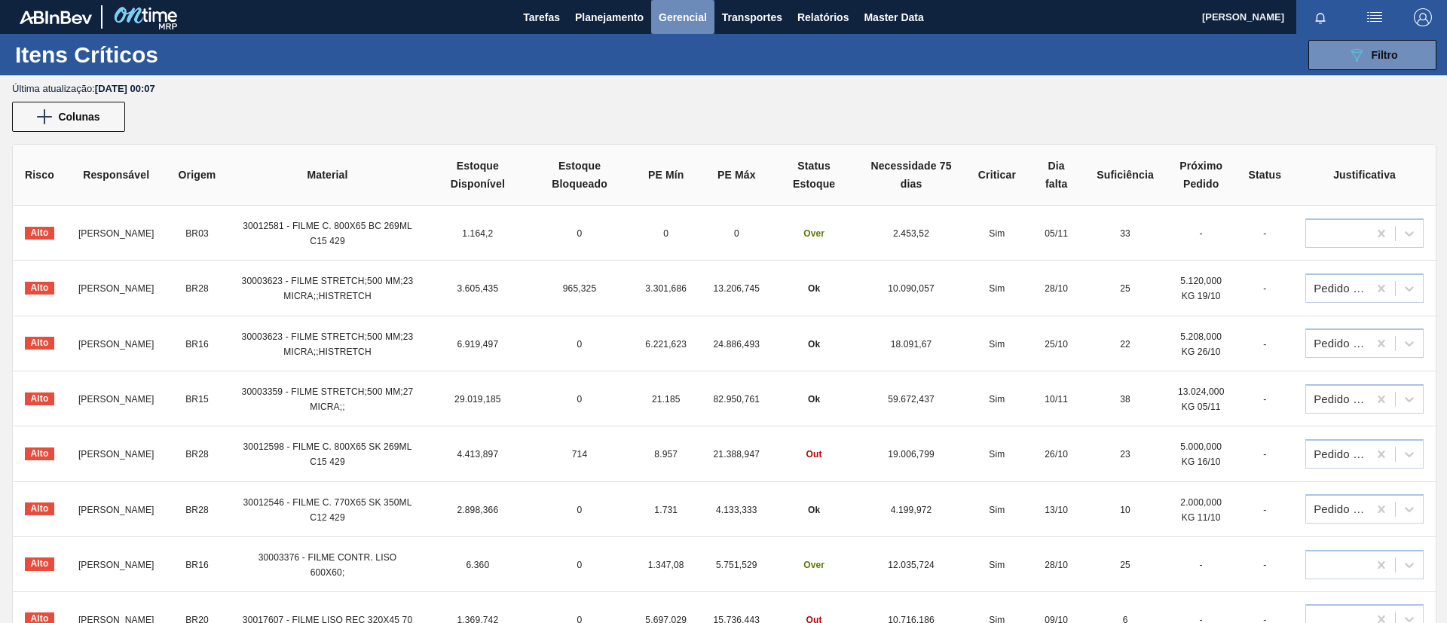
click at [697, 11] on span "Gerencial" at bounding box center [683, 17] width 48 height 18
click at [618, 22] on div at bounding box center [723, 311] width 1447 height 623
click at [651, 20] on button "Gerencial" at bounding box center [682, 17] width 63 height 34
click at [600, 28] on div at bounding box center [723, 311] width 1447 height 623
click at [605, 23] on span "Planejamento" at bounding box center [609, 17] width 69 height 18
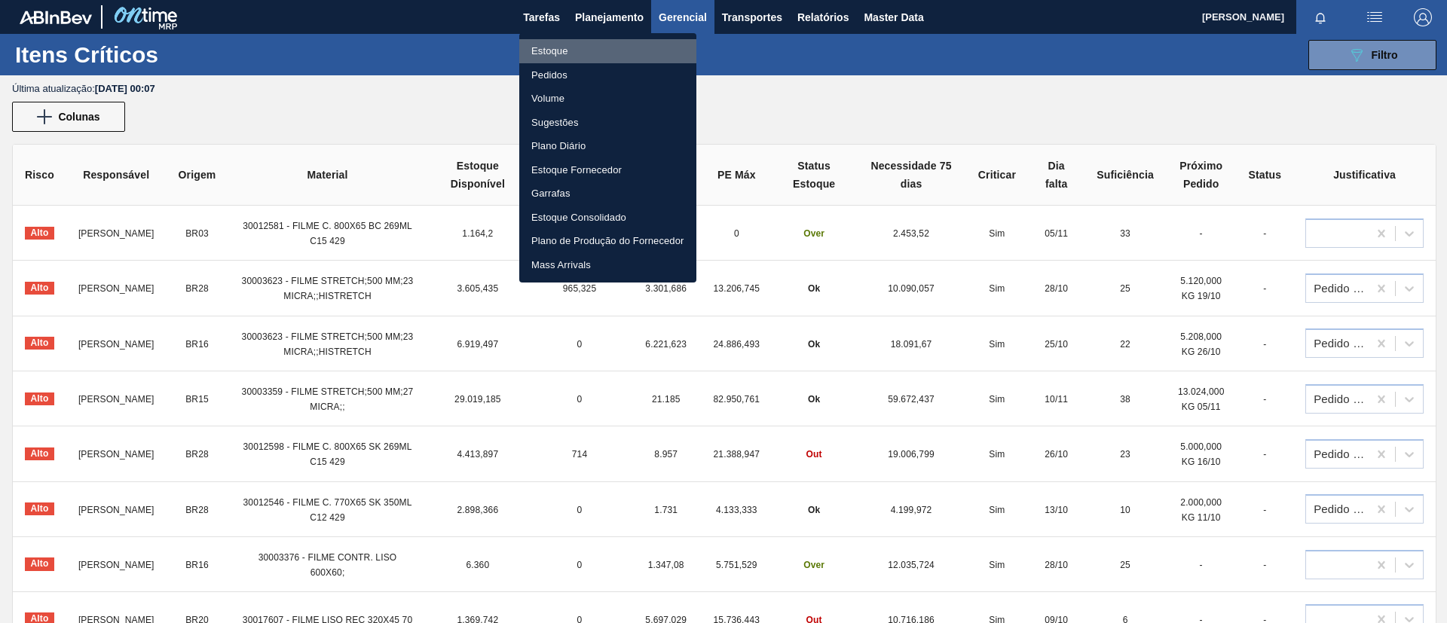
click at [608, 39] on li "Estoque" at bounding box center [607, 51] width 177 height 24
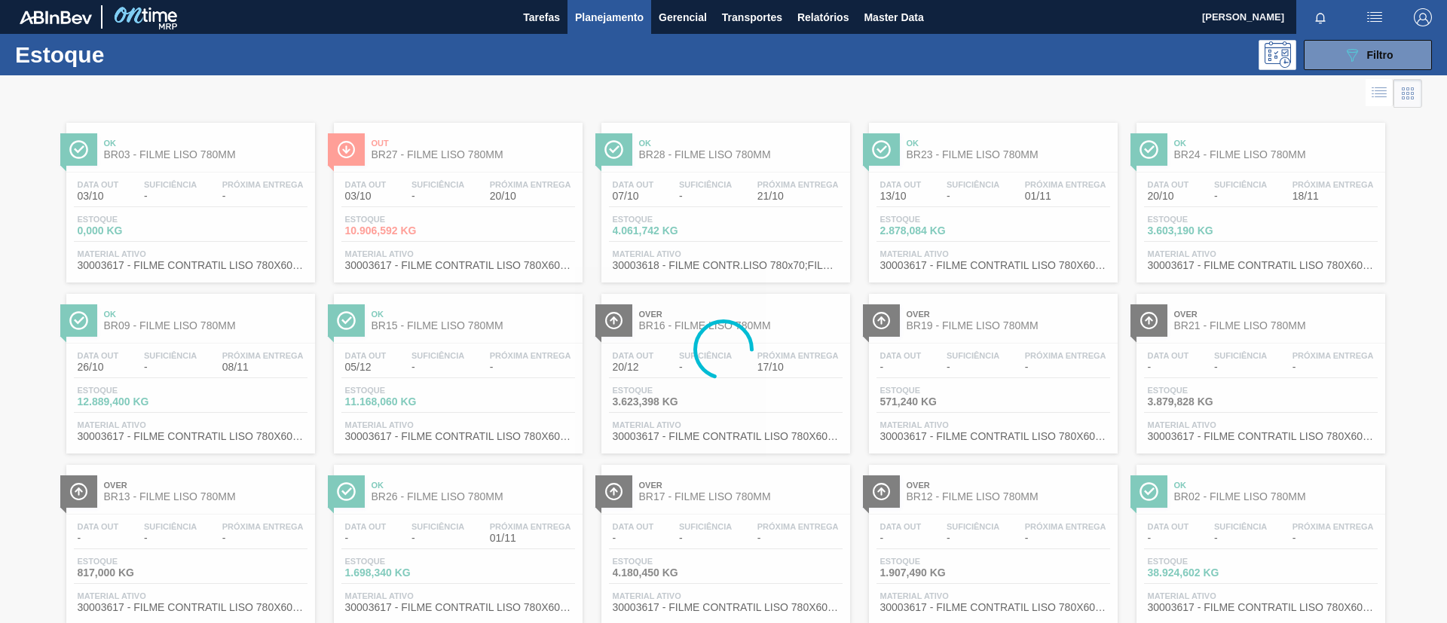
click at [1366, 15] on img "button" at bounding box center [1375, 17] width 18 height 18
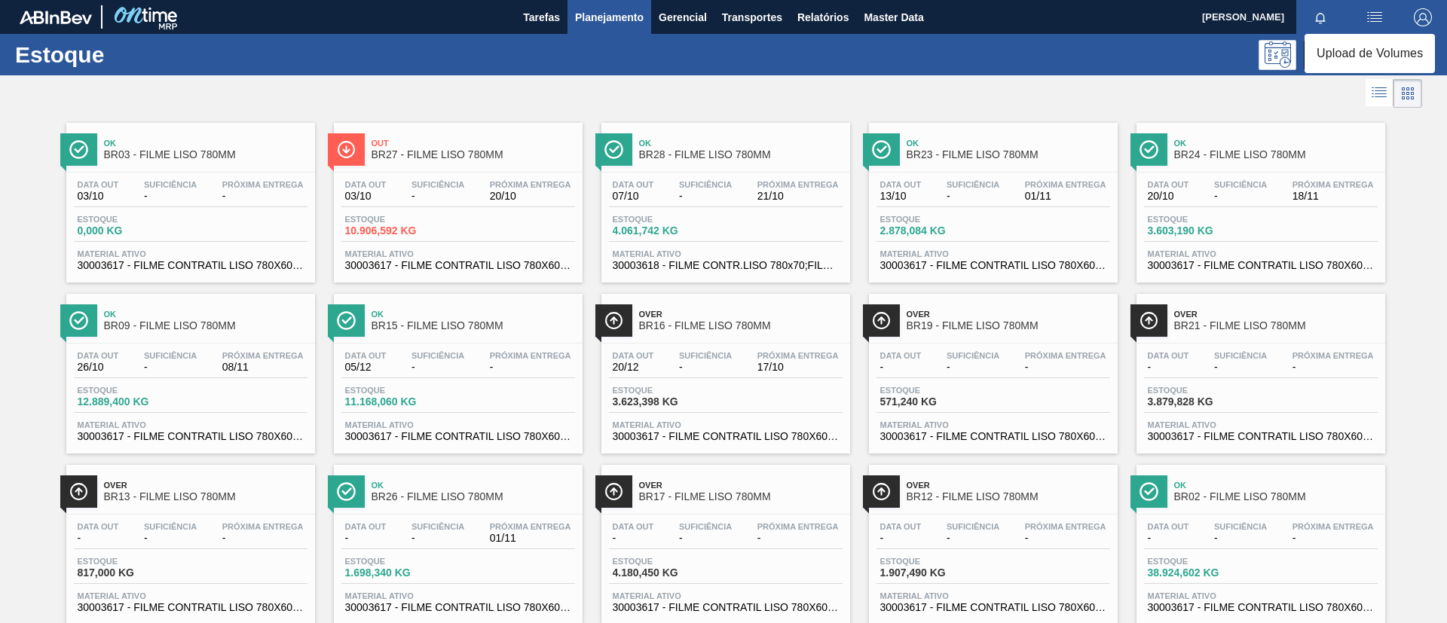
click at [1327, 50] on li "Upload de Volumes" at bounding box center [1370, 53] width 130 height 27
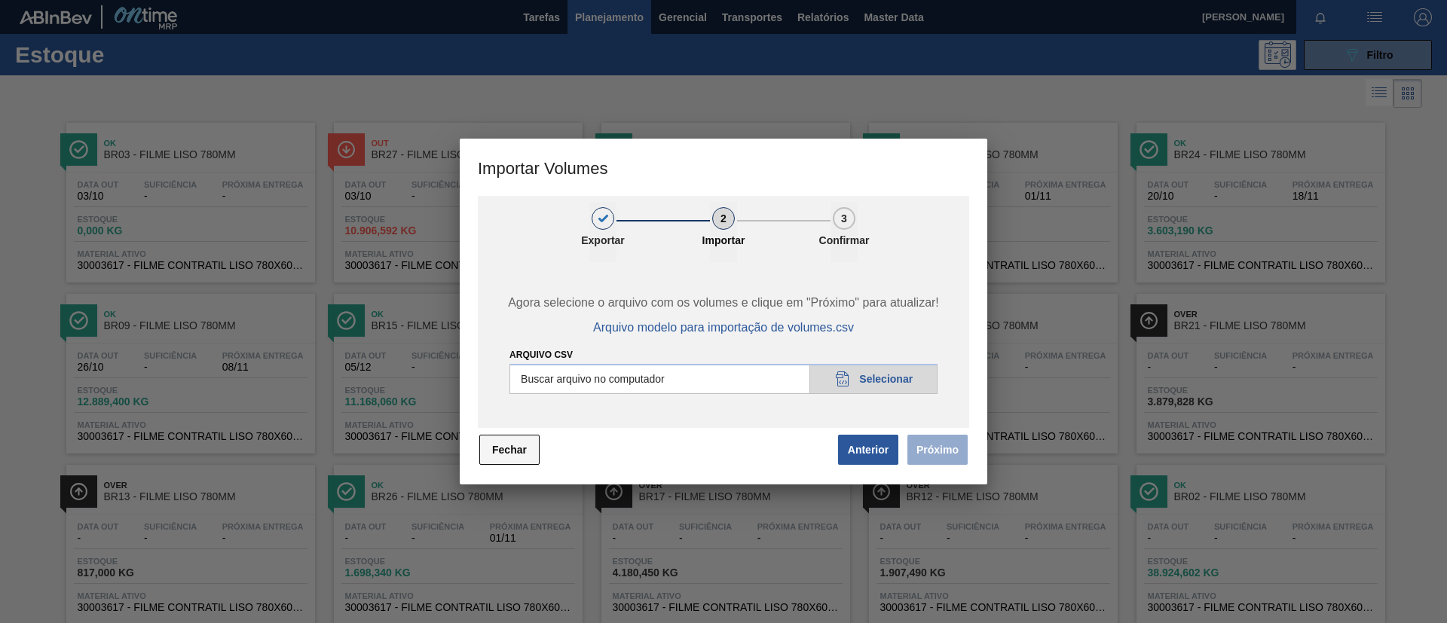
click at [517, 458] on button "Fechar" at bounding box center [509, 450] width 60 height 30
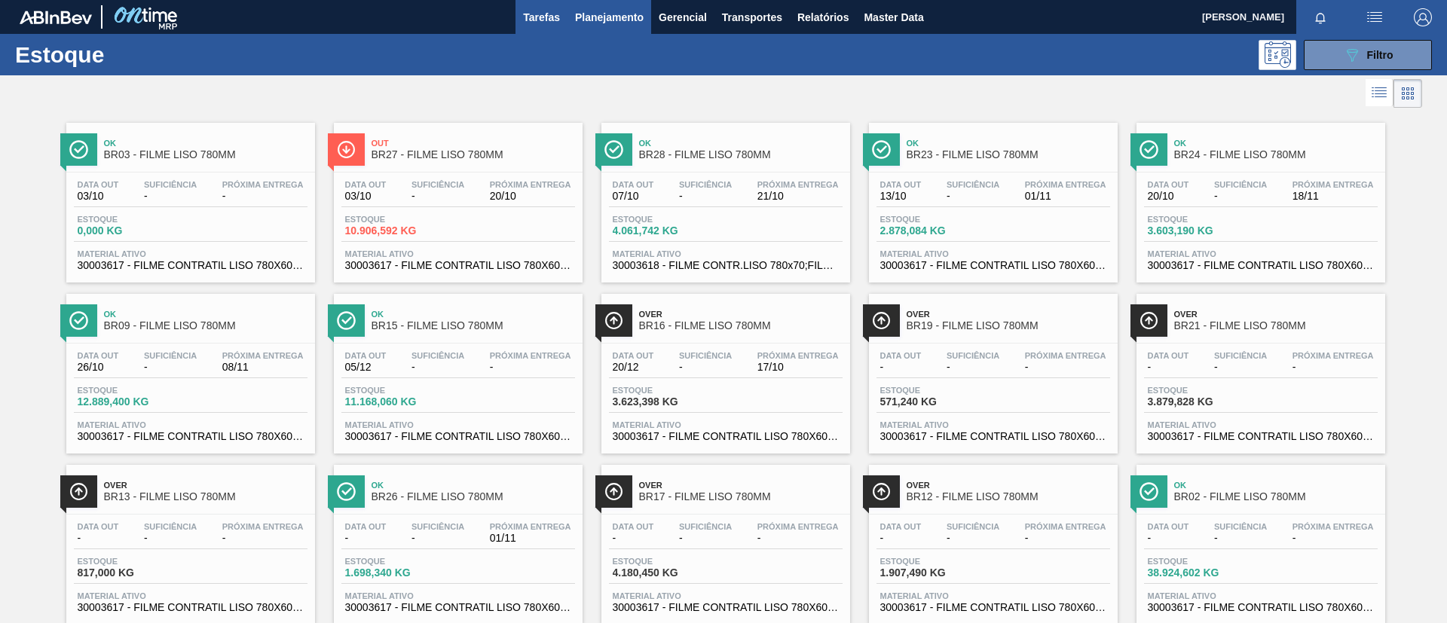
click at [534, 24] on span "Tarefas" at bounding box center [541, 17] width 37 height 18
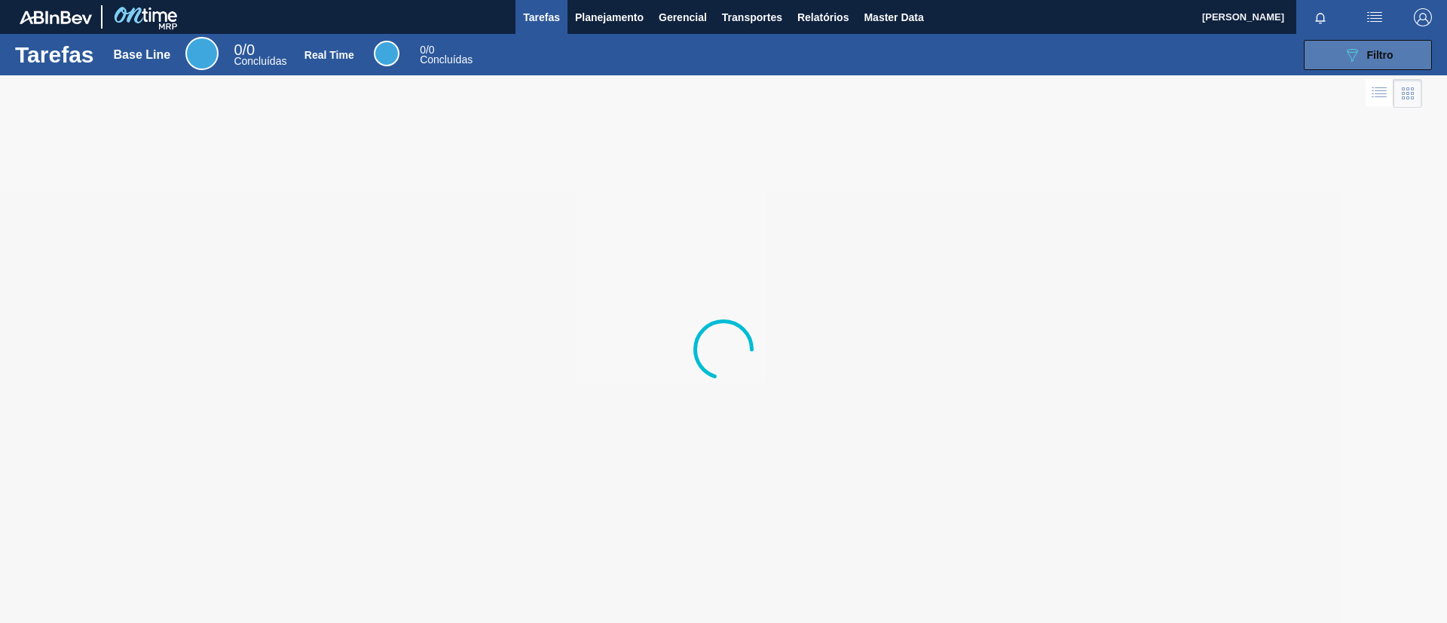
click at [1347, 50] on icon at bounding box center [1352, 55] width 11 height 13
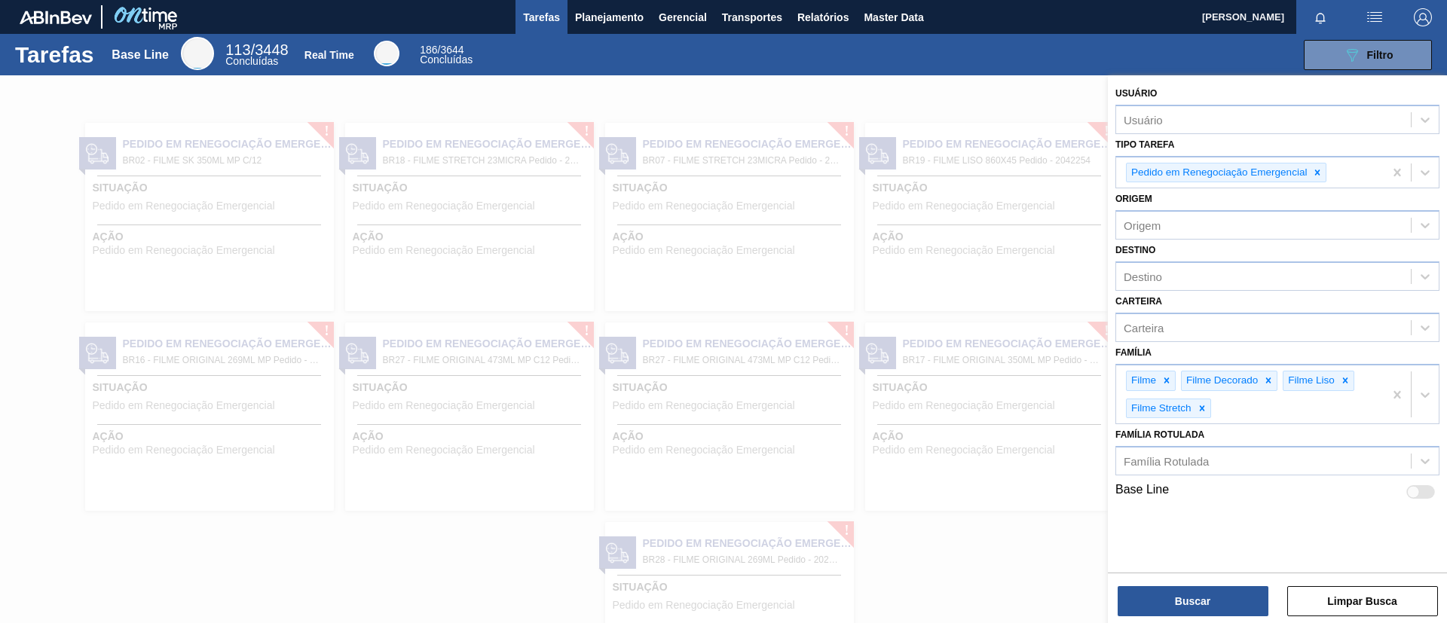
drag, startPoint x: 1447, startPoint y: 288, endPoint x: 1324, endPoint y: 528, distance: 269.4
click at [1323, 528] on div "Usuário Usuário Tipo Tarefa Pedido em Renegociação Emergencial Origem Origem De…" at bounding box center [1277, 322] width 339 height 495
click at [1322, 183] on div "Pedido em Renegociação Emergencial" at bounding box center [1250, 173] width 268 height 31
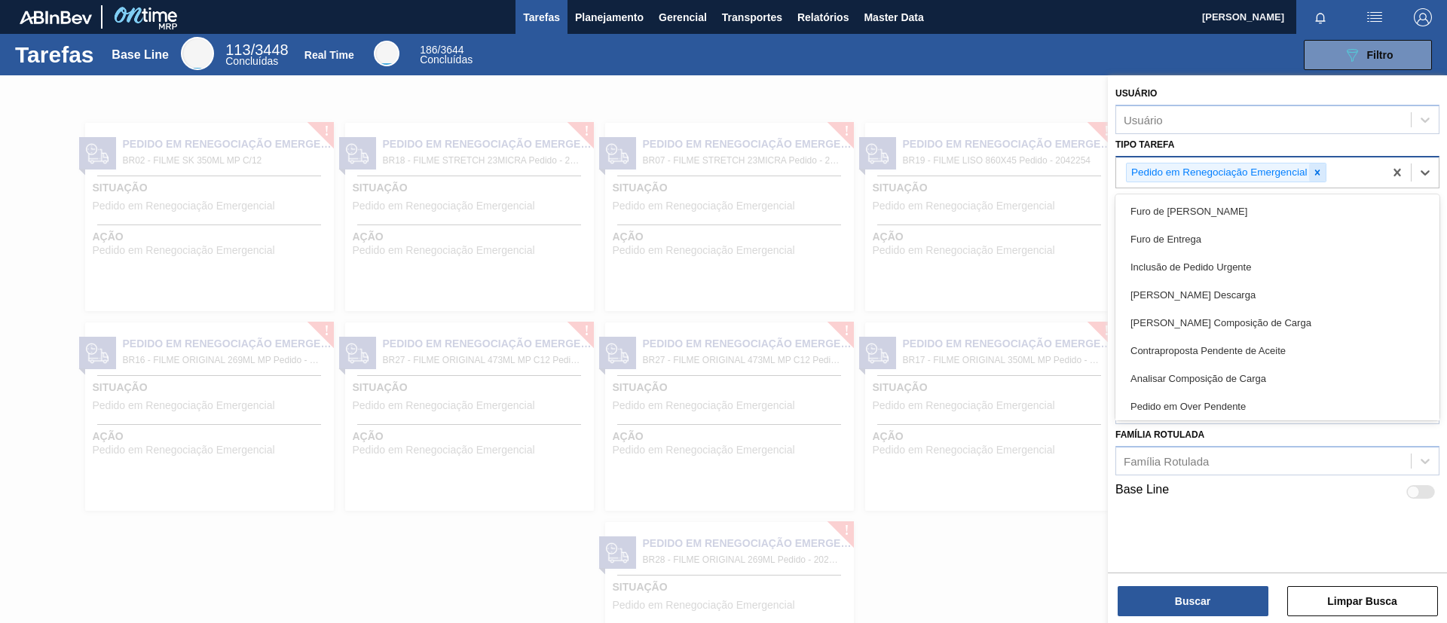
click at [1318, 175] on icon at bounding box center [1317, 172] width 11 height 11
click at [1223, 556] on div "Usuário Usuário Tipo Tarefa option Pedido em Renegociação Emergencial, deselect…" at bounding box center [1277, 322] width 339 height 495
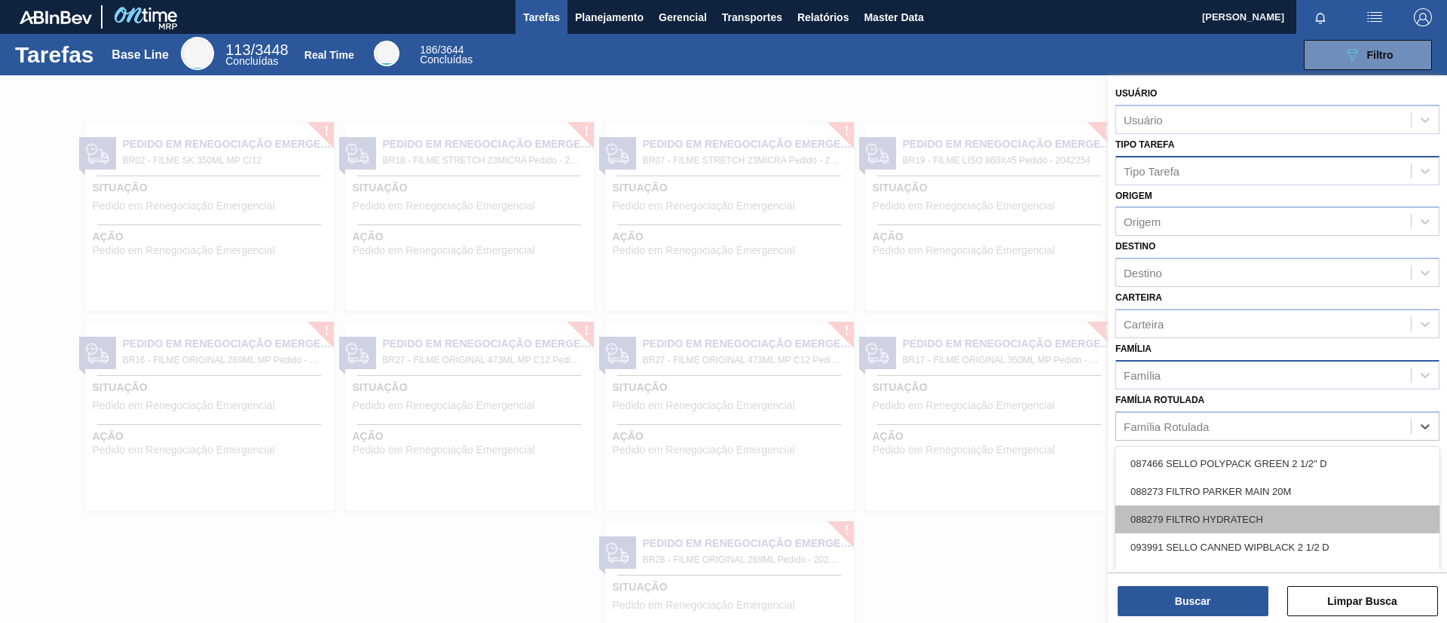
drag, startPoint x: 1257, startPoint y: 433, endPoint x: 1237, endPoint y: 506, distance: 75.2
click at [1257, 438] on div "Família Rotulada" at bounding box center [1278, 426] width 324 height 29
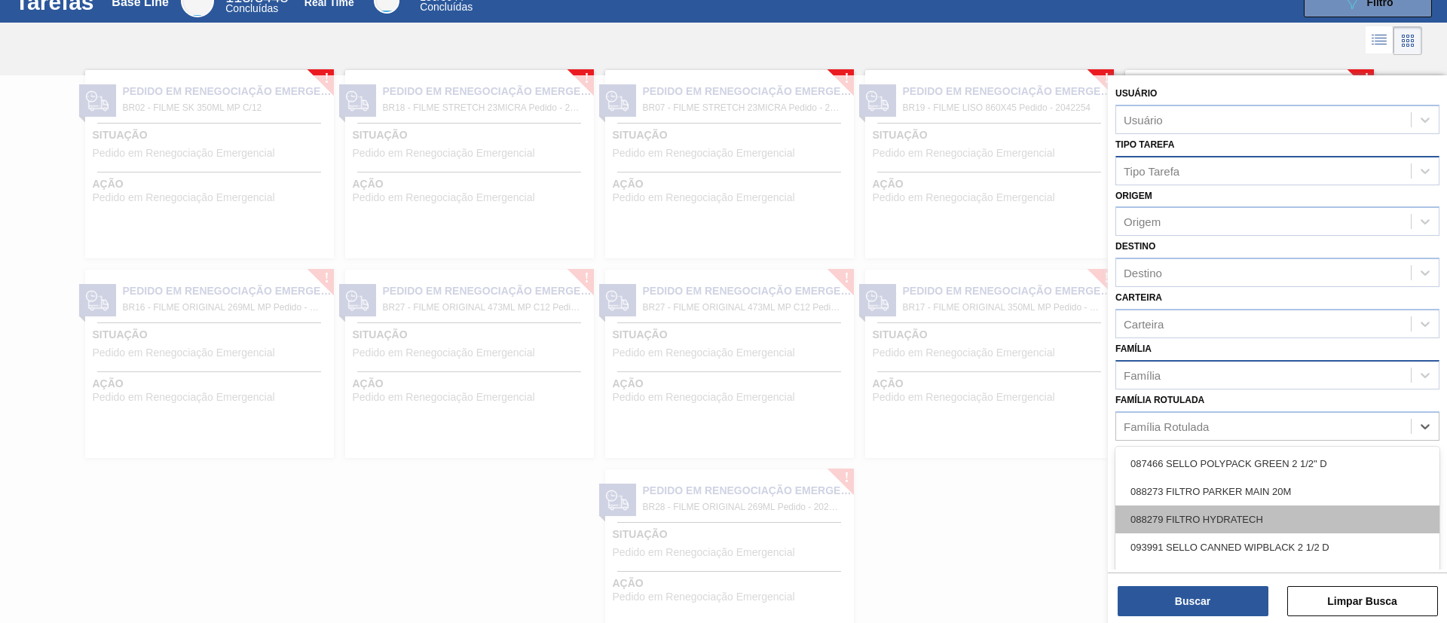
scroll to position [56, 0]
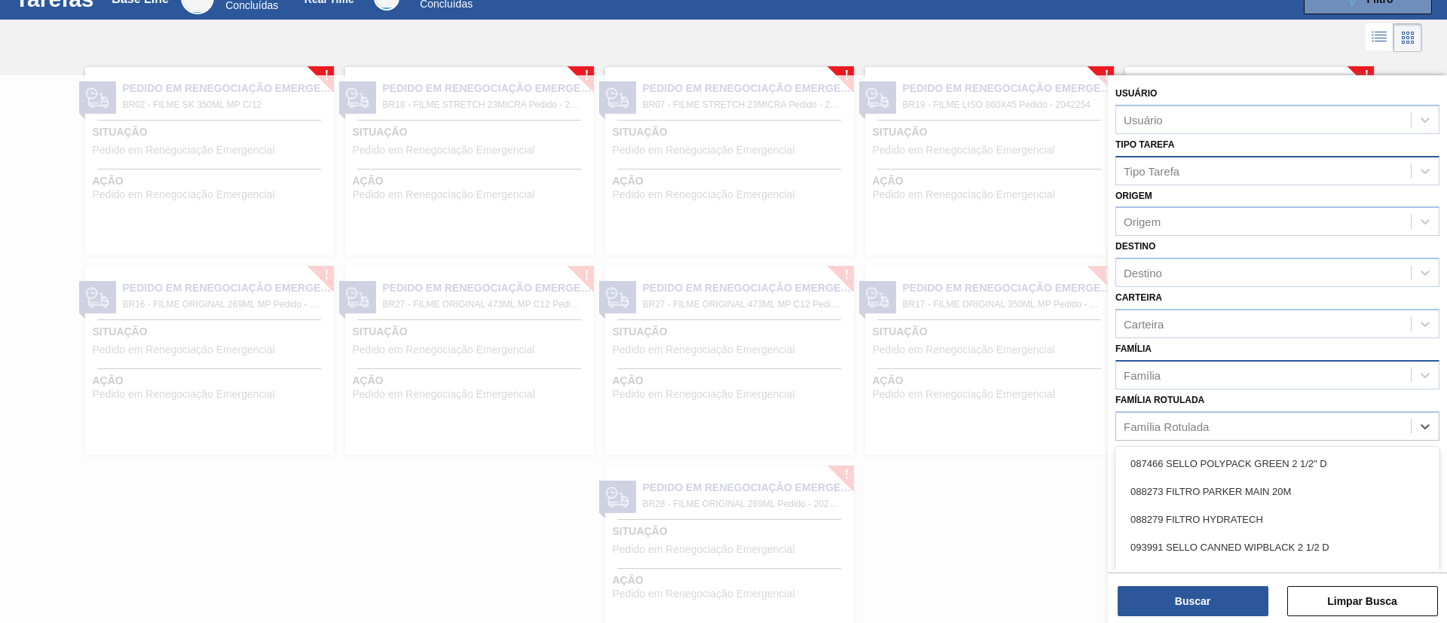
click at [1252, 390] on div "Família Rotulada option 087466 SELLO POLYPACK GREEN 2 1/2" D focused, 1 of 101.…" at bounding box center [1278, 415] width 324 height 51
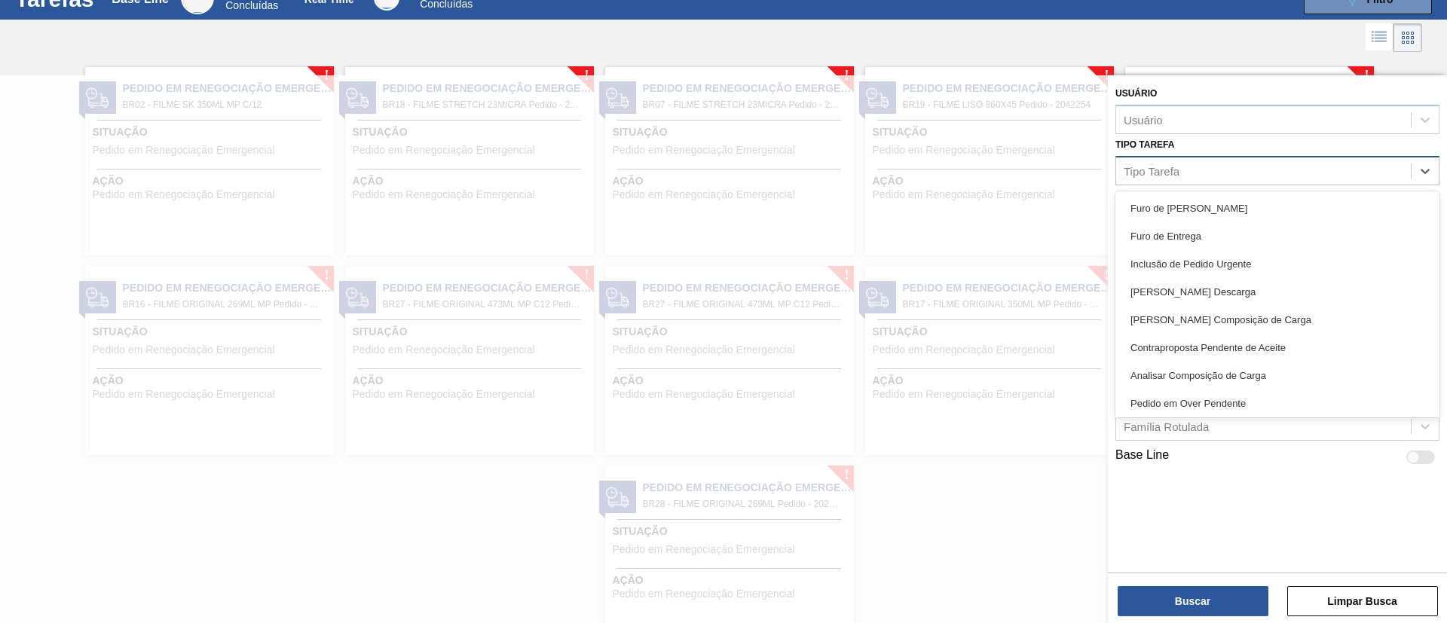
click at [1135, 156] on div "Tipo Tarefa" at bounding box center [1278, 170] width 324 height 29
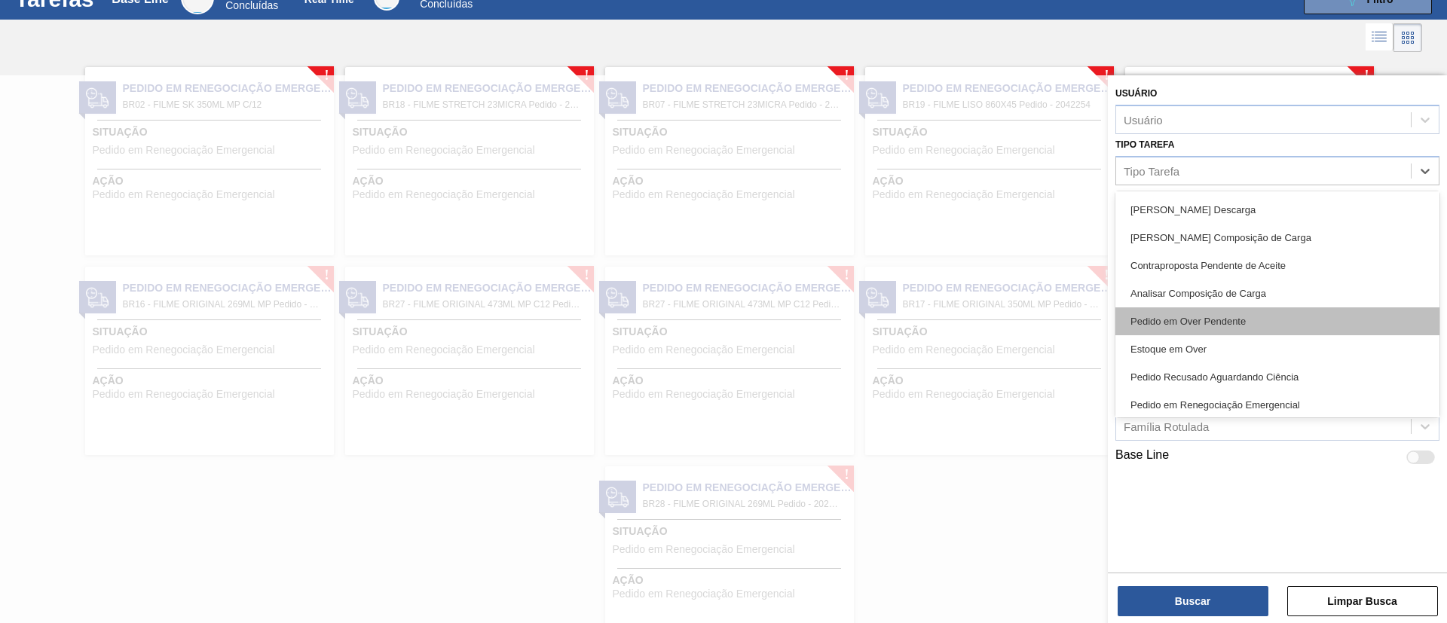
scroll to position [0, 0]
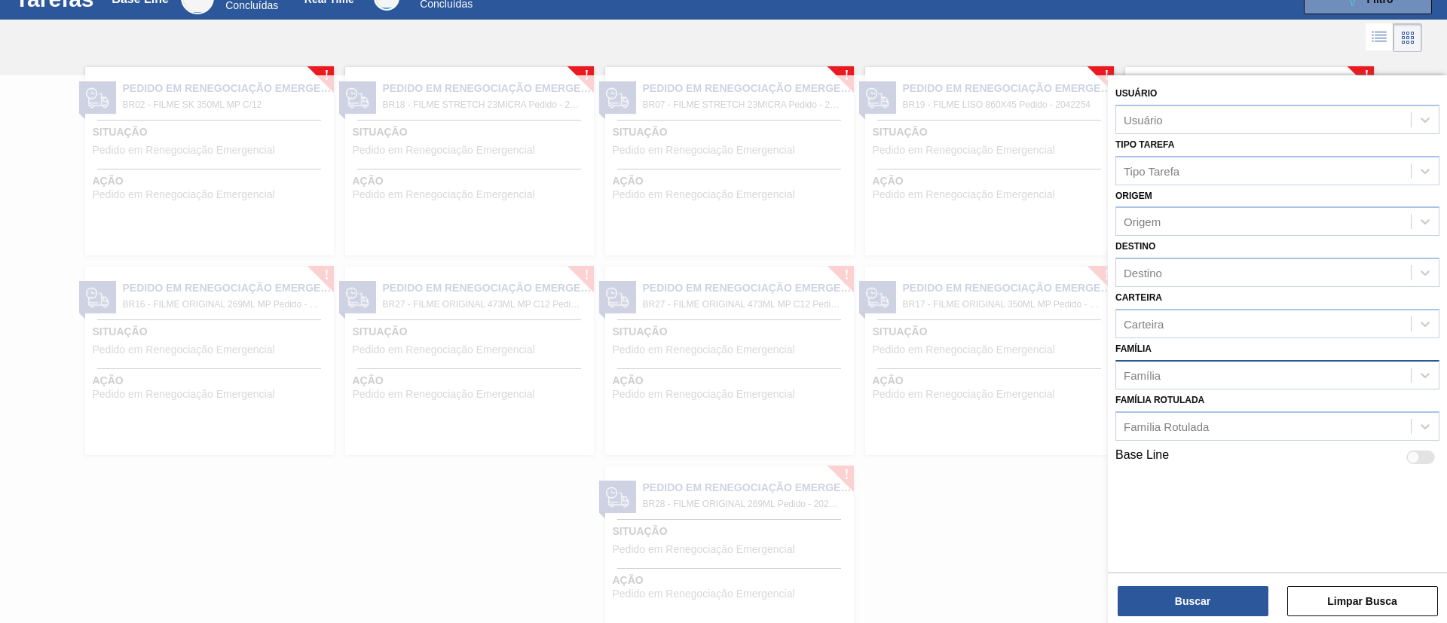
drag, startPoint x: 1236, startPoint y: 464, endPoint x: 1076, endPoint y: 508, distance: 165.9
click at [1236, 464] on div "Base Line" at bounding box center [1278, 458] width 324 height 18
click at [972, 480] on div at bounding box center [723, 386] width 1447 height 623
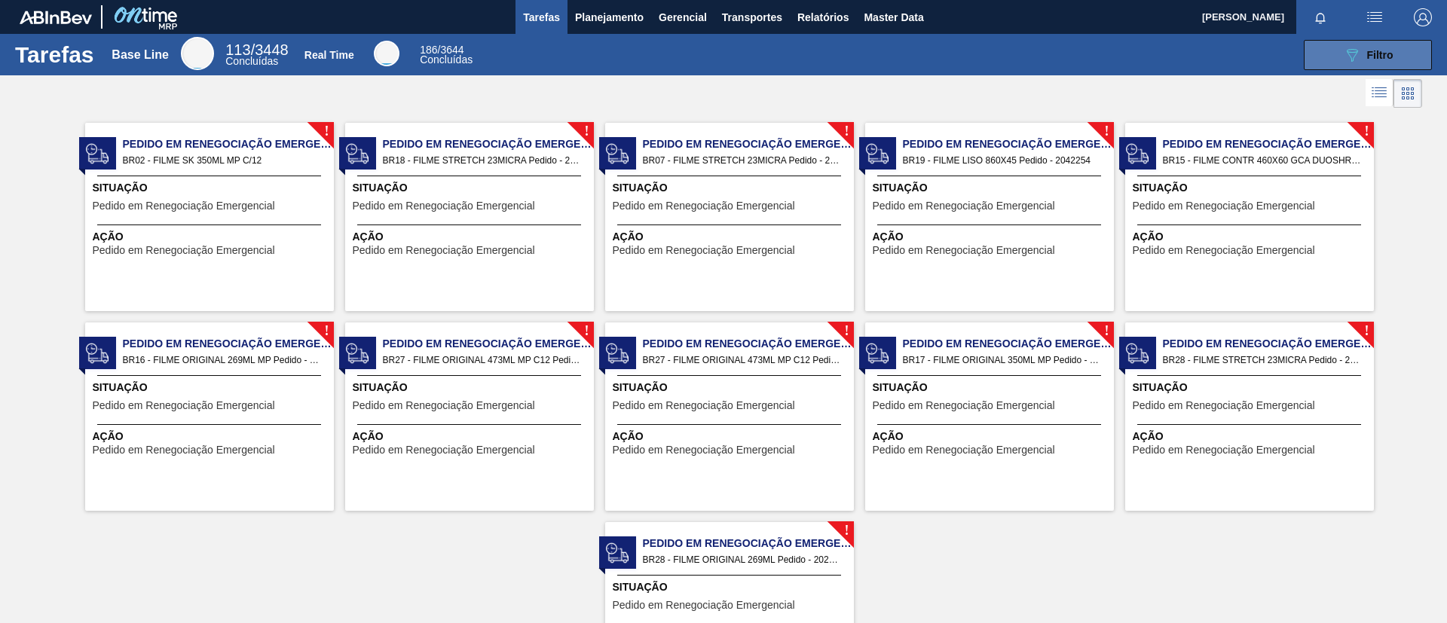
click at [1369, 56] on span "Filtro" at bounding box center [1380, 55] width 26 height 12
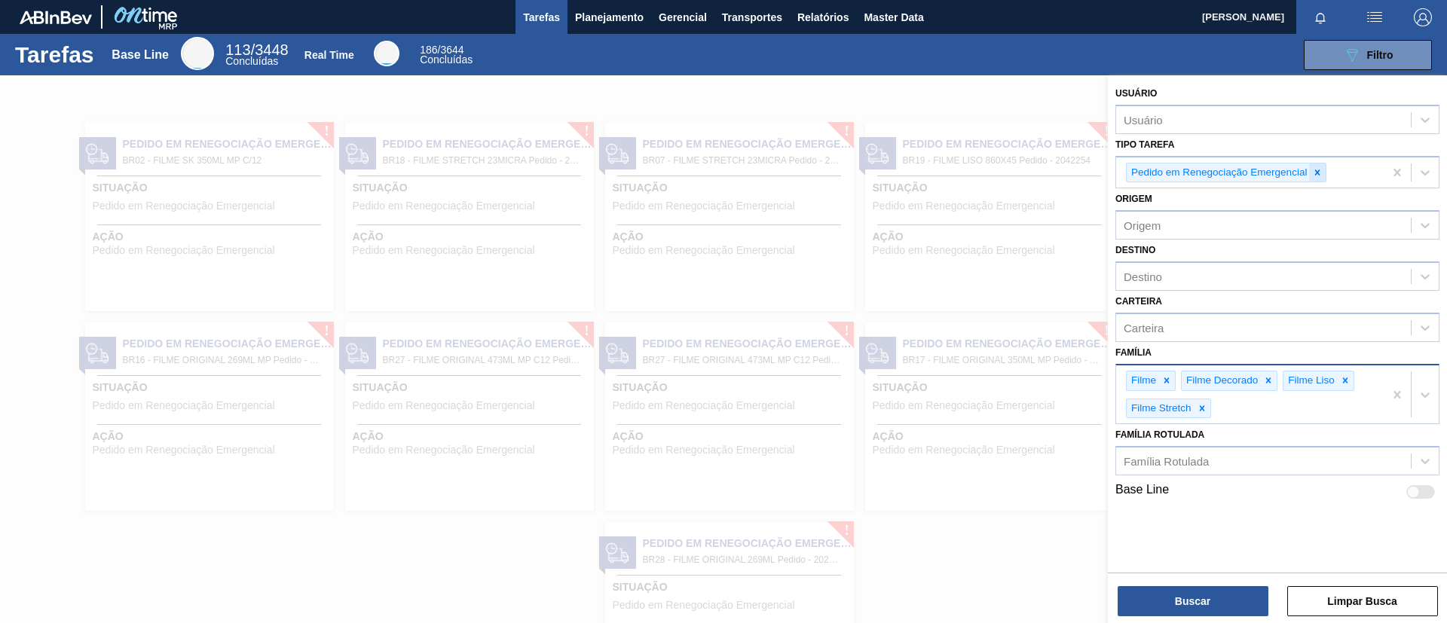
click at [1318, 173] on icon at bounding box center [1317, 172] width 5 height 5
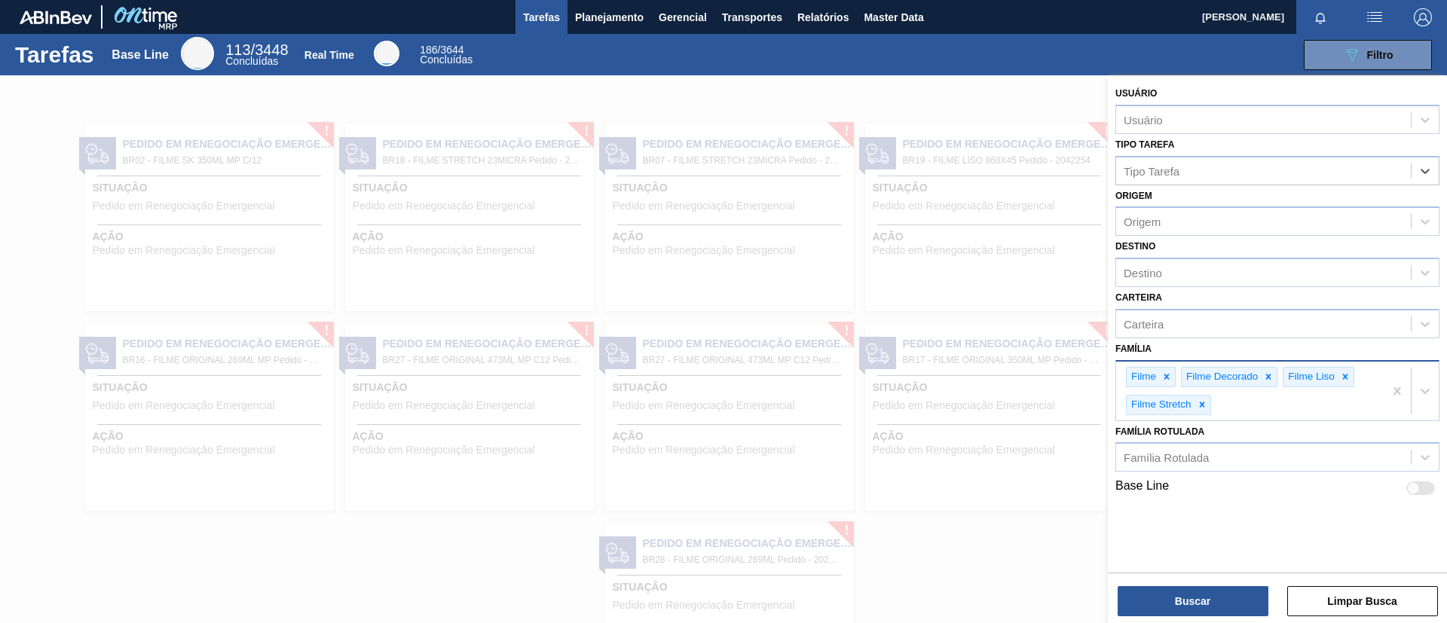
click at [1021, 485] on div at bounding box center [723, 386] width 1447 height 623
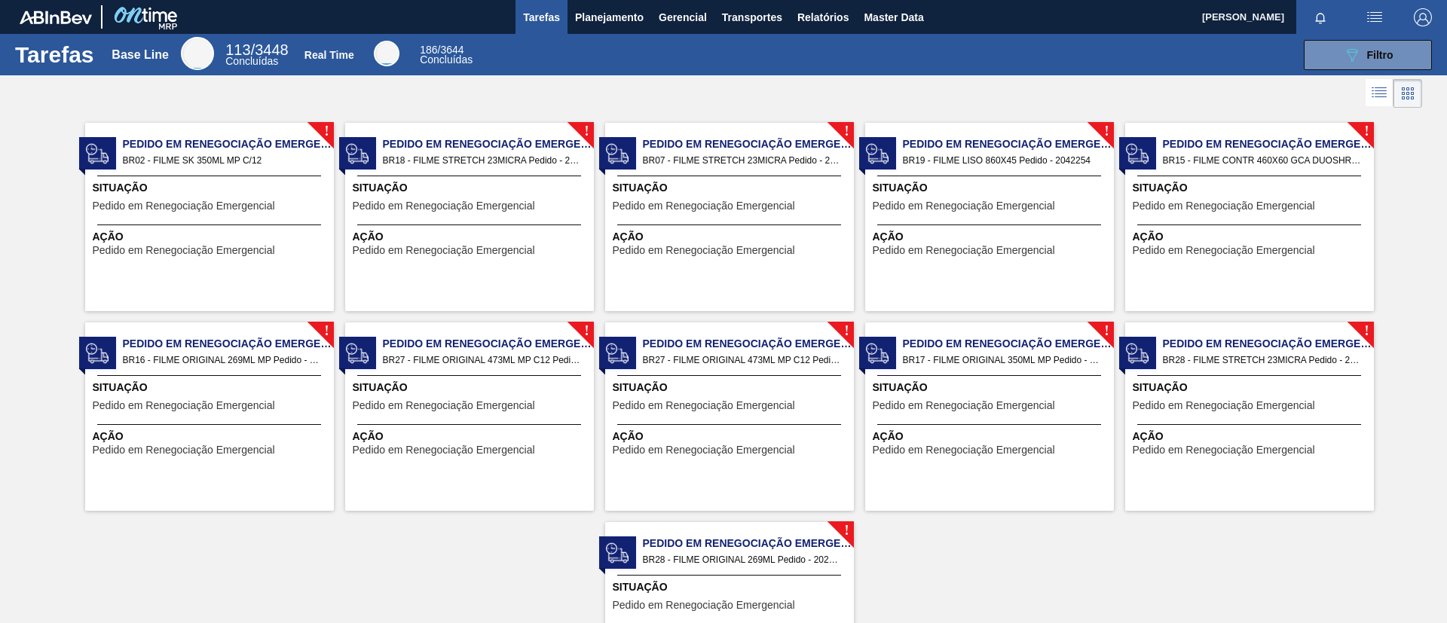
click at [1371, 93] on icon at bounding box center [1379, 93] width 18 height 18
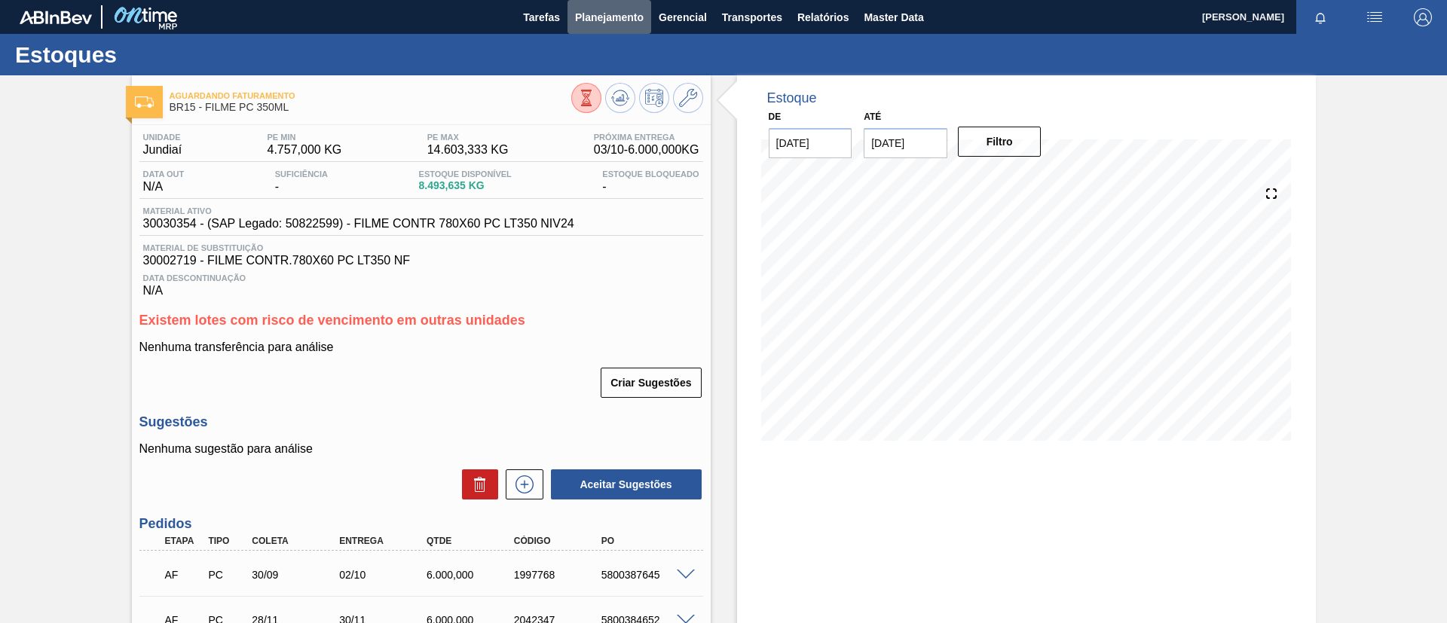
drag, startPoint x: 635, startPoint y: 18, endPoint x: 627, endPoint y: 34, distance: 17.5
click at [635, 19] on span "Planejamento" at bounding box center [609, 17] width 69 height 18
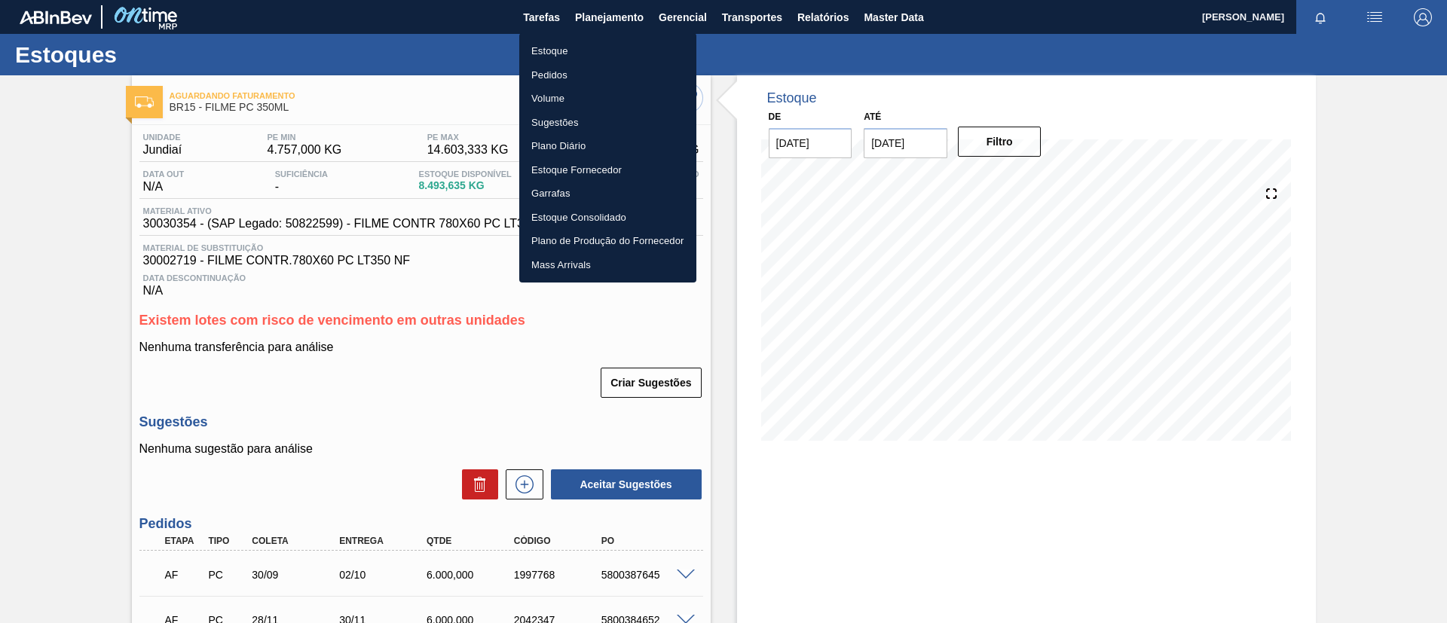
click at [635, 42] on li "Estoque" at bounding box center [607, 51] width 177 height 24
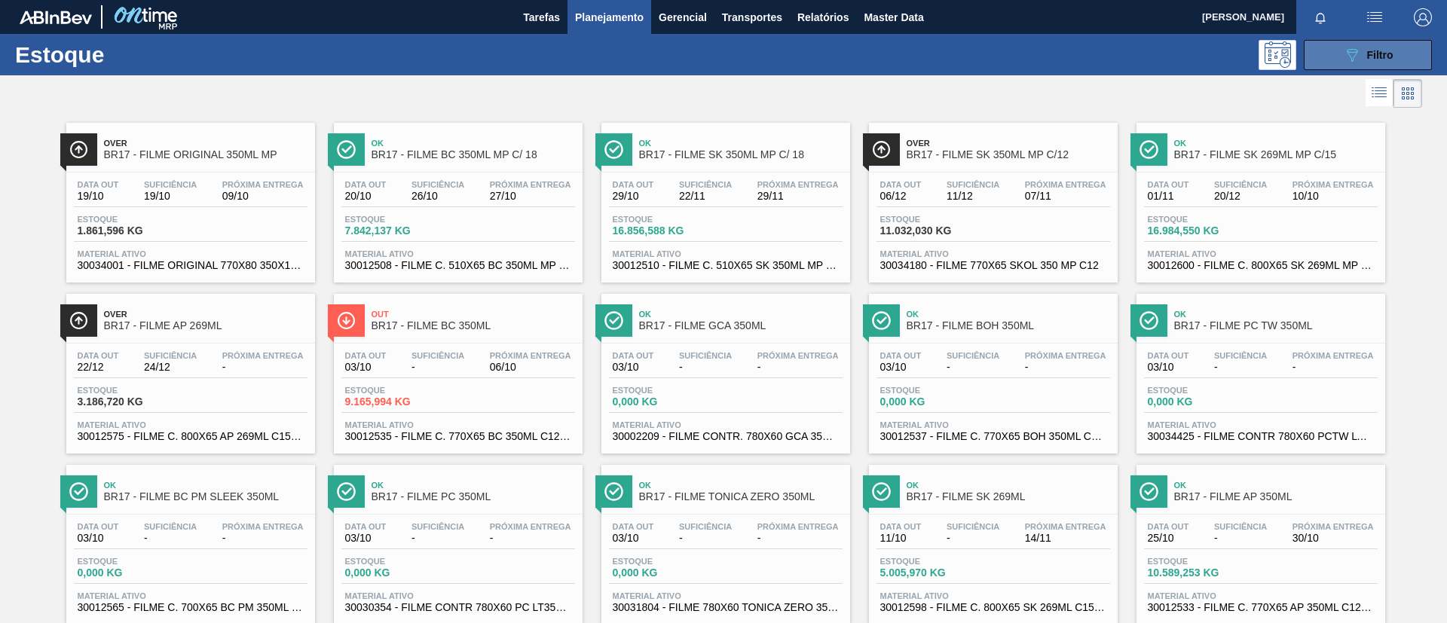
click at [1352, 62] on icon "089F7B8B-B2A5-4AFE-B5C0-19BA573D28AC" at bounding box center [1352, 55] width 18 height 18
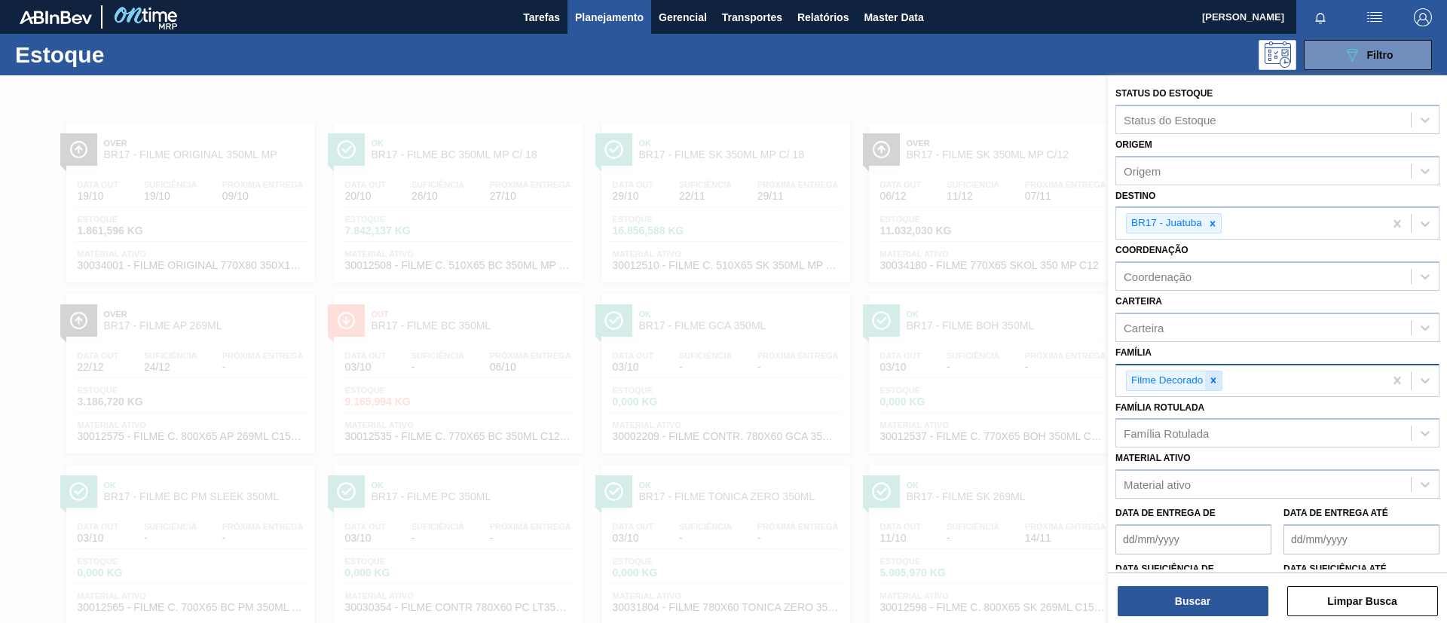
click at [1214, 376] on icon at bounding box center [1213, 380] width 11 height 11
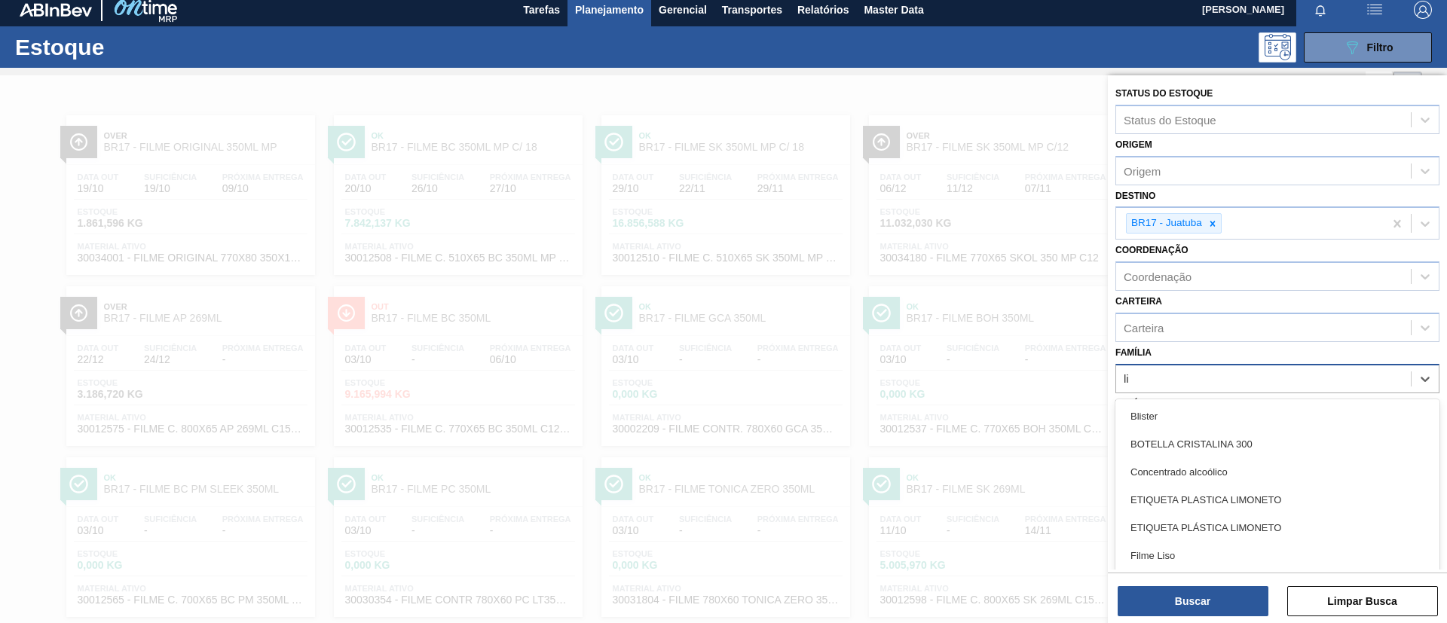
scroll to position [8, 0]
type input "lis"
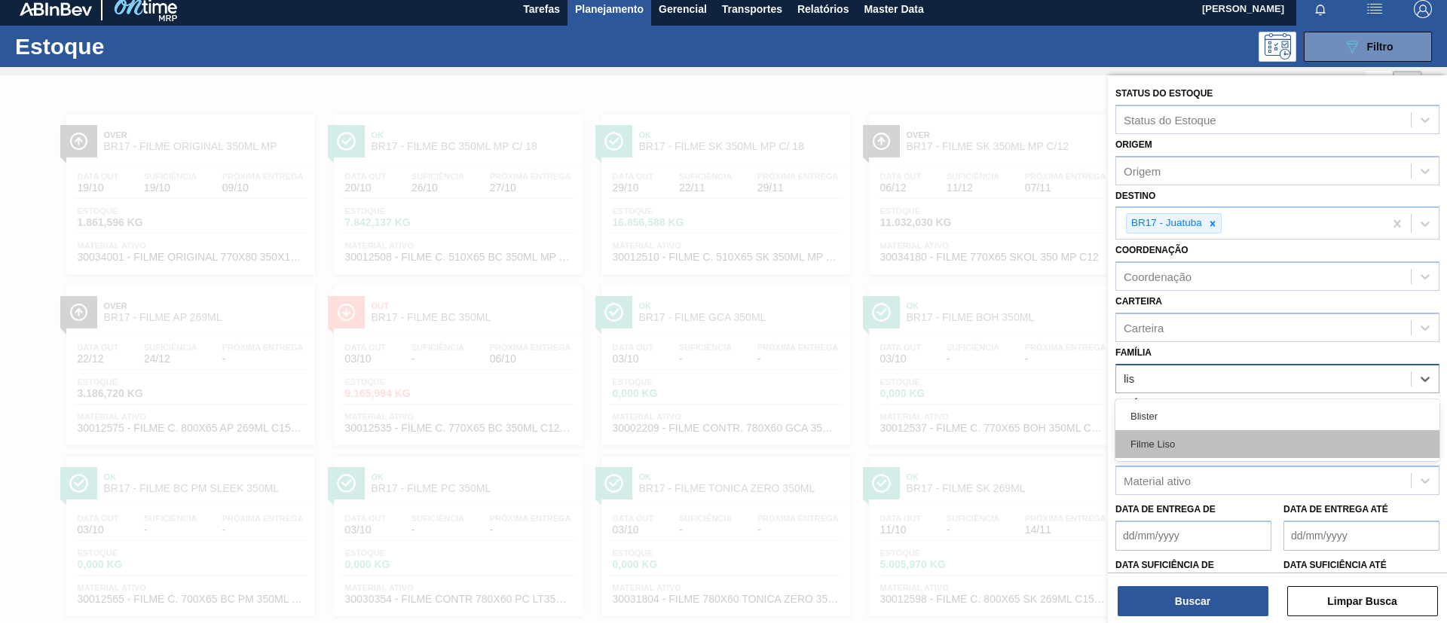
click at [1223, 436] on div "Filme Liso" at bounding box center [1278, 444] width 324 height 28
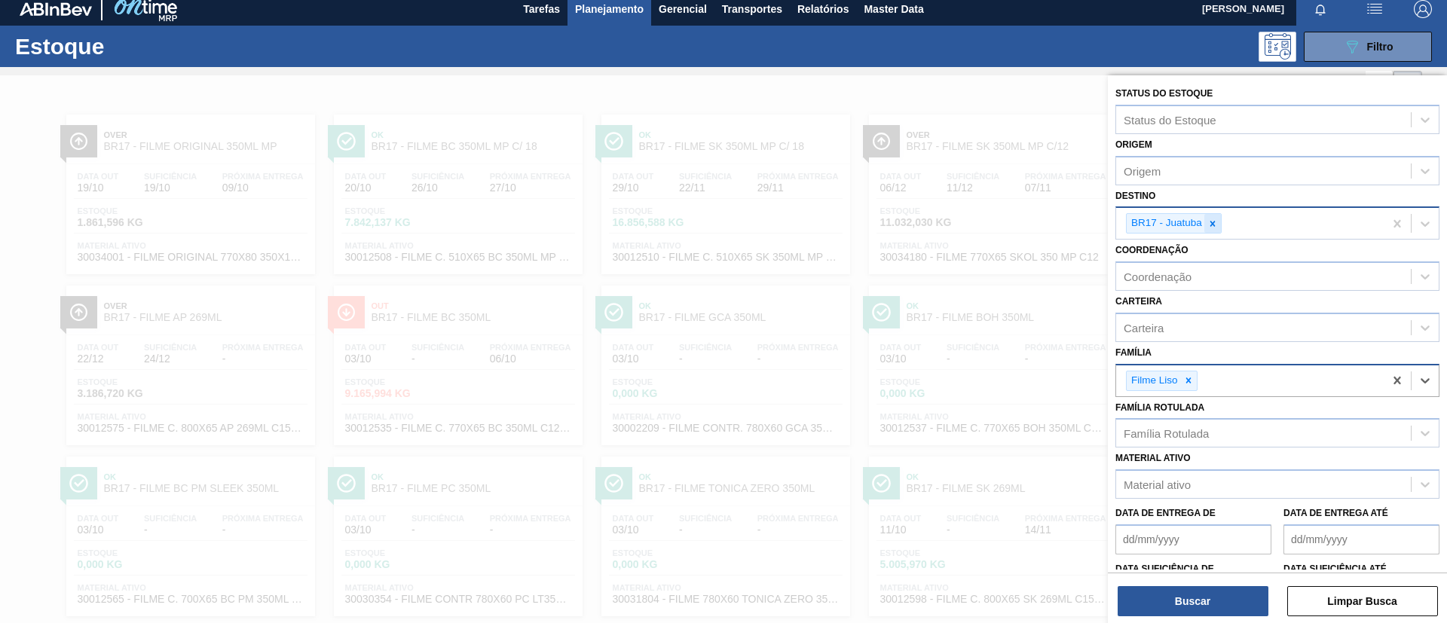
click at [1210, 228] on icon at bounding box center [1213, 224] width 11 height 11
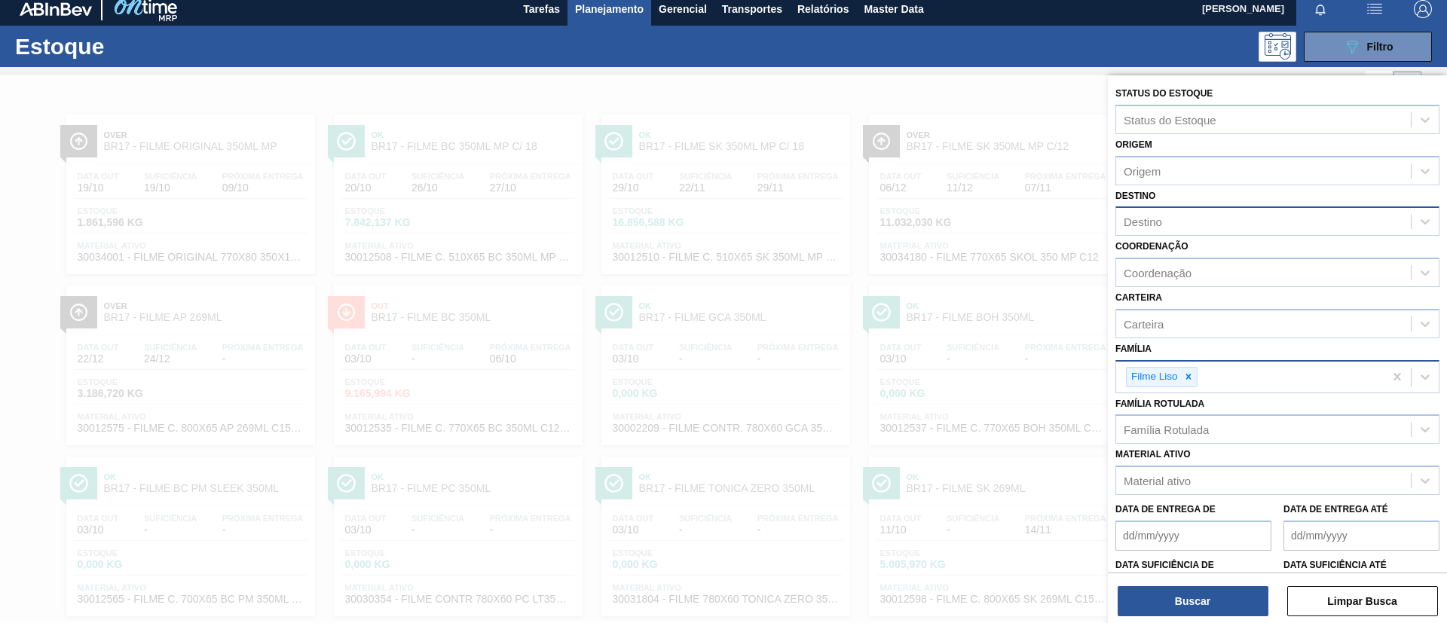
click at [1192, 583] on div "Buscar Limpar Busca" at bounding box center [1277, 594] width 339 height 42
click at [1193, 596] on button "Buscar" at bounding box center [1193, 601] width 151 height 30
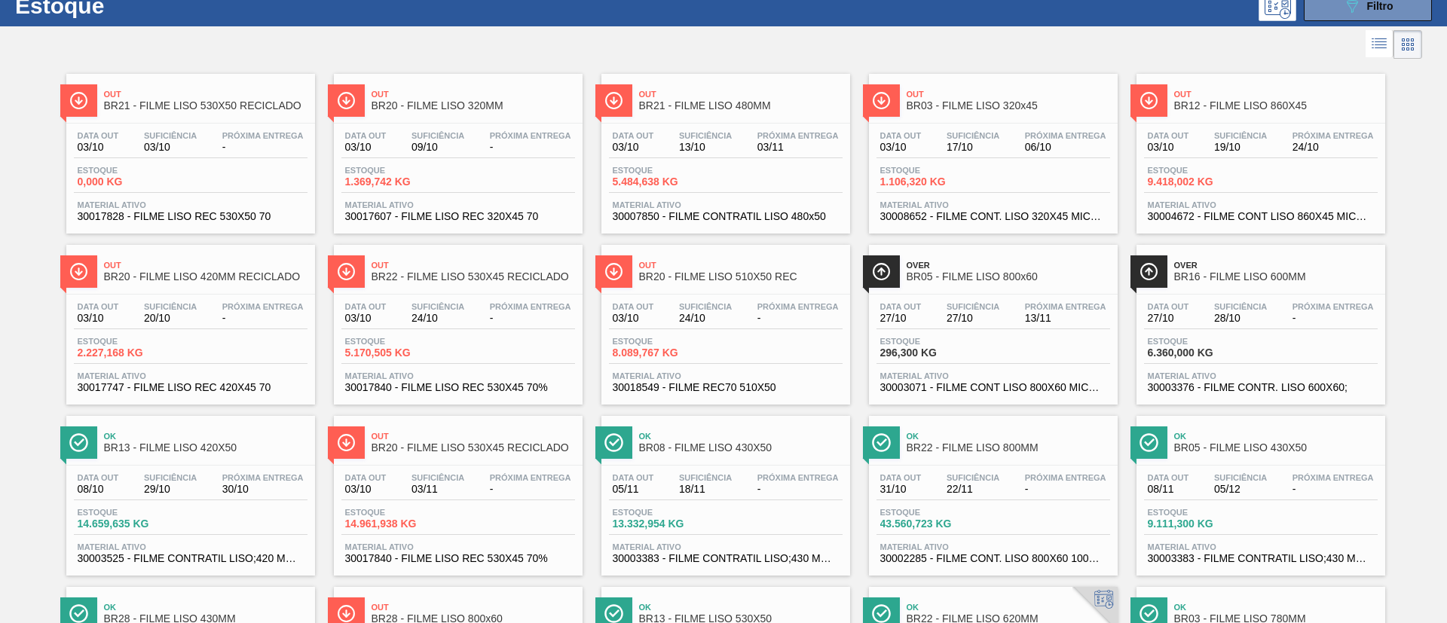
scroll to position [113, 0]
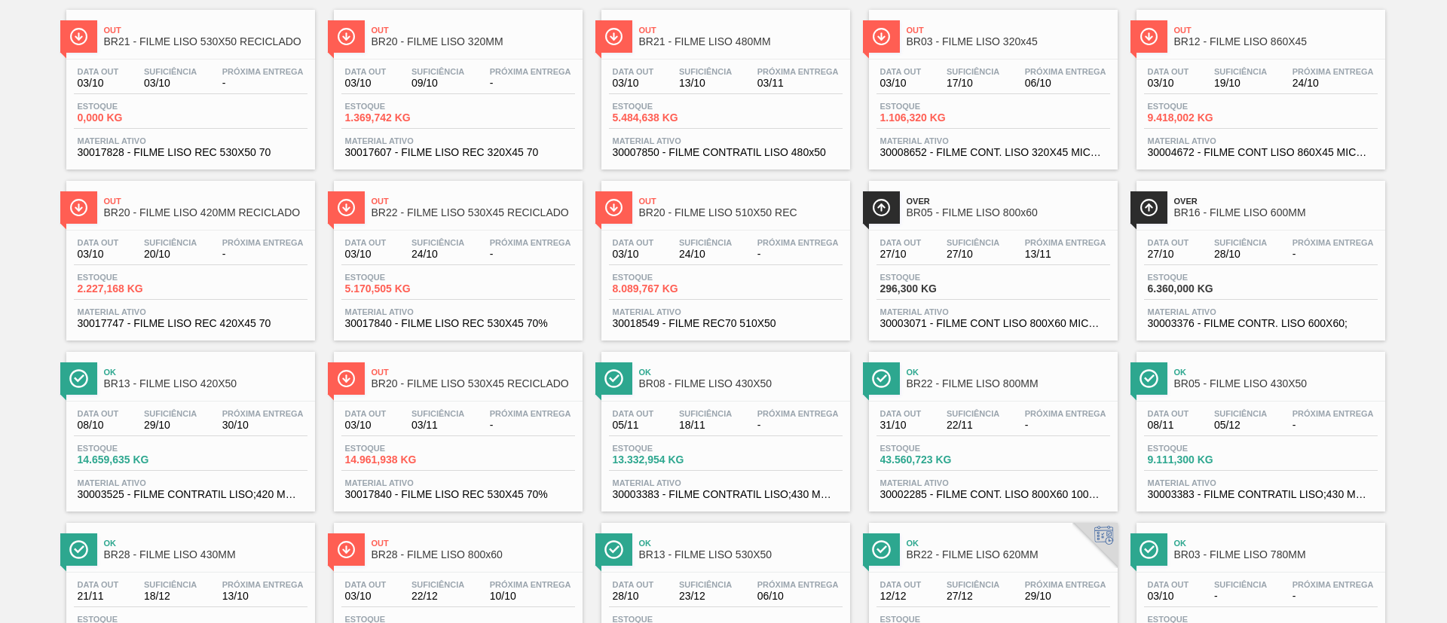
click at [808, 395] on div "Ok BR08 - FILME LISO 430X50" at bounding box center [741, 379] width 204 height 34
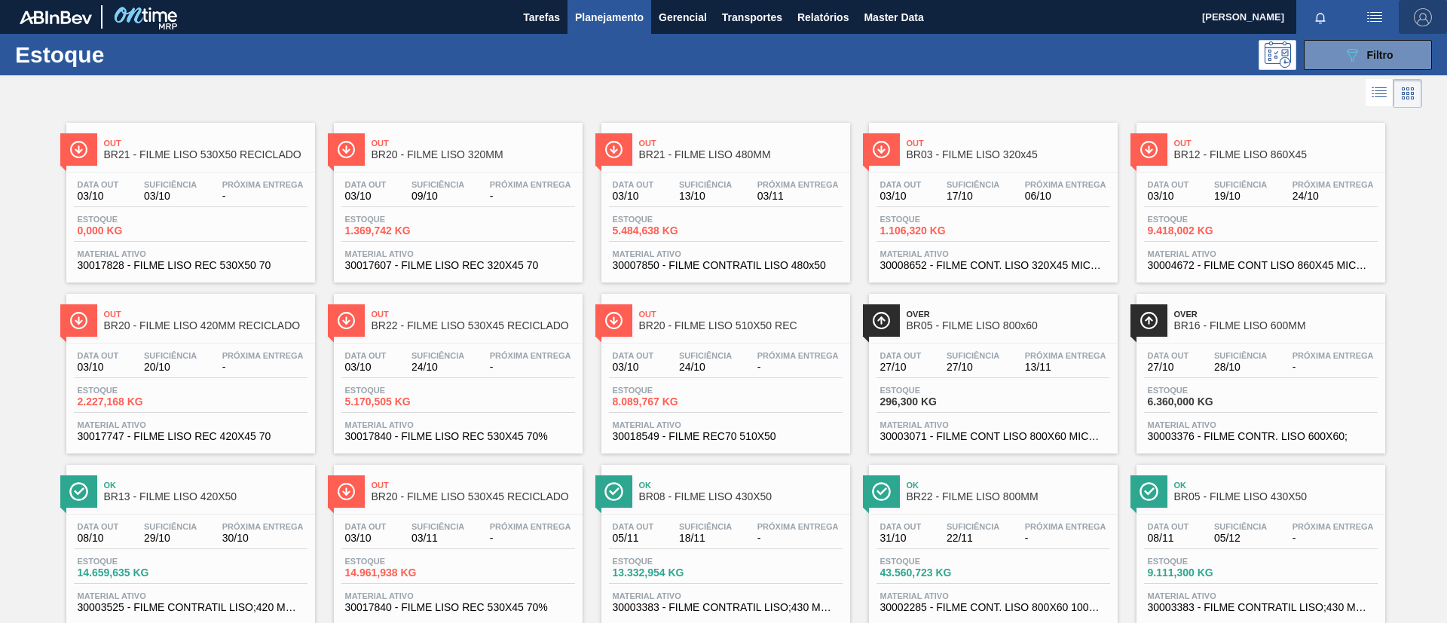
click at [1407, 32] on button "button" at bounding box center [1423, 17] width 48 height 34
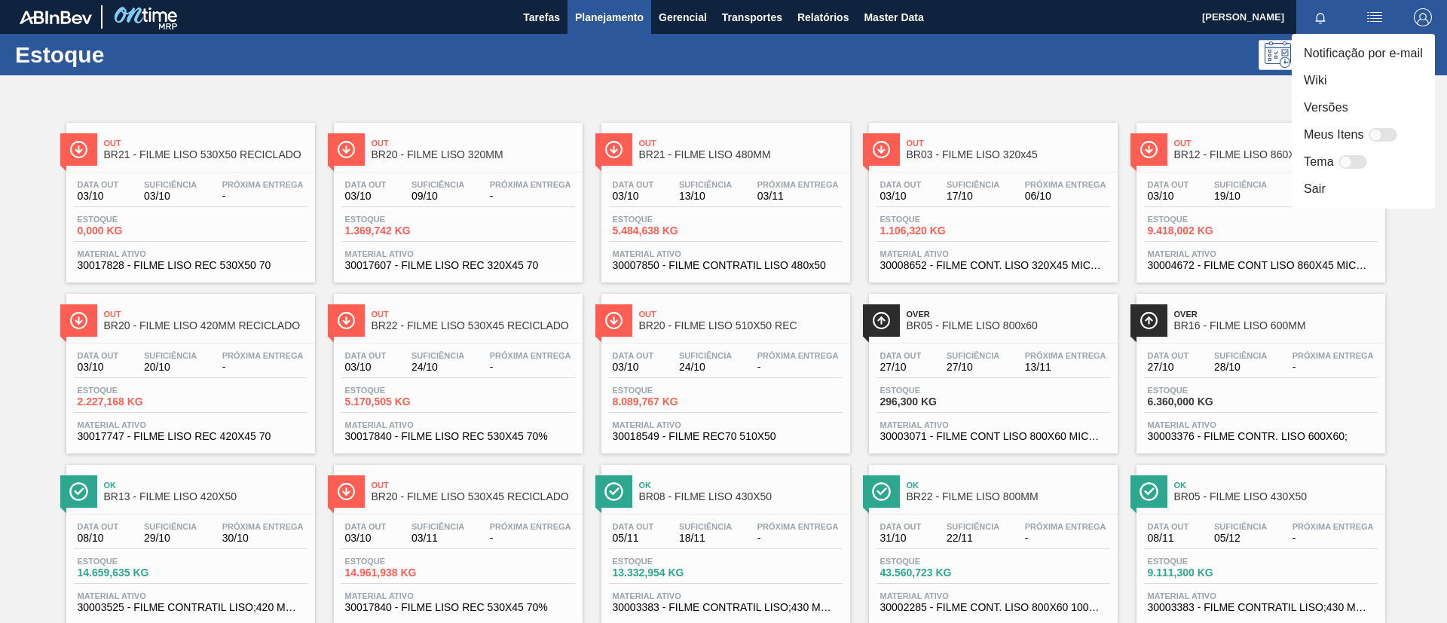
click at [1226, 91] on div at bounding box center [723, 311] width 1447 height 623
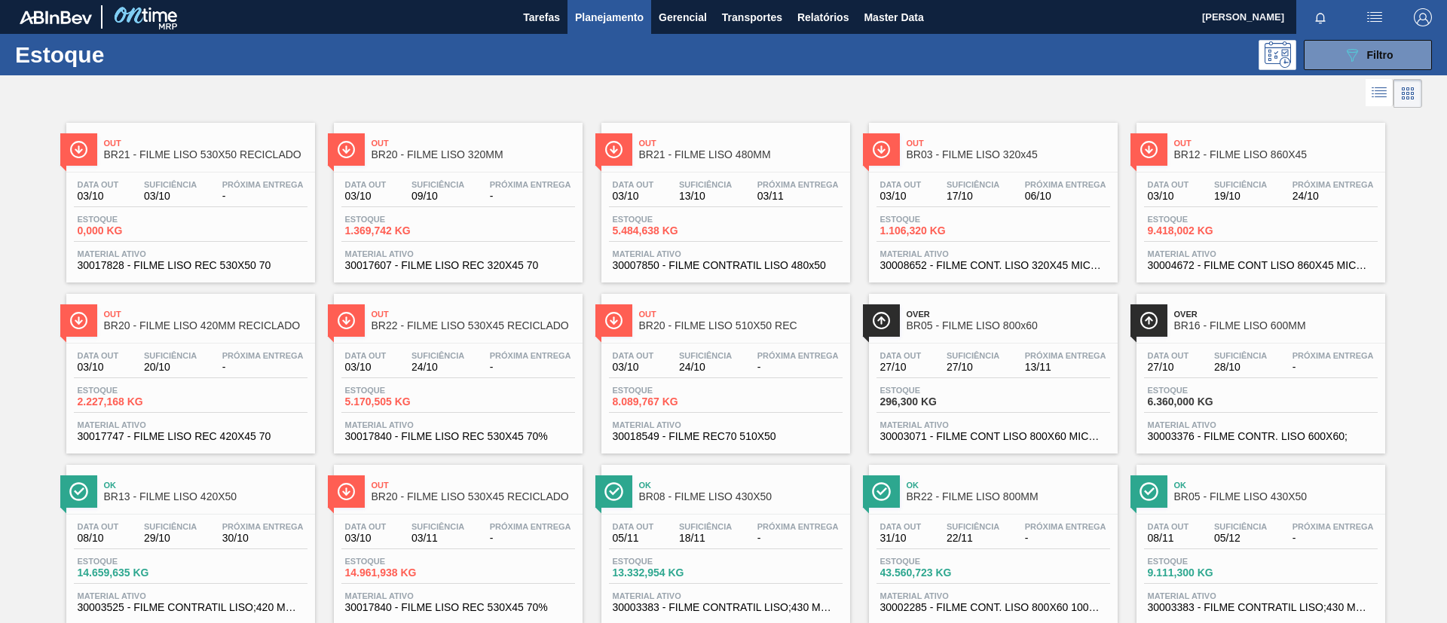
click at [1331, 74] on div "Estoque 089F7B8B-B2A5-4AFE-B5C0-19BA573D28AC Filtro" at bounding box center [723, 54] width 1447 height 41
click at [1337, 56] on button "089F7B8B-B2A5-4AFE-B5C0-19BA573D28AC Filtro" at bounding box center [1368, 55] width 128 height 30
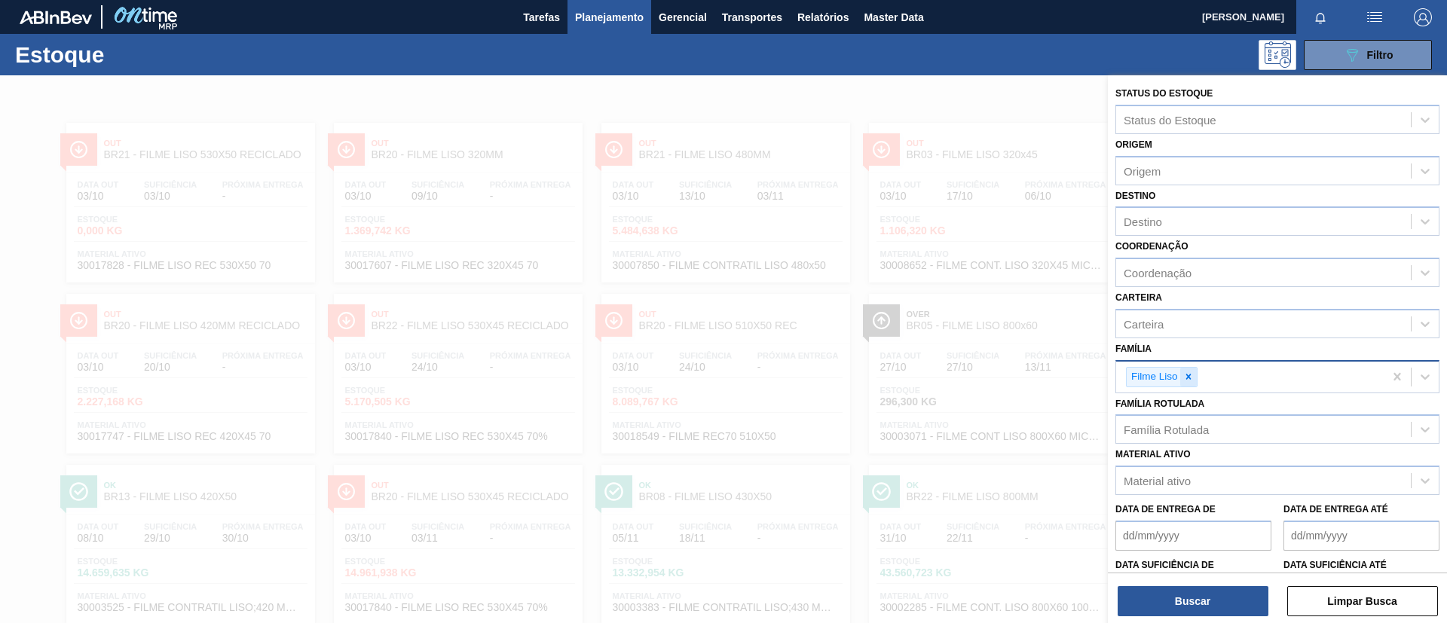
click at [1192, 380] on icon at bounding box center [1189, 377] width 11 height 11
click at [1215, 433] on div "Família Rotulada" at bounding box center [1263, 426] width 295 height 22
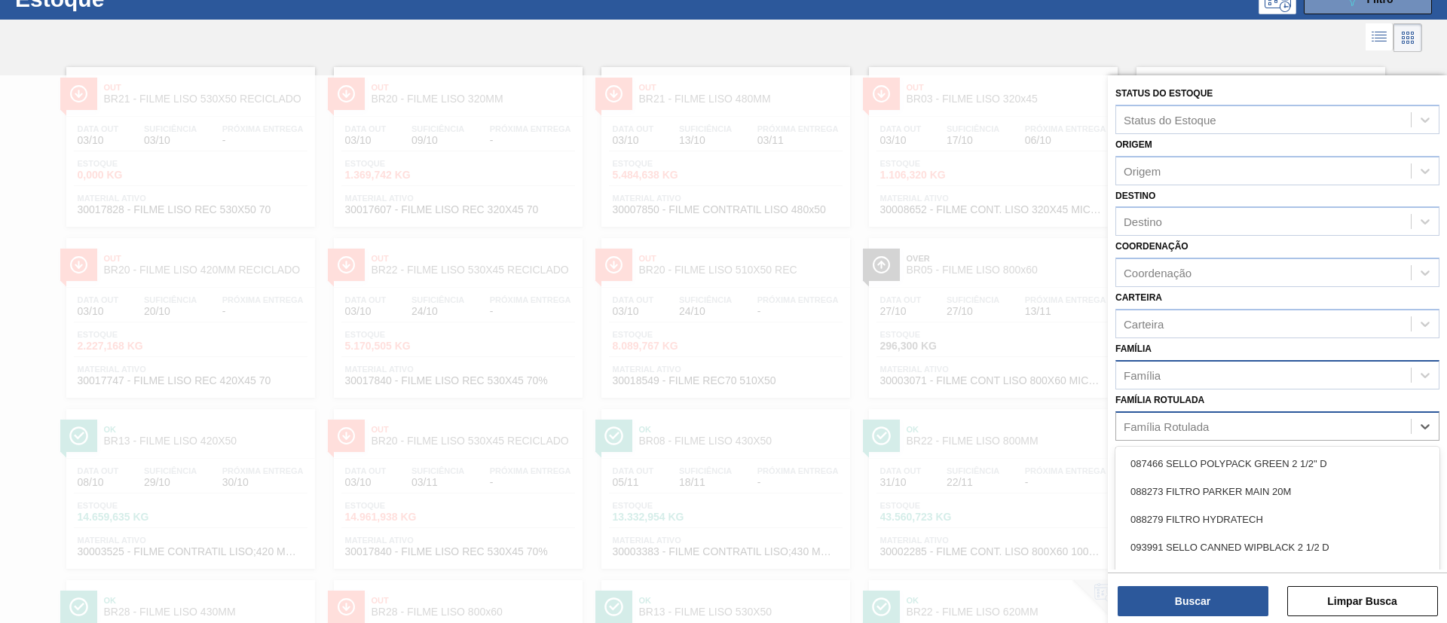
scroll to position [56, 0]
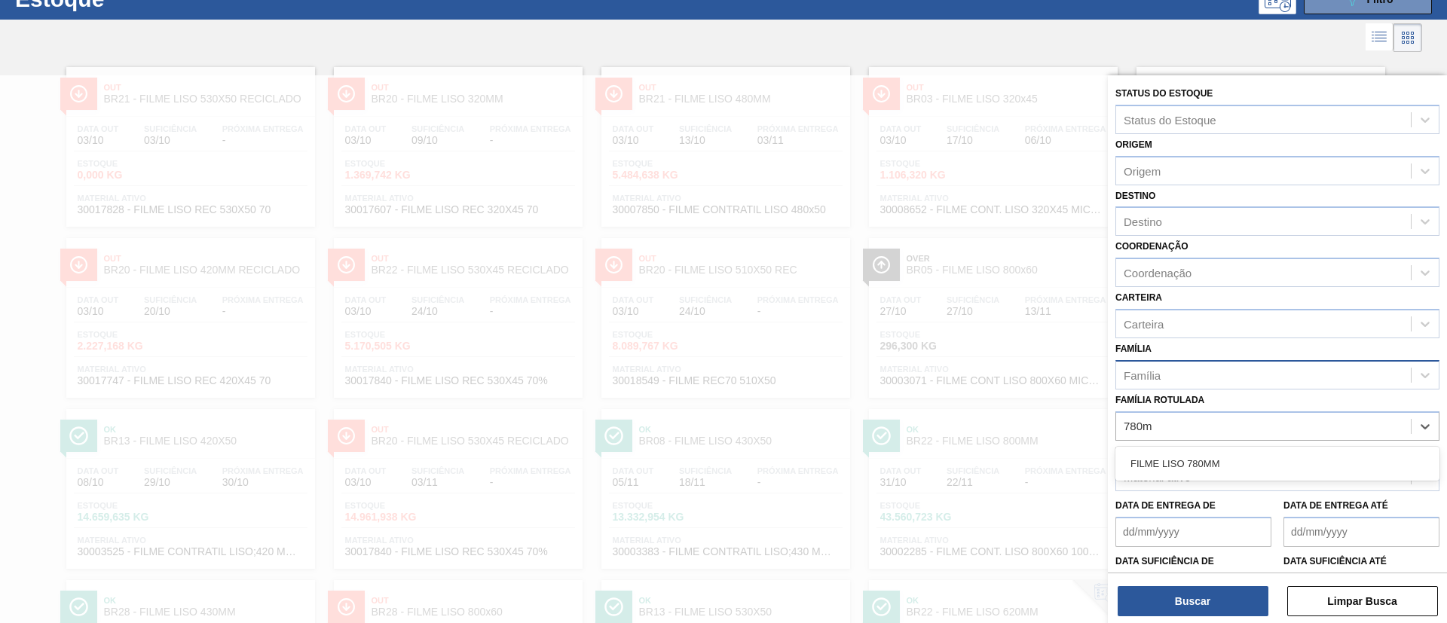
type Rotulada "780mm"
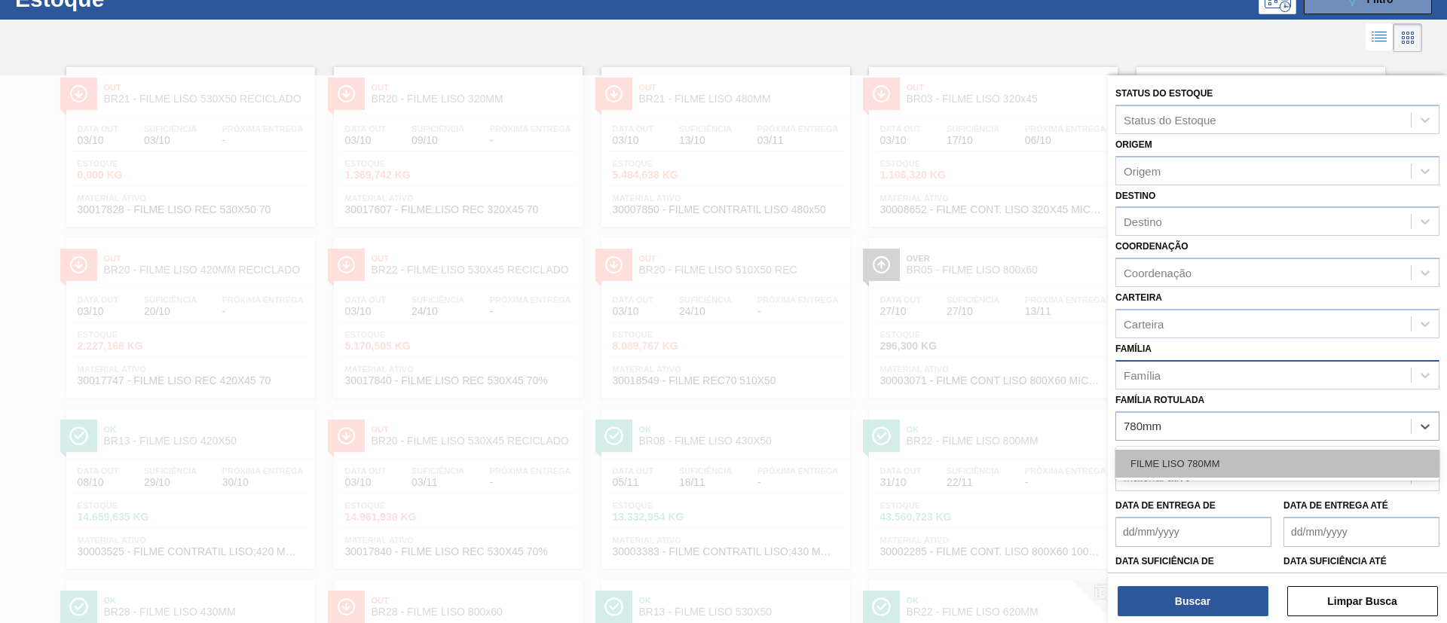
click at [1232, 471] on div "FILME LISO 780MM" at bounding box center [1278, 464] width 324 height 28
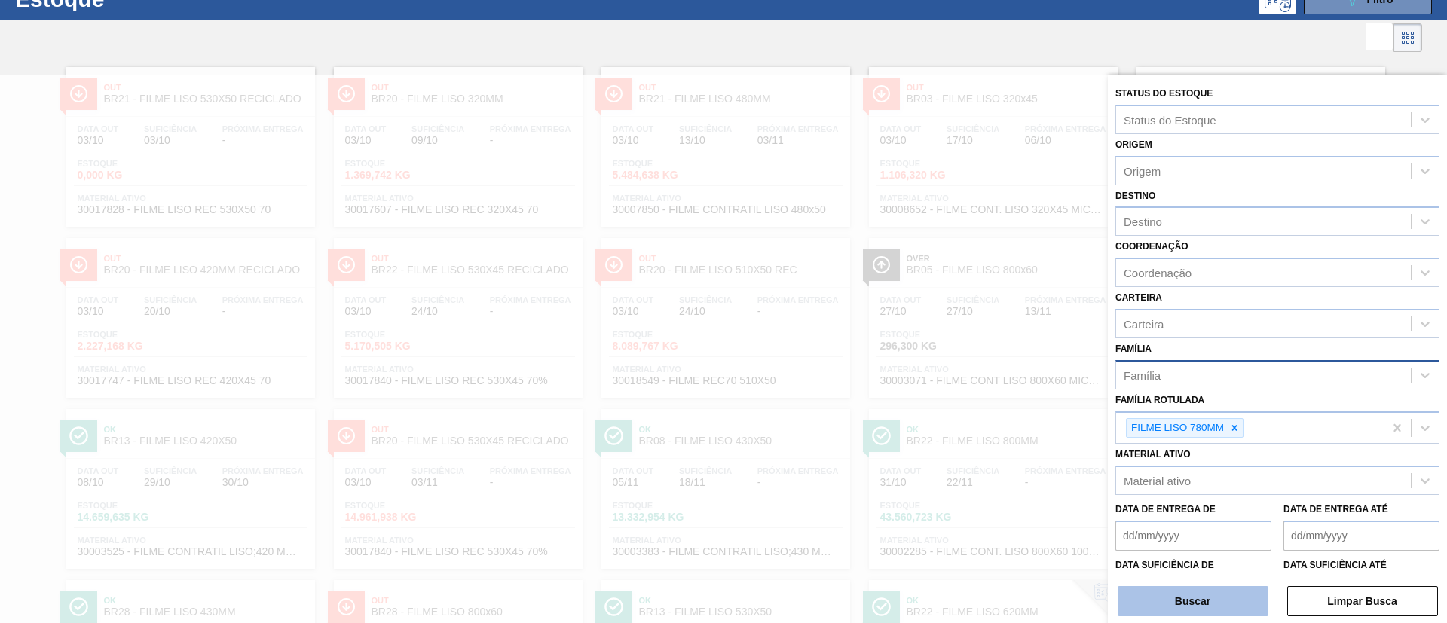
click at [1200, 605] on button "Buscar" at bounding box center [1193, 601] width 151 height 30
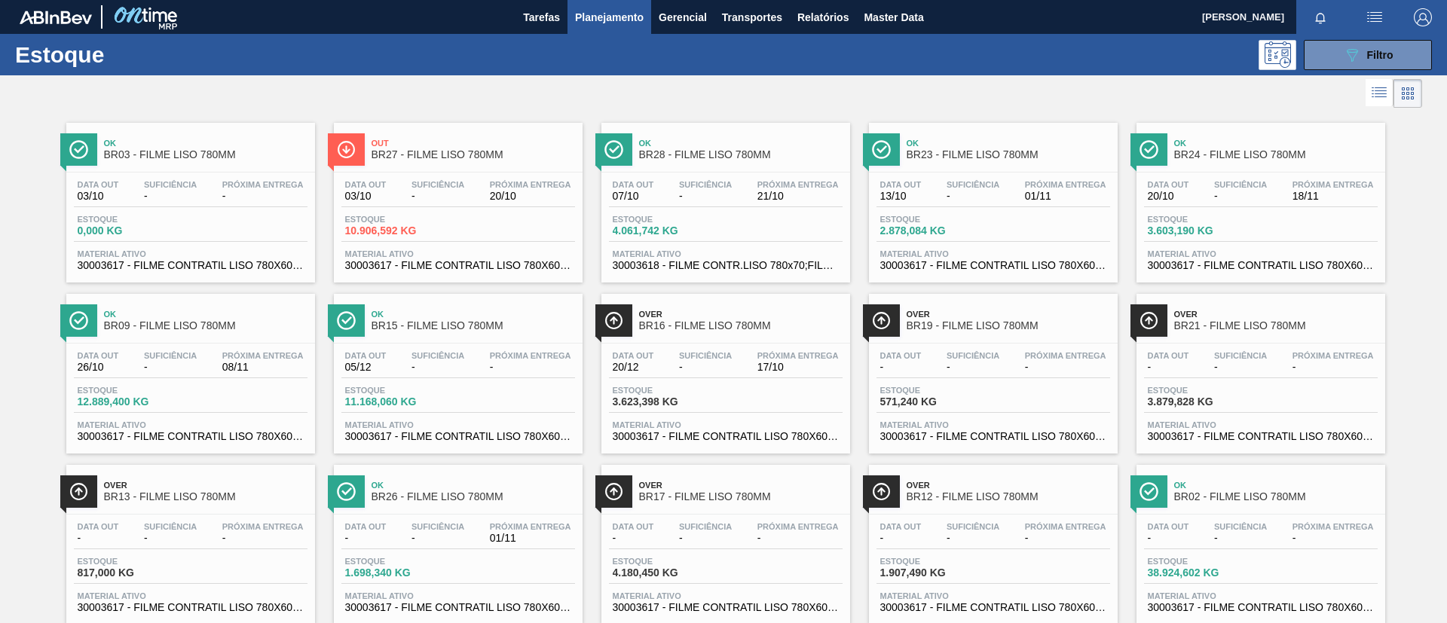
click at [710, 160] on span "BR28 - FILME LISO 780MM" at bounding box center [741, 154] width 204 height 11
click at [484, 157] on span "BR27 - FILME LISO 780MM" at bounding box center [474, 154] width 204 height 11
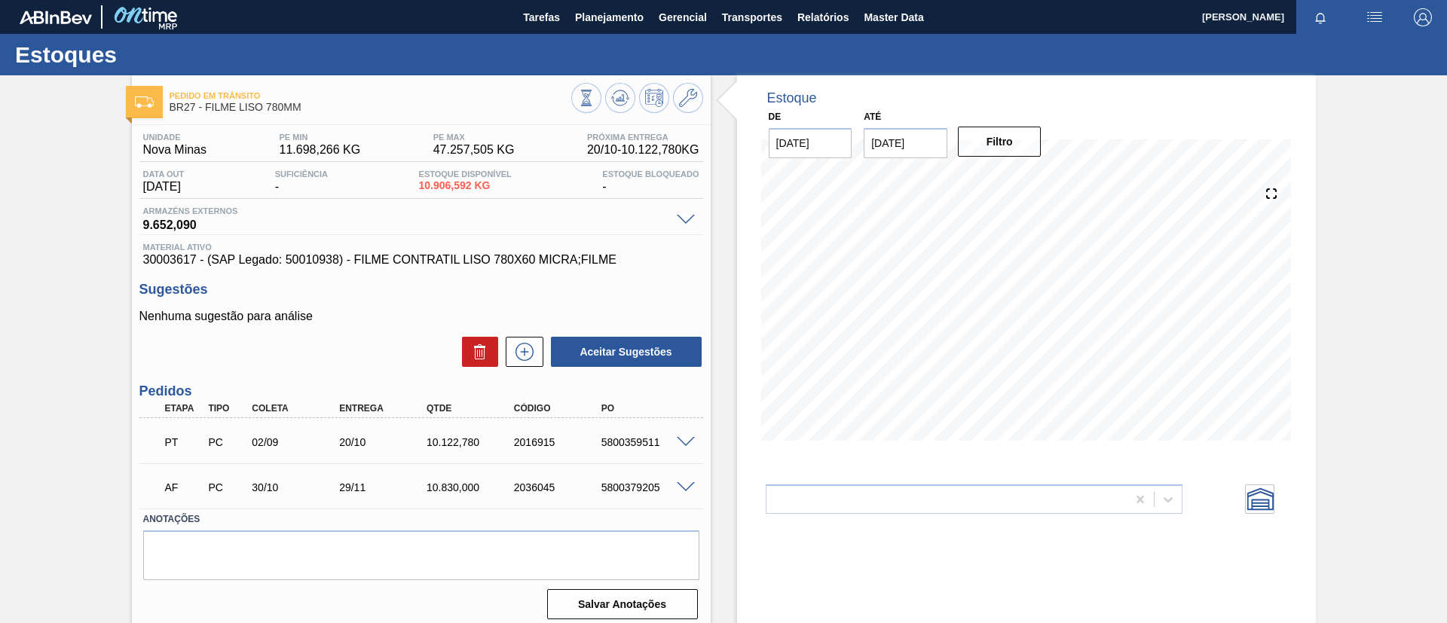
drag, startPoint x: 0, startPoint y: 193, endPoint x: 0, endPoint y: 185, distance: 8.3
click at [0, 191] on div "Pedido [PERSON_NAME] BR27 - FILME LISO 780MM Unidade Nova Minas PE MIN 11.698,2…" at bounding box center [723, 361] width 1447 height 573
click at [582, 101] on icon at bounding box center [586, 97] width 8 height 14
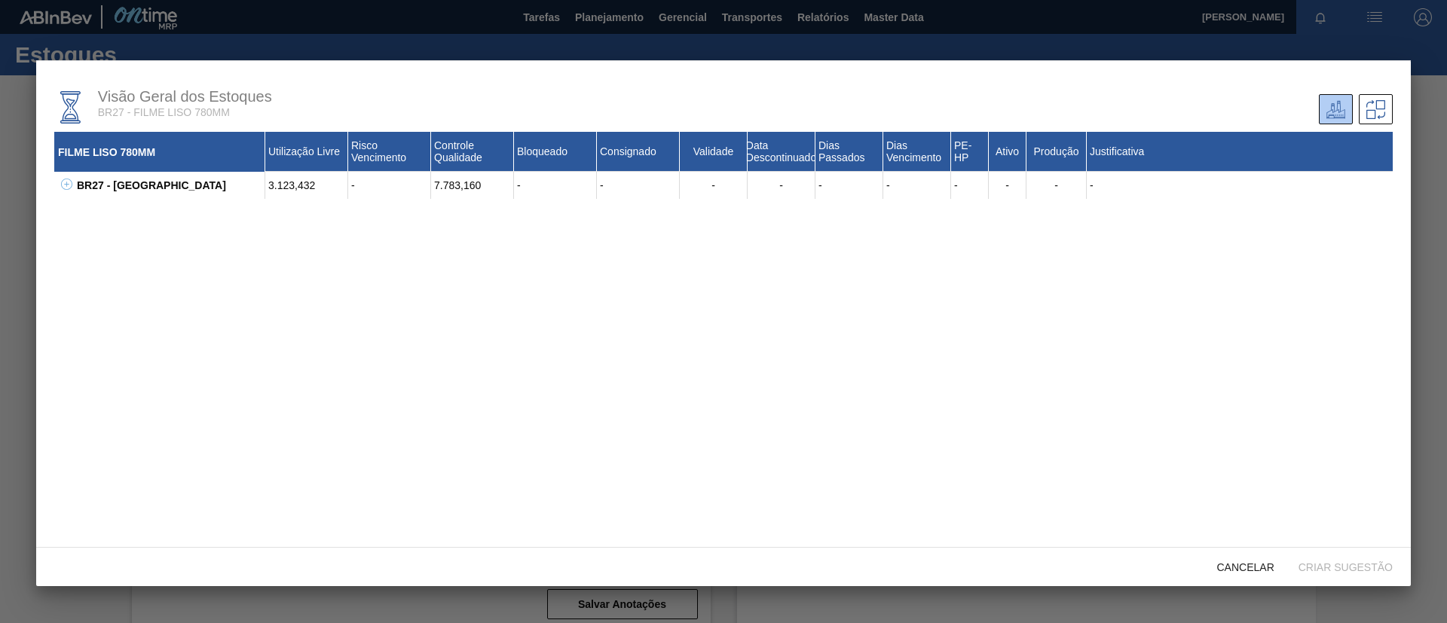
click at [72, 183] on icon at bounding box center [66, 184] width 11 height 11
click at [81, 211] on icon at bounding box center [85, 211] width 11 height 11
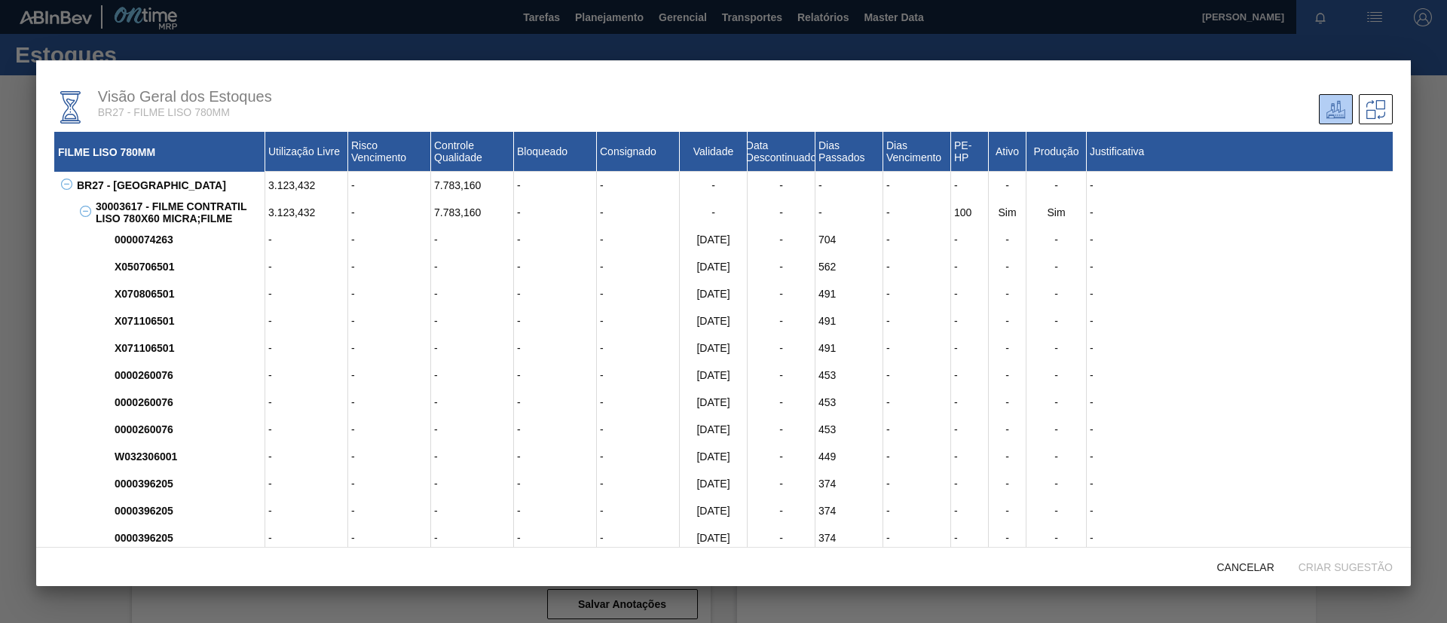
click at [81, 211] on icon at bounding box center [85, 211] width 11 height 11
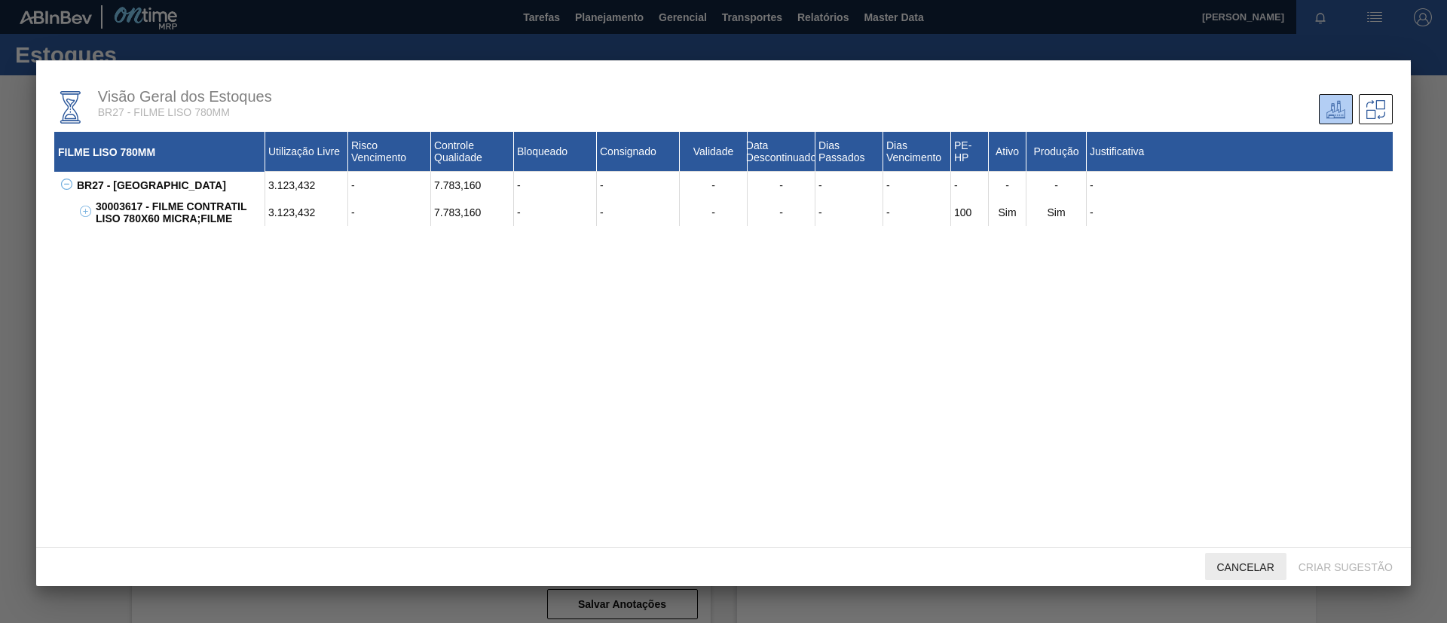
click at [1272, 564] on span "Cancelar" at bounding box center [1245, 568] width 81 height 12
